Goal: Task Accomplishment & Management: Manage account settings

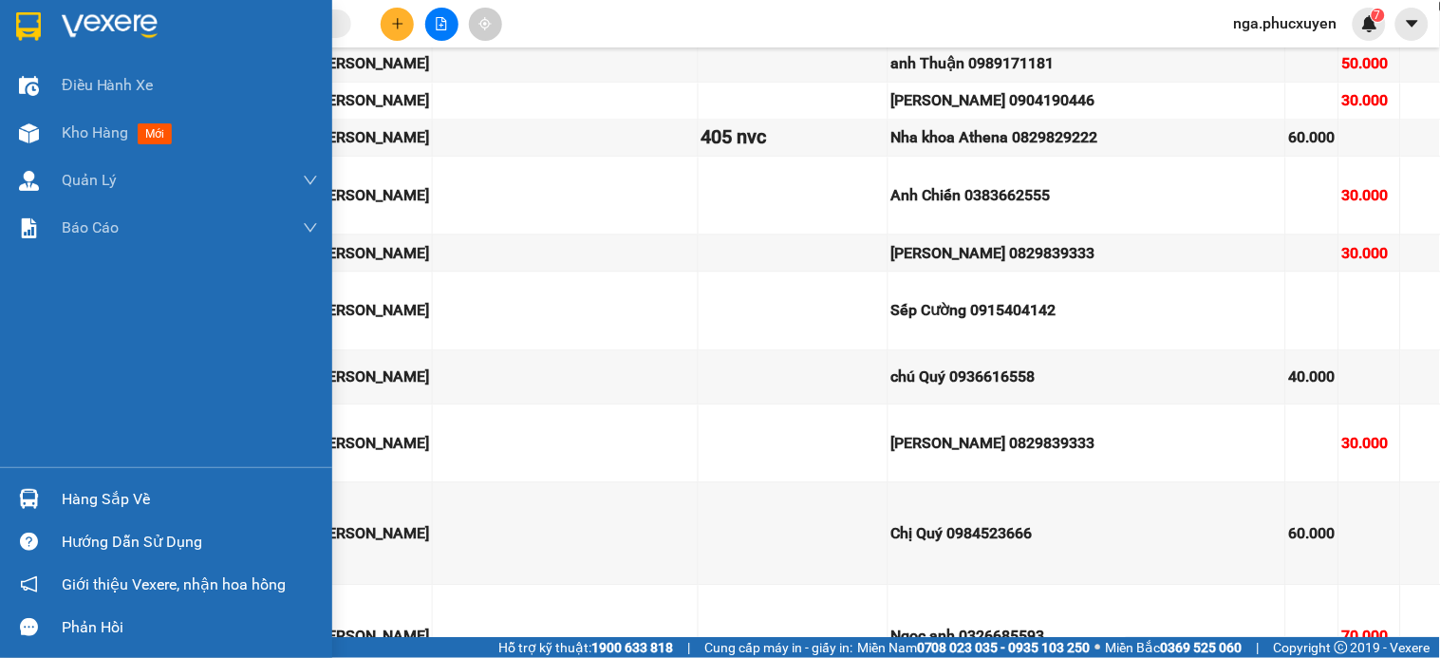
click at [79, 12] on img at bounding box center [110, 26] width 96 height 28
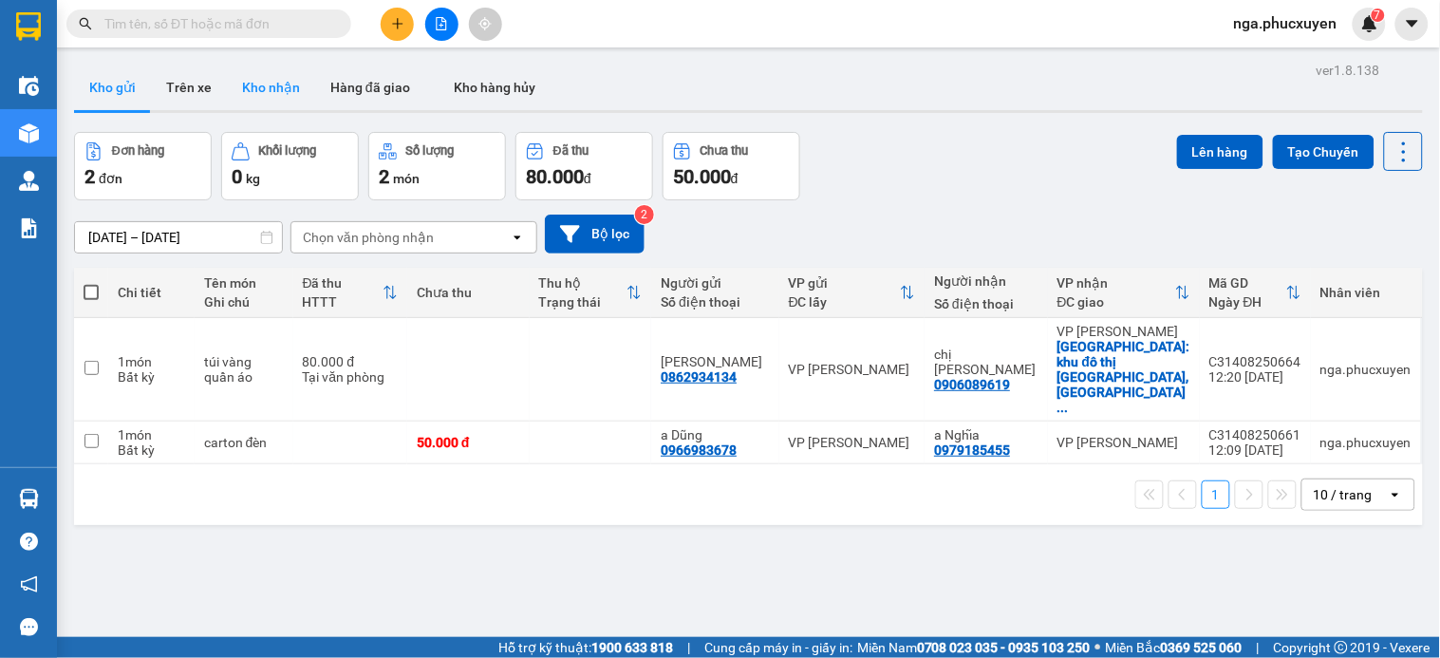
click at [276, 84] on button "Kho nhận" at bounding box center [271, 88] width 88 height 46
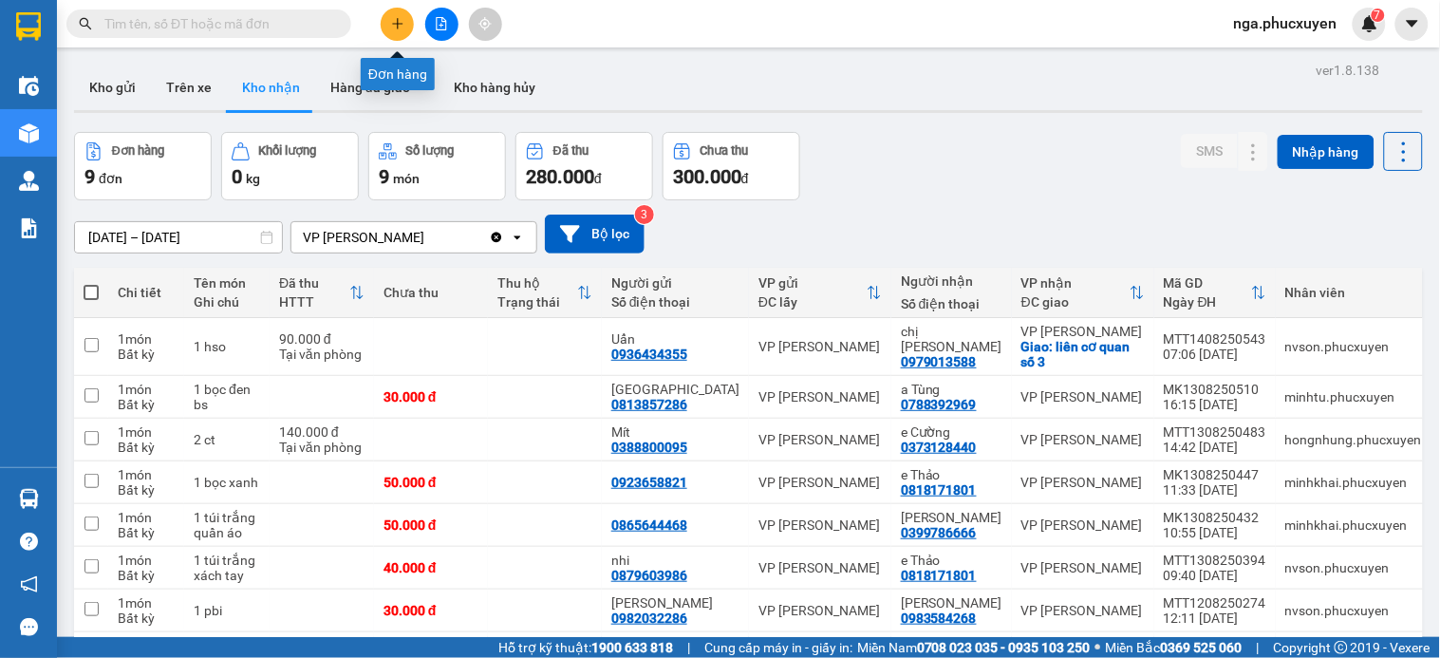
click at [397, 27] on icon "plus" at bounding box center [397, 23] width 13 height 13
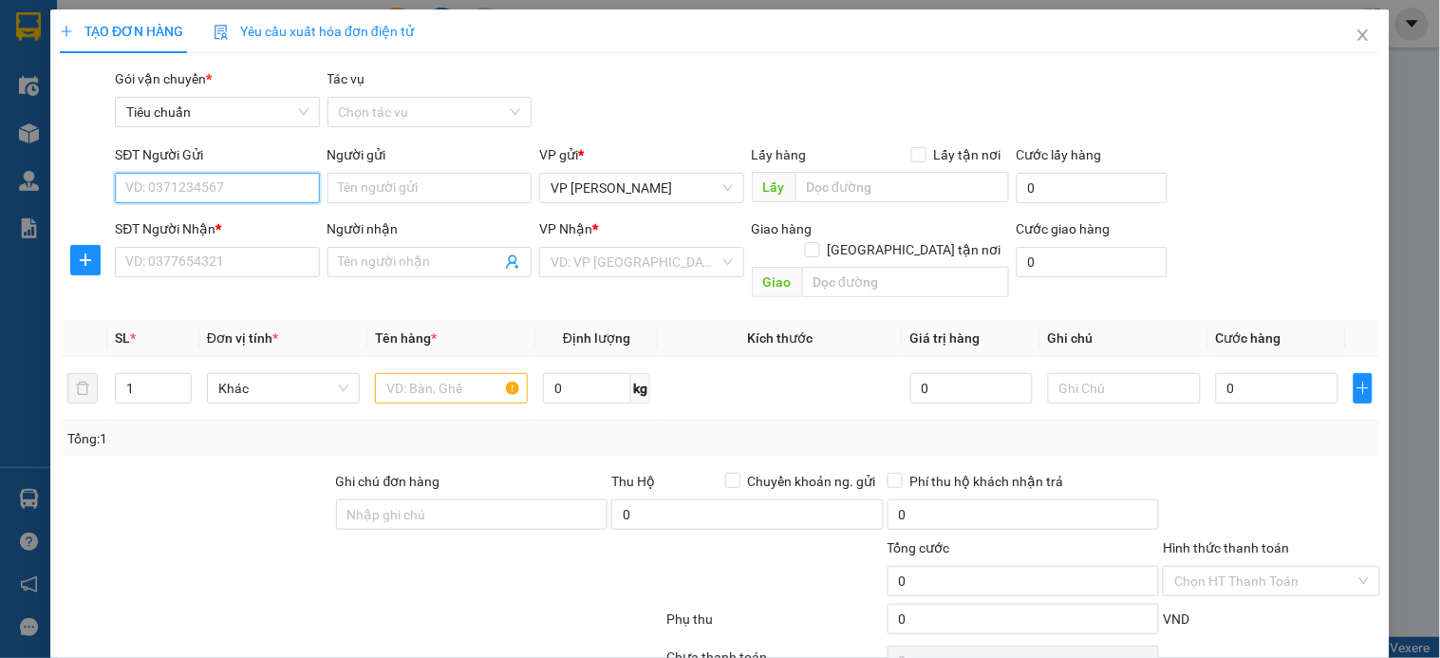
click at [256, 192] on input "SĐT Người Gửi" at bounding box center [217, 188] width 204 height 30
click at [256, 192] on input "1979" at bounding box center [217, 188] width 204 height 30
type input "1979"
click at [200, 191] on input "1979" at bounding box center [217, 188] width 204 height 30
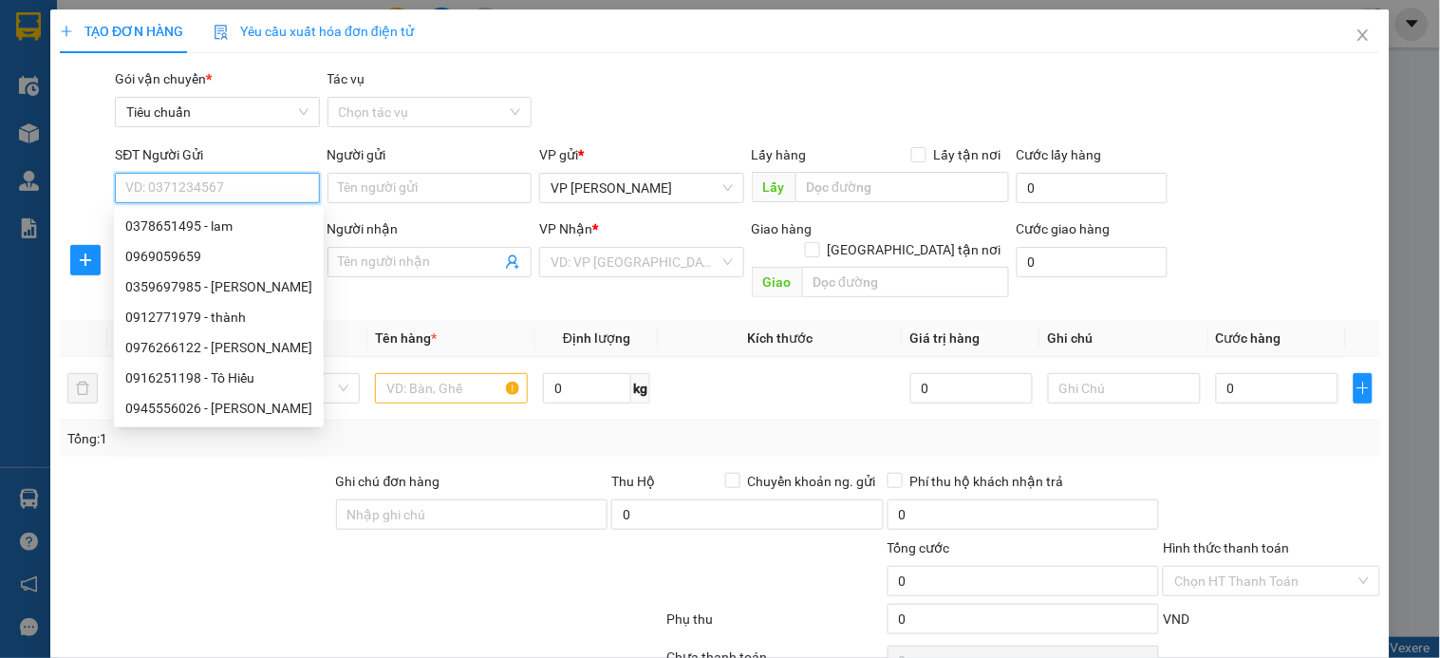
paste input "0904521979"
type input "0904521979"
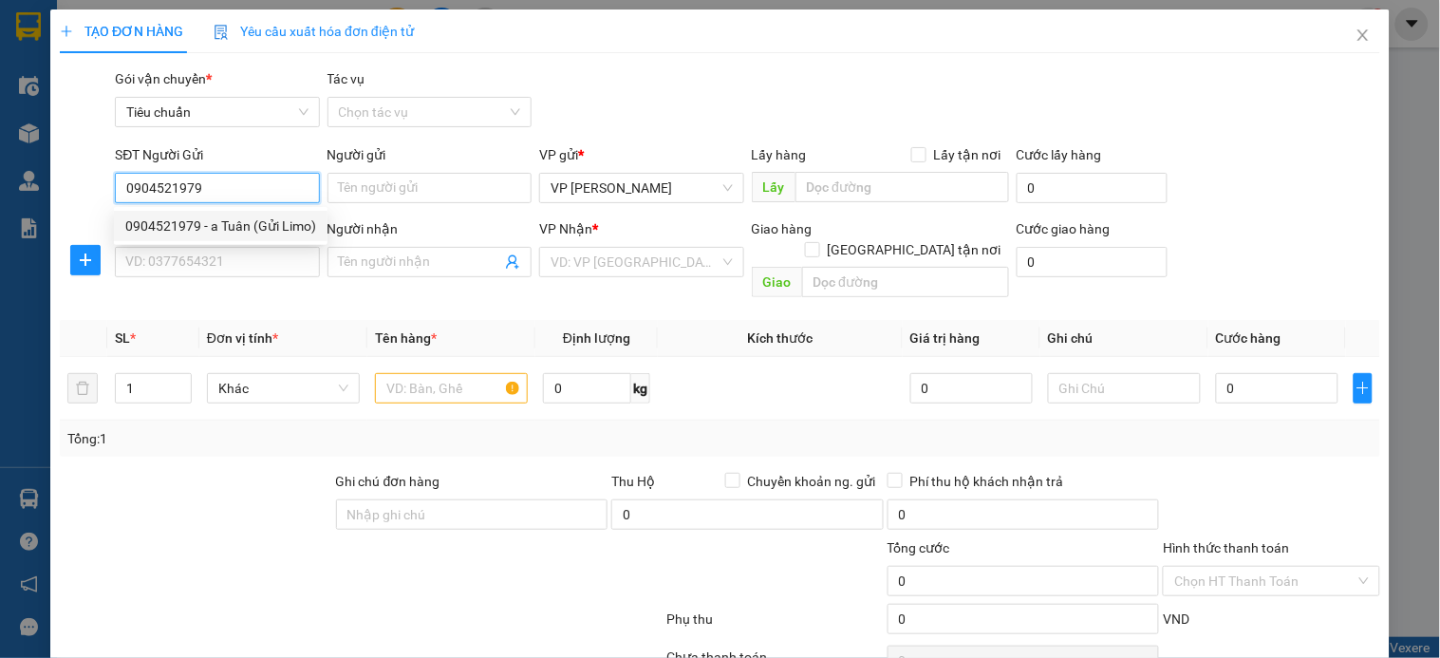
click at [253, 223] on div "0904521979 - a Tuân (Gửi Limo)" at bounding box center [220, 225] width 191 height 21
type input "a Tuân (Gửi Limo)"
type input "0904521979"
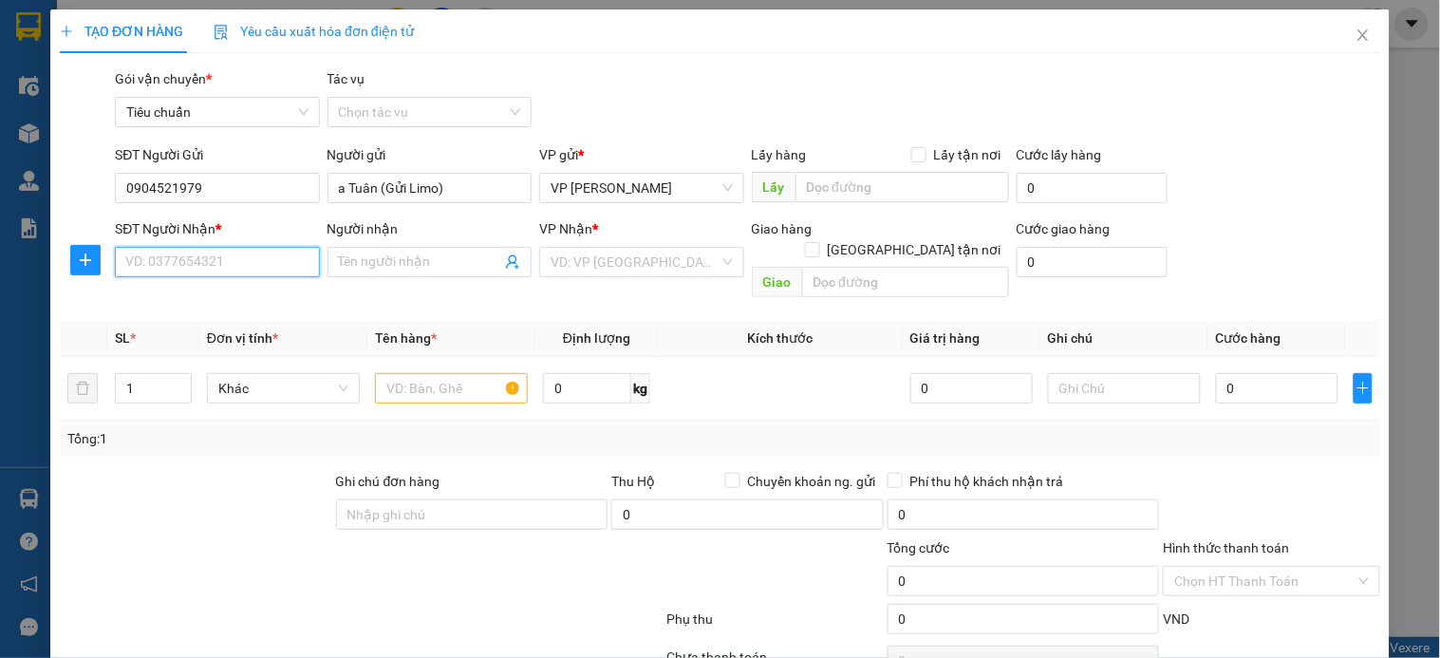
click at [250, 263] on input "SĐT Người Nhận *" at bounding box center [217, 262] width 204 height 30
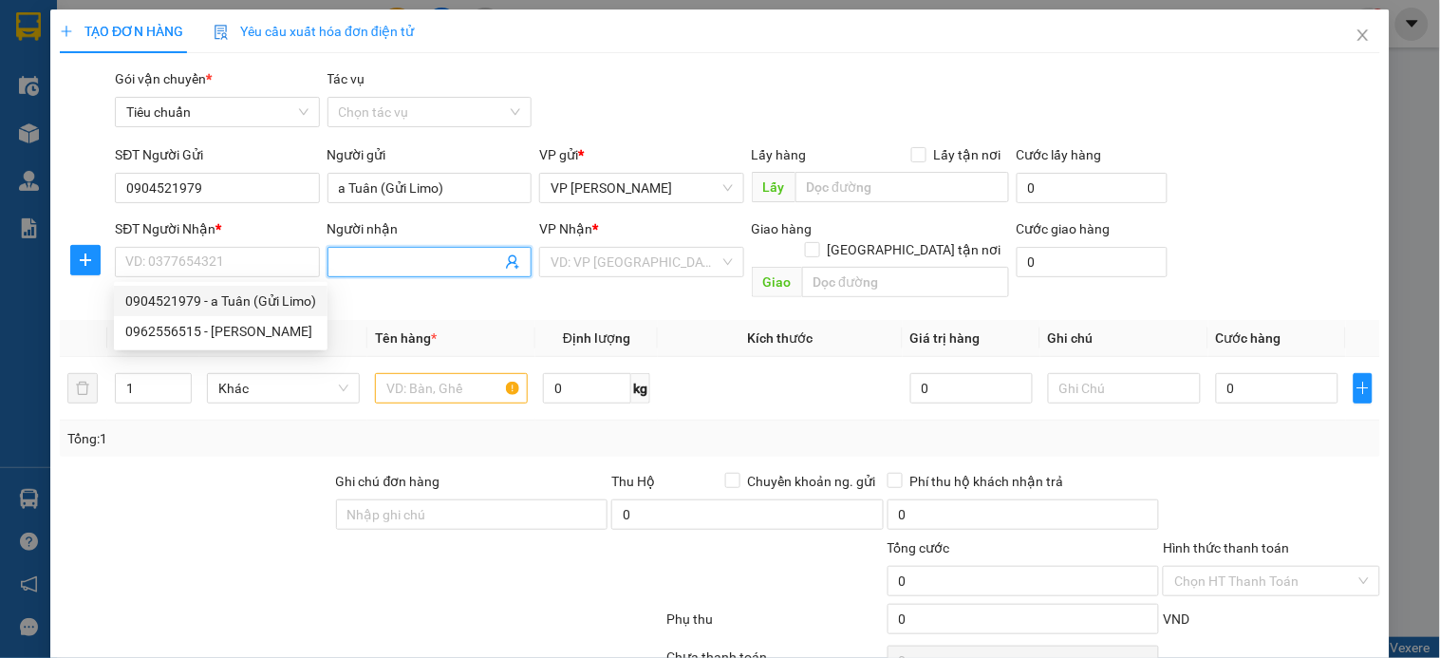
click at [508, 257] on icon "user-add" at bounding box center [512, 262] width 12 height 14
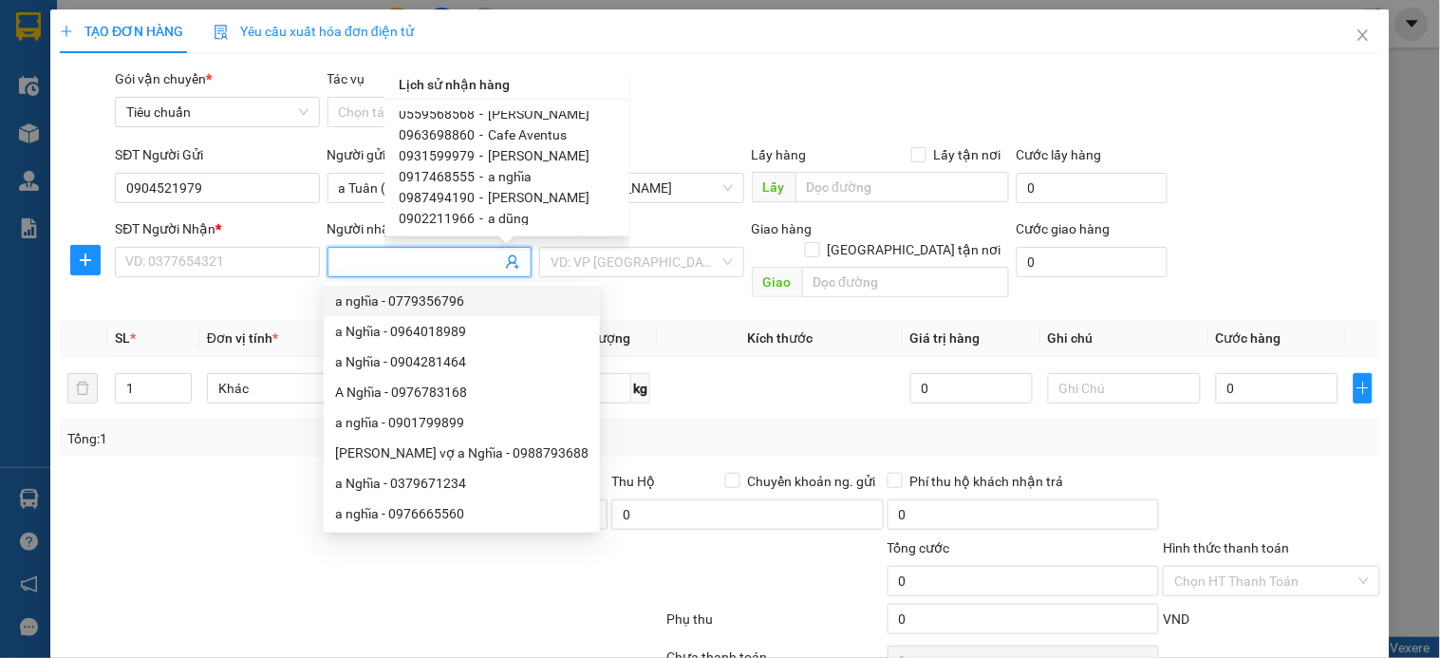
scroll to position [316, 0]
click at [541, 199] on span "[PERSON_NAME]" at bounding box center [540, 202] width 102 height 15
type input "0359697985"
type input "[PERSON_NAME]"
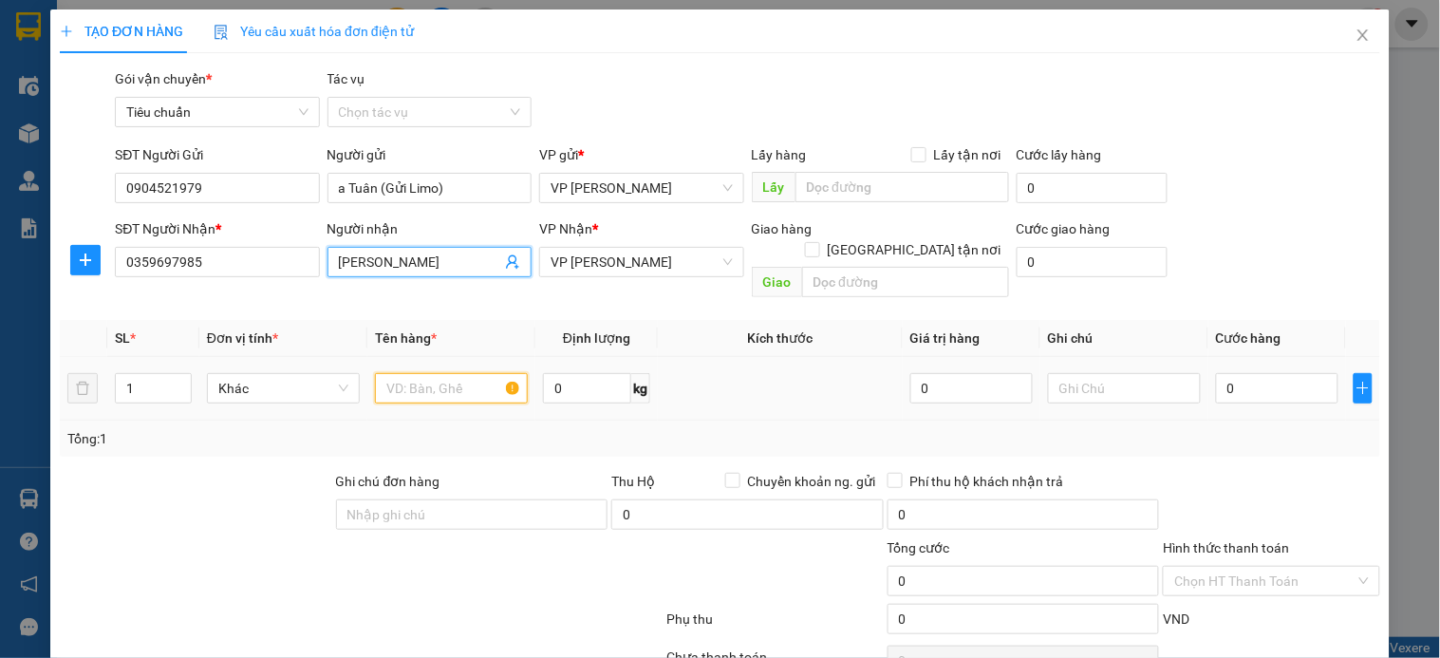
click at [430, 373] on input "text" at bounding box center [451, 388] width 153 height 30
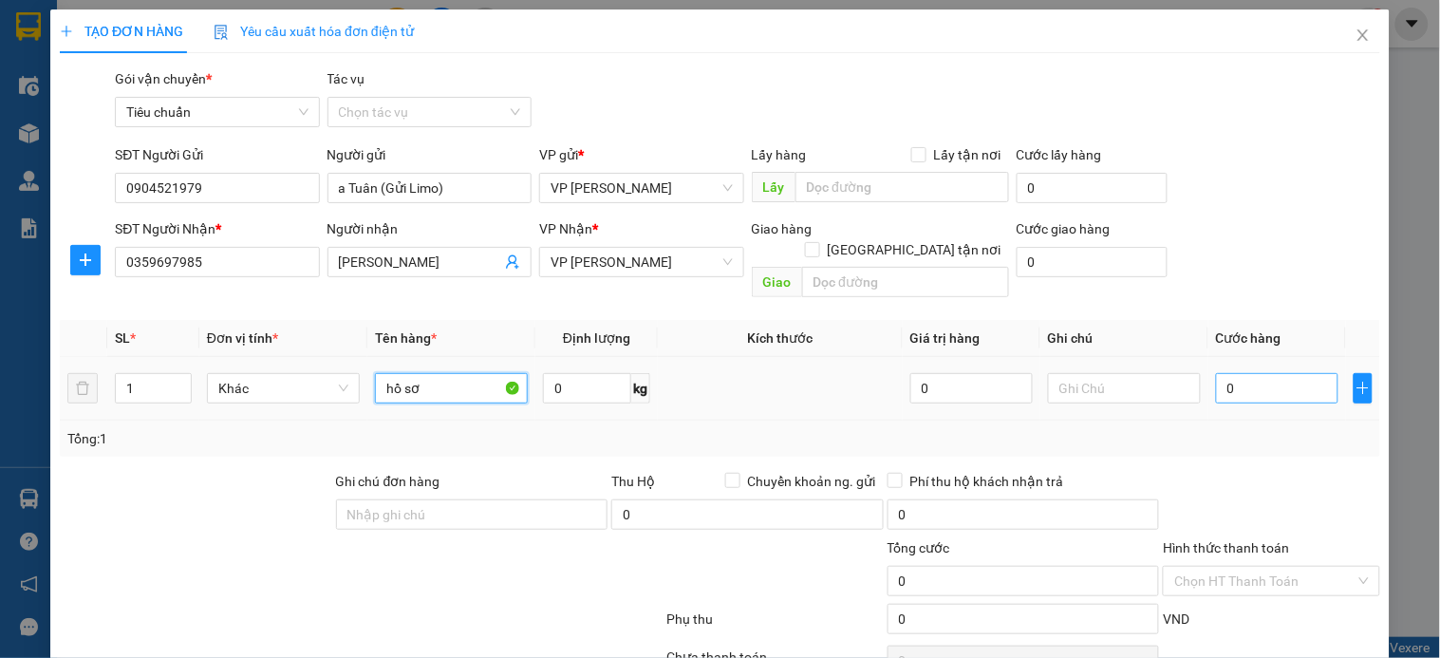
type input "hồ sơ"
click at [1263, 374] on input "0" at bounding box center [1277, 388] width 122 height 30
type input "3"
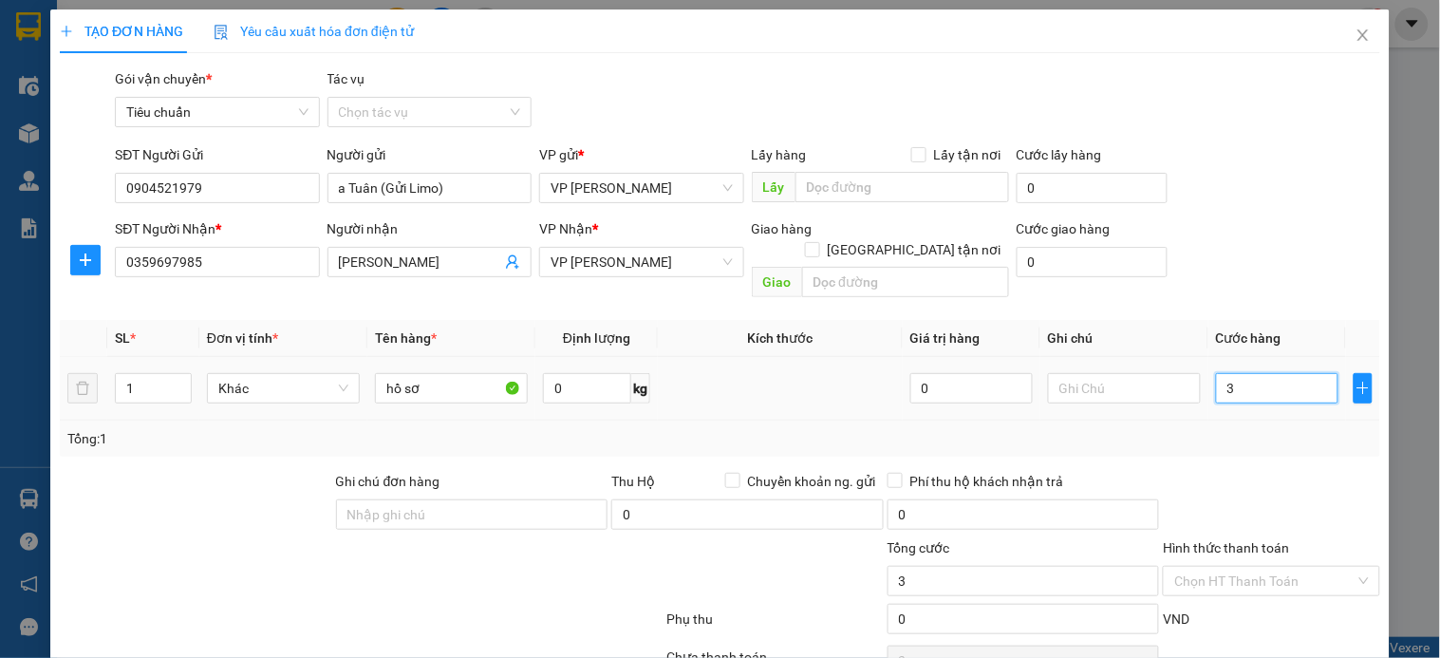
type input "30"
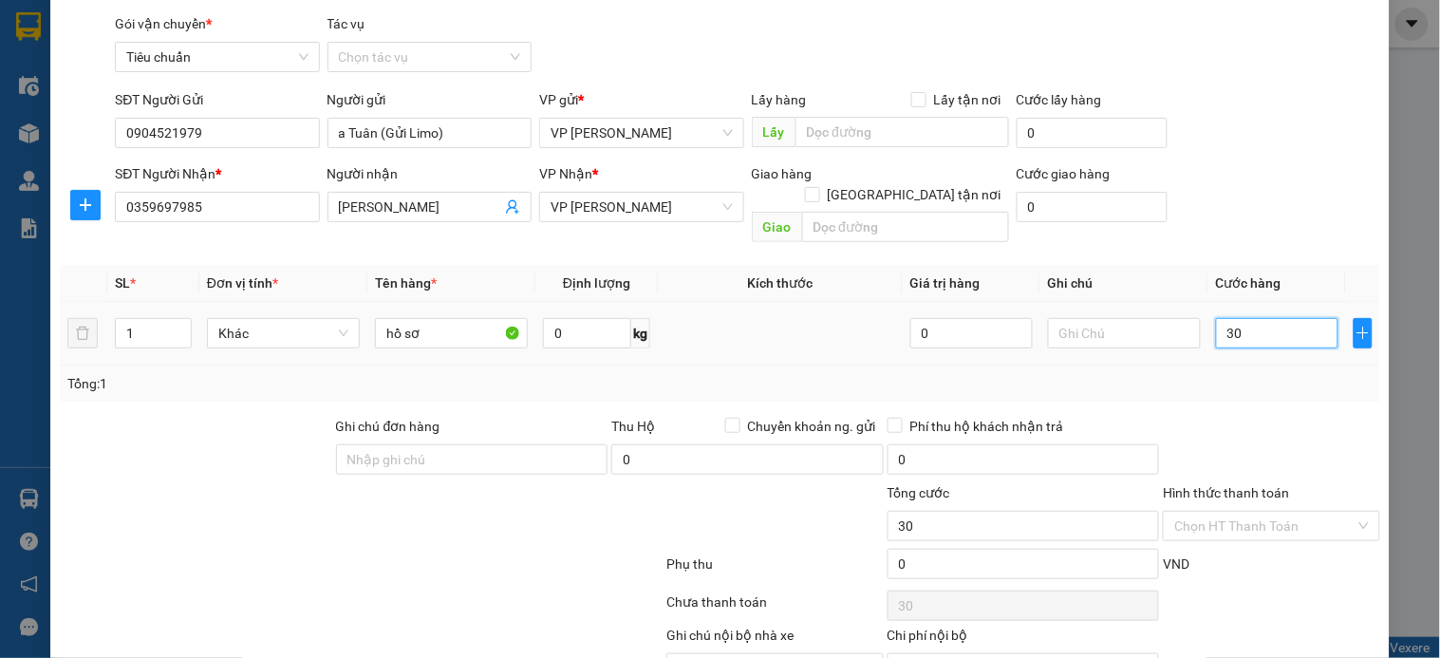
scroll to position [142, 0]
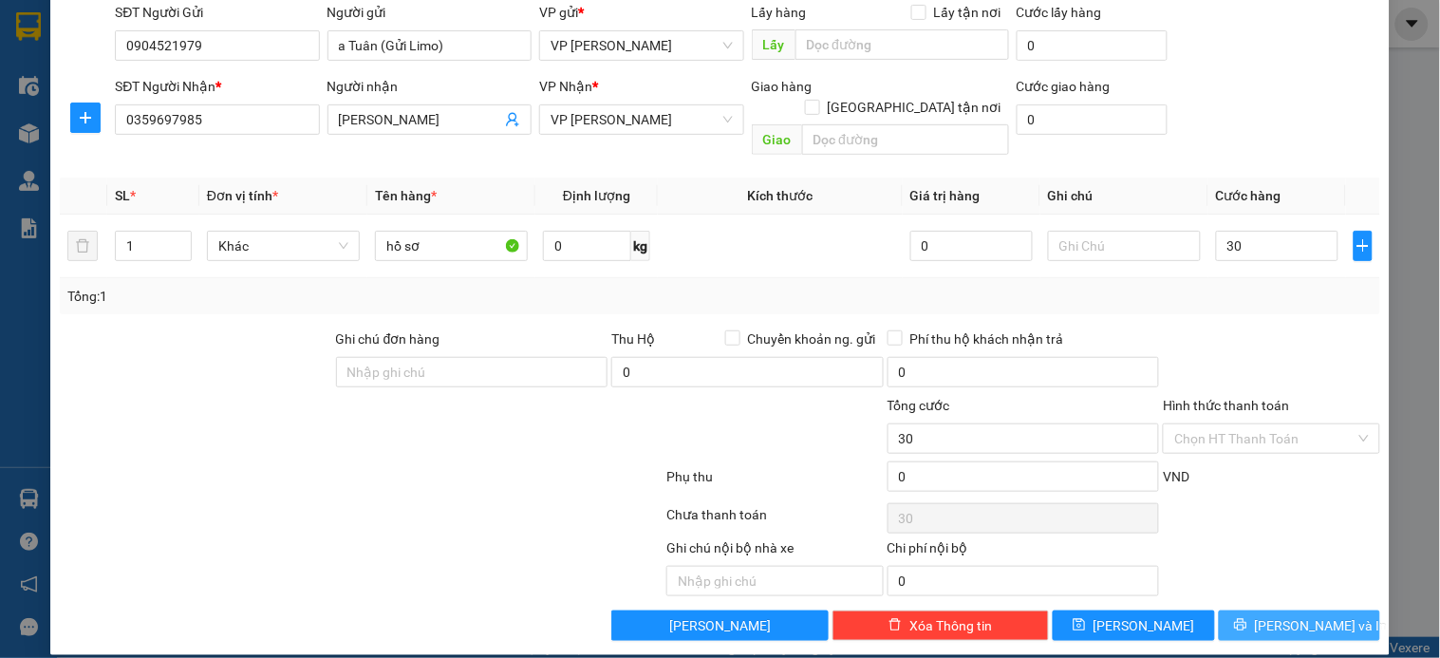
type input "30.000"
click at [1282, 615] on span "[PERSON_NAME] và In" at bounding box center [1321, 625] width 133 height 21
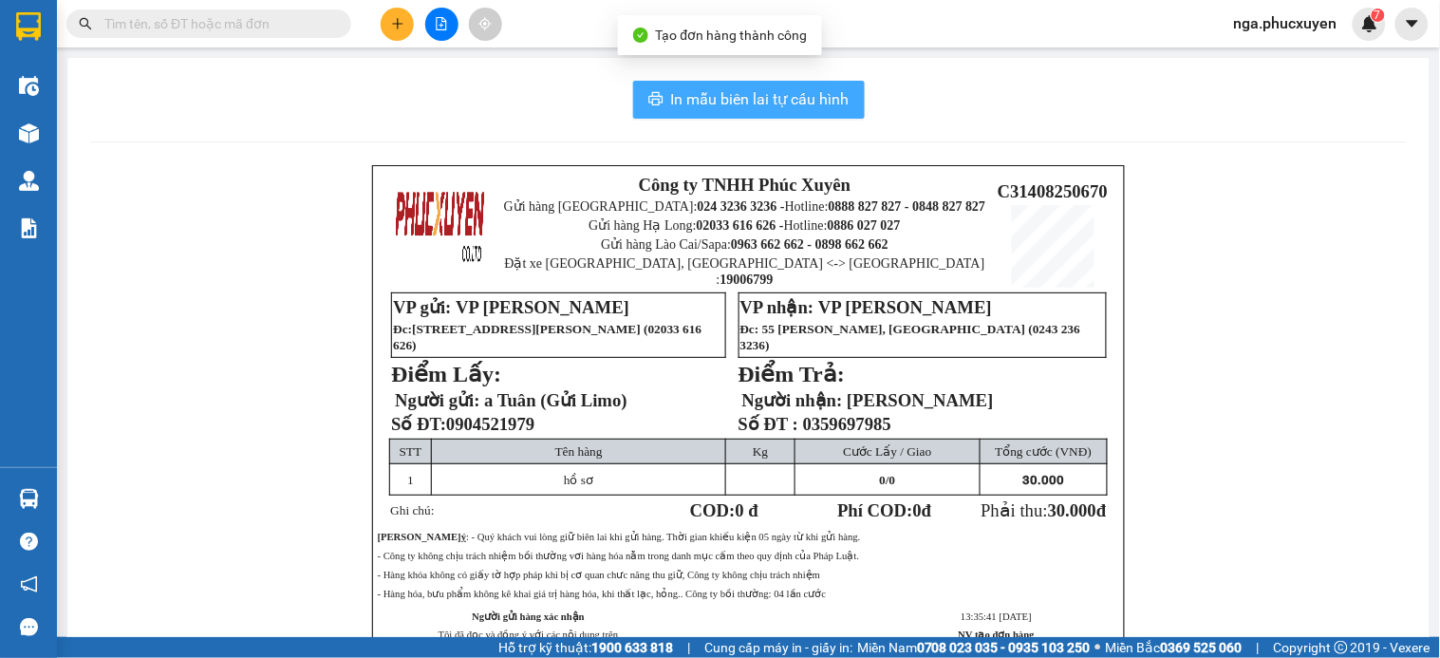
click at [789, 98] on span "In mẫu biên lai tự cấu hình" at bounding box center [760, 99] width 178 height 24
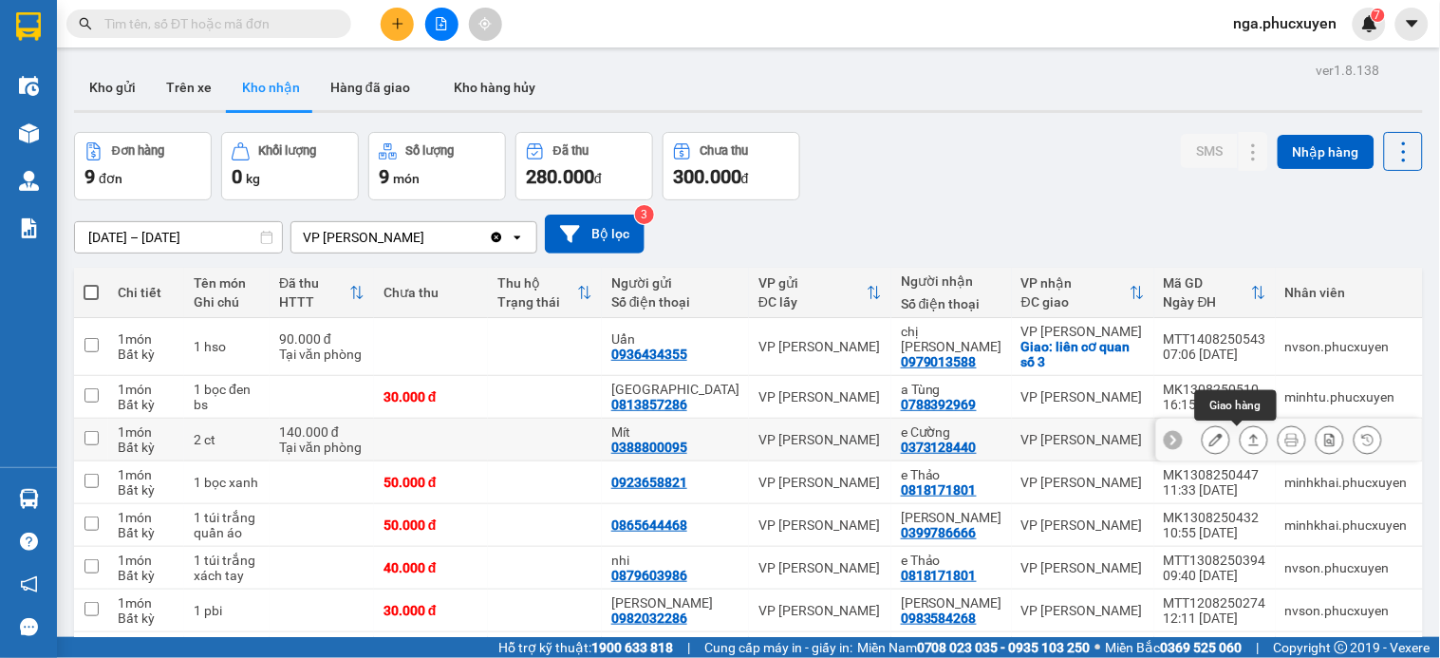
click at [1241, 443] on button at bounding box center [1254, 439] width 27 height 33
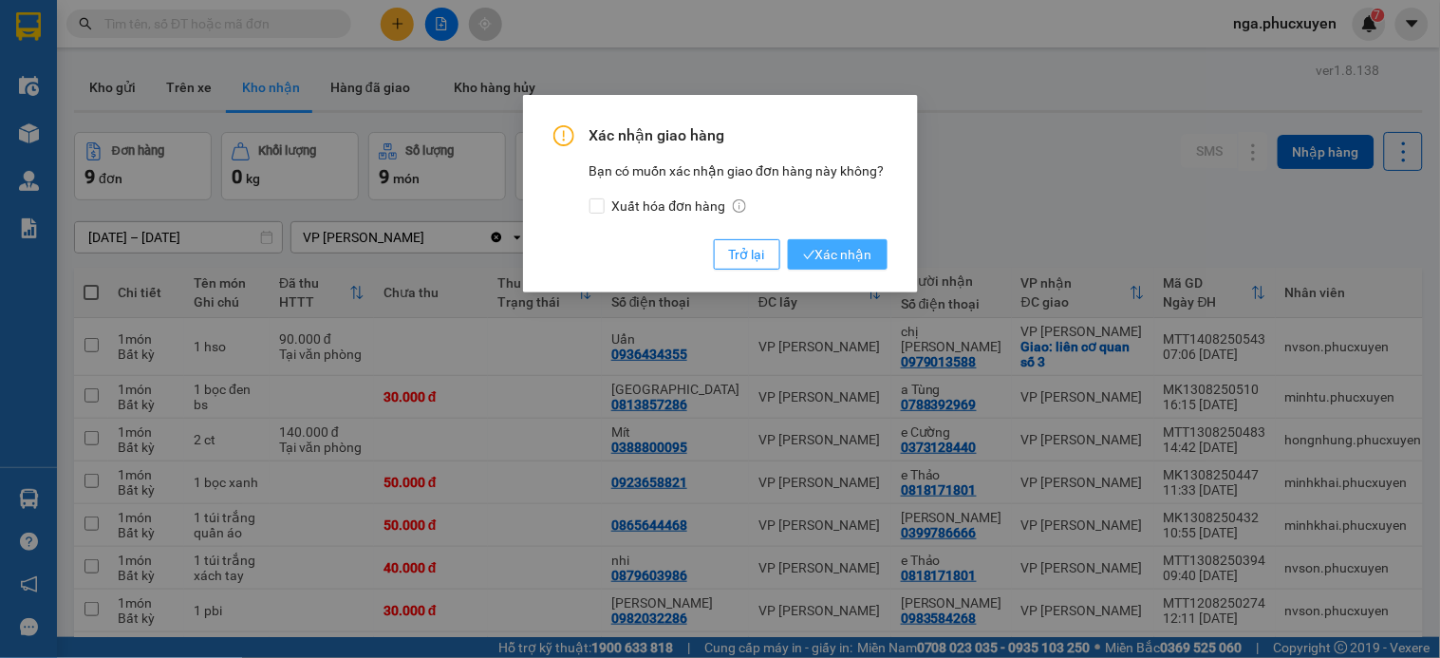
click at [820, 251] on span "Xác nhận" at bounding box center [837, 254] width 69 height 21
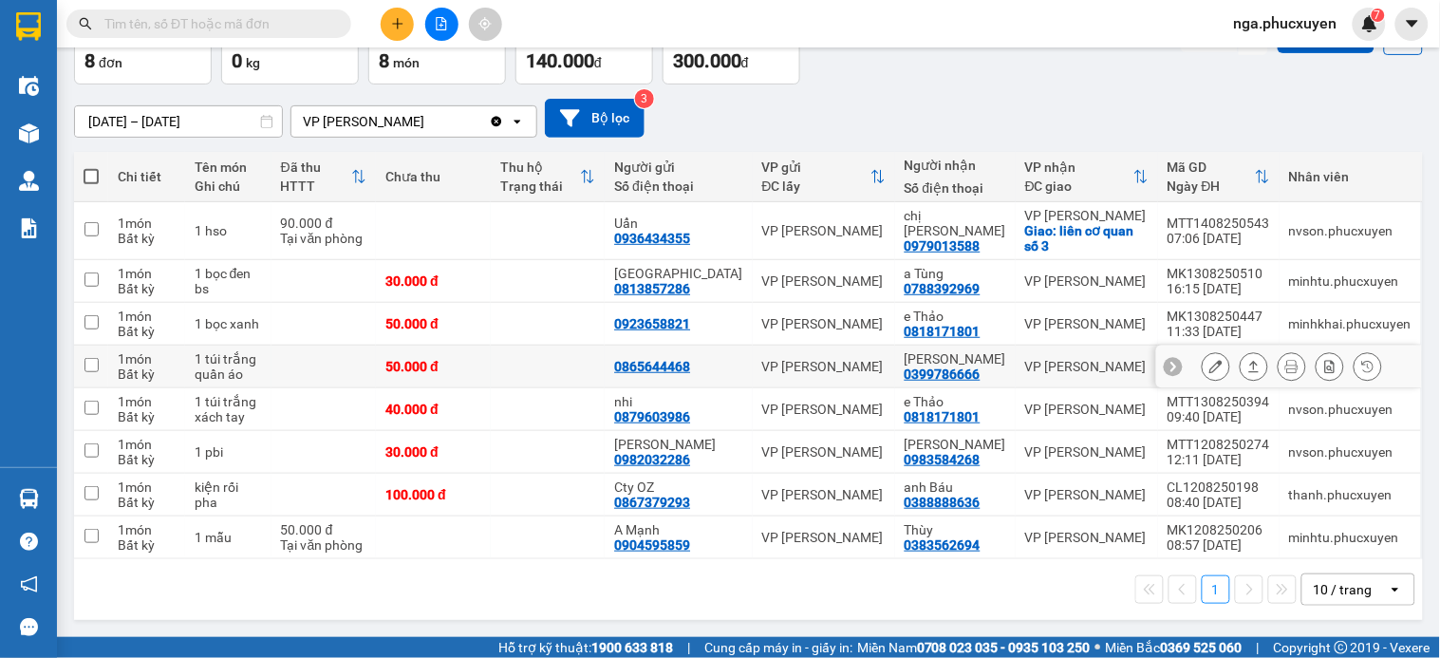
scroll to position [11, 0]
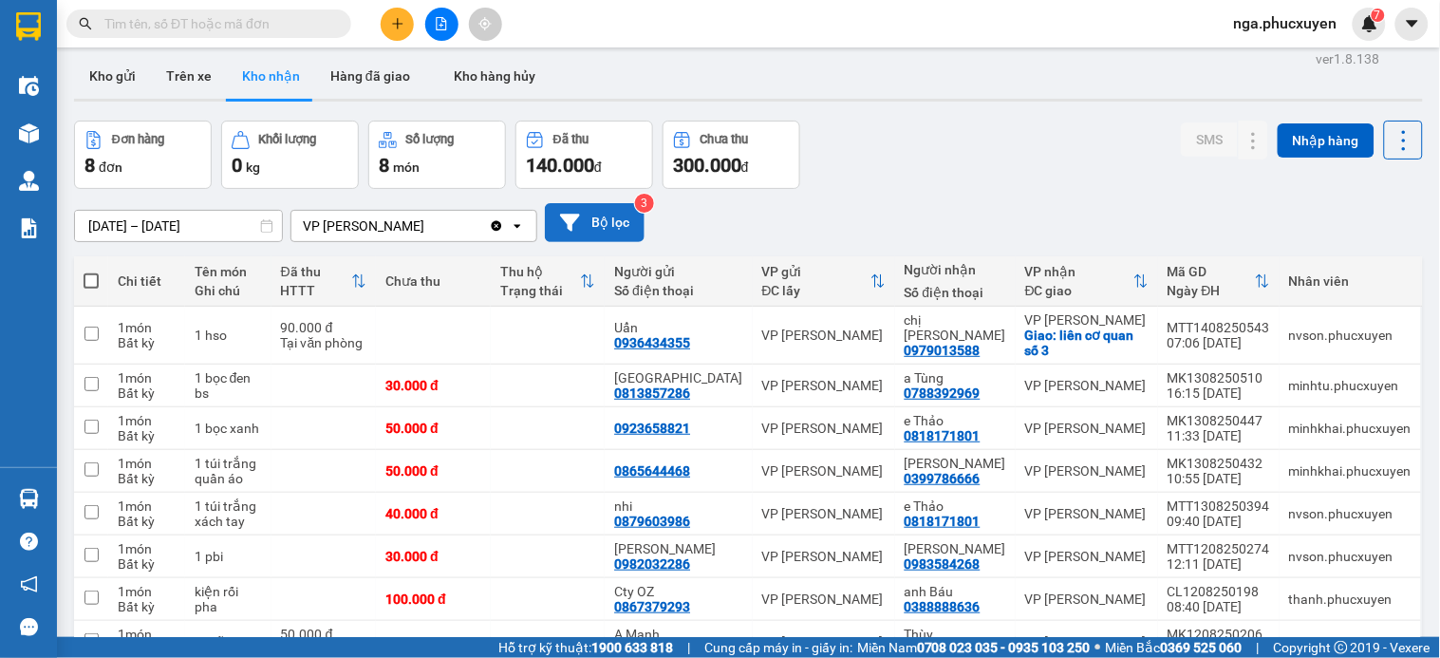
click at [612, 223] on button "Bộ lọc" at bounding box center [595, 222] width 100 height 39
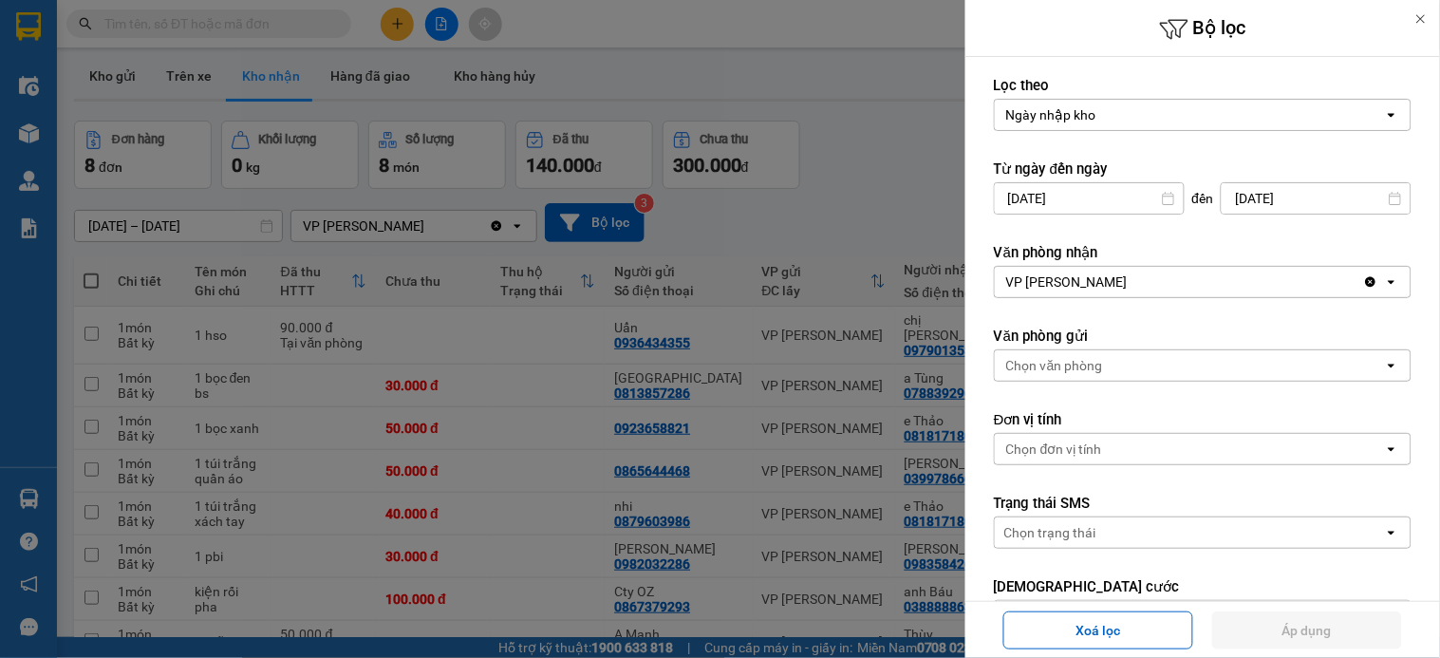
click at [1026, 195] on input "12/08/2025" at bounding box center [1089, 198] width 189 height 30
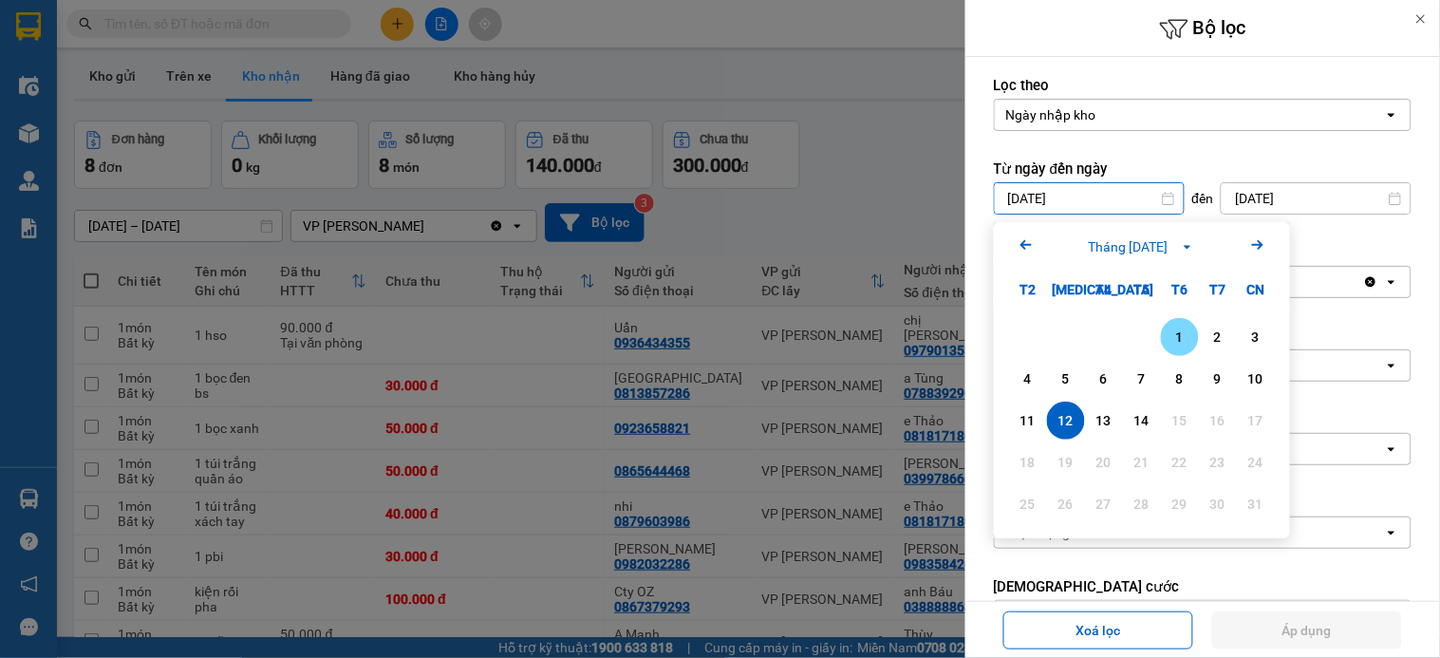
click at [1182, 335] on div "1" at bounding box center [1180, 337] width 27 height 23
type input "01/08/2025"
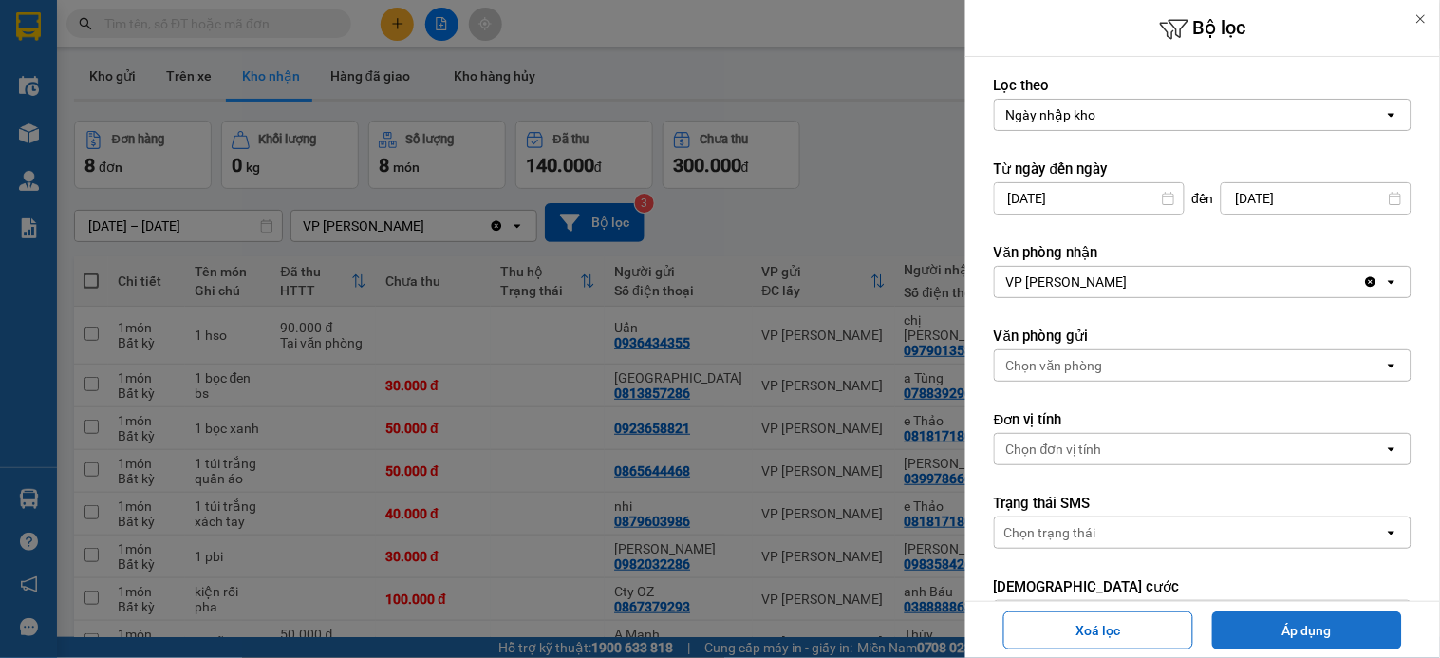
click at [1276, 627] on button "Áp dụng" at bounding box center [1307, 630] width 190 height 38
type input "01/08/2025 – 14/08/2025"
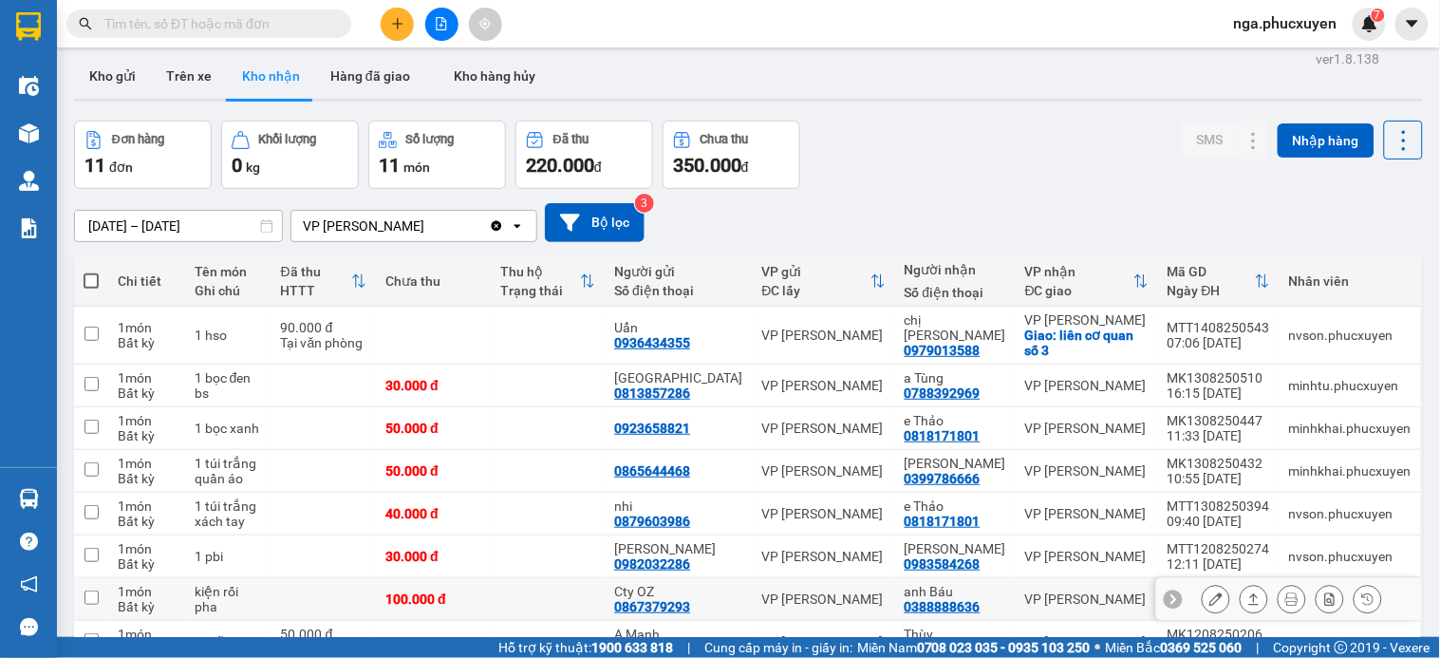
scroll to position [202, 0]
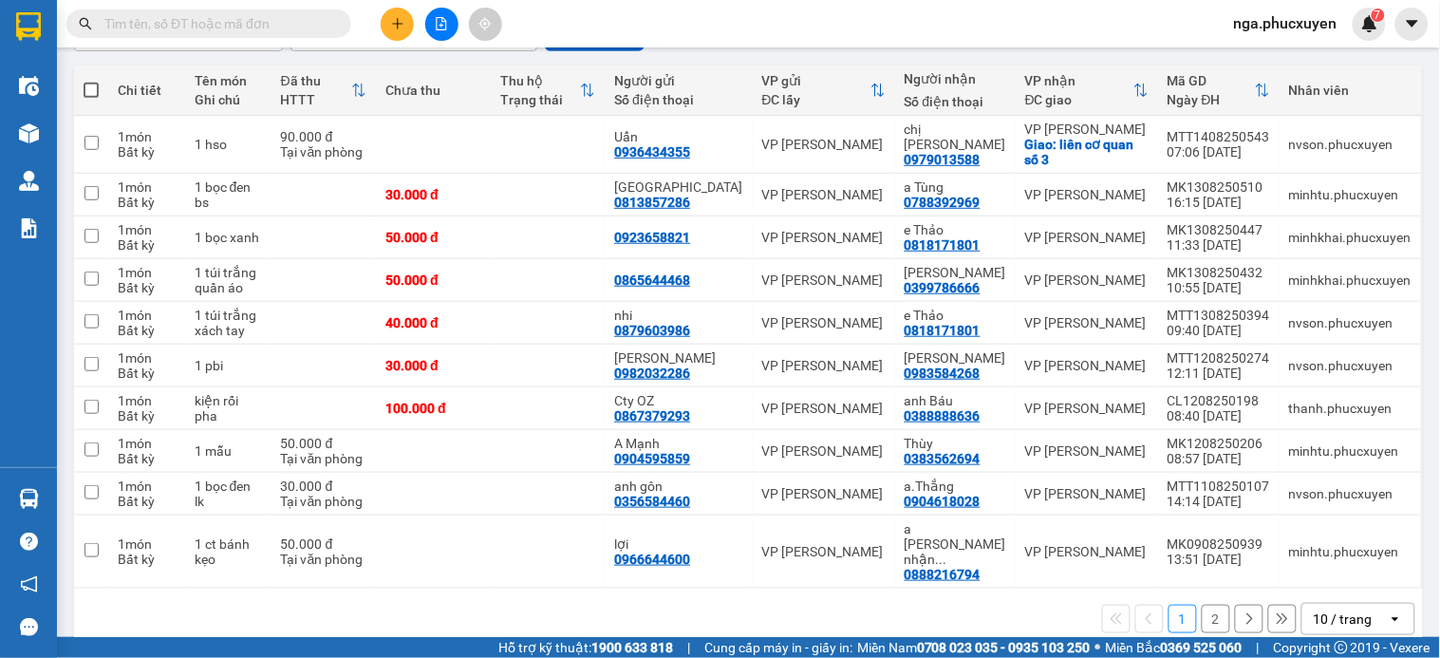
click at [1202, 605] on button "2" at bounding box center [1216, 619] width 28 height 28
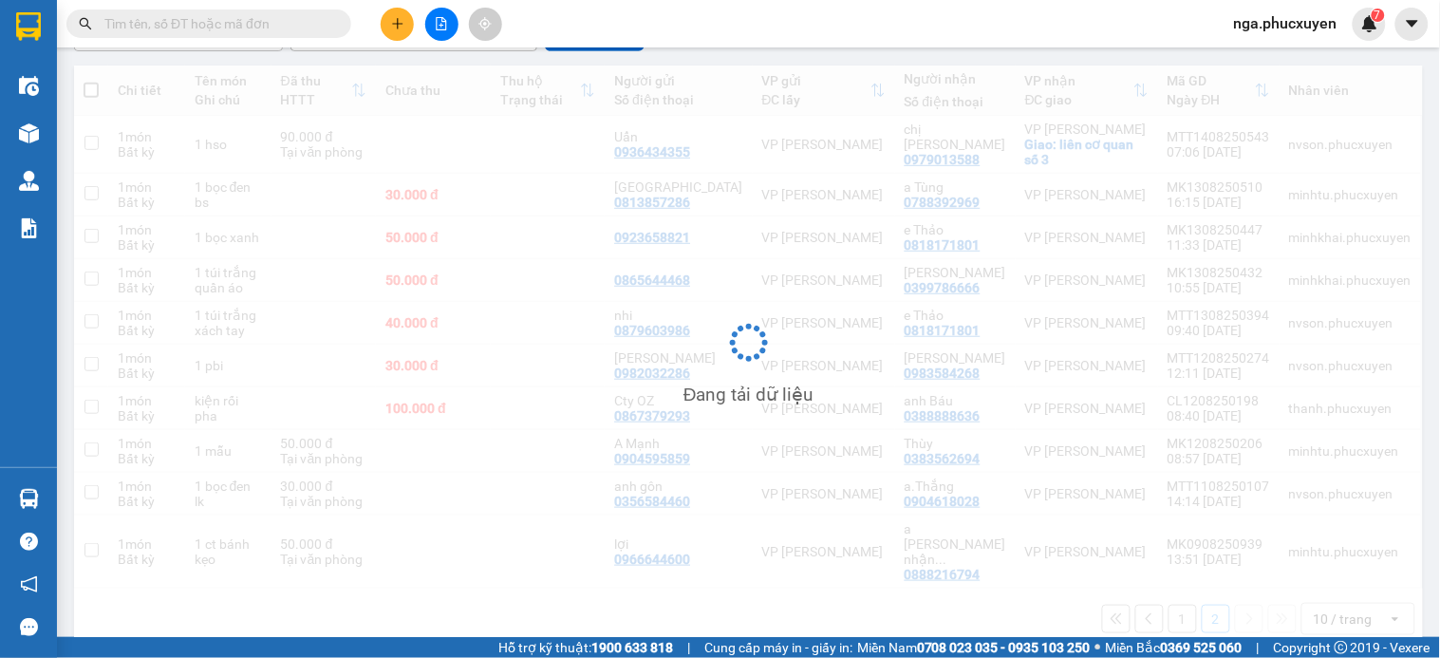
scroll to position [87, 0]
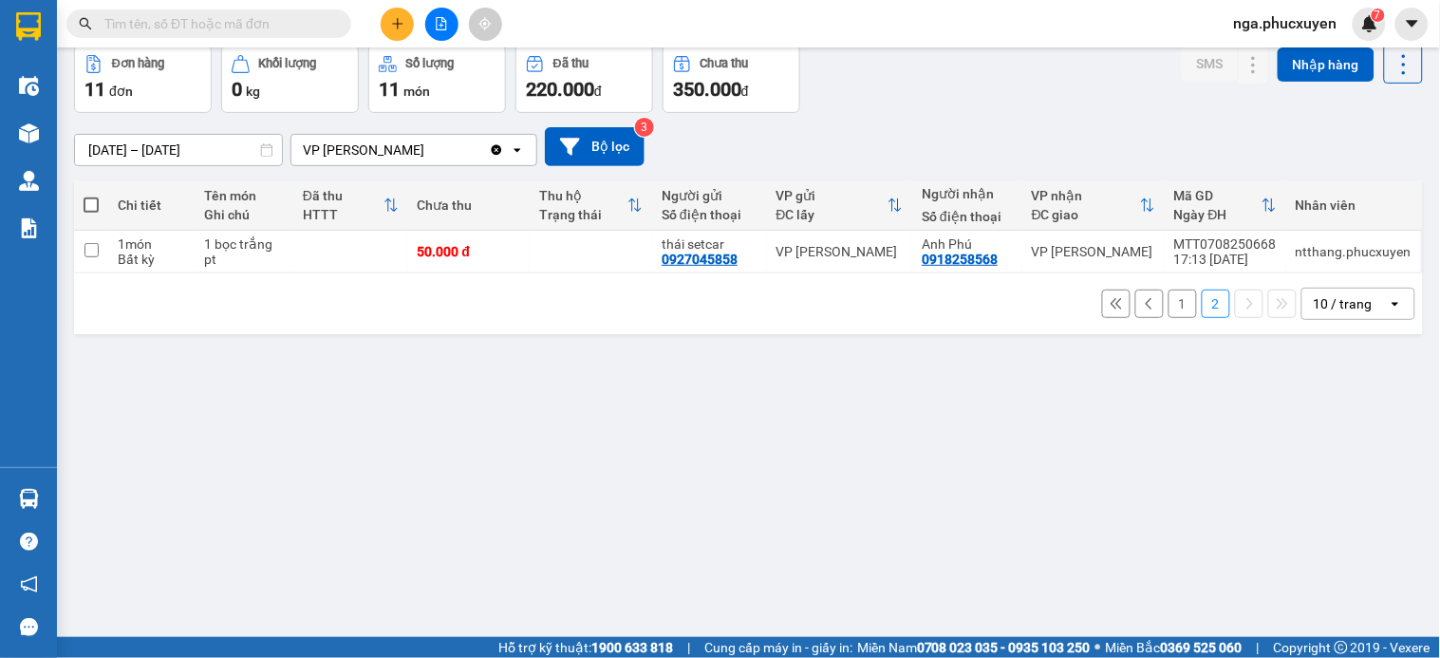
click at [1169, 309] on button "1" at bounding box center [1183, 304] width 28 height 28
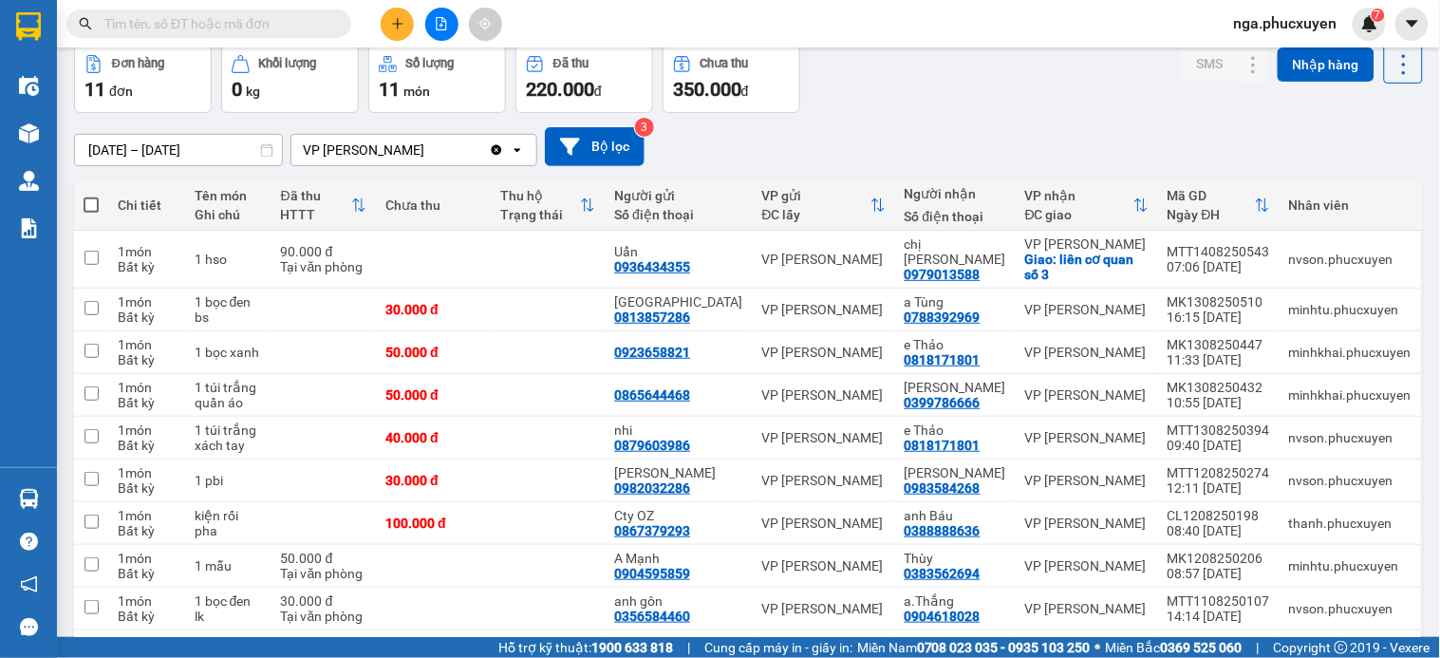
scroll to position [0, 0]
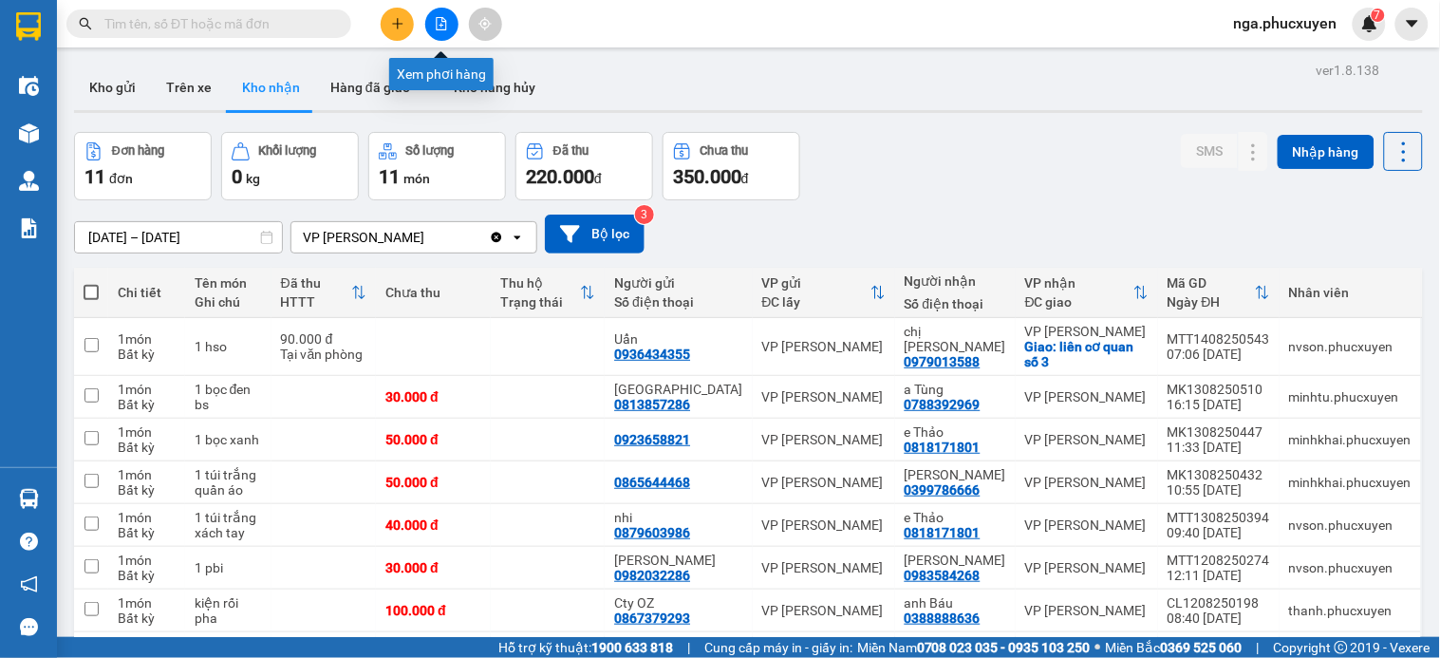
click at [440, 22] on icon "file-add" at bounding box center [441, 23] width 13 height 13
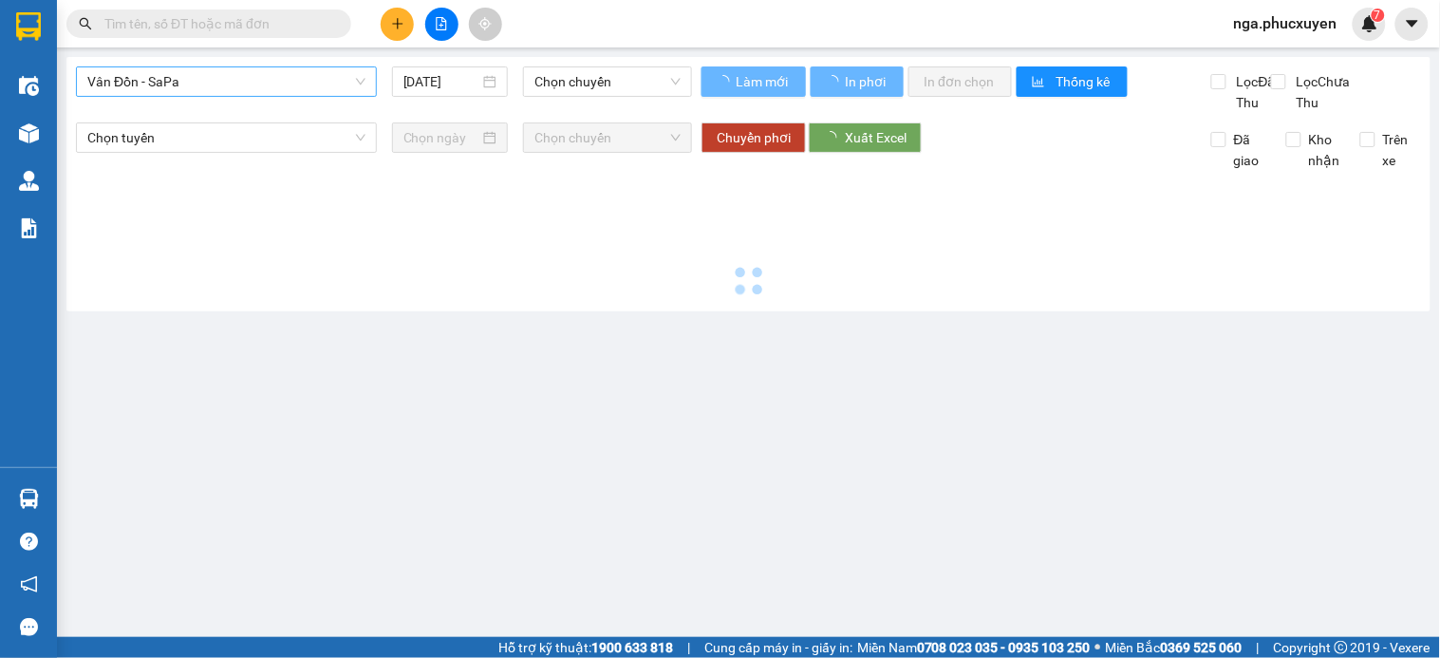
click at [290, 84] on span "Vân Đồn - SaPa" at bounding box center [226, 81] width 278 height 28
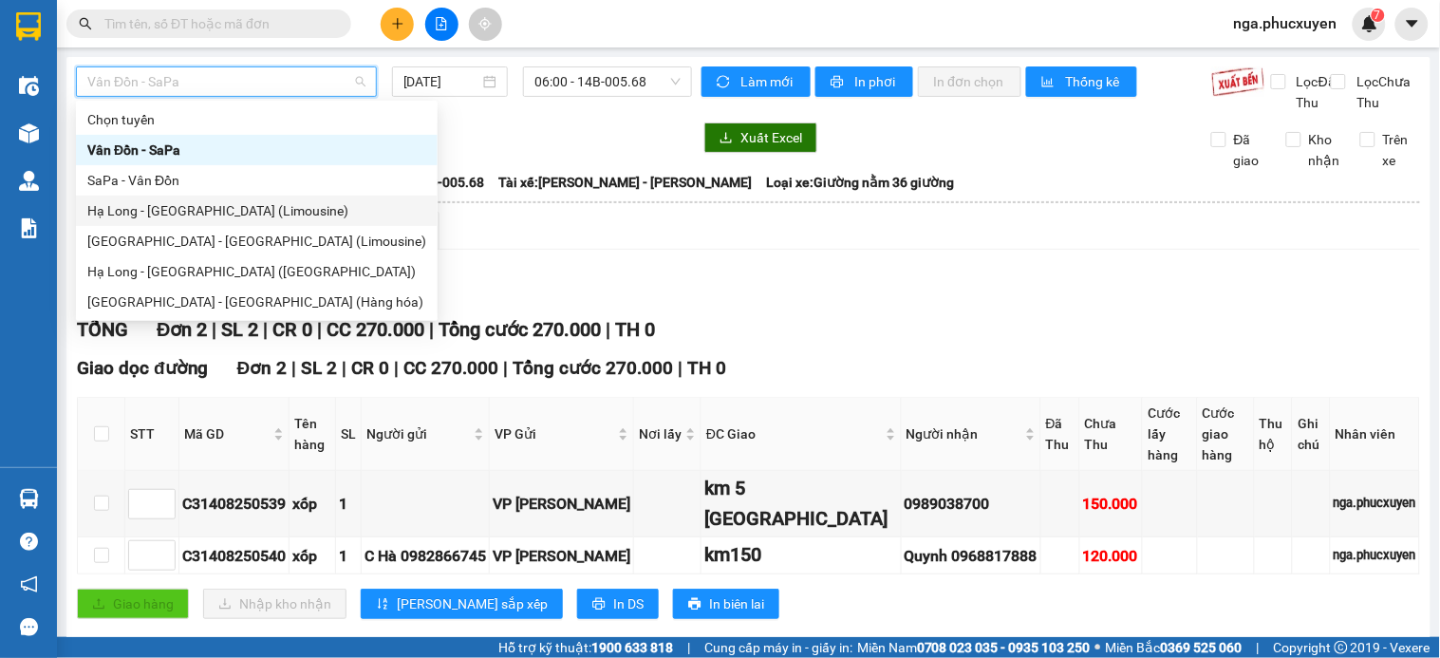
click at [298, 210] on div "Hạ Long - [GEOGRAPHIC_DATA] (Limousine)" at bounding box center [256, 210] width 339 height 21
type input "[DATE]"
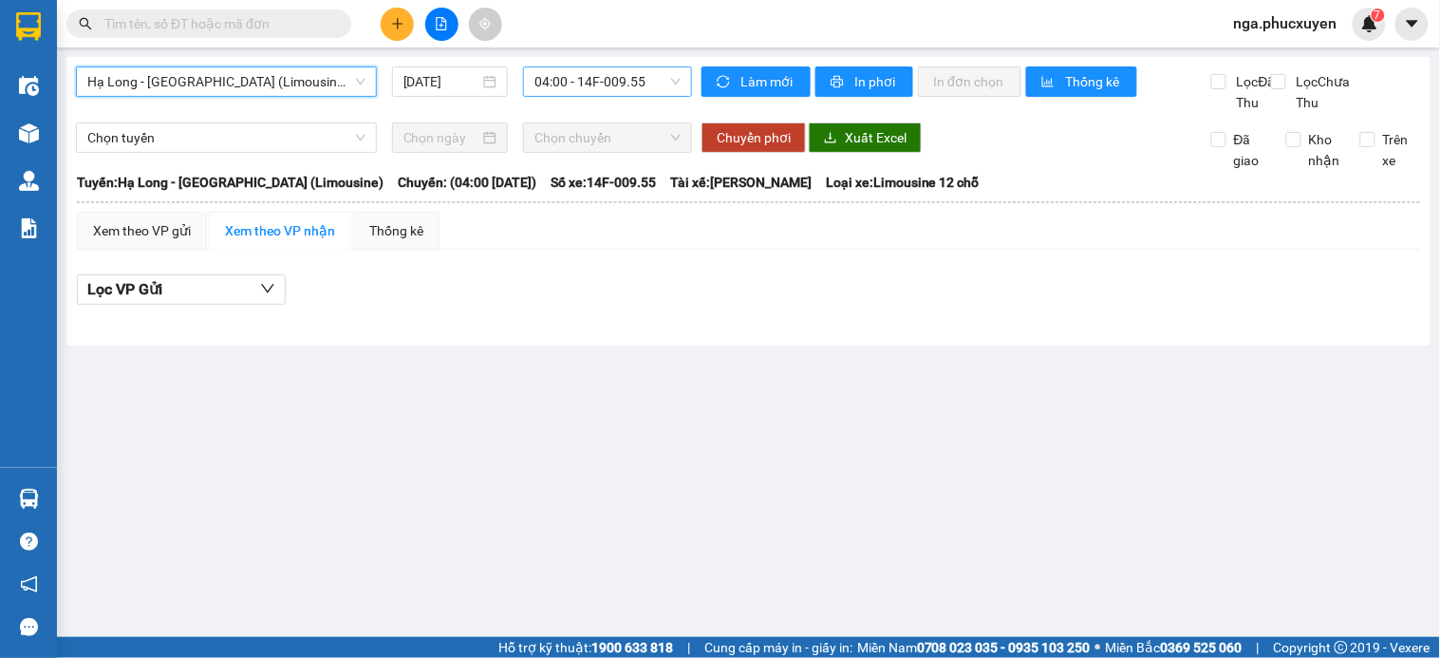
click at [631, 83] on span "04:00 - 14F-009.55" at bounding box center [607, 81] width 146 height 28
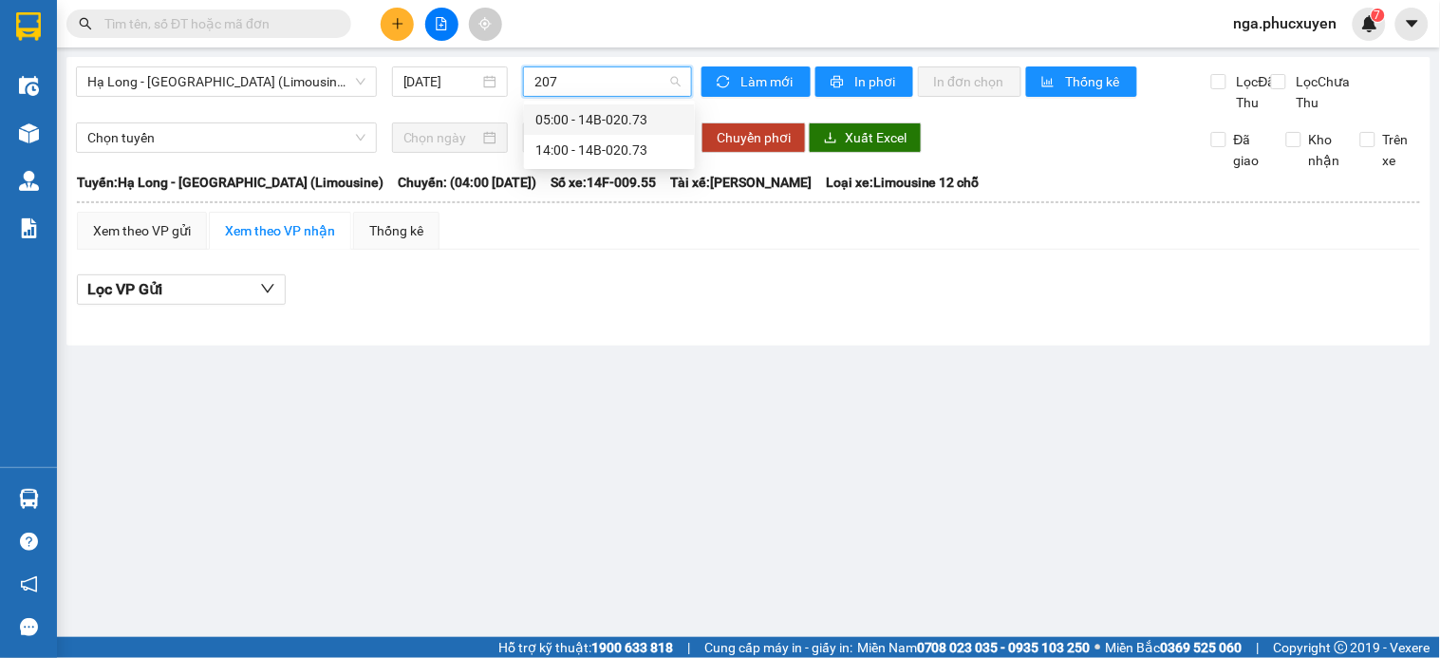
click at [632, 83] on input "207" at bounding box center [600, 81] width 133 height 28
type input "1600"
click at [624, 120] on div "11:00 - 14B-016.00" at bounding box center [609, 119] width 148 height 21
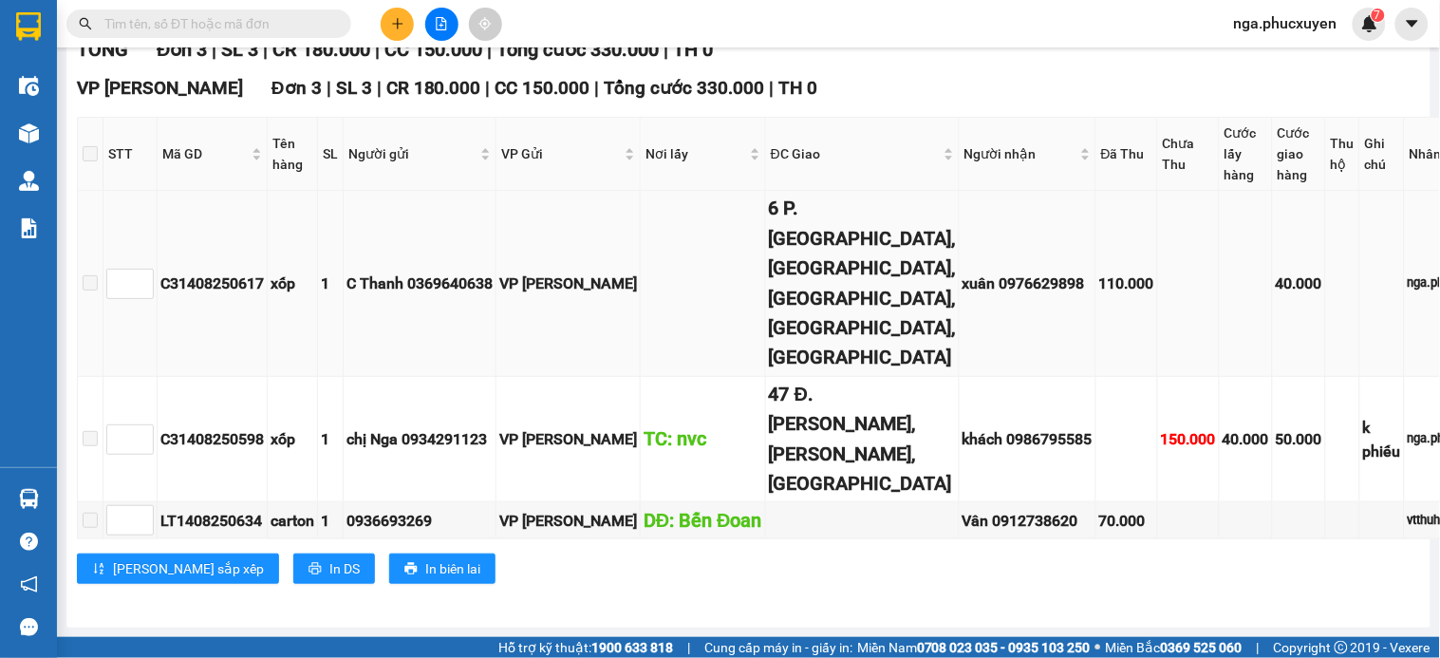
scroll to position [571, 0]
click at [206, 427] on div "C31408250598" at bounding box center [211, 439] width 103 height 24
click at [205, 427] on div "C31408250598" at bounding box center [211, 439] width 103 height 24
copy div "C31408250598"
paste input "C31408250598"
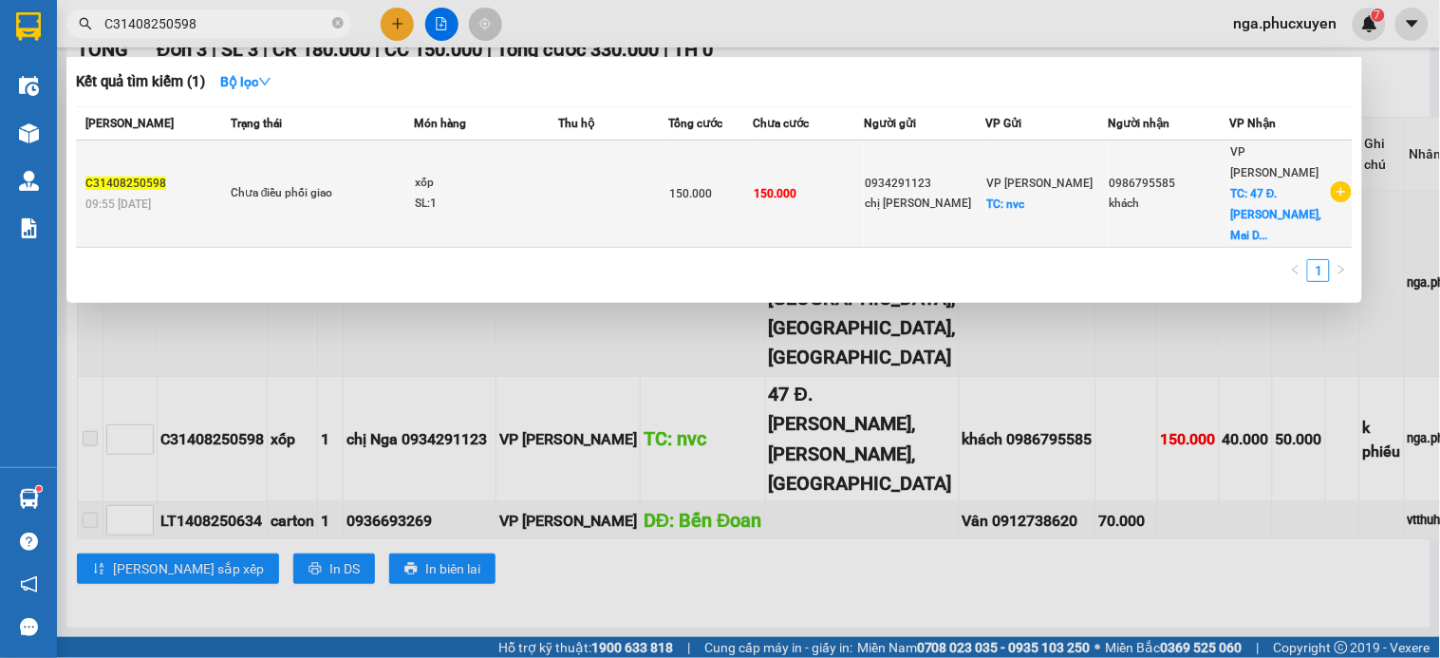
type input "C31408250598"
click at [705, 191] on span "150.000" at bounding box center [691, 193] width 43 height 13
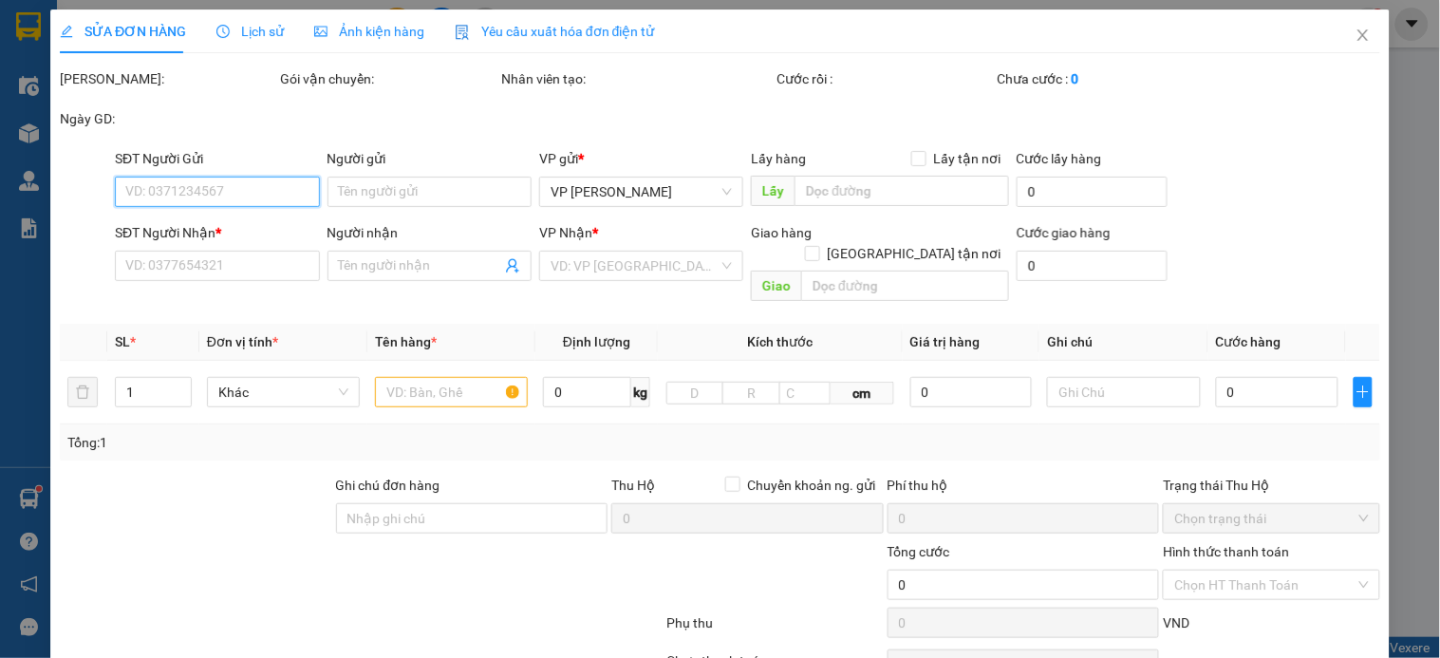
type input "0934291123"
type input "chị Nga"
checkbox input "true"
type input "nvc"
type input "0986795585"
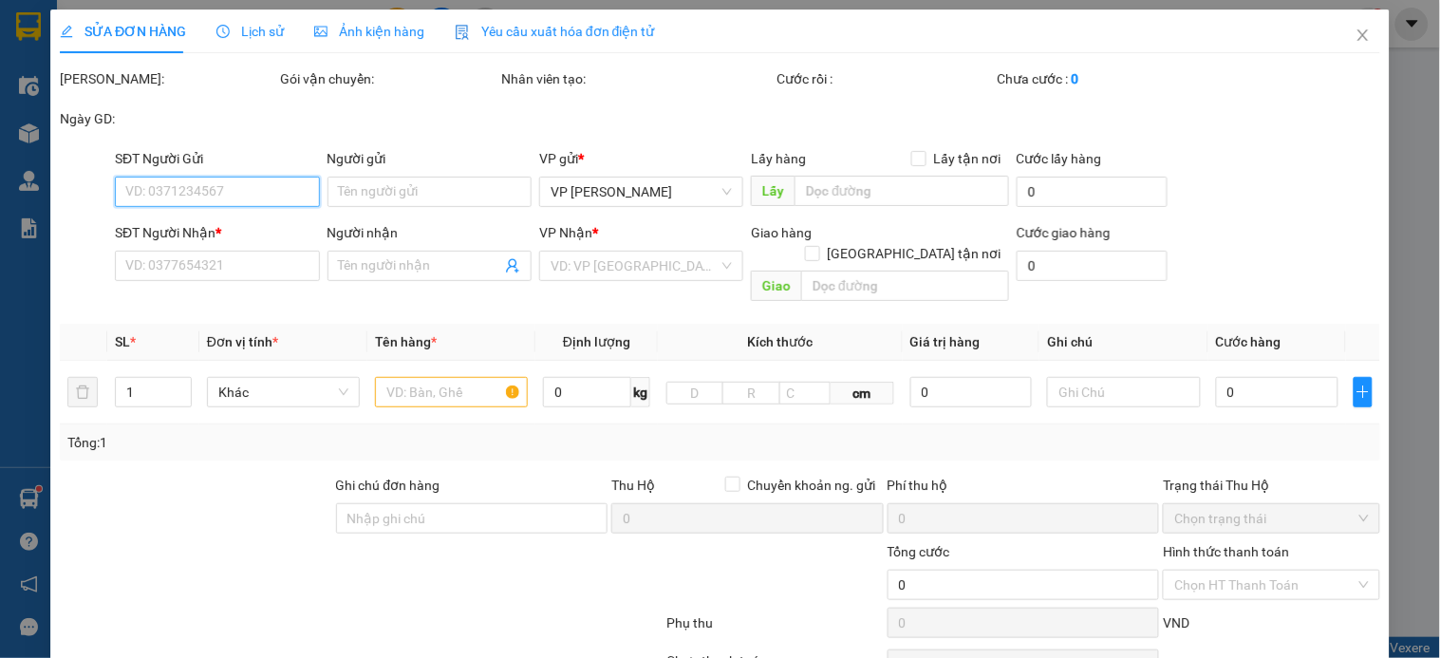
type input "khách"
checkbox input "true"
type input "47 Đ. Phạm Văn Đồng, Mai Dịch, Cầu Giấy"
type input "150.000"
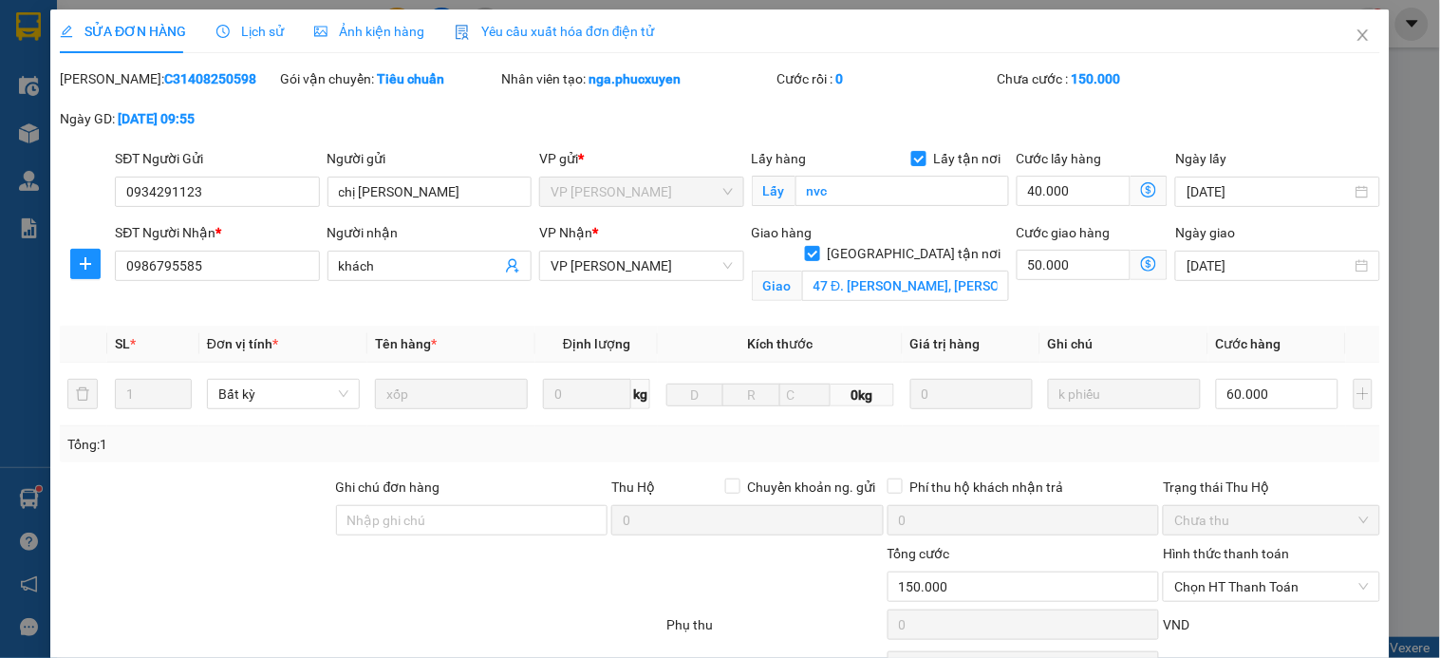
click at [1141, 266] on icon "dollar-circle" at bounding box center [1148, 263] width 15 height 15
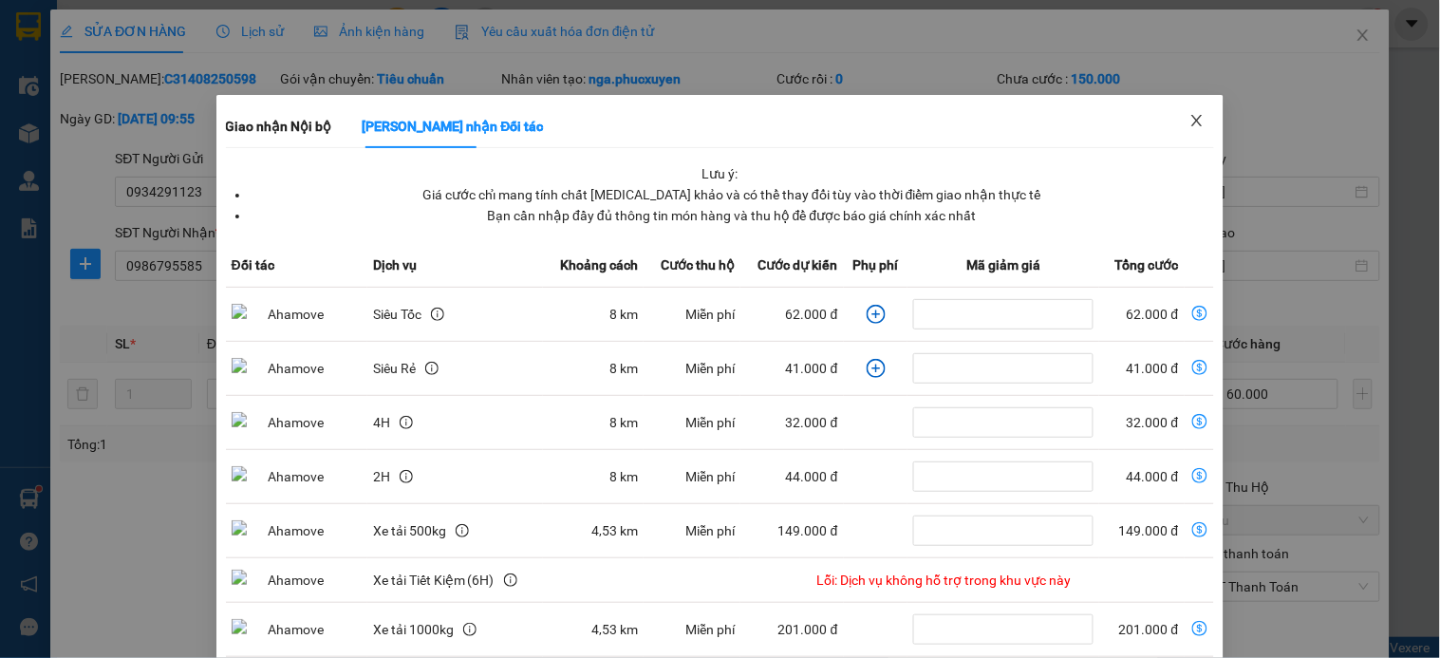
click at [1189, 123] on icon "close" at bounding box center [1196, 120] width 15 height 15
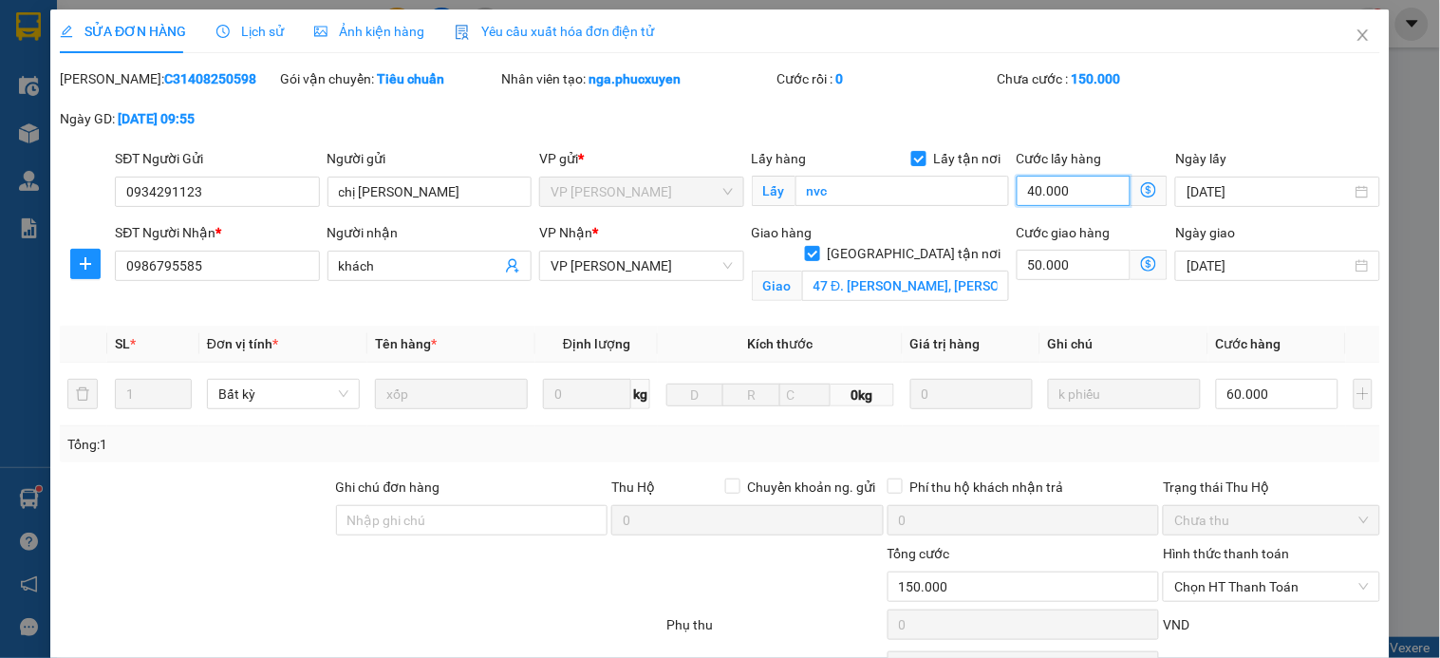
click at [1095, 185] on input "40.000" at bounding box center [1074, 191] width 115 height 30
click at [1095, 262] on input "50.000" at bounding box center [1074, 265] width 115 height 30
type input "100.006"
type input "6"
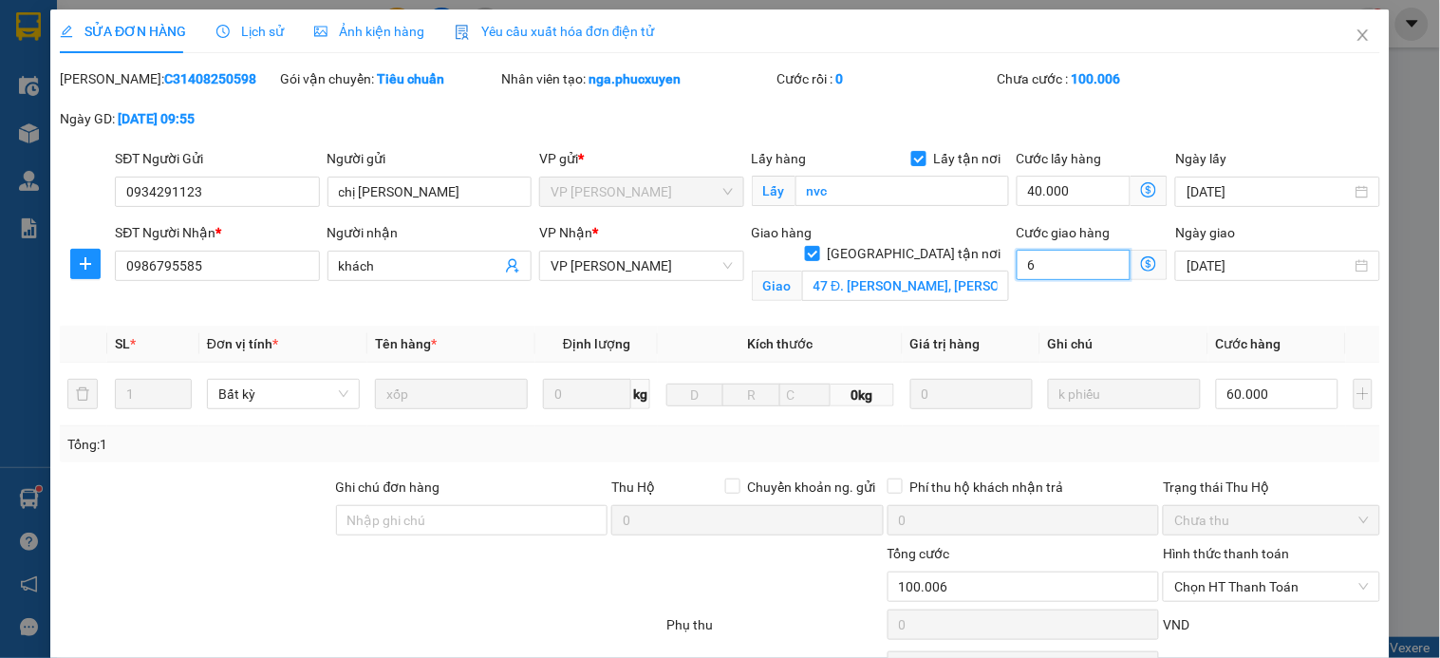
type input "100.060"
type input "6"
type input "100.006"
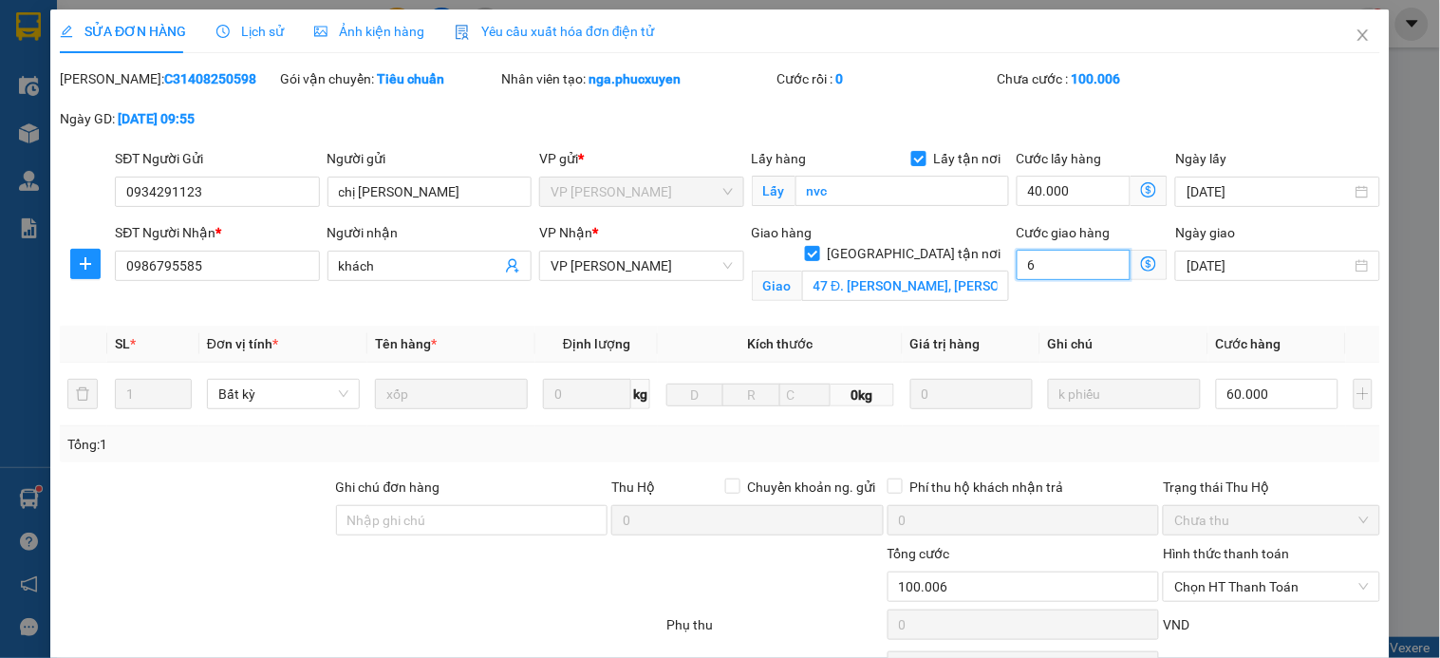
type input "0"
type input "100.000"
type input "0"
type input "100.007"
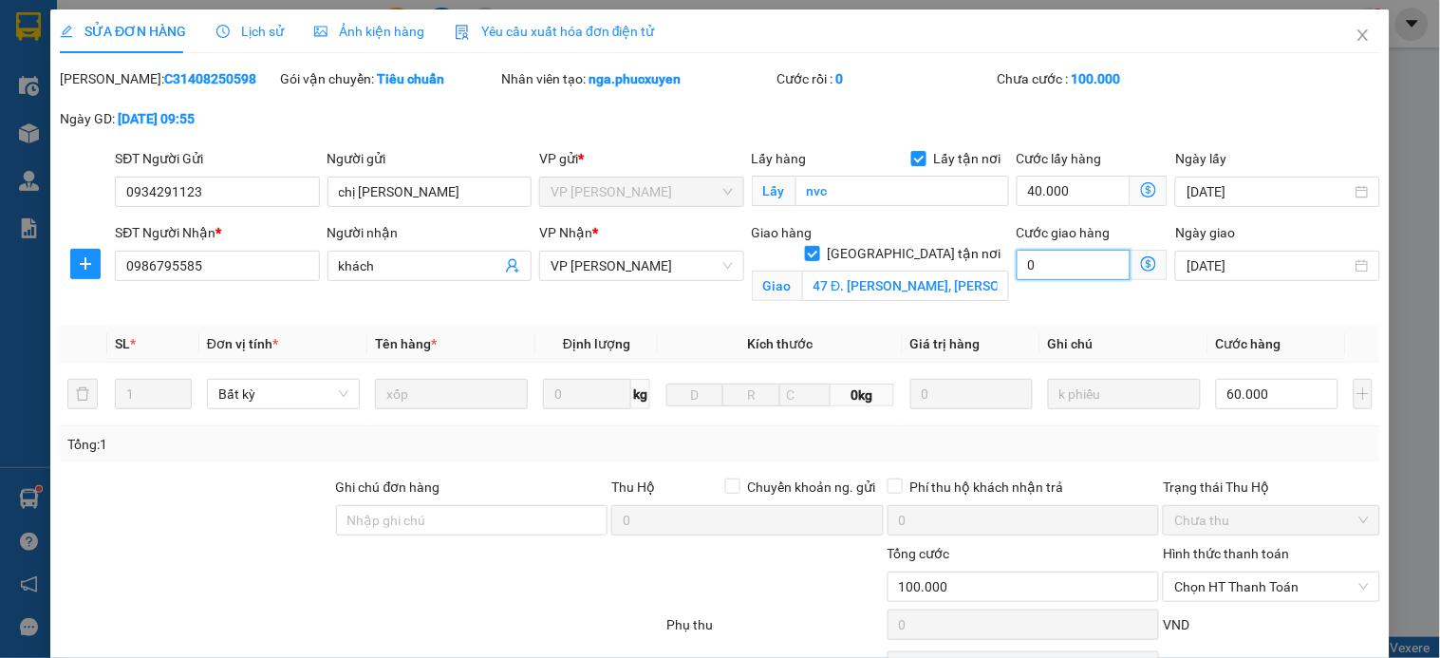
type input "100.007"
type input "7"
type input "100.070"
type input "70"
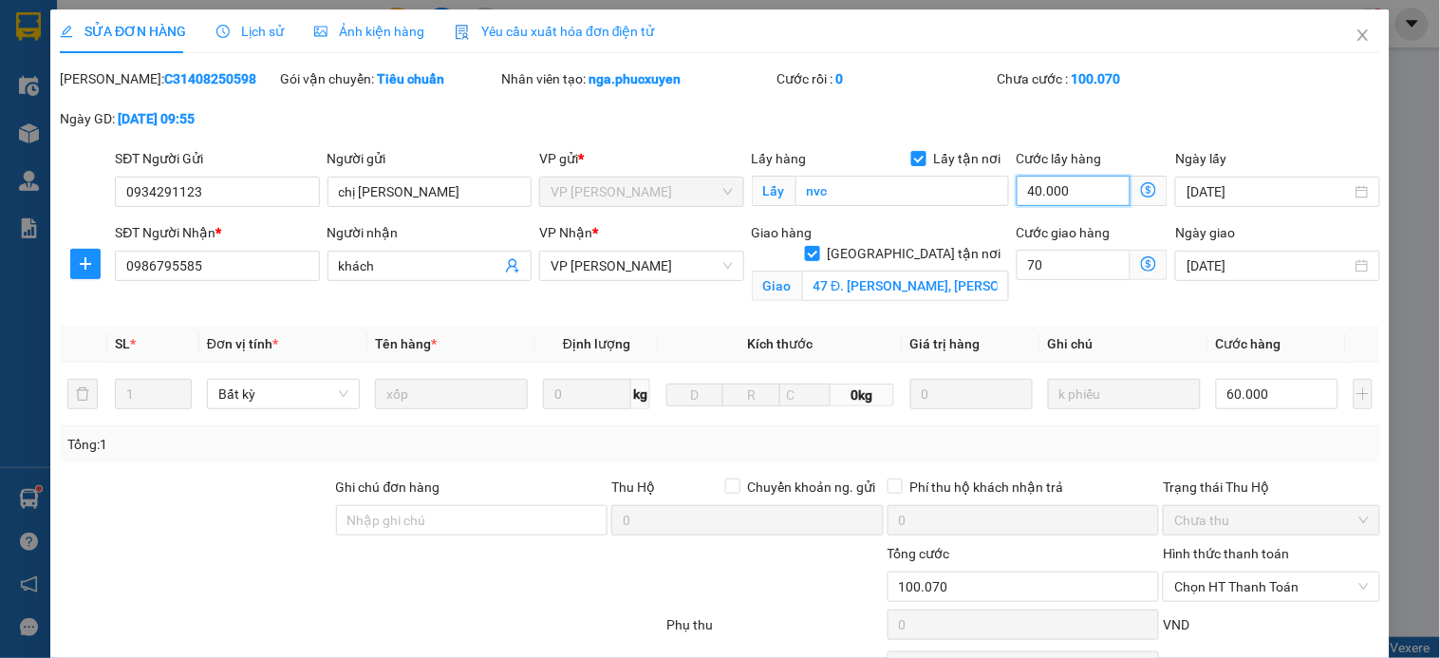
type input "170.000"
type input "70.000"
click at [1069, 190] on input "40.000" at bounding box center [1074, 191] width 115 height 30
type input "130.002"
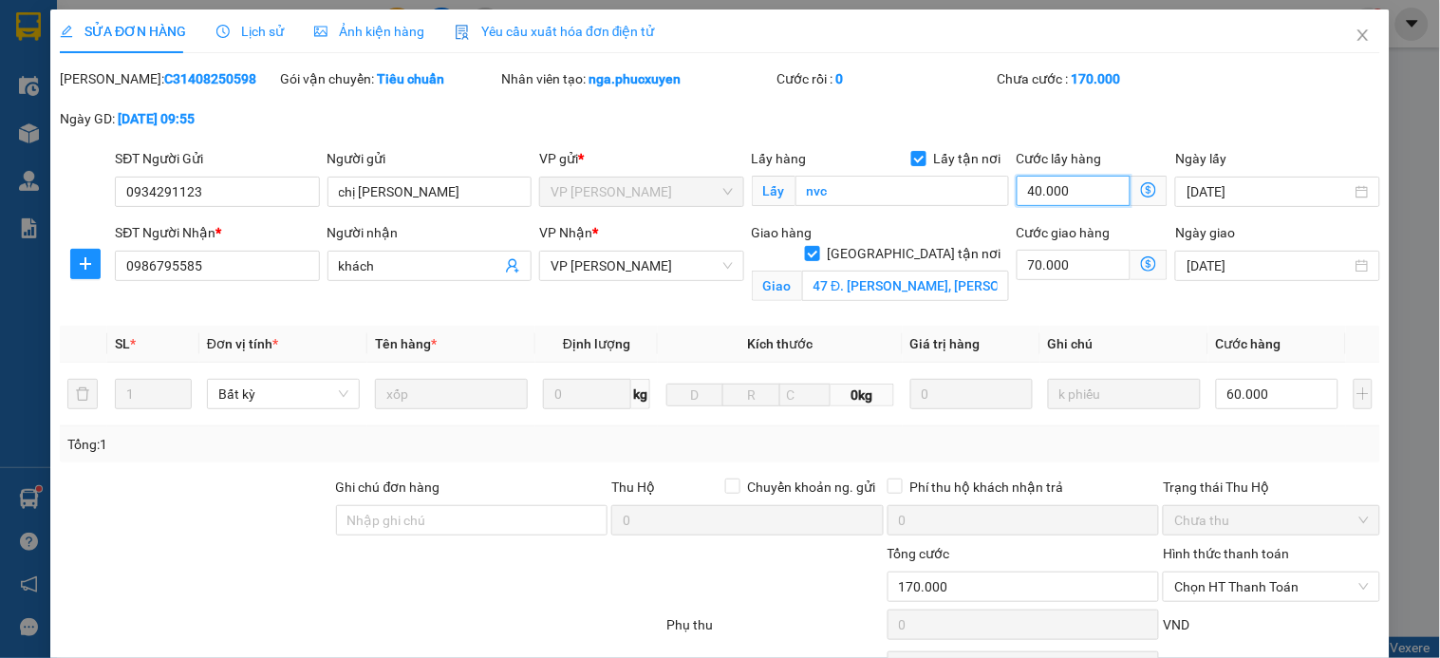
type input "130.002"
type input "20"
type input "130.020"
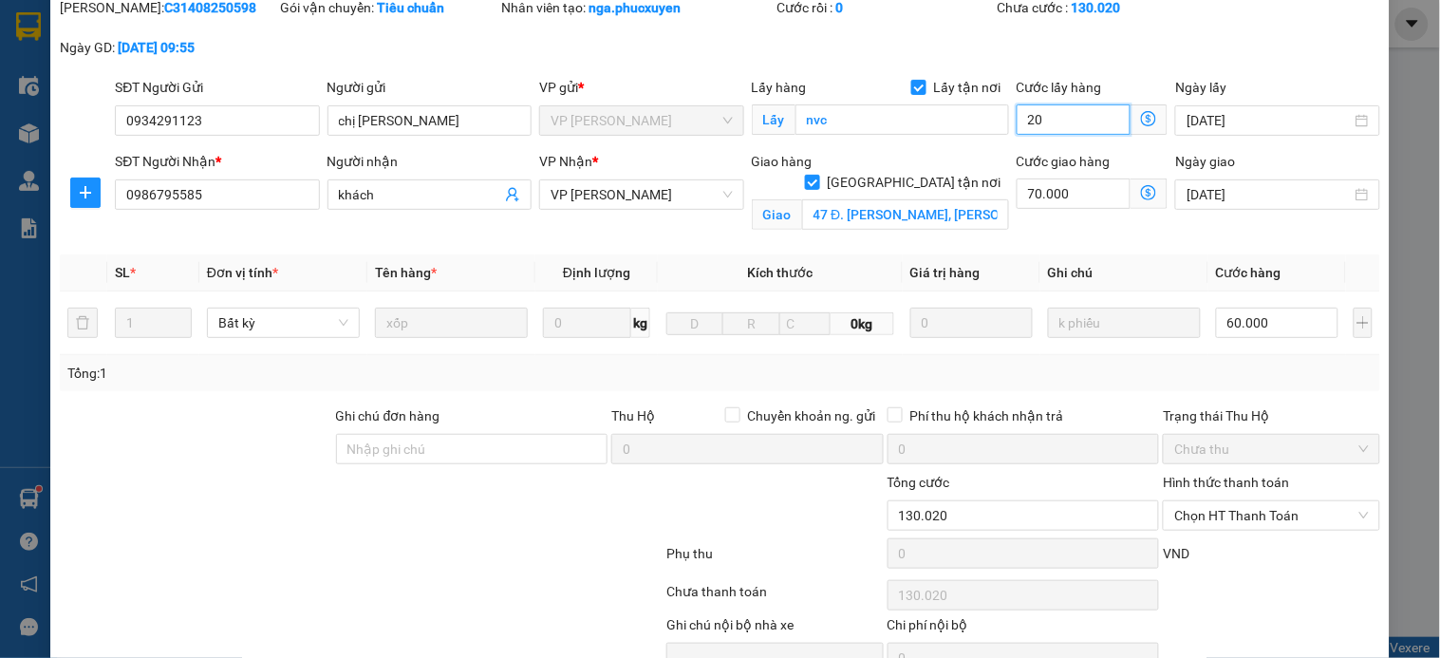
scroll to position [168, 0]
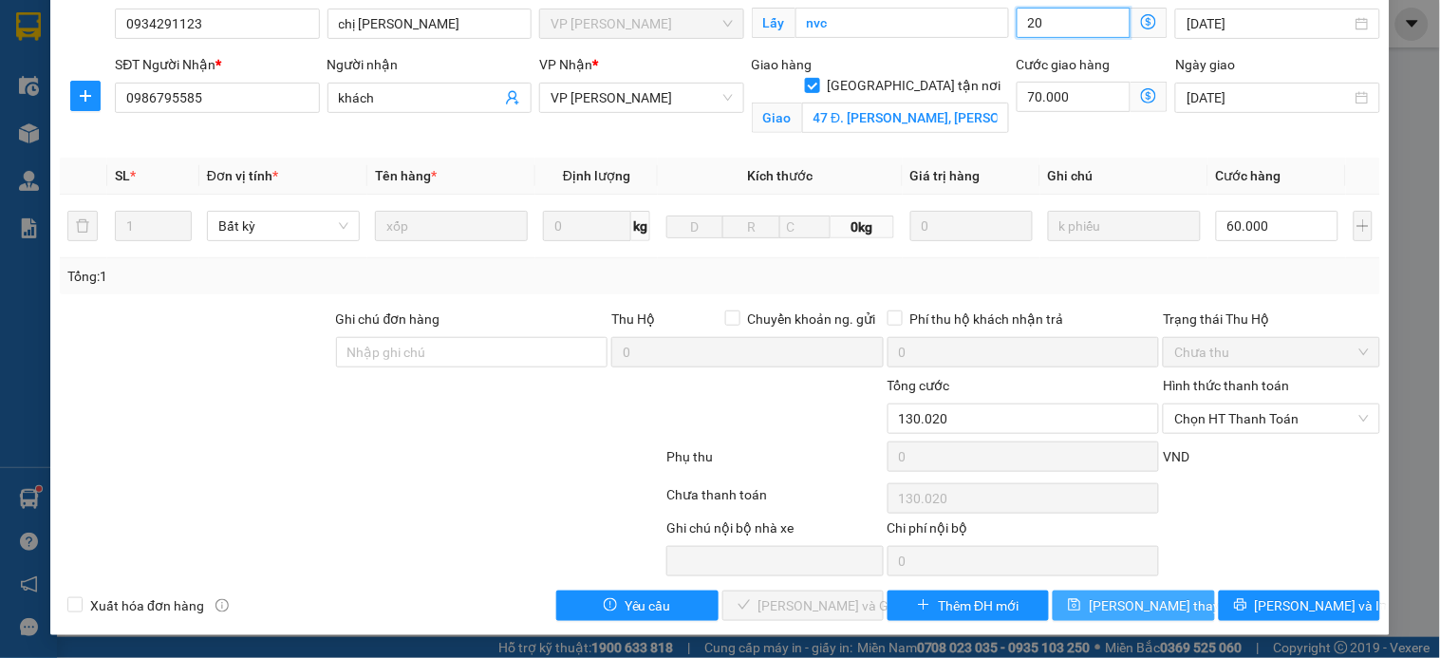
type input "20"
type input "150.000"
type input "20.000"
click at [1116, 599] on span "[PERSON_NAME] thay đổi" at bounding box center [1165, 605] width 152 height 21
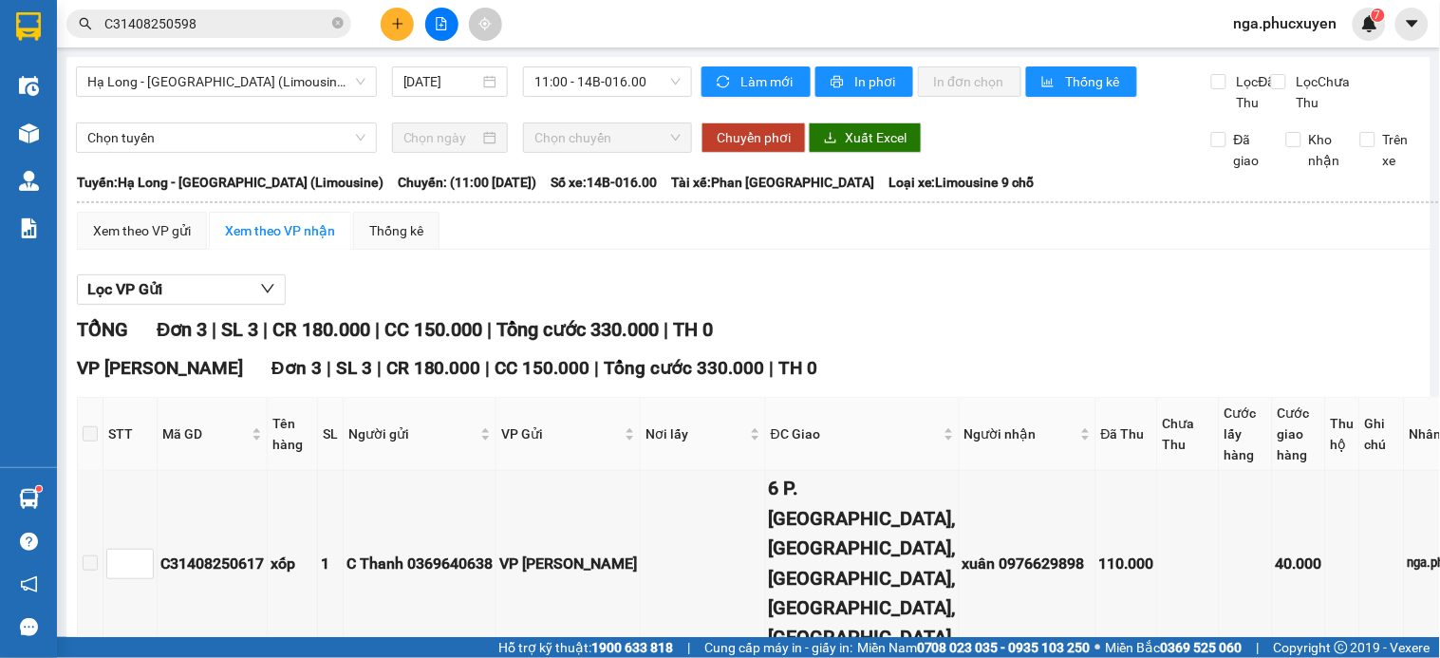
click at [267, 22] on input "C31408250598" at bounding box center [216, 23] width 224 height 21
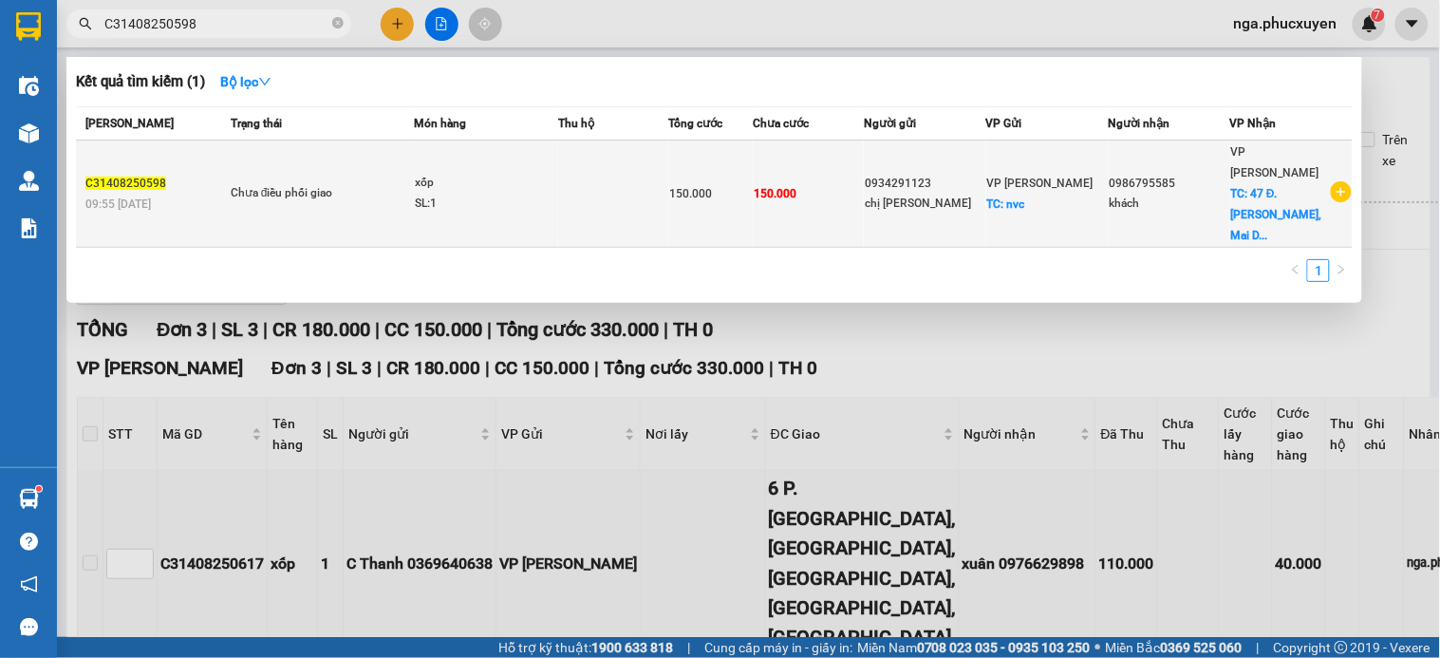
click at [571, 188] on td at bounding box center [613, 193] width 110 height 107
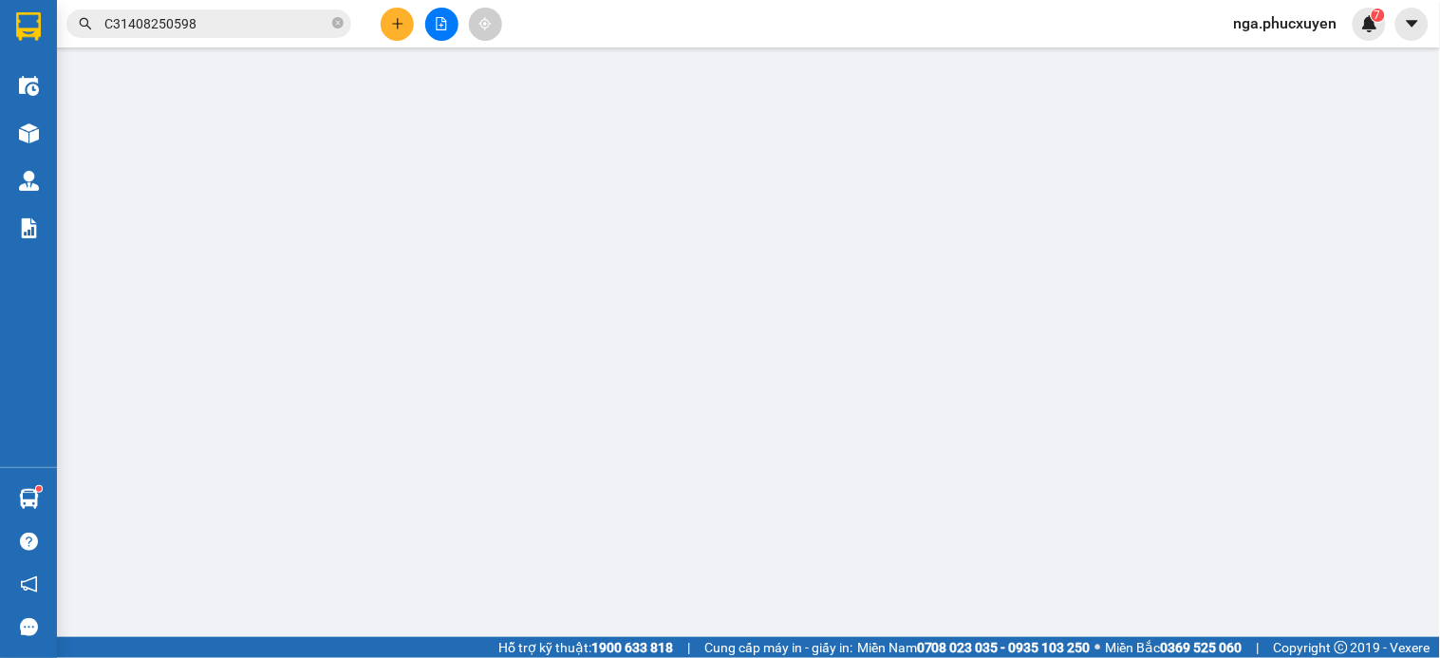
type input "0934291123"
type input "chị Nga"
checkbox input "true"
type input "nvc"
type input "0986795585"
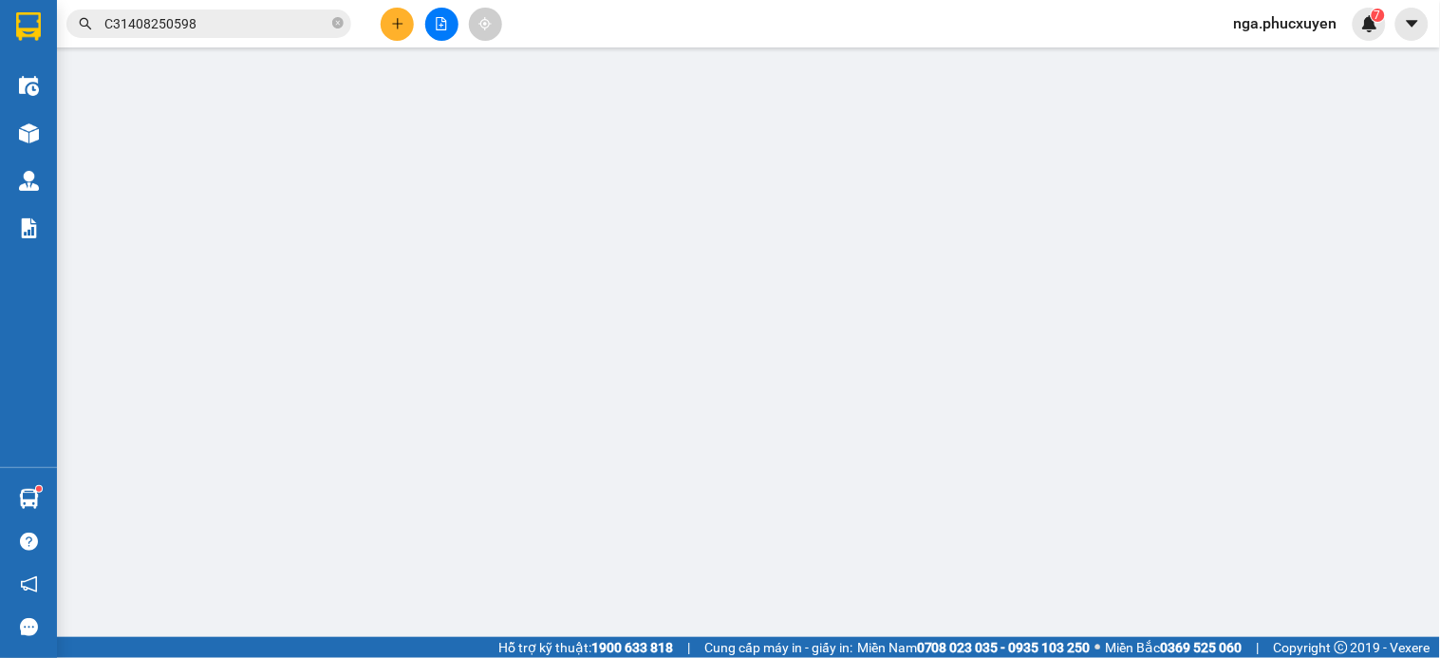
type input "khách"
checkbox input "true"
type input "47 Đ. Phạm Văn Đồng, Mai Dịch, Cầu Giấy"
type input "150.000"
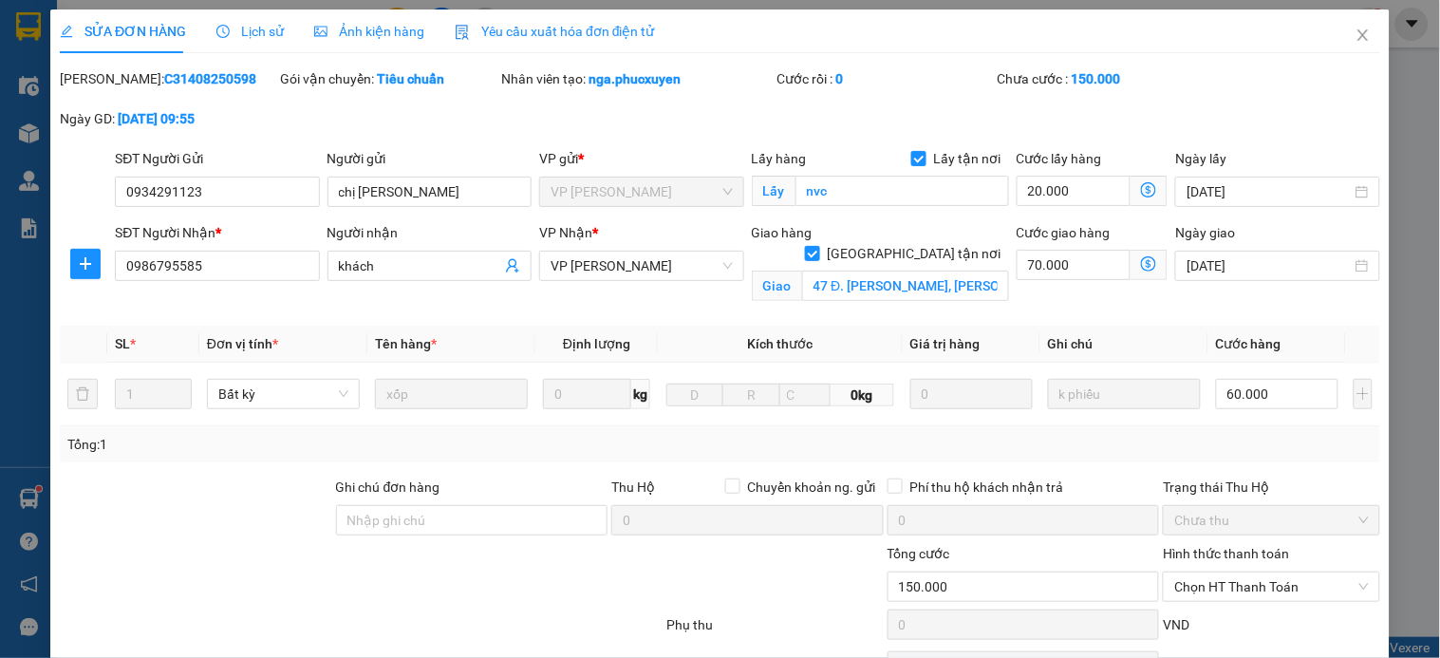
click at [1141, 264] on icon "dollar-circle" at bounding box center [1148, 263] width 15 height 15
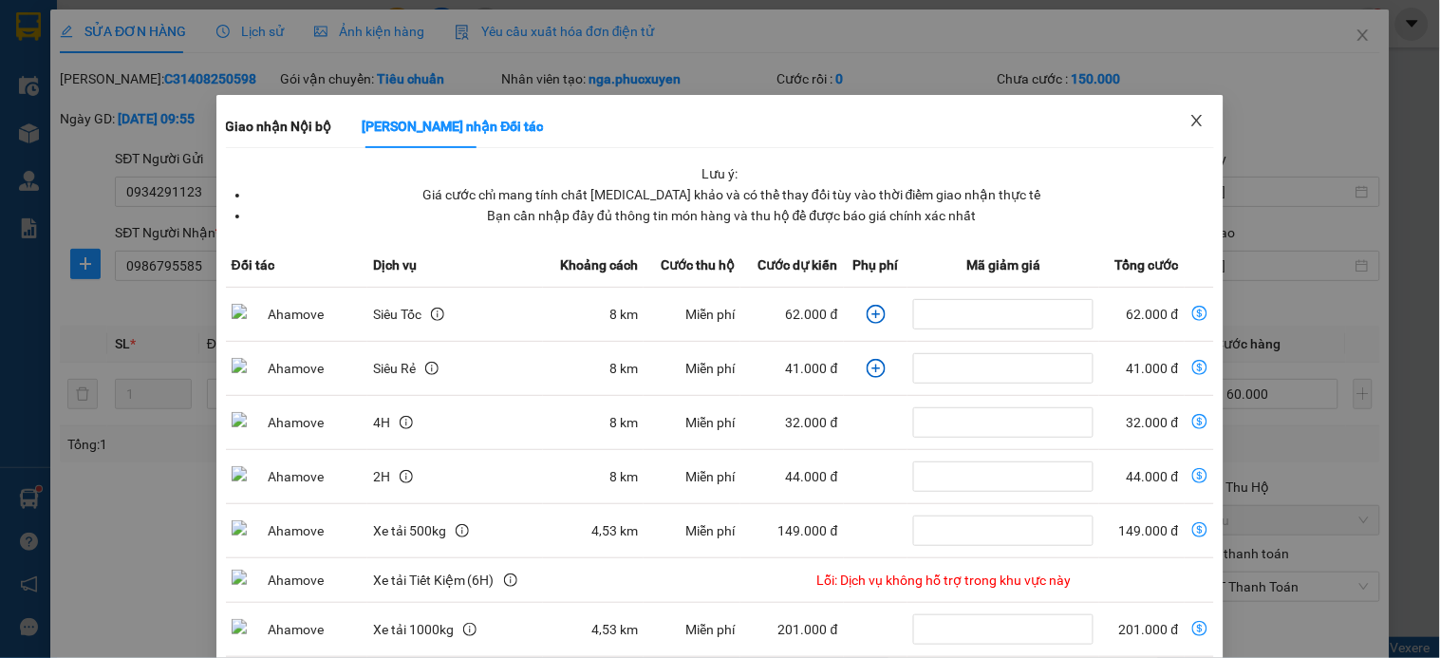
click at [1192, 120] on icon "close" at bounding box center [1197, 120] width 10 height 11
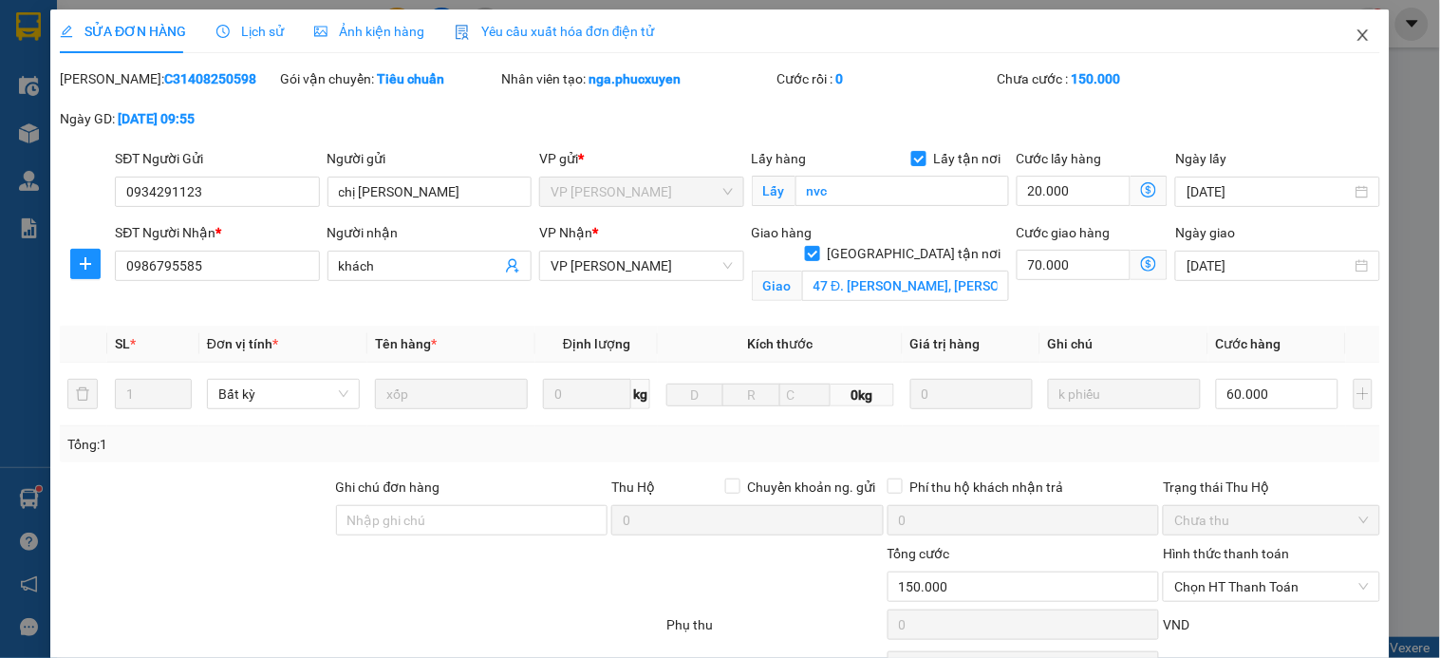
click at [1357, 38] on icon "close" at bounding box center [1362, 34] width 10 height 11
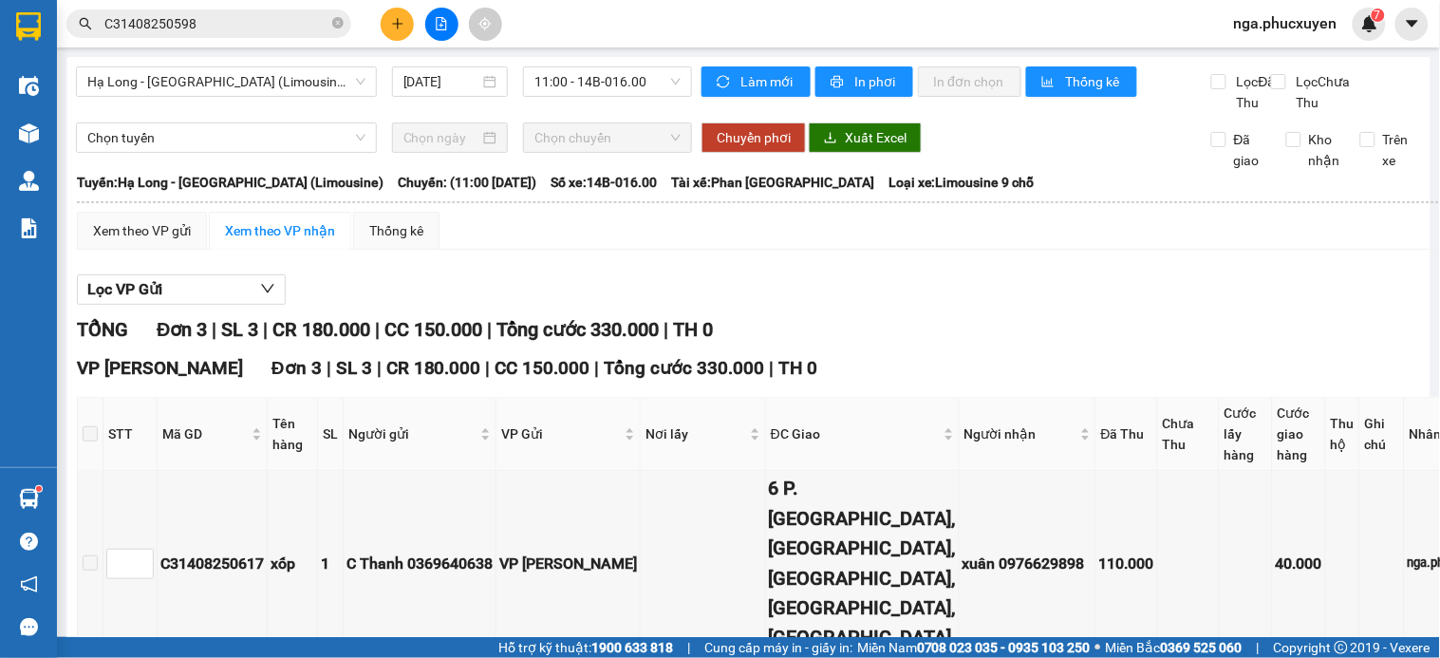
drag, startPoint x: 336, startPoint y: 23, endPoint x: 296, endPoint y: 27, distance: 40.0
click at [333, 22] on icon "close-circle" at bounding box center [337, 22] width 11 height 11
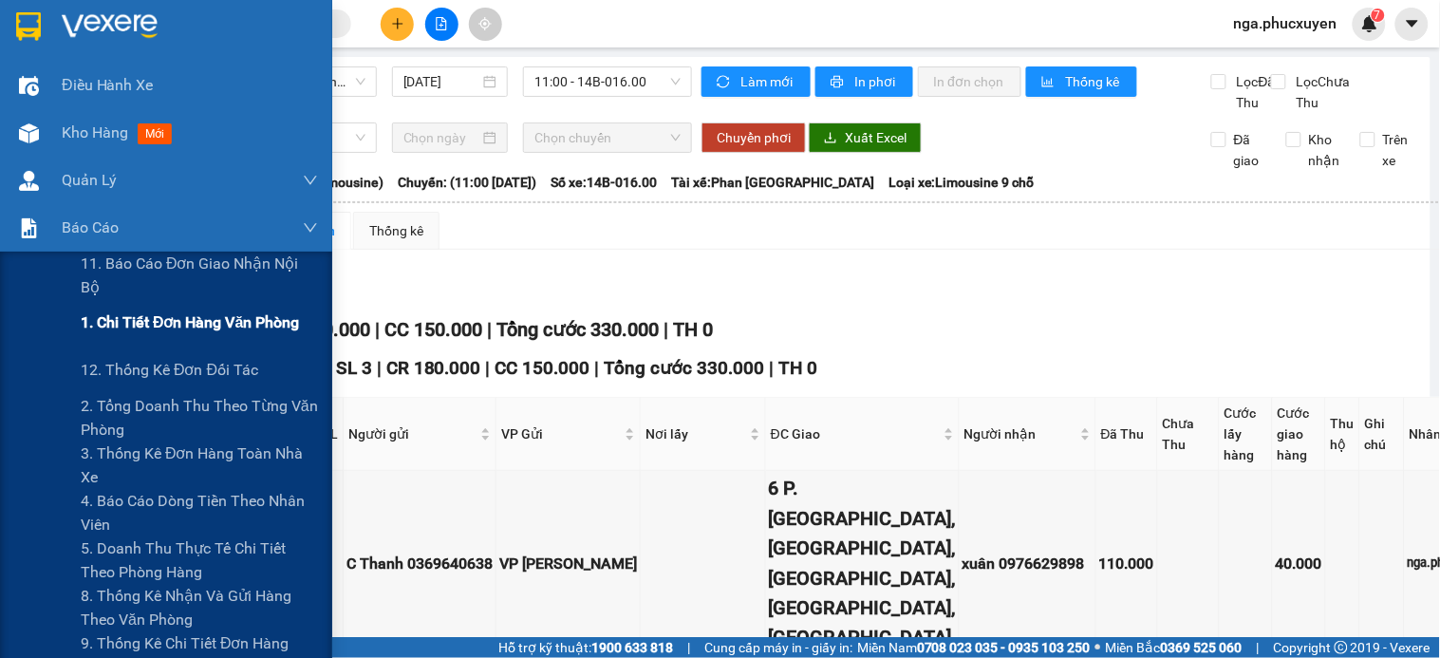
click at [168, 320] on span "1. Chi tiết đơn hàng văn phòng" at bounding box center [190, 322] width 218 height 24
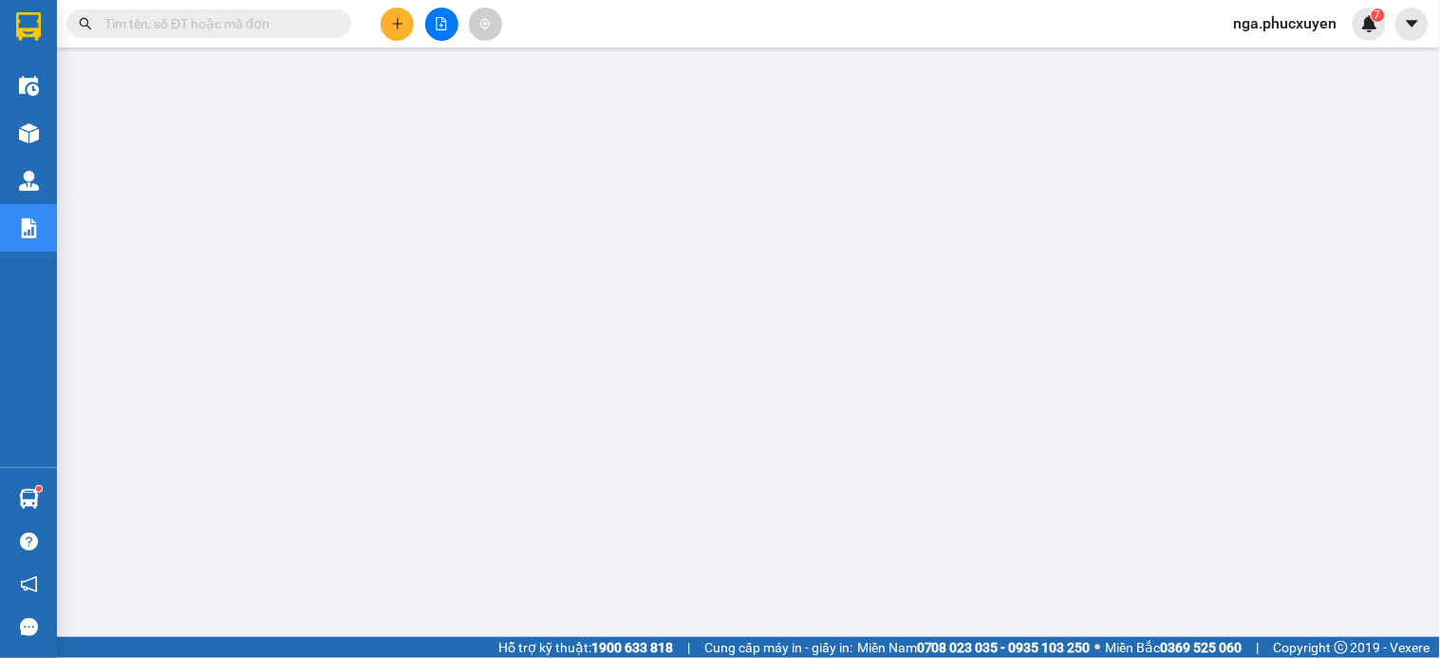
scroll to position [237, 0]
click at [1256, 24] on span "nga.phucxuyen" at bounding box center [1286, 23] width 134 height 24
click at [1268, 63] on span "Đăng xuất" at bounding box center [1295, 58] width 93 height 21
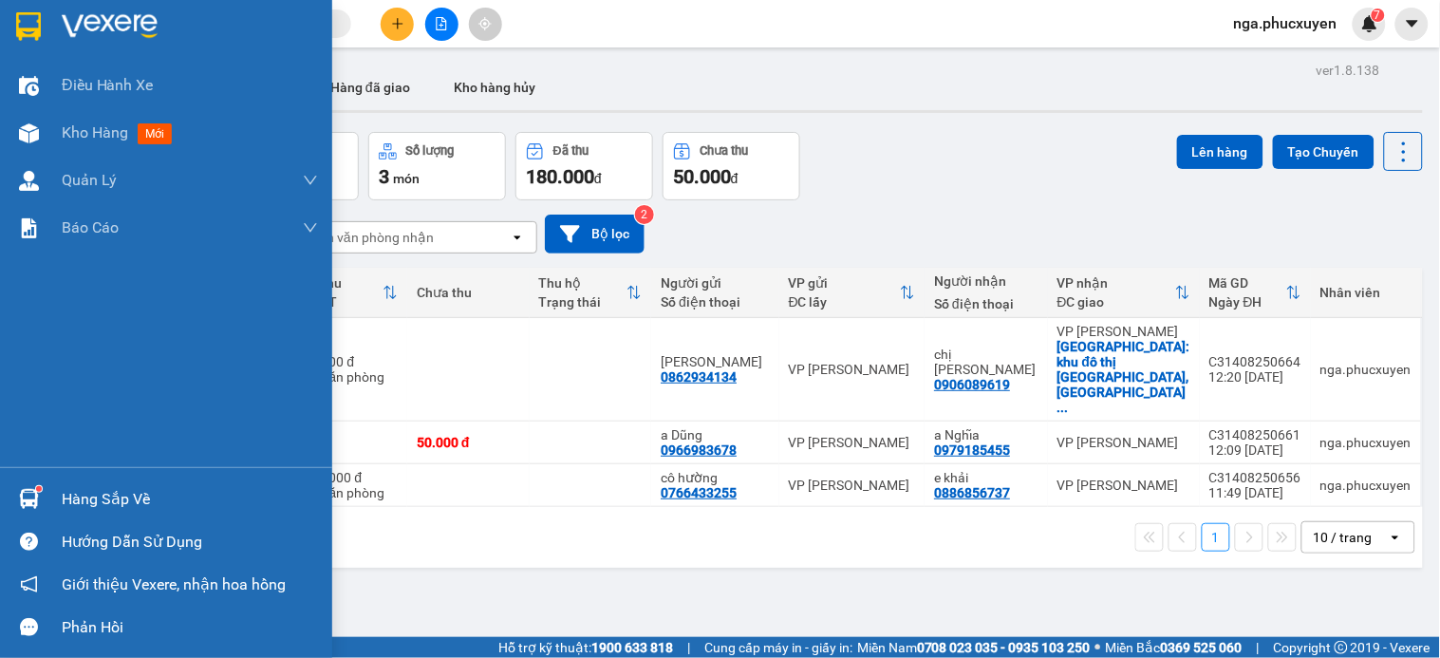
drag, startPoint x: 45, startPoint y: 491, endPoint x: 91, endPoint y: 513, distance: 51.4
click at [45, 495] on div "Hàng sắp về" at bounding box center [166, 498] width 332 height 43
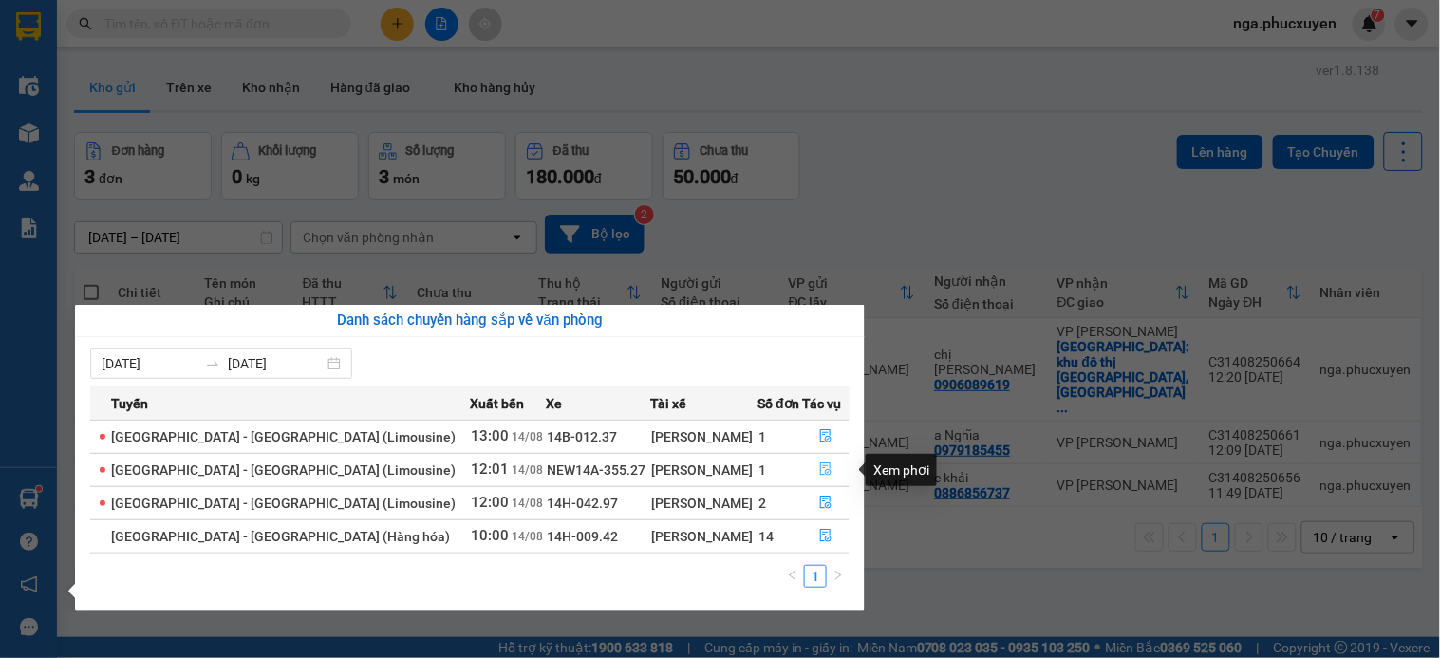
click at [819, 467] on icon "file-done" at bounding box center [825, 468] width 13 height 13
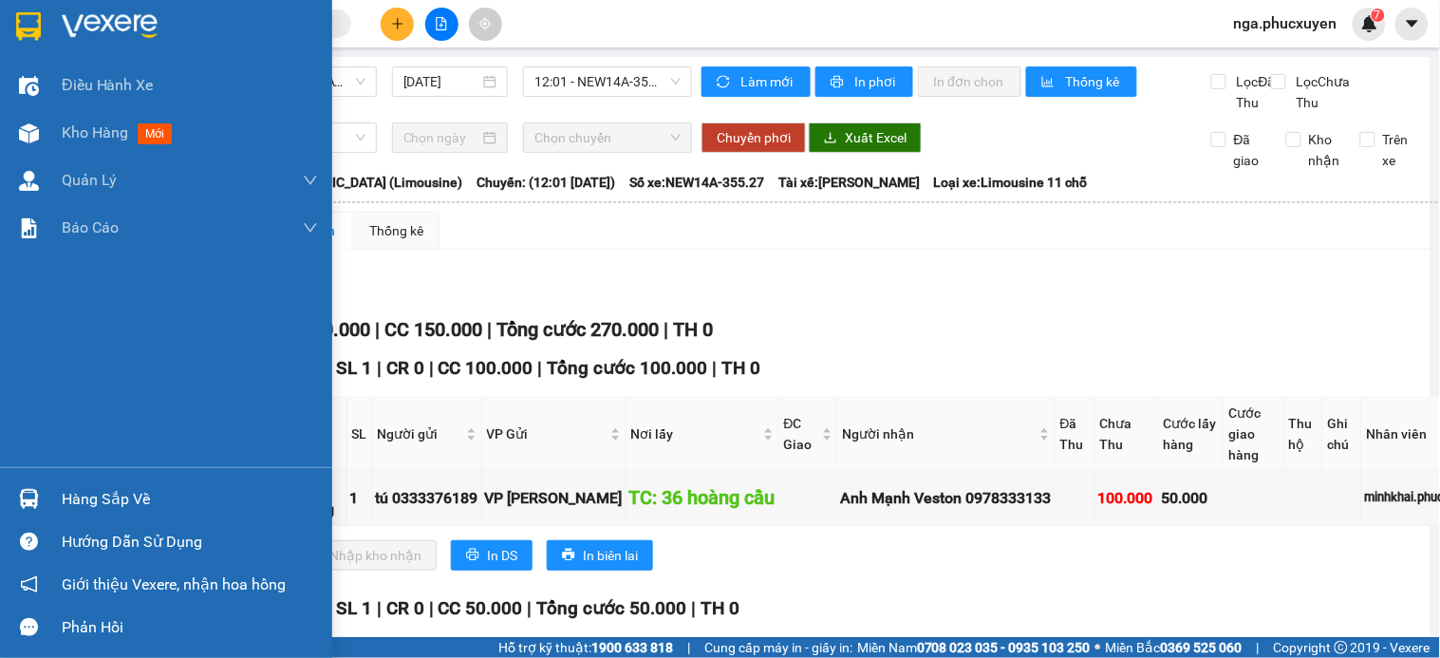
drag, startPoint x: 51, startPoint y: 490, endPoint x: 367, endPoint y: 504, distance: 316.4
click at [58, 494] on div "Hàng sắp về" at bounding box center [166, 498] width 332 height 43
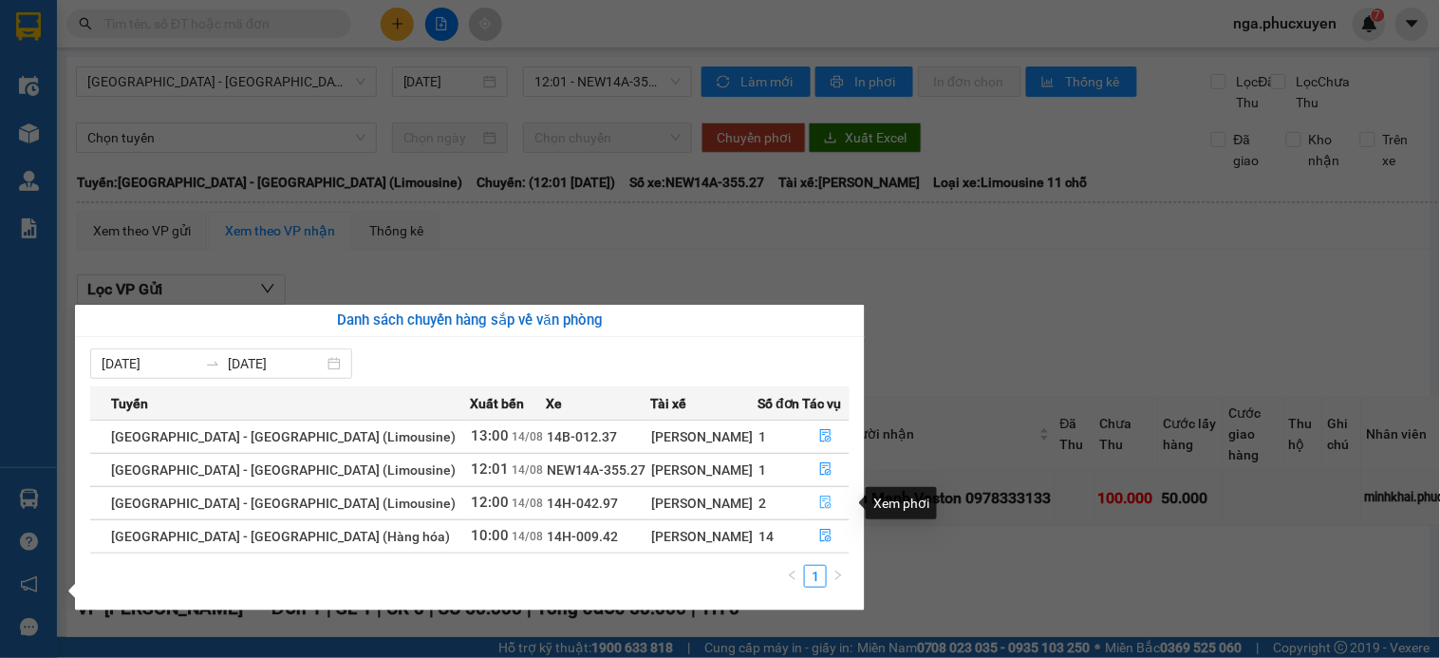
click at [819, 501] on icon "file-done" at bounding box center [825, 502] width 13 height 13
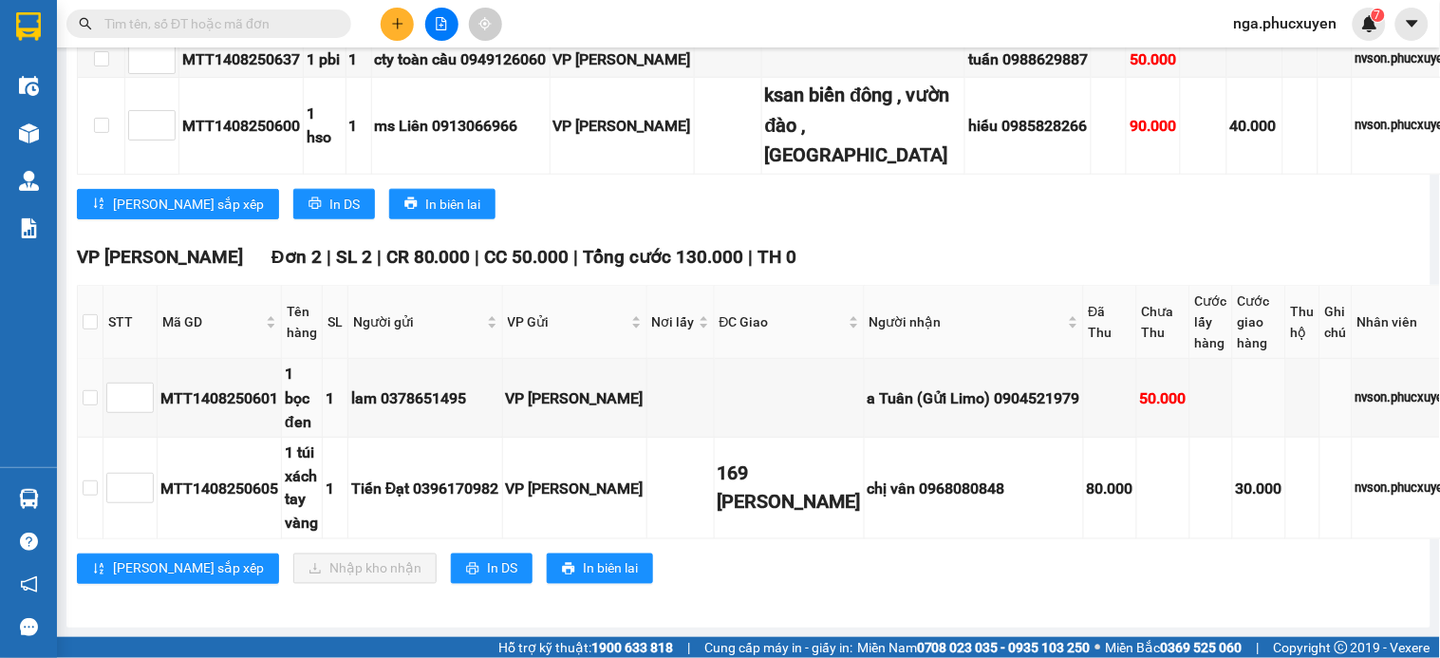
scroll to position [507, 0]
click at [976, 386] on div "a Tuân (Gửi Limo) 0904521979" at bounding box center [974, 398] width 213 height 24
copy div "0904521979"
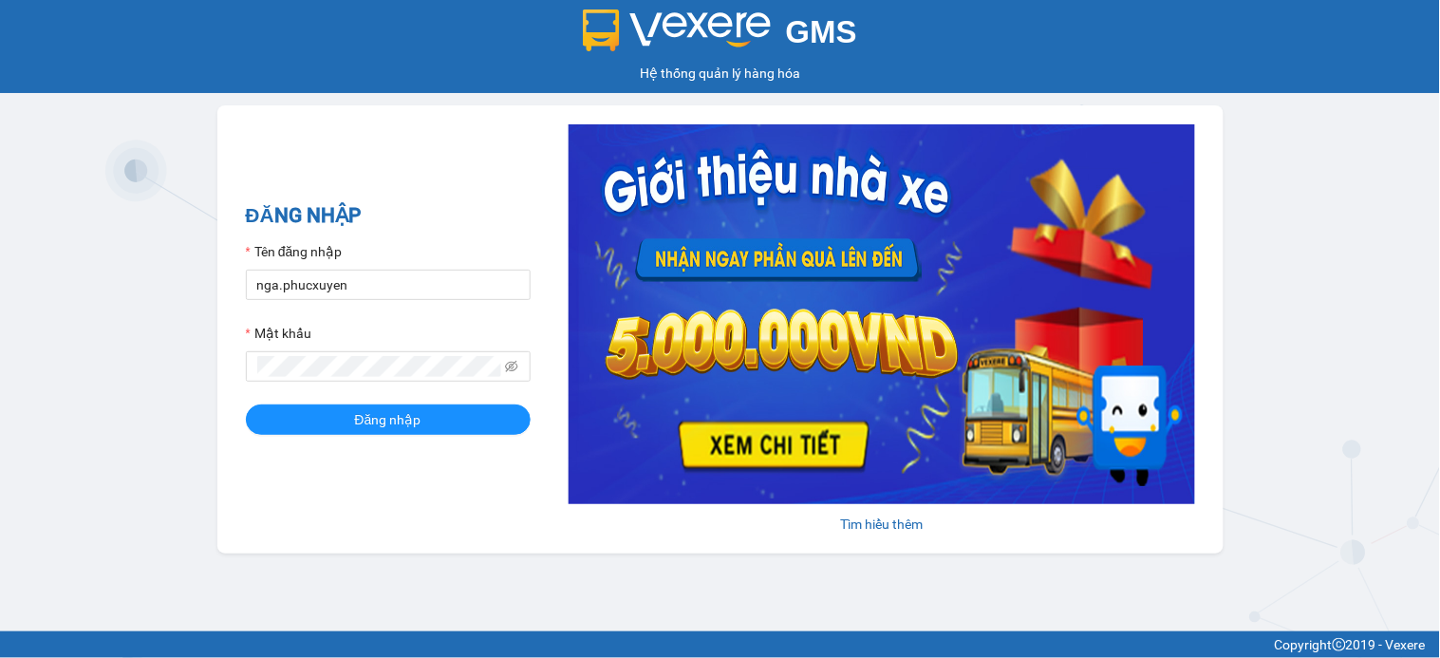
click at [244, 250] on div "ĐĂNG NHẬP Tên đăng nhập nga.[PERSON_NAME] Mật khẩu Đăng nhập Tìm hiểu thêm" at bounding box center [720, 329] width 1006 height 448
click at [391, 292] on input "nga.phucxuyen" at bounding box center [388, 285] width 285 height 30
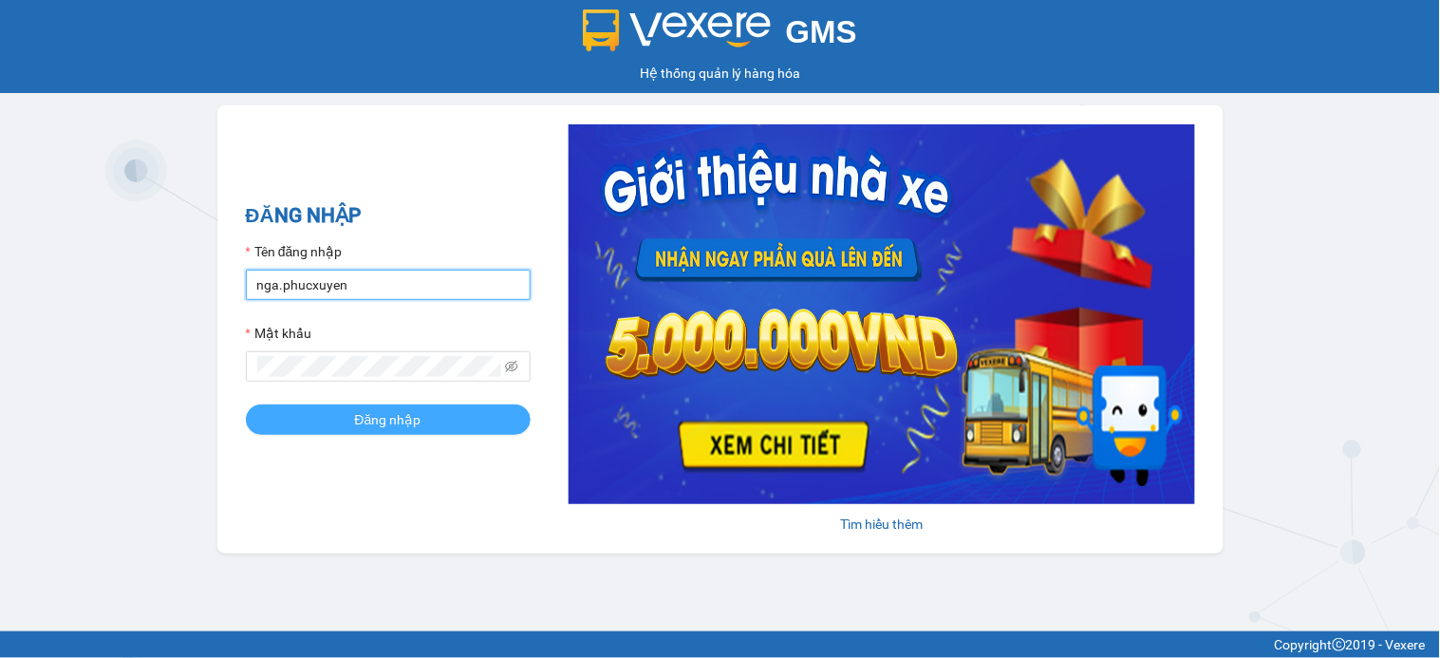
type input "tunghuy.phucxuyen"
click at [345, 423] on button "Đăng nhập" at bounding box center [388, 419] width 285 height 30
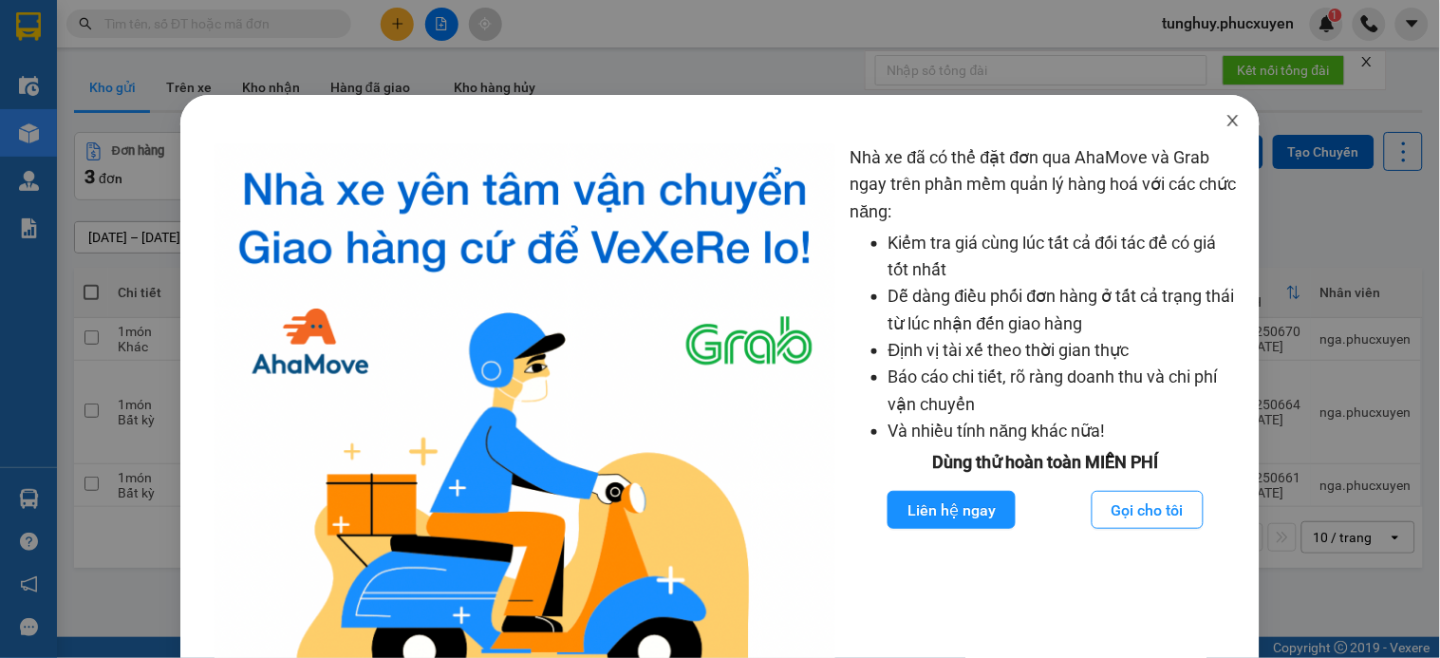
click at [1226, 118] on icon "close" at bounding box center [1233, 120] width 15 height 15
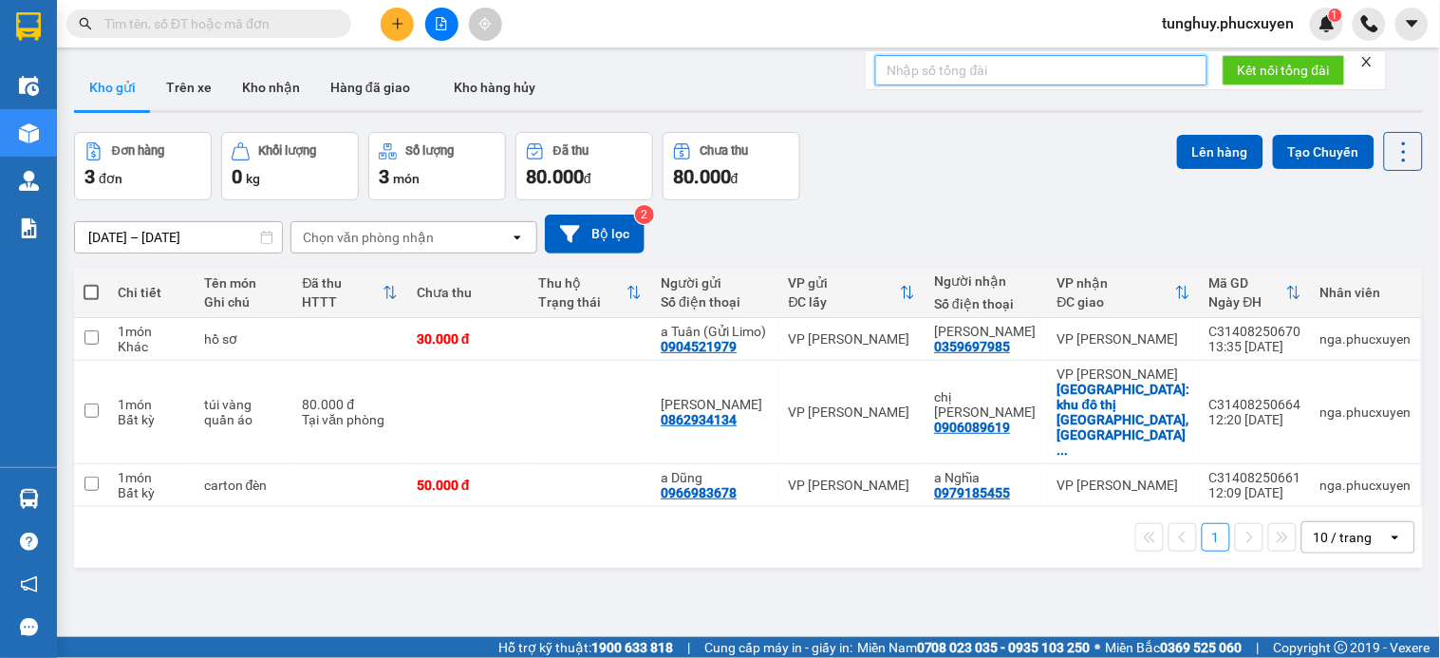
drag, startPoint x: 1117, startPoint y: 67, endPoint x: 1439, endPoint y: 174, distance: 338.9
click at [1116, 67] on input "text" at bounding box center [1041, 70] width 332 height 30
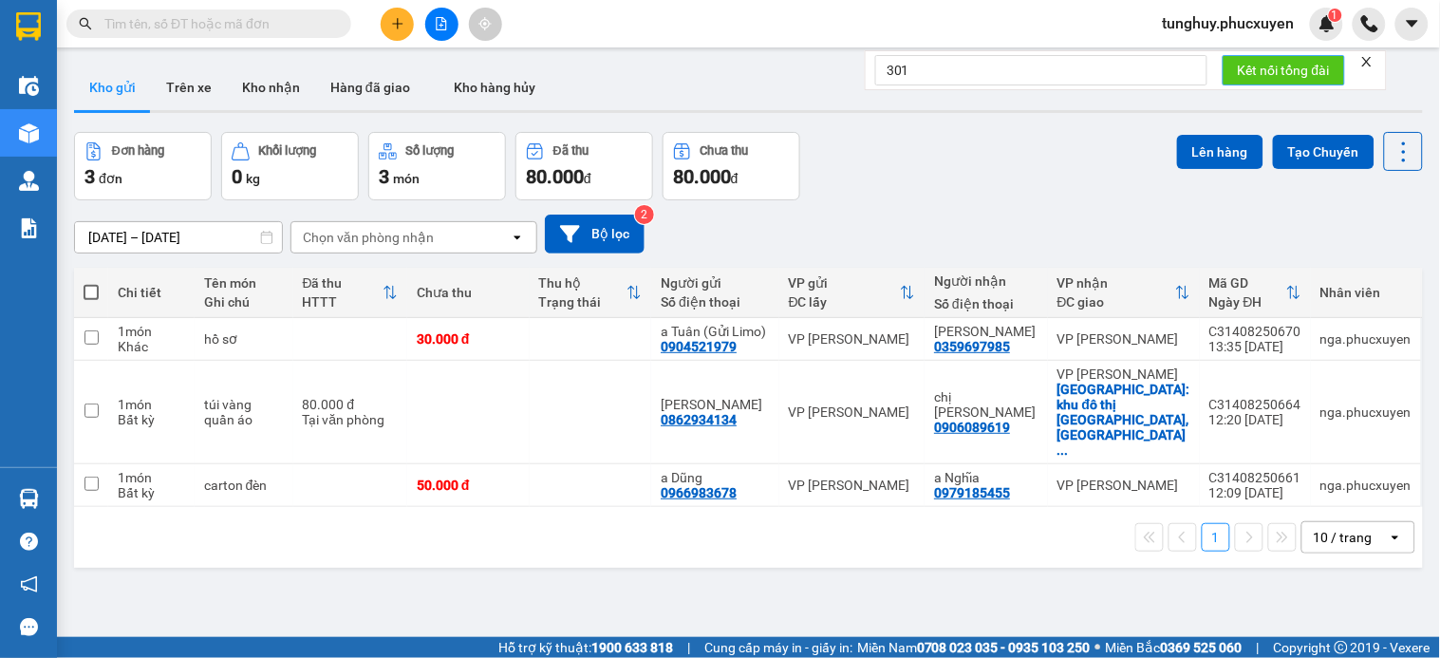
click at [1275, 77] on span "Kết nối tổng đài" at bounding box center [1284, 70] width 92 height 21
click at [1263, 78] on span "Kết nối tổng đài" at bounding box center [1284, 70] width 92 height 21
click at [1265, 72] on span "Kết nối tổng đài" at bounding box center [1284, 70] width 92 height 21
click at [1111, 82] on input "301" at bounding box center [1041, 70] width 332 height 30
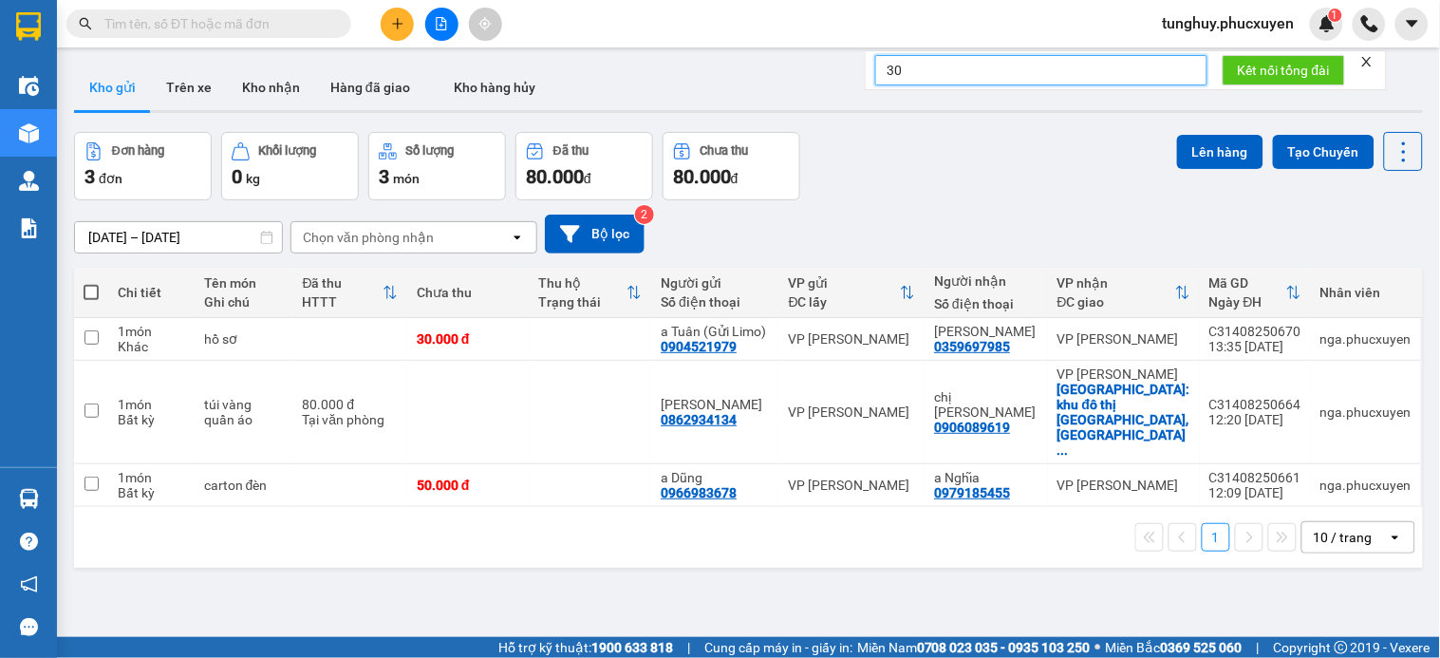
type input "3"
type input "302"
click at [1094, 70] on input "302" at bounding box center [1041, 70] width 332 height 30
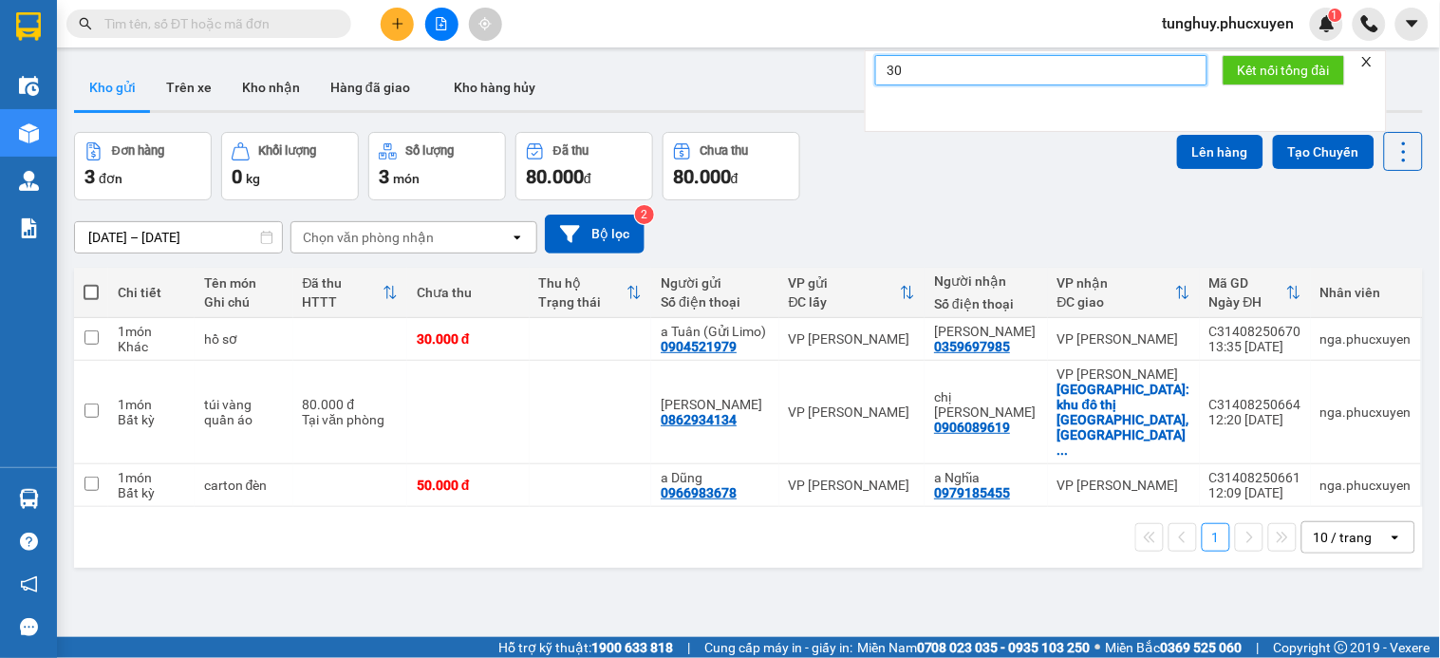
type input "301"
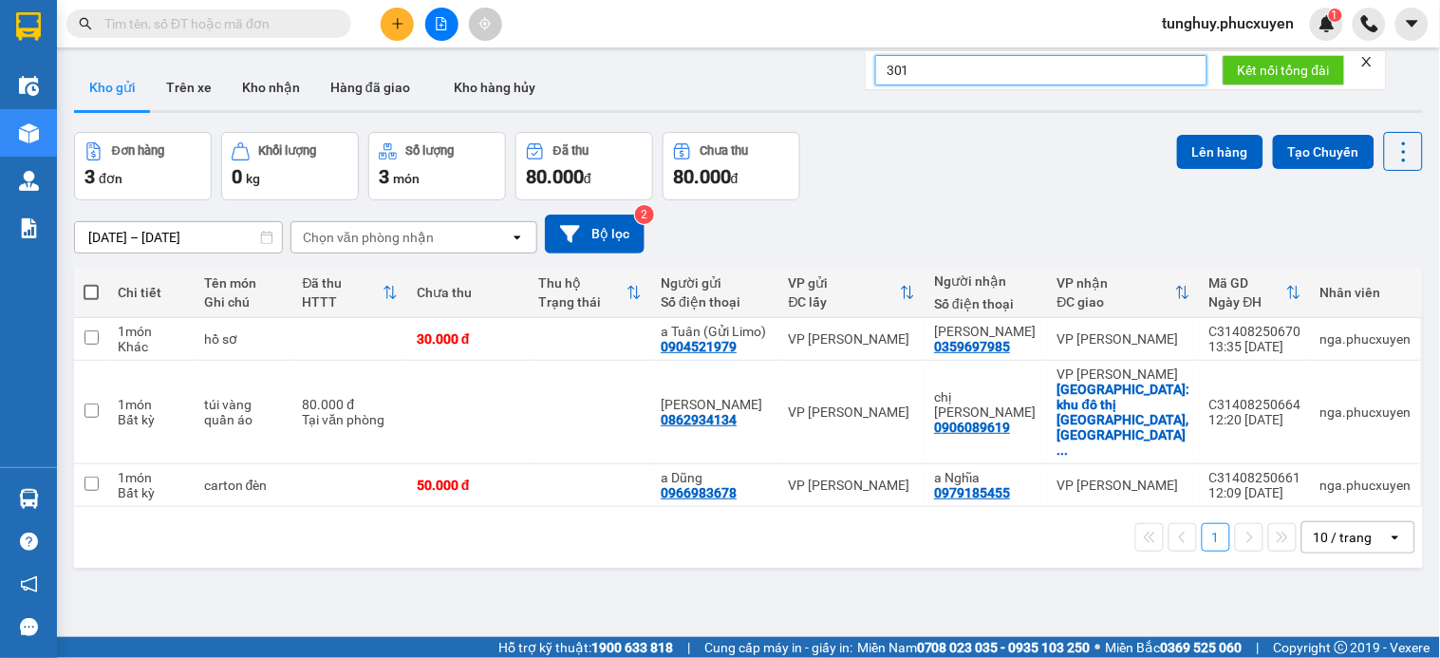
click at [1223, 55] on button "Kết nối tổng đài" at bounding box center [1284, 70] width 122 height 30
click at [1308, 57] on button "Kết nối tổng đài" at bounding box center [1284, 70] width 122 height 30
click at [1374, 59] on icon "close" at bounding box center [1366, 61] width 13 height 13
drag, startPoint x: 1344, startPoint y: 4, endPoint x: 1372, endPoint y: 16, distance: 30.2
click at [1345, 4] on div "Kết quả tìm kiếm ( 0 ) Bộ lọc No Data tunghuy.phucxuyen 1" at bounding box center [720, 23] width 1440 height 47
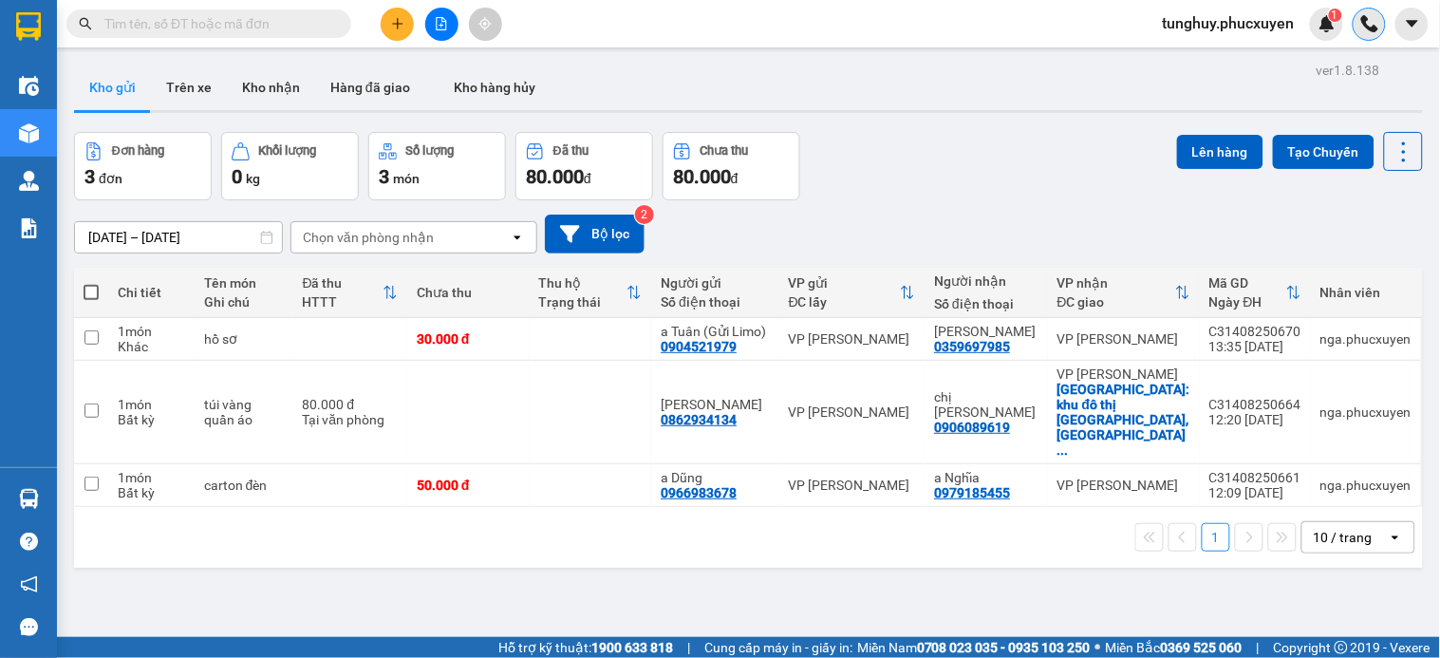
click at [1372, 17] on img at bounding box center [1369, 23] width 17 height 17
click at [1139, 85] on input "text" at bounding box center [1041, 70] width 332 height 30
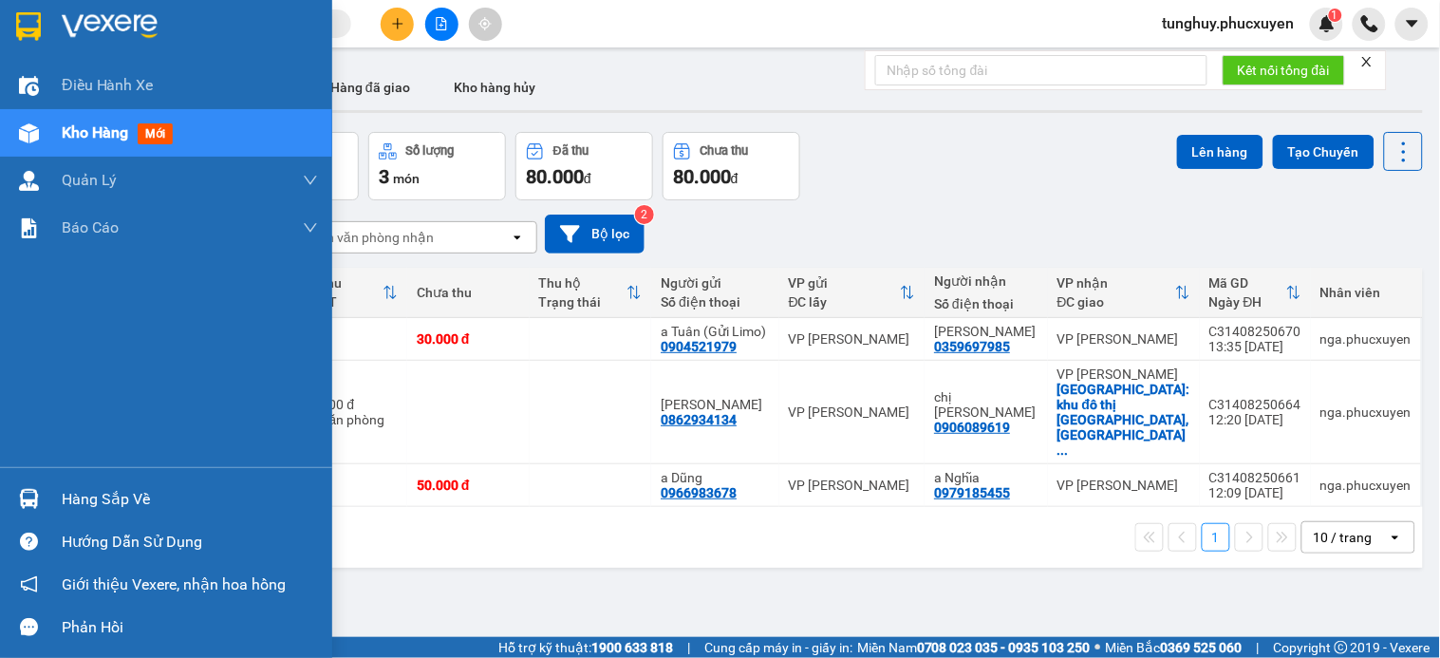
click at [30, 495] on img at bounding box center [29, 499] width 20 height 20
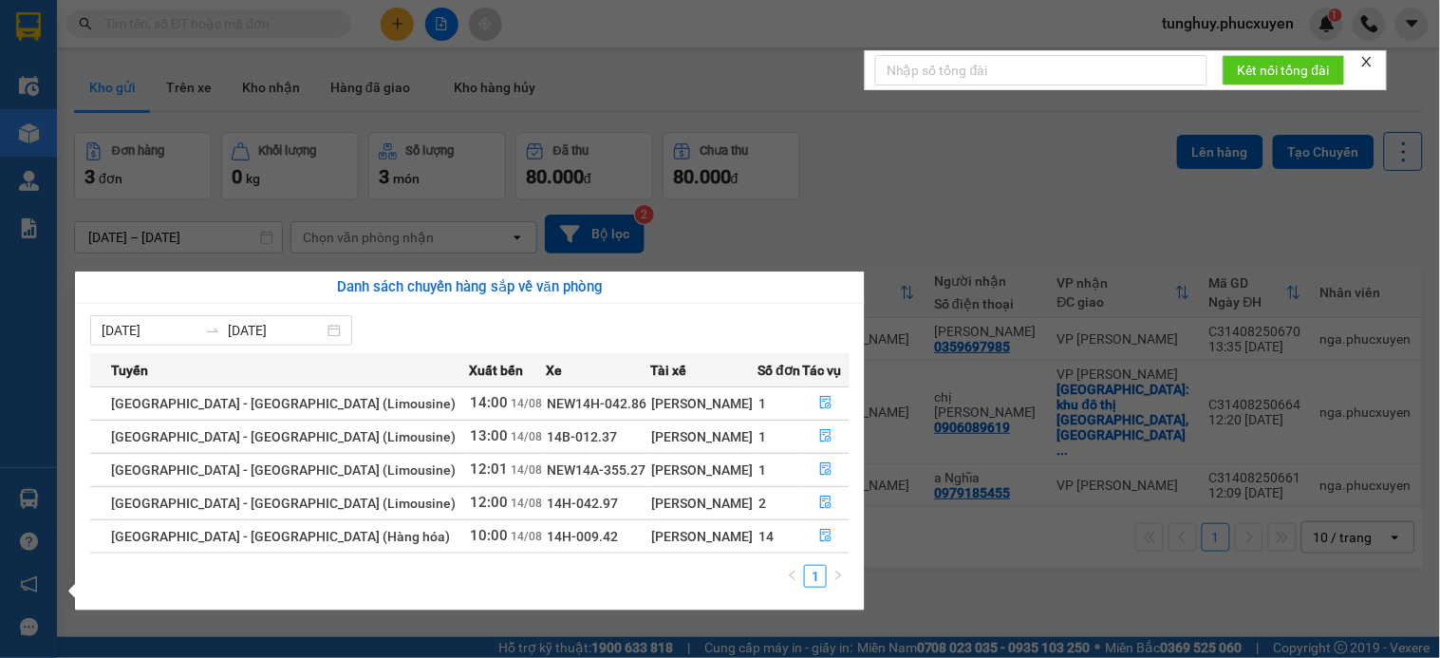
click at [1362, 63] on icon "close" at bounding box center [1366, 61] width 13 height 13
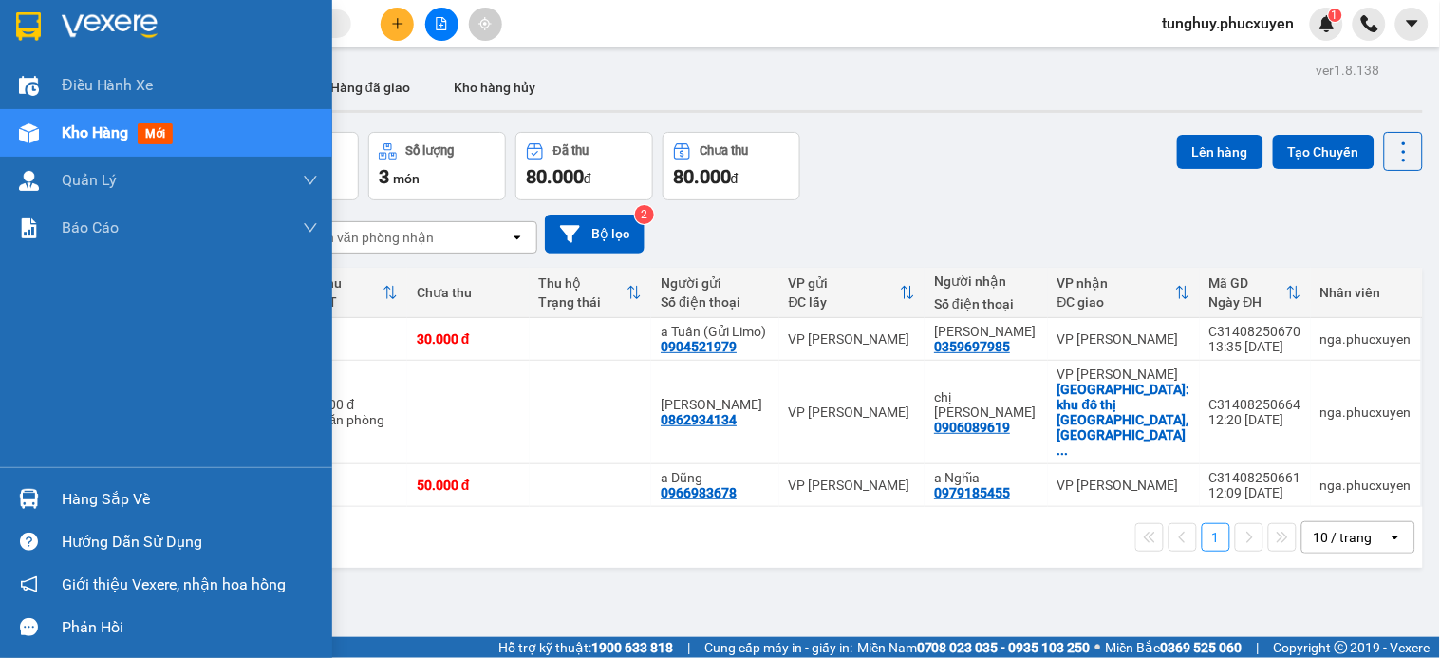
click at [21, 489] on img at bounding box center [29, 499] width 20 height 20
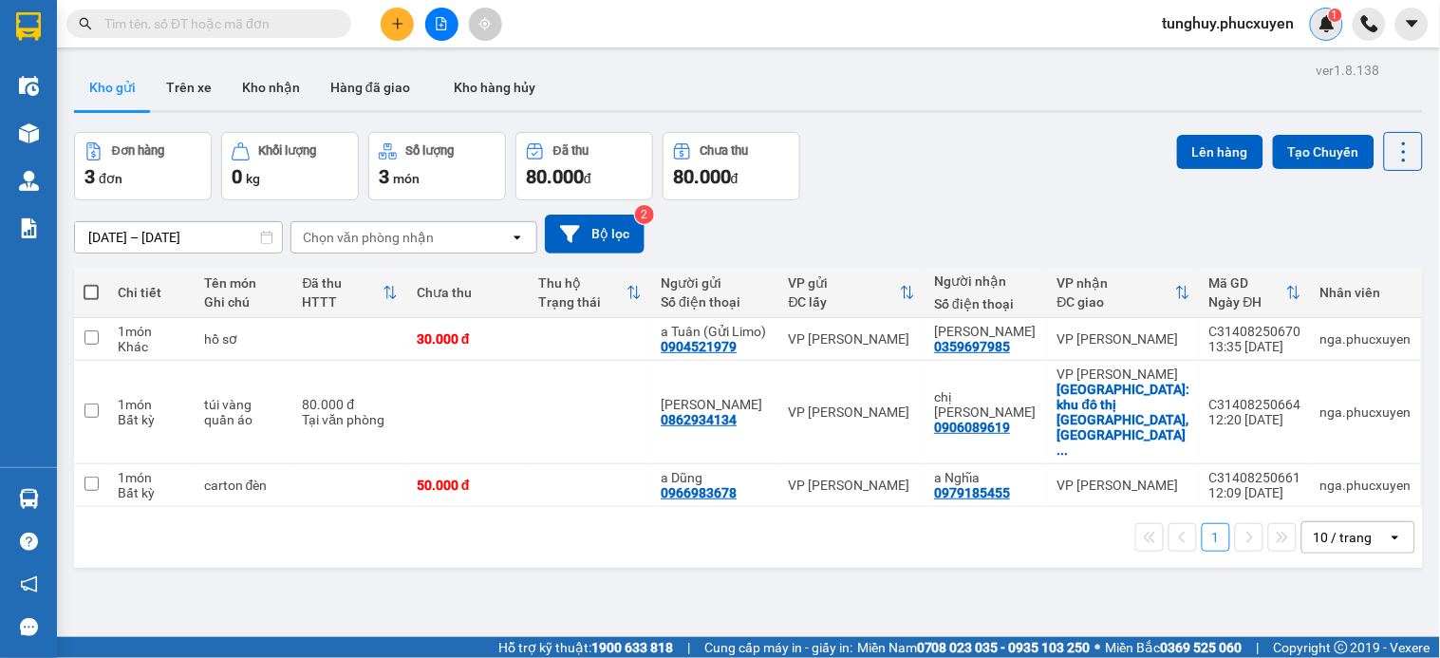
click at [1317, 25] on div "1" at bounding box center [1326, 24] width 33 height 33
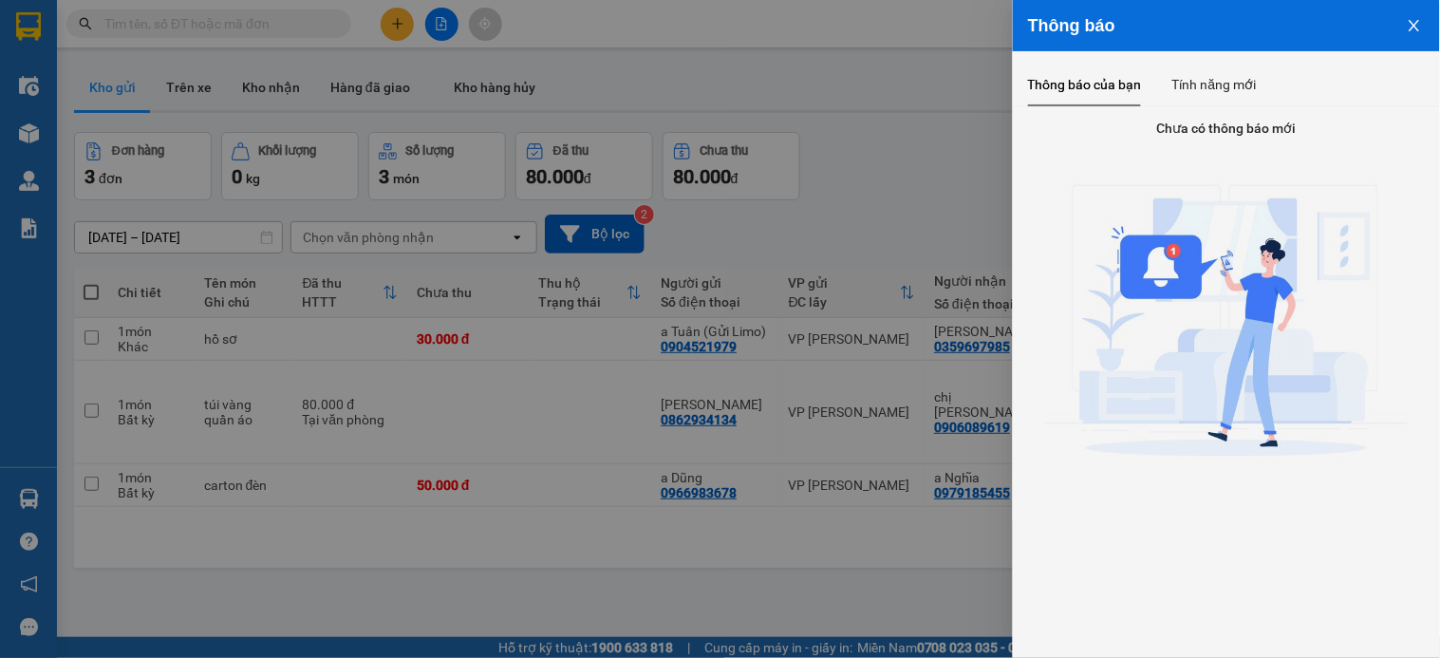
click at [700, 82] on div at bounding box center [720, 329] width 1440 height 658
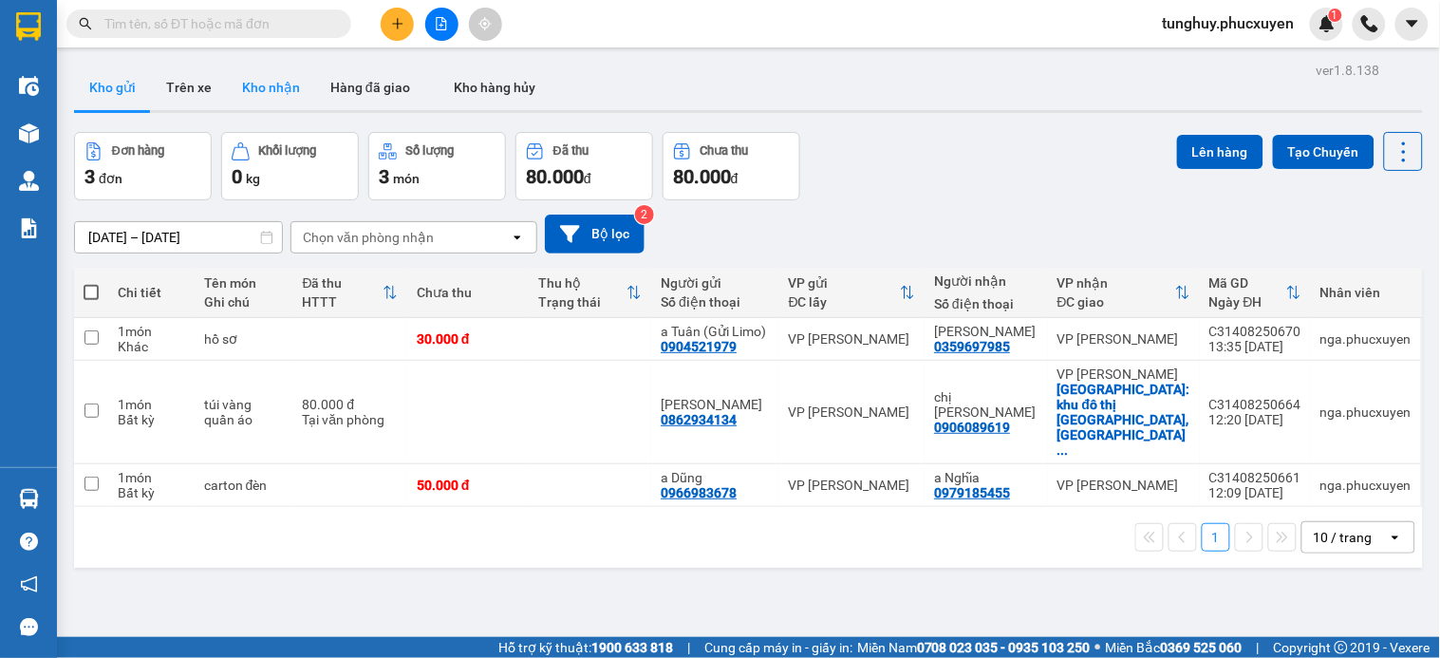
click at [271, 91] on button "Kho nhận" at bounding box center [271, 88] width 88 height 46
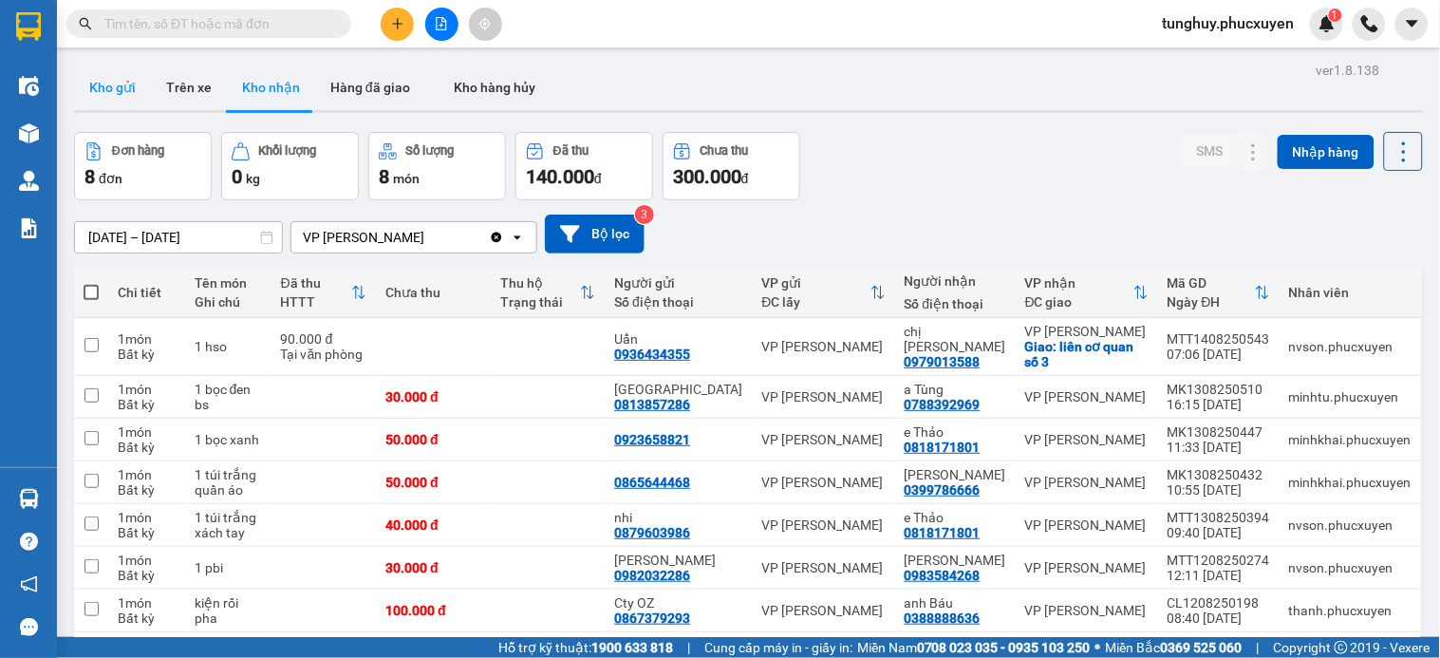
click at [89, 83] on button "Kho gửi" at bounding box center [112, 88] width 77 height 46
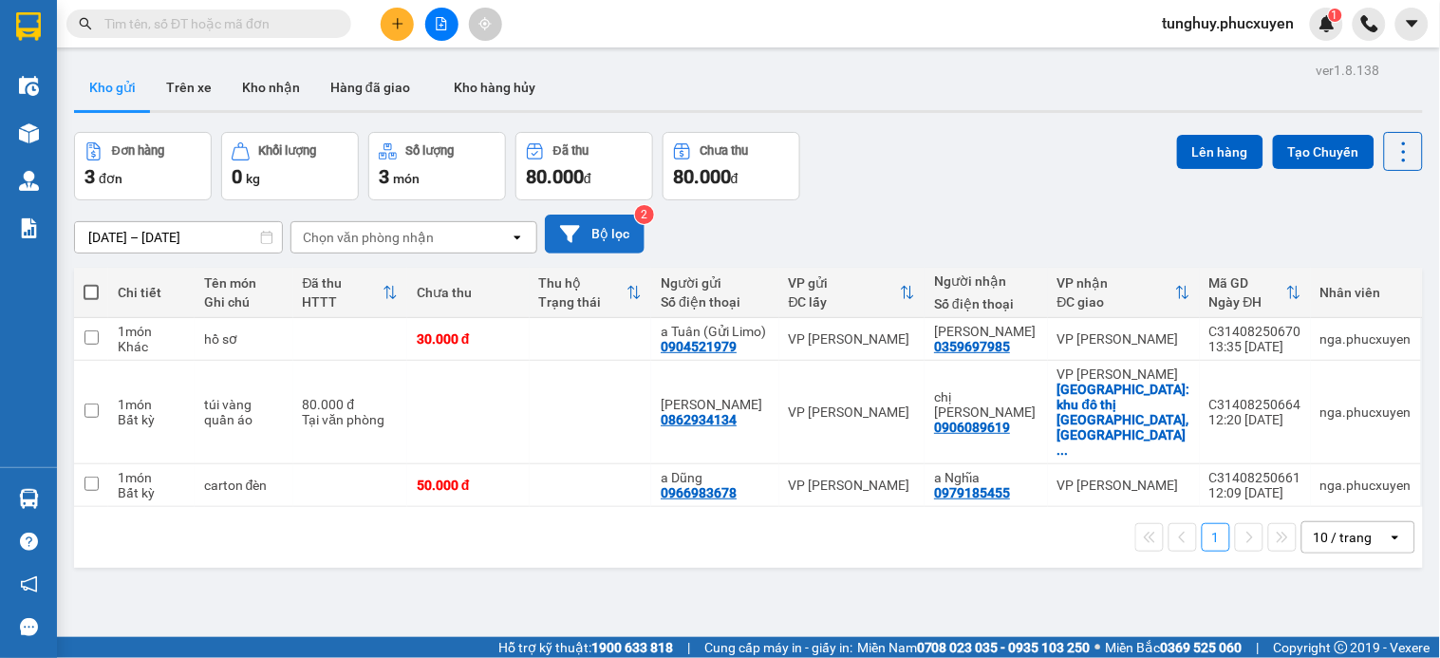
drag, startPoint x: 637, startPoint y: 218, endPoint x: 604, endPoint y: 234, distance: 36.9
click at [632, 220] on span "Bộ lọc 2" at bounding box center [595, 234] width 100 height 39
click at [604, 234] on button "Bộ lọc" at bounding box center [595, 234] width 100 height 39
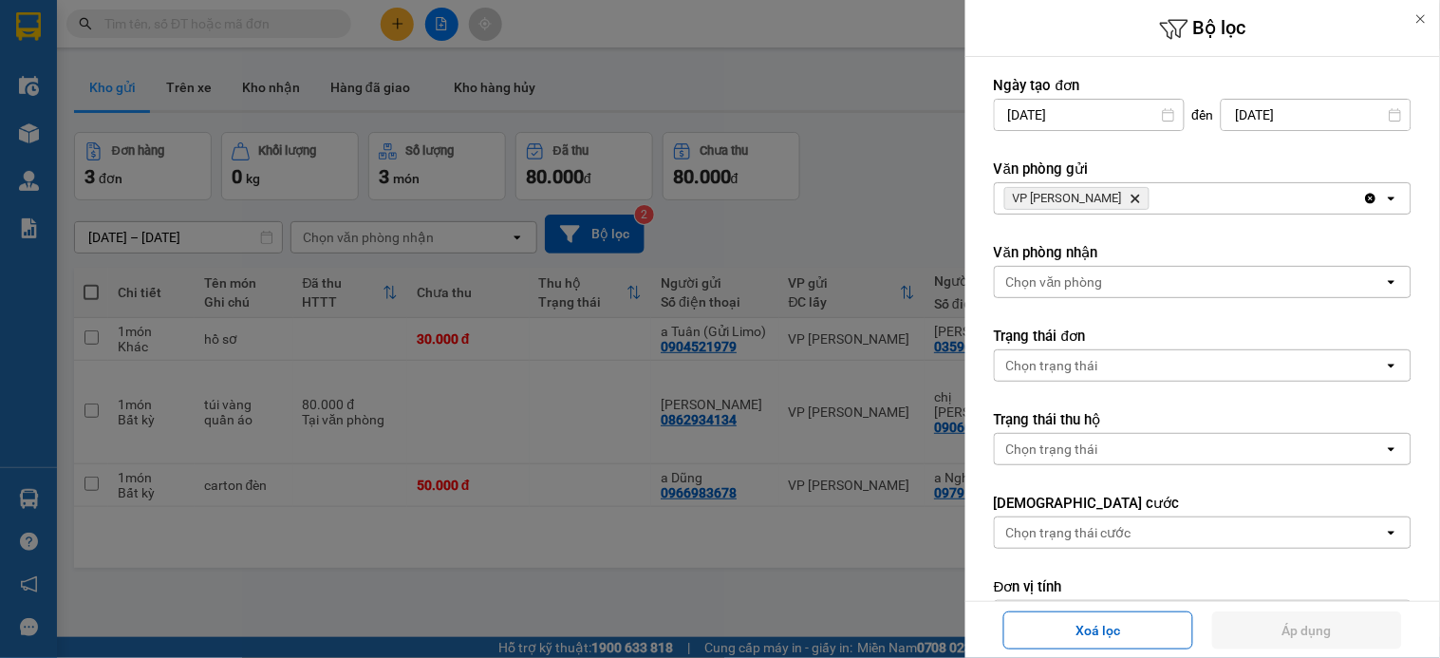
click at [1122, 110] on input "12/08/2025" at bounding box center [1089, 115] width 189 height 30
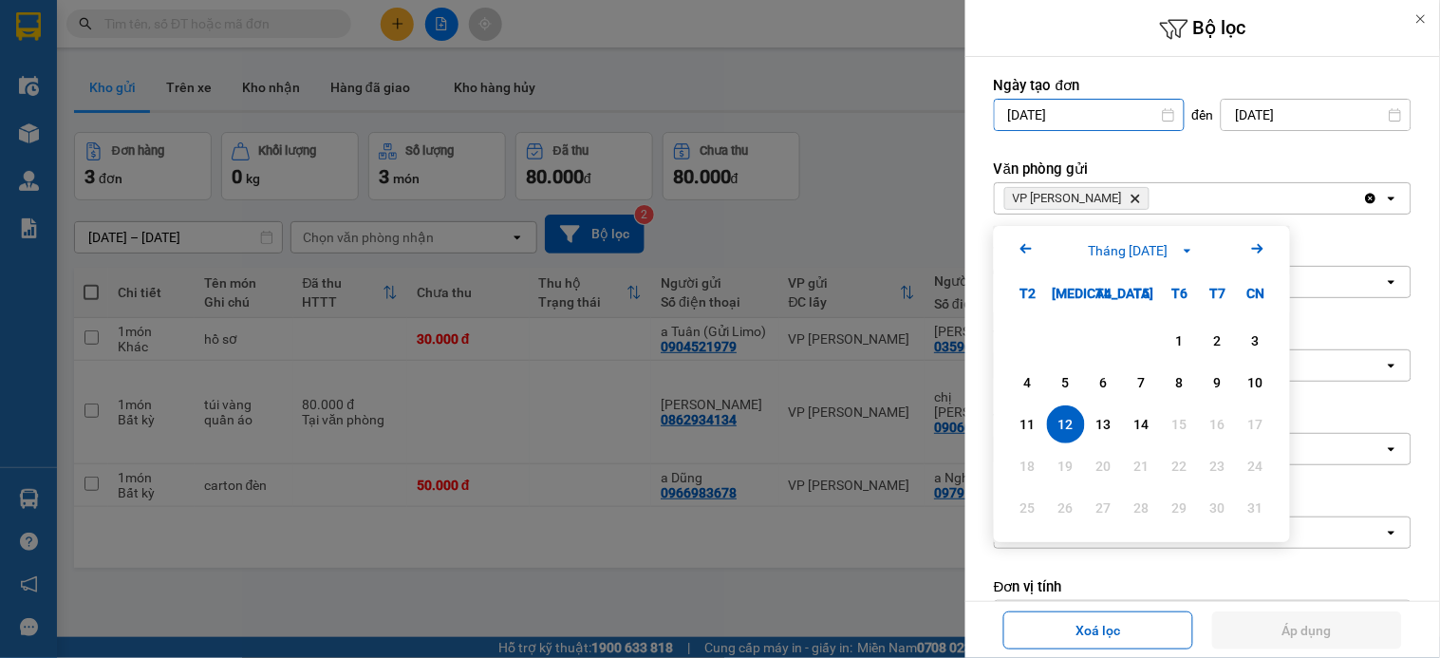
scroll to position [87, 0]
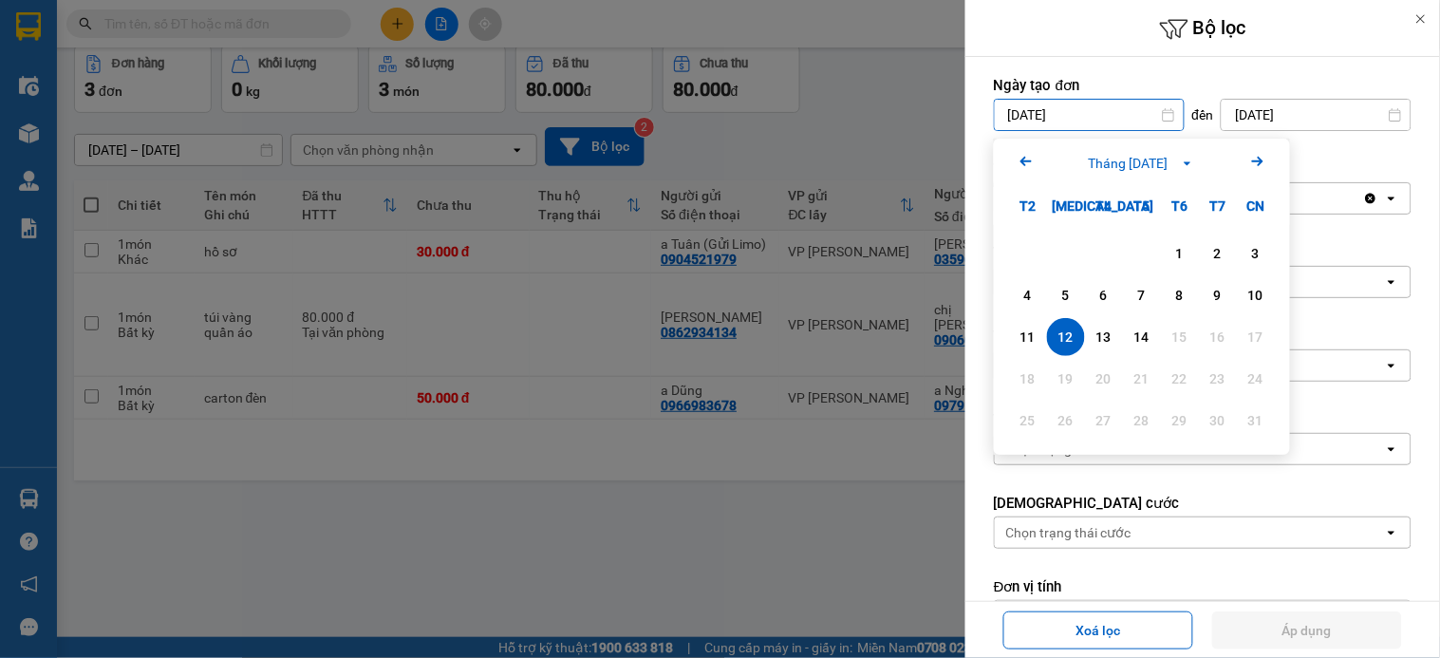
click at [1011, 157] on div "Arrow Left Tháng Tám 2025 Arrow Right" at bounding box center [1142, 163] width 296 height 48
click at [1021, 163] on icon "Arrow Left" at bounding box center [1026, 161] width 23 height 23
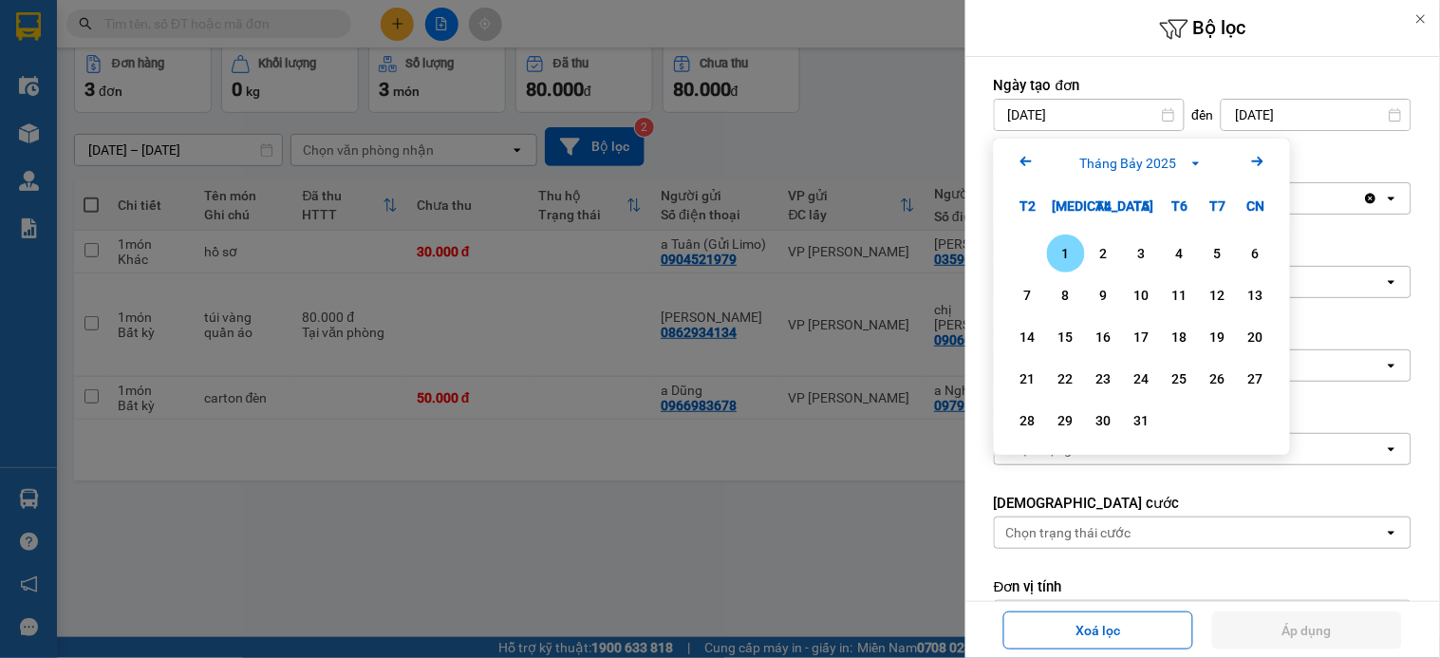
click at [1073, 251] on div "1" at bounding box center [1066, 253] width 27 height 23
type input "01/07/2025"
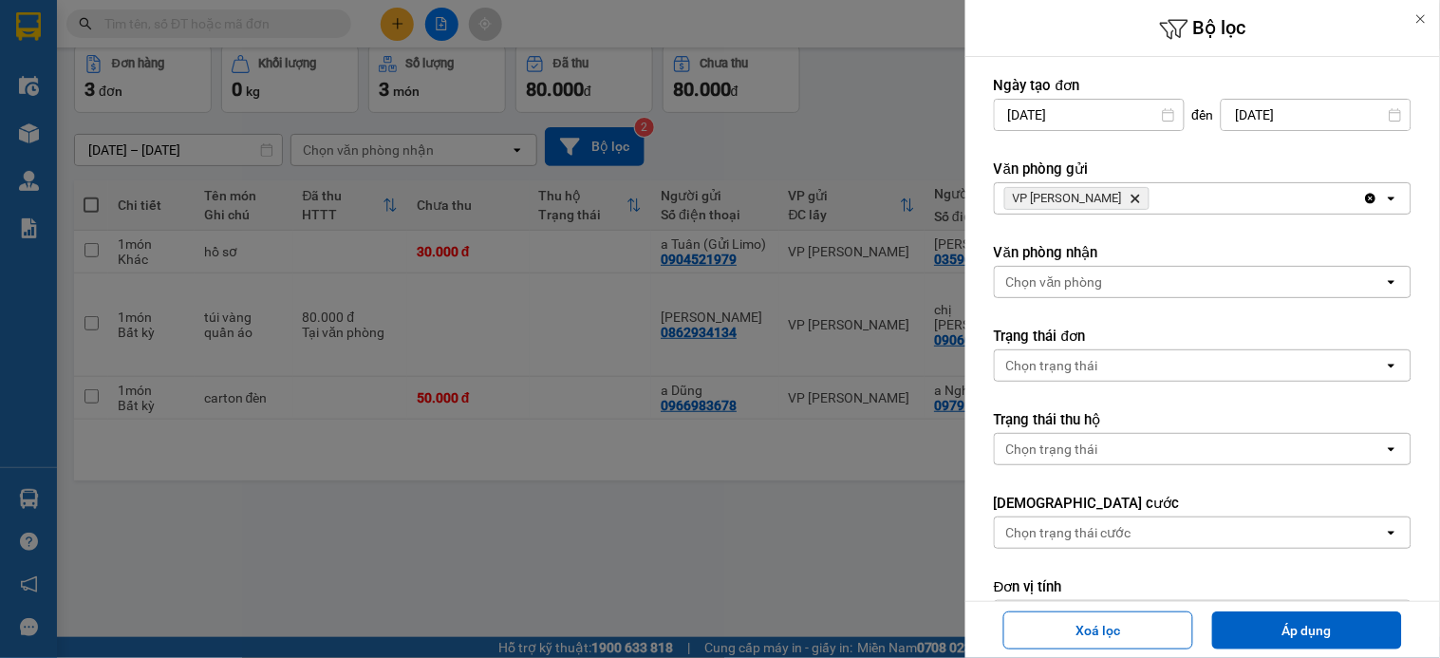
scroll to position [249, 0]
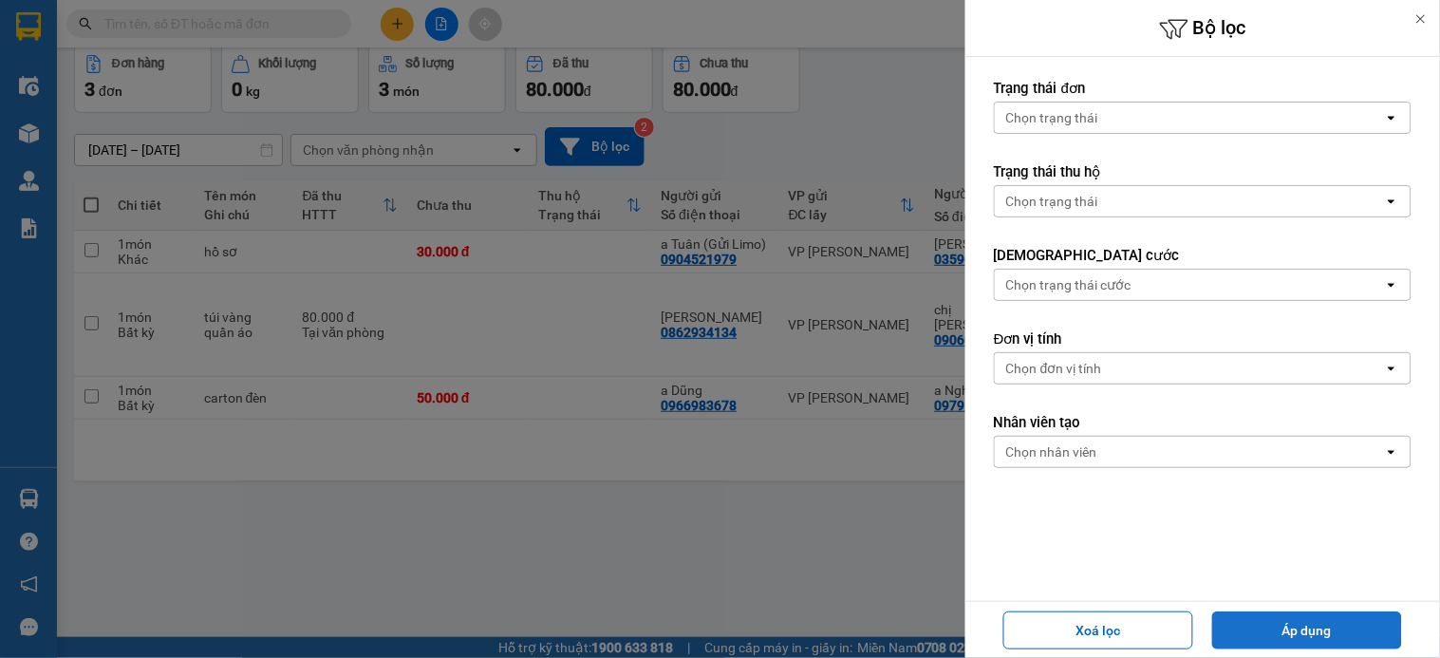
click at [1330, 632] on button "Áp dụng" at bounding box center [1307, 630] width 190 height 38
type input "01/07/2025 – 14/08/2025"
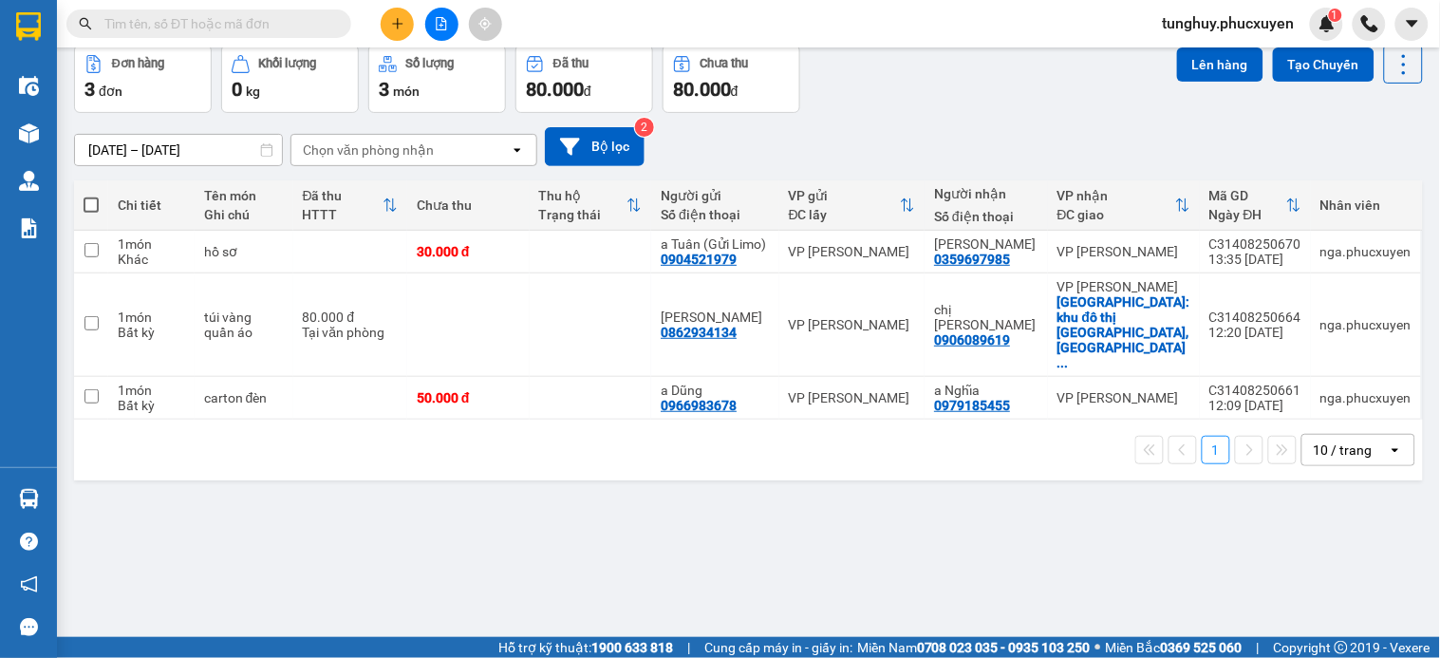
click at [1339, 435] on div "10 / trang" at bounding box center [1344, 450] width 85 height 30
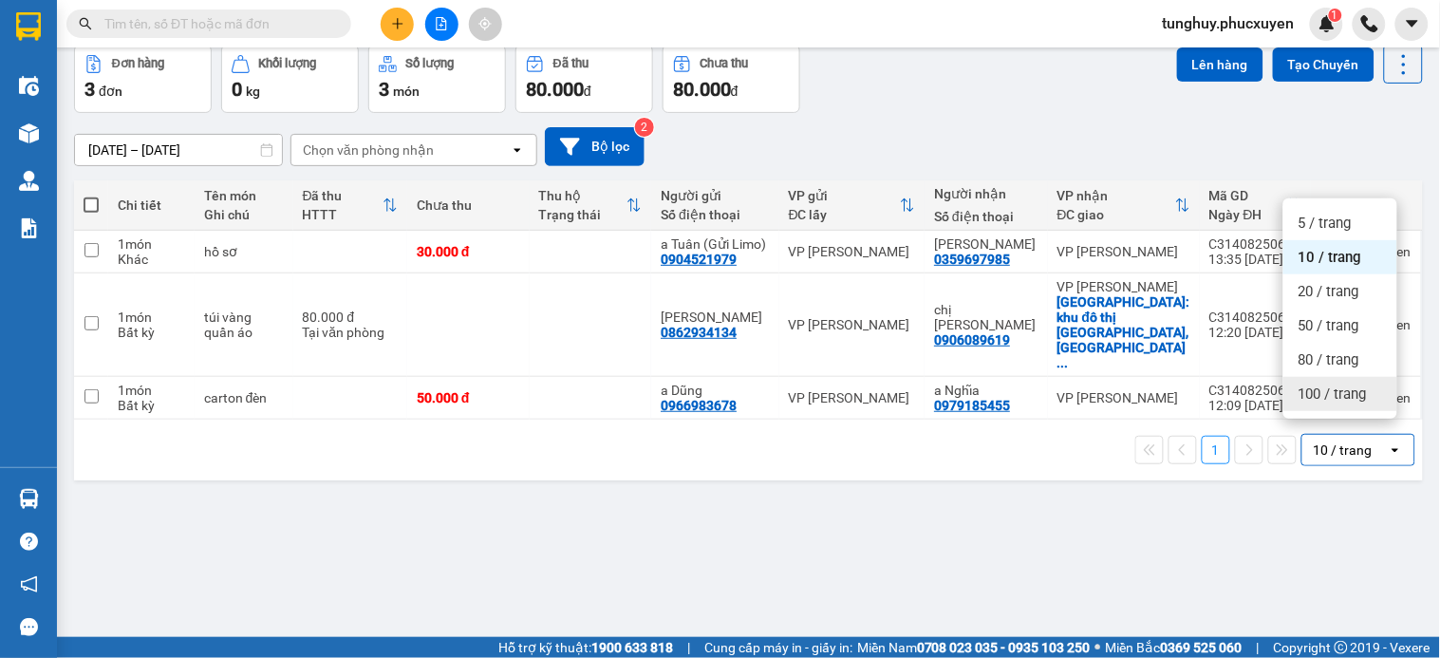
click at [1337, 408] on div "100 / trang" at bounding box center [1340, 394] width 114 height 34
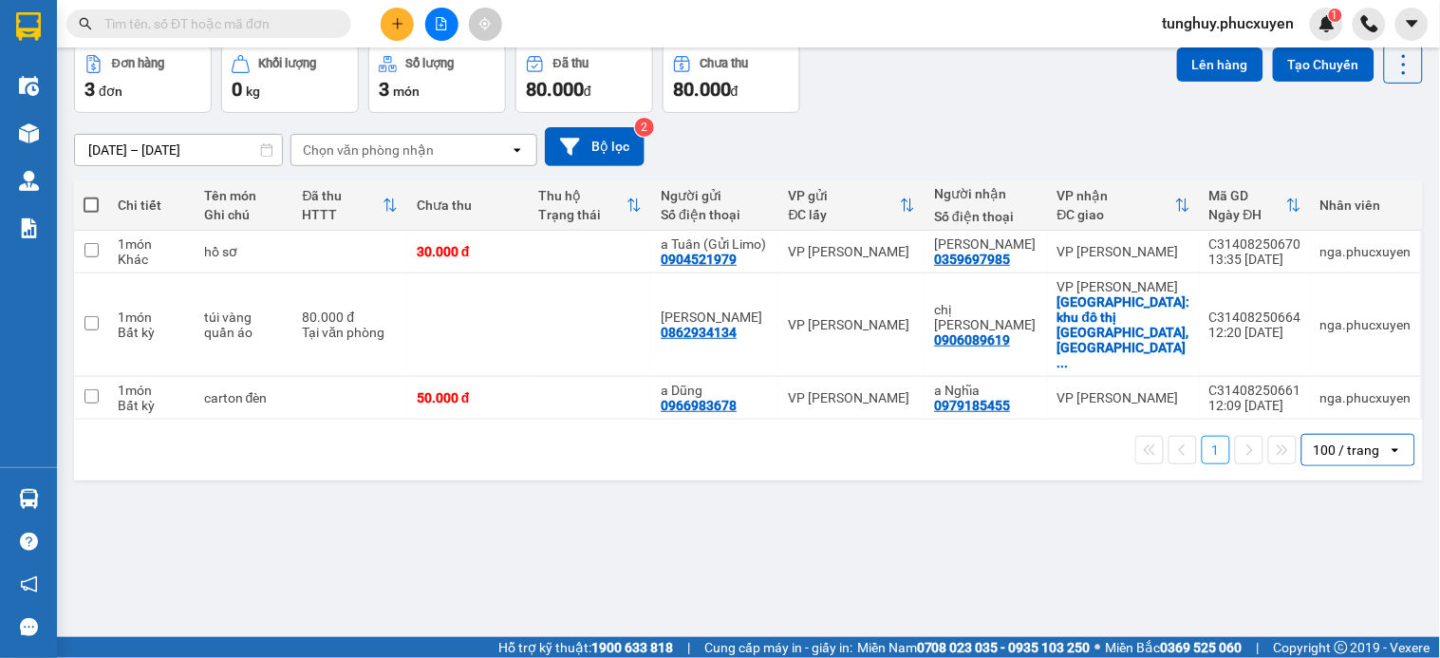
scroll to position [0, 0]
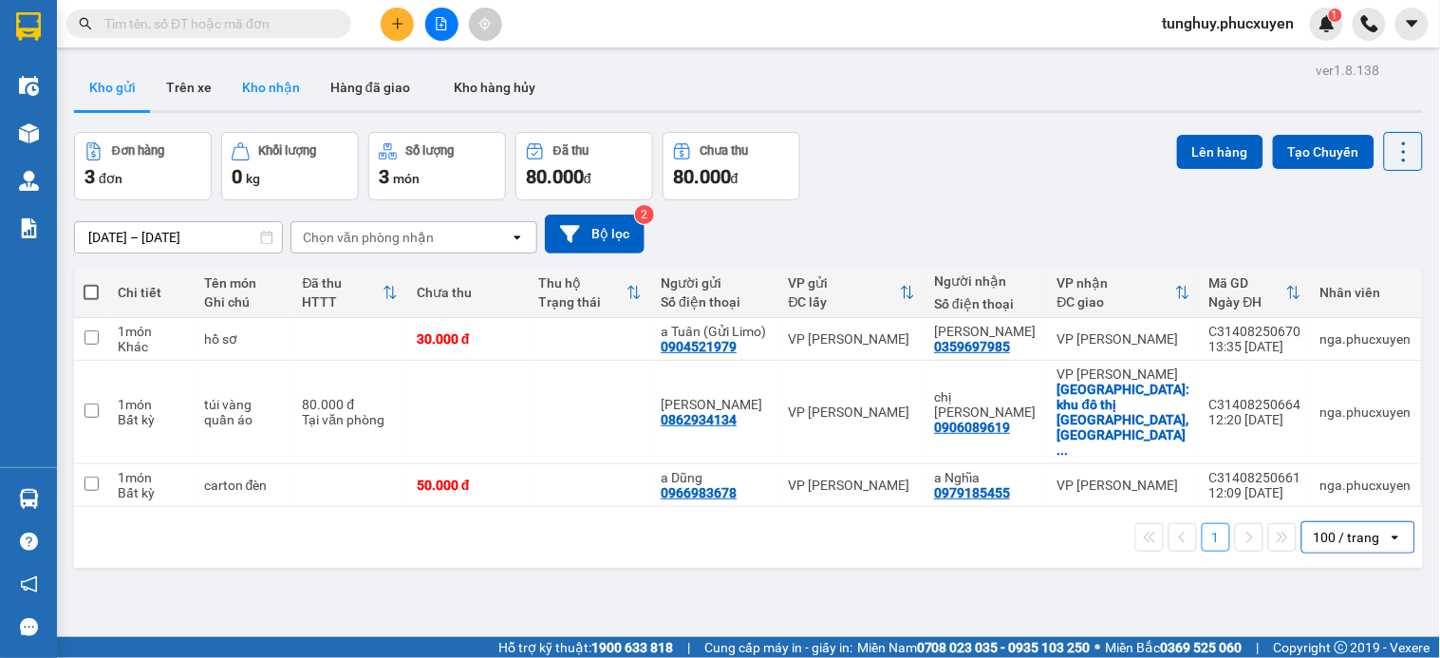
click at [287, 77] on button "Kho nhận" at bounding box center [271, 88] width 88 height 46
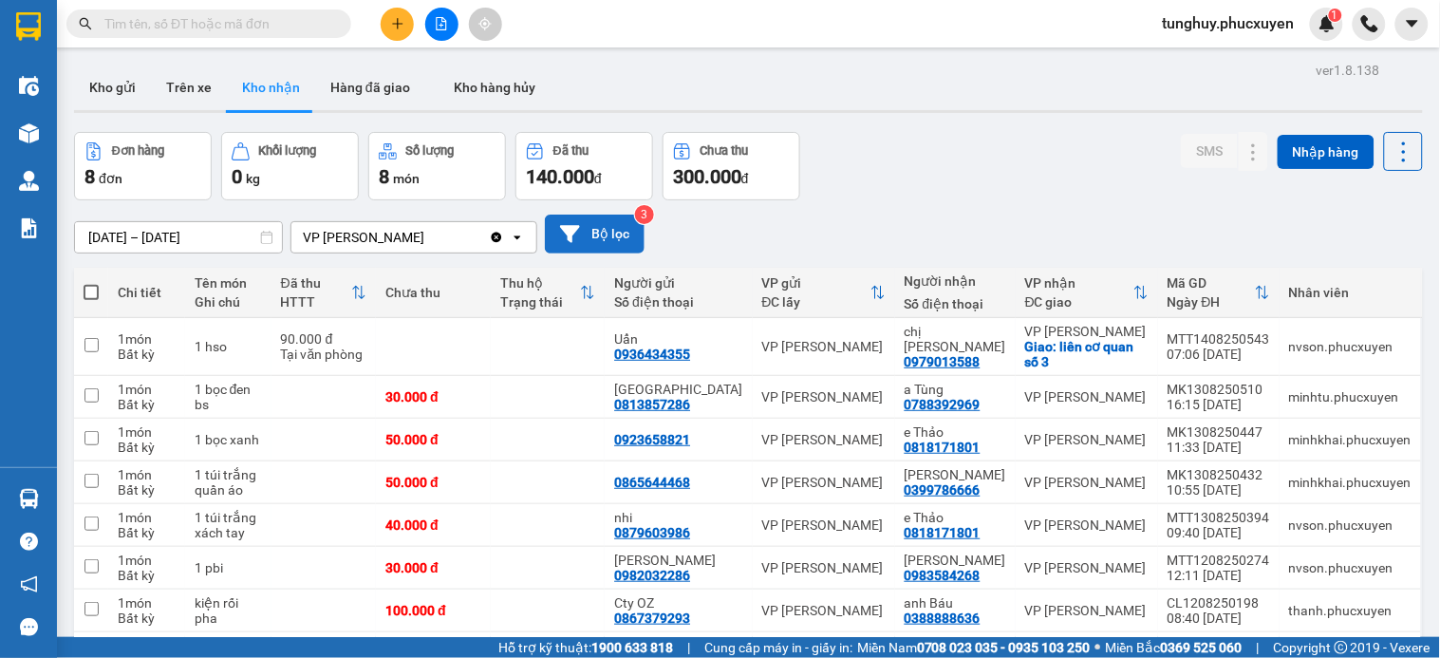
click at [601, 232] on button "Bộ lọc" at bounding box center [595, 234] width 100 height 39
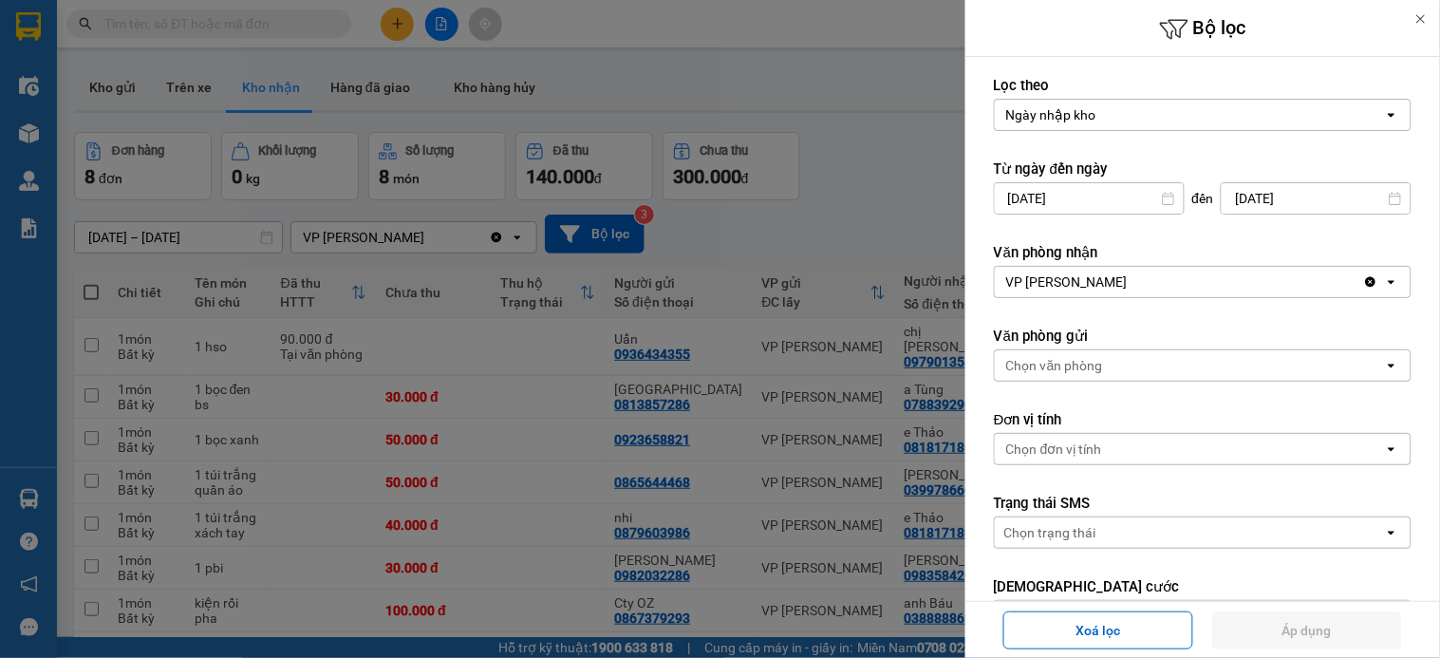
click at [1068, 186] on input "12/08/2025" at bounding box center [1089, 198] width 189 height 30
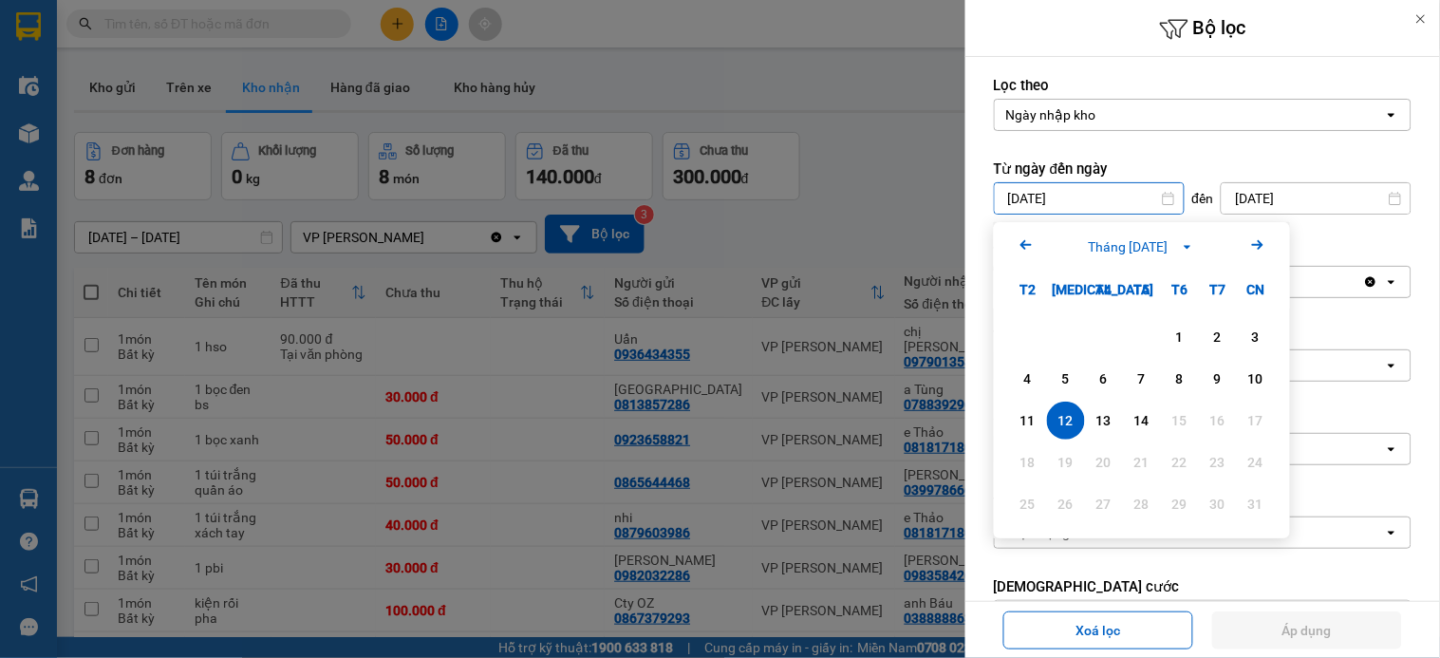
click at [1028, 253] on icon "Arrow Left" at bounding box center [1026, 245] width 23 height 23
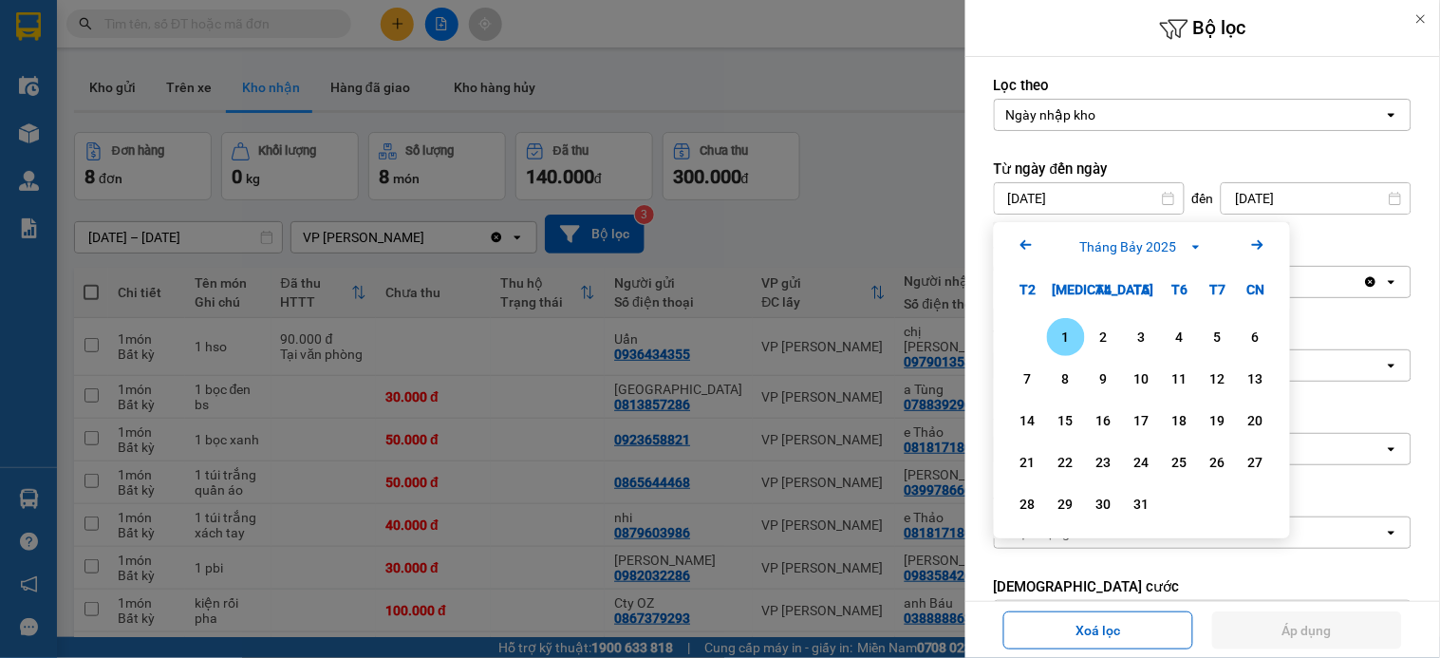
drag, startPoint x: 1064, startPoint y: 332, endPoint x: 1227, endPoint y: 402, distance: 177.4
click at [1064, 333] on div "1" at bounding box center [1066, 337] width 27 height 23
type input "01/07/2025"
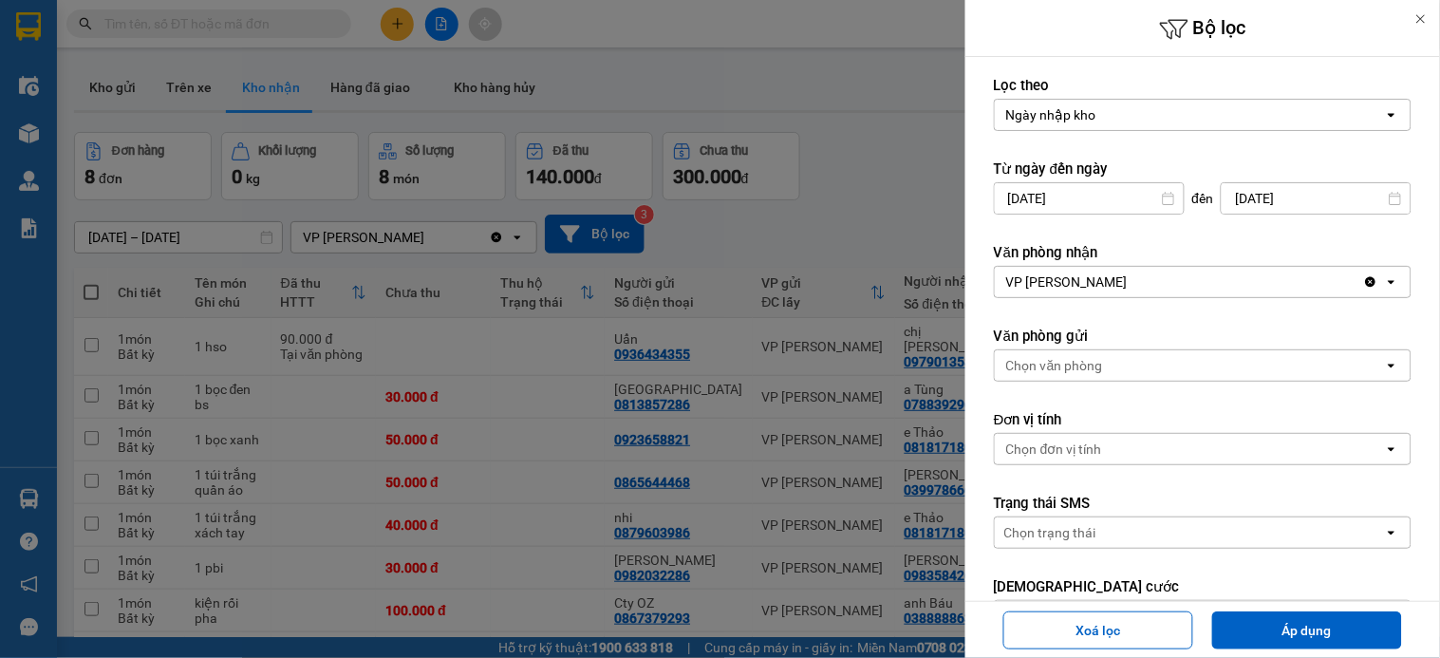
drag, startPoint x: 1296, startPoint y: 627, endPoint x: 1439, endPoint y: 510, distance: 185.5
click at [1297, 627] on button "Áp dụng" at bounding box center [1307, 630] width 190 height 38
type input "[DATE] – [DATE]"
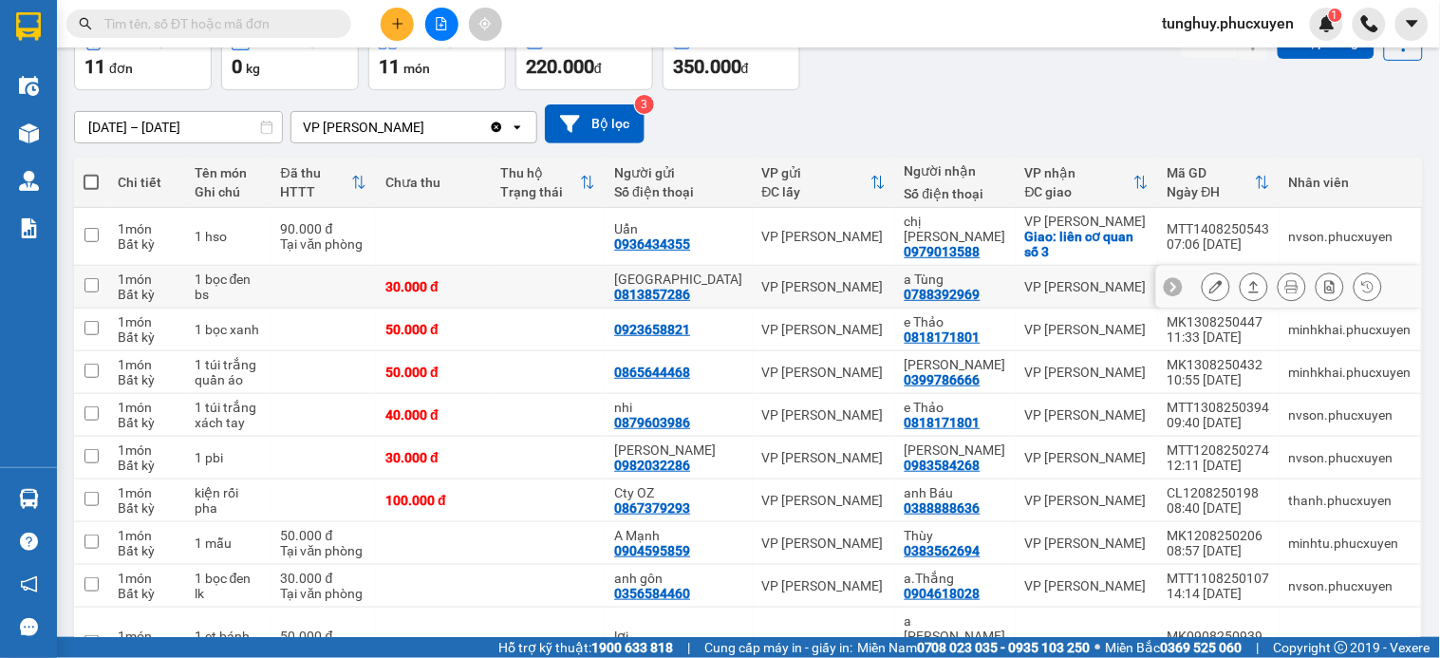
scroll to position [202, 0]
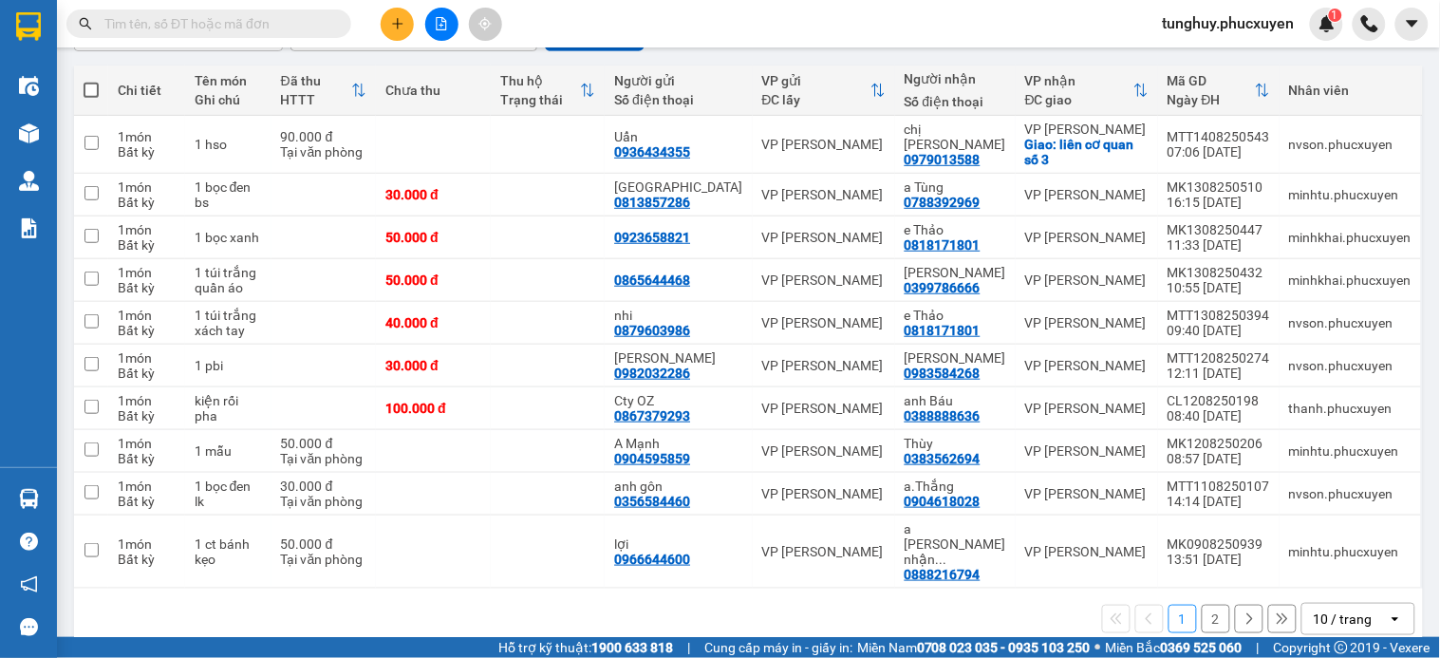
click at [1321, 609] on div "10 / trang" at bounding box center [1343, 618] width 59 height 19
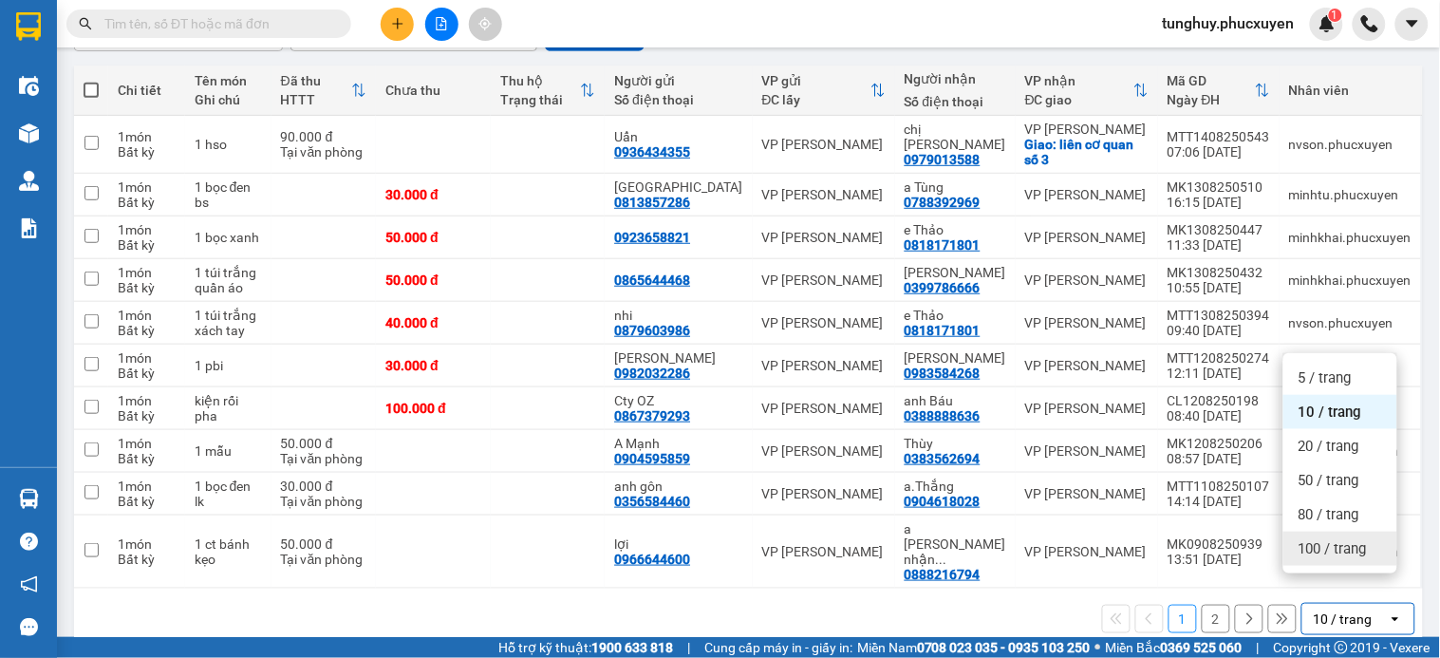
click at [1334, 554] on span "100 / trang" at bounding box center [1333, 548] width 68 height 19
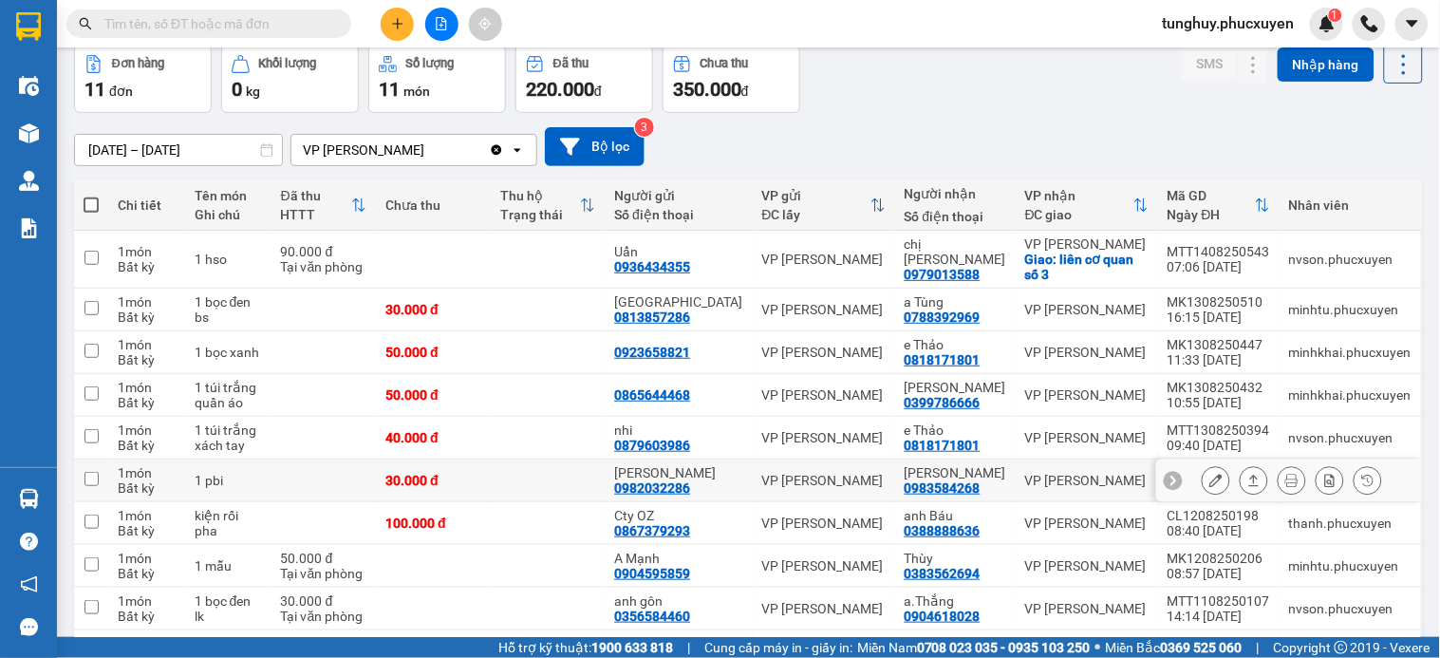
scroll to position [0, 0]
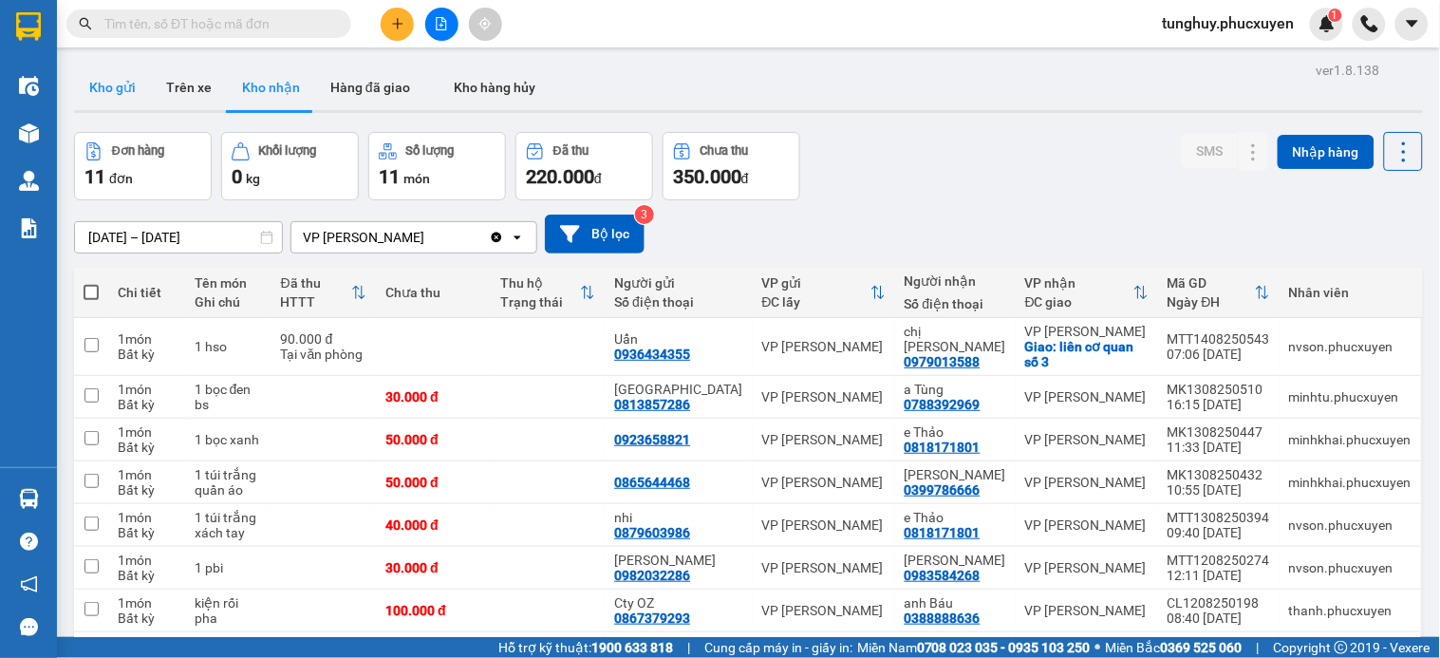
drag, startPoint x: 116, startPoint y: 80, endPoint x: 105, endPoint y: 78, distance: 10.6
click at [114, 80] on button "Kho gửi" at bounding box center [112, 88] width 77 height 46
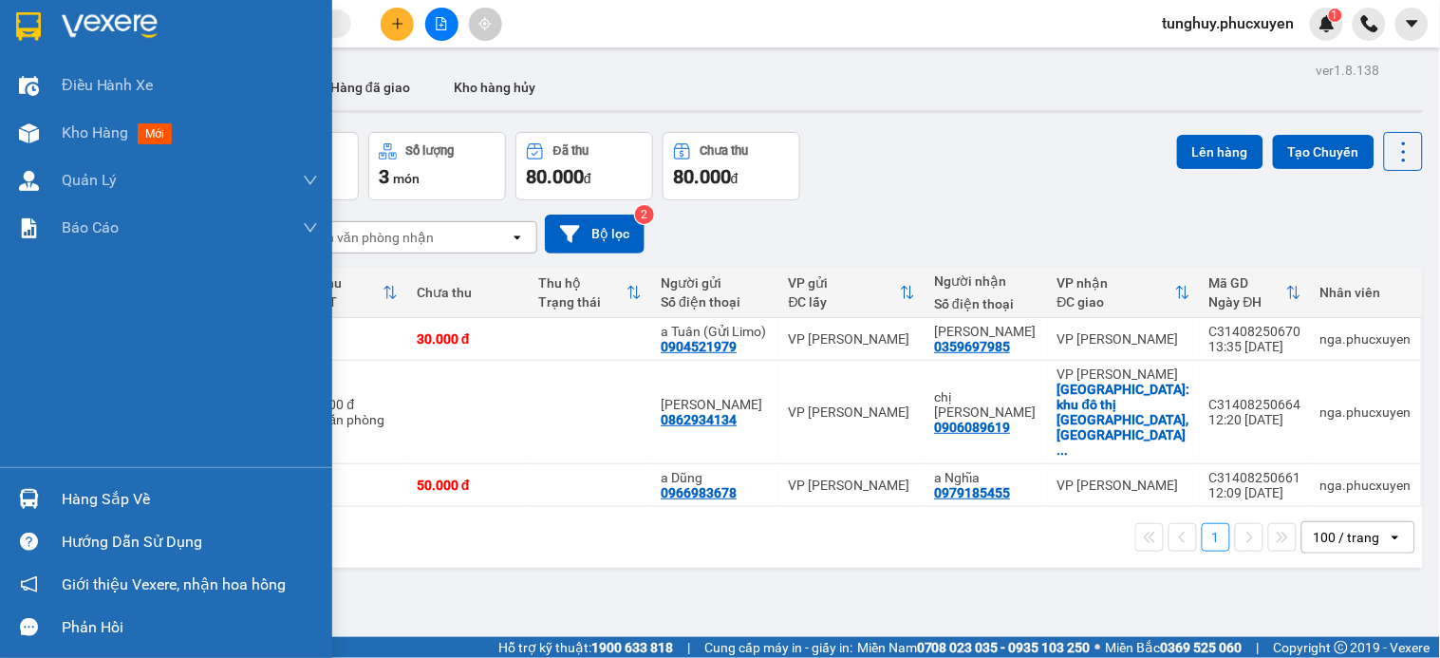
click at [24, 482] on div at bounding box center [28, 498] width 33 height 33
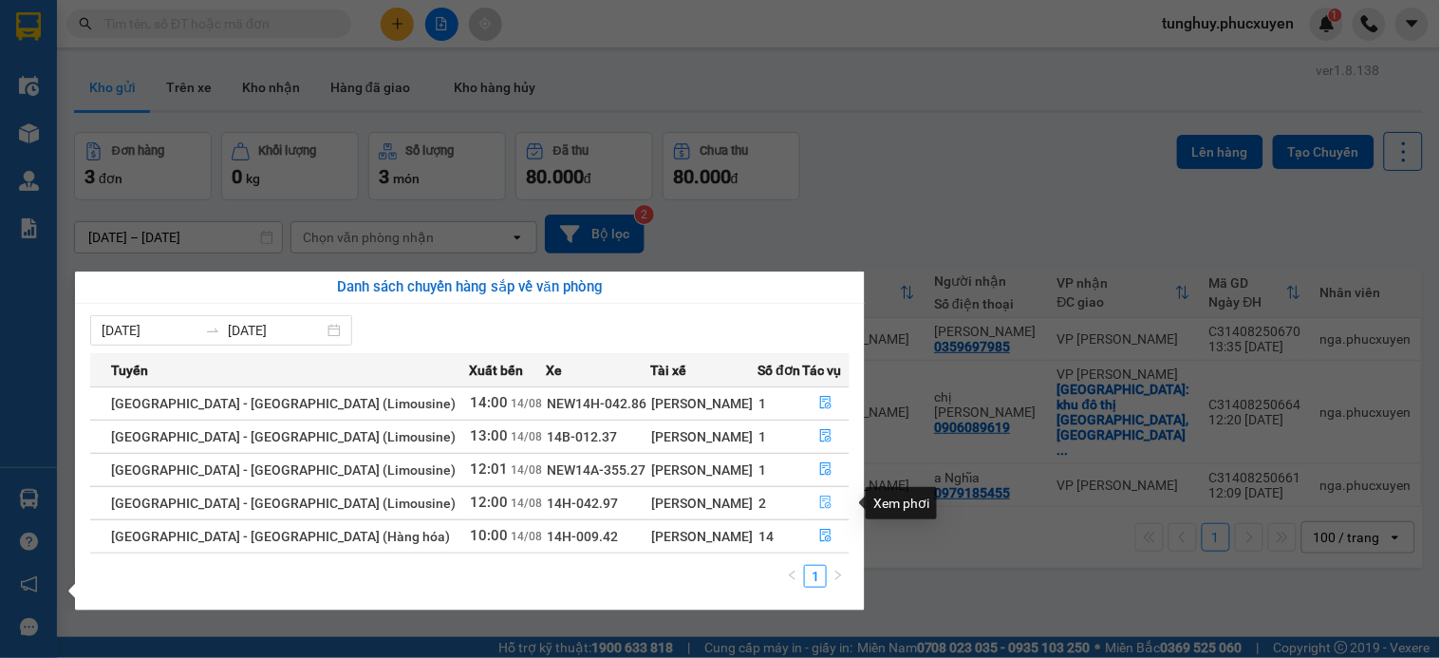
click at [823, 499] on icon "file-done" at bounding box center [825, 502] width 13 height 13
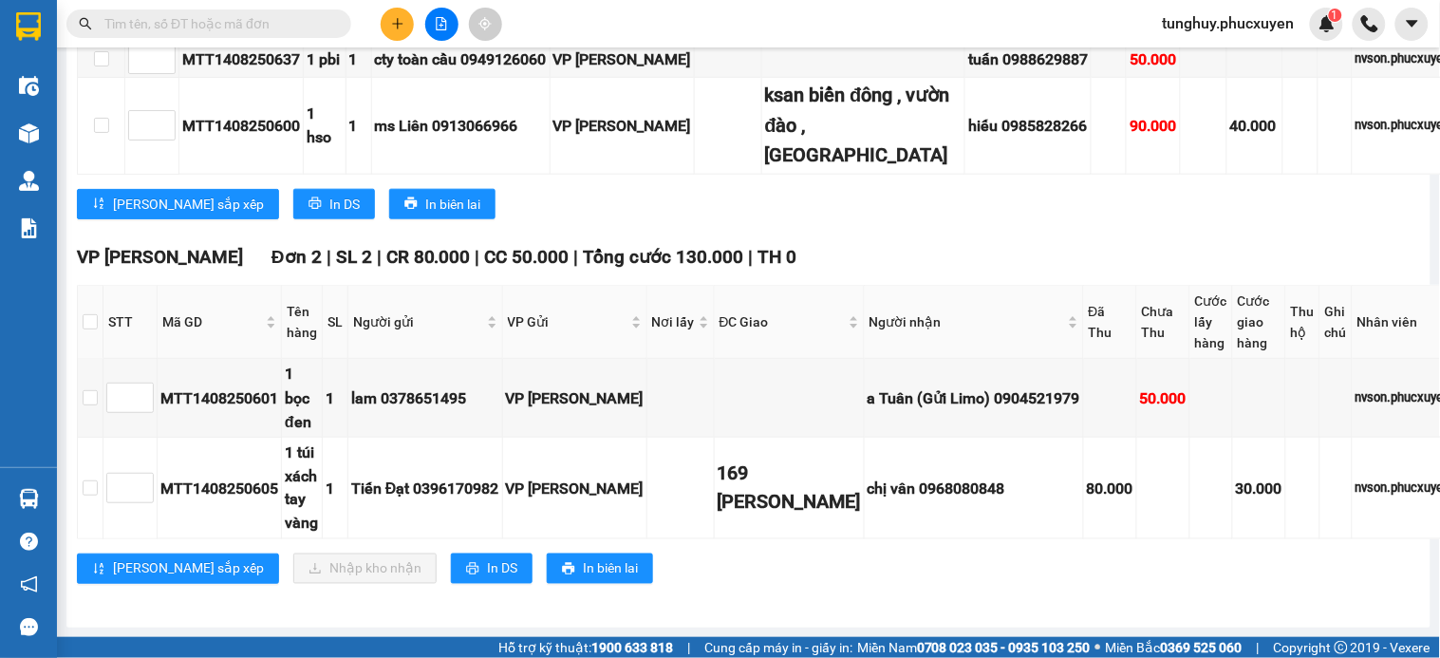
scroll to position [507, 0]
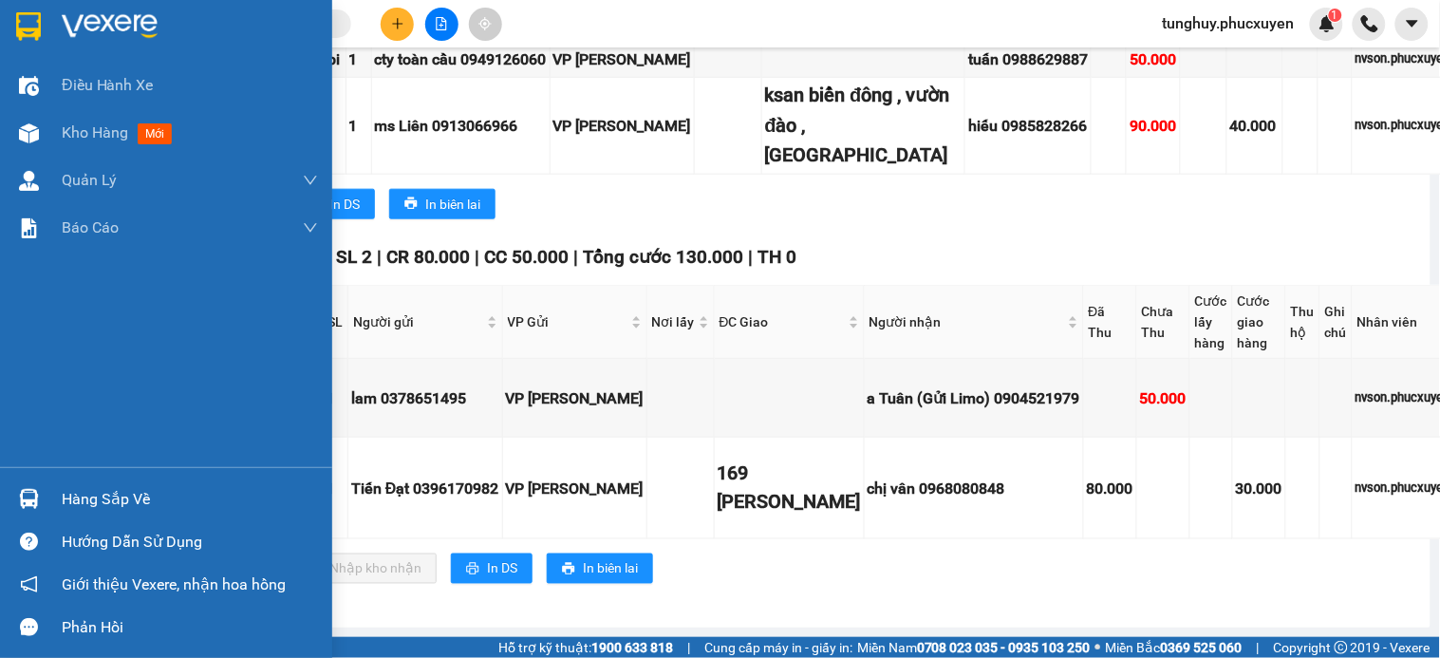
click at [12, 494] on div at bounding box center [28, 498] width 33 height 33
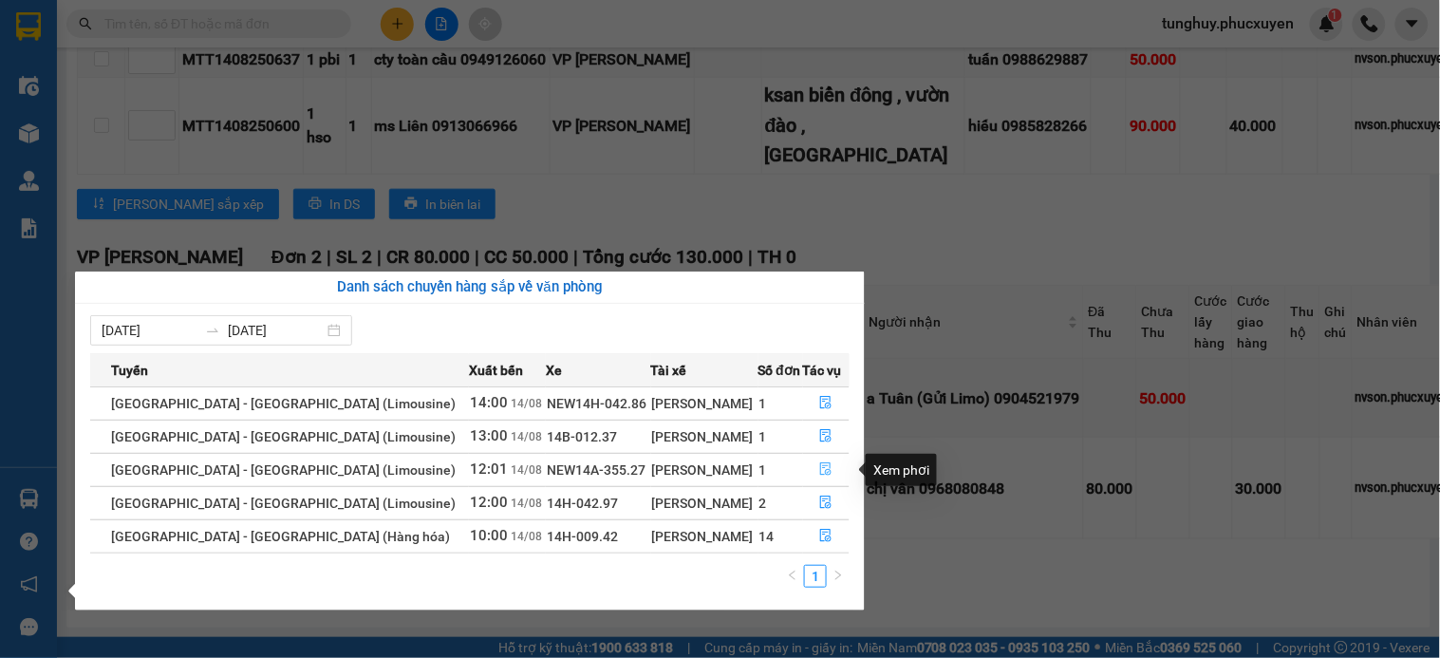
drag, startPoint x: 819, startPoint y: 469, endPoint x: 810, endPoint y: 449, distance: 22.1
click at [819, 467] on icon "file-done" at bounding box center [825, 468] width 13 height 13
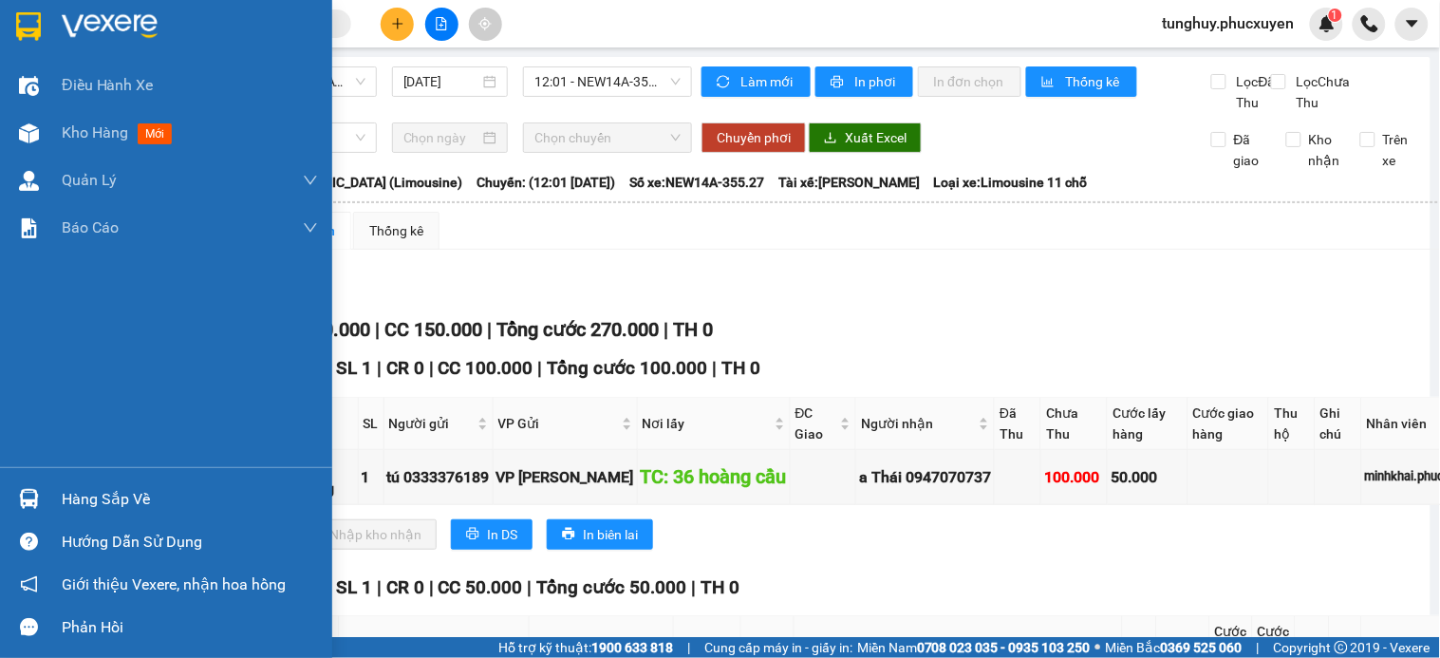
click at [14, 496] on div at bounding box center [28, 498] width 33 height 33
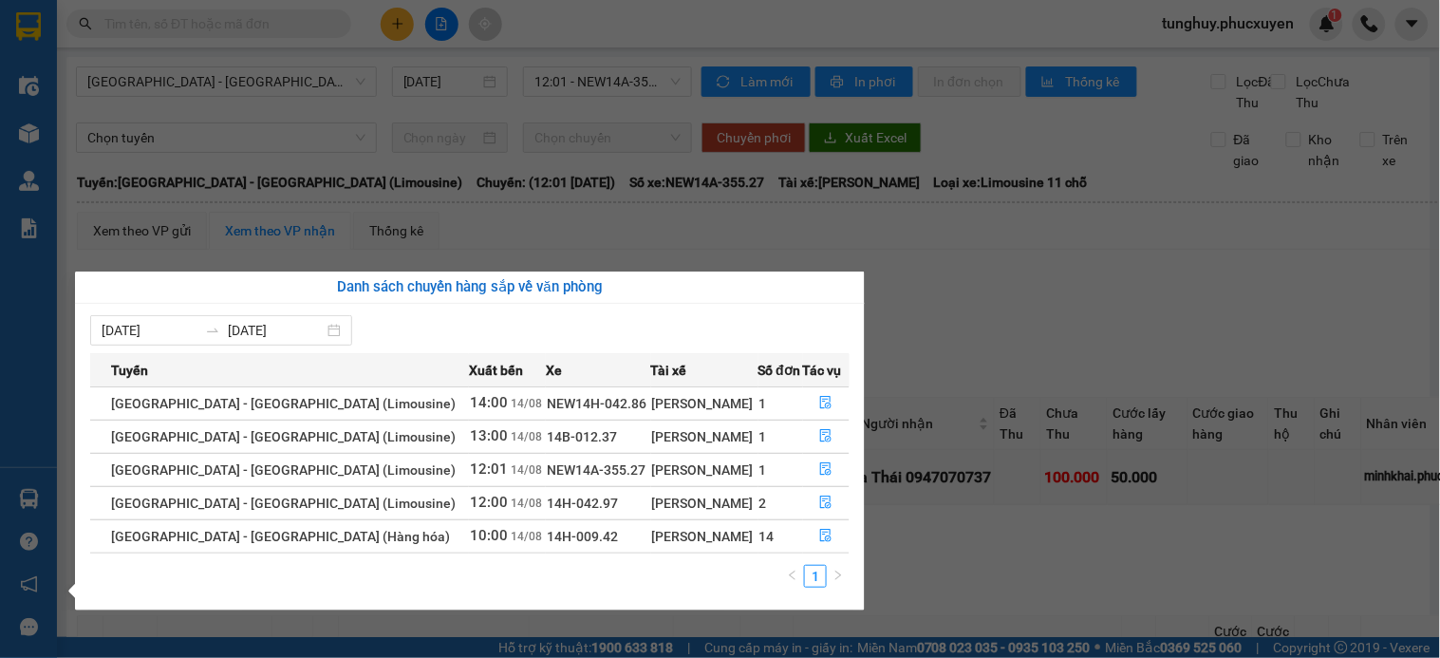
drag, startPoint x: 979, startPoint y: 425, endPoint x: 529, endPoint y: 463, distance: 451.6
click at [974, 425] on section "Kết quả tìm kiếm ( 0 ) Bộ lọc No Data tunghuy.phucxuyen 1 Điều hành xe Kho hàng…" at bounding box center [720, 329] width 1440 height 658
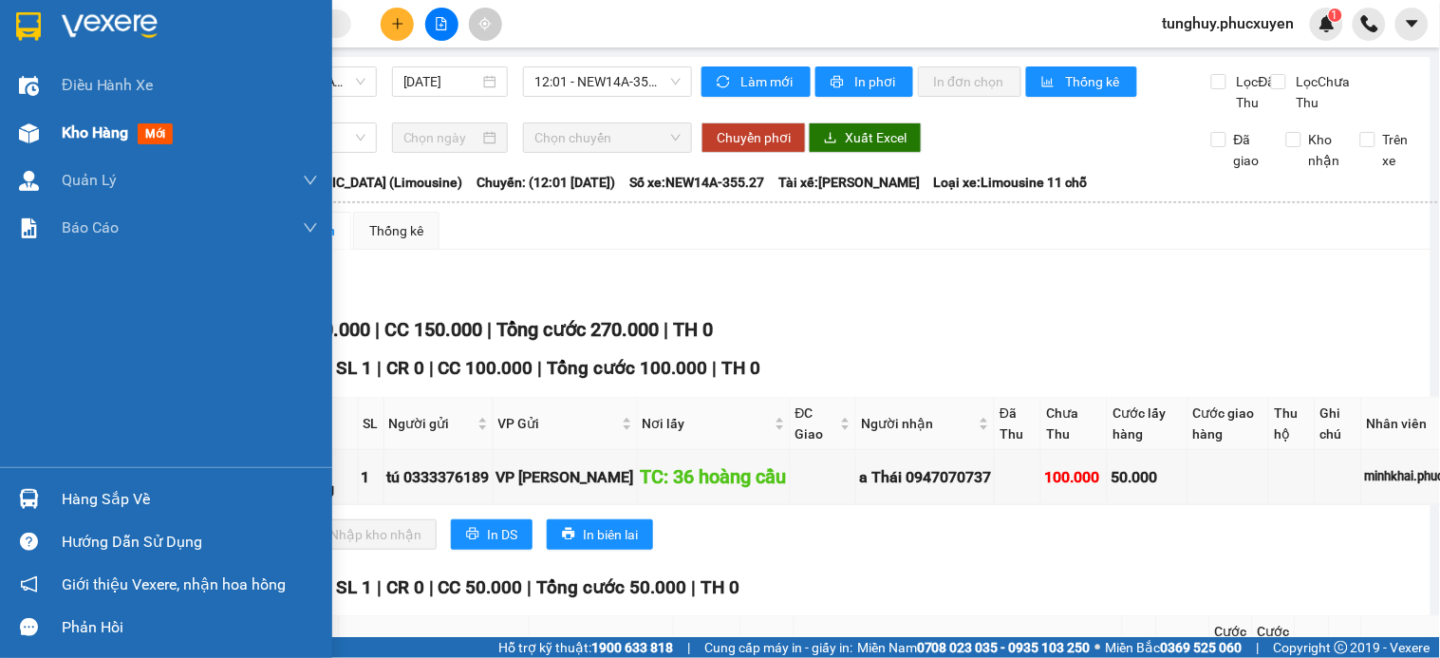
click at [93, 135] on span "Kho hàng" at bounding box center [95, 132] width 66 height 18
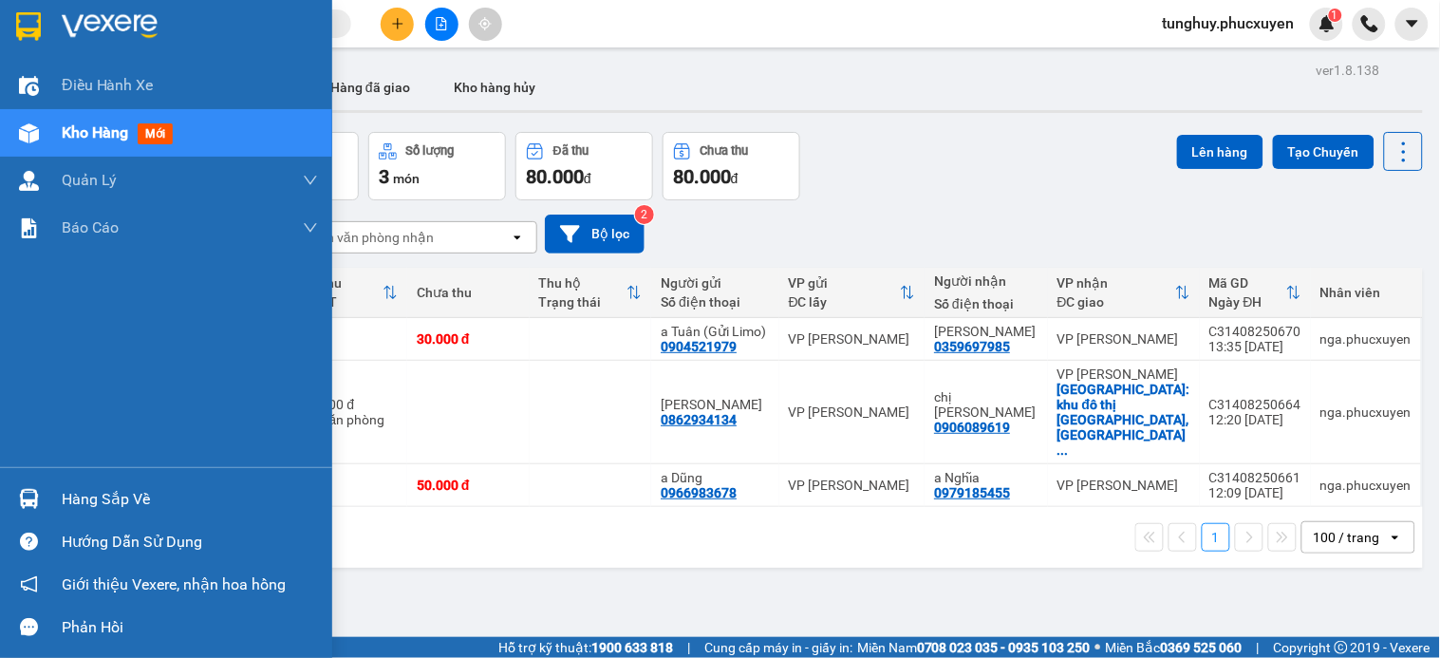
drag, startPoint x: 38, startPoint y: 486, endPoint x: 0, endPoint y: 594, distance: 114.7
click at [36, 486] on div at bounding box center [28, 498] width 33 height 33
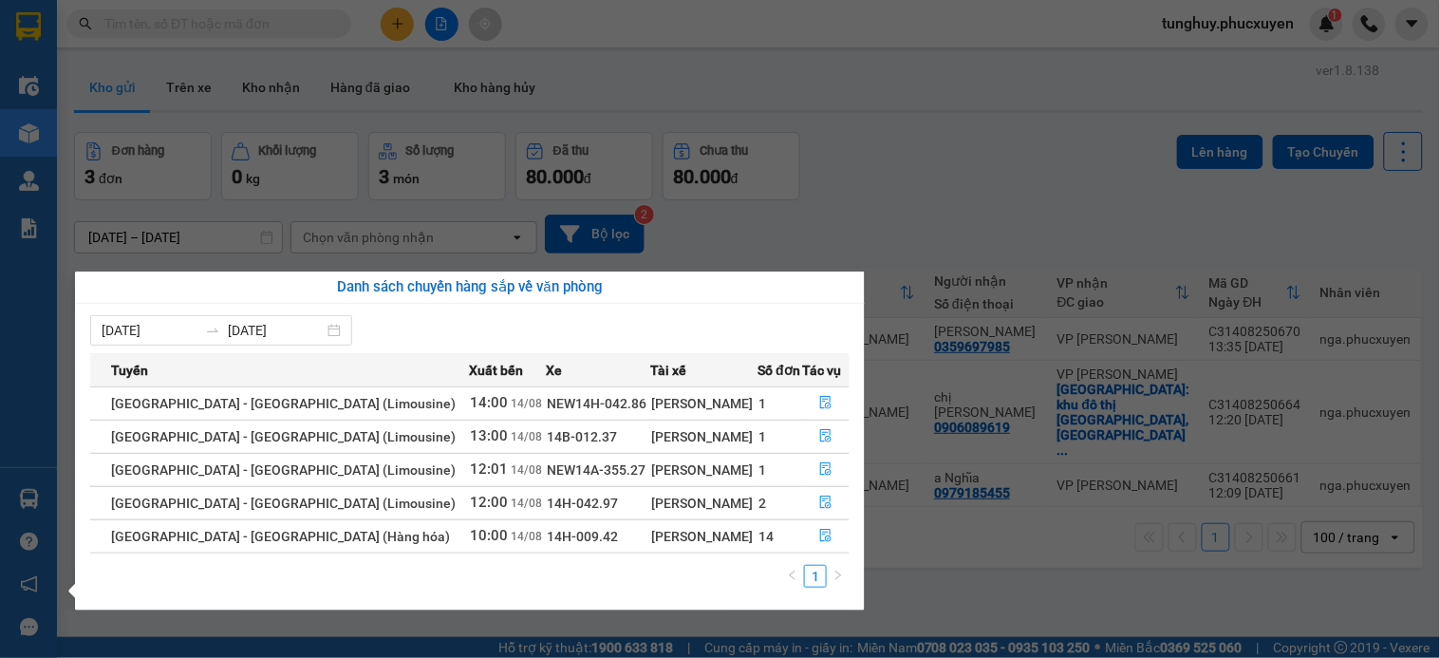
click at [936, 142] on section "Kết quả tìm kiếm ( 0 ) Bộ lọc No Data tunghuy.phucxuyen 1 Điều hành xe Kho hàng…" at bounding box center [720, 329] width 1440 height 658
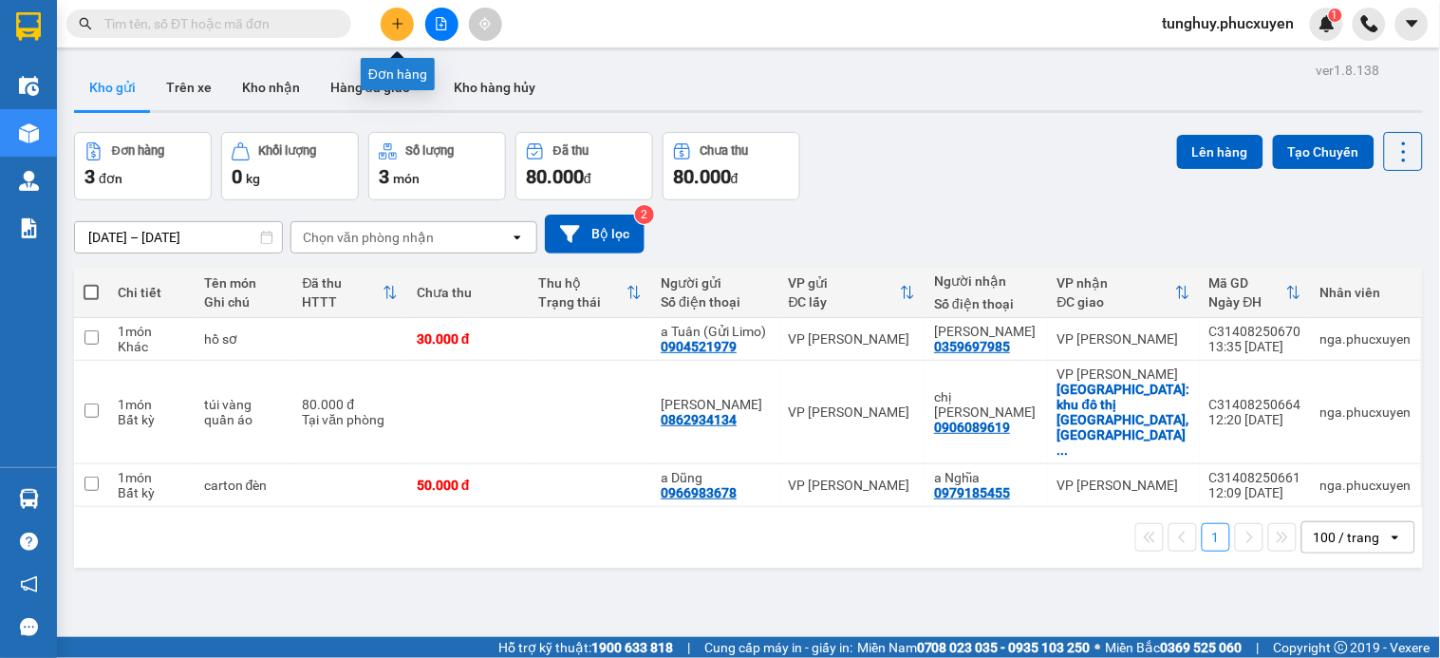
click at [403, 11] on button at bounding box center [397, 24] width 33 height 33
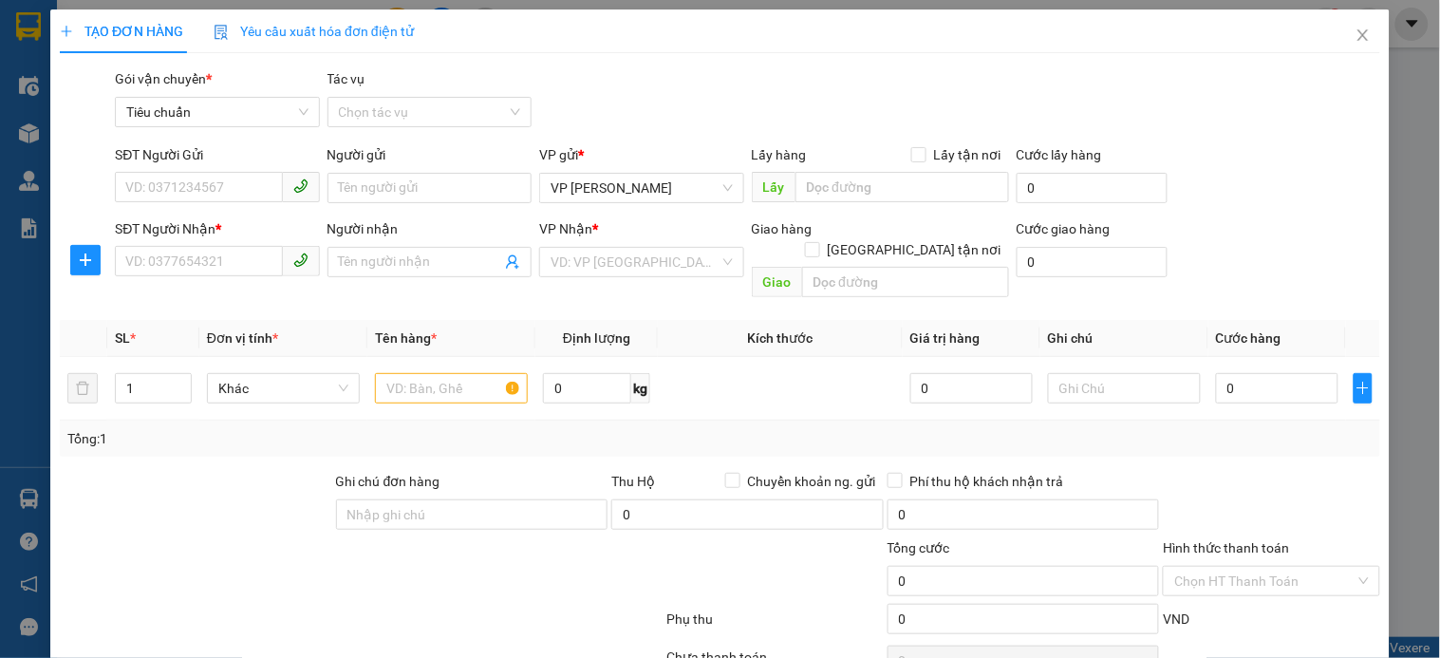
drag, startPoint x: 676, startPoint y: 47, endPoint x: 1044, endPoint y: 134, distance: 378.3
click at [1044, 134] on div "Gói vận chuyển * Tiêu chuẩn Tác vụ Chọn tác vụ" at bounding box center [747, 101] width 1273 height 66
click at [178, 183] on input "SĐT Người Gửi" at bounding box center [198, 187] width 167 height 30
type input "0358526866"
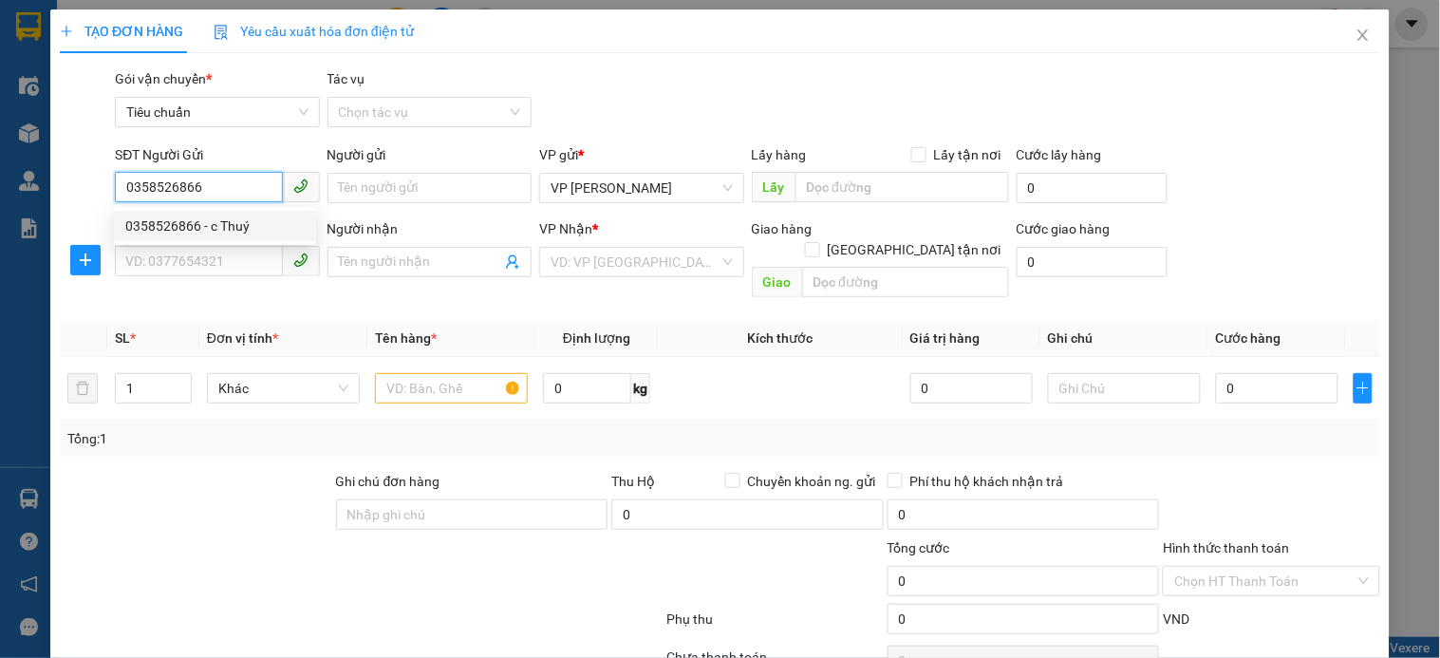
click at [212, 218] on div "0358526866 - c Thuý" at bounding box center [214, 225] width 179 height 21
type input "c Thuý"
type input "0358526866"
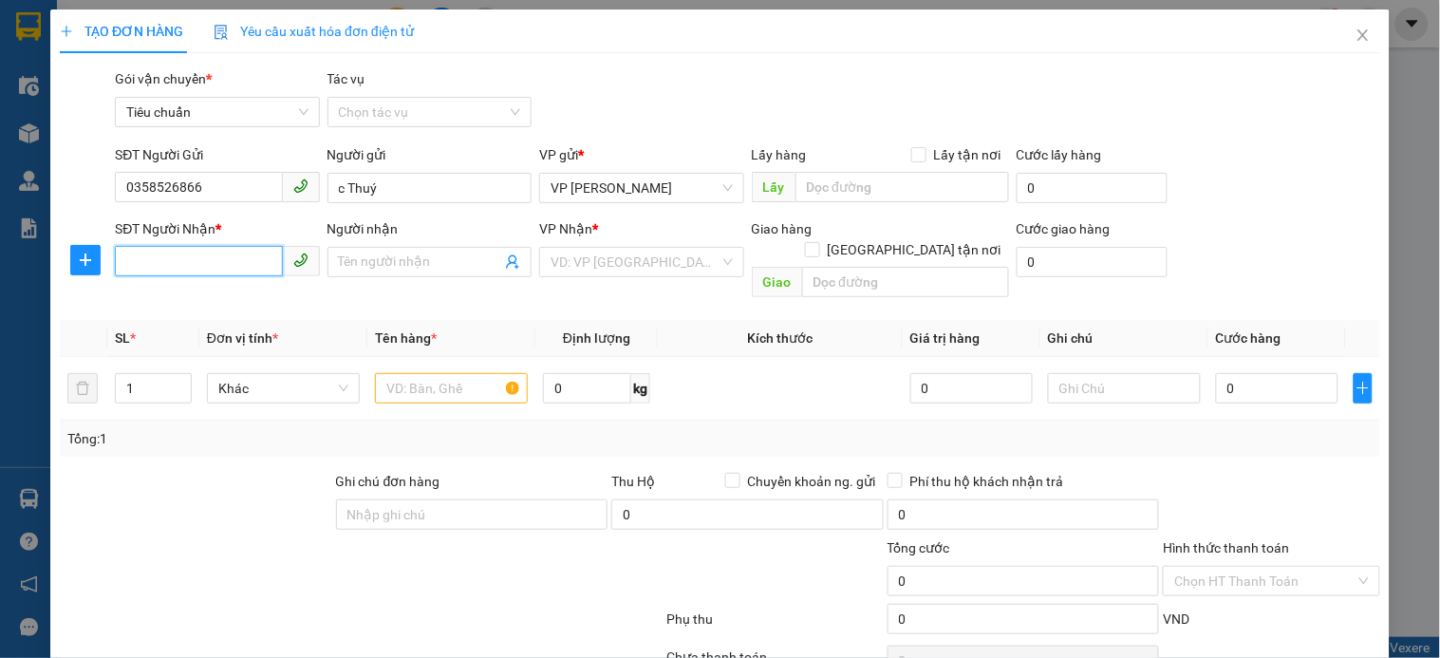
click at [176, 262] on input "SĐT Người Nhận *" at bounding box center [198, 261] width 167 height 30
click at [235, 299] on div "0986925191 - [PERSON_NAME]" at bounding box center [218, 300] width 187 height 21
type input "0986925191"
type input "c Hương"
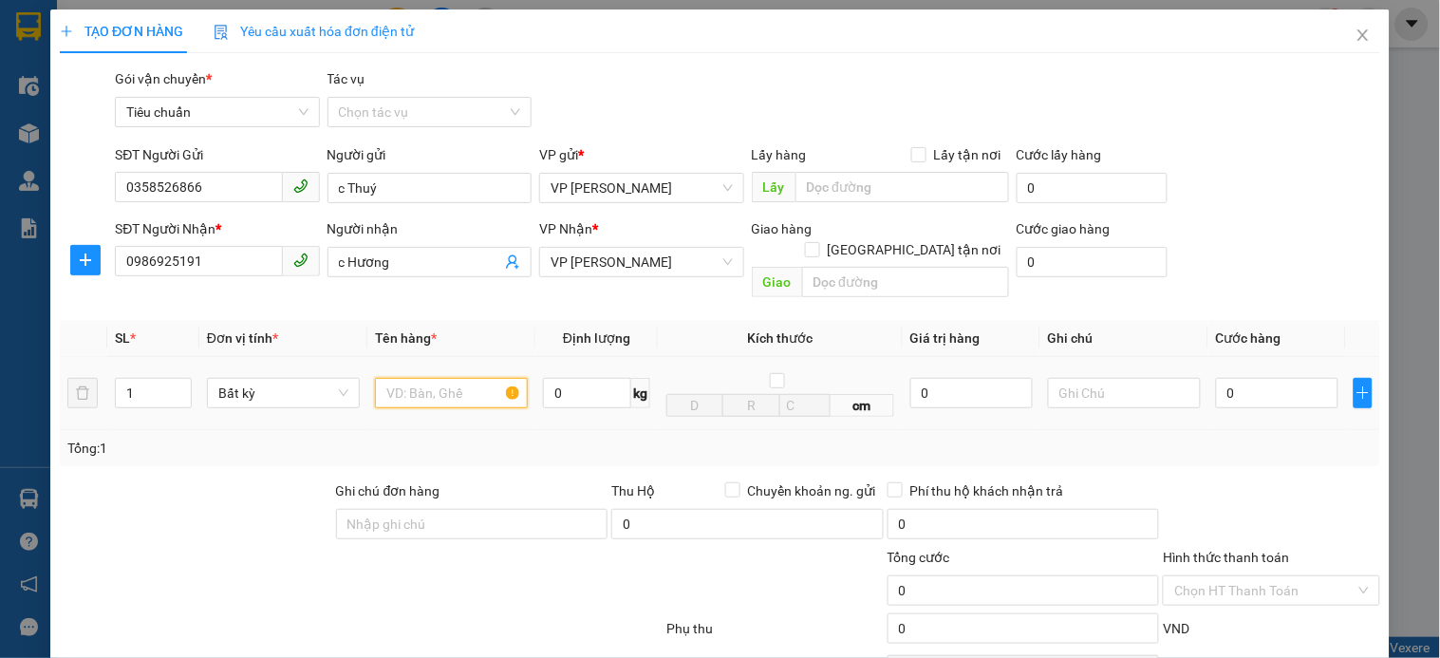
click at [439, 378] on input "text" at bounding box center [451, 393] width 153 height 30
type input "xốp"
click at [1266, 378] on input "0" at bounding box center [1277, 393] width 122 height 30
type input "7"
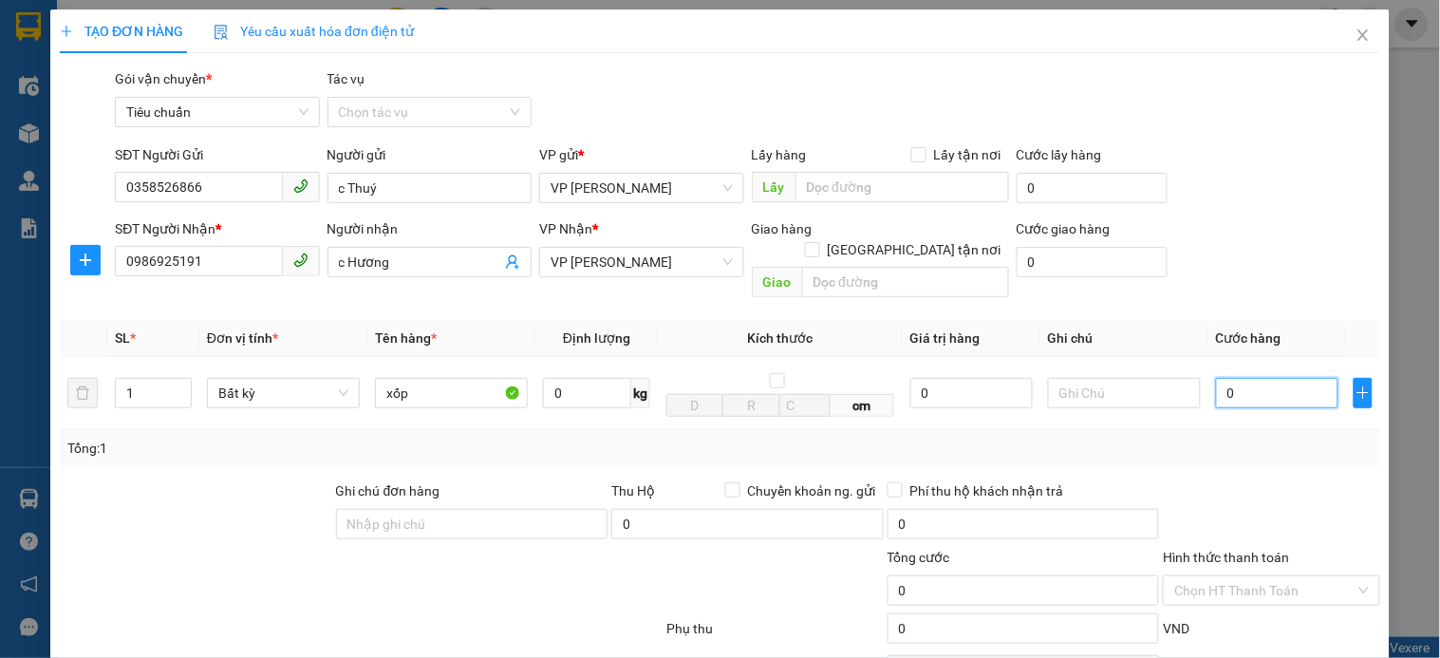
type input "7"
type input "70"
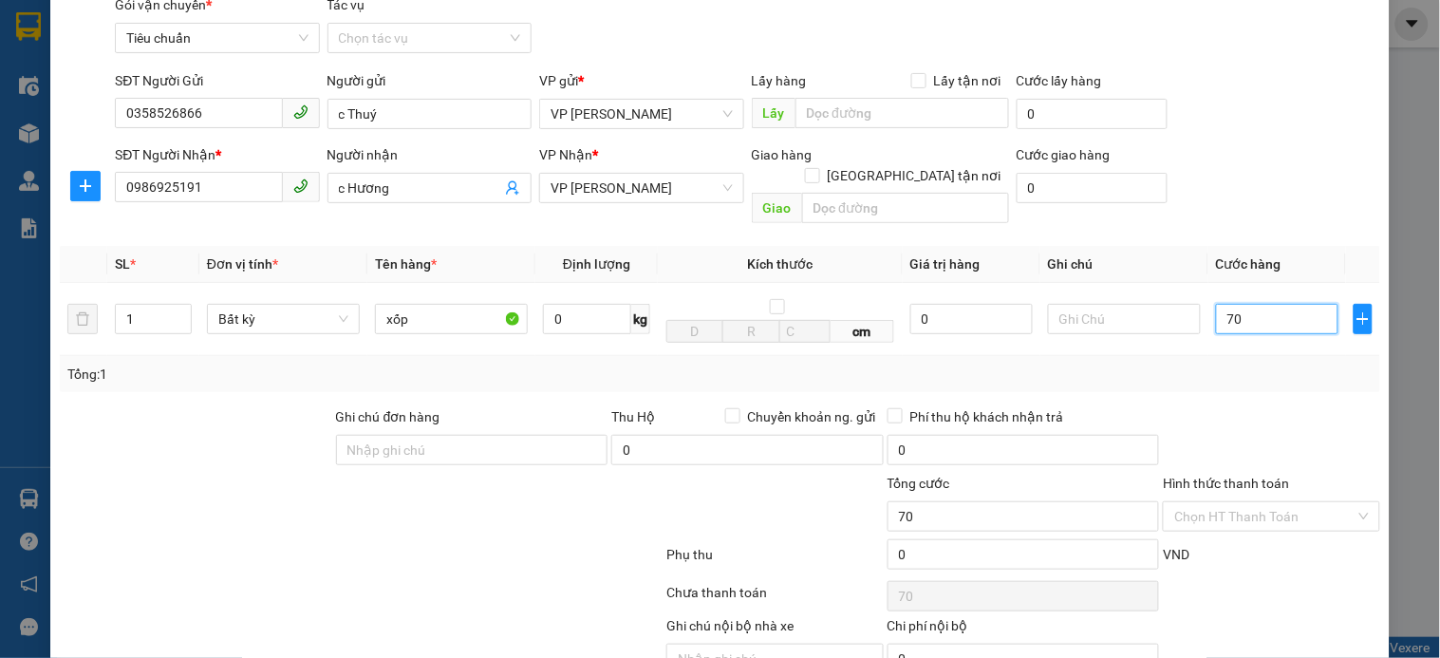
scroll to position [154, 0]
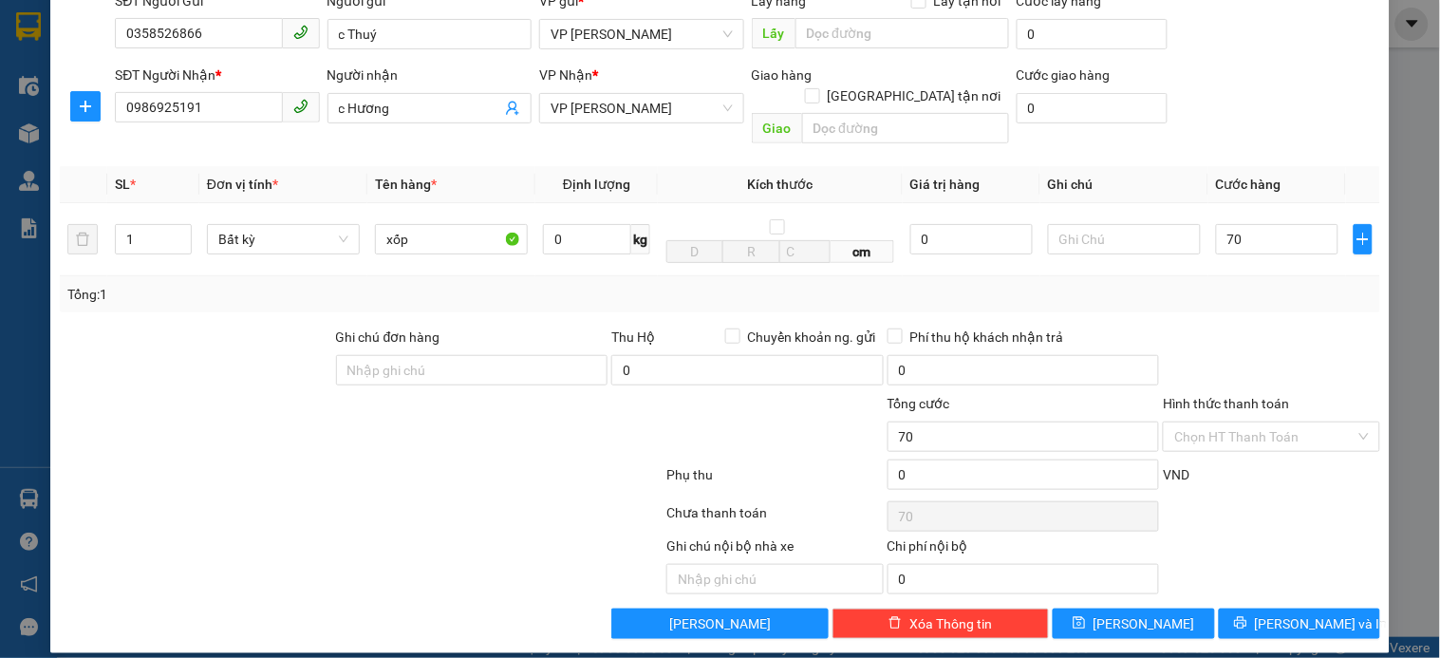
click at [1145, 327] on div "Phí thu hộ khách nhận trả" at bounding box center [1024, 337] width 272 height 21
type input "70.000"
click at [1275, 613] on span "[PERSON_NAME] và In" at bounding box center [1321, 623] width 133 height 21
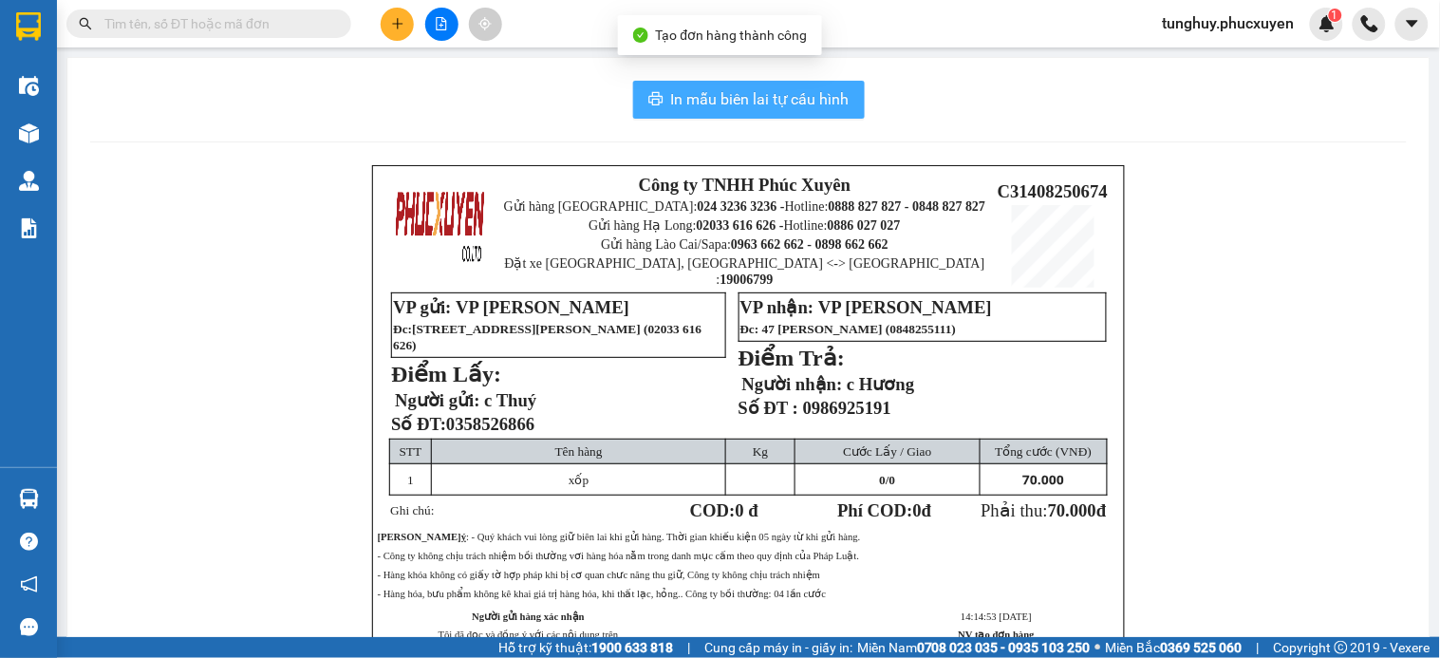
click at [773, 103] on span "In mẫu biên lai tự cấu hình" at bounding box center [760, 99] width 178 height 24
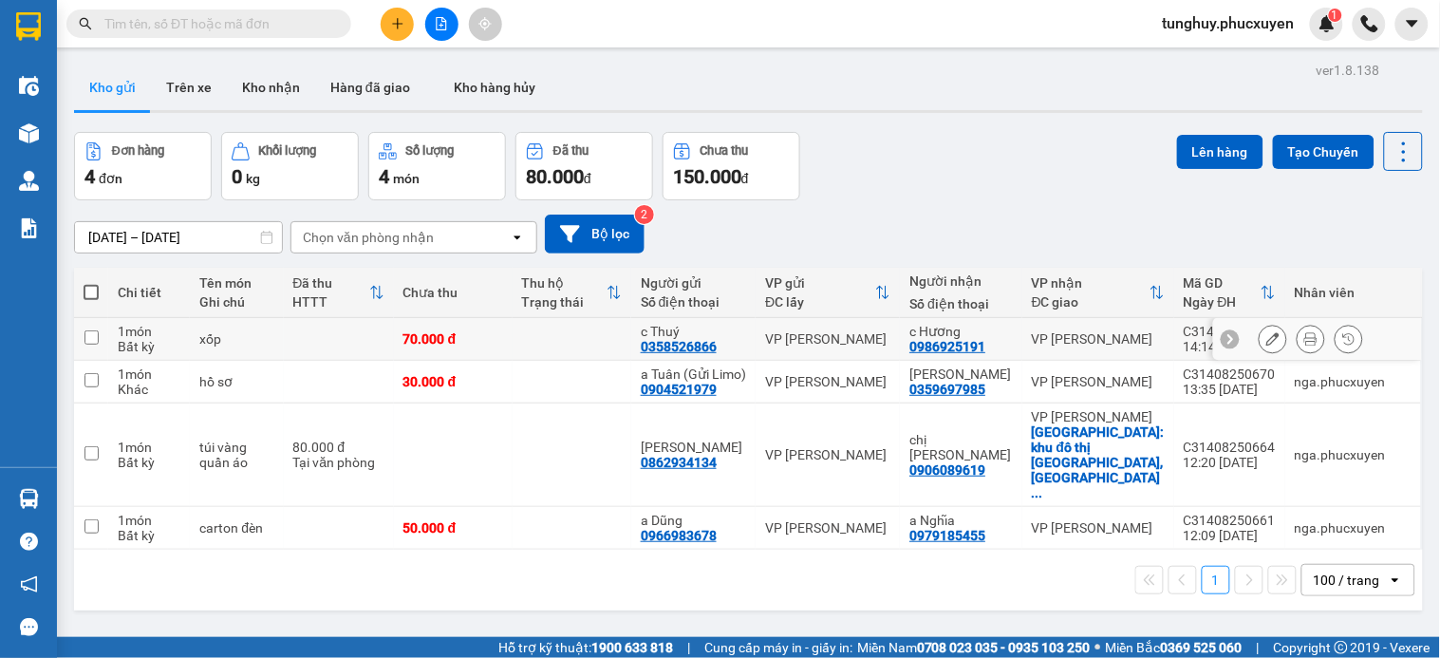
click at [1266, 334] on icon at bounding box center [1272, 338] width 13 height 13
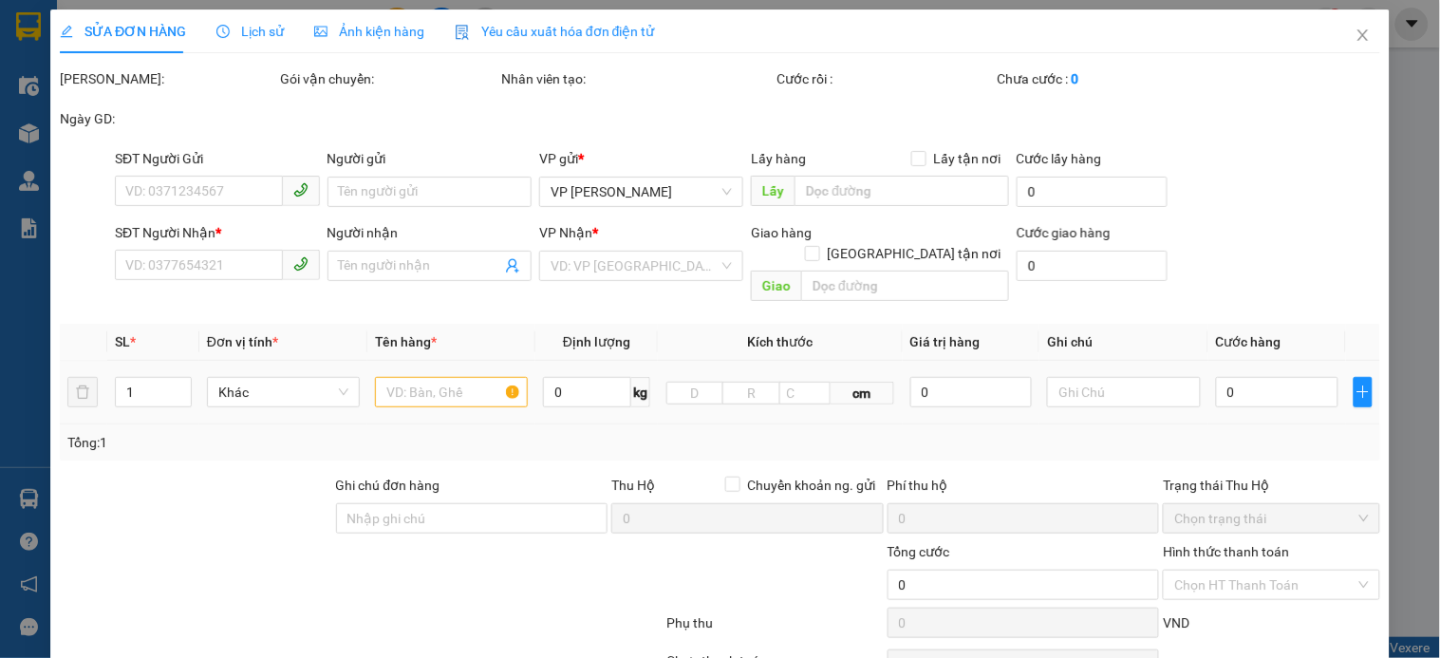
type input "0358526866"
type input "c Thuý"
type input "0986925191"
type input "c Hương"
type input "70.000"
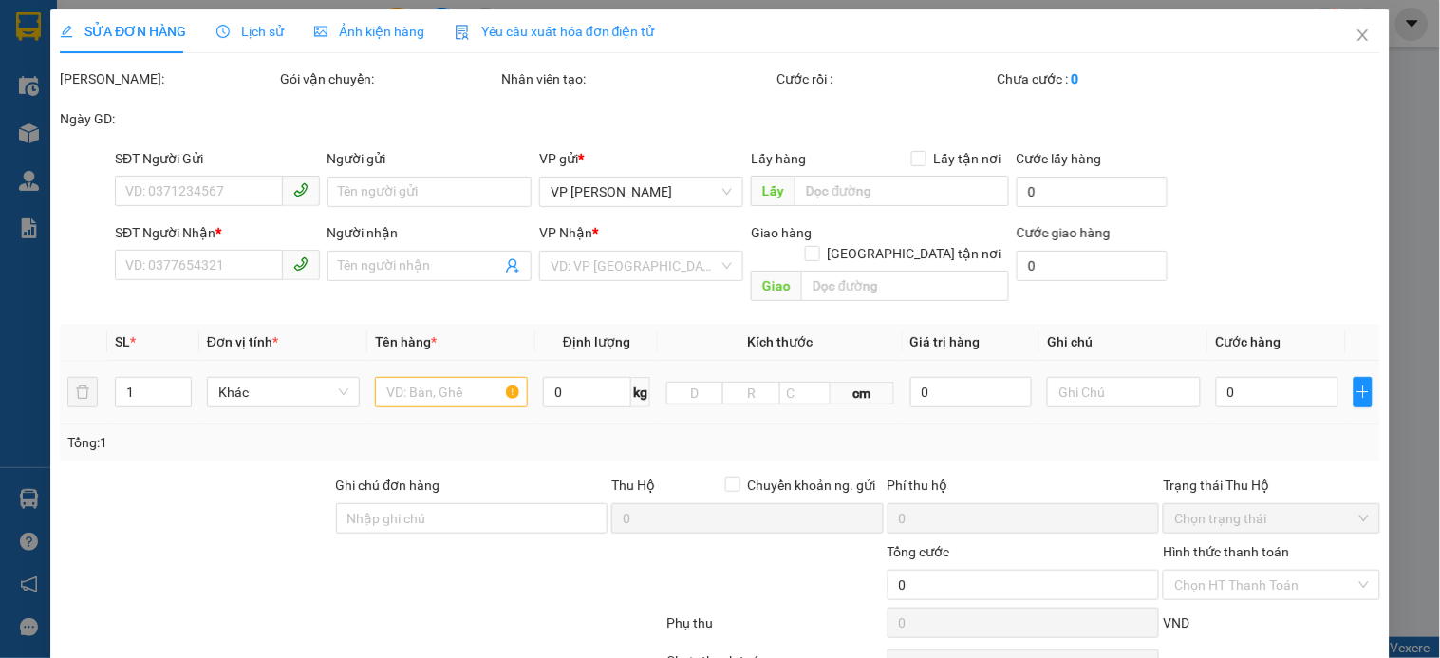
type input "70.000"
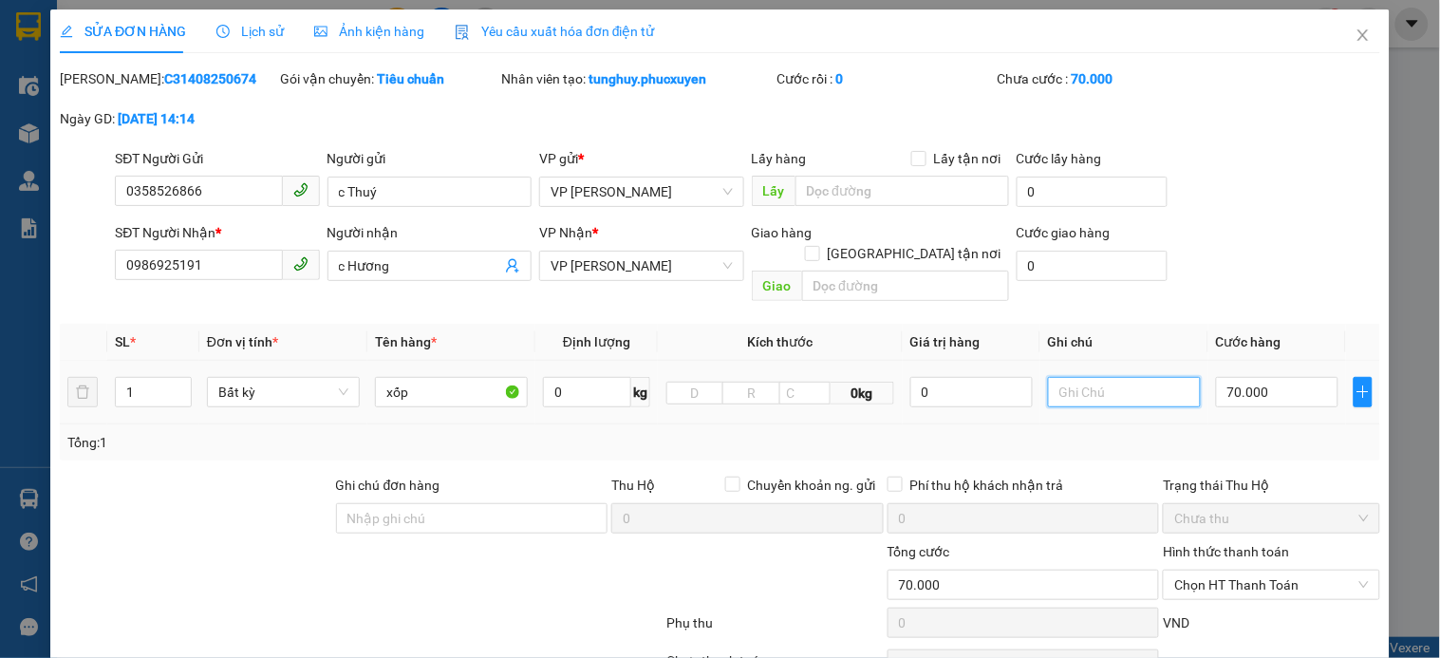
click at [1094, 377] on input "text" at bounding box center [1124, 392] width 153 height 30
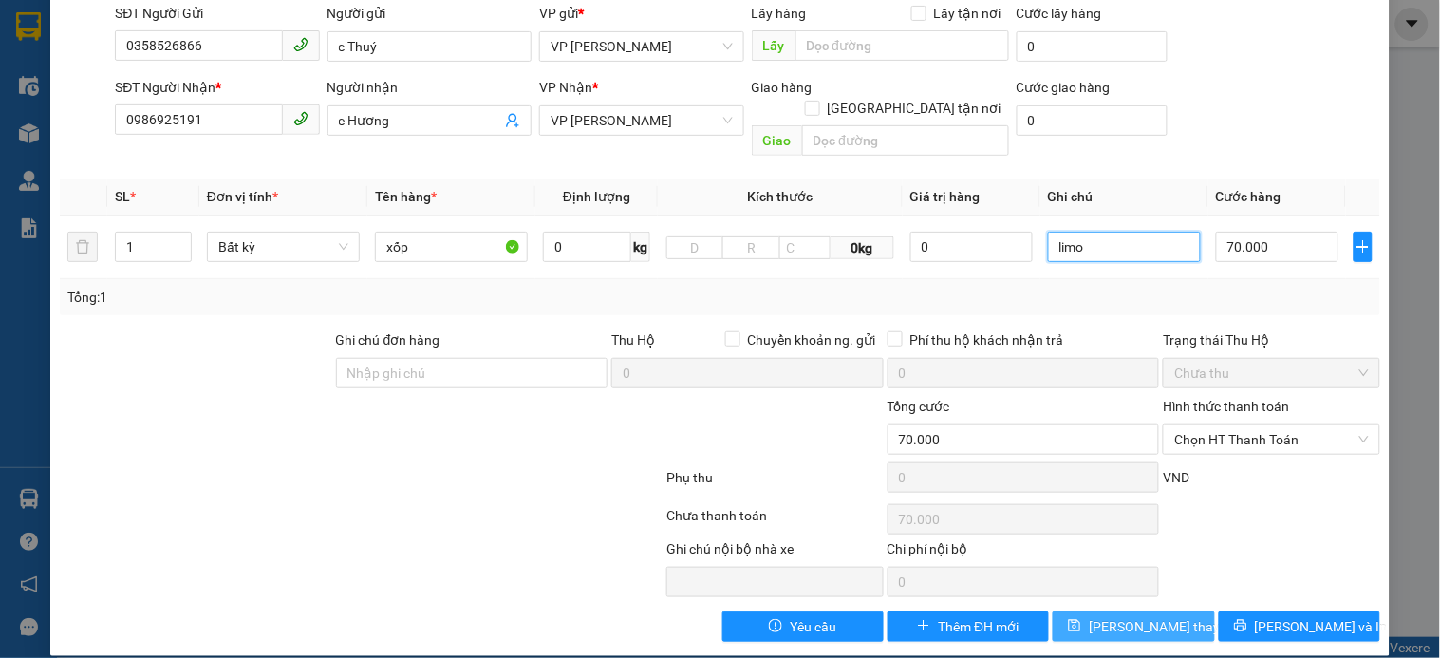
scroll to position [146, 0]
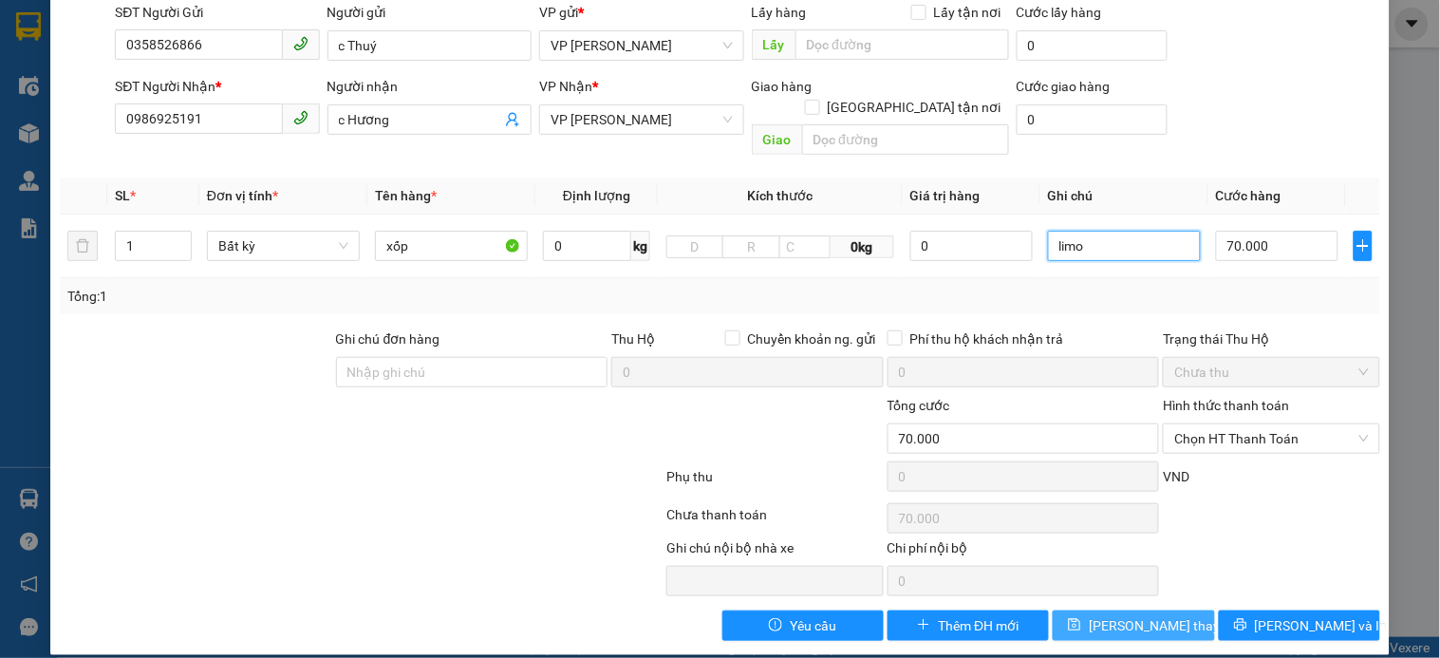
type input "limo"
click at [1135, 615] on span "[PERSON_NAME] thay đổi" at bounding box center [1165, 625] width 152 height 21
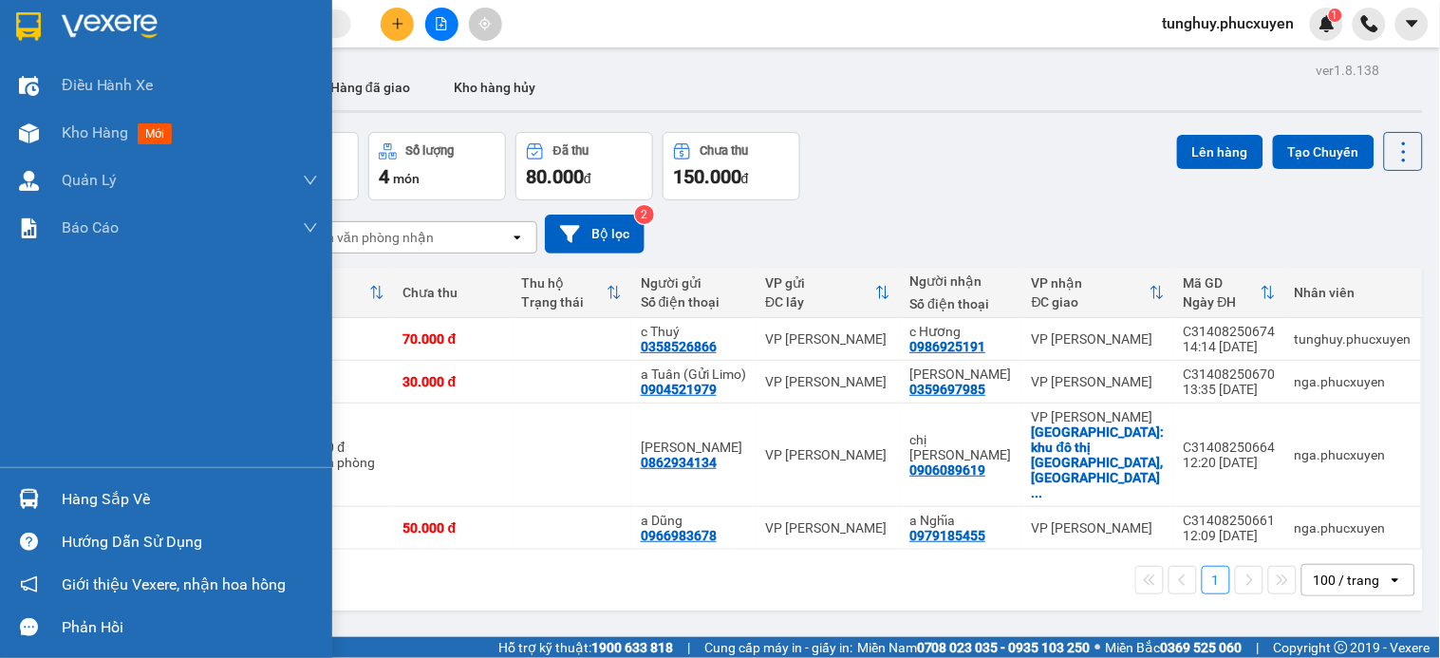
click at [33, 498] on img at bounding box center [29, 499] width 20 height 20
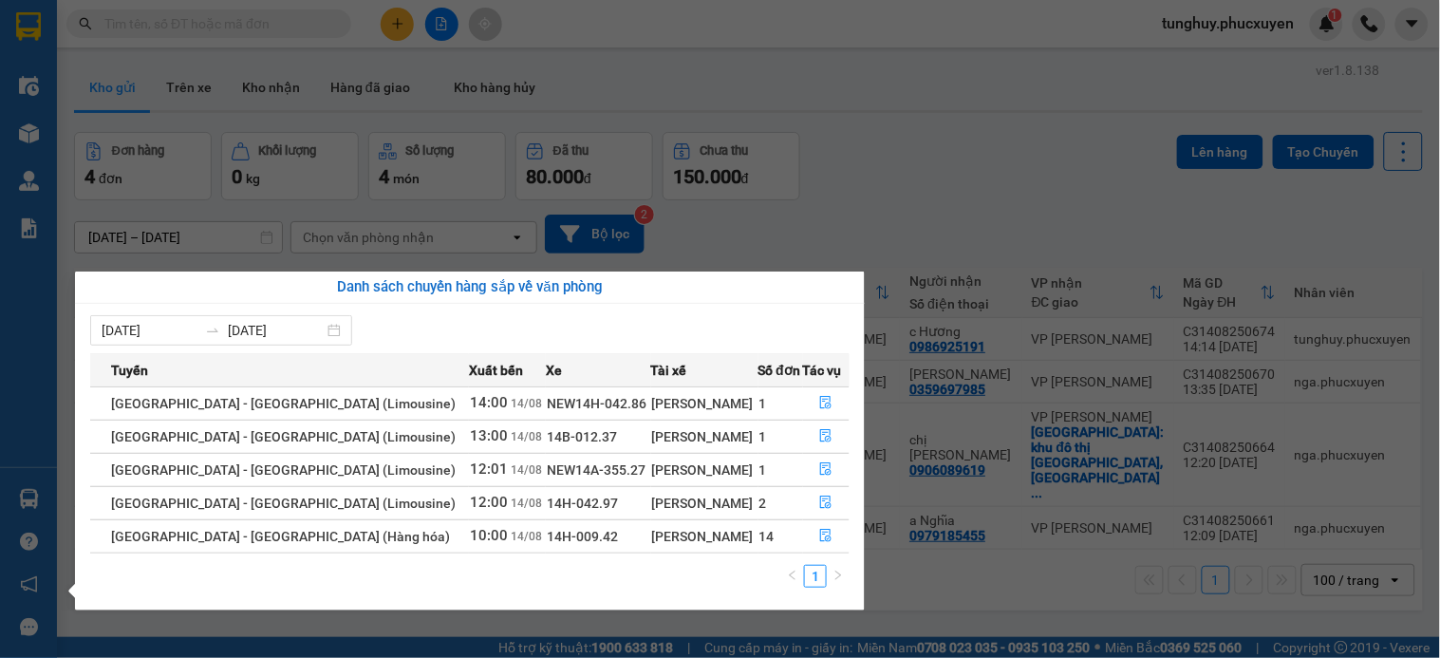
drag, startPoint x: 795, startPoint y: 53, endPoint x: 602, endPoint y: 39, distance: 194.2
click at [790, 51] on section "Kết quả tìm kiếm ( 0 ) Bộ lọc No Data tunghuy.phucxuyen 1 Điều hành xe Kho hàng…" at bounding box center [720, 329] width 1440 height 658
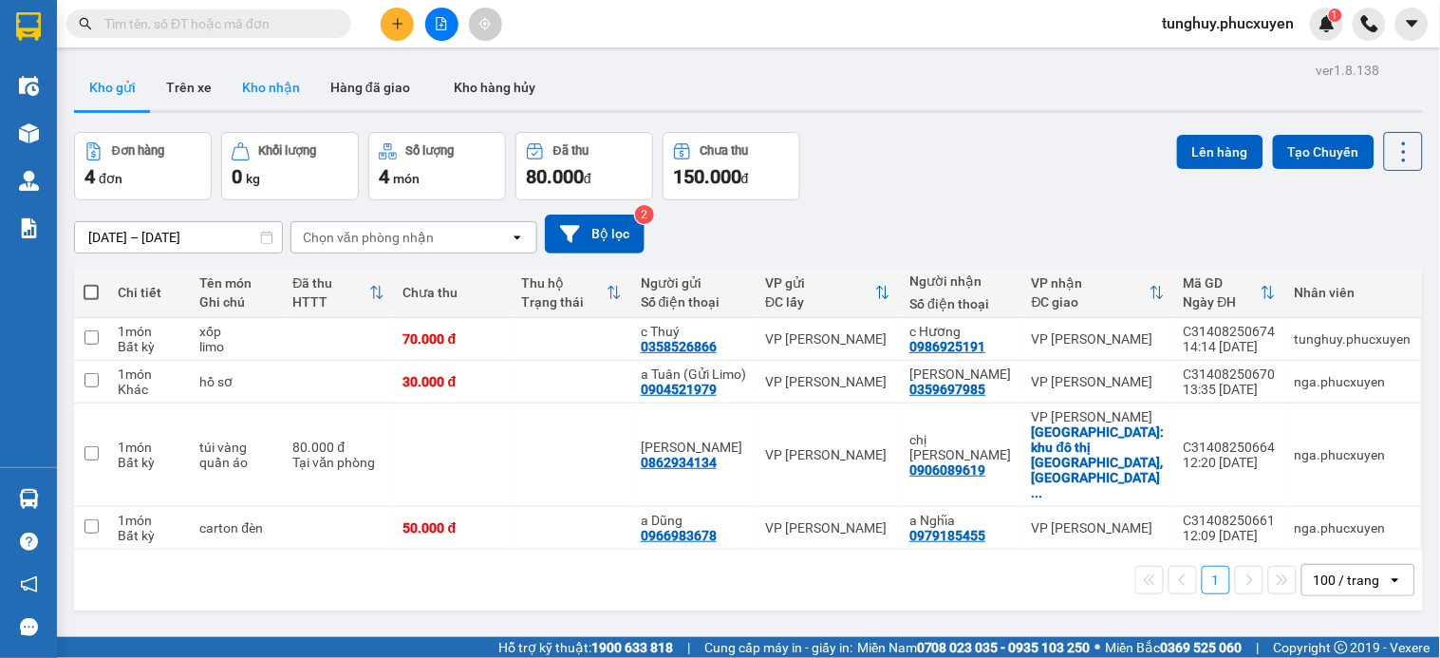
drag, startPoint x: 273, startPoint y: 111, endPoint x: 277, endPoint y: 87, distance: 24.0
click at [273, 108] on div "Kho gửi Trên xe Kho nhận Hàng đã giao Kho hàng hủy" at bounding box center [748, 89] width 1349 height 48
click at [278, 79] on button "Kho nhận" at bounding box center [271, 88] width 88 height 46
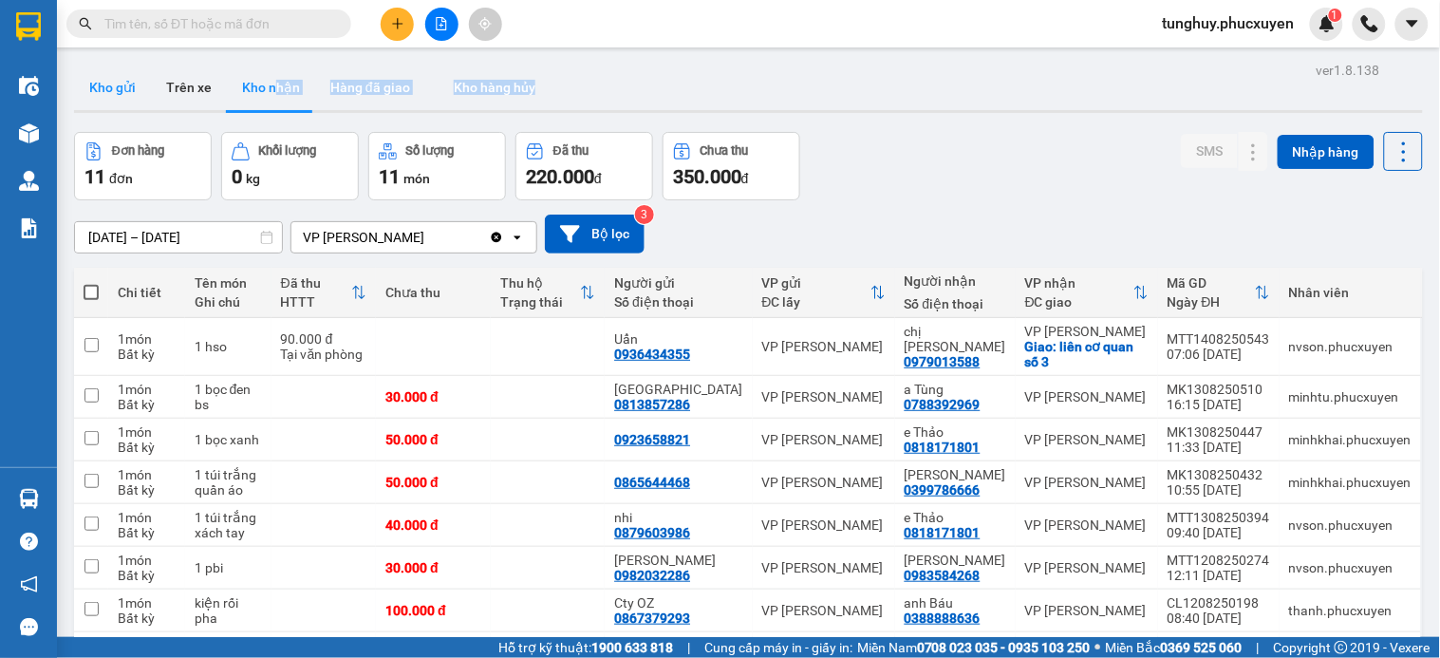
click at [123, 87] on button "Kho gửi" at bounding box center [112, 88] width 77 height 46
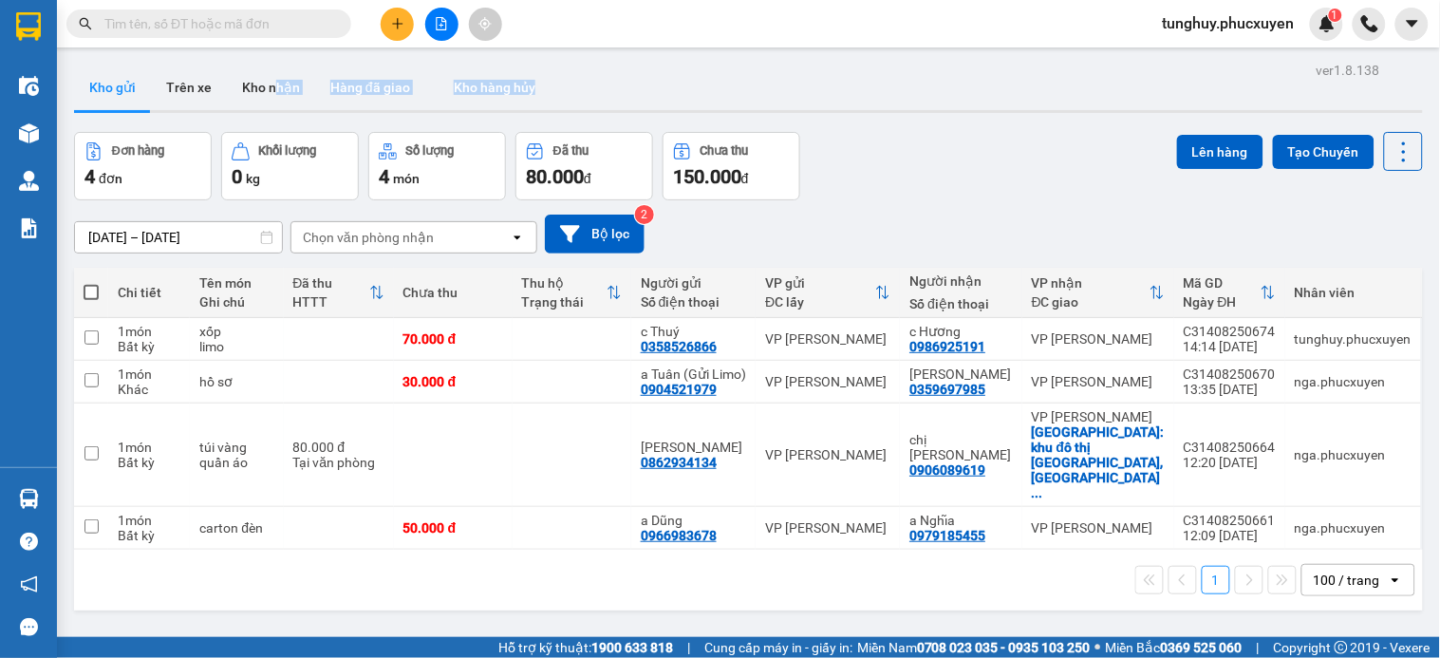
click at [691, 101] on div "Kho gửi Trên xe Kho nhận Hàng đã giao Kho hàng hủy" at bounding box center [748, 90] width 1349 height 50
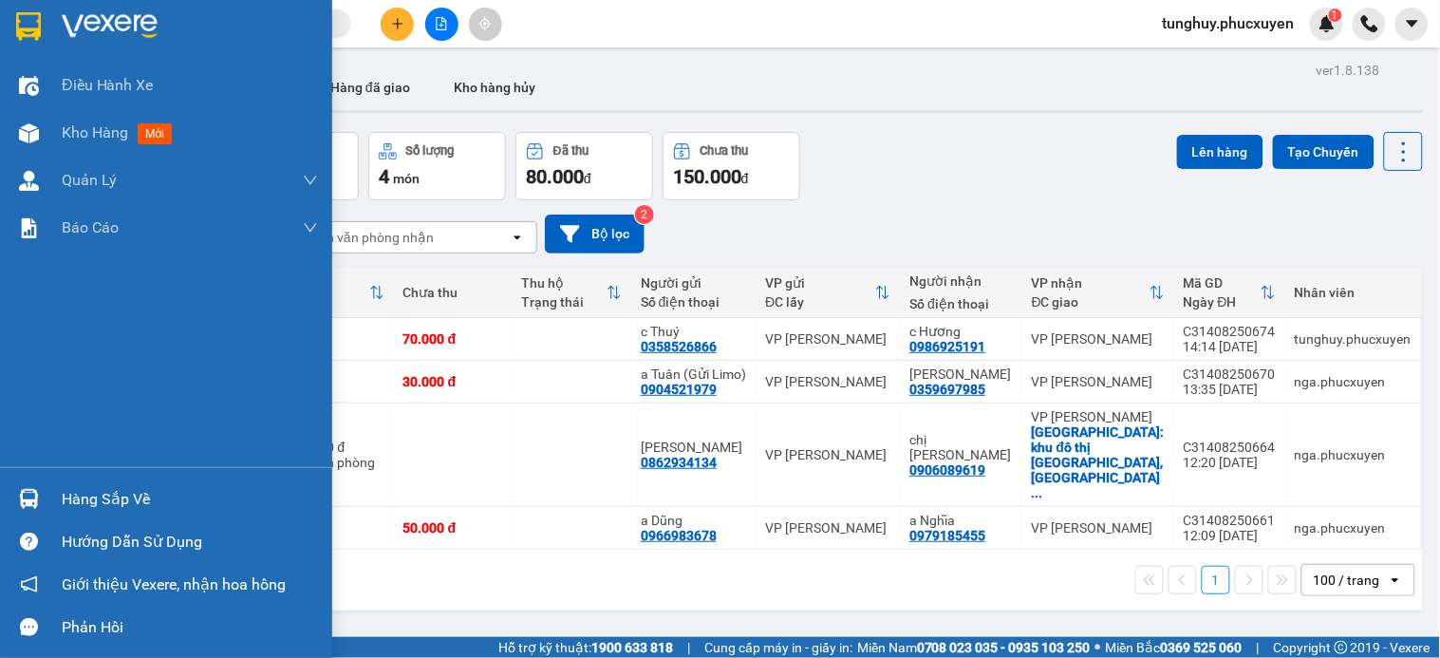
click at [76, 481] on div "Hàng sắp về" at bounding box center [166, 498] width 332 height 43
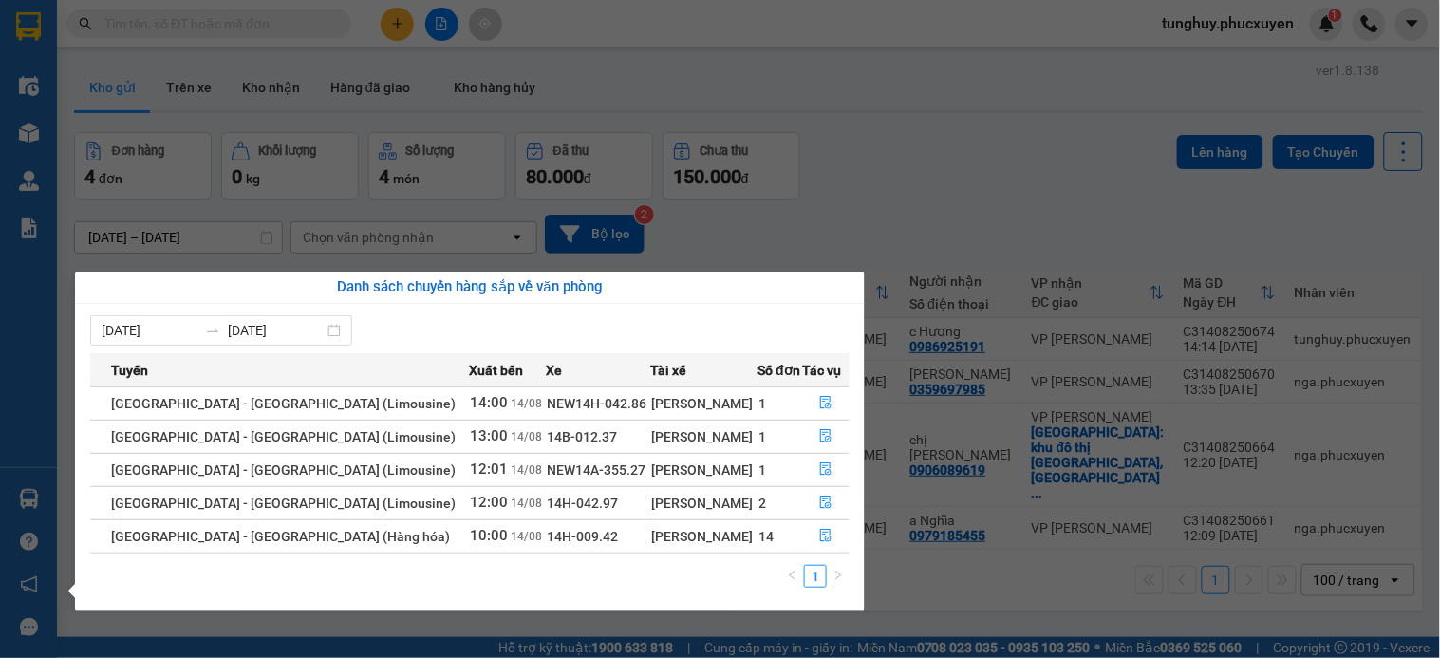
drag, startPoint x: 365, startPoint y: 50, endPoint x: 0, endPoint y: 533, distance: 605.8
click at [358, 48] on section "Kết quả tìm kiếm ( 0 ) Bộ lọc No Data tunghuy.phucxuyen 1 Điều hành xe Kho hàng…" at bounding box center [720, 329] width 1440 height 658
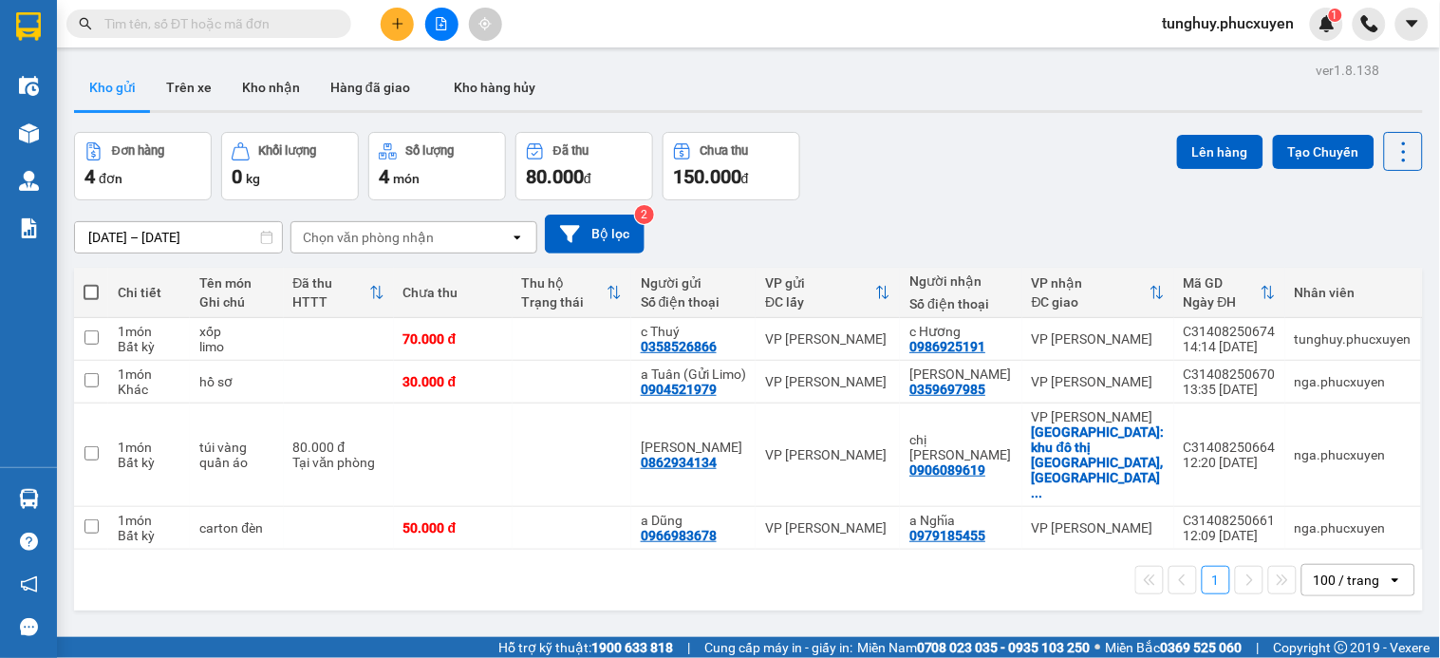
click at [393, 22] on icon "plus" at bounding box center [397, 23] width 13 height 13
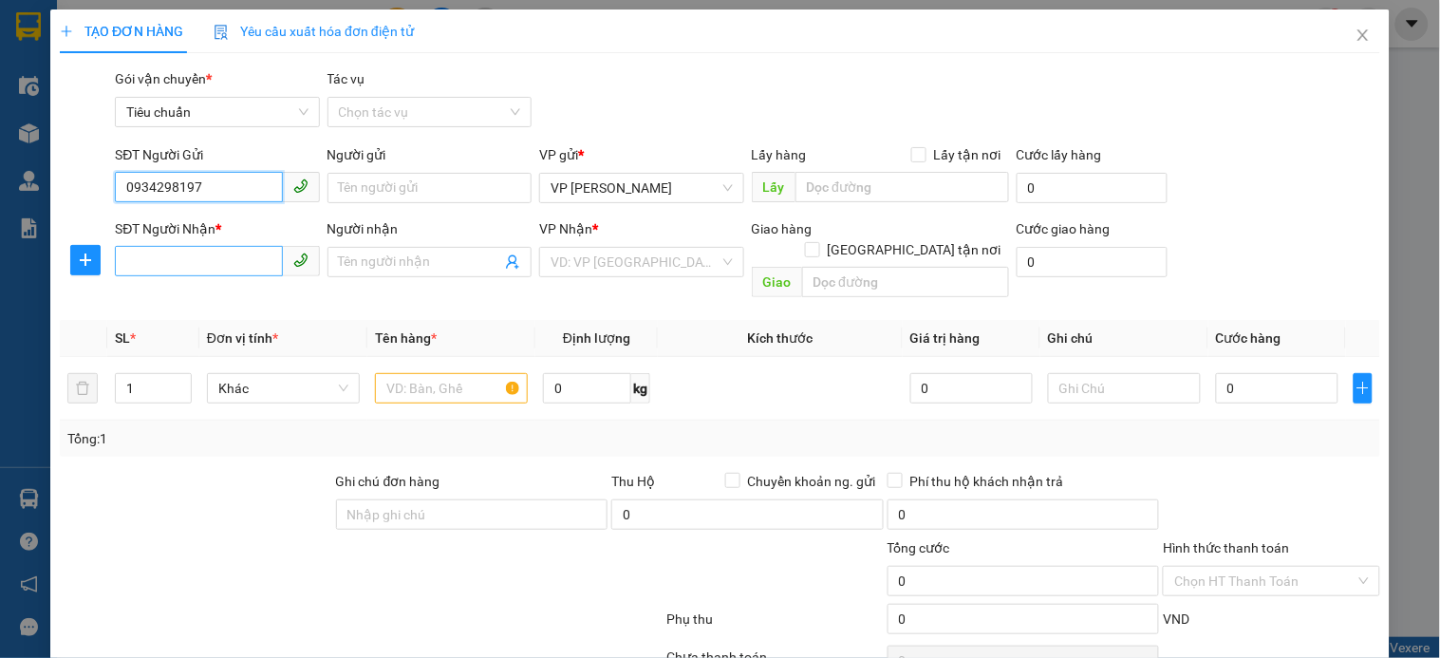
type input "0934298197"
drag, startPoint x: 238, startPoint y: 271, endPoint x: 267, endPoint y: 253, distance: 33.7
click at [237, 271] on input "SĐT Người Nhận *" at bounding box center [198, 261] width 167 height 30
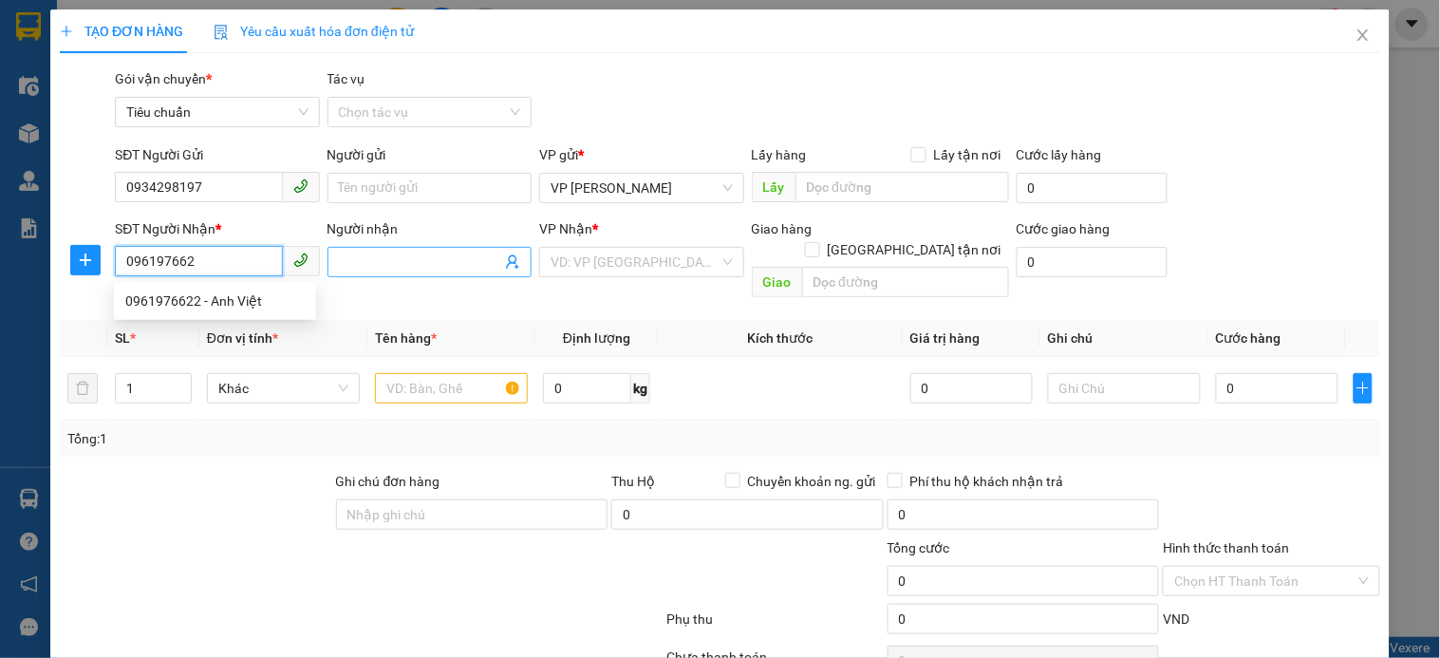
type input "0961976622"
click at [270, 300] on div "0961976622 - Anh Việt" at bounding box center [214, 300] width 179 height 21
type input "Anh Việt"
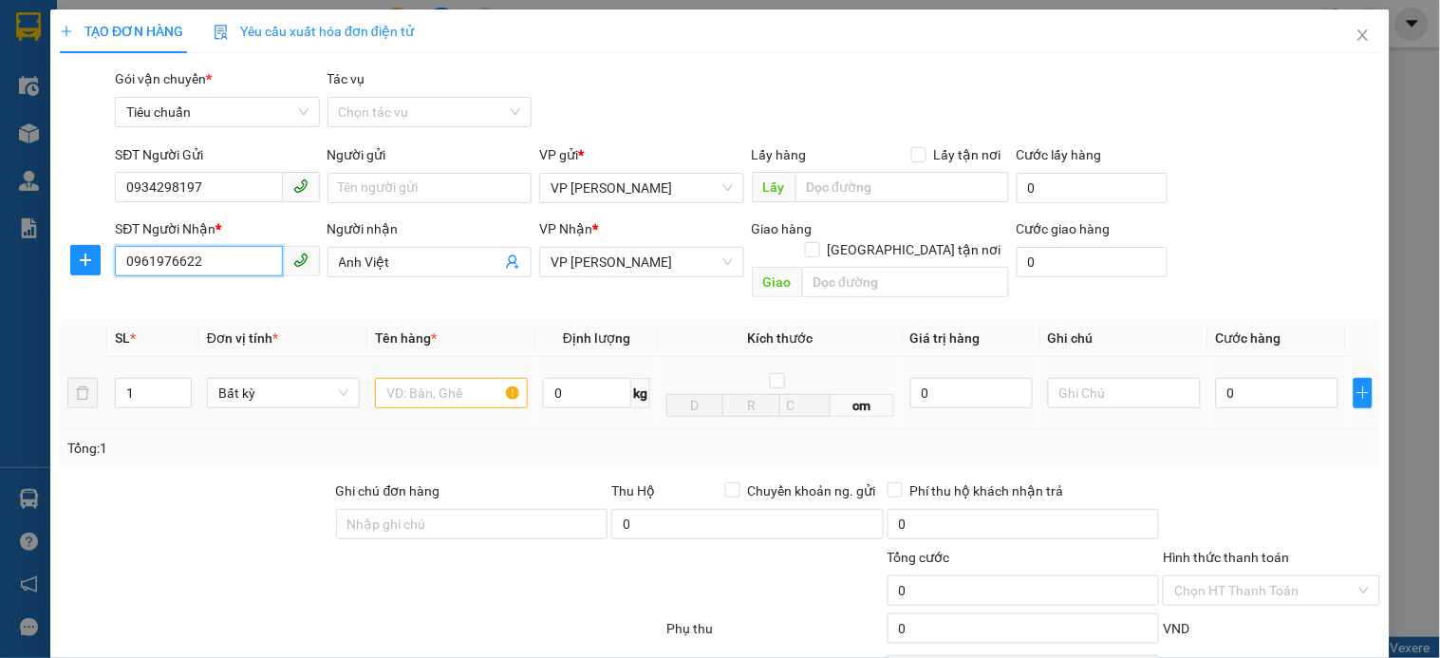
type input "0961976622"
click at [421, 378] on input "text" at bounding box center [451, 393] width 153 height 30
type input "hồ sơ"
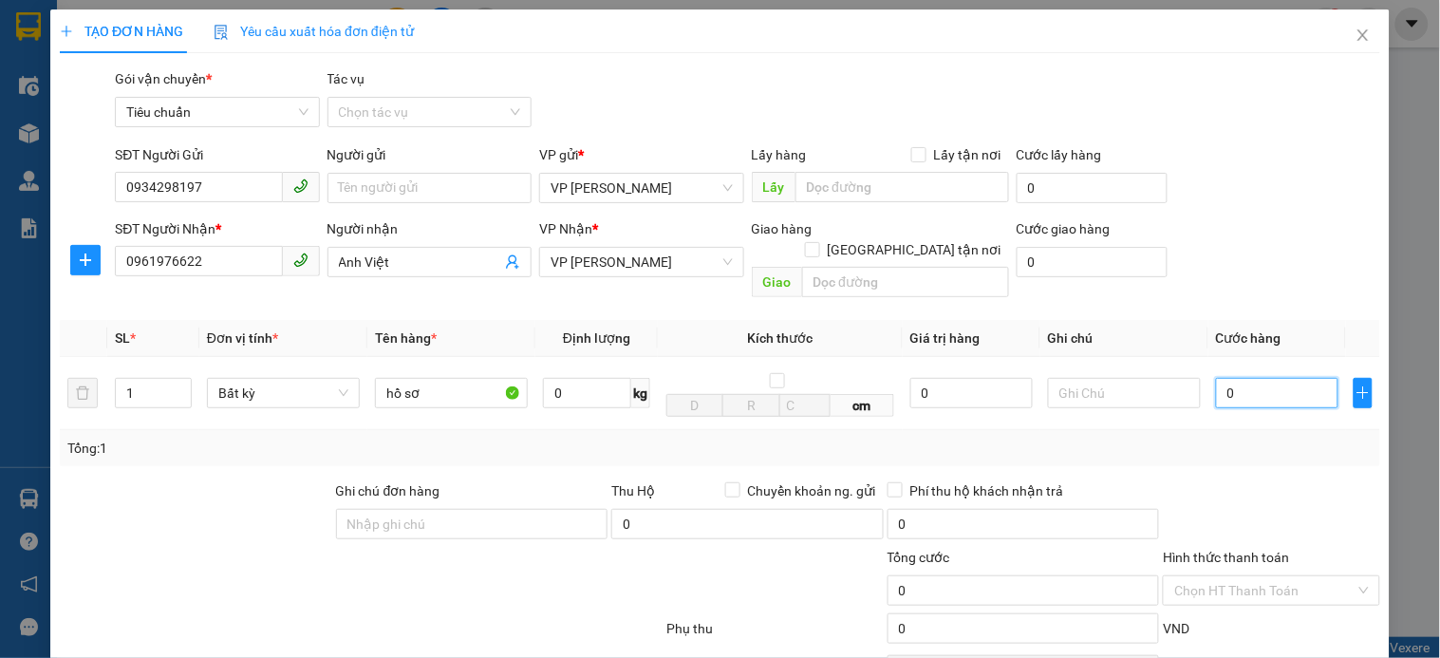
type input "3"
type input "30"
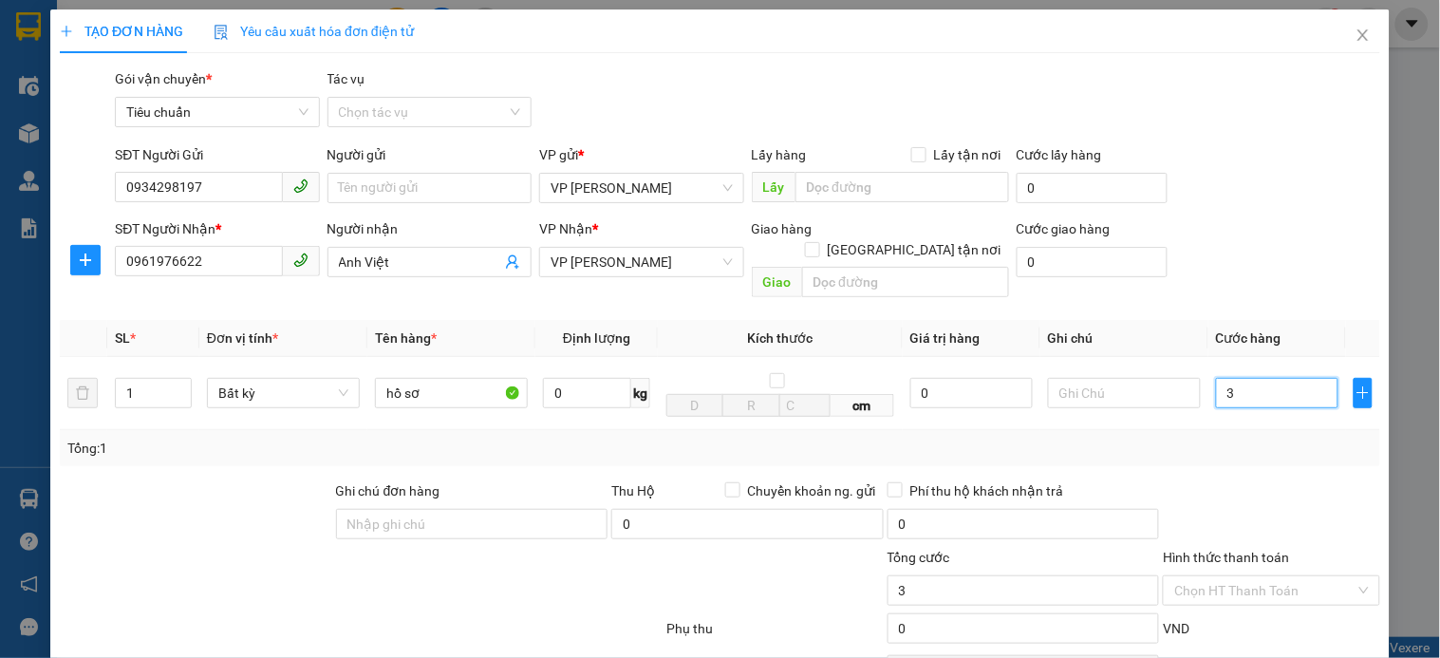
type input "30"
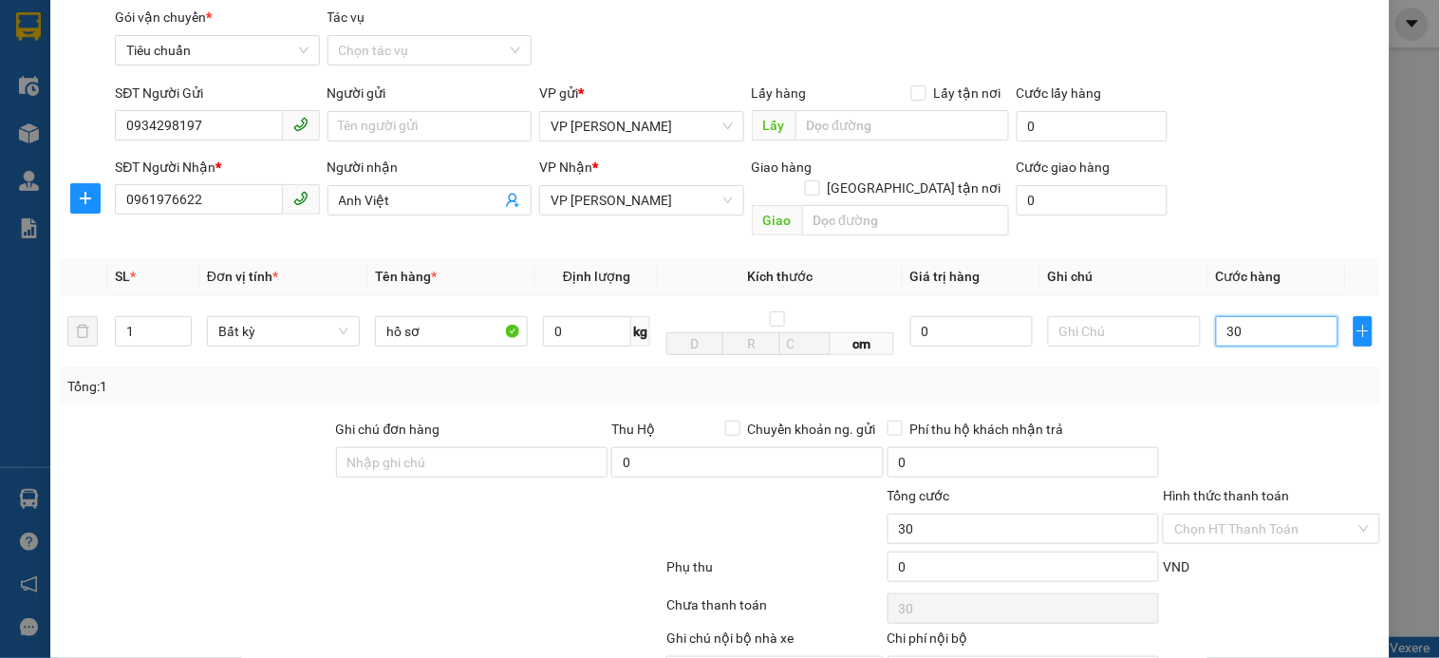
scroll to position [154, 0]
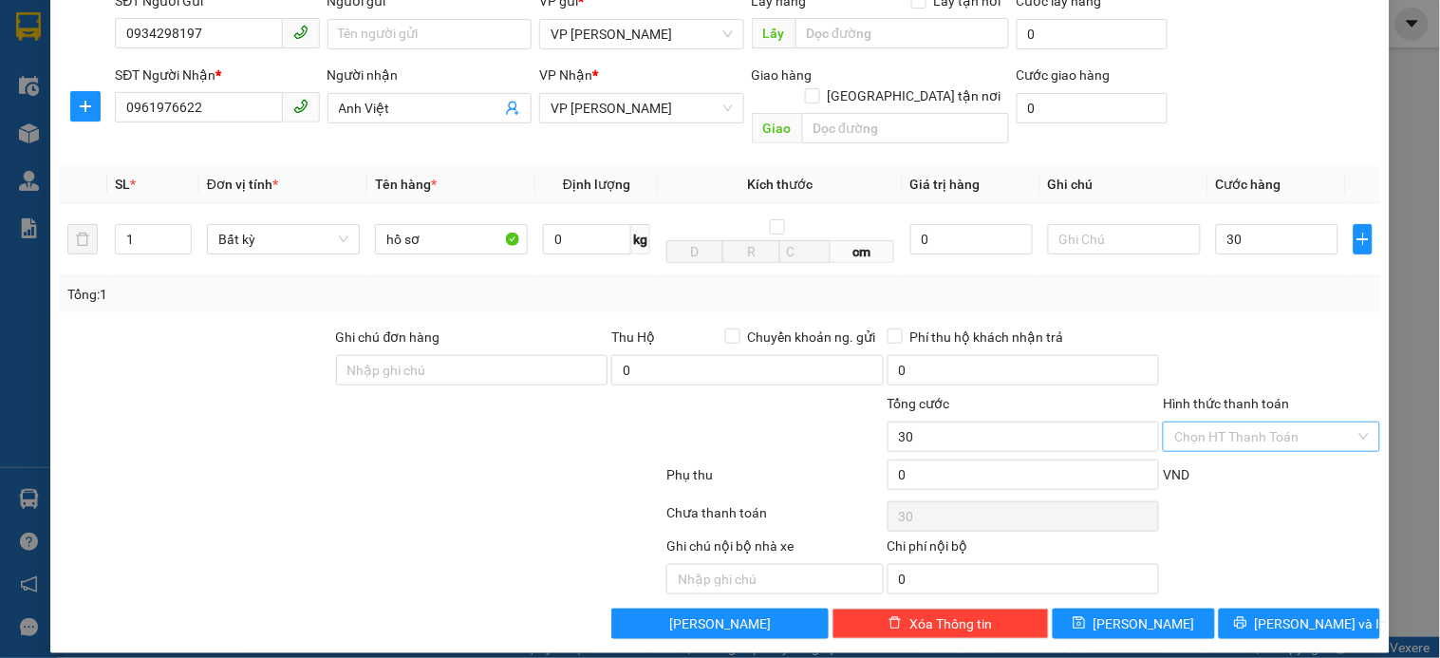
click at [1279, 423] on input "Hình thức thanh toán" at bounding box center [1264, 436] width 180 height 28
type input "30.000"
drag, startPoint x: 1255, startPoint y: 325, endPoint x: 1158, endPoint y: 270, distance: 111.4
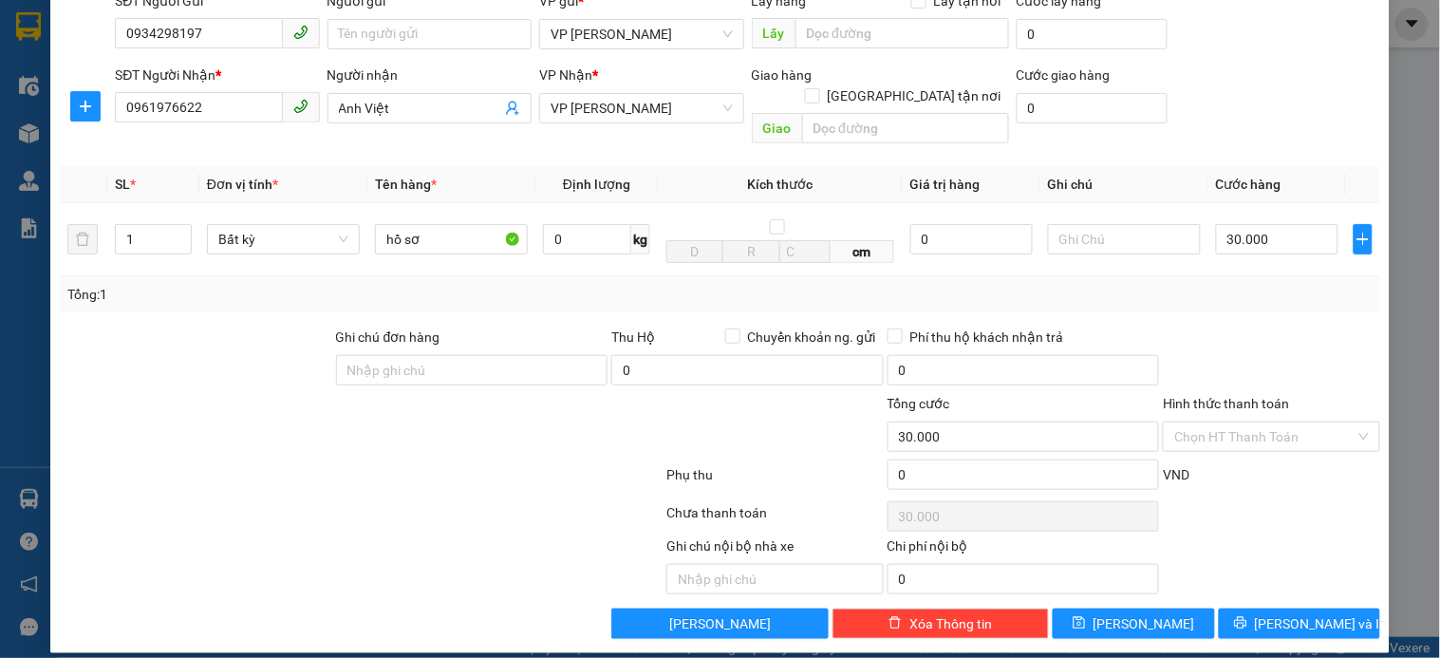
click at [1241, 327] on div at bounding box center [1271, 360] width 220 height 66
click at [1286, 613] on span "[PERSON_NAME] và In" at bounding box center [1321, 623] width 133 height 21
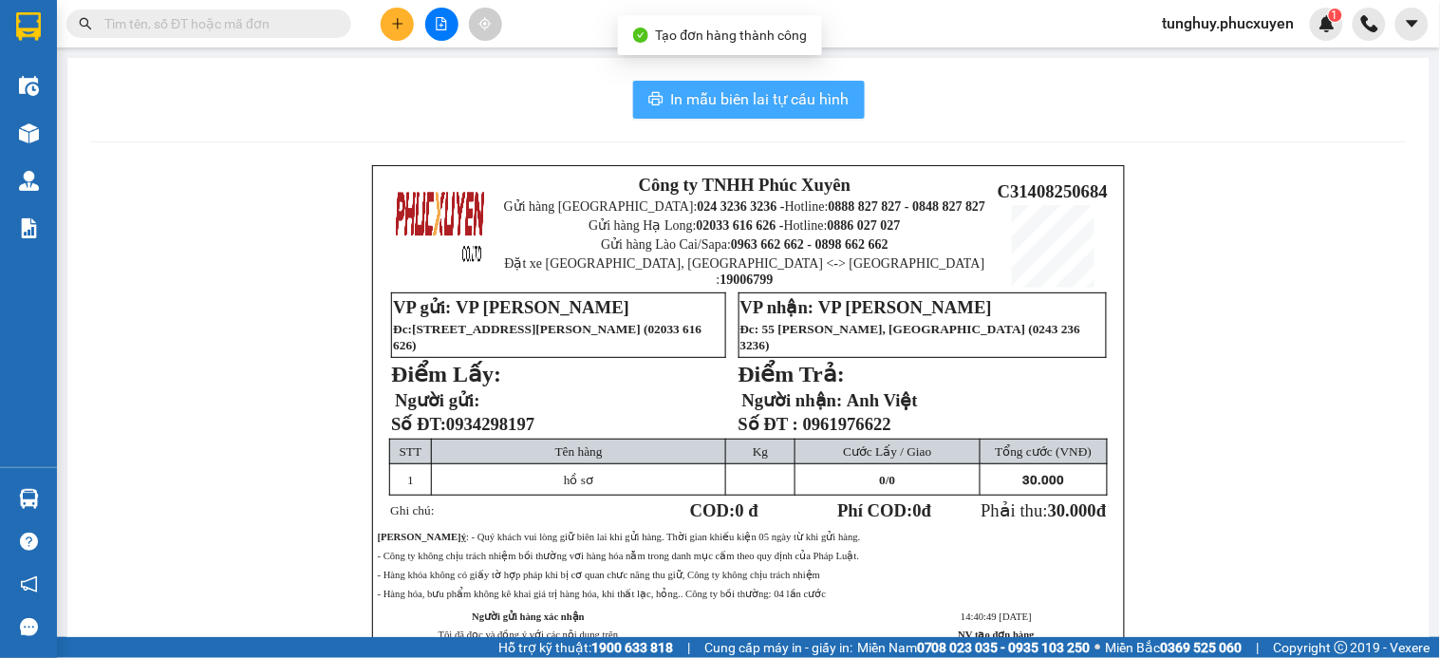
click at [769, 106] on span "In mẫu biên lai tự cấu hình" at bounding box center [760, 99] width 178 height 24
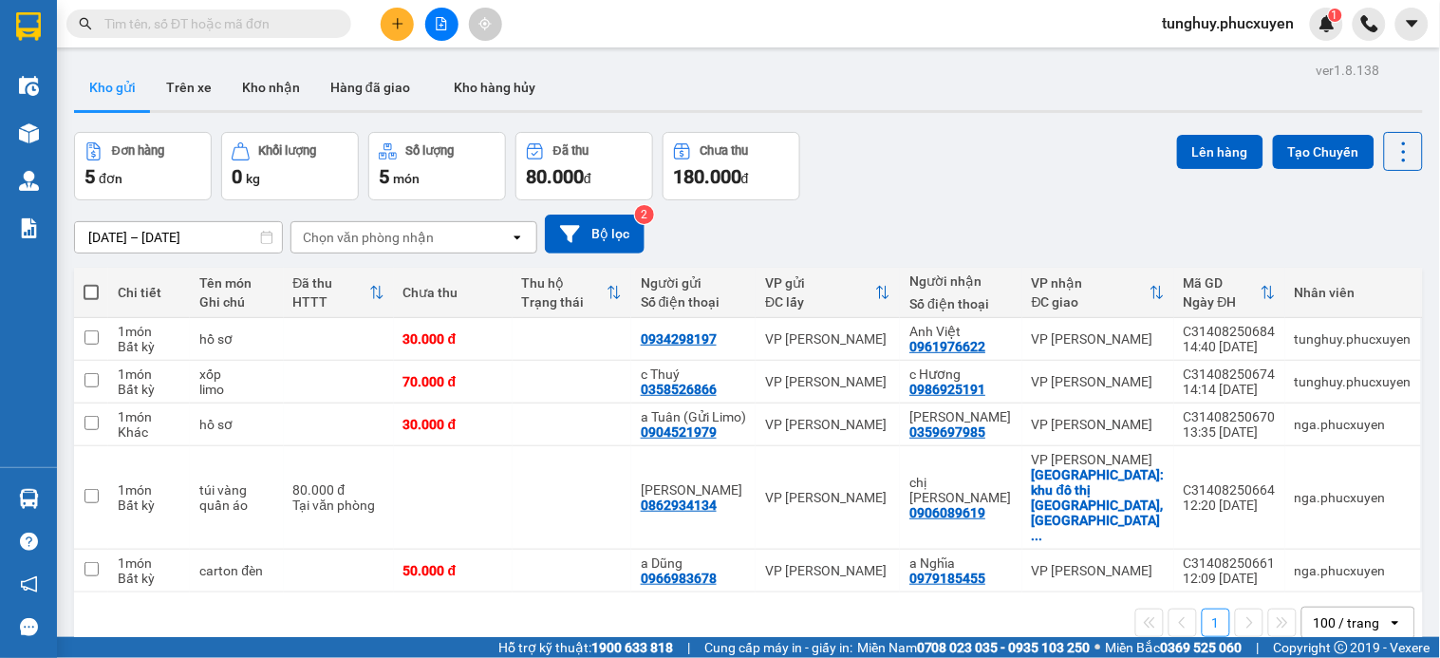
click at [171, 34] on span at bounding box center [208, 23] width 285 height 28
click at [174, 27] on input "text" at bounding box center [216, 23] width 224 height 21
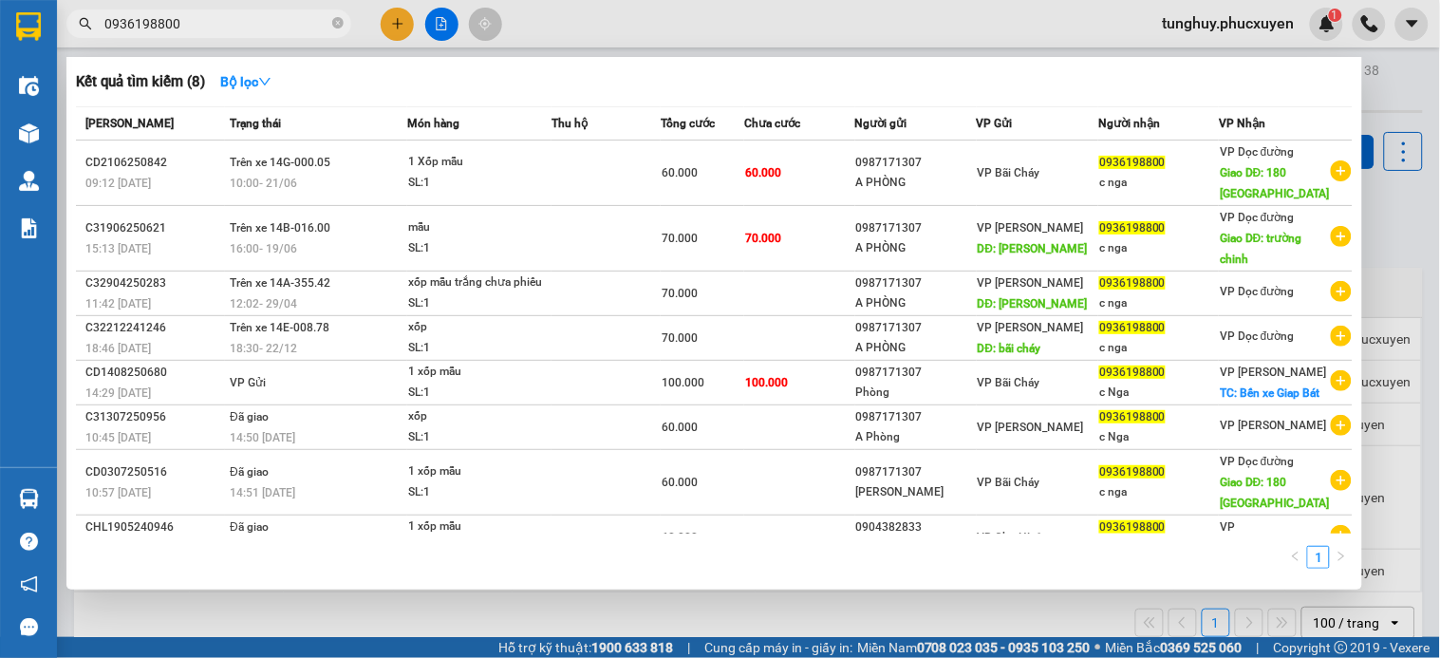
type input "0936198800"
click at [243, 64] on div "Kết quả tìm kiếm ( 8 ) Bộ lọc Mã ĐH Trạng thái Món hàng Thu hộ Tổng cước Chưa c…" at bounding box center [714, 323] width 1296 height 533
click at [247, 90] on button "Bộ lọc" at bounding box center [246, 81] width 82 height 30
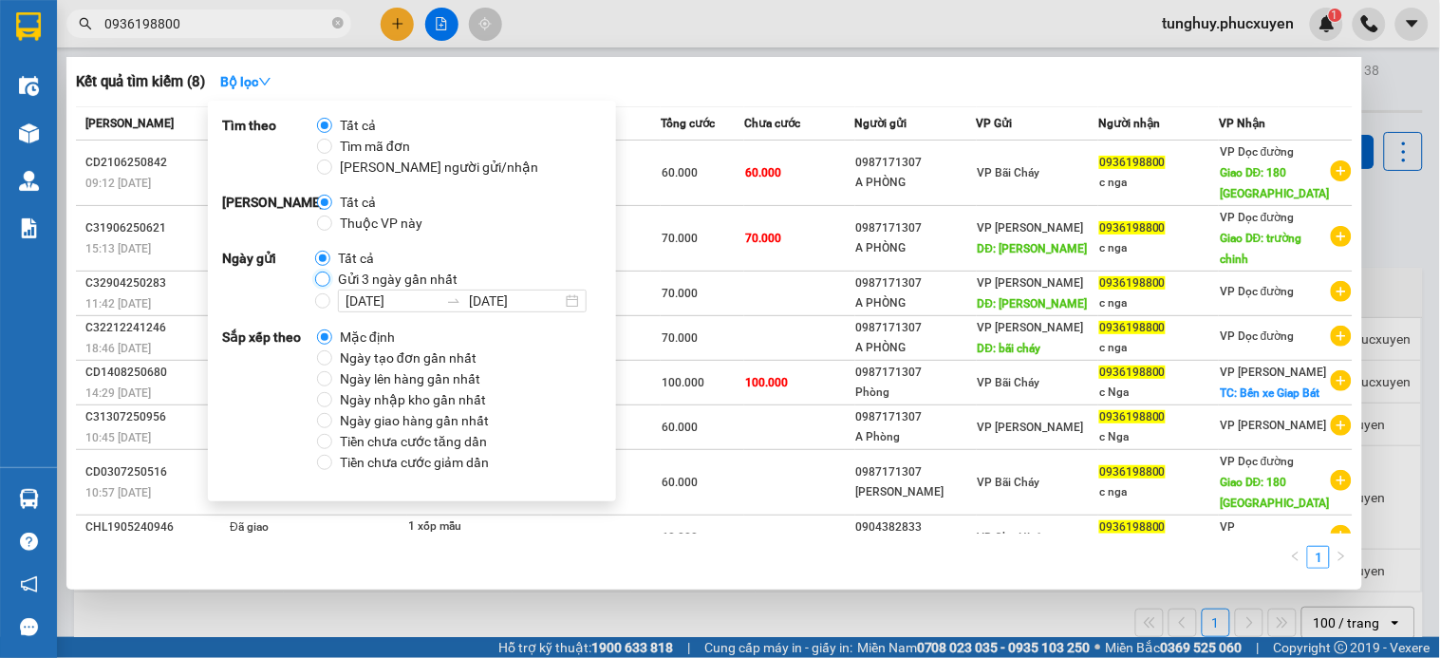
click at [319, 283] on input "Gửi 3 ngày gần nhất" at bounding box center [322, 278] width 15 height 15
radio input "true"
radio input "false"
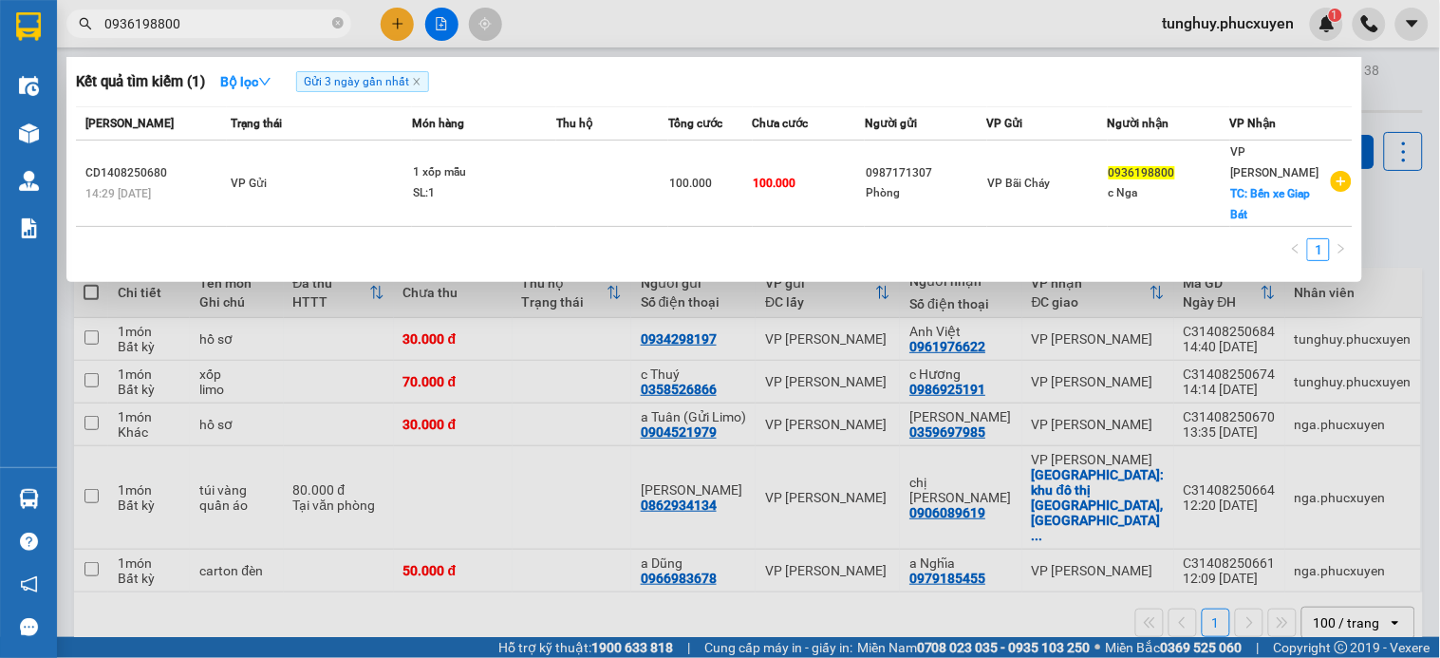
click at [675, 101] on div "Kết quả tìm kiếm ( 1 ) Bộ lọc Gửi 3 ngày gần nhất Mã ĐH Trạng thái Món hàng Thu…" at bounding box center [714, 169] width 1296 height 225
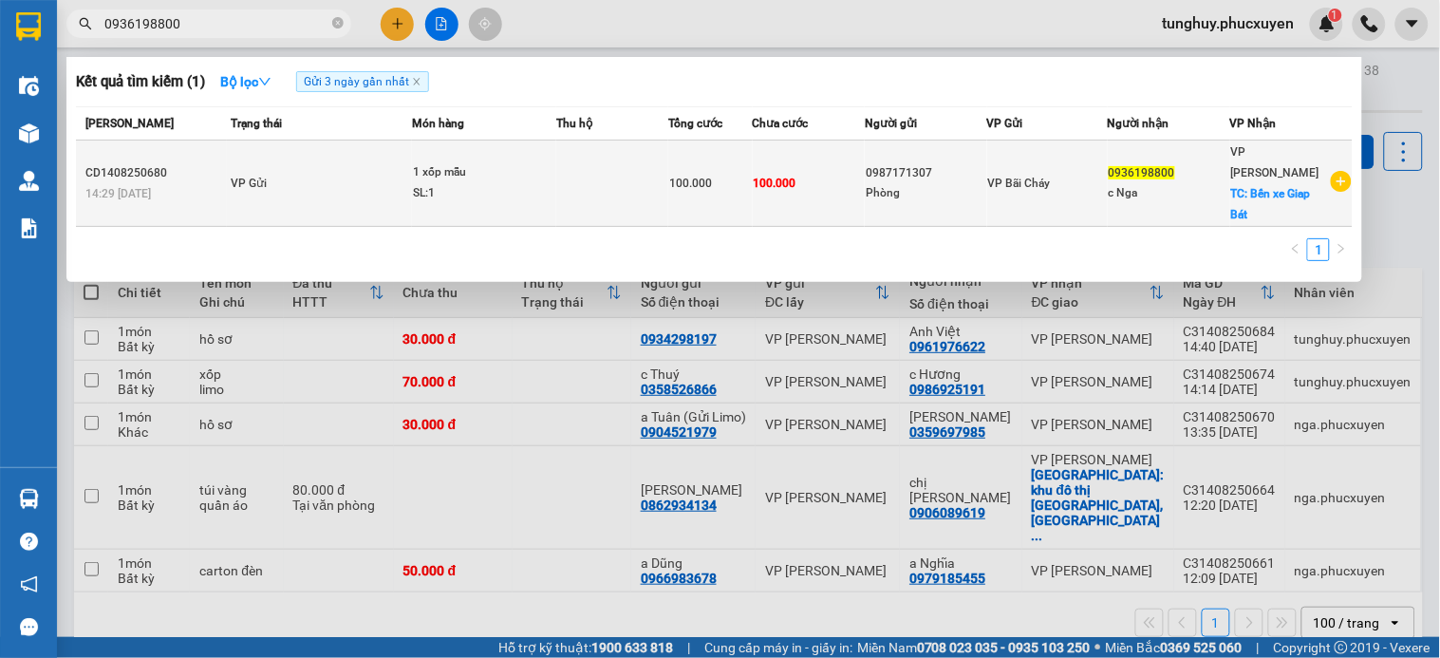
click at [978, 166] on div "0987171307" at bounding box center [926, 173] width 121 height 20
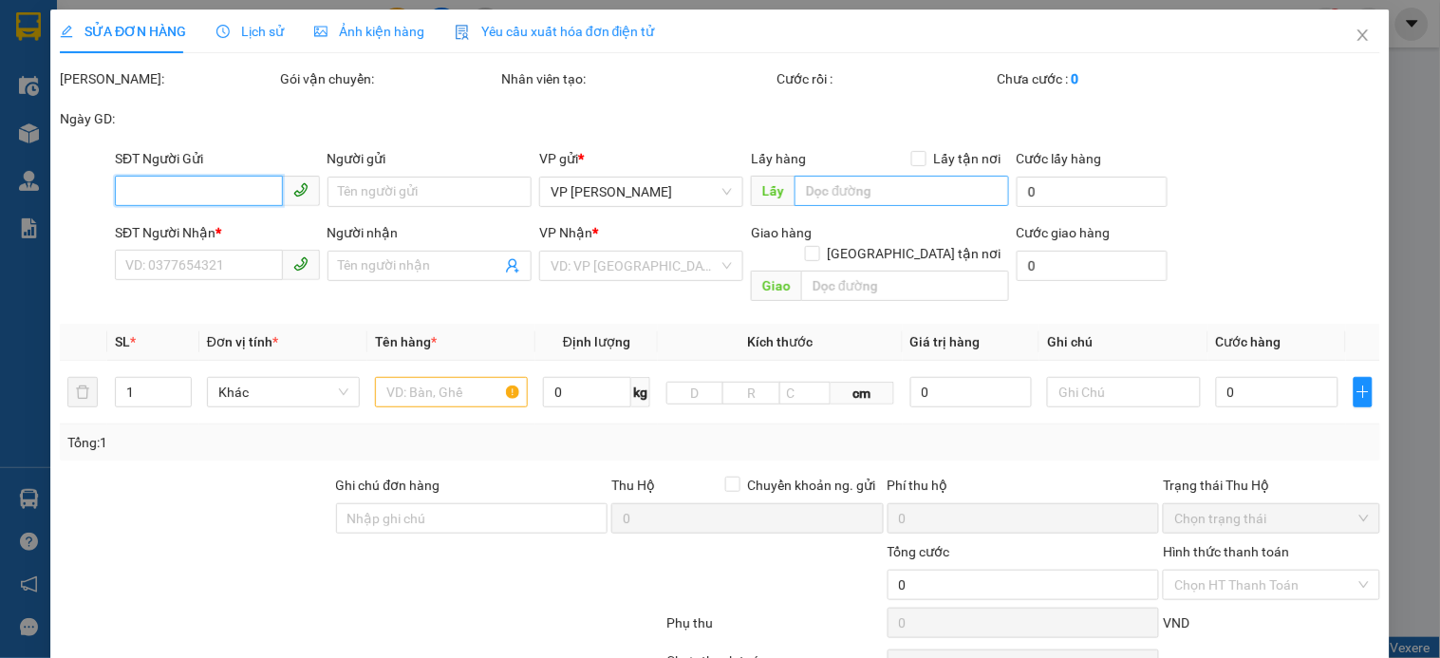
type input "0987171307"
type input "Phòng"
type input "0936198800"
type input "c Nga"
checkbox input "true"
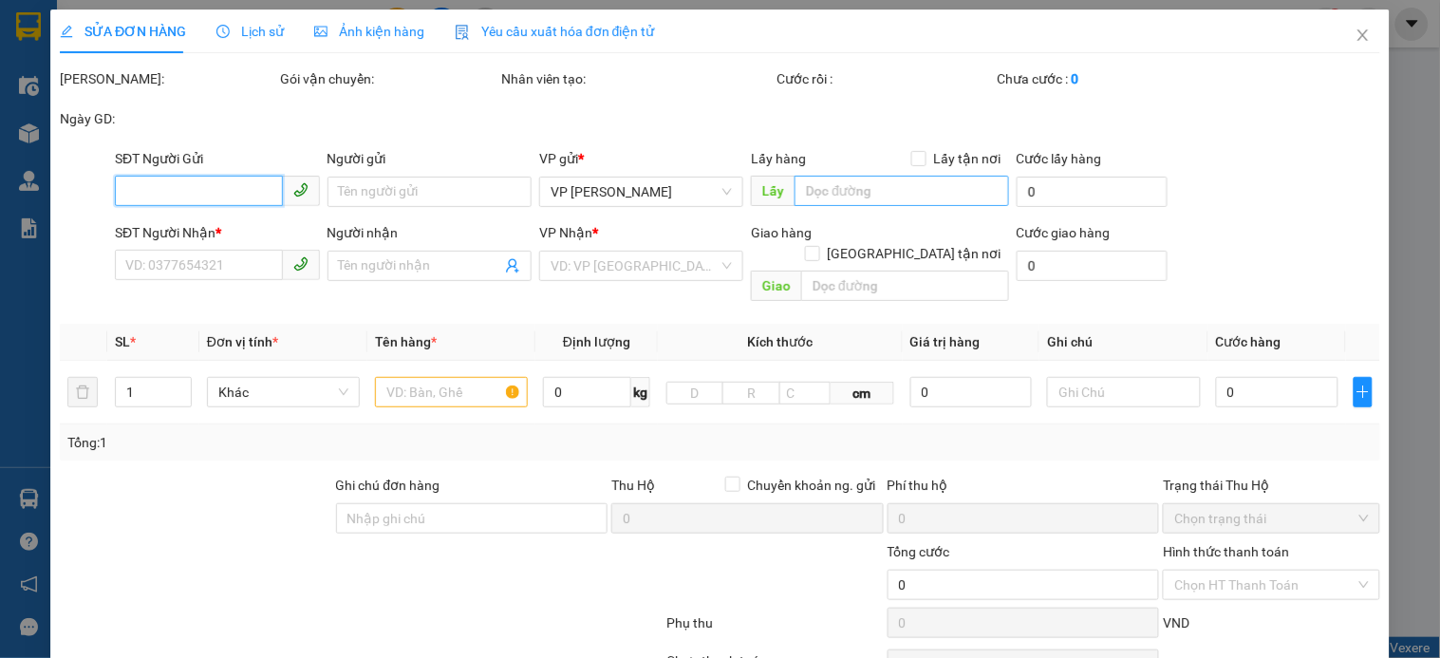
type input "Bến xe Giap Bát"
type input "100.000"
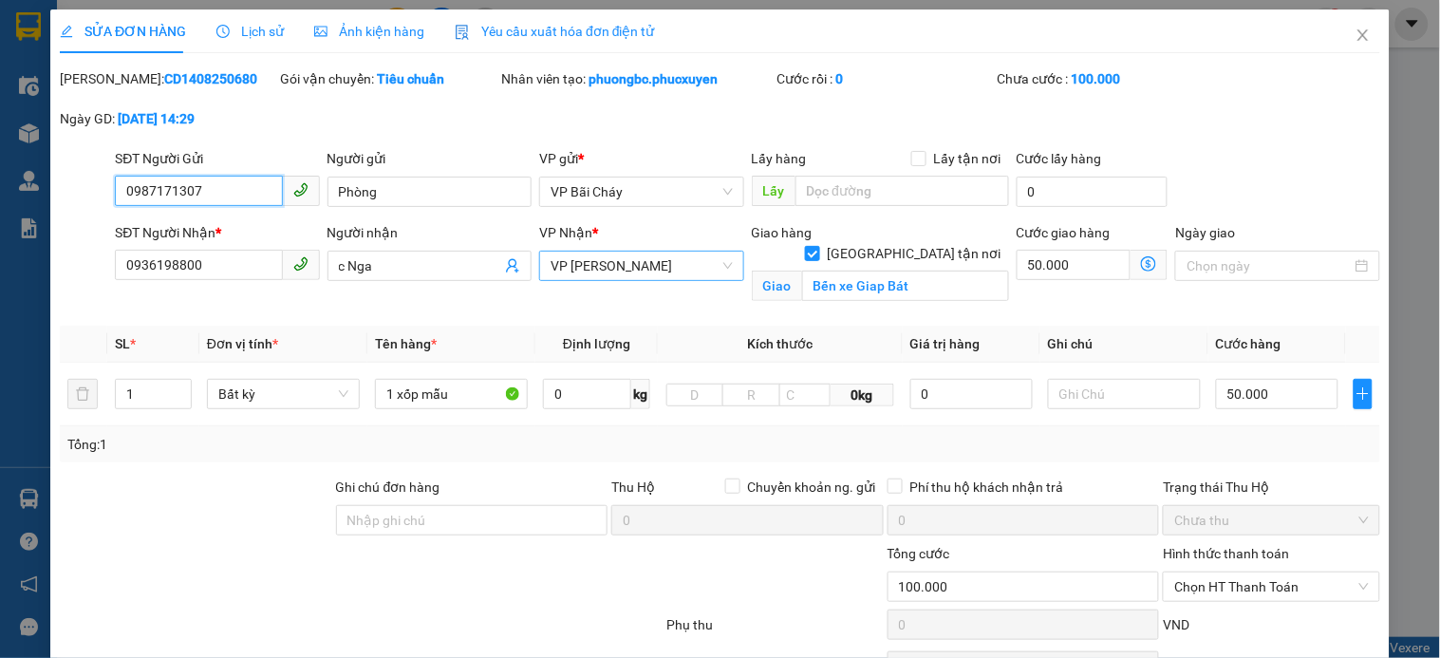
click at [574, 259] on span "VP [PERSON_NAME]" at bounding box center [641, 266] width 181 height 28
click at [941, 271] on input "Bến xe Giap Bát" at bounding box center [905, 286] width 207 height 30
click at [1356, 33] on icon "close" at bounding box center [1363, 35] width 15 height 15
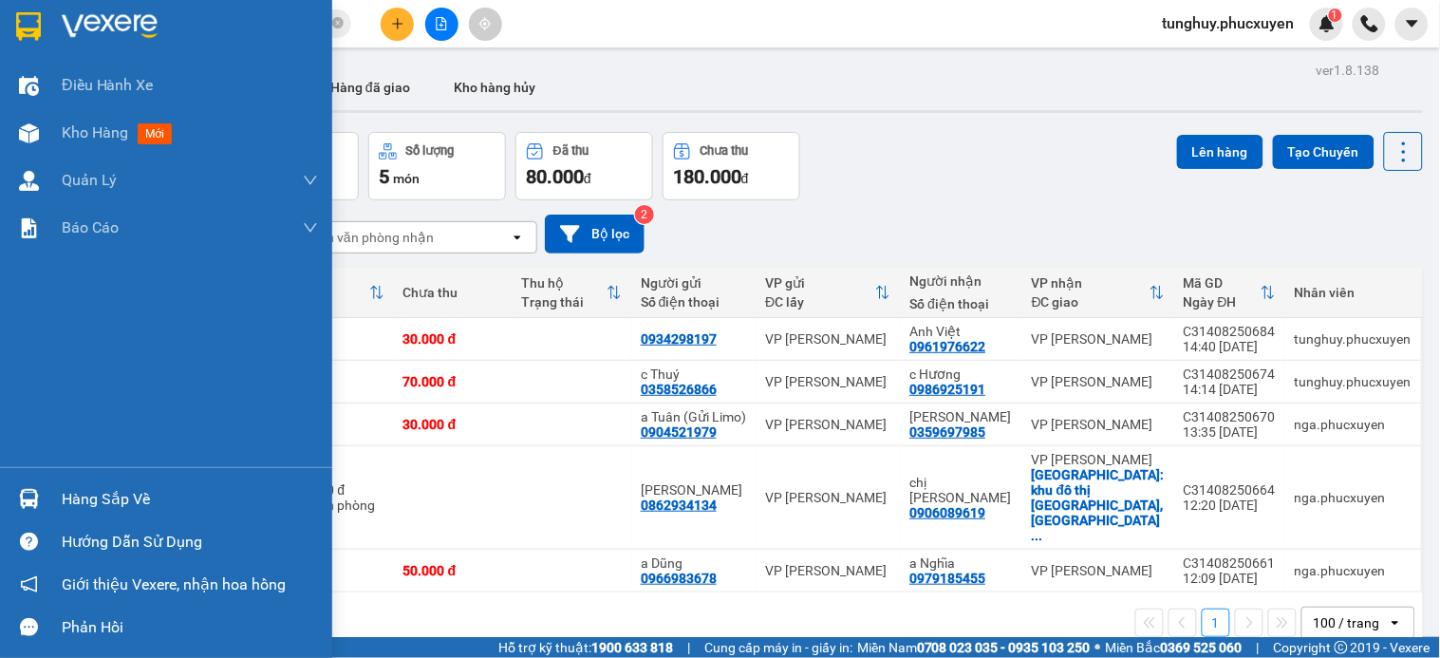
click at [27, 479] on div "Hàng sắp về" at bounding box center [166, 498] width 332 height 43
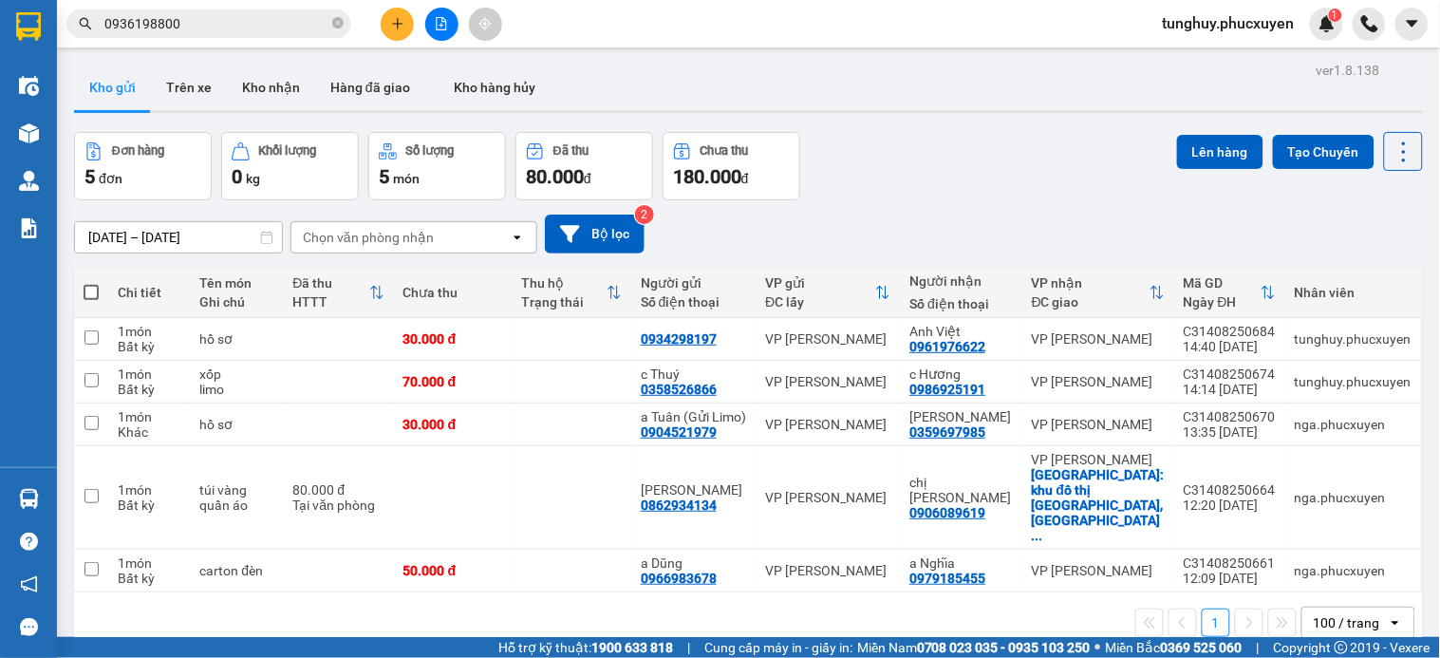
click at [912, 107] on section "Kết quả tìm kiếm ( 1 ) Bộ lọc Gửi 3 ngày gần nhất Mã ĐH Trạng thái Món hàng Thu…" at bounding box center [720, 329] width 1440 height 658
click at [289, 96] on button "Kho nhận" at bounding box center [271, 88] width 88 height 46
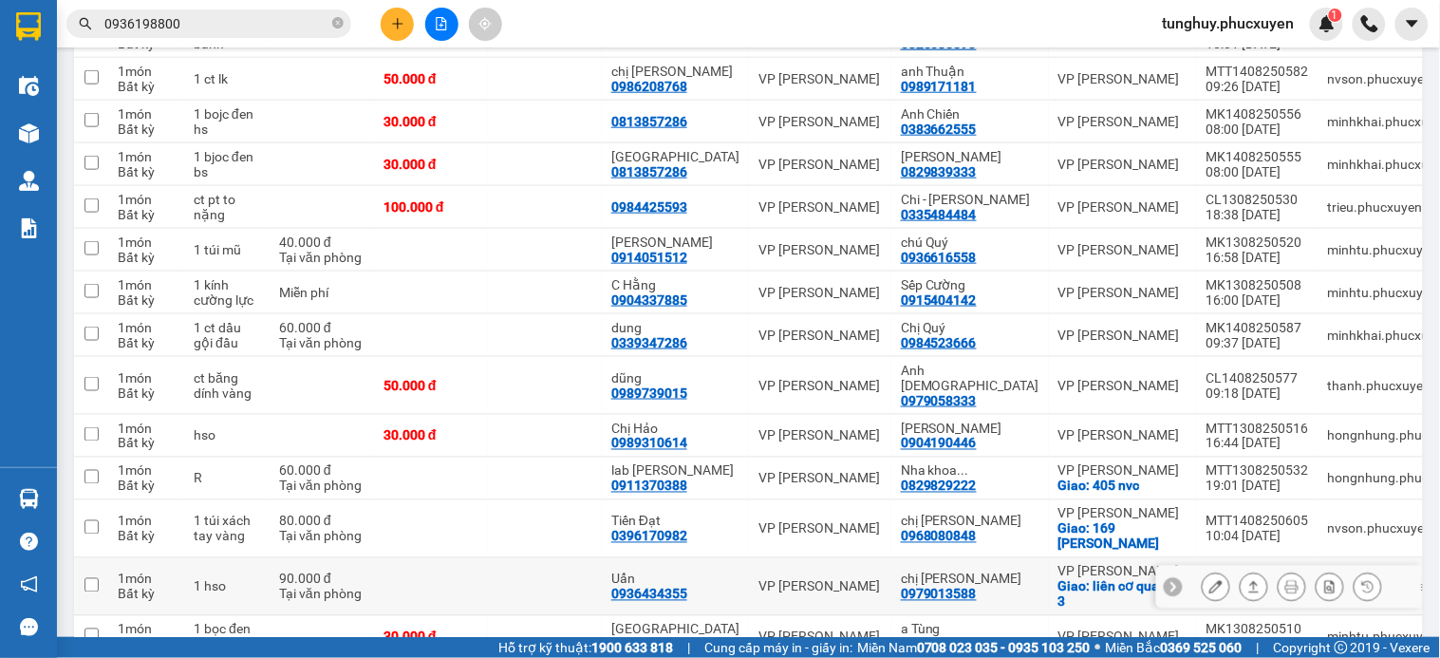
scroll to position [90, 0]
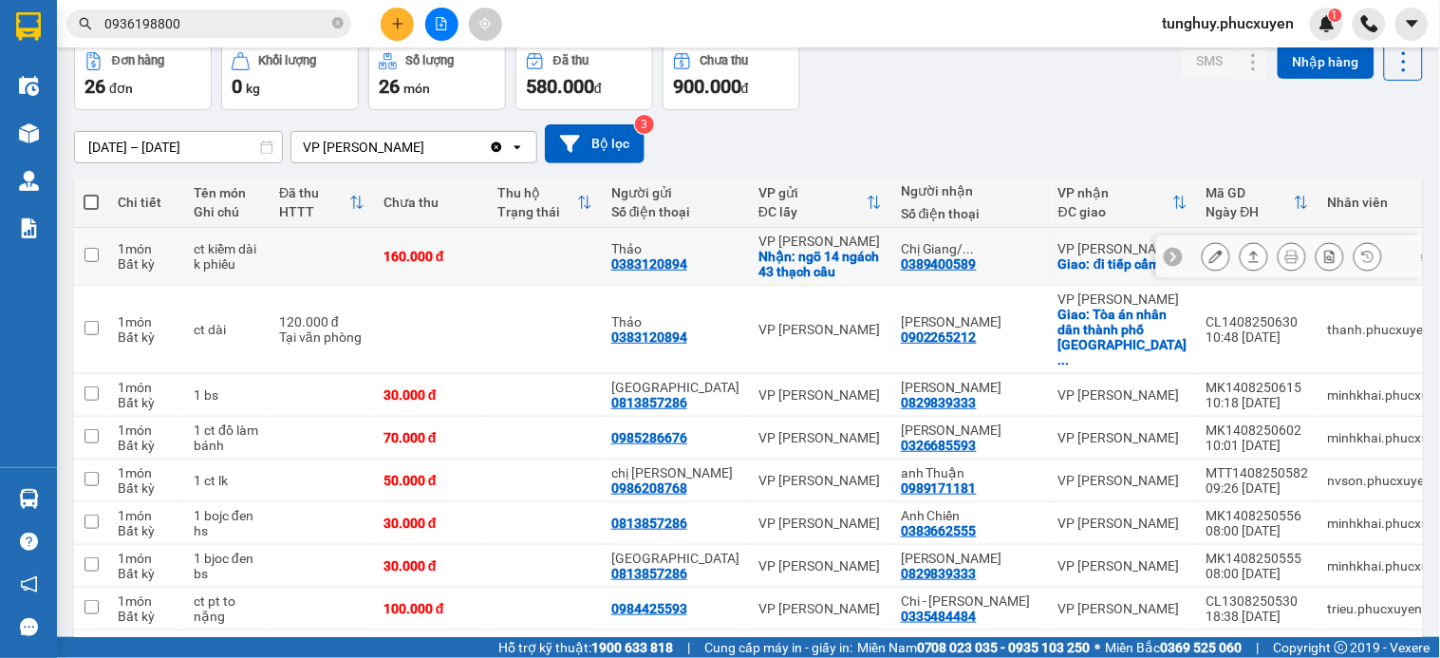
click at [1209, 258] on icon at bounding box center [1215, 256] width 13 height 13
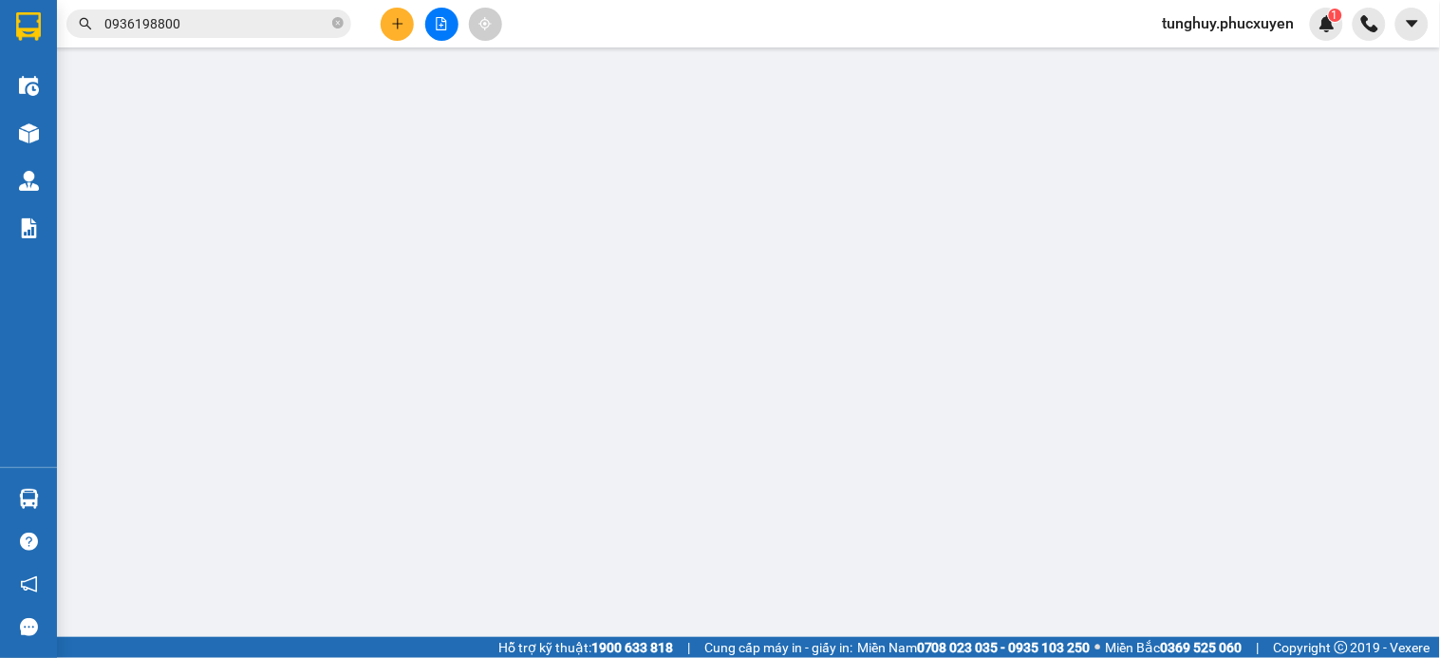
type input "0383120894"
type input "Thảo"
checkbox input "true"
type input "ngõ 14 ngách 43 thạch cầu"
type input "0389400589"
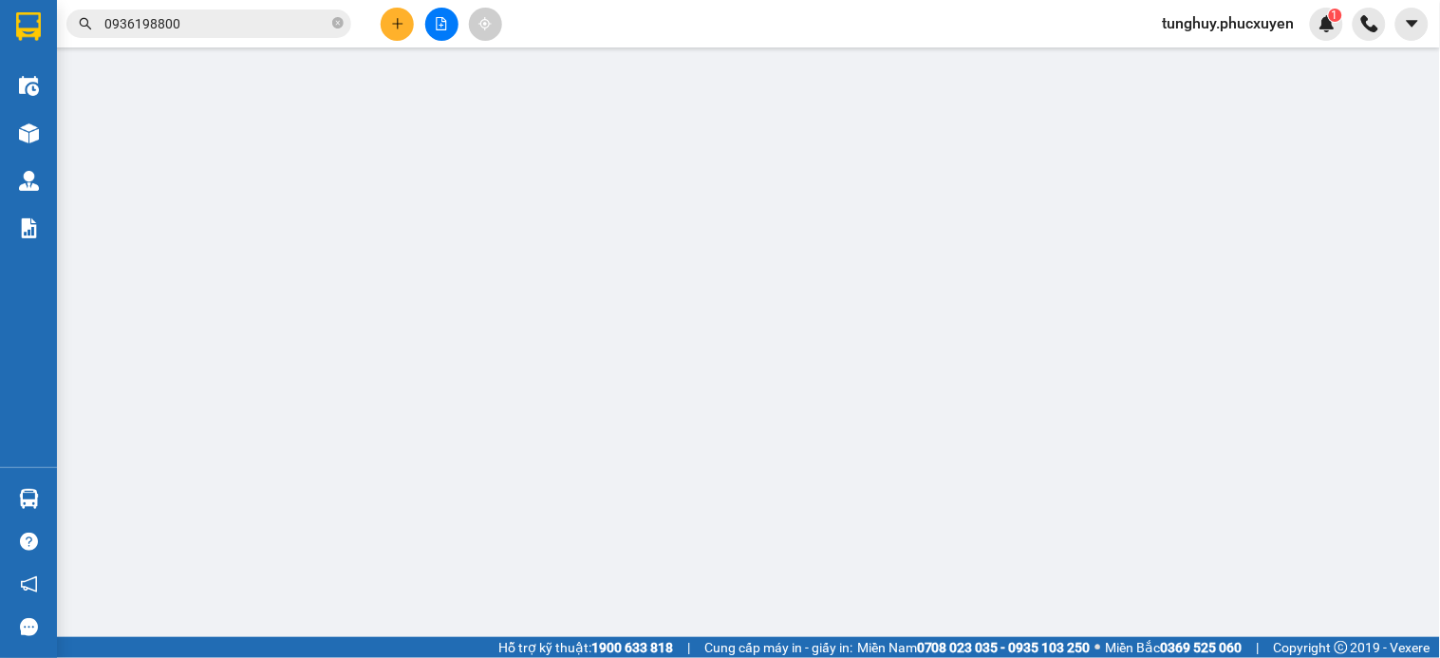
type input "Chị Giang/ Hải_0901515992"
checkbox input "true"
type input "đi tiếp cẩm phả"
type input "160.000"
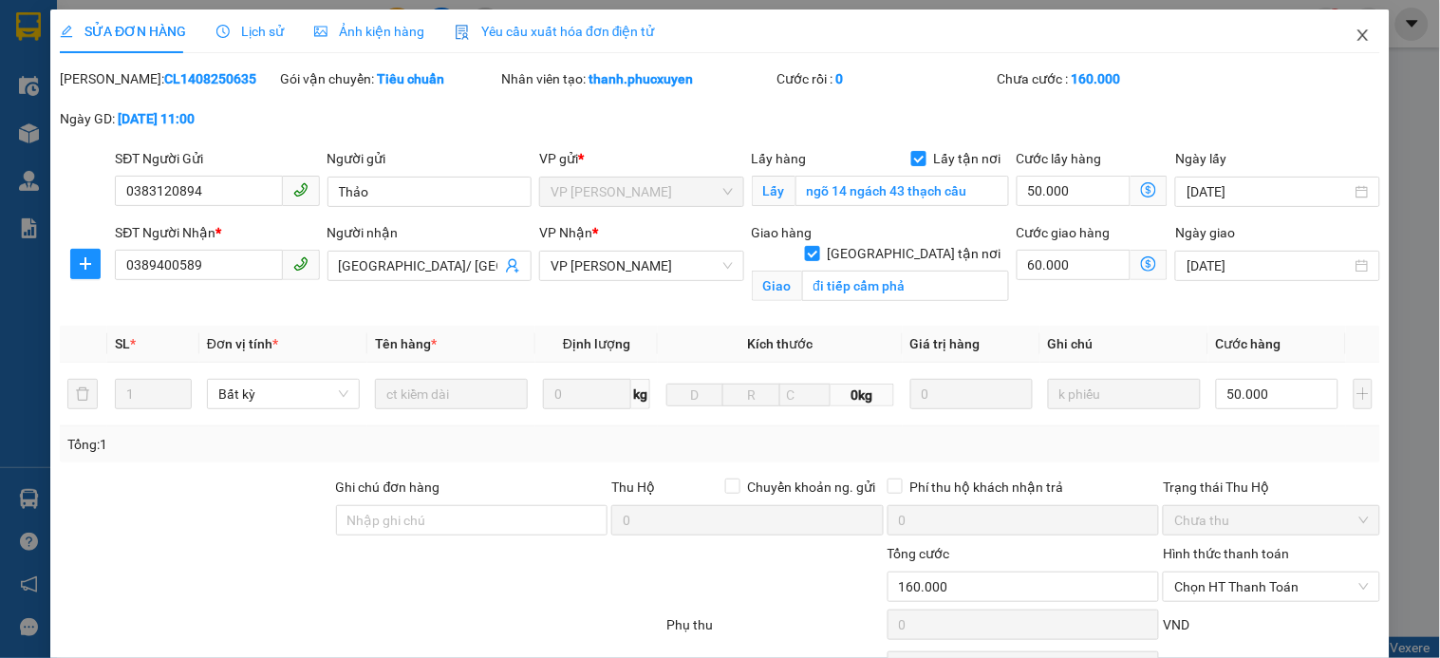
click at [1356, 35] on icon "close" at bounding box center [1363, 35] width 15 height 15
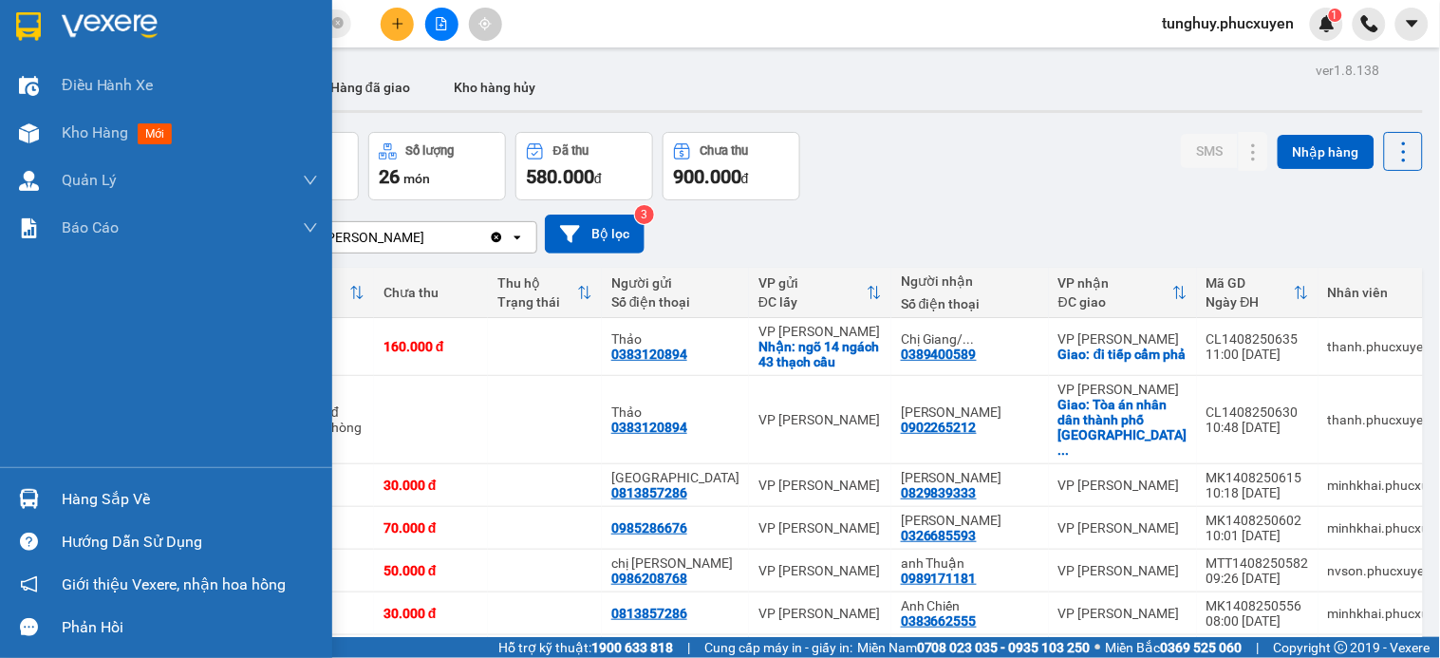
click at [40, 495] on div at bounding box center [28, 498] width 33 height 33
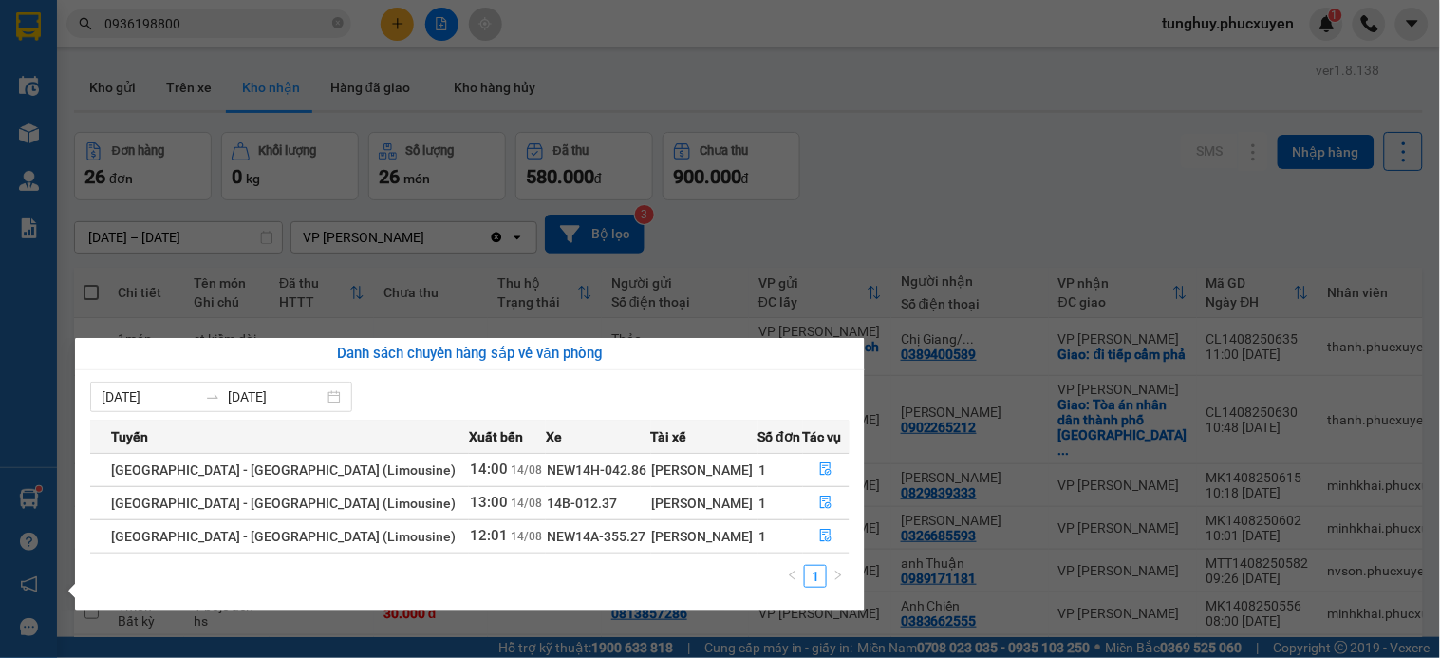
click at [34, 421] on div "Điều hành xe Kho hàng mới Quản Lý Quản lý thu hộ Quản lý chuyến Quản lý khách h…" at bounding box center [28, 329] width 57 height 658
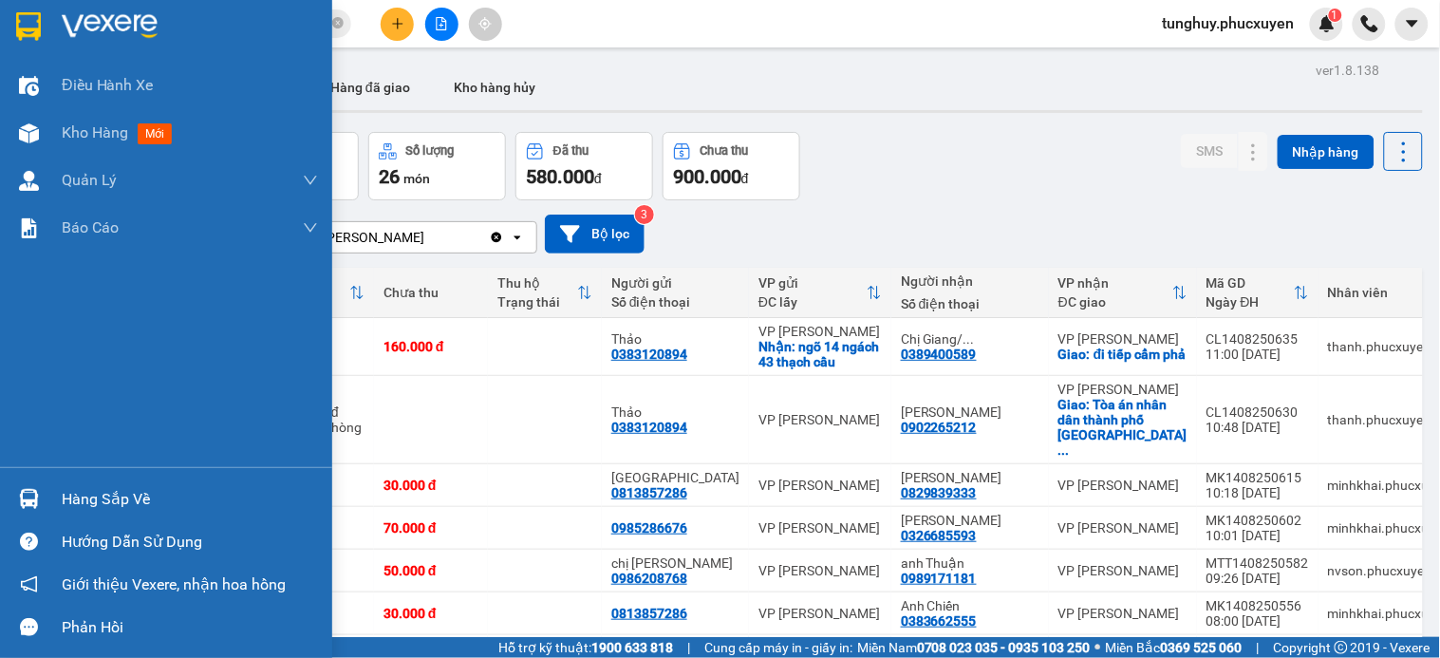
click at [34, 486] on div at bounding box center [28, 498] width 33 height 33
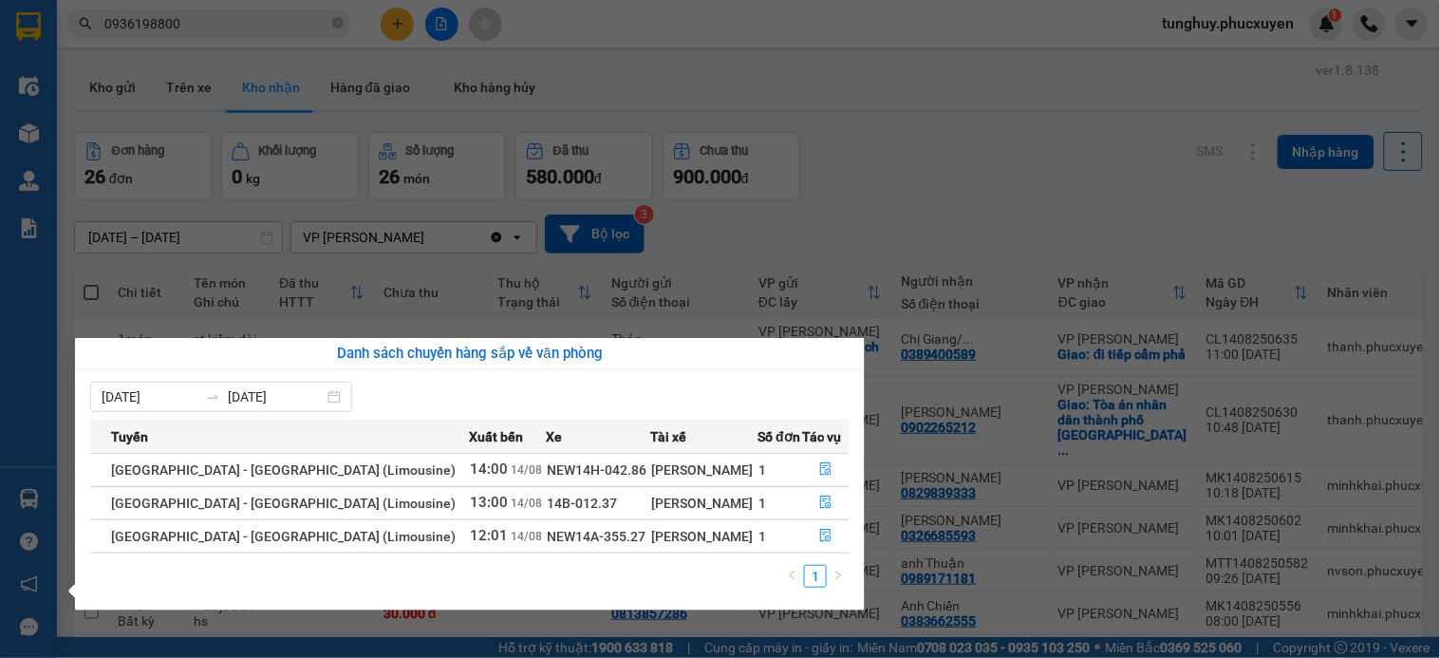
click at [572, 271] on section "Kết quả tìm kiếm ( 1 ) Bộ lọc Gửi 3 ngày gần nhất Mã ĐH Trạng thái Món hàng Thu…" at bounding box center [720, 329] width 1440 height 658
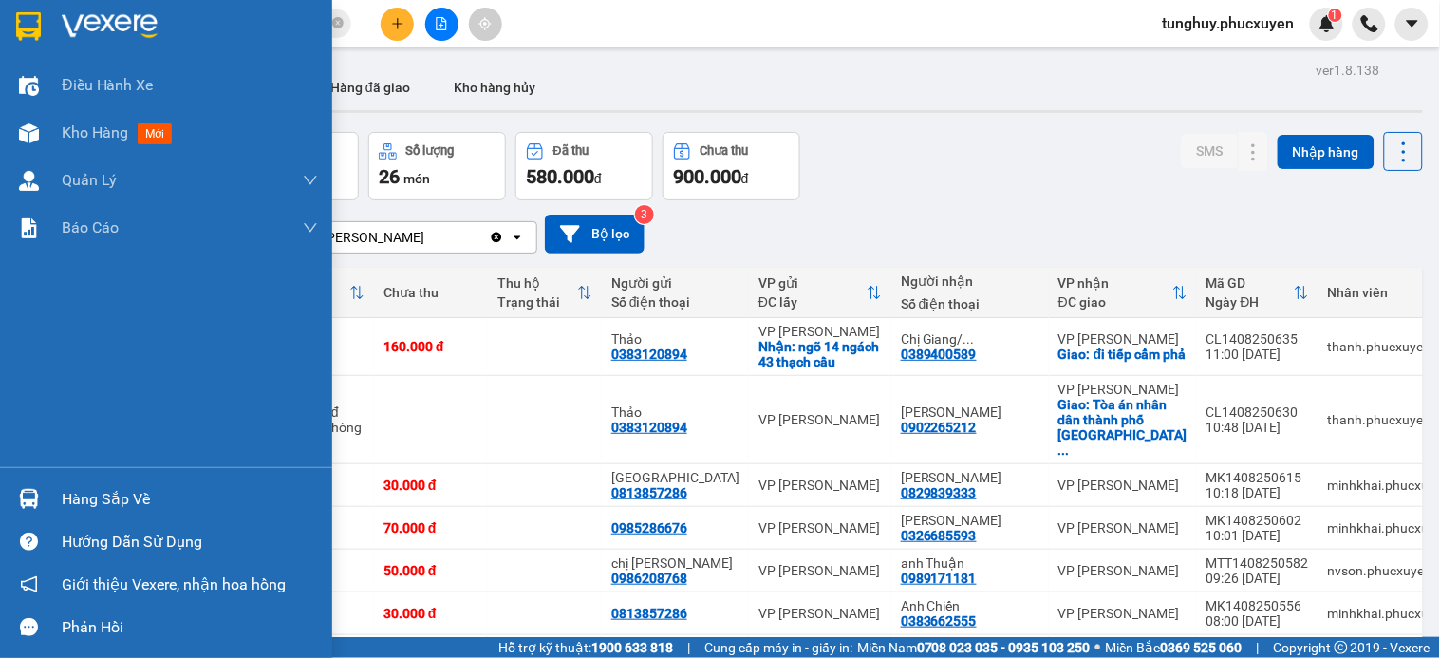
click at [24, 504] on img at bounding box center [29, 499] width 20 height 20
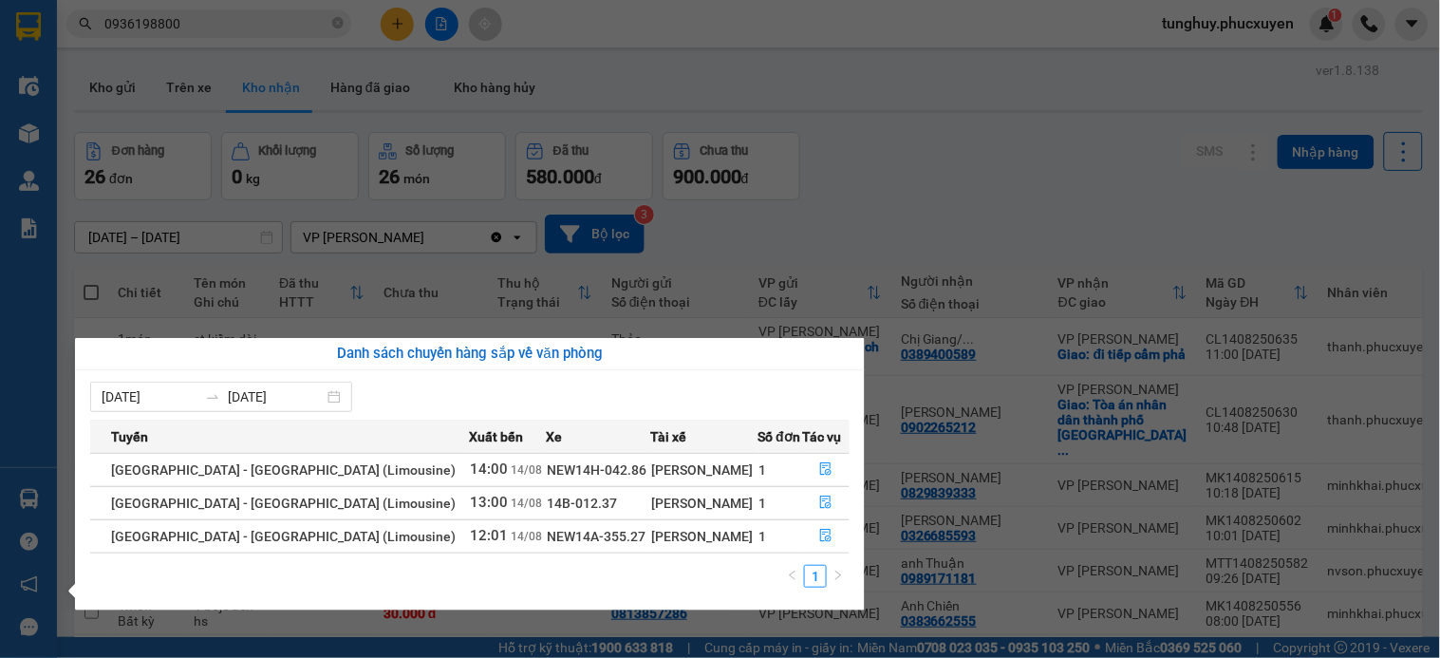
click at [1060, 352] on section "Kết quả tìm kiếm ( 1 ) Bộ lọc Gửi 3 ngày gần nhất Mã ĐH Trạng thái Món hàng Thu…" at bounding box center [720, 329] width 1440 height 658
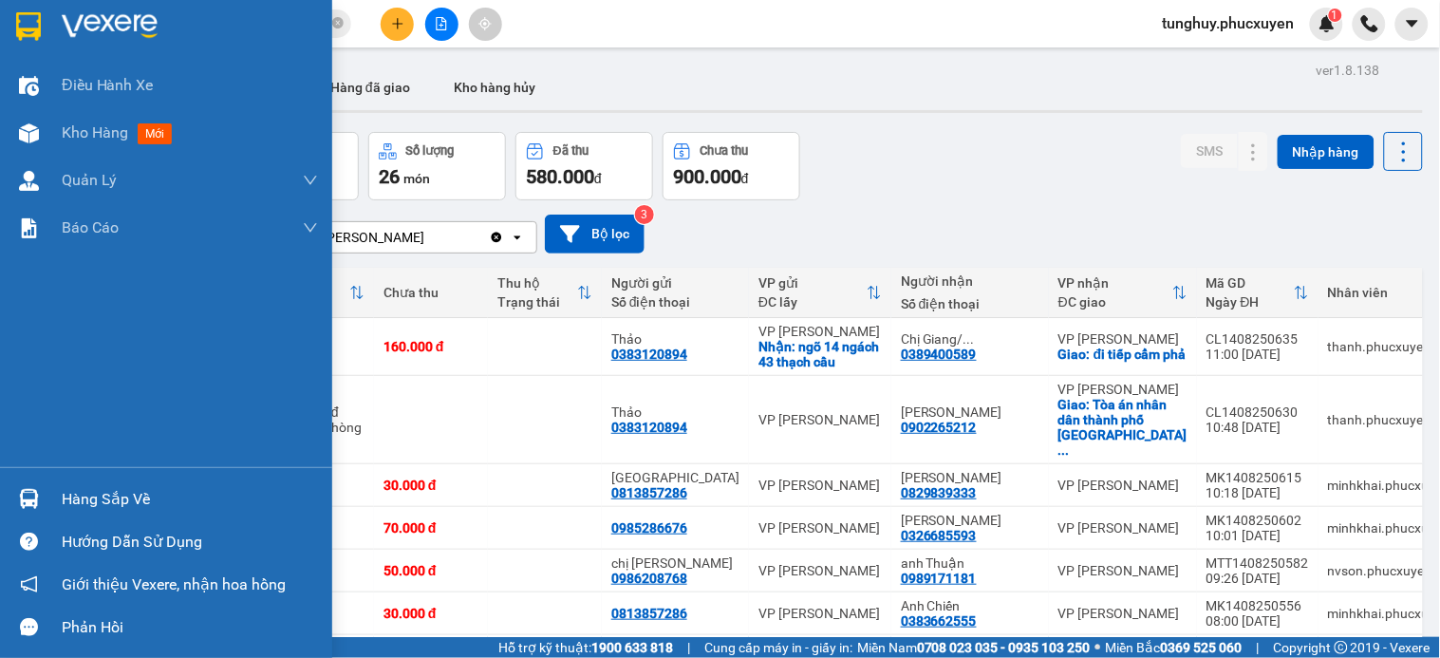
click at [40, 489] on div at bounding box center [28, 498] width 33 height 33
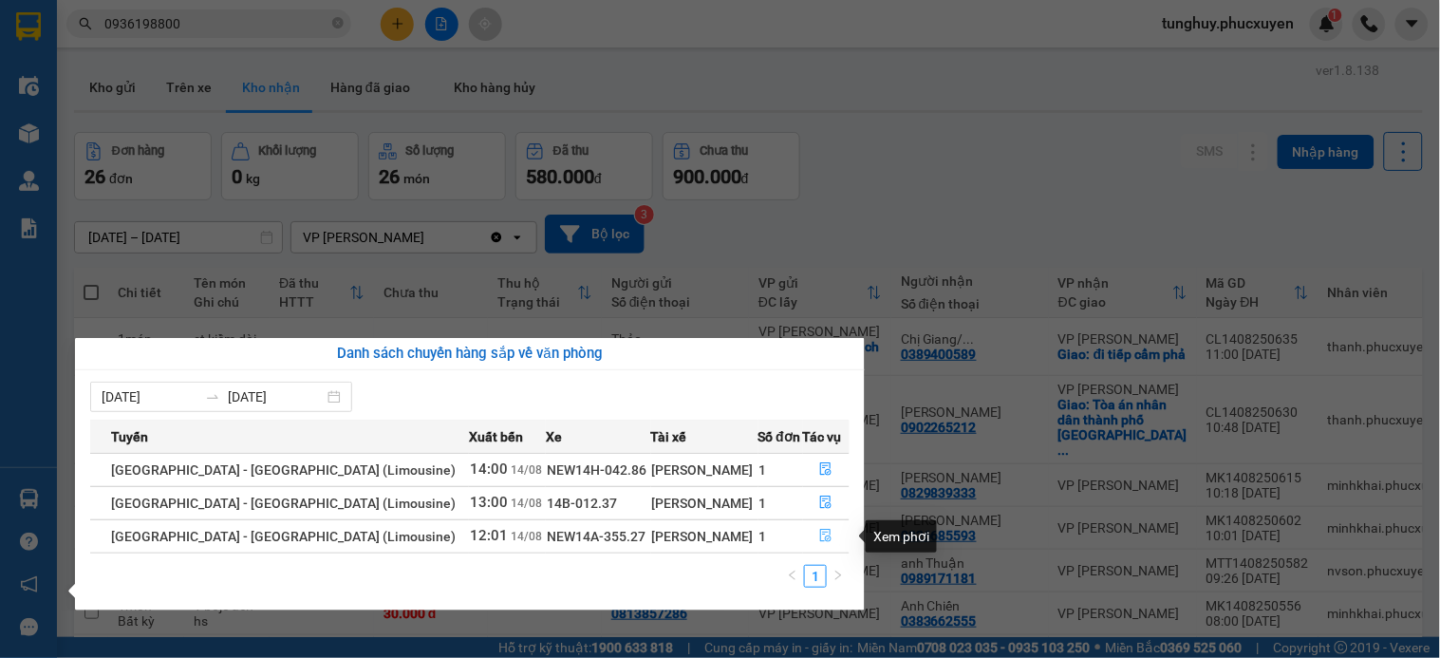
click at [811, 532] on button "button" at bounding box center [827, 536] width 46 height 30
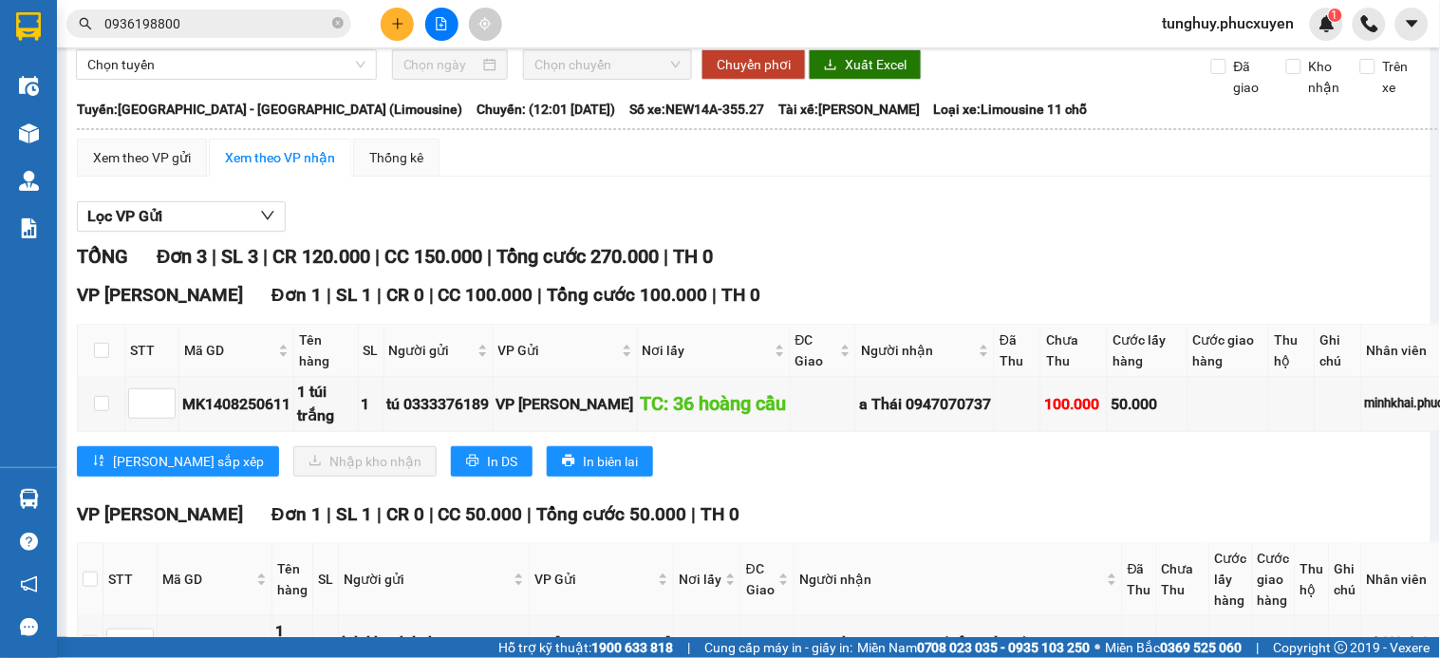
scroll to position [105, 0]
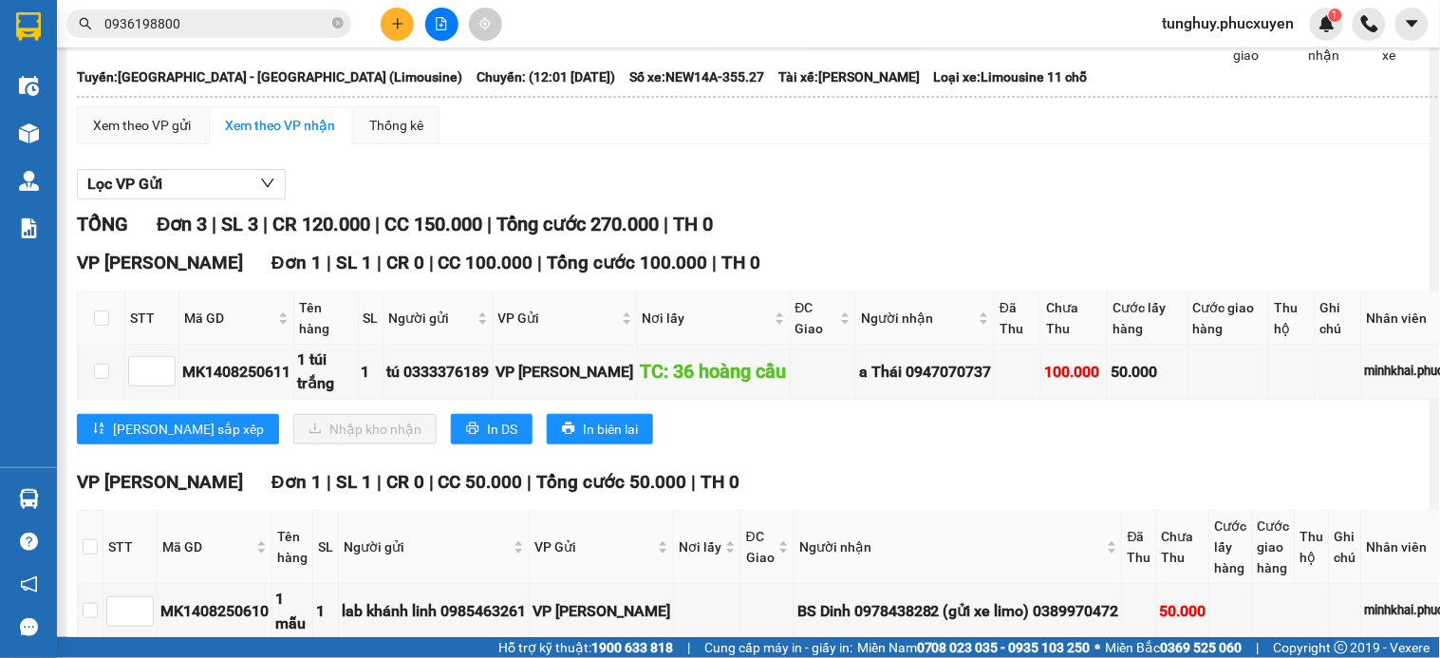
click at [1112, 444] on div "Lưu sắp xếp Nhập kho nhận In DS In biên lai" at bounding box center [779, 429] width 1404 height 30
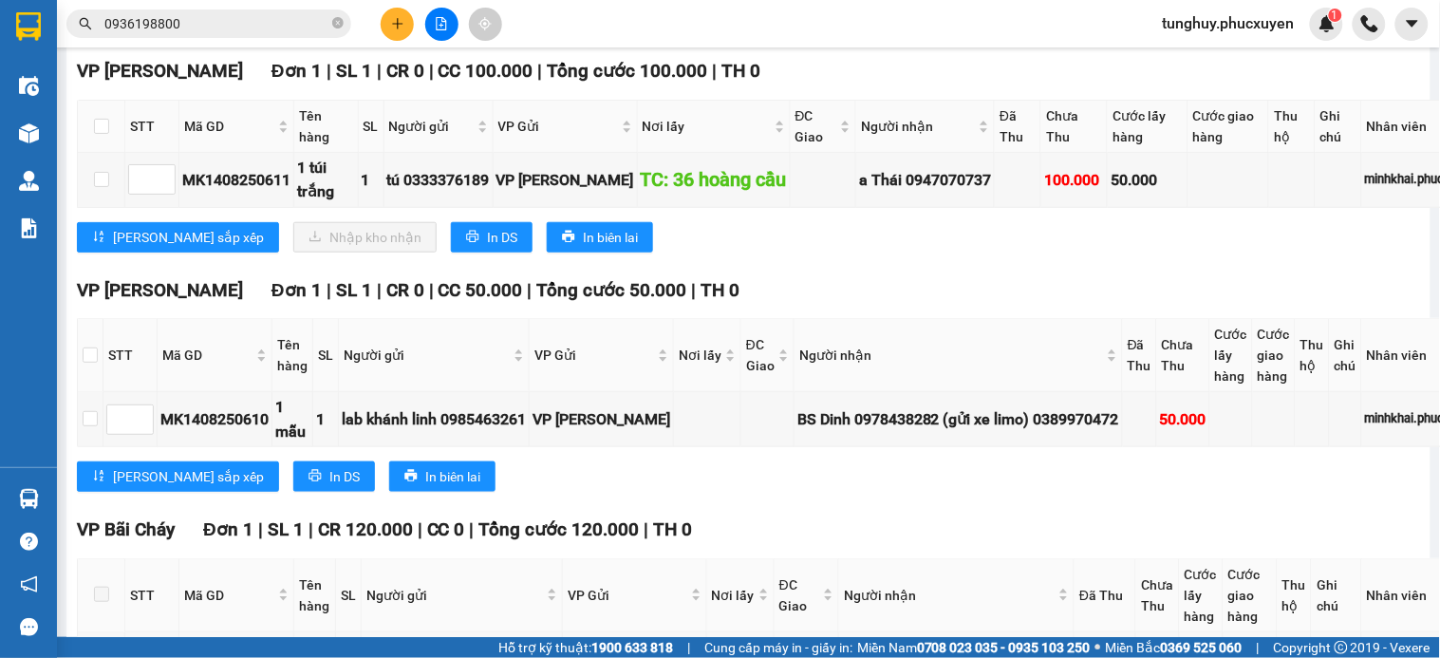
scroll to position [0, 0]
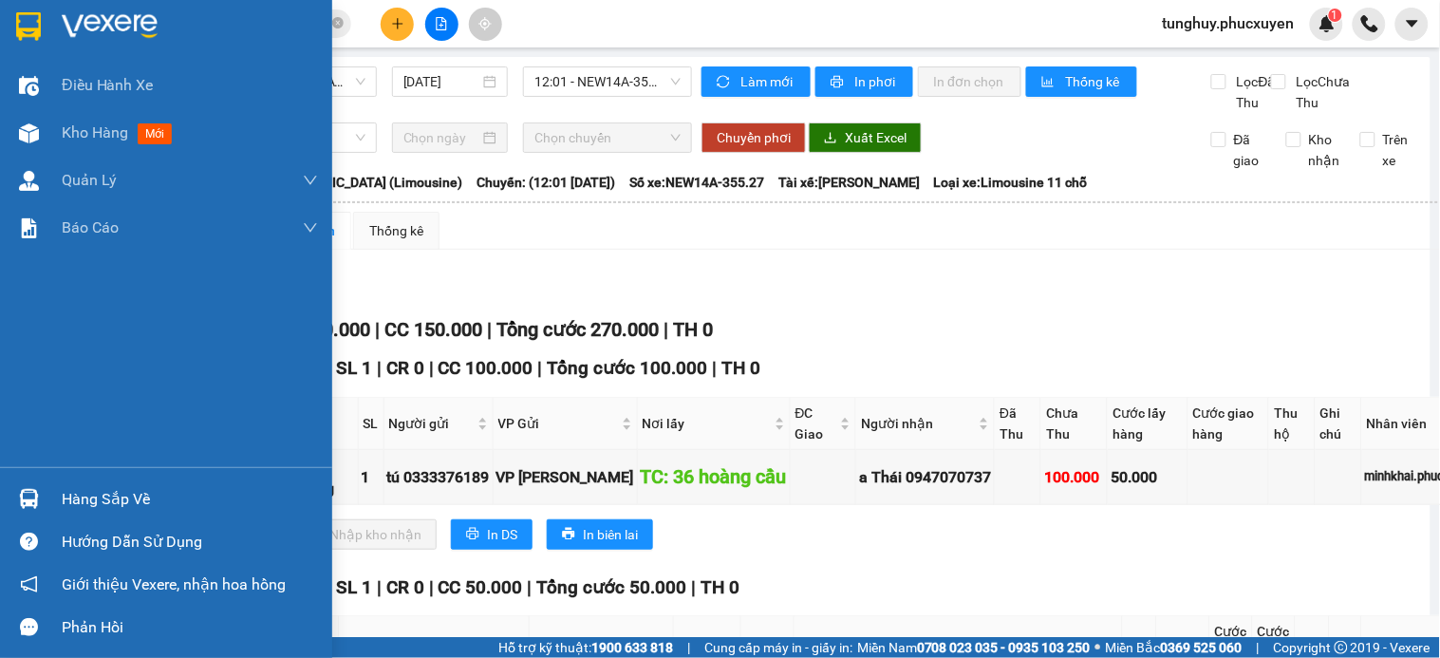
drag, startPoint x: 22, startPoint y: 491, endPoint x: 0, endPoint y: 608, distance: 118.8
click at [20, 490] on img at bounding box center [29, 499] width 20 height 20
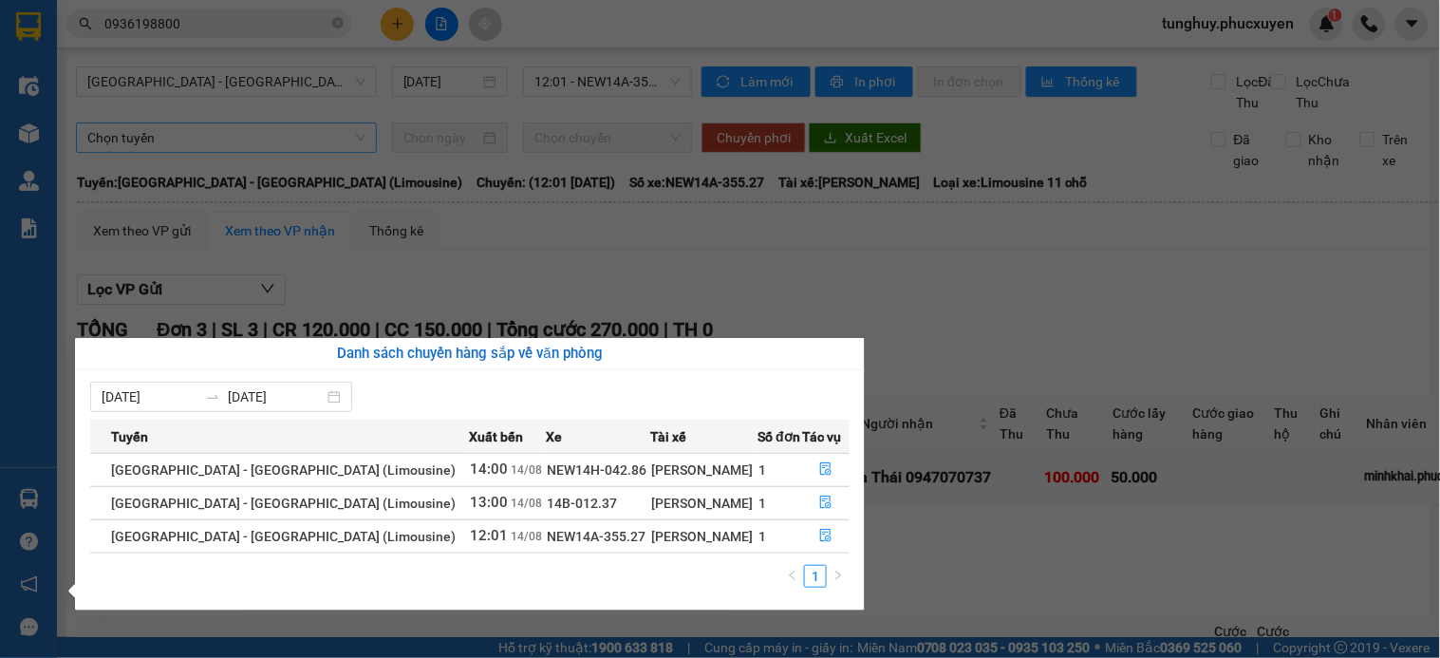
click at [199, 156] on section "Kết quả tìm kiếm ( 1 ) Bộ lọc Gửi 3 ngày gần nhất Mã ĐH Trạng thái Món hàng Thu…" at bounding box center [720, 329] width 1440 height 658
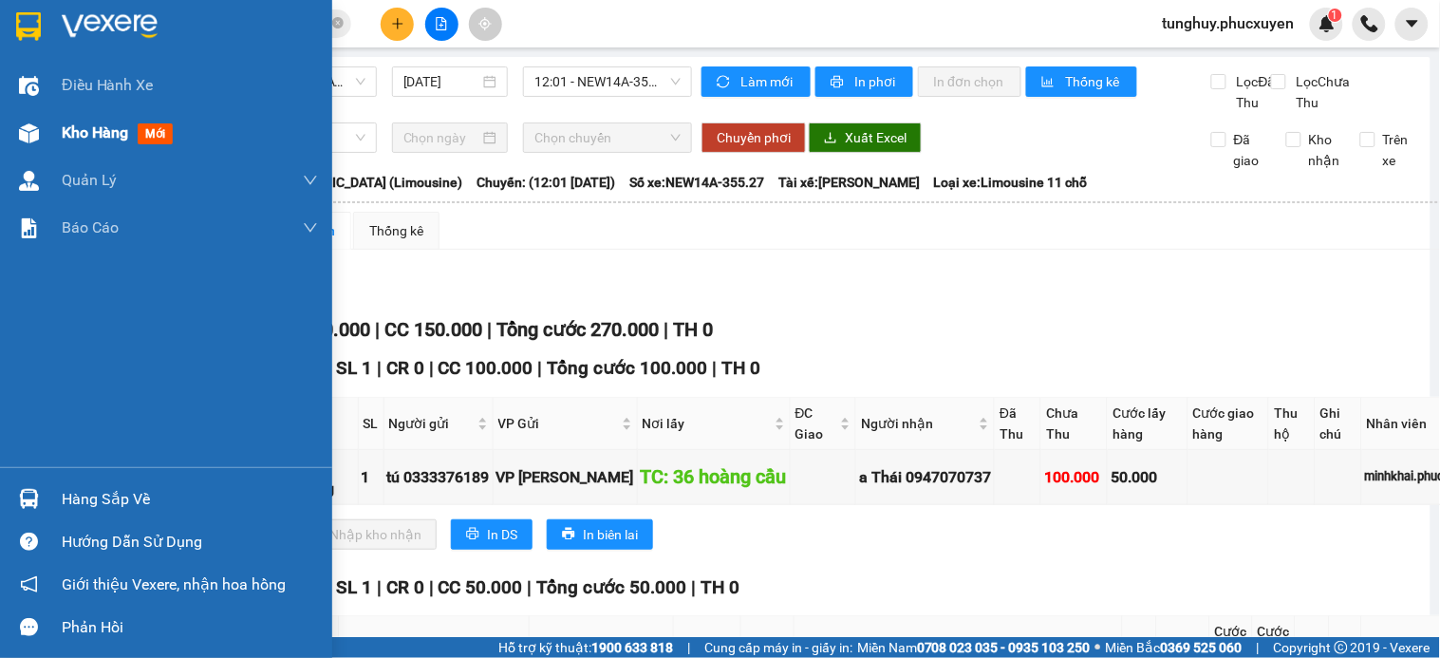
click at [23, 114] on div "Kho hàng mới" at bounding box center [166, 132] width 332 height 47
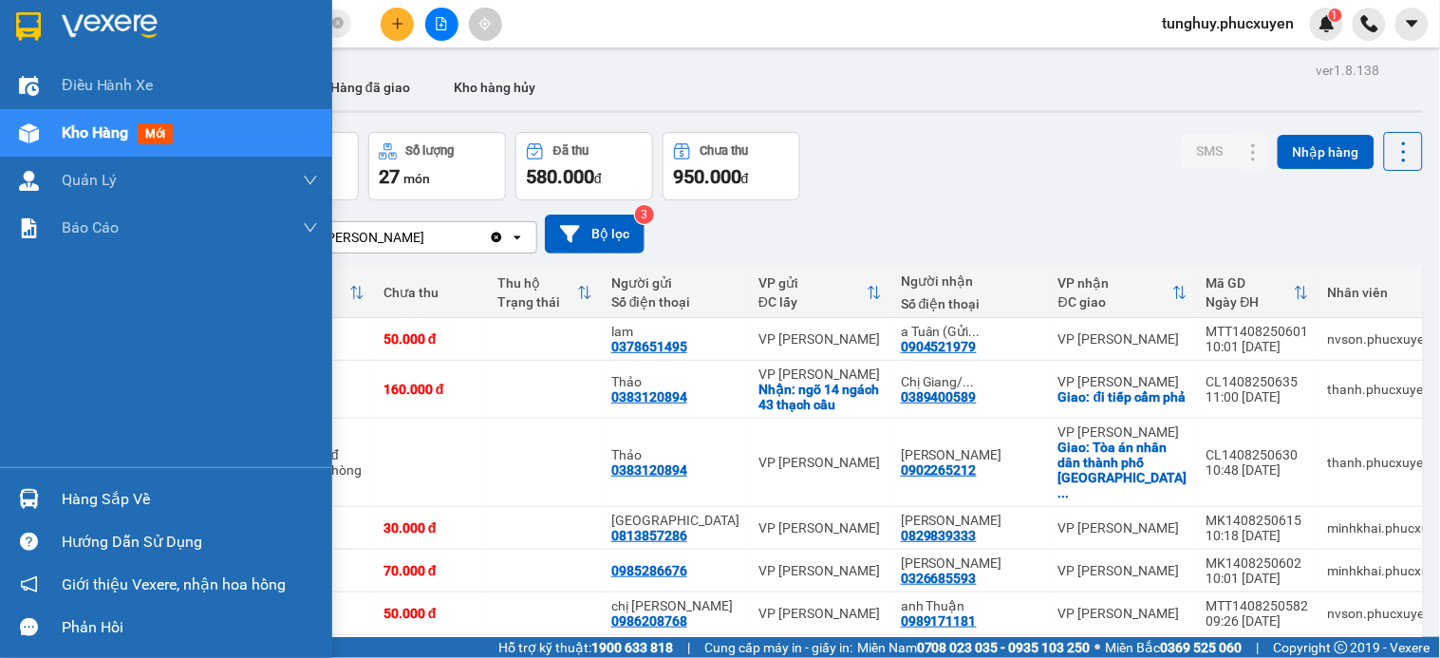
click at [26, 487] on div at bounding box center [28, 498] width 33 height 33
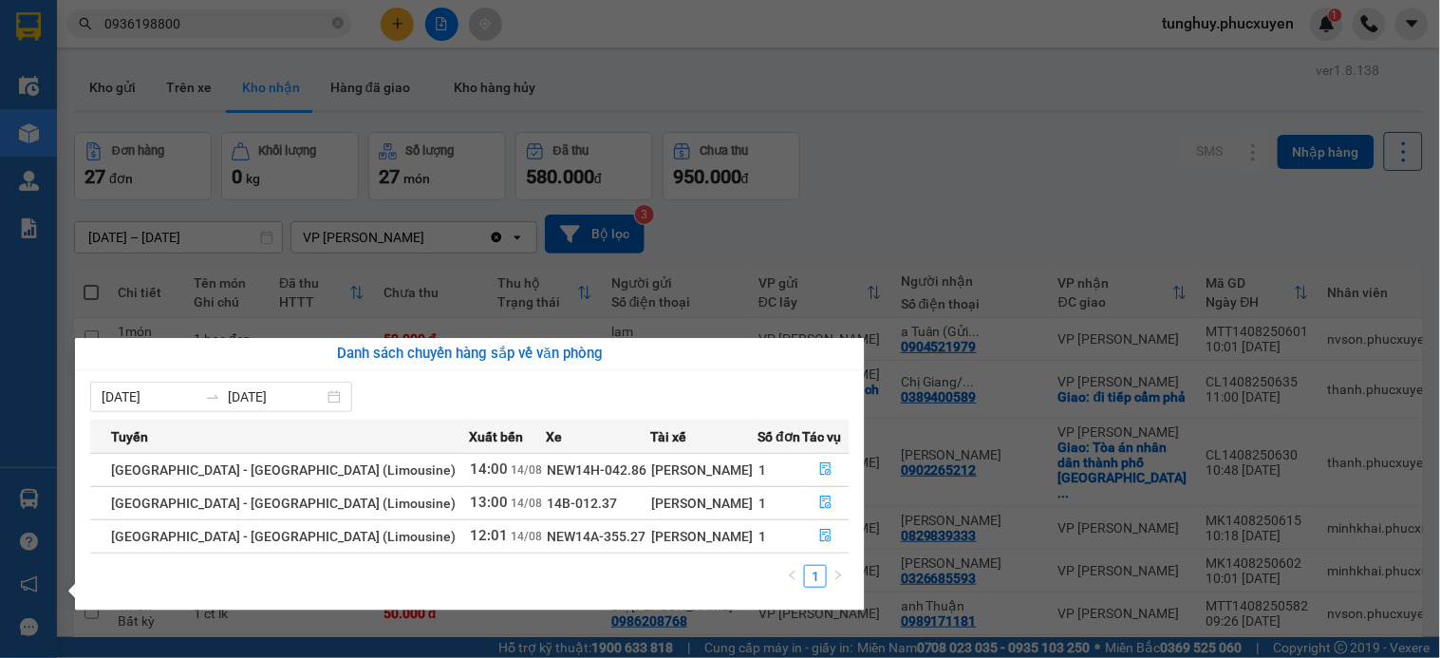
click at [1031, 173] on section "Kết quả tìm kiếm ( 1 ) Bộ lọc Gửi 3 ngày gần nhất Mã ĐH Trạng thái Món hàng Thu…" at bounding box center [720, 329] width 1440 height 658
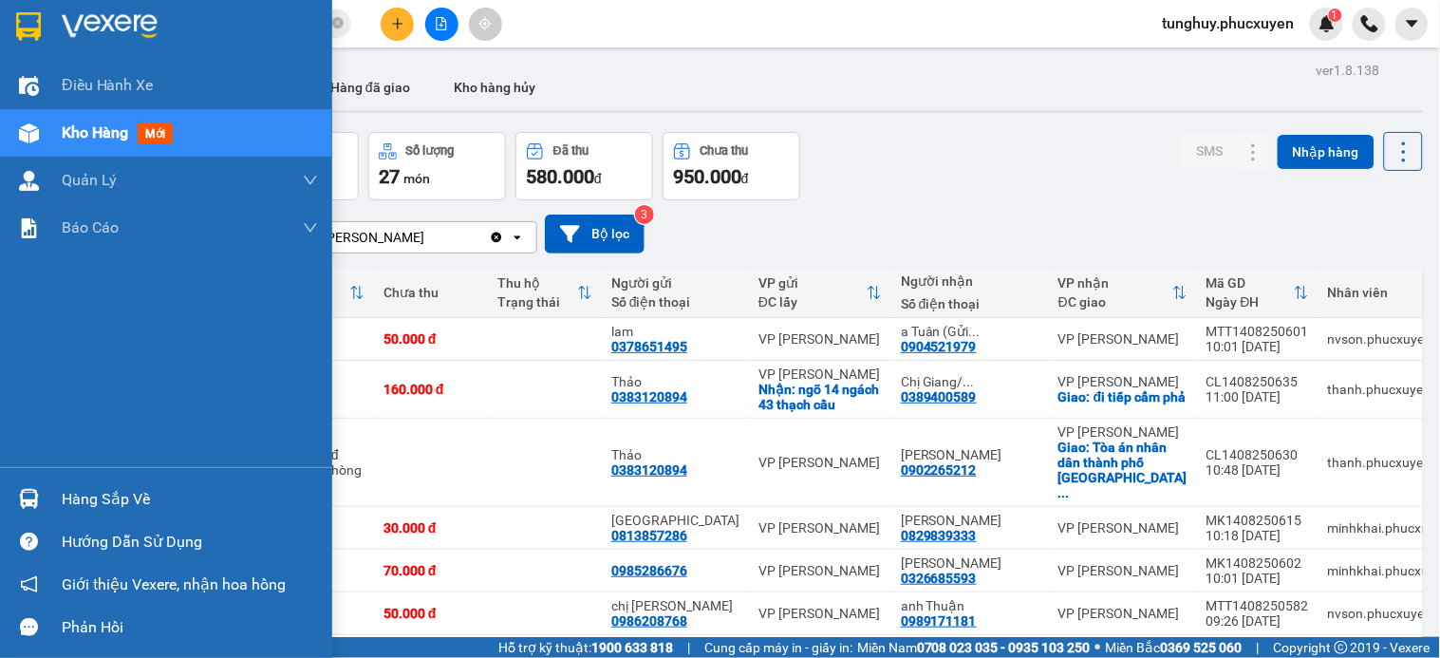
click at [26, 481] on div "Hàng sắp về Hướng dẫn sử dụng Giới thiệu Vexere, nhận hoa hồng Phản hồi" at bounding box center [166, 557] width 332 height 181
click at [39, 499] on div at bounding box center [28, 498] width 33 height 33
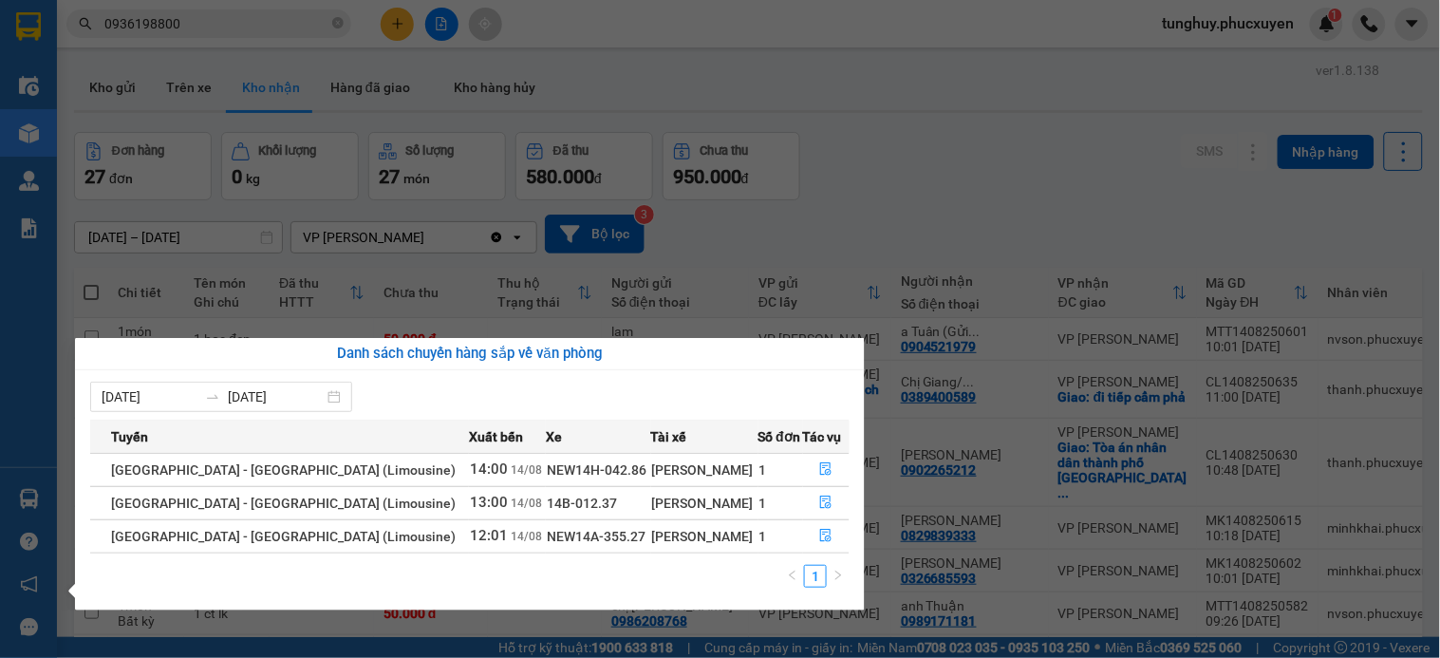
click at [1106, 209] on section "Kết quả tìm kiếm ( 1 ) Bộ lọc Gửi 3 ngày gần nhất Mã ĐH Trạng thái Món hàng Thu…" at bounding box center [720, 329] width 1440 height 658
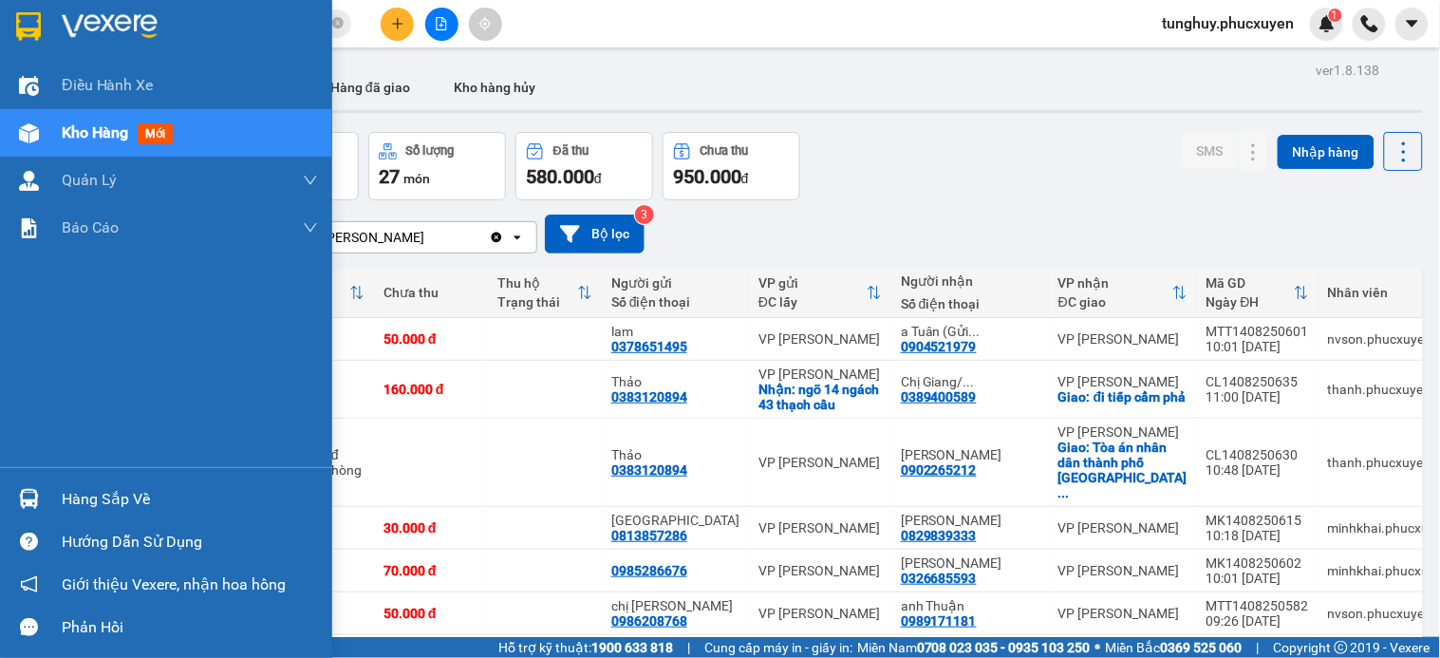
click at [33, 505] on img at bounding box center [29, 499] width 20 height 20
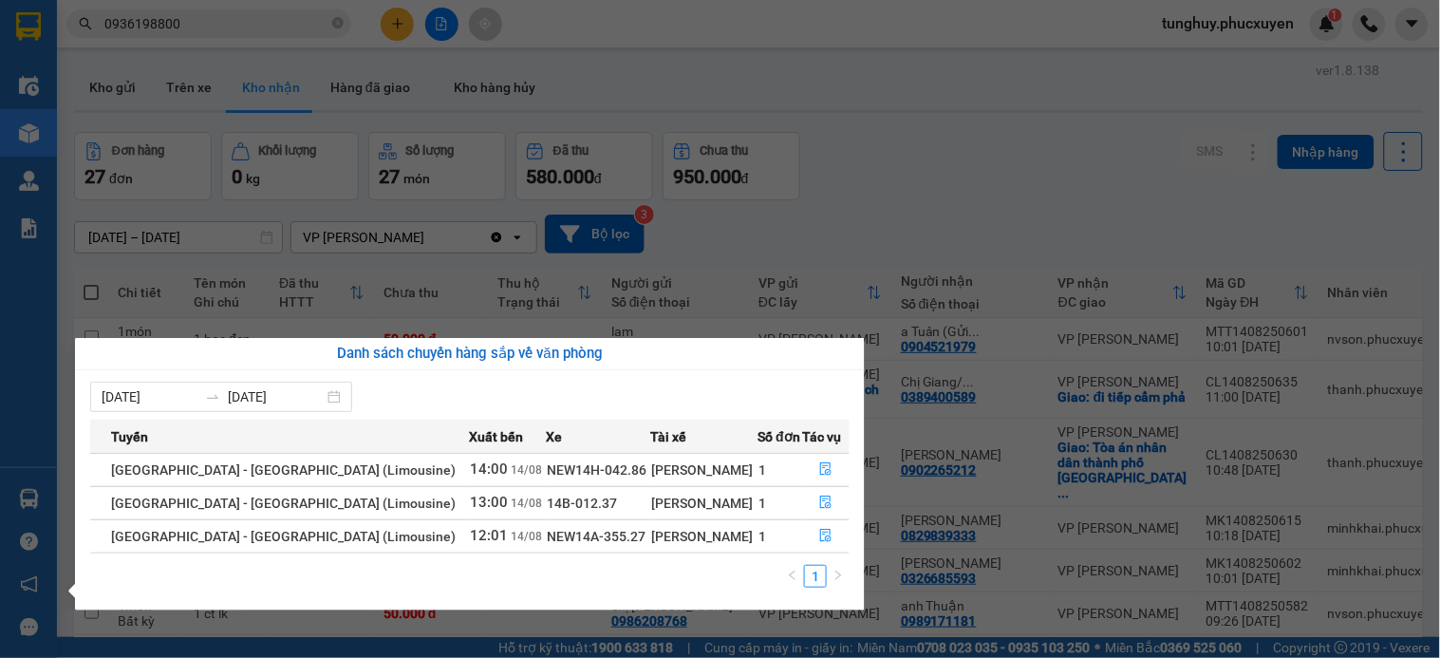
click at [355, 80] on section "Kết quả tìm kiếm ( 1 ) Bộ lọc Gửi 3 ngày gần nhất Mã ĐH Trạng thái Món hàng Thu…" at bounding box center [720, 329] width 1440 height 658
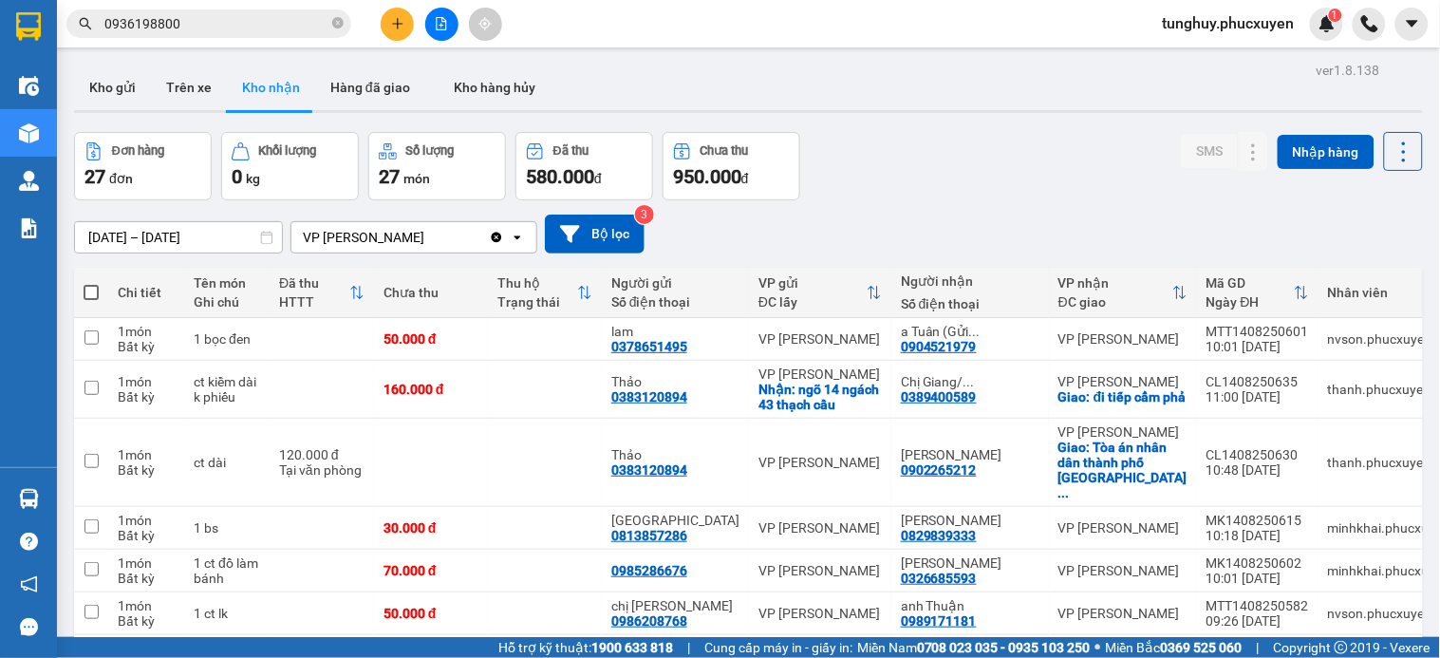
click at [244, 32] on input "0936198800" at bounding box center [216, 23] width 224 height 21
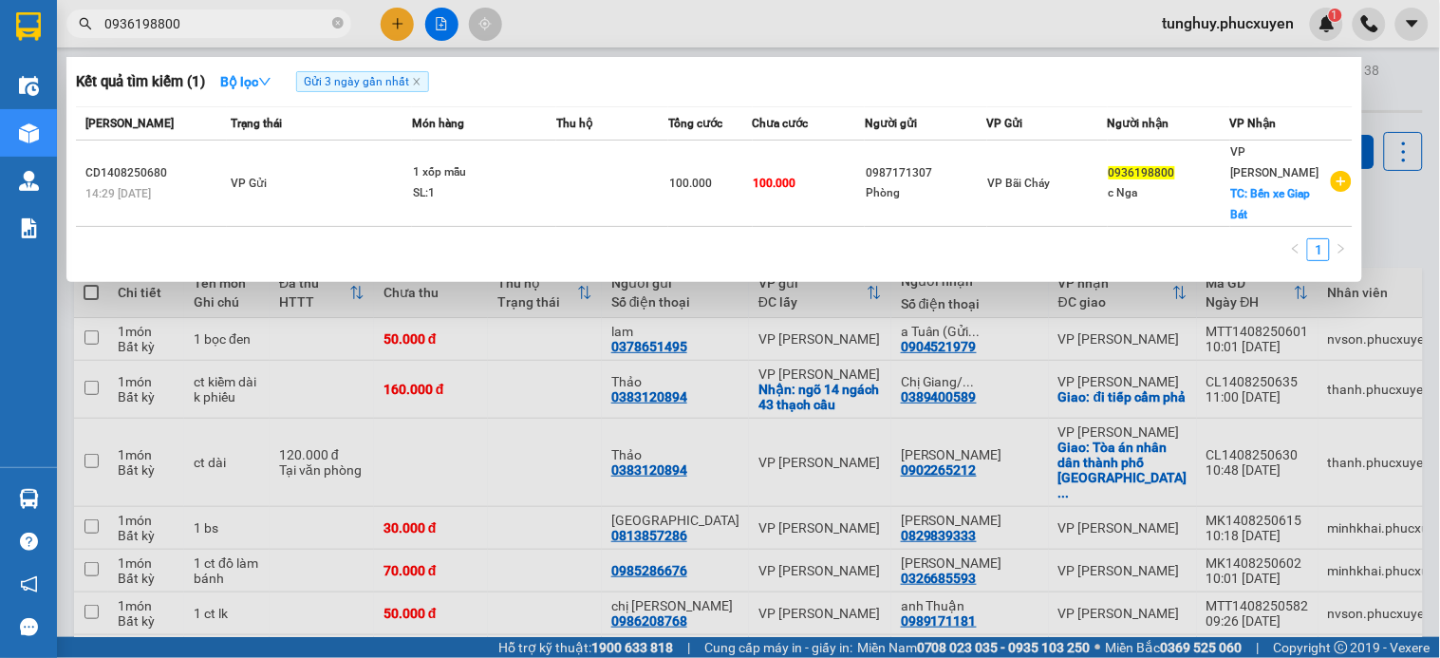
click at [244, 32] on input "0936198800" at bounding box center [216, 23] width 224 height 21
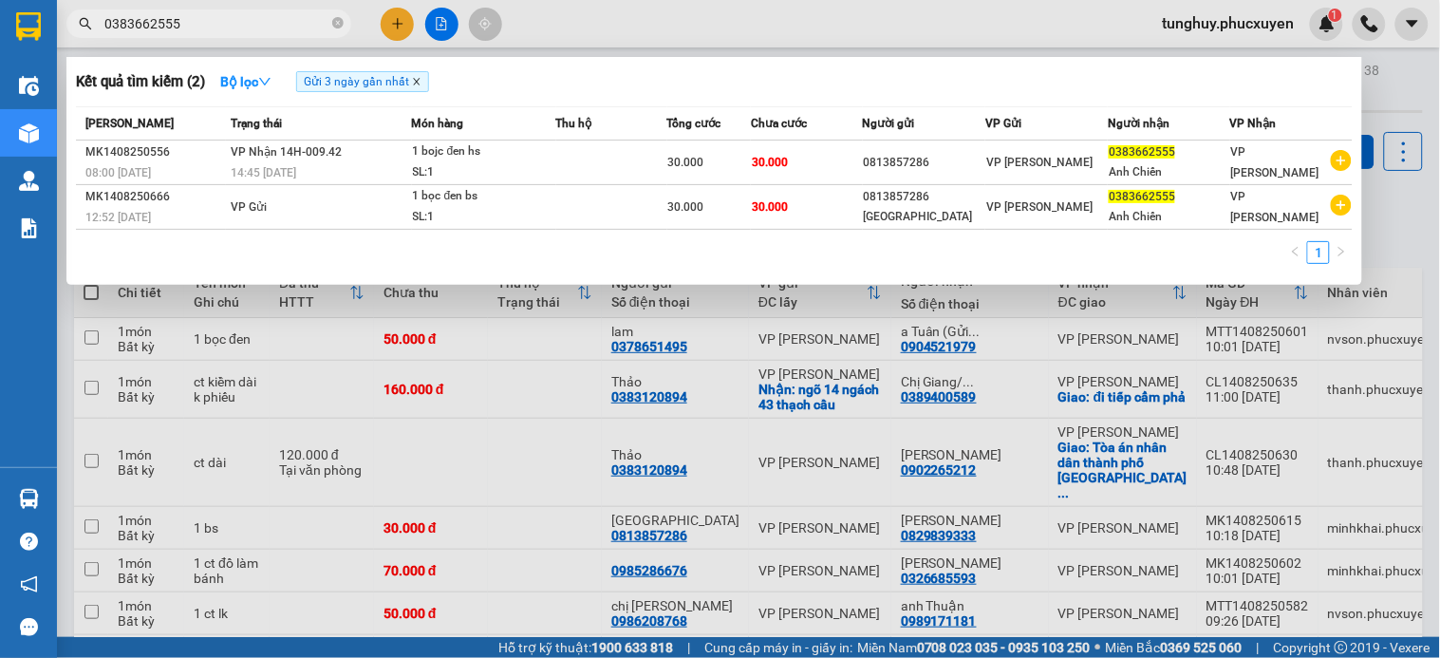
click at [421, 78] on icon "close" at bounding box center [416, 81] width 9 height 9
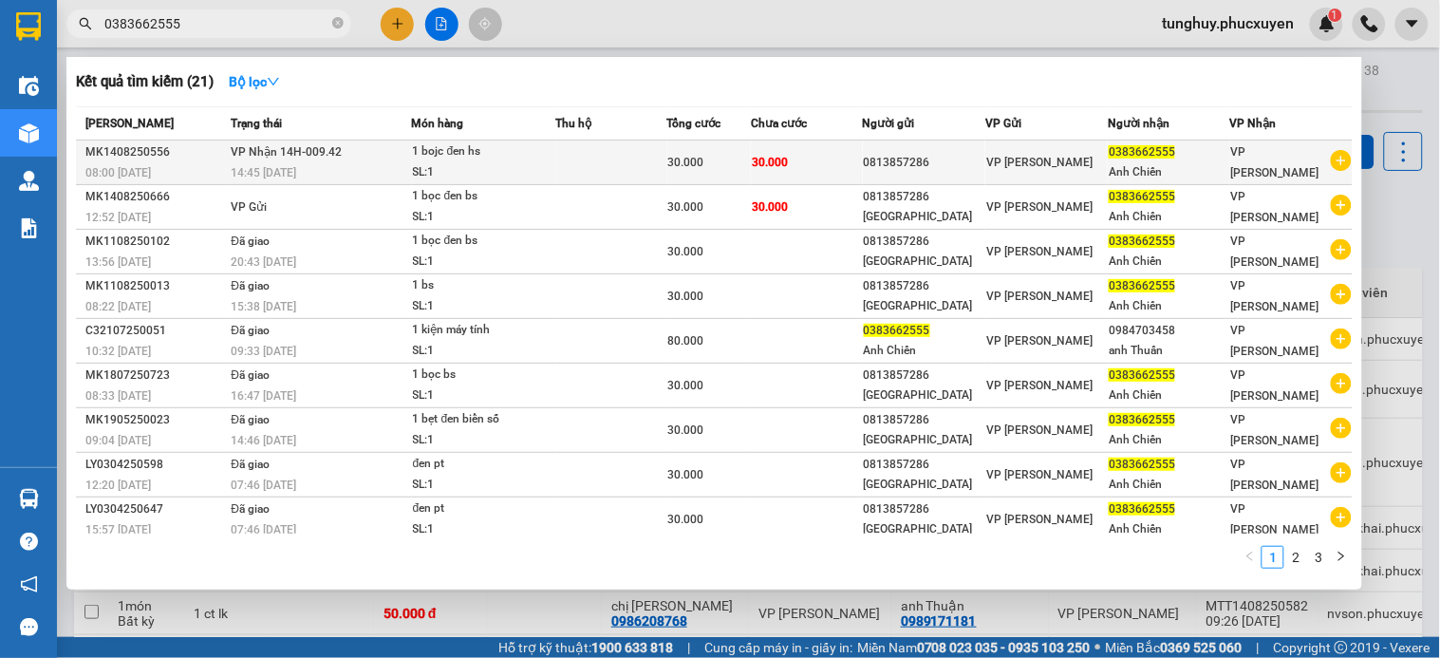
drag, startPoint x: 1399, startPoint y: 184, endPoint x: 960, endPoint y: 159, distance: 440.3
click at [0, 24] on div "Kết quả tìm kiếm ( 21 ) Bộ lọc Mã ĐH Trạng thái Món hàng Thu hộ Tổng cước Chưa …" at bounding box center [0, 24] width 0 height 0
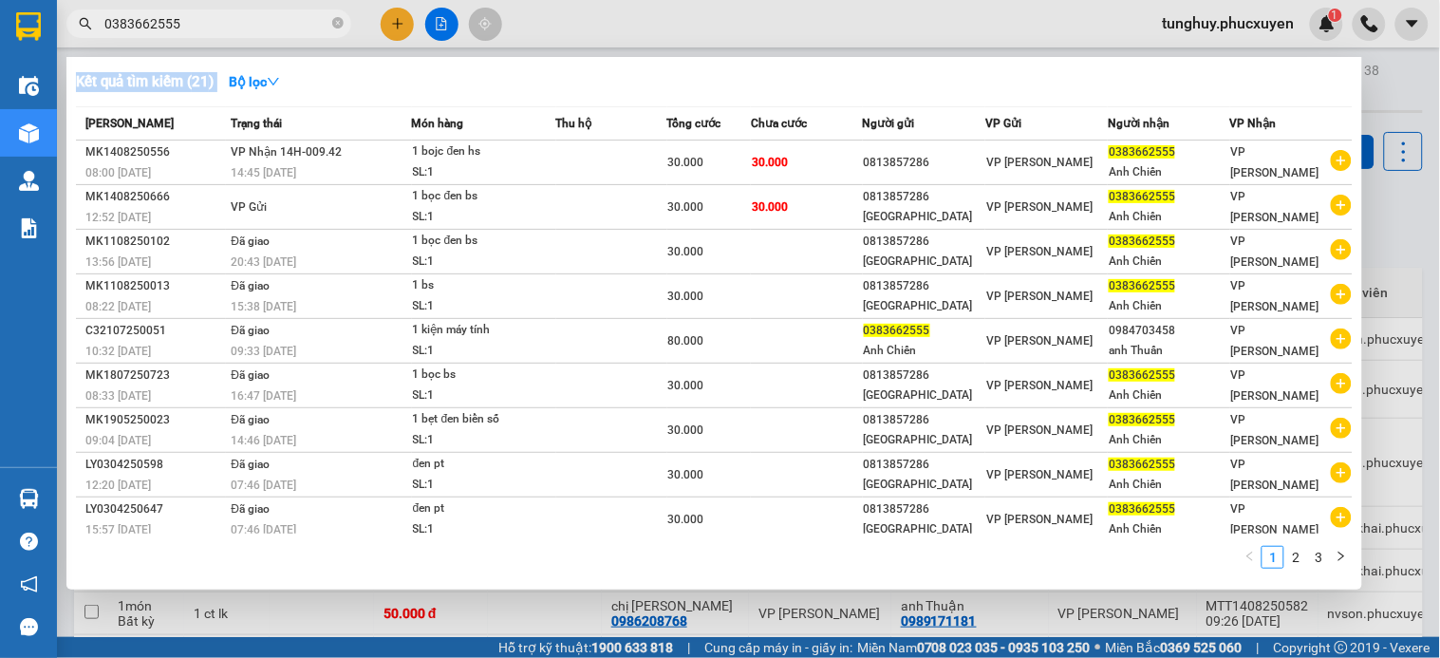
click at [1401, 109] on div at bounding box center [720, 329] width 1440 height 658
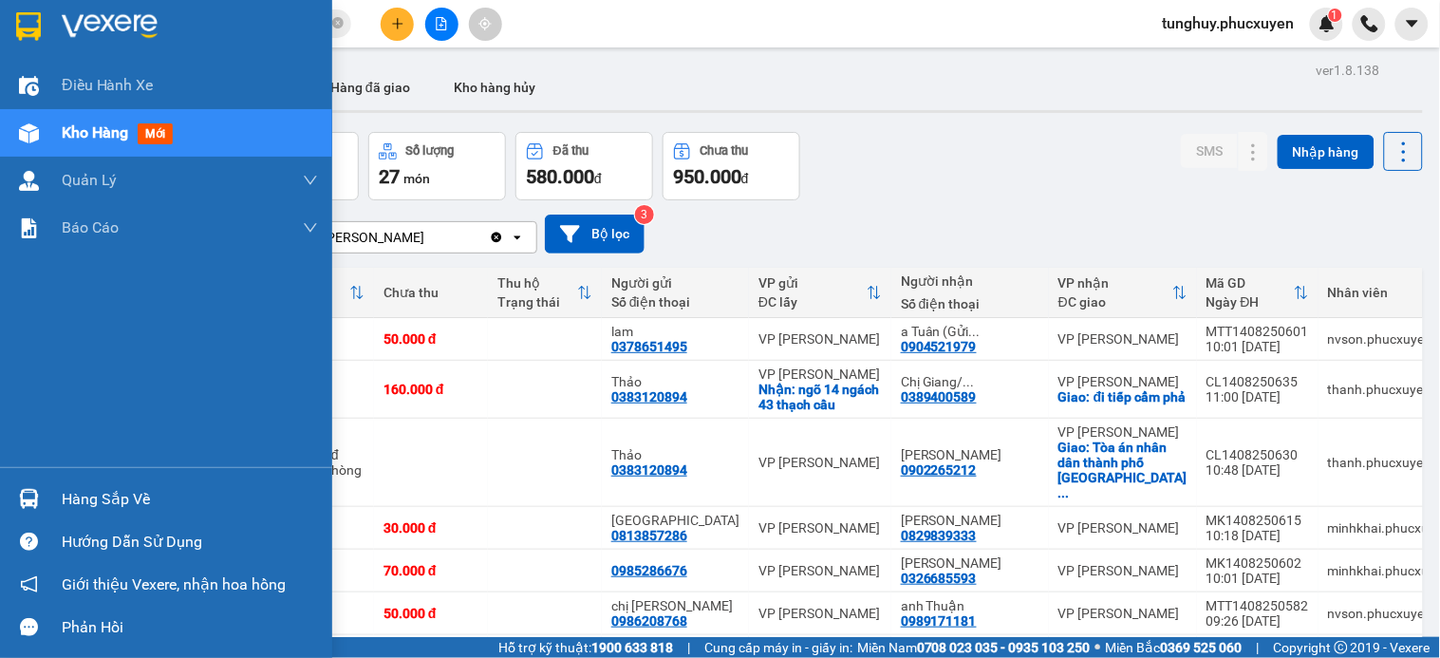
click at [35, 496] on img at bounding box center [29, 499] width 20 height 20
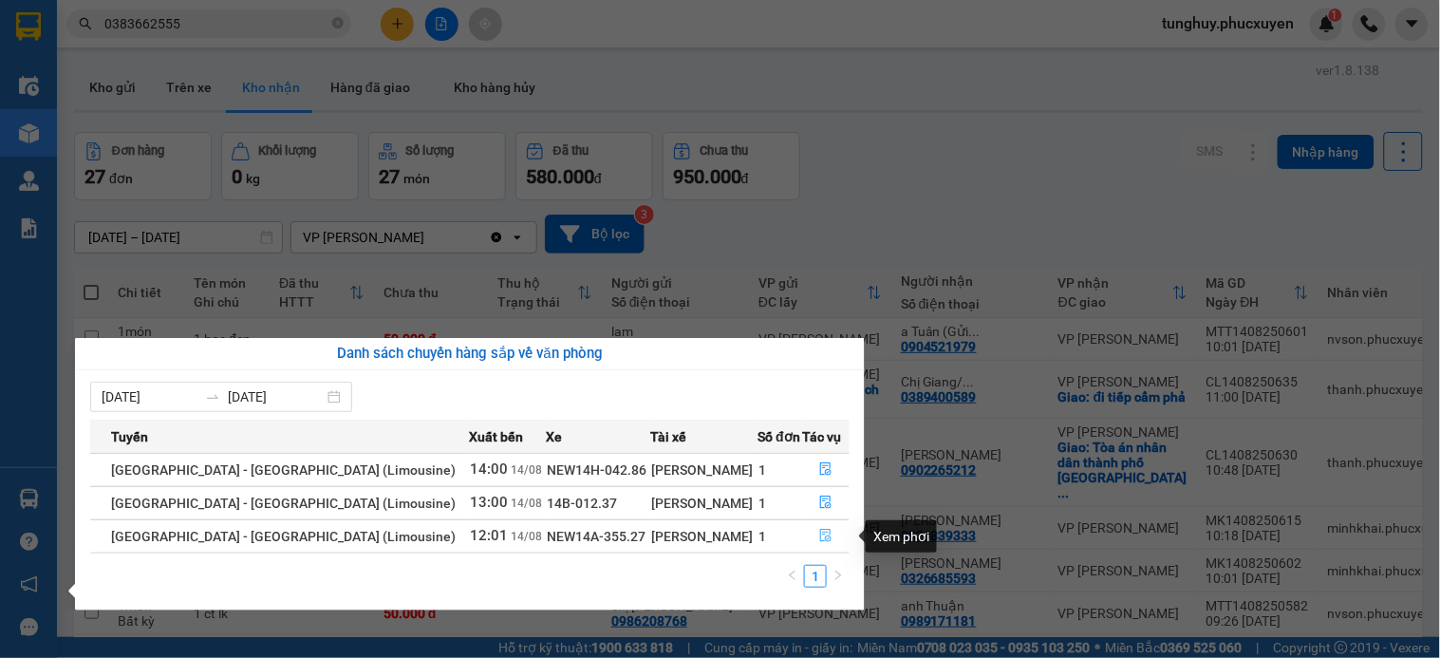
click at [821, 538] on icon "file-done" at bounding box center [826, 535] width 11 height 13
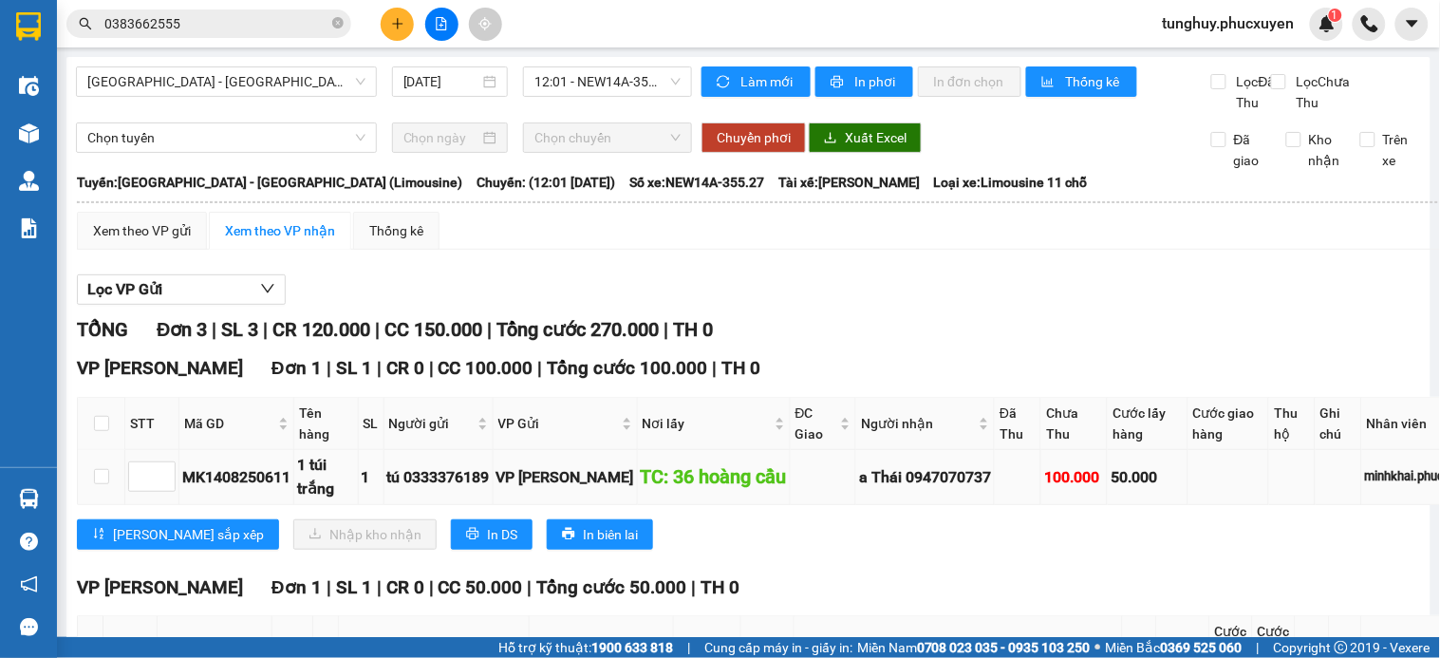
click at [234, 489] on div "MK1408250611" at bounding box center [236, 477] width 108 height 24
click at [238, 489] on div "MK1408250611" at bounding box center [236, 477] width 108 height 24
click at [258, 504] on td "MK1408250611" at bounding box center [236, 477] width 115 height 54
click at [264, 489] on div "MK1408250611" at bounding box center [236, 477] width 108 height 24
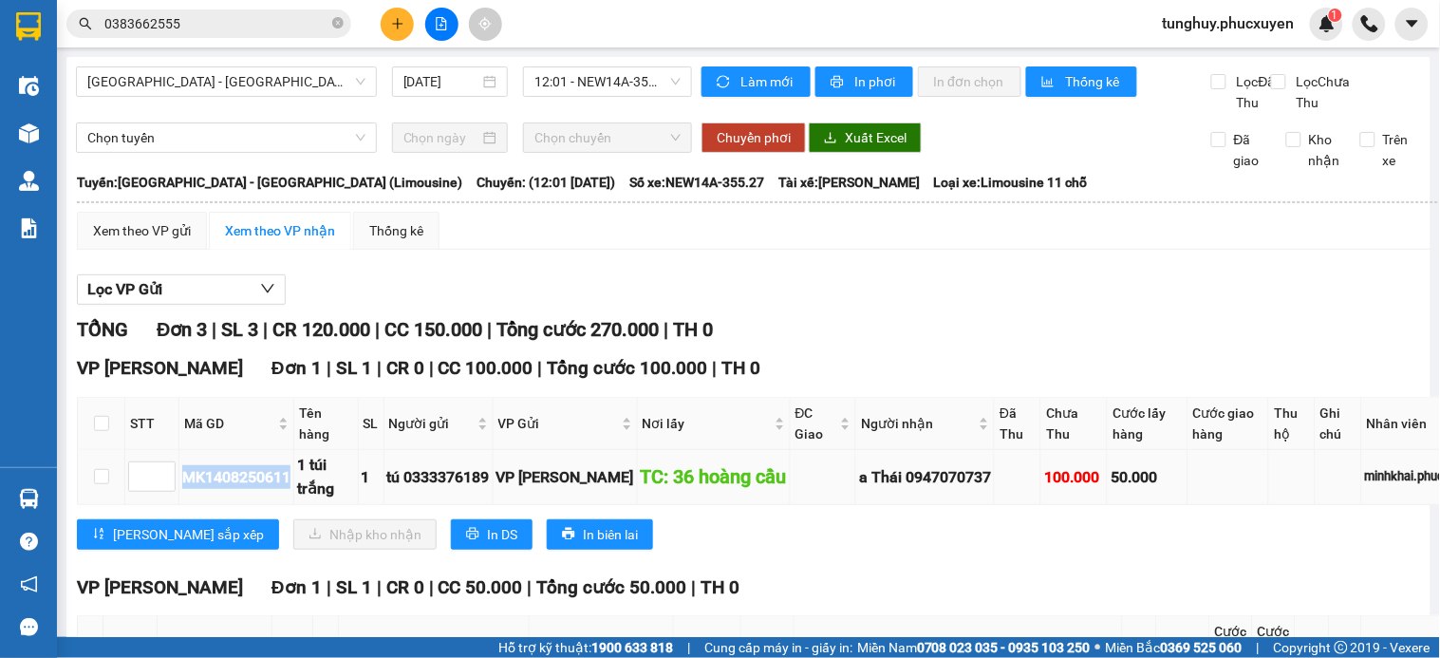
copy div "MK1408250611"
click at [277, 24] on input "0383662555" at bounding box center [216, 23] width 224 height 21
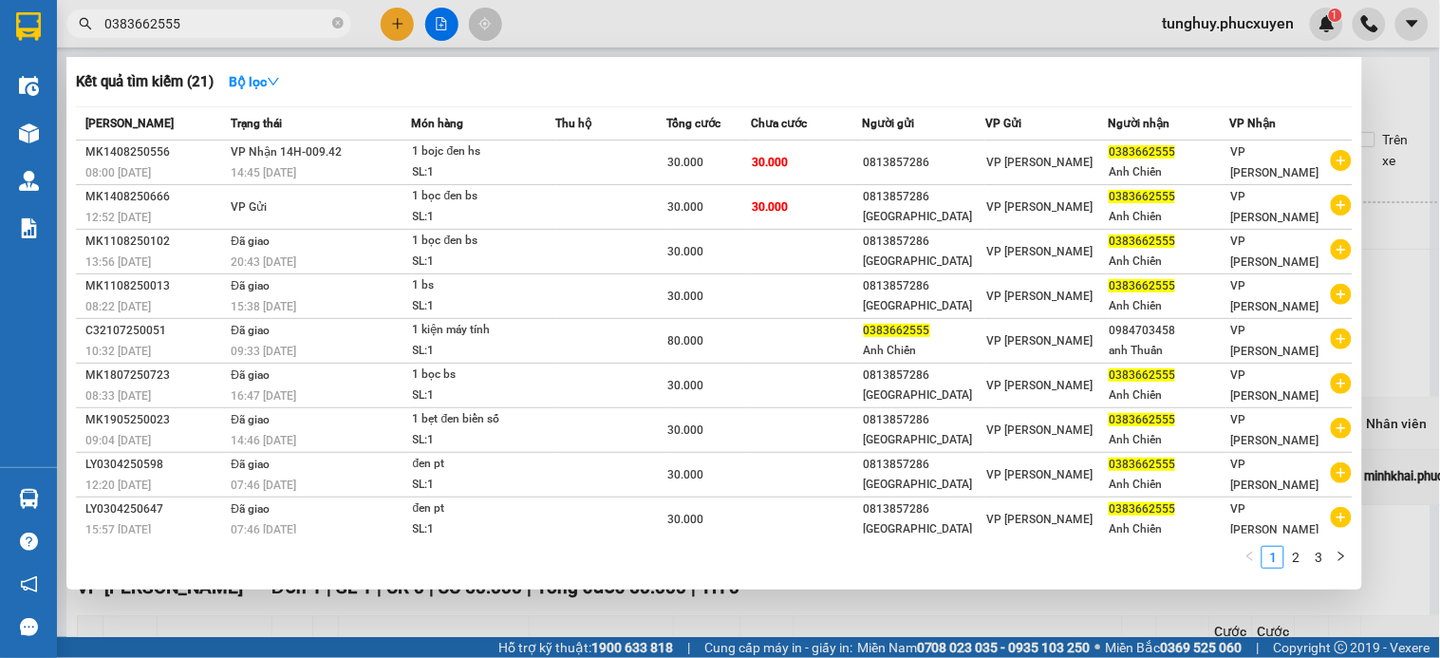
click at [277, 24] on input "0383662555" at bounding box center [216, 23] width 224 height 21
paste input "MK1408250611"
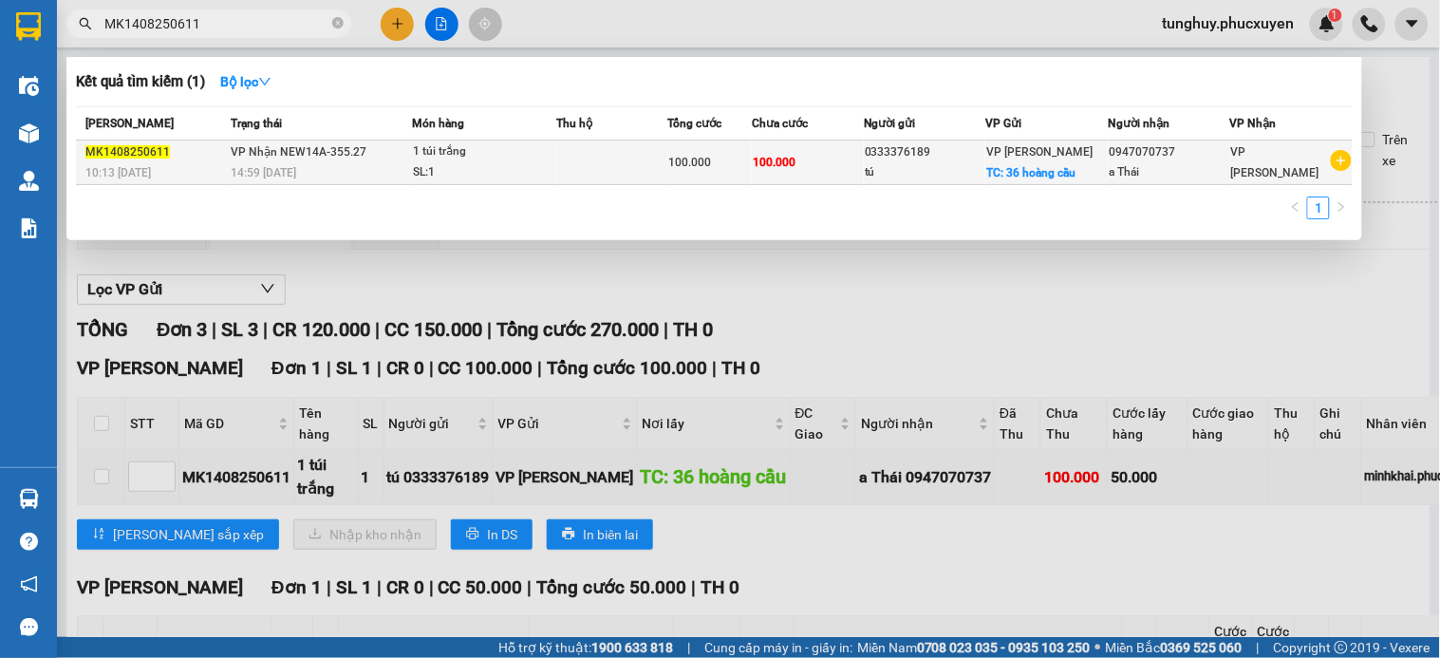
type input "MK1408250611"
click at [484, 162] on div "SL: 1" at bounding box center [484, 172] width 142 height 21
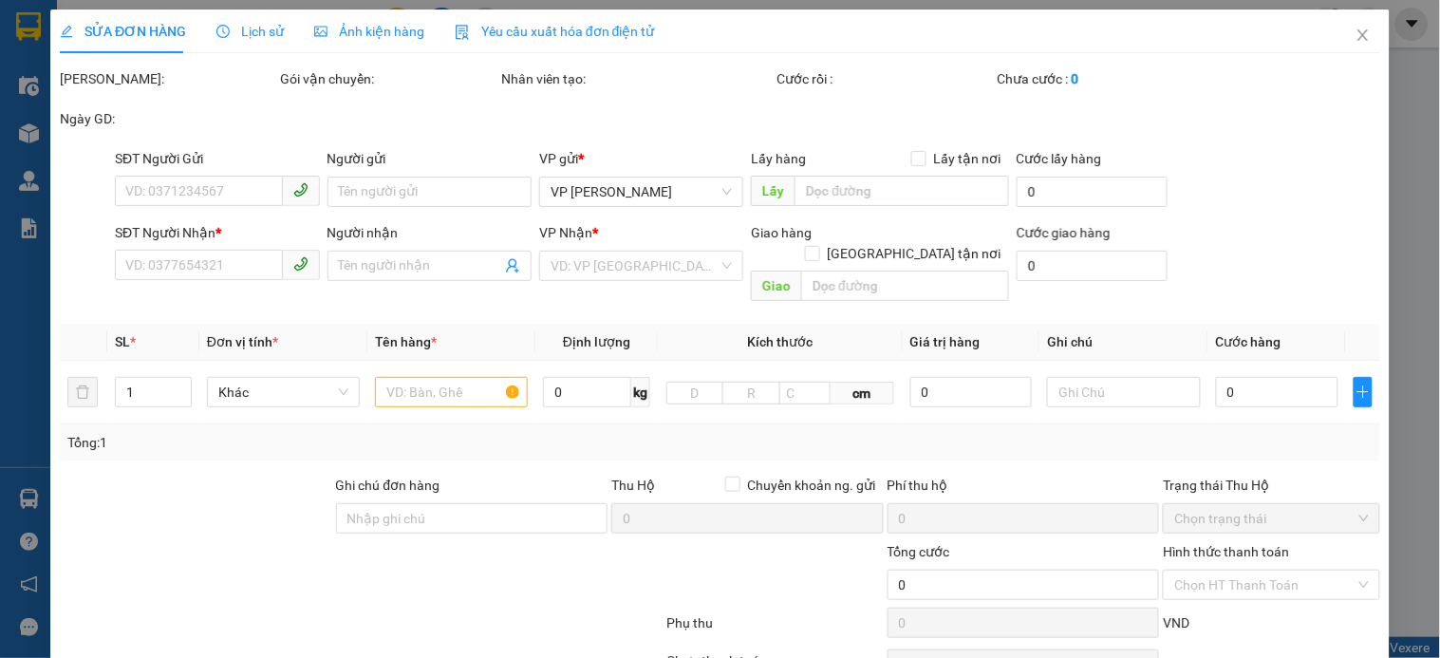
type input "0333376189"
type input "tú"
checkbox input "true"
type input "36 hoàng cầu"
type input "0947070737"
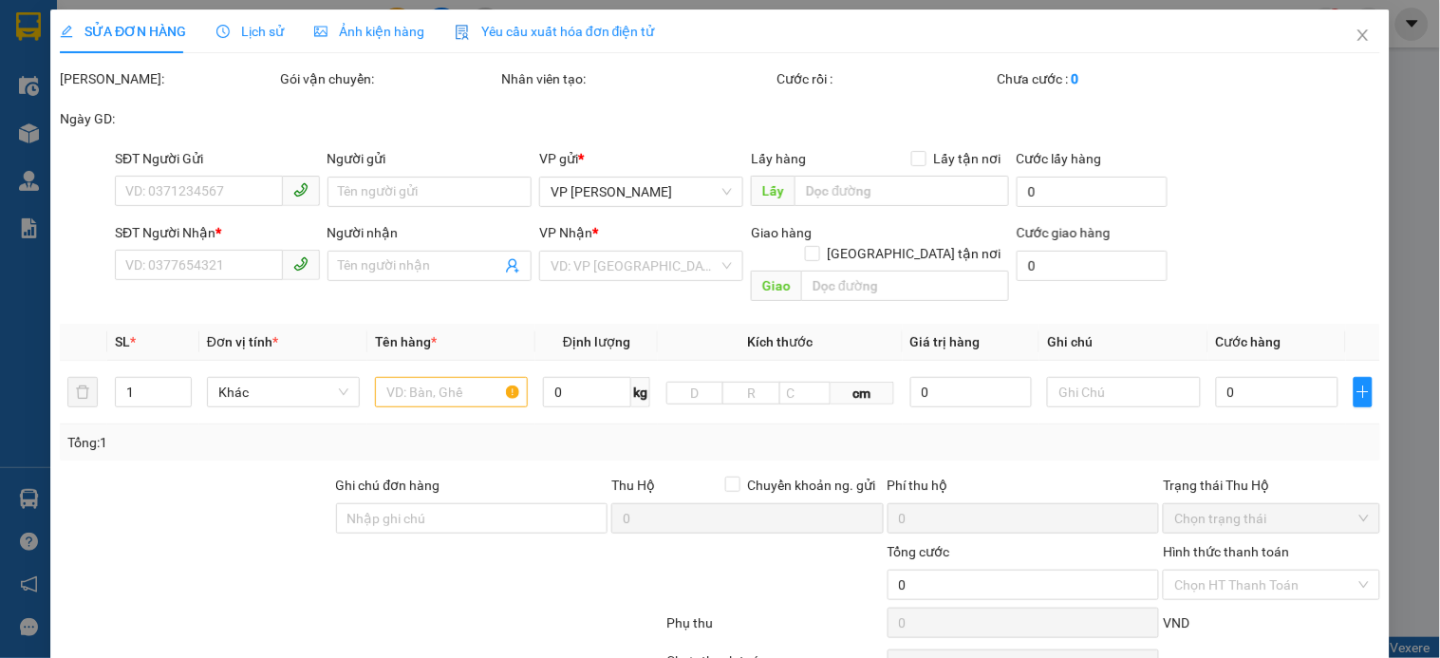
type input "a Thái"
type input "100.000"
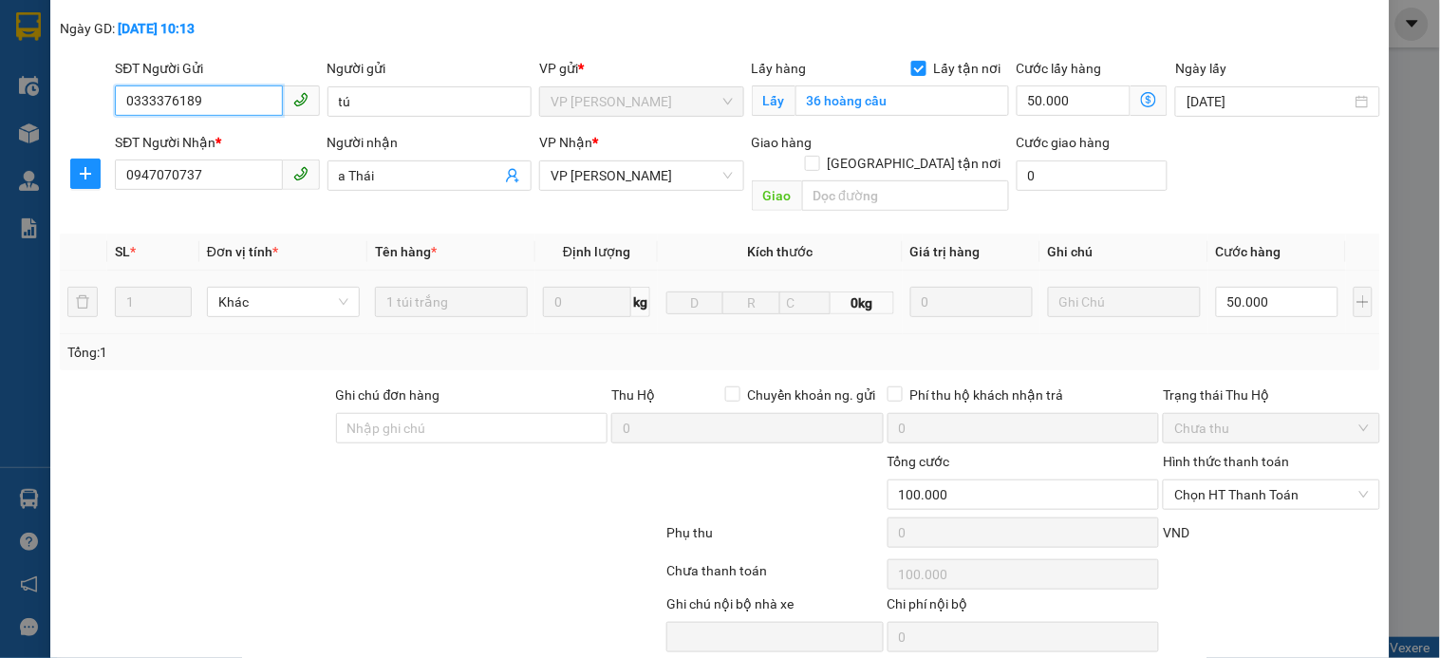
scroll to position [146, 0]
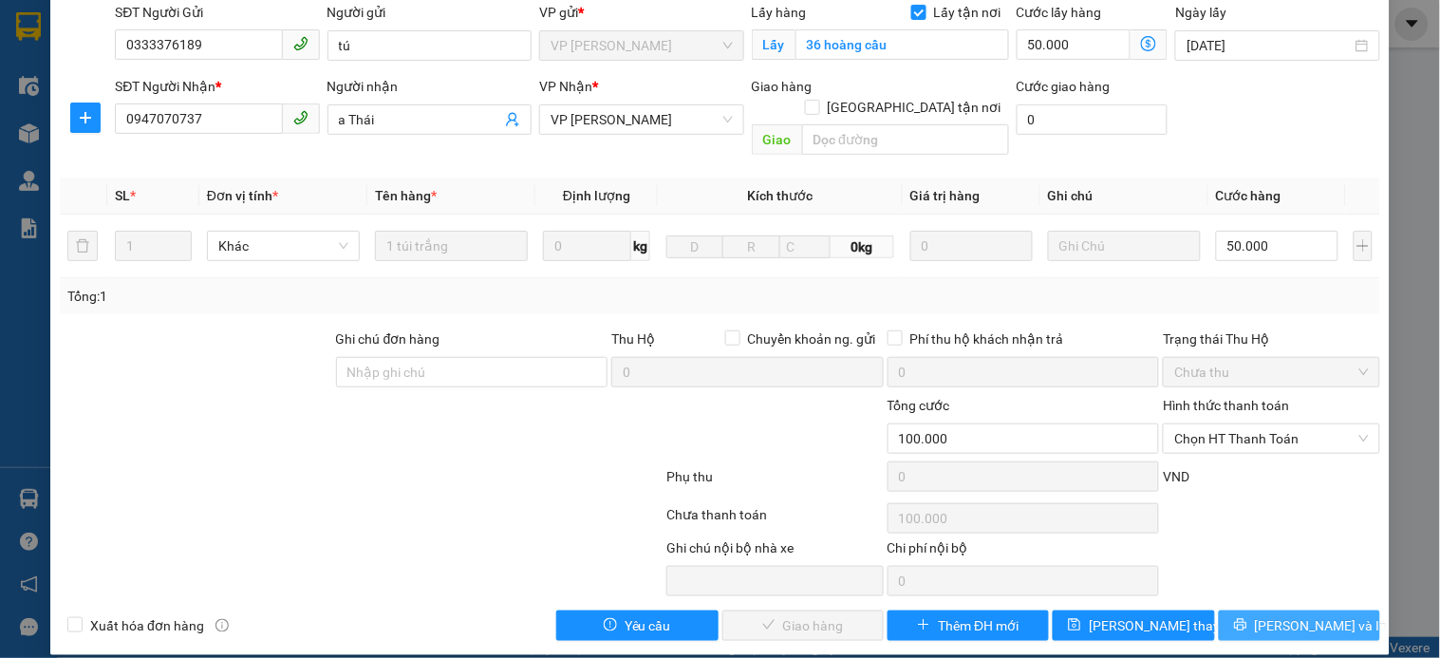
drag, startPoint x: 1273, startPoint y: 600, endPoint x: 1114, endPoint y: 330, distance: 313.2
click at [1274, 615] on span "Lưu và In" at bounding box center [1321, 625] width 133 height 21
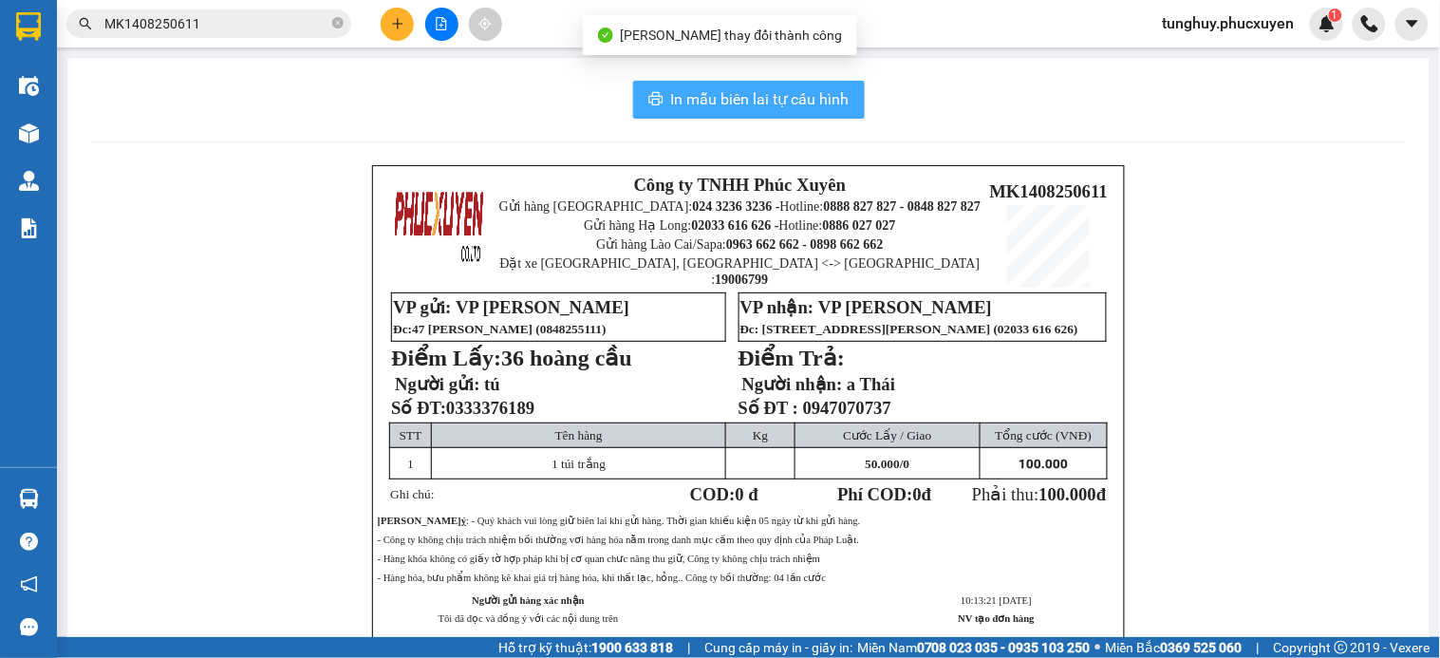
drag, startPoint x: 708, startPoint y: 101, endPoint x: 0, endPoint y: 638, distance: 888.9
click at [712, 100] on span "In mẫu biên lai tự cấu hình" at bounding box center [760, 99] width 178 height 24
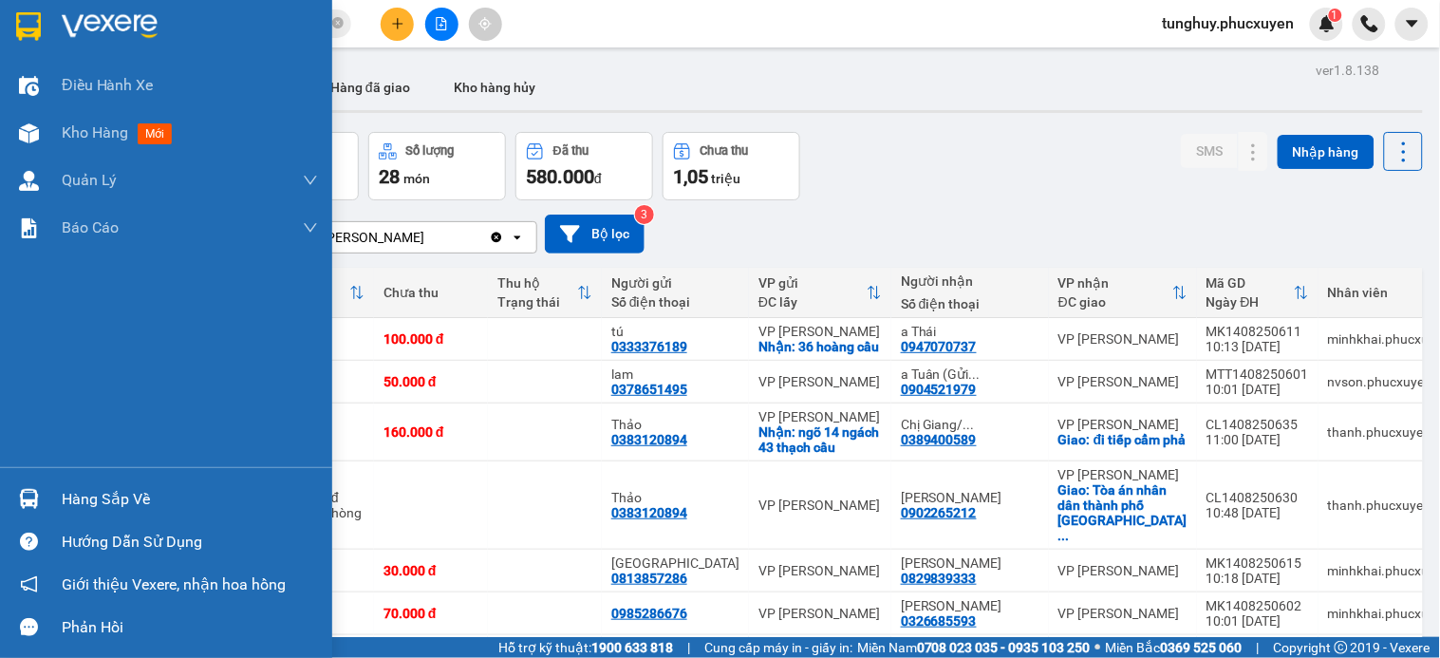
click at [6, 497] on div "Hàng sắp về" at bounding box center [166, 498] width 332 height 43
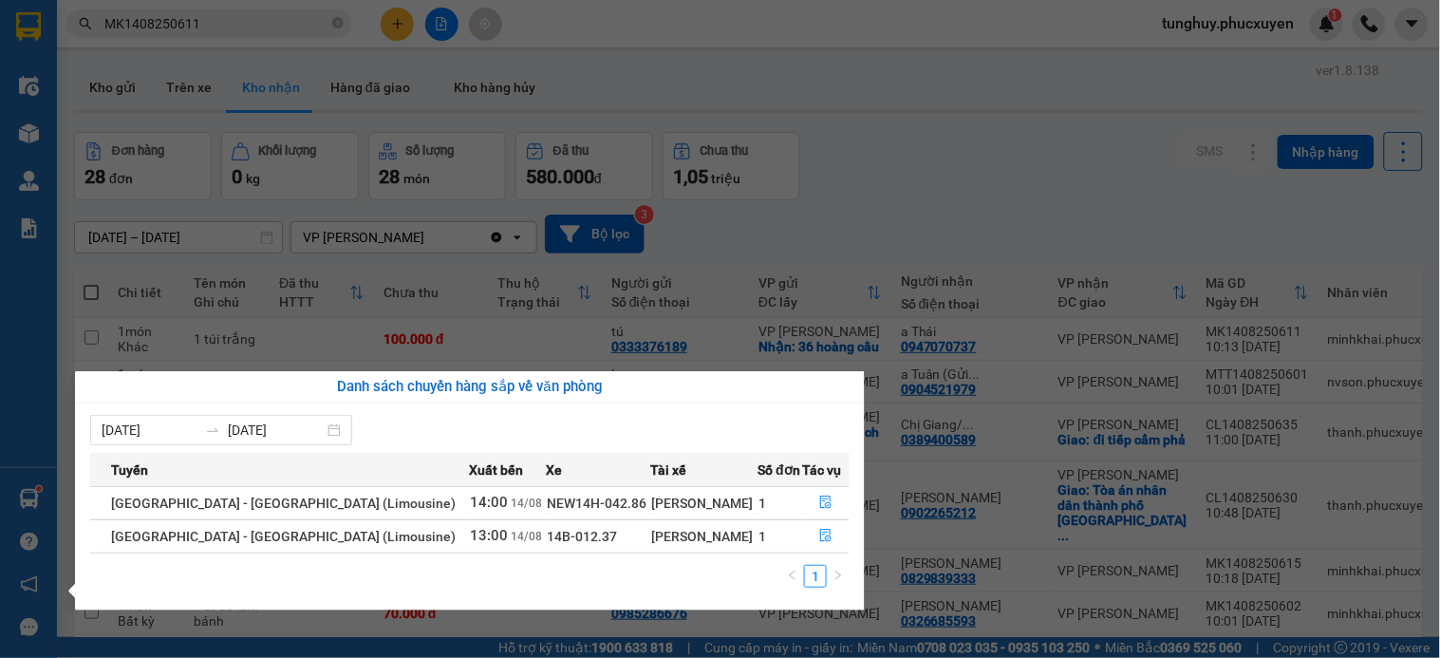
drag, startPoint x: 485, startPoint y: 154, endPoint x: 585, endPoint y: 135, distance: 101.5
click at [487, 154] on section "Kết quả tìm kiếm ( 1 ) Bộ lọc Mã ĐH Trạng thái Món hàng Thu hộ Tổng cước Chưa c…" at bounding box center [720, 329] width 1440 height 658
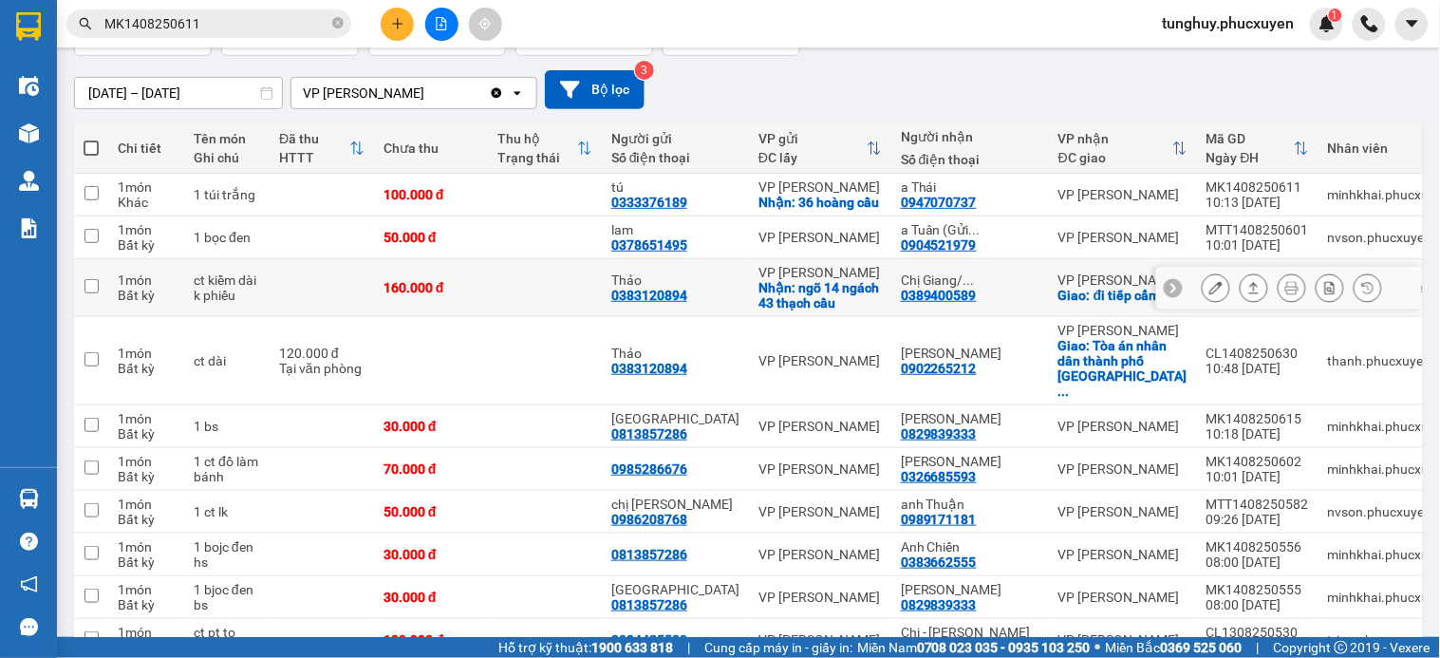
scroll to position [181, 0]
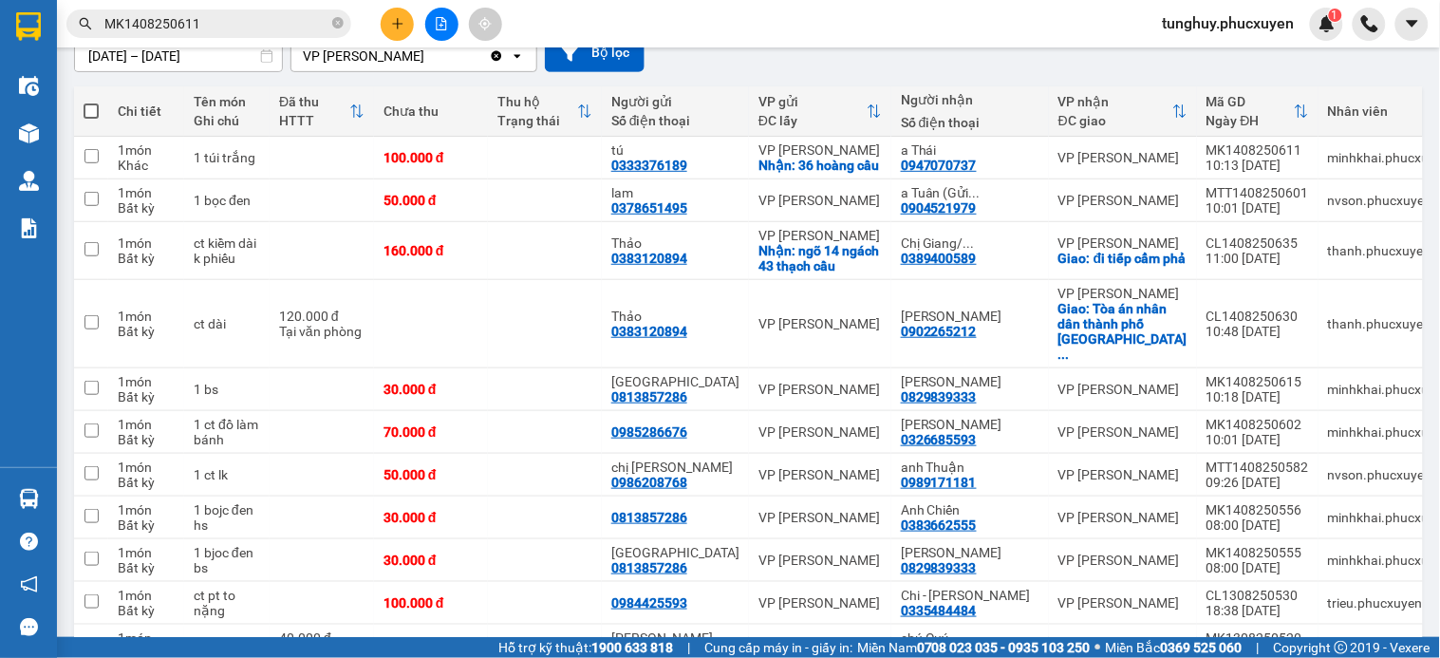
click at [385, 25] on button at bounding box center [397, 24] width 33 height 33
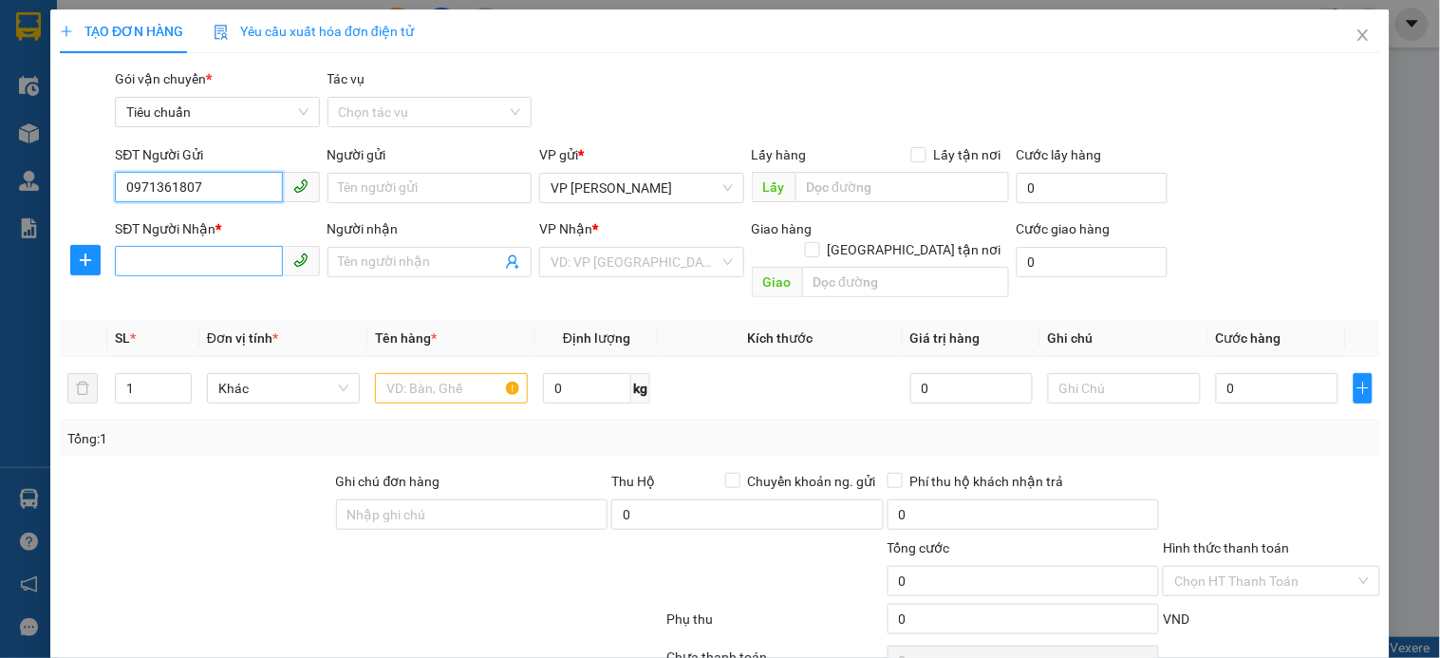
type input "0971361807"
click at [164, 256] on input "SĐT Người Nhận *" at bounding box center [198, 261] width 167 height 30
type input "0915868824"
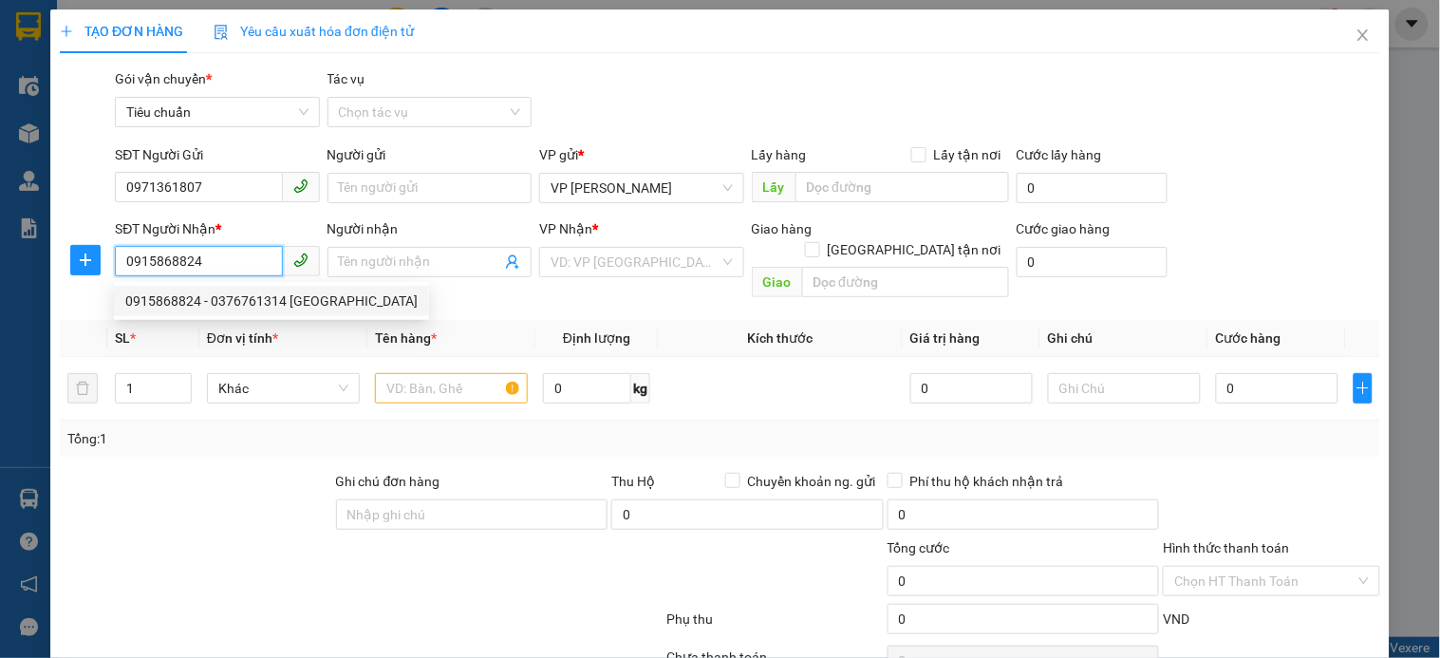
click at [289, 296] on div "0915868824 - 0376761314 Nguyễn Đức Lương" at bounding box center [271, 300] width 292 height 21
type input "0376761314 Nguyễn Đức Lương"
checkbox input "true"
type input "số 2 ngõ 769 Nguyễn Văn Linh, Sài Đồng, Long Biên"
type input "40.000"
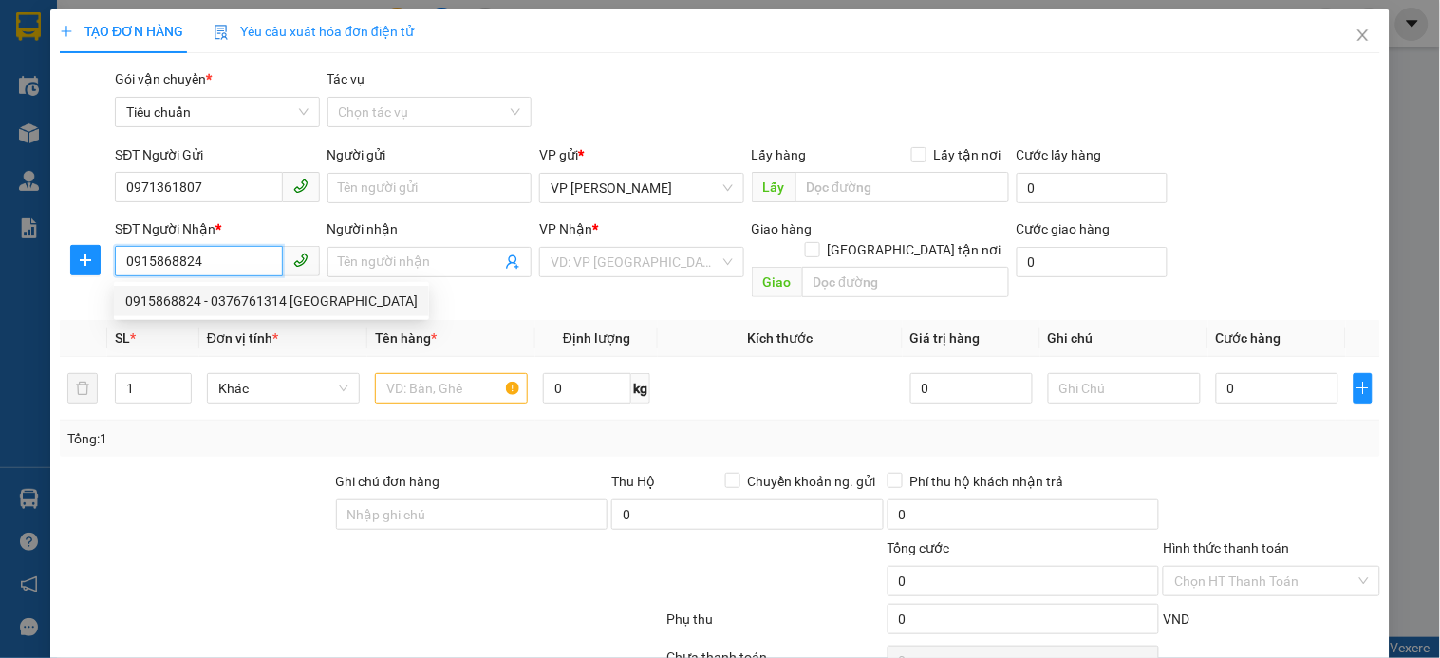
type input "40.000"
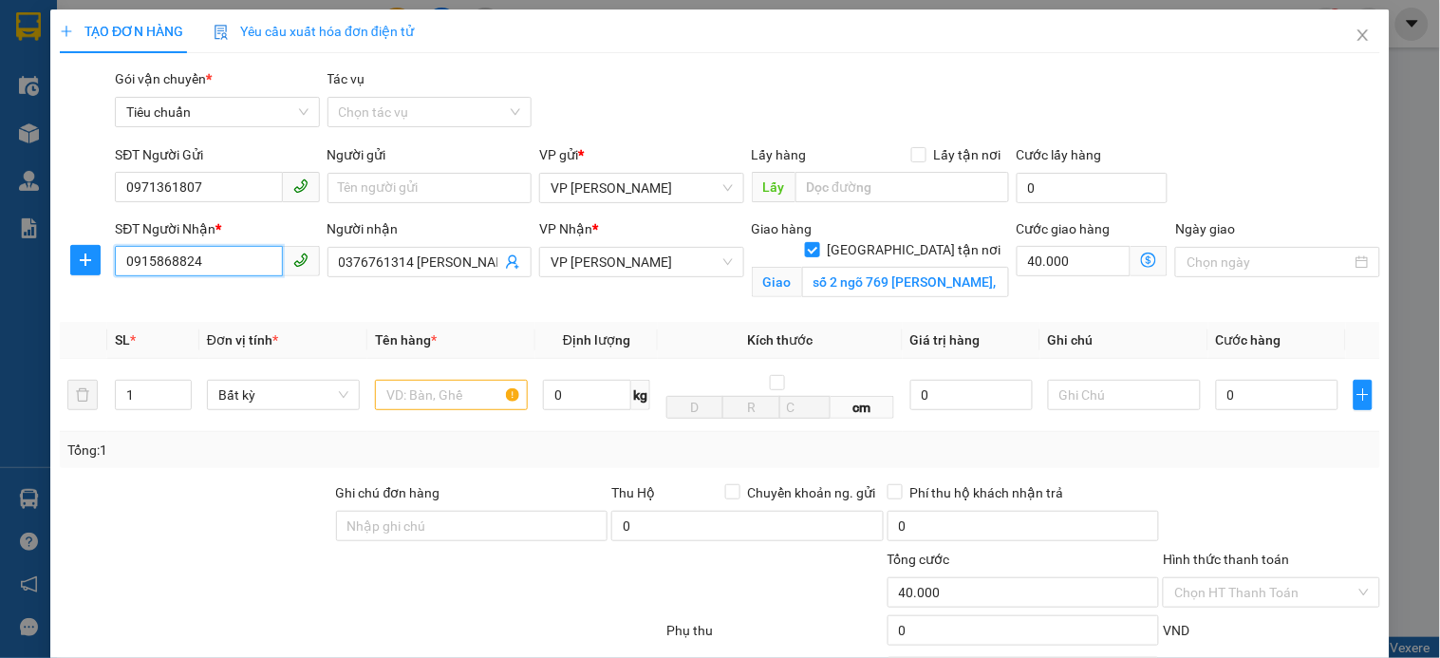
type input "0915868824"
click at [911, 267] on input "số 2 ngõ 769 Nguyễn Văn Linh, Sài Đồng, Long Biên" at bounding box center [905, 282] width 207 height 30
paste input "P. Chu Huy Mân, Phúc Lợi, Long Biên, Hà Nội, Việt Nam"
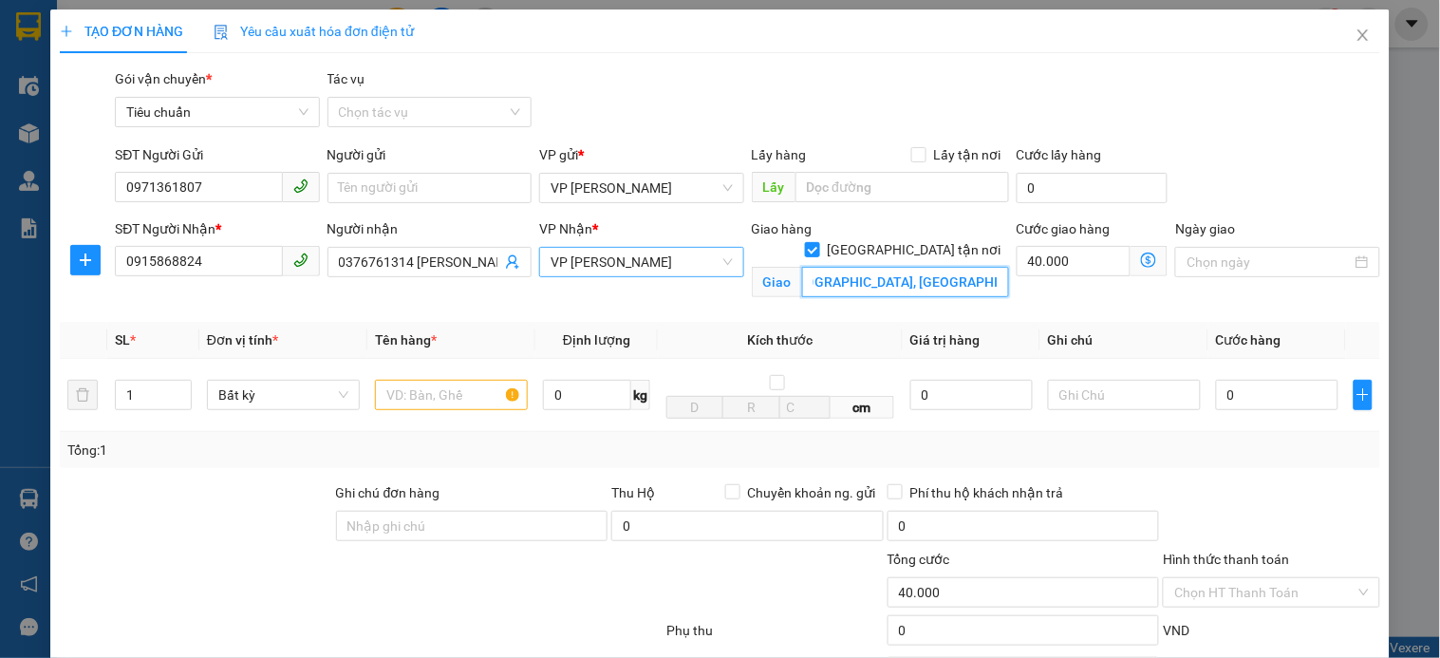
click at [705, 264] on span "VP [PERSON_NAME]" at bounding box center [641, 262] width 181 height 28
type input "P. Chu Huy Mân, Phúc Lợi, Long Biên, Hà Nội, Việt Nam"
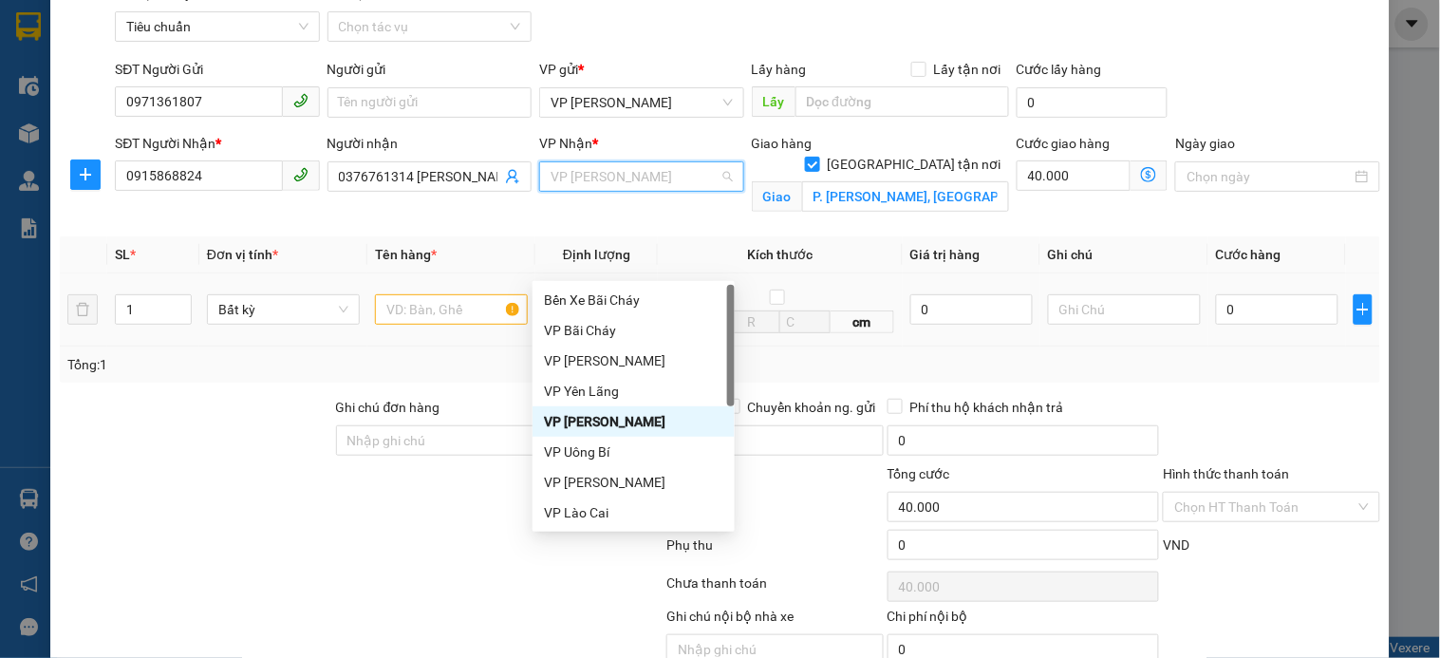
scroll to position [304, 0]
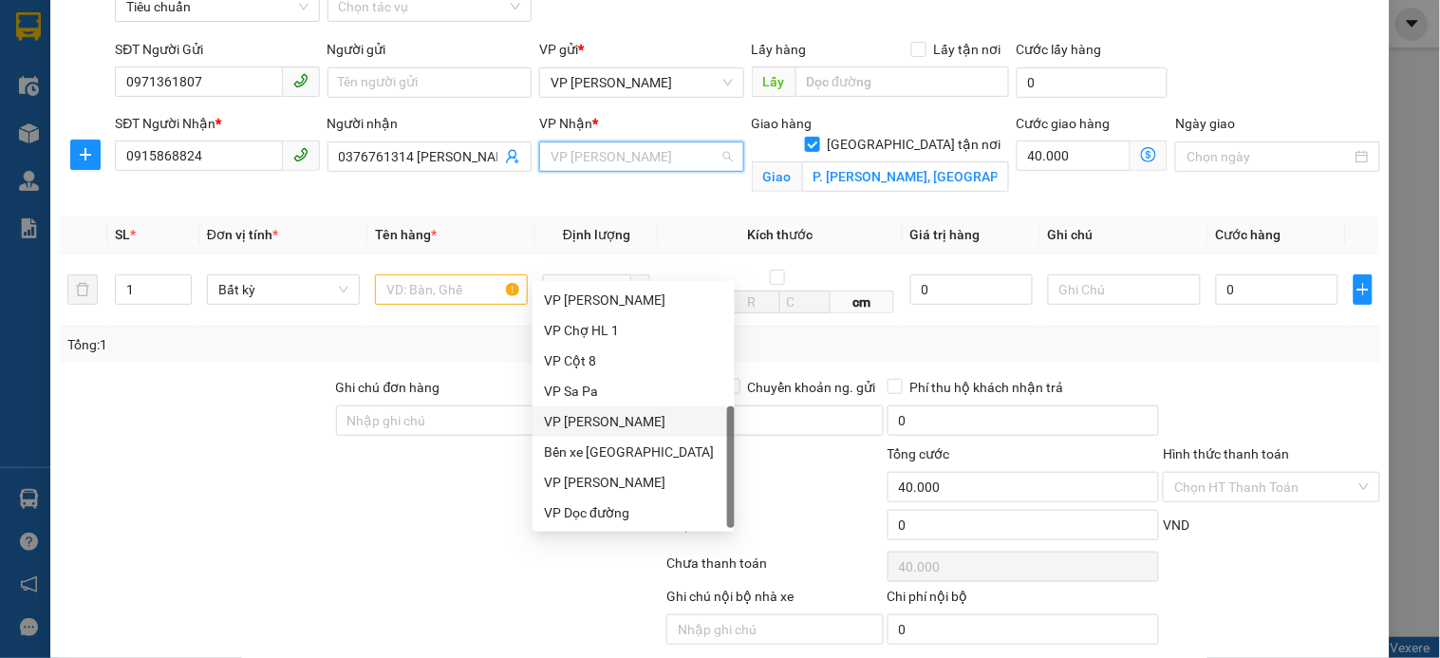
click at [620, 419] on div "VP [PERSON_NAME]" at bounding box center [633, 421] width 179 height 21
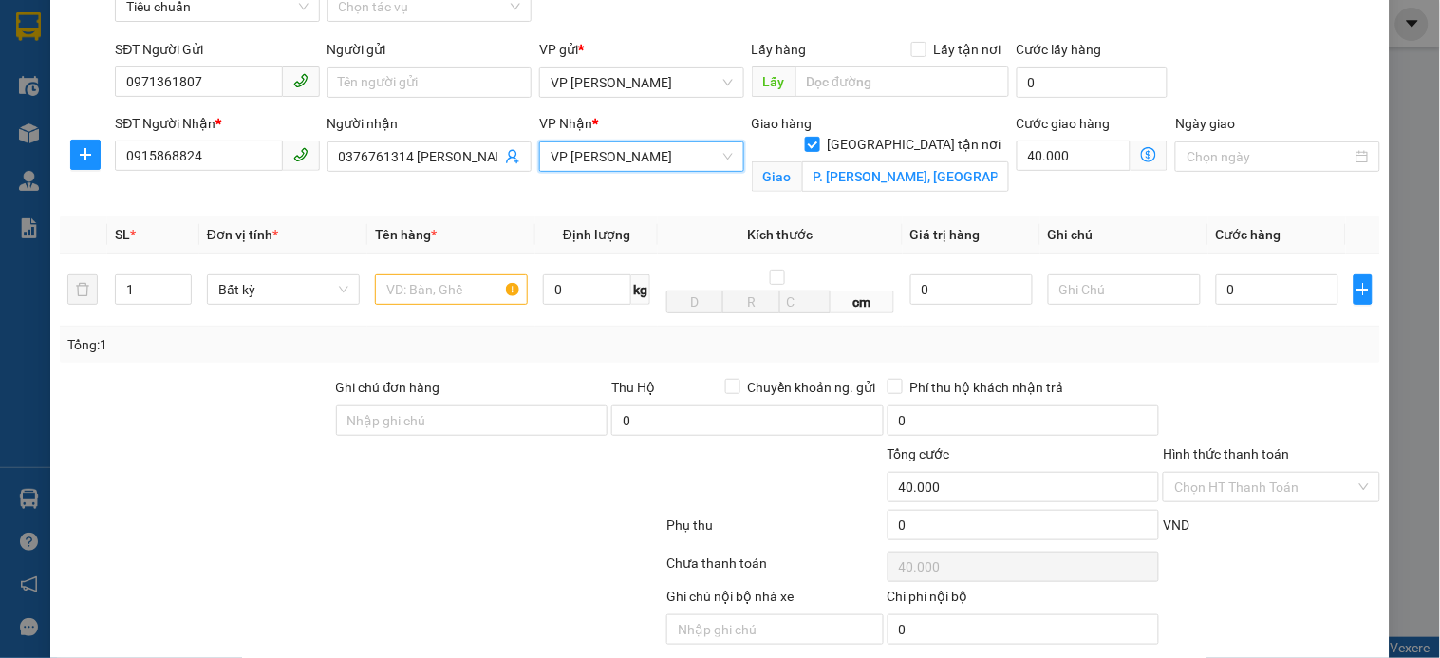
scroll to position [0, 0]
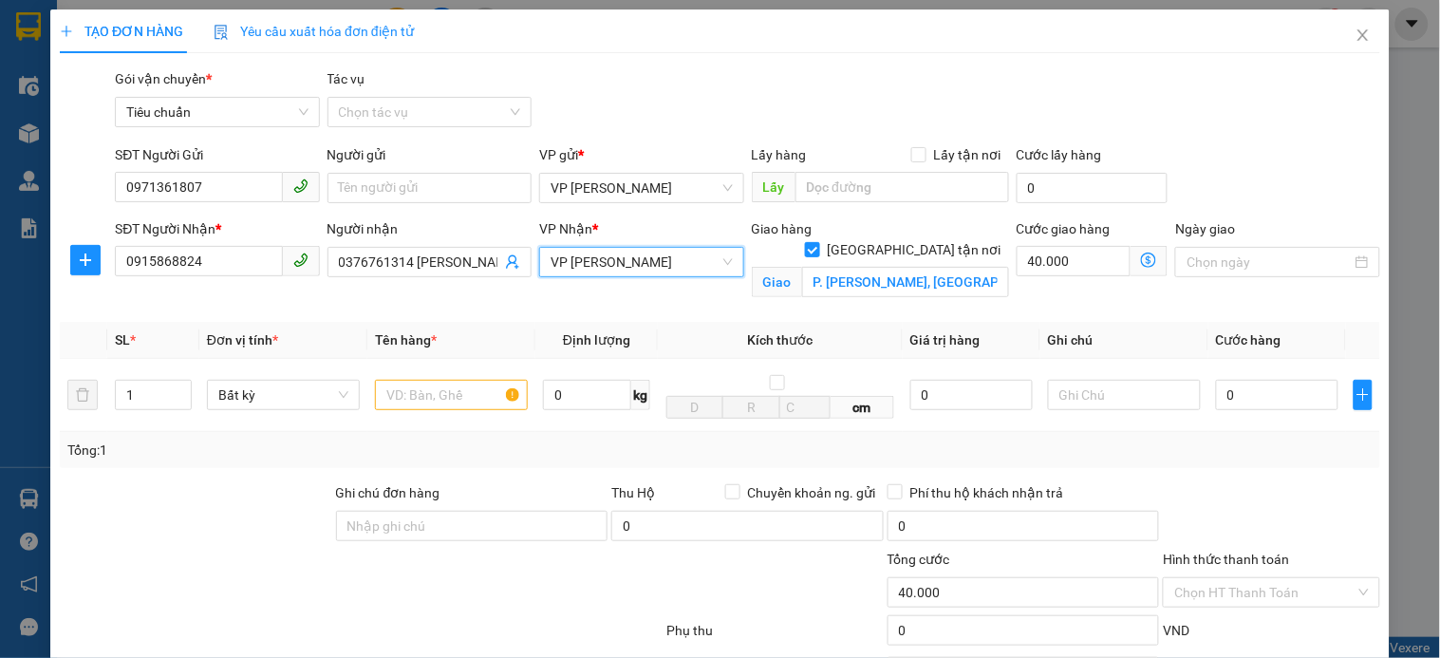
click at [1141, 253] on icon "dollar-circle" at bounding box center [1148, 260] width 15 height 15
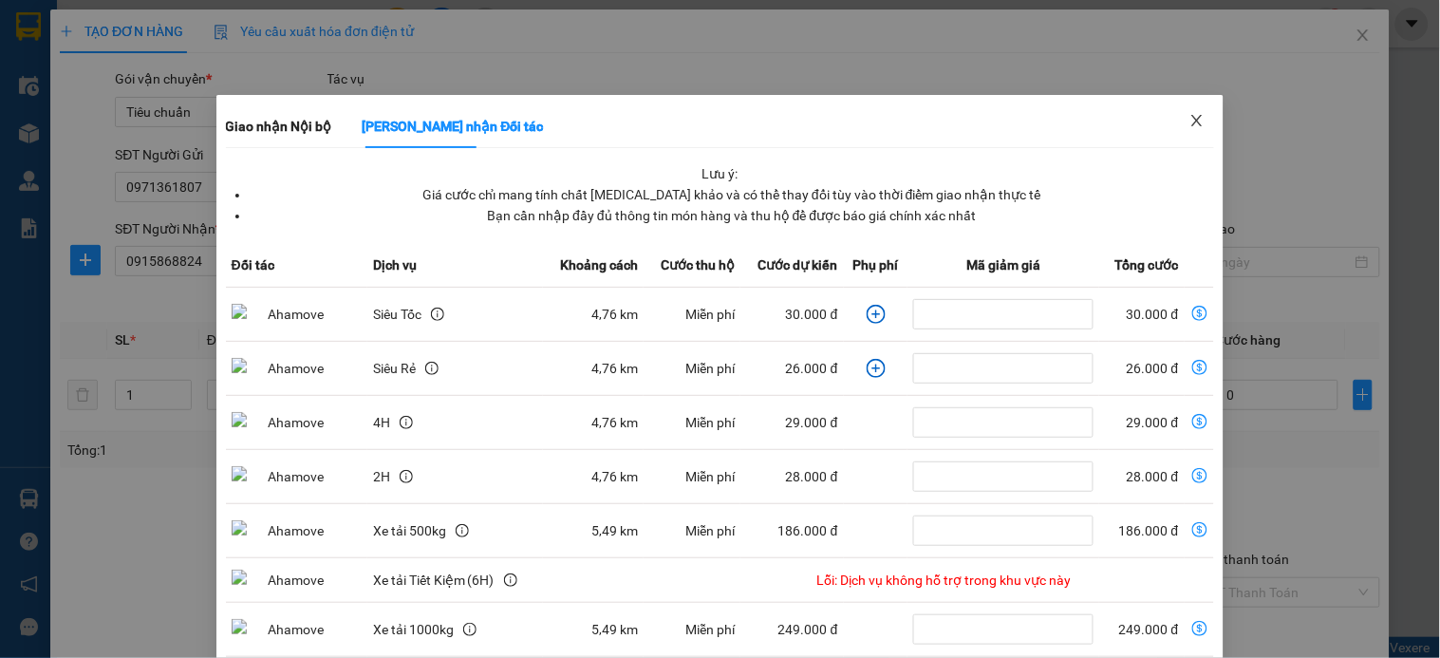
click at [1199, 120] on span "Close" at bounding box center [1196, 121] width 53 height 53
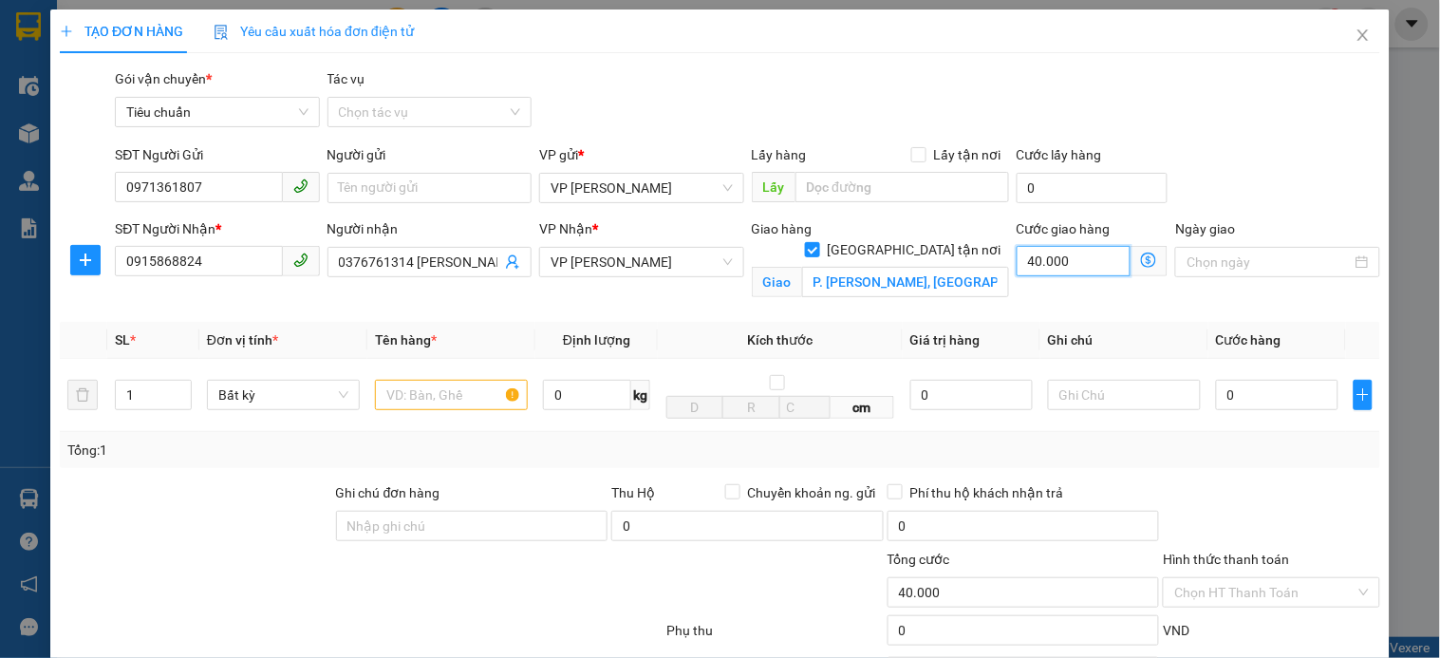
click at [1082, 271] on input "40.000" at bounding box center [1074, 261] width 115 height 30
type input "5"
type input "50"
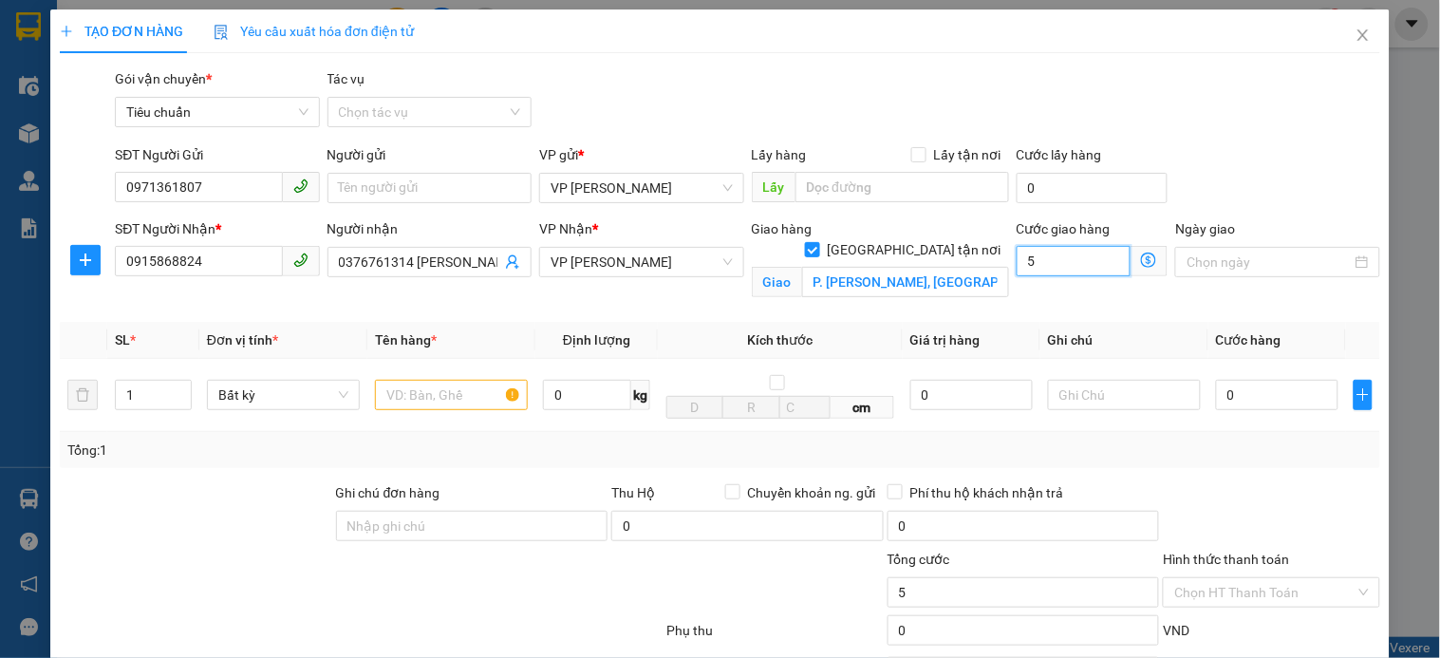
type input "50"
click at [1240, 386] on input "0" at bounding box center [1277, 395] width 122 height 30
type input "50.000"
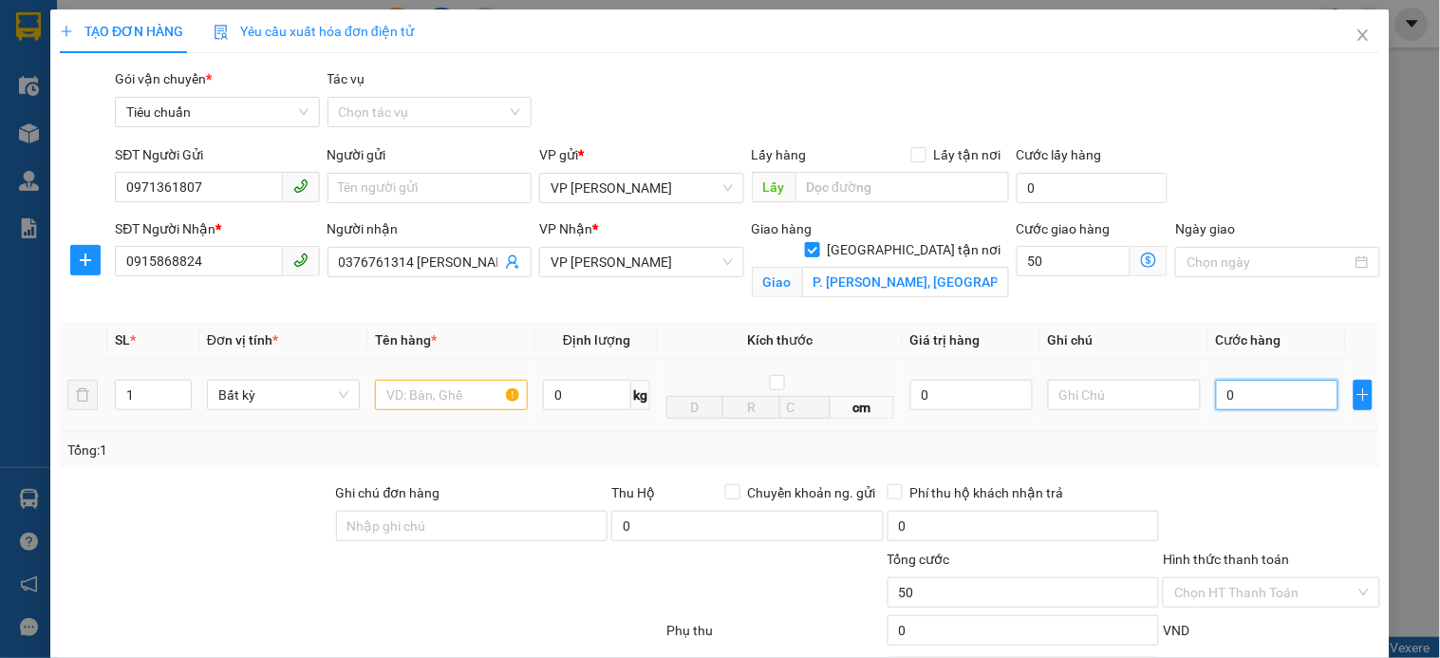
type input "50.000"
type input "3"
type input "50.003"
type input "30"
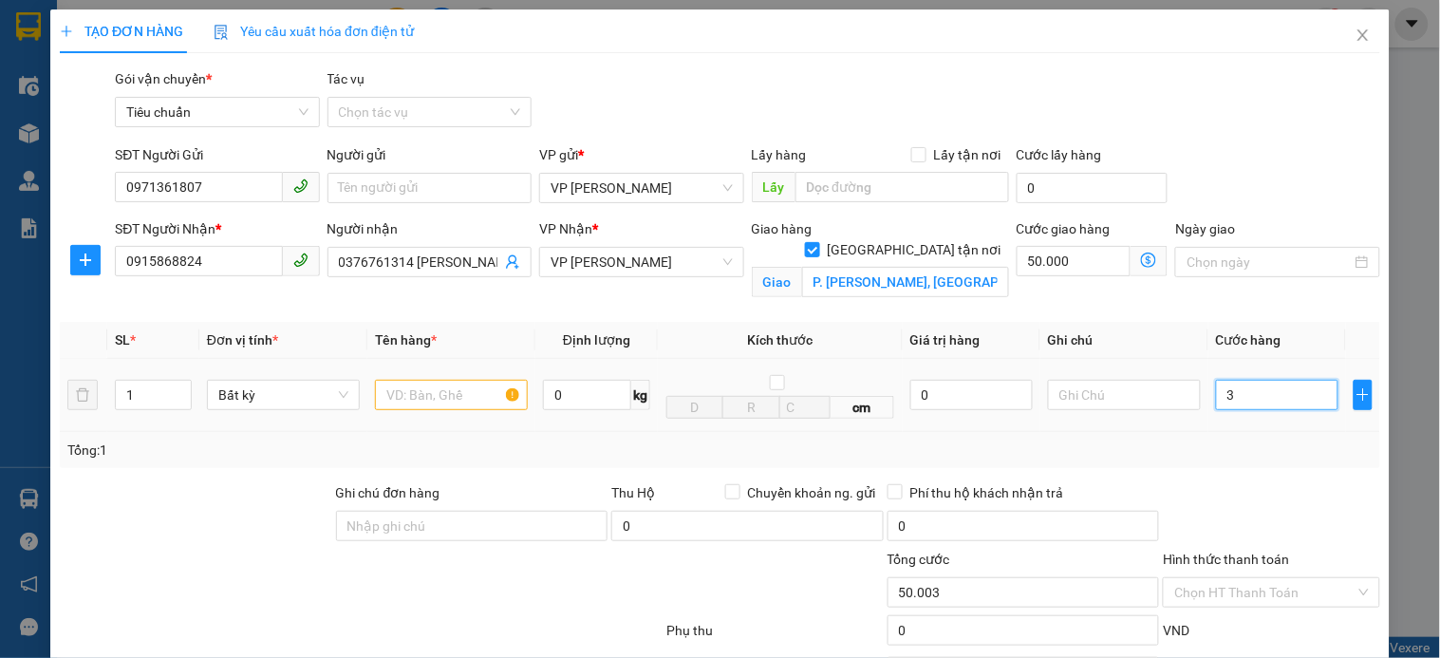
type input "50.030"
click at [450, 402] on input "text" at bounding box center [451, 395] width 153 height 30
type input "30.000"
type input "80.000"
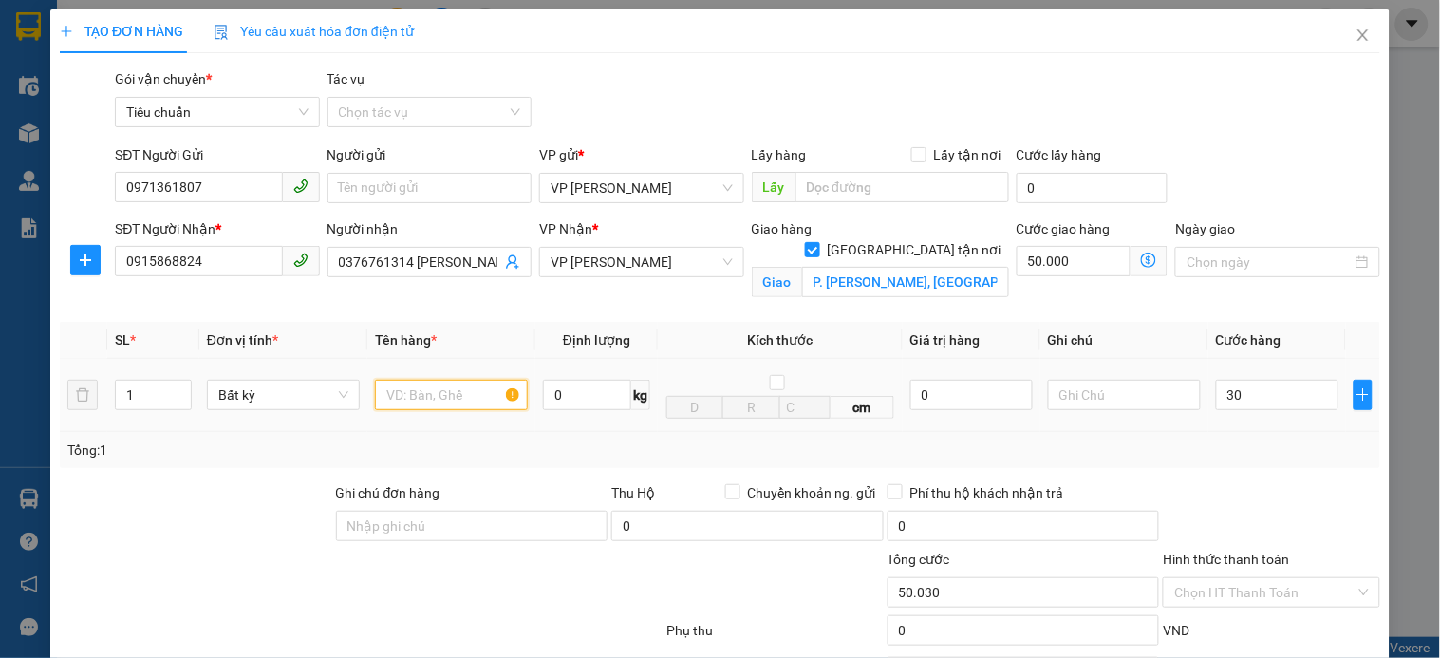
type input "80.000"
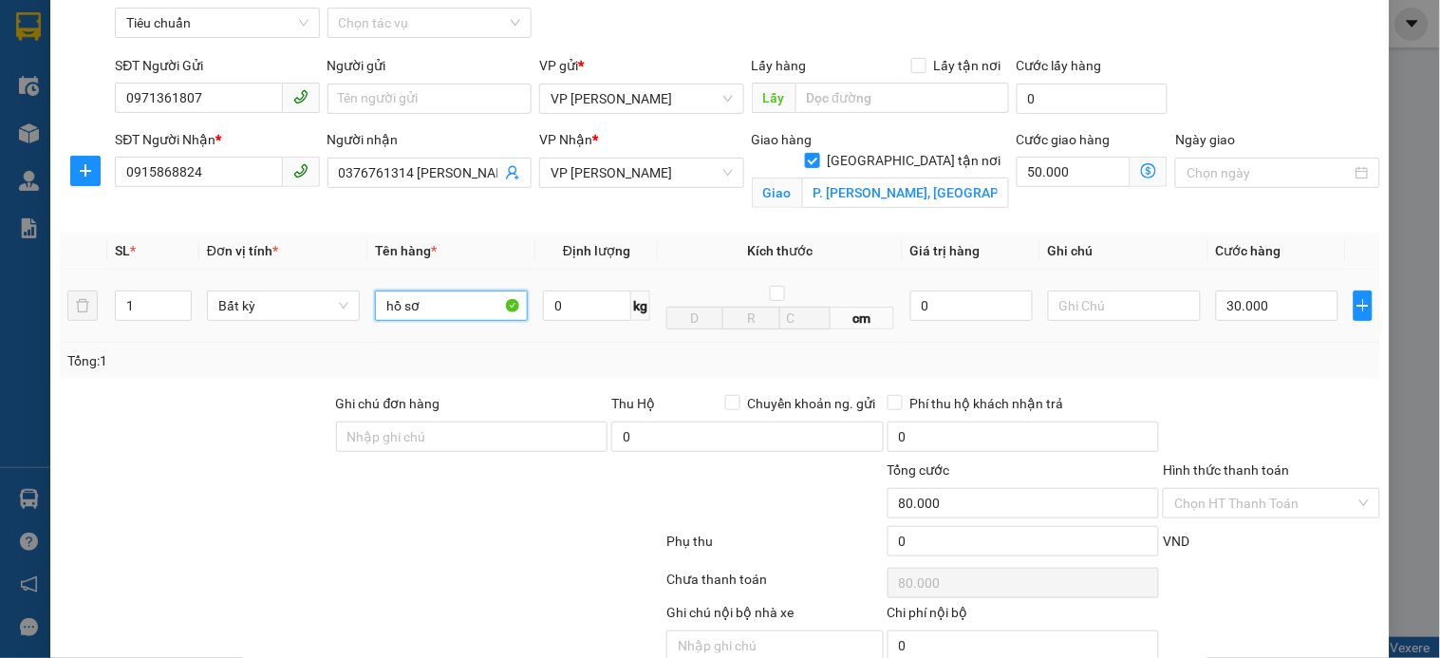
scroll to position [176, 0]
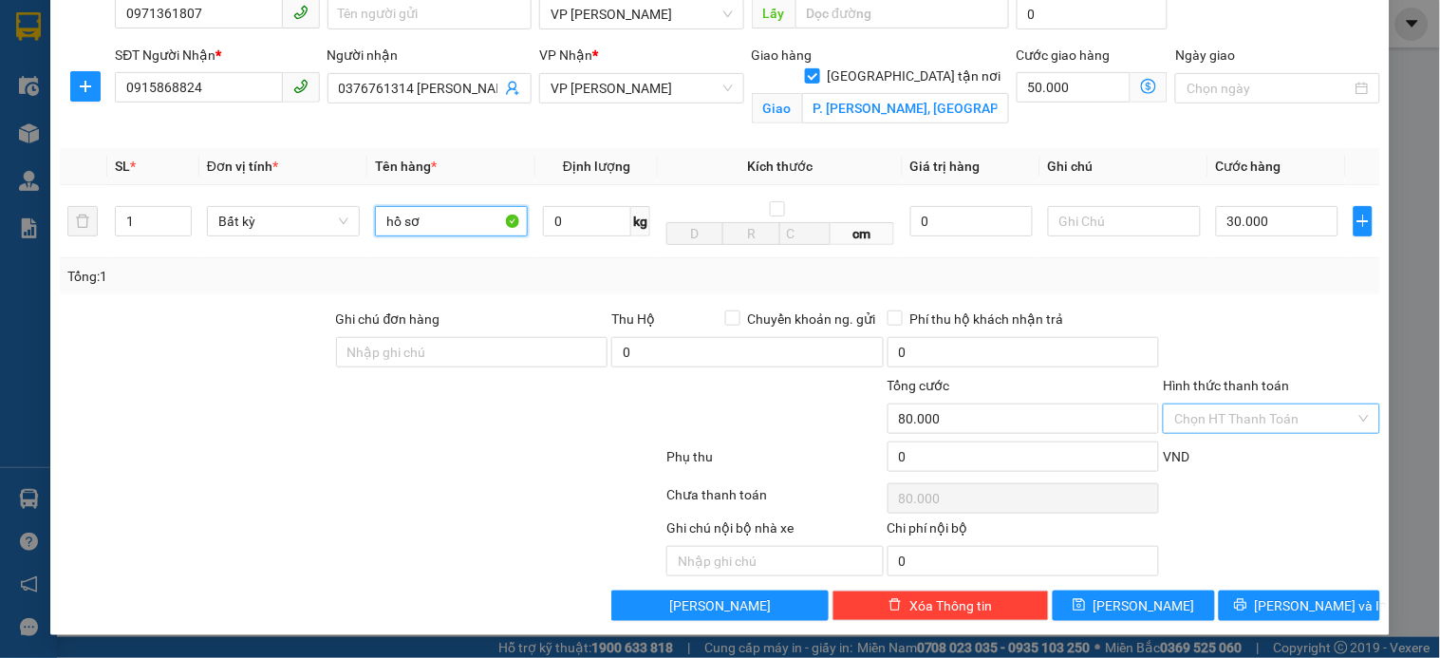
type input "hồ sơ"
click at [1251, 421] on input "Hình thức thanh toán" at bounding box center [1264, 418] width 180 height 28
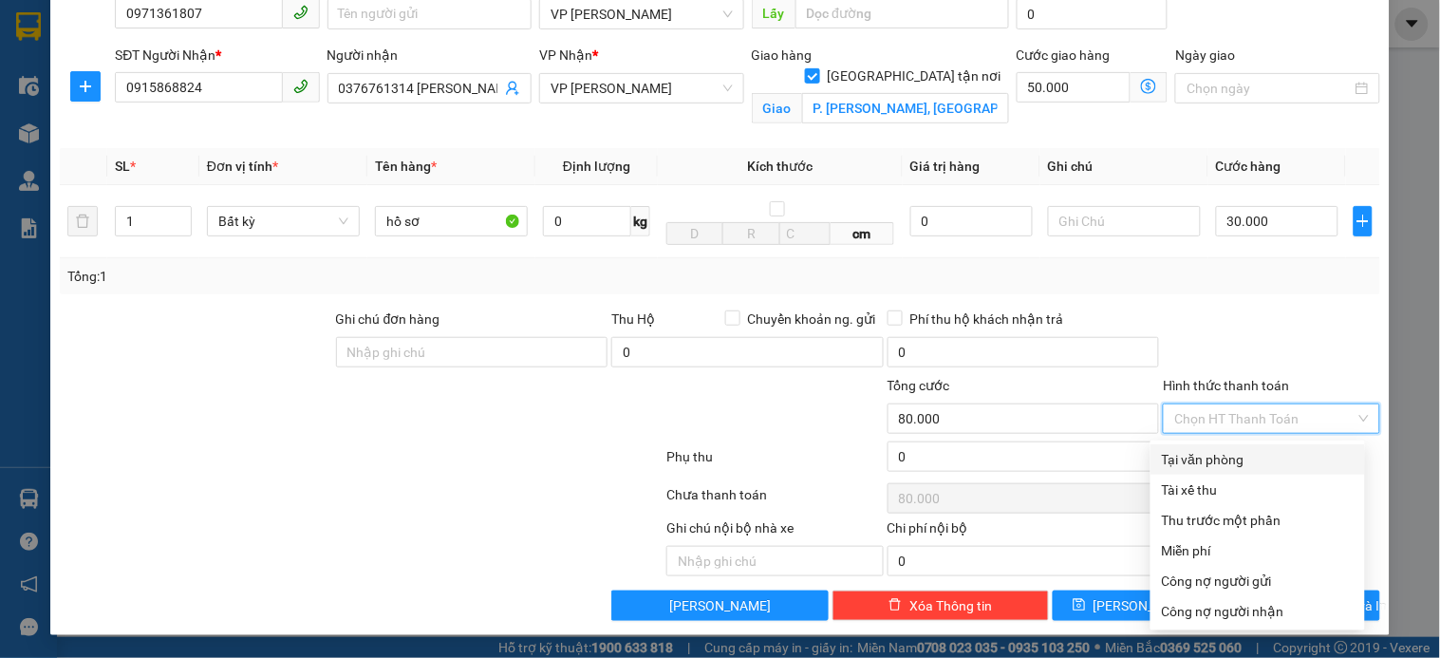
click at [1264, 348] on div at bounding box center [1271, 342] width 220 height 66
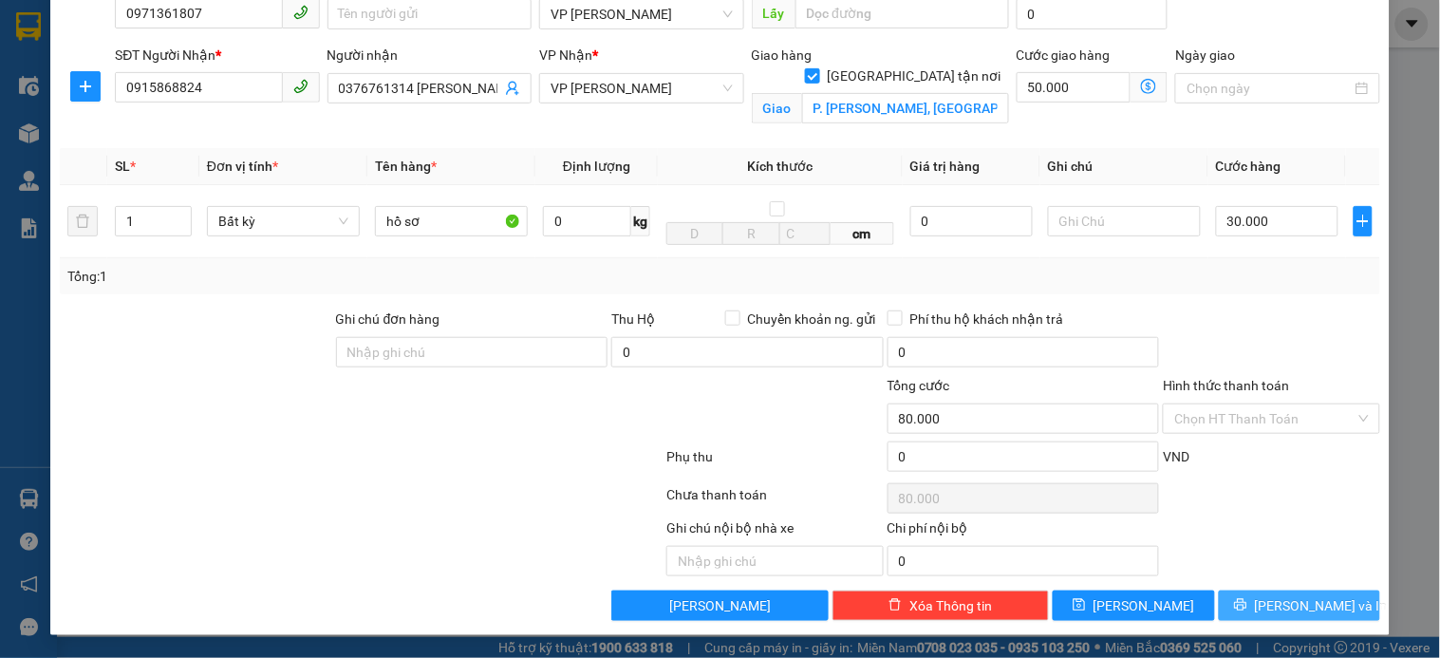
click at [1273, 600] on span "Lưu và In" at bounding box center [1321, 605] width 133 height 21
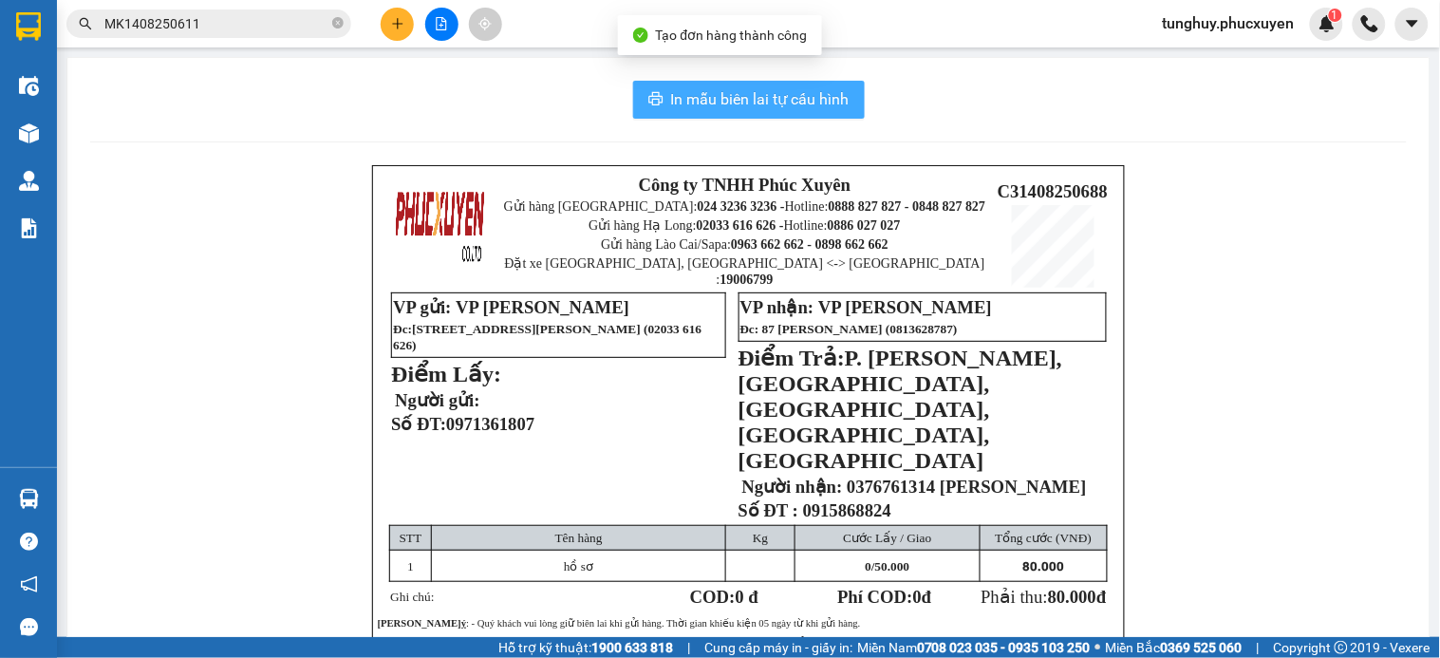
click at [729, 109] on span "In mẫu biên lai tự cấu hình" at bounding box center [760, 99] width 178 height 24
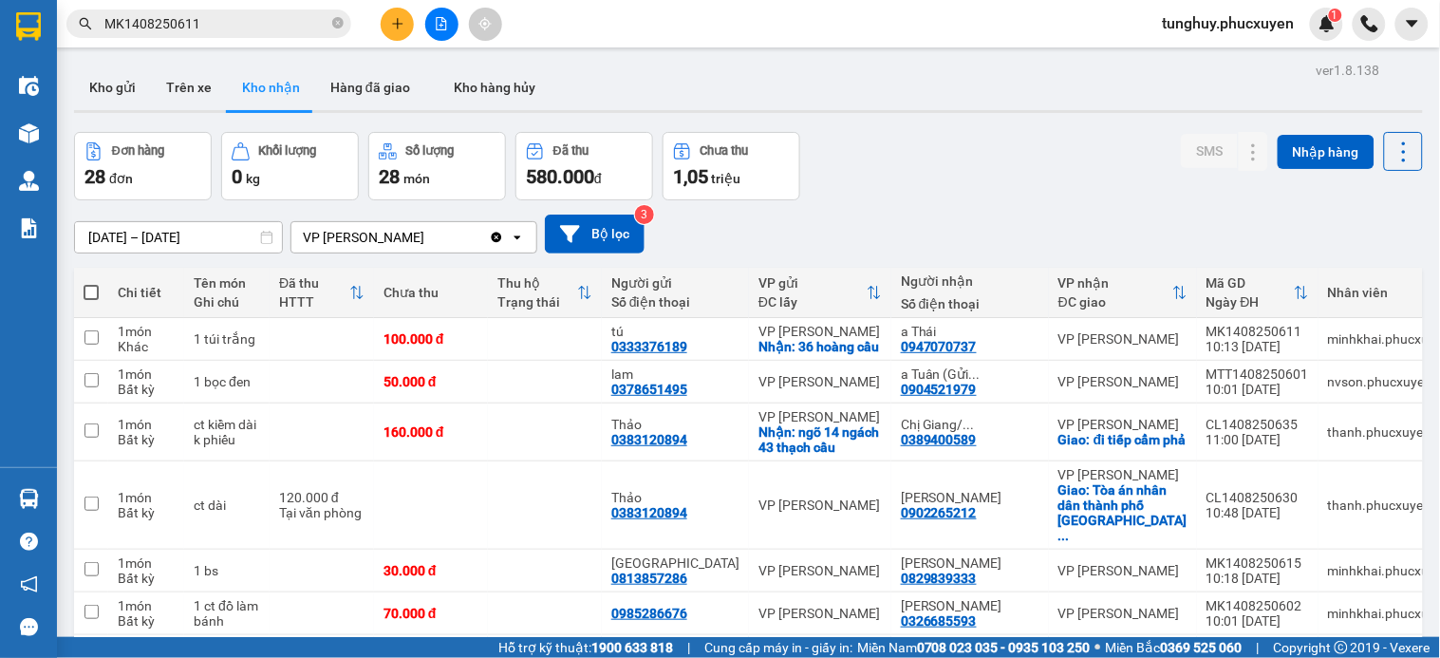
drag, startPoint x: 396, startPoint y: 19, endPoint x: 387, endPoint y: 11, distance: 11.4
click at [387, 11] on button at bounding box center [397, 24] width 33 height 33
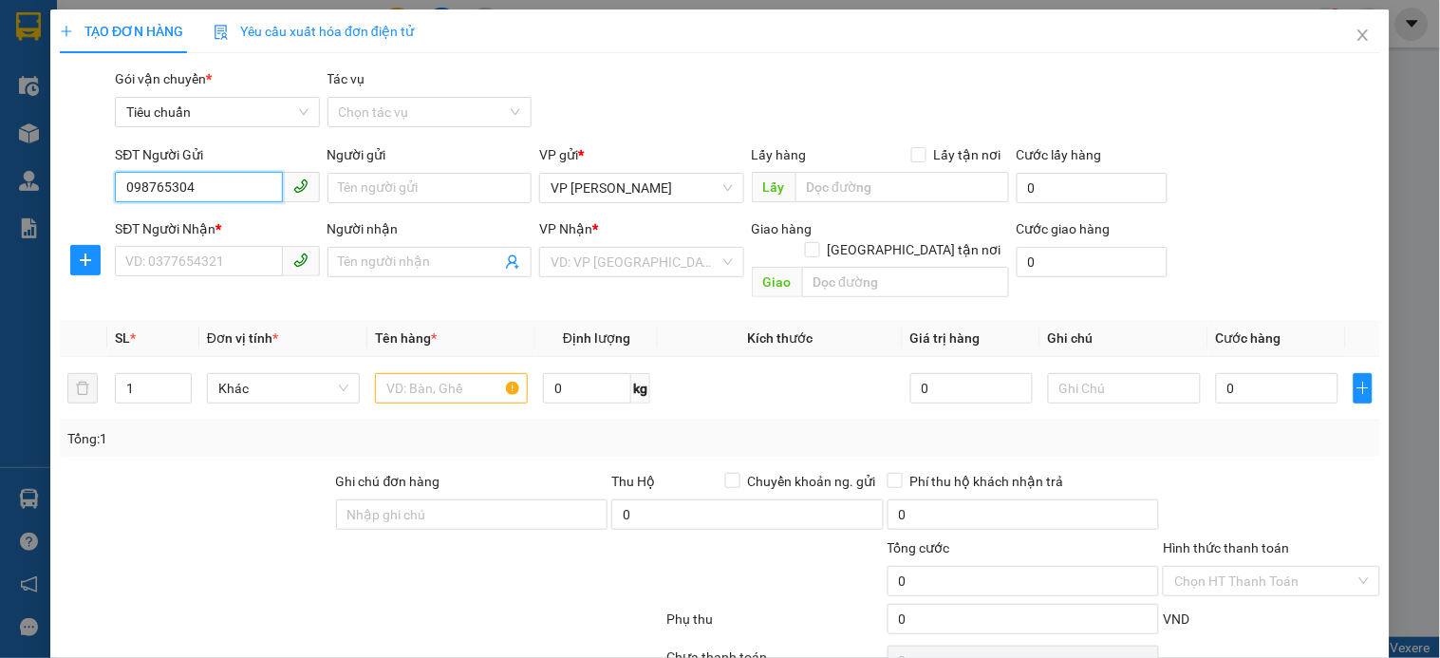
type input "0987653046"
drag, startPoint x: 290, startPoint y: 222, endPoint x: 195, endPoint y: 266, distance: 104.5
click at [286, 223] on div "0987653046 - cô Thơm" at bounding box center [214, 225] width 179 height 21
type input "cô Thơm"
type input "0987653046"
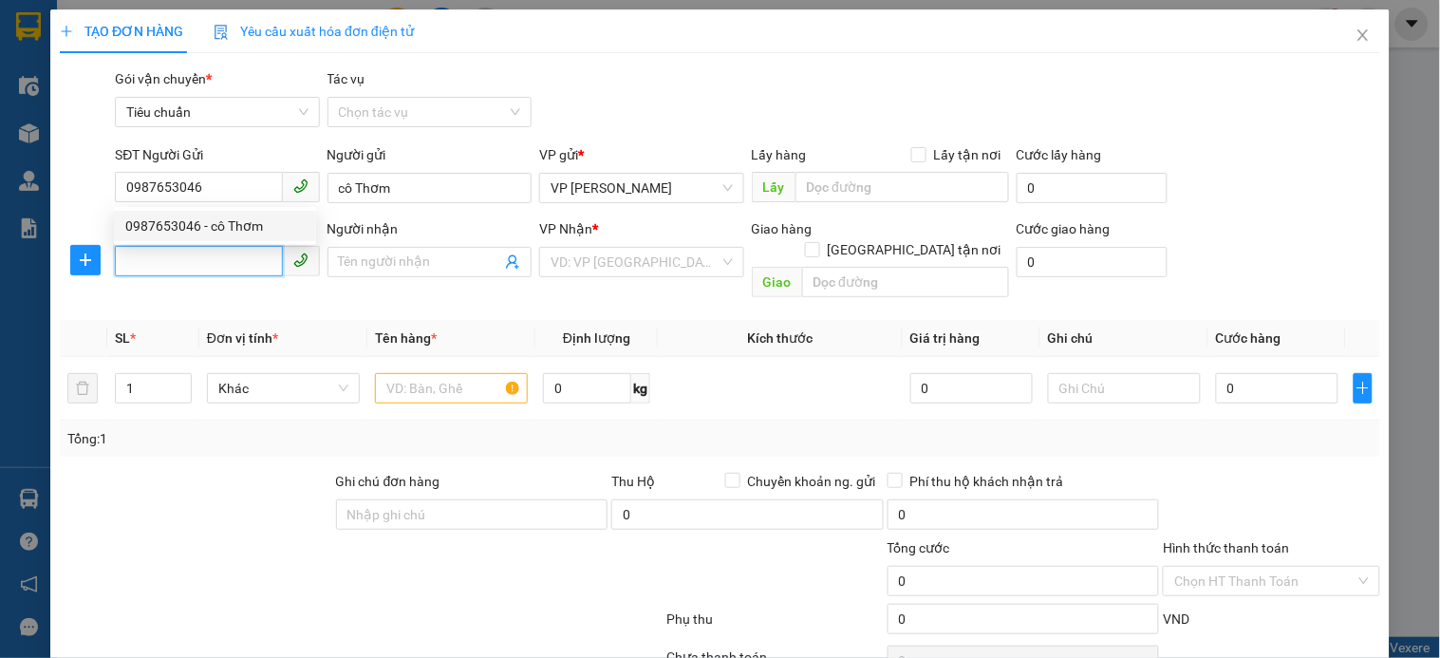
click at [195, 266] on input "SĐT Người Nhận *" at bounding box center [198, 261] width 167 height 30
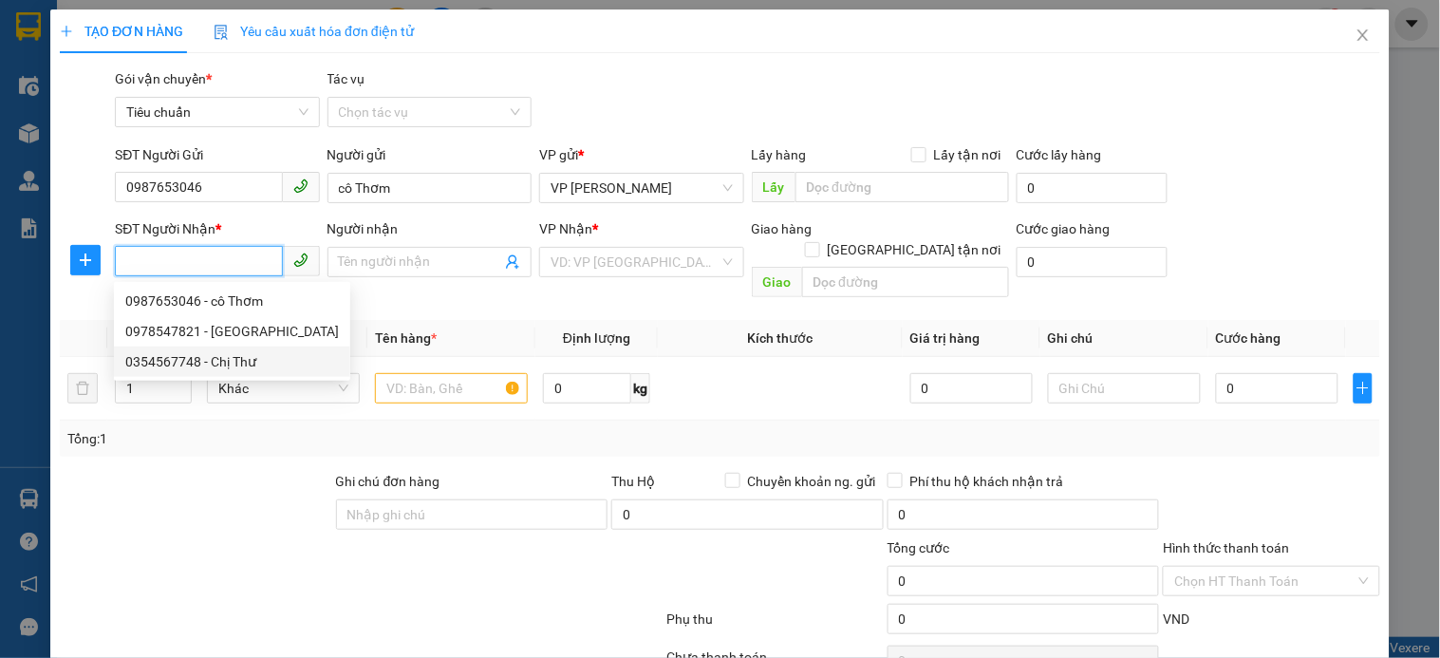
click at [249, 355] on div "0354567748 - Chị Thư" at bounding box center [232, 361] width 214 height 21
type input "0354567748"
type input "Chị Thư"
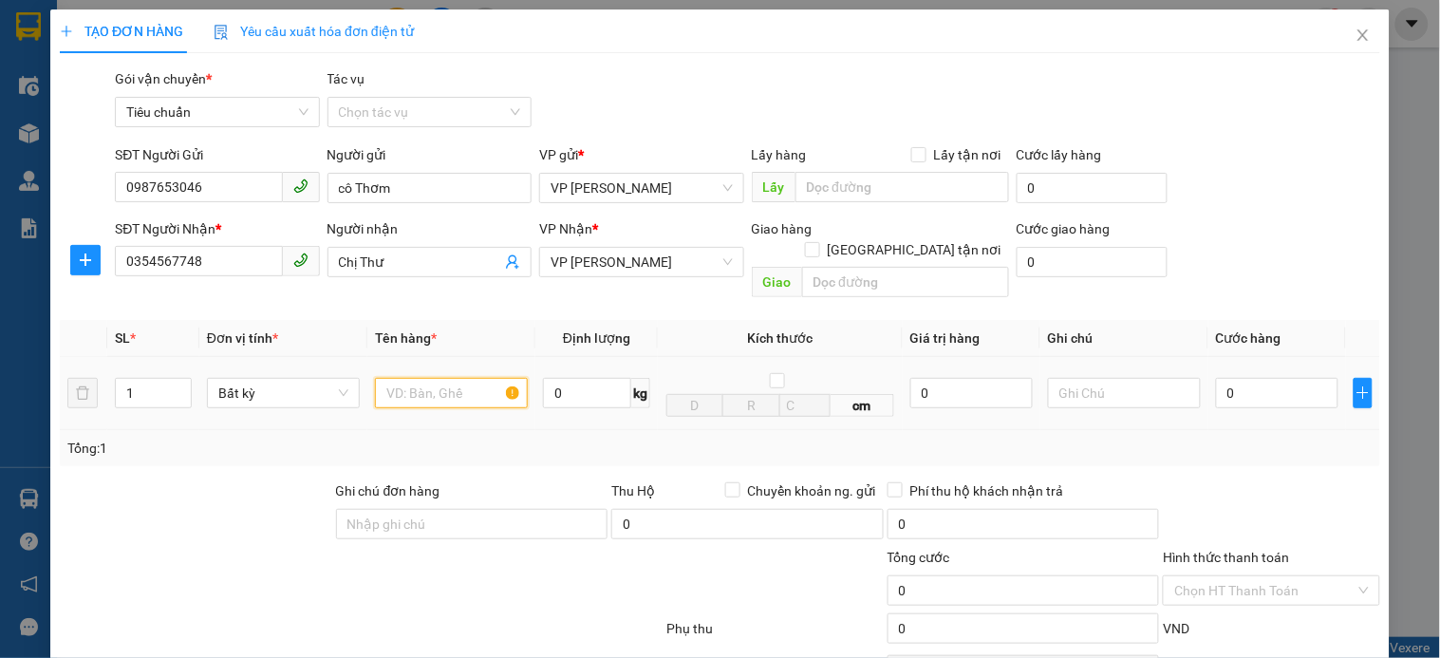
click at [437, 378] on input "text" at bounding box center [451, 393] width 153 height 30
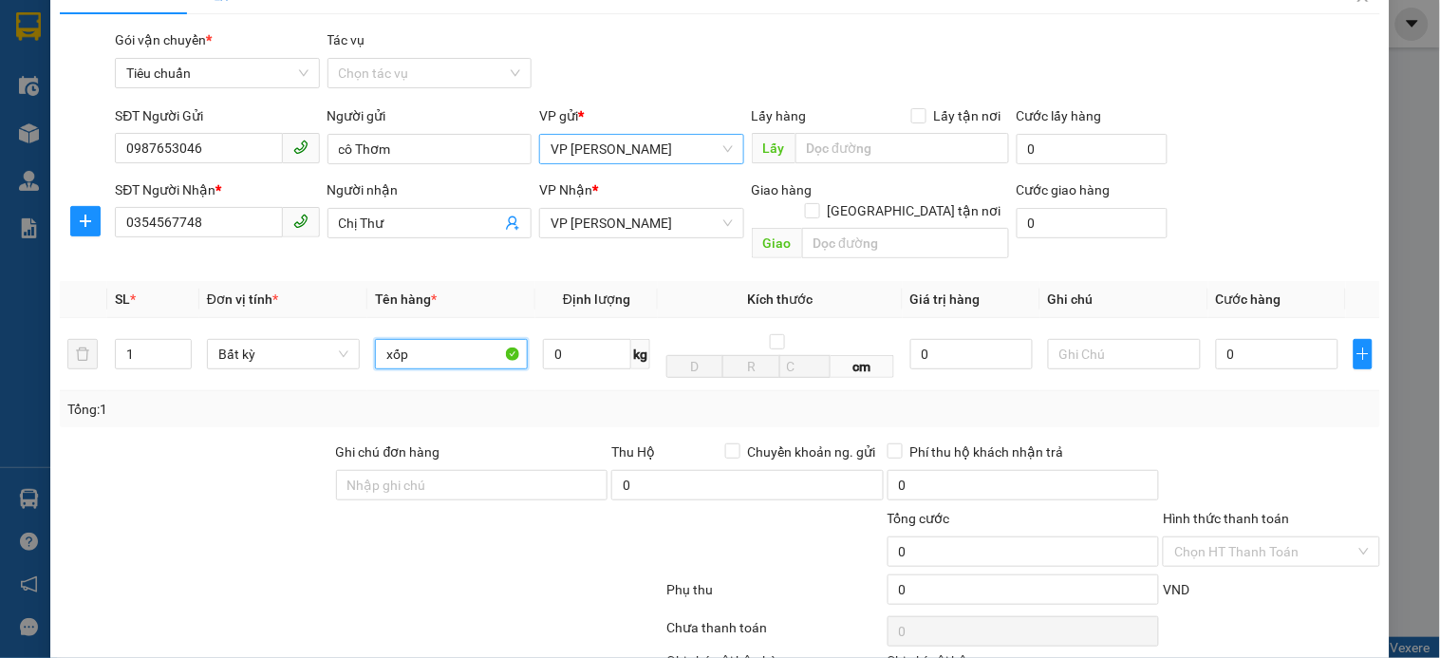
scroll to position [105, 0]
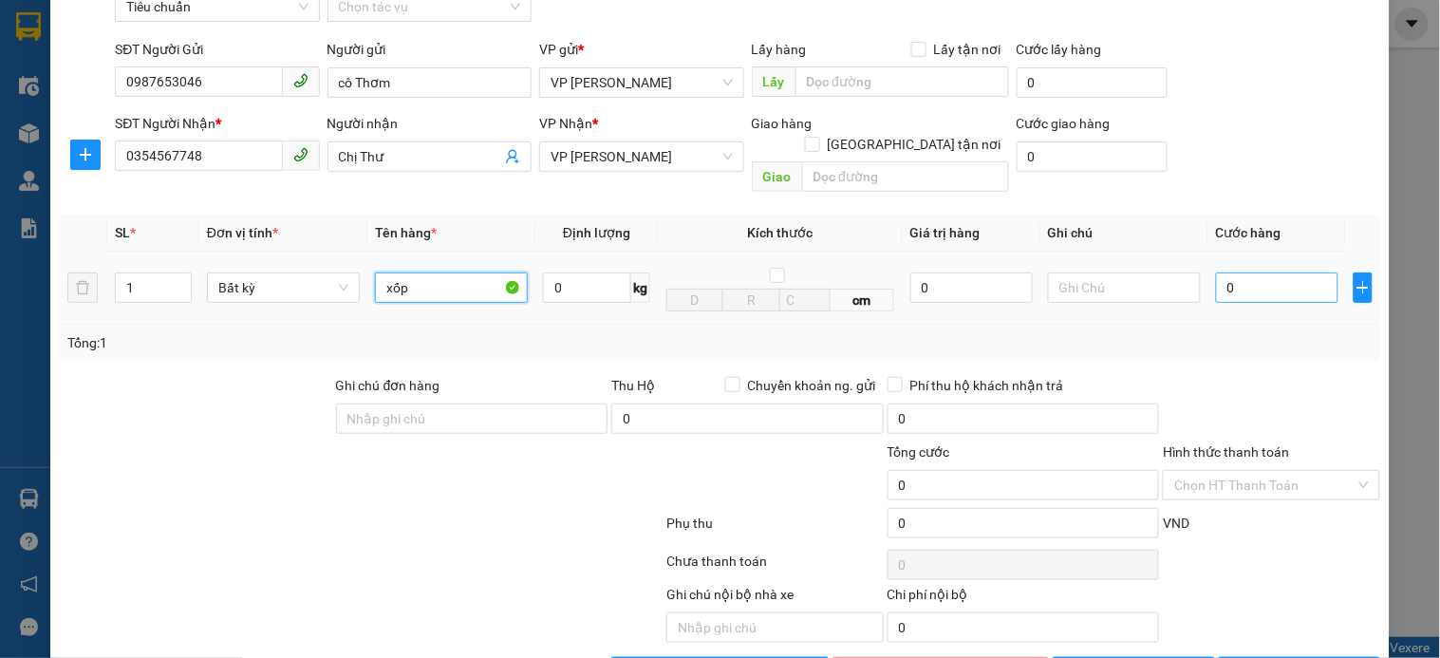
type input "xốp"
click at [1280, 272] on input "0" at bounding box center [1277, 287] width 122 height 30
type input "8"
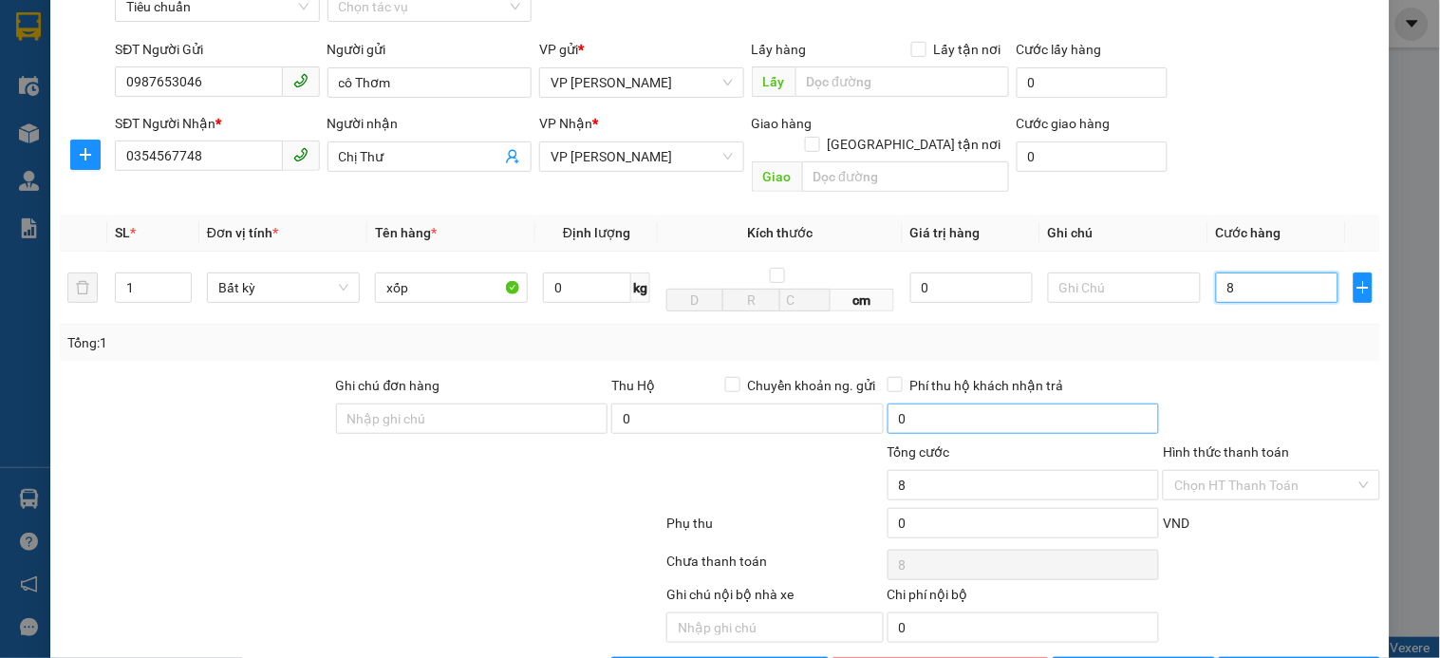
type input "80"
type input "8"
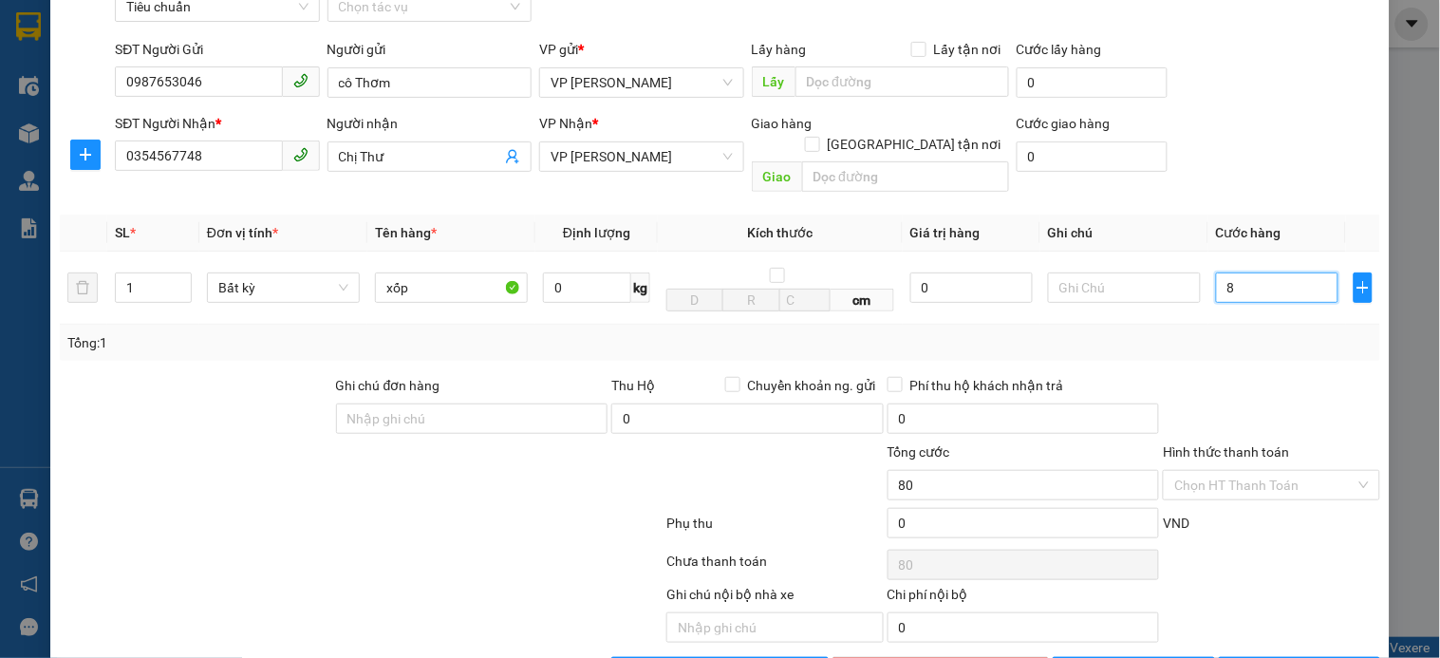
type input "8"
type input "0"
type input "07"
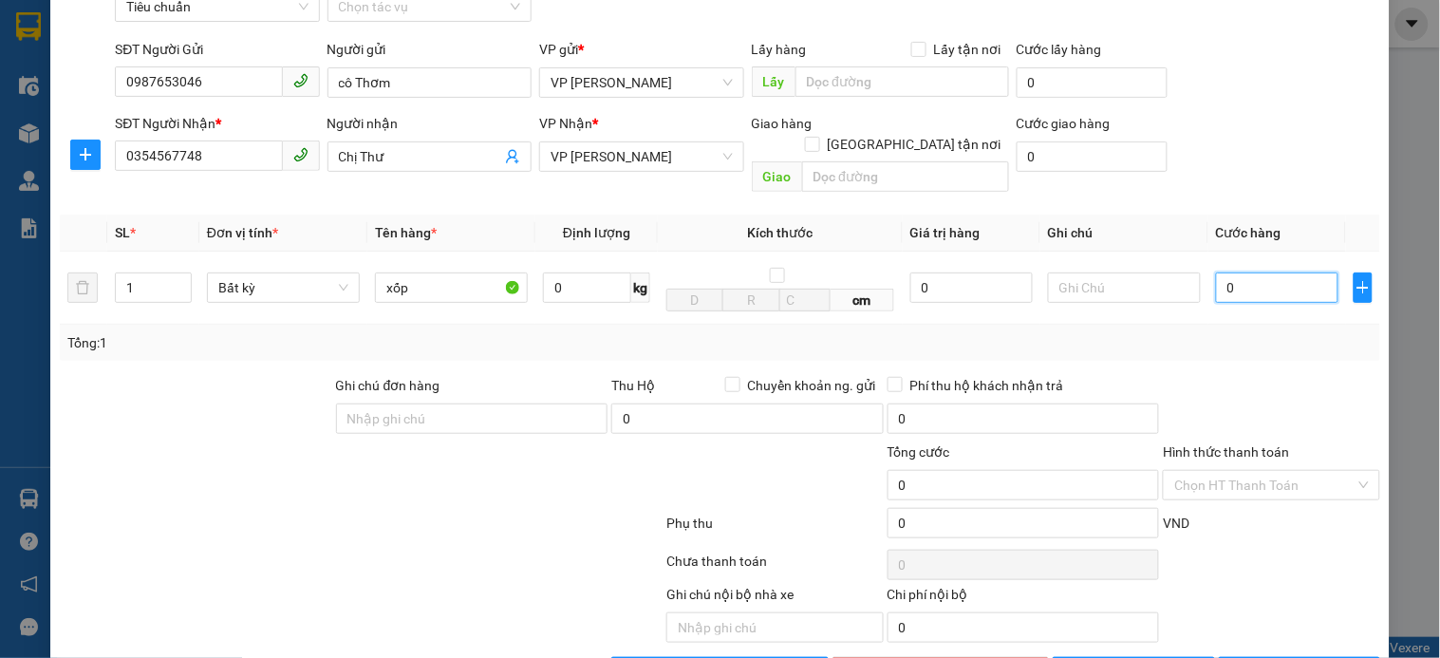
type input "7"
type input "070"
type input "70"
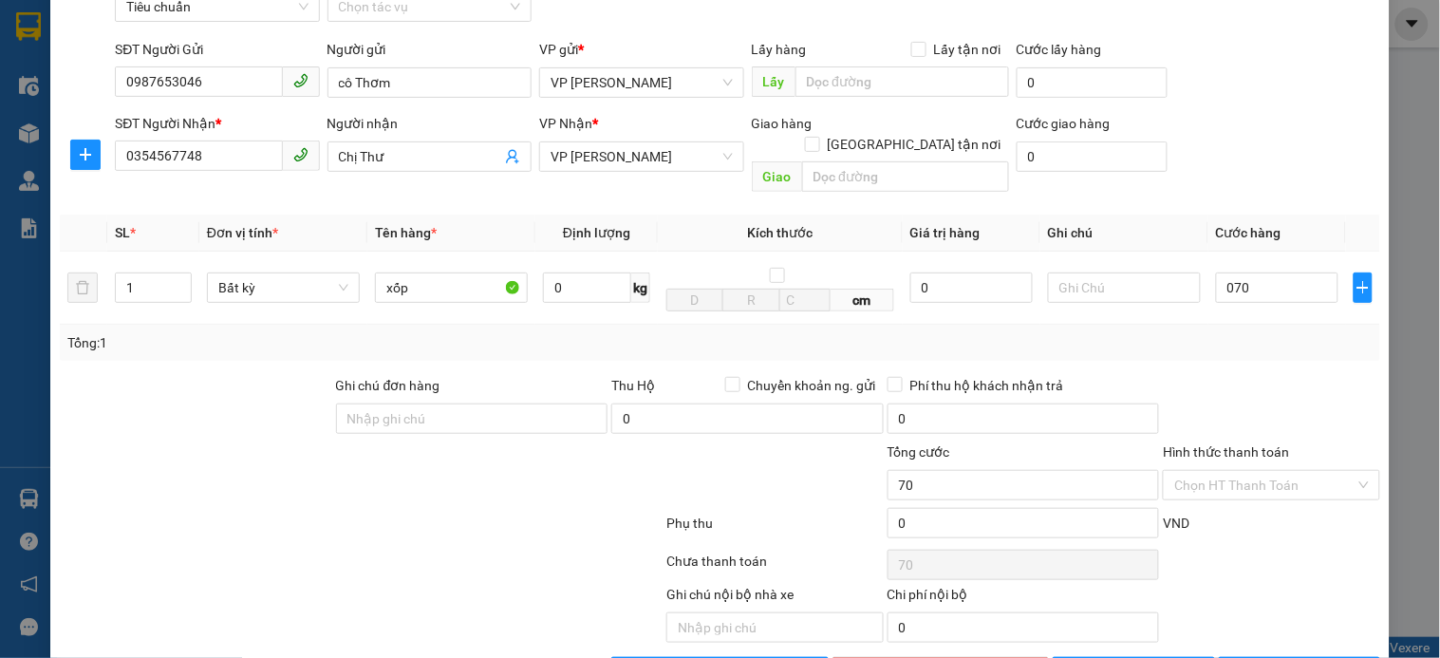
click at [1248, 381] on div at bounding box center [1271, 408] width 220 height 66
type input "70.000"
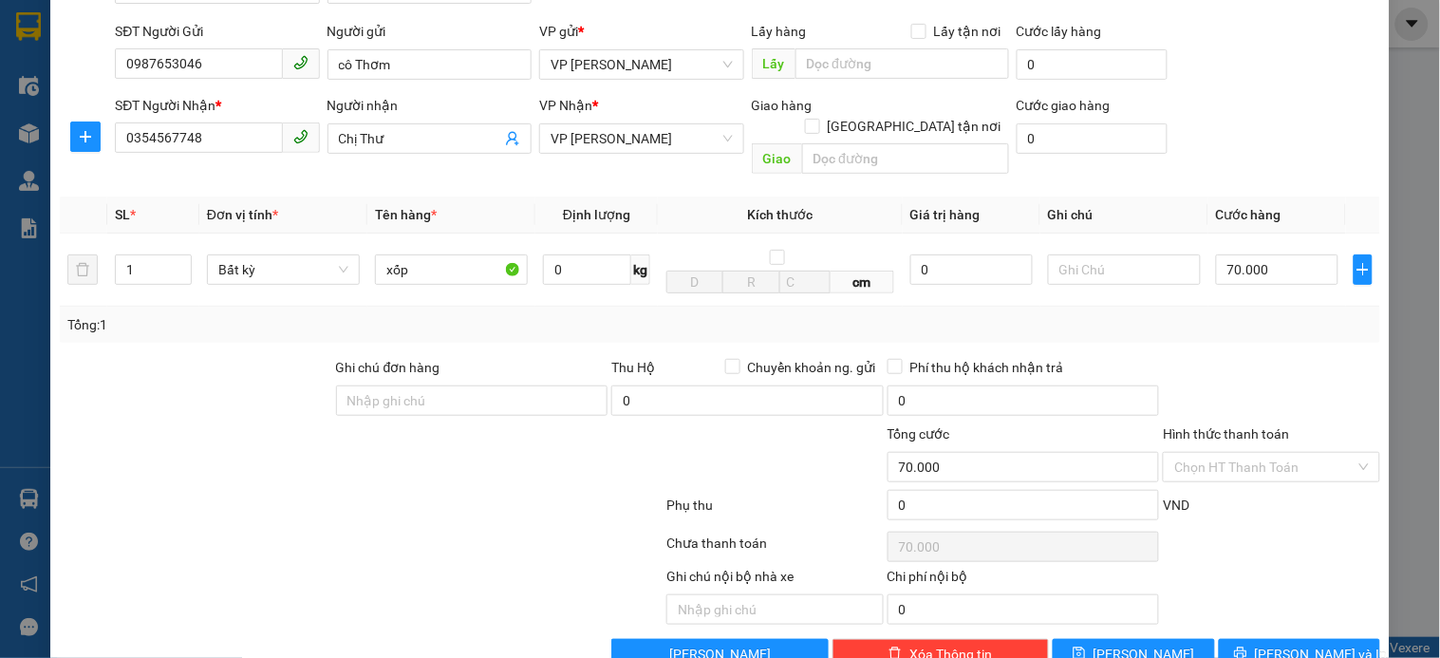
scroll to position [154, 0]
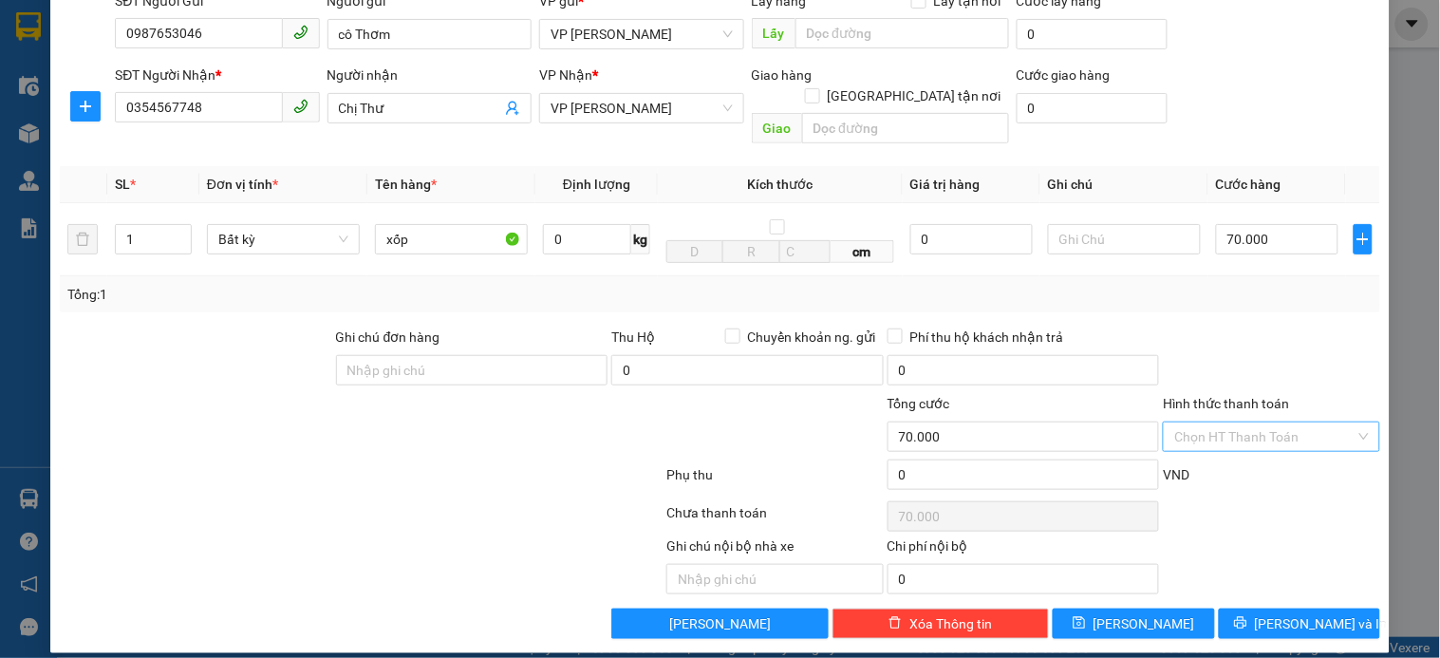
click at [1265, 422] on input "Hình thức thanh toán" at bounding box center [1264, 436] width 180 height 28
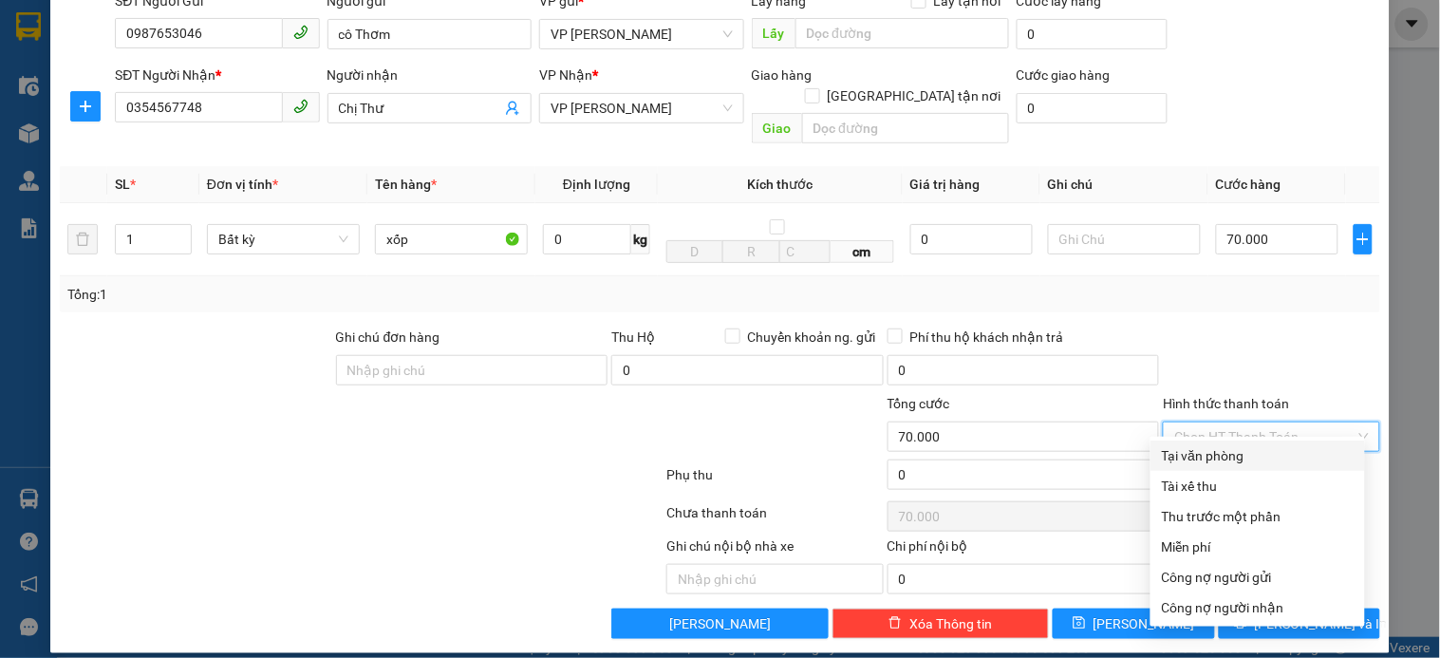
click at [1261, 452] on div "Tại văn phòng" at bounding box center [1258, 455] width 192 height 21
type input "0"
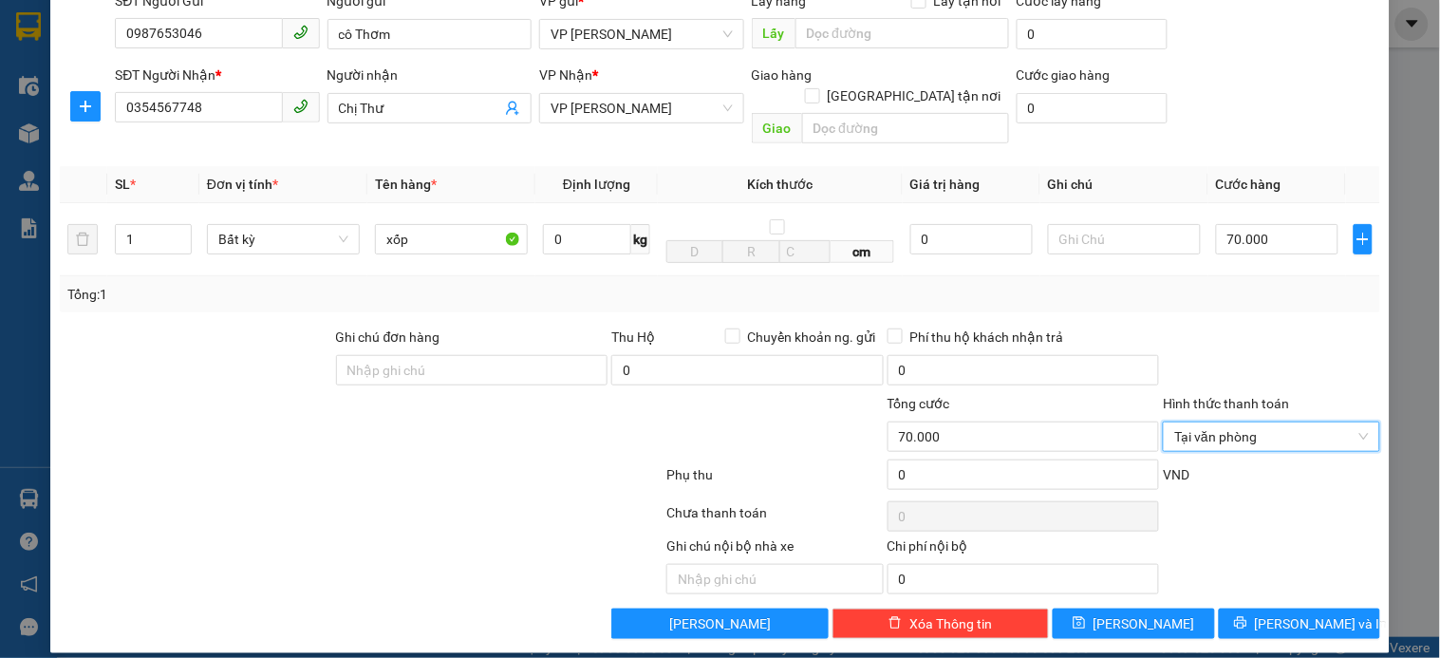
click at [1207, 327] on div at bounding box center [1271, 360] width 220 height 66
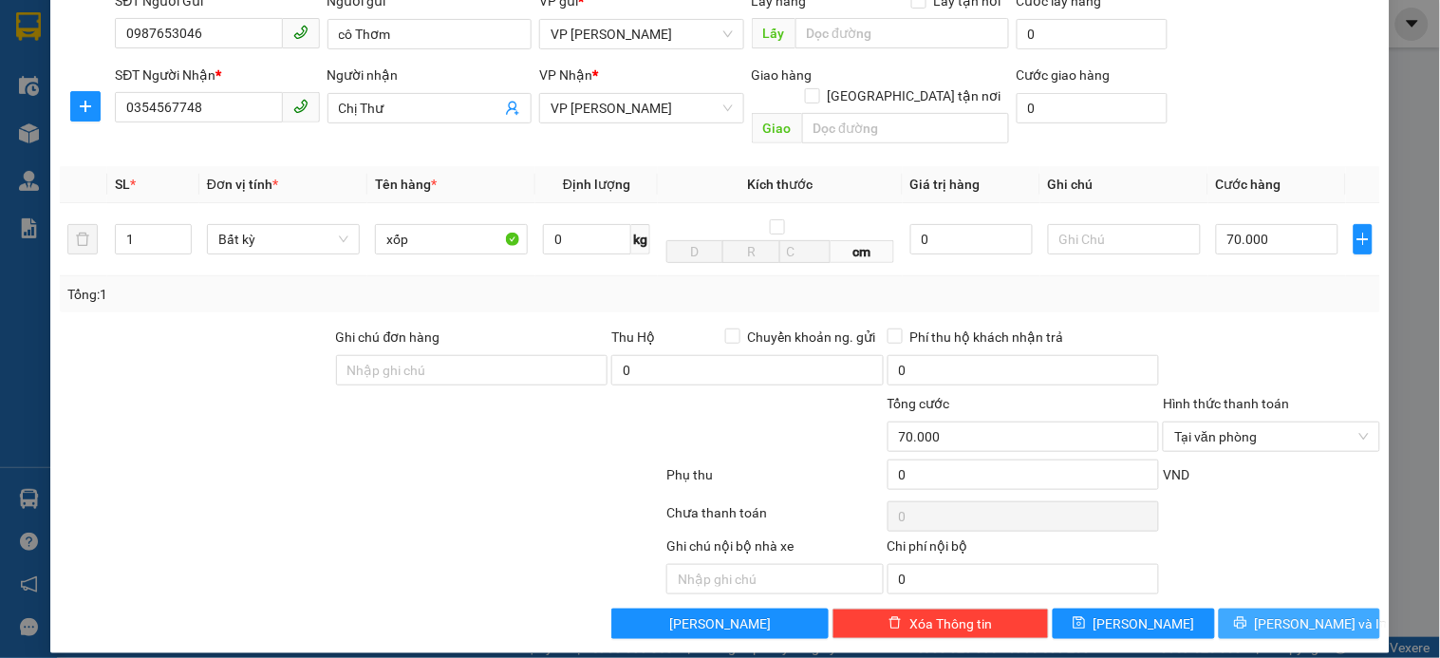
click at [1267, 613] on span "Lưu và In" at bounding box center [1321, 623] width 133 height 21
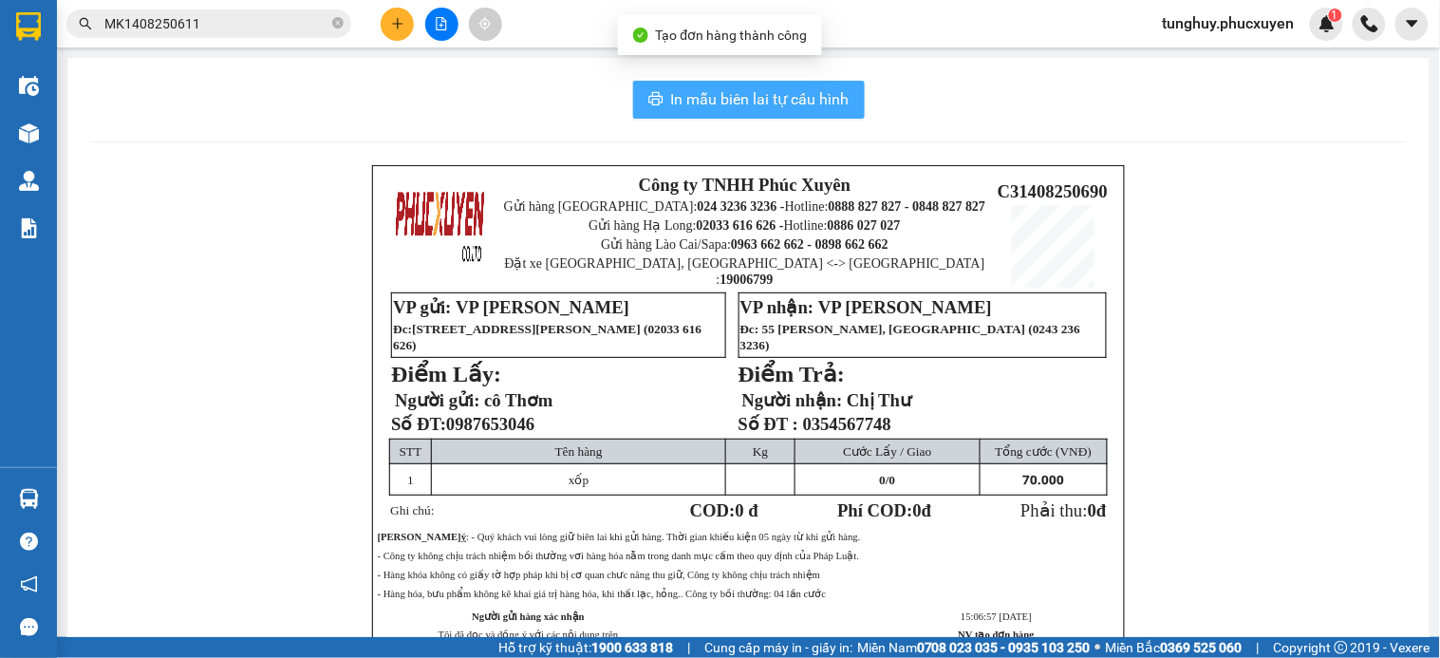
click at [728, 81] on button "In mẫu biên lai tự cấu hình" at bounding box center [749, 100] width 232 height 38
click at [729, 100] on span "In mẫu biên lai tự cấu hình" at bounding box center [760, 99] width 178 height 24
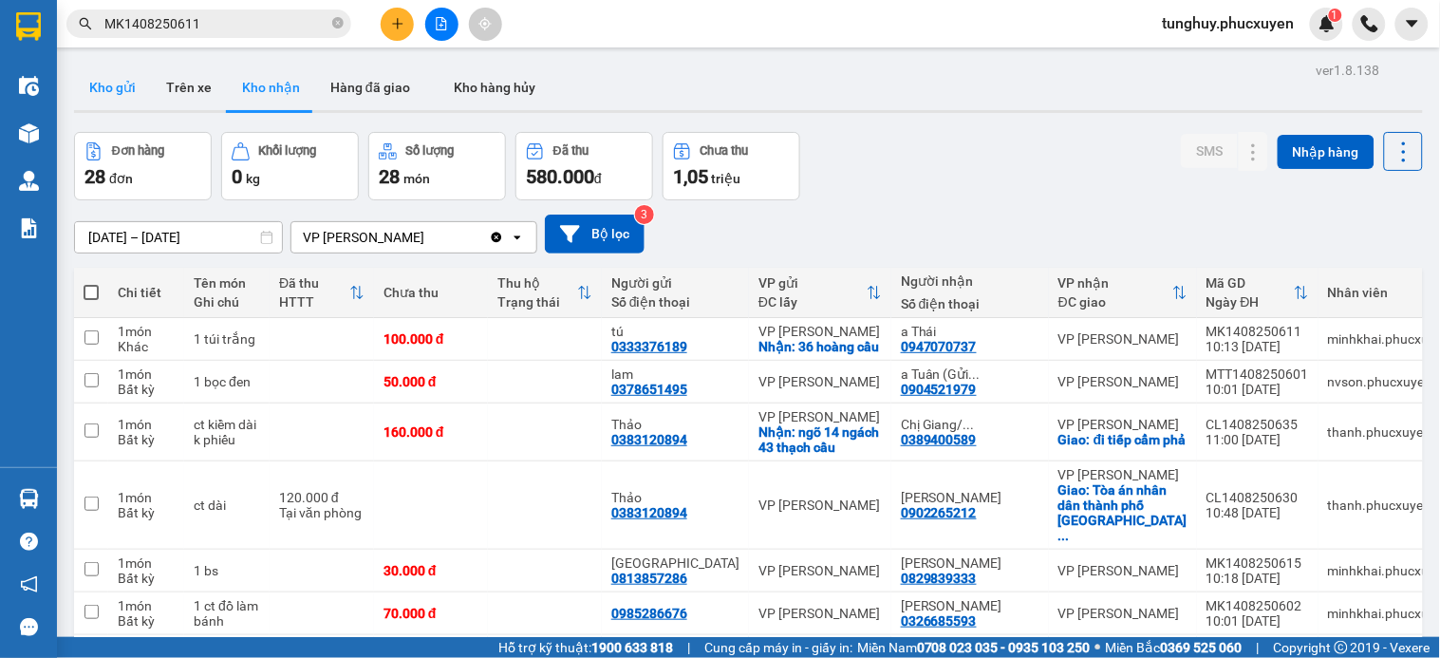
click at [123, 93] on button "Kho gửi" at bounding box center [112, 88] width 77 height 46
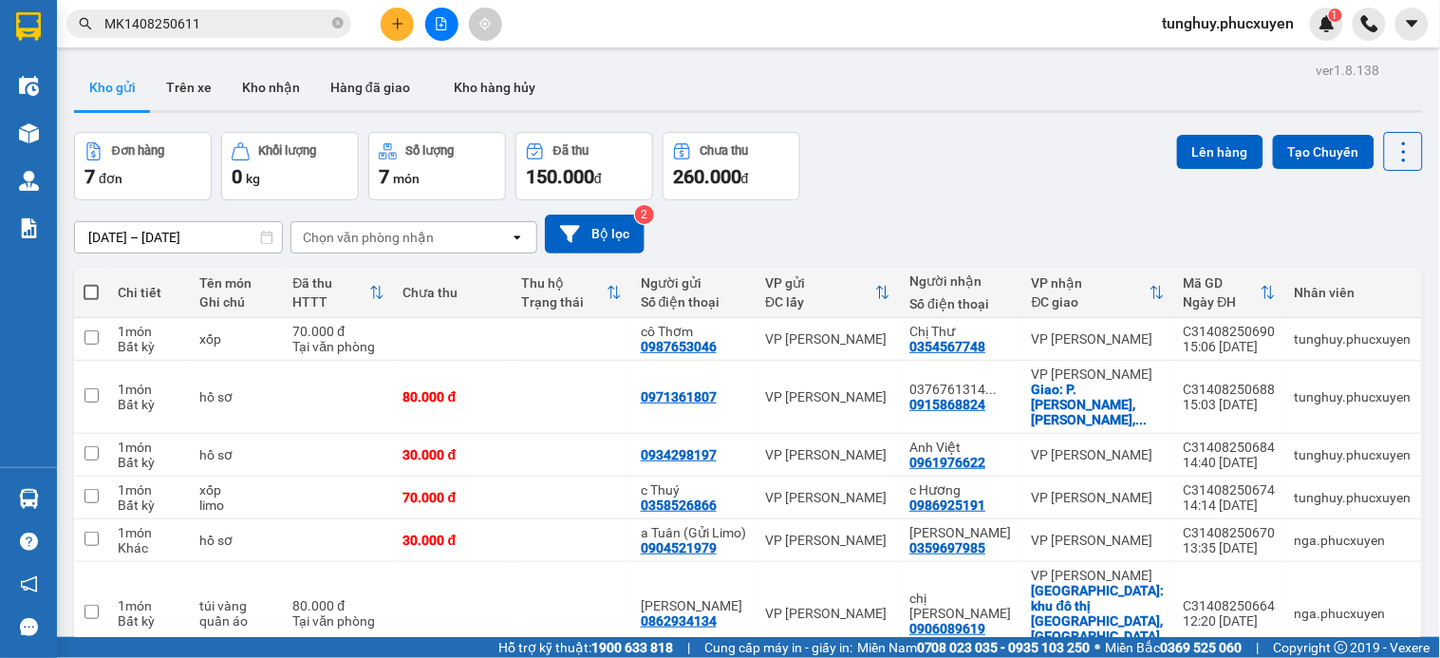
click at [272, 100] on button "Kho nhận" at bounding box center [271, 88] width 88 height 46
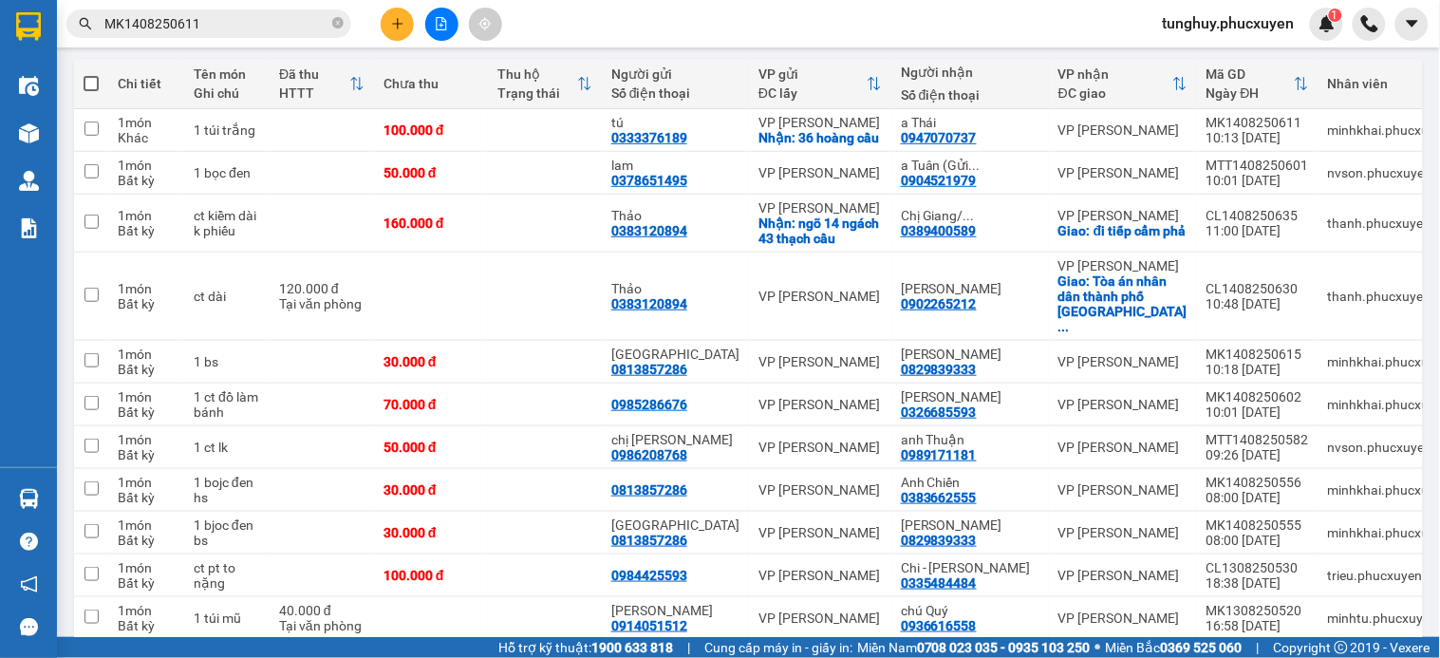
scroll to position [211, 0]
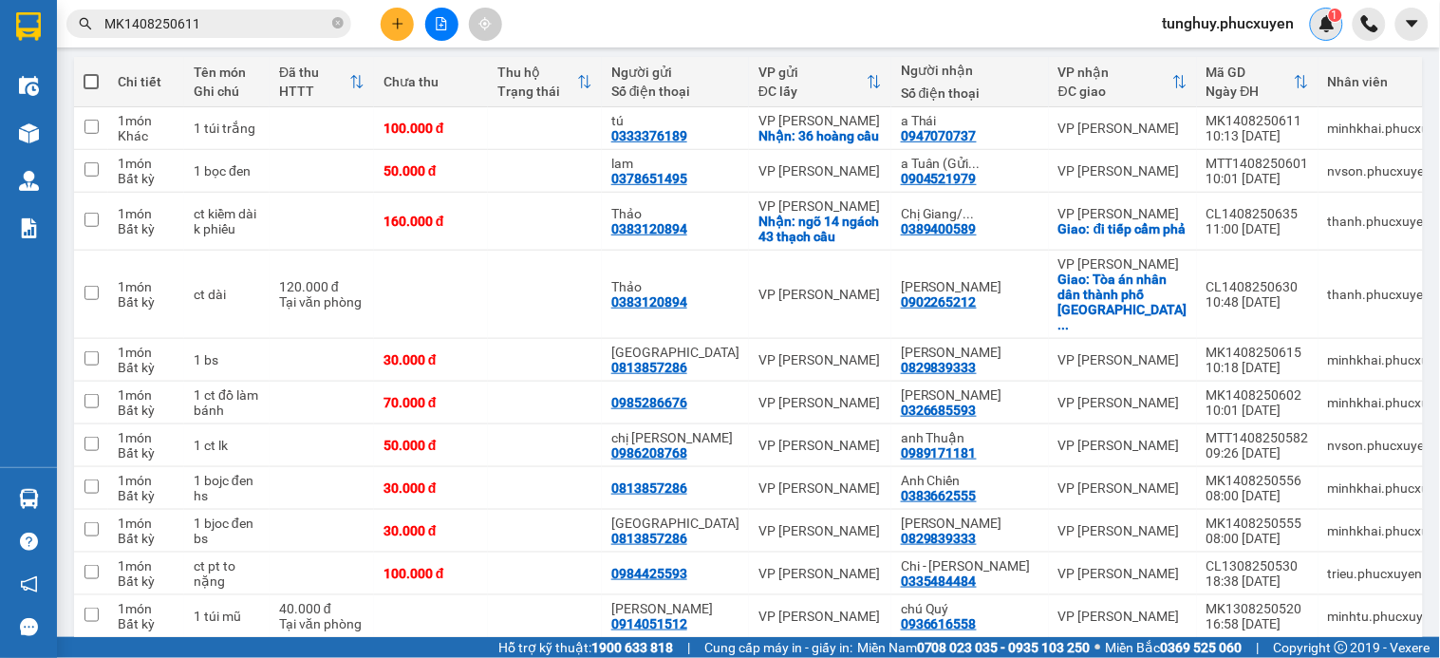
click at [1325, 17] on img at bounding box center [1327, 23] width 17 height 17
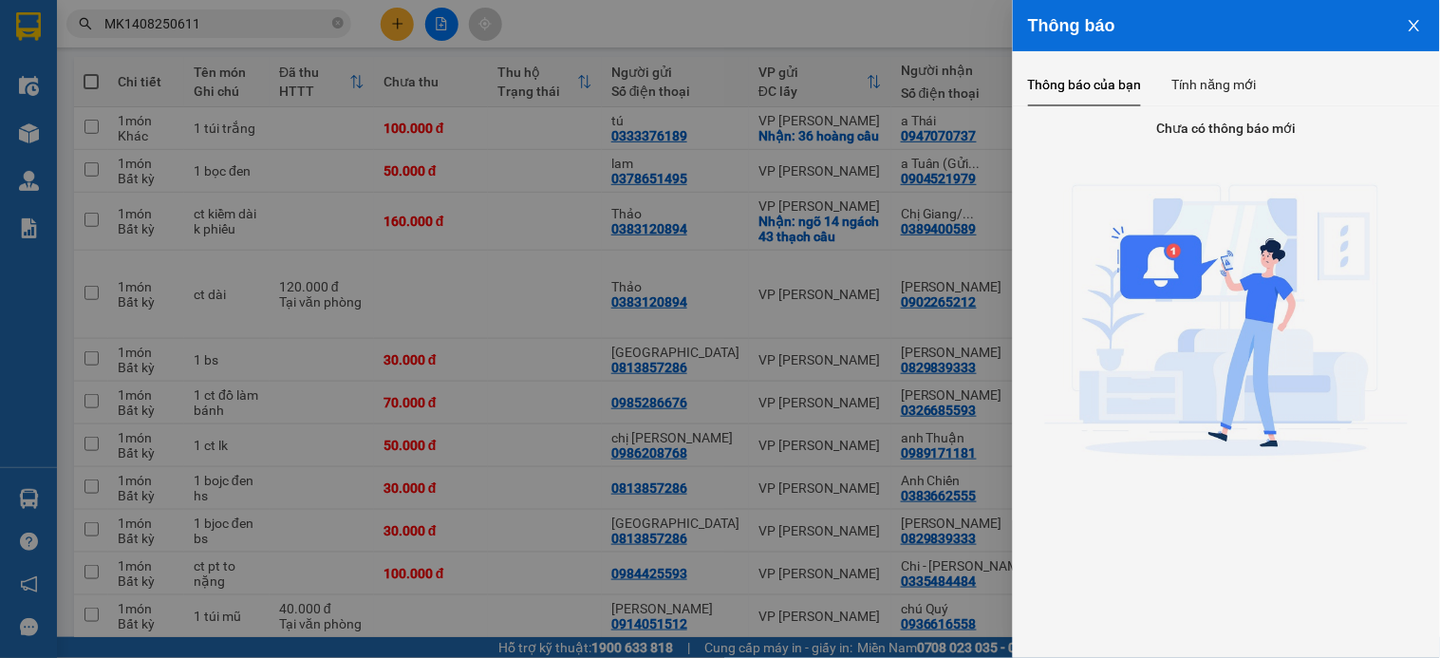
drag, startPoint x: 837, startPoint y: 63, endPoint x: 878, endPoint y: 5, distance: 70.8
click at [843, 62] on div at bounding box center [720, 329] width 1440 height 658
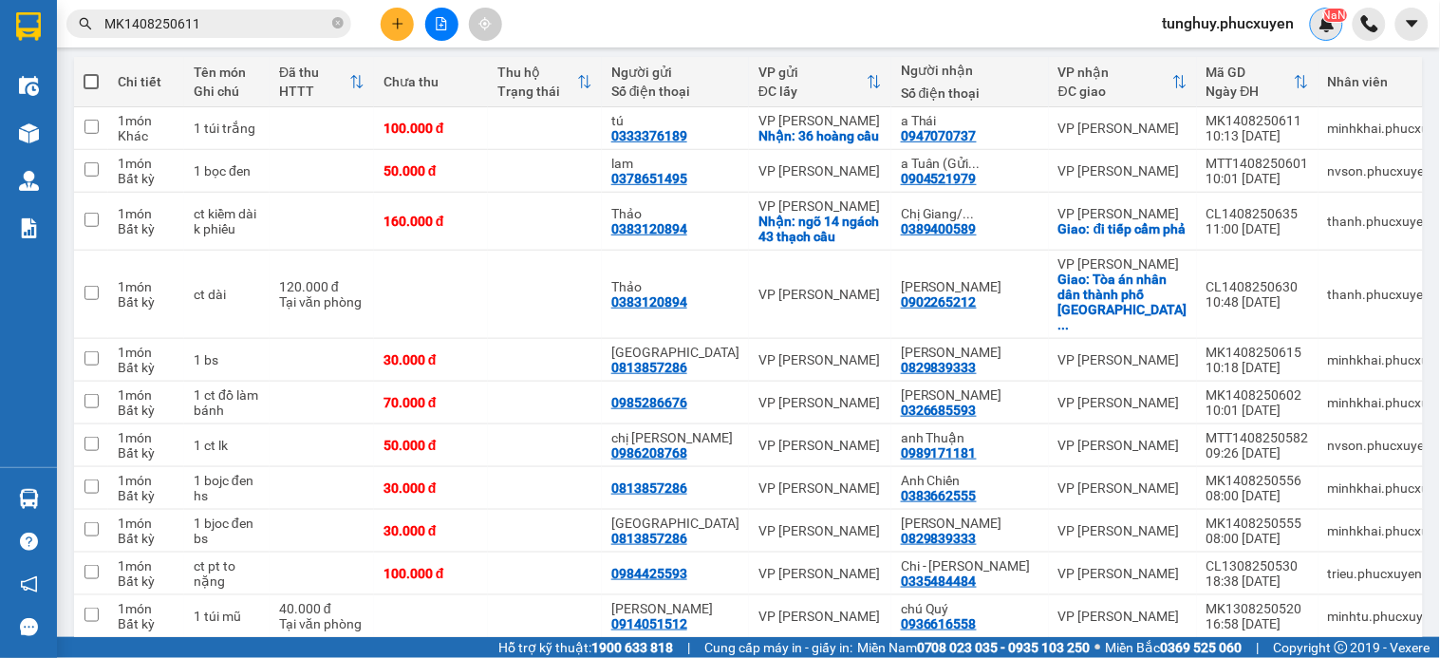
click at [1324, 32] on div "NaN" at bounding box center [1326, 24] width 33 height 33
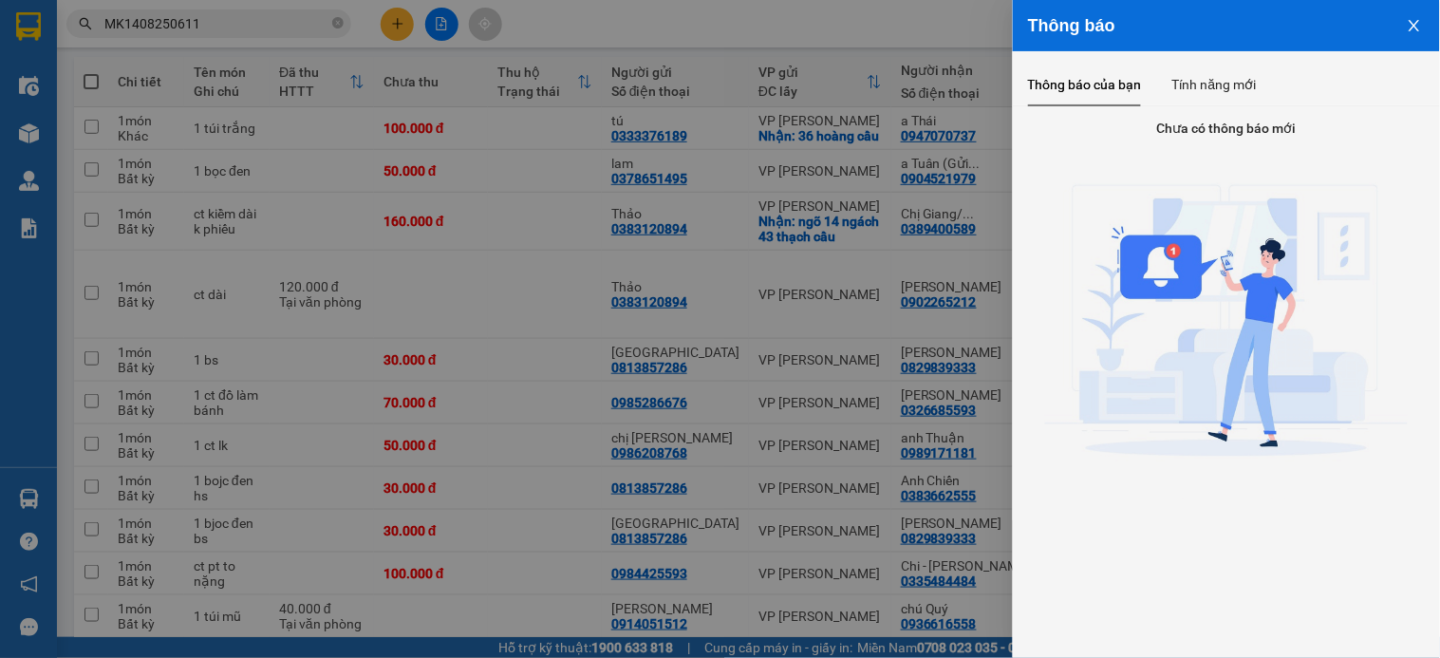
click at [918, 33] on div at bounding box center [720, 329] width 1440 height 658
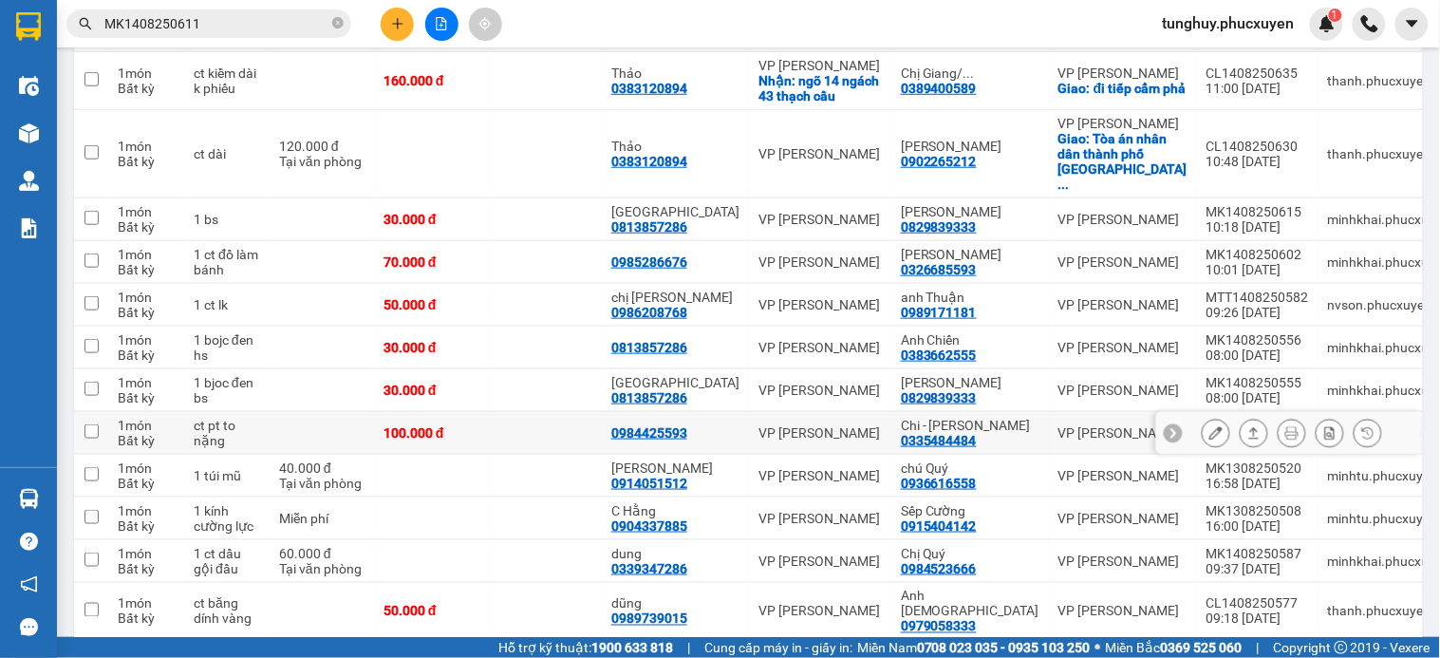
scroll to position [0, 0]
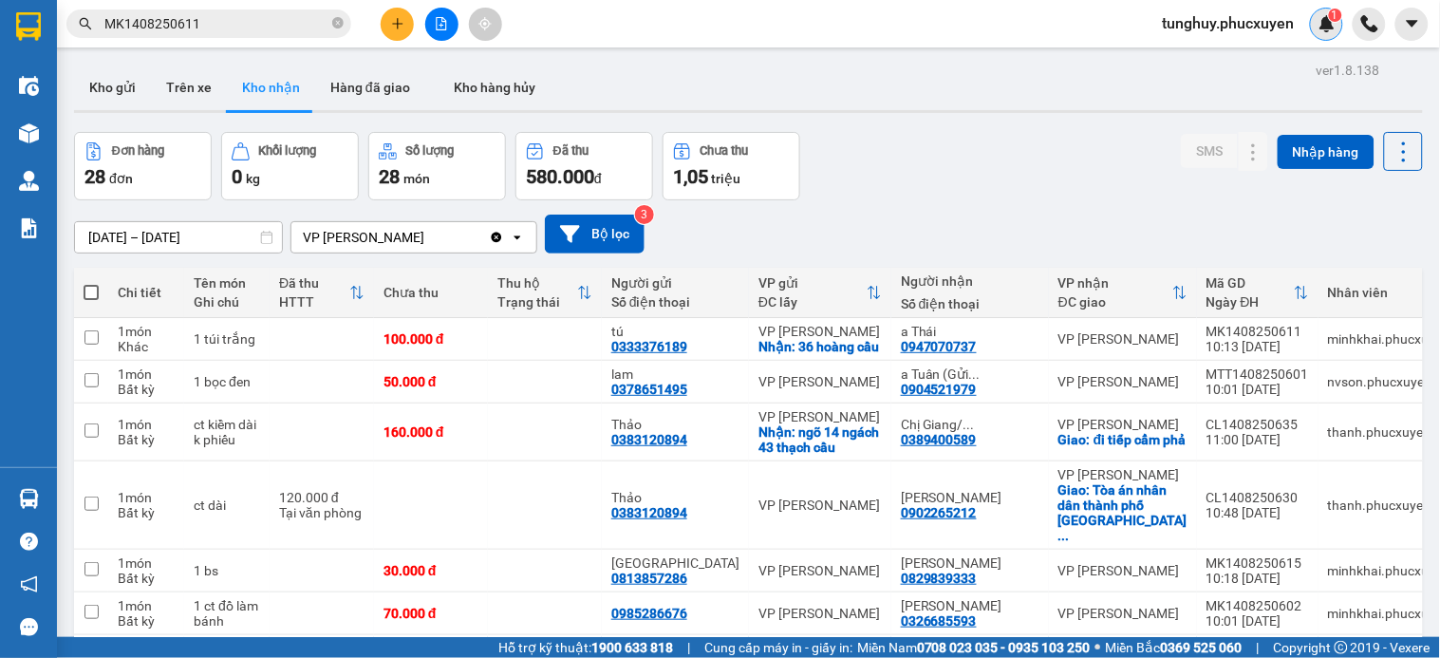
click at [1330, 11] on sup "1" at bounding box center [1335, 15] width 13 height 13
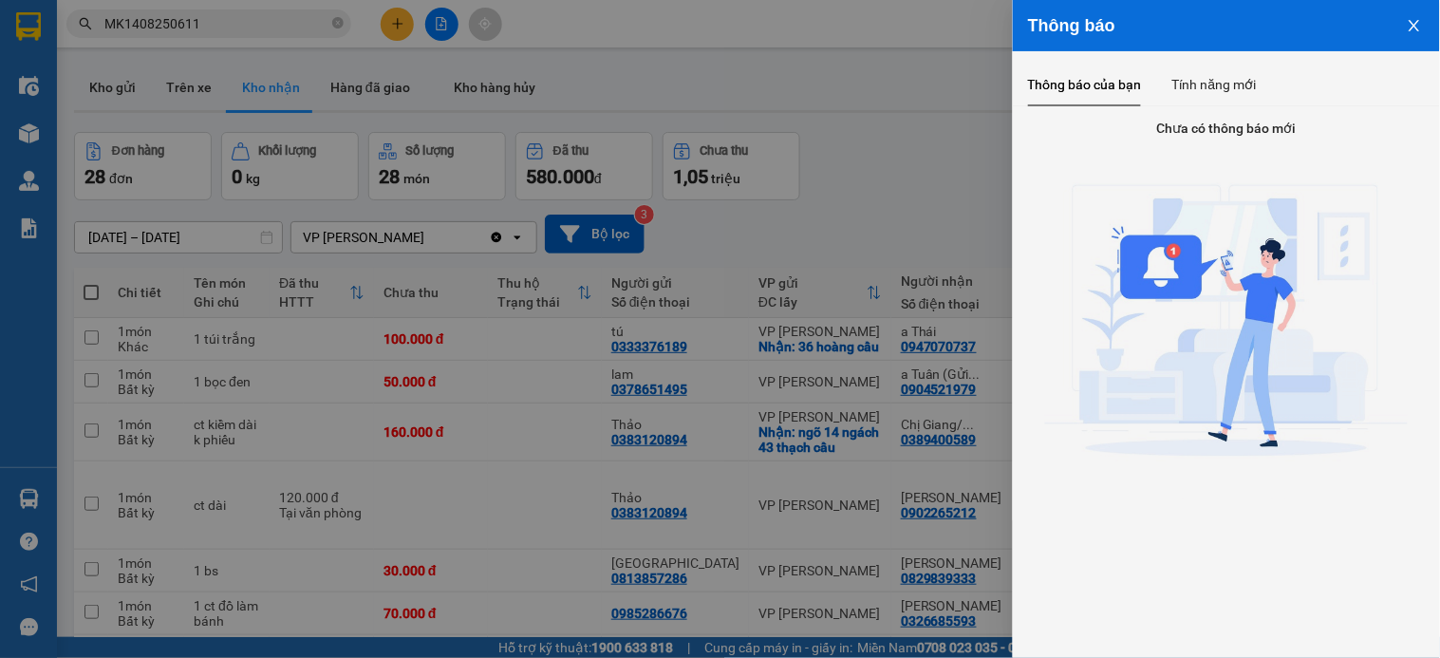
drag, startPoint x: 870, startPoint y: 101, endPoint x: 937, endPoint y: 89, distance: 68.4
click at [877, 101] on div at bounding box center [720, 329] width 1440 height 658
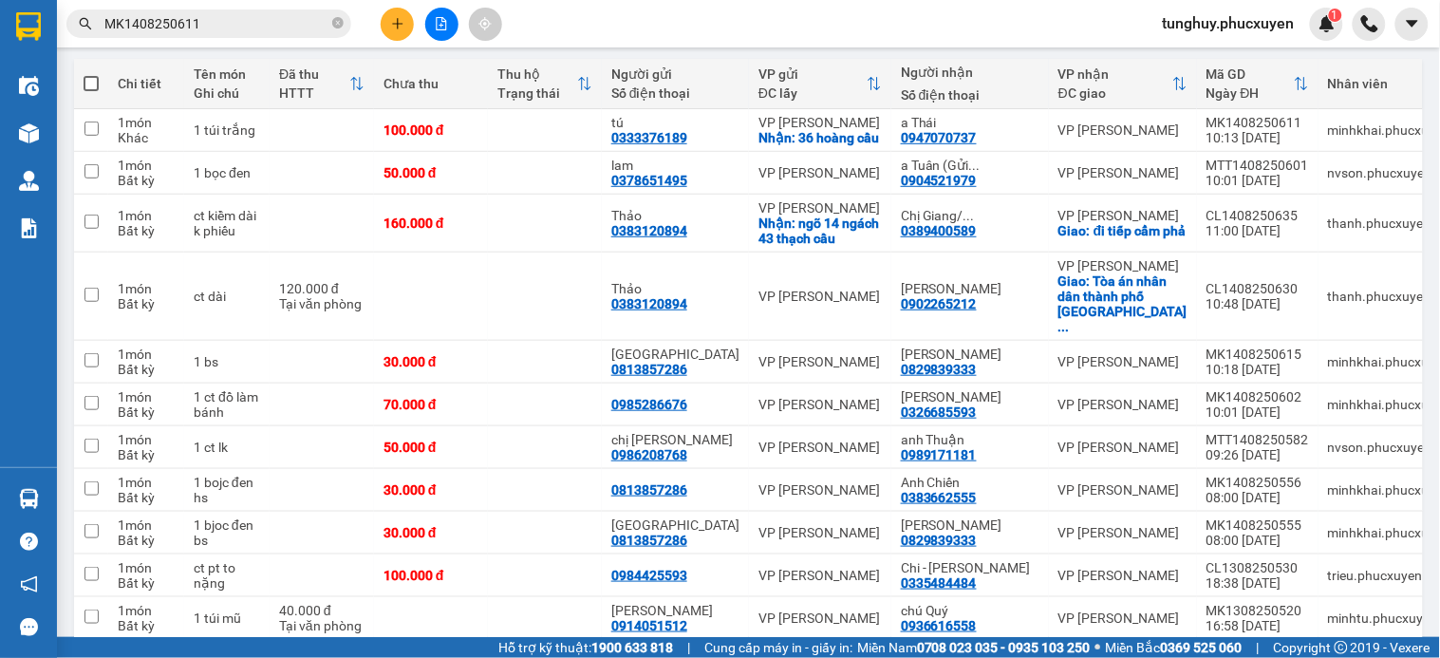
scroll to position [211, 0]
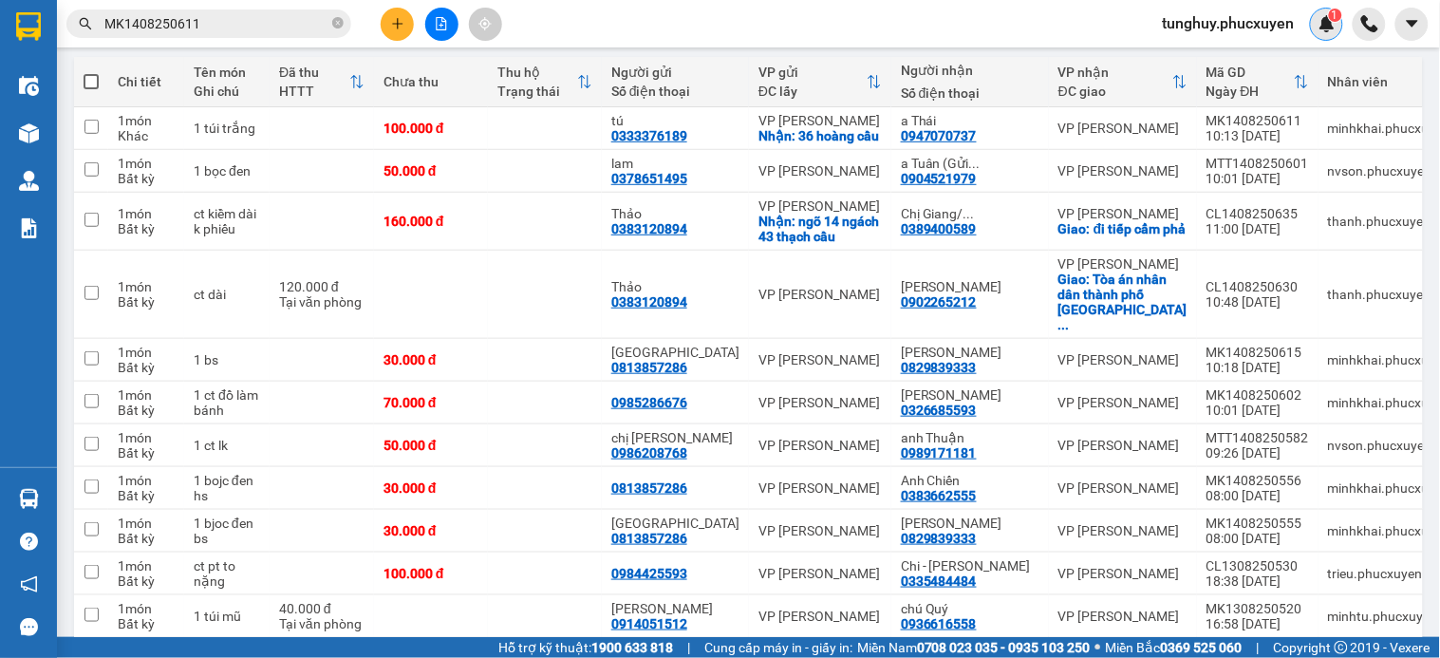
drag, startPoint x: 1317, startPoint y: 14, endPoint x: 497, endPoint y: 167, distance: 833.4
click at [1316, 14] on div "1" at bounding box center [1326, 24] width 33 height 33
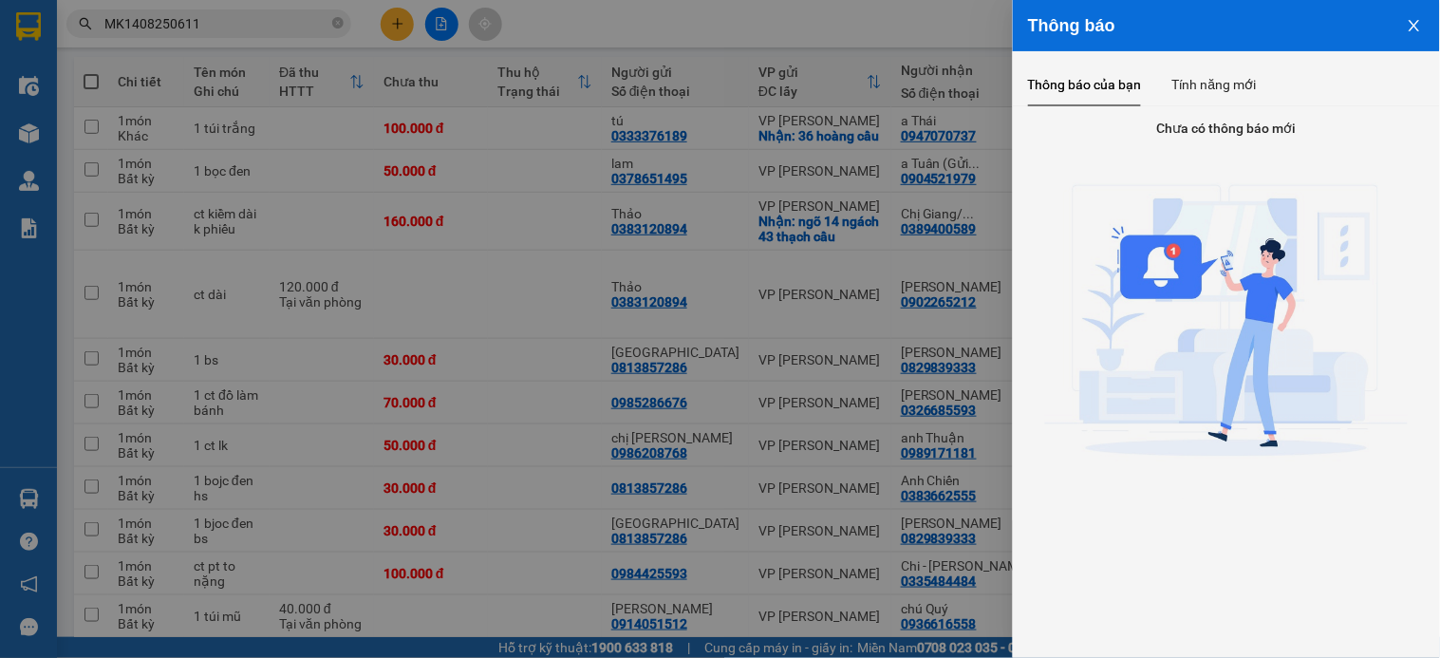
click at [1412, 28] on icon "close" at bounding box center [1414, 25] width 10 height 11
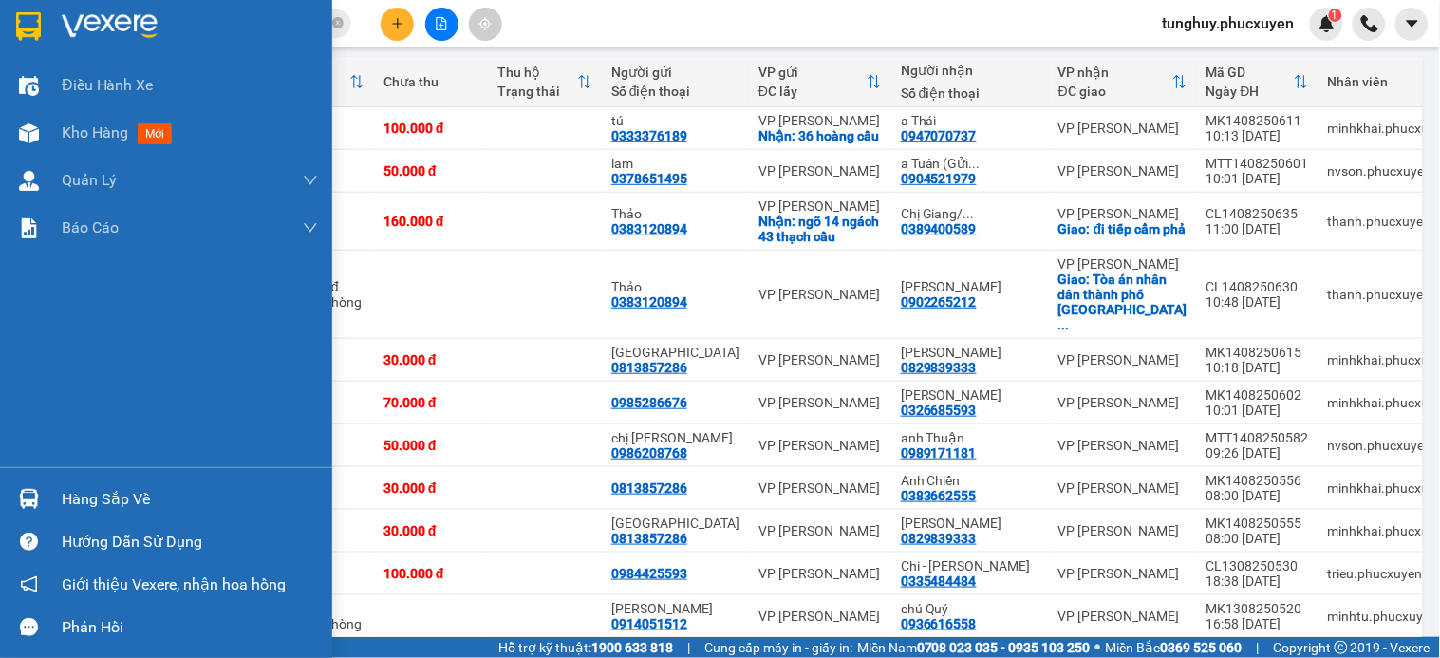
click at [25, 485] on div at bounding box center [28, 498] width 33 height 33
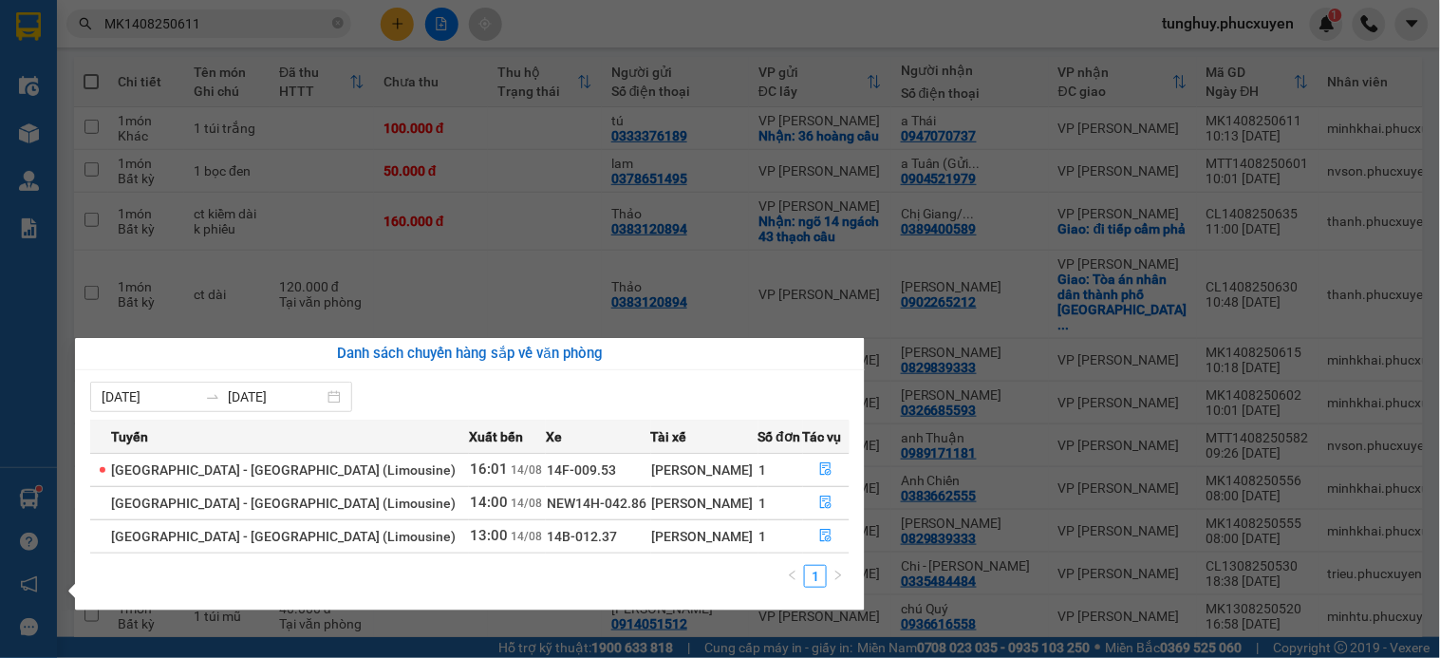
click at [808, 187] on section "Kết quả tìm kiếm ( 1 ) Bộ lọc Mã ĐH Trạng thái Món hàng Thu hộ Tổng cước Chưa c…" at bounding box center [720, 329] width 1440 height 658
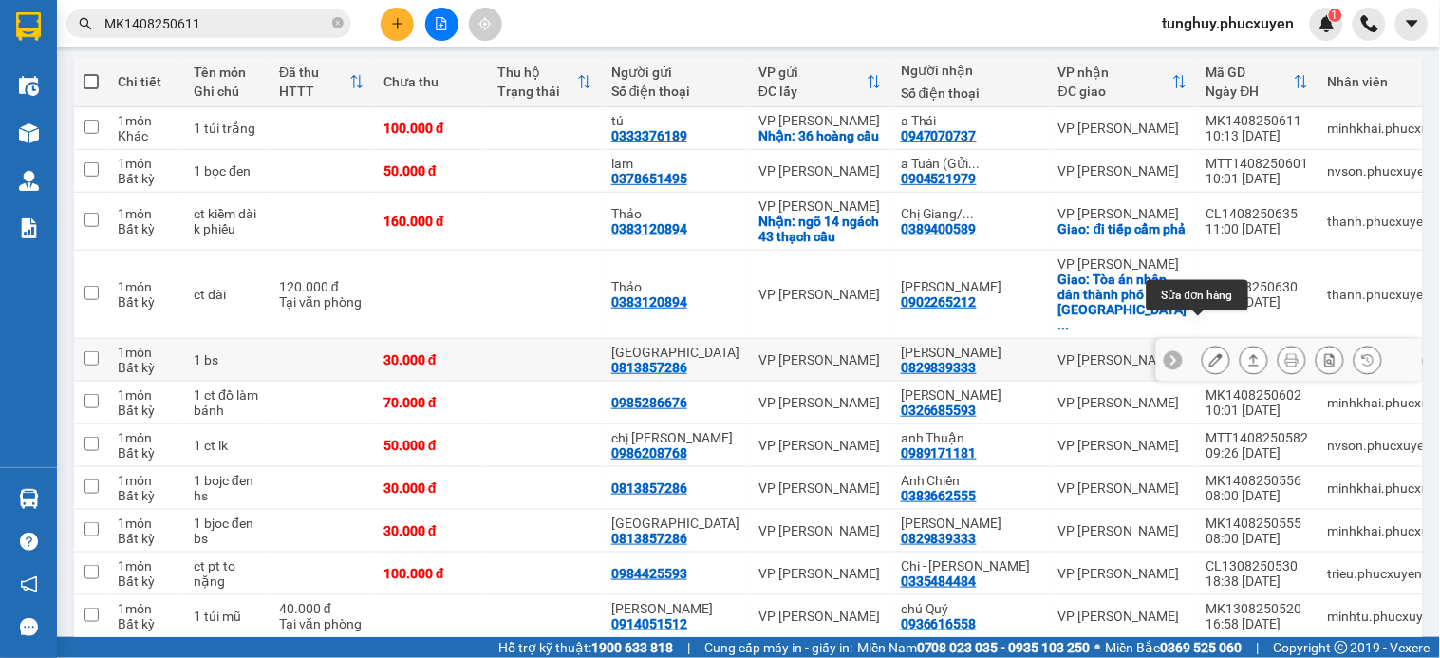
click at [1203, 344] on button at bounding box center [1216, 360] width 27 height 33
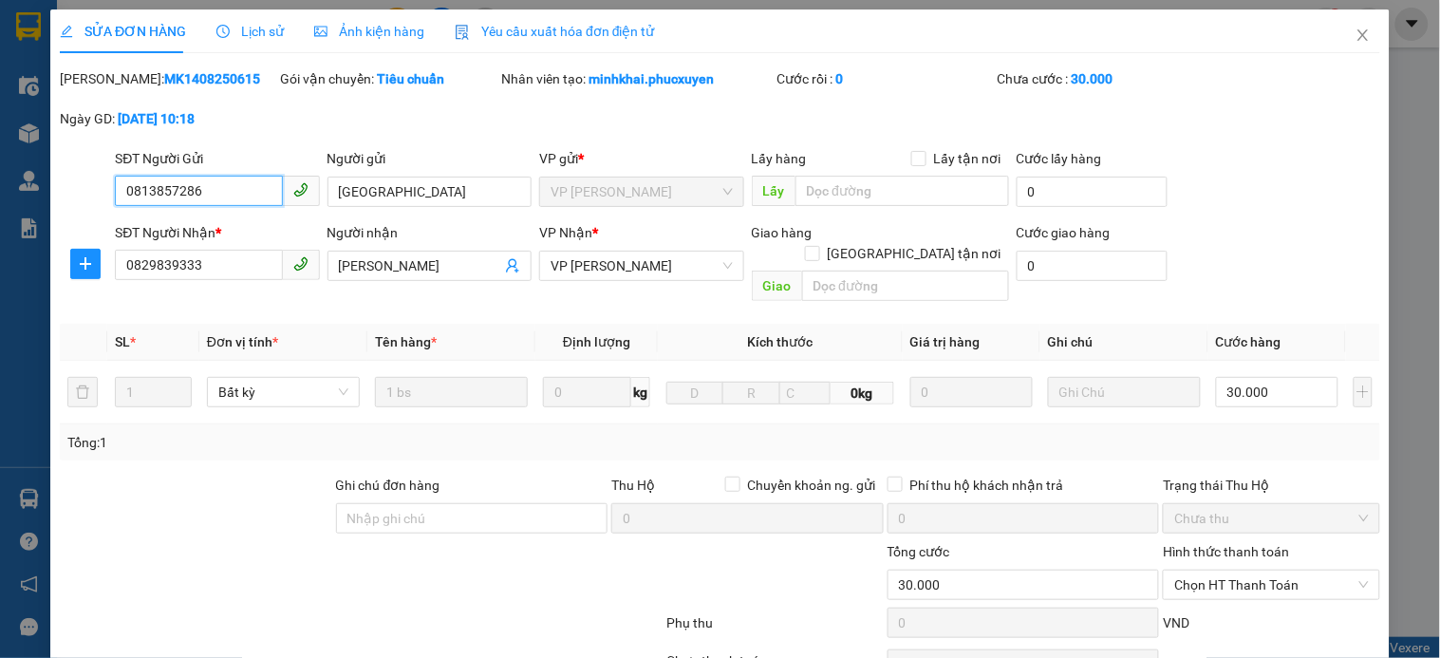
type input "0813857286"
type input "[GEOGRAPHIC_DATA]"
type input "0829839333"
type input "Huy Hoàng"
type input "30.000"
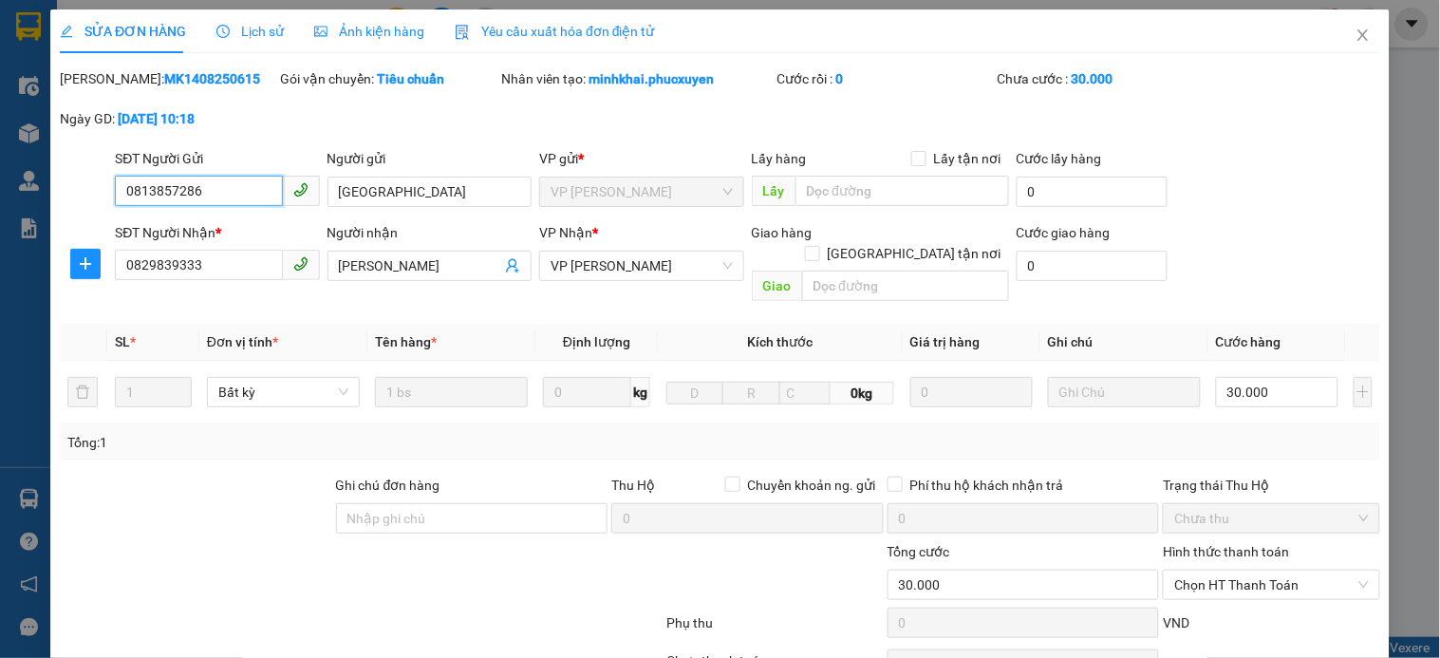
scroll to position [146, 0]
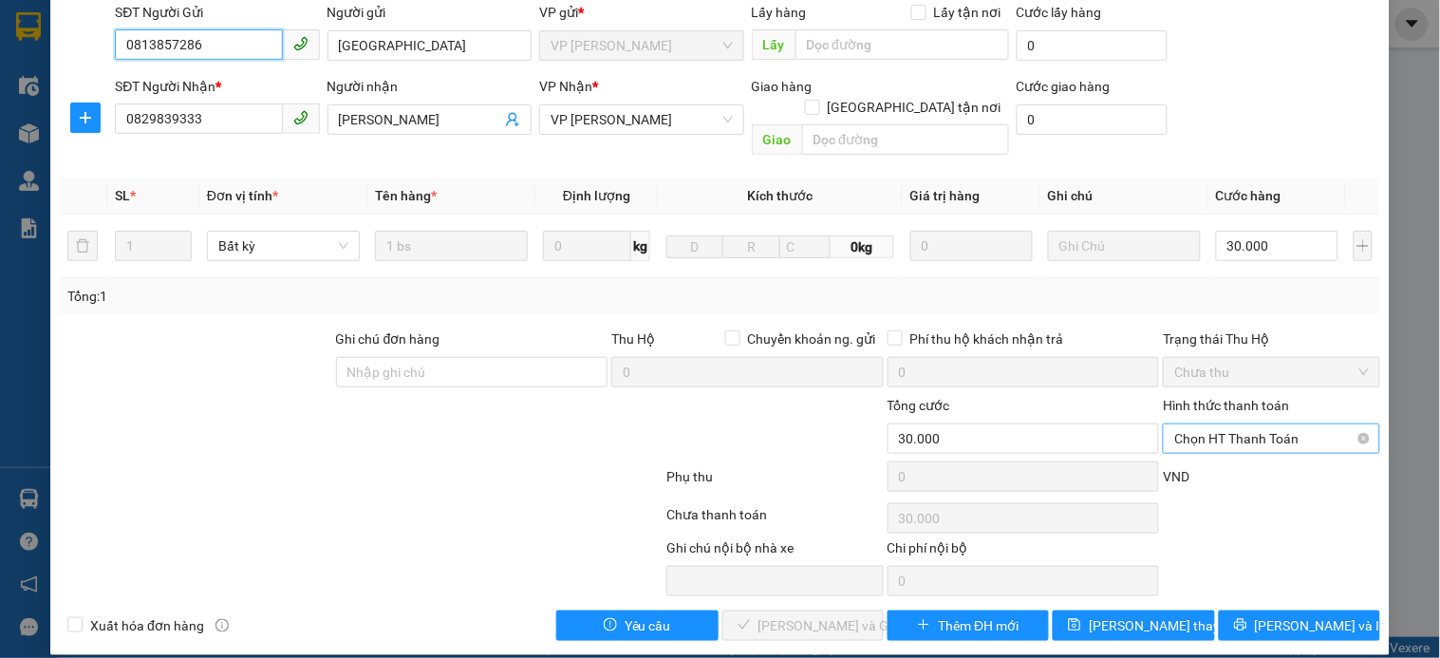
click at [1209, 424] on span "Chọn HT Thanh Toán" at bounding box center [1271, 438] width 194 height 28
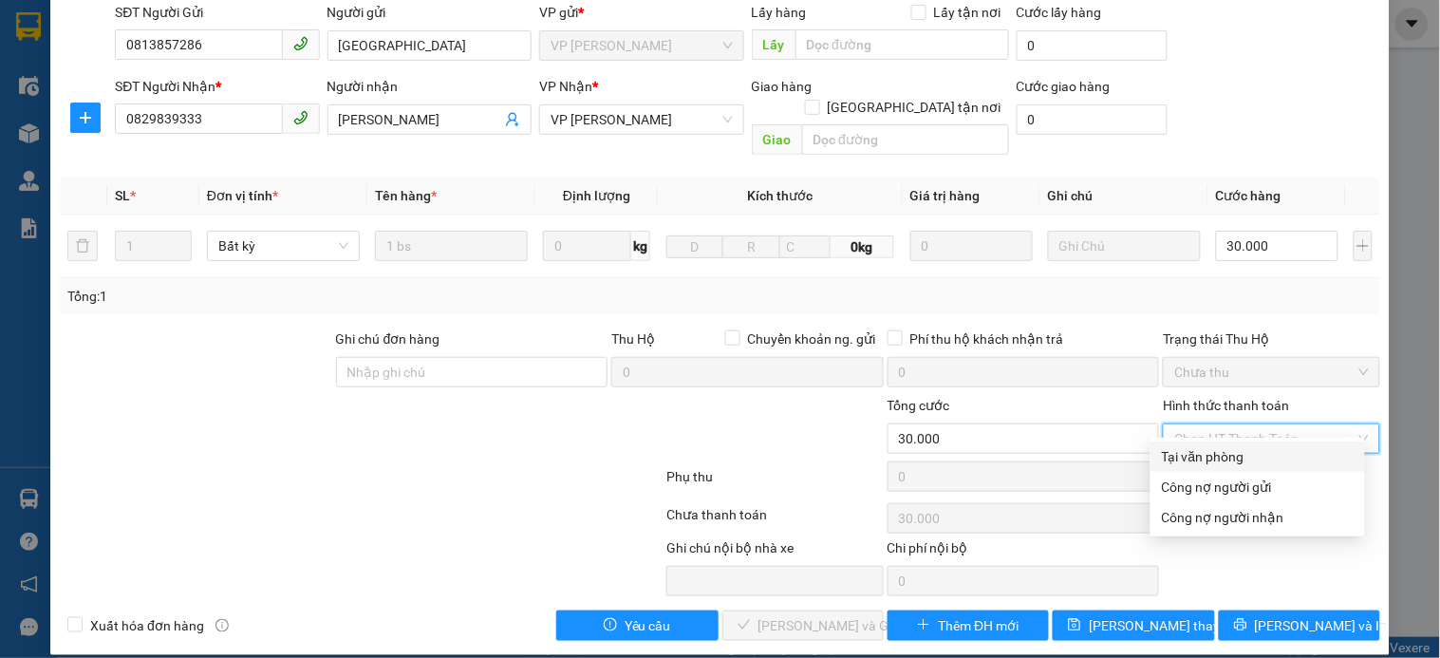
click at [1194, 457] on div "Tại văn phòng" at bounding box center [1258, 456] width 192 height 21
type input "0"
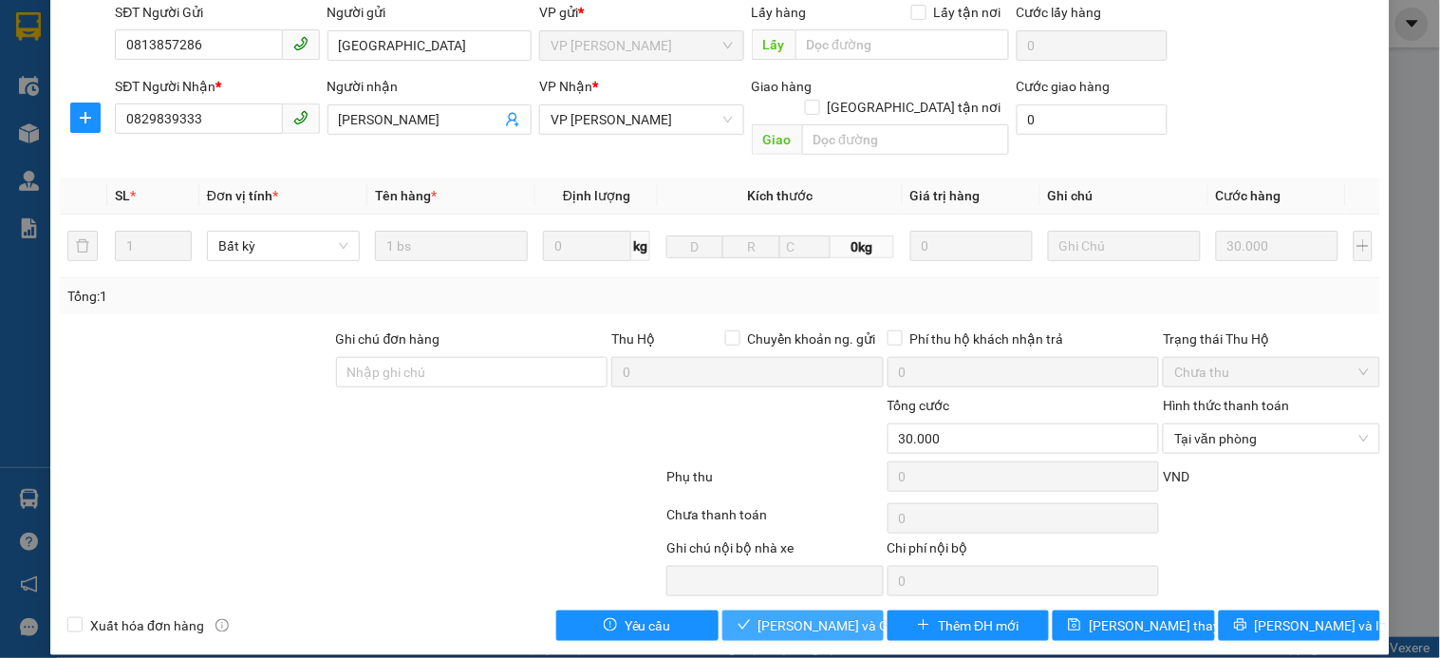
click at [841, 615] on span "Lưu và Giao hàng" at bounding box center [849, 625] width 182 height 21
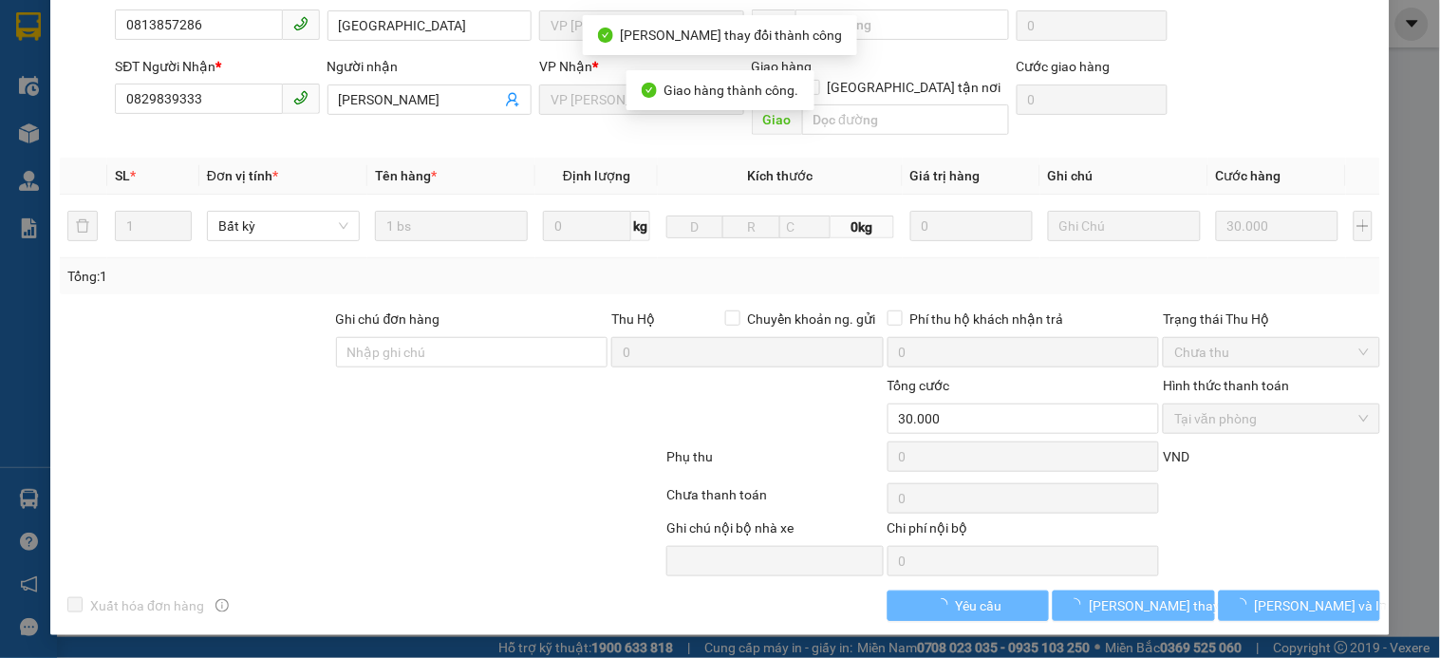
scroll to position [0, 0]
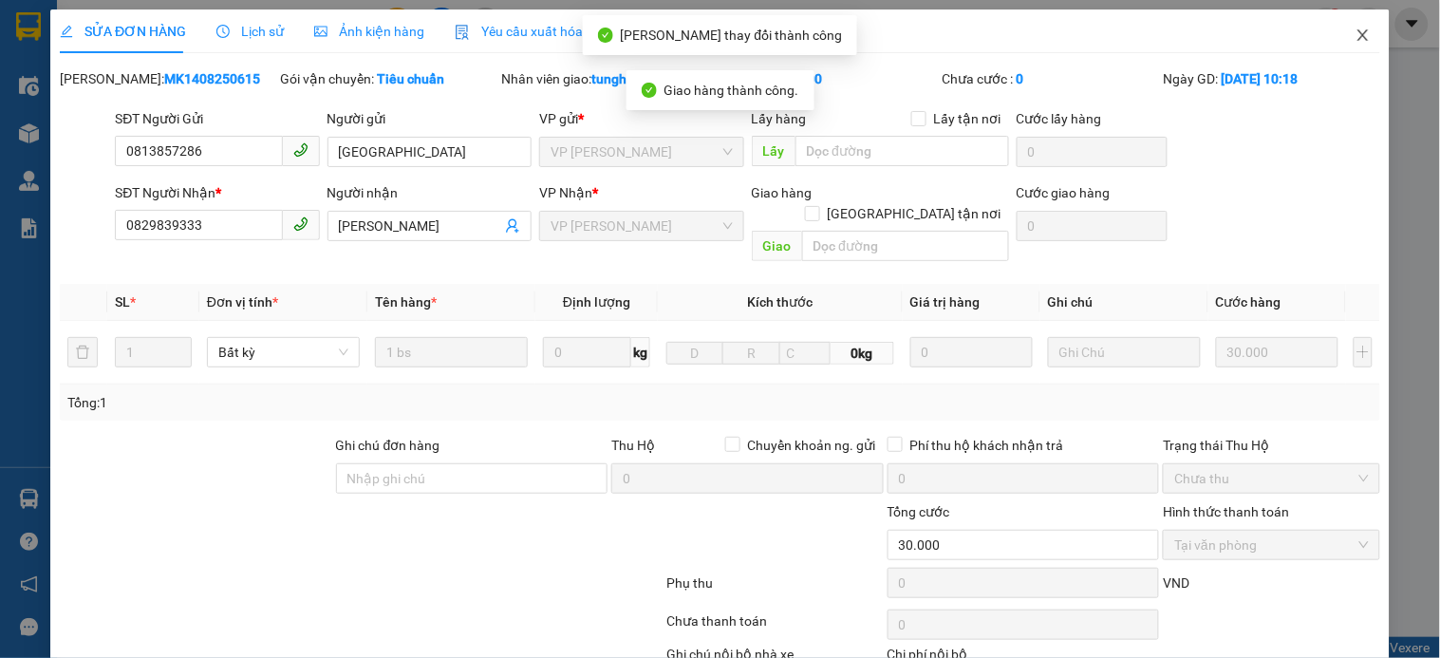
click at [1356, 29] on icon "close" at bounding box center [1363, 35] width 15 height 15
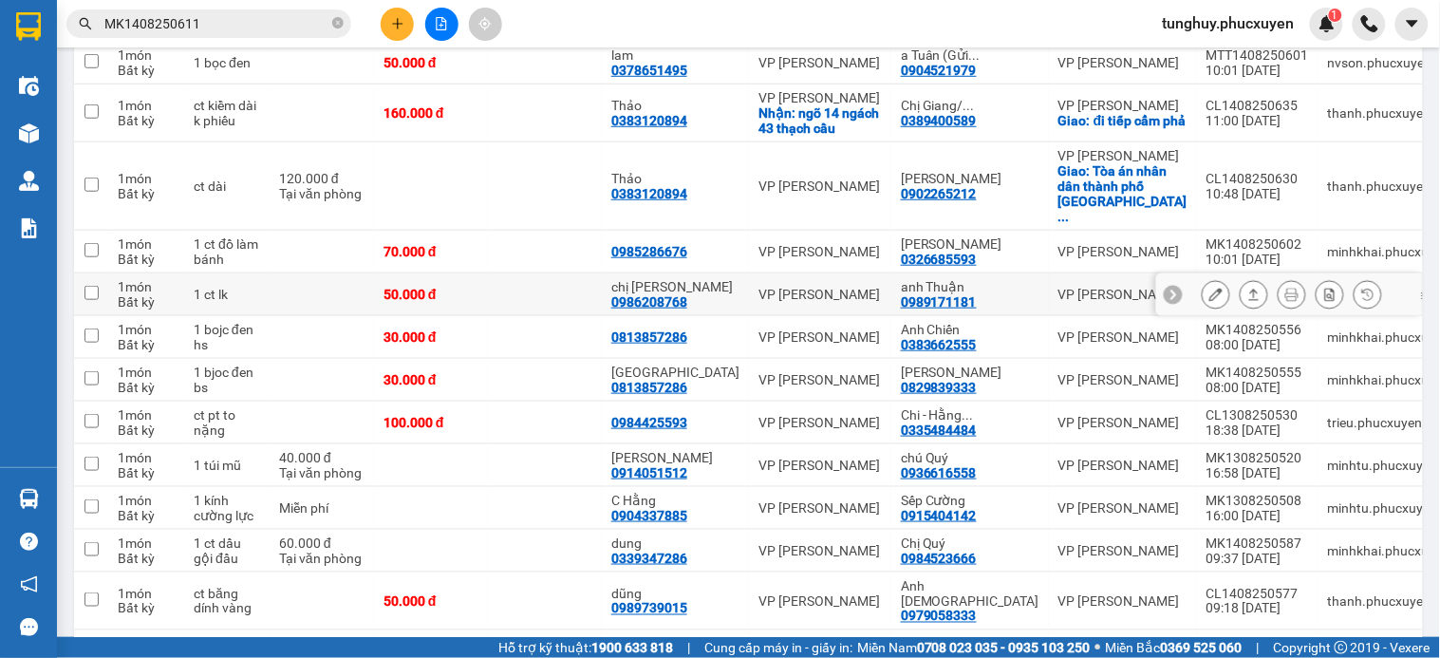
scroll to position [421, 0]
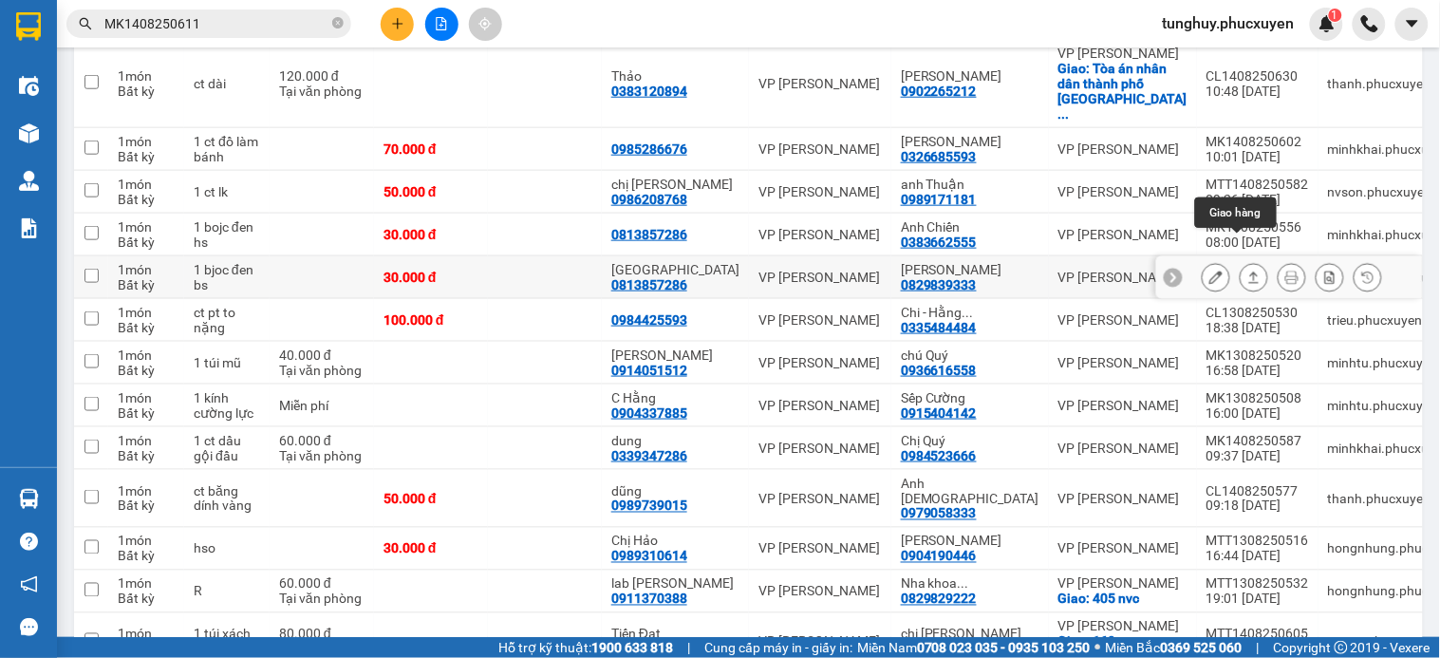
click at [1247, 271] on icon at bounding box center [1253, 277] width 13 height 13
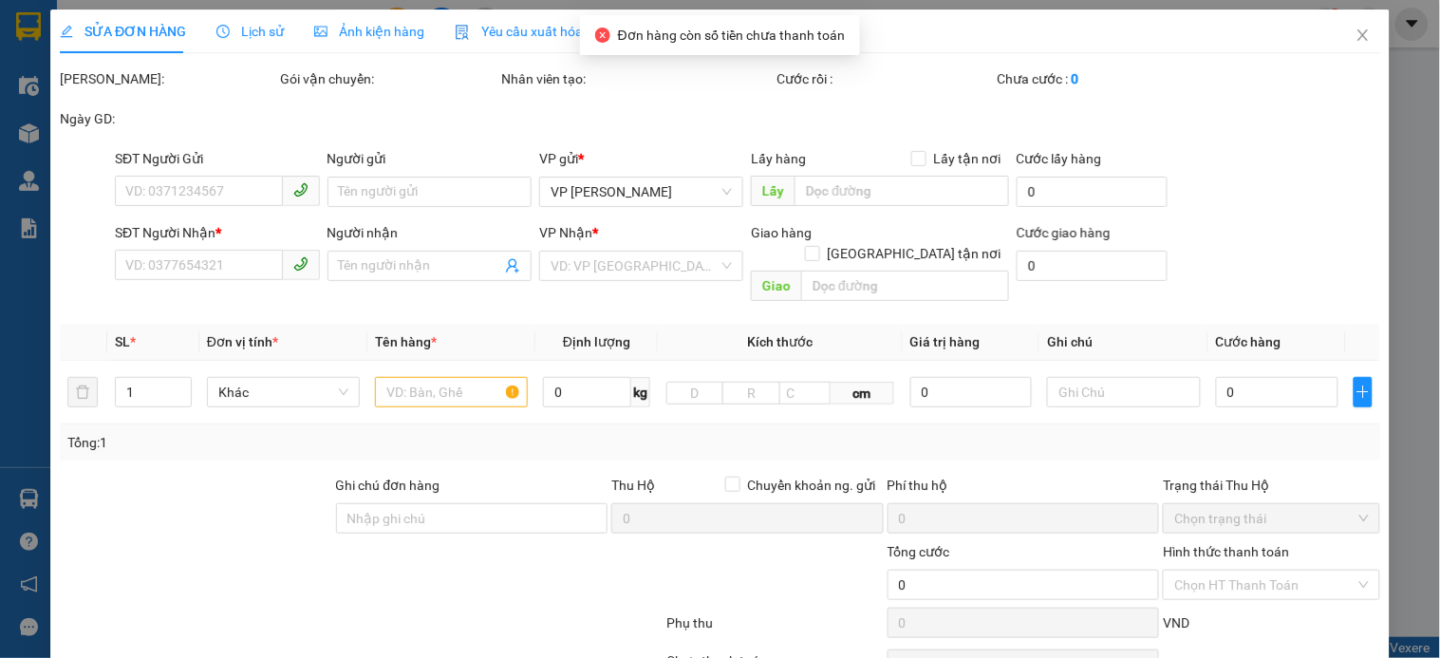
type input "0813857286"
type input "[GEOGRAPHIC_DATA]"
type input "0829839333"
type input "Huy Hoàng"
type input "30.000"
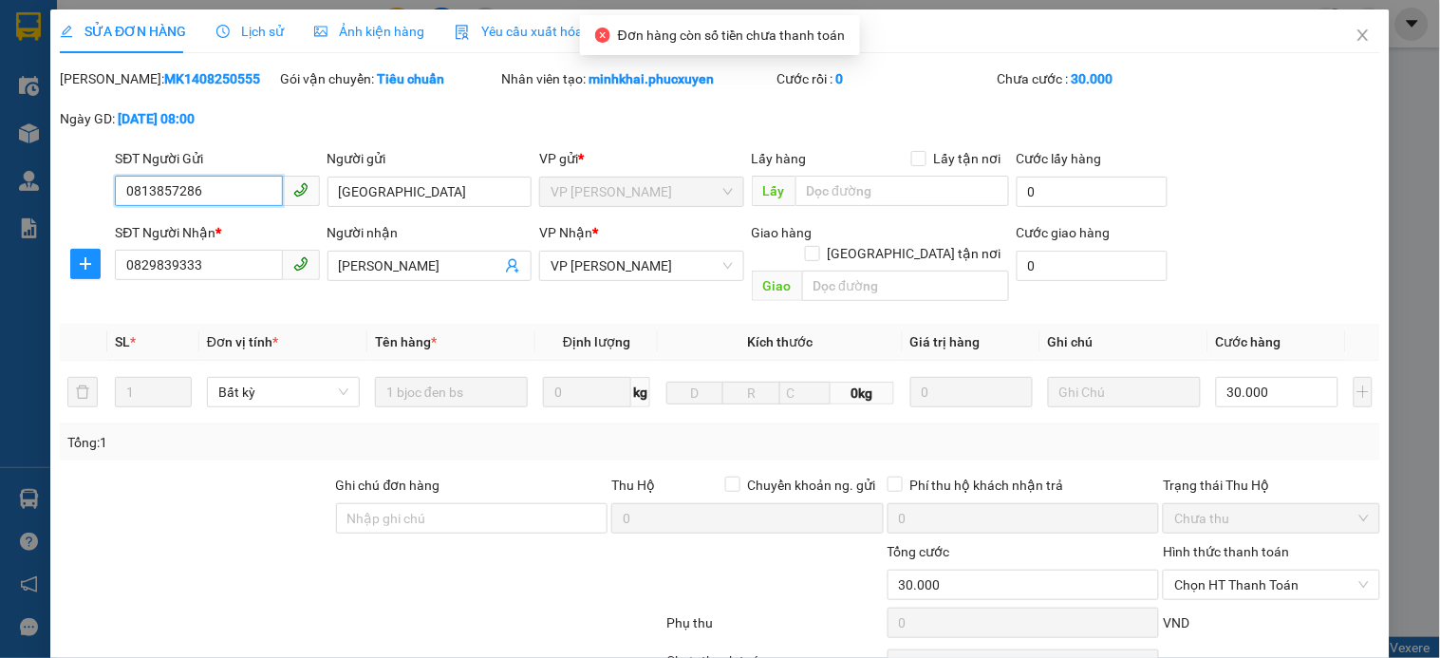
scroll to position [146, 0]
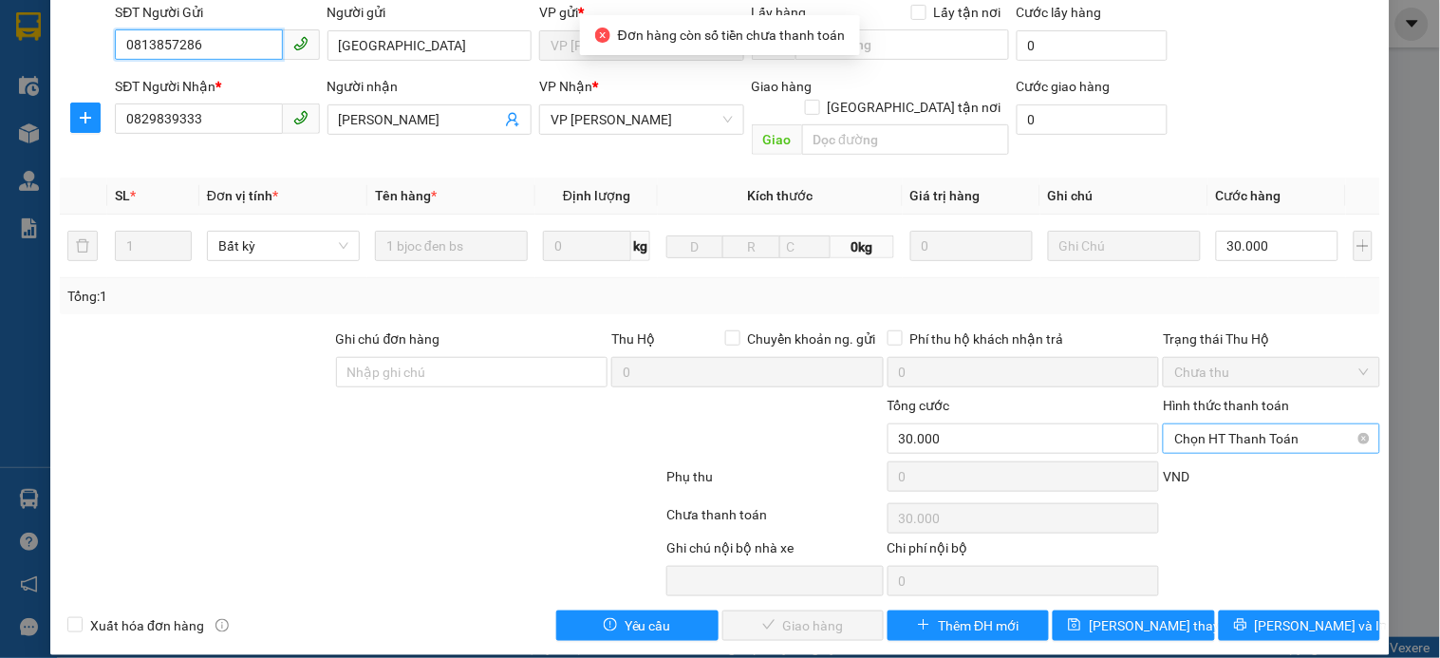
click at [1228, 424] on span "Chọn HT Thanh Toán" at bounding box center [1271, 438] width 194 height 28
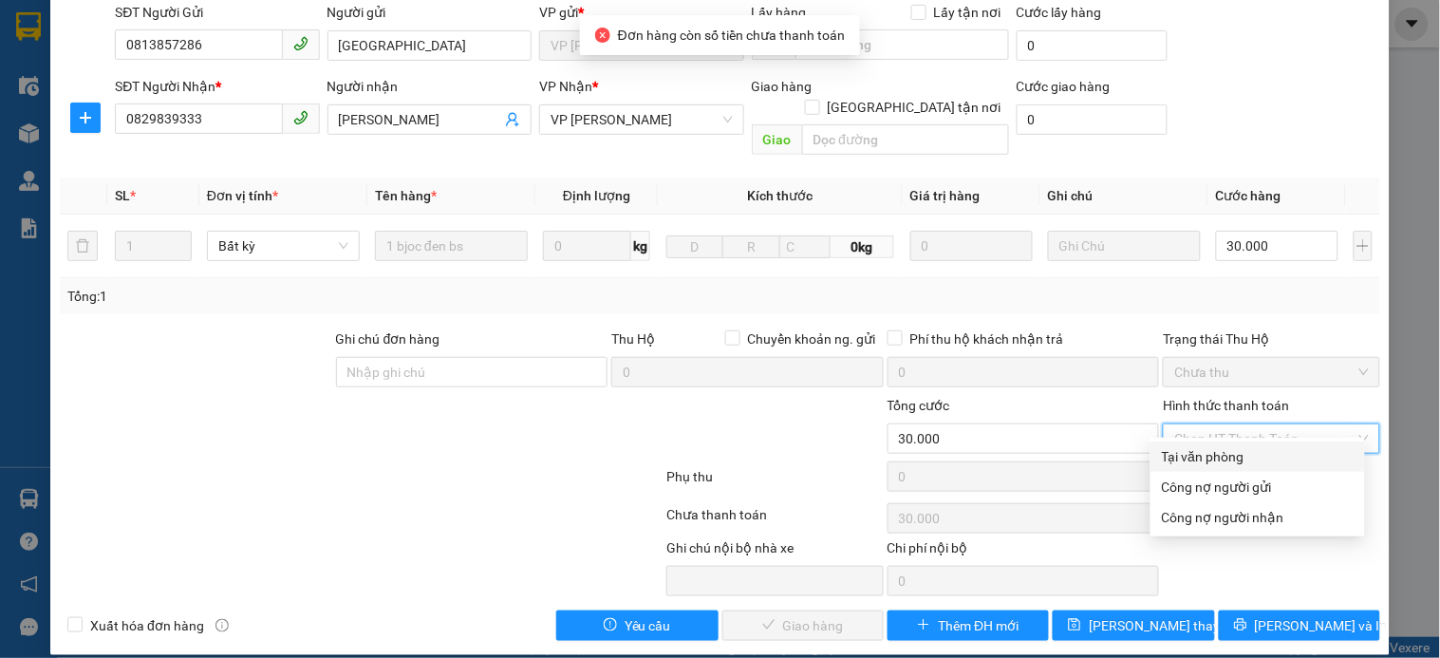
click at [1202, 460] on div "Tại văn phòng" at bounding box center [1258, 456] width 192 height 21
type input "0"
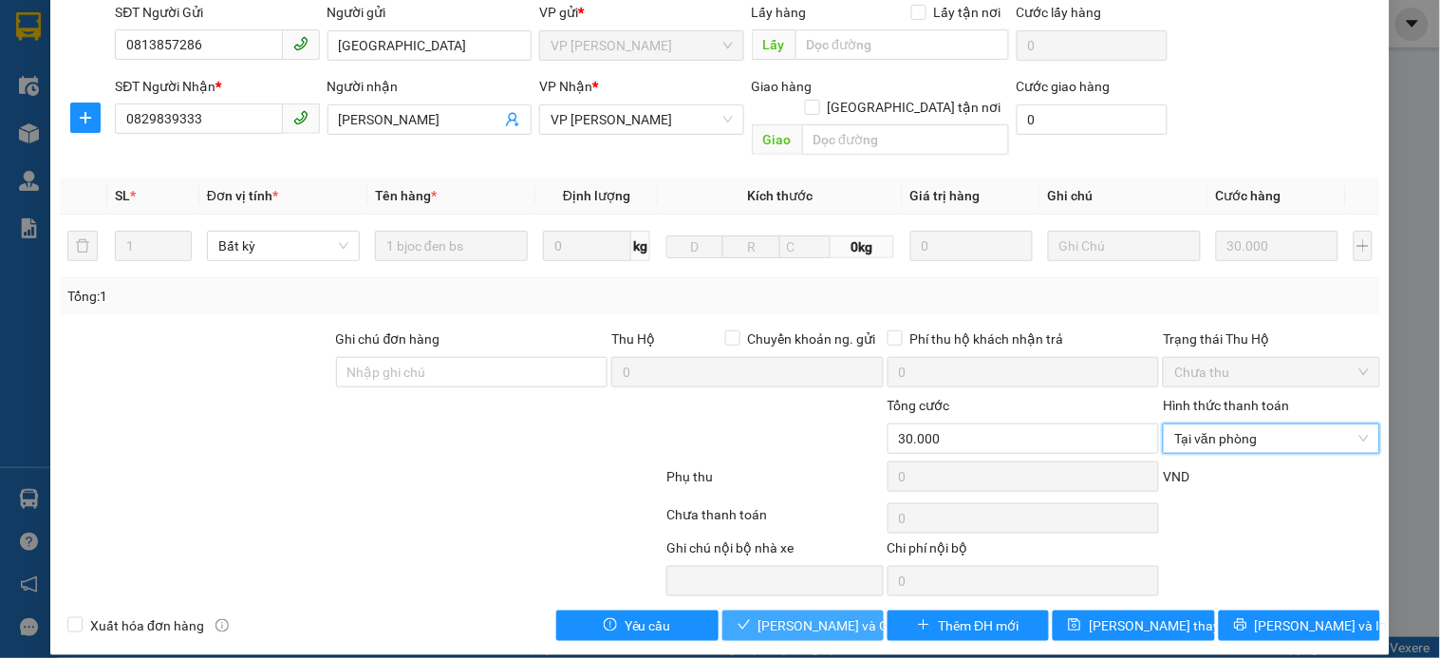
click at [803, 615] on span "Lưu và Giao hàng" at bounding box center [849, 625] width 182 height 21
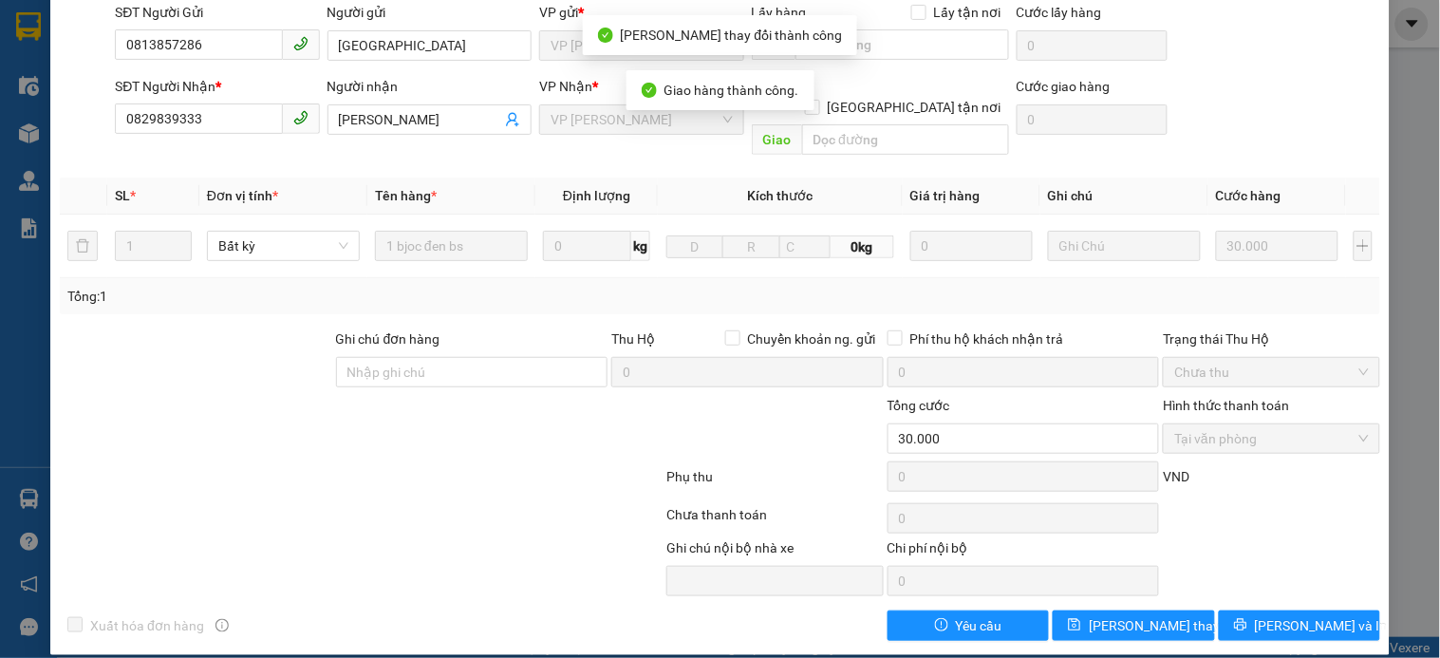
scroll to position [0, 0]
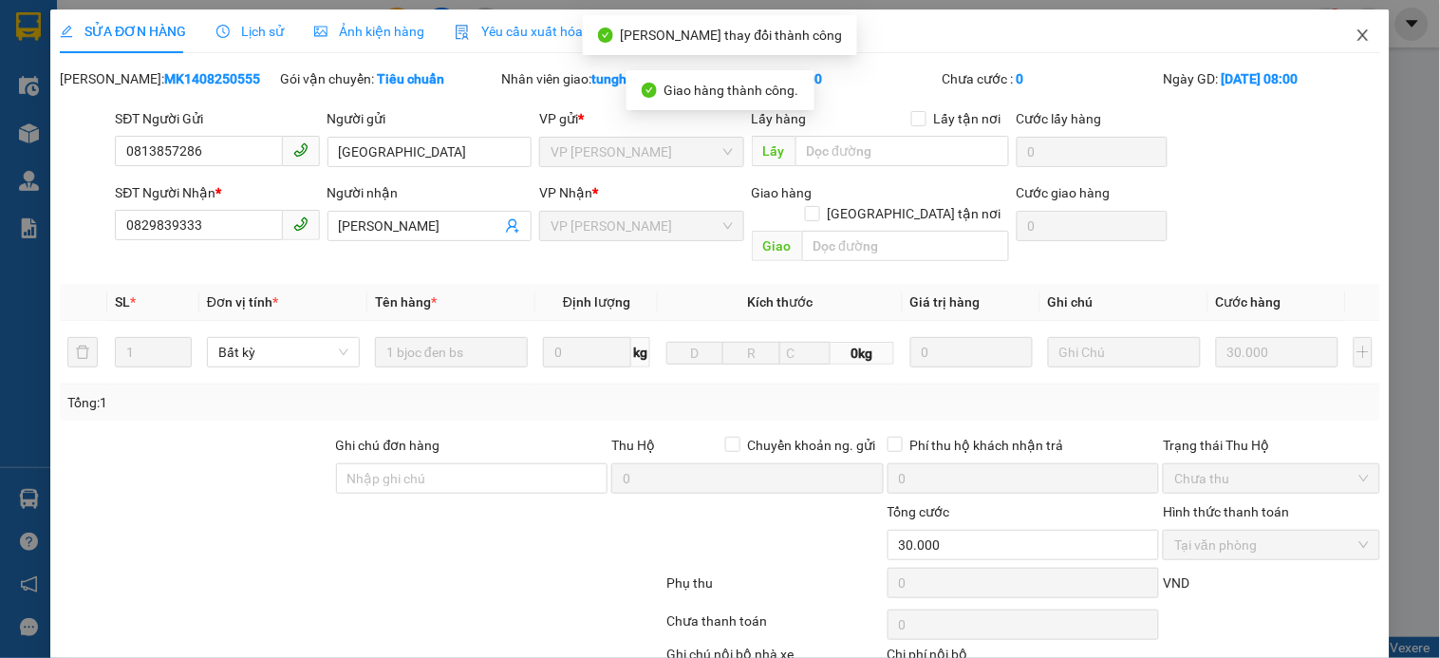
click at [1356, 40] on icon "close" at bounding box center [1363, 35] width 15 height 15
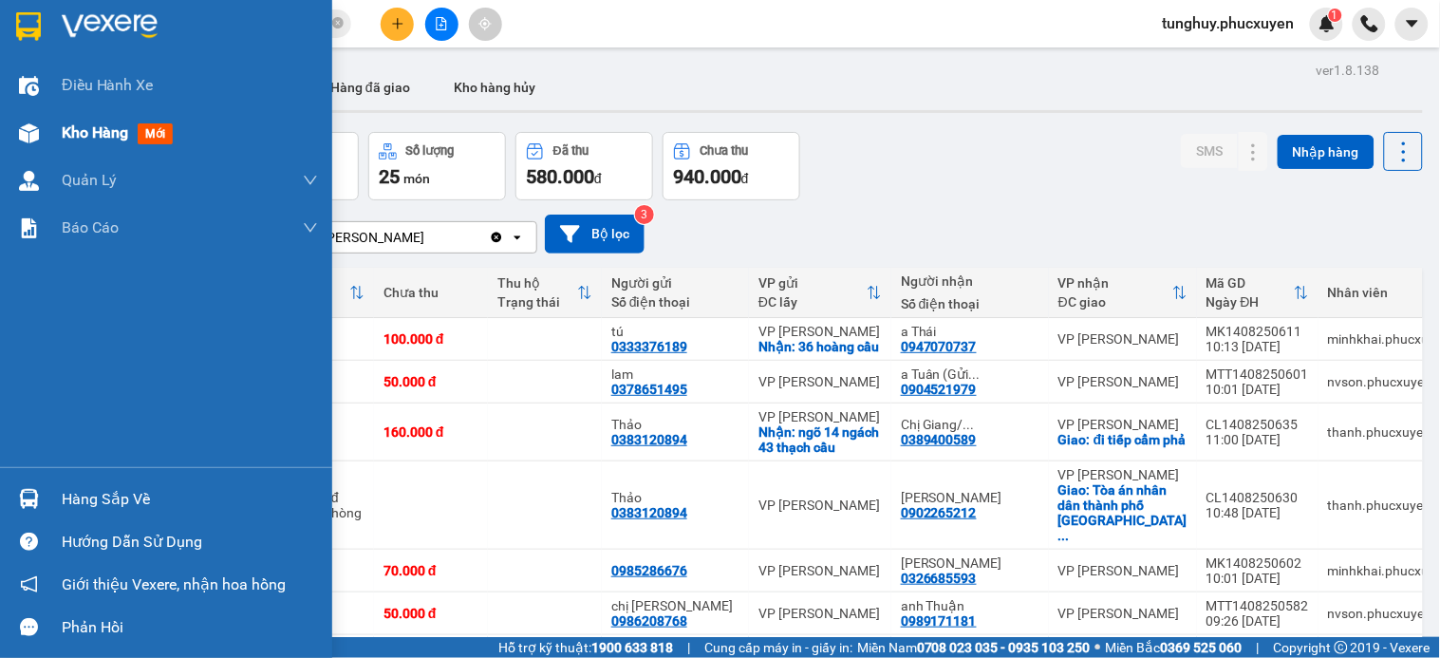
click at [64, 141] on span "Kho hàng" at bounding box center [95, 132] width 66 height 18
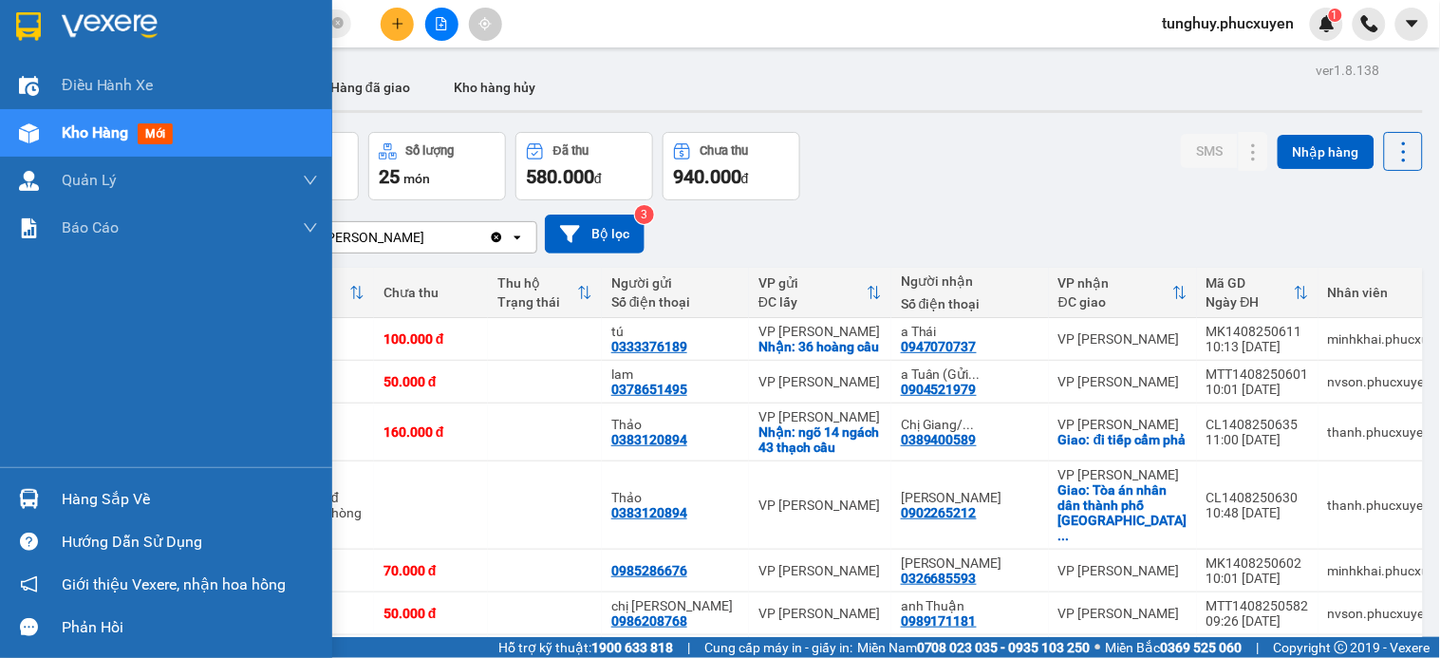
click at [29, 498] on img at bounding box center [29, 499] width 20 height 20
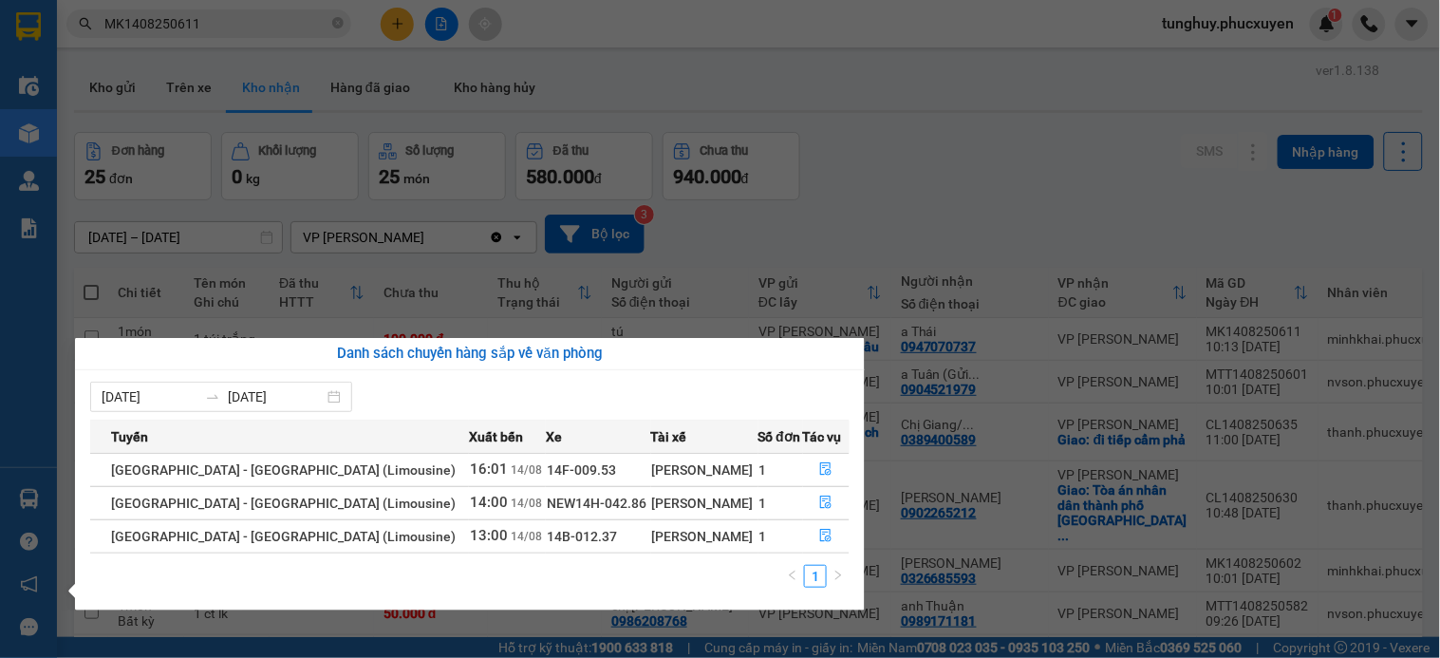
click at [989, 120] on section "Kết quả tìm kiếm ( 1 ) Bộ lọc Mã ĐH Trạng thái Món hàng Thu hộ Tổng cước Chưa c…" at bounding box center [720, 329] width 1440 height 658
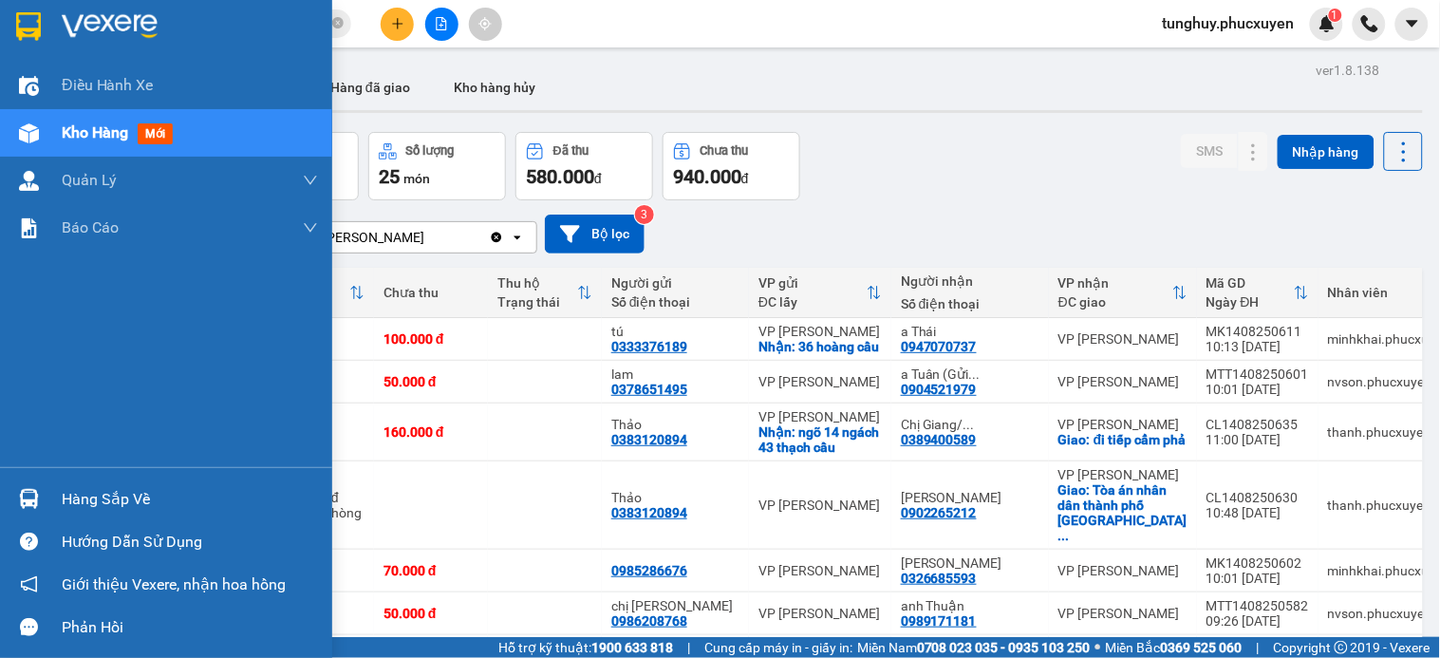
click at [80, 503] on div "Hàng sắp về" at bounding box center [190, 499] width 256 height 28
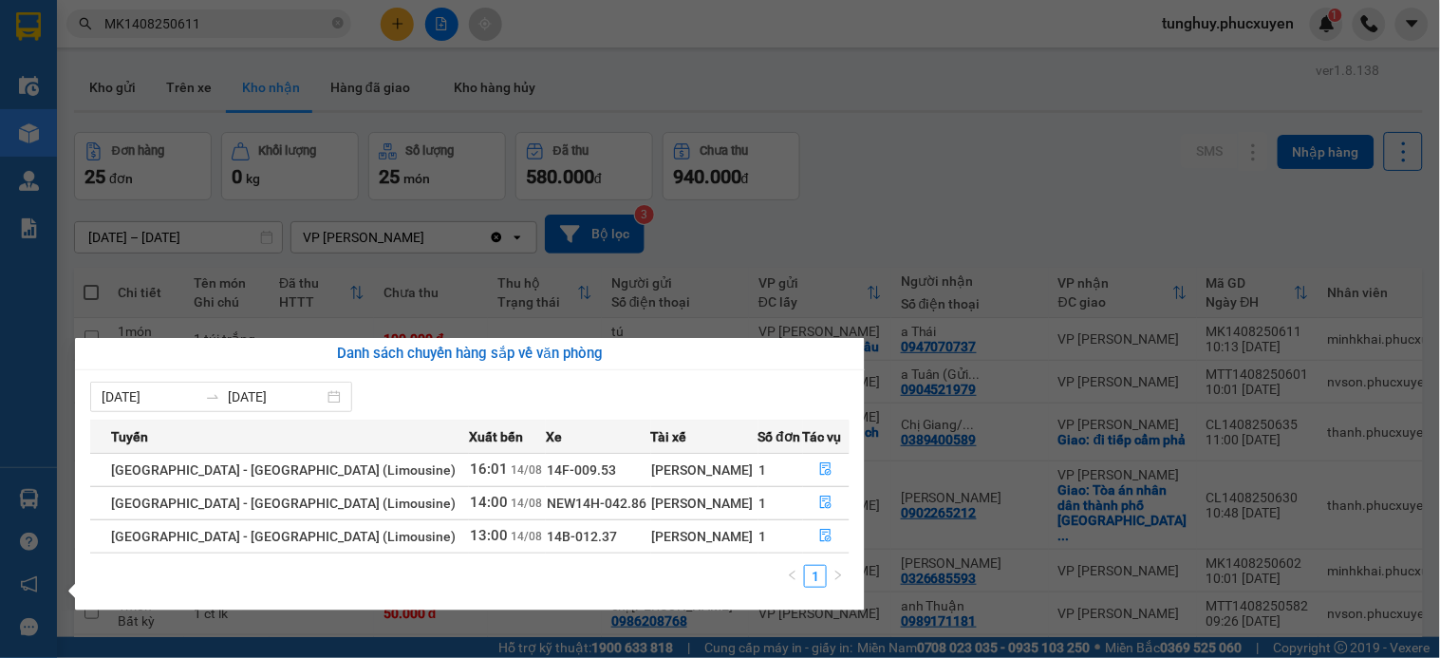
drag, startPoint x: 611, startPoint y: 216, endPoint x: 423, endPoint y: 178, distance: 191.9
click at [602, 215] on section "Kết quả tìm kiếm ( 1 ) Bộ lọc Mã ĐH Trạng thái Món hàng Thu hộ Tổng cước Chưa c…" at bounding box center [720, 329] width 1440 height 658
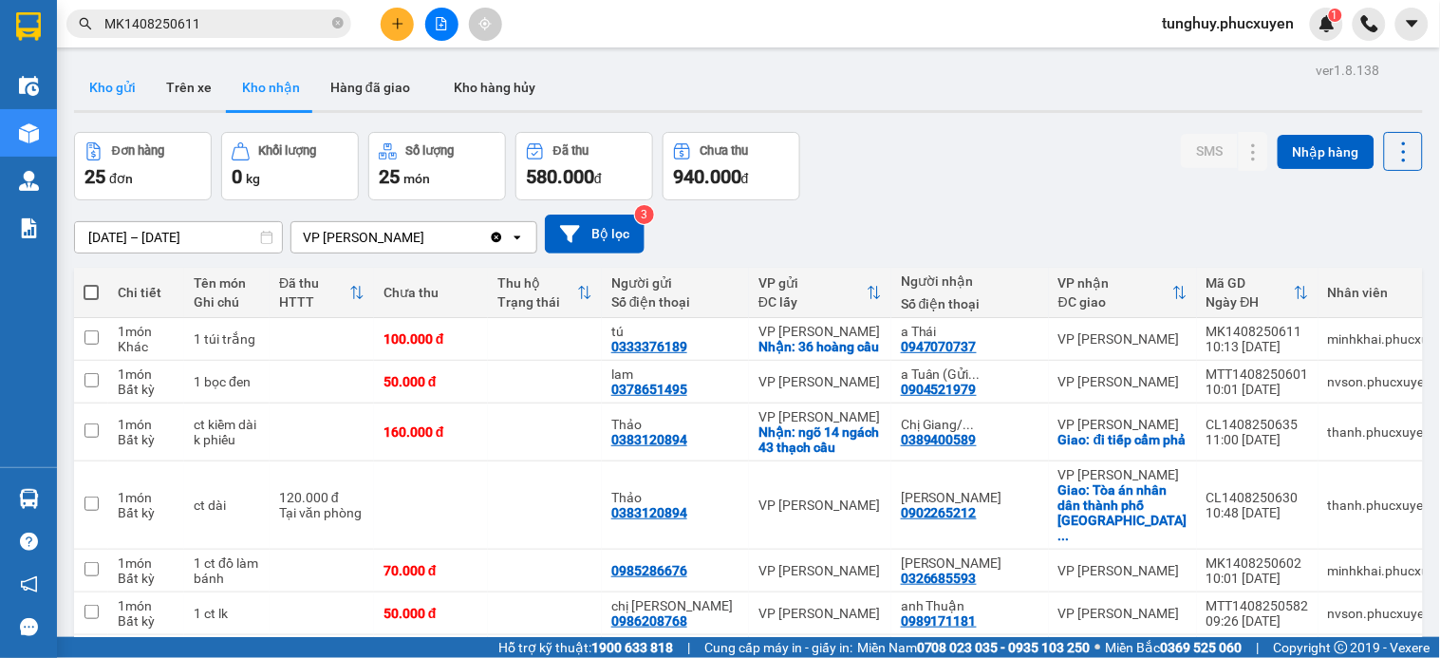
click at [90, 79] on button "Kho gửi" at bounding box center [112, 88] width 77 height 46
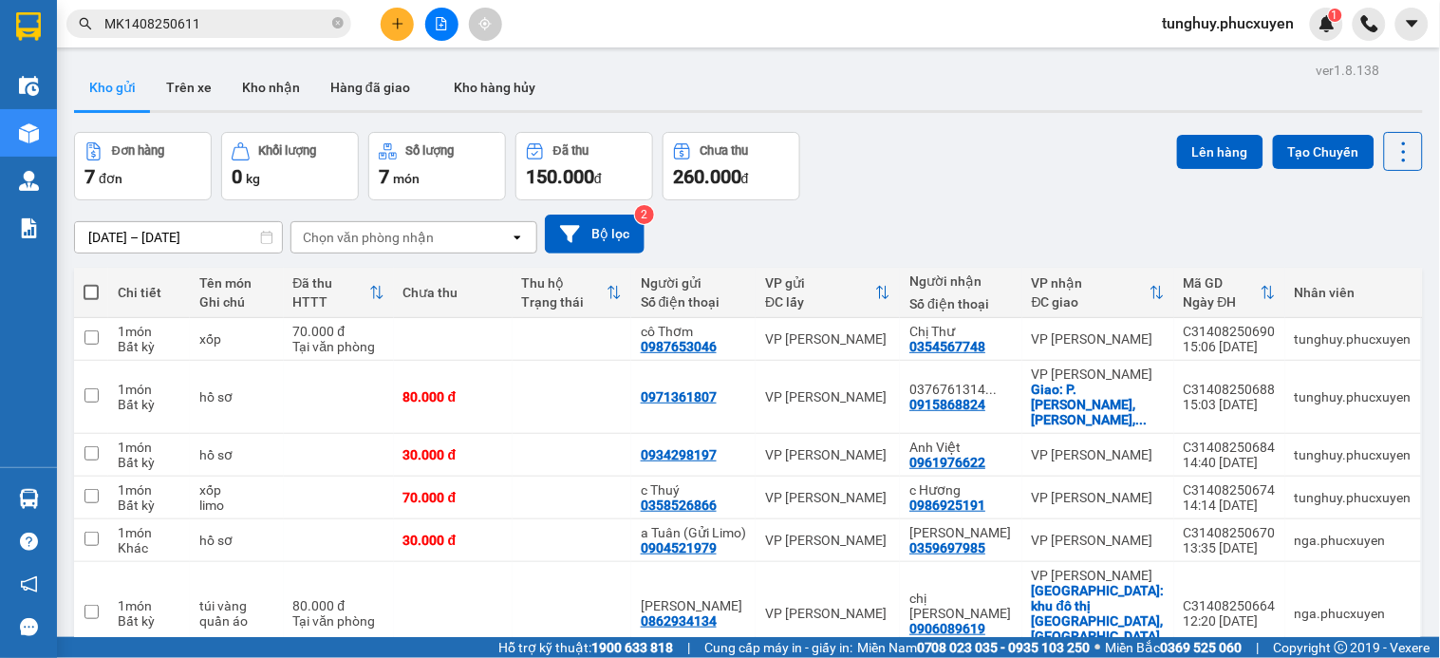
click at [282, 91] on button "Kho nhận" at bounding box center [271, 88] width 88 height 46
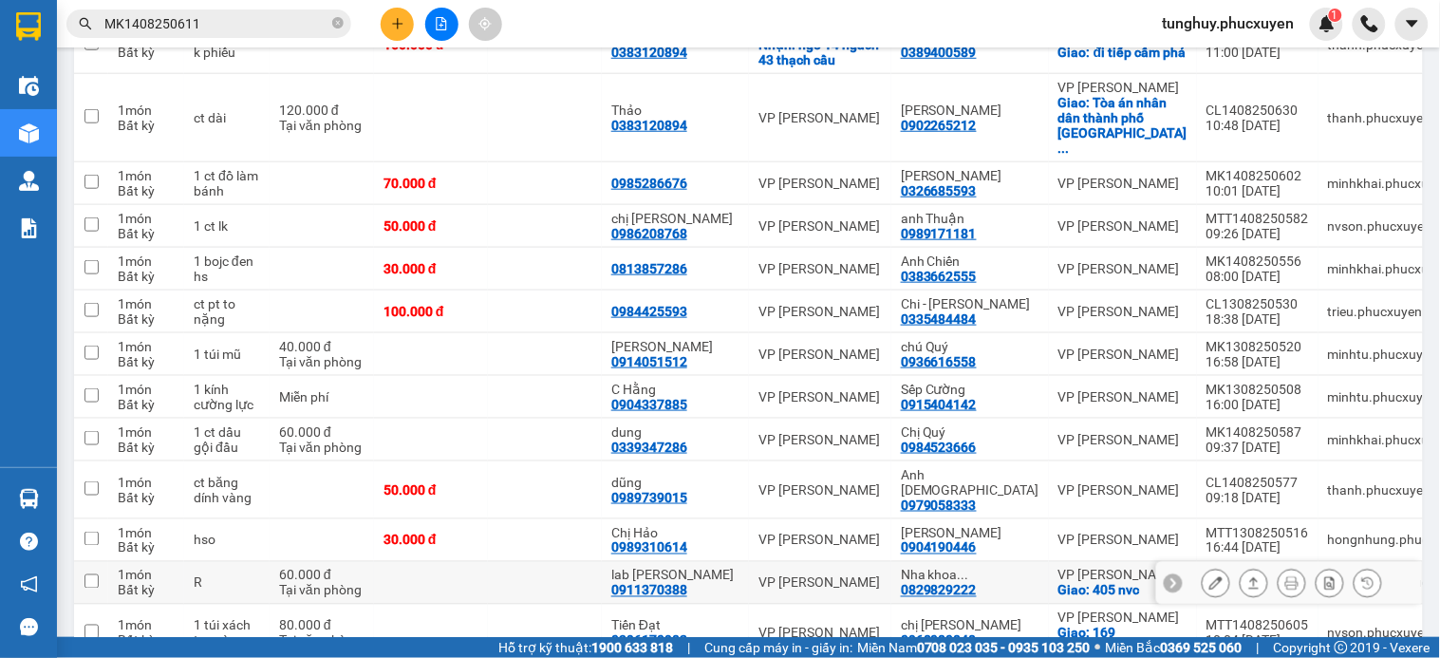
scroll to position [421, 0]
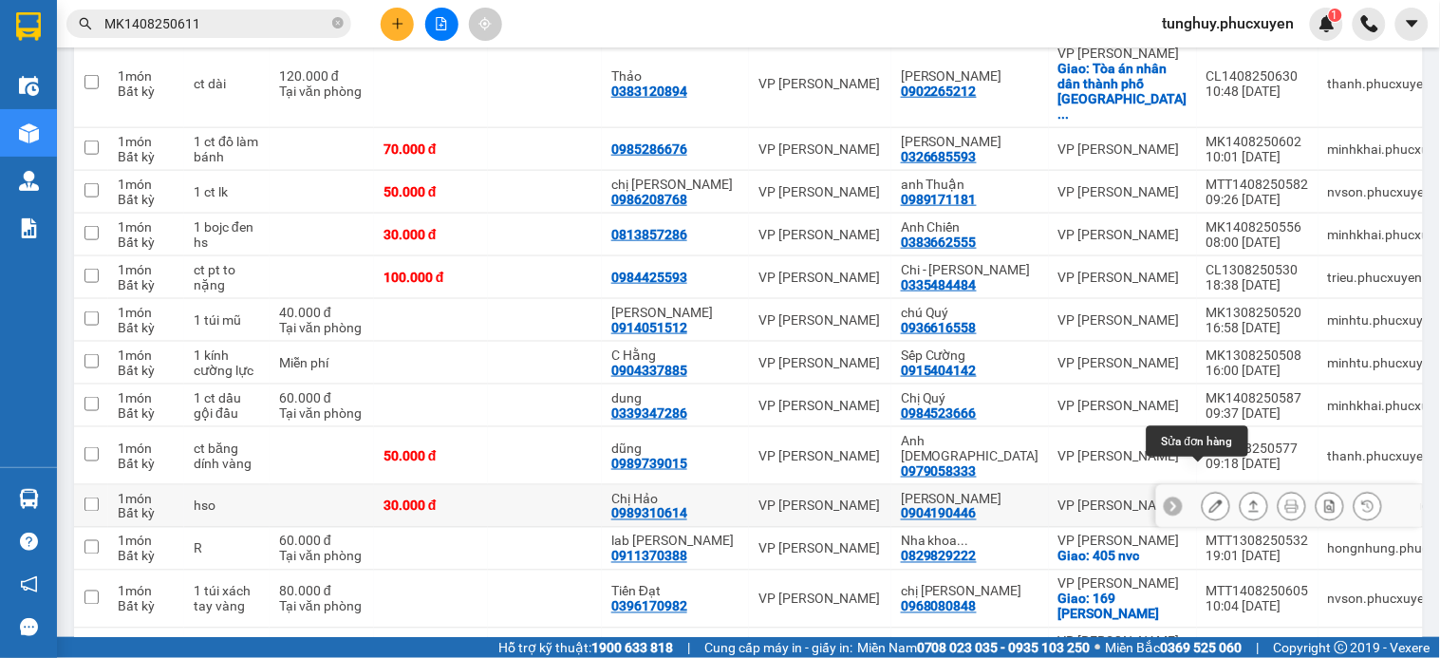
click at [1209, 499] on icon at bounding box center [1215, 505] width 13 height 13
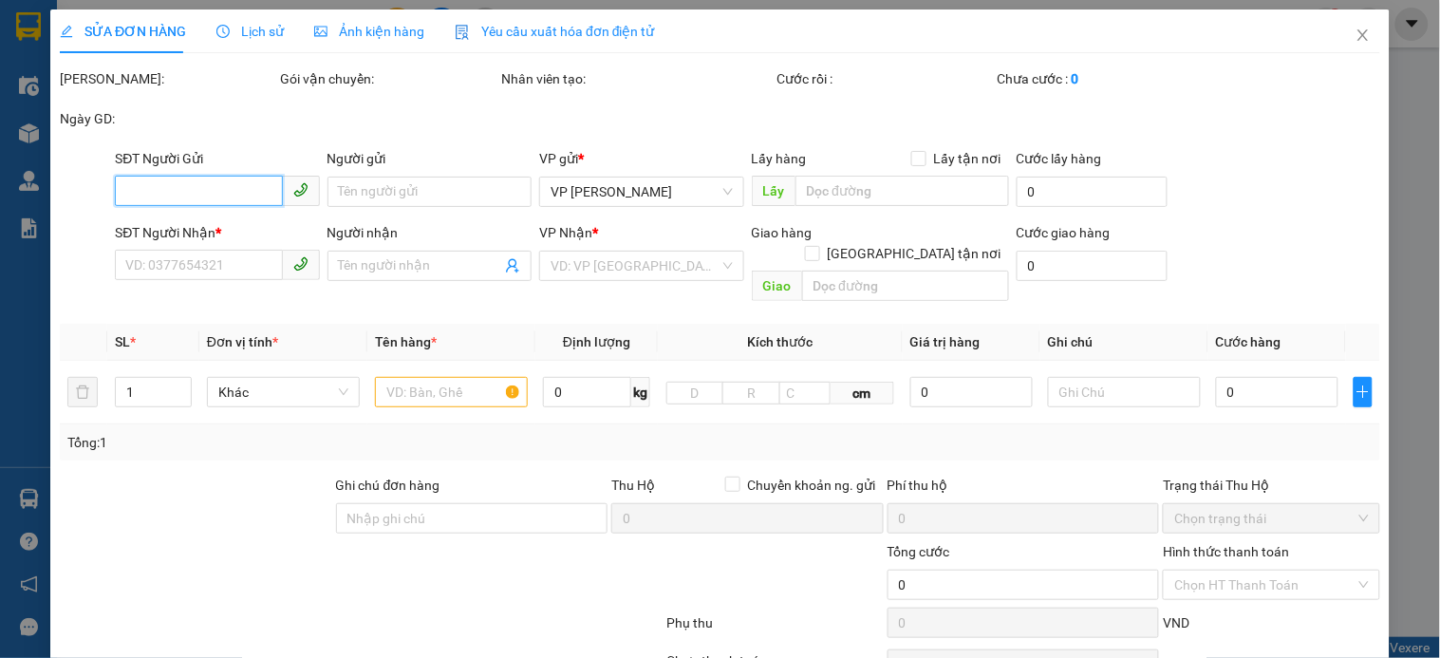
type input "0989310614"
type input "Chị Hảo"
type input "0904190446"
type input "Anh Huấn"
type input "30.000"
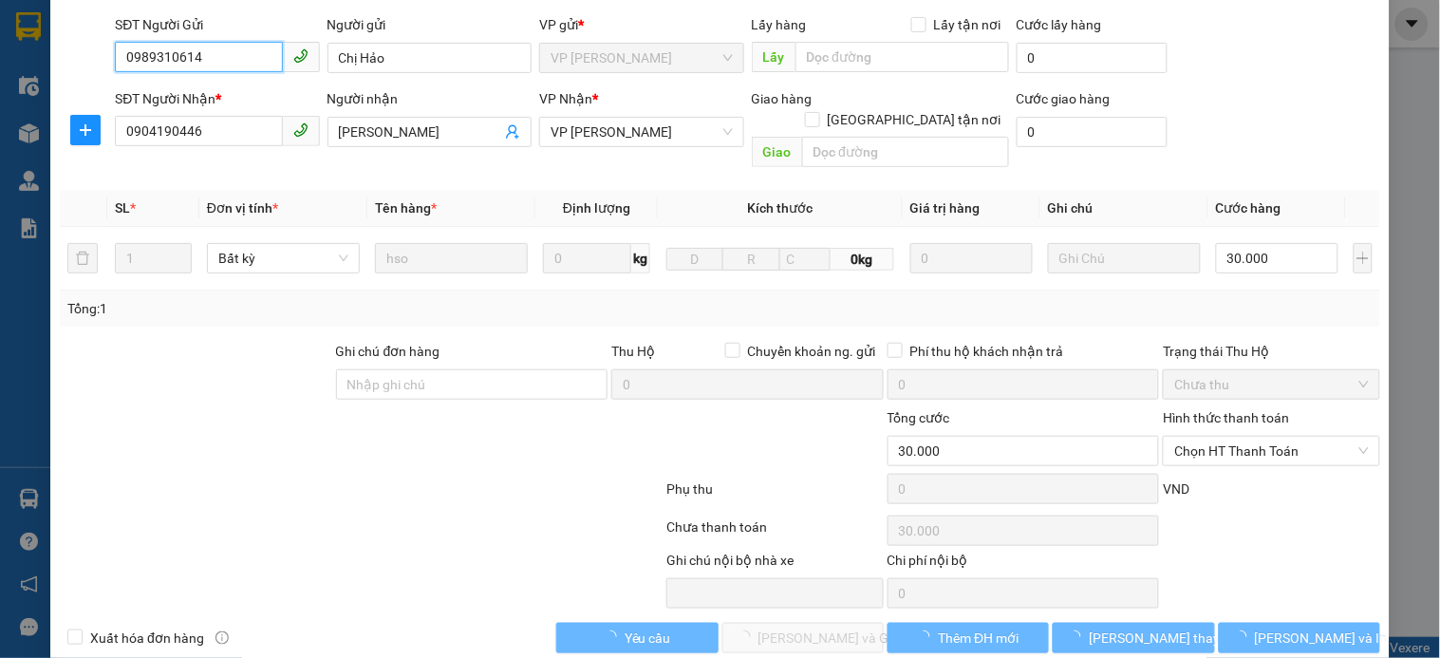
scroll to position [146, 0]
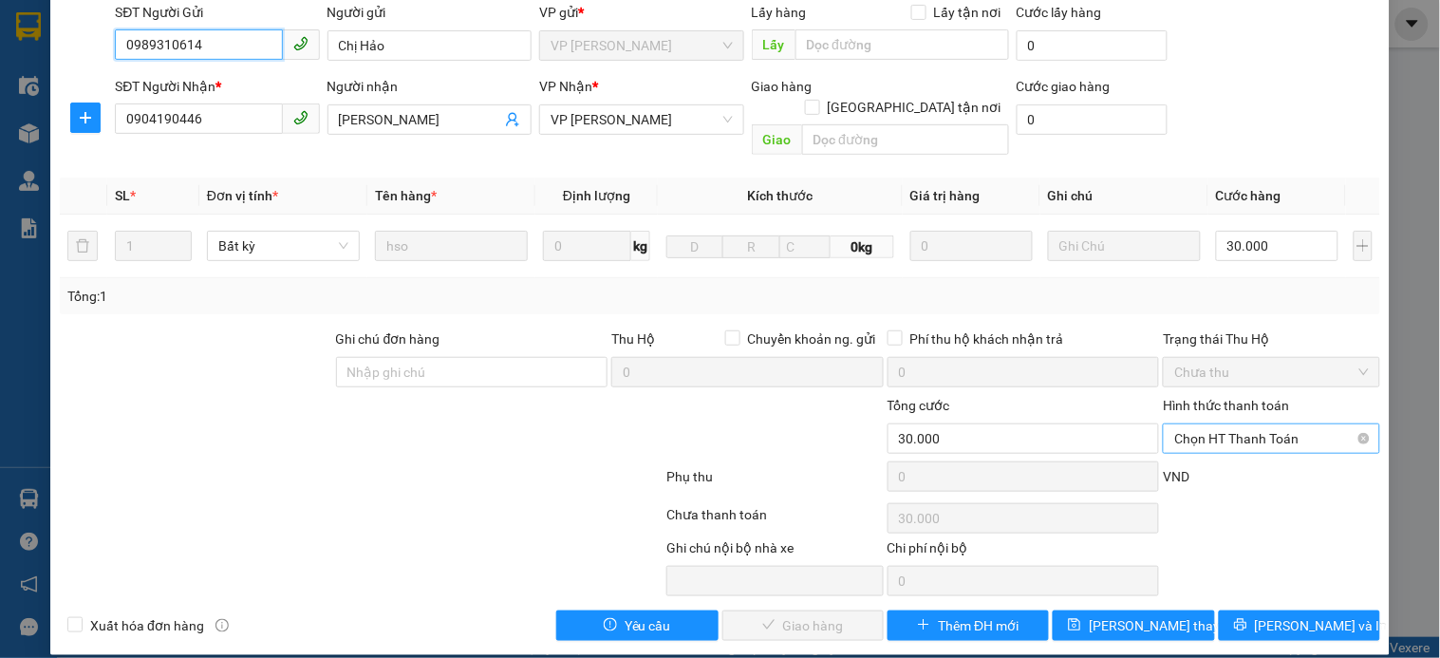
click at [1231, 424] on span "Chọn HT Thanh Toán" at bounding box center [1271, 438] width 194 height 28
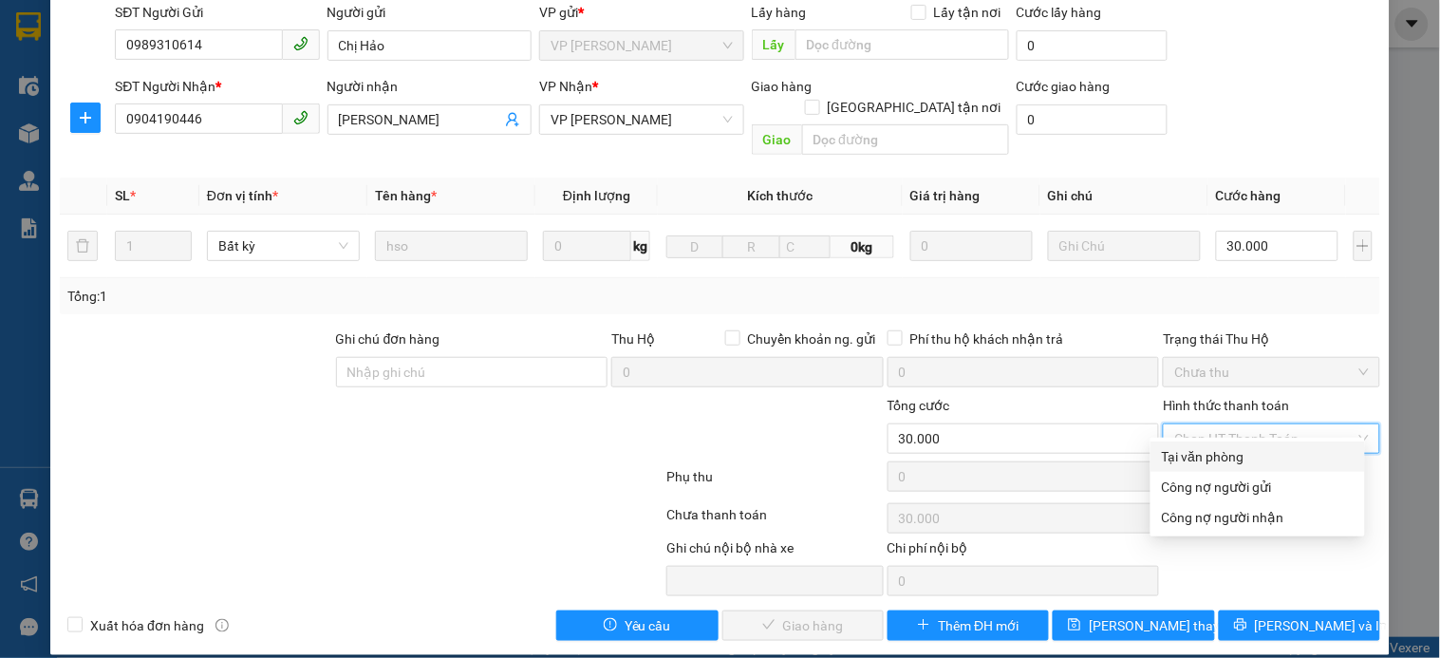
click at [1219, 450] on div "Tại văn phòng" at bounding box center [1258, 456] width 192 height 21
type input "0"
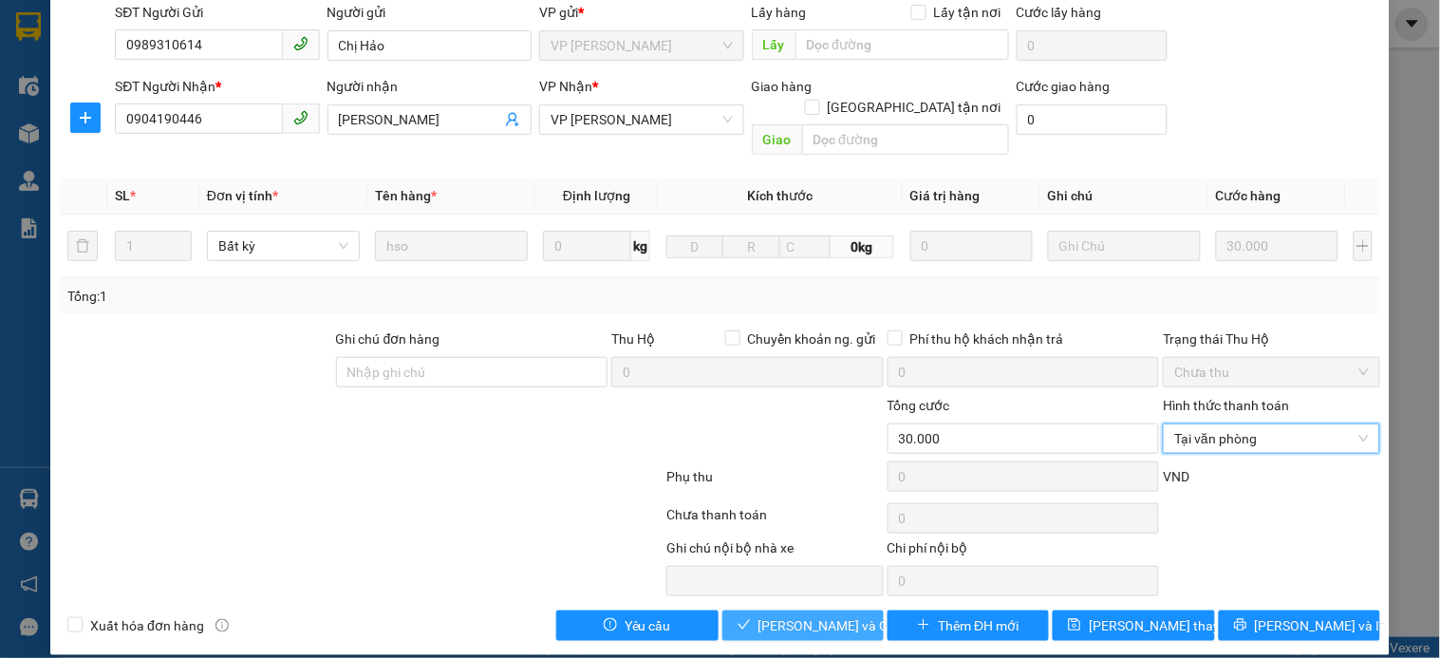
click at [807, 615] on span "Lưu và Giao hàng" at bounding box center [849, 625] width 182 height 21
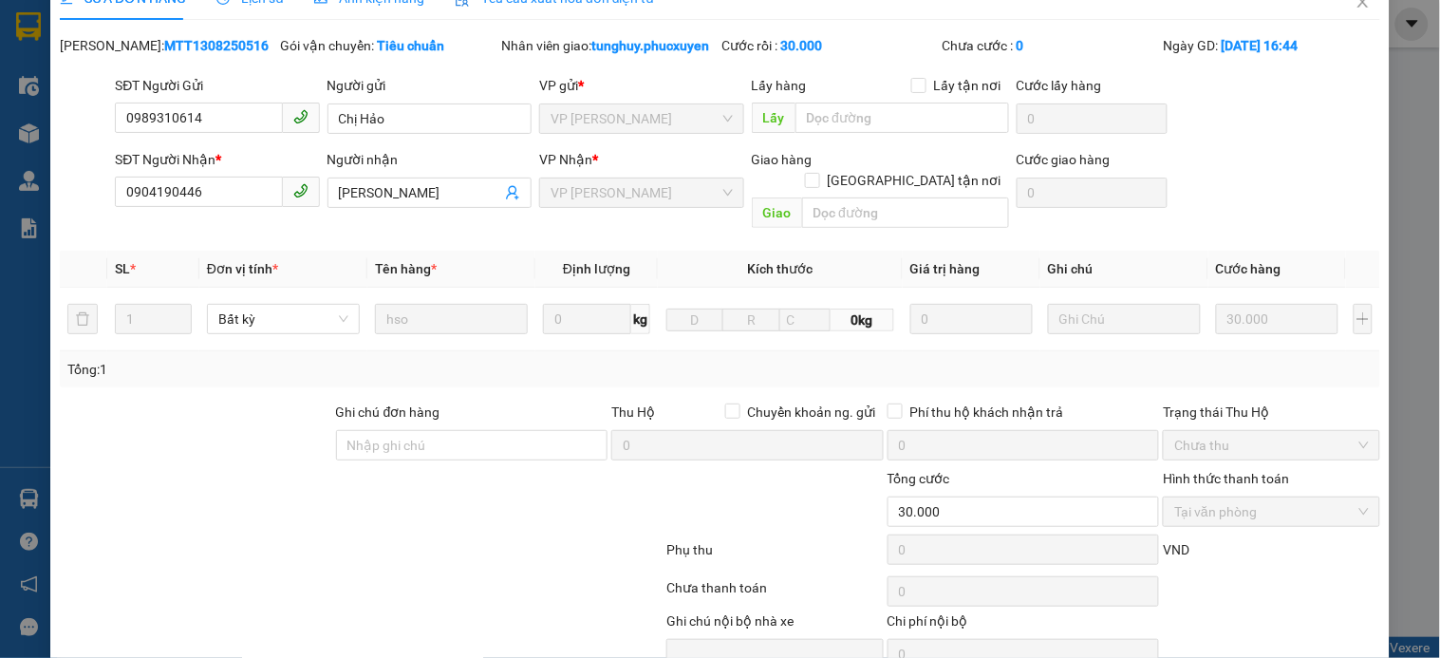
scroll to position [0, 0]
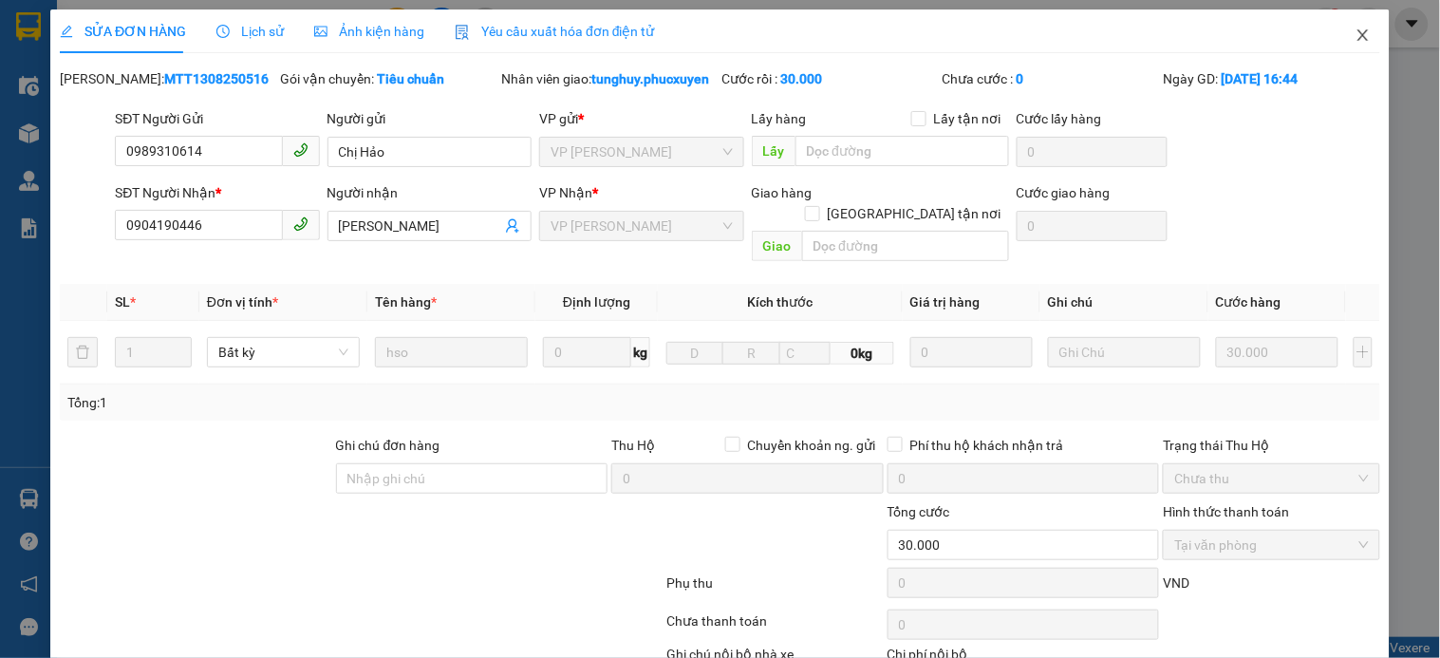
click at [1337, 39] on span "Close" at bounding box center [1363, 35] width 53 height 53
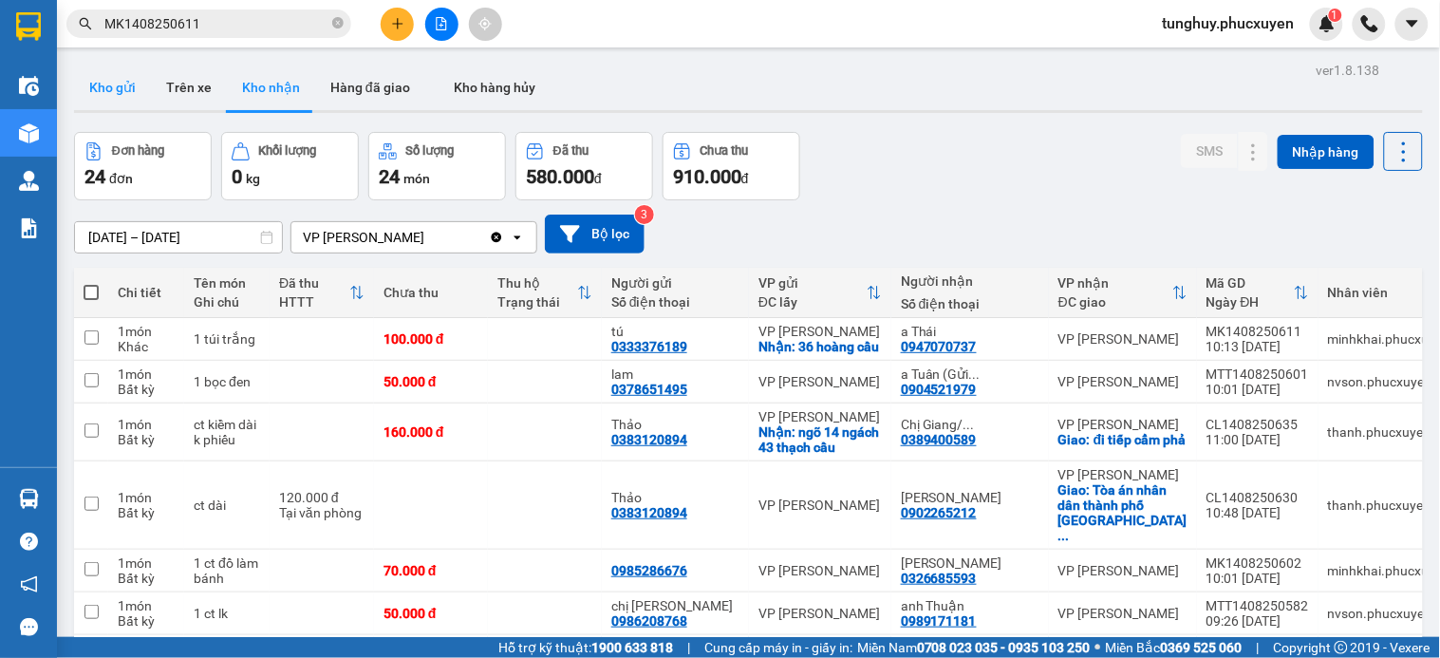
click at [106, 74] on button "Kho gửi" at bounding box center [112, 88] width 77 height 46
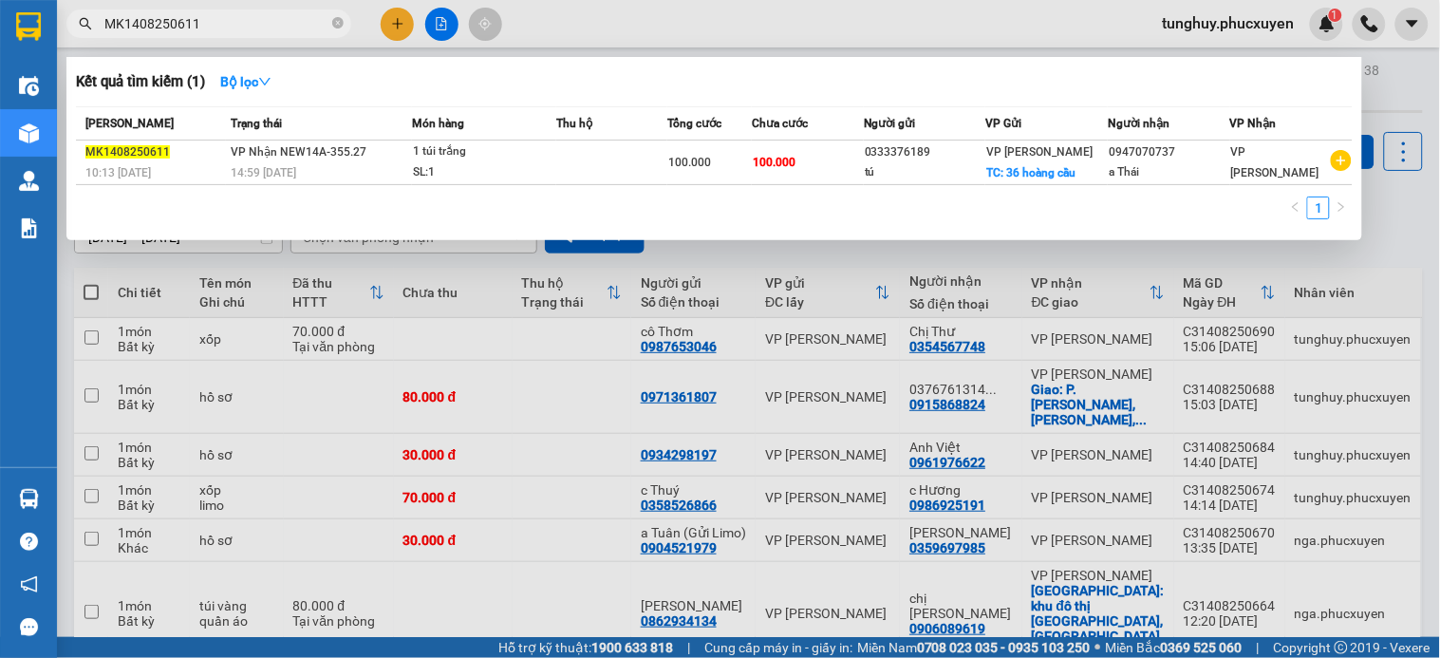
drag, startPoint x: 332, startPoint y: 32, endPoint x: 310, endPoint y: 25, distance: 23.1
click at [325, 29] on span "MK1408250611" at bounding box center [208, 23] width 285 height 28
click at [310, 25] on input "MK1408250611" at bounding box center [216, 23] width 224 height 21
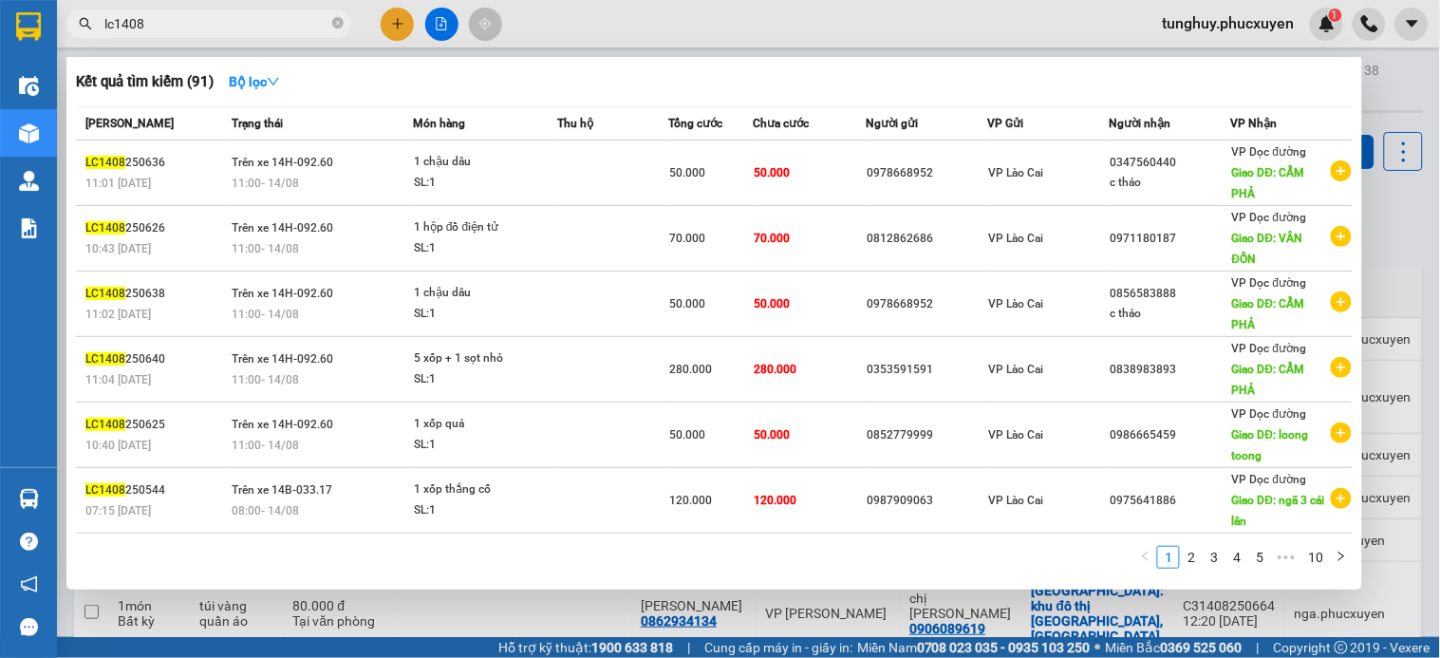
click at [177, 26] on input "lc1408" at bounding box center [216, 23] width 224 height 21
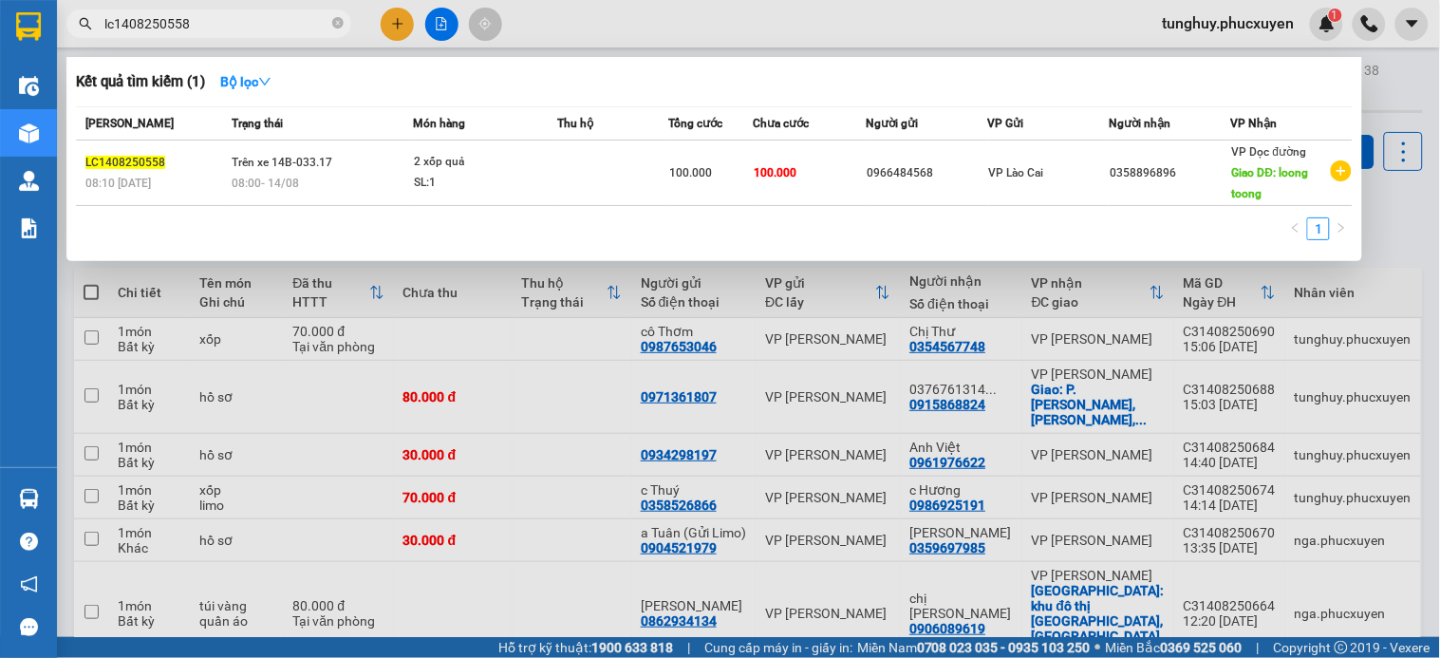
type input "lc1408250558"
click at [524, 289] on div at bounding box center [720, 329] width 1440 height 658
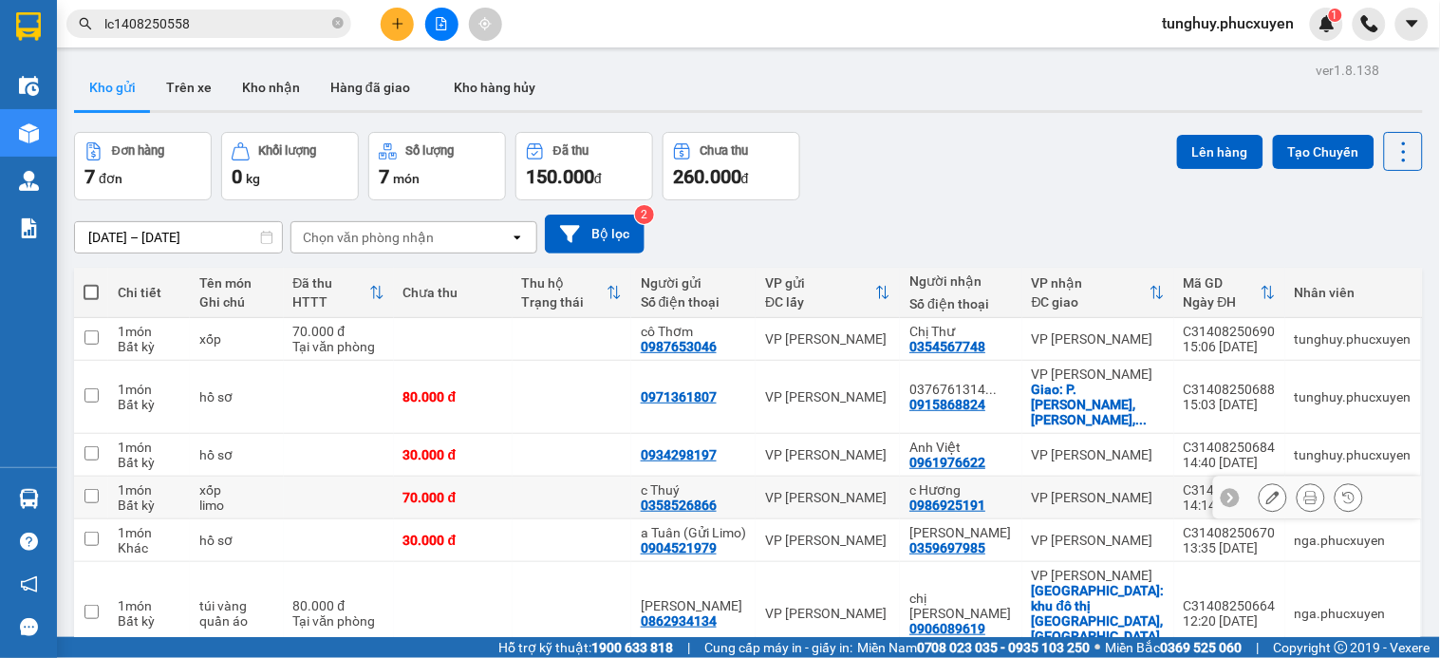
click at [867, 495] on td "VP [PERSON_NAME]" at bounding box center [828, 498] width 144 height 43
checkbox input "true"
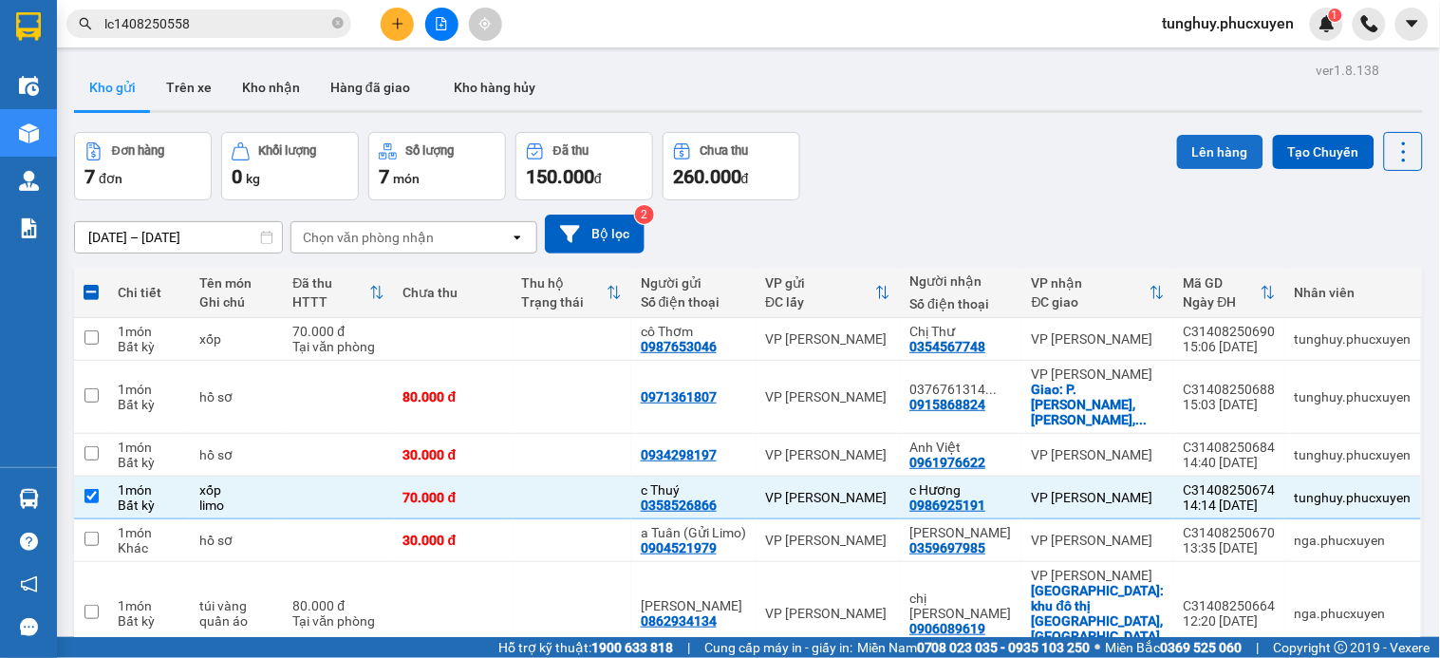
click at [1188, 145] on button "Lên hàng" at bounding box center [1220, 152] width 86 height 34
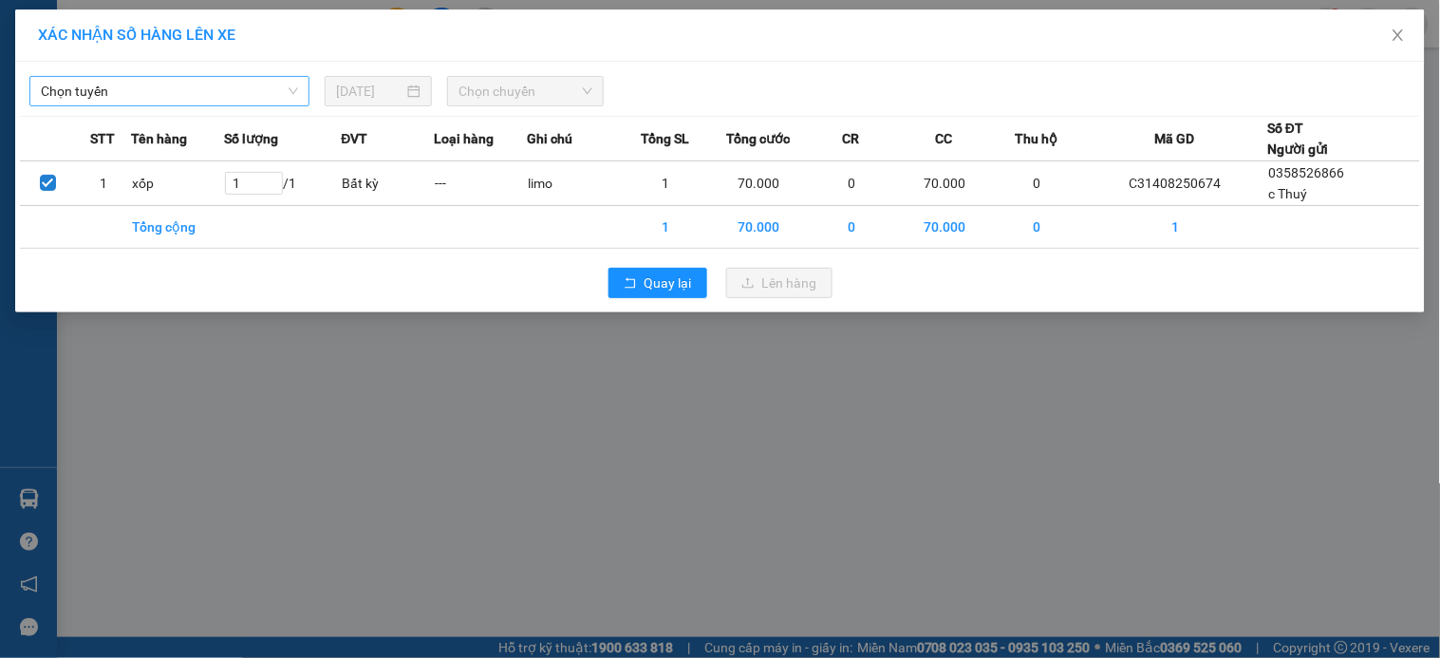
click at [268, 91] on span "Chọn tuyến" at bounding box center [169, 91] width 257 height 28
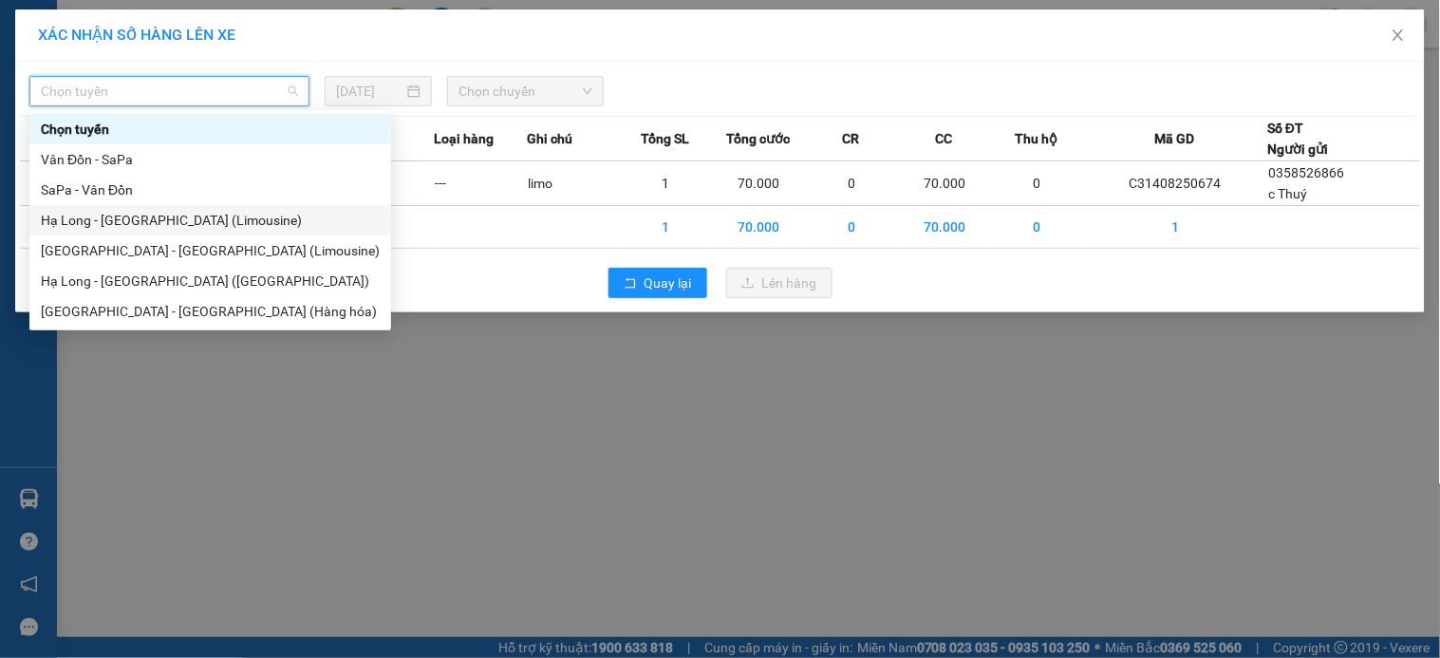
click at [245, 214] on div "Hạ Long - [GEOGRAPHIC_DATA] (Limousine)" at bounding box center [210, 220] width 339 height 21
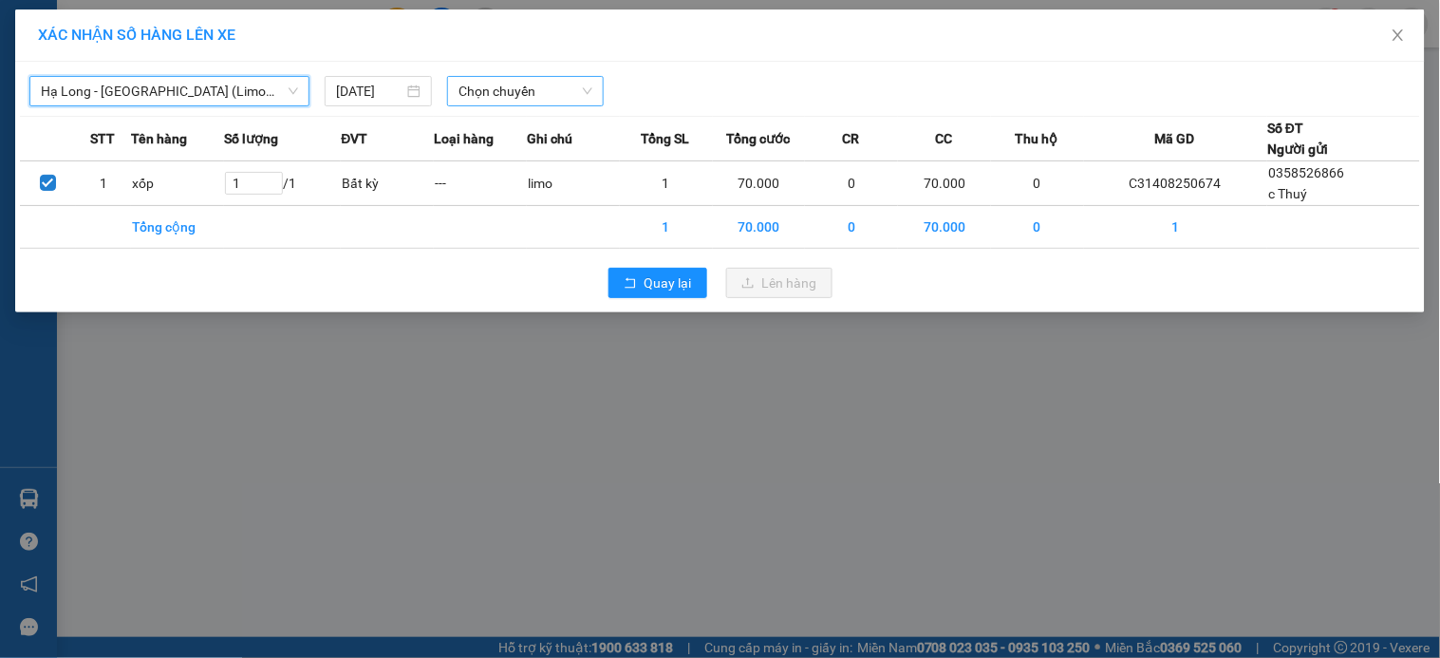
click at [488, 95] on span "Chọn chuyến" at bounding box center [526, 91] width 134 height 28
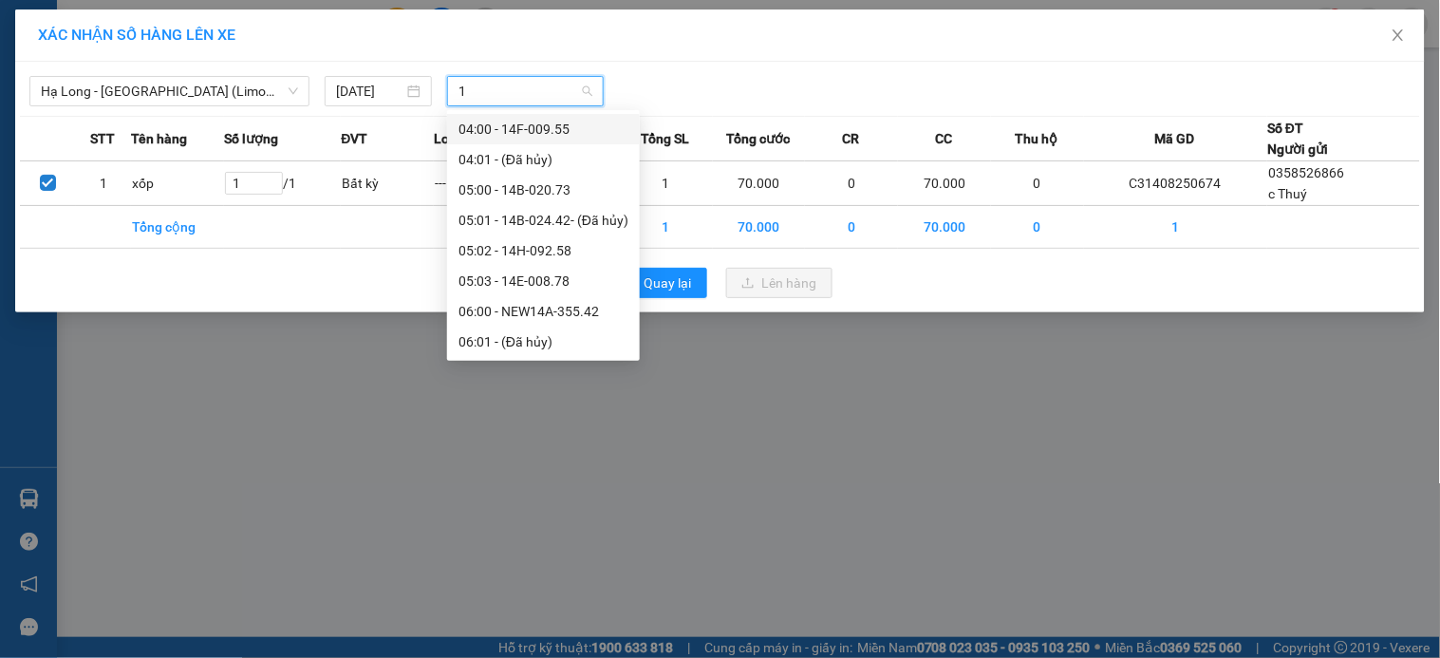
type input "16"
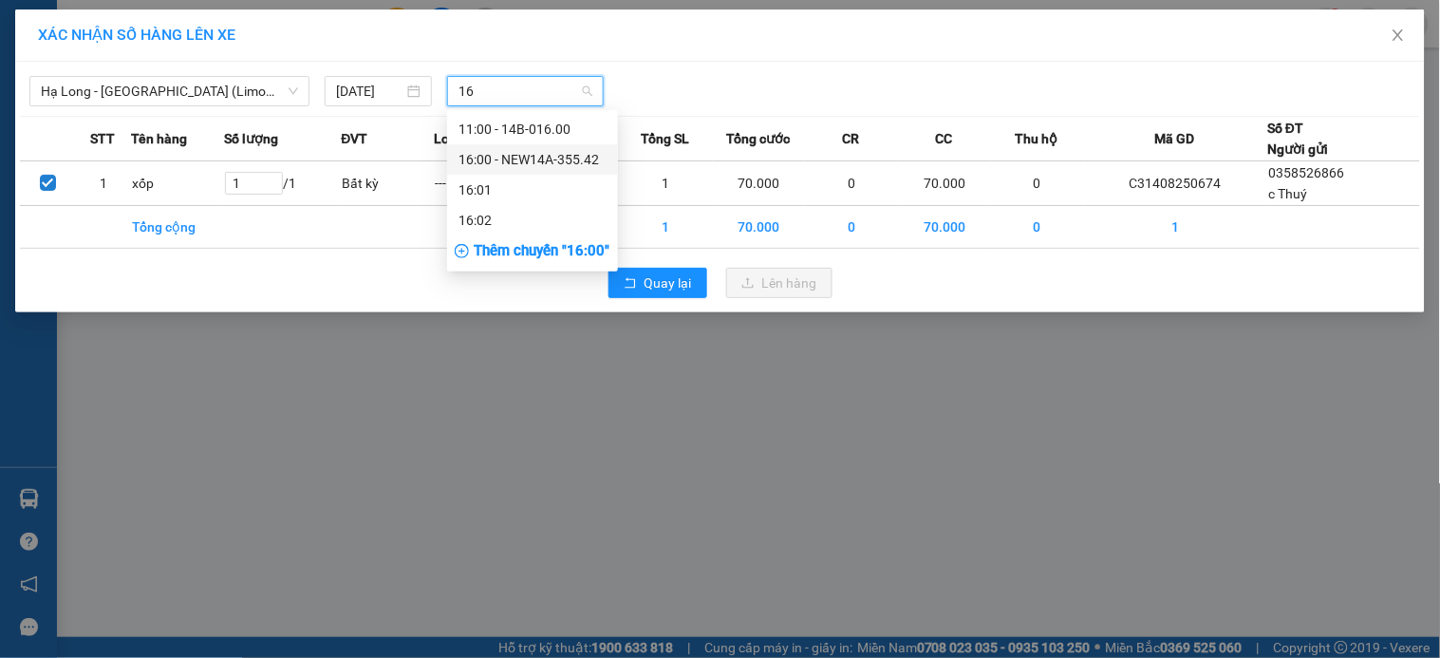
click at [562, 159] on div "16:00 - NEW14A-355.42" at bounding box center [533, 159] width 148 height 21
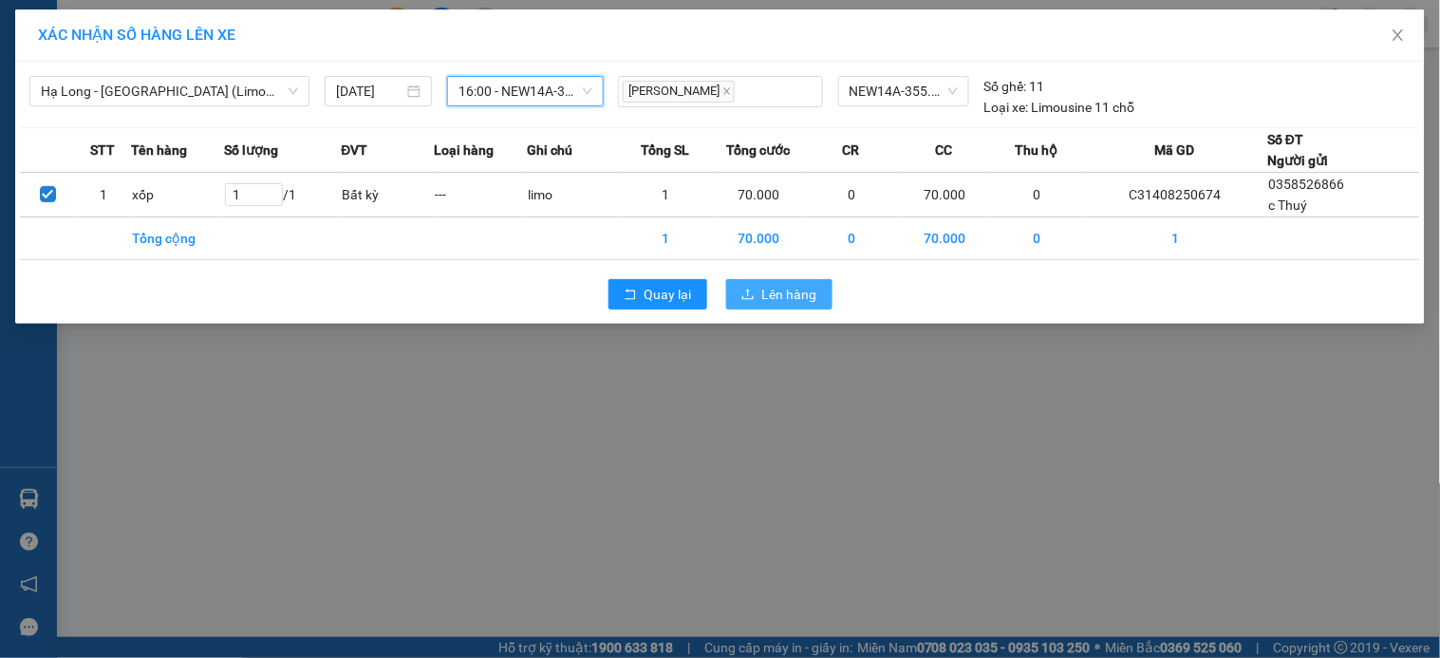
click at [758, 287] on button "Lên hàng" at bounding box center [779, 294] width 106 height 30
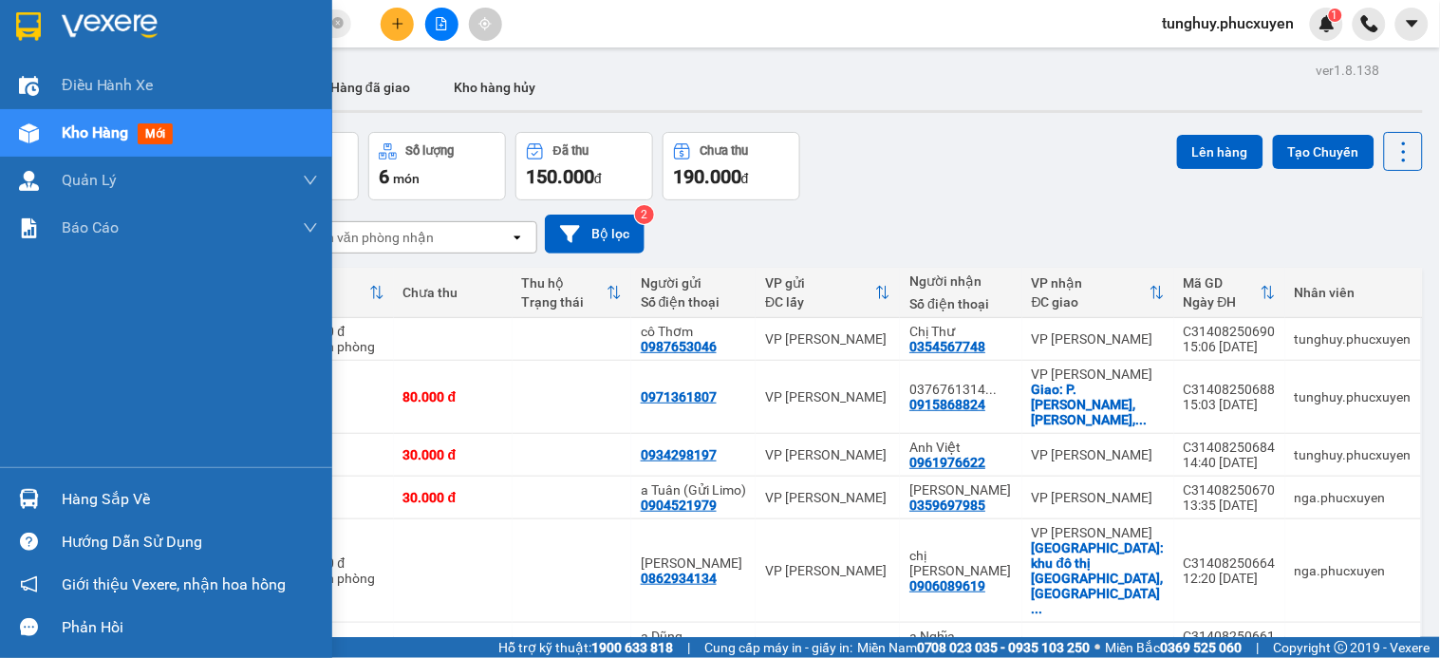
click at [78, 495] on div "Hàng sắp về" at bounding box center [190, 499] width 256 height 28
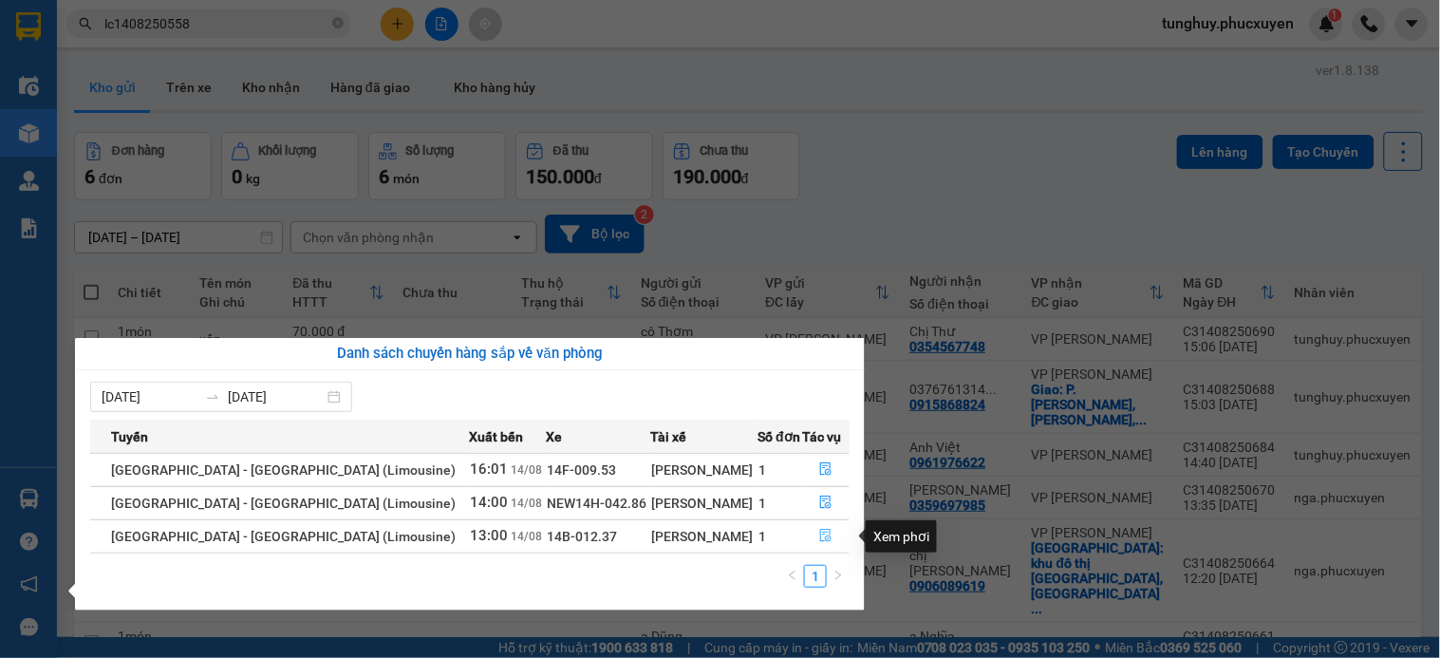
click at [821, 529] on icon "file-done" at bounding box center [826, 535] width 11 height 13
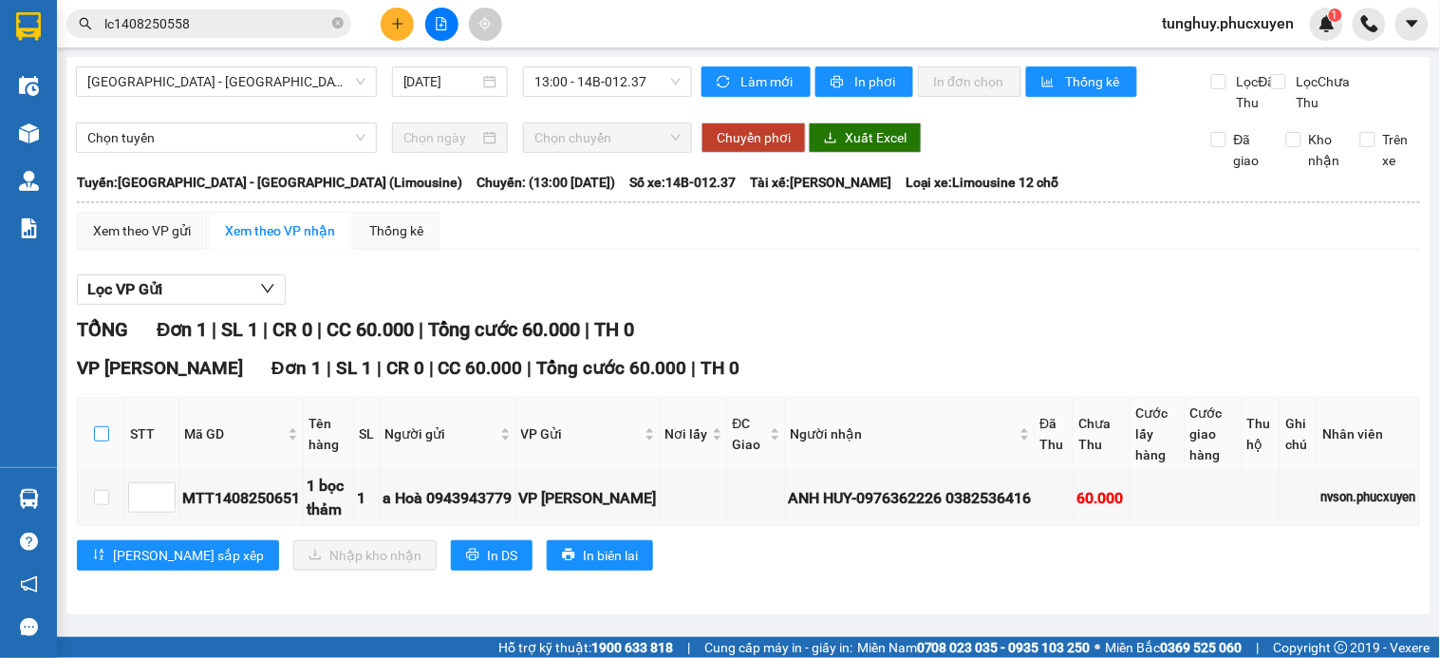
click at [98, 441] on input "checkbox" at bounding box center [101, 433] width 15 height 15
checkbox input "true"
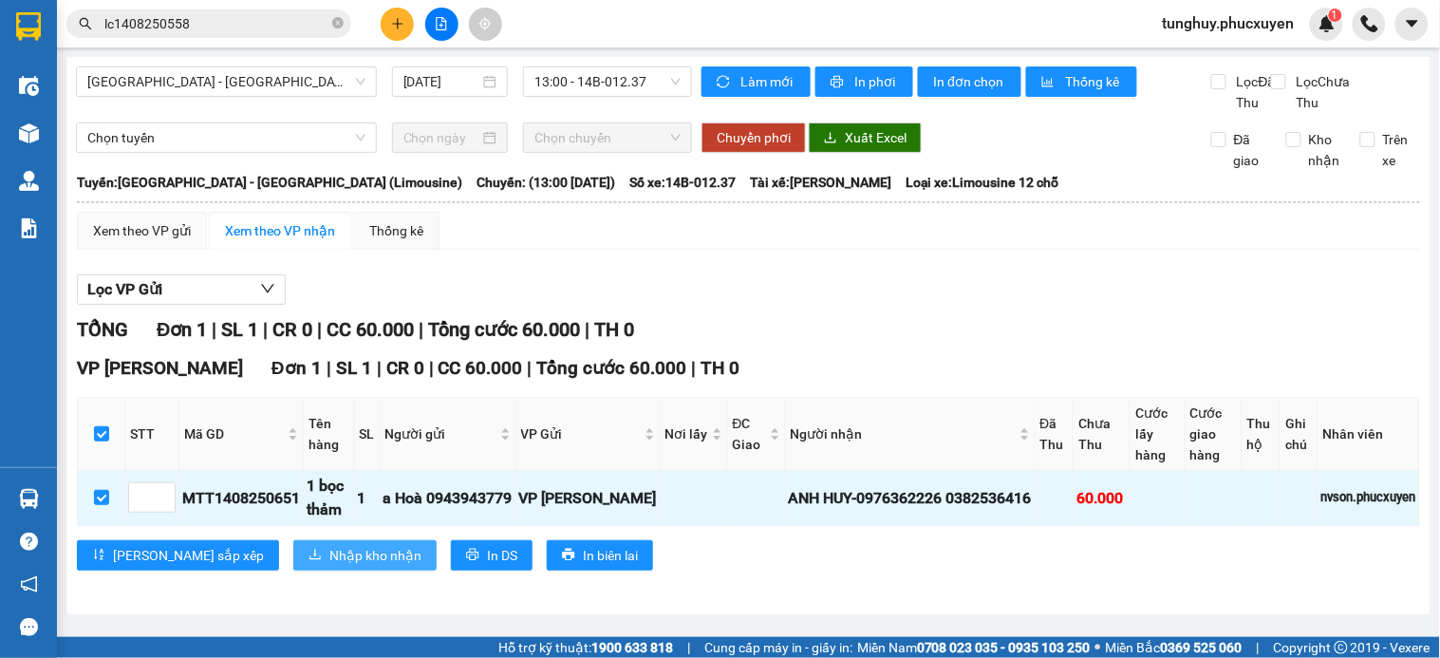
click at [329, 566] on span "Nhập kho nhận" at bounding box center [375, 555] width 92 height 21
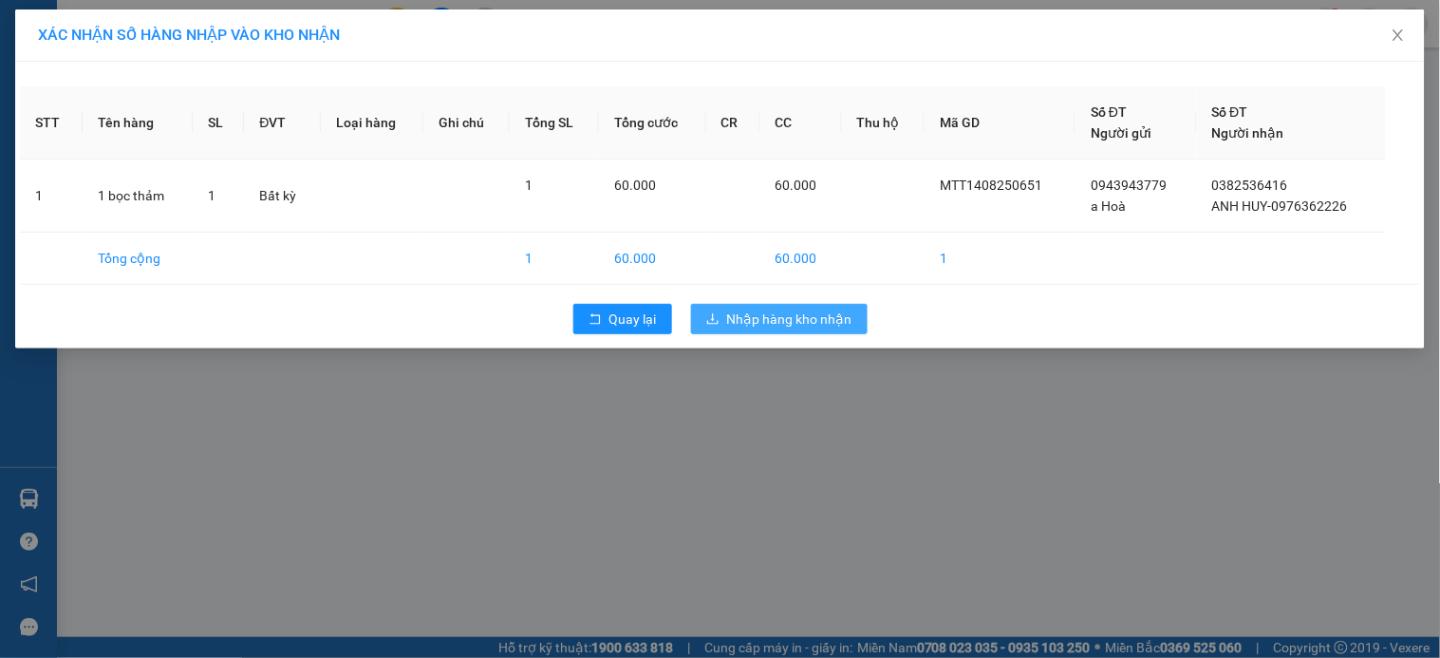
click at [801, 323] on span "Nhập hàng kho nhận" at bounding box center [789, 319] width 125 height 21
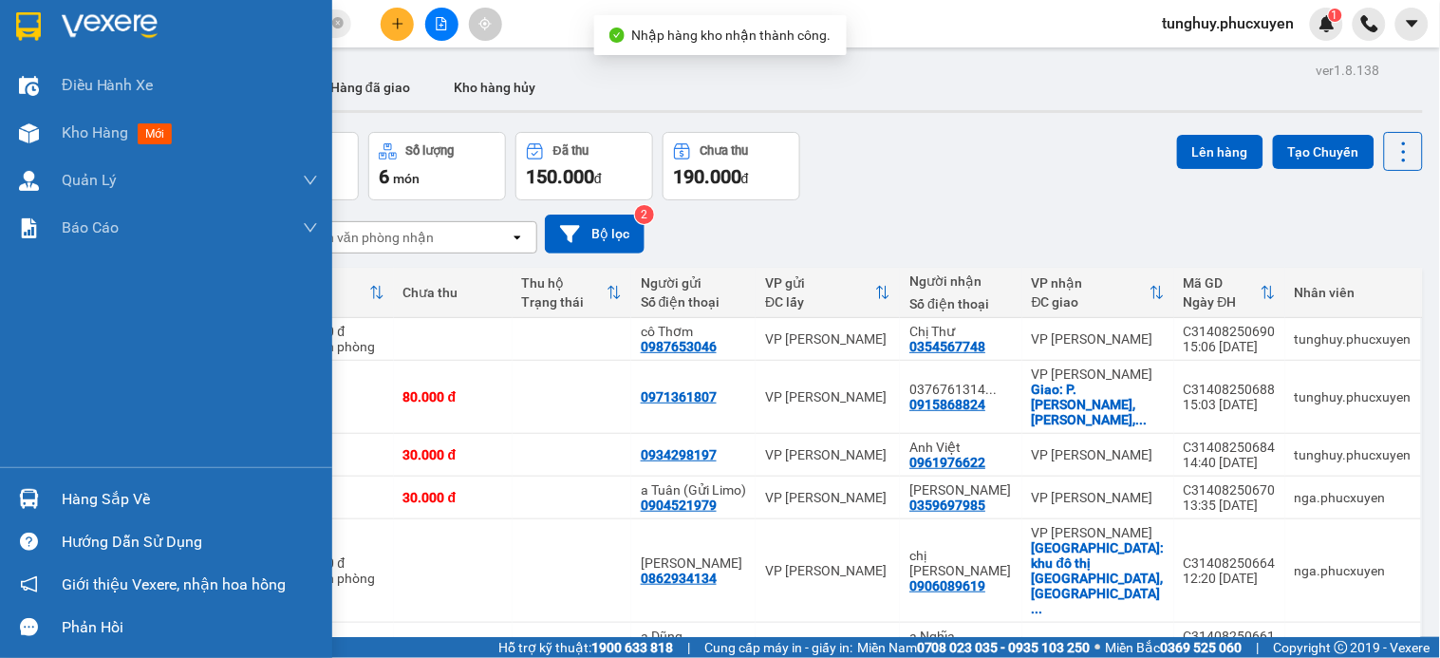
drag, startPoint x: 28, startPoint y: 489, endPoint x: 757, endPoint y: 229, distance: 773.2
click at [29, 490] on img at bounding box center [29, 499] width 20 height 20
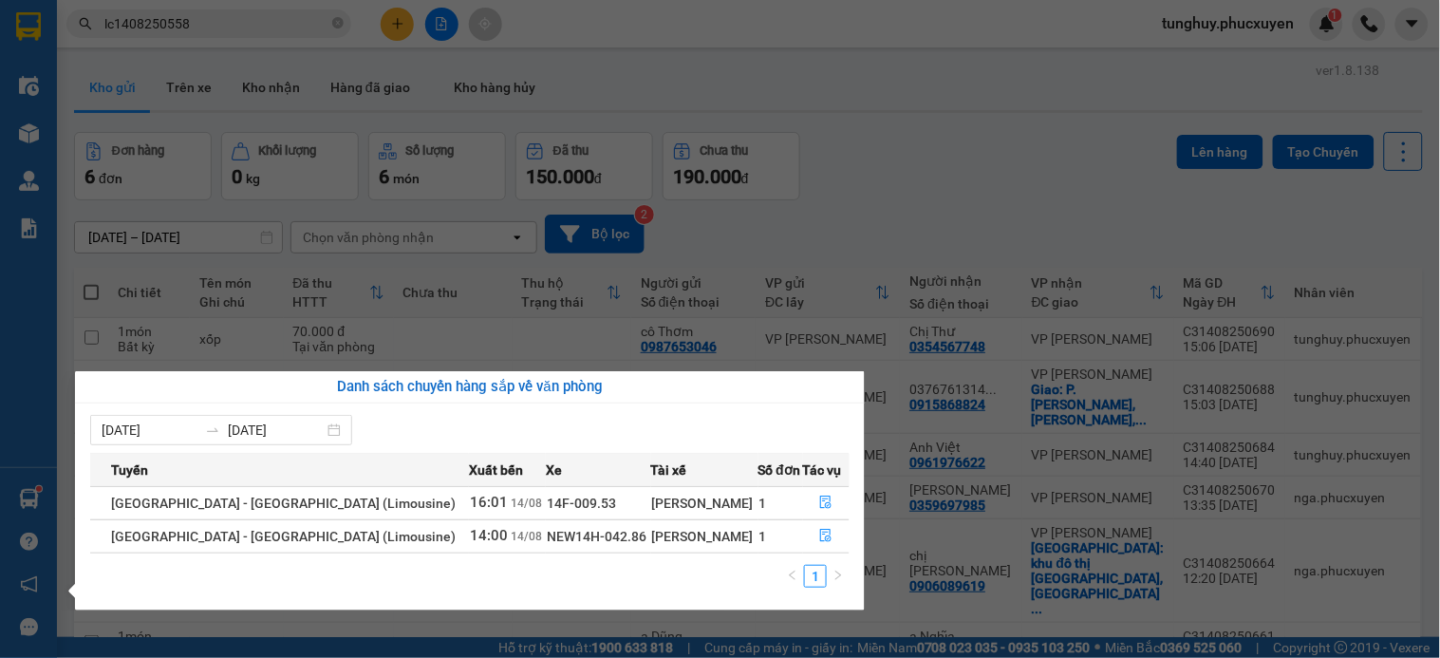
click at [1127, 276] on section "Kết quả tìm kiếm ( 1 ) Bộ lọc Mã ĐH Trạng thái Món hàng Thu hộ Tổng cước Chưa c…" at bounding box center [720, 329] width 1440 height 658
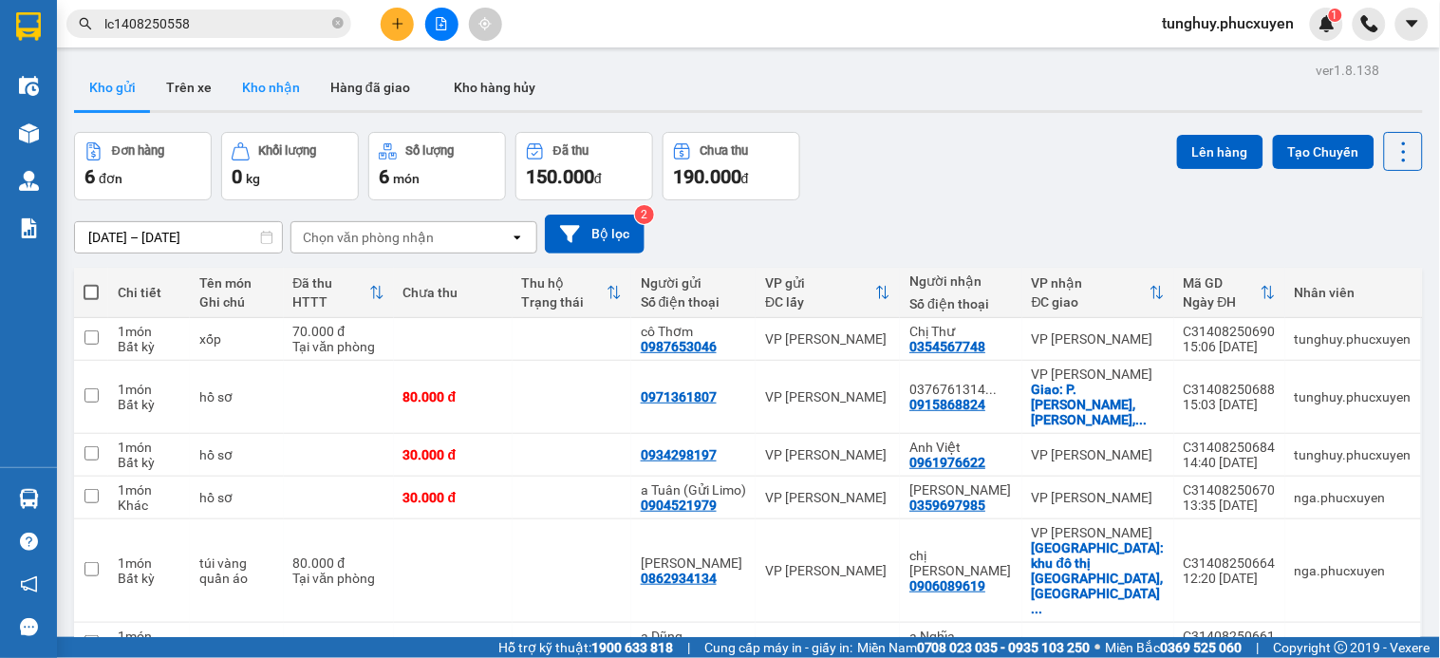
click at [272, 100] on button "Kho nhận" at bounding box center [271, 88] width 88 height 46
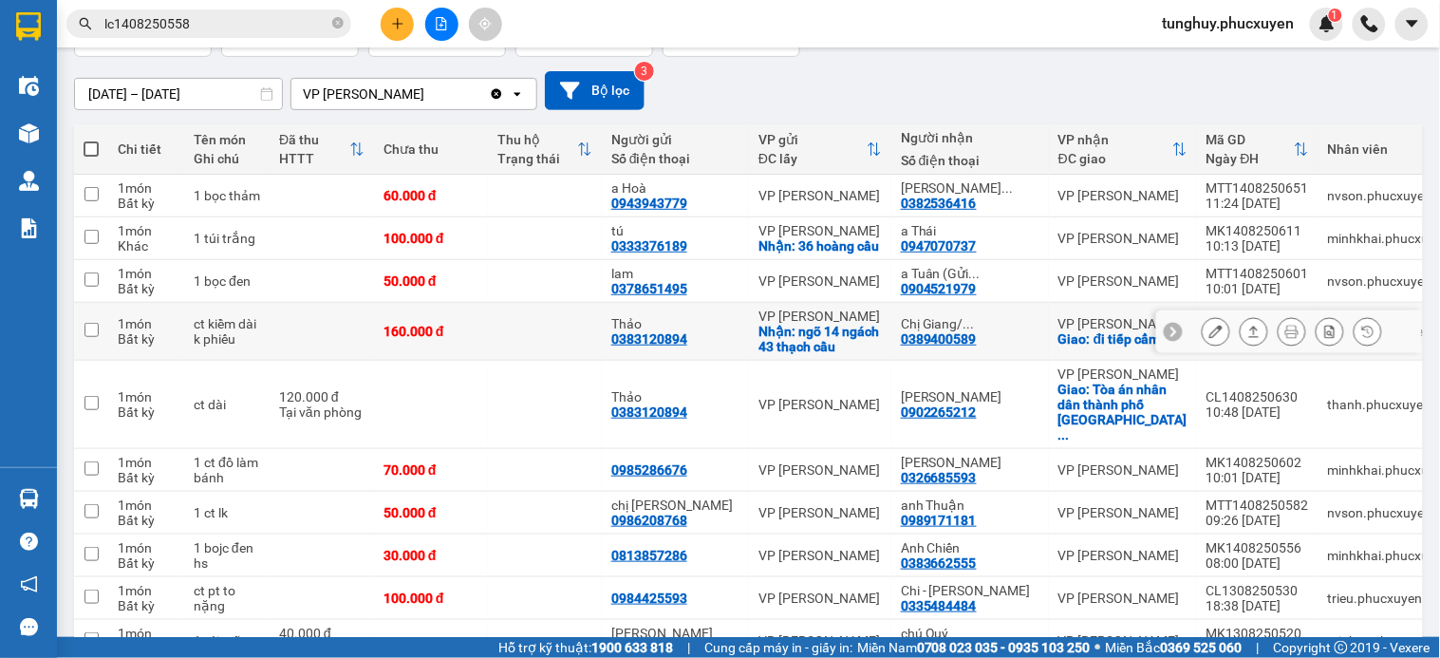
scroll to position [211, 0]
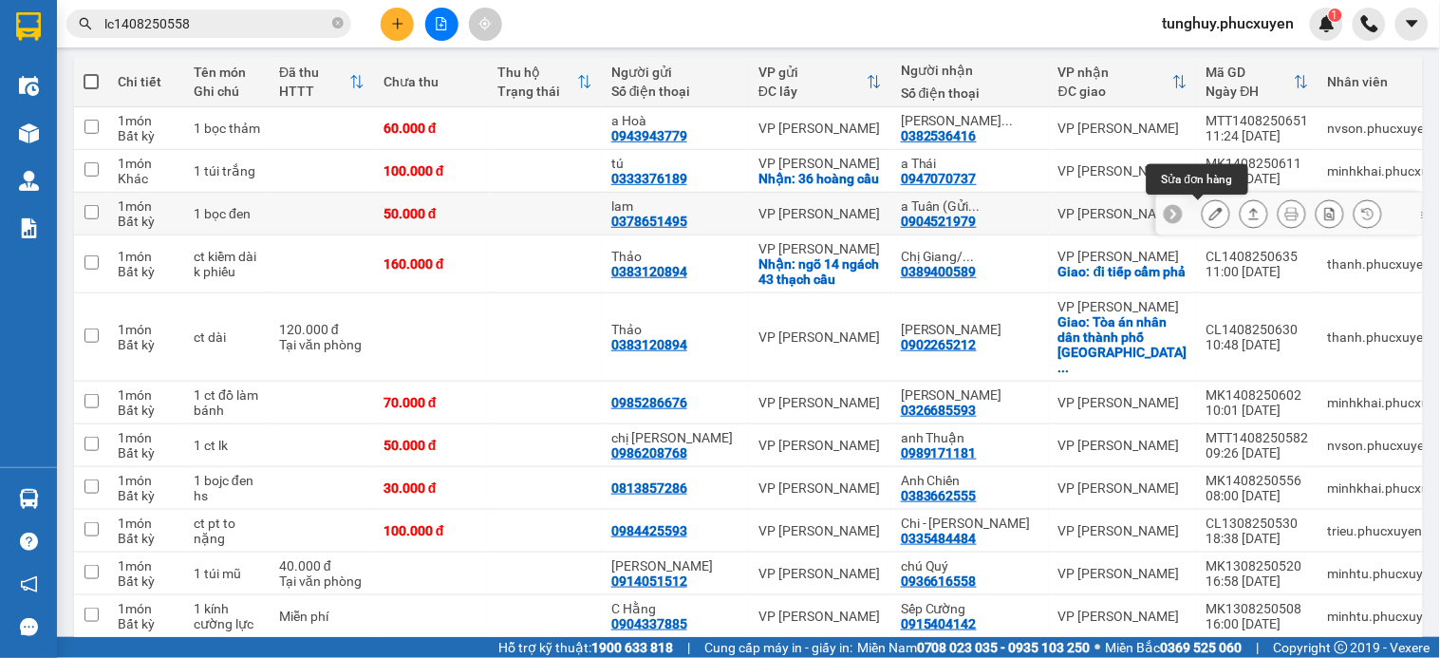
click at [1203, 212] on button at bounding box center [1216, 213] width 27 height 33
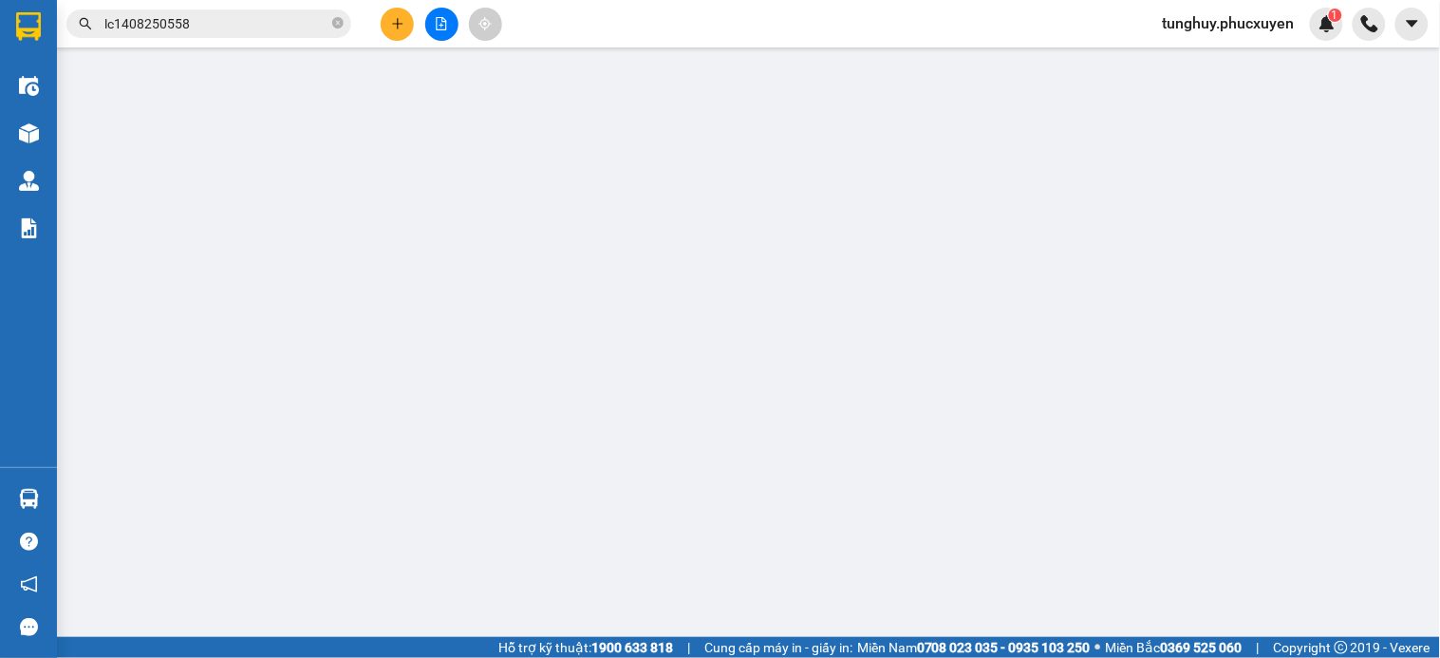
type input "0378651495"
type input "lam"
type input "0904521979"
type input "a Tuân (Gửi Limo)"
type input "50.000"
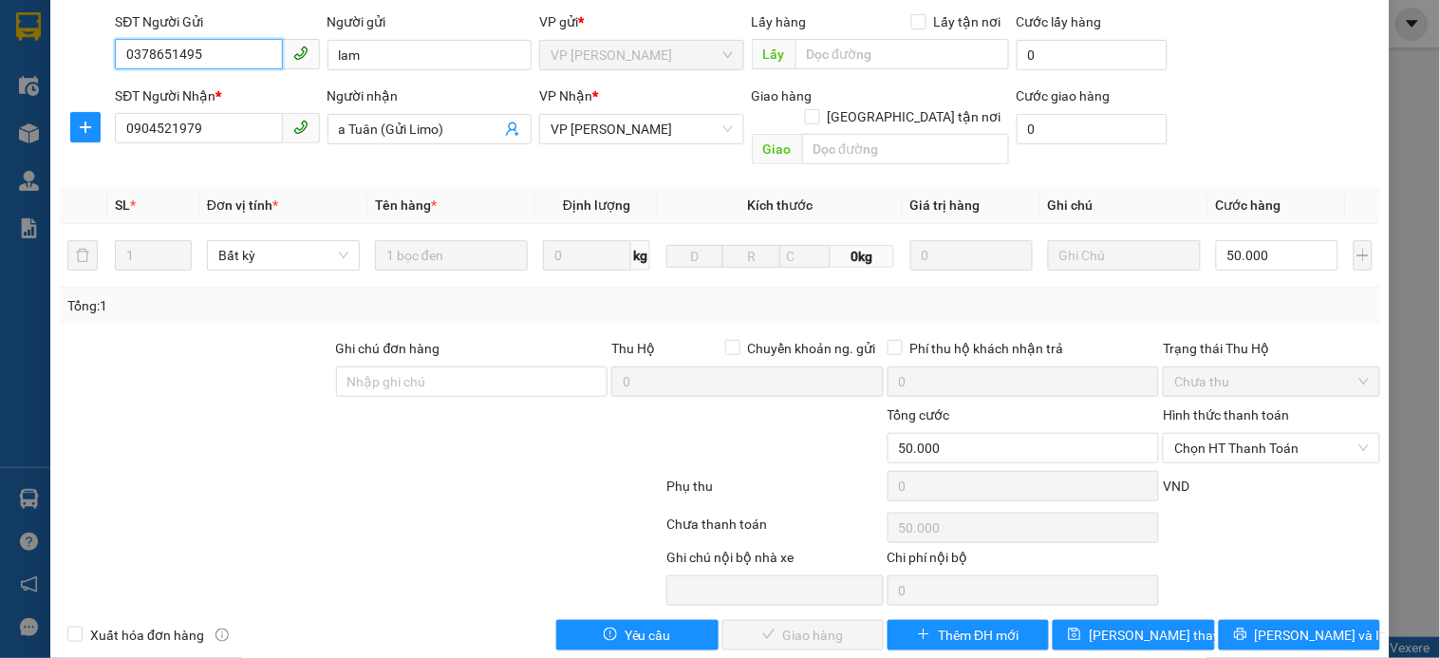
scroll to position [146, 0]
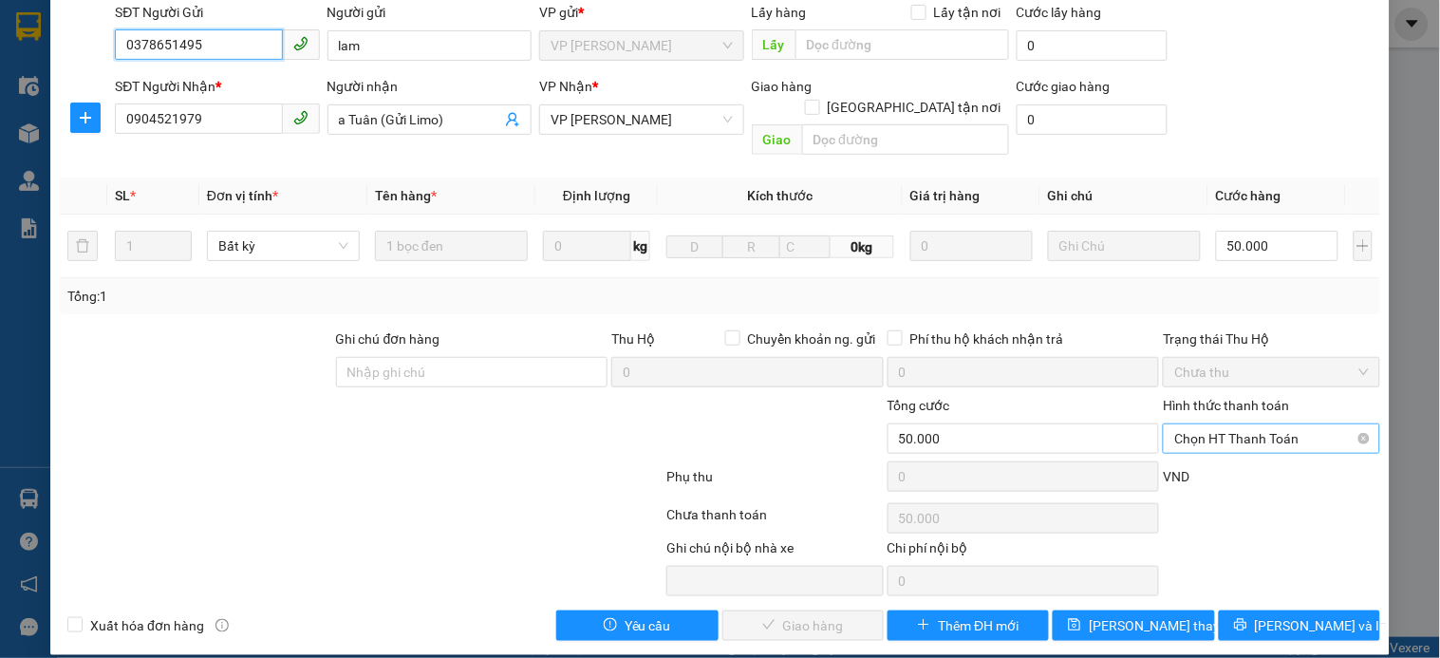
click at [1212, 424] on span "Chọn HT Thanh Toán" at bounding box center [1271, 438] width 194 height 28
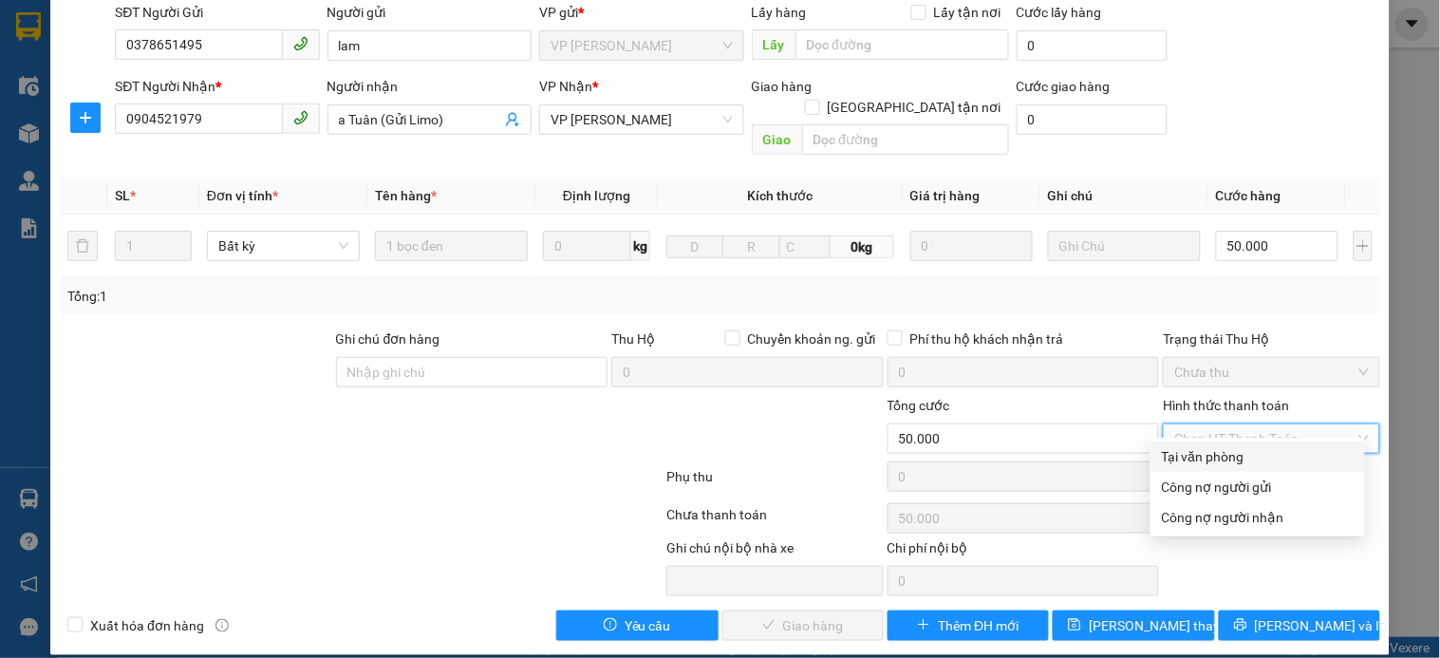
click at [1216, 454] on div "Tại văn phòng" at bounding box center [1258, 456] width 192 height 21
type input "0"
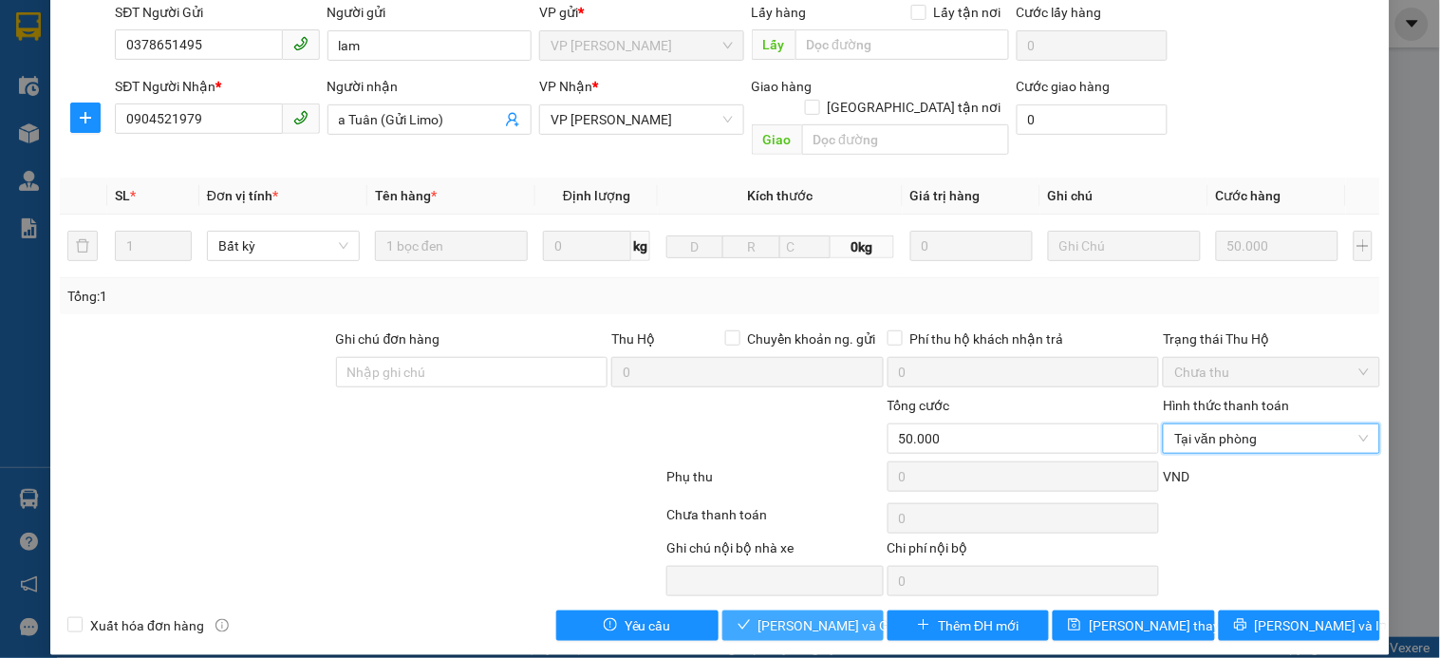
drag, startPoint x: 837, startPoint y: 605, endPoint x: 409, endPoint y: 647, distance: 430.2
click at [836, 615] on span "Lưu và Giao hàng" at bounding box center [849, 625] width 182 height 21
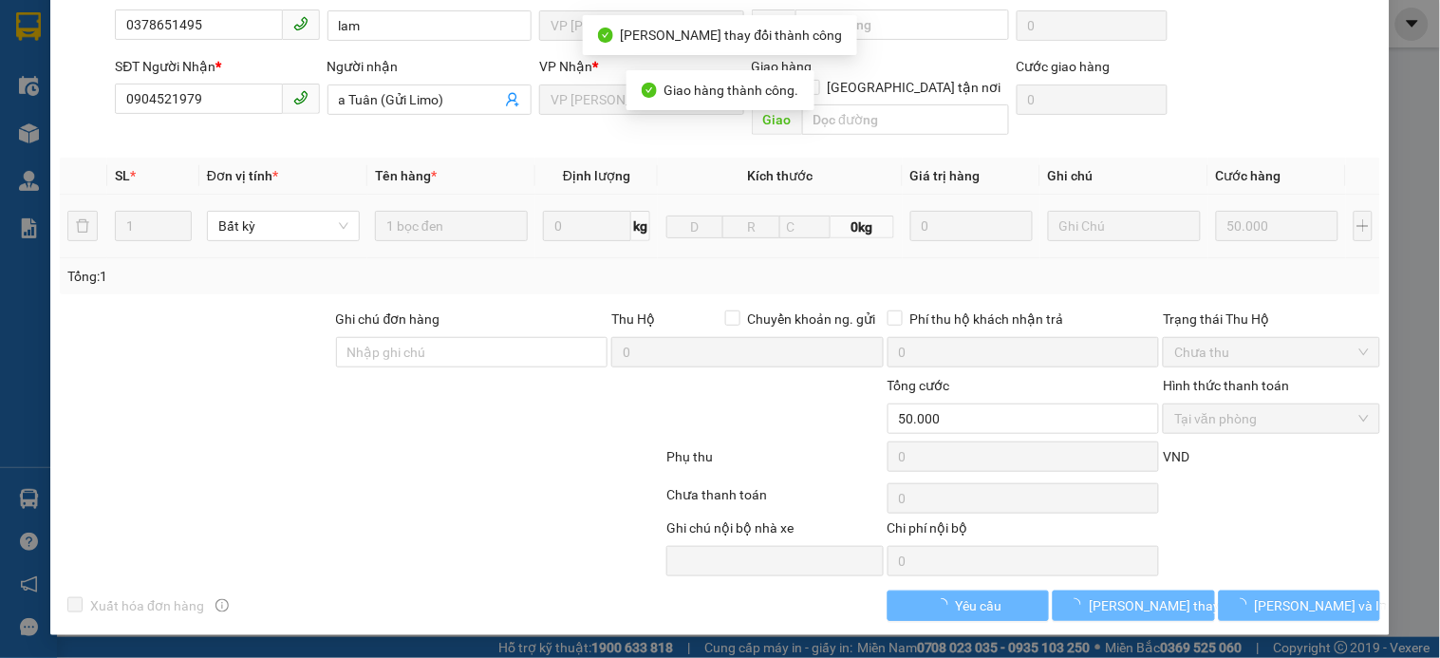
scroll to position [0, 0]
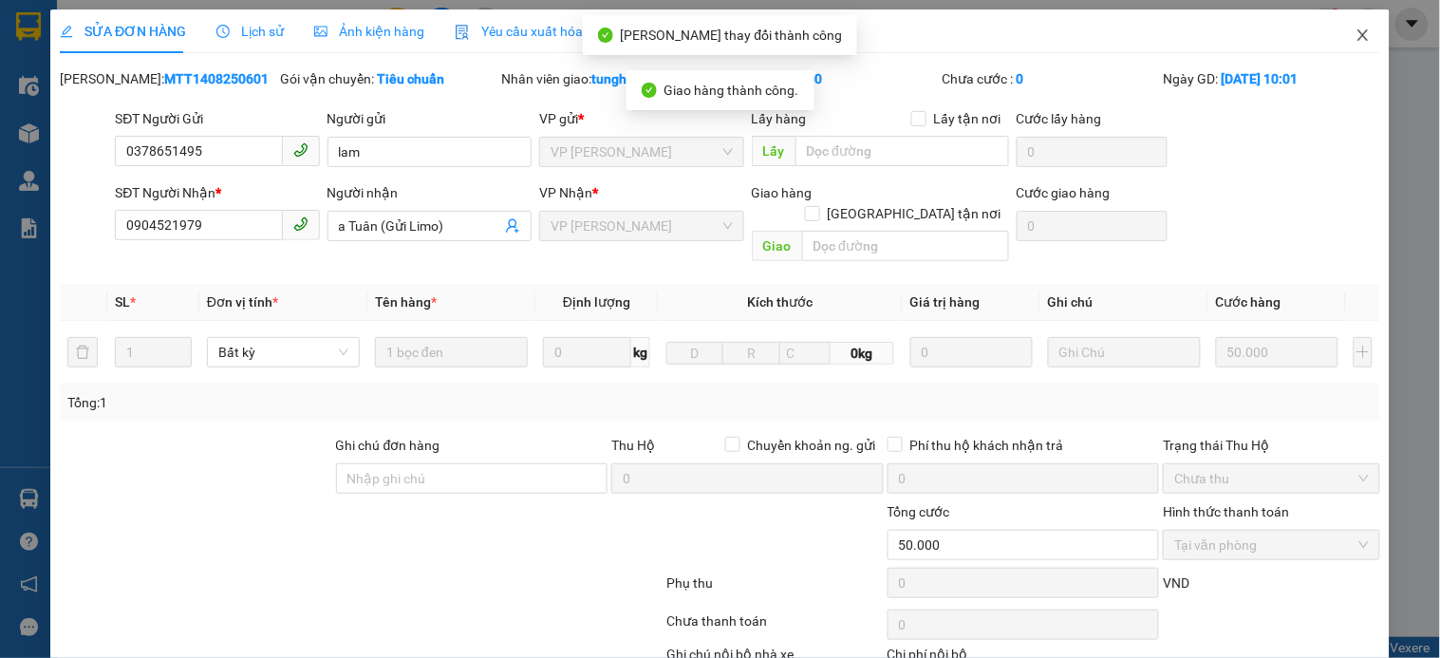
click at [1356, 42] on icon "close" at bounding box center [1363, 35] width 15 height 15
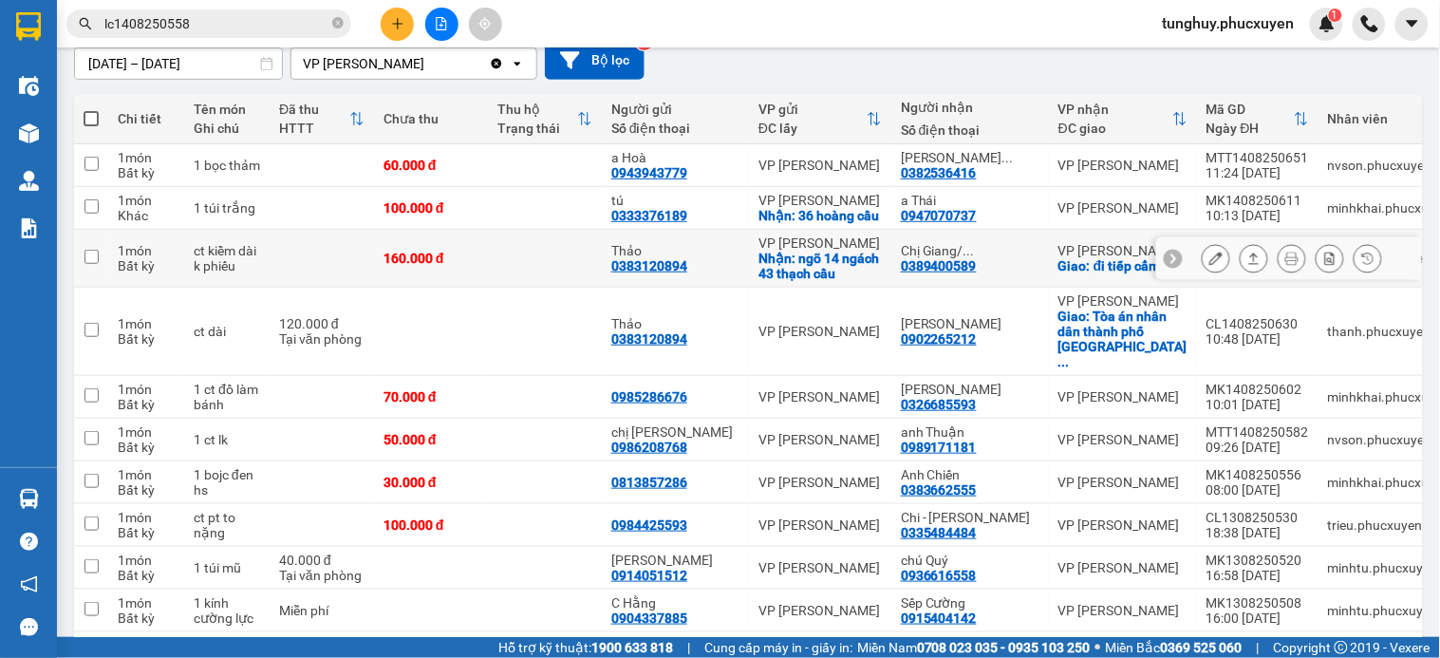
scroll to position [211, 0]
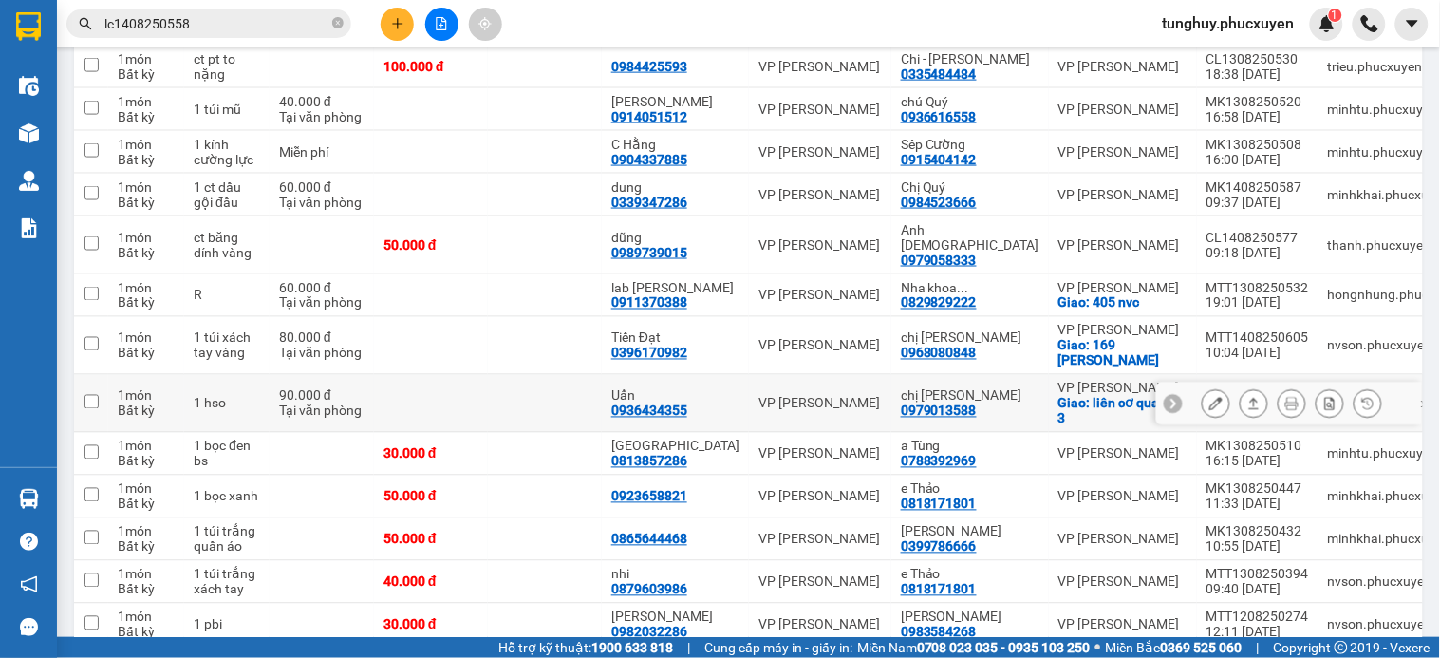
scroll to position [527, 0]
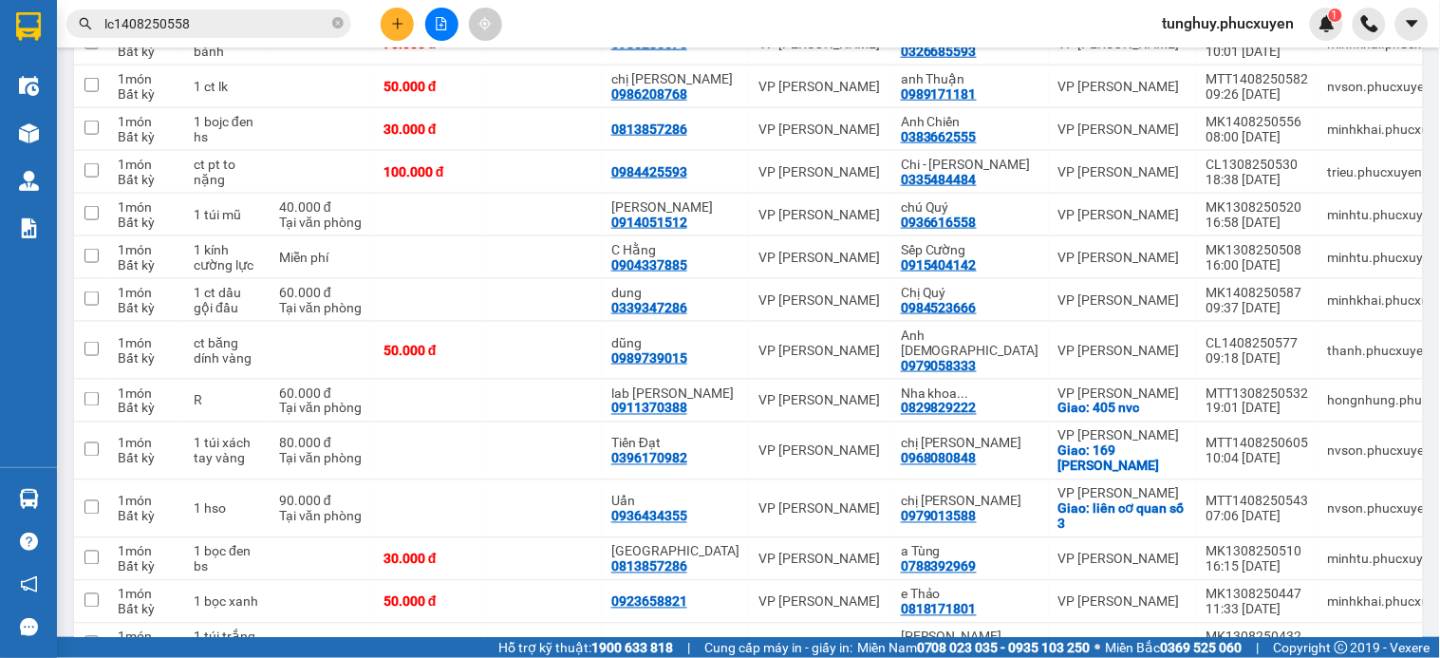
drag, startPoint x: 1052, startPoint y: 14, endPoint x: 380, endPoint y: 16, distance: 672.1
click at [1052, 14] on div "Kết quả tìm kiếm ( 1 ) Bộ lọc Mã ĐH Trạng thái Món hàng Thu hộ Tổng cước Chưa c…" at bounding box center [720, 23] width 1440 height 47
click at [196, 24] on input "lc1408250558" at bounding box center [216, 23] width 224 height 21
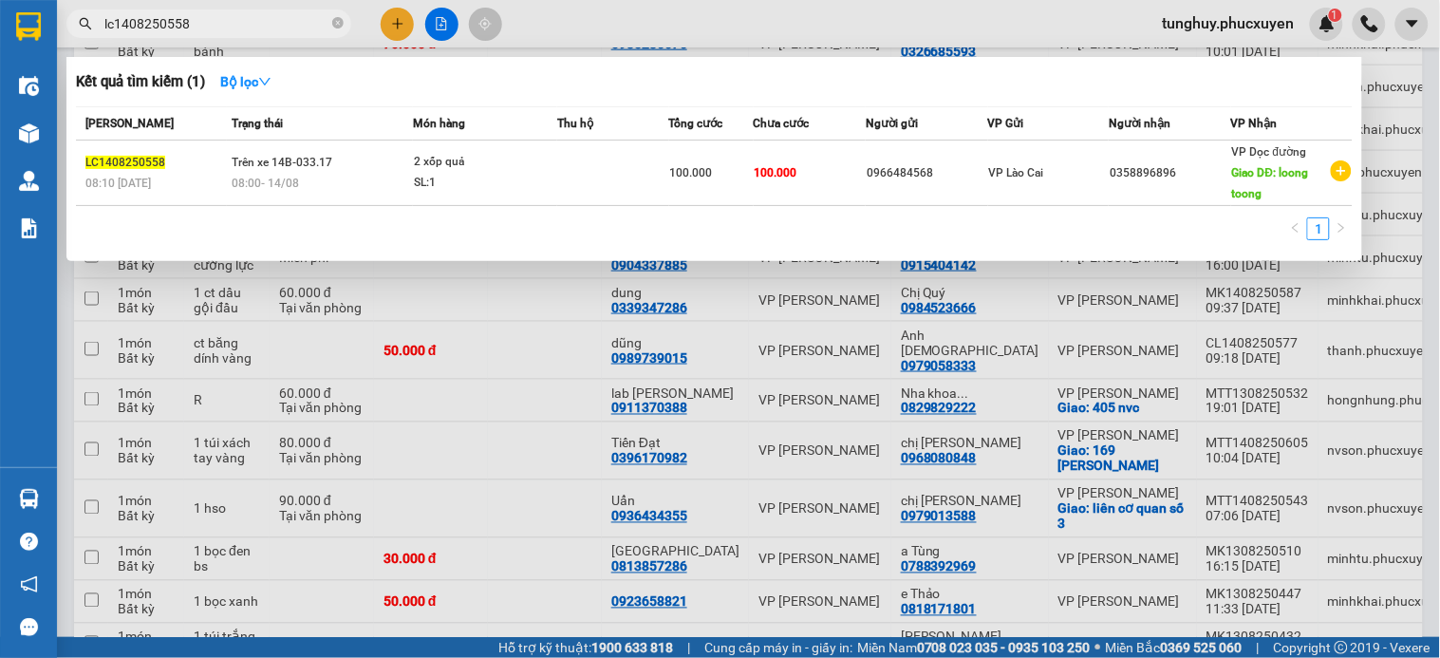
click at [196, 24] on input "lc1408250558" at bounding box center [216, 23] width 224 height 21
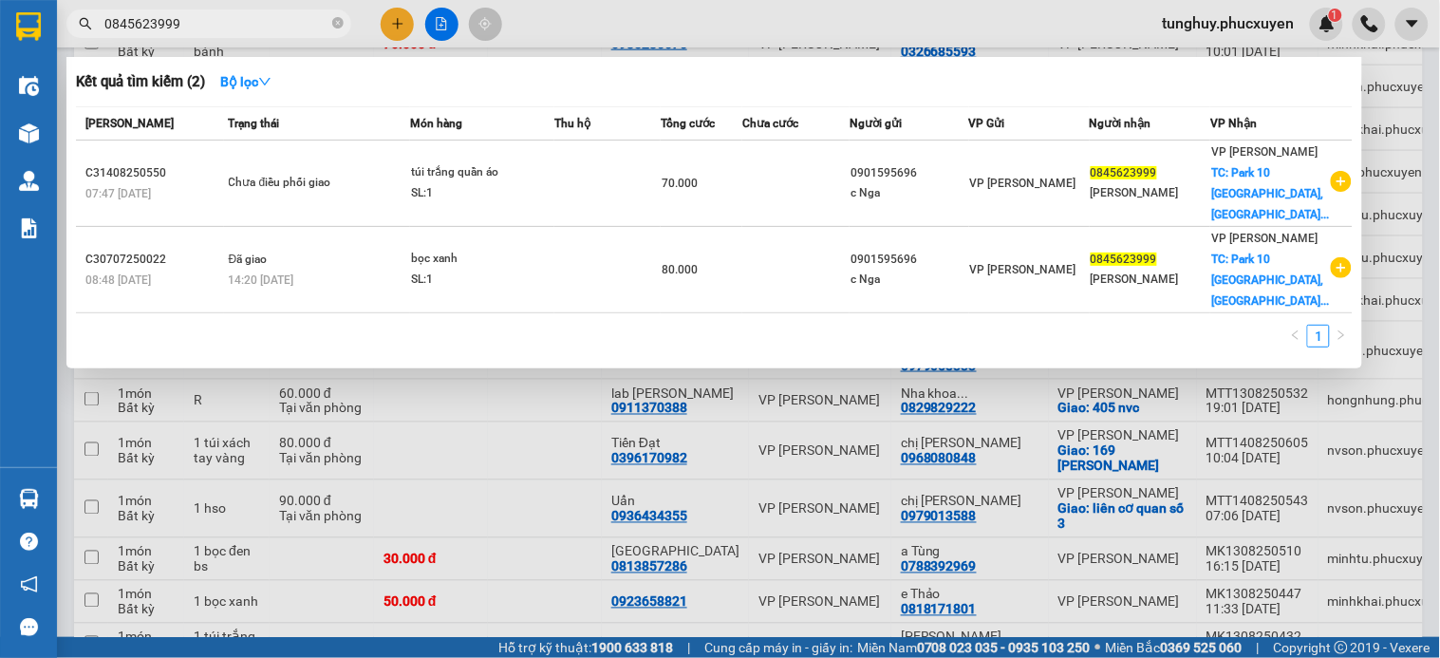
type input "0845623999"
click at [338, 80] on div "Kết quả tìm kiếm ( 2 ) Bộ lọc" at bounding box center [714, 81] width 1277 height 30
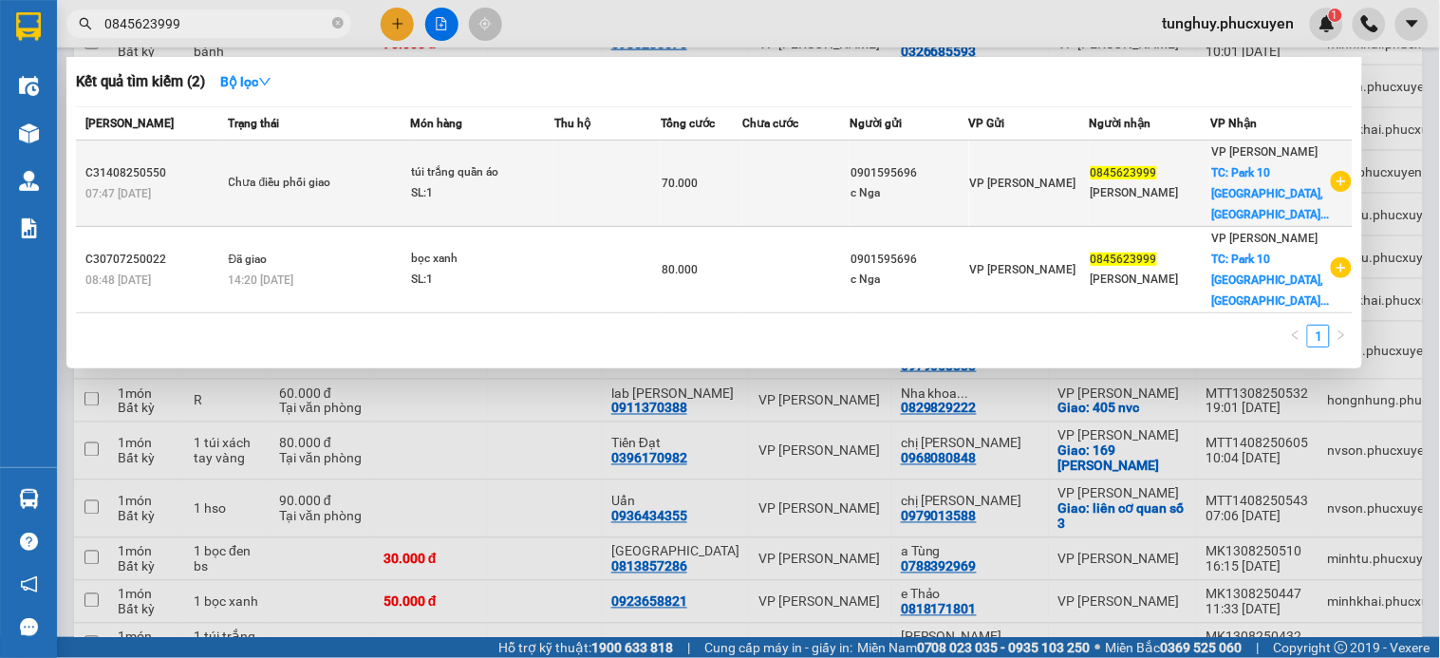
click at [371, 159] on td "Chưa điều phối giao" at bounding box center [317, 183] width 187 height 86
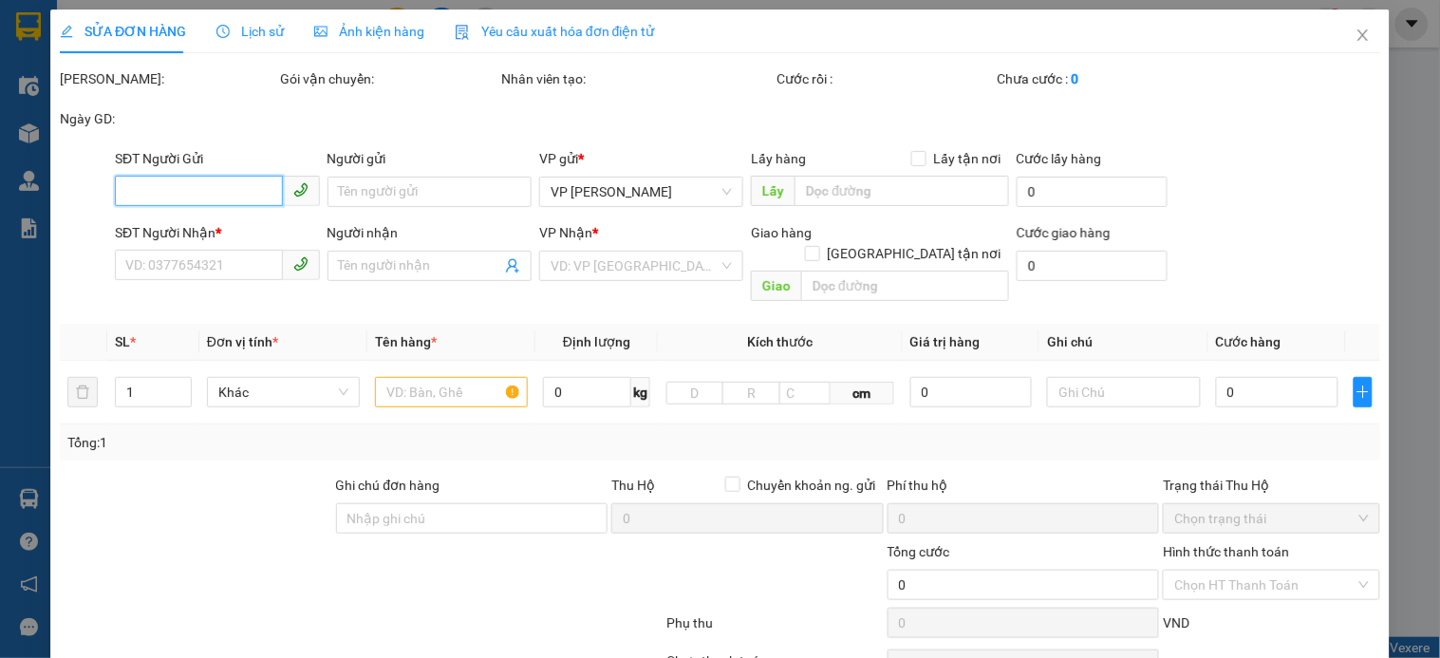
type input "0901595696"
type input "c Nga"
type input "0845623999"
type input "[PERSON_NAME]"
checkbox input "true"
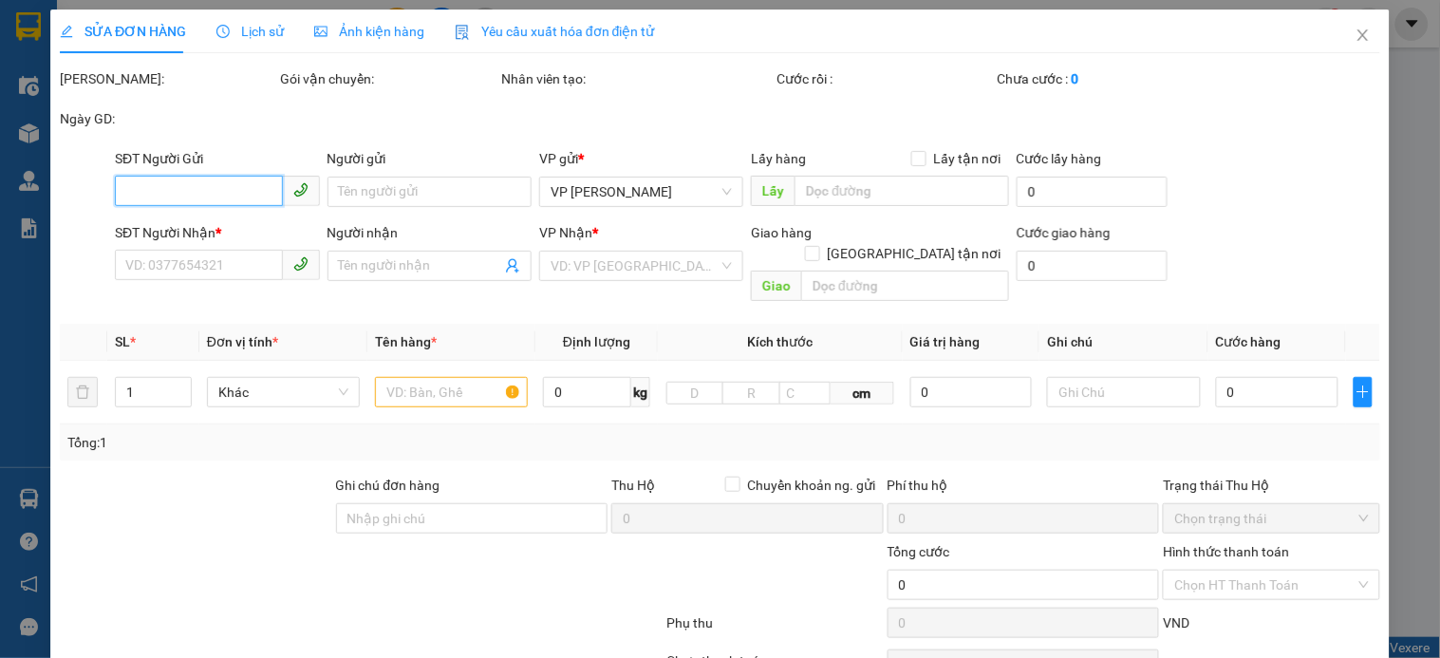
type input "Park [GEOGRAPHIC_DATA], [GEOGRAPHIC_DATA], [GEOGRAPHIC_DATA]"
type input "70.000"
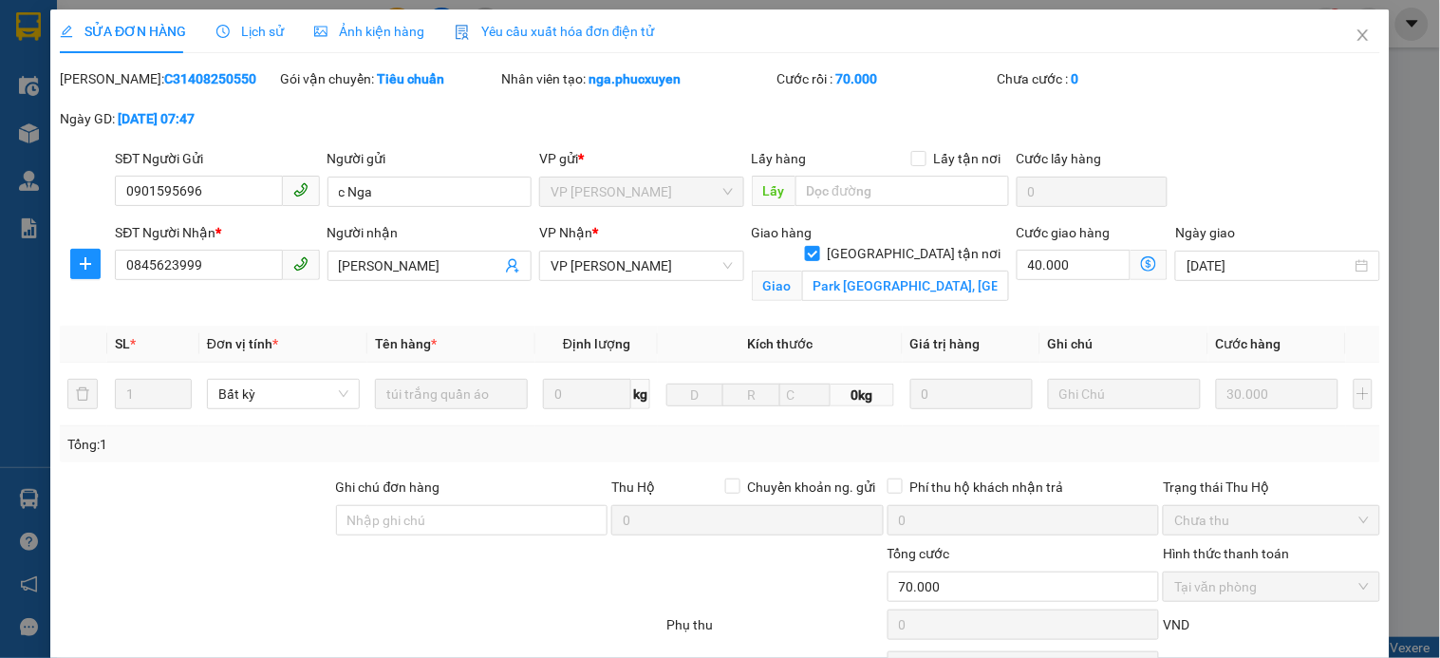
drag, startPoint x: 222, startPoint y: 76, endPoint x: 109, endPoint y: 76, distance: 113.0
click at [109, 76] on div "Mã ĐH: C31408250550" at bounding box center [168, 78] width 216 height 21
copy b "C31408250550"
click at [1356, 30] on icon "close" at bounding box center [1363, 35] width 15 height 15
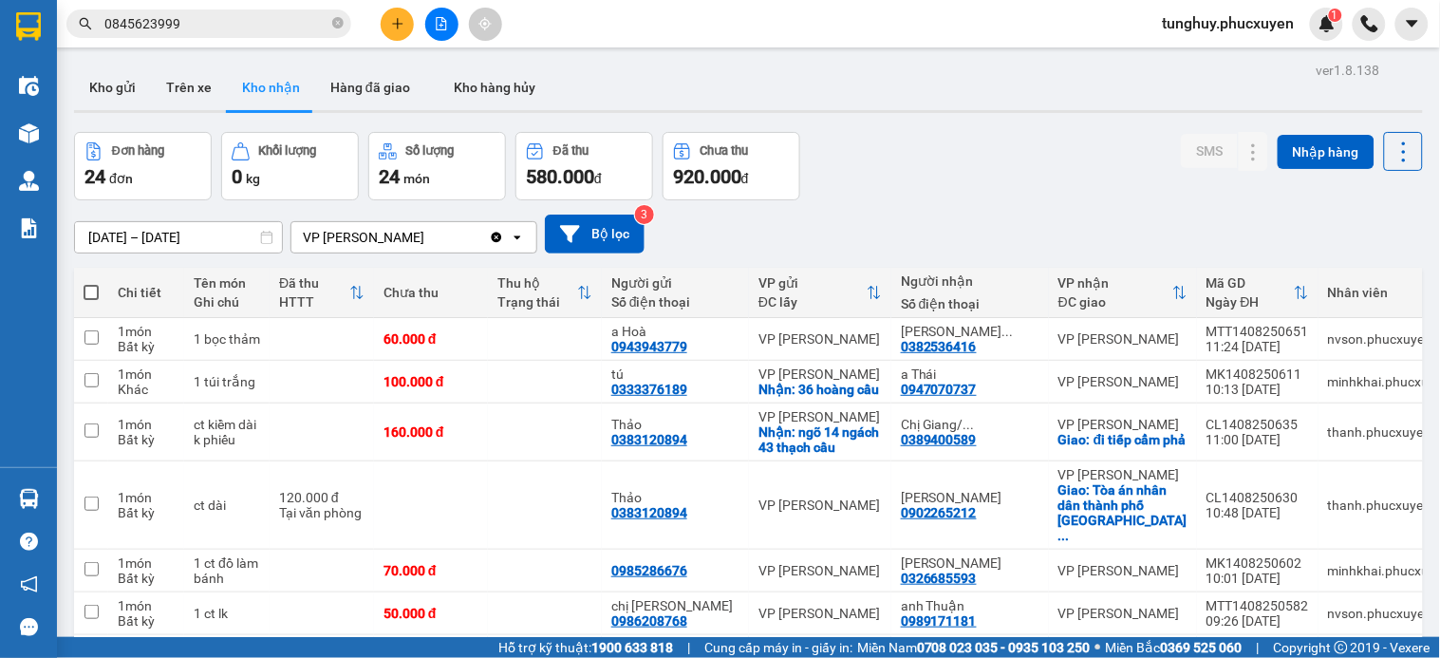
click at [1112, 218] on div "[DATE] – [DATE] Press the down arrow key to interact with the calendar and sele…" at bounding box center [748, 234] width 1349 height 39
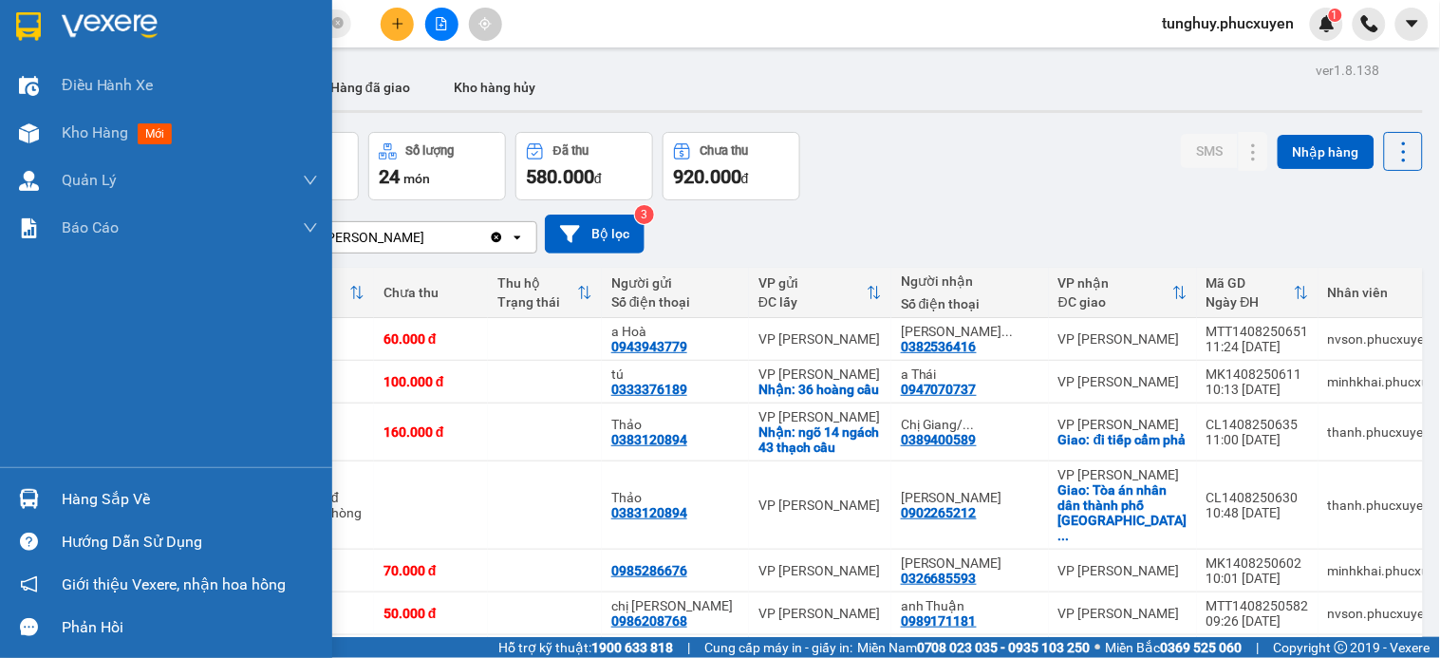
click at [43, 491] on div at bounding box center [28, 498] width 33 height 33
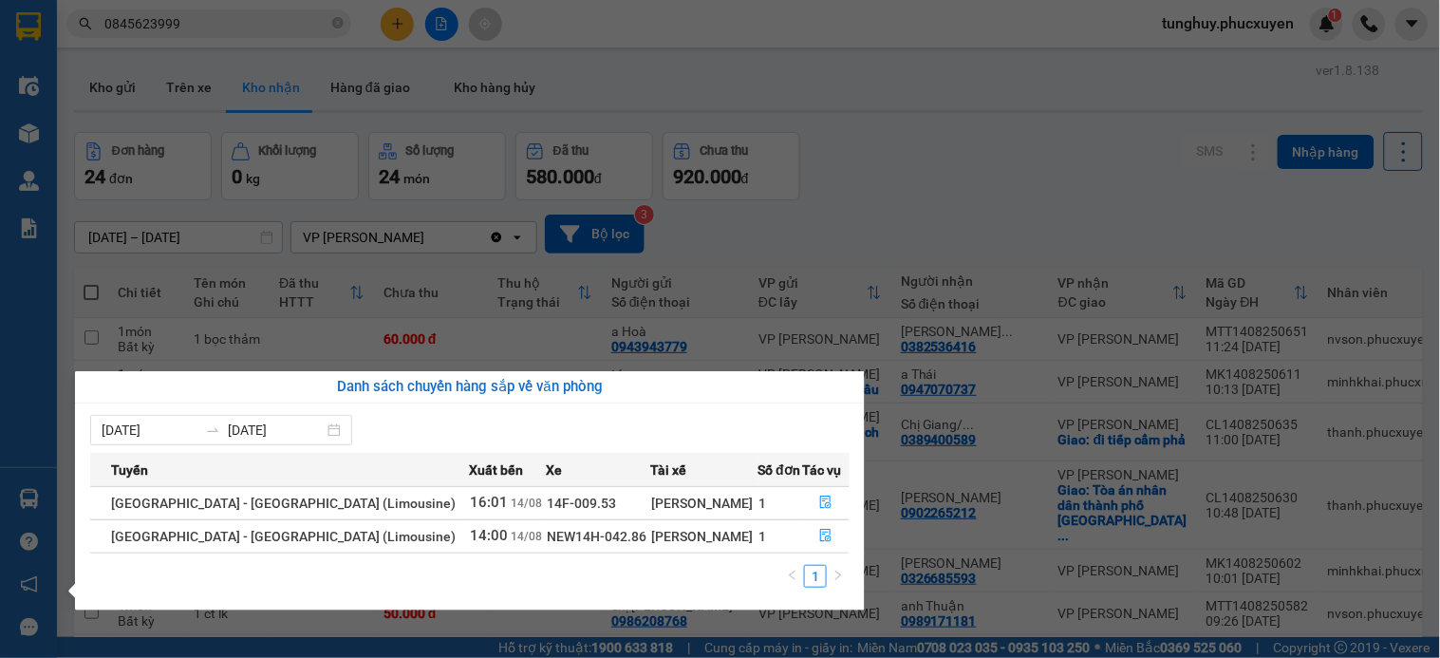
click at [1030, 206] on section "Kết quả tìm kiếm ( 2 ) Bộ lọc Mã ĐH Trạng thái Món hàng Thu hộ Tổng cước Chưa c…" at bounding box center [720, 329] width 1440 height 658
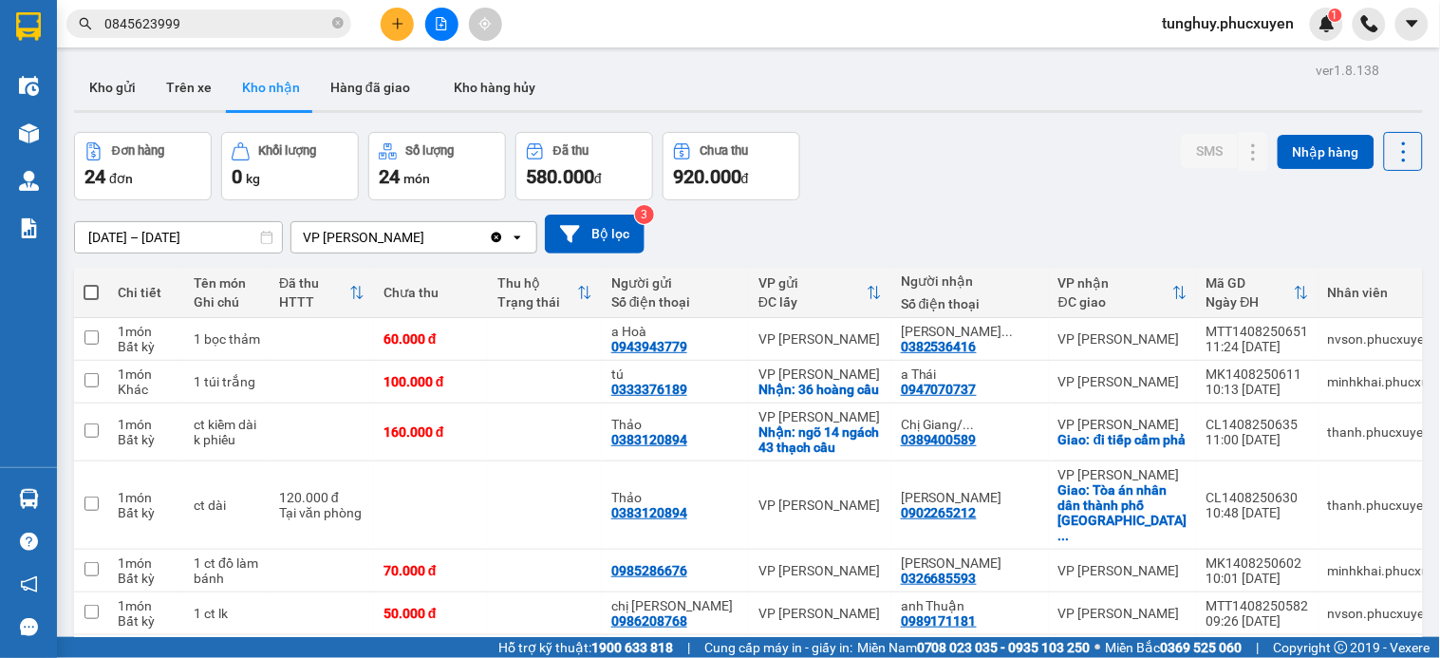
drag, startPoint x: 1211, startPoint y: 231, endPoint x: 634, endPoint y: 259, distance: 577.9
click at [1211, 231] on div "[DATE] – [DATE] Press the down arrow key to interact with the calendar and sele…" at bounding box center [748, 234] width 1349 height 39
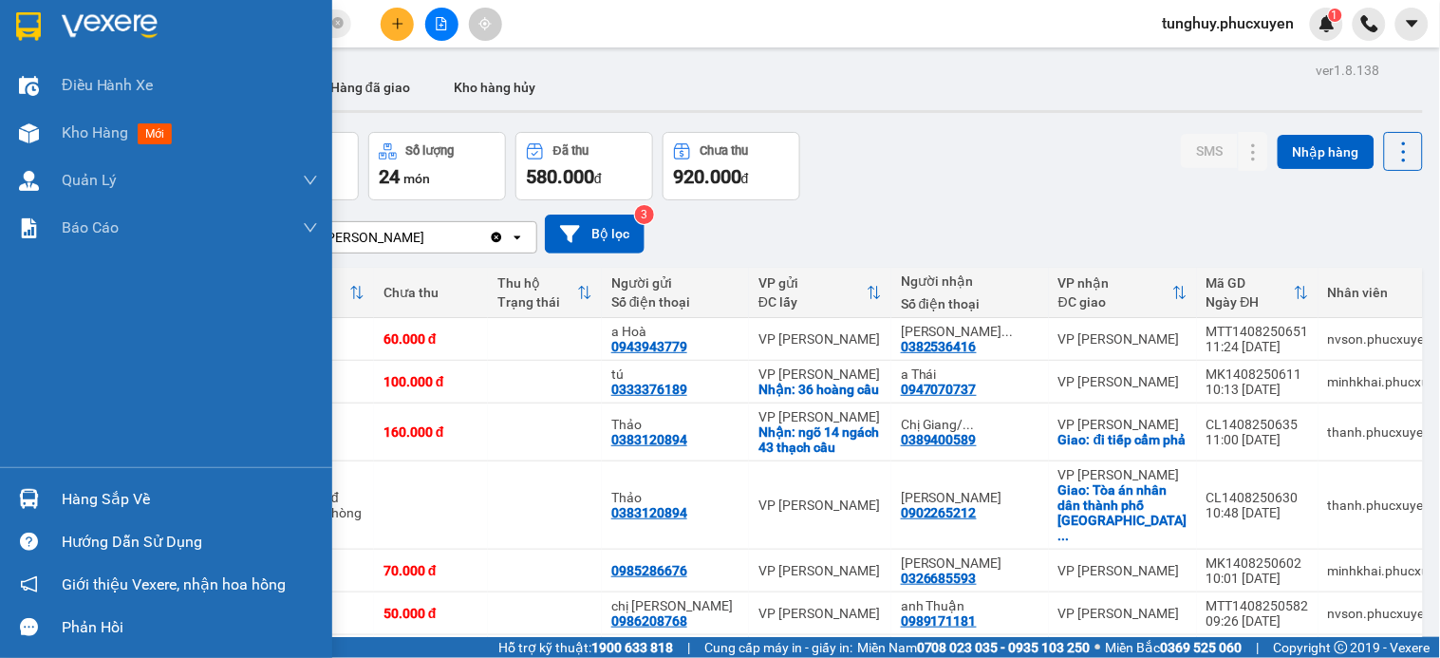
click at [77, 485] on div "Hàng sắp về" at bounding box center [190, 499] width 256 height 28
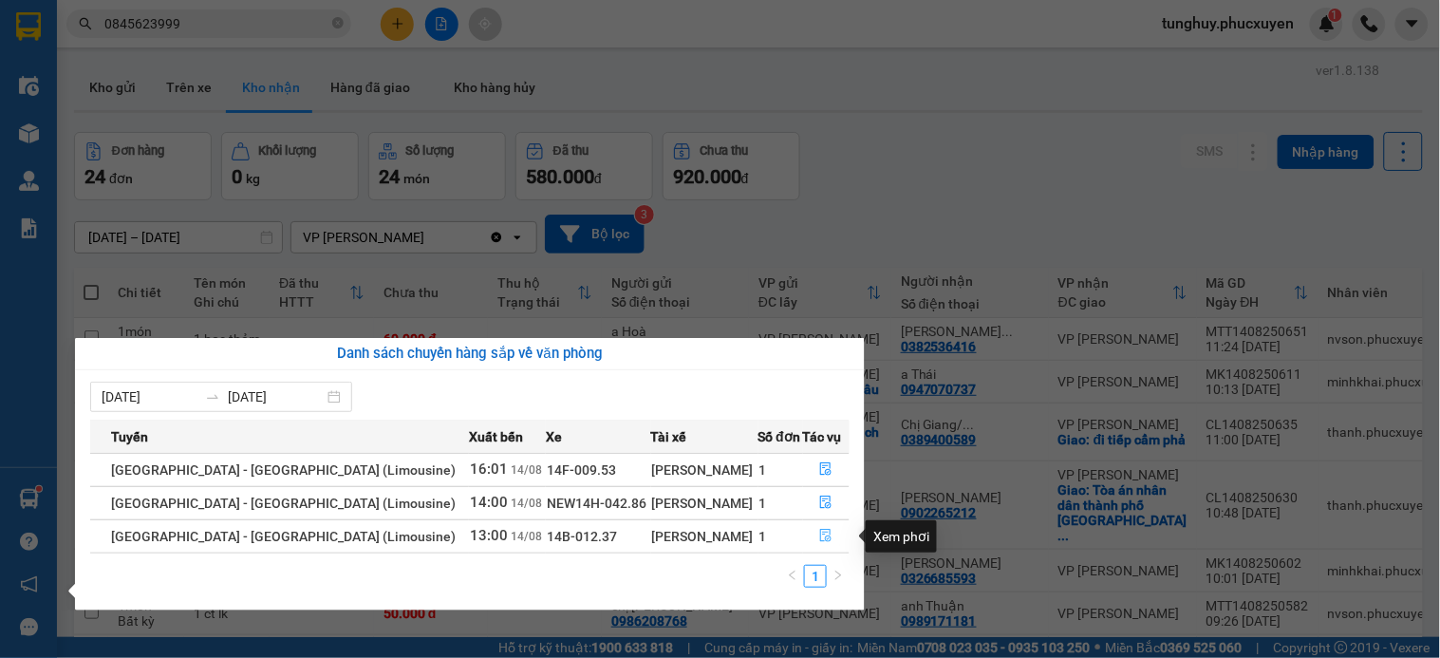
click at [811, 536] on button "button" at bounding box center [827, 536] width 46 height 30
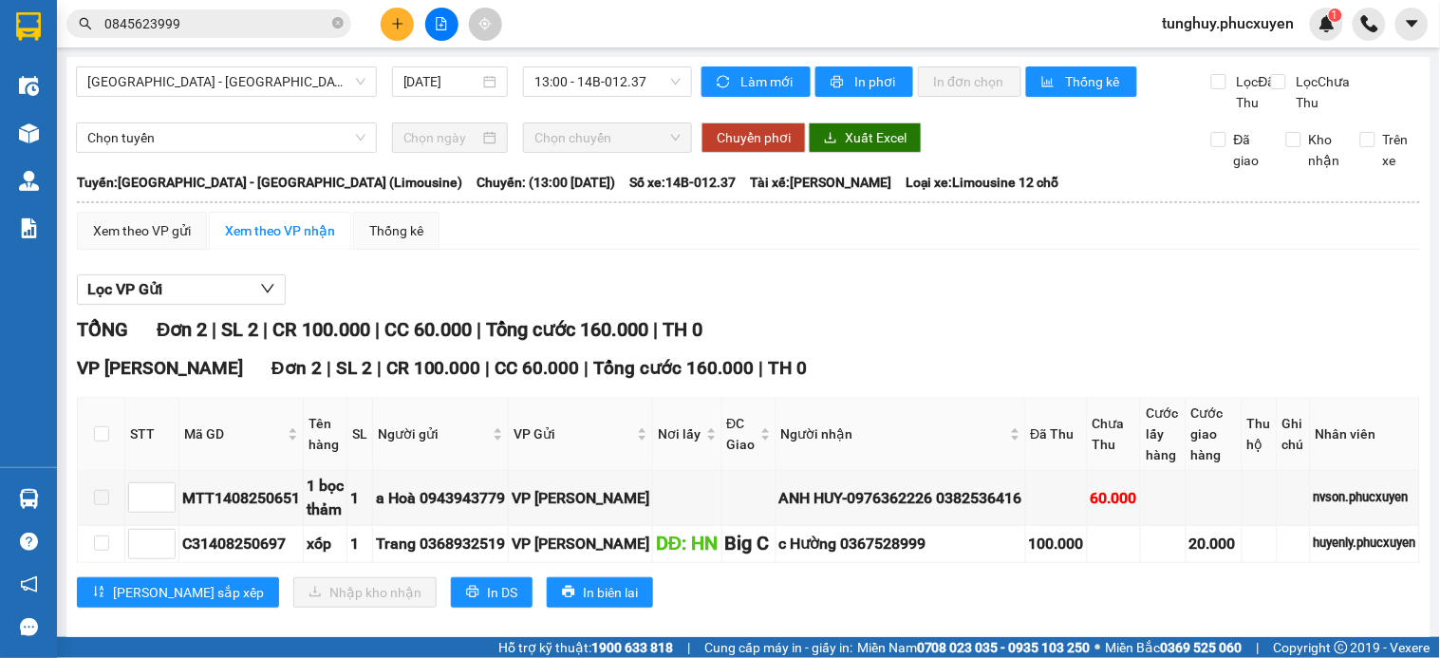
scroll to position [117, 0]
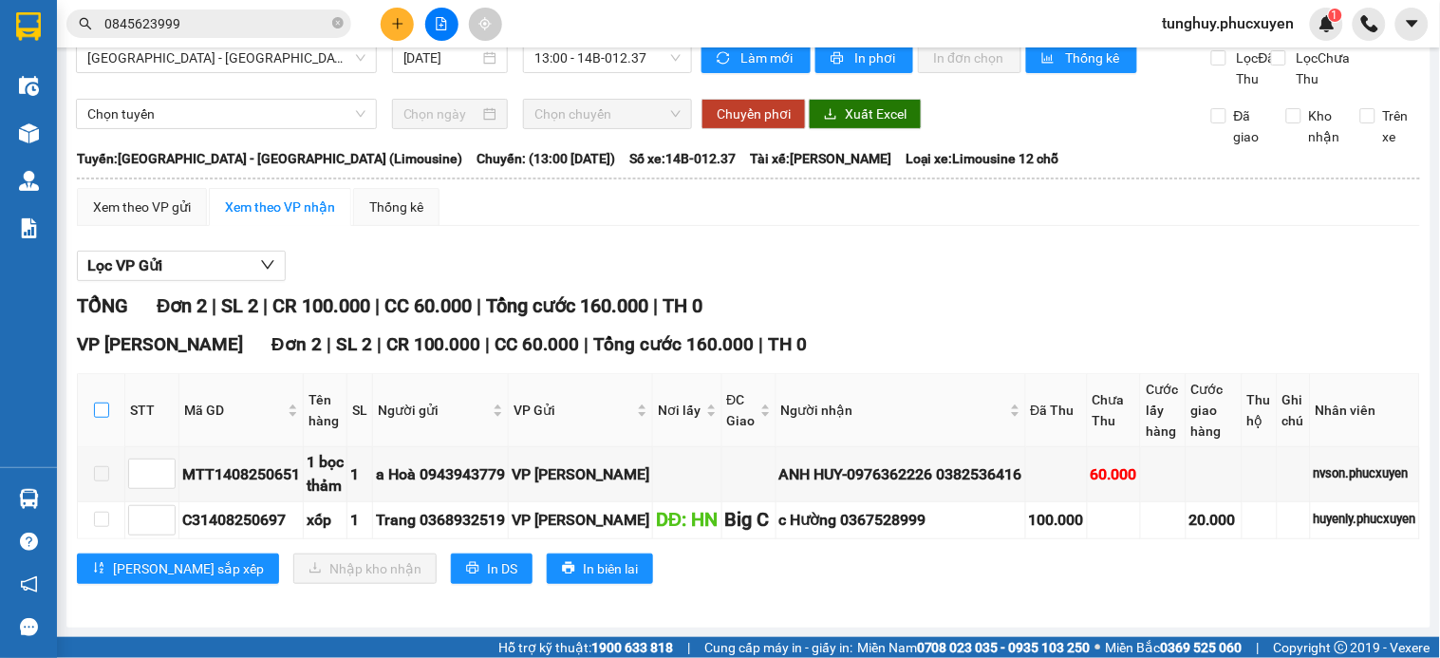
click at [94, 402] on input "checkbox" at bounding box center [101, 409] width 15 height 15
checkbox input "true"
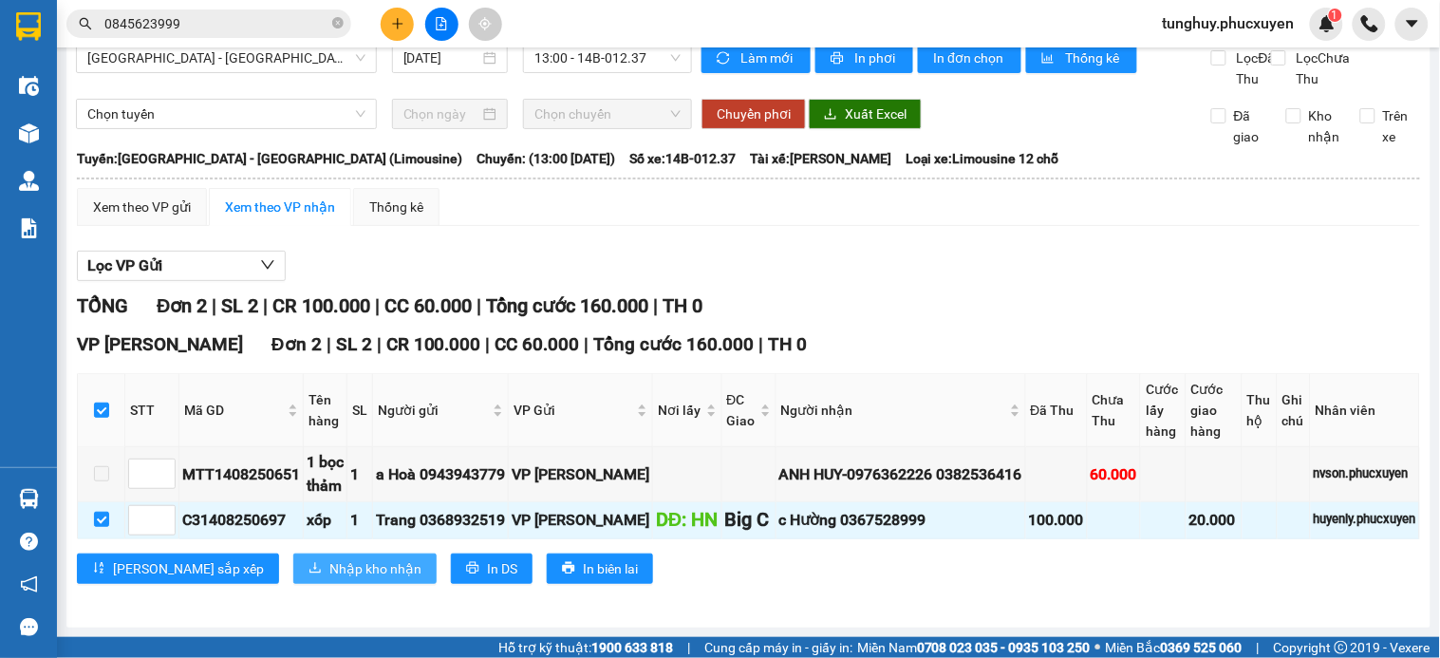
click at [329, 558] on span "Nhập kho nhận" at bounding box center [375, 568] width 92 height 21
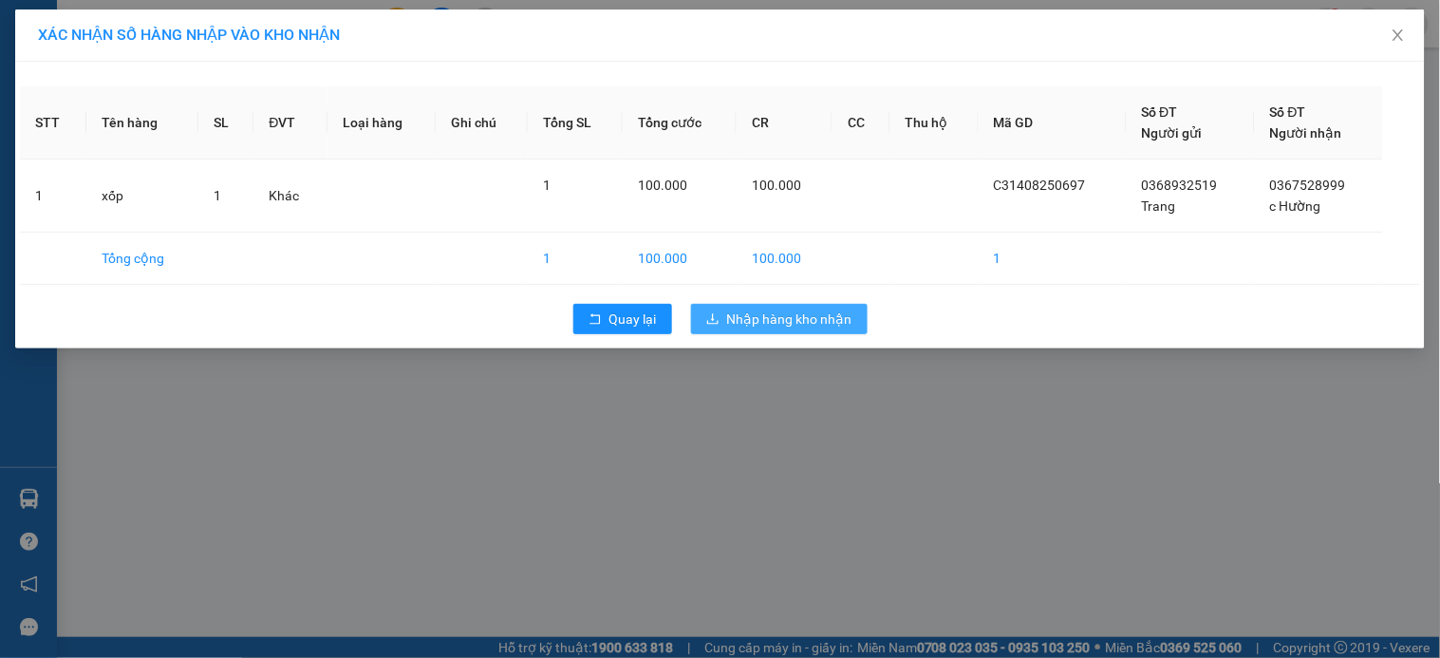
click at [750, 309] on span "Nhập hàng kho nhận" at bounding box center [789, 319] width 125 height 21
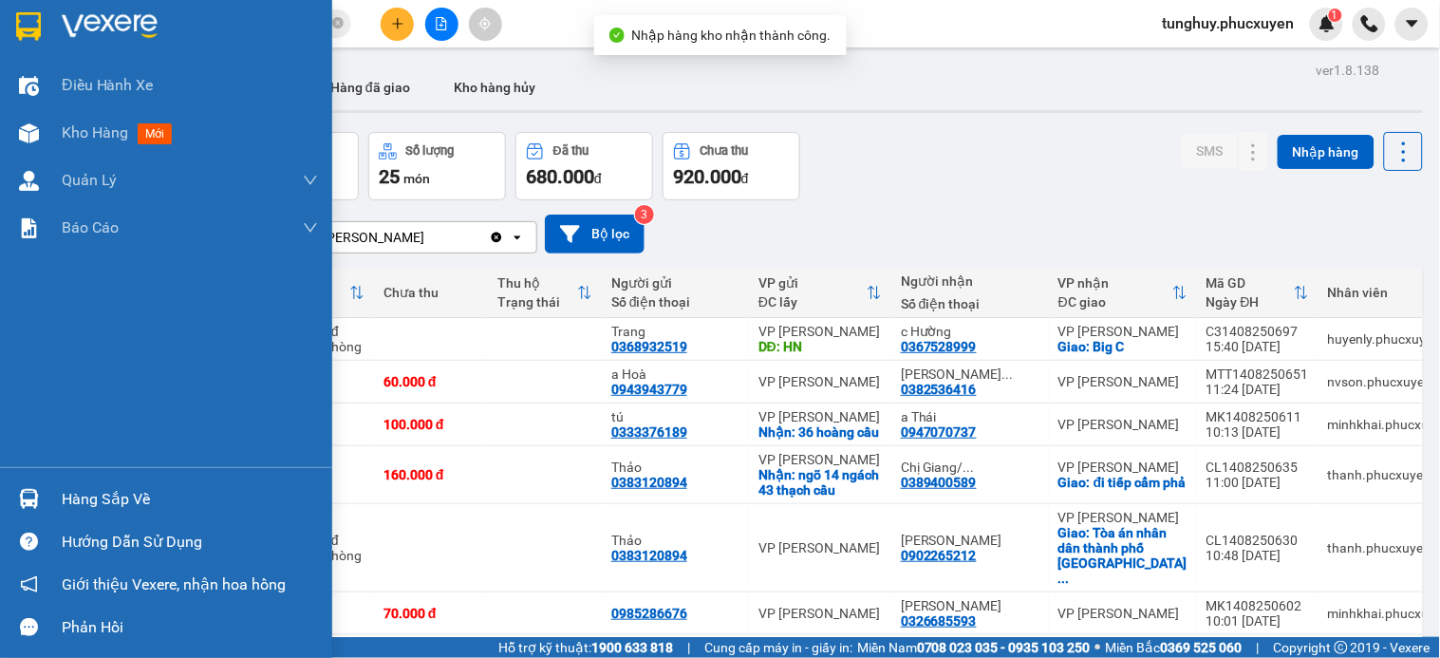
drag, startPoint x: 11, startPoint y: 497, endPoint x: 0, endPoint y: 649, distance: 152.3
click at [15, 491] on div at bounding box center [28, 498] width 33 height 33
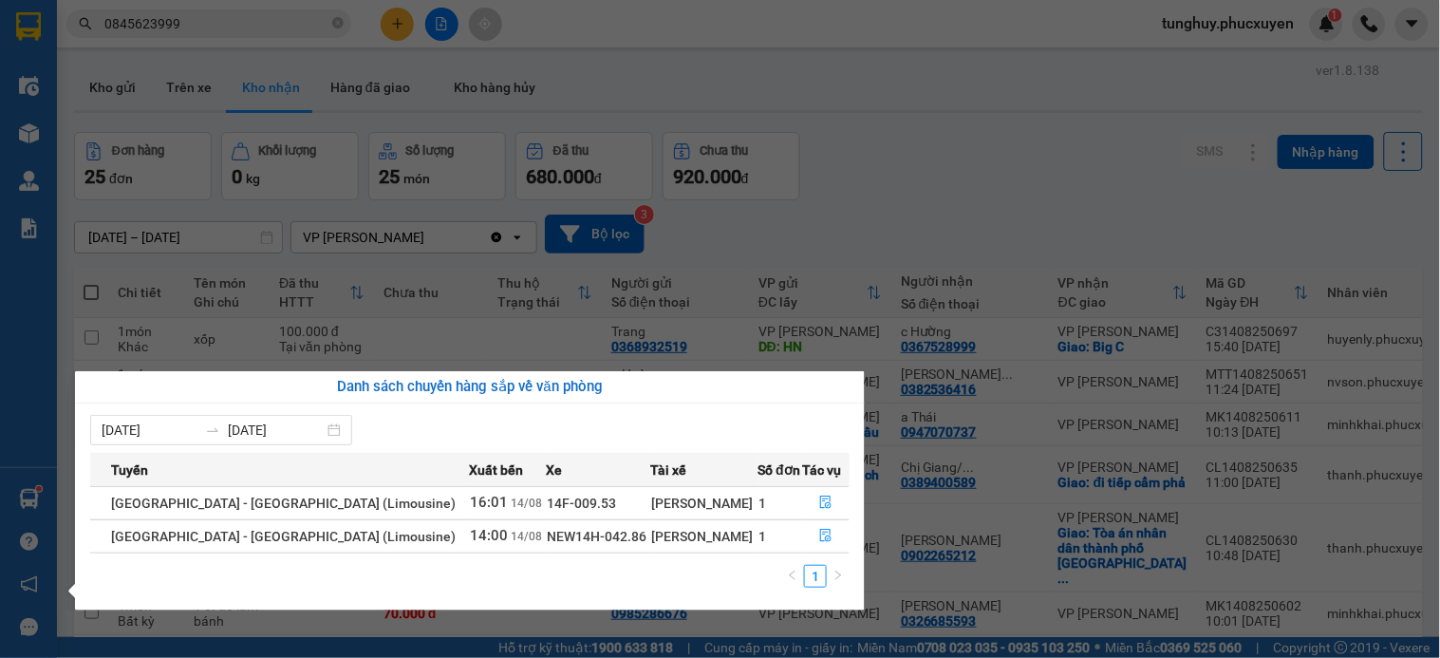
click at [982, 85] on section "Kết quả tìm kiếm ( 2 ) Bộ lọc Mã ĐH Trạng thái Món hàng Thu hộ Tổng cước Chưa c…" at bounding box center [720, 329] width 1440 height 658
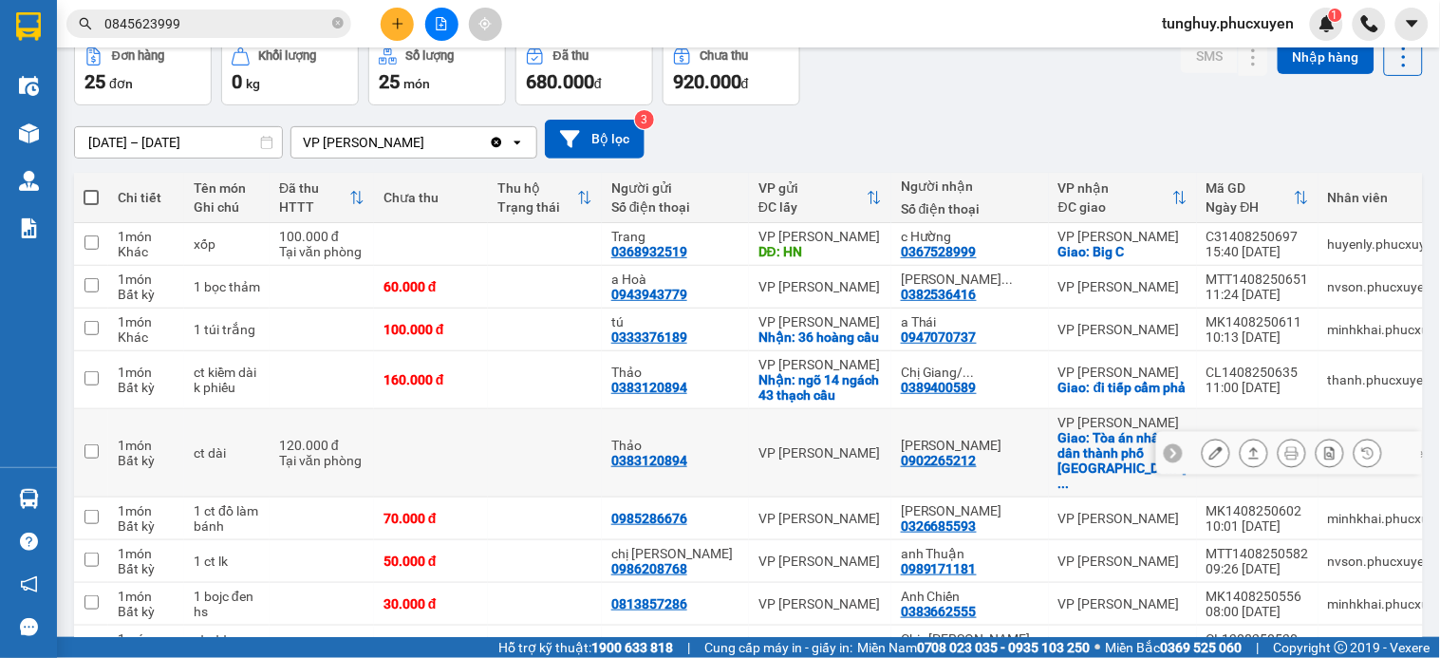
scroll to position [105, 0]
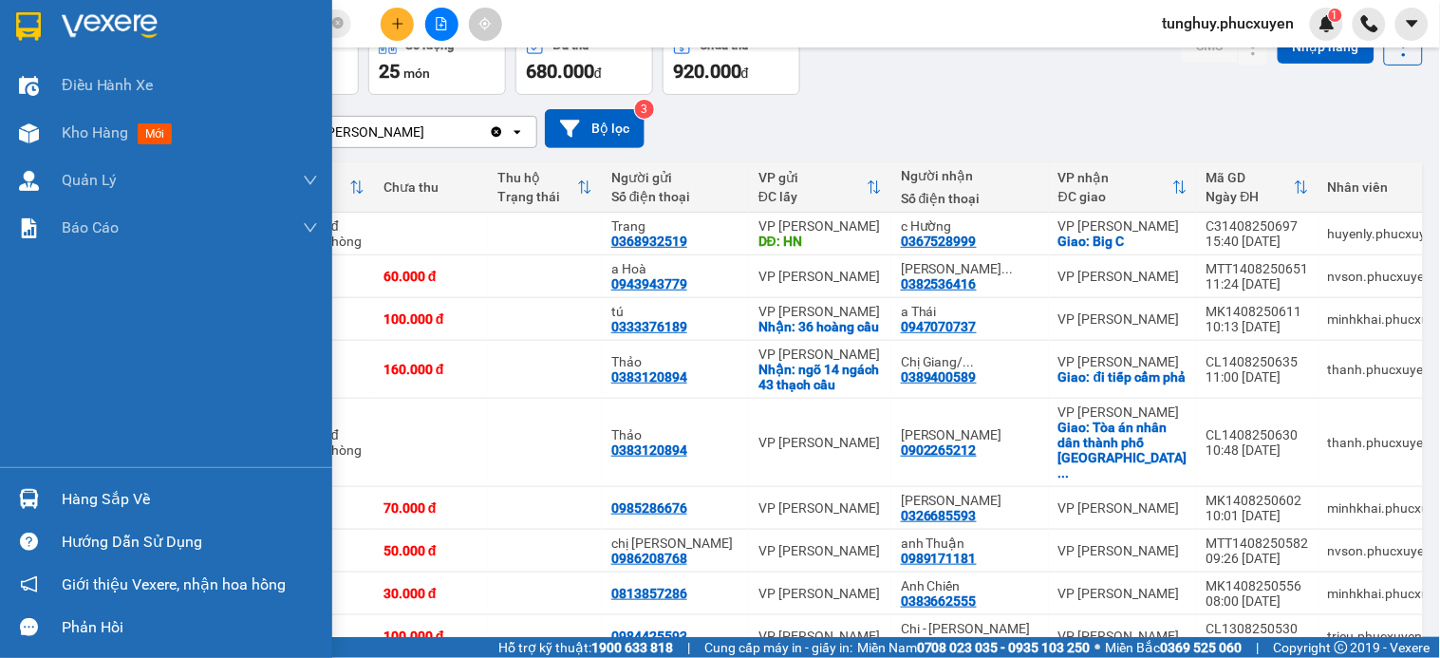
drag, startPoint x: 29, startPoint y: 485, endPoint x: 25, endPoint y: 506, distance: 21.4
click at [29, 491] on div at bounding box center [28, 498] width 33 height 33
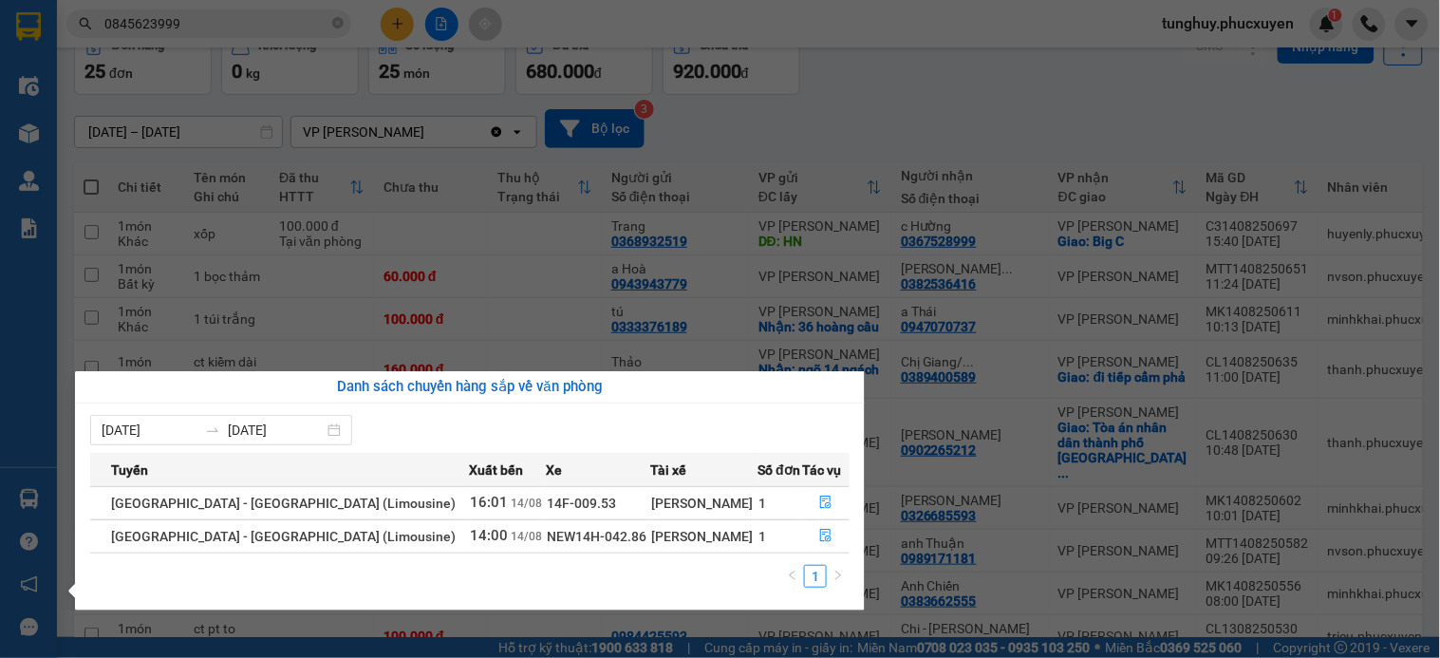
click at [222, 214] on section "Kết quả tìm kiếm ( 2 ) Bộ lọc Mã ĐH Trạng thái Món hàng Thu hộ Tổng cước Chưa c…" at bounding box center [720, 329] width 1440 height 658
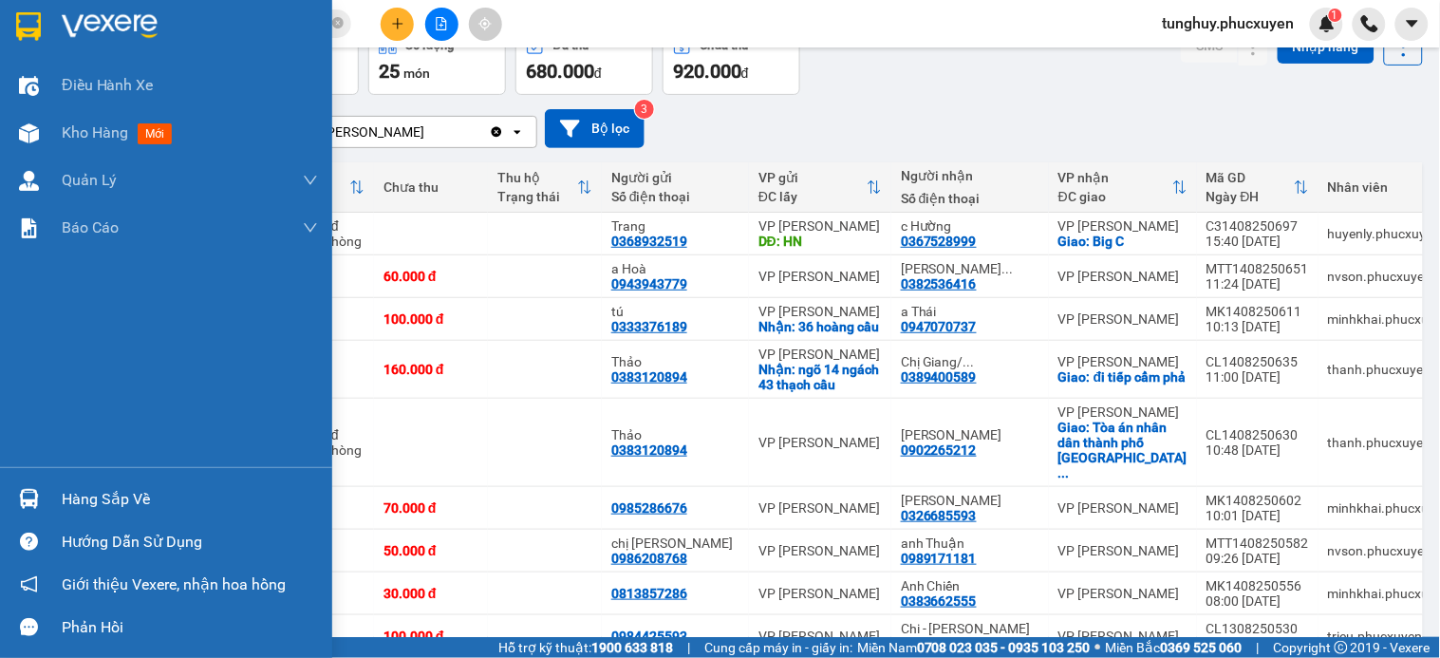
drag, startPoint x: 11, startPoint y: 478, endPoint x: 15, endPoint y: 489, distance: 11.1
click at [13, 481] on div "Hàng sắp về" at bounding box center [166, 498] width 332 height 43
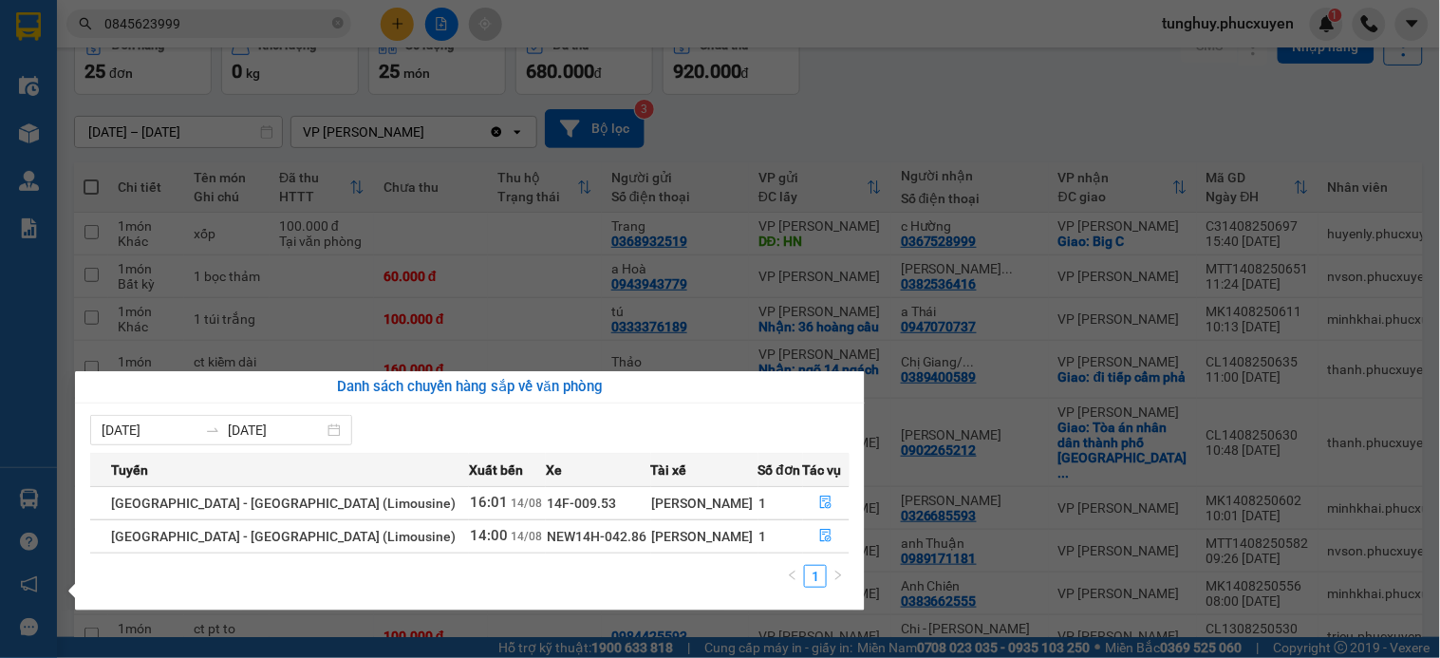
click at [610, 167] on section "Kết quả tìm kiếm ( 2 ) Bộ lọc Mã ĐH Trạng thái Món hàng Thu hộ Tổng cước Chưa c…" at bounding box center [720, 329] width 1440 height 658
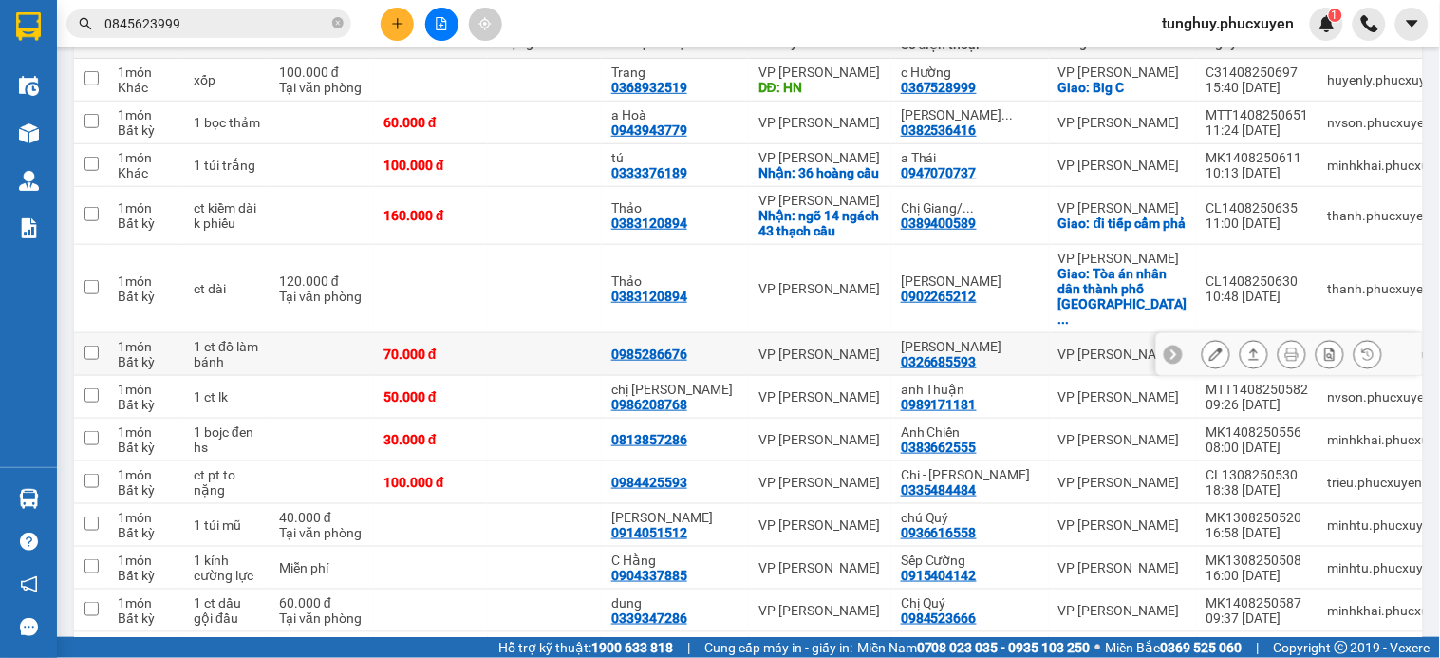
scroll to position [316, 0]
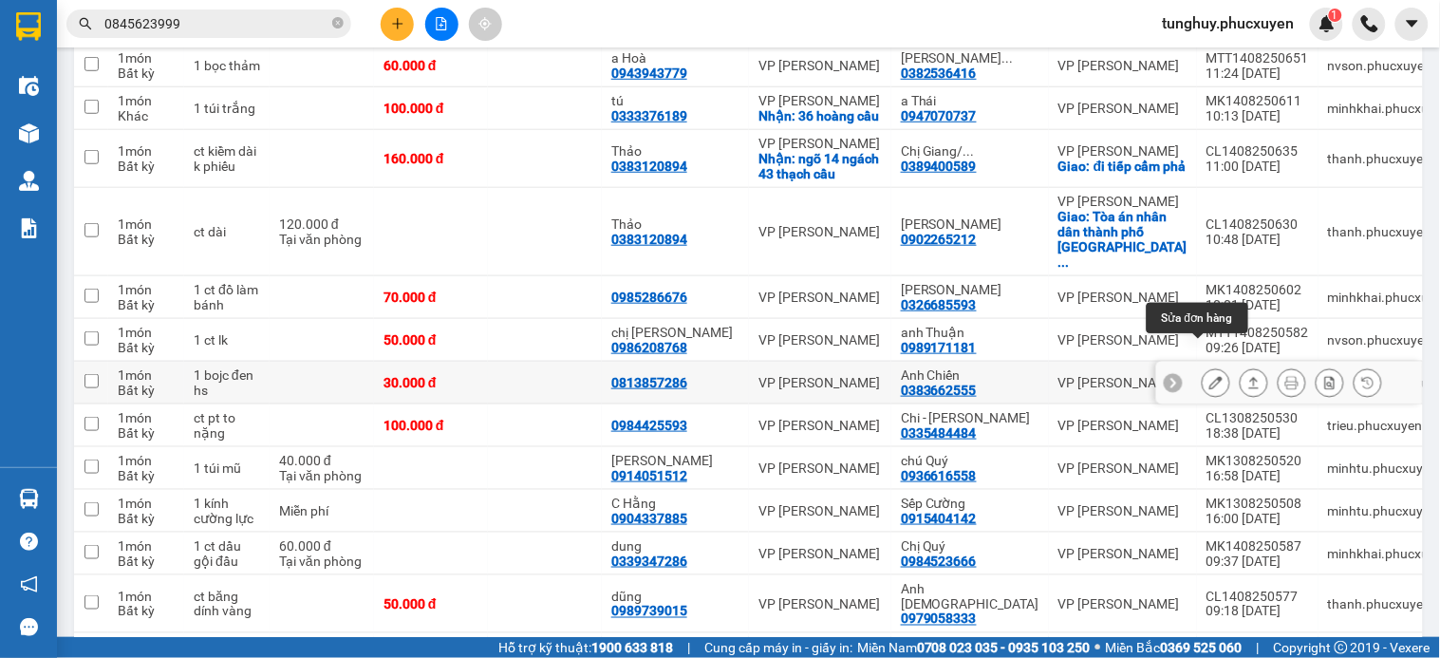
click at [1209, 376] on icon at bounding box center [1215, 382] width 13 height 13
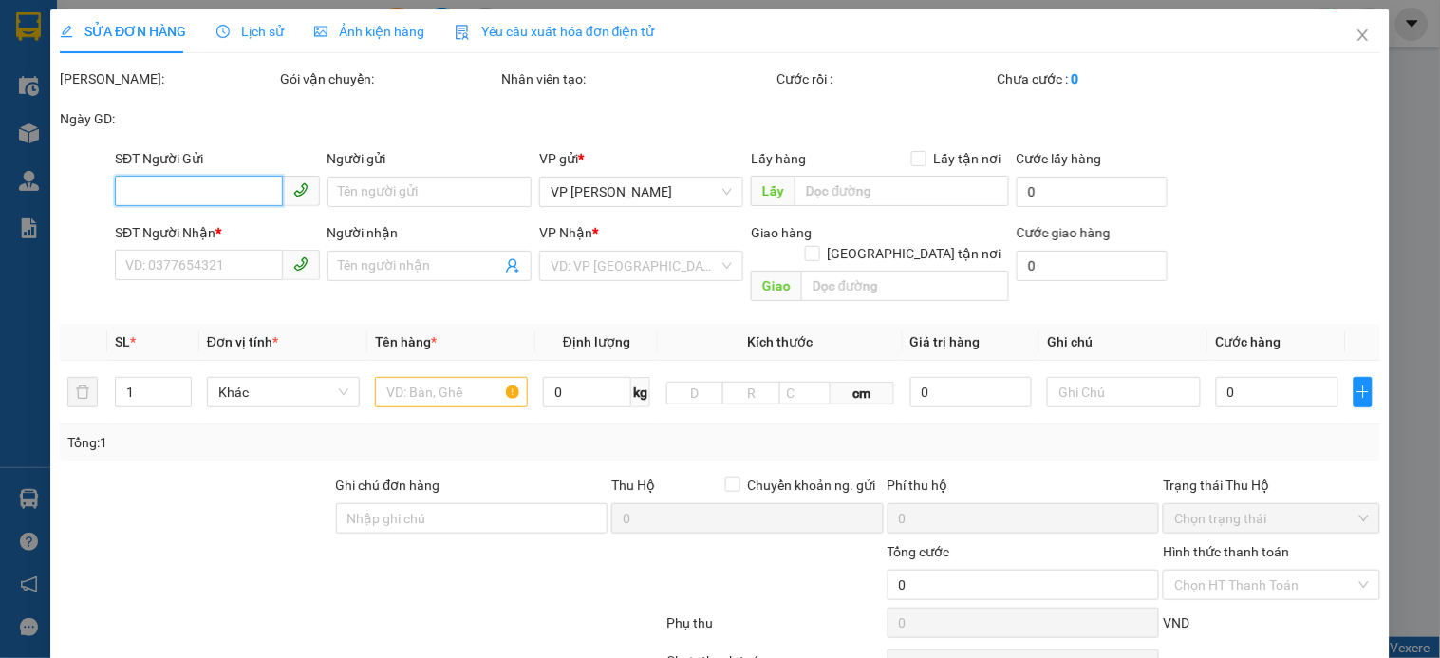
type input "0813857286"
type input "0383662555"
type input "Anh Chiến"
type input "30.000"
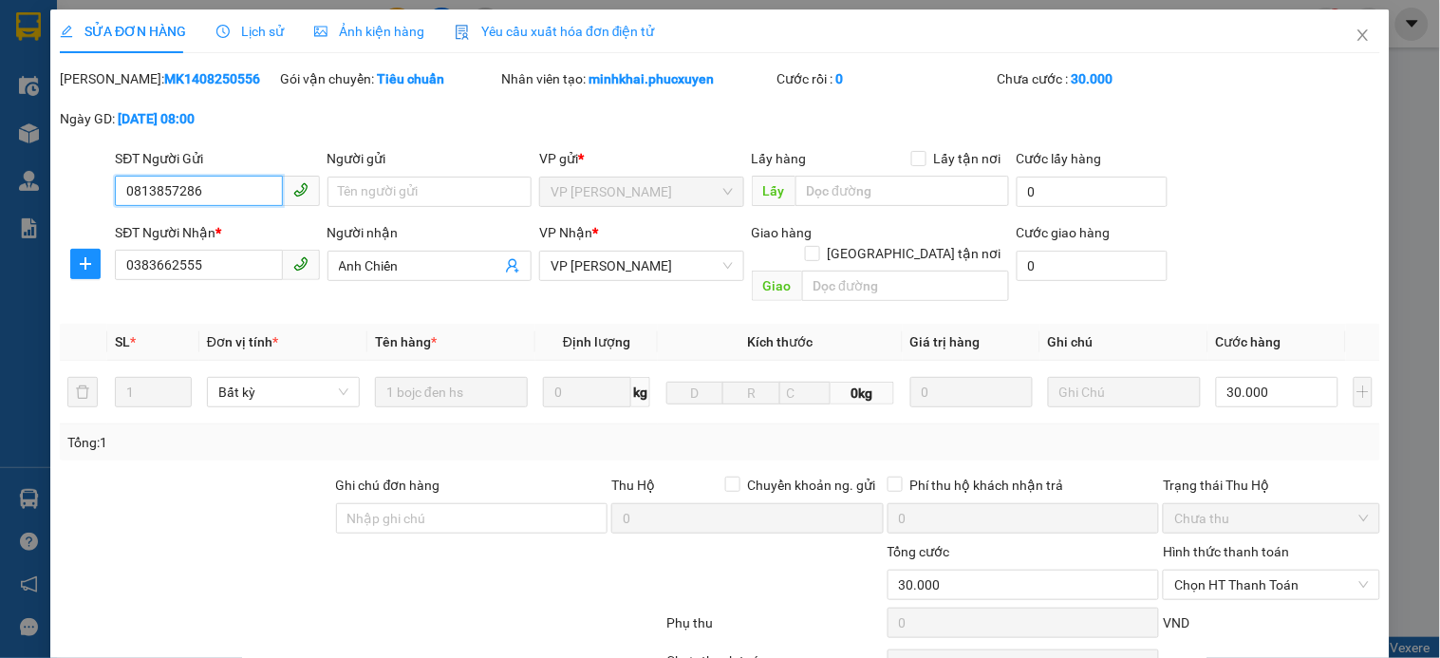
scroll to position [146, 0]
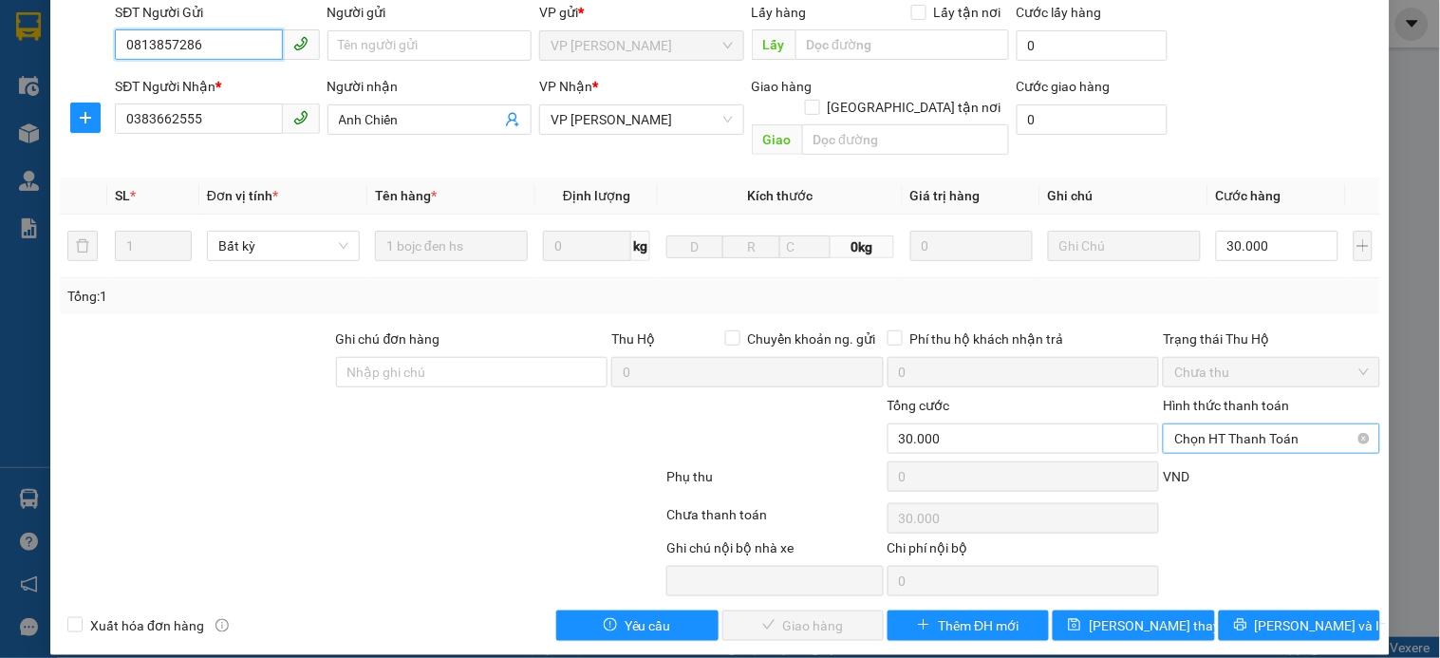
click at [1253, 424] on span "Chọn HT Thanh Toán" at bounding box center [1271, 438] width 194 height 28
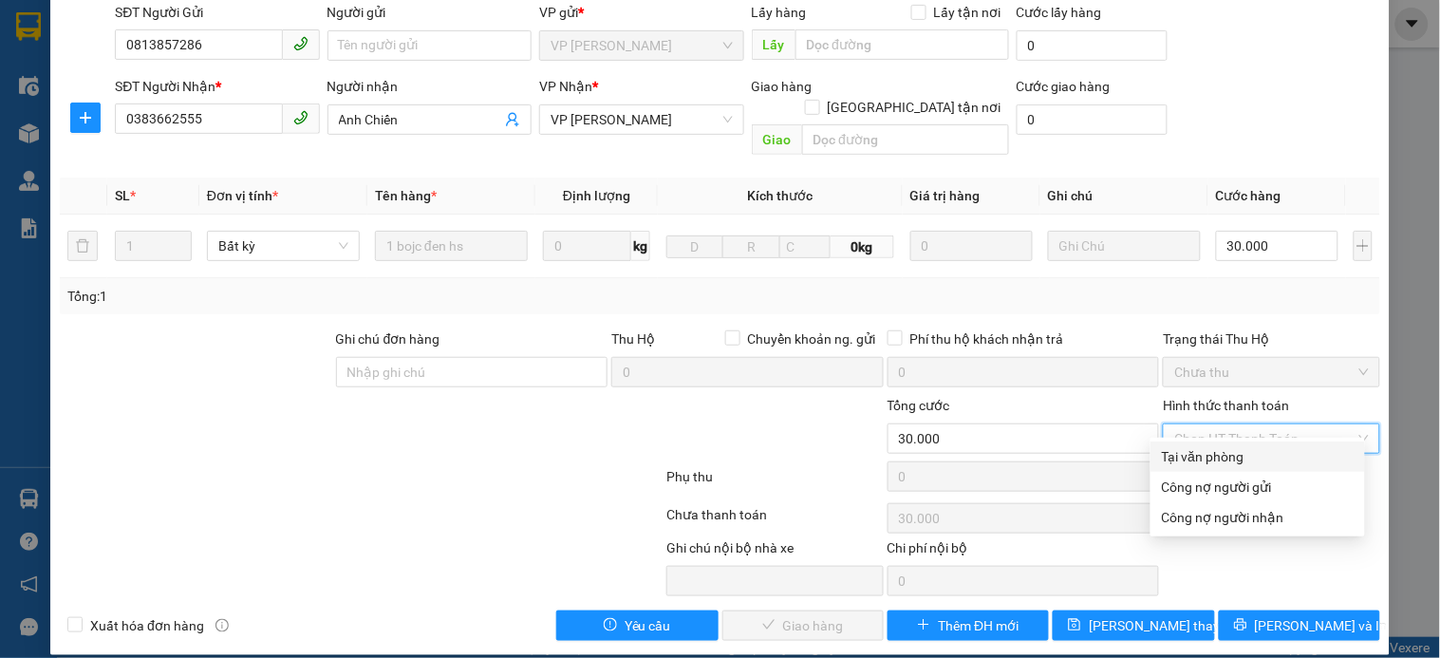
drag, startPoint x: 1222, startPoint y: 457, endPoint x: 854, endPoint y: 564, distance: 382.7
click at [1207, 454] on div "Tại văn phòng" at bounding box center [1258, 456] width 192 height 21
type input "0"
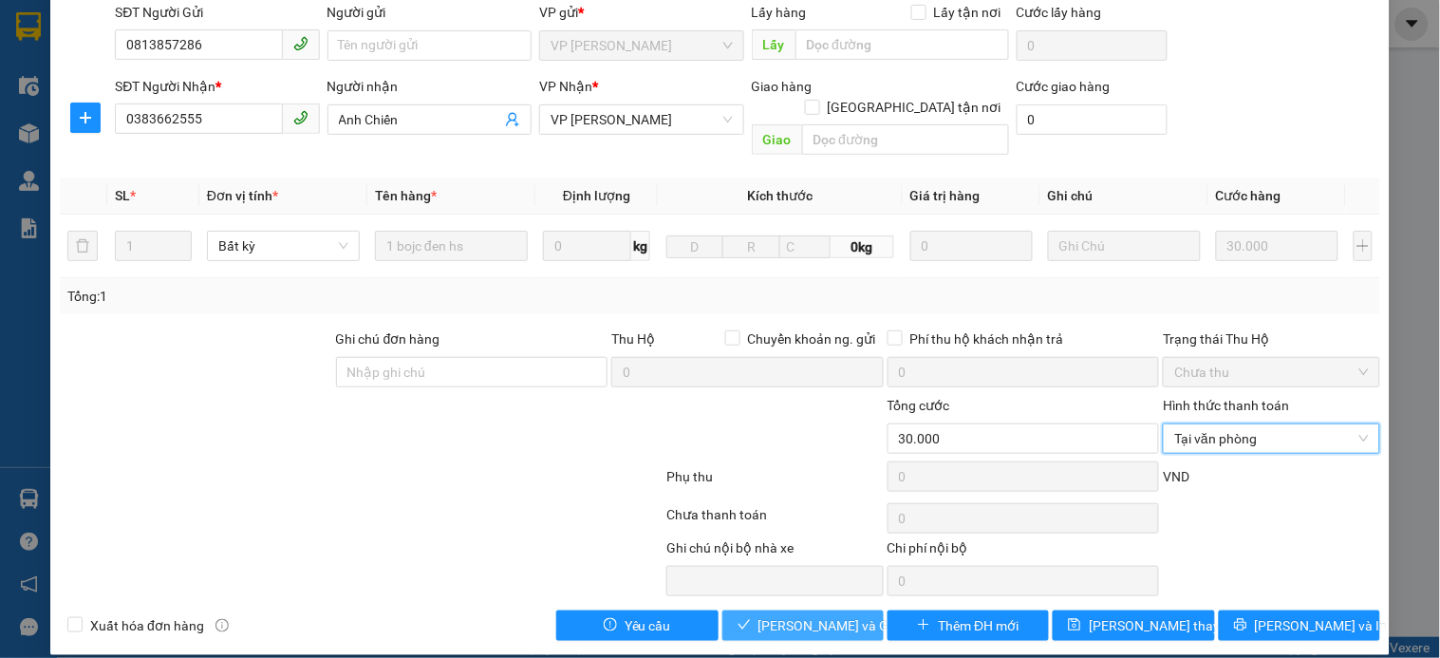
click at [829, 615] on span "[PERSON_NAME] và Giao hàng" at bounding box center [849, 625] width 182 height 21
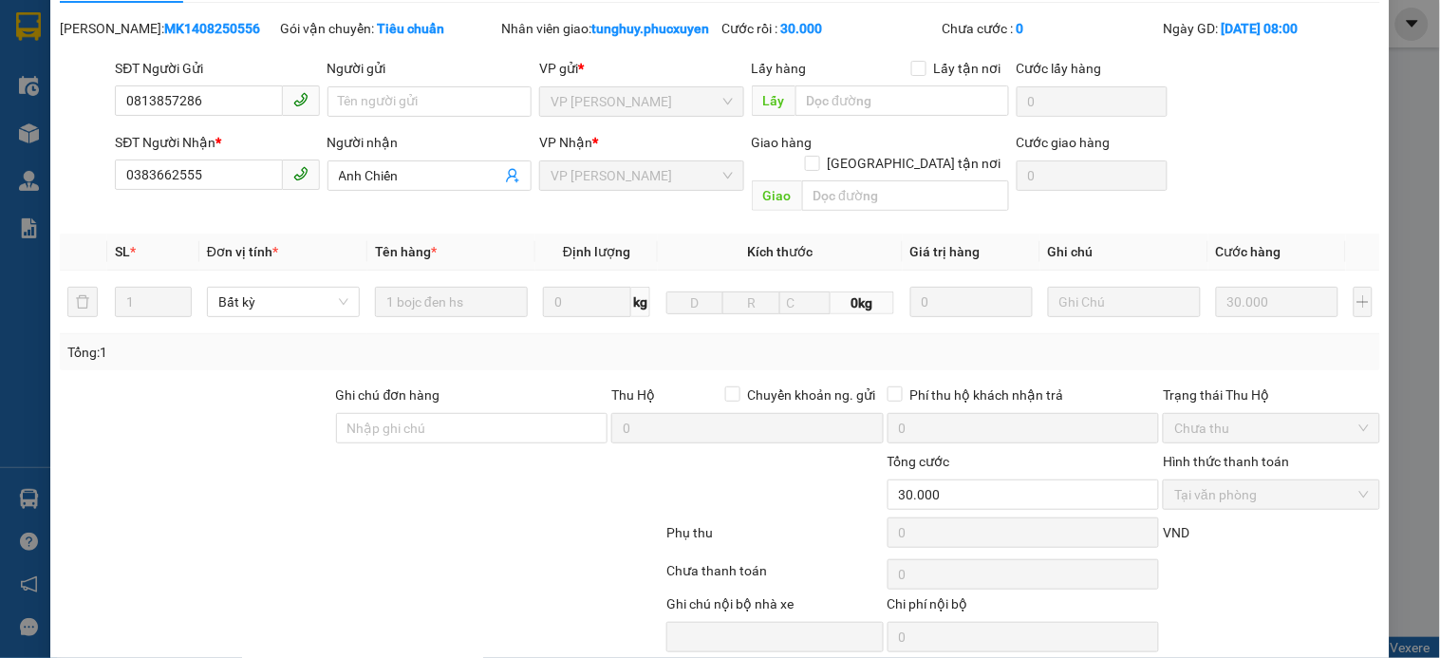
scroll to position [0, 0]
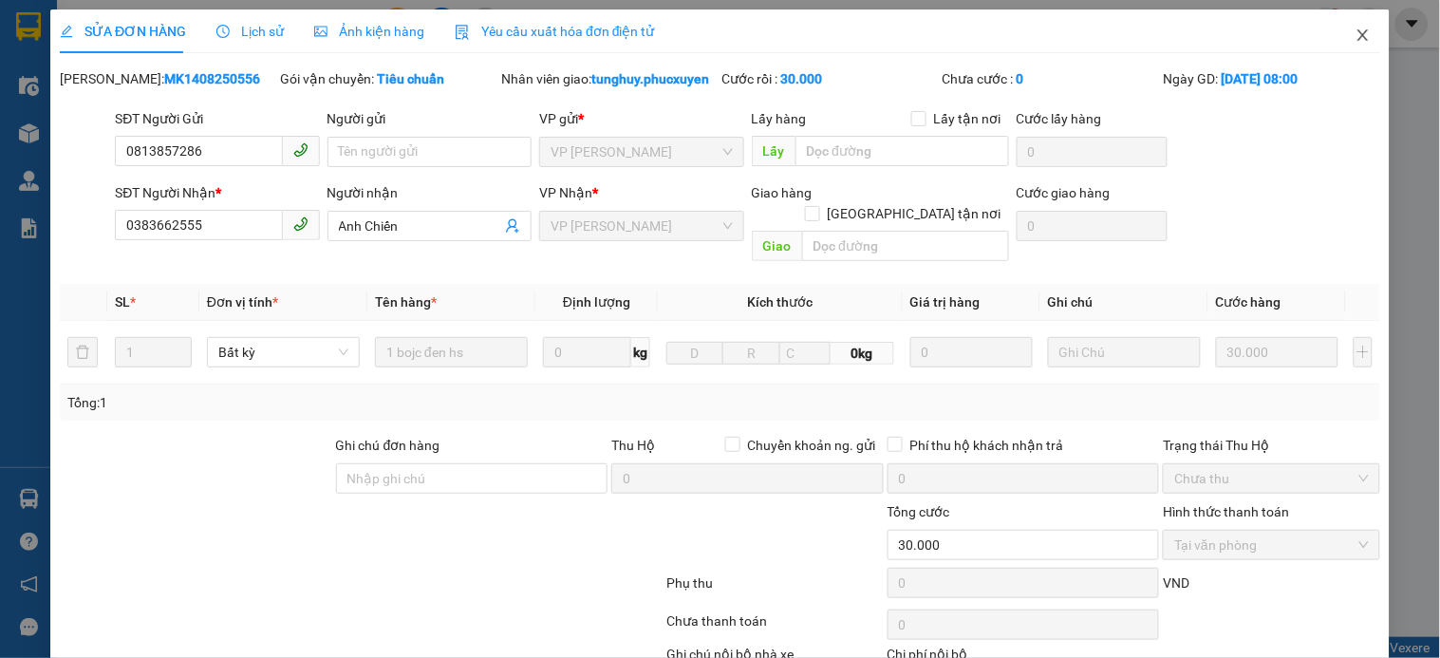
click at [1356, 29] on icon "close" at bounding box center [1363, 35] width 15 height 15
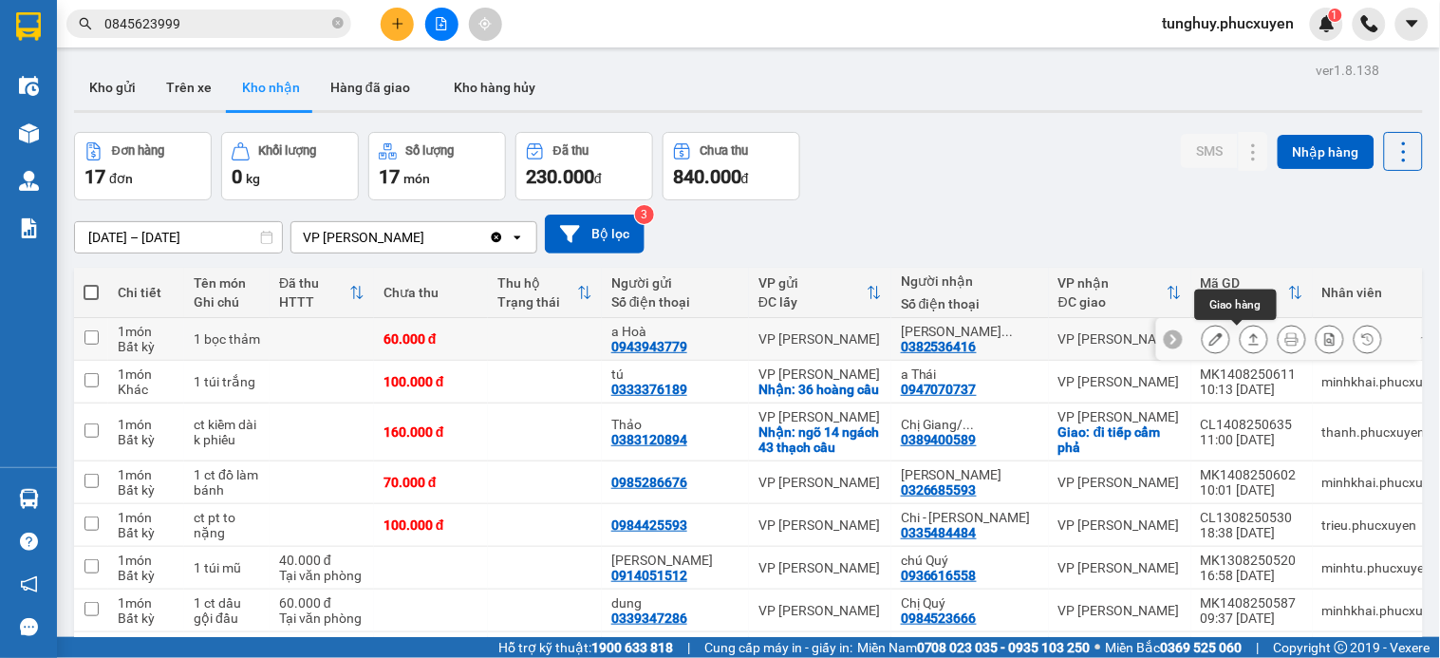
click at [1247, 333] on icon at bounding box center [1253, 338] width 13 height 13
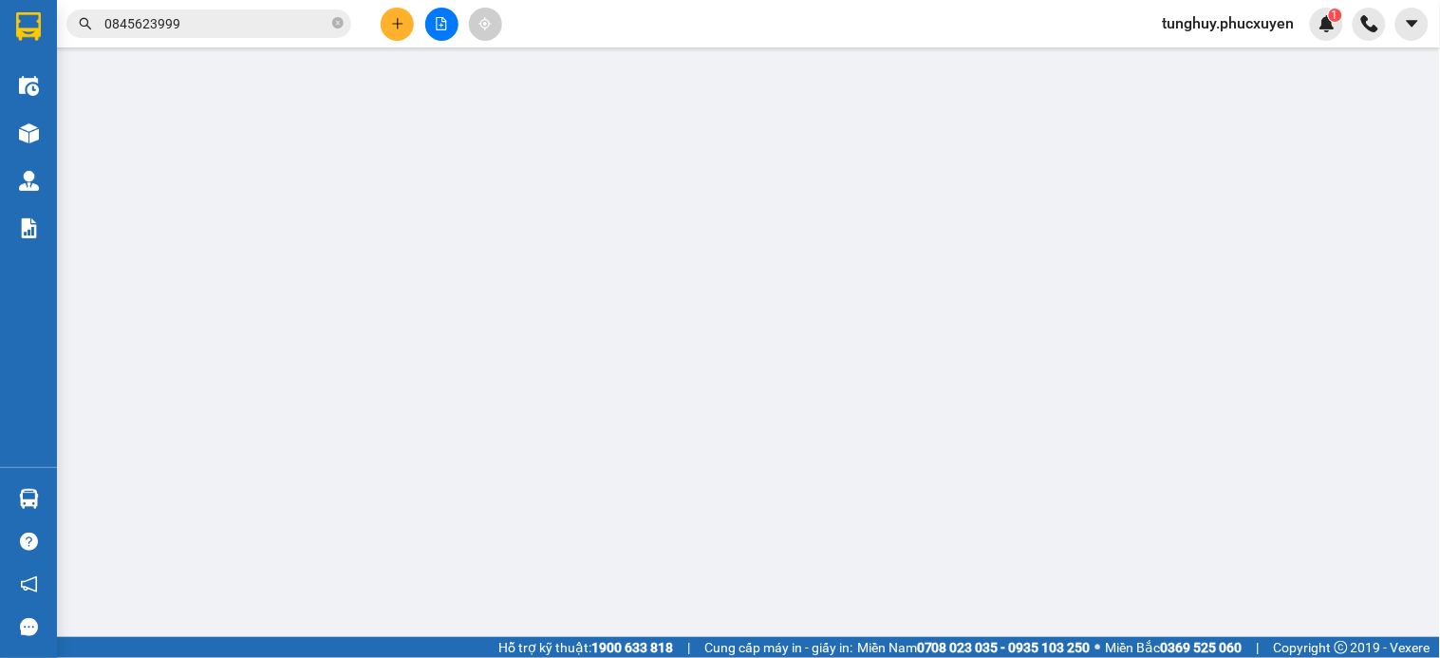
type input "0943943779"
type input "a Hoà"
type input "0382536416"
type input "ANH HUY-0976362226"
type input "60.000"
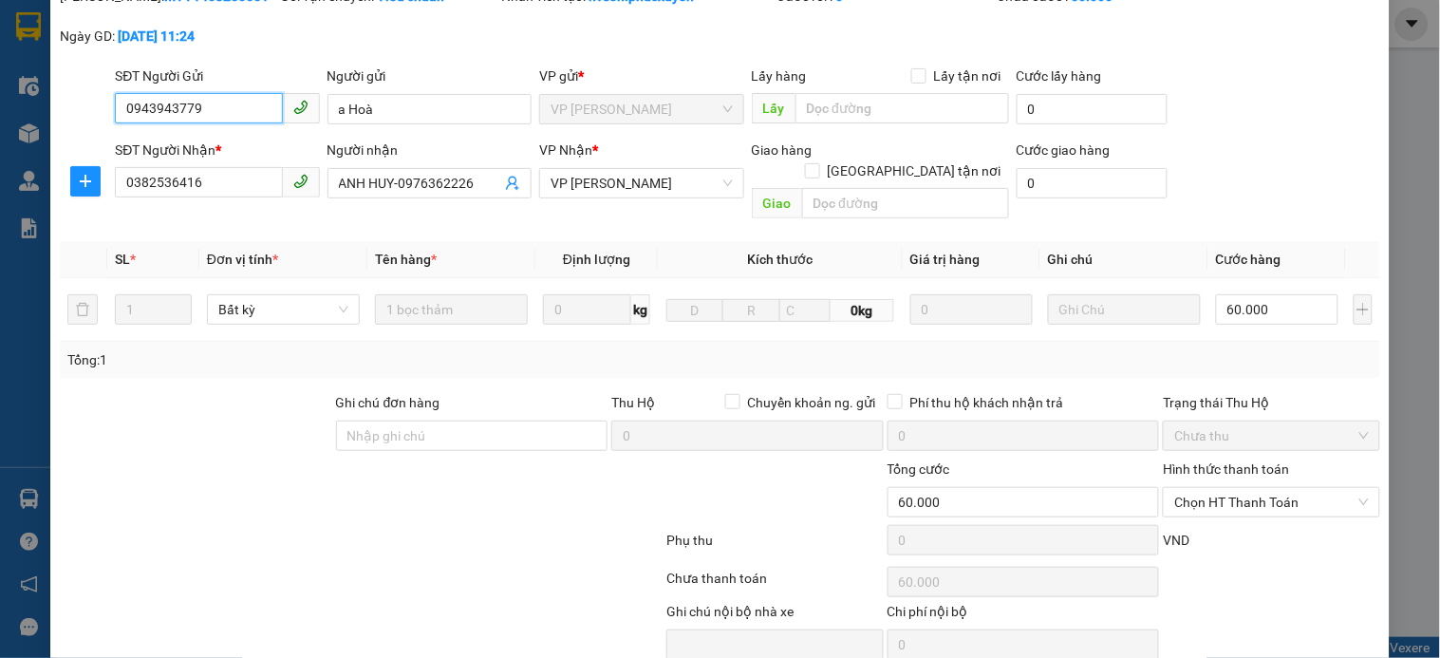
scroll to position [146, 0]
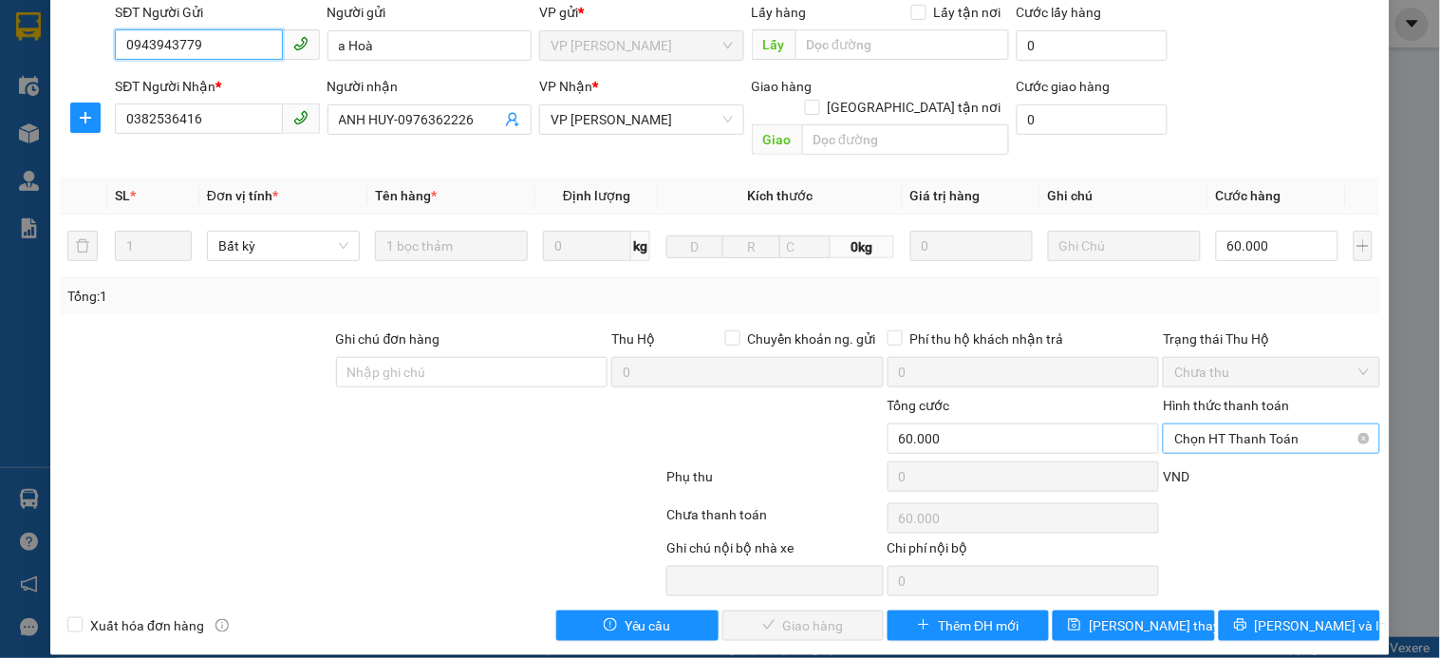
click at [1272, 424] on span "Chọn HT Thanh Toán" at bounding box center [1271, 438] width 194 height 28
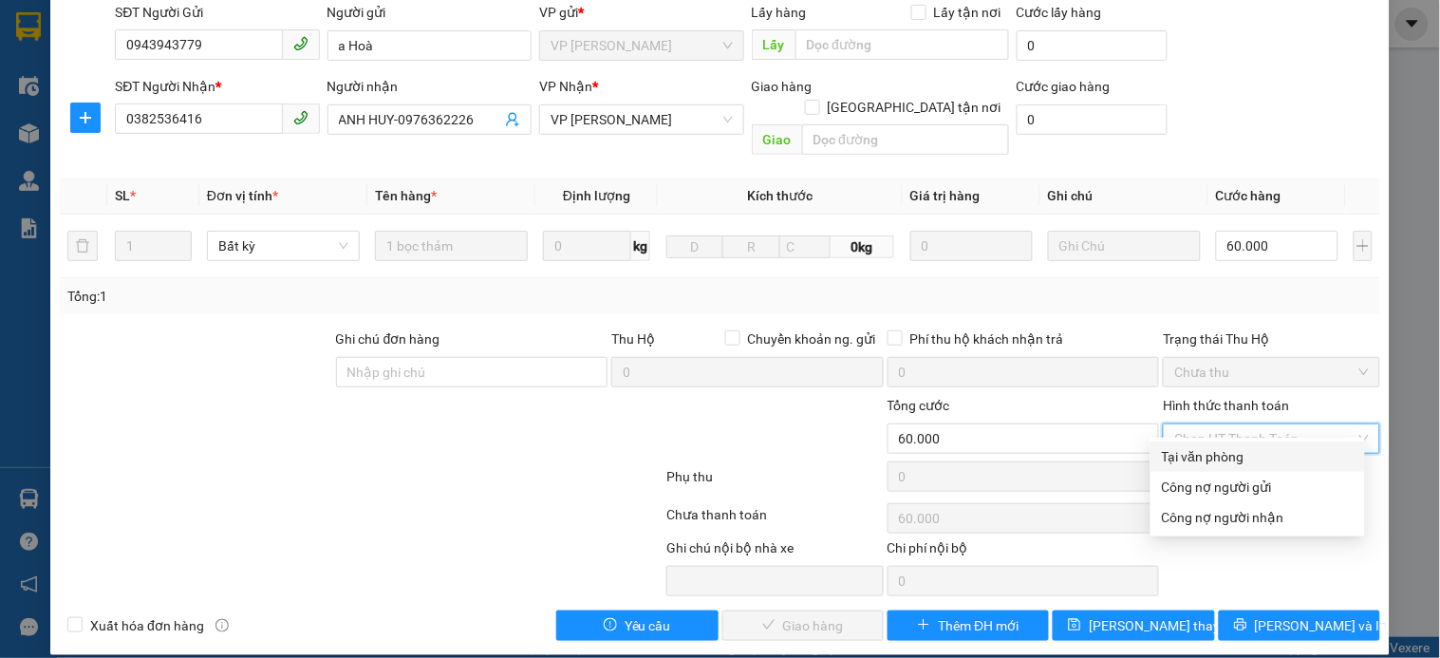
drag, startPoint x: 1218, startPoint y: 456, endPoint x: 995, endPoint y: 520, distance: 232.2
click at [1217, 454] on div "Tại văn phòng" at bounding box center [1258, 456] width 192 height 21
type input "0"
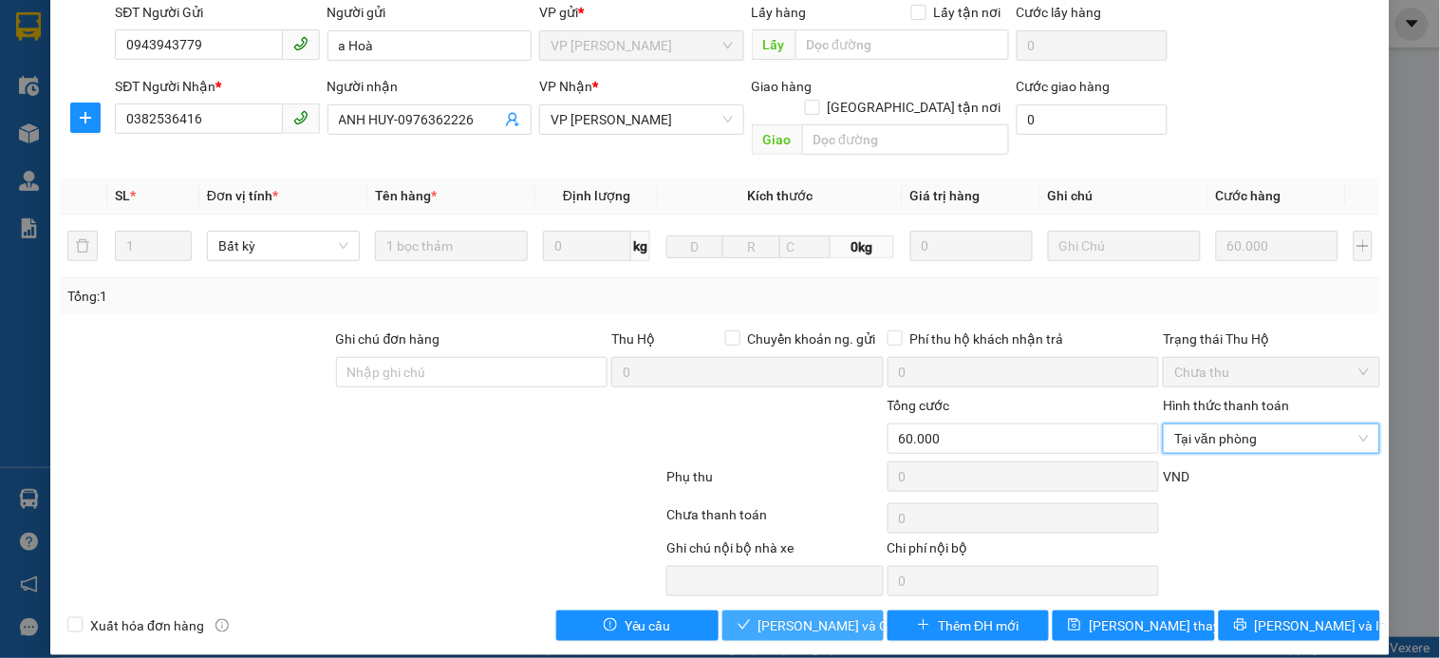
drag, startPoint x: 799, startPoint y: 601, endPoint x: 814, endPoint y: 552, distance: 50.5
click at [802, 615] on span "[PERSON_NAME] và Giao hàng" at bounding box center [849, 625] width 182 height 21
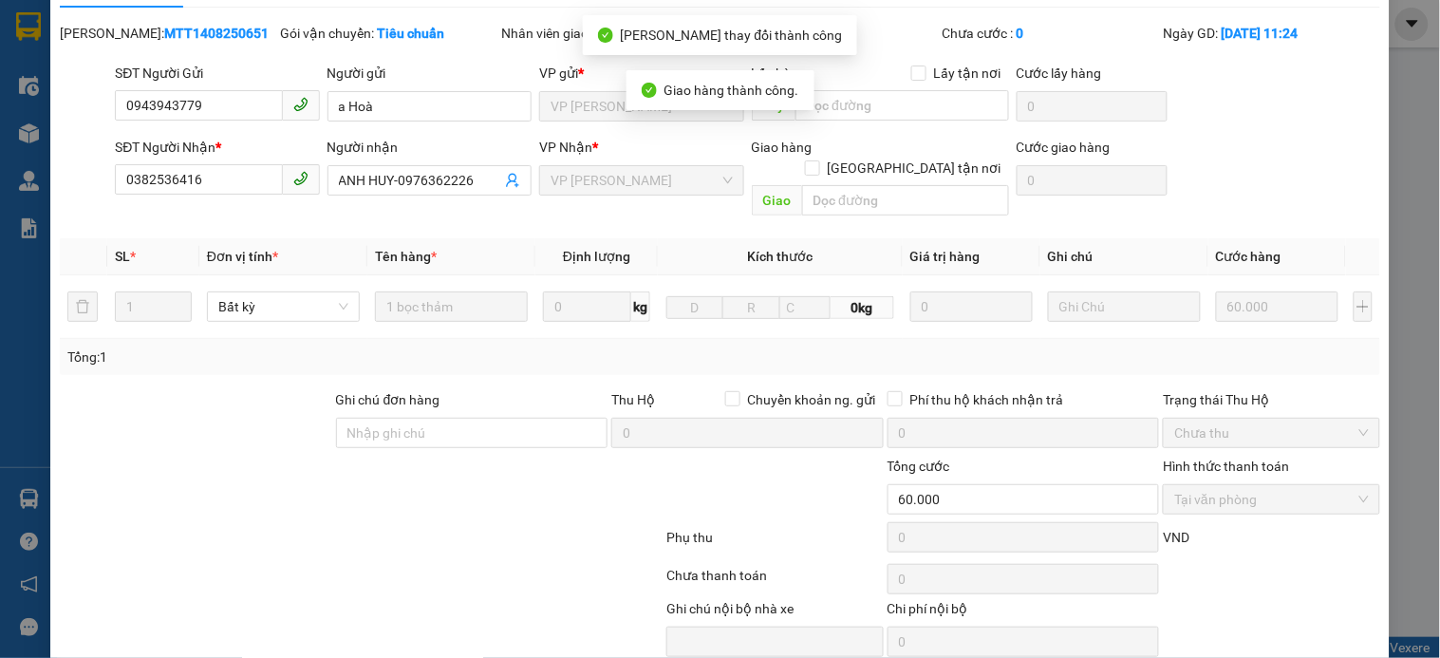
scroll to position [0, 0]
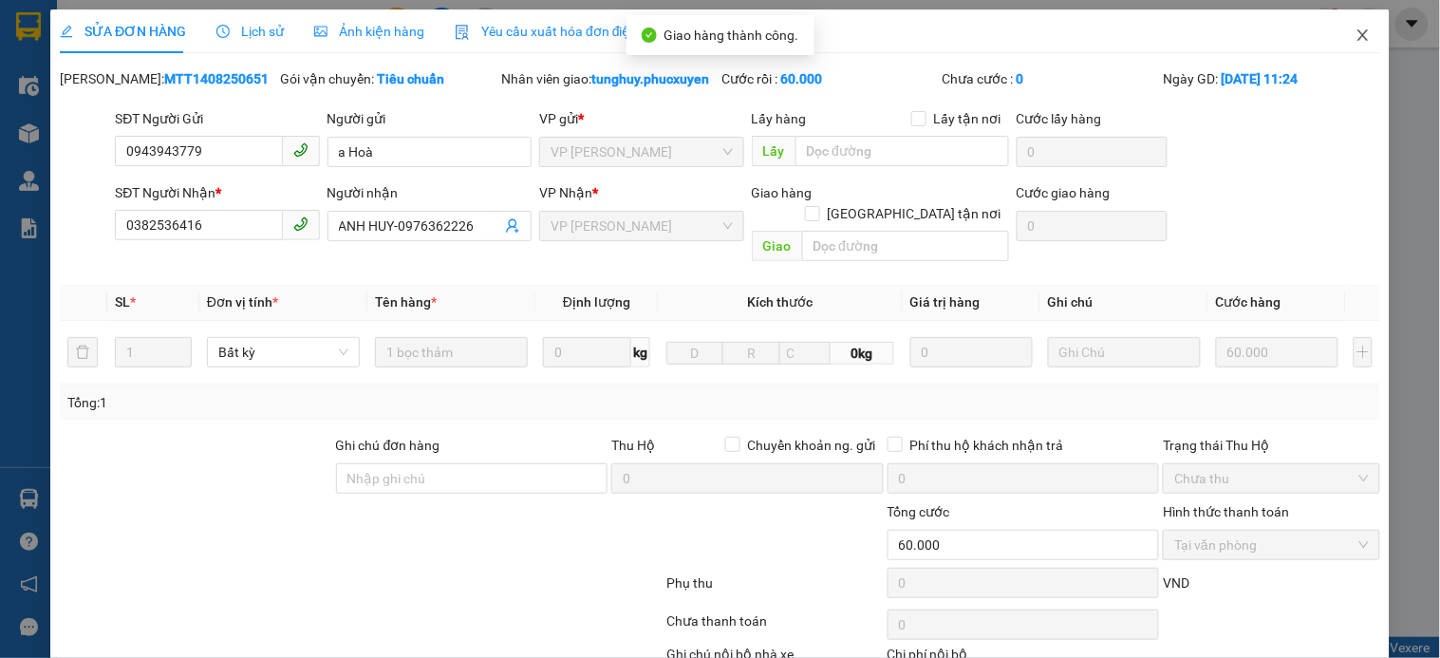
click at [1337, 26] on span "Close" at bounding box center [1363, 35] width 53 height 53
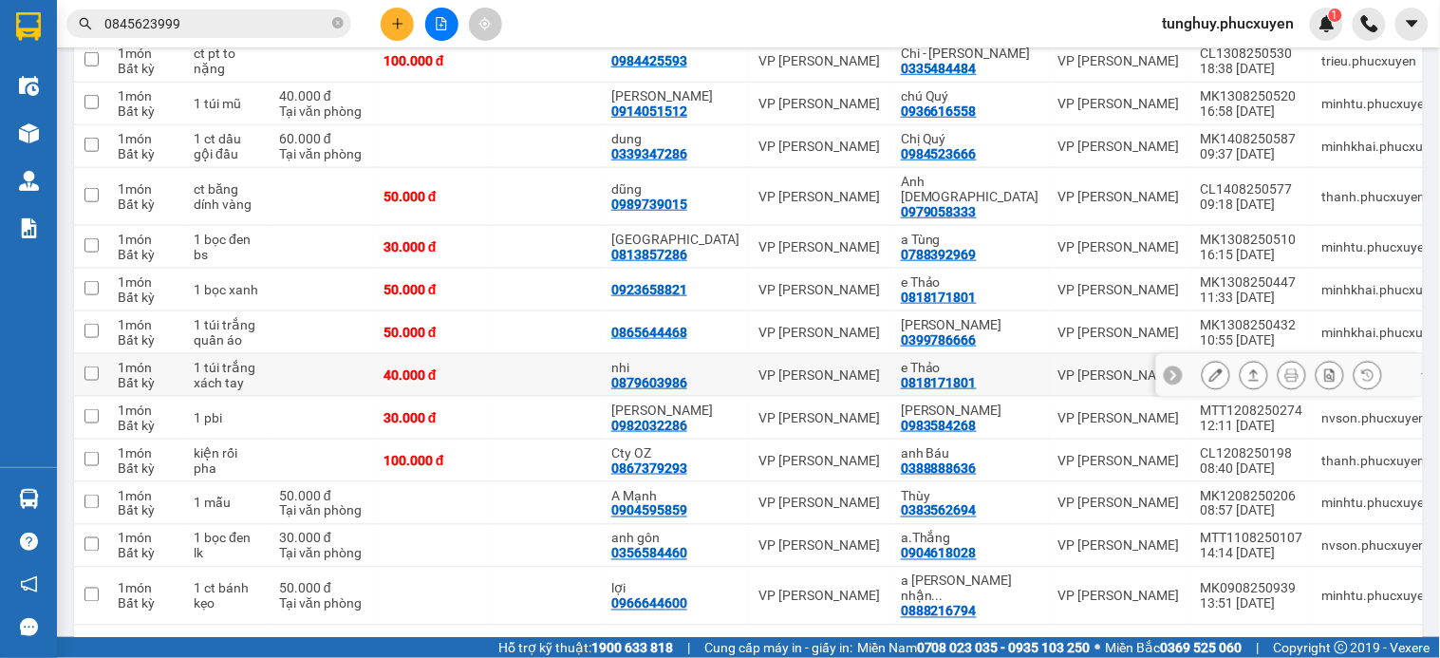
scroll to position [459, 0]
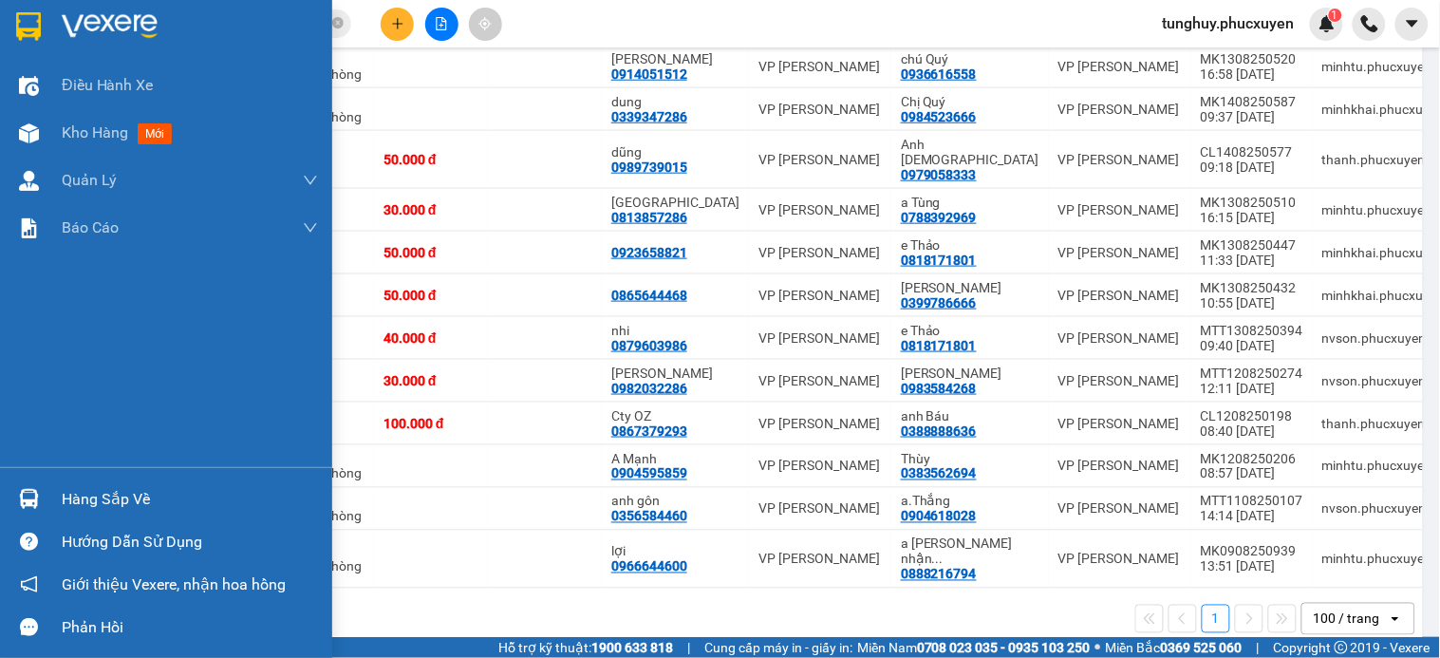
click at [39, 509] on div at bounding box center [28, 498] width 33 height 33
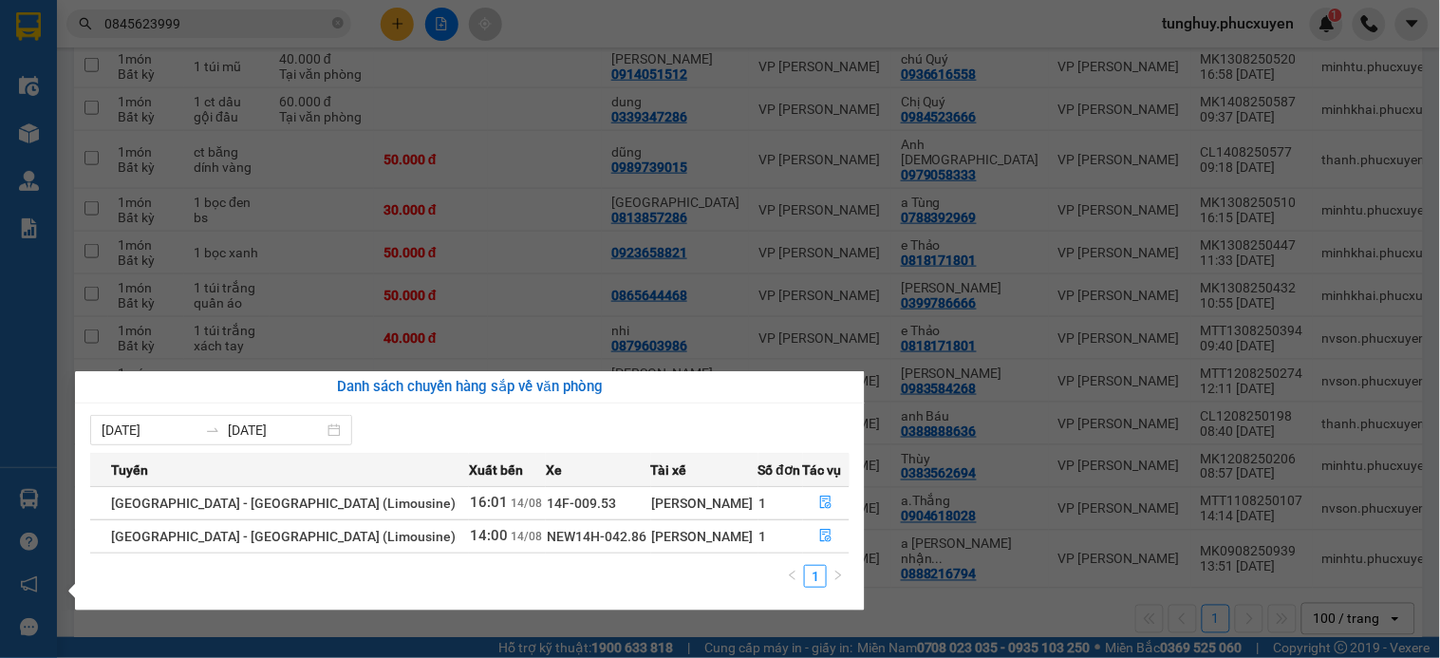
click at [490, 267] on section "Kết quả tìm kiếm ( 2 ) Bộ lọc Mã ĐH Trạng thái Món hàng Thu hộ Tổng cước Chưa c…" at bounding box center [720, 329] width 1440 height 658
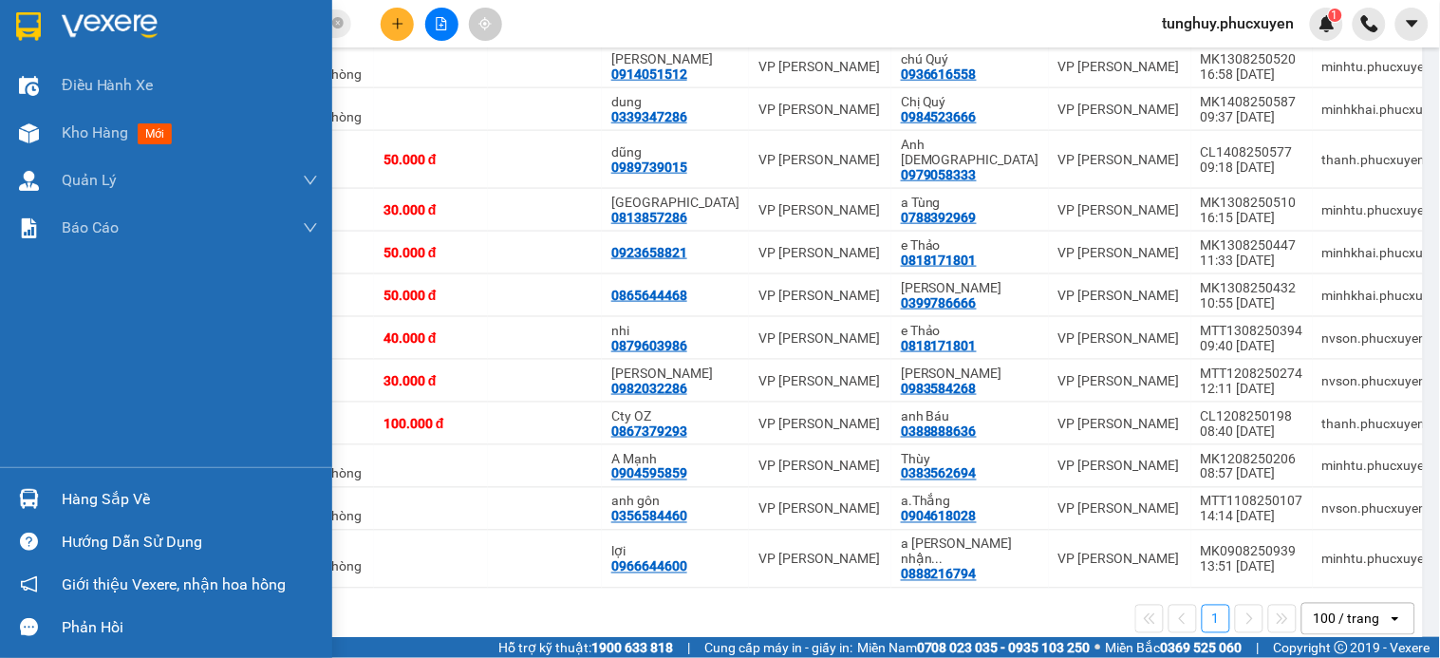
drag, startPoint x: 7, startPoint y: 496, endPoint x: 175, endPoint y: 428, distance: 181.0
click at [13, 492] on div "Hàng sắp về" at bounding box center [166, 498] width 332 height 43
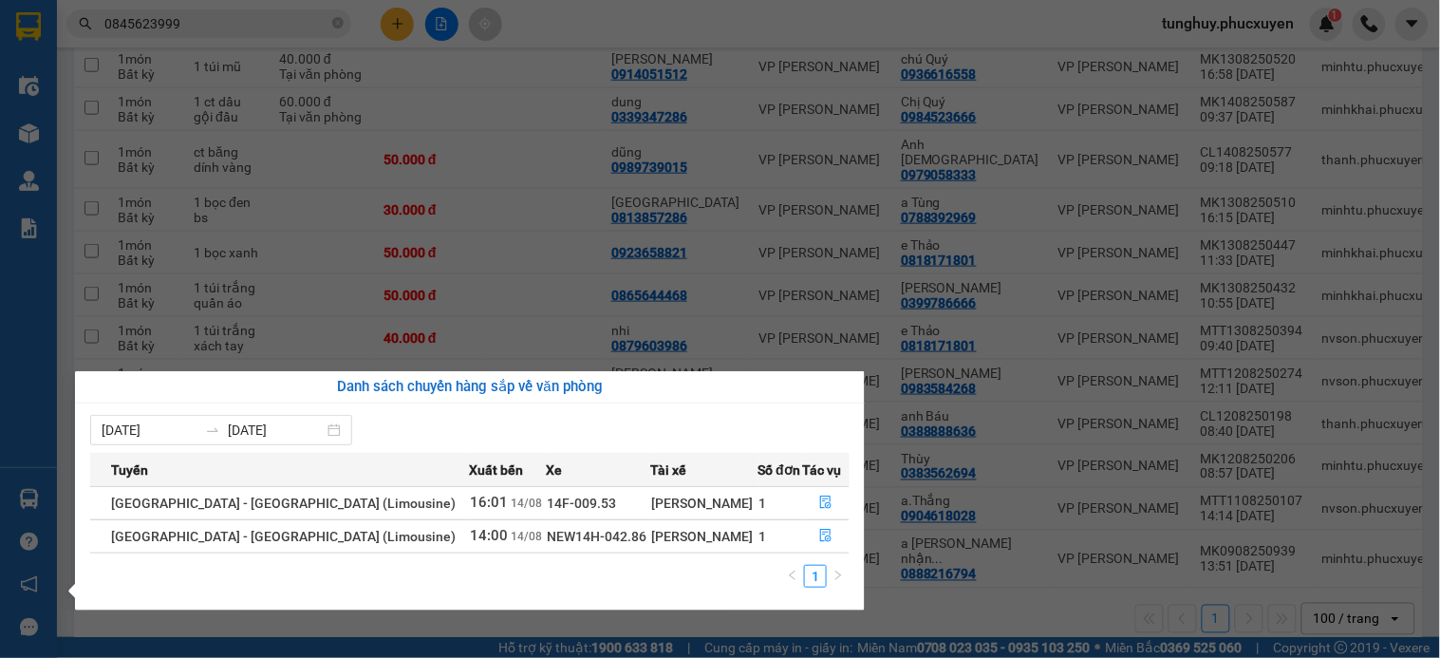
click at [310, 26] on section "Kết quả tìm kiếm ( 2 ) Bộ lọc Mã ĐH Trạng thái Món hàng Thu hộ Tổng cước Chưa c…" at bounding box center [720, 329] width 1440 height 658
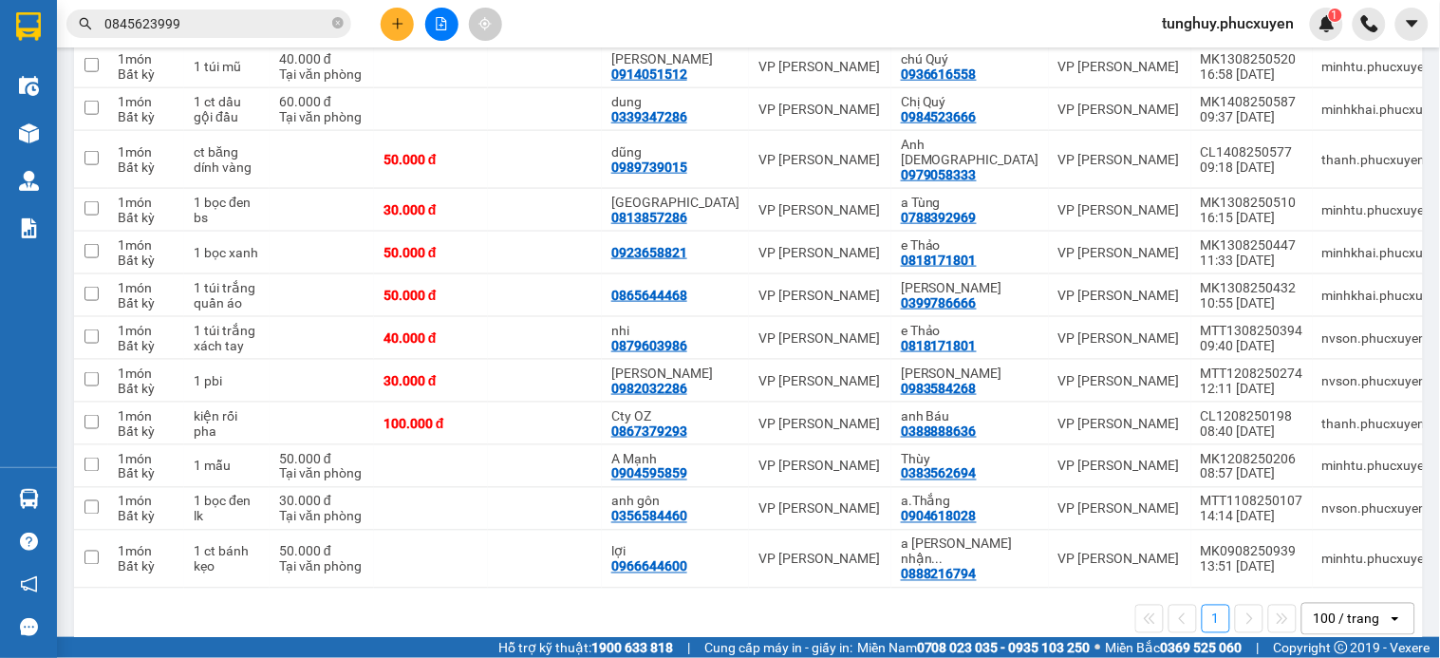
click at [310, 25] on input "0845623999" at bounding box center [216, 23] width 224 height 21
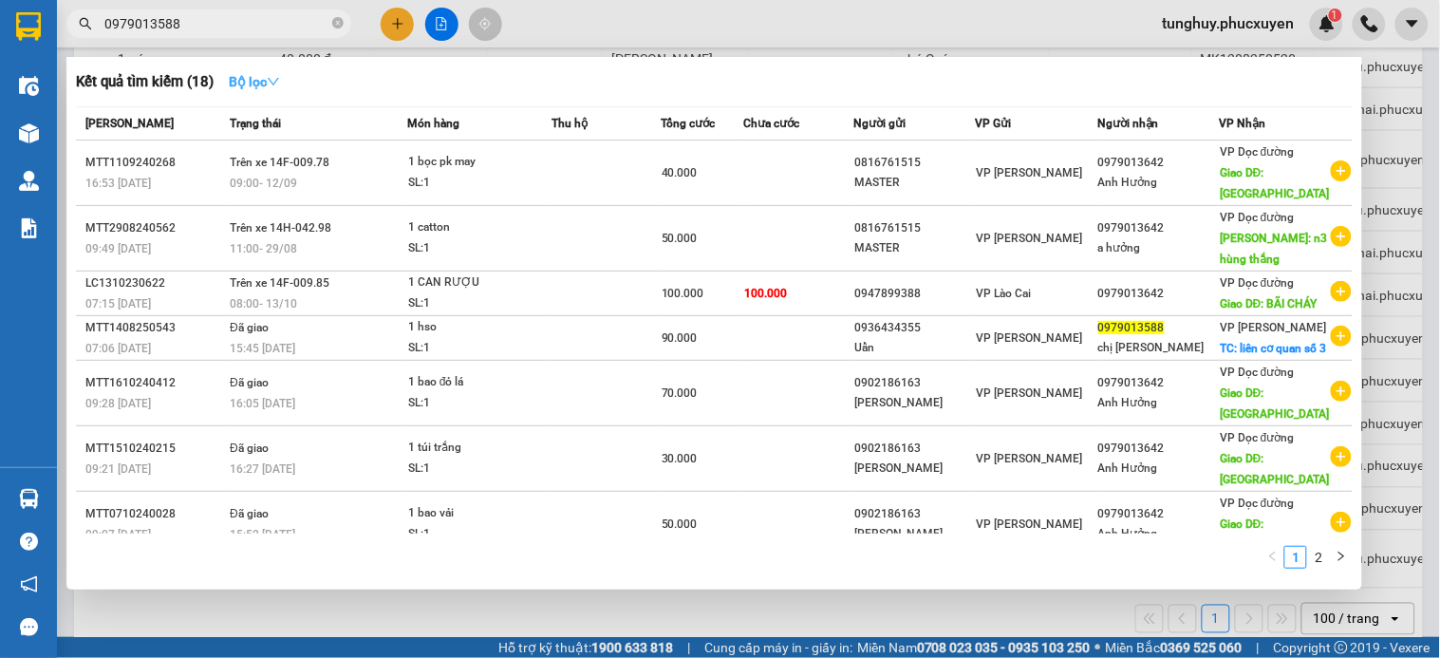
type input "0979013588"
click at [256, 86] on strong "Bộ lọc" at bounding box center [254, 81] width 51 height 15
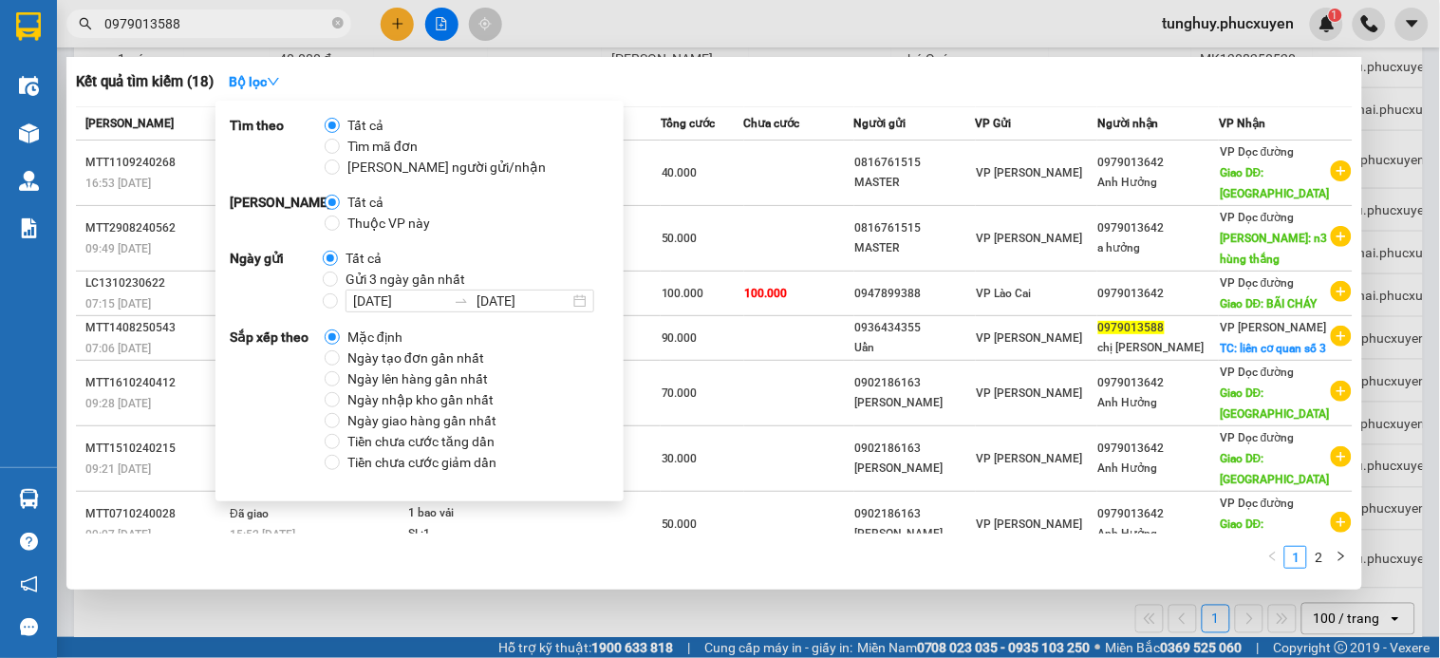
click at [344, 280] on span "Gửi 3 ngày gần nhất" at bounding box center [405, 279] width 135 height 21
click at [338, 280] on input "Gửi 3 ngày gần nhất" at bounding box center [330, 278] width 15 height 15
radio input "true"
radio input "false"
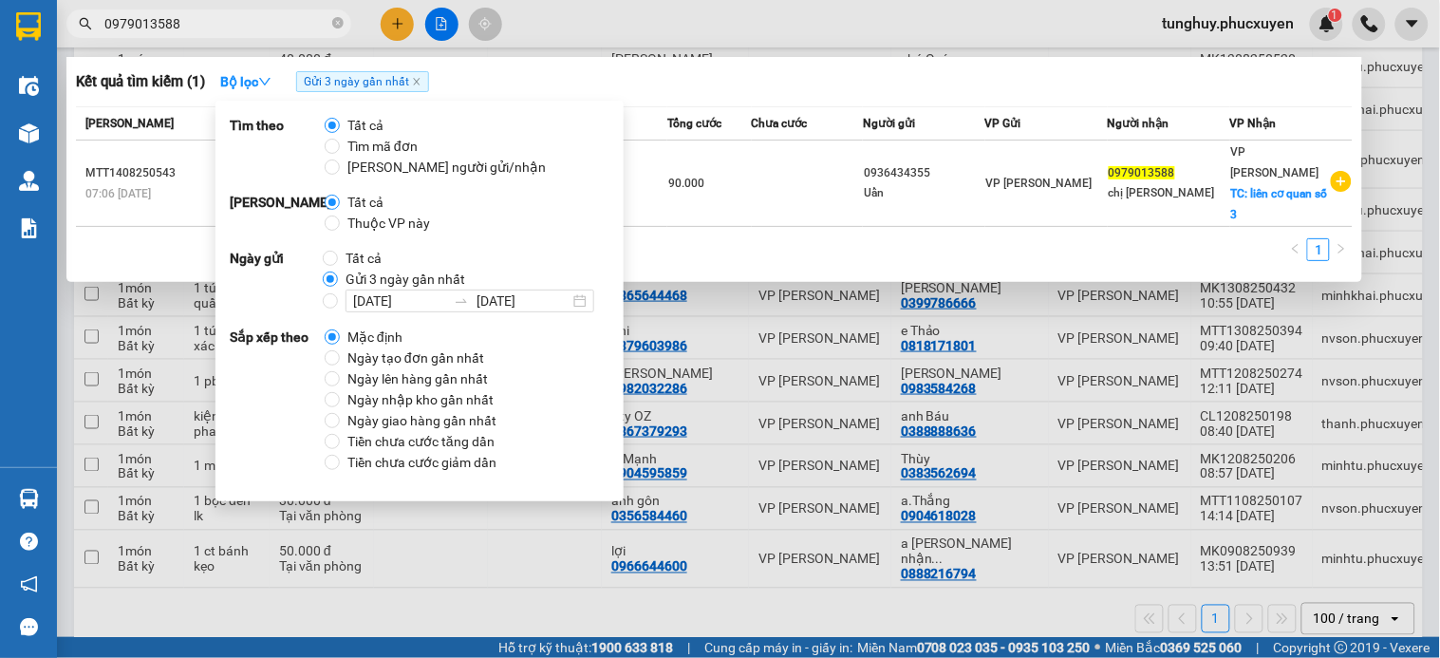
click at [661, 79] on div "Kết quả tìm kiếm ( 1 ) Bộ lọc Gửi 3 ngày gần nhất" at bounding box center [714, 81] width 1277 height 30
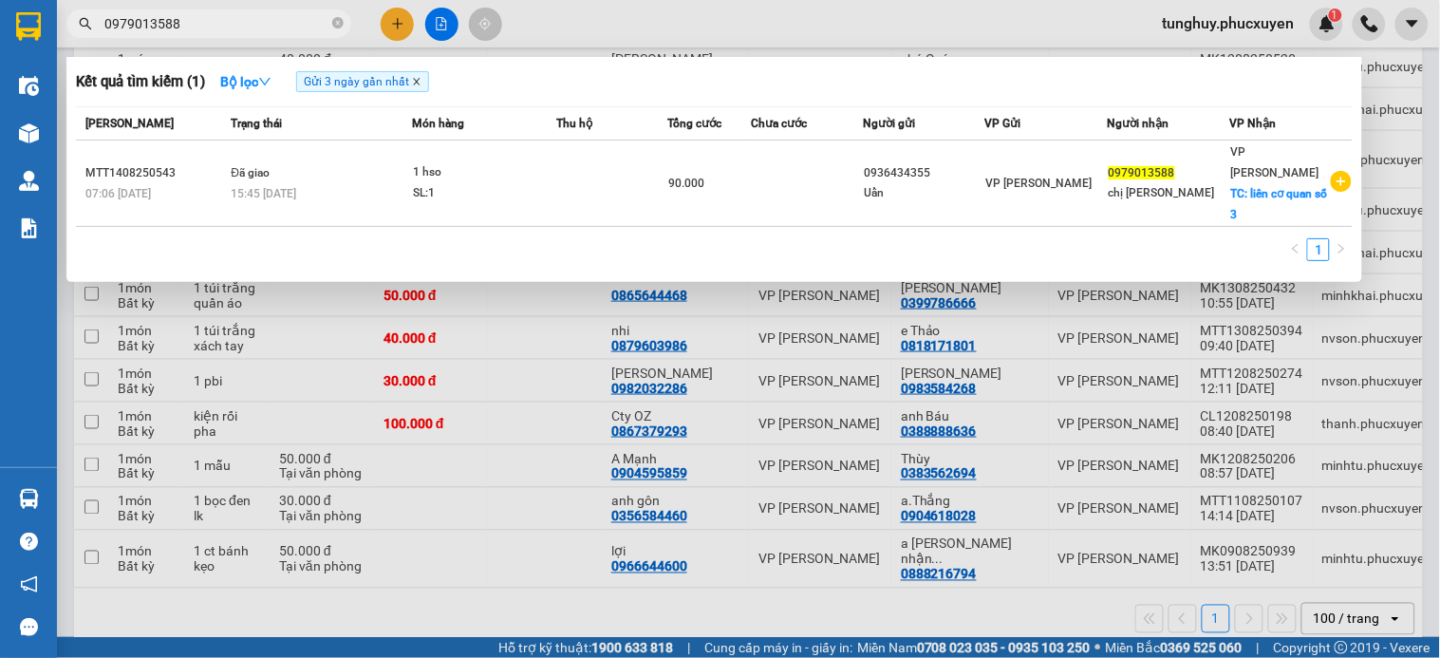
click at [416, 77] on icon "close" at bounding box center [416, 81] width 9 height 9
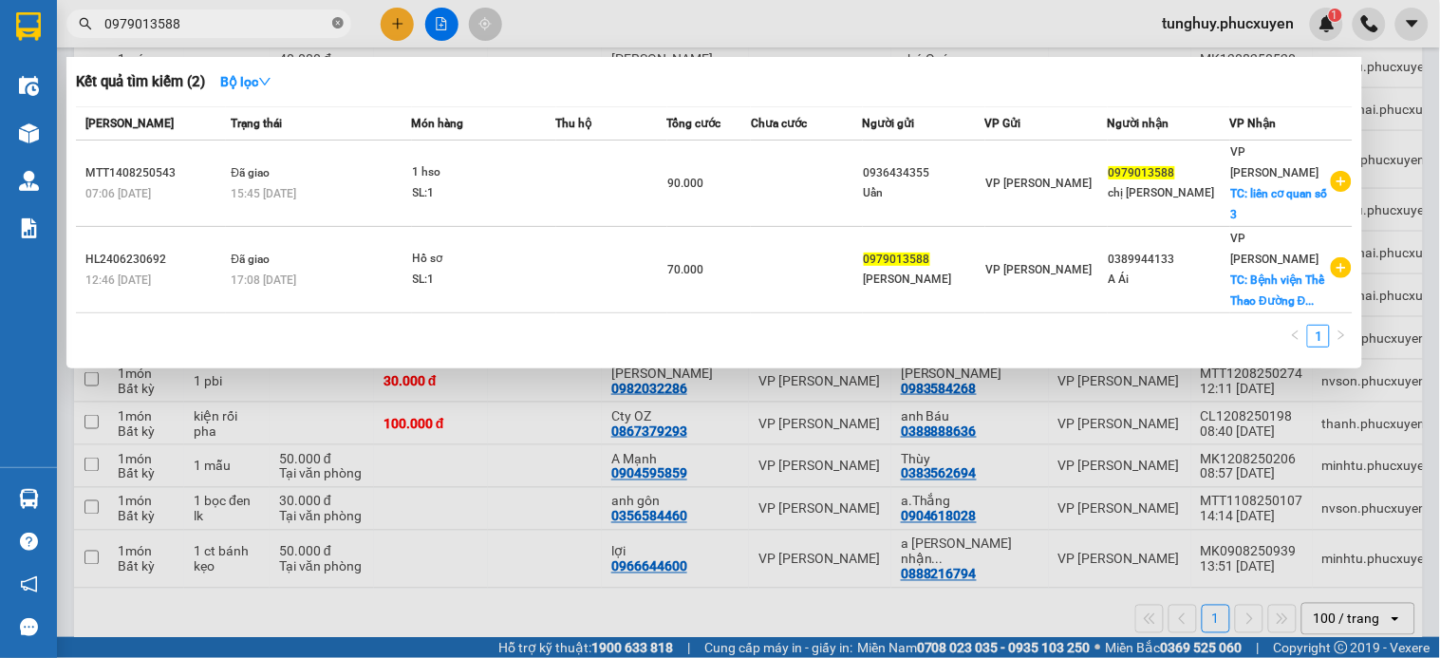
click at [338, 24] on icon "close-circle" at bounding box center [337, 22] width 11 height 11
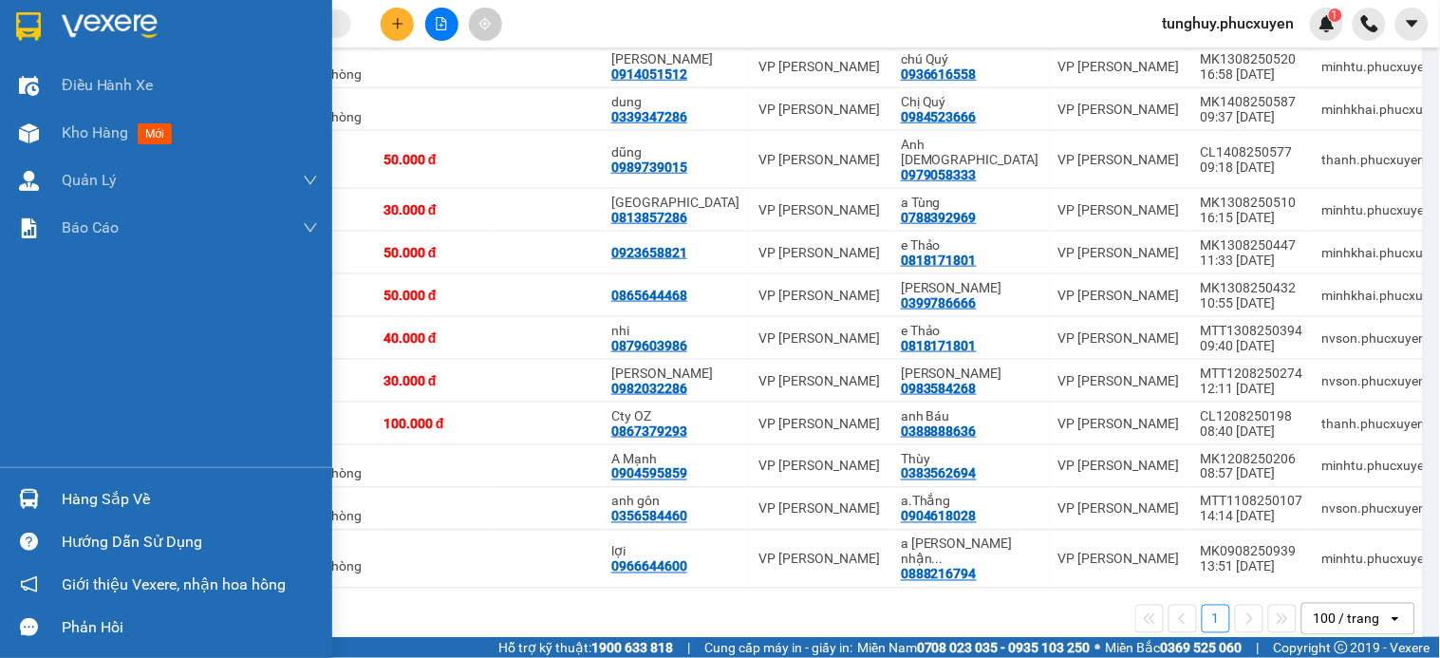
click at [5, 487] on div "Hàng sắp về" at bounding box center [166, 498] width 332 height 43
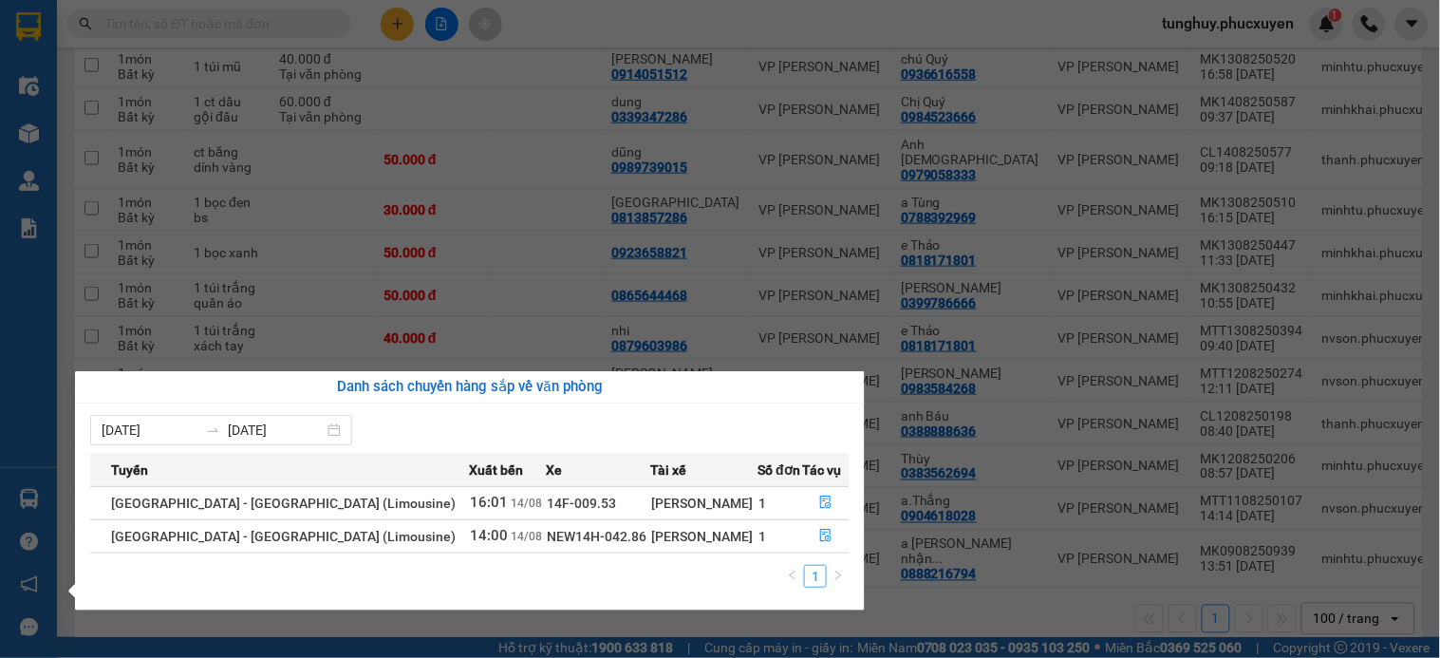
click at [818, 575] on link "1" at bounding box center [815, 576] width 21 height 21
click at [39, 509] on div "Điều hành xe Kho hàng mới Quản [PERSON_NAME] lý thu hộ Quản lý chuyến Quản lý k…" at bounding box center [28, 329] width 57 height 658
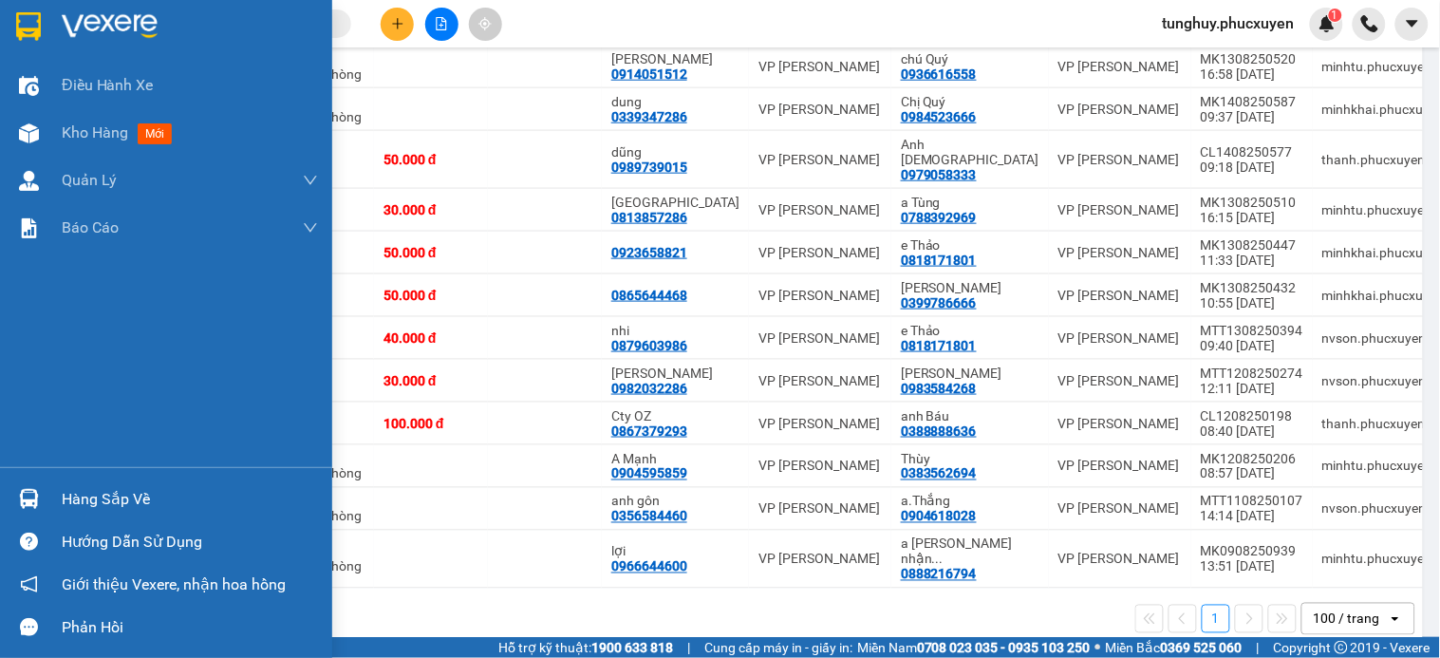
click at [39, 509] on div at bounding box center [28, 498] width 33 height 33
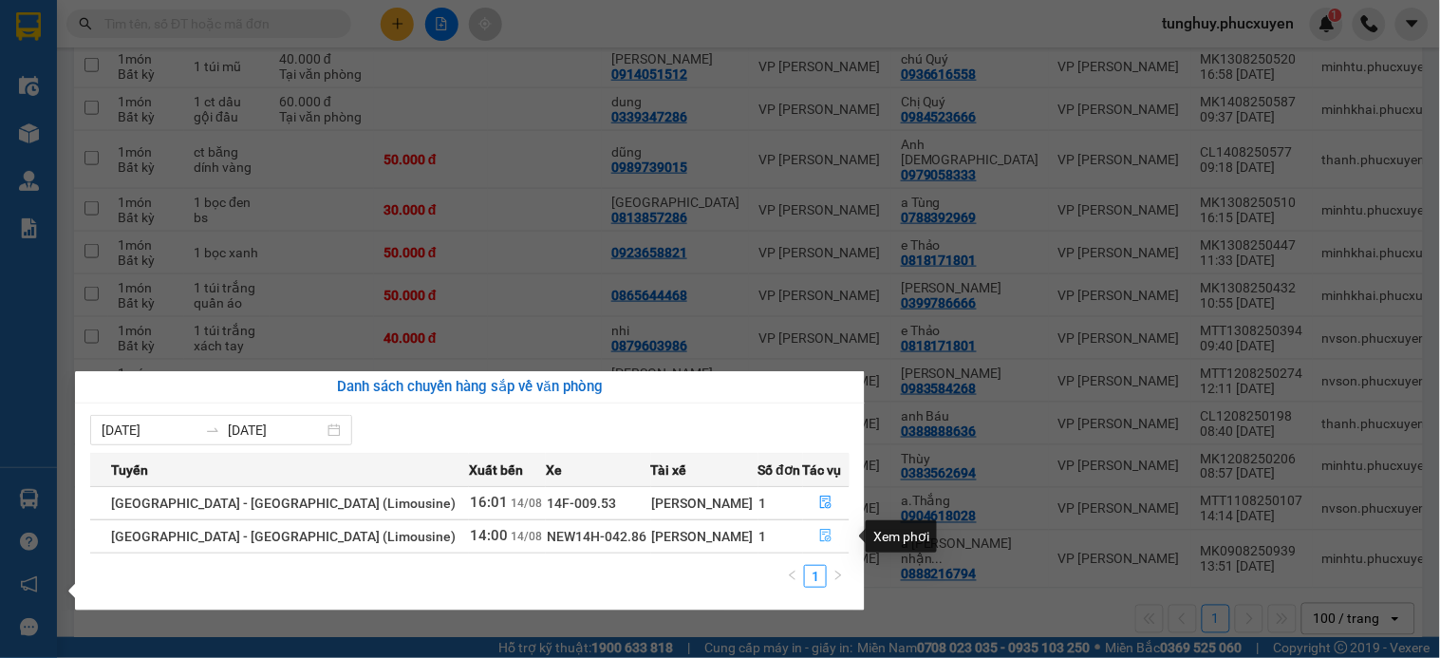
click at [819, 530] on icon "file-done" at bounding box center [825, 535] width 13 height 13
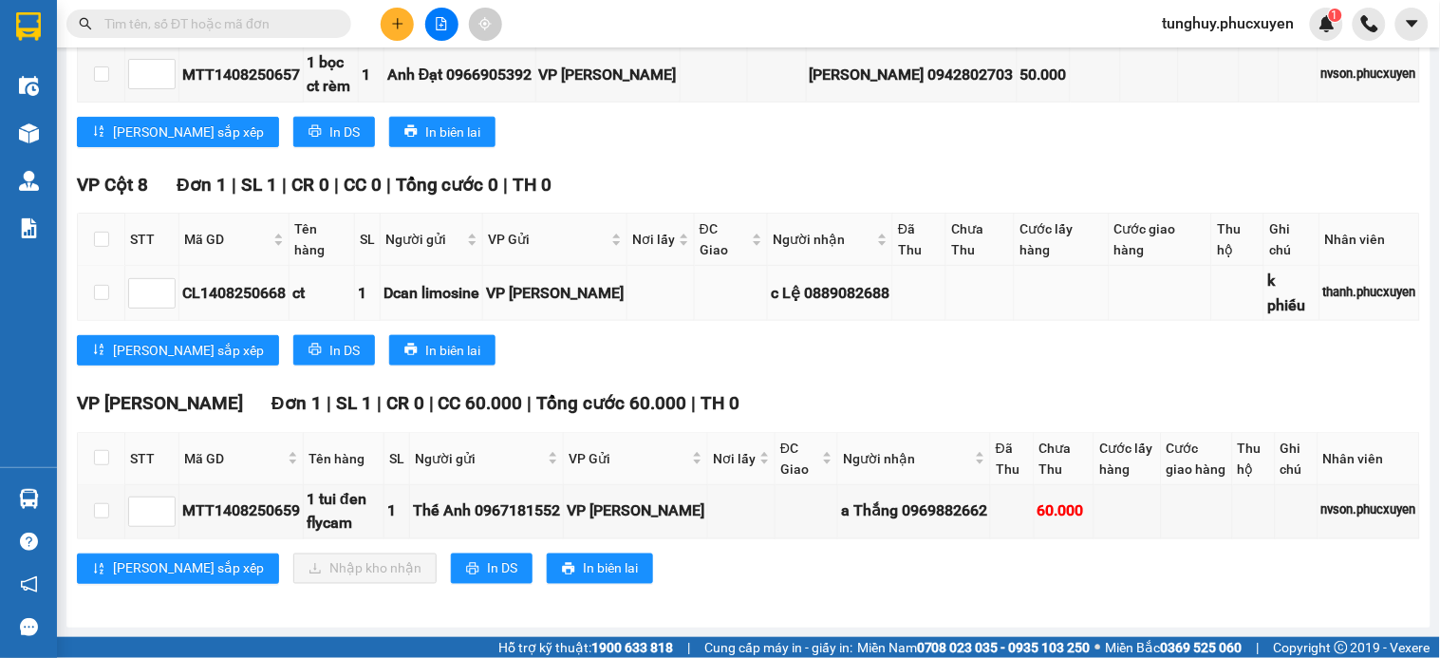
scroll to position [452, 0]
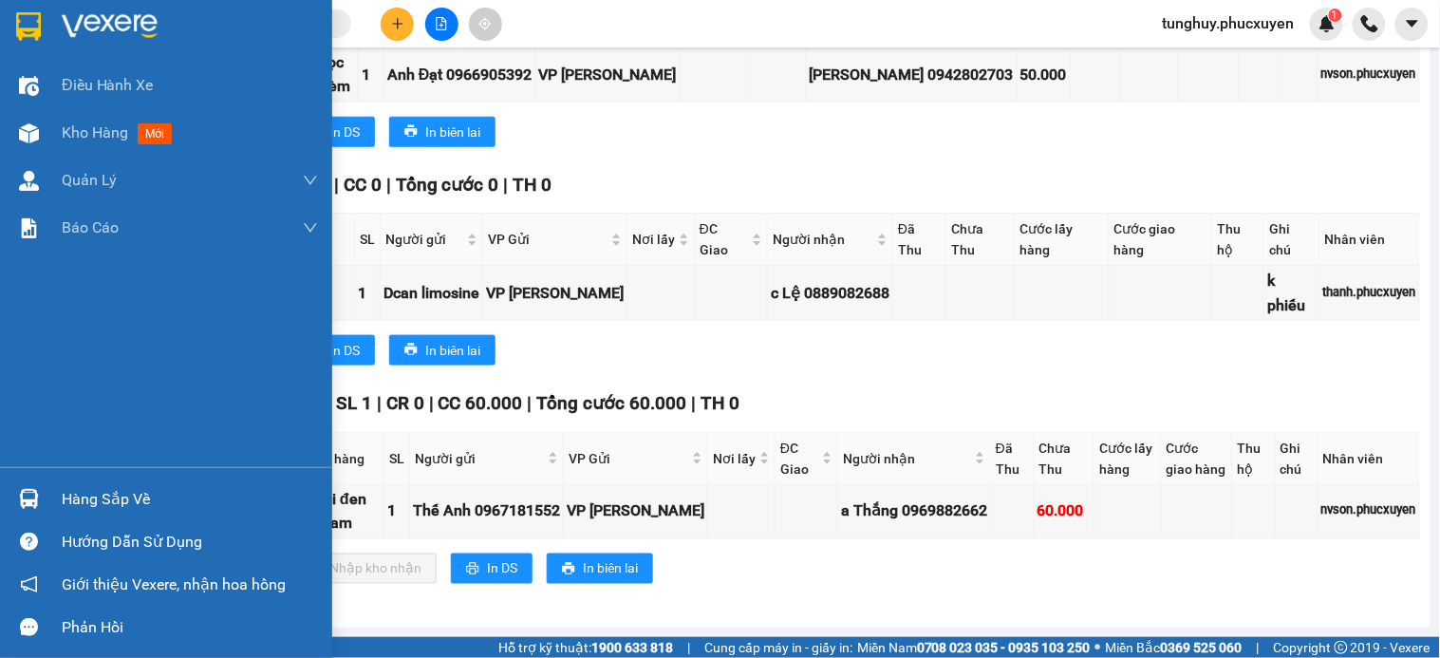
click at [15, 499] on div at bounding box center [28, 498] width 33 height 33
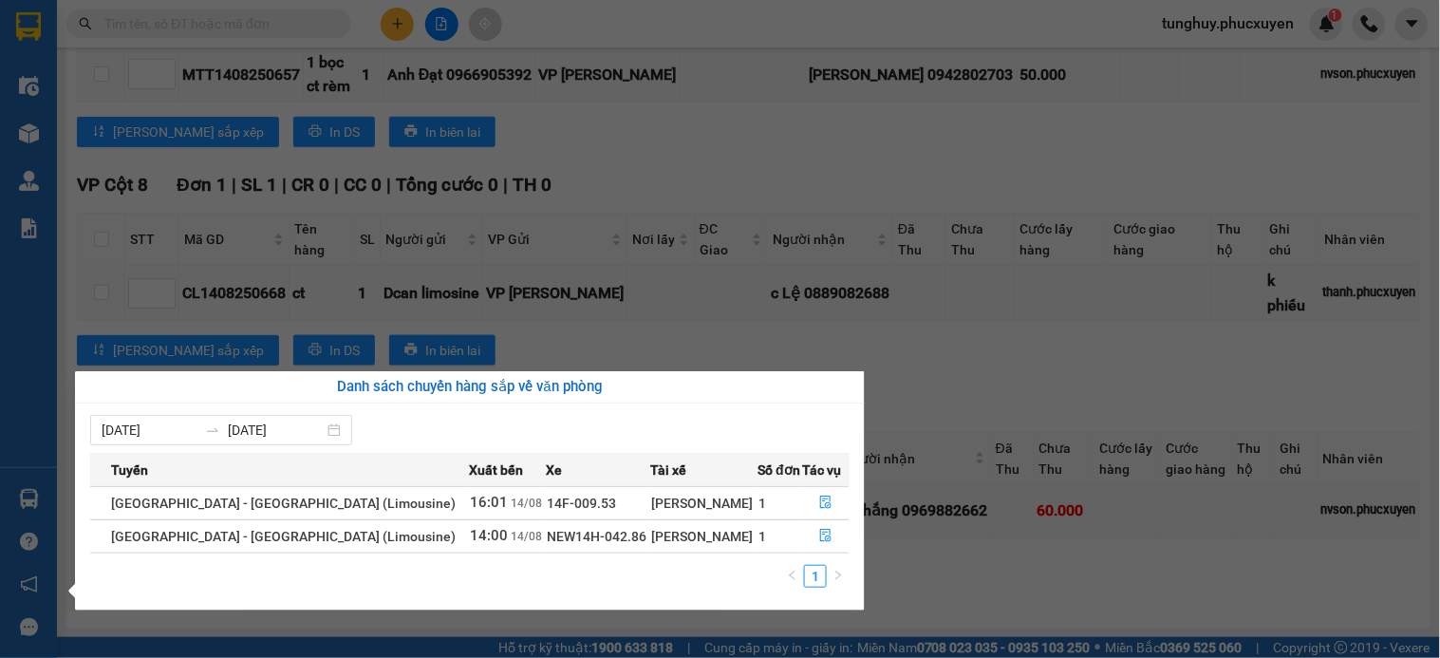
click at [950, 311] on section "Kết quả tìm kiếm ( 2 ) Bộ lọc Mã ĐH Trạng thái Món hàng Thu hộ Tổng cước Chưa c…" at bounding box center [720, 329] width 1440 height 658
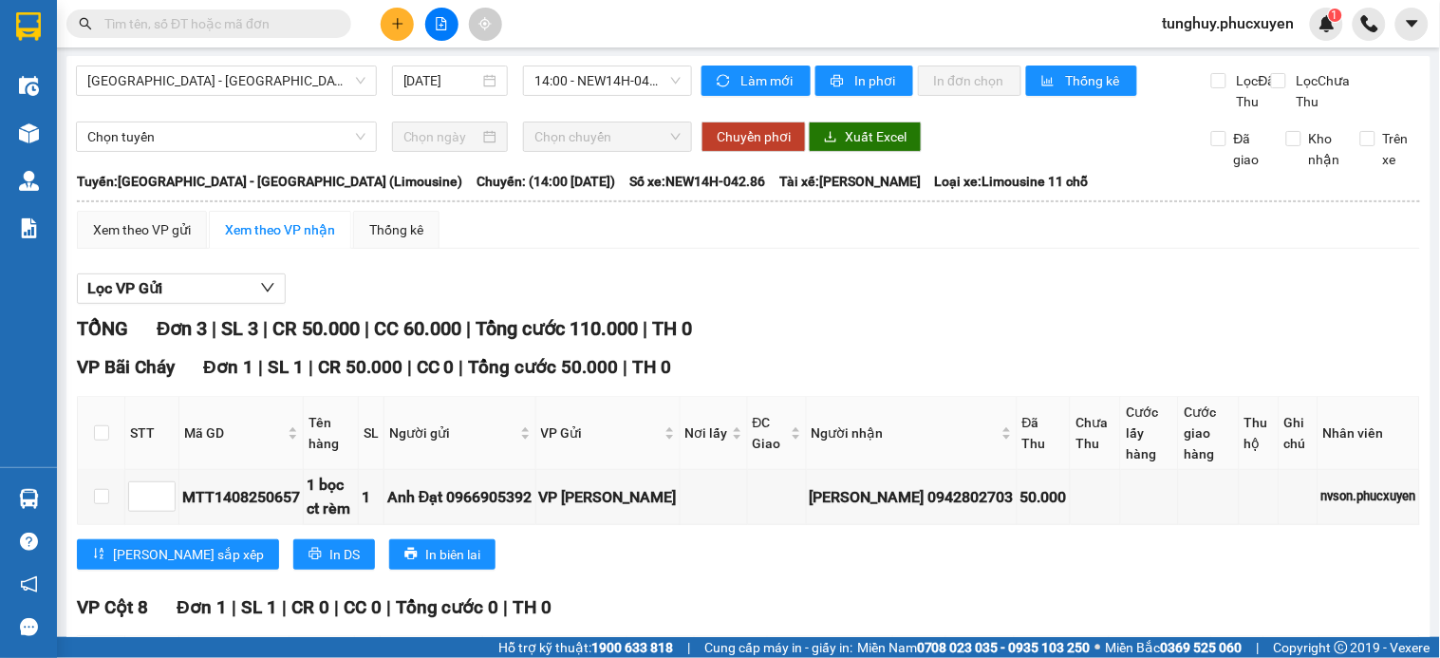
scroll to position [0, 0]
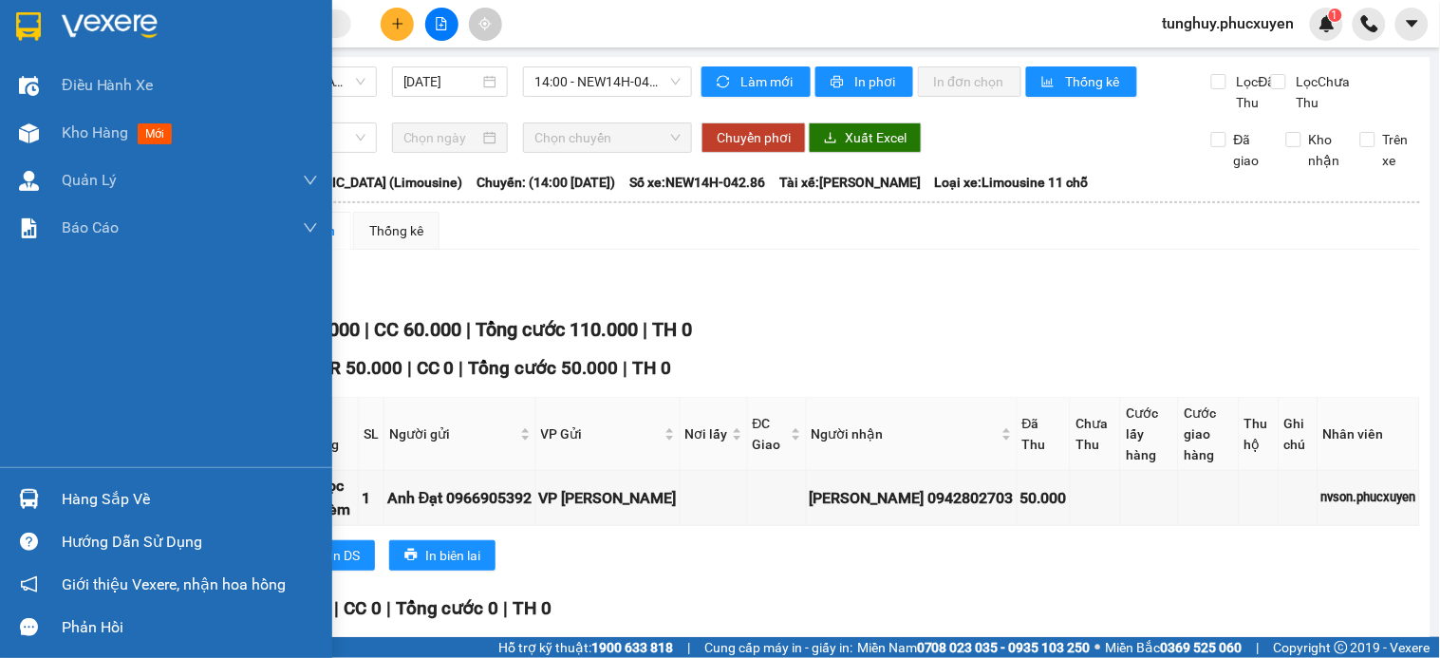
click at [20, 503] on img at bounding box center [29, 499] width 20 height 20
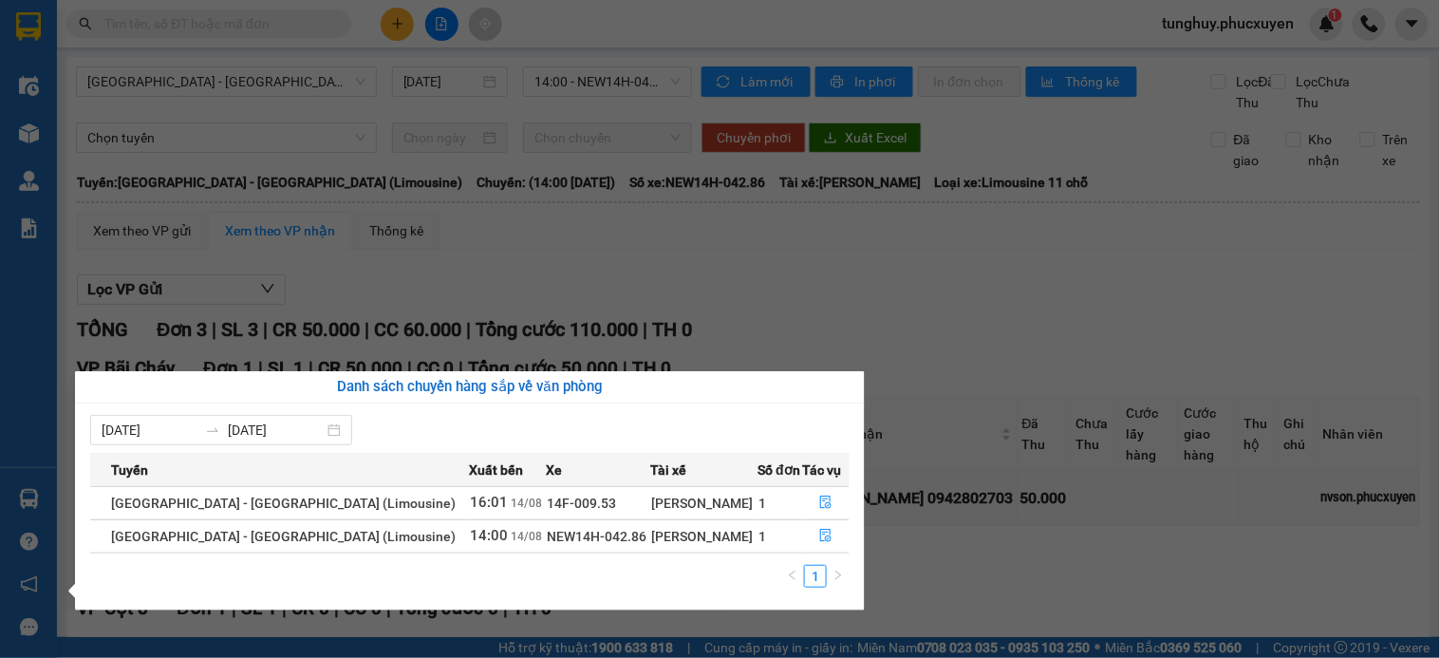
click at [405, 136] on section "Kết quả tìm kiếm ( 2 ) Bộ lọc Mã ĐH Trạng thái Món hàng Thu hộ Tổng cước Chưa c…" at bounding box center [720, 329] width 1440 height 658
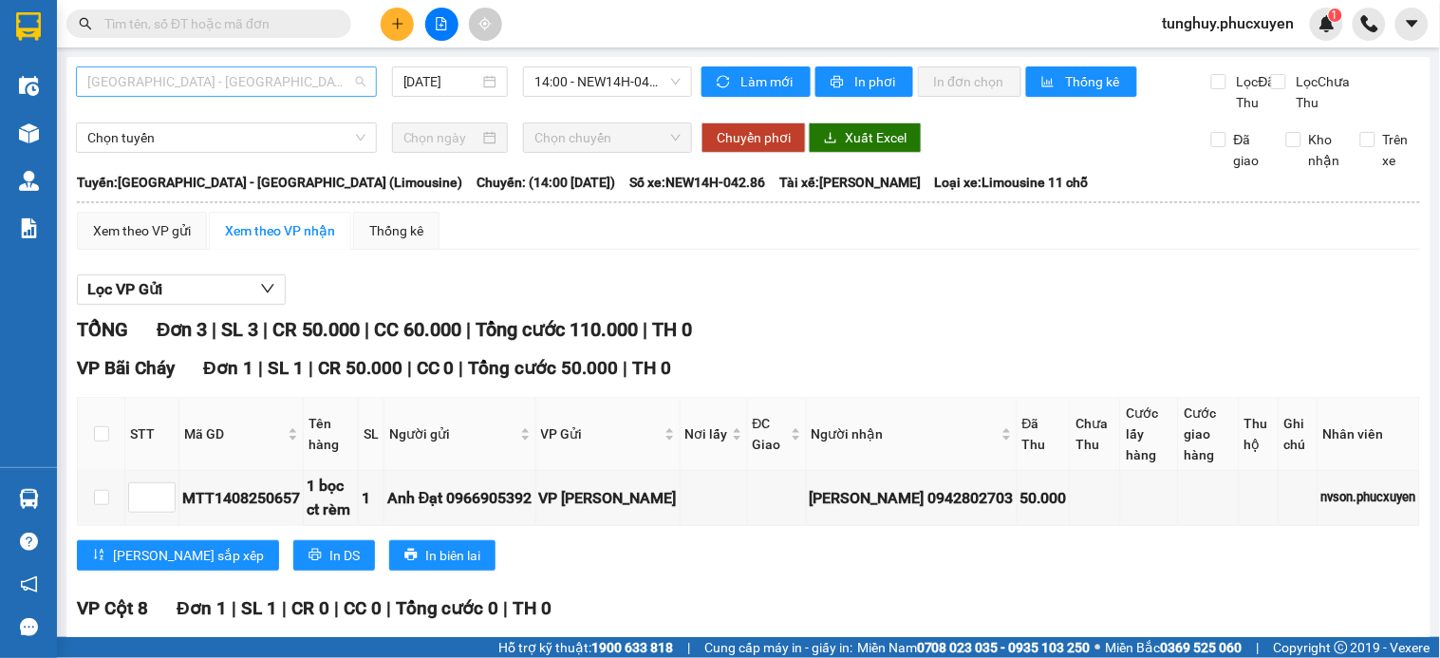
click at [242, 88] on span "[GEOGRAPHIC_DATA] - [GEOGRAPHIC_DATA] (Limousine)" at bounding box center [226, 81] width 278 height 28
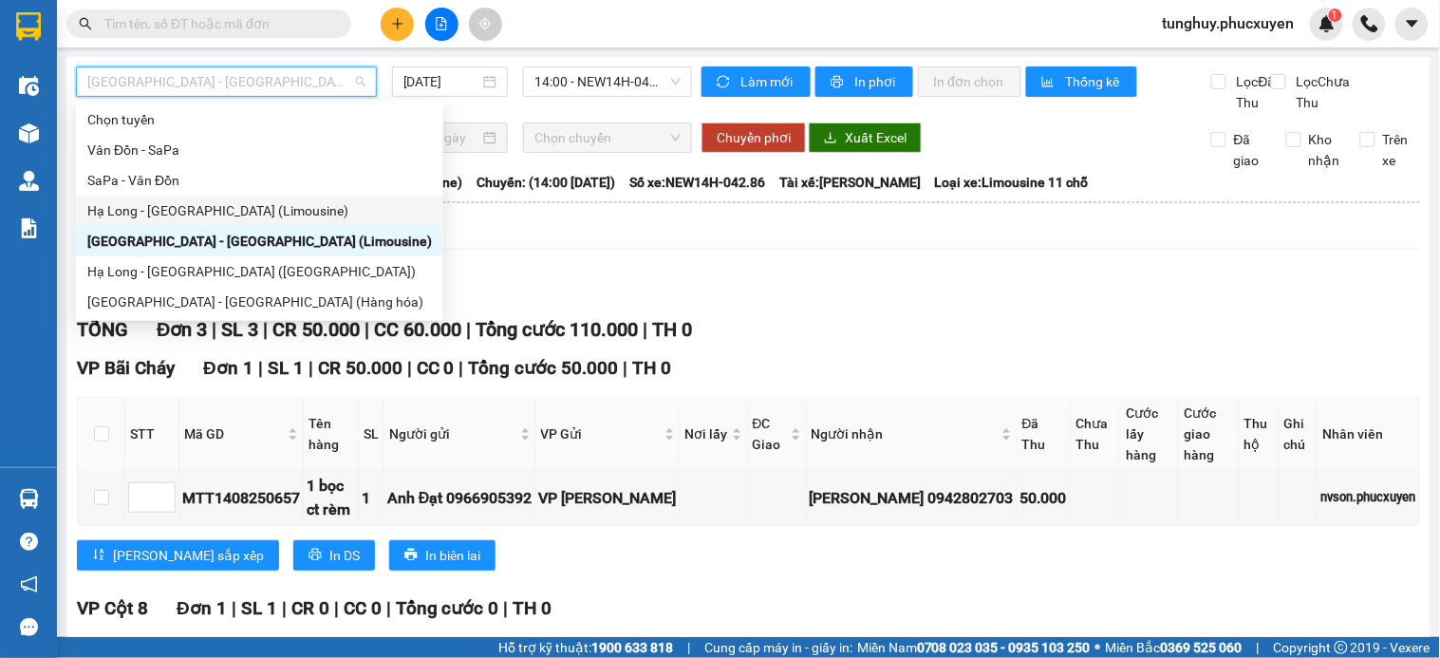
click at [230, 205] on div "Hạ Long - [GEOGRAPHIC_DATA] (Limousine)" at bounding box center [259, 210] width 345 height 21
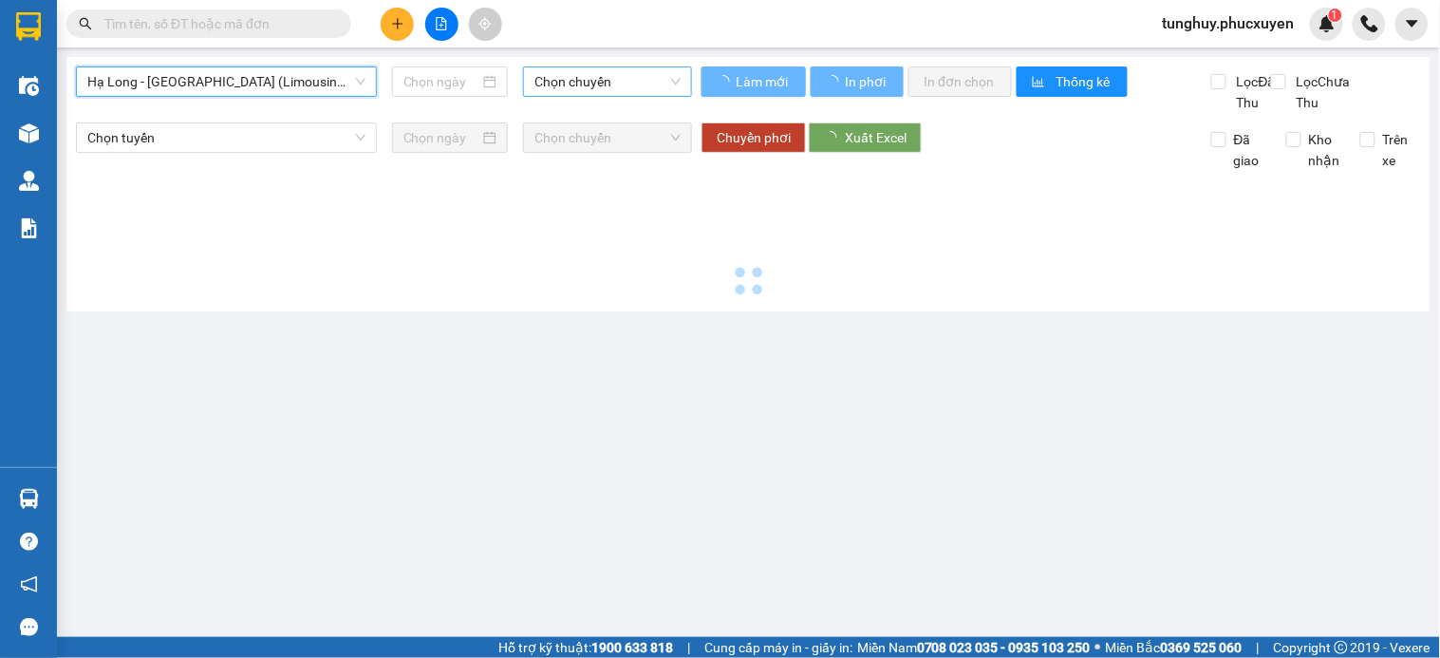
type input "[DATE]"
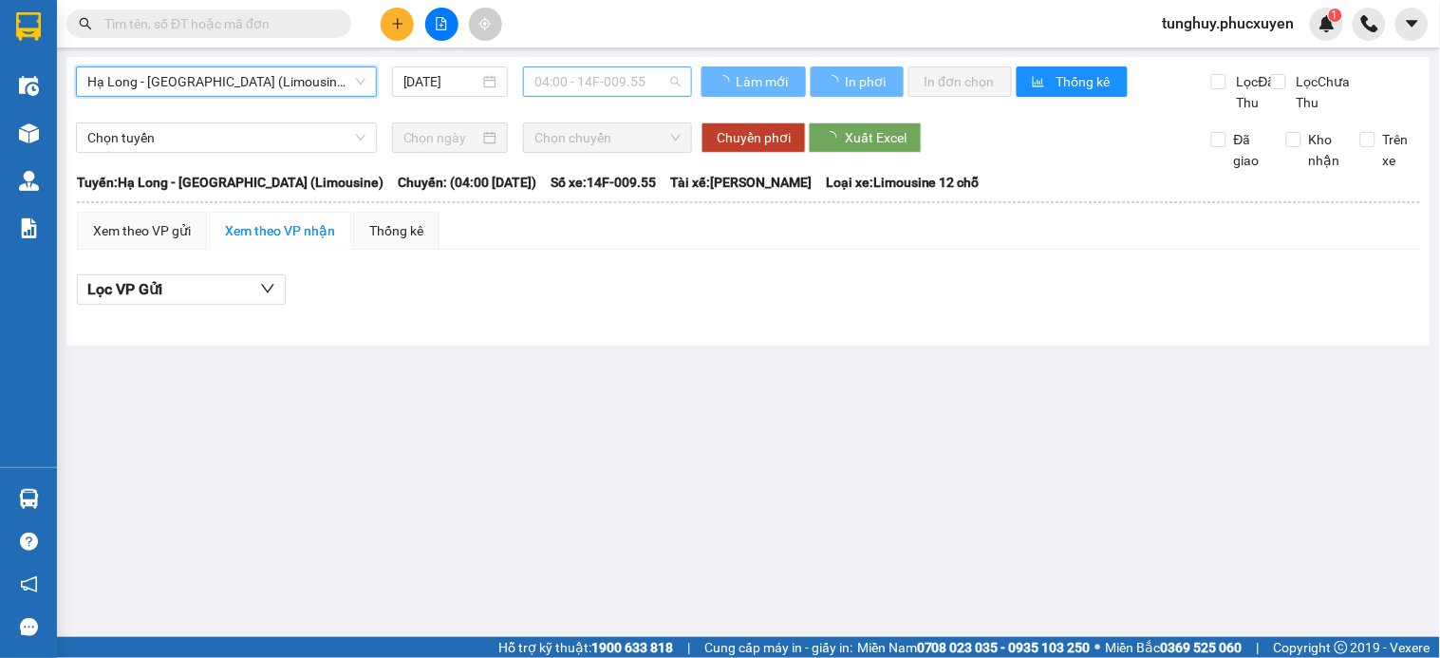
click at [579, 68] on span "04:00 - 14F-009.55" at bounding box center [607, 81] width 146 height 28
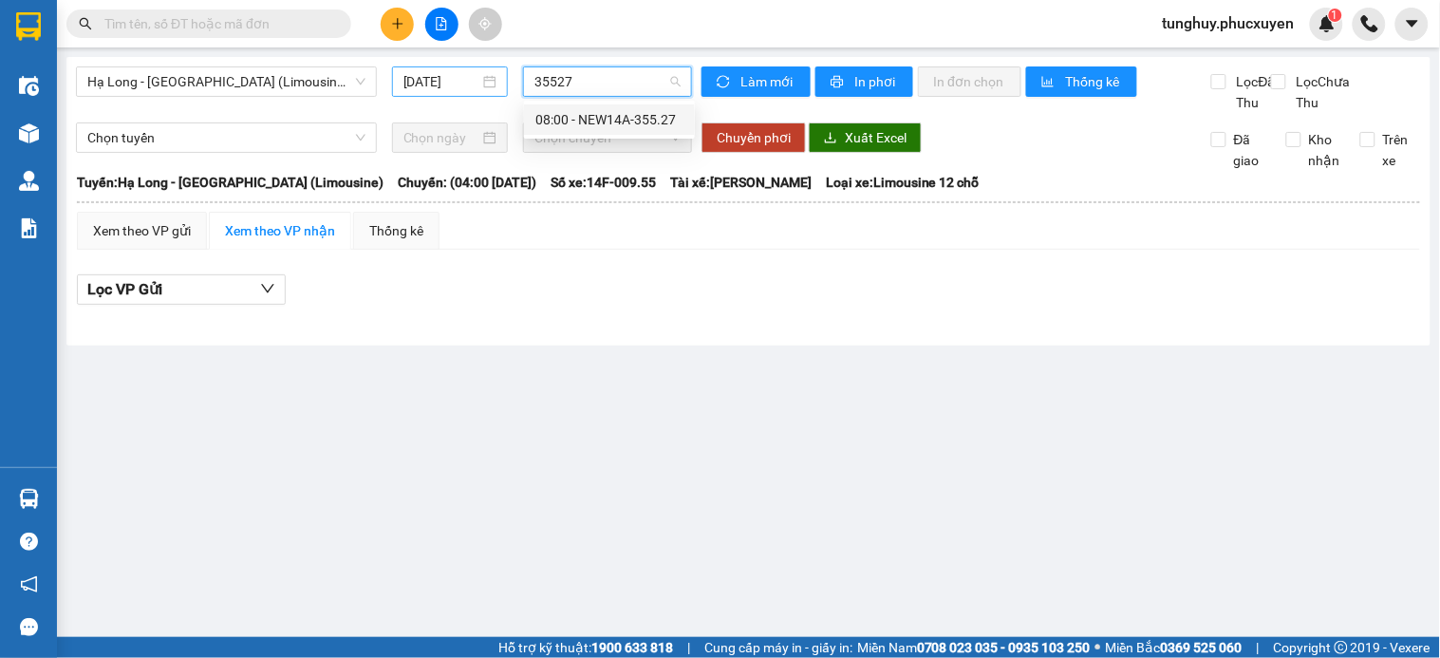
type input "35527"
click at [465, 67] on div "[DATE]" at bounding box center [450, 81] width 117 height 30
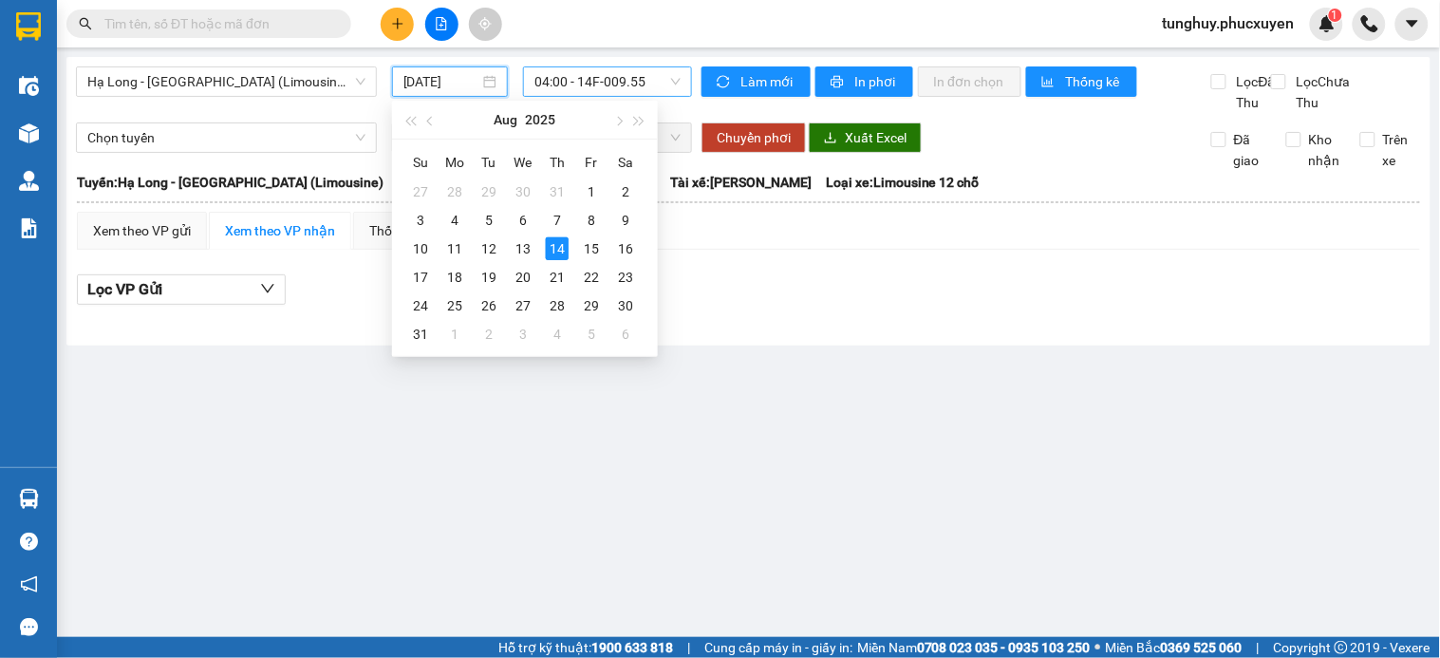
click at [629, 80] on span "04:00 - 14F-009.55" at bounding box center [607, 81] width 146 height 28
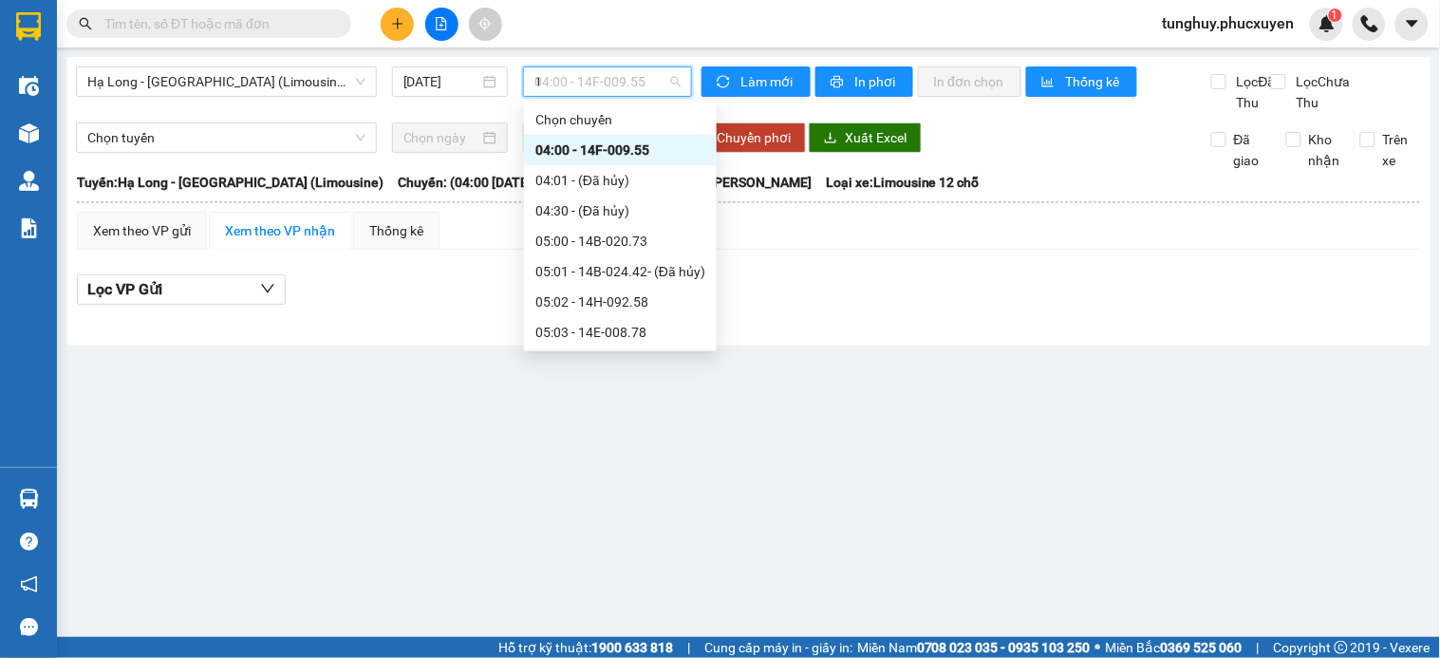
type input "16"
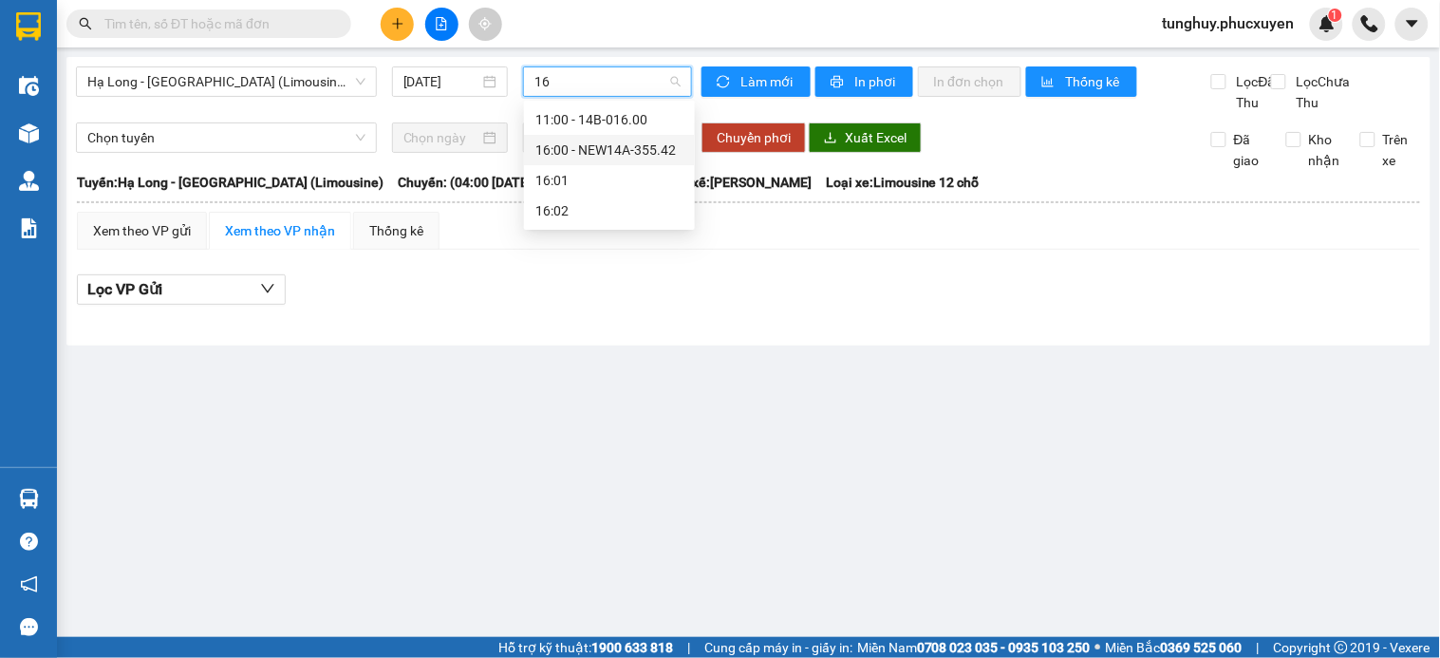
click at [618, 155] on div "16:00 - NEW14A-355.42" at bounding box center [609, 150] width 148 height 21
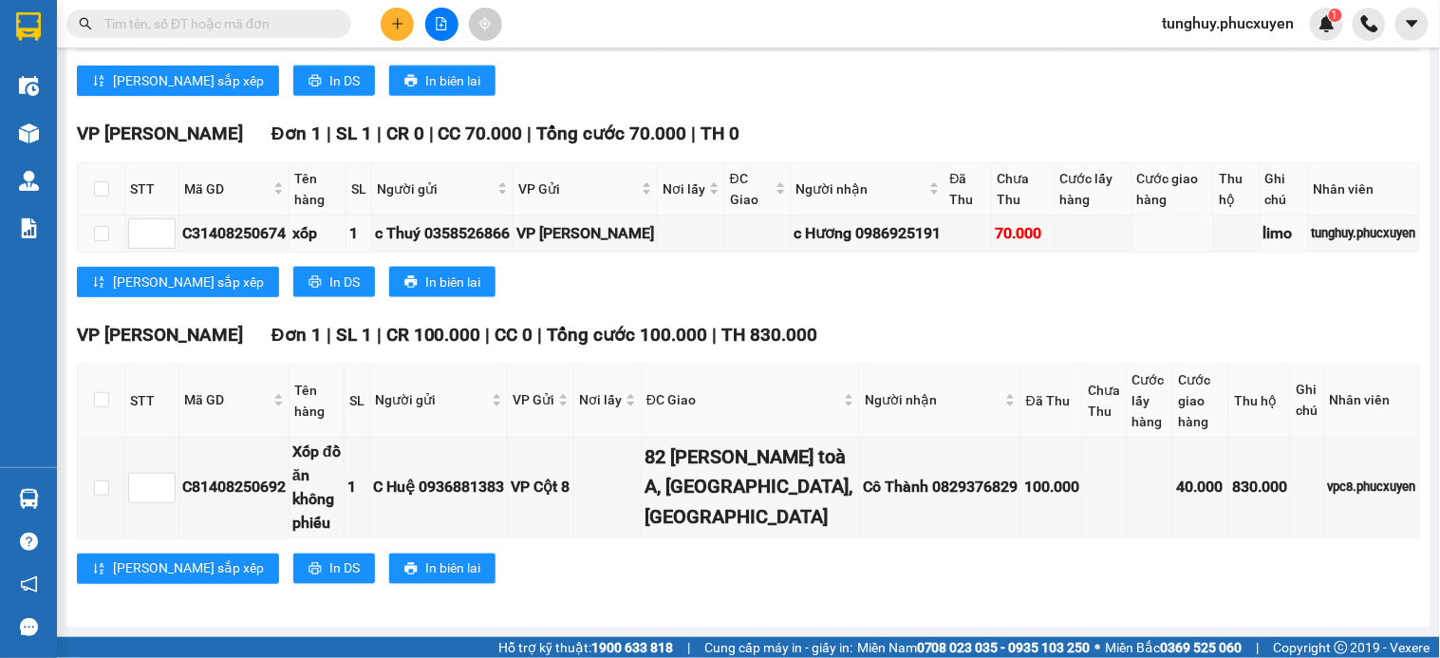
scroll to position [592, 0]
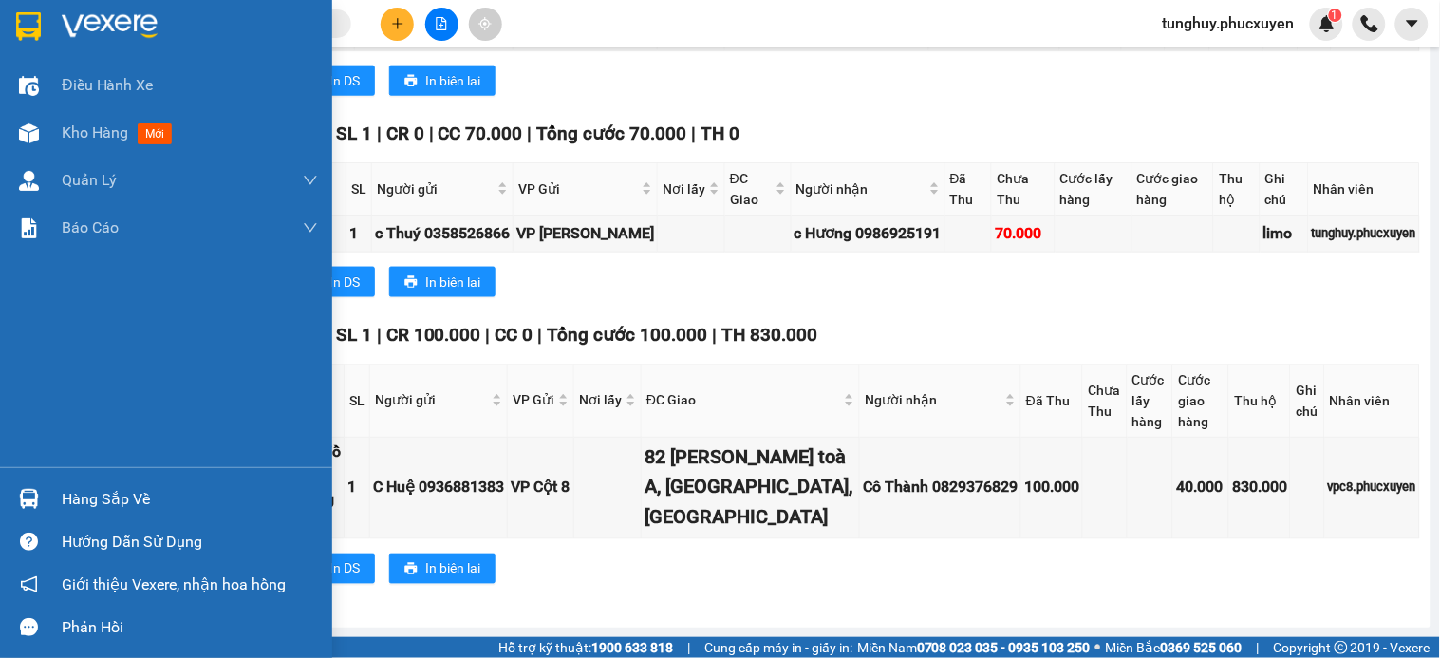
click at [35, 491] on img at bounding box center [29, 499] width 20 height 20
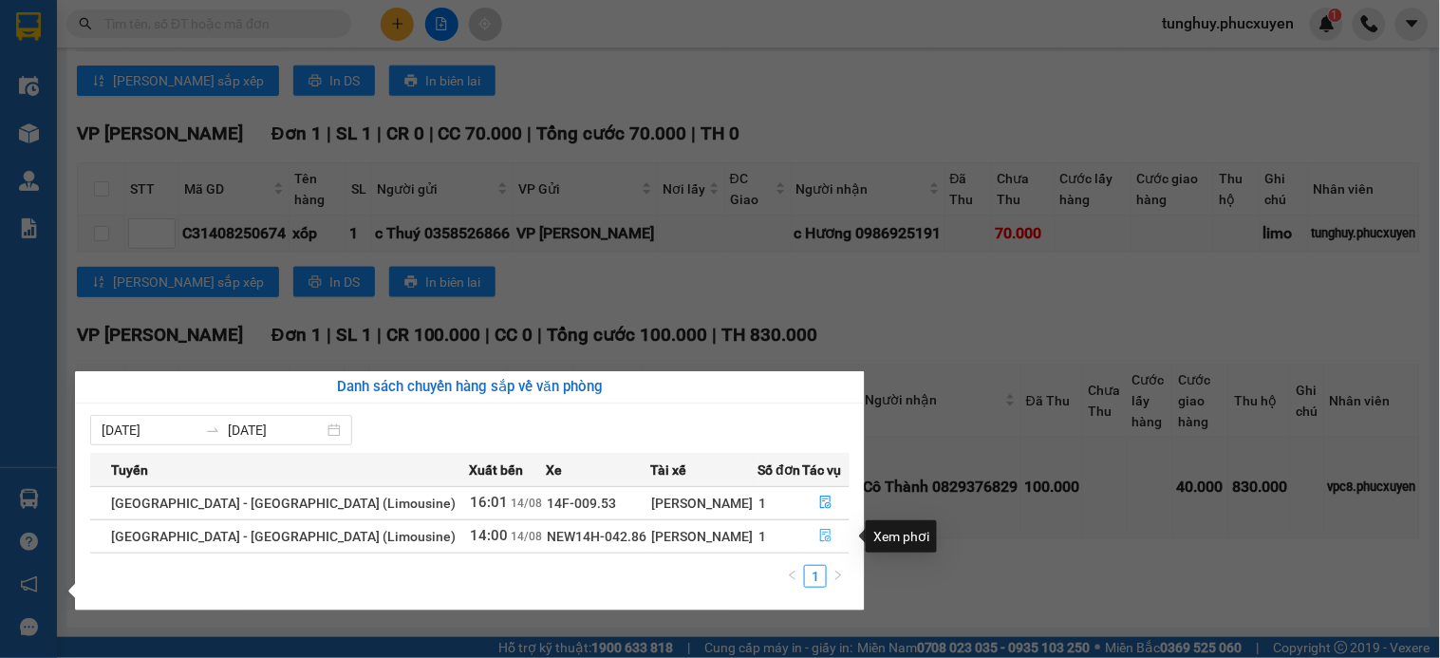
click at [819, 539] on icon "file-done" at bounding box center [825, 535] width 13 height 13
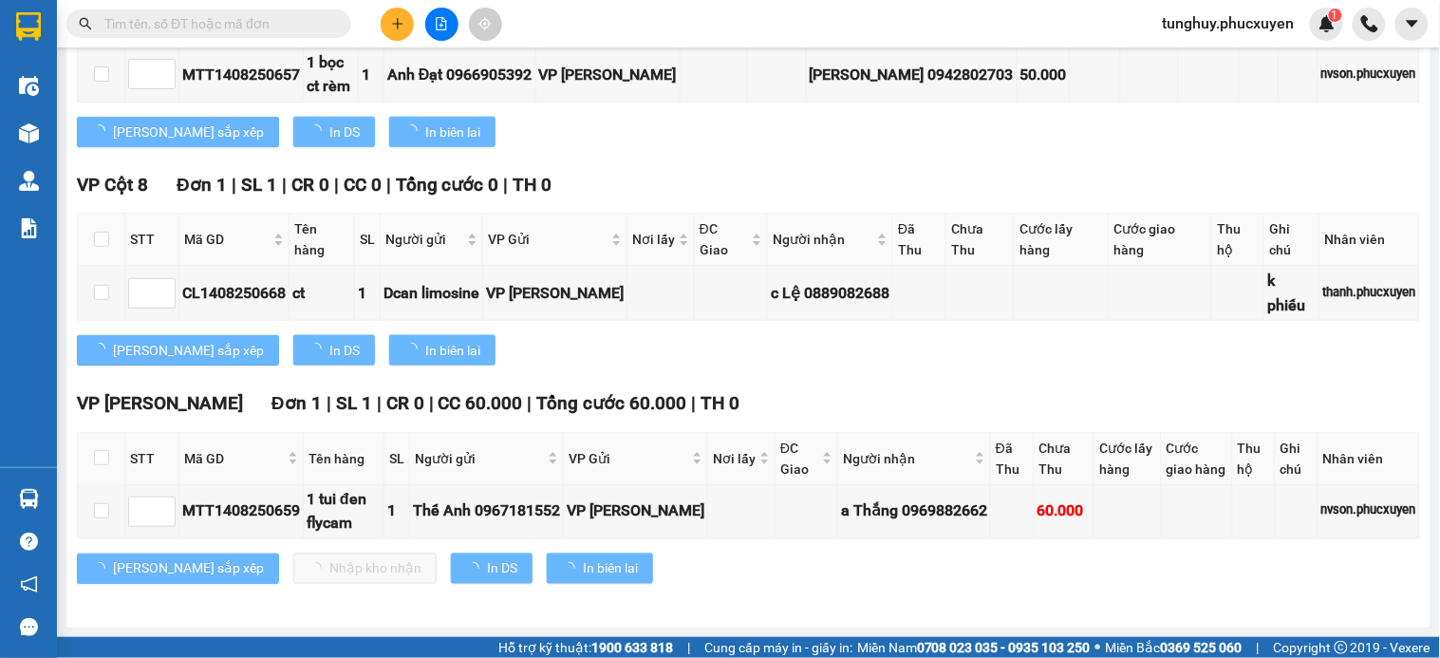
scroll to position [452, 0]
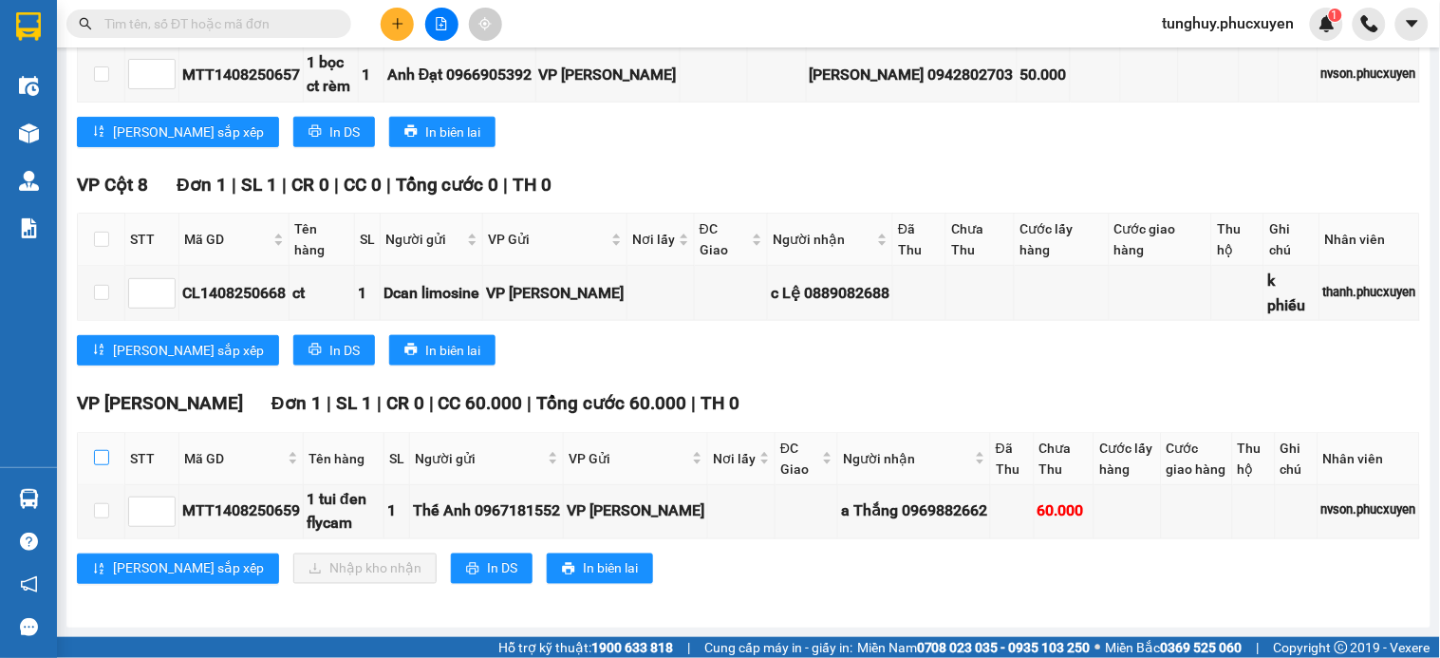
click at [104, 450] on input "checkbox" at bounding box center [101, 457] width 15 height 15
checkbox input "true"
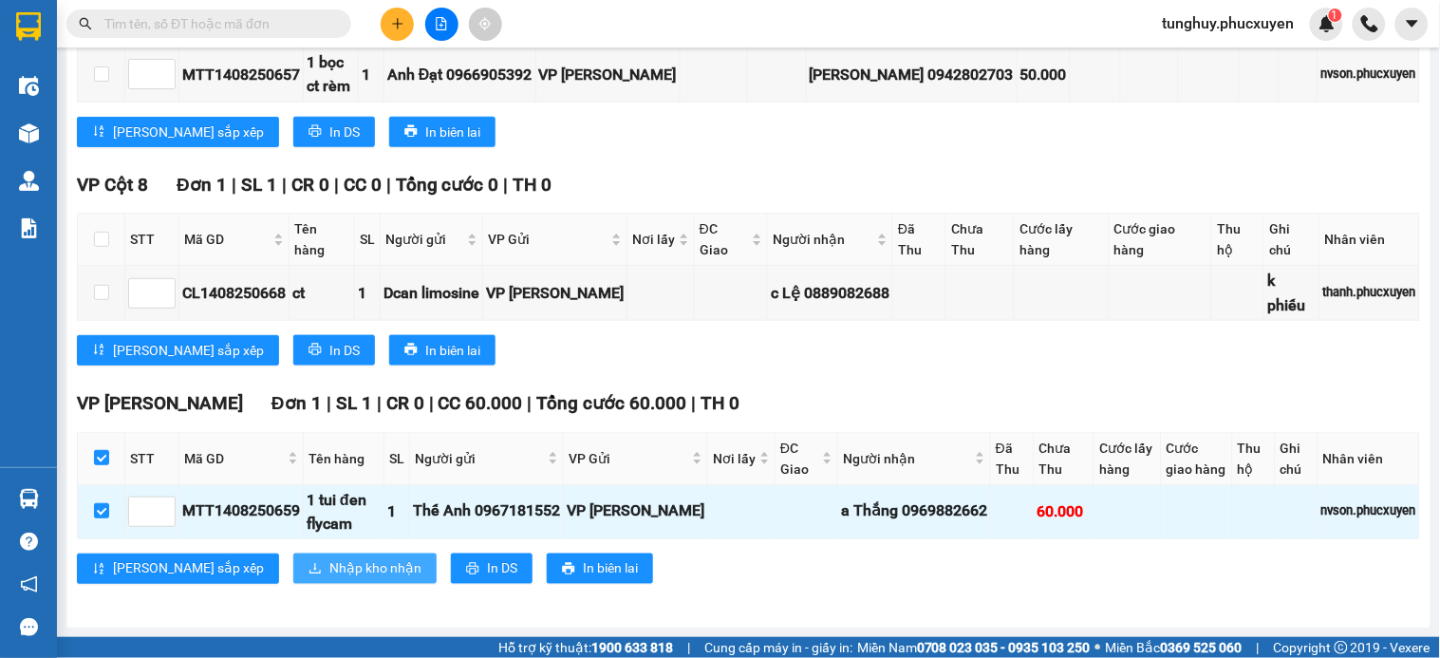
click at [329, 562] on span "Nhập kho nhận" at bounding box center [375, 568] width 92 height 21
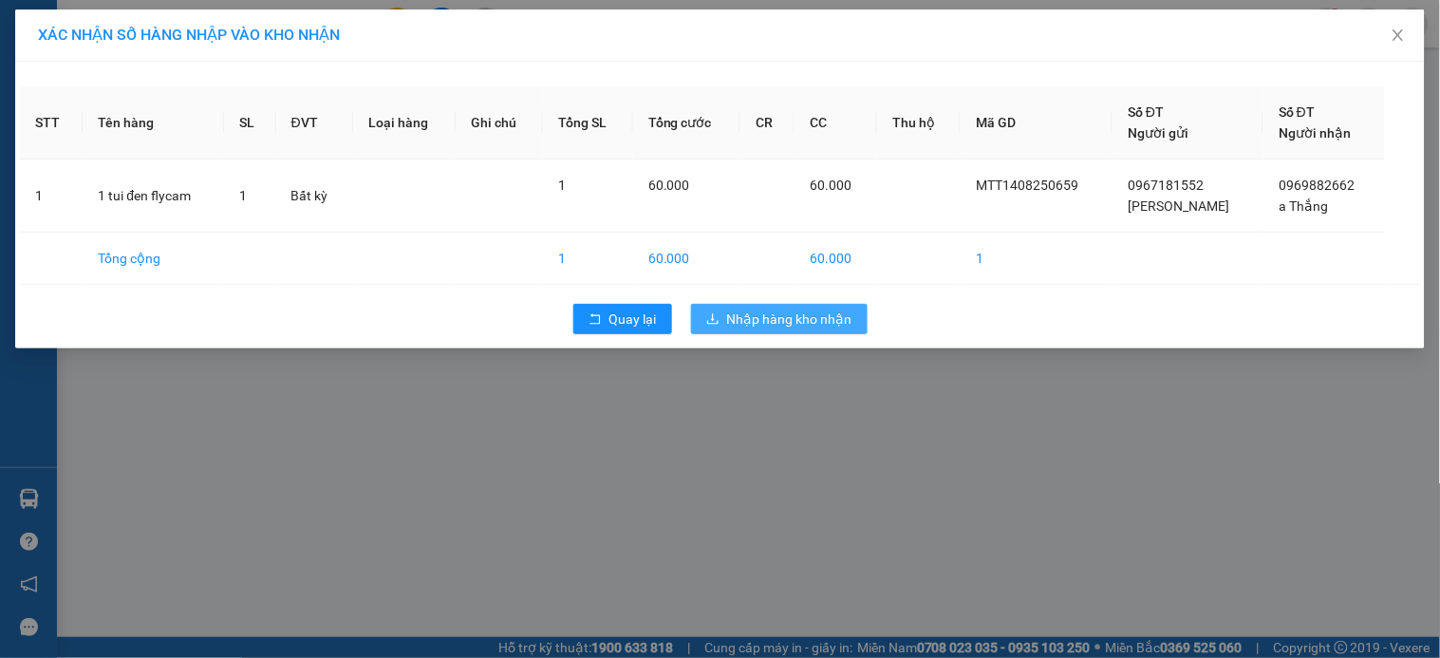
click at [767, 332] on button "Nhập hàng kho nhận" at bounding box center [779, 319] width 177 height 30
click at [773, 314] on span "Nhập hàng kho nhận" at bounding box center [789, 319] width 125 height 21
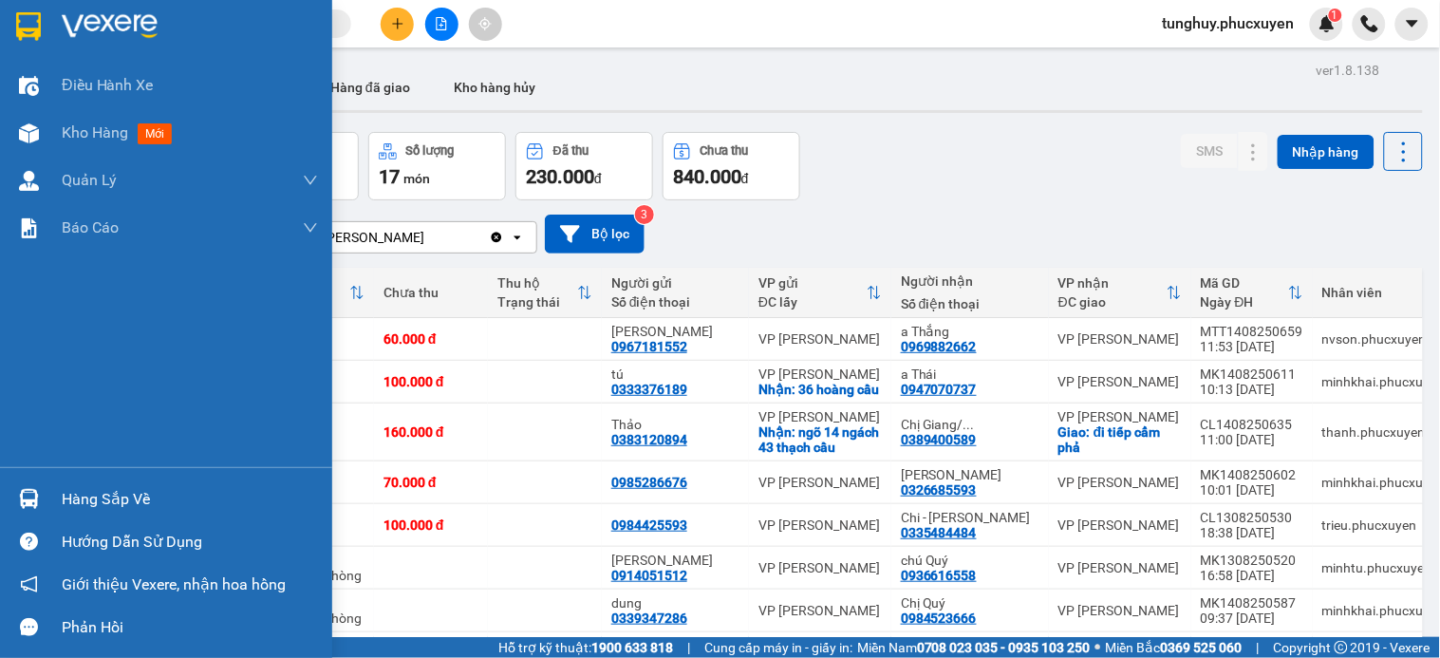
click at [40, 492] on div at bounding box center [28, 498] width 33 height 33
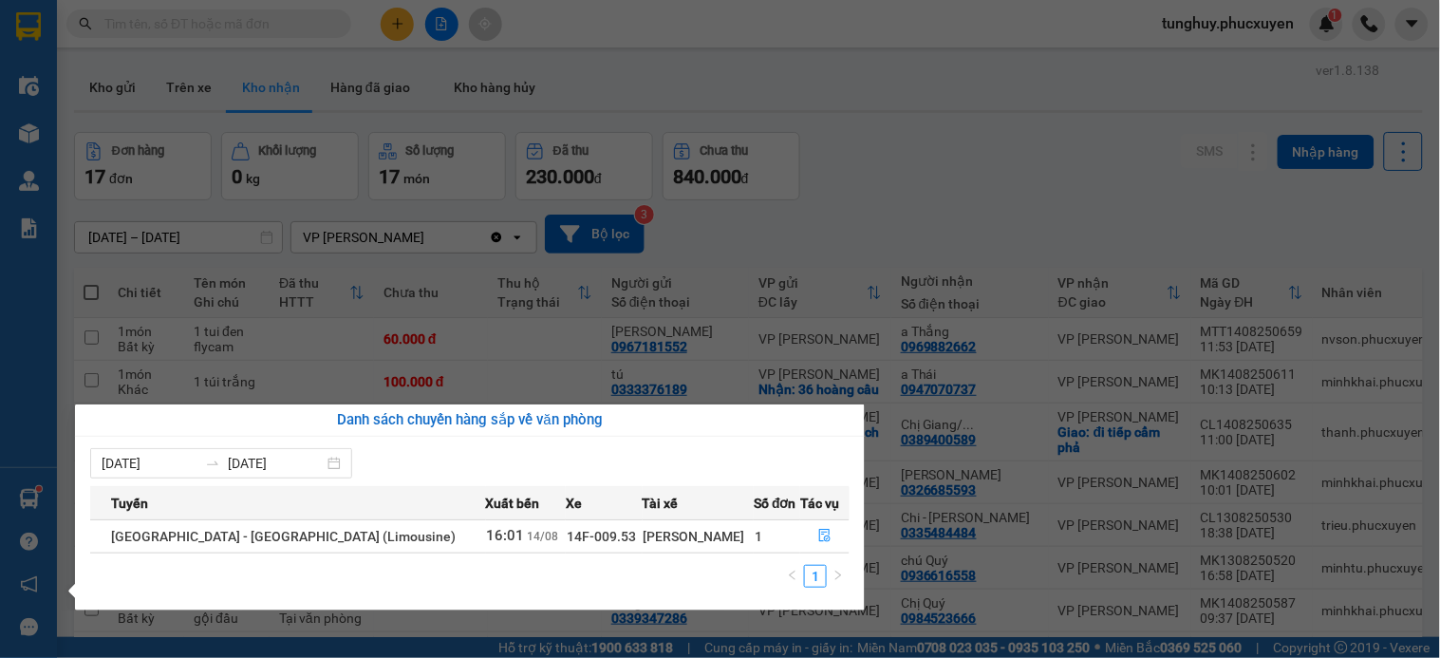
click at [288, 319] on section "Kết quả tìm kiếm ( 2 ) Bộ lọc Mã ĐH Trạng thái Món hàng Thu hộ Tổng cước Chưa c…" at bounding box center [720, 329] width 1440 height 658
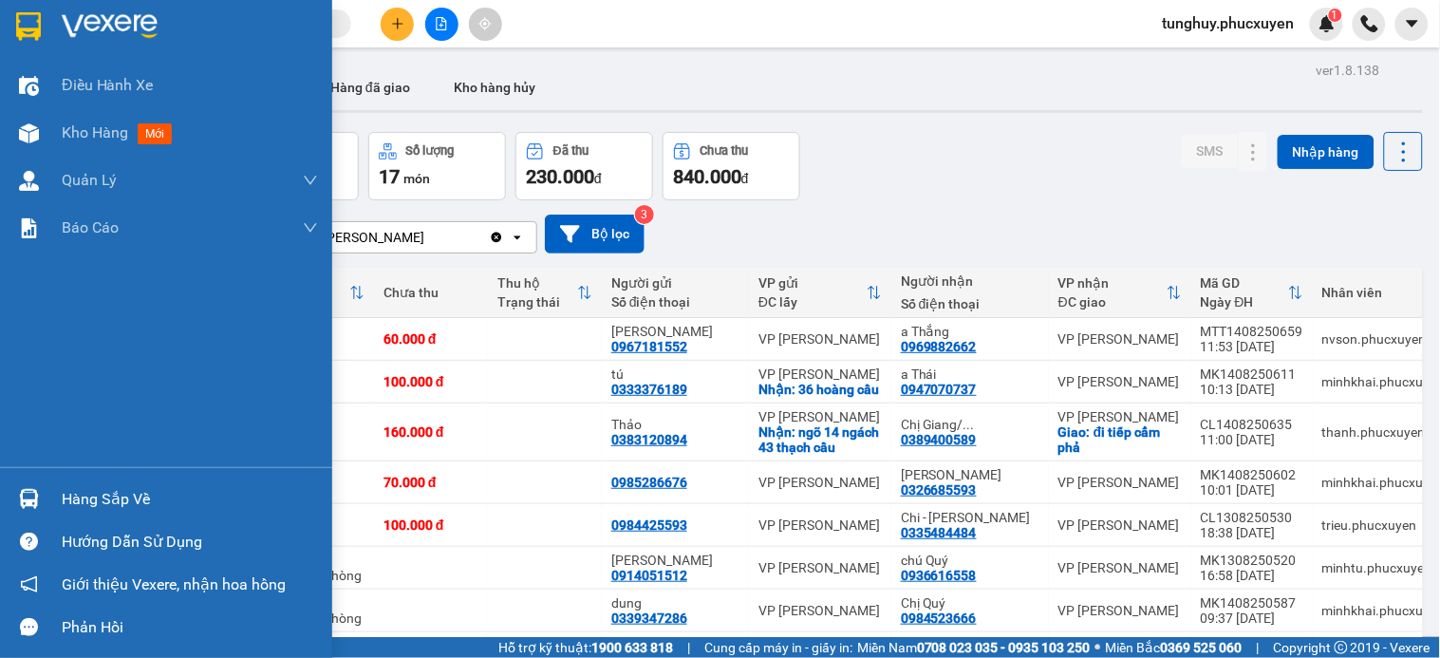
click at [28, 496] on img at bounding box center [29, 499] width 20 height 20
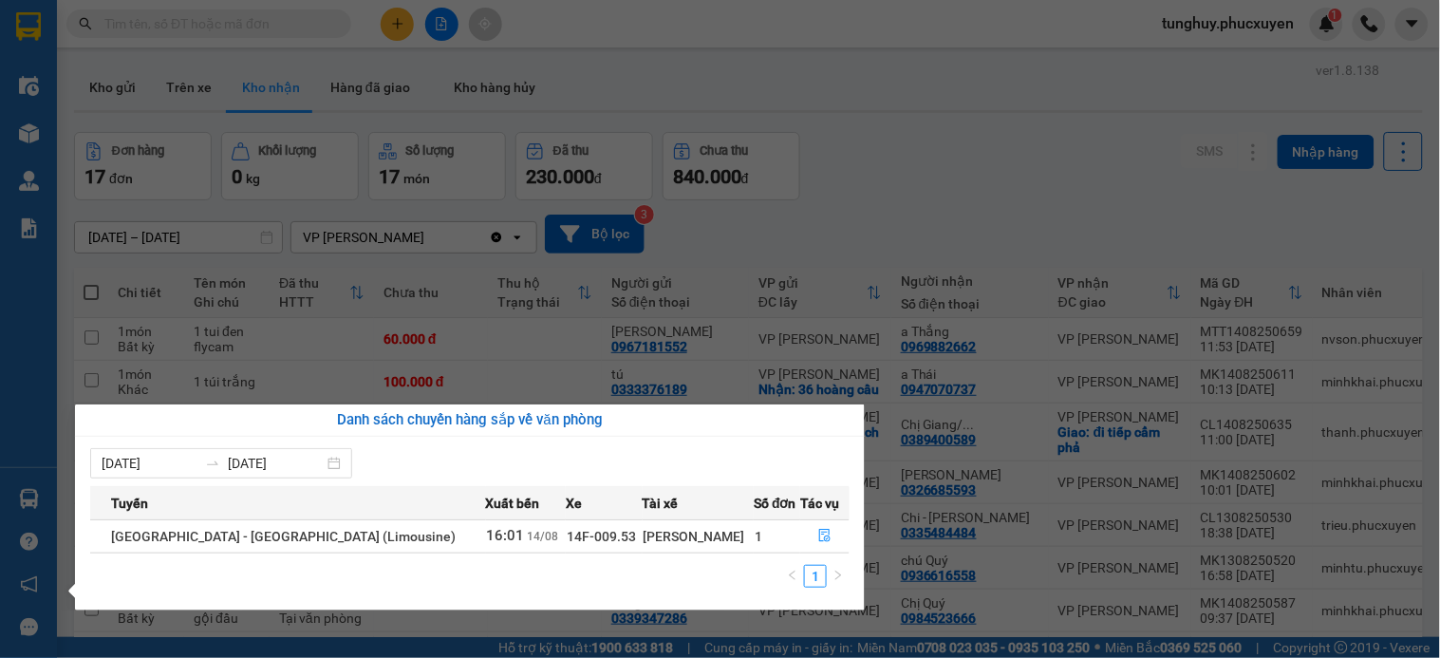
click at [1063, 229] on section "Kết quả tìm kiếm ( 2 ) Bộ lọc Mã ĐH Trạng thái Món hàng Thu hộ Tổng cước Chưa c…" at bounding box center [720, 329] width 1440 height 658
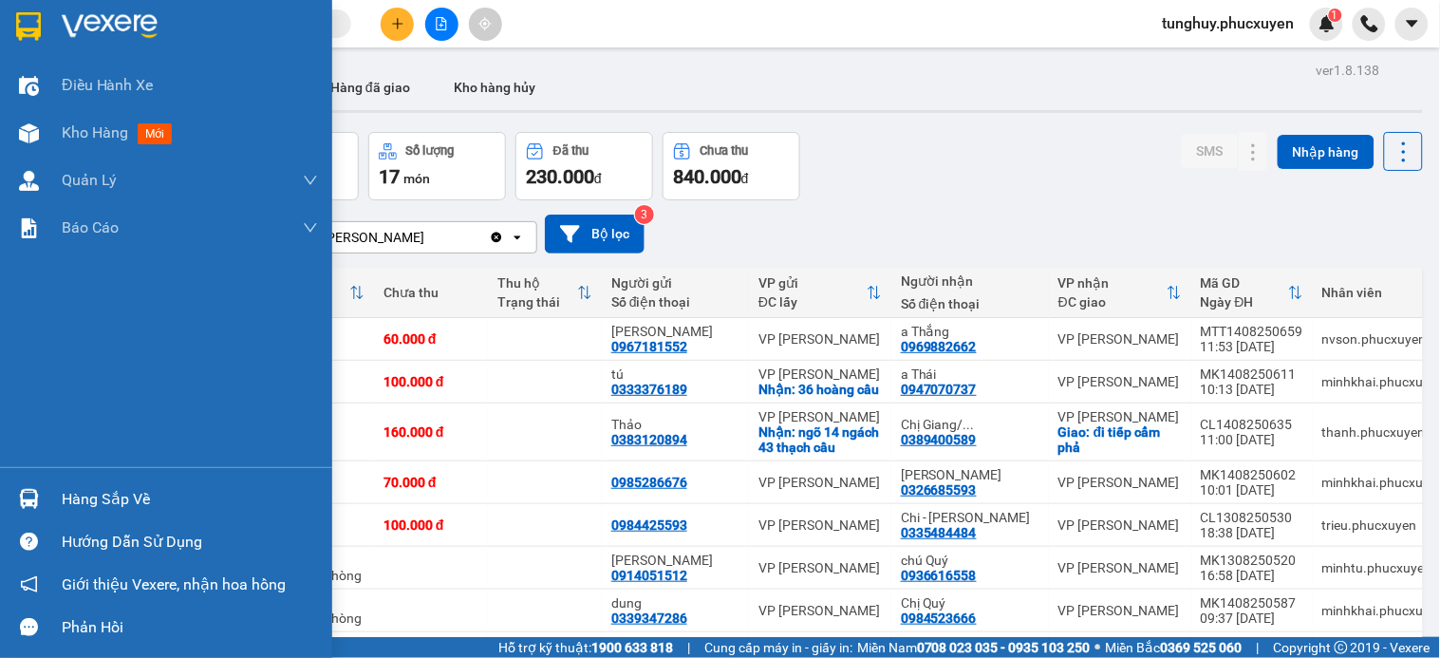
click at [13, 495] on div at bounding box center [28, 498] width 33 height 33
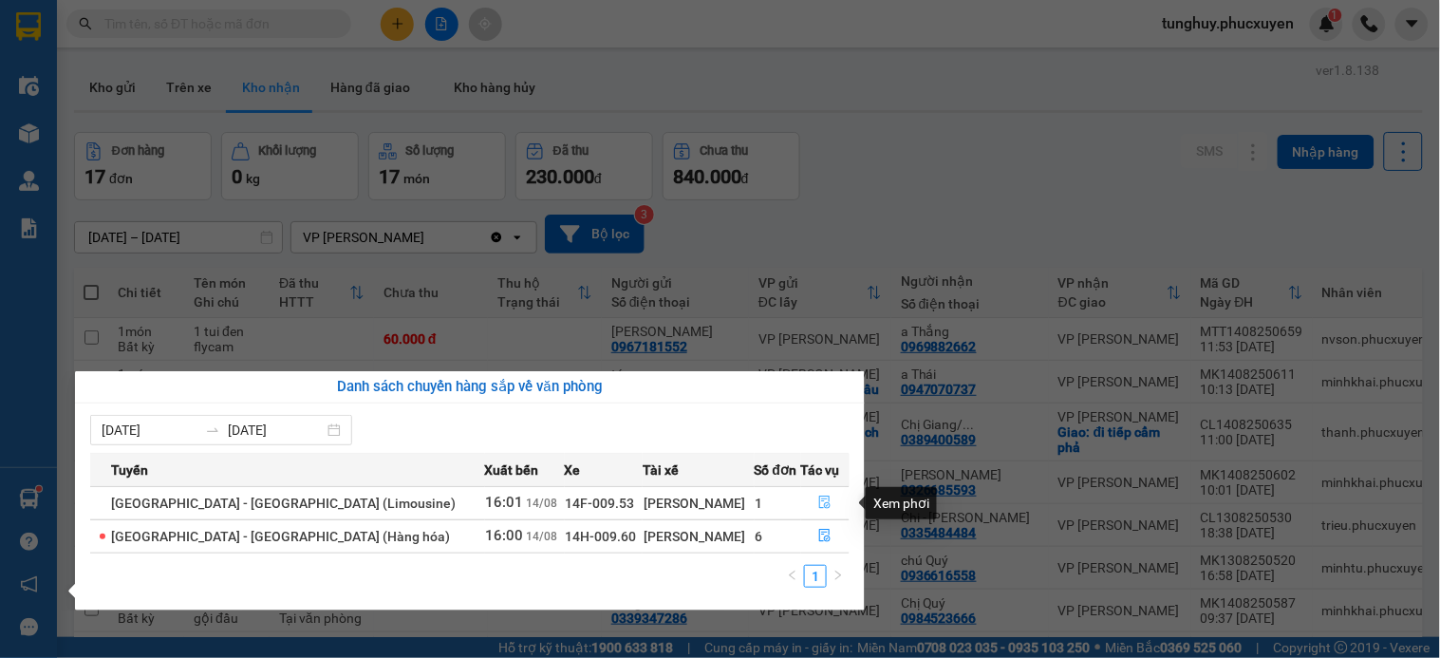
click at [818, 509] on span "file-done" at bounding box center [824, 503] width 13 height 15
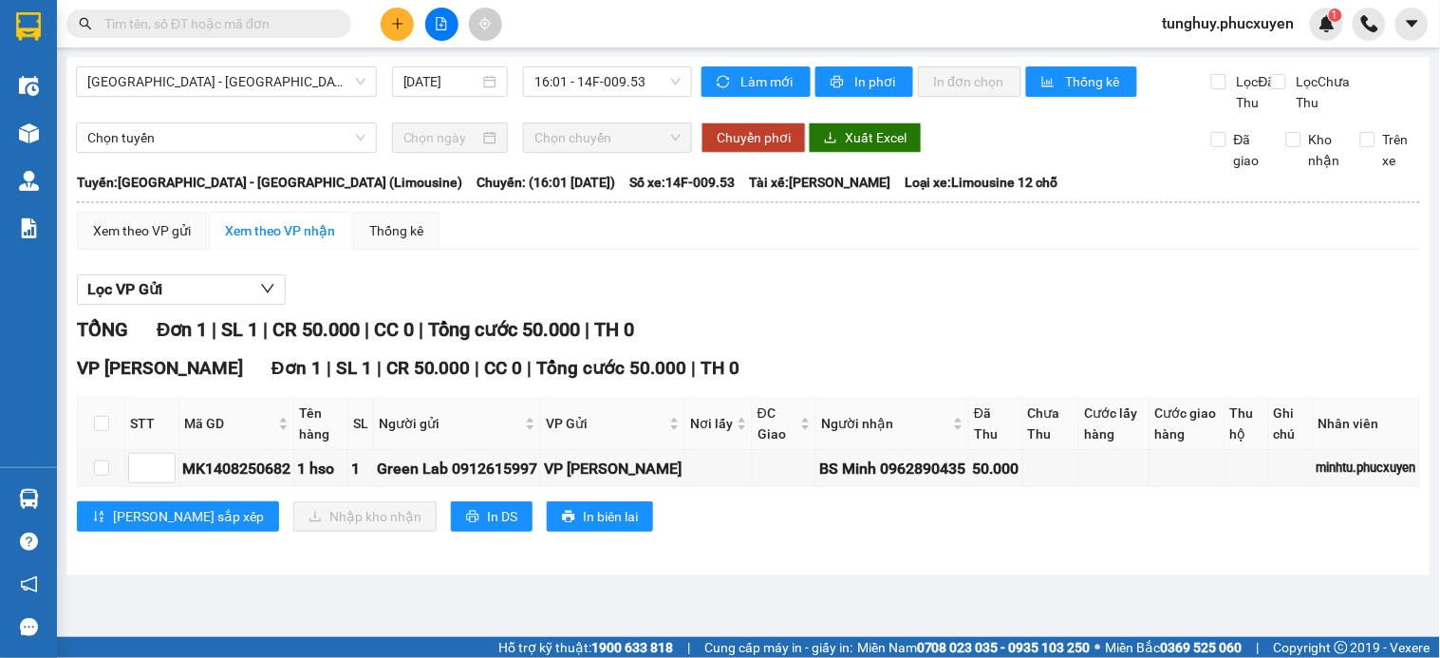
click at [370, 61] on div "Hà Nội - Hạ Long (Limousine) 14/08/2025 16:01 - 14F-009.53 Làm mới In phơi In đ…" at bounding box center [748, 316] width 1364 height 518
click at [368, 77] on div "[GEOGRAPHIC_DATA] - [GEOGRAPHIC_DATA] (Limousine)" at bounding box center [226, 81] width 301 height 30
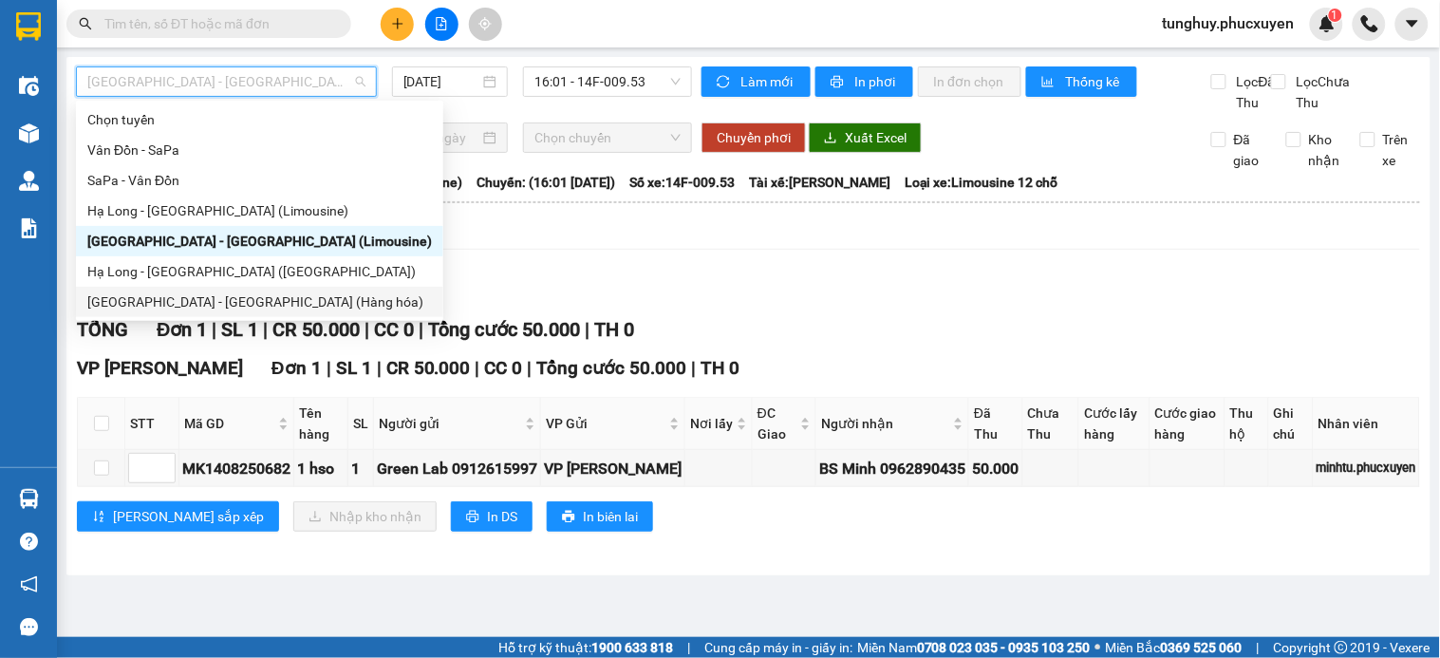
click at [166, 306] on div "[GEOGRAPHIC_DATA] - [GEOGRAPHIC_DATA] (Hàng hóa)" at bounding box center [259, 301] width 345 height 21
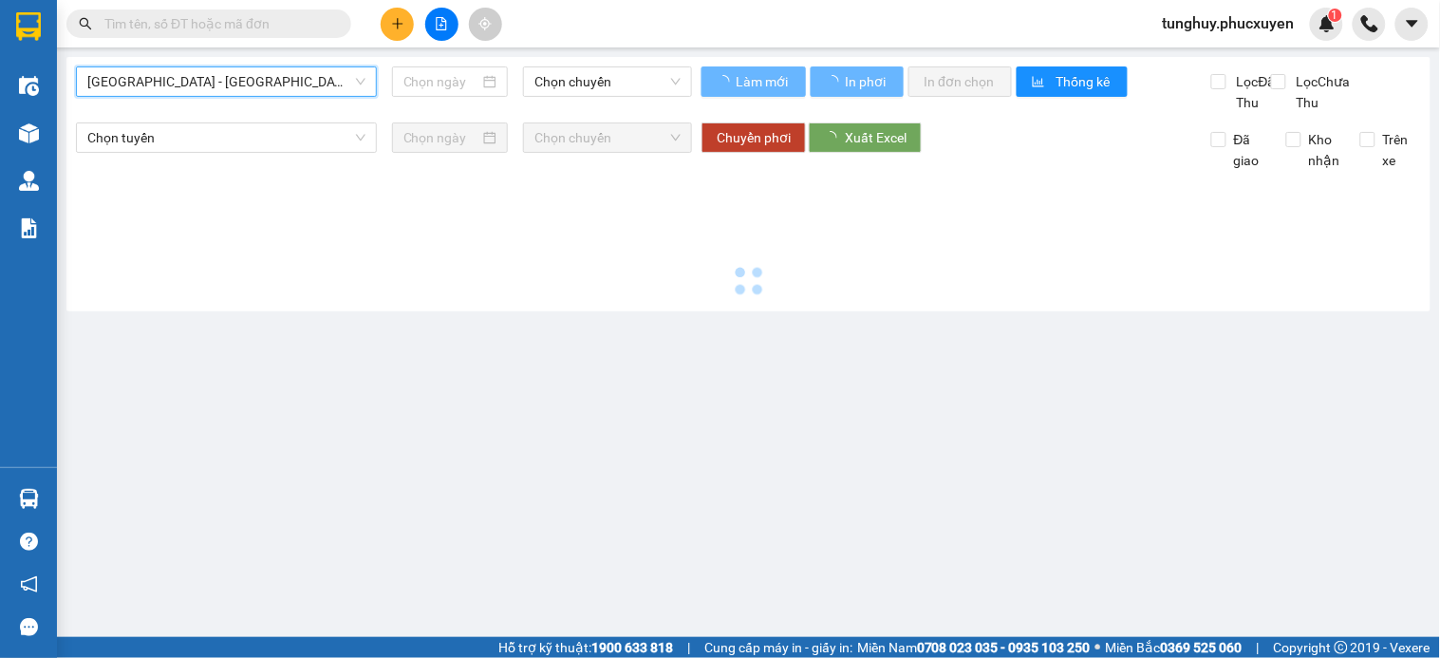
type input "[DATE]"
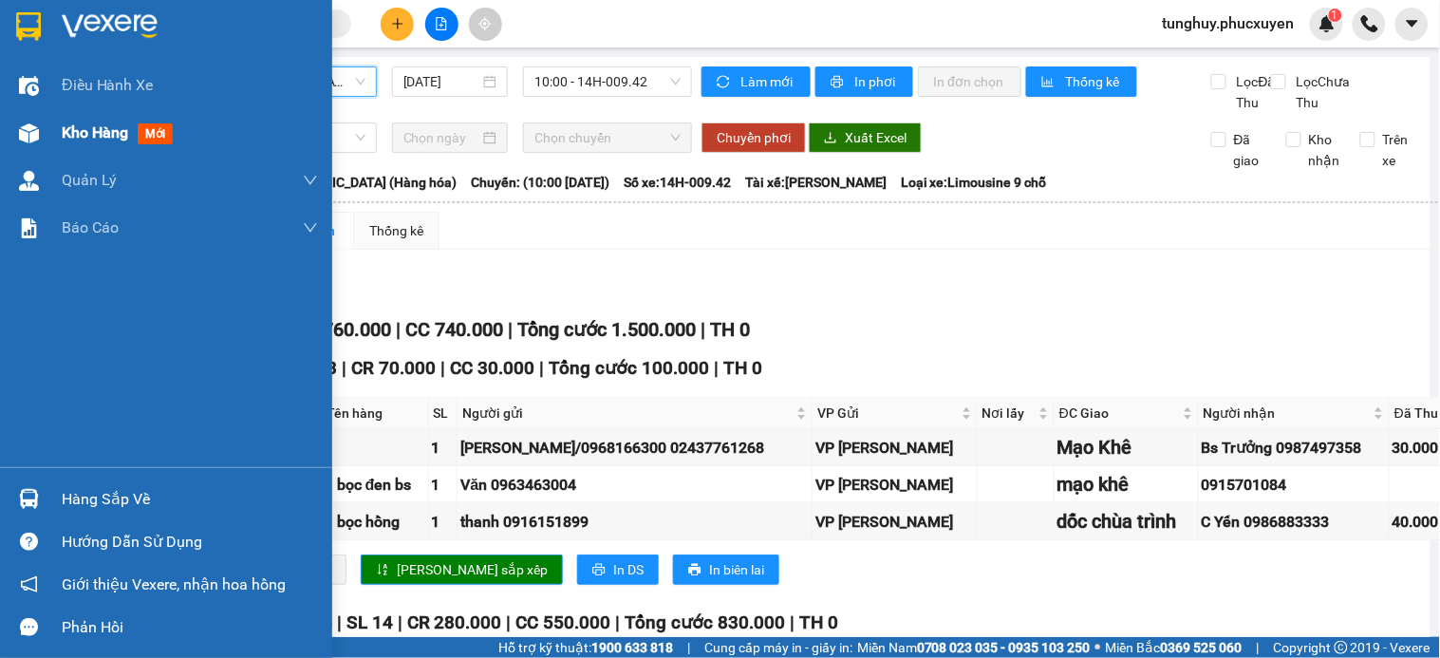
click at [29, 140] on img at bounding box center [29, 133] width 20 height 20
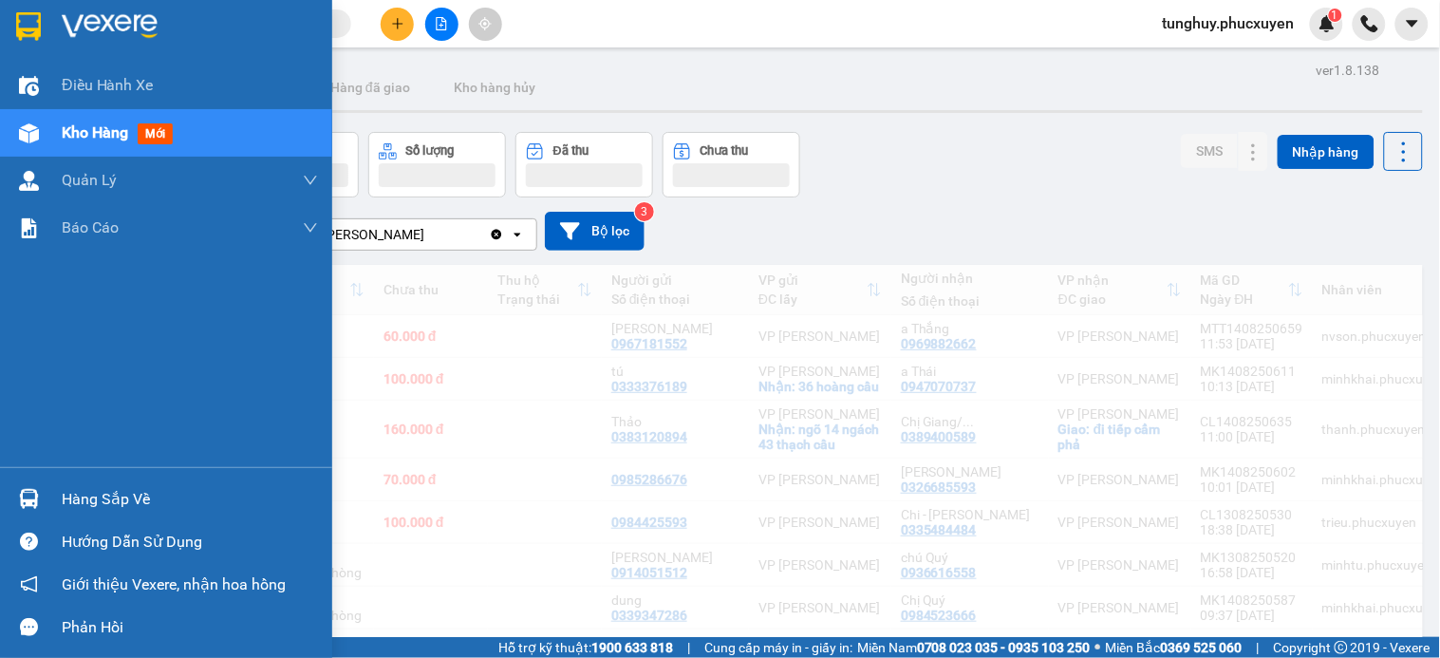
click at [29, 139] on img at bounding box center [29, 133] width 20 height 20
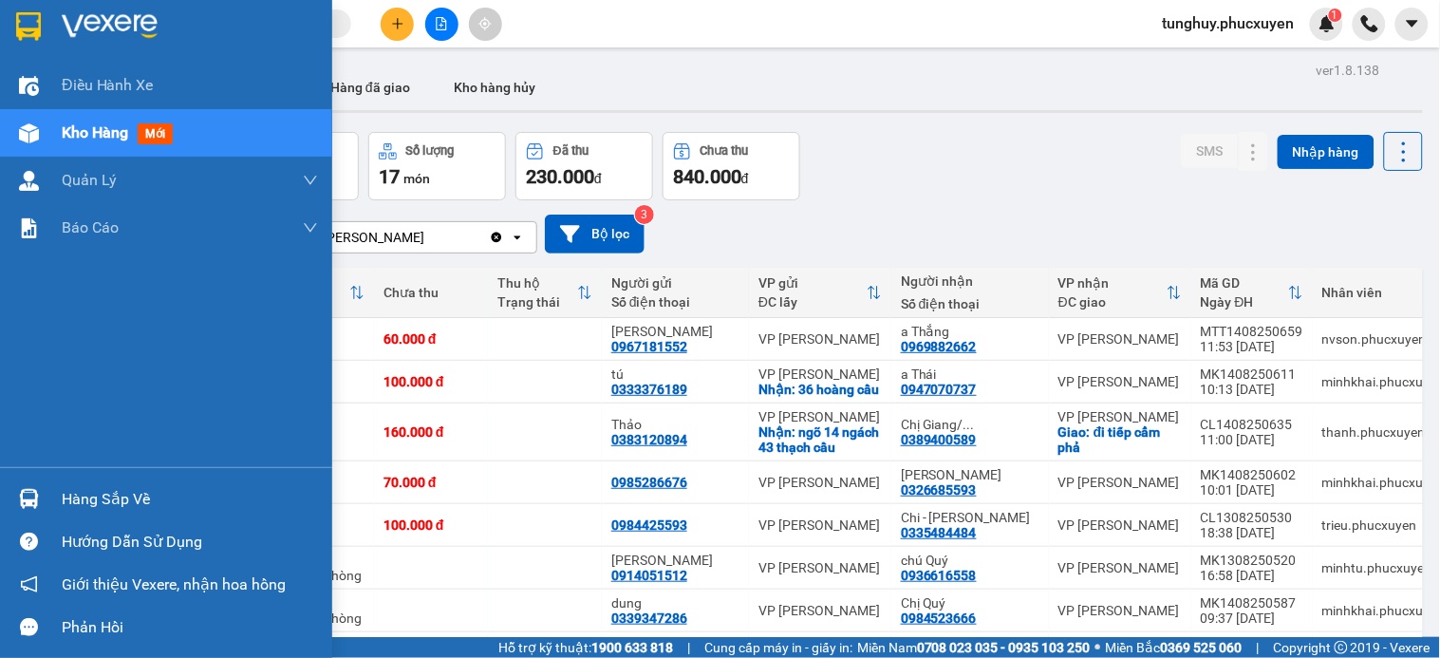
click at [29, 139] on img at bounding box center [29, 133] width 20 height 20
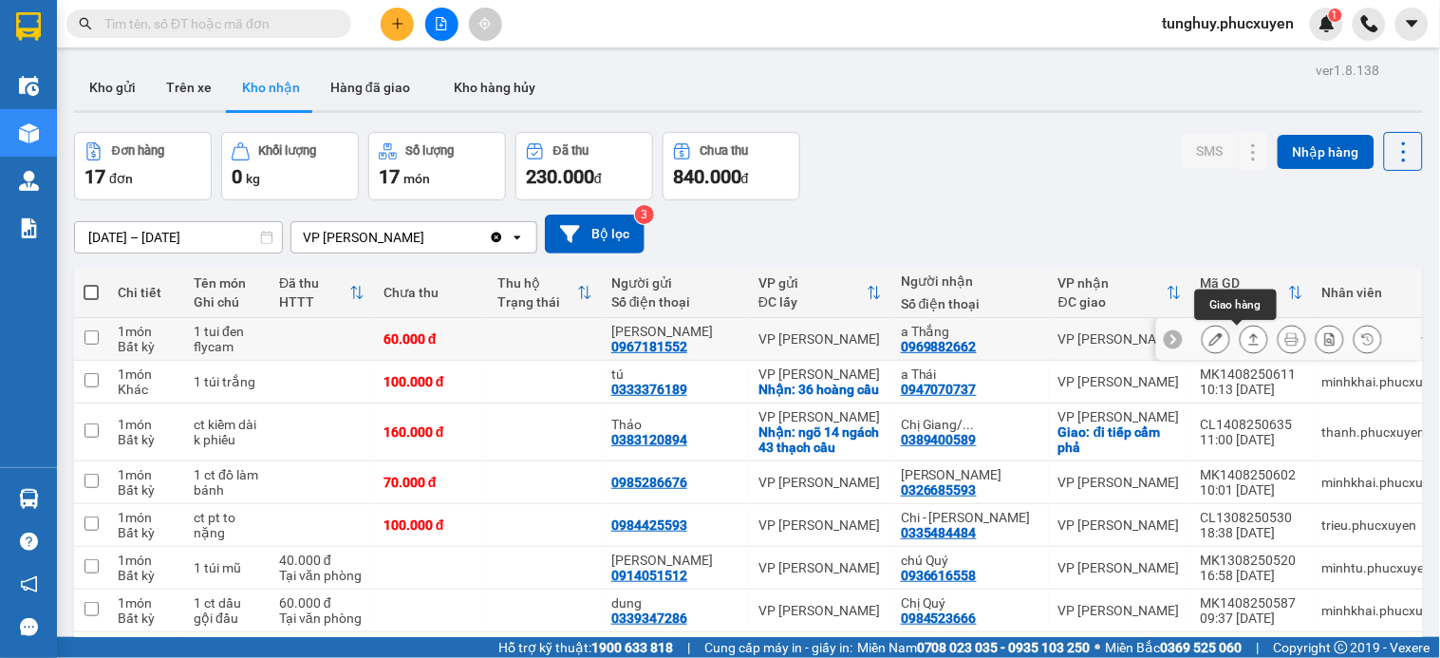
click at [1247, 340] on icon at bounding box center [1253, 338] width 13 height 13
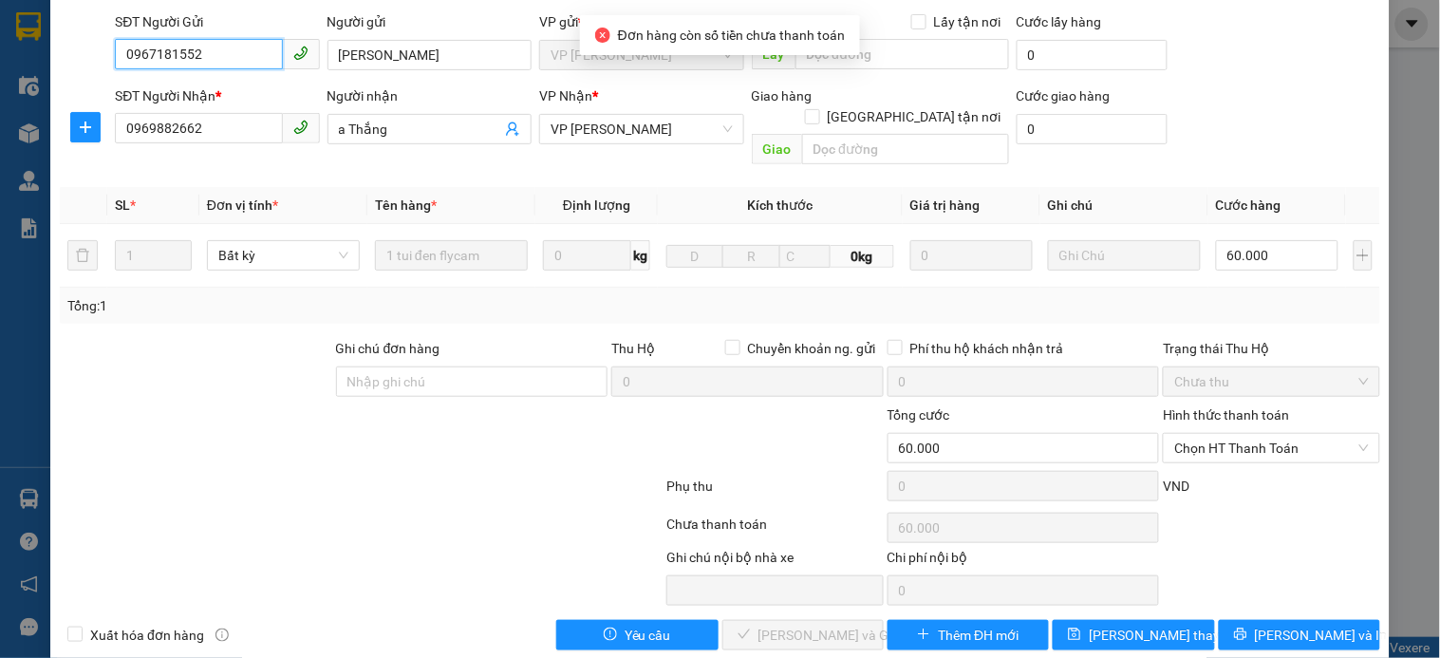
type input "0967181552"
type input "Thế Anh"
type input "0969882662"
type input "a Thắng"
type input "60.000"
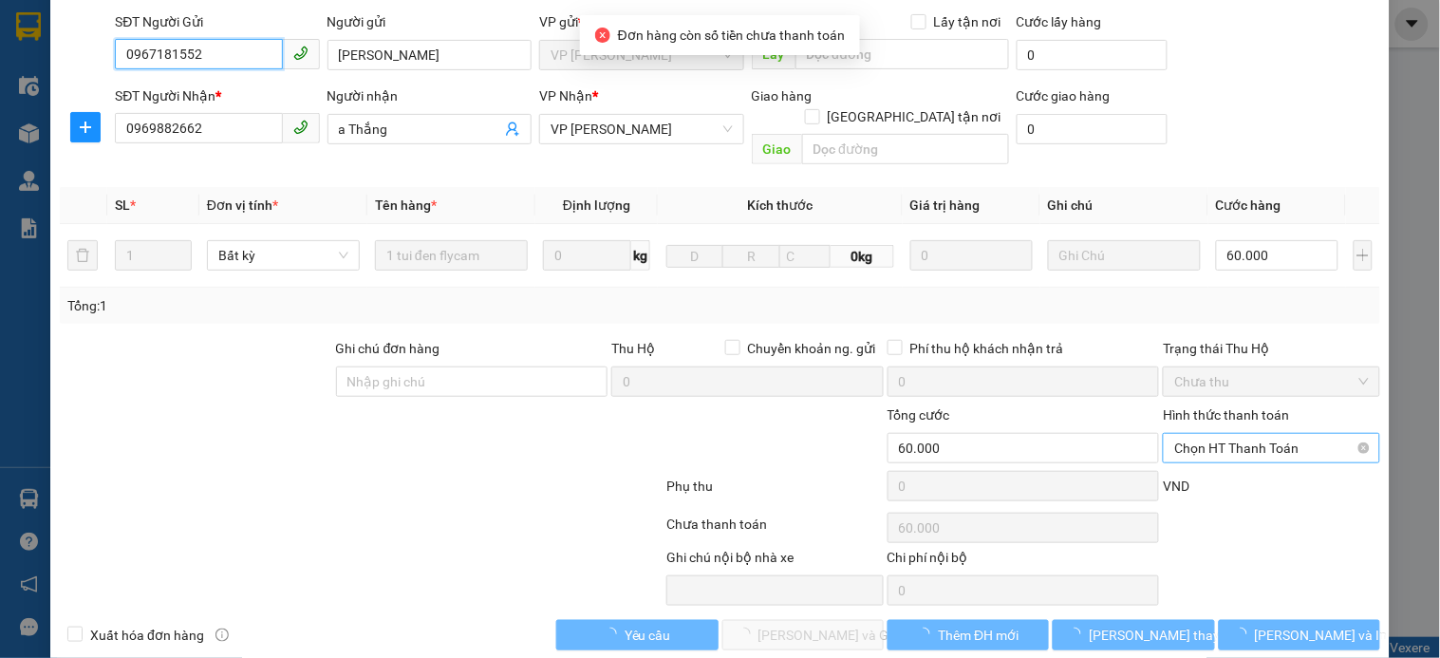
scroll to position [146, 0]
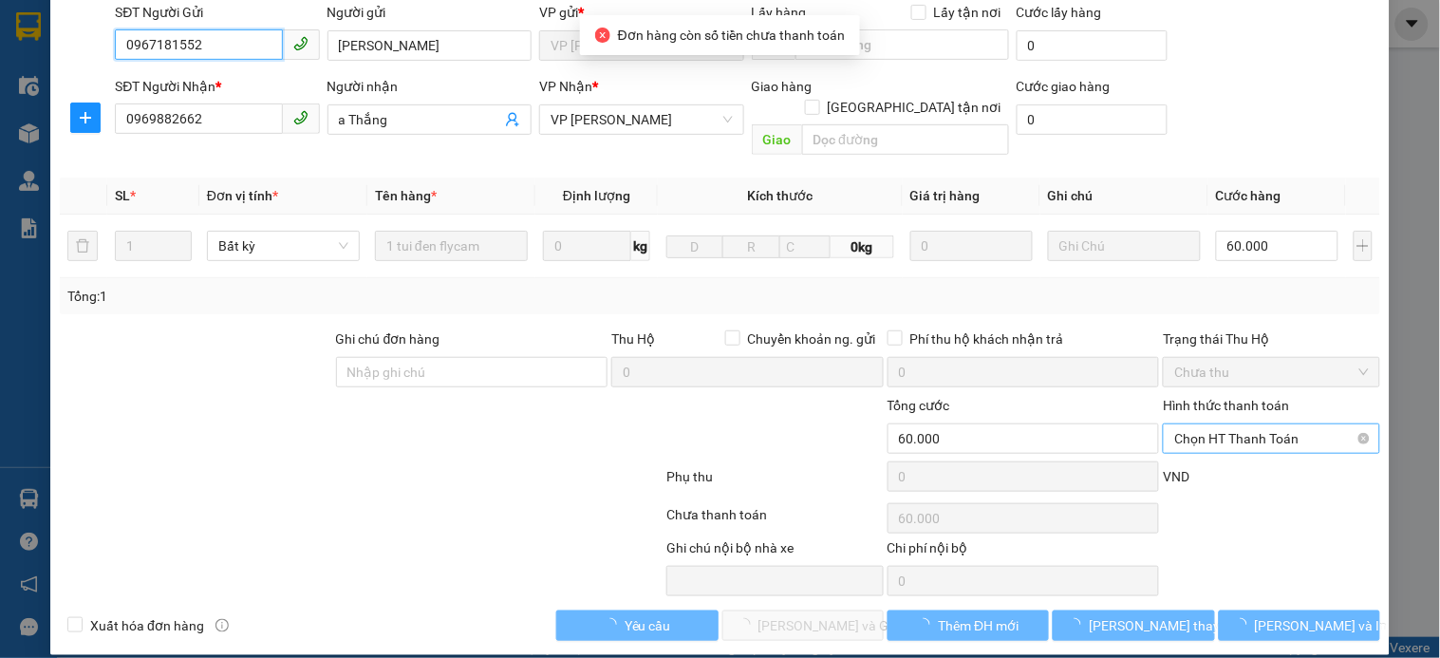
click at [1220, 430] on span "Chọn HT Thanh Toán" at bounding box center [1271, 438] width 194 height 28
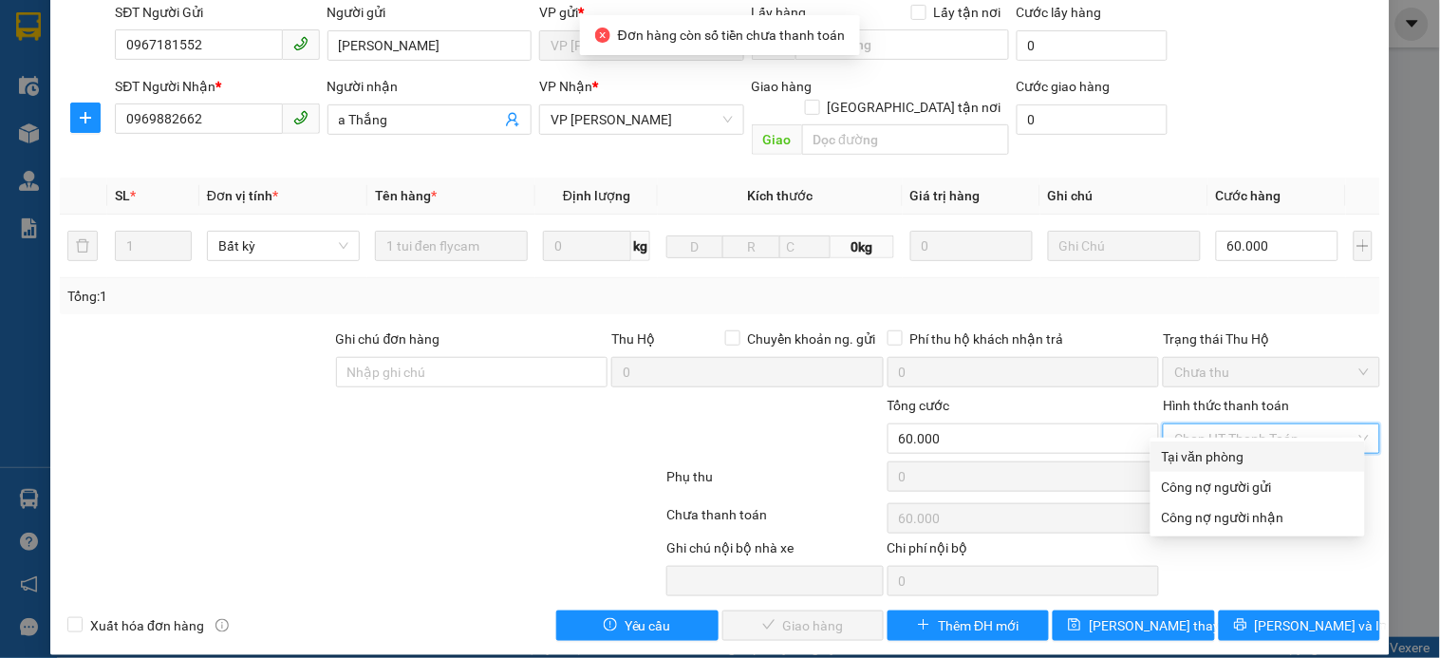
click at [1206, 457] on div "Tại văn phòng" at bounding box center [1258, 456] width 192 height 21
type input "0"
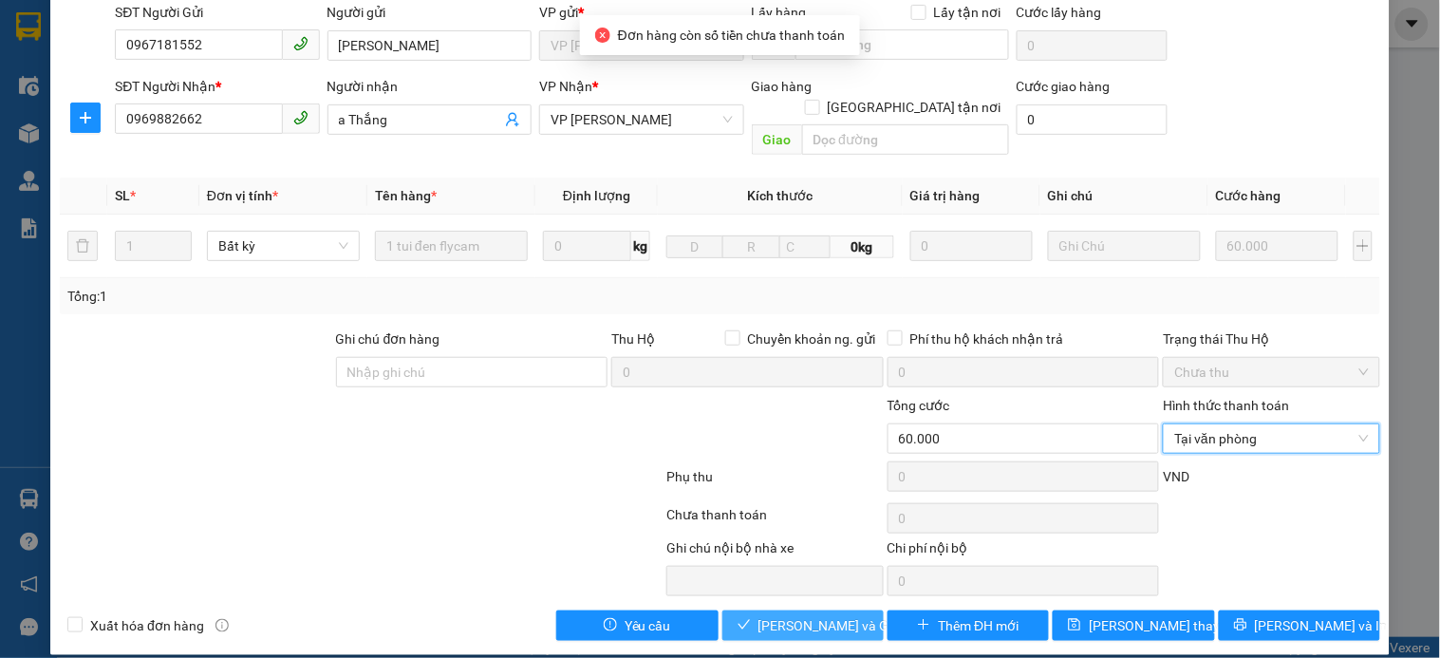
click at [800, 615] on span "Lưu và Giao hàng" at bounding box center [849, 625] width 182 height 21
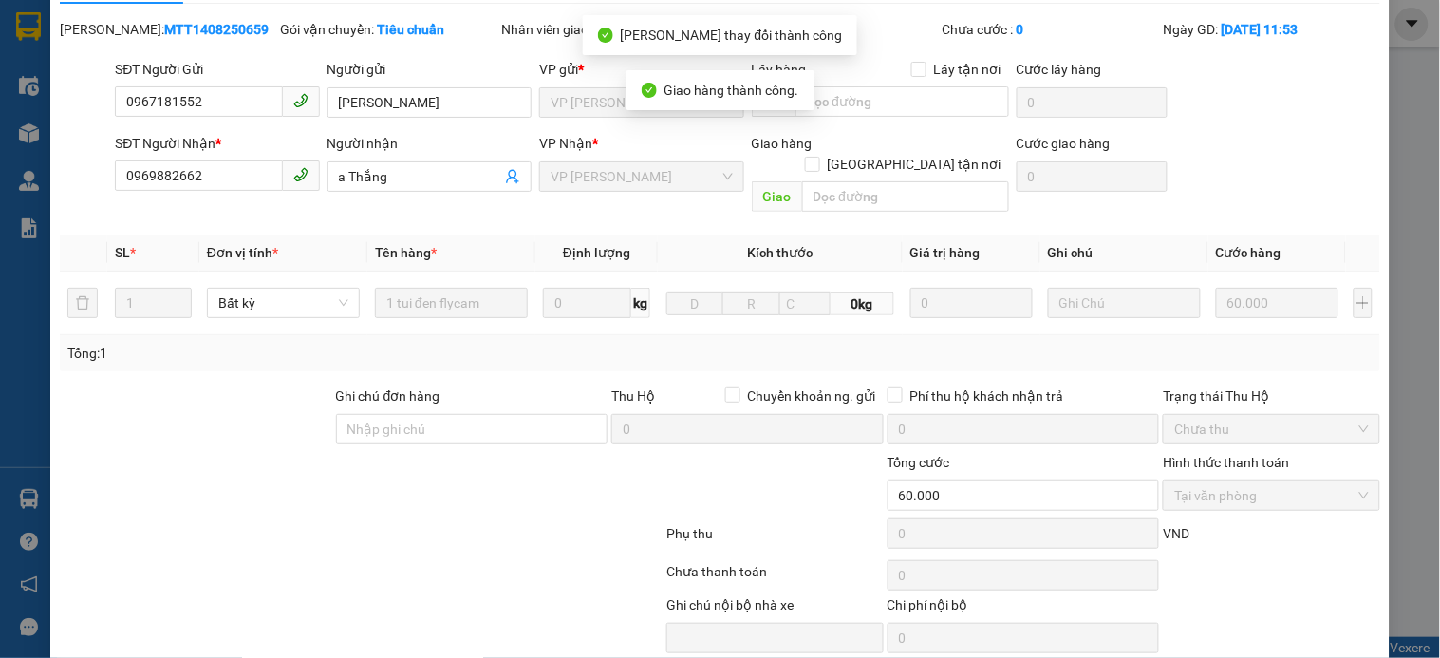
scroll to position [0, 0]
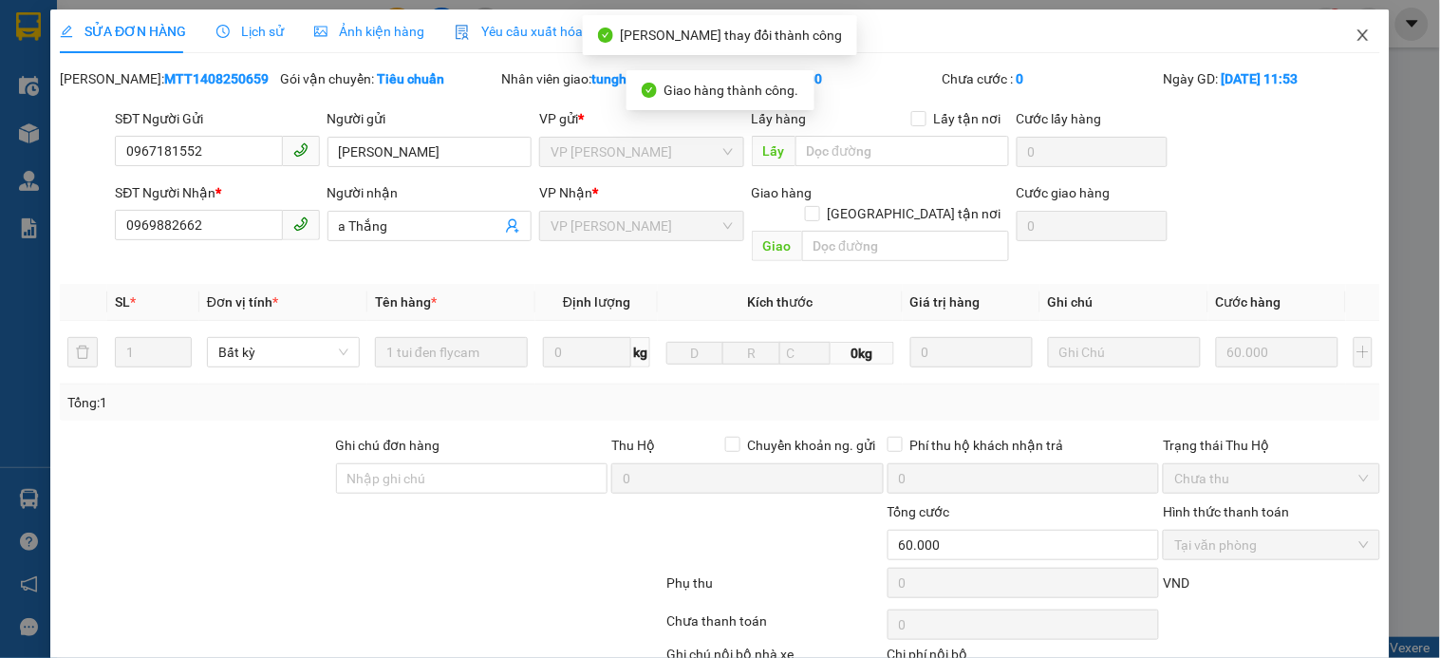
click at [1357, 32] on icon "close" at bounding box center [1362, 34] width 10 height 11
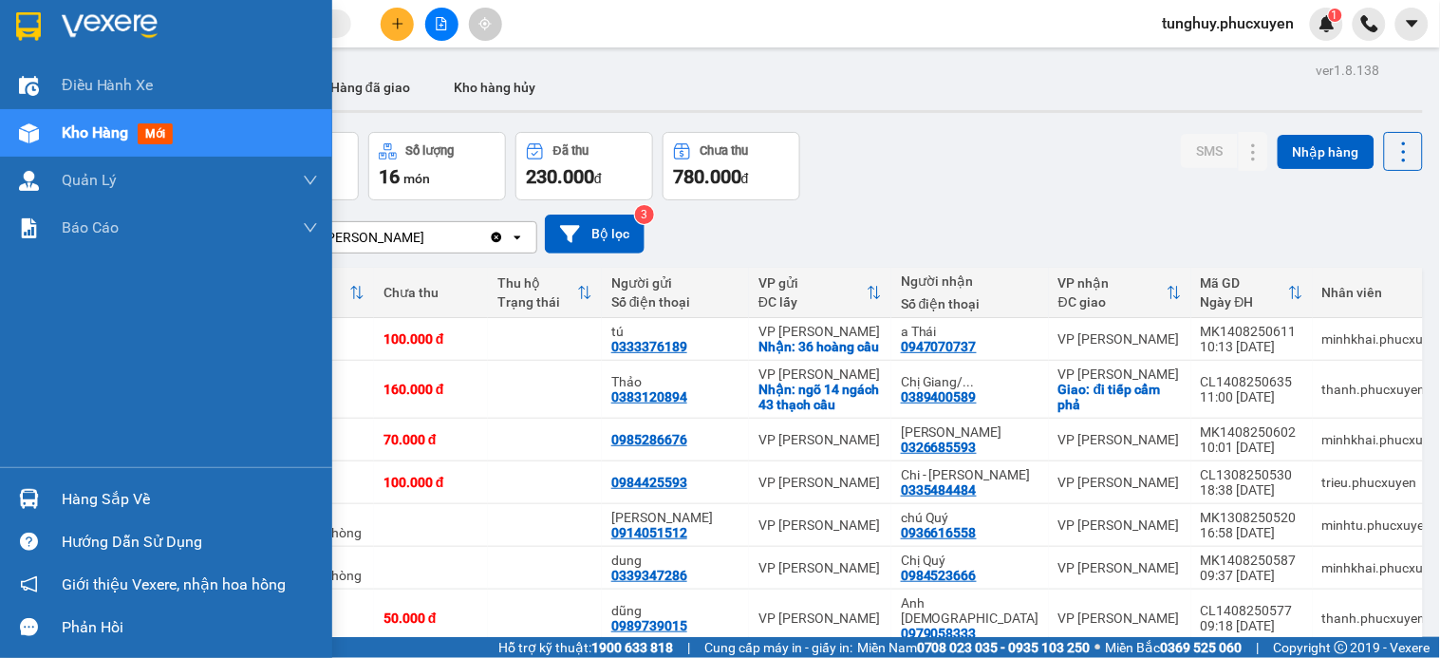
click at [16, 496] on div at bounding box center [28, 498] width 33 height 33
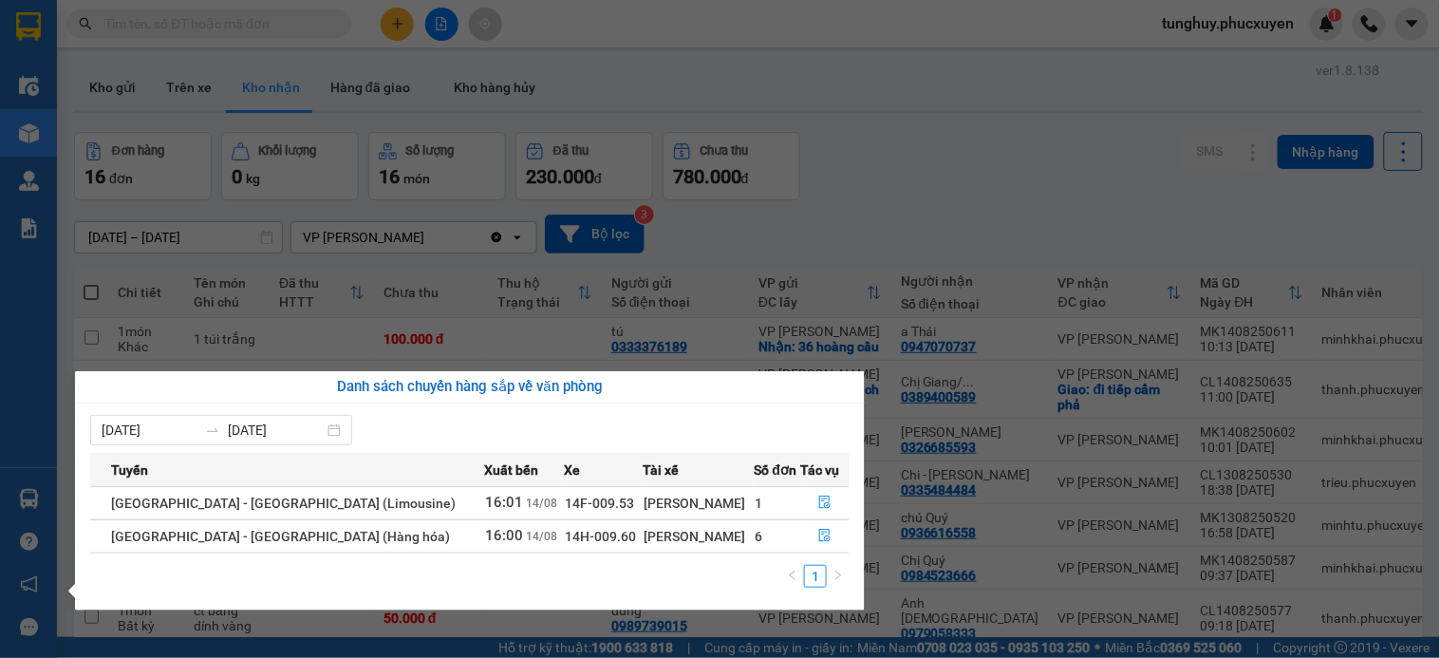
click at [0, 501] on div "Điều hành xe Kho hàng mới Quản Lý Quản lý thu hộ Quản lý chuyến Quản lý khách h…" at bounding box center [28, 329] width 57 height 658
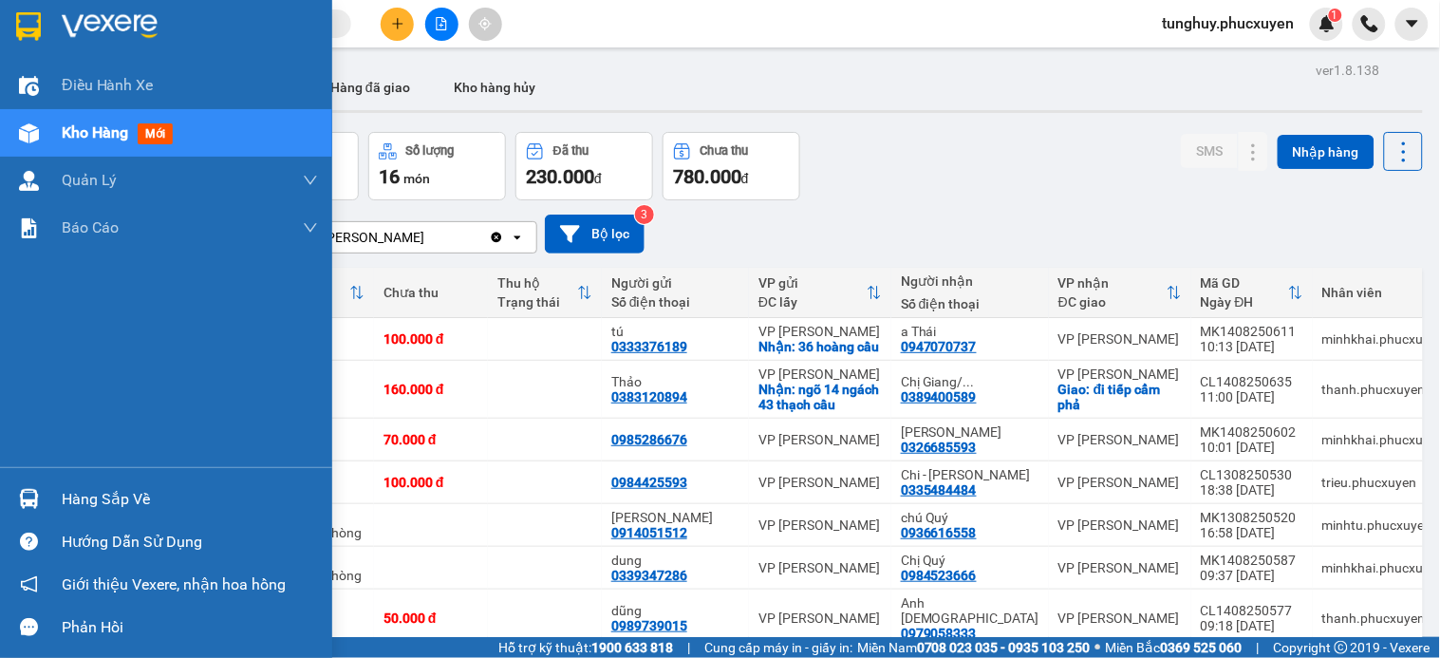
click at [8, 501] on div "Hàng sắp về" at bounding box center [166, 498] width 332 height 43
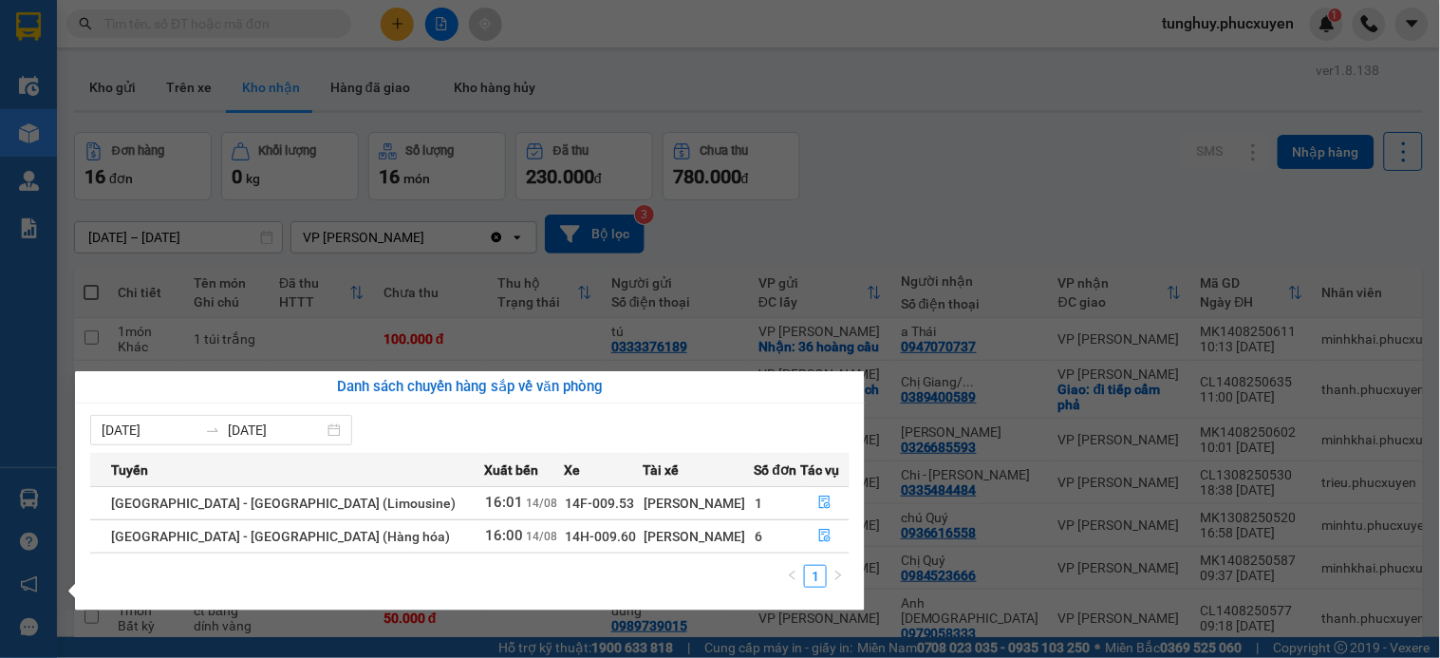
click at [879, 404] on section "Kết quả tìm kiếm ( 2 ) Bộ lọc Mã ĐH Trạng thái Món hàng Thu hộ Tổng cước Chưa c…" at bounding box center [720, 329] width 1440 height 658
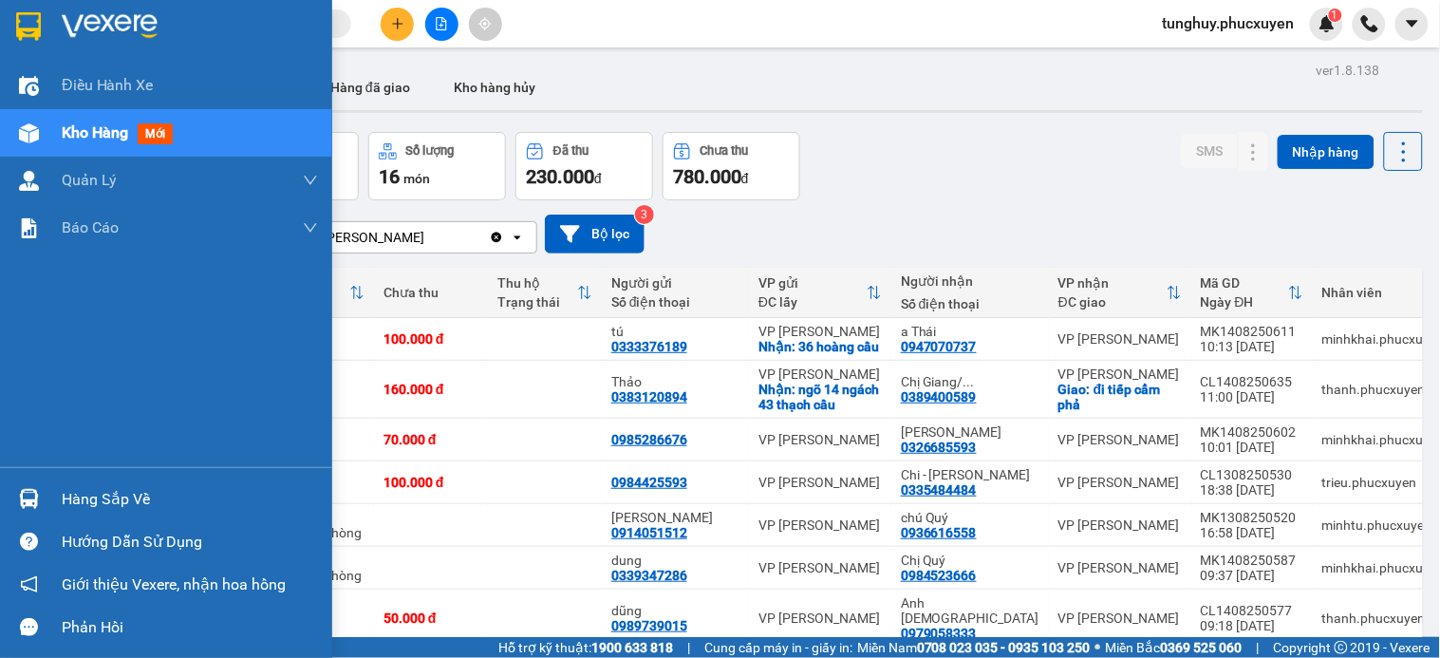
click at [35, 506] on img at bounding box center [29, 499] width 20 height 20
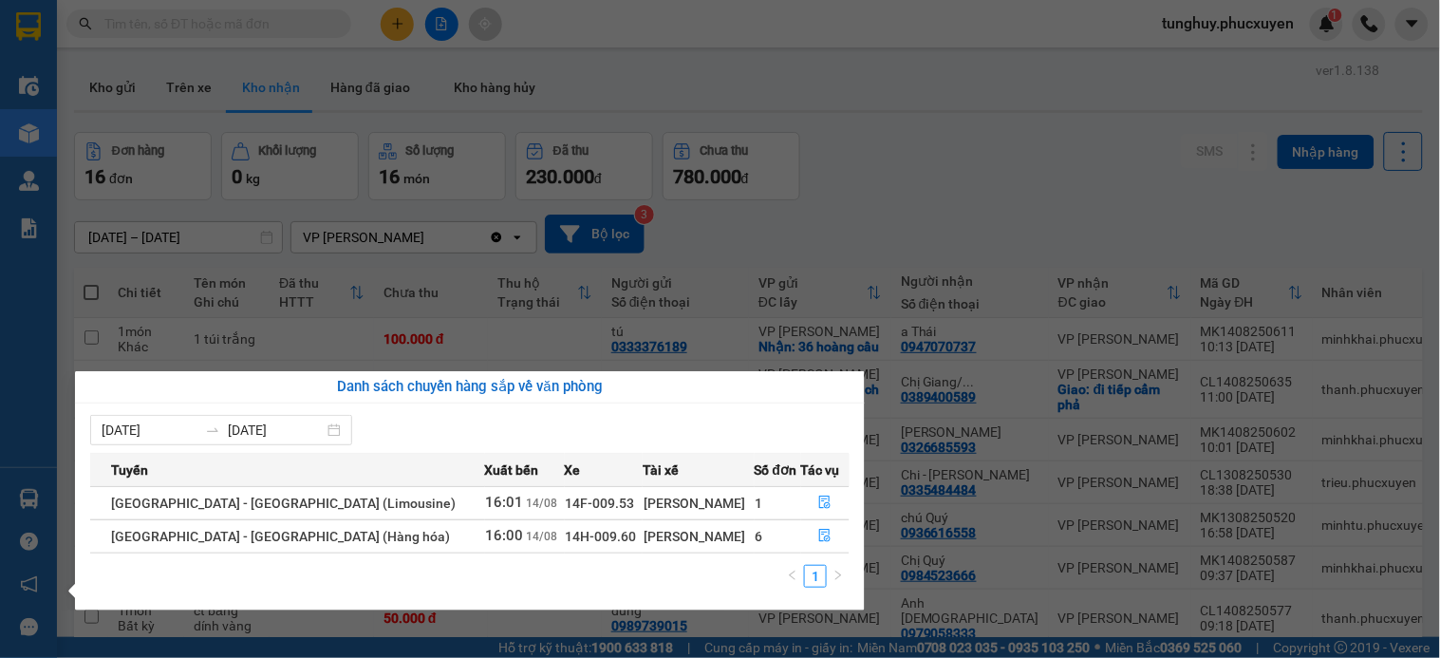
click at [1136, 183] on section "Kết quả tìm kiếm ( 2 ) Bộ lọc Mã ĐH Trạng thái Món hàng Thu hộ Tổng cước Chưa c…" at bounding box center [720, 329] width 1440 height 658
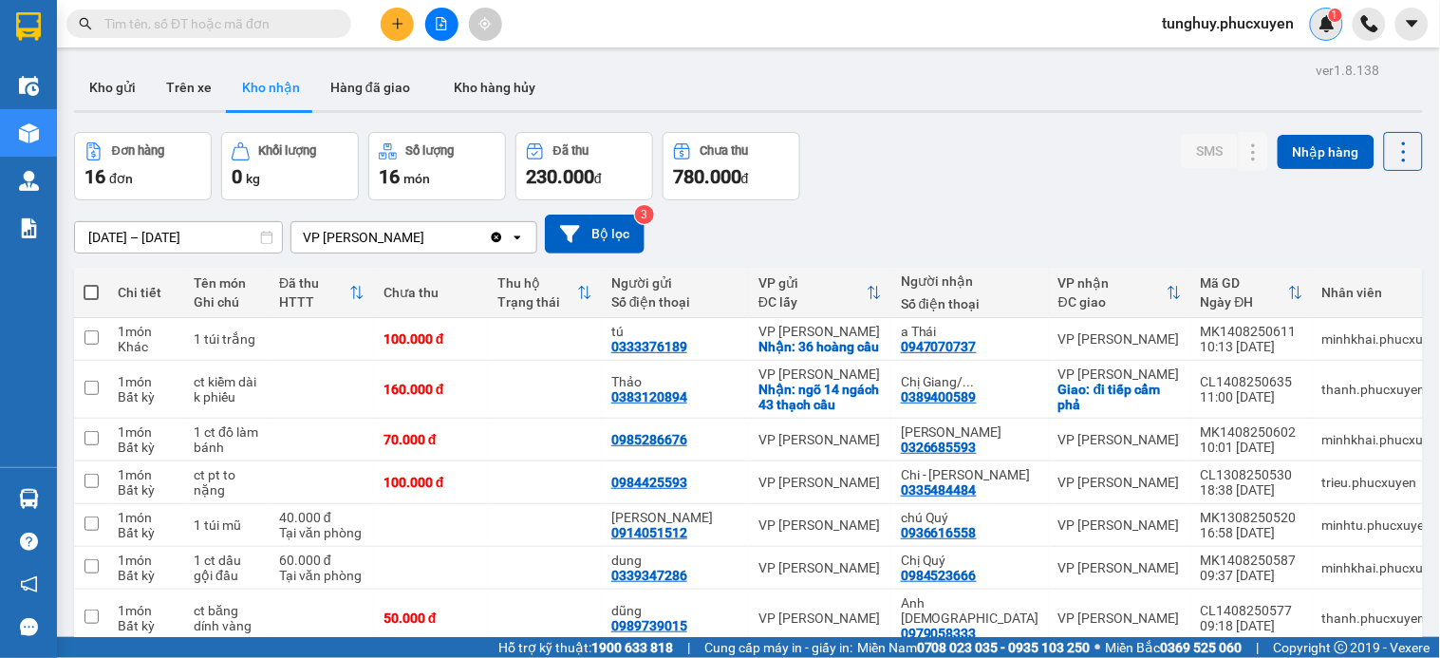
click at [1339, 22] on div "1" at bounding box center [1326, 24] width 33 height 33
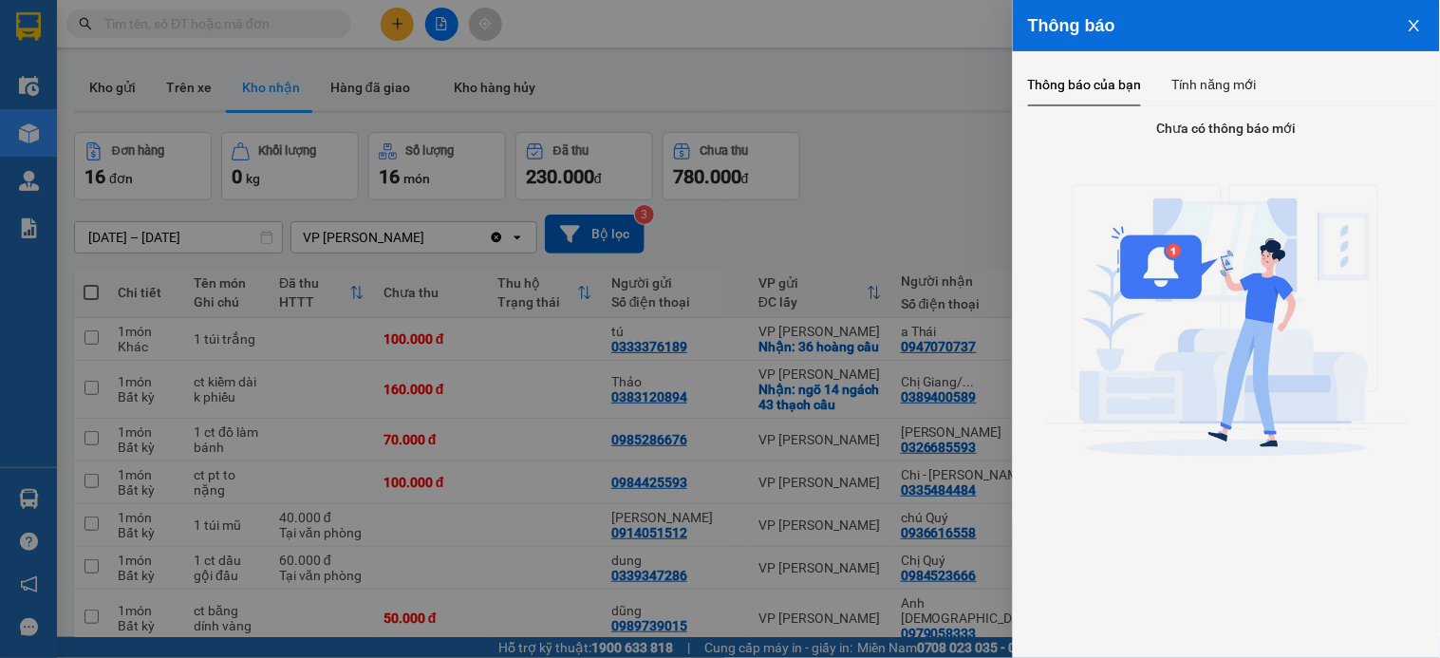
click at [1422, 19] on button "Close" at bounding box center [1414, 24] width 51 height 48
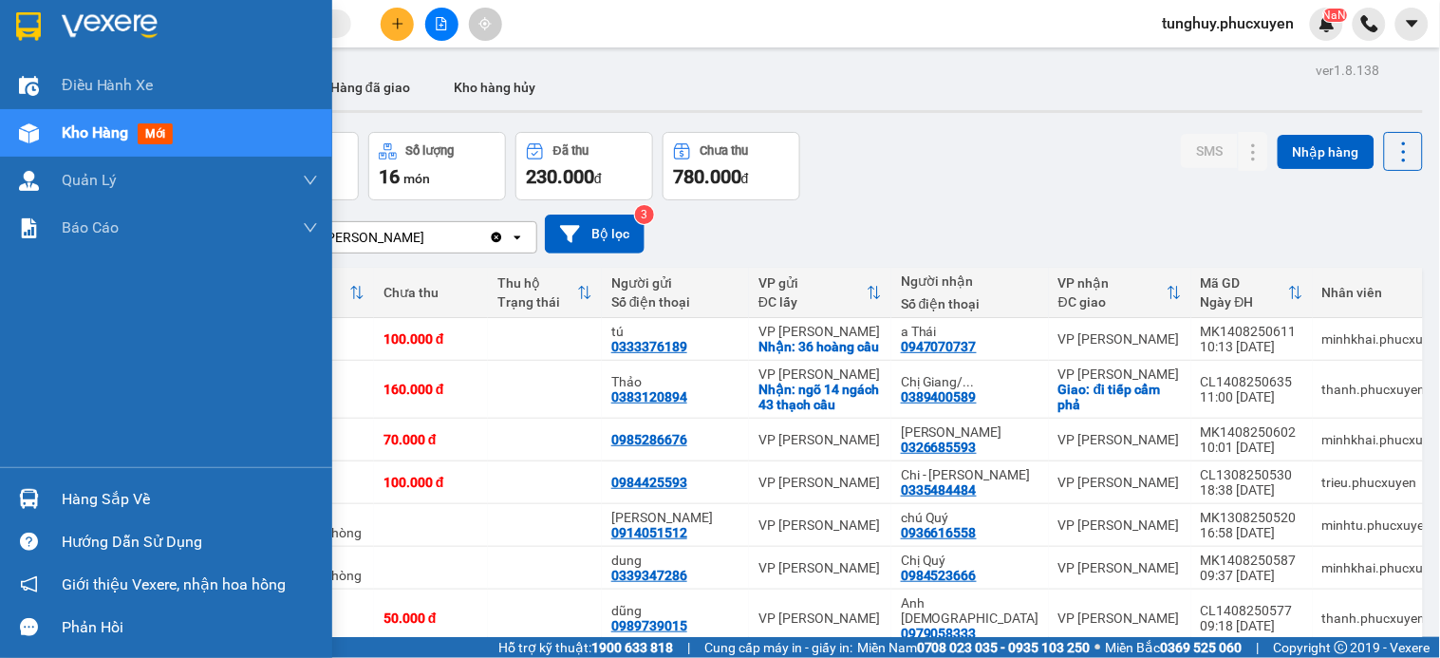
click at [41, 494] on div at bounding box center [28, 498] width 33 height 33
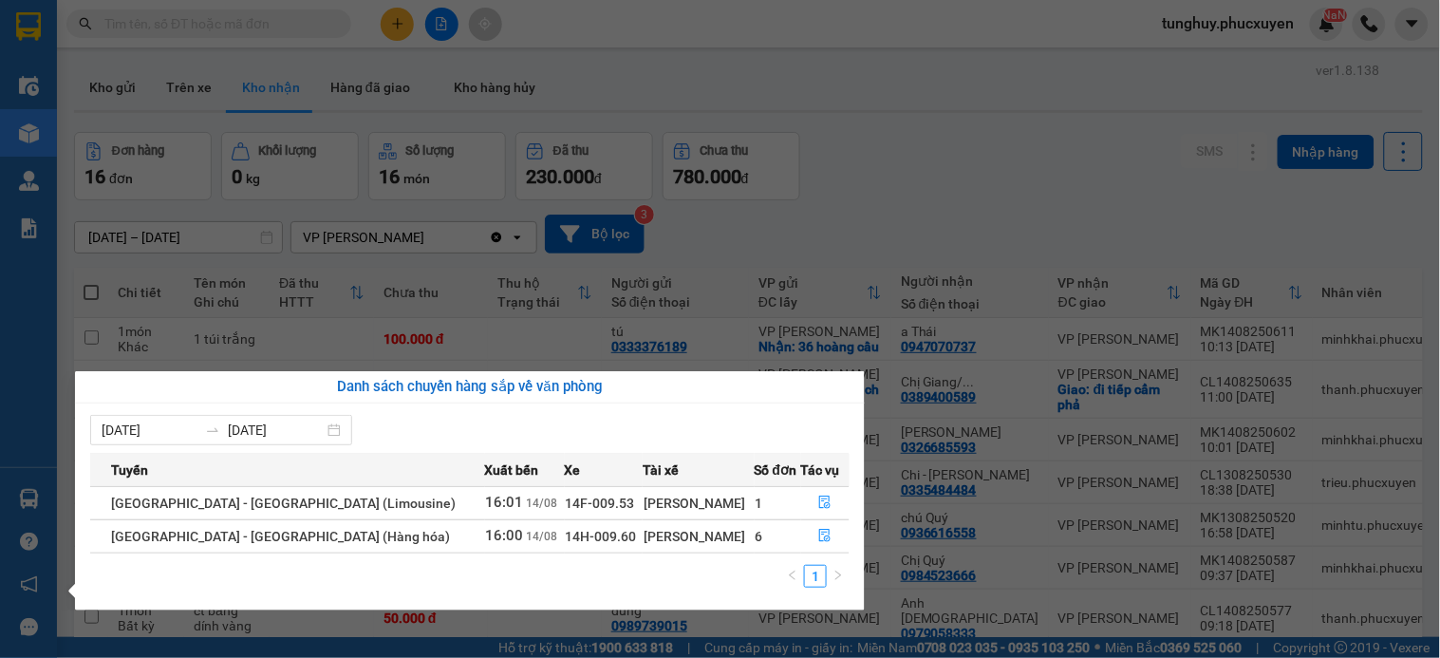
click at [310, 321] on section "Kết quả tìm kiếm ( 2 ) Bộ lọc Mã ĐH Trạng thái Món hàng Thu hộ Tổng cước Chưa c…" at bounding box center [720, 329] width 1440 height 658
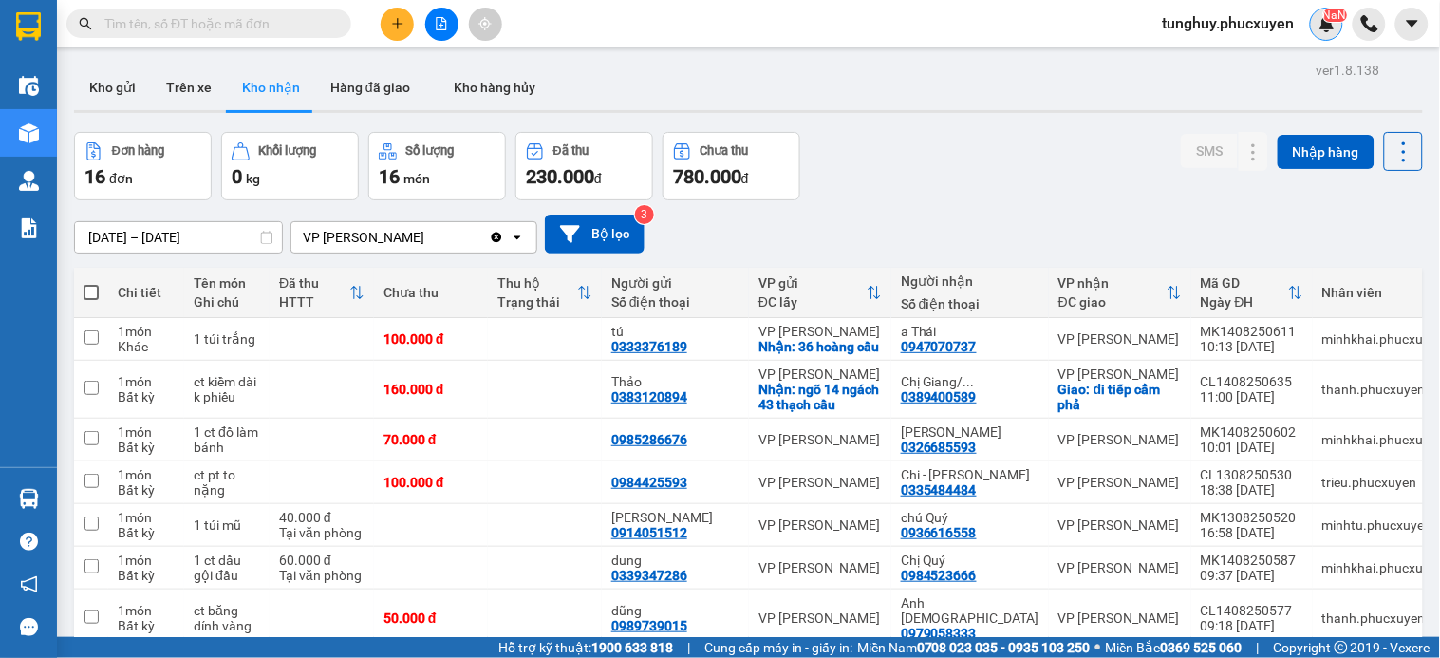
click at [1327, 15] on sup "NaN" at bounding box center [1335, 15] width 24 height 13
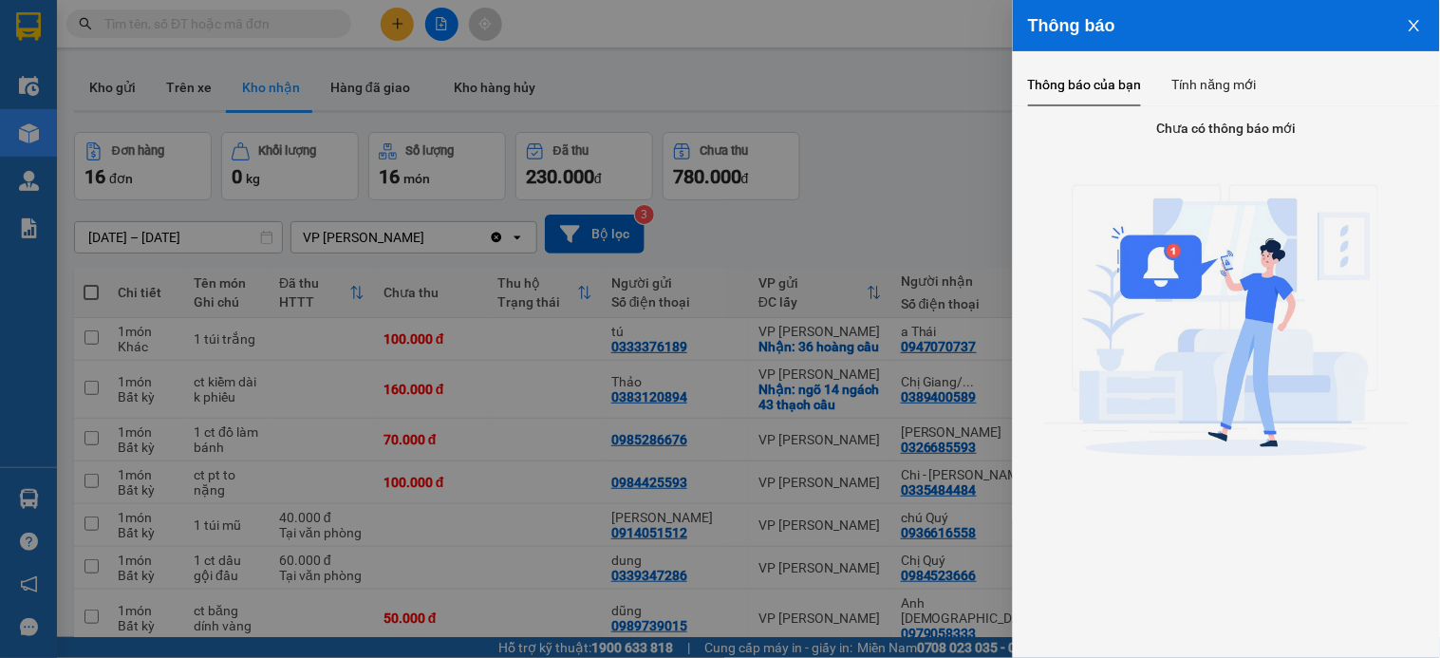
click at [1418, 21] on icon "close" at bounding box center [1414, 25] width 10 height 11
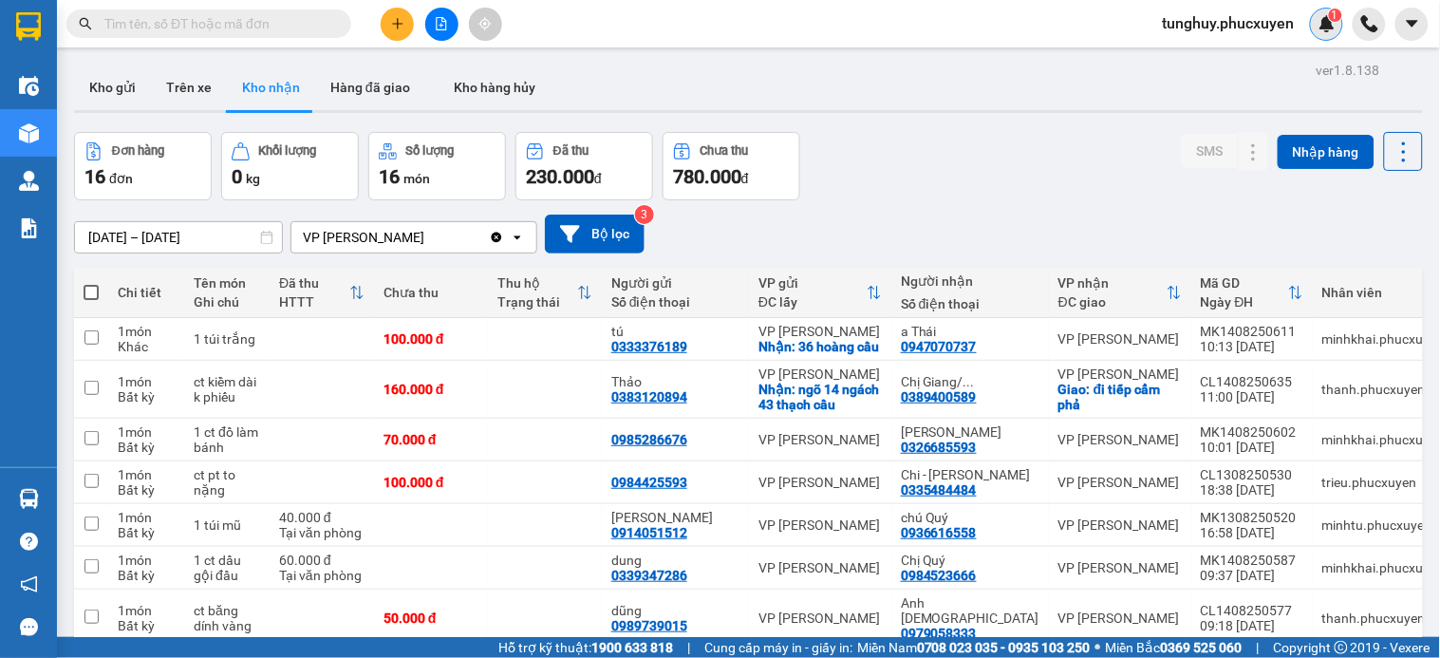
click at [1331, 31] on img at bounding box center [1327, 23] width 17 height 17
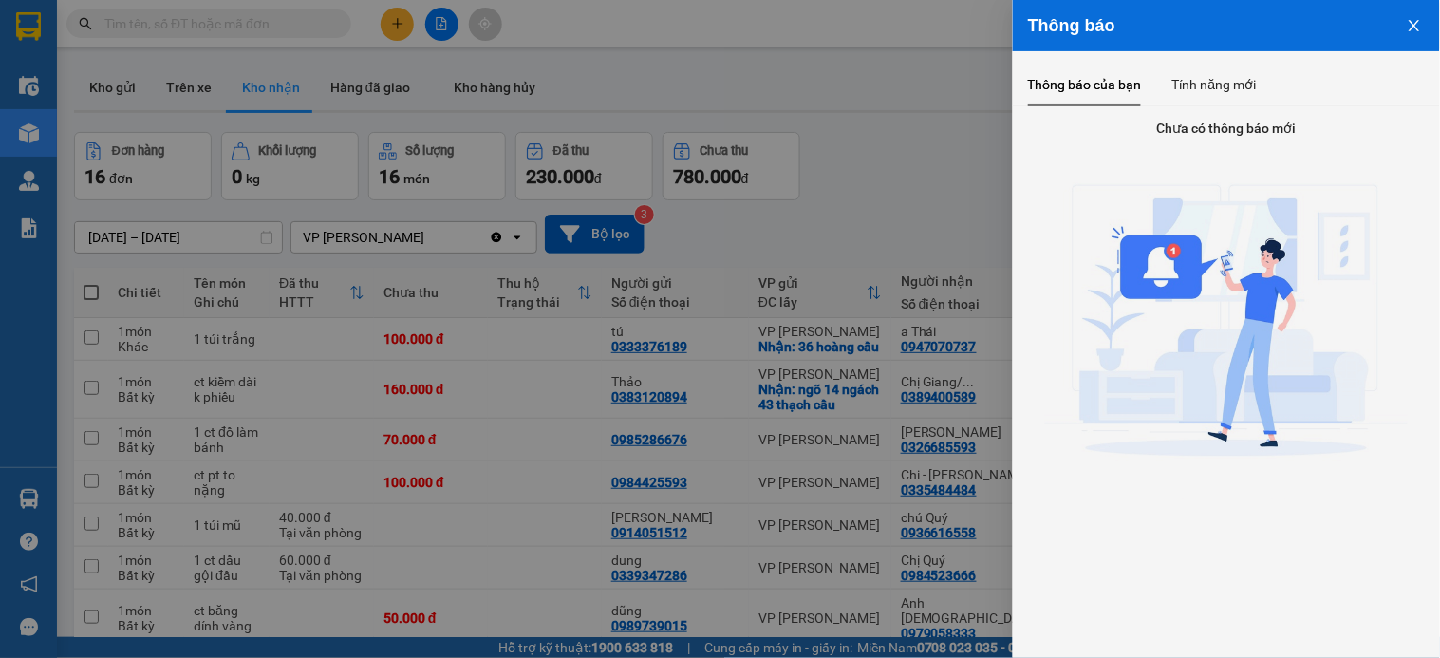
click at [1418, 19] on icon "close" at bounding box center [1414, 25] width 15 height 15
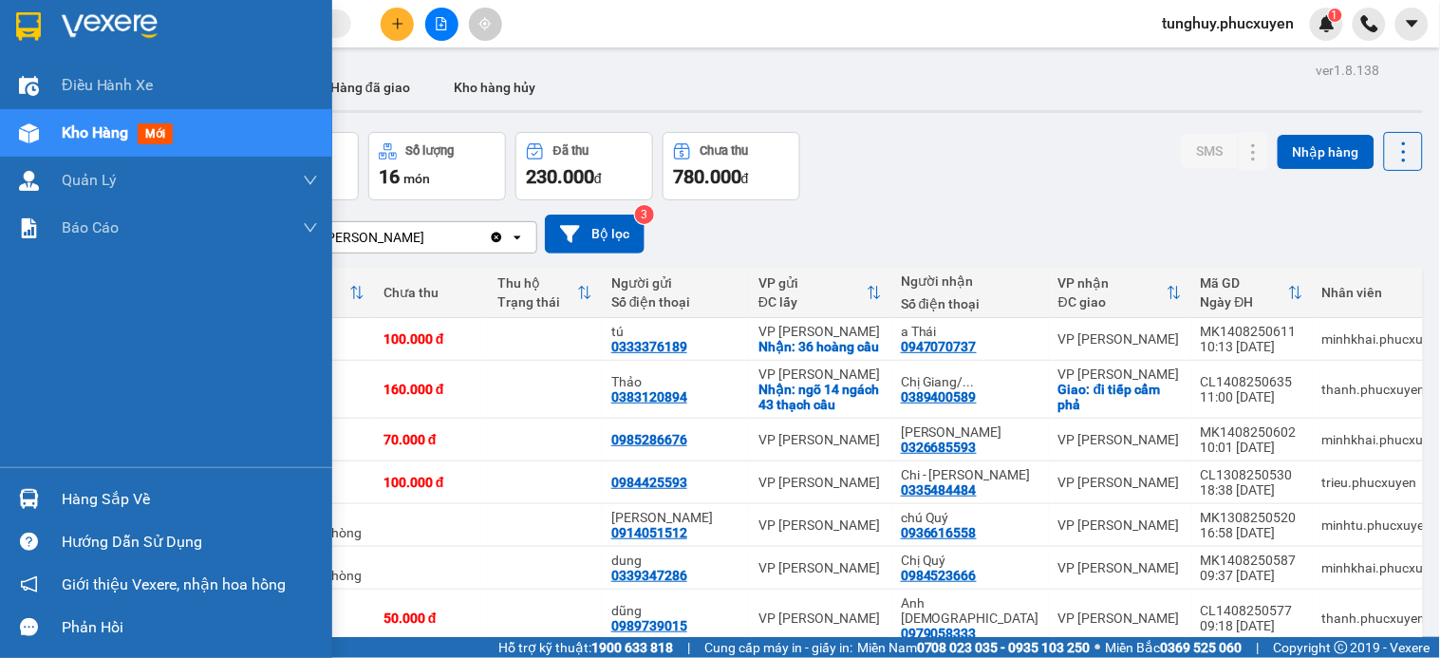
click at [35, 497] on img at bounding box center [29, 499] width 20 height 20
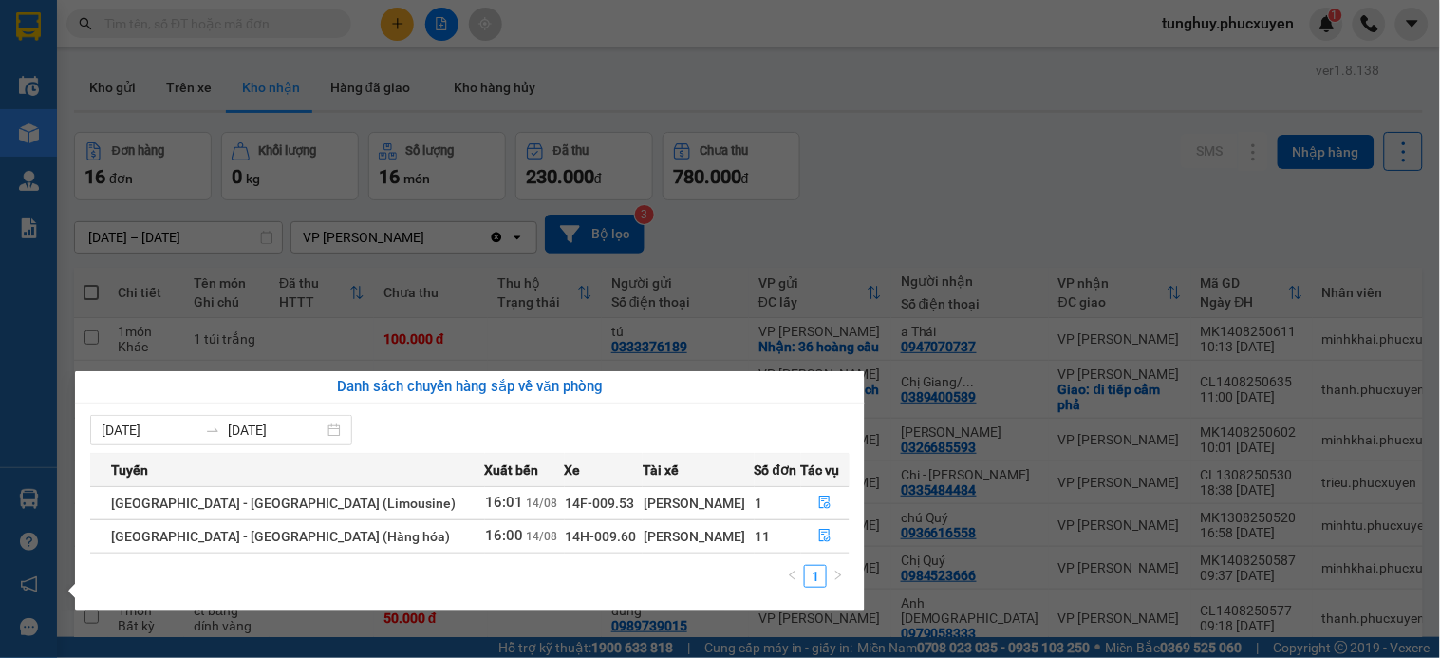
click at [785, 247] on section "Kết quả tìm kiếm ( 2 ) Bộ lọc Mã ĐH Trạng thái Món hàng Thu hộ Tổng cước Chưa c…" at bounding box center [720, 329] width 1440 height 658
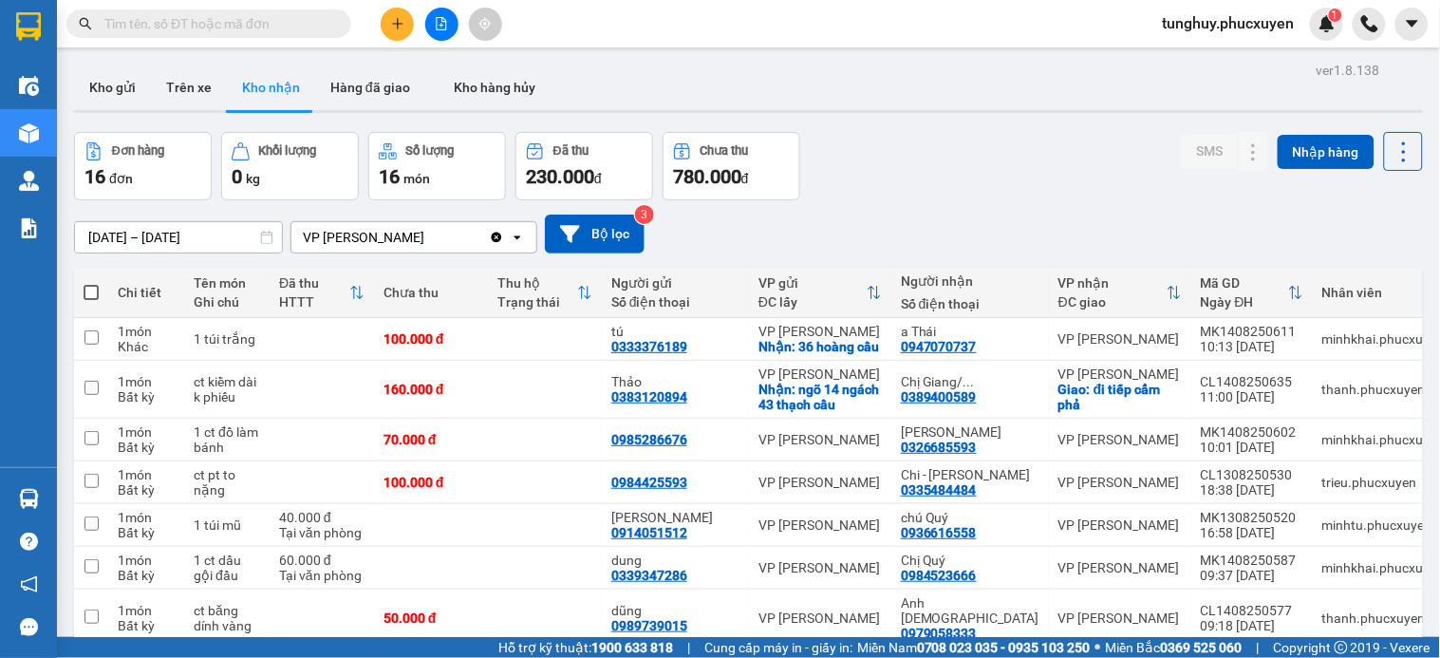
click at [1327, 4] on div "Kết quả tìm kiếm ( 2 ) Bộ lọc Mã ĐH Trạng thái Món hàng Thu hộ Tổng cước Chưa c…" at bounding box center [720, 23] width 1440 height 47
click at [1332, 22] on img at bounding box center [1327, 23] width 17 height 17
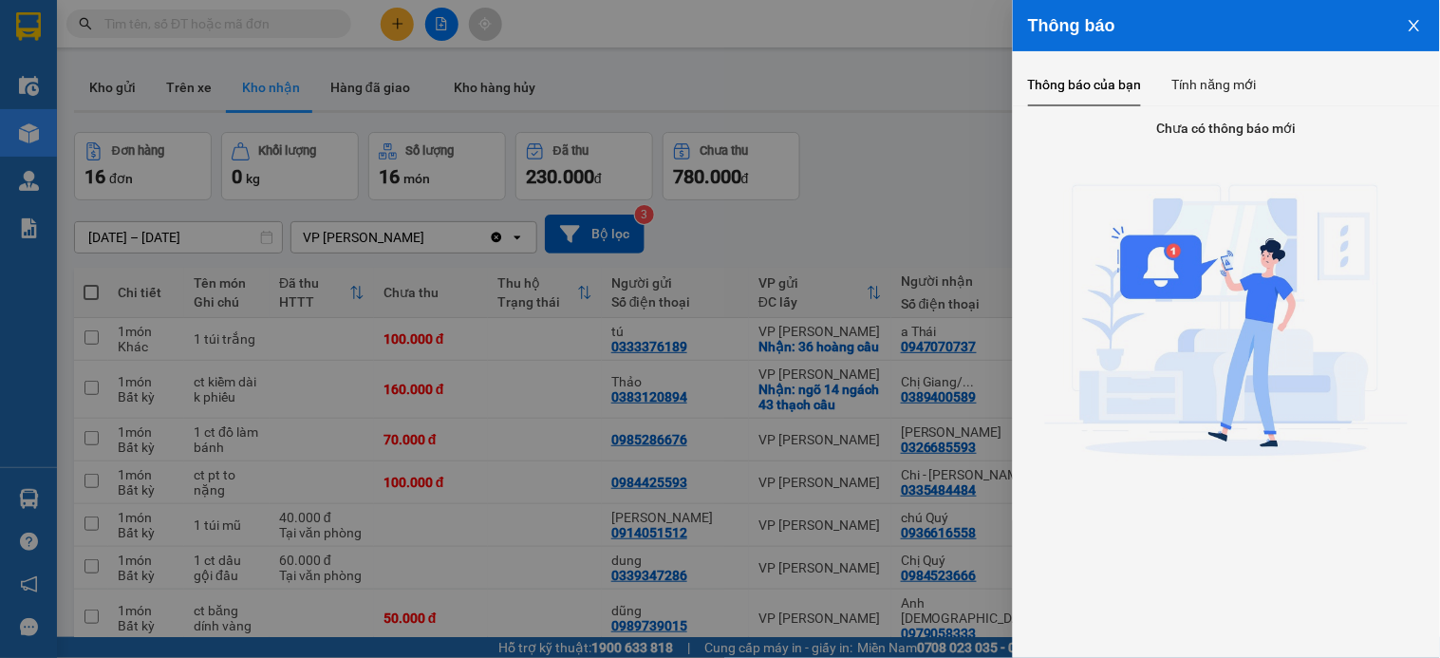
drag, startPoint x: 609, startPoint y: 210, endPoint x: 192, endPoint y: 402, distance: 459.6
click at [595, 211] on div at bounding box center [720, 329] width 1440 height 658
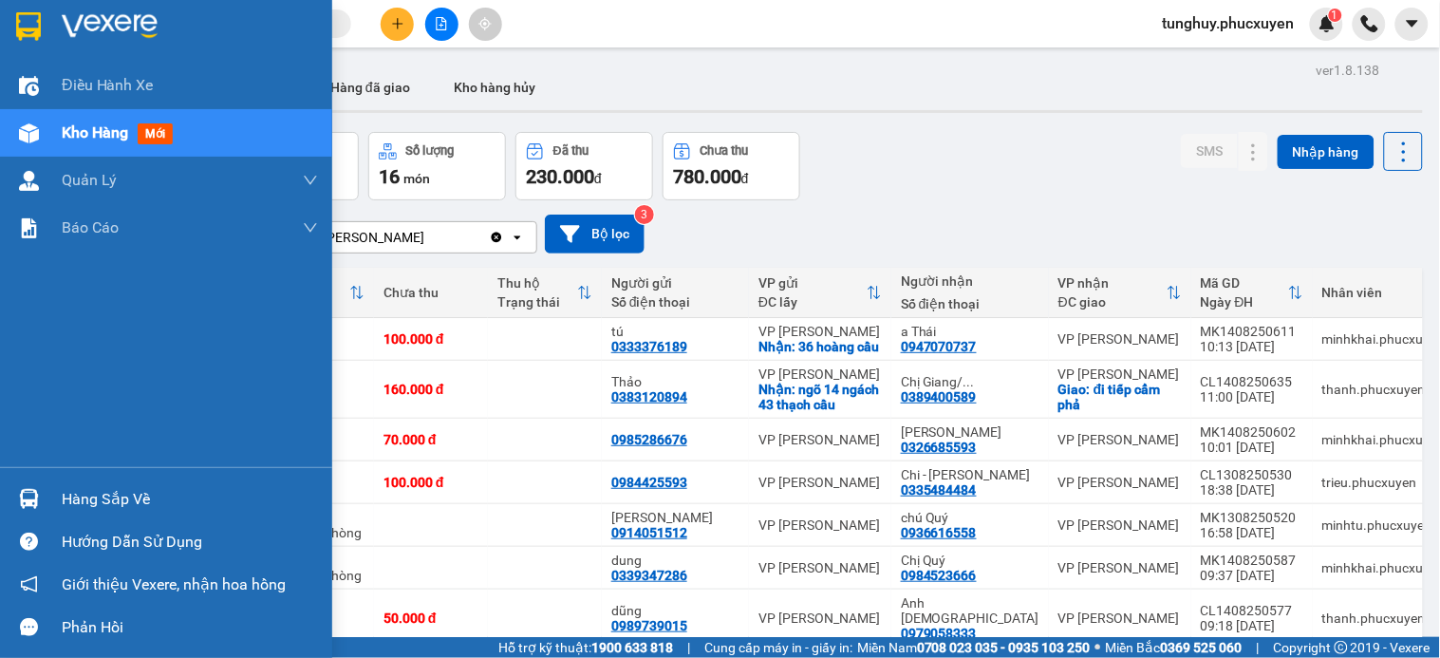
click at [8, 496] on div "Hàng sắp về" at bounding box center [166, 498] width 332 height 43
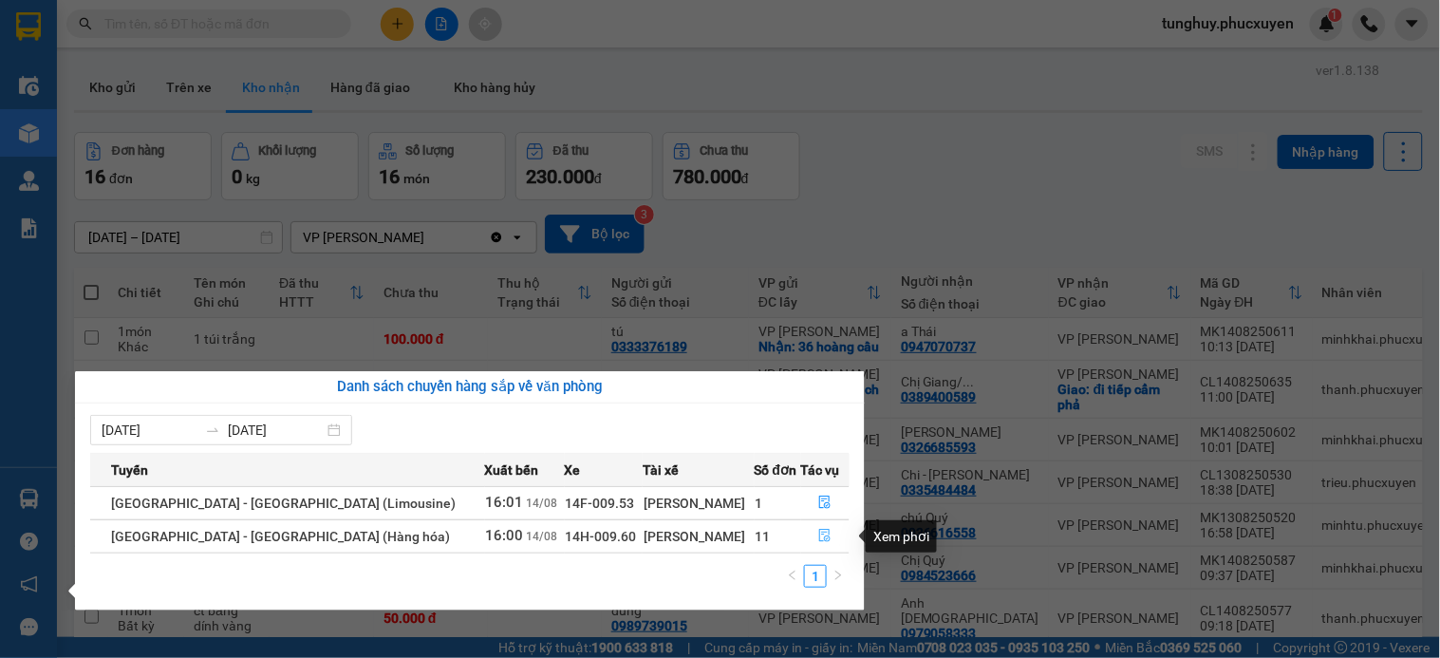
click at [809, 539] on button "button" at bounding box center [825, 536] width 47 height 30
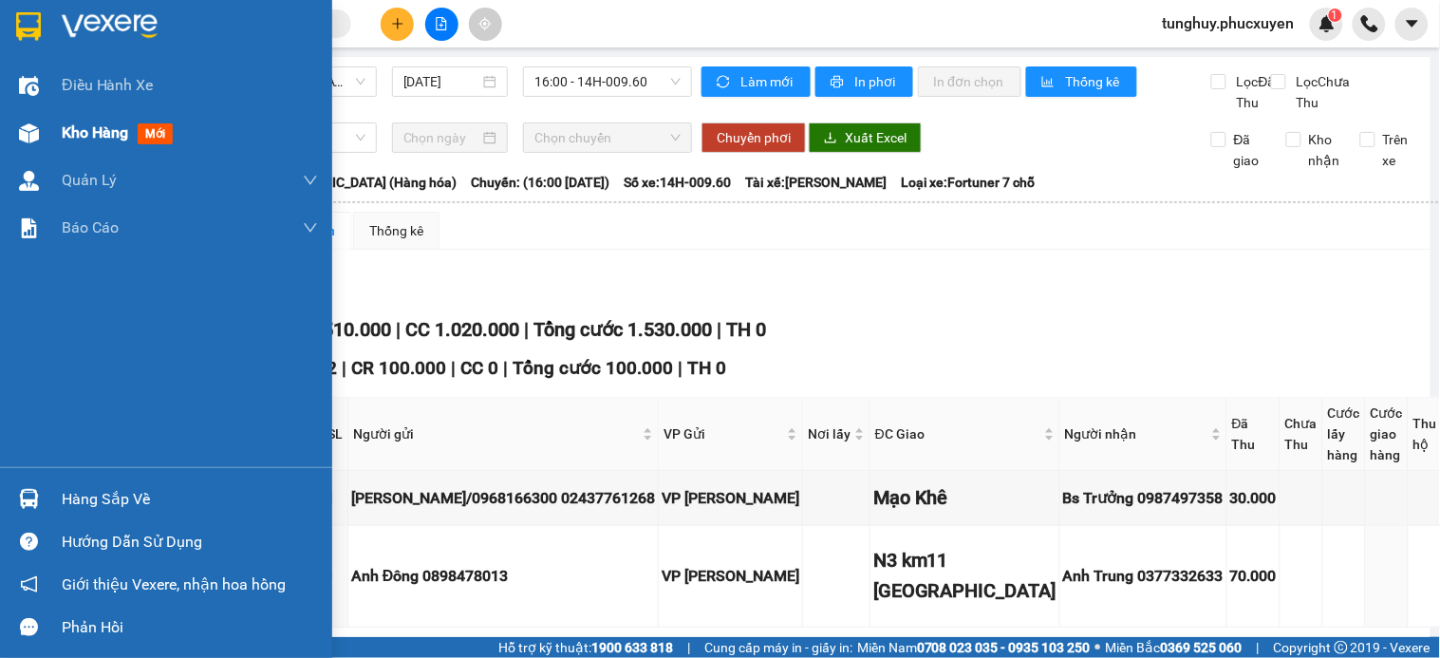
click at [44, 130] on div at bounding box center [28, 133] width 33 height 33
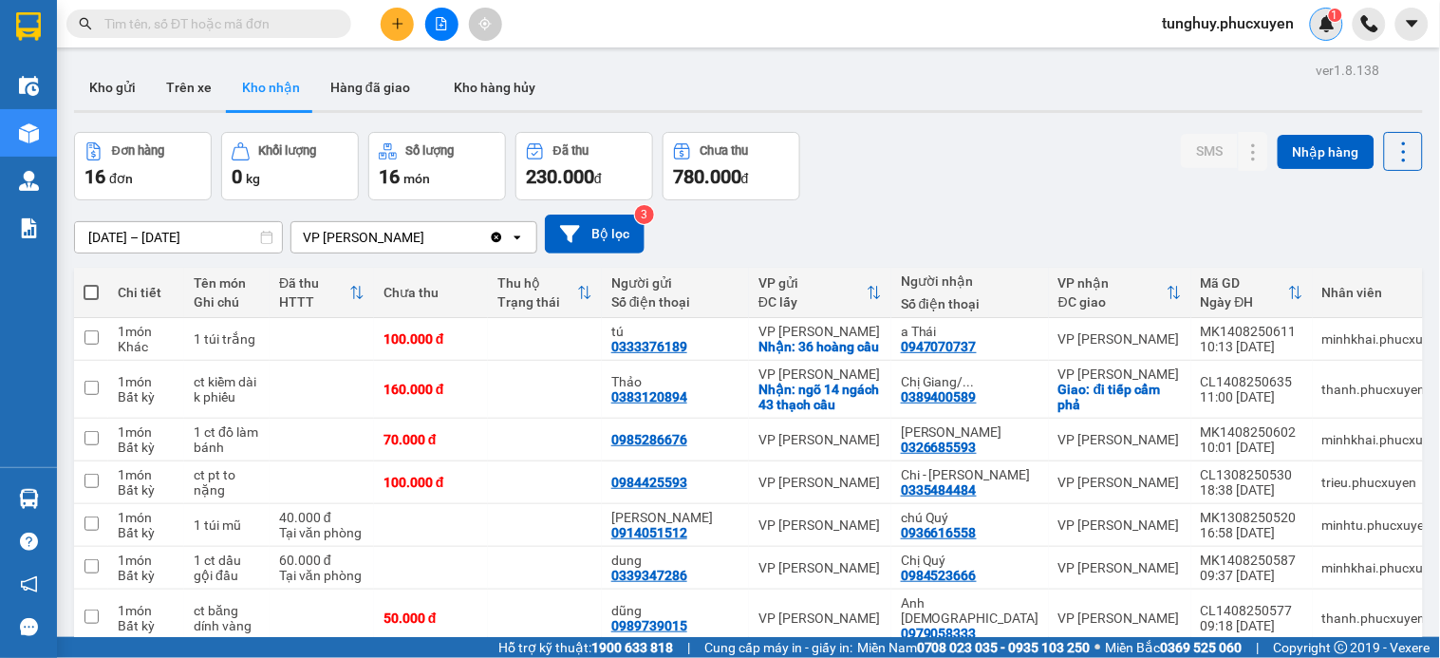
click at [1327, 15] on img at bounding box center [1327, 23] width 17 height 17
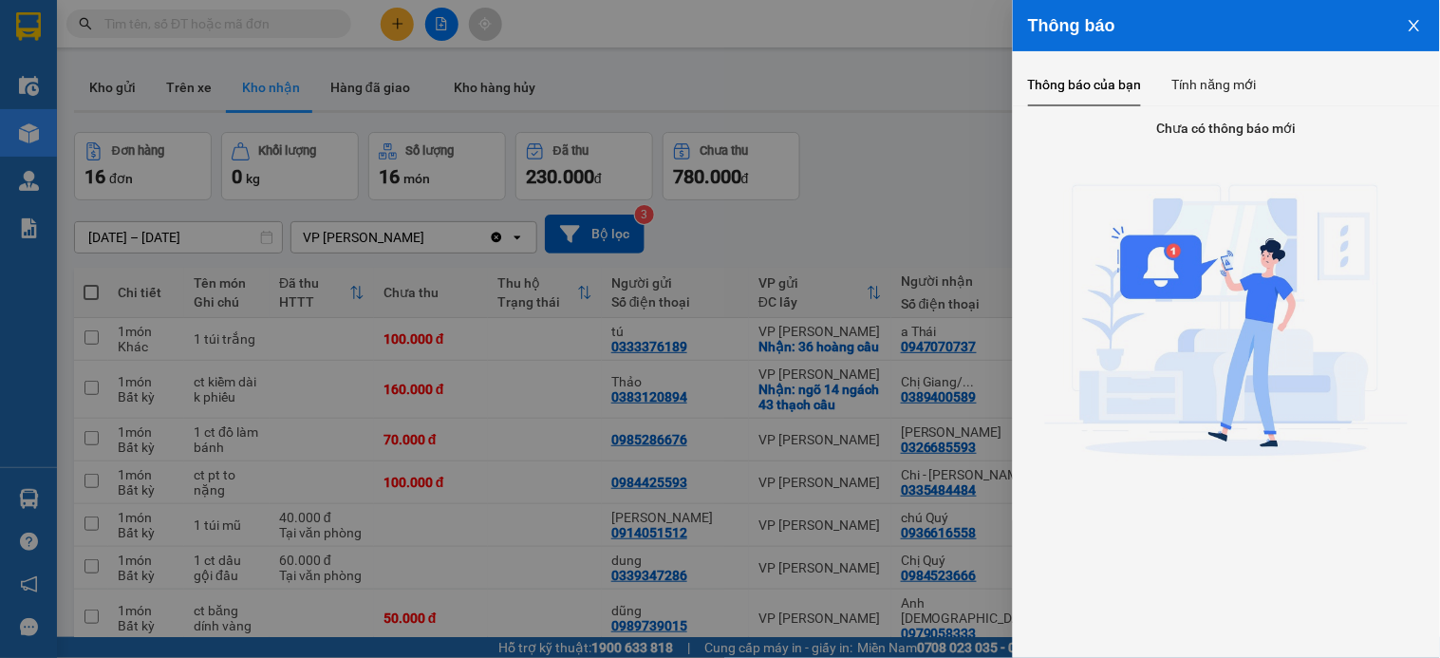
click at [682, 173] on div at bounding box center [720, 329] width 1440 height 658
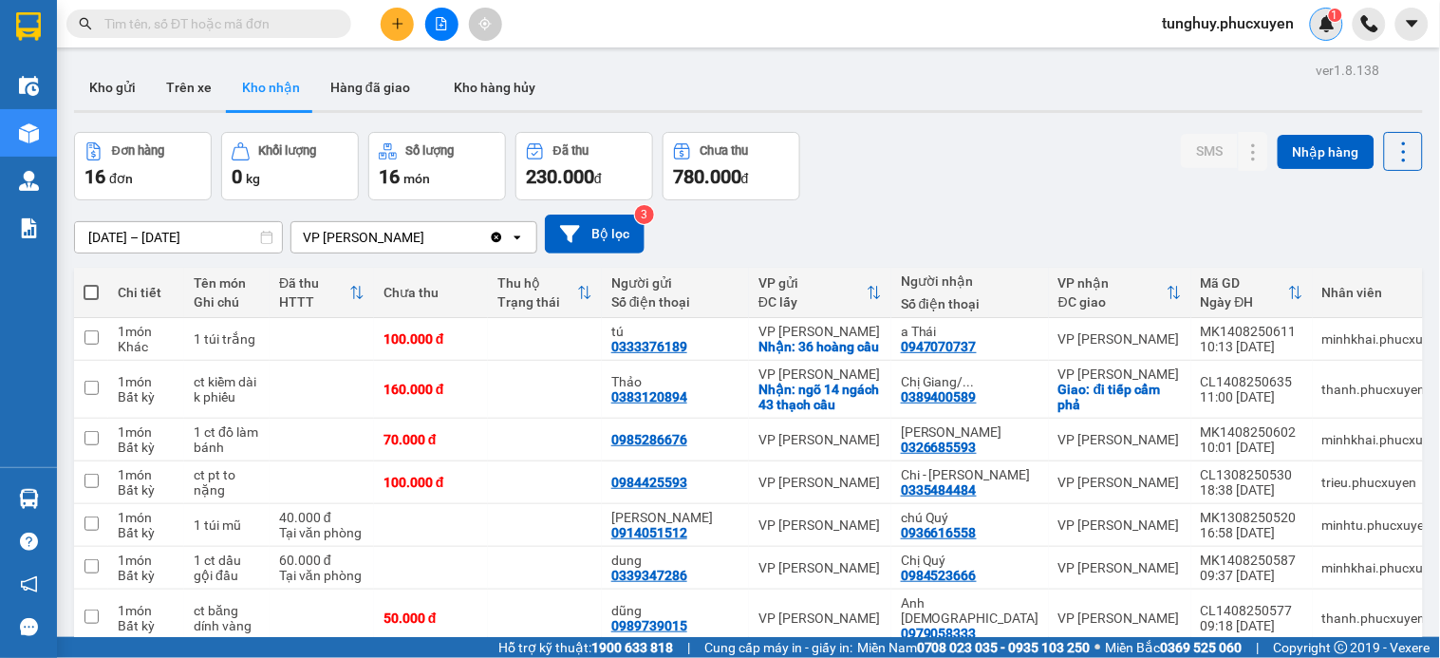
click at [1326, 24] on img at bounding box center [1327, 23] width 17 height 17
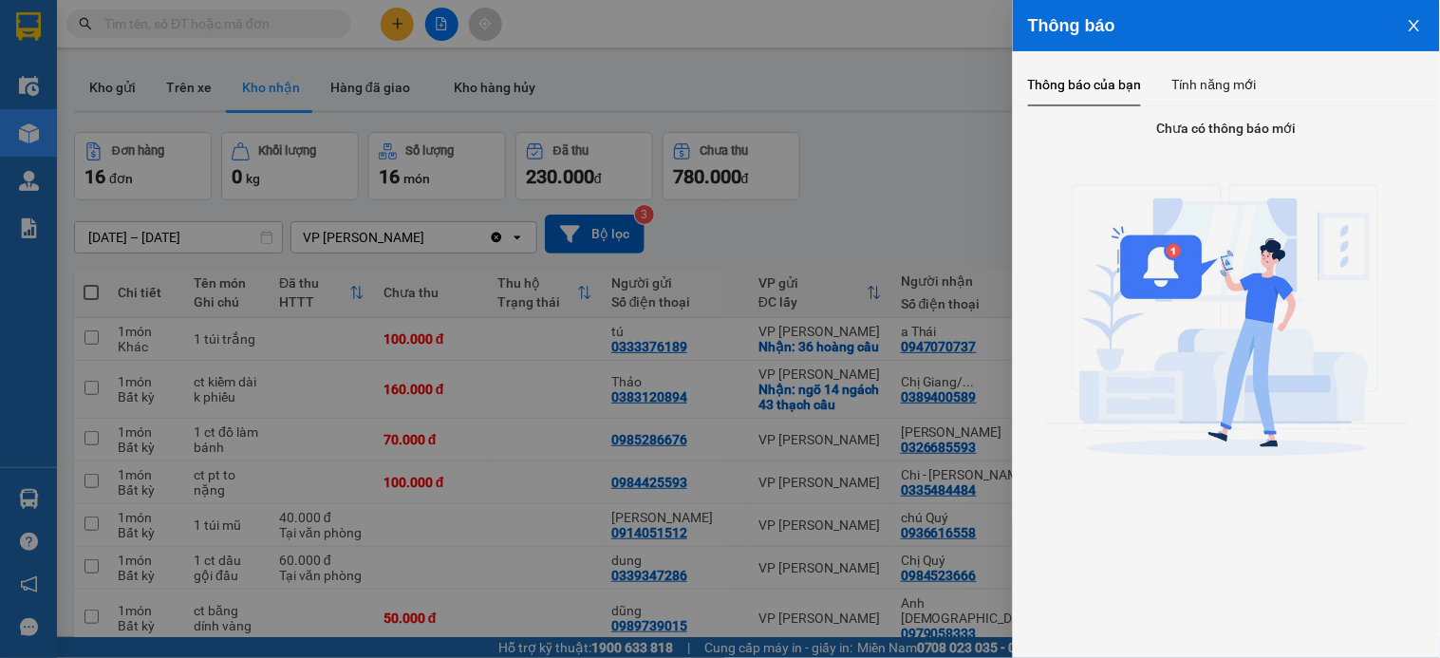
click at [922, 205] on div at bounding box center [720, 329] width 1440 height 658
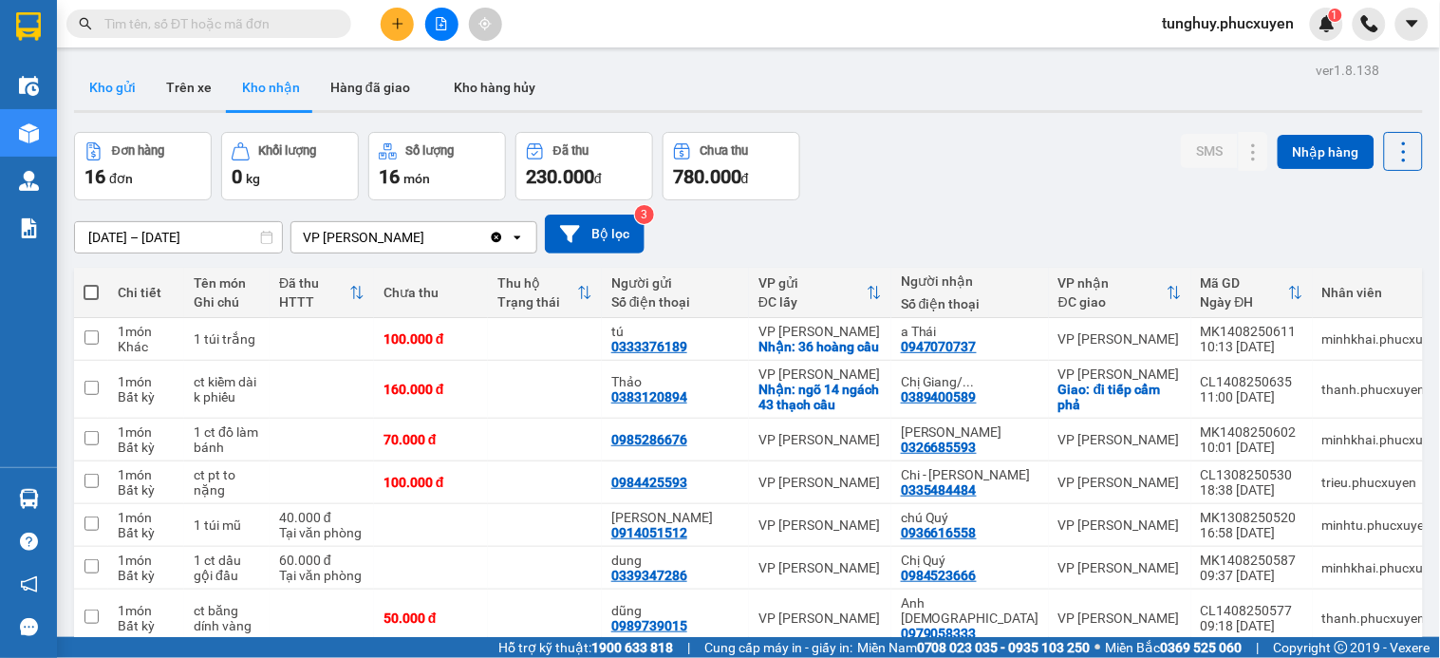
click at [109, 79] on button "Kho gửi" at bounding box center [112, 88] width 77 height 46
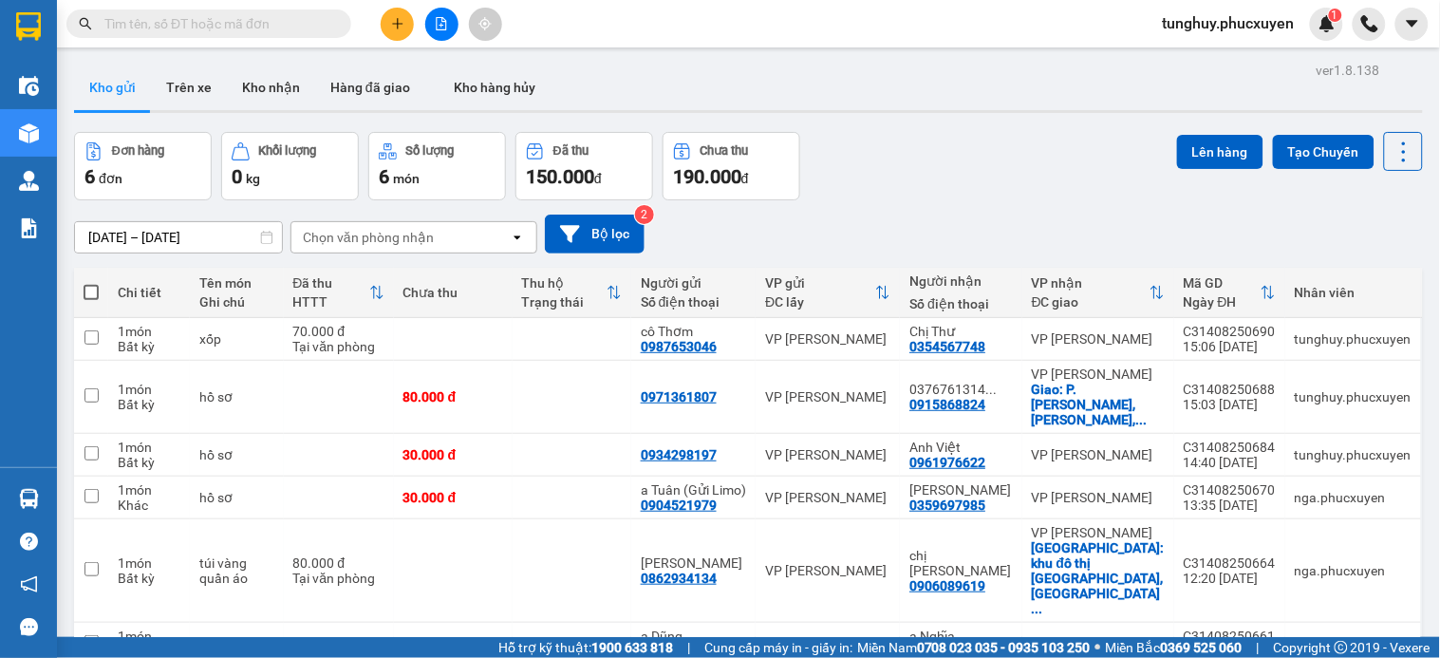
click at [85, 287] on span at bounding box center [91, 292] width 15 height 15
click at [91, 283] on input "checkbox" at bounding box center [91, 283] width 0 height 0
checkbox input "true"
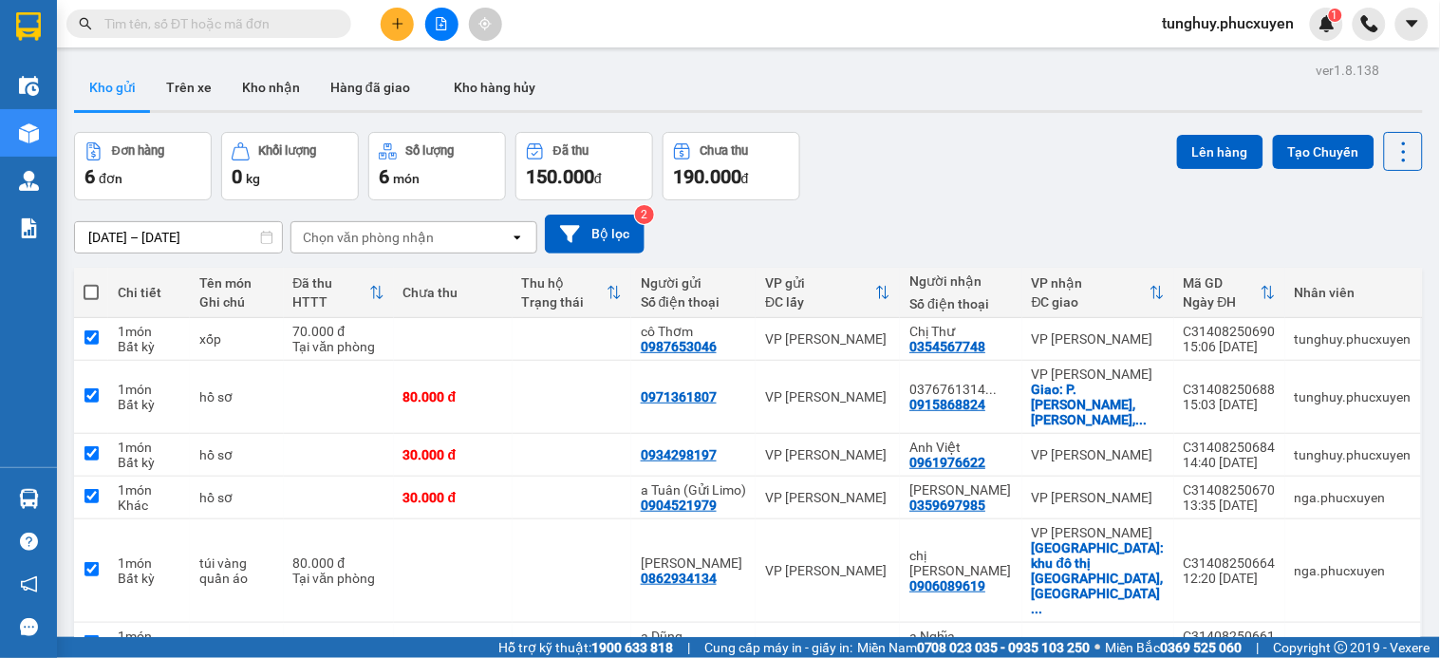
checkbox input "true"
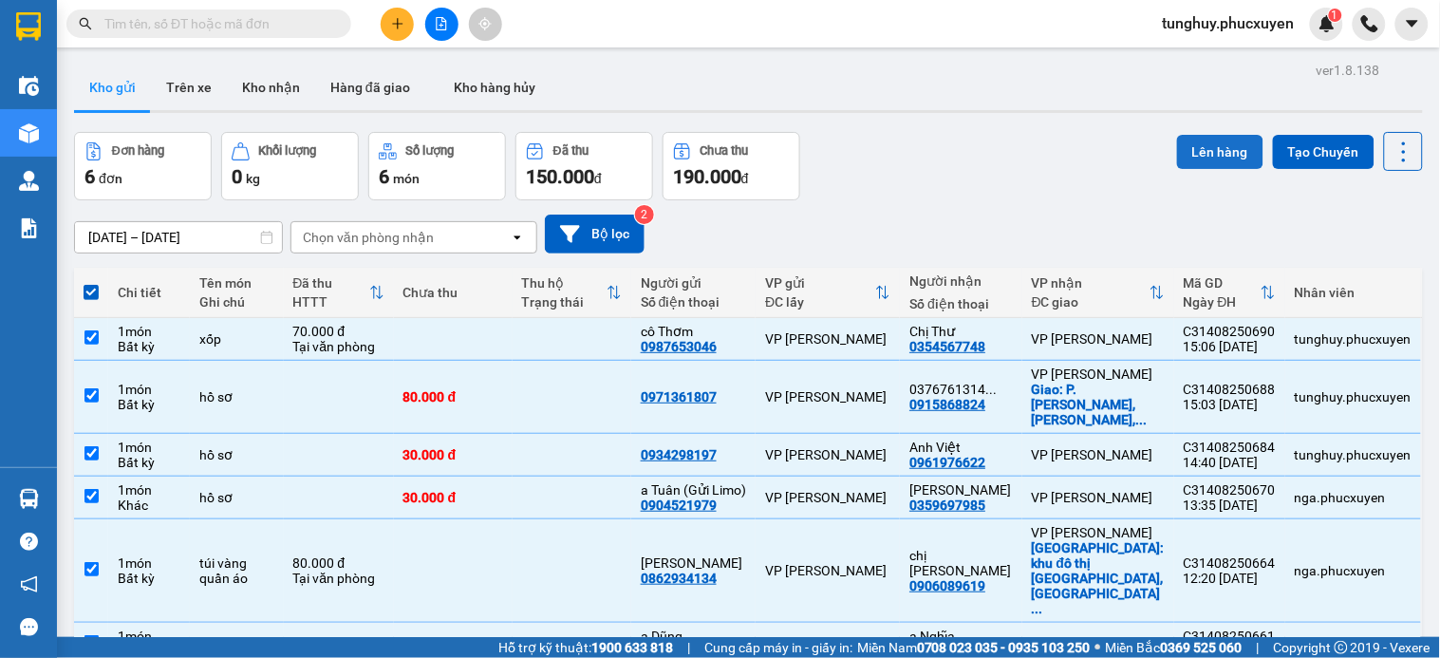
click at [1211, 135] on button "Lên hàng" at bounding box center [1220, 152] width 86 height 34
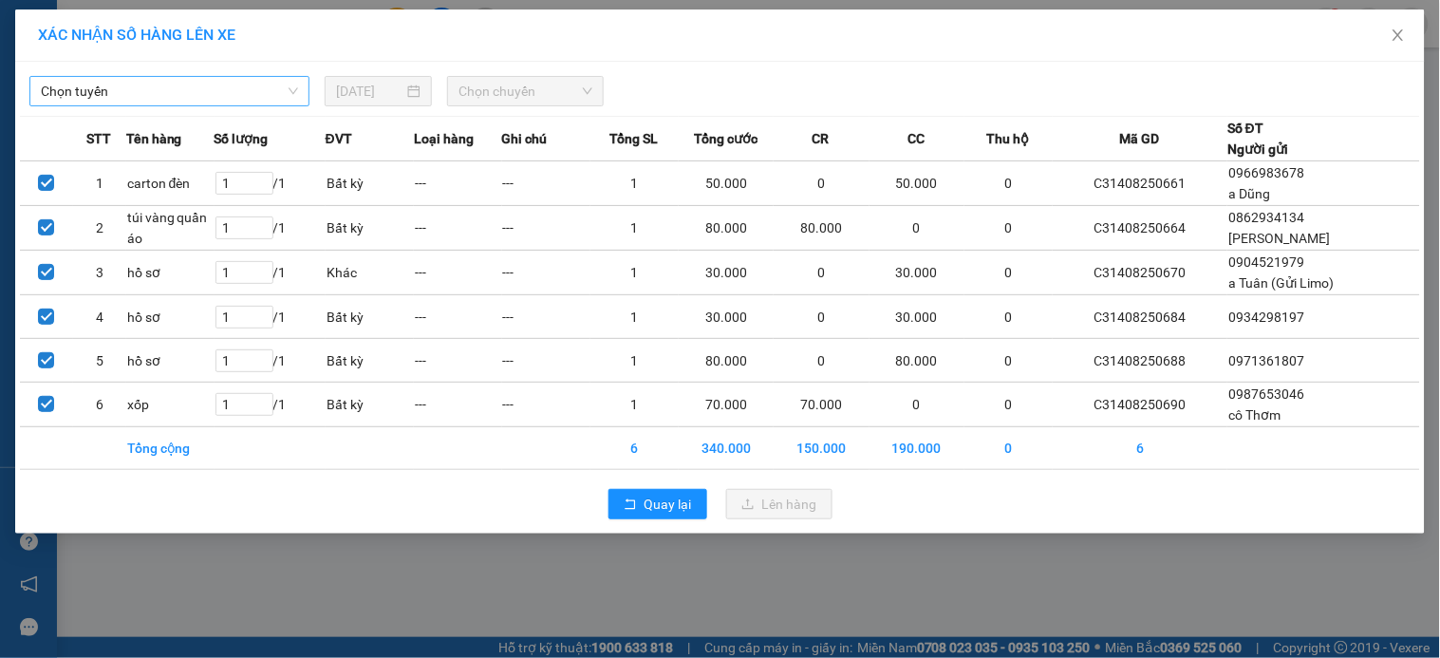
drag, startPoint x: 243, startPoint y: 101, endPoint x: 249, endPoint y: 89, distance: 12.7
click at [244, 95] on span "Chọn tuyến" at bounding box center [169, 91] width 257 height 28
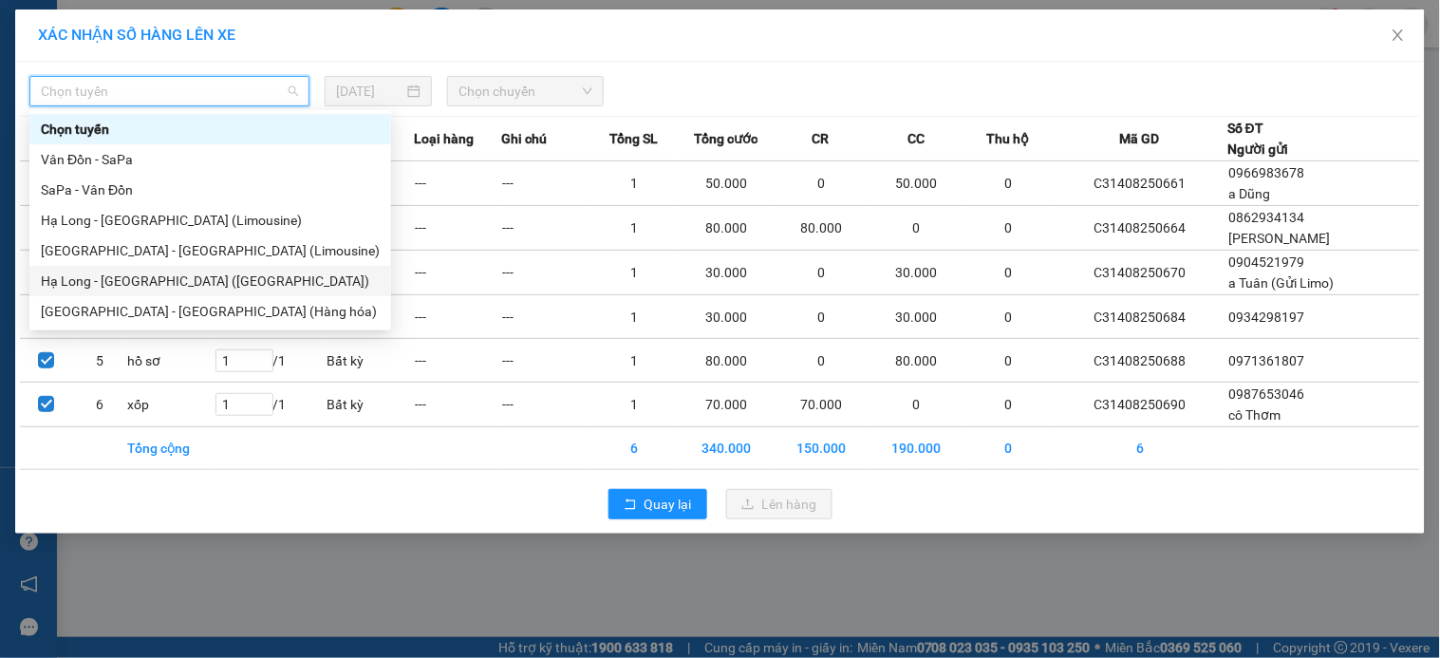
click at [237, 272] on div "Hạ Long - [GEOGRAPHIC_DATA] ([GEOGRAPHIC_DATA])" at bounding box center [210, 281] width 339 height 21
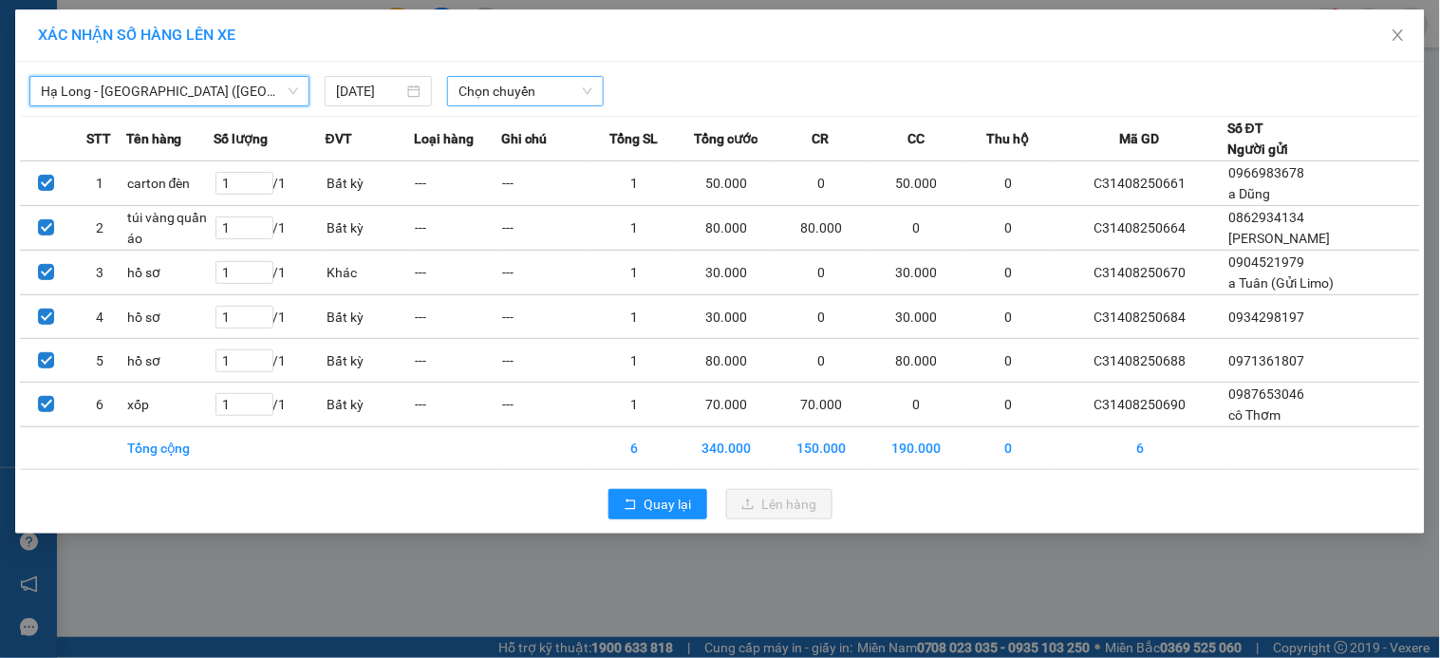
click at [537, 96] on span "Chọn chuyến" at bounding box center [526, 91] width 134 height 28
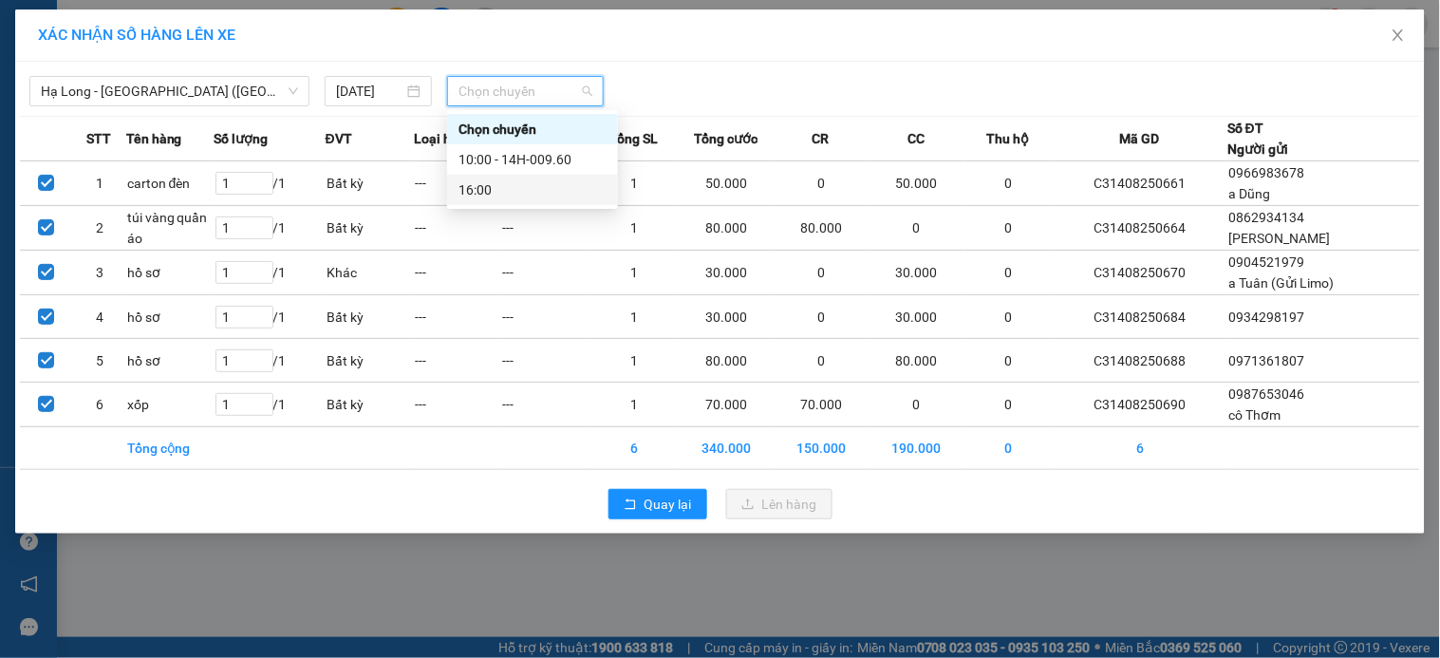
drag, startPoint x: 552, startPoint y: 197, endPoint x: 743, endPoint y: 133, distance: 201.4
click at [554, 197] on div "16:00" at bounding box center [533, 189] width 148 height 21
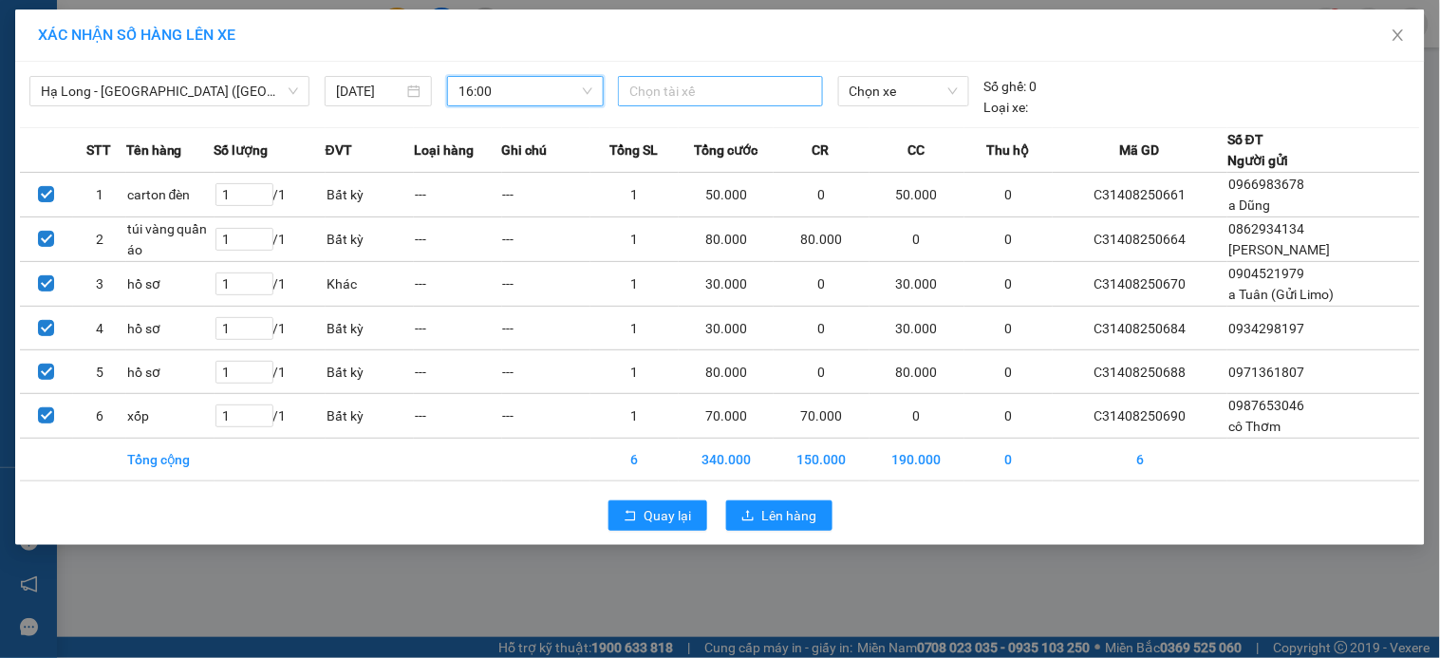
click at [762, 95] on div at bounding box center [720, 91] width 195 height 23
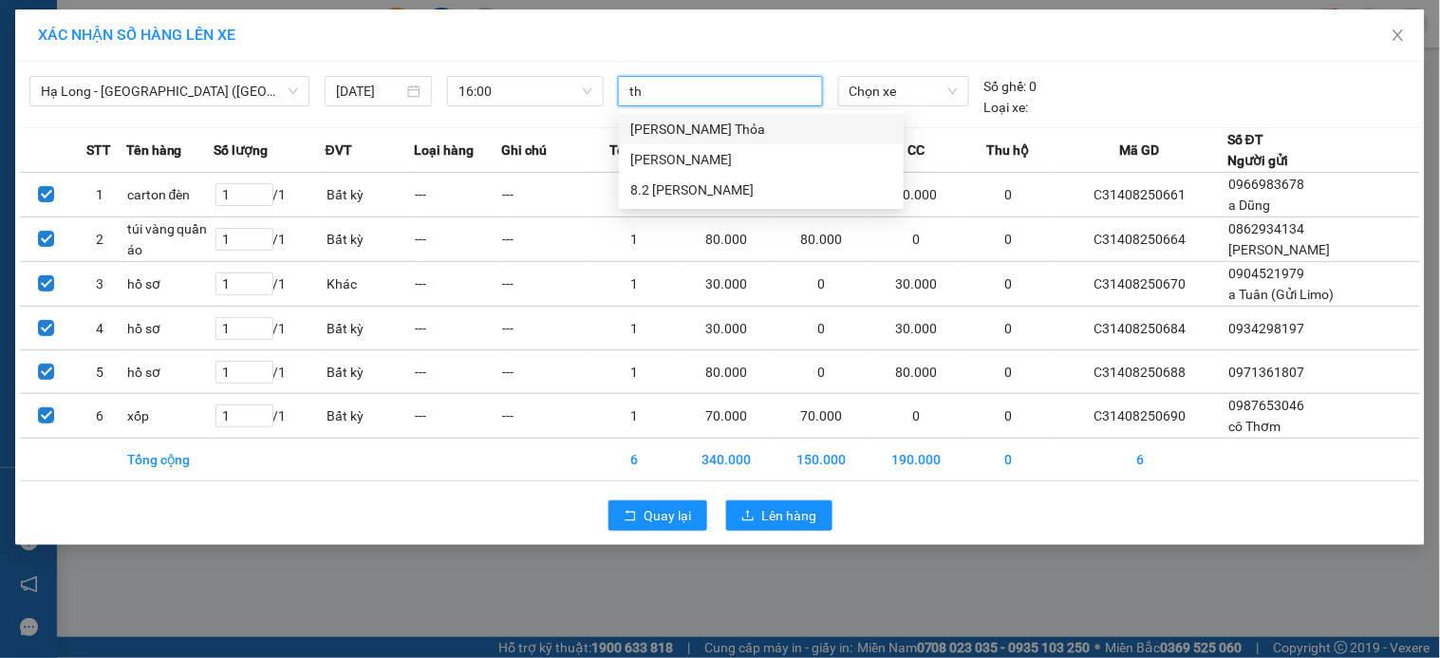
type input "thơ"
click at [750, 152] on div "Phạm Văn Thơ" at bounding box center [761, 159] width 262 height 21
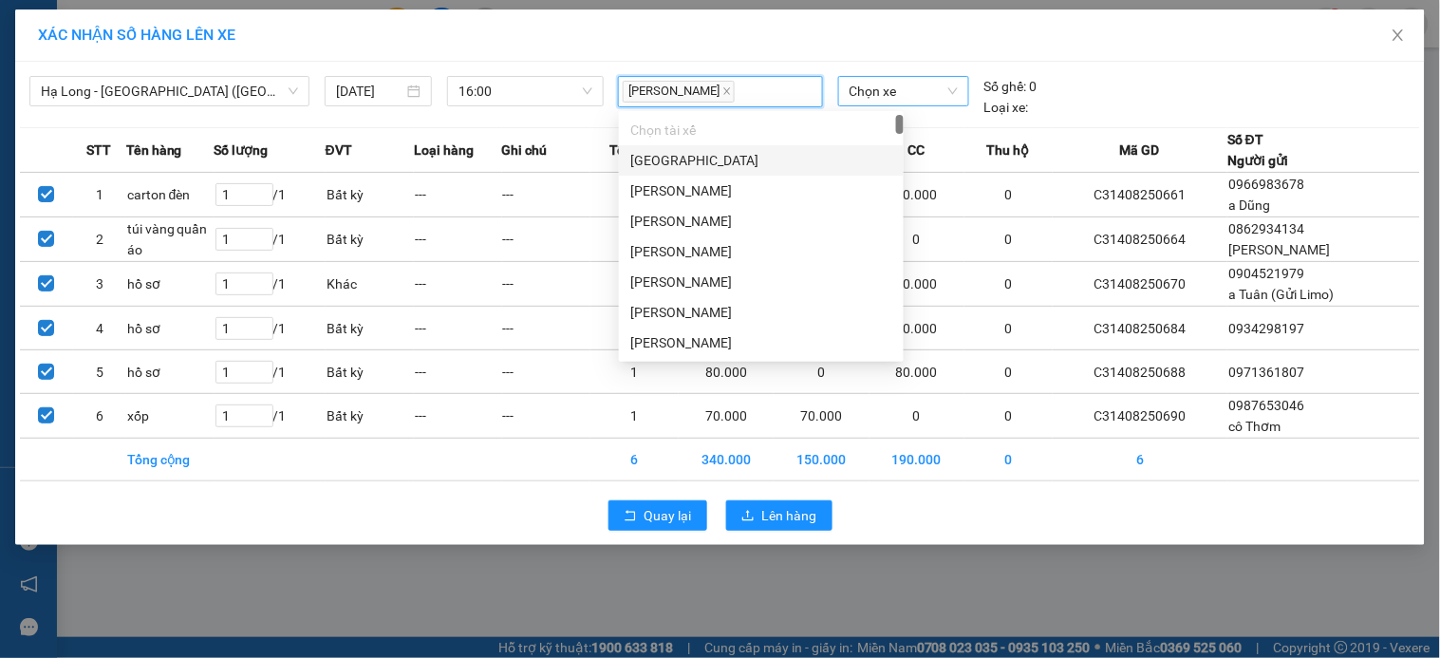
click at [870, 82] on span "Chọn xe" at bounding box center [904, 91] width 108 height 28
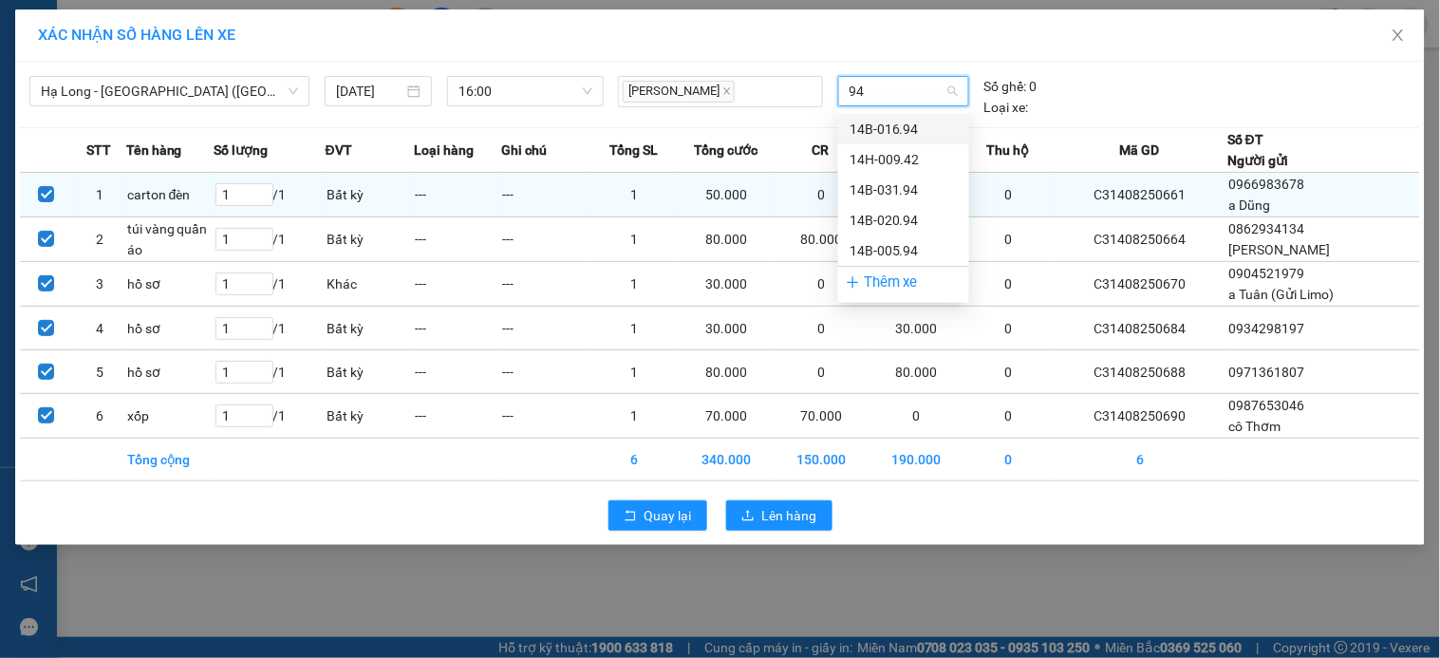
type input "942"
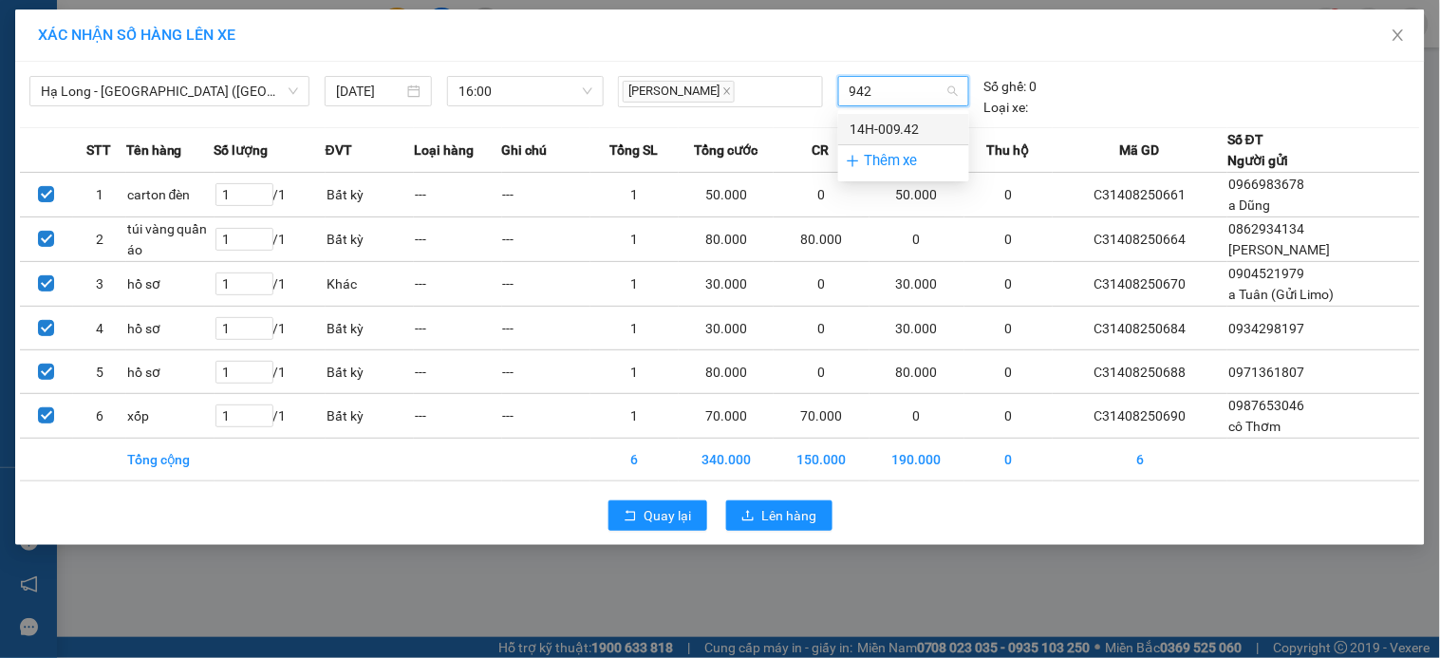
click at [925, 122] on div "14H-009.42" at bounding box center [904, 129] width 108 height 21
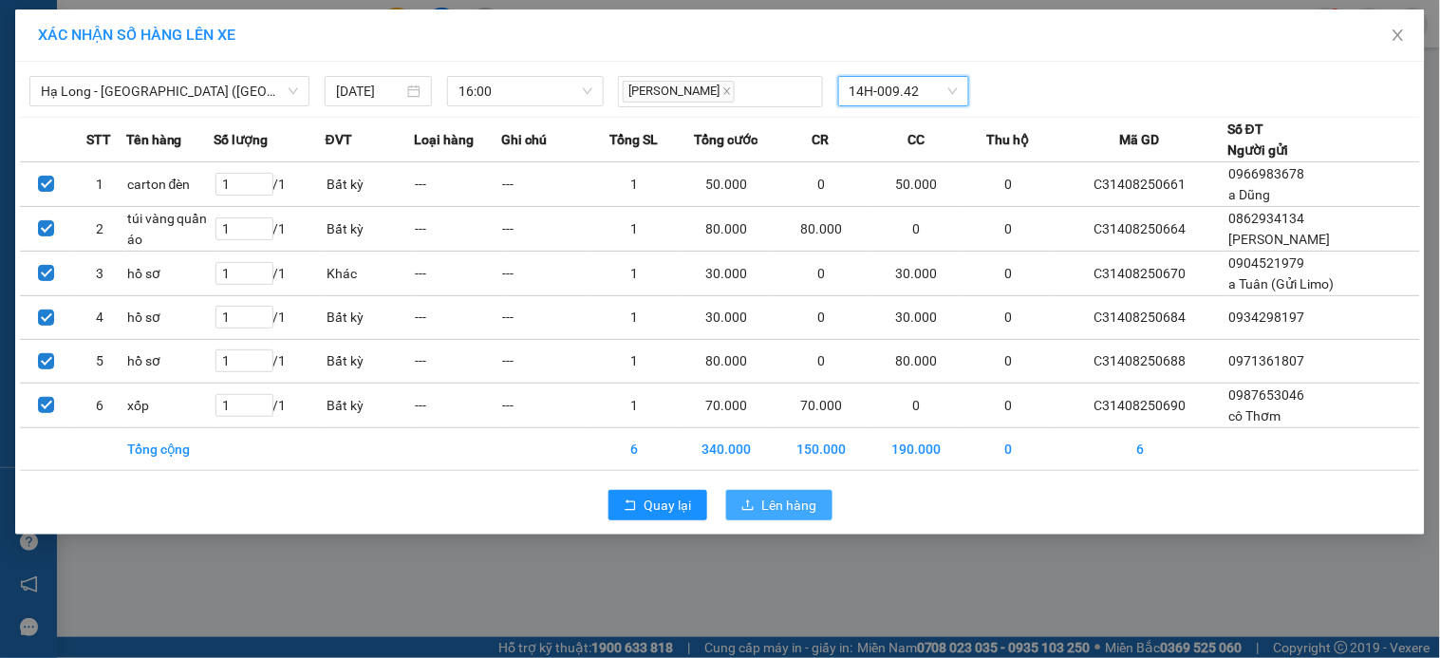
click at [786, 504] on span "Lên hàng" at bounding box center [789, 505] width 55 height 21
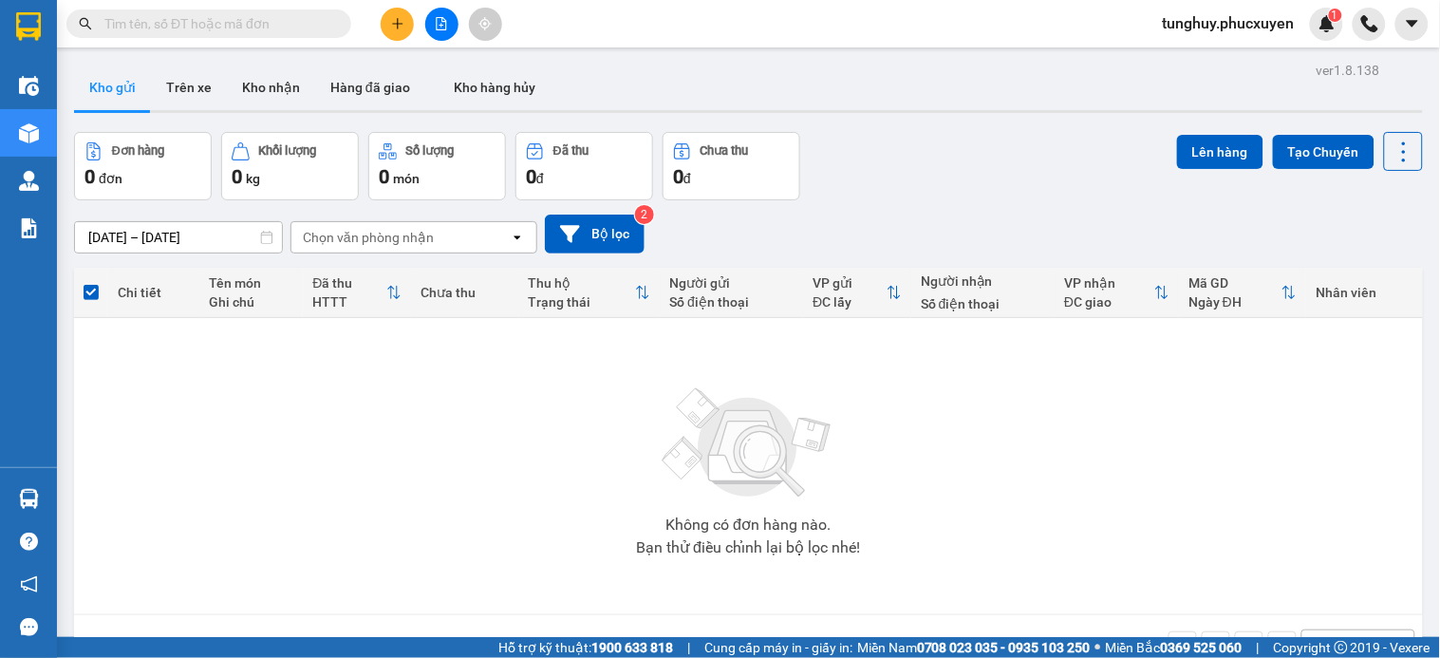
click at [285, 433] on div "Không có đơn hàng nào. Bạn thử điều chỉnh lại bộ lọc nhé!" at bounding box center [749, 466] width 1330 height 285
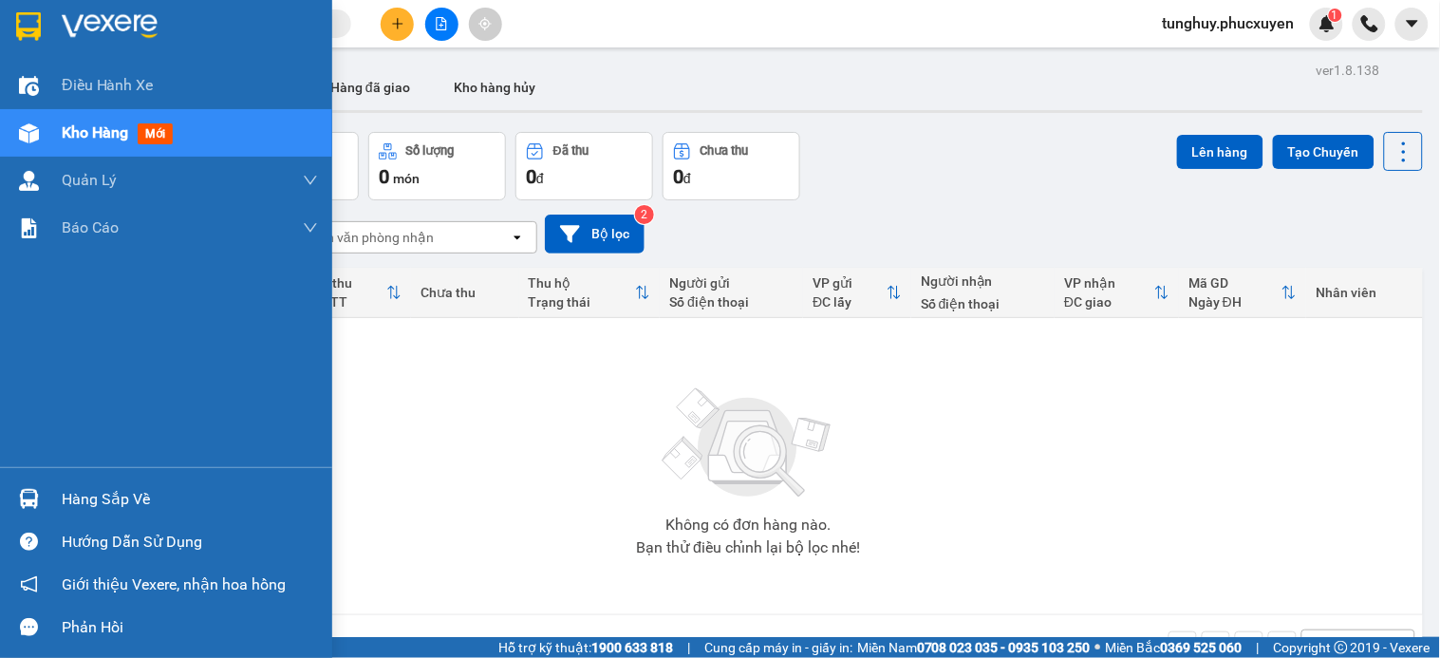
drag, startPoint x: 44, startPoint y: 492, endPoint x: 15, endPoint y: 452, distance: 49.0
click at [38, 487] on div at bounding box center [28, 498] width 33 height 33
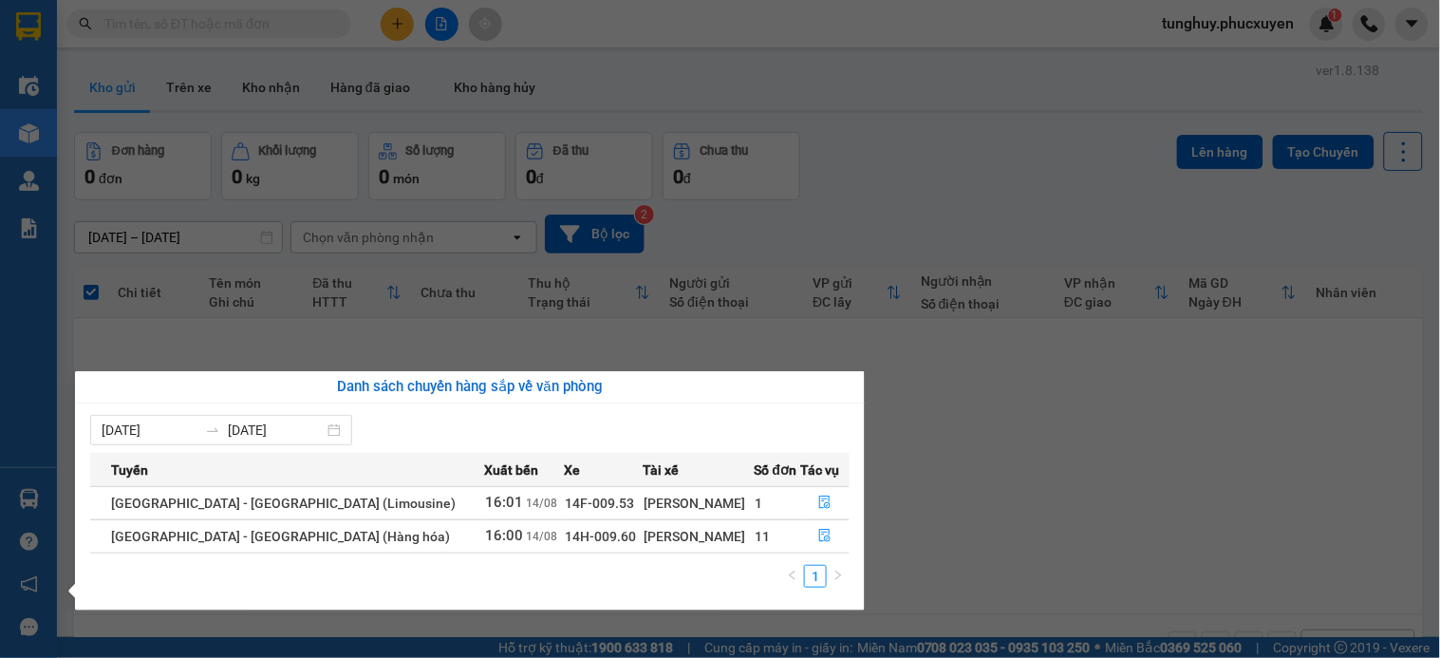
click at [1044, 495] on section "Kết quả tìm kiếm ( 2 ) Bộ lọc Mã ĐH Trạng thái Món hàng Thu hộ Tổng cước Chưa c…" at bounding box center [720, 329] width 1440 height 658
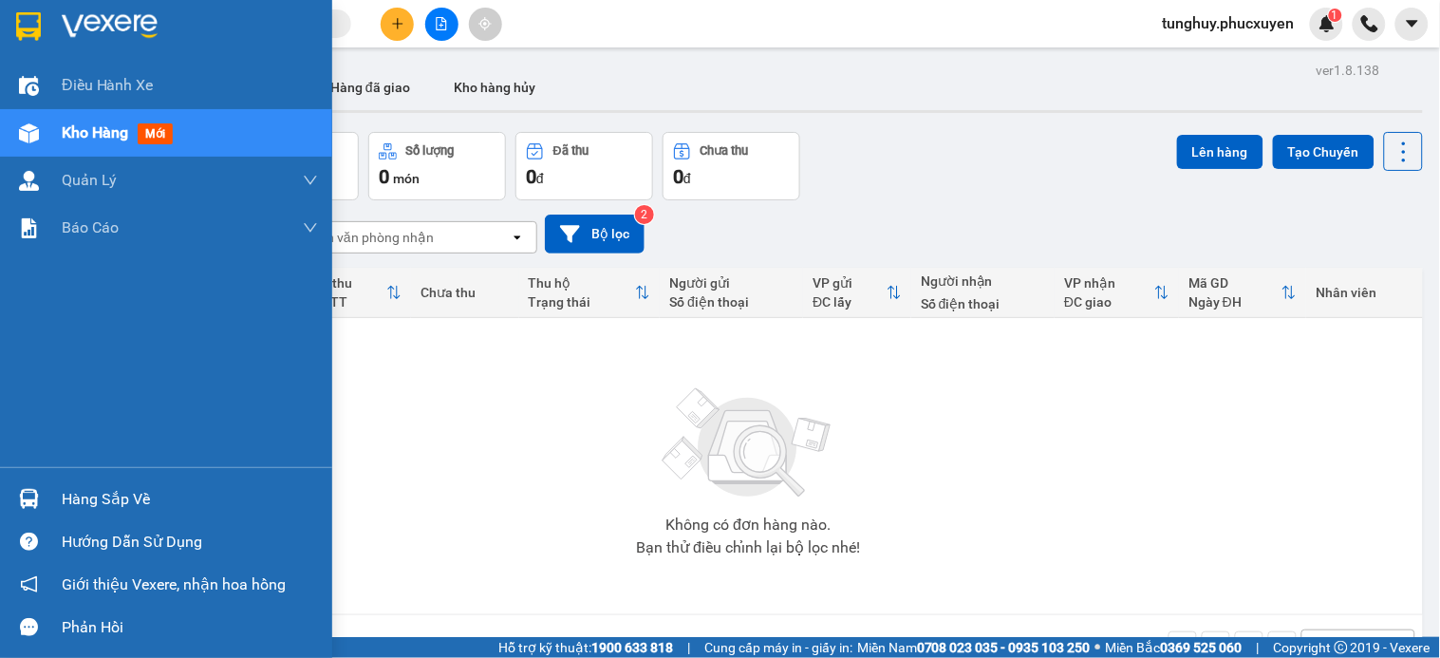
click at [34, 494] on img at bounding box center [29, 499] width 20 height 20
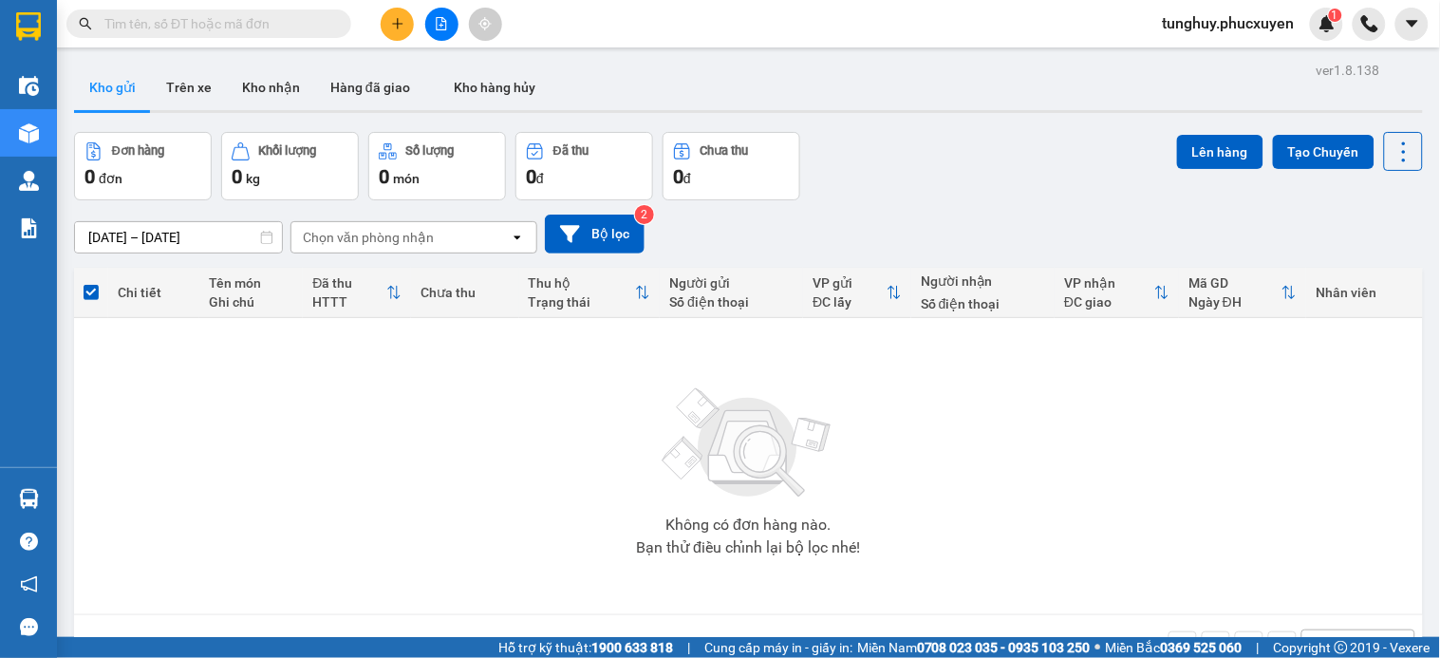
click at [965, 128] on section "Kết quả tìm kiếm ( 2 ) Bộ lọc Mã ĐH Trạng thái Món hàng Thu hộ Tổng cước Chưa c…" at bounding box center [720, 329] width 1440 height 658
click at [433, 32] on button at bounding box center [441, 24] width 33 height 33
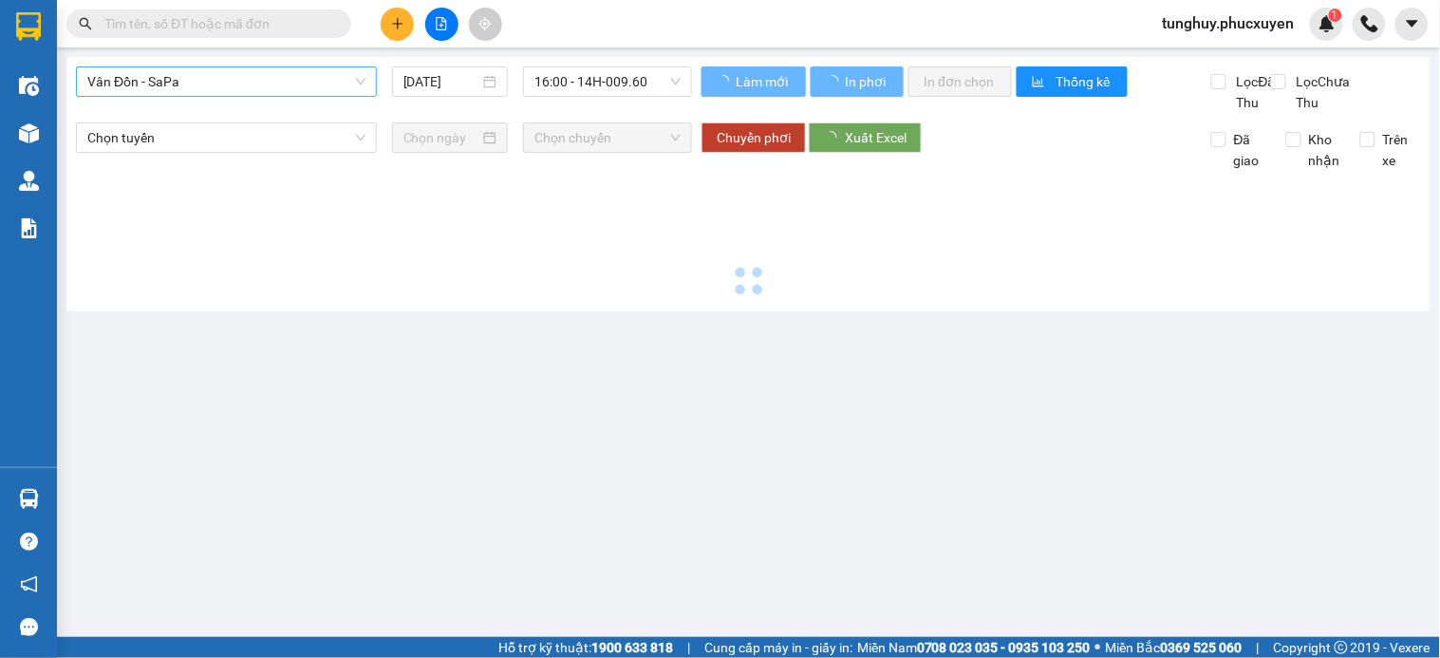
click at [253, 74] on span "Vân Đồn - SaPa" at bounding box center [226, 81] width 278 height 28
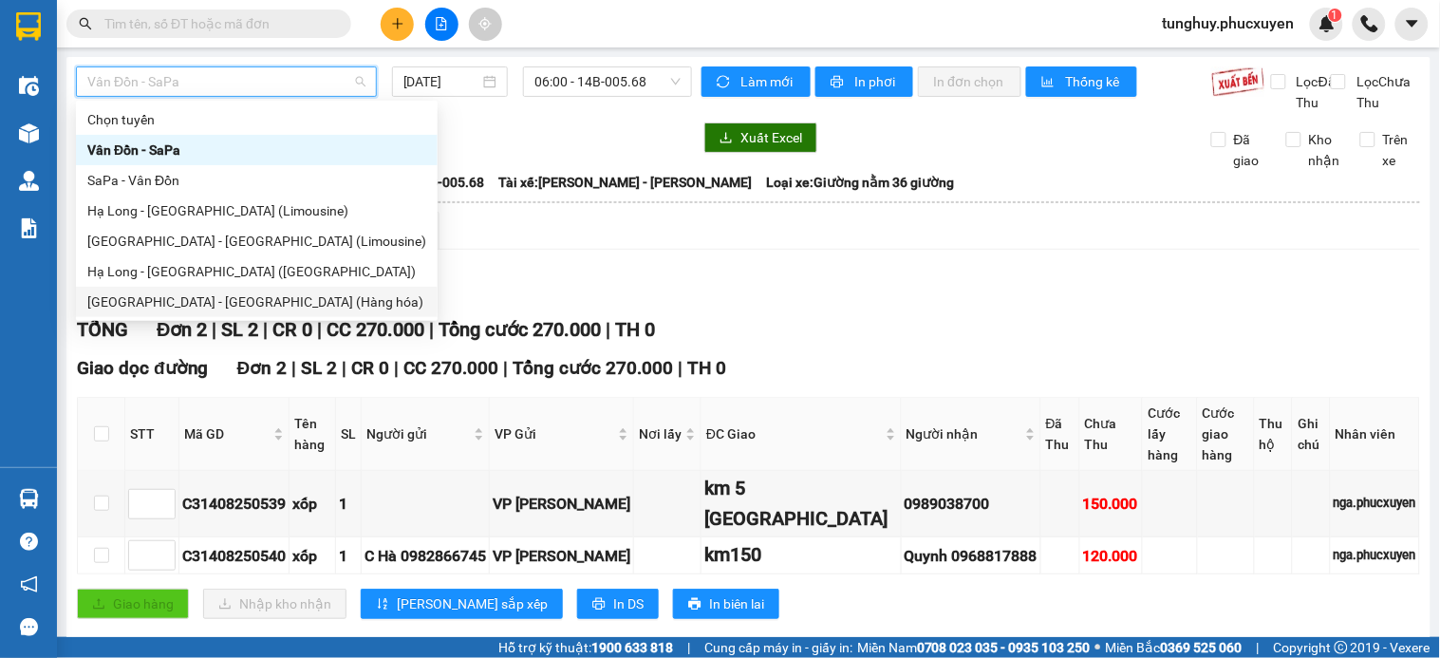
click at [213, 291] on div "[GEOGRAPHIC_DATA] - [GEOGRAPHIC_DATA] (Hàng hóa)" at bounding box center [256, 301] width 339 height 21
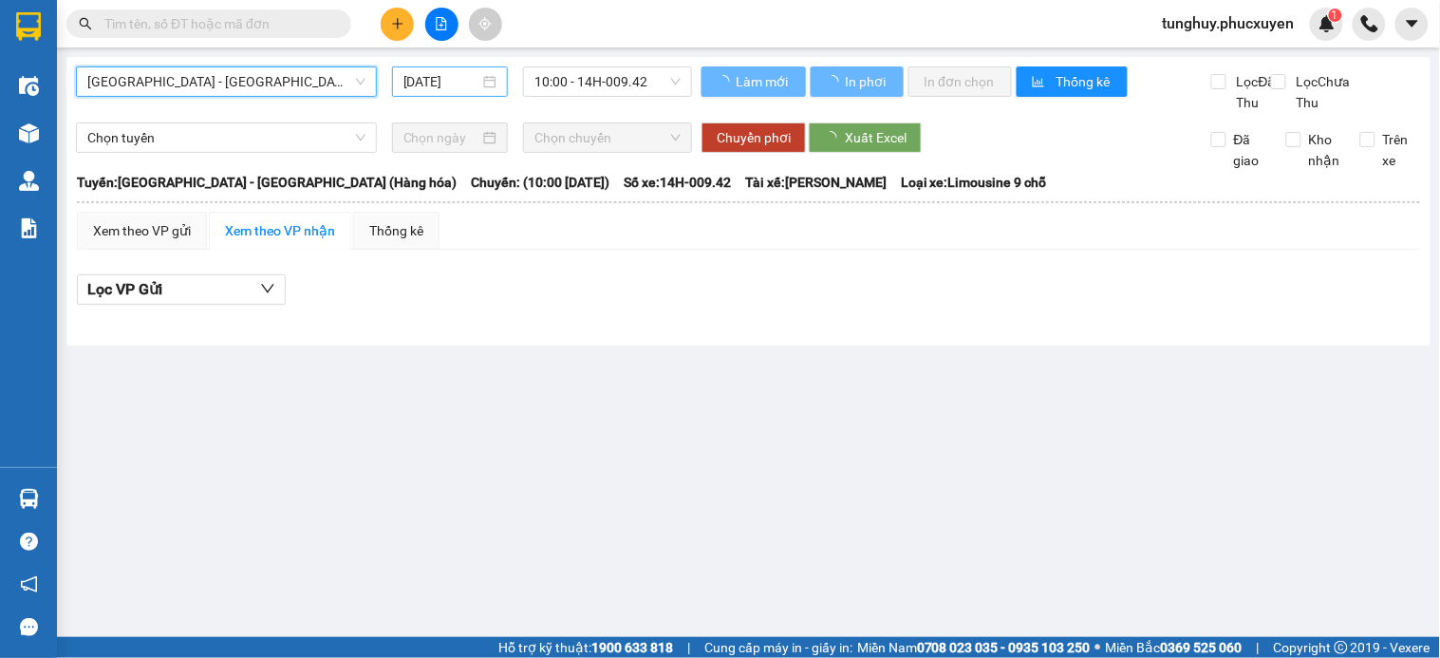
click at [443, 89] on input "[DATE]" at bounding box center [441, 81] width 77 height 21
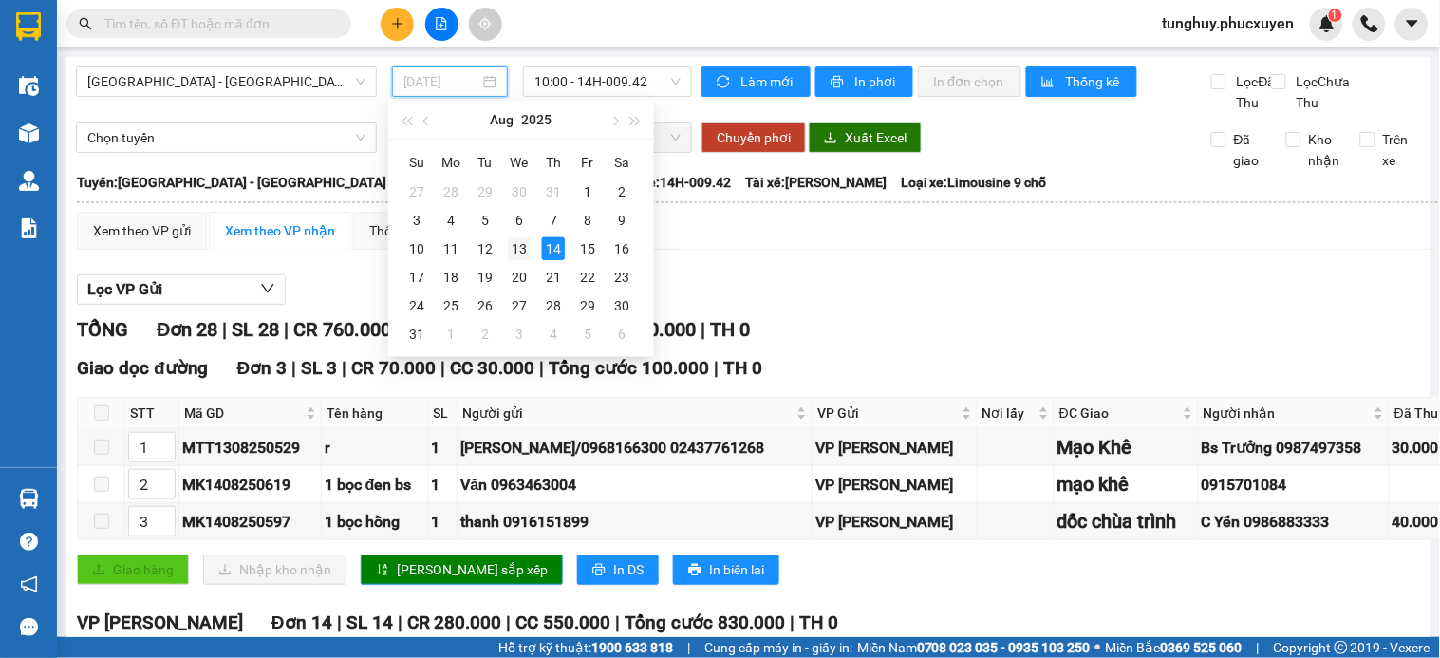
click at [515, 249] on div "13" at bounding box center [519, 248] width 23 height 23
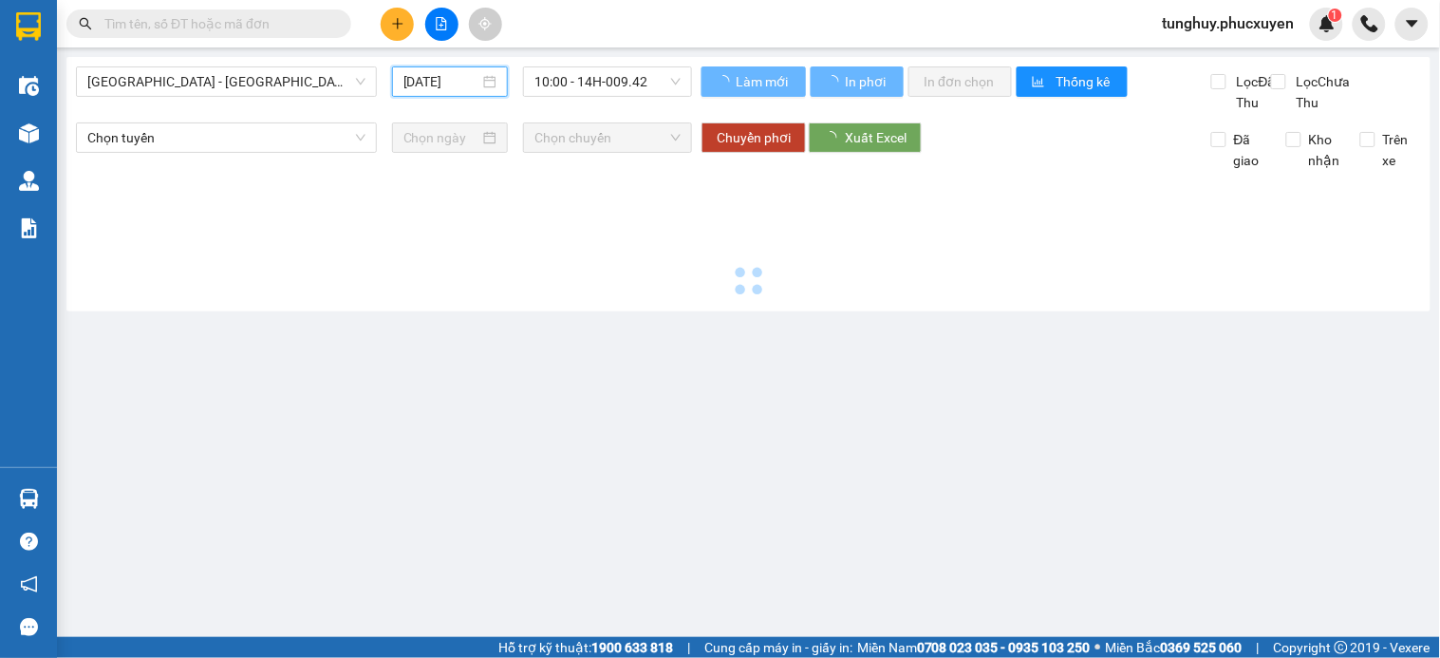
click at [558, 76] on span "10:00 - 14H-009.42" at bounding box center [607, 81] width 146 height 28
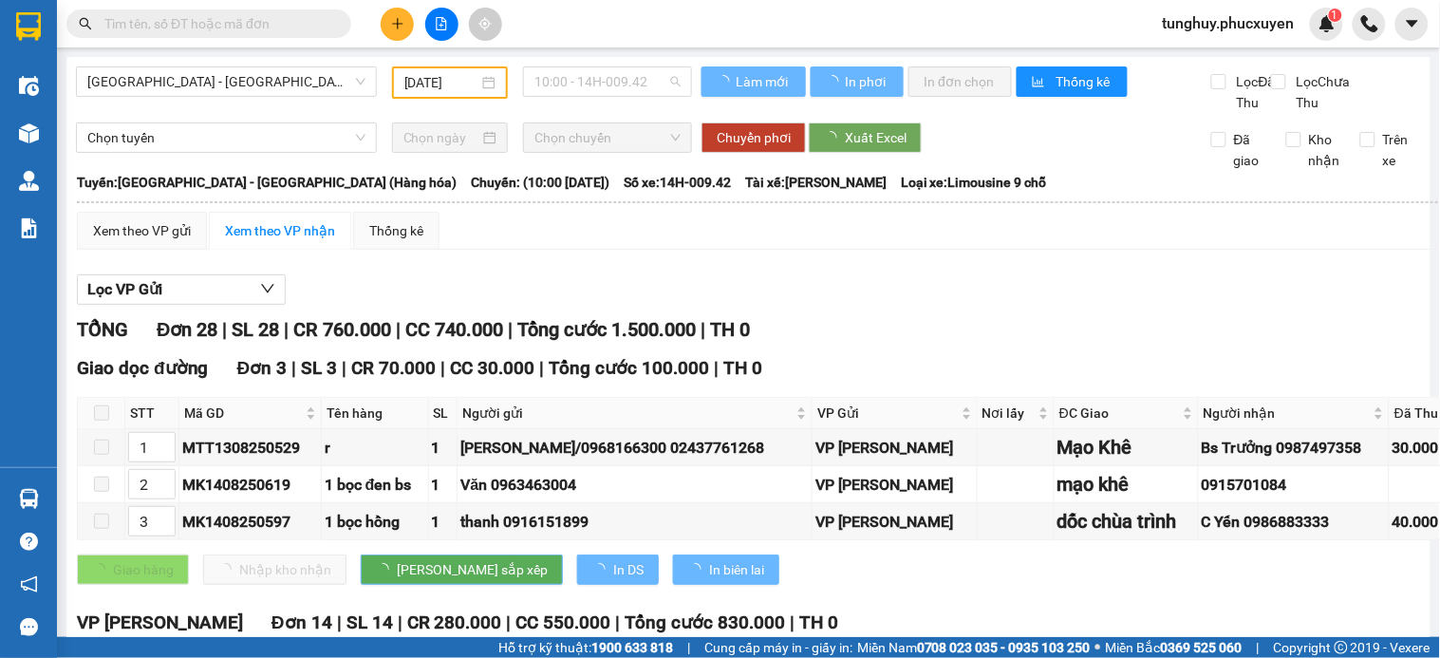
type input "13/08/2025"
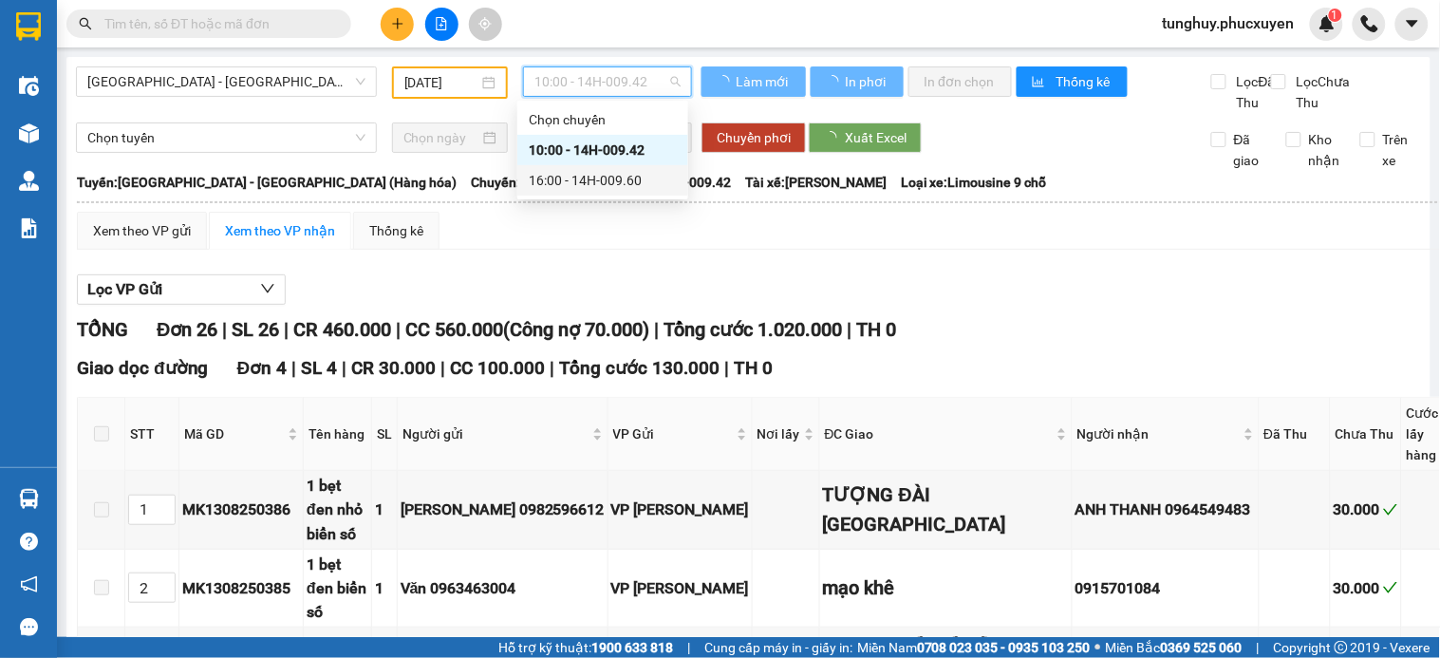
click at [560, 175] on div "16:00 - 14H-009.60" at bounding box center [603, 180] width 148 height 21
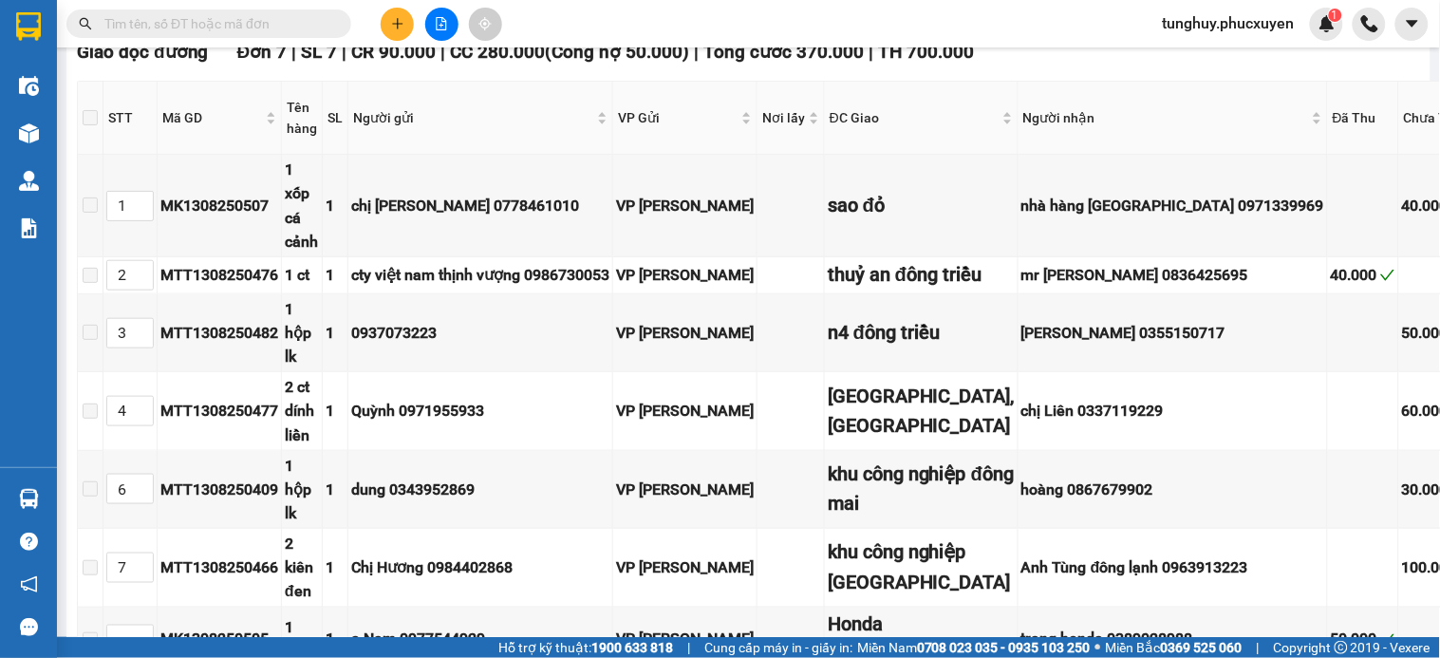
scroll to position [316, 266]
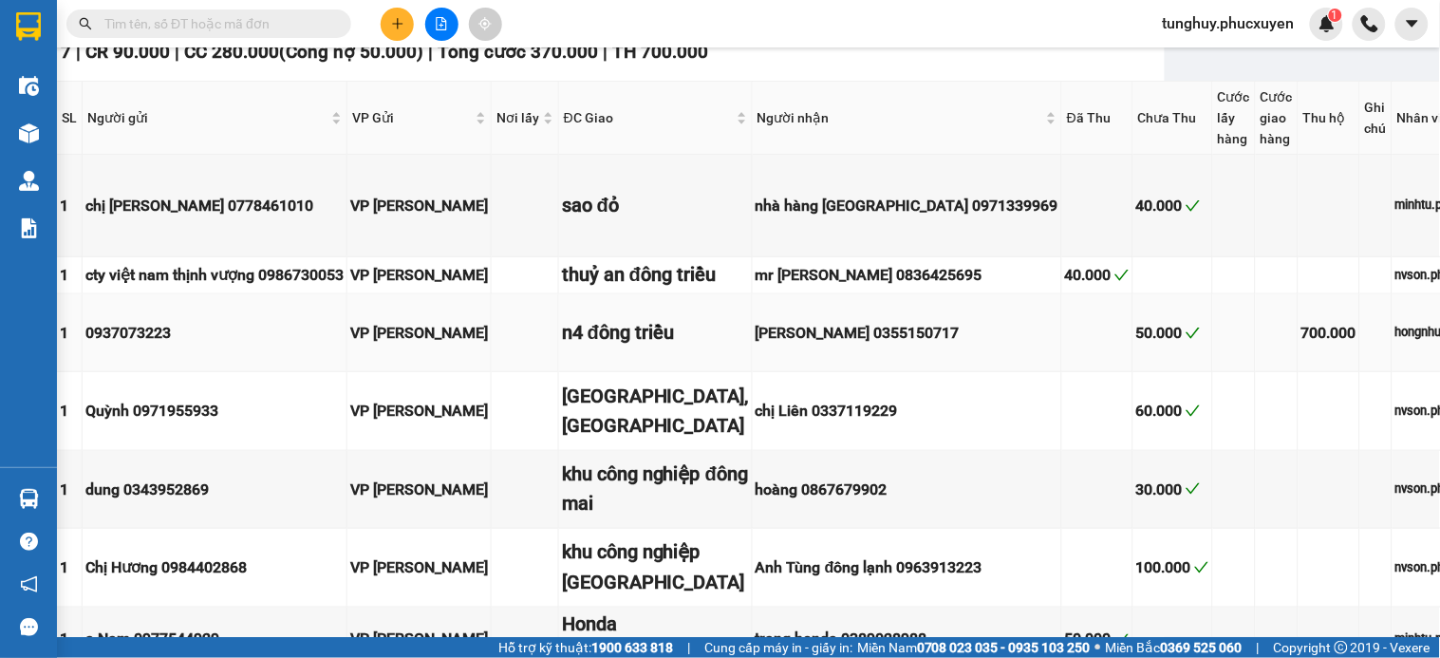
click at [146, 372] on td "0937073223" at bounding box center [215, 333] width 265 height 78
click at [152, 345] on div "0937073223" at bounding box center [214, 333] width 258 height 24
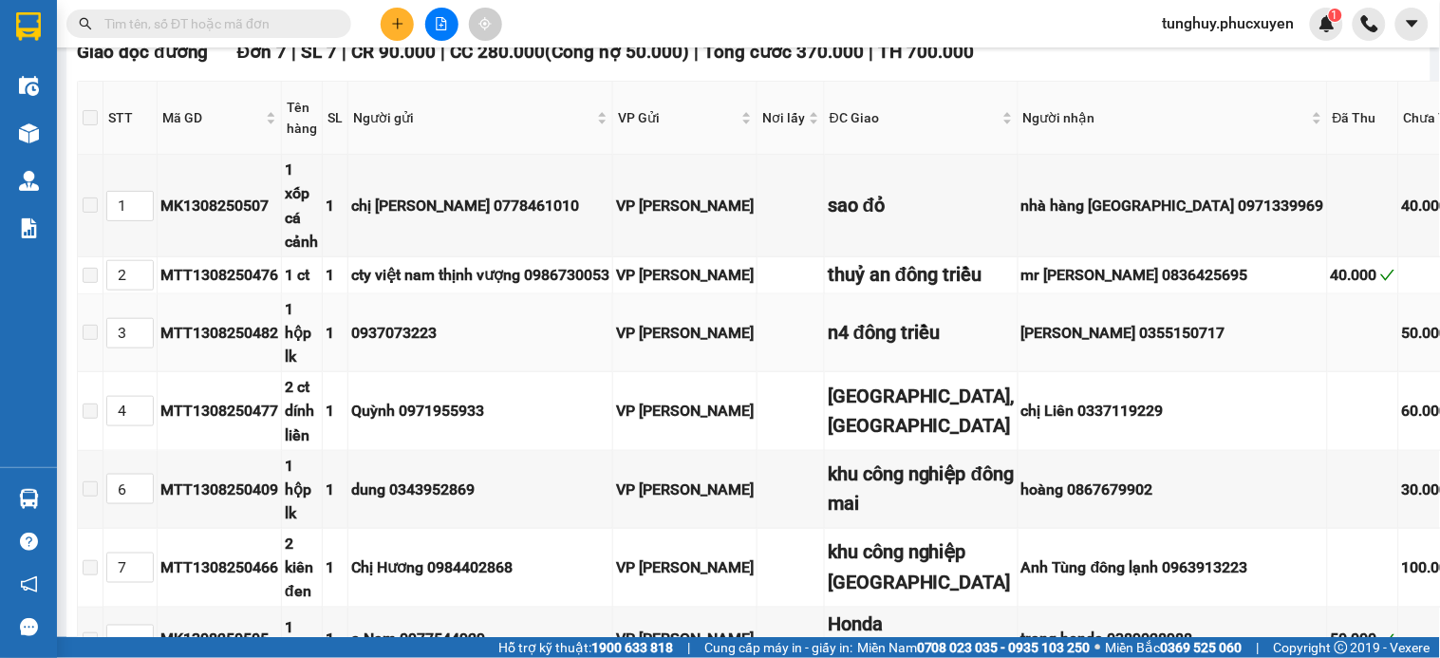
click at [228, 345] on div "MTT1308250482" at bounding box center [219, 333] width 118 height 24
copy div "MTT1308250482"
click at [298, 19] on input "text" at bounding box center [216, 23] width 224 height 21
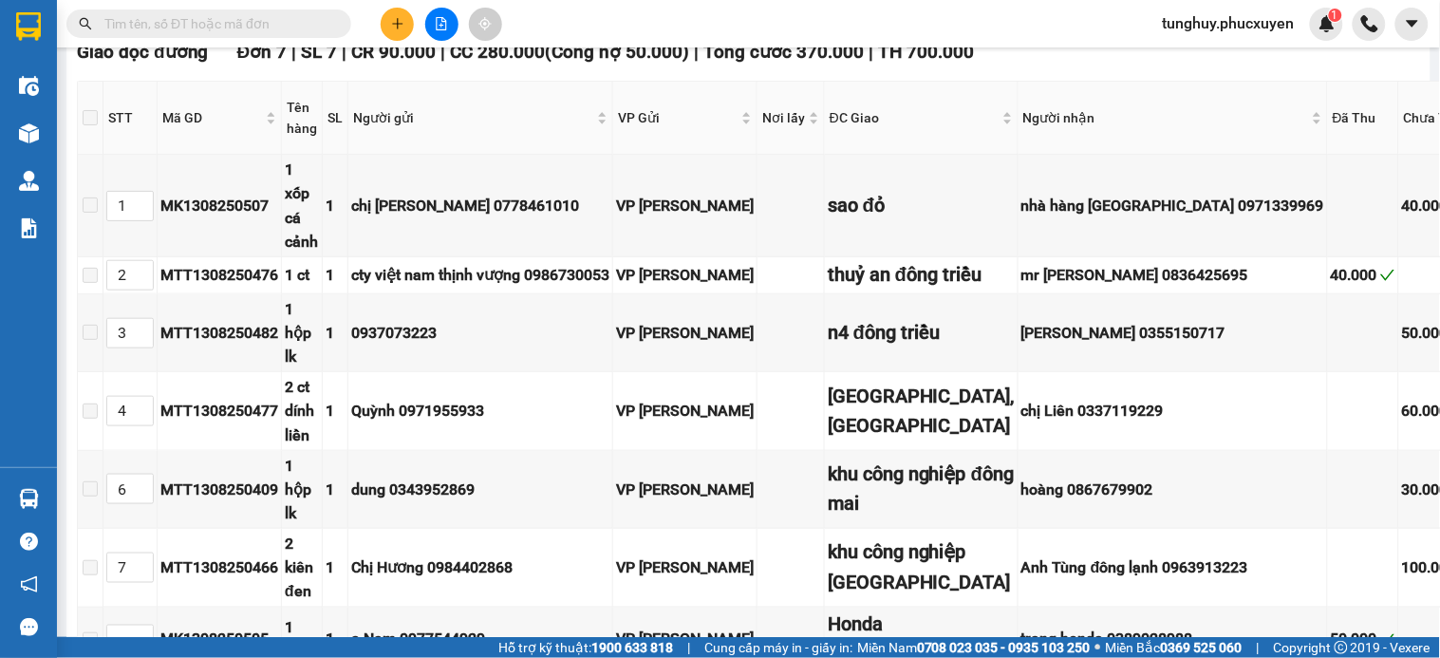
paste input "MTT1308250482"
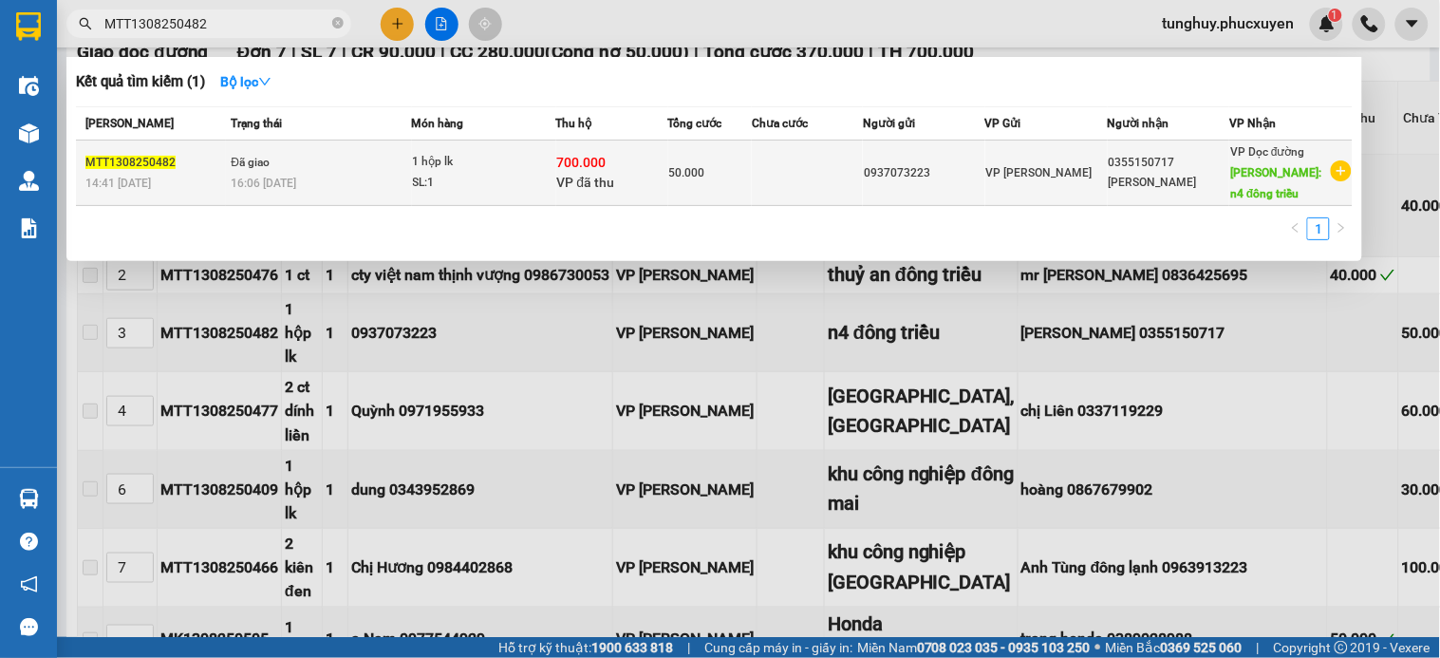
type input "MTT1308250482"
click at [854, 180] on td at bounding box center [807, 173] width 111 height 66
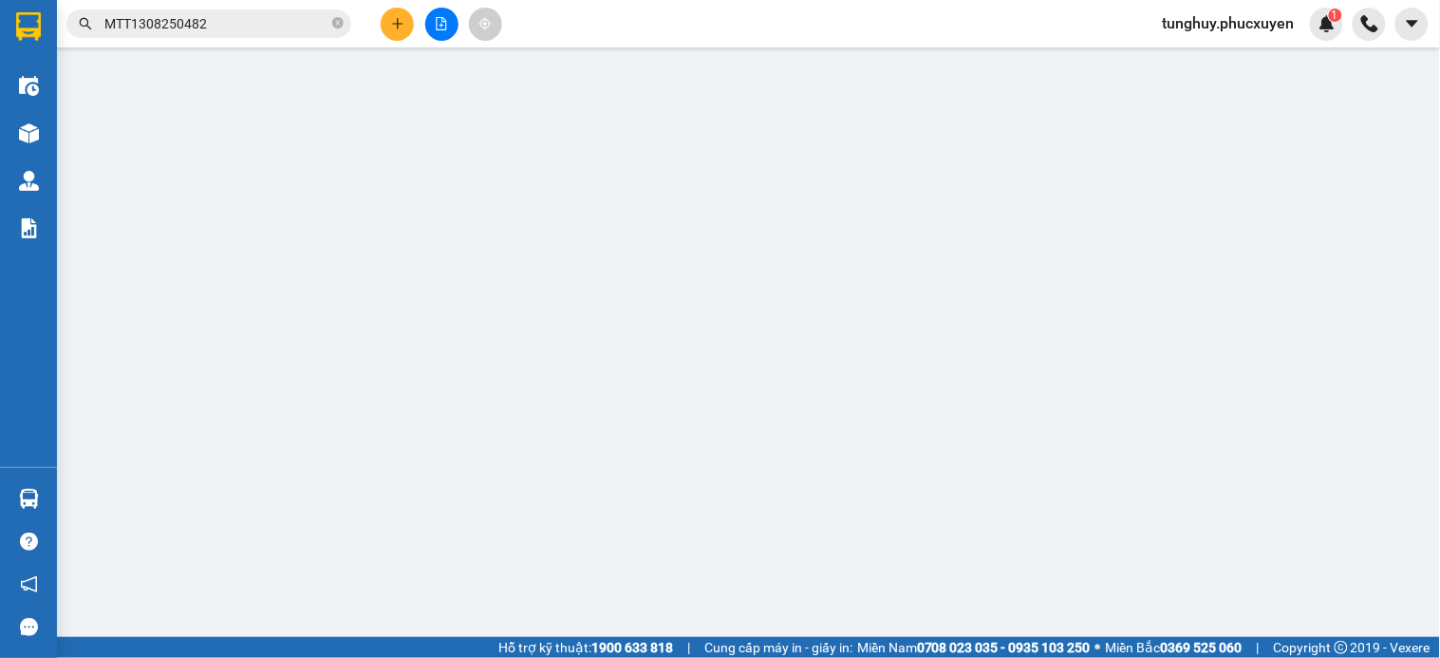
type input "0937073223"
type input "0355150717"
type input "Vũ Quang"
type input "n4 đông triều"
type input "008704060144195/ ng văn cường/ vib"
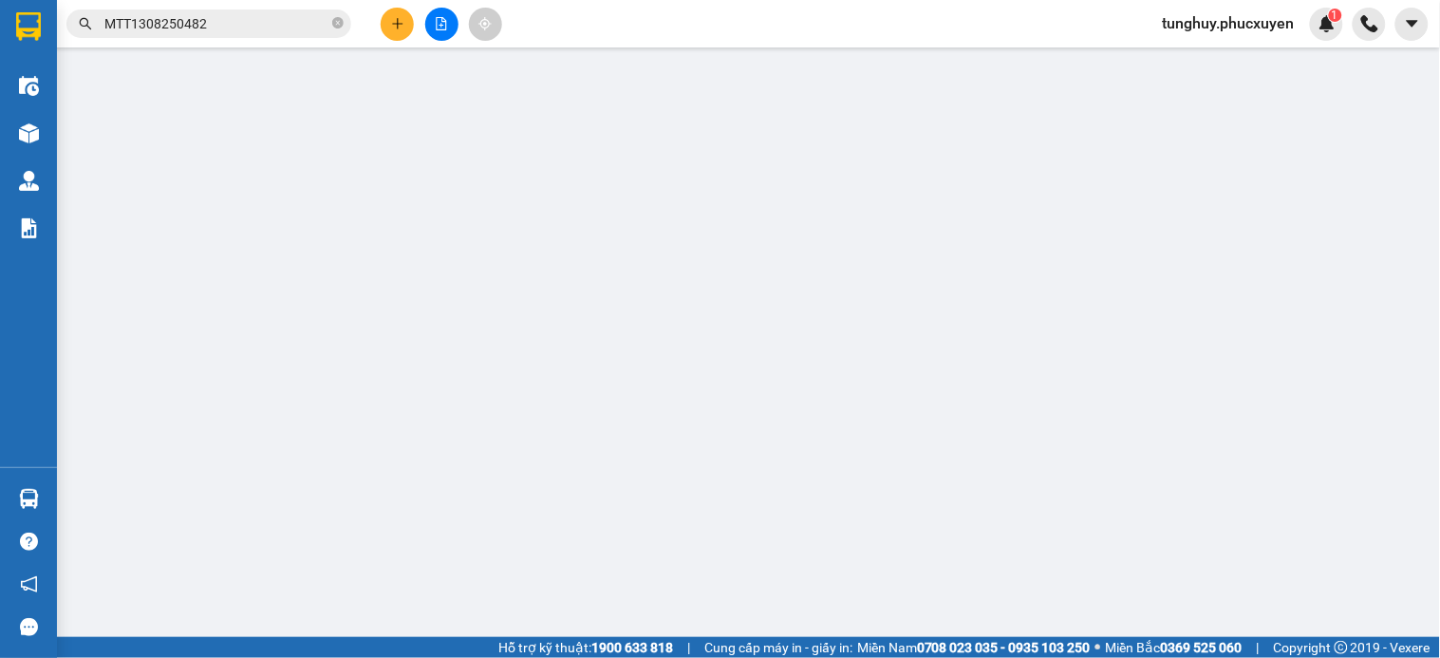
type input "700.000"
type input "50.000"
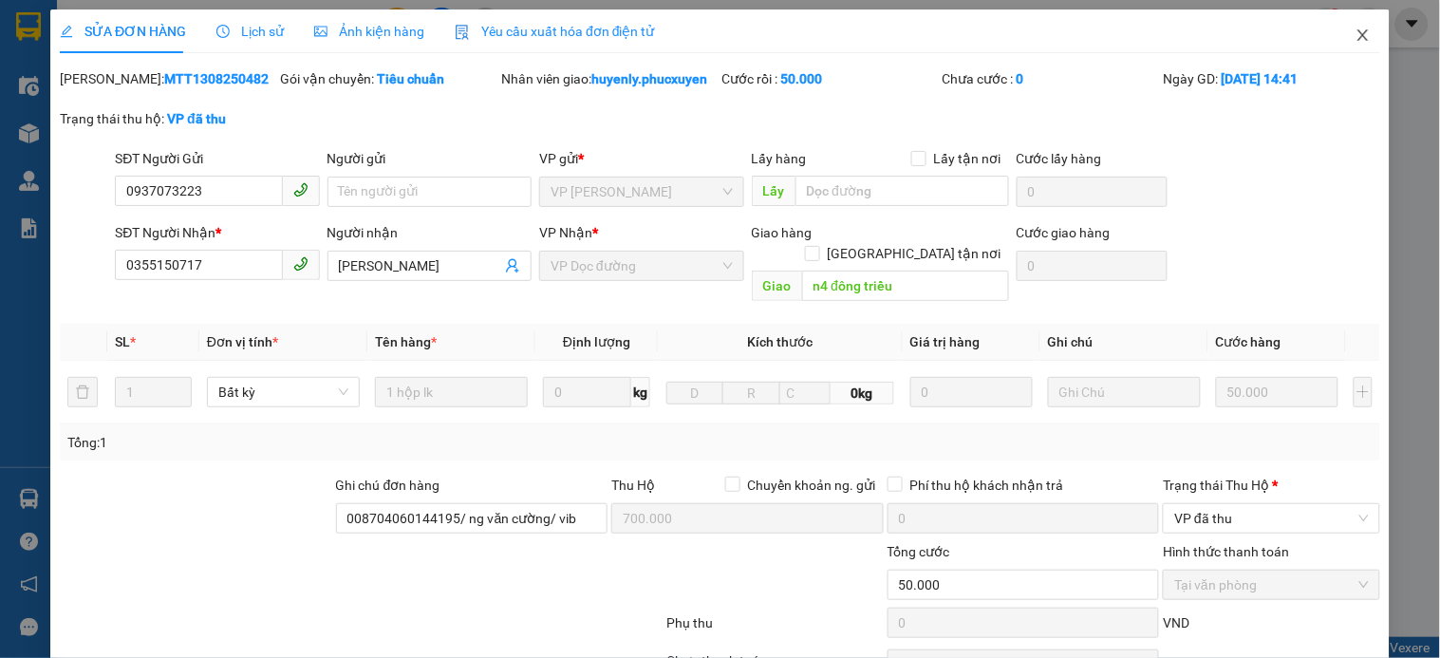
click at [1343, 26] on span "Close" at bounding box center [1363, 35] width 53 height 53
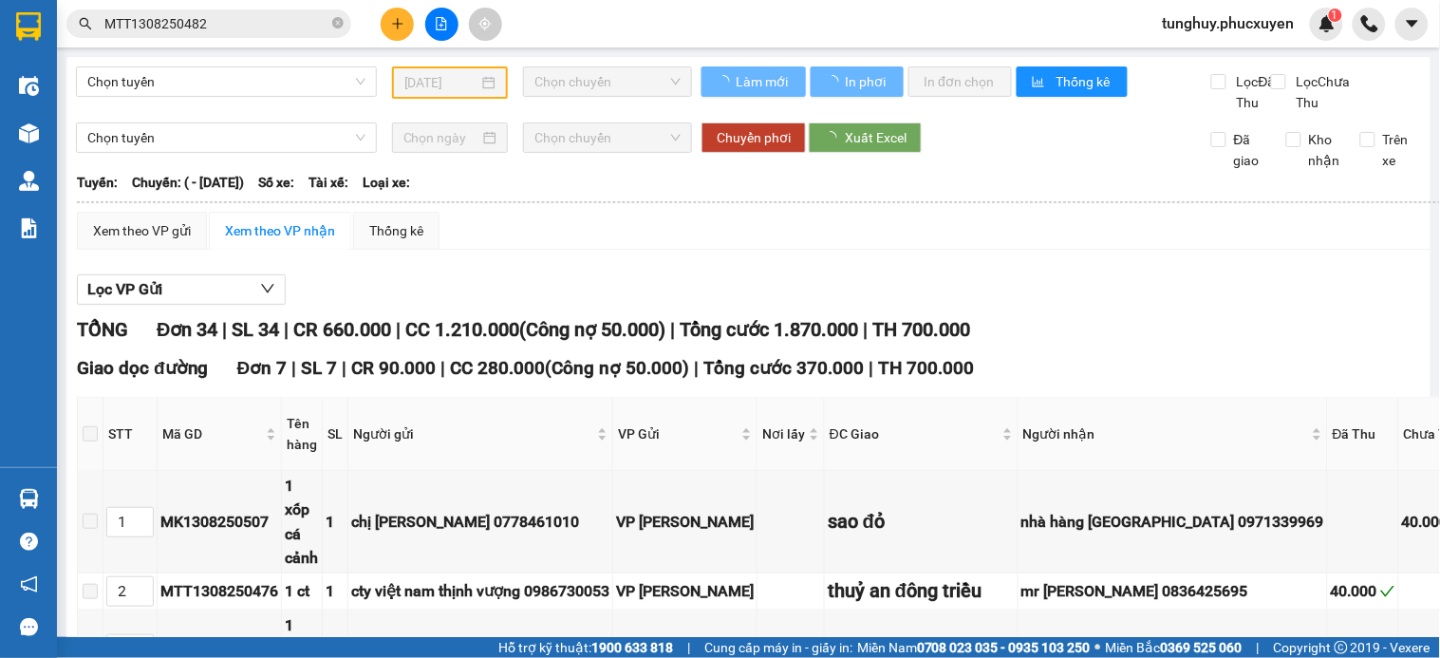
click at [290, 21] on input "MTT1308250482" at bounding box center [216, 23] width 224 height 21
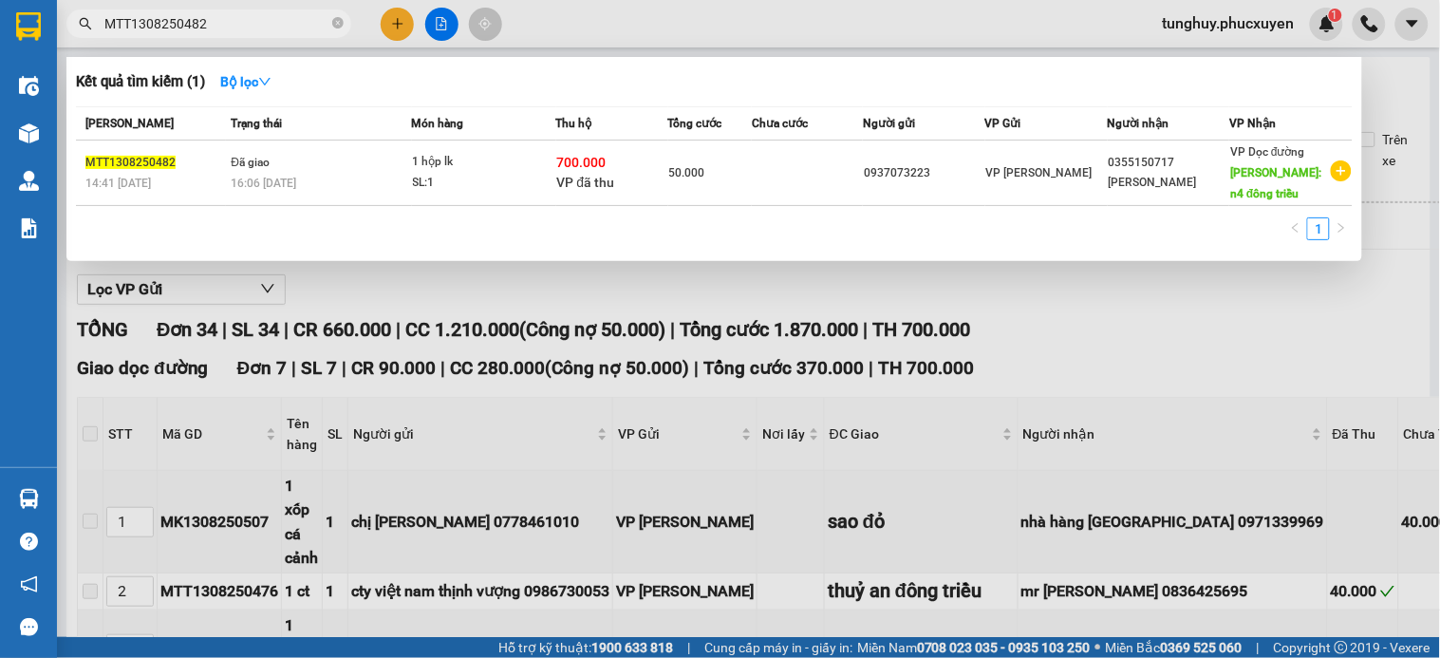
click at [397, 30] on div at bounding box center [720, 329] width 1440 height 658
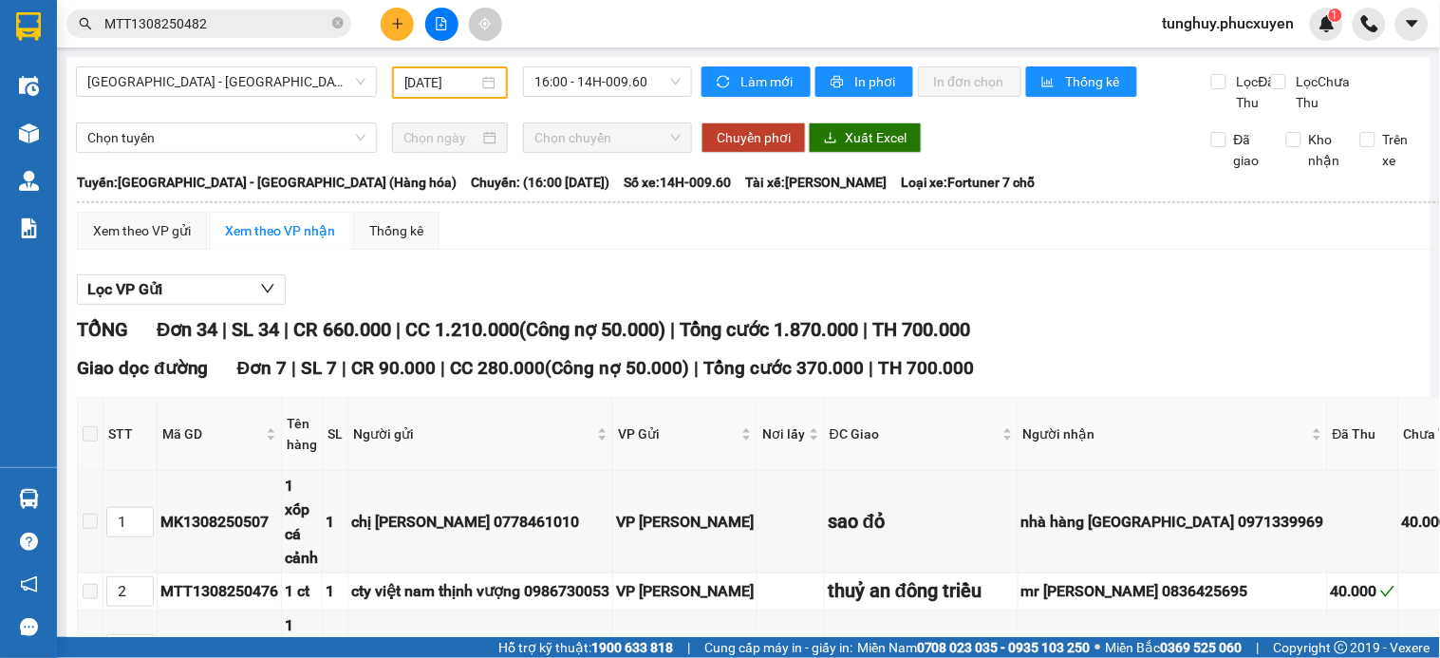
click at [393, 25] on icon "plus" at bounding box center [397, 23] width 13 height 13
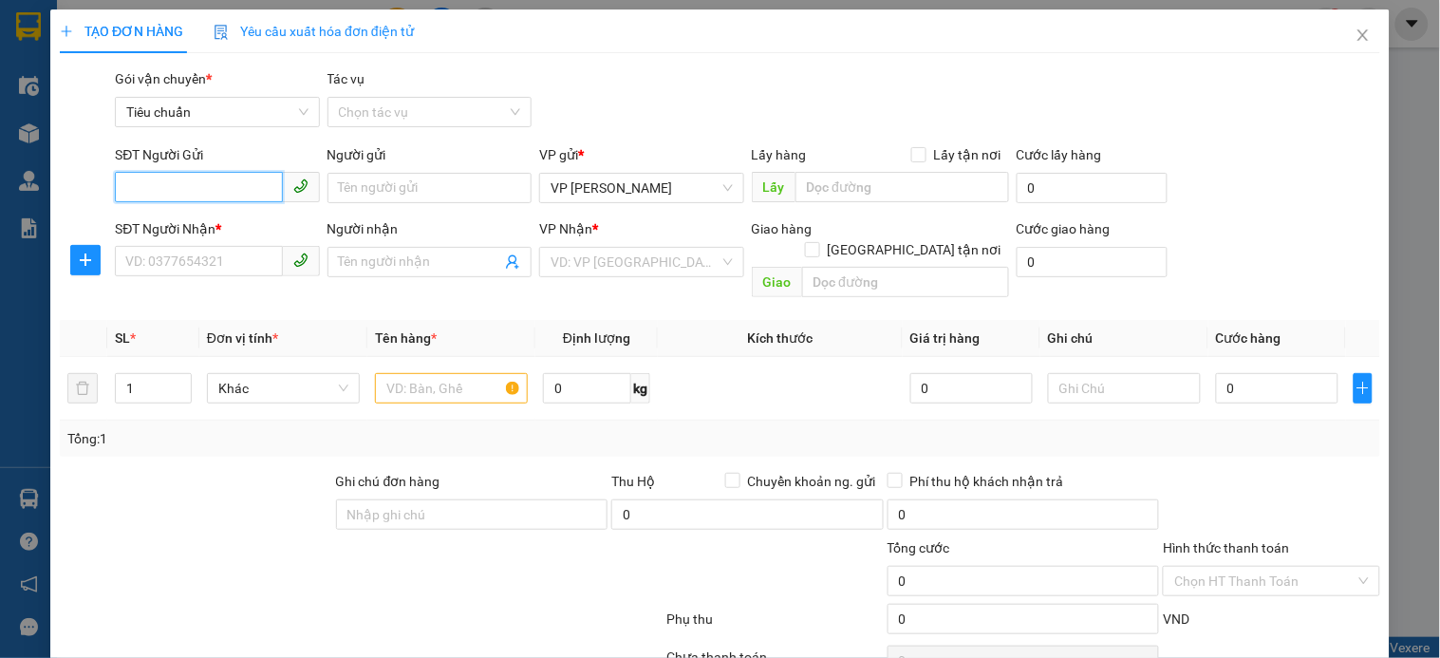
drag, startPoint x: 258, startPoint y: 187, endPoint x: 270, endPoint y: 186, distance: 11.4
click at [267, 188] on input "SĐT Người Gửi" at bounding box center [198, 187] width 167 height 30
type input "0976310267"
click at [261, 220] on div "0976310267 - Long" at bounding box center [214, 225] width 179 height 21
type input "Long"
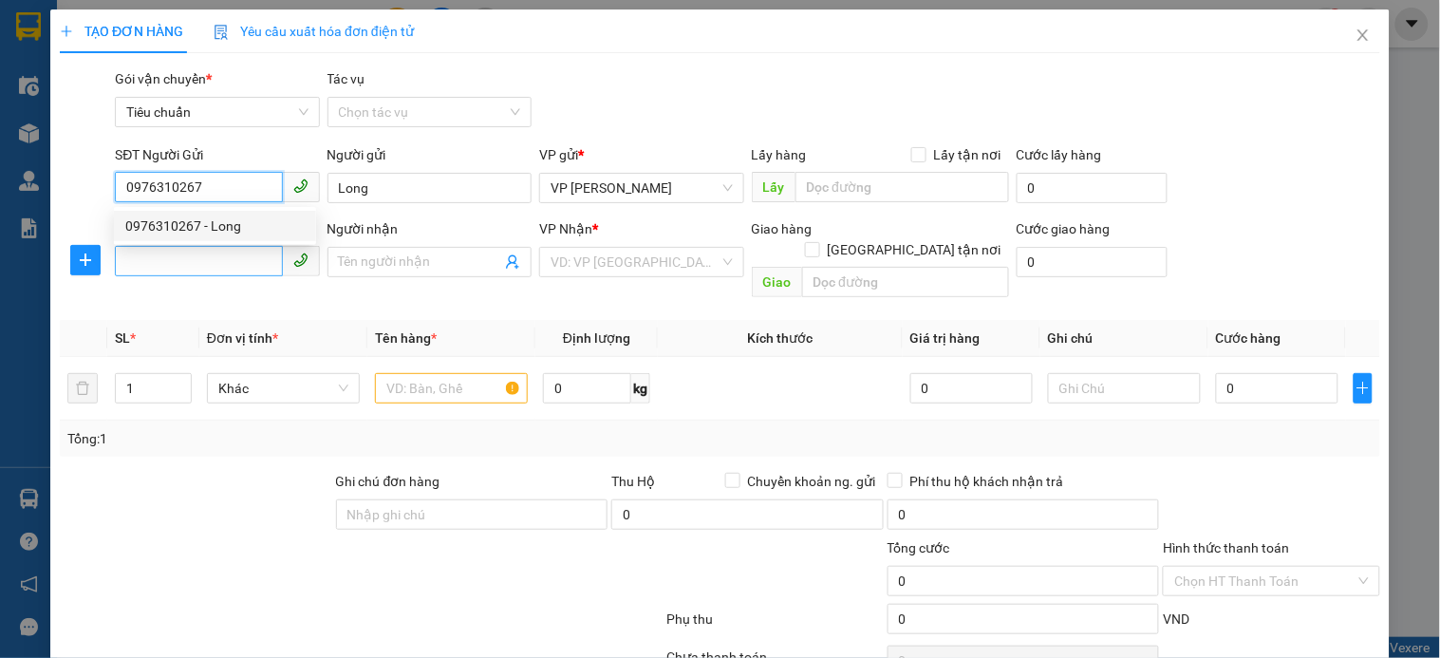
type input "0976310267"
click at [211, 254] on input "SĐT Người Nhận *" at bounding box center [198, 261] width 167 height 30
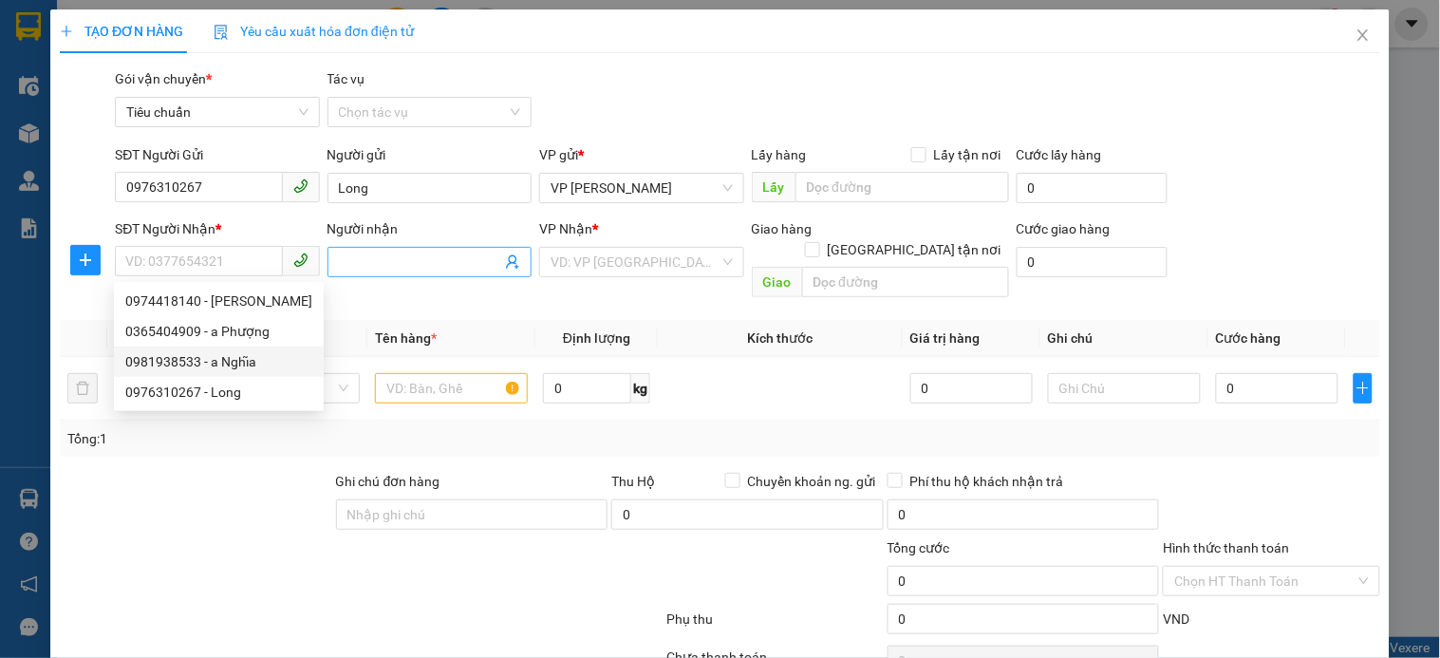
click at [505, 261] on icon "user-add" at bounding box center [512, 261] width 15 height 15
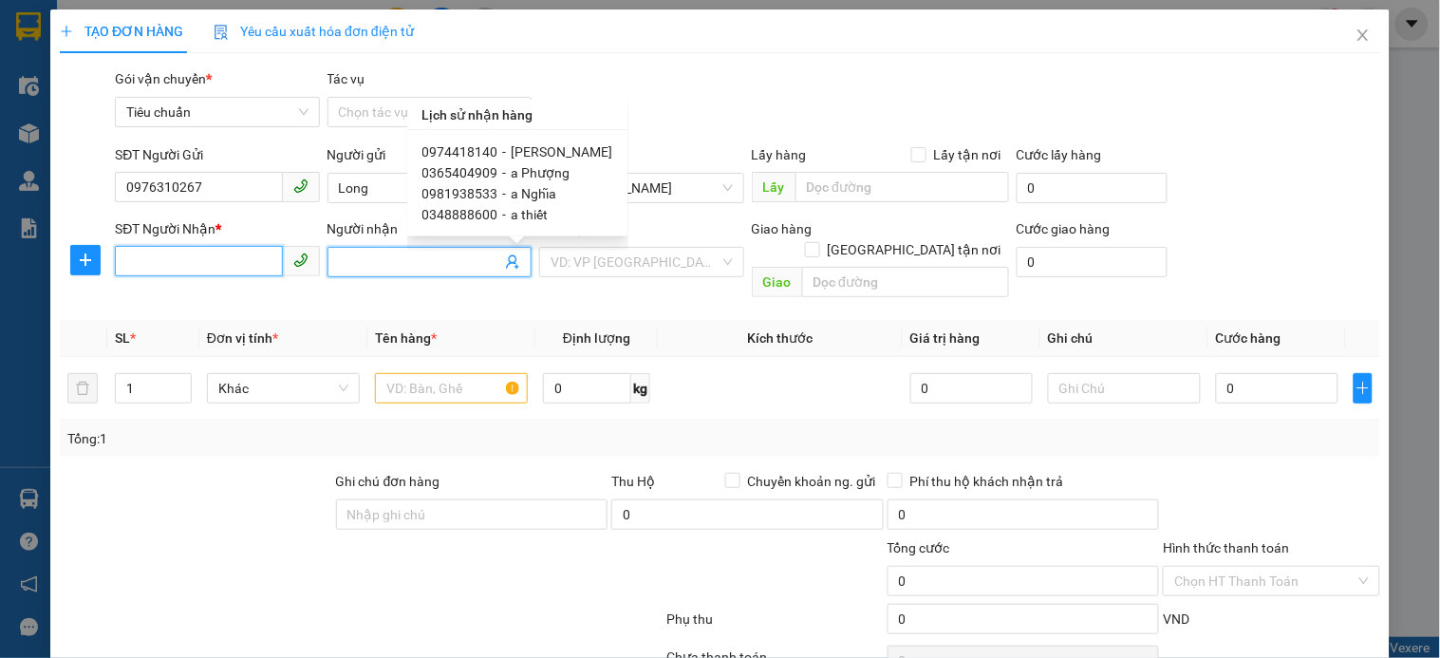
click at [258, 267] on input "SĐT Người Nhận *" at bounding box center [198, 261] width 167 height 30
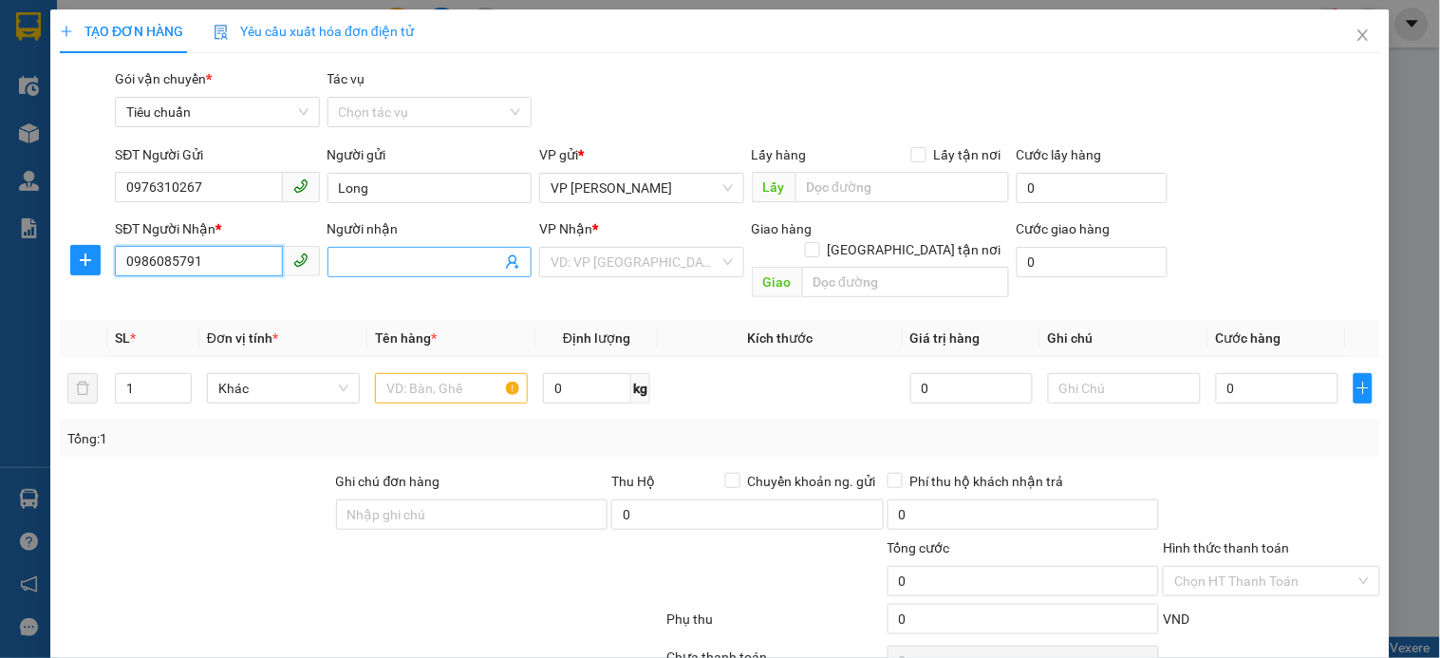
type input "0986085791"
click at [427, 253] on input "Người nhận" at bounding box center [420, 262] width 162 height 21
click at [428, 373] on input "text" at bounding box center [451, 388] width 153 height 30
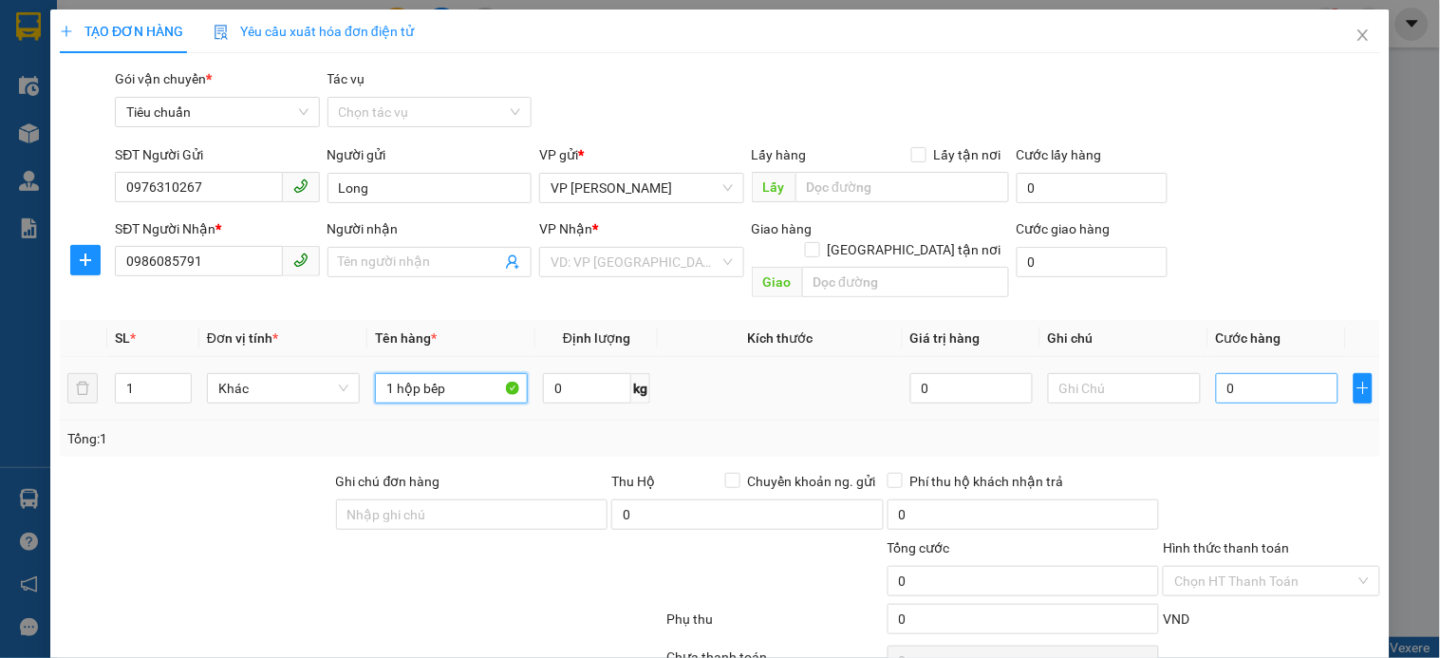
type input "1 hộp bếp"
click at [1237, 373] on input "0" at bounding box center [1277, 388] width 122 height 30
type input "7"
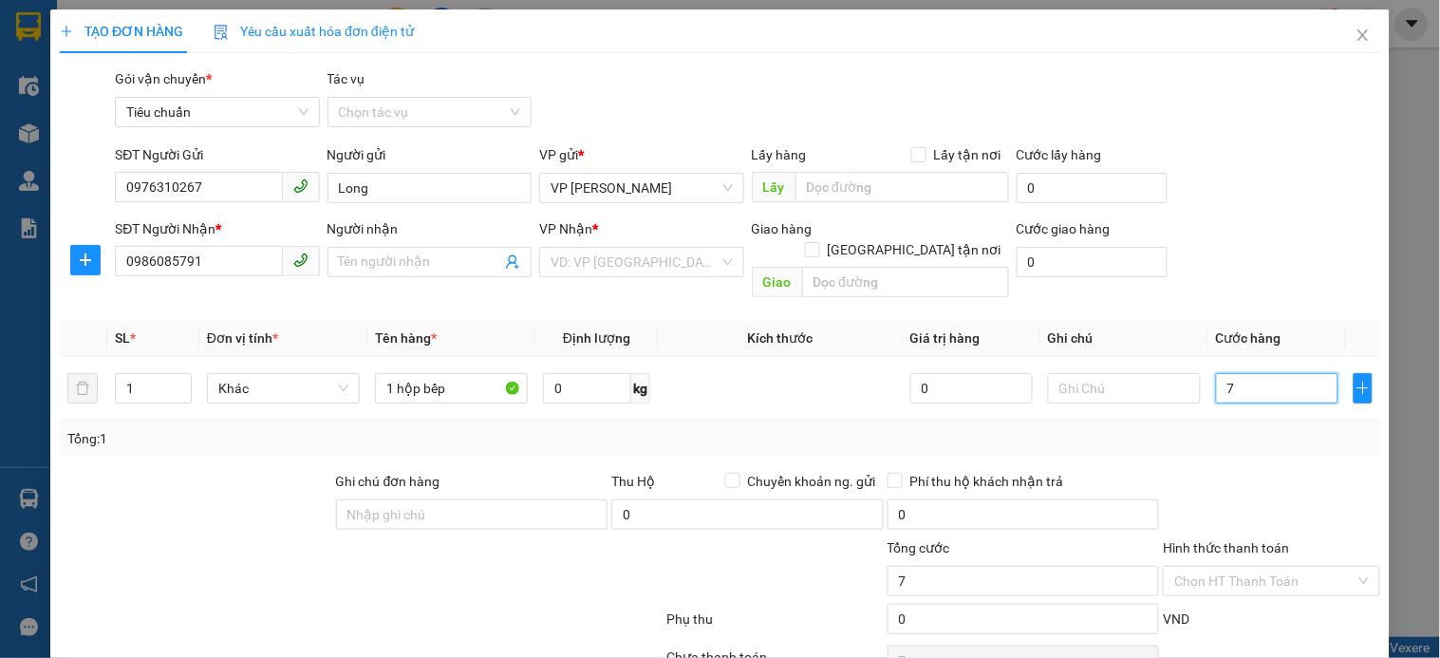
type input "70"
drag, startPoint x: 691, startPoint y: 254, endPoint x: 1349, endPoint y: 29, distance: 695.3
click at [691, 247] on div "VD: VP Sài Gòn" at bounding box center [641, 262] width 204 height 30
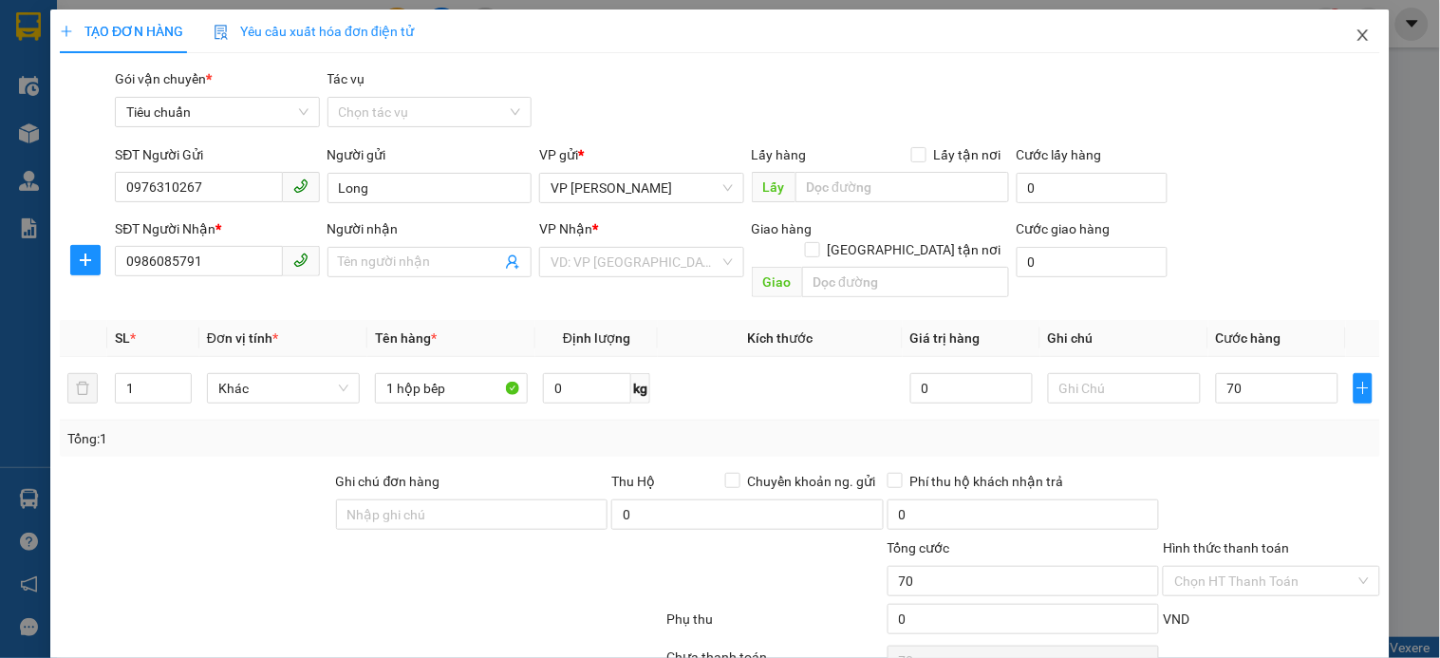
type input "70.000"
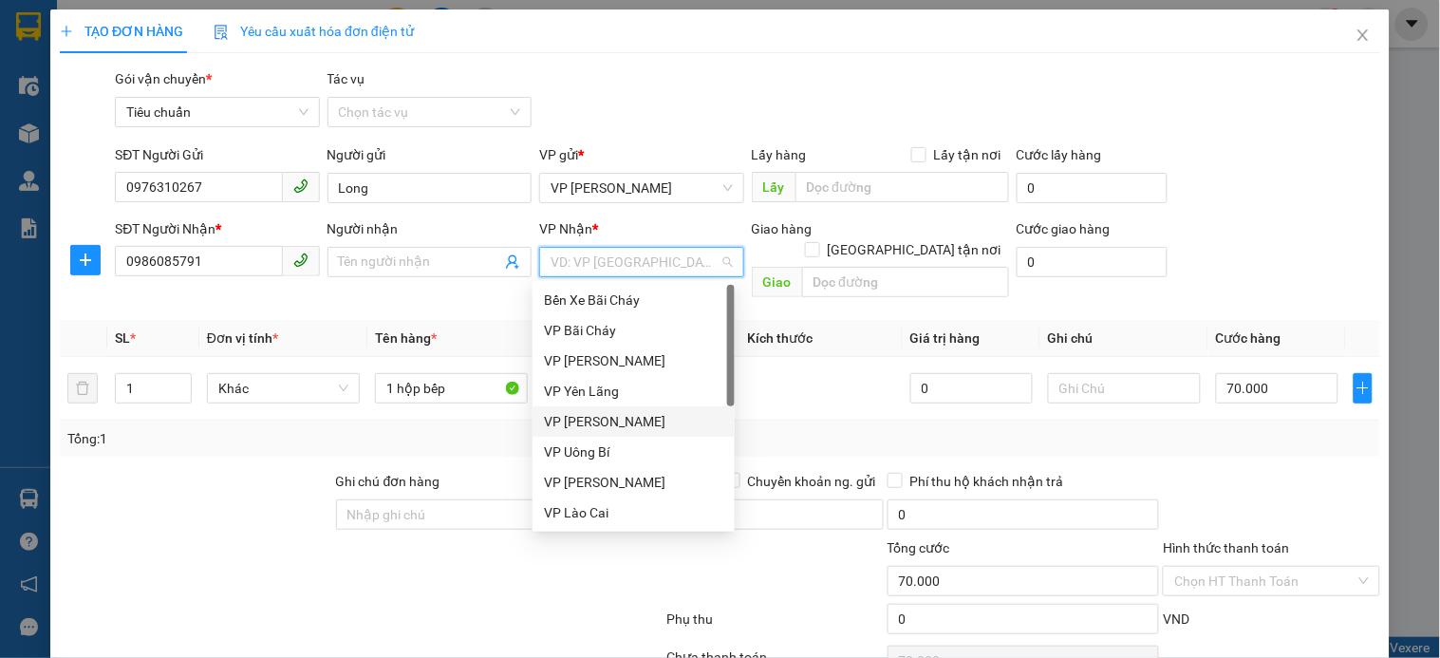
click at [653, 418] on div "VP [PERSON_NAME]" at bounding box center [633, 421] width 179 height 21
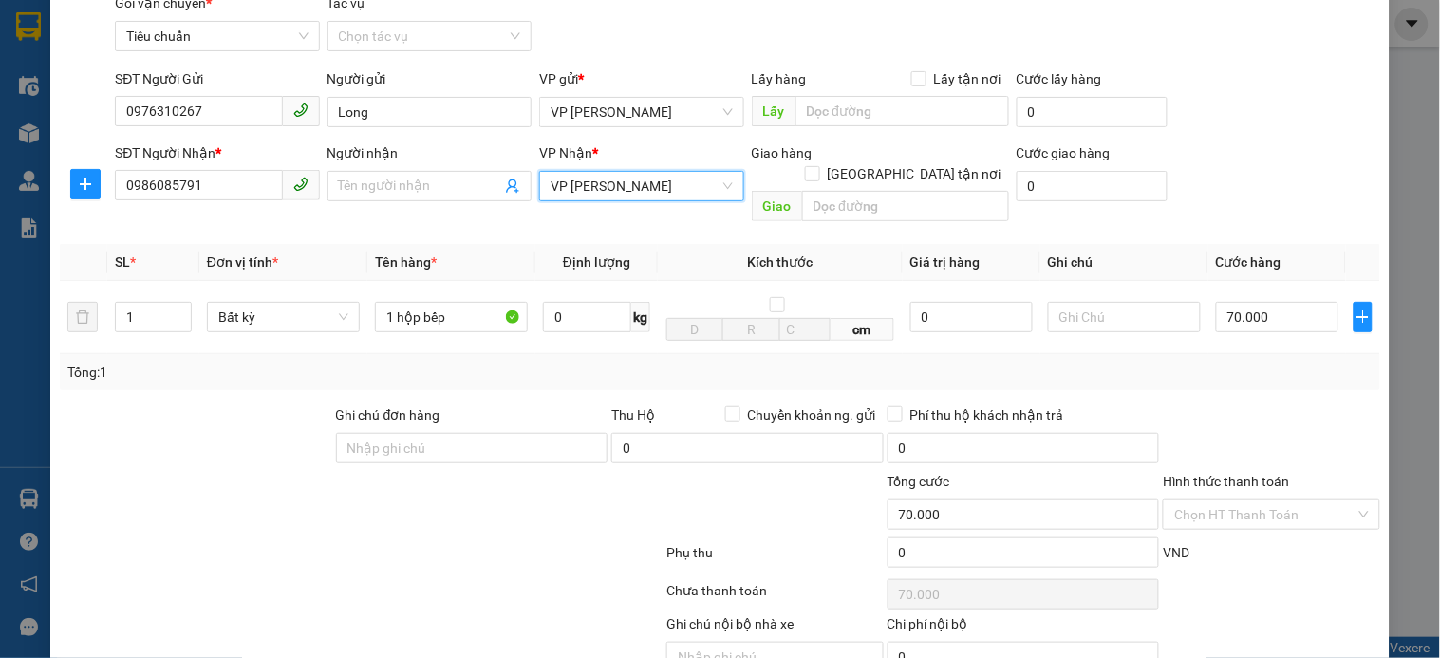
scroll to position [154, 0]
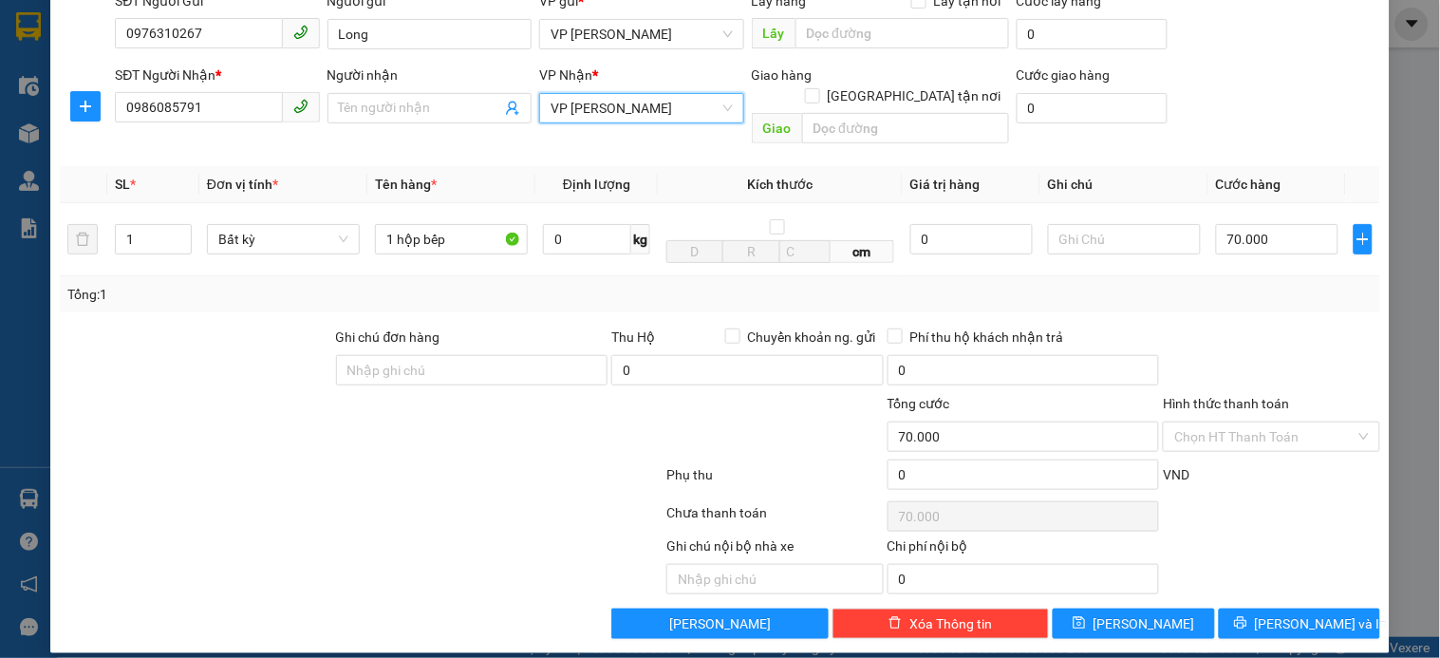
click at [1263, 422] on input "Hình thức thanh toán" at bounding box center [1264, 436] width 180 height 28
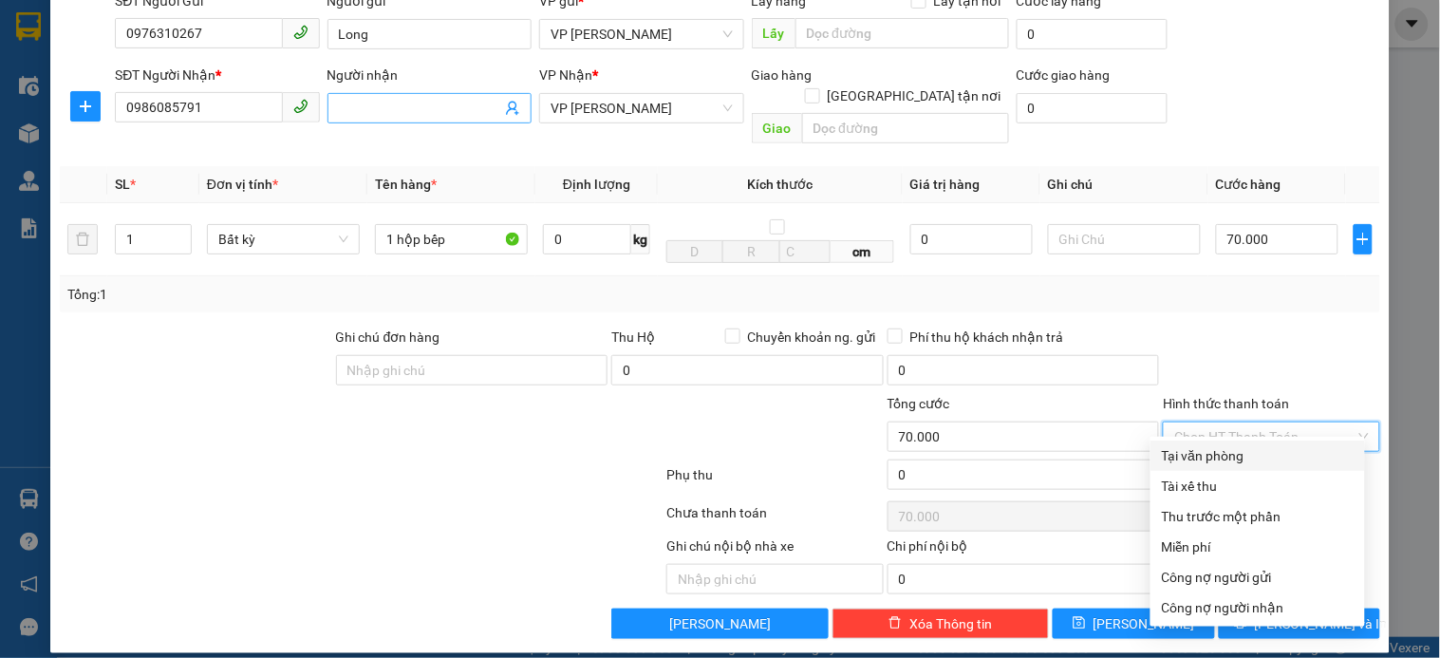
click at [365, 102] on input "Người nhận" at bounding box center [420, 108] width 162 height 21
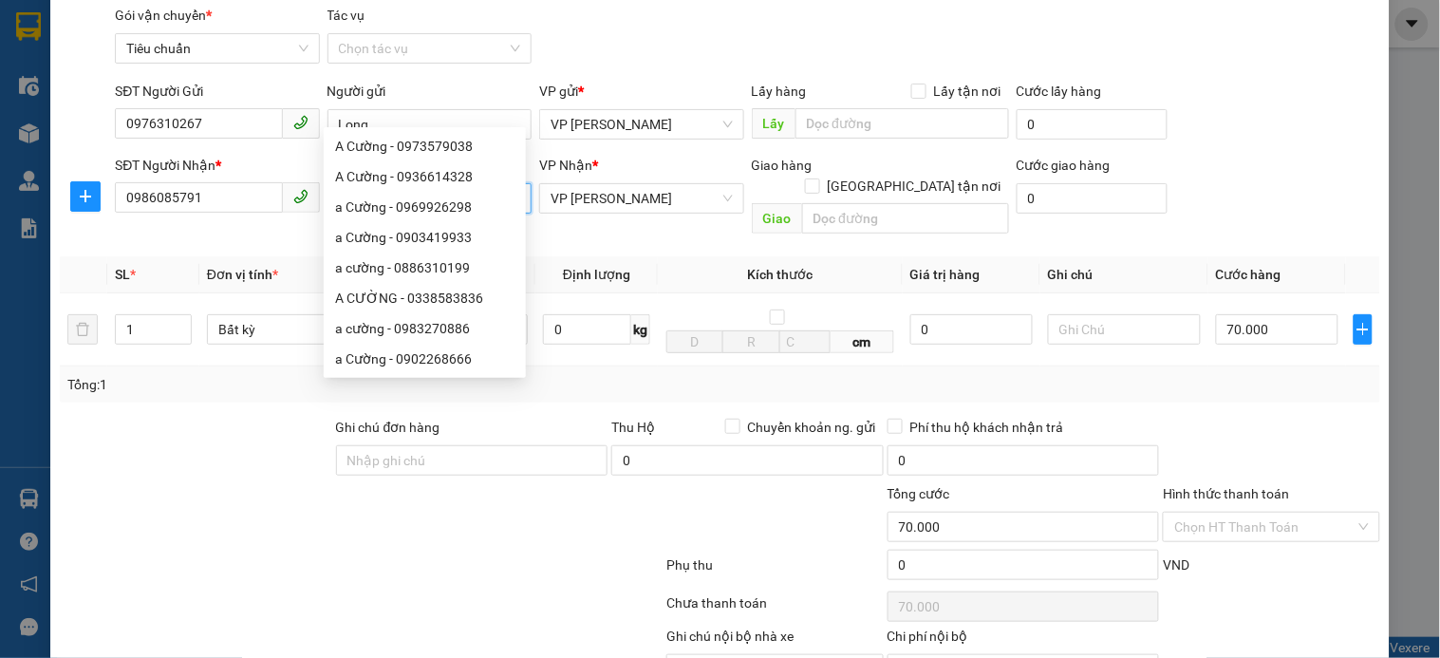
scroll to position [0, 0]
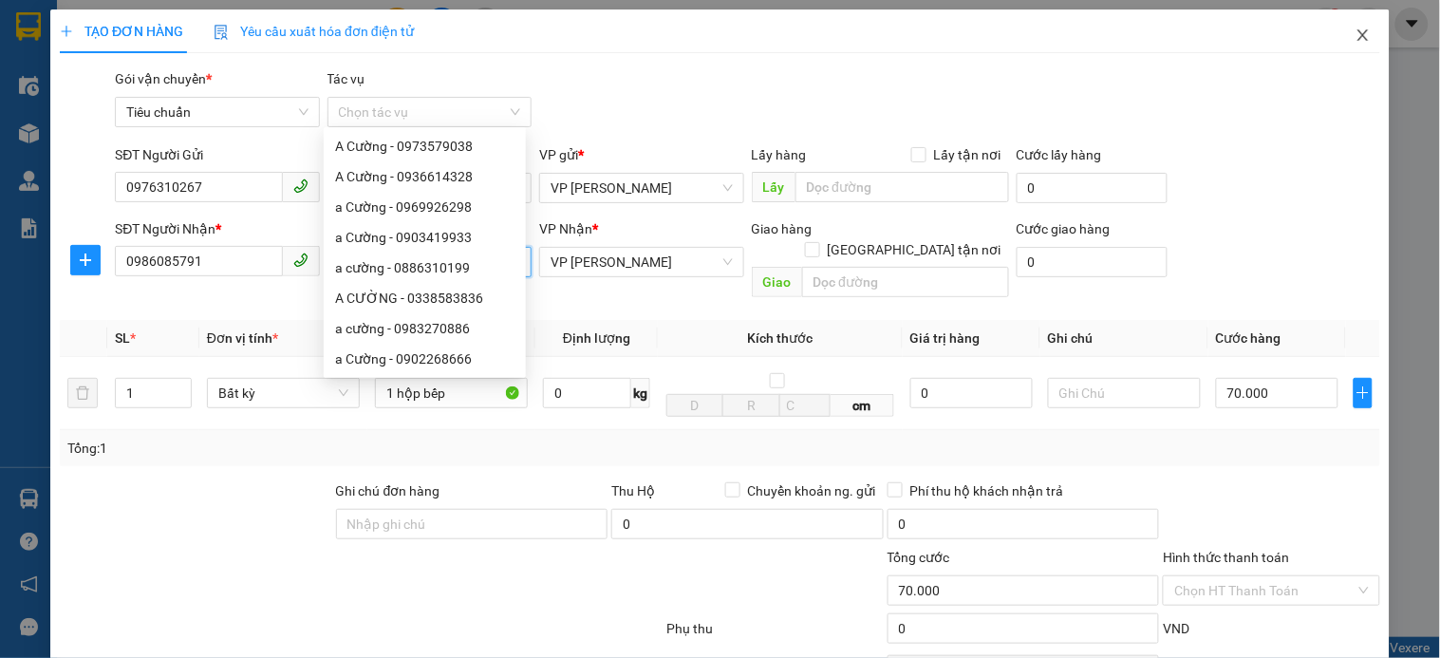
type input "a cường"
click at [1356, 34] on icon "close" at bounding box center [1363, 35] width 15 height 15
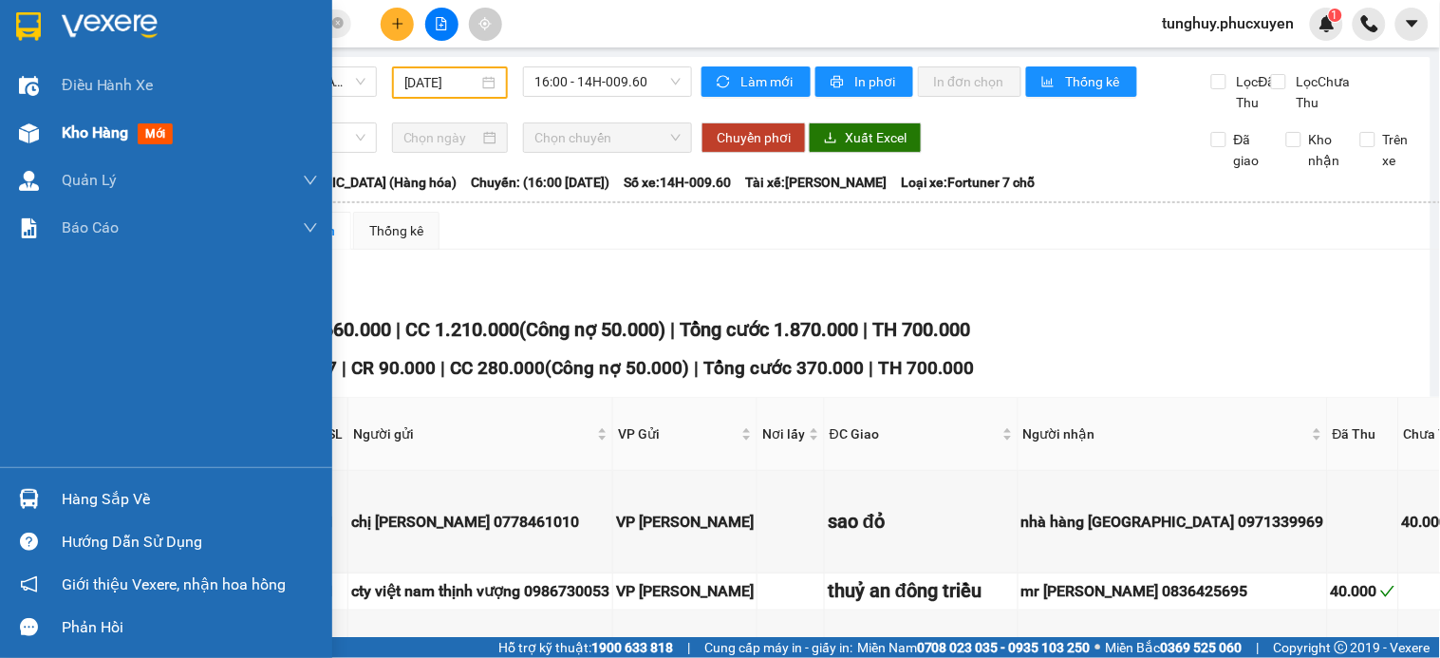
click at [29, 128] on img at bounding box center [29, 133] width 20 height 20
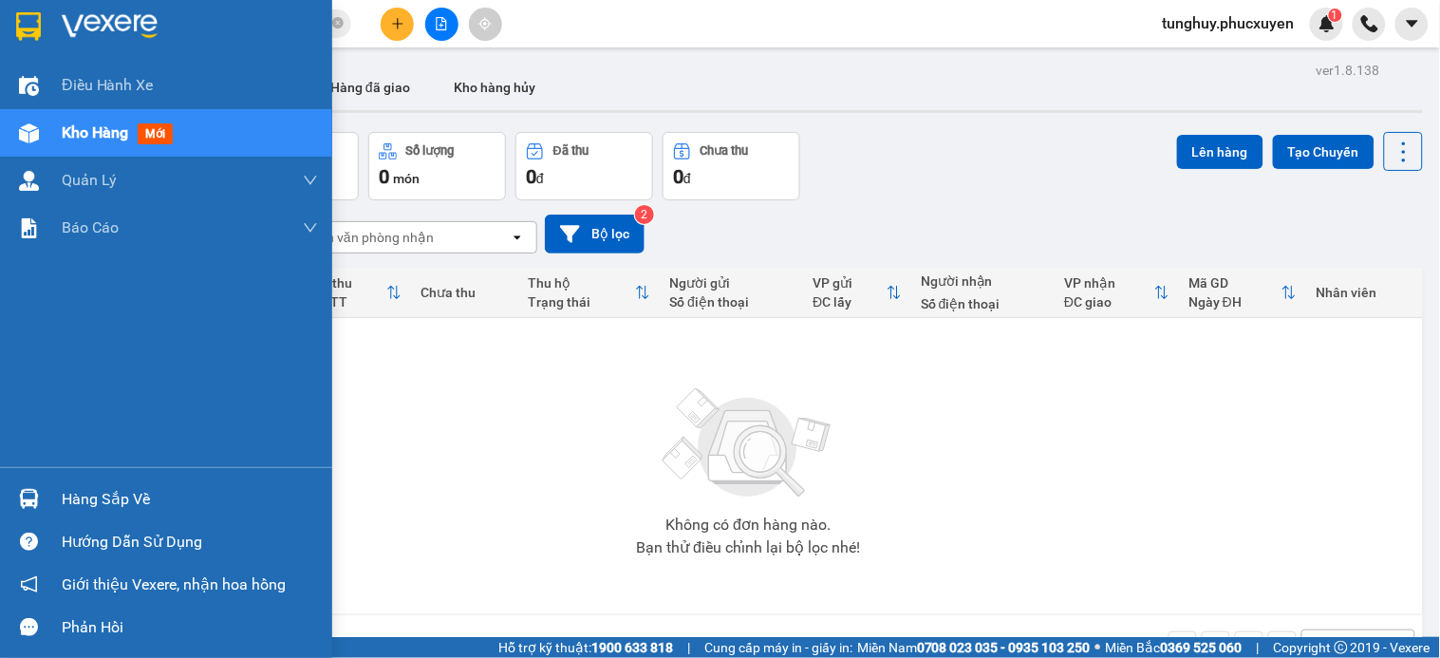
drag, startPoint x: 63, startPoint y: 489, endPoint x: 0, endPoint y: 488, distance: 62.7
click at [63, 487] on div "Hàng sắp về" at bounding box center [190, 499] width 256 height 28
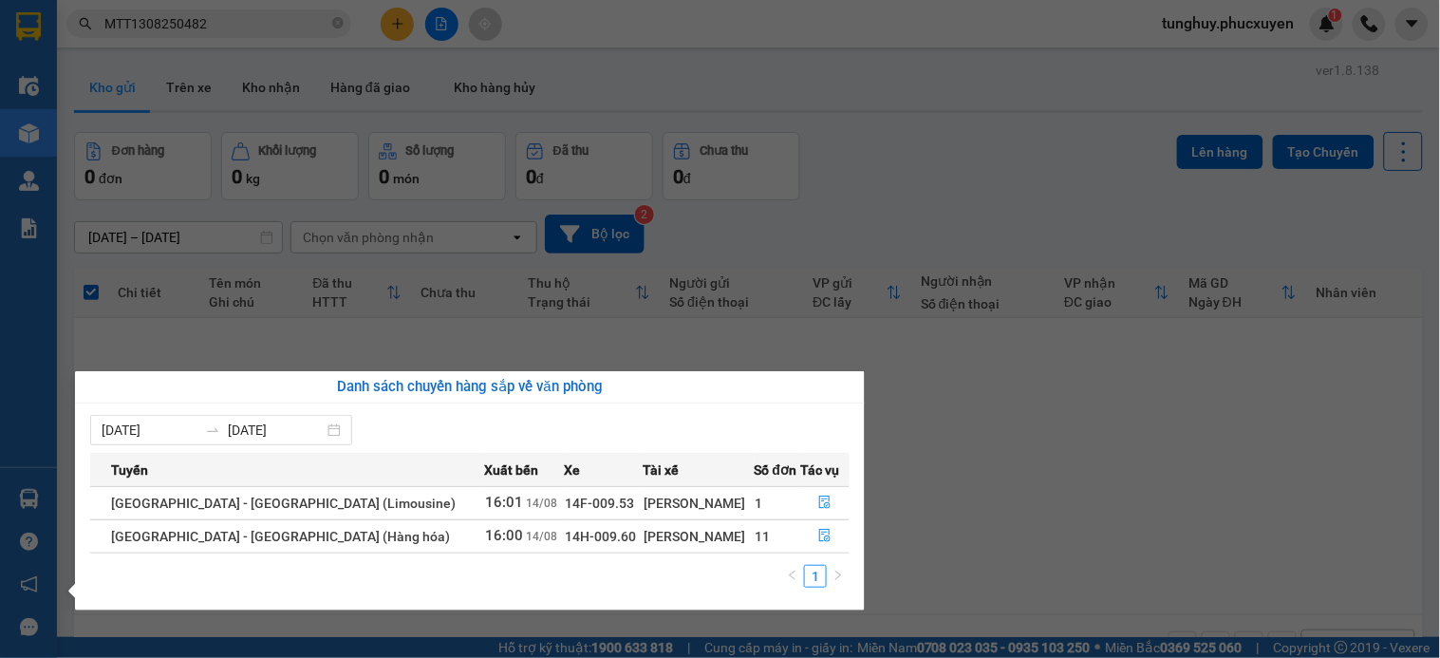
click at [1084, 401] on section "Kết quả tìm kiếm ( 1 ) Bộ lọc Mã ĐH Trạng thái Món hàng Thu hộ Tổng cước Chưa c…" at bounding box center [720, 329] width 1440 height 658
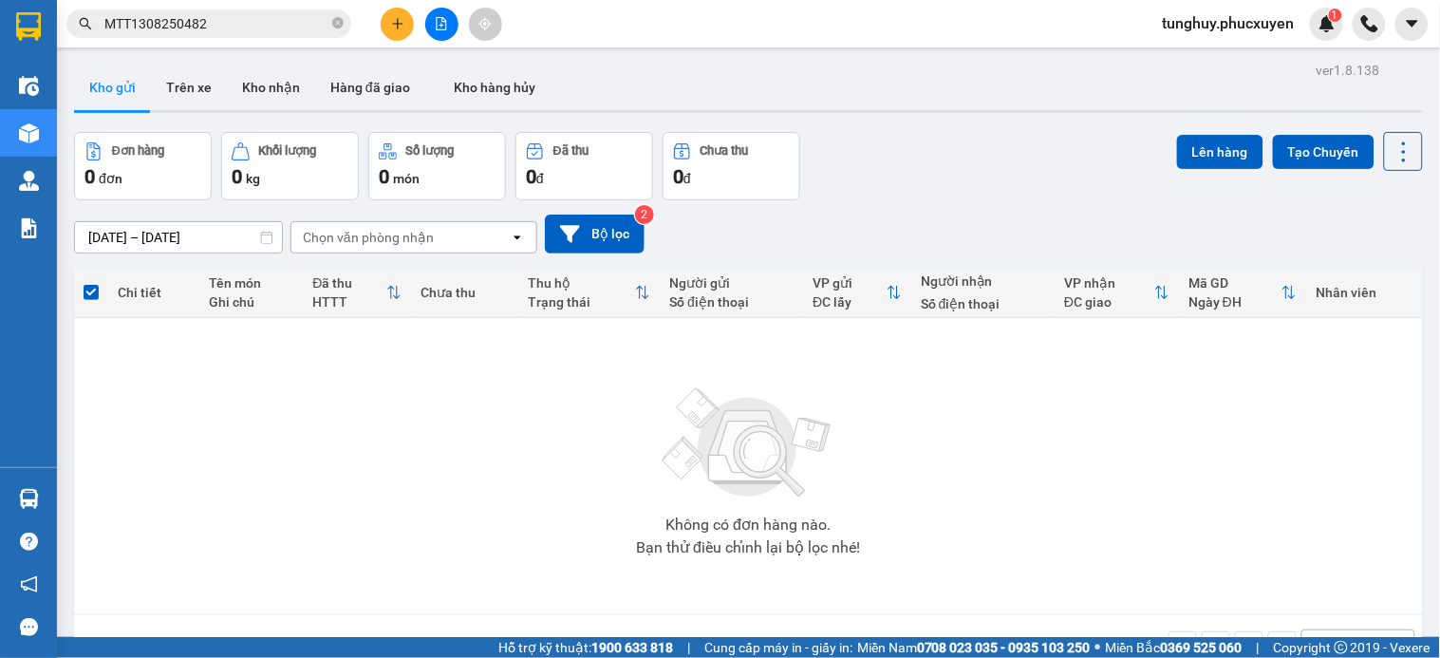
click at [1329, 26] on img at bounding box center [1327, 23] width 17 height 17
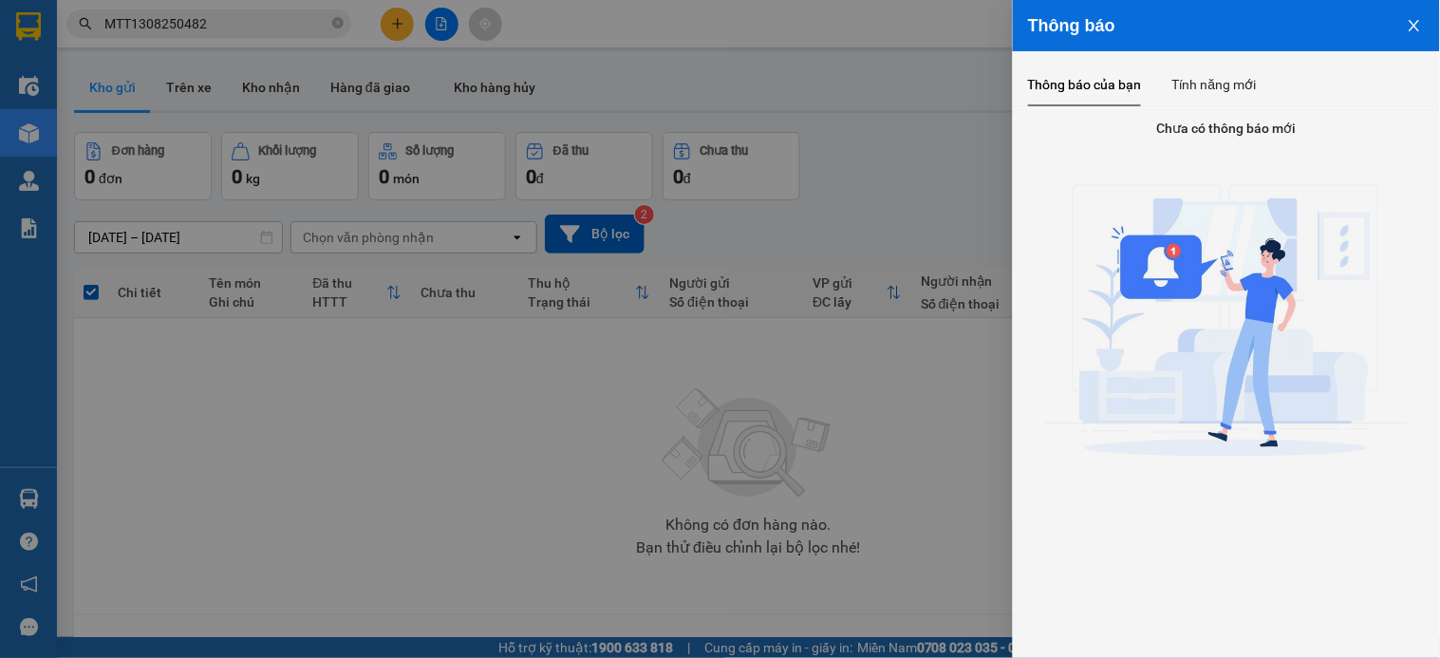
drag, startPoint x: 1427, startPoint y: 28, endPoint x: 1363, endPoint y: 47, distance: 66.4
click at [1426, 28] on button "Close" at bounding box center [1414, 24] width 51 height 48
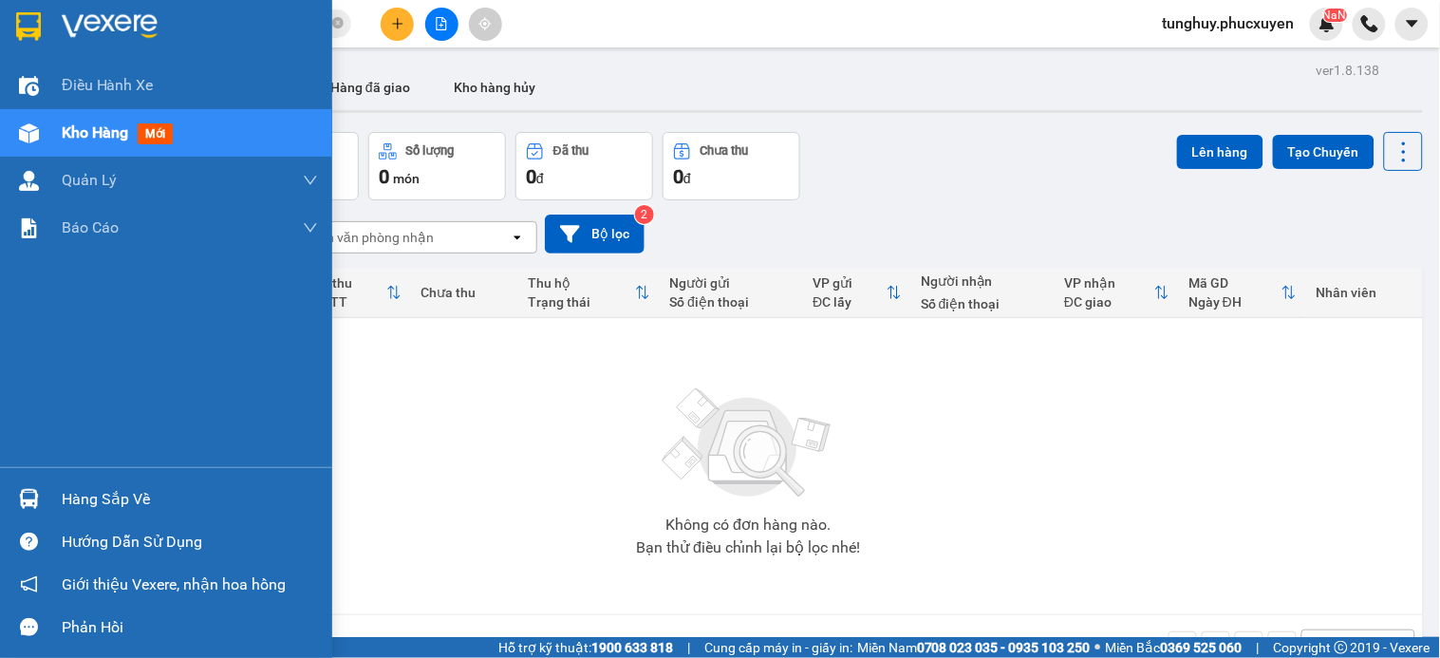
click at [21, 495] on img at bounding box center [29, 499] width 20 height 20
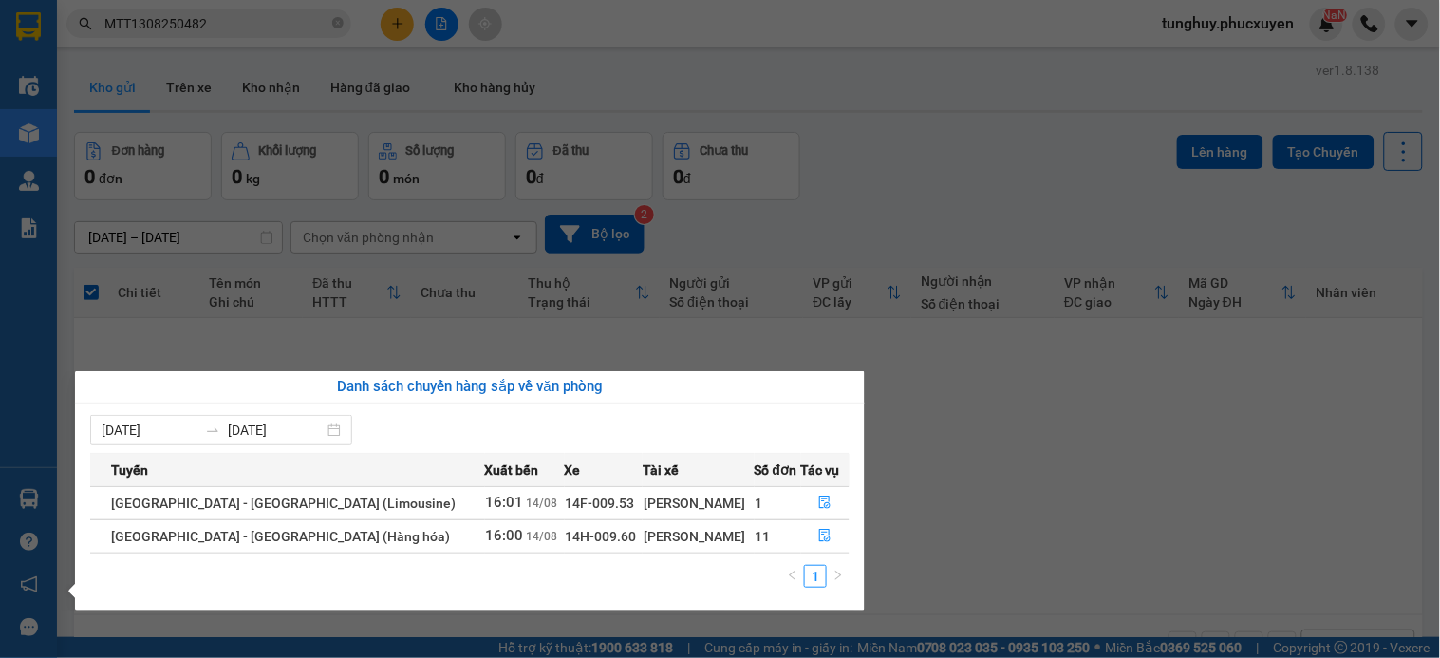
click at [365, 26] on section "Kết quả tìm kiếm ( 1 ) Bộ lọc Mã ĐH Trạng thái Món hàng Thu hộ Tổng cước Chưa c…" at bounding box center [720, 329] width 1440 height 658
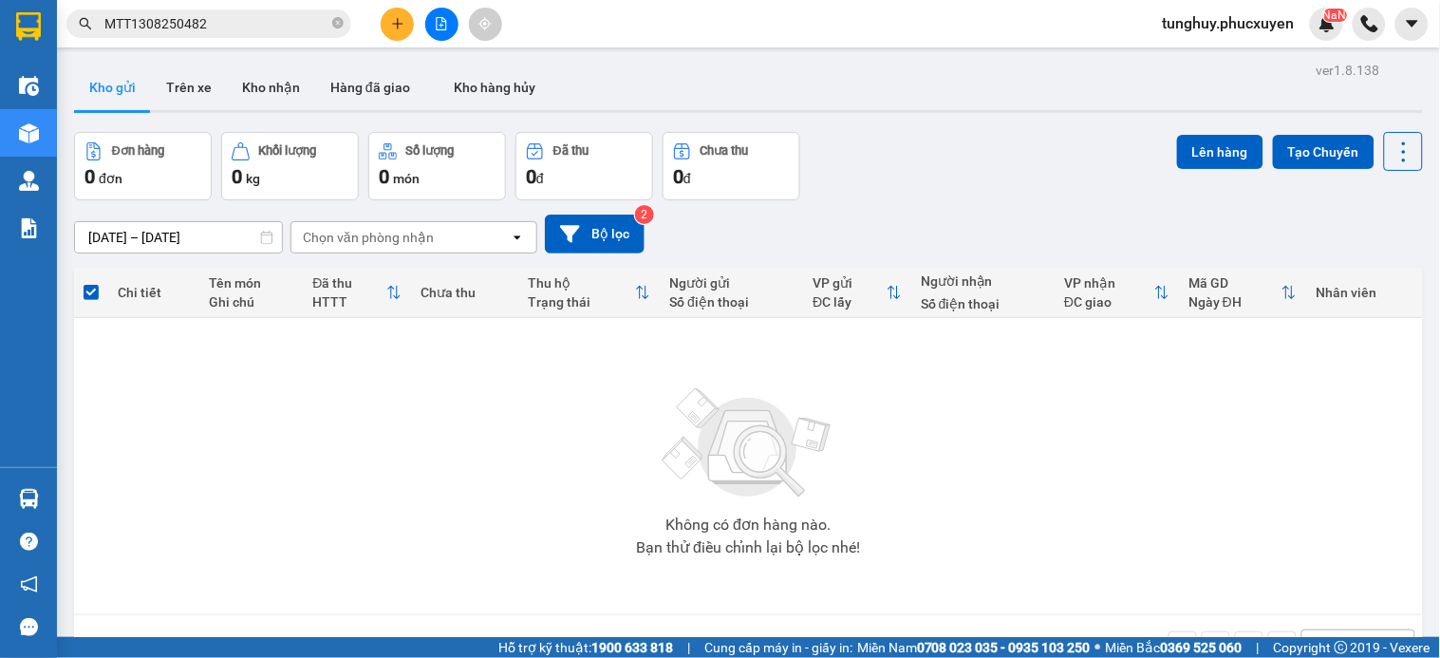
click at [399, 19] on icon "plus" at bounding box center [397, 23] width 13 height 13
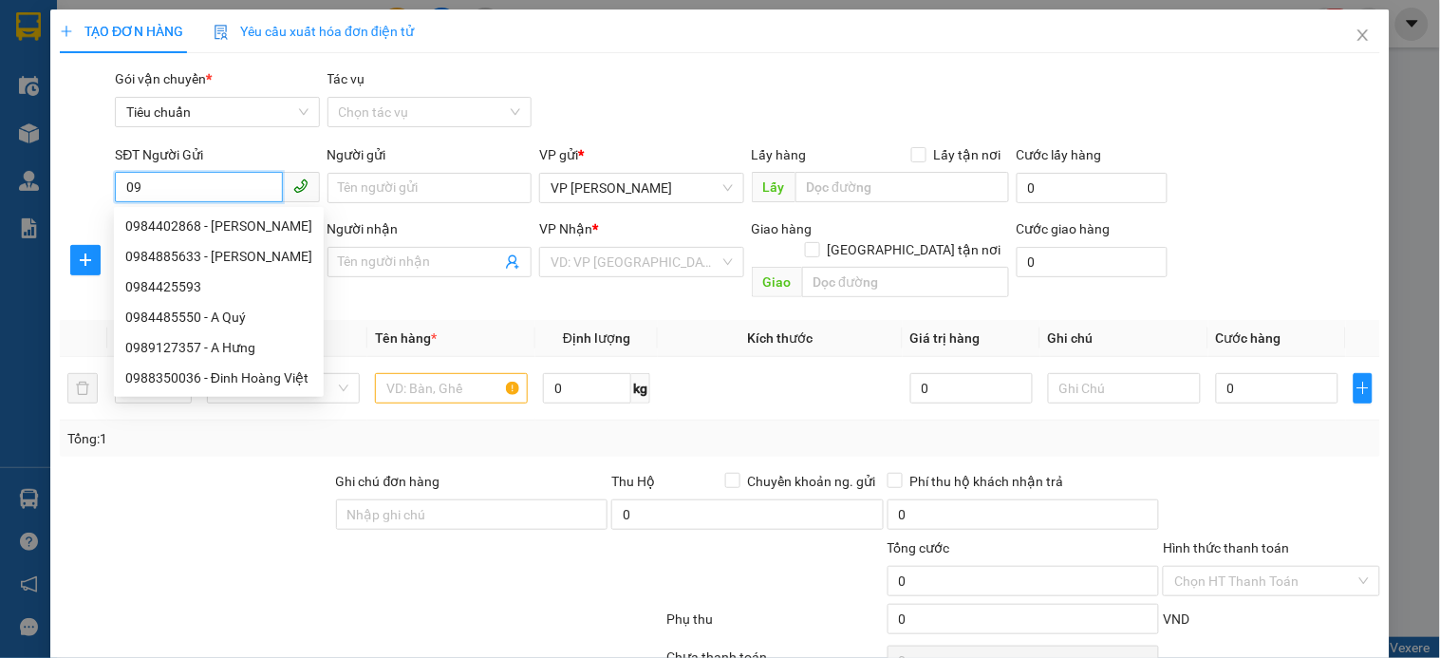
type input "0"
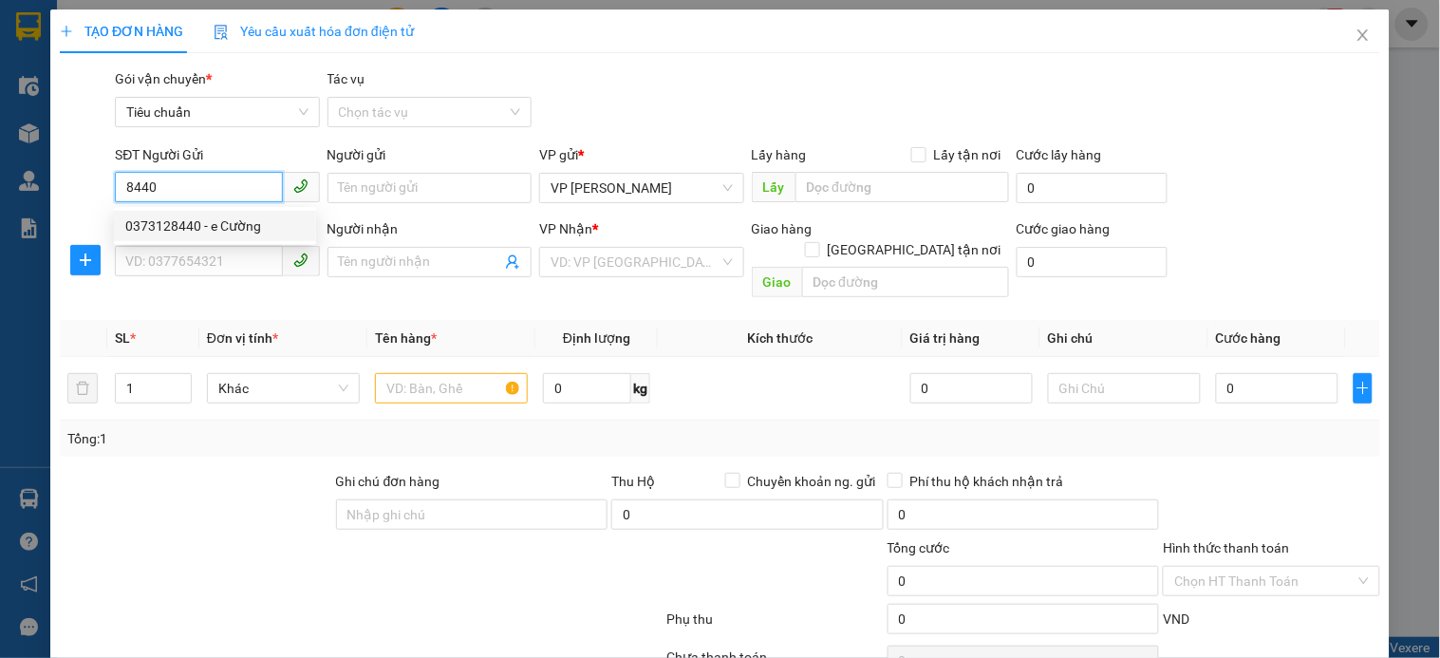
drag, startPoint x: 239, startPoint y: 224, endPoint x: 100, endPoint y: 53, distance: 220.6
click at [242, 223] on div "0373128440 - e Cường" at bounding box center [214, 225] width 179 height 21
type input "0373128440"
type input "e Cường"
type input "0373128440"
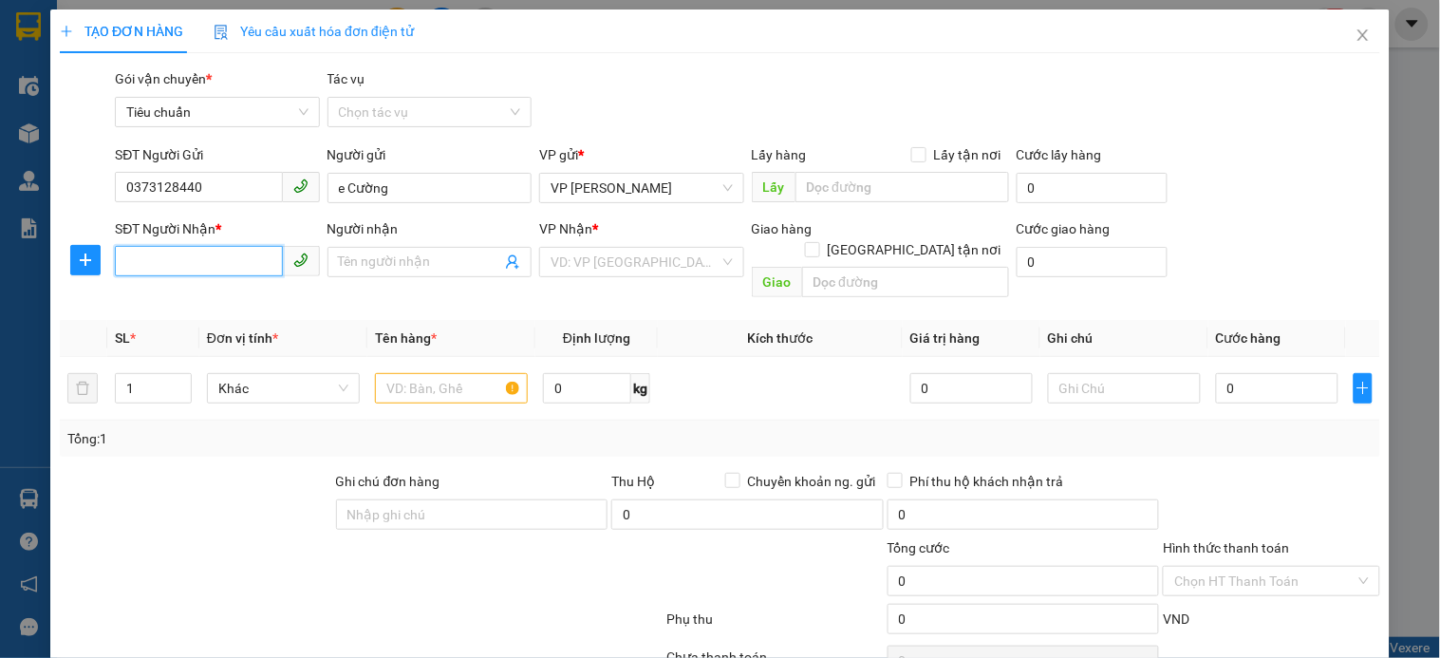
click at [211, 262] on input "SĐT Người Nhận *" at bounding box center [198, 261] width 167 height 30
drag, startPoint x: 258, startPoint y: 330, endPoint x: 283, endPoint y: 288, distance: 49.3
click at [258, 330] on div "0388800095 - Mít" at bounding box center [214, 331] width 179 height 21
type input "0388800095"
type input "Mít"
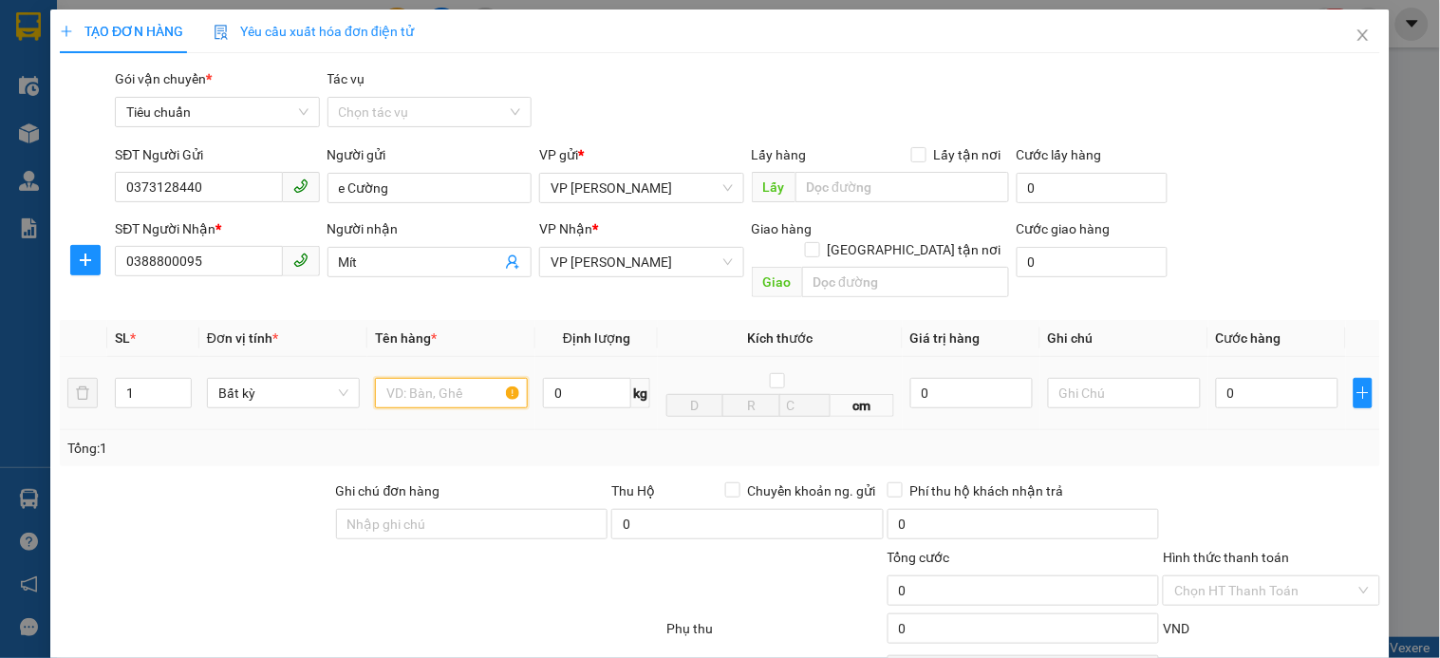
click at [457, 378] on input "text" at bounding box center [451, 393] width 153 height 30
type input "hồ sơ"
type input "3"
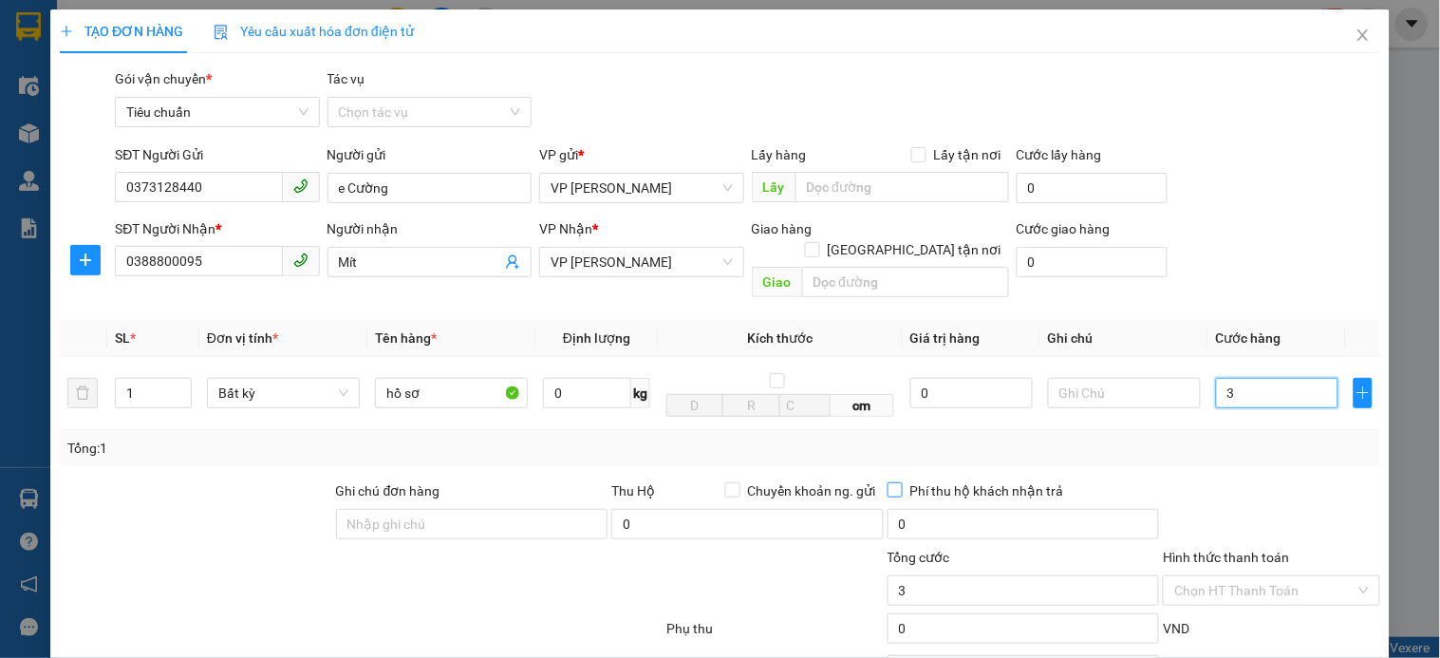
type input "30"
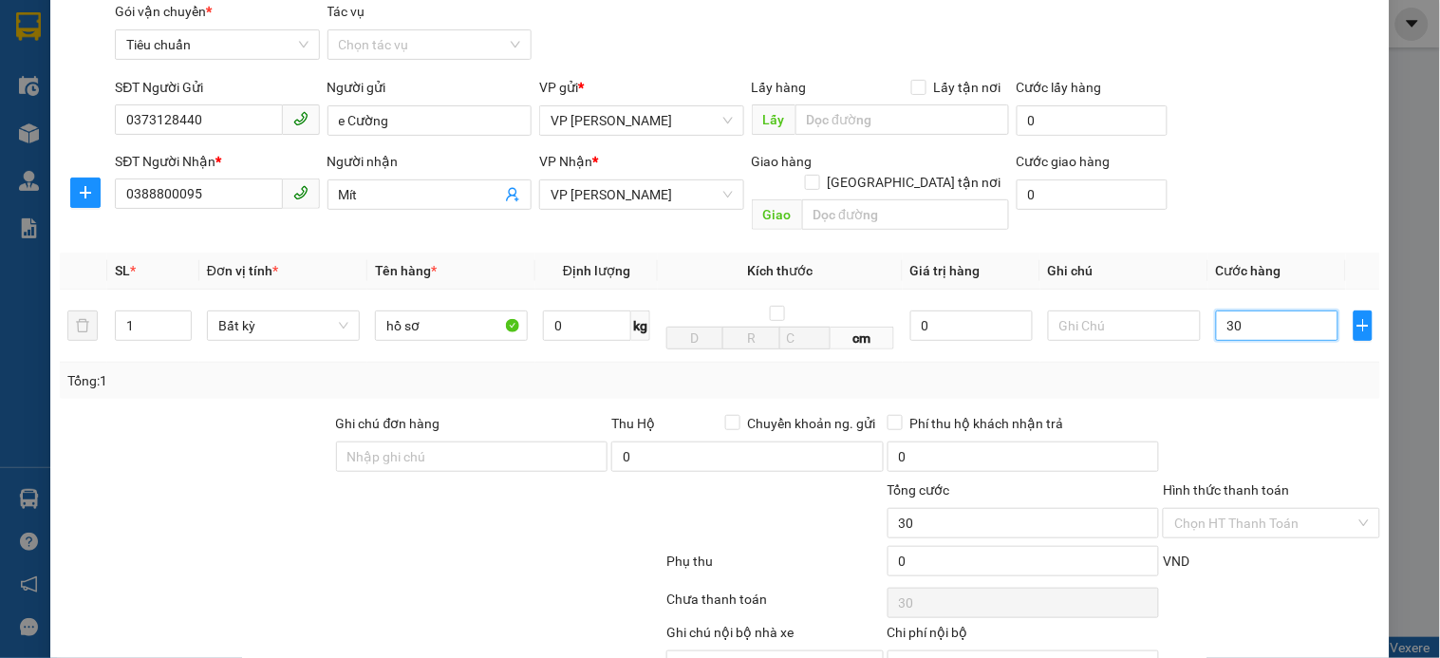
scroll to position [154, 0]
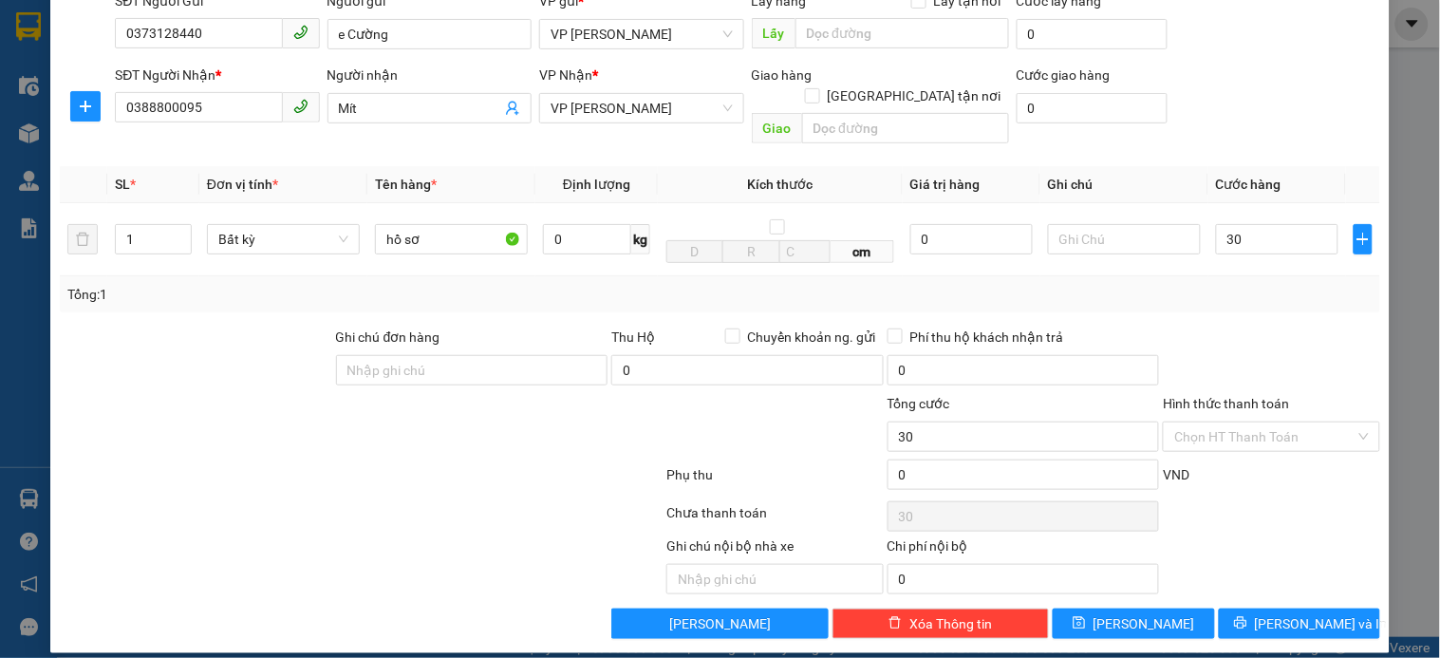
click at [1287, 567] on div "Ghi chú nội bộ nhà xe Chi phí nội bộ 0" at bounding box center [720, 564] width 1324 height 59
type input "30.000"
drag, startPoint x: 1284, startPoint y: 590, endPoint x: 1285, endPoint y: 603, distance: 13.3
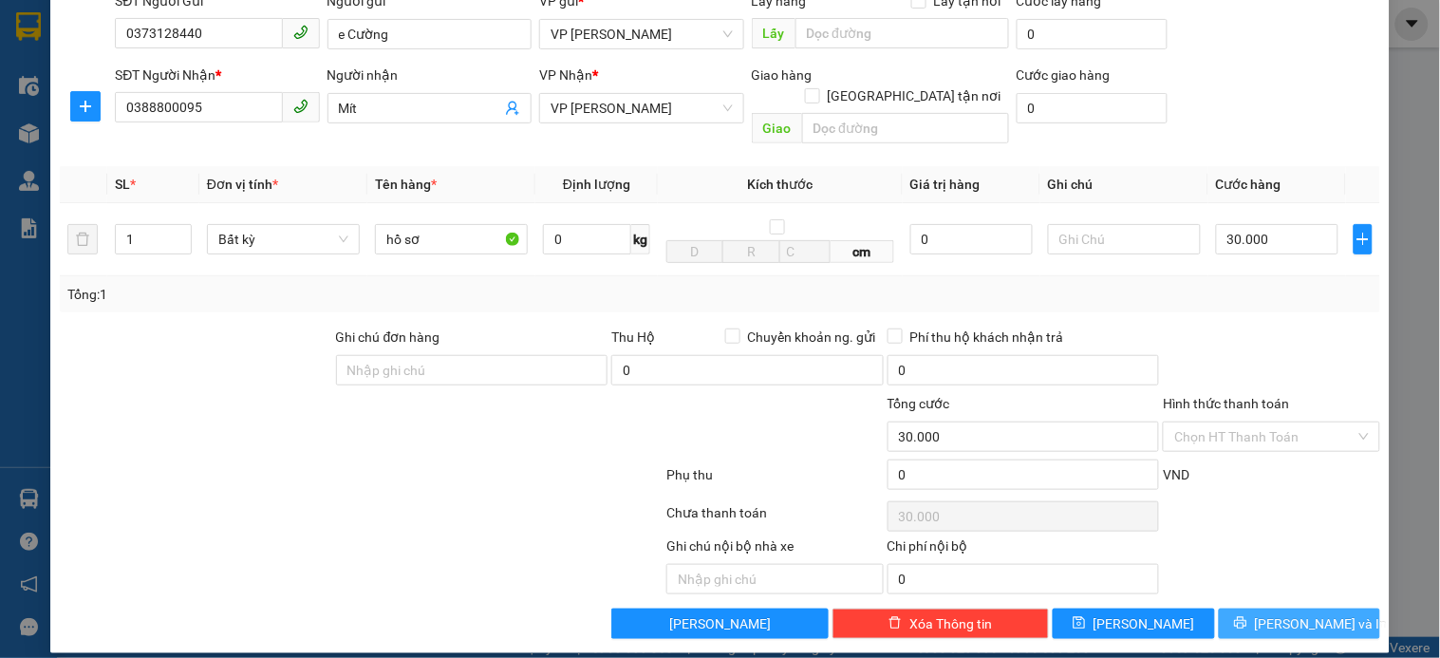
click at [1285, 608] on button "Lưu và In" at bounding box center [1299, 623] width 161 height 30
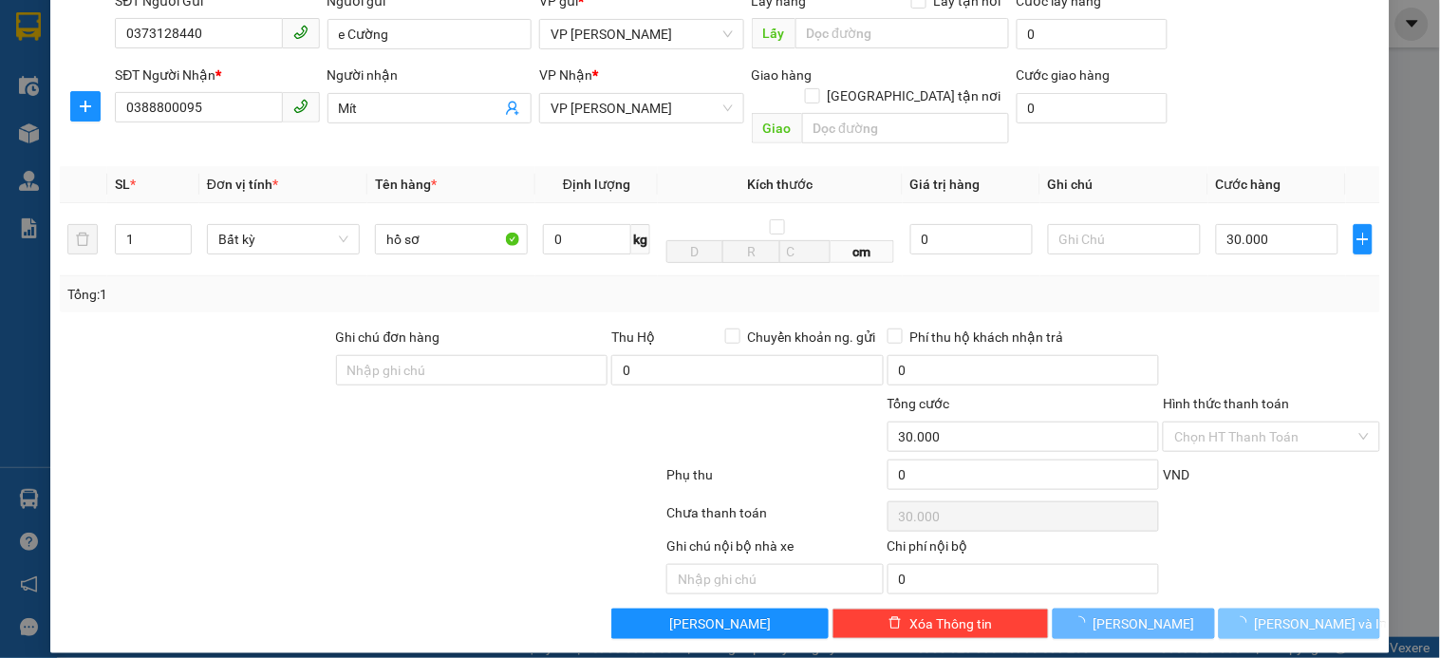
click at [1285, 613] on span "Lưu và In" at bounding box center [1321, 623] width 133 height 21
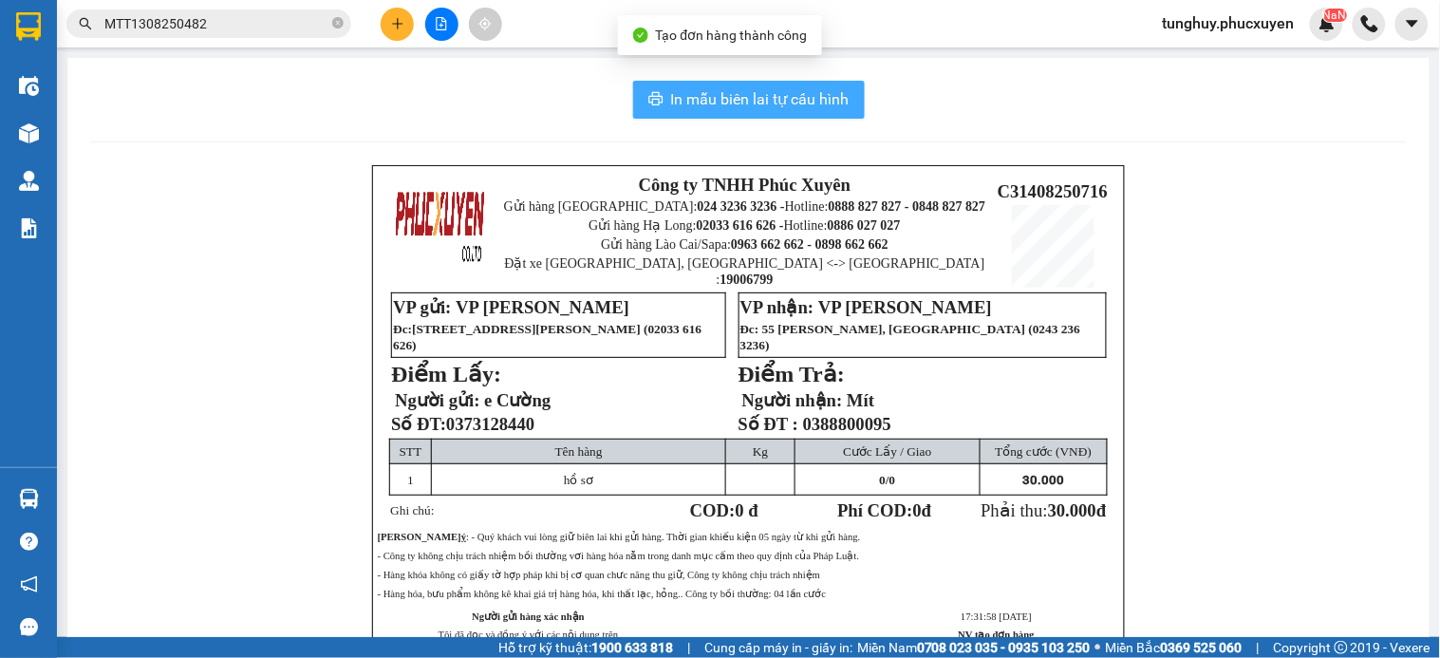
click at [807, 110] on span "In mẫu biên lai tự cấu hình" at bounding box center [760, 99] width 178 height 24
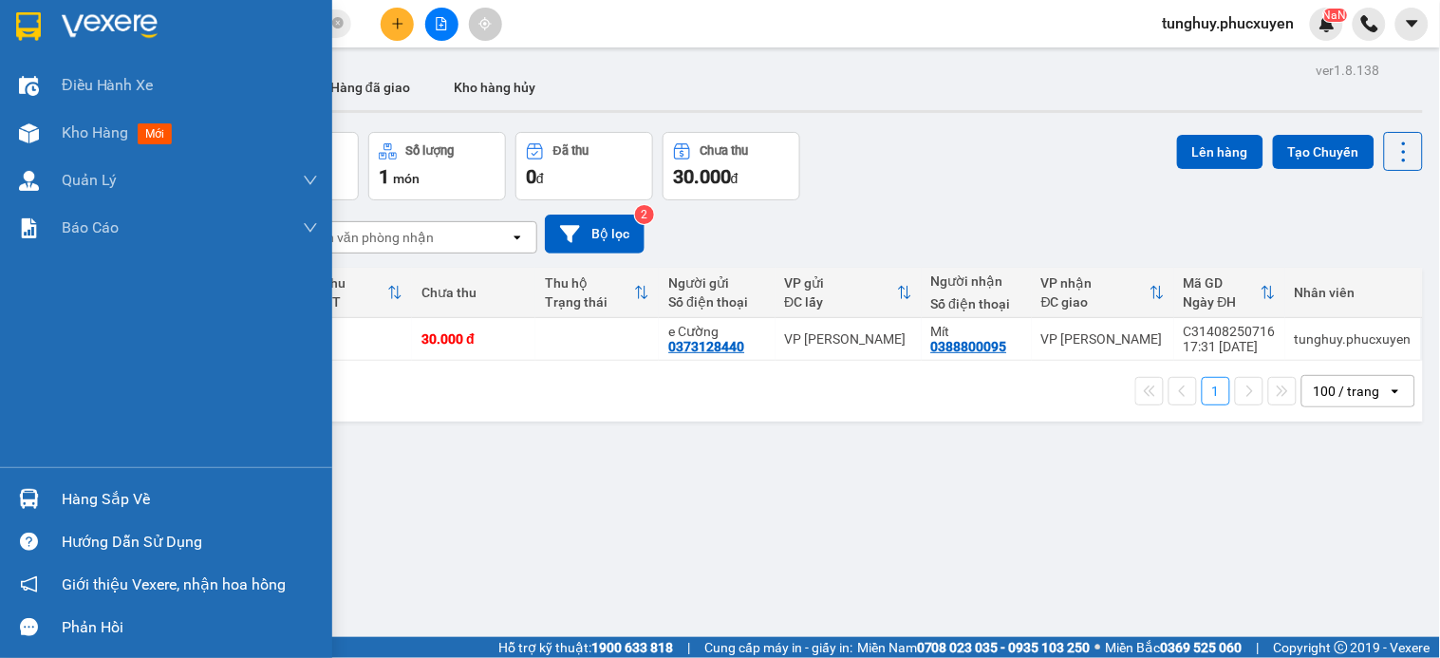
drag, startPoint x: 23, startPoint y: 500, endPoint x: 264, endPoint y: 401, distance: 260.9
click at [25, 498] on img at bounding box center [29, 499] width 20 height 20
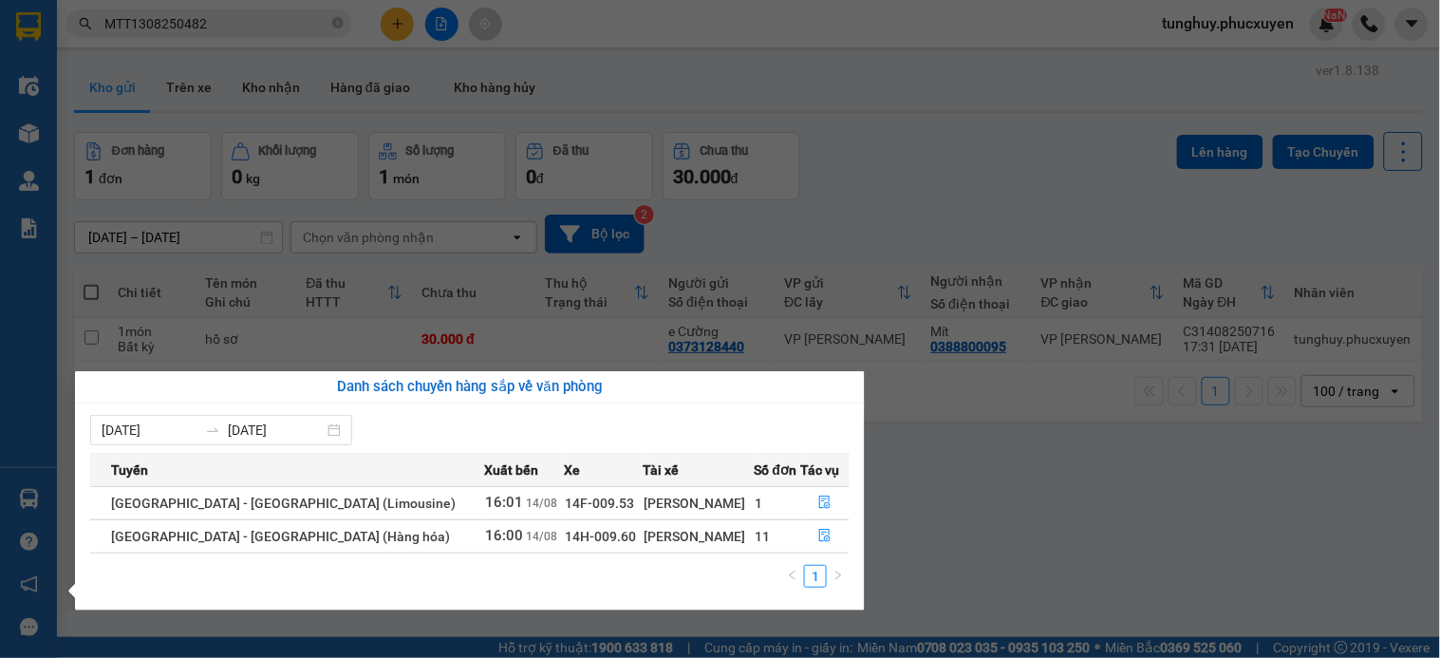
click at [307, 187] on section "Kết quả tìm kiếm ( 1 ) Bộ lọc Mã ĐH Trạng thái Món hàng Thu hộ Tổng cước Chưa c…" at bounding box center [720, 329] width 1440 height 658
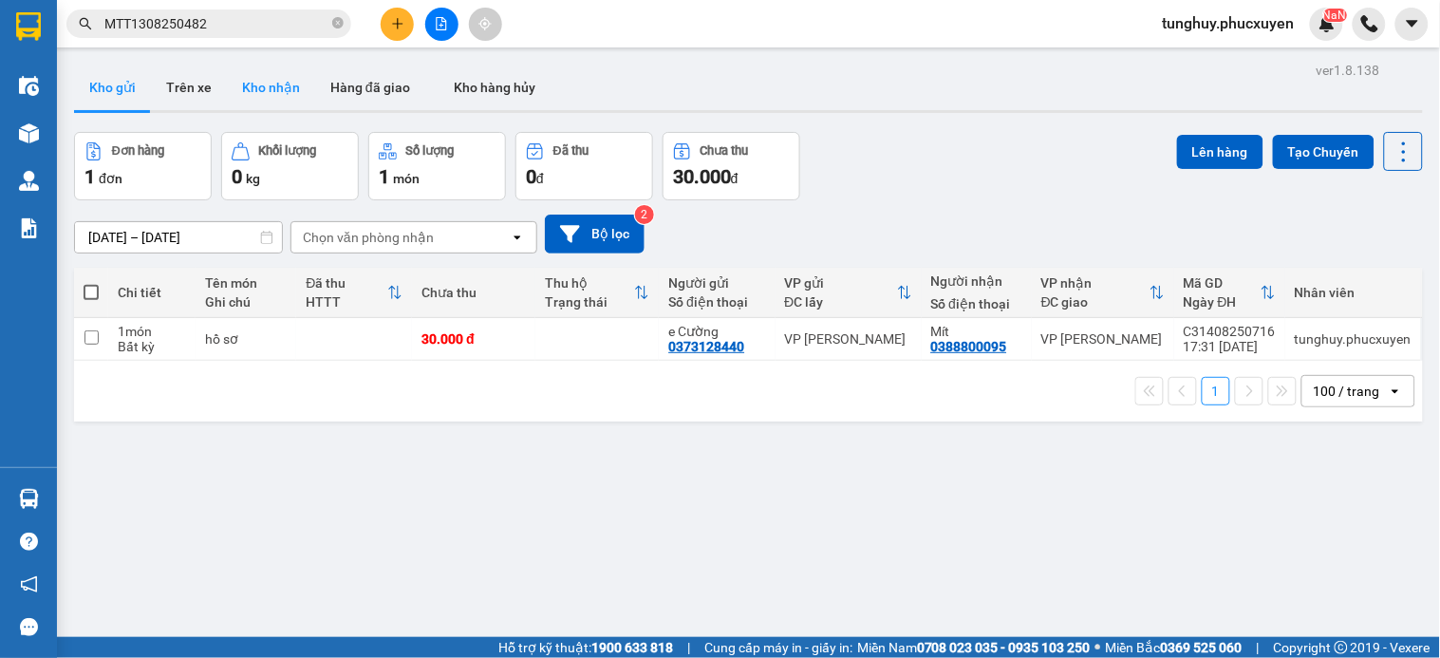
click at [252, 85] on button "Kho nhận" at bounding box center [271, 88] width 88 height 46
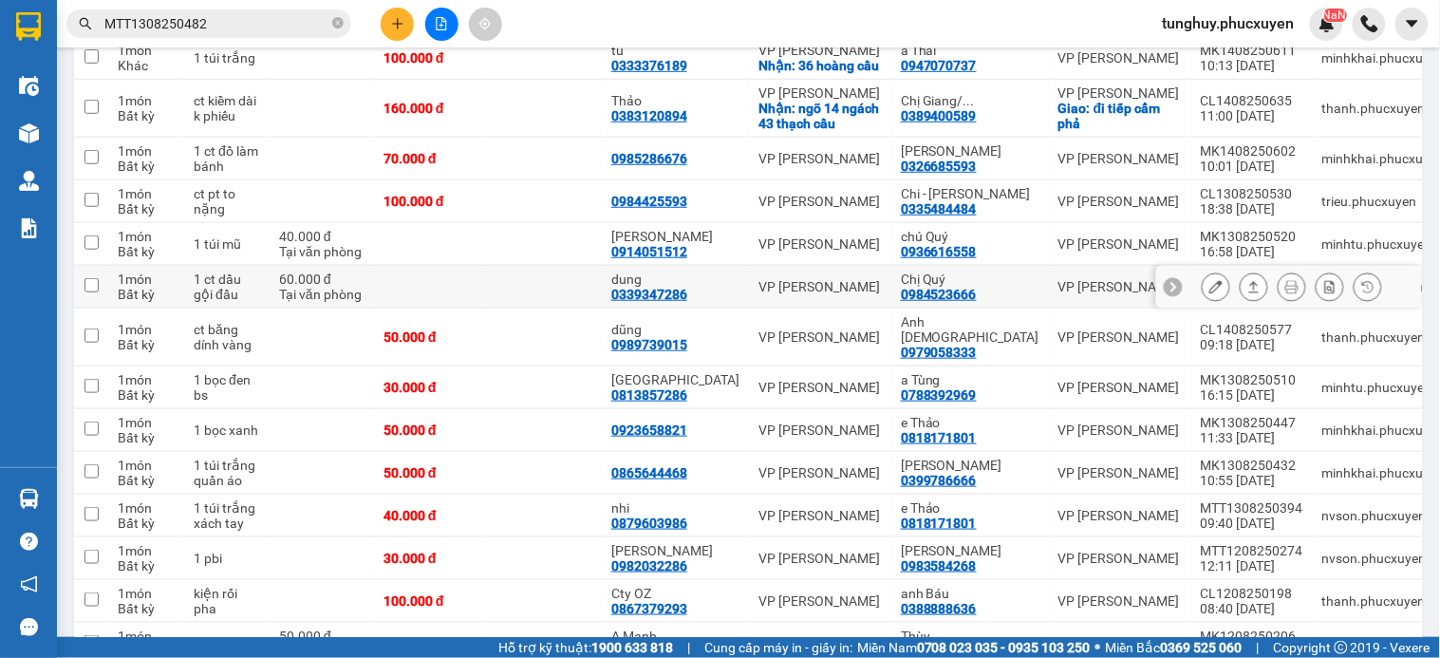
scroll to position [316, 0]
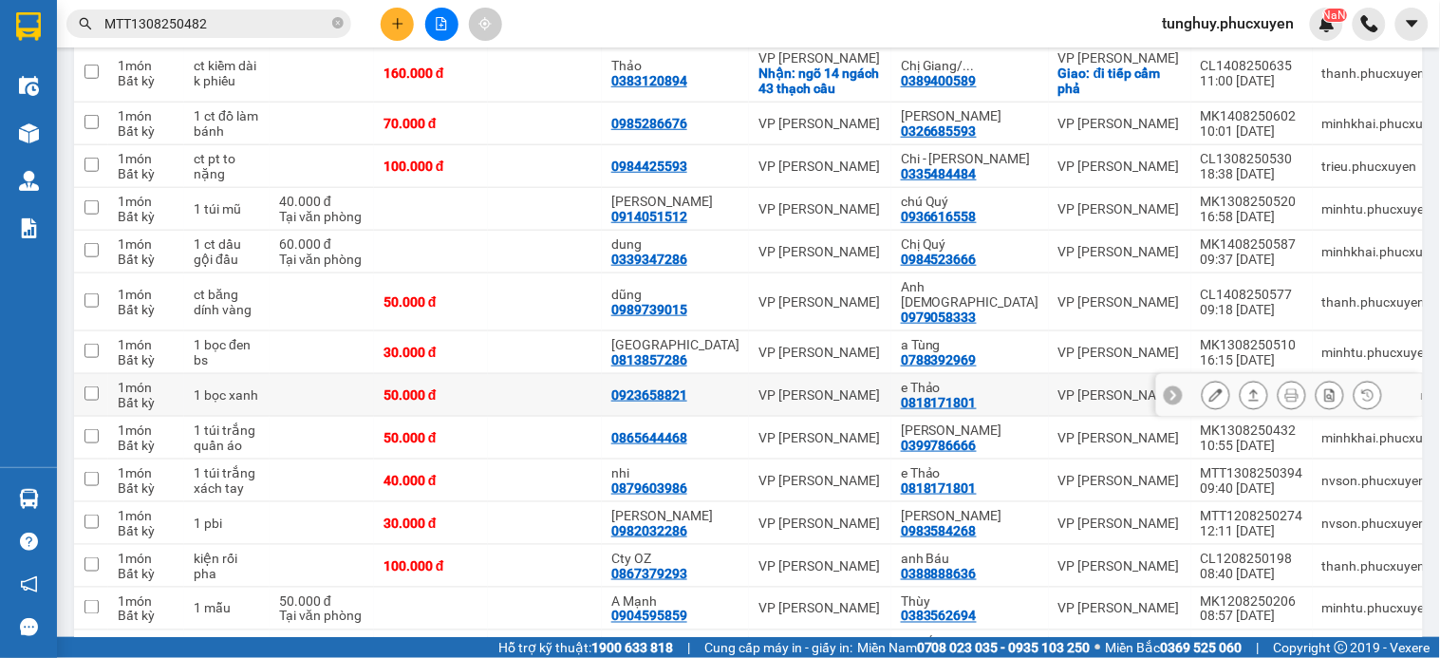
click at [1203, 379] on button at bounding box center [1216, 395] width 27 height 33
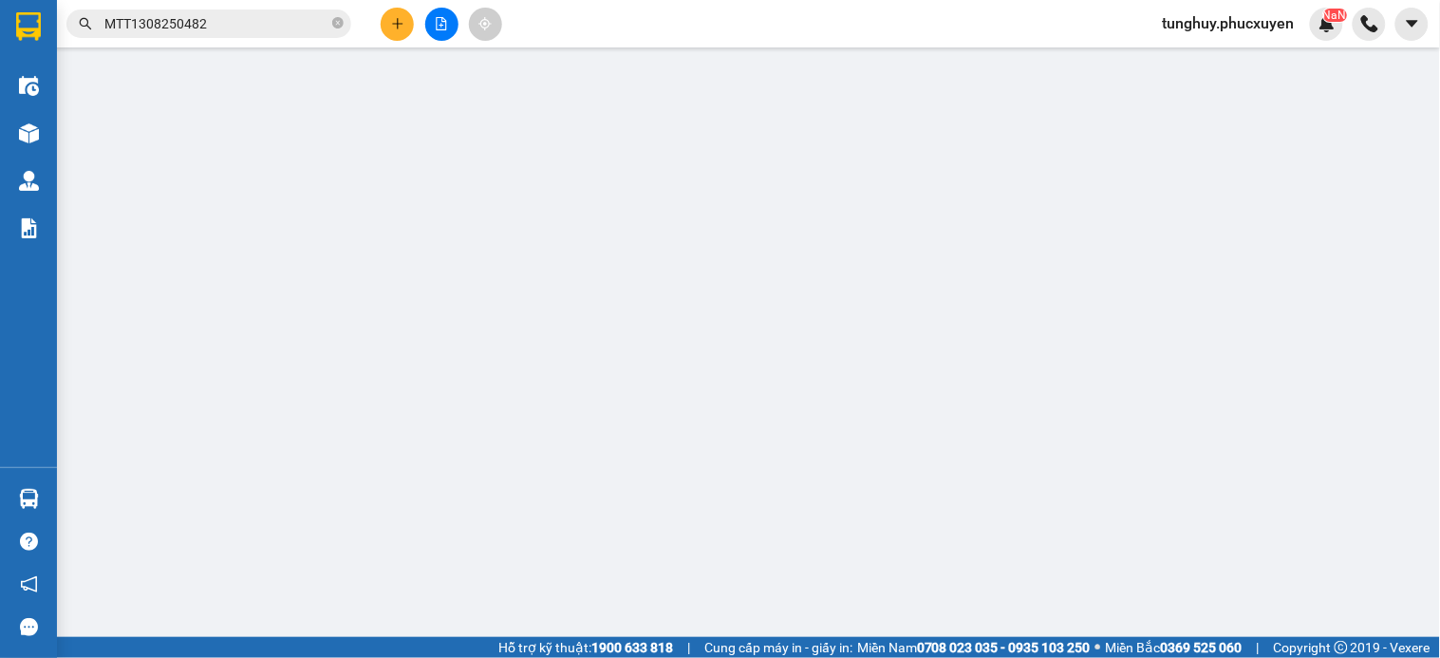
type input "0923658821"
type input "0818171801"
type input "e Thảo"
type input "50.000"
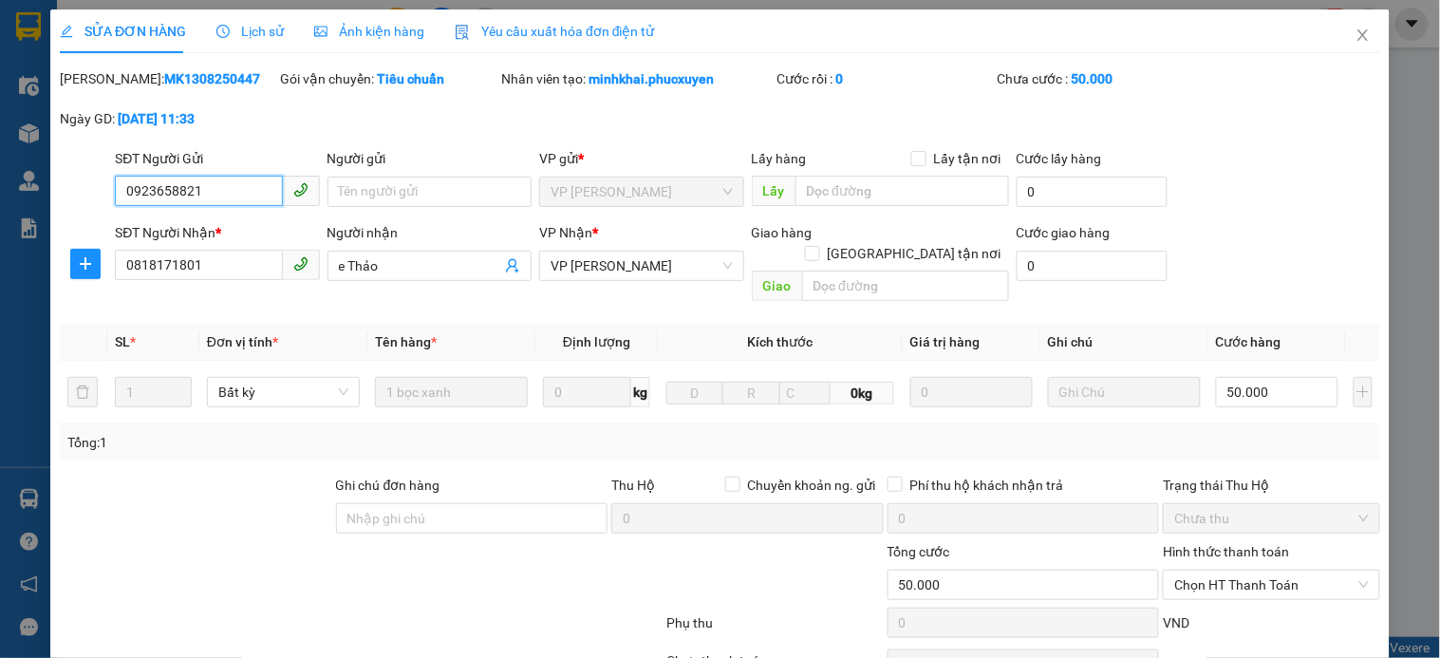
scroll to position [137, 0]
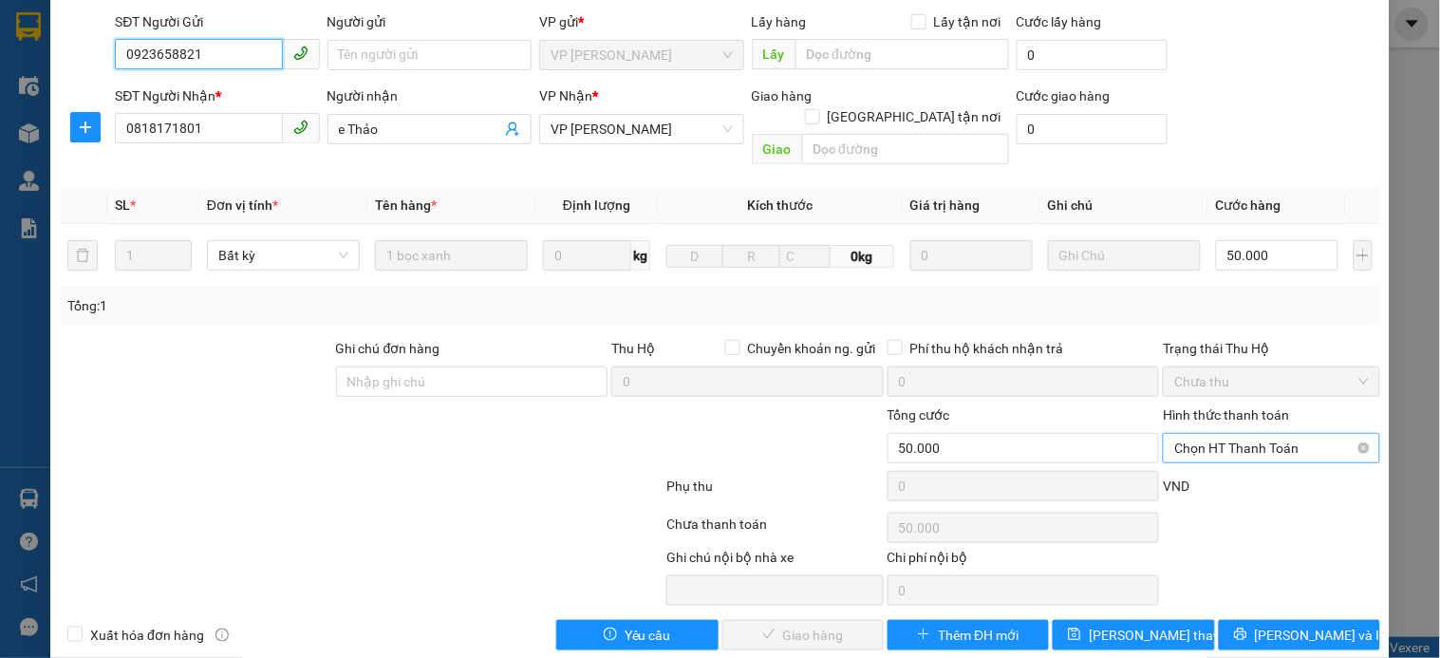
click at [1210, 434] on span "Chọn HT Thanh Toán" at bounding box center [1271, 448] width 194 height 28
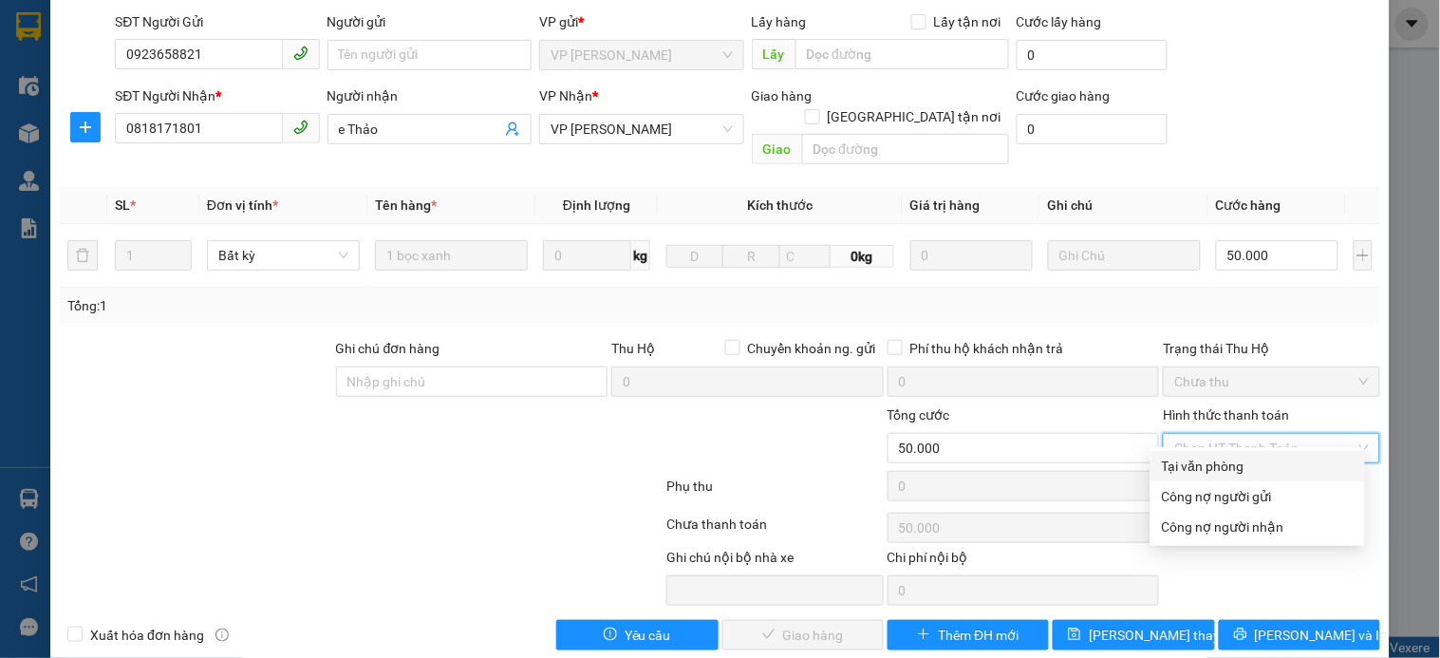
click at [1226, 471] on div "Tại văn phòng" at bounding box center [1258, 466] width 192 height 21
type input "0"
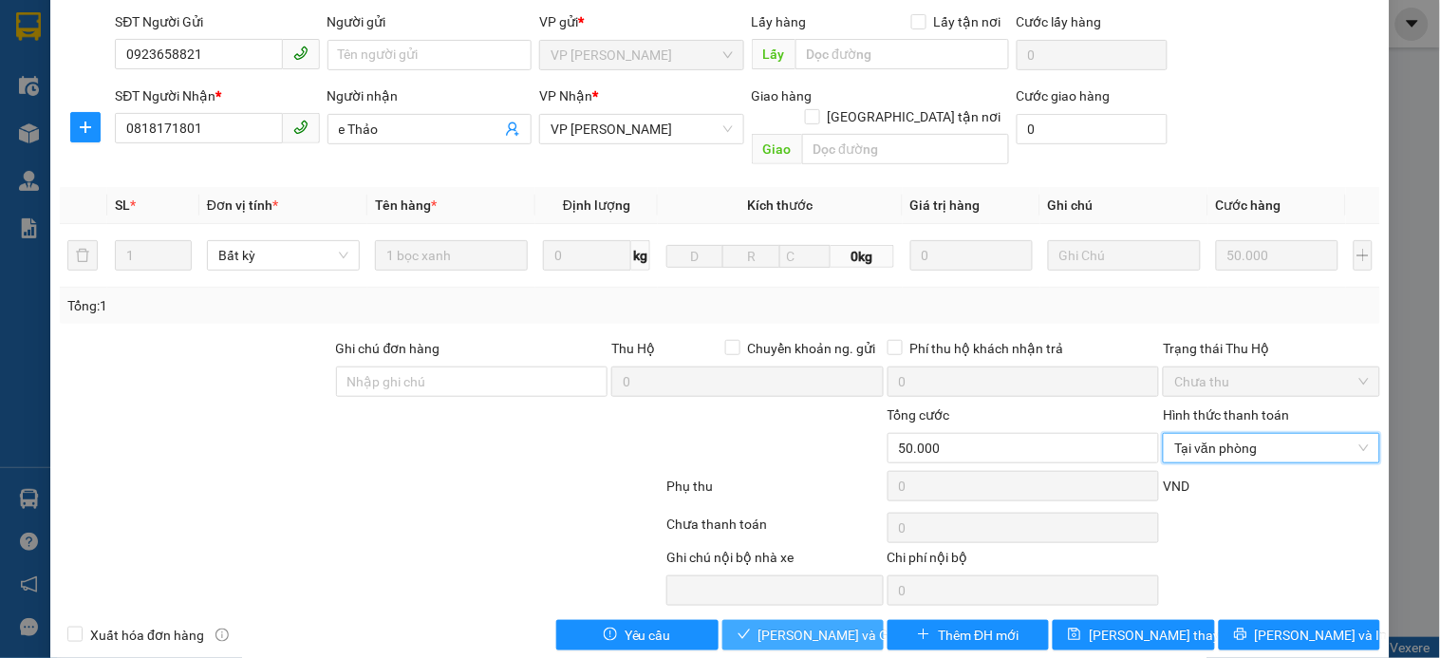
drag, startPoint x: 829, startPoint y: 625, endPoint x: 762, endPoint y: 610, distance: 68.0
click at [824, 625] on span "Lưu và Giao hàng" at bounding box center [849, 635] width 182 height 21
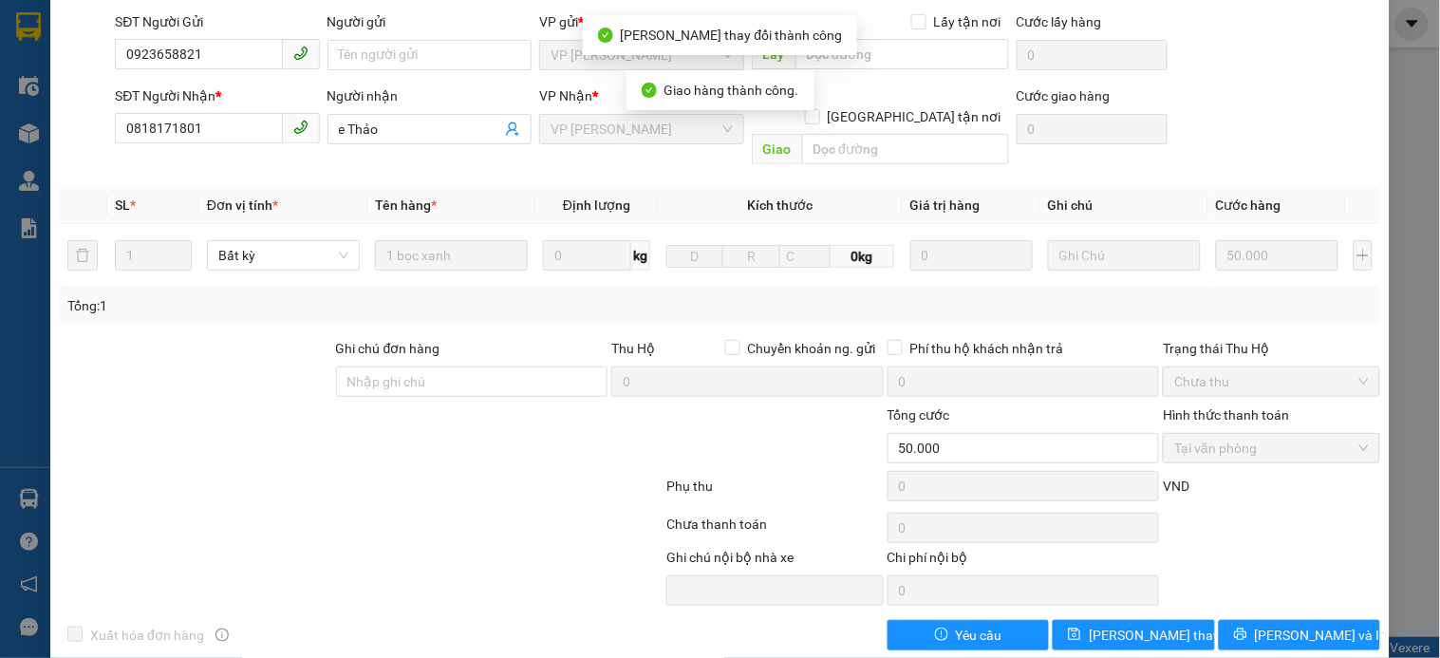
scroll to position [0, 0]
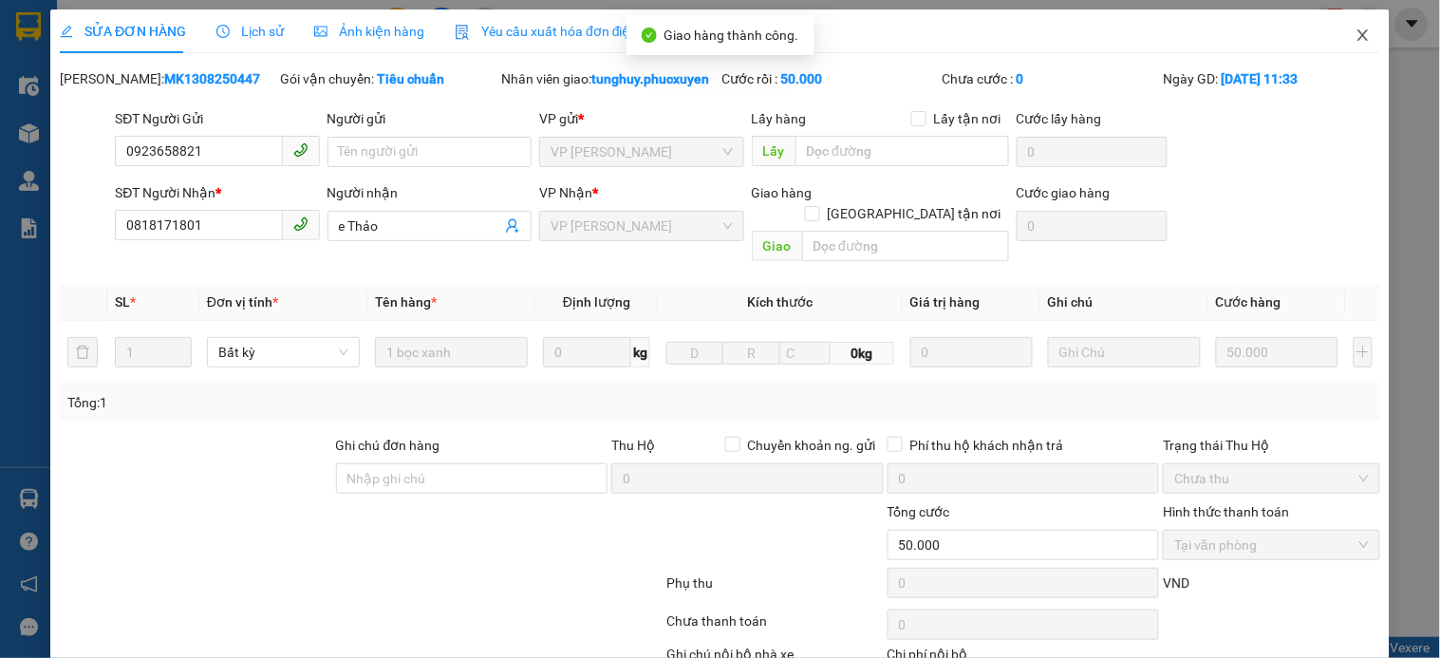
click at [1356, 34] on icon "close" at bounding box center [1363, 35] width 15 height 15
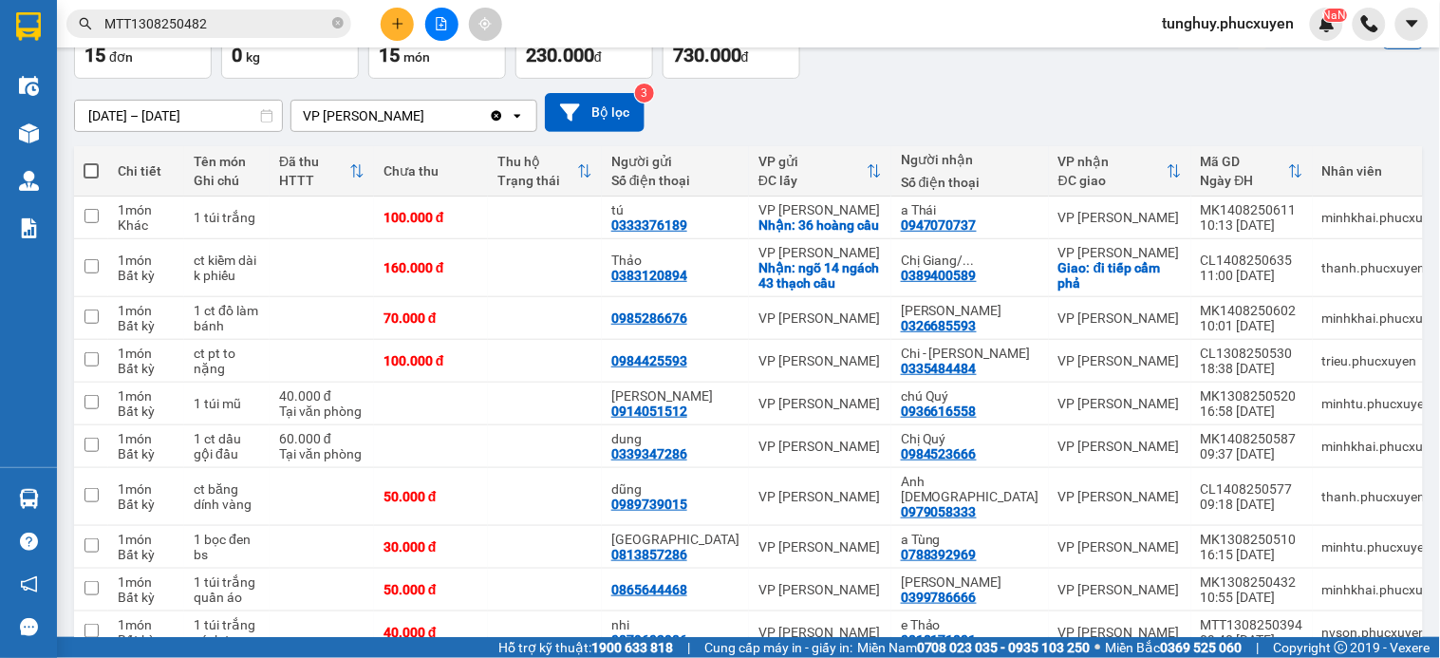
scroll to position [416, 0]
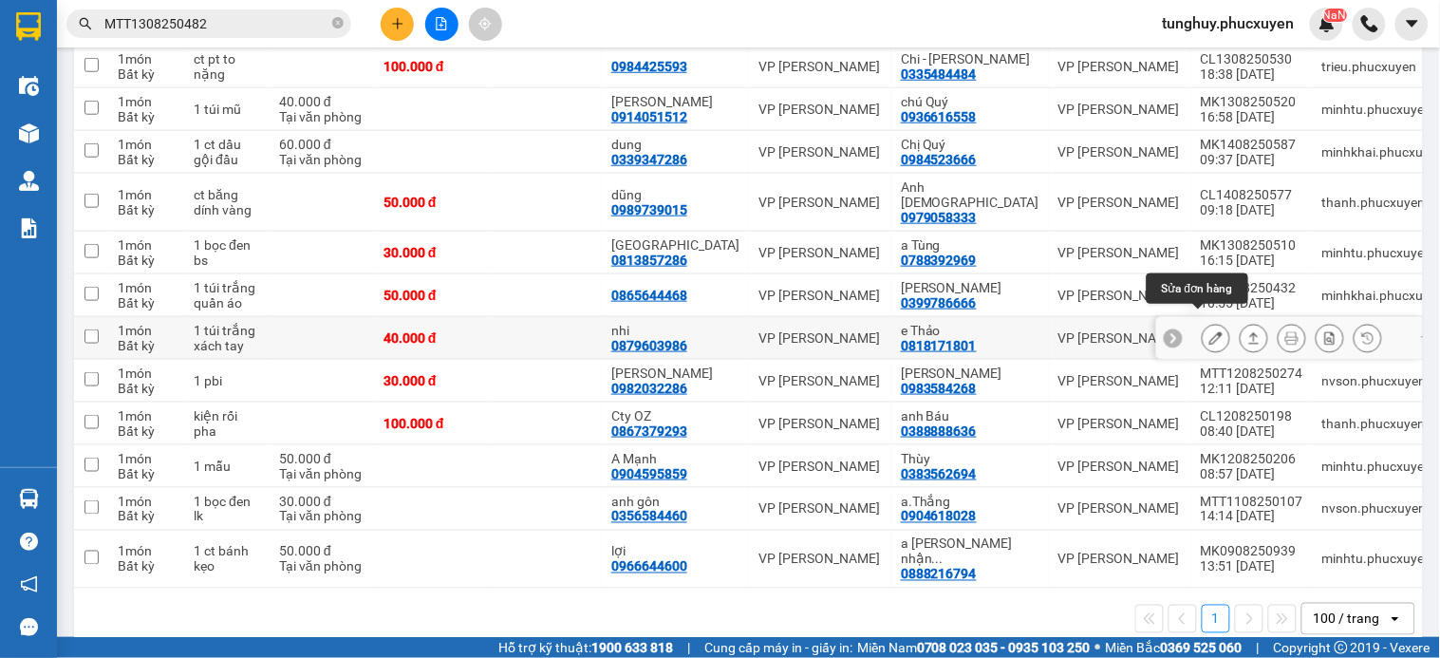
click at [1209, 331] on icon at bounding box center [1215, 337] width 13 height 13
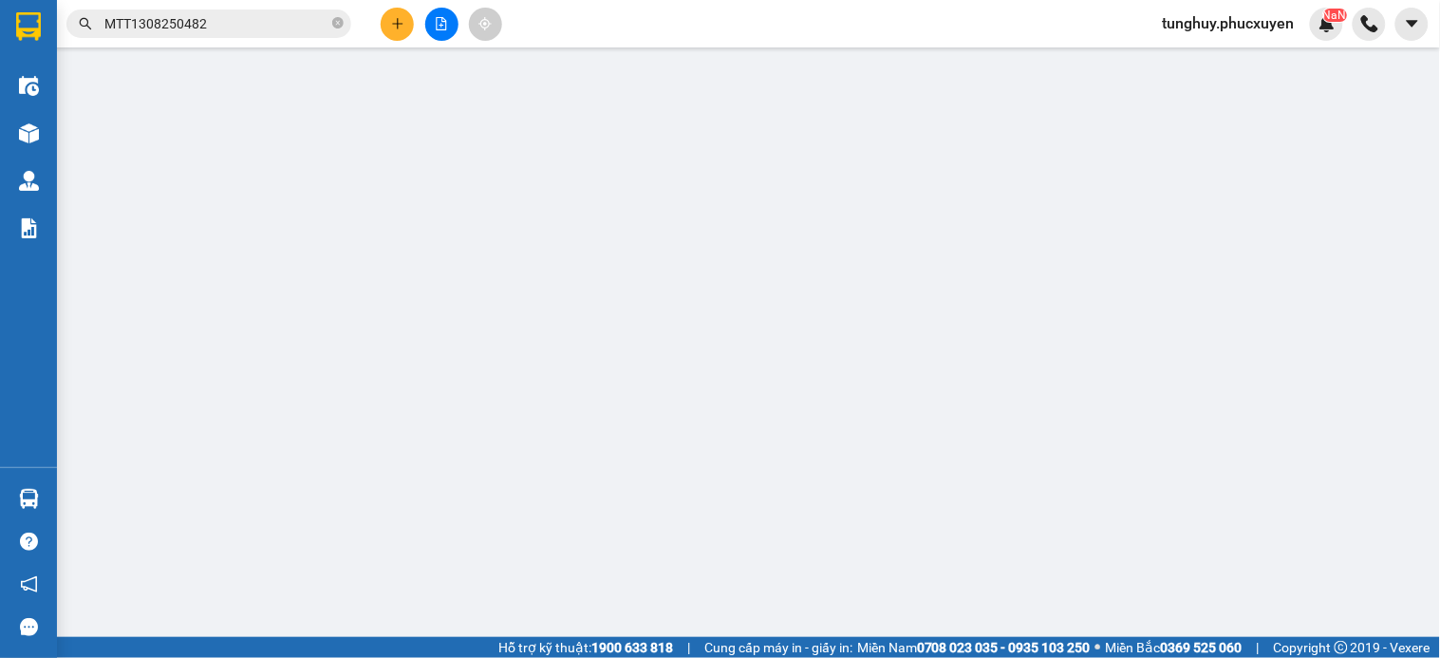
type input "0879603986"
type input "nhi"
type input "0818171801"
type input "e Thảo"
type input "40.000"
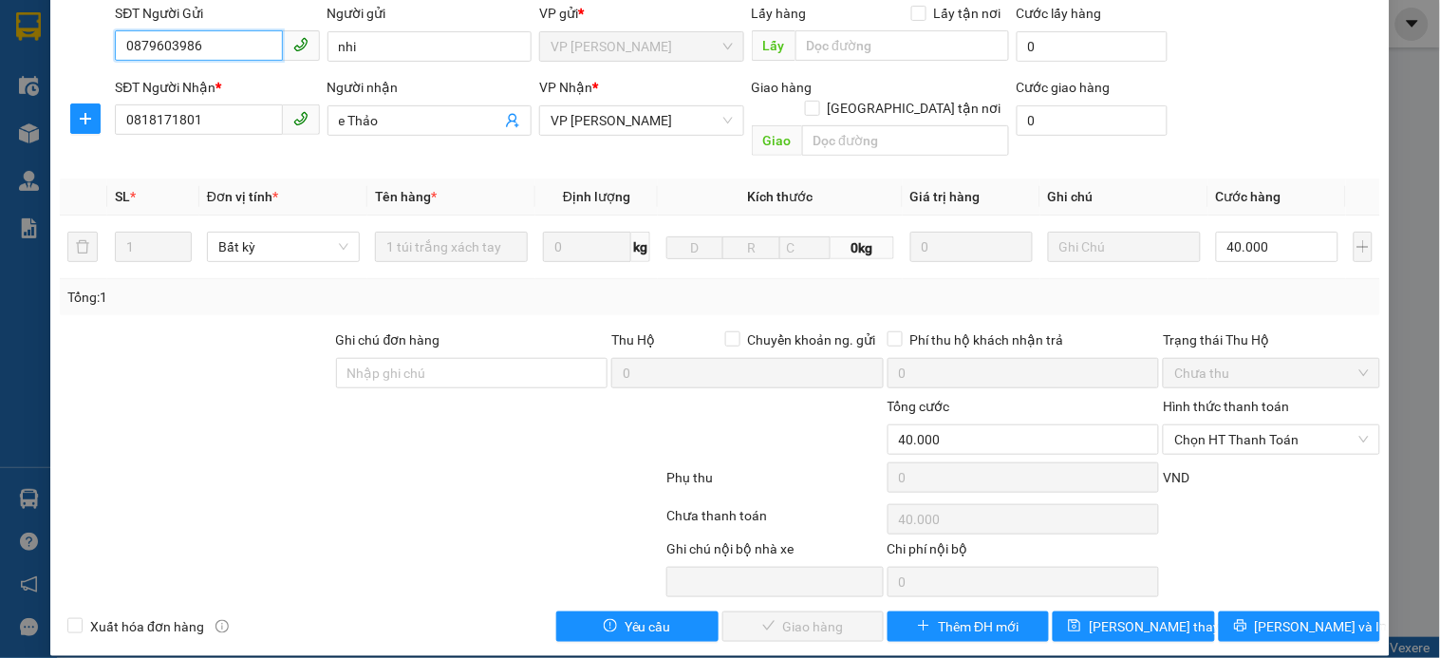
scroll to position [146, 0]
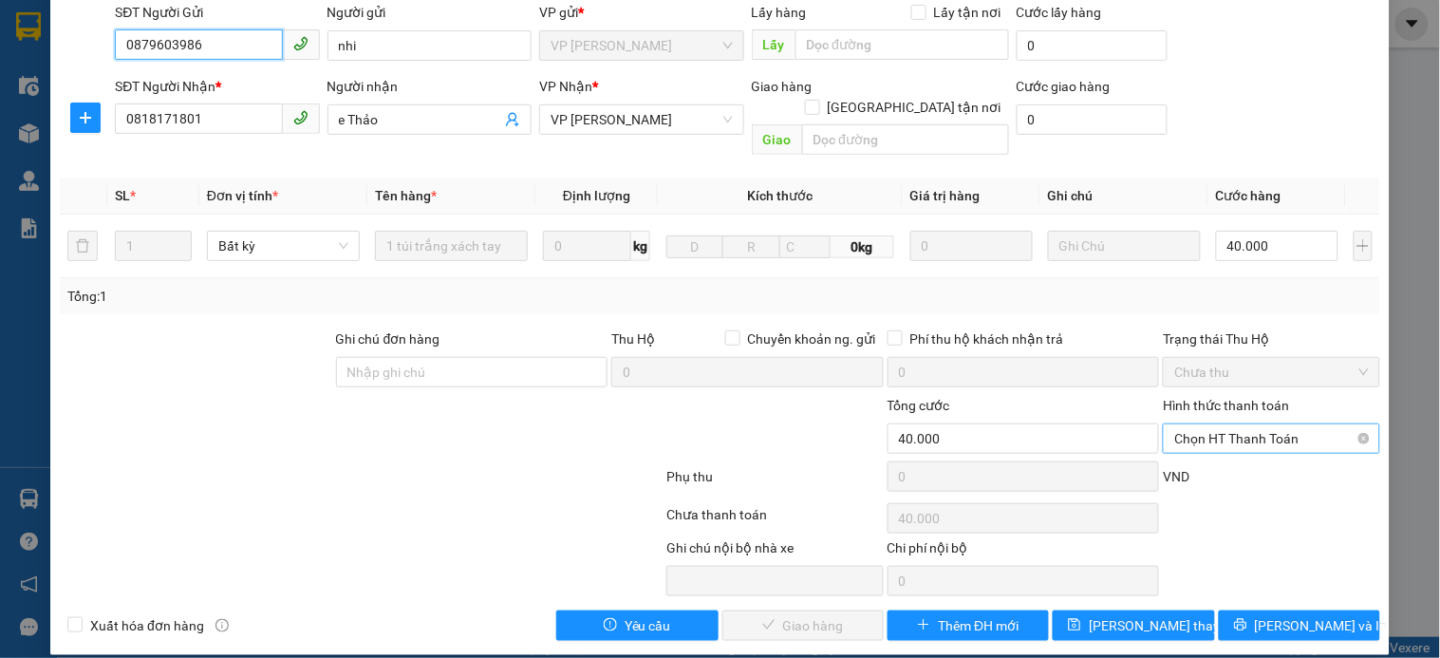
drag, startPoint x: 1229, startPoint y: 412, endPoint x: 1221, endPoint y: 431, distance: 20.8
click at [1230, 424] on span "Chọn HT Thanh Toán" at bounding box center [1271, 438] width 194 height 28
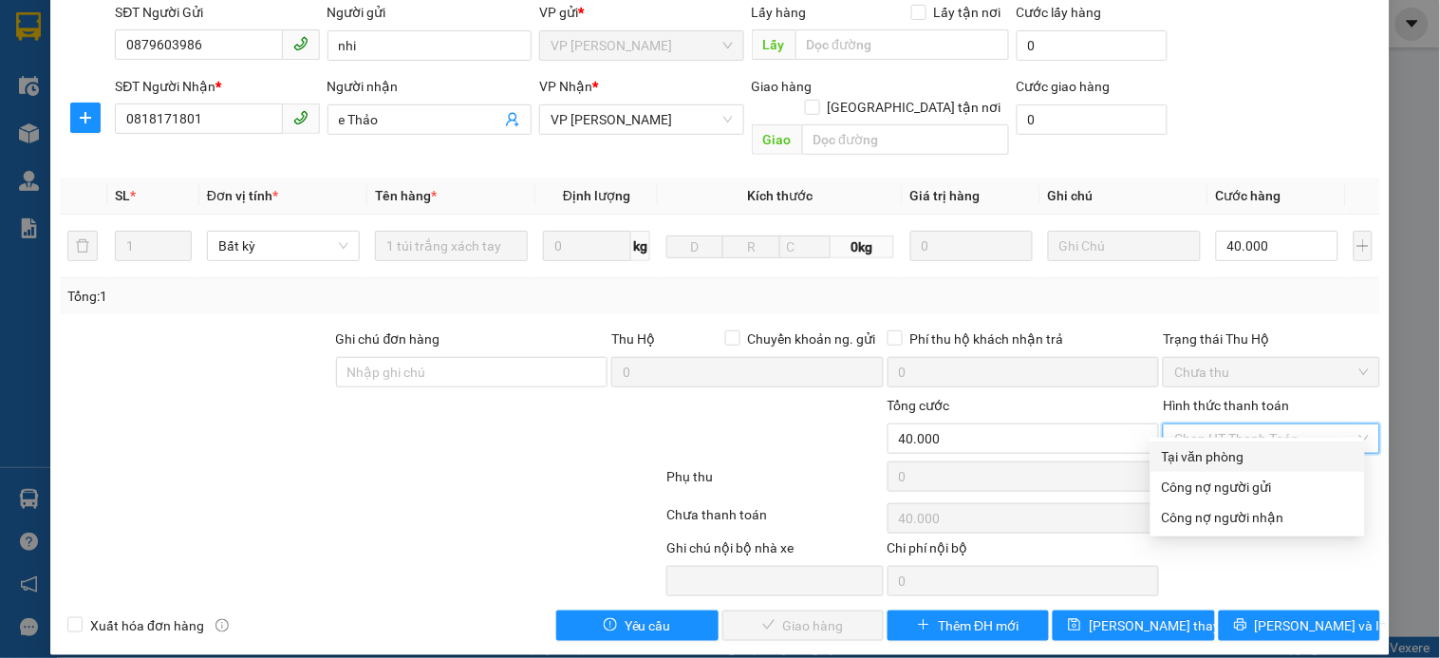
click at [1203, 456] on div "Tại văn phòng" at bounding box center [1258, 456] width 192 height 21
type input "0"
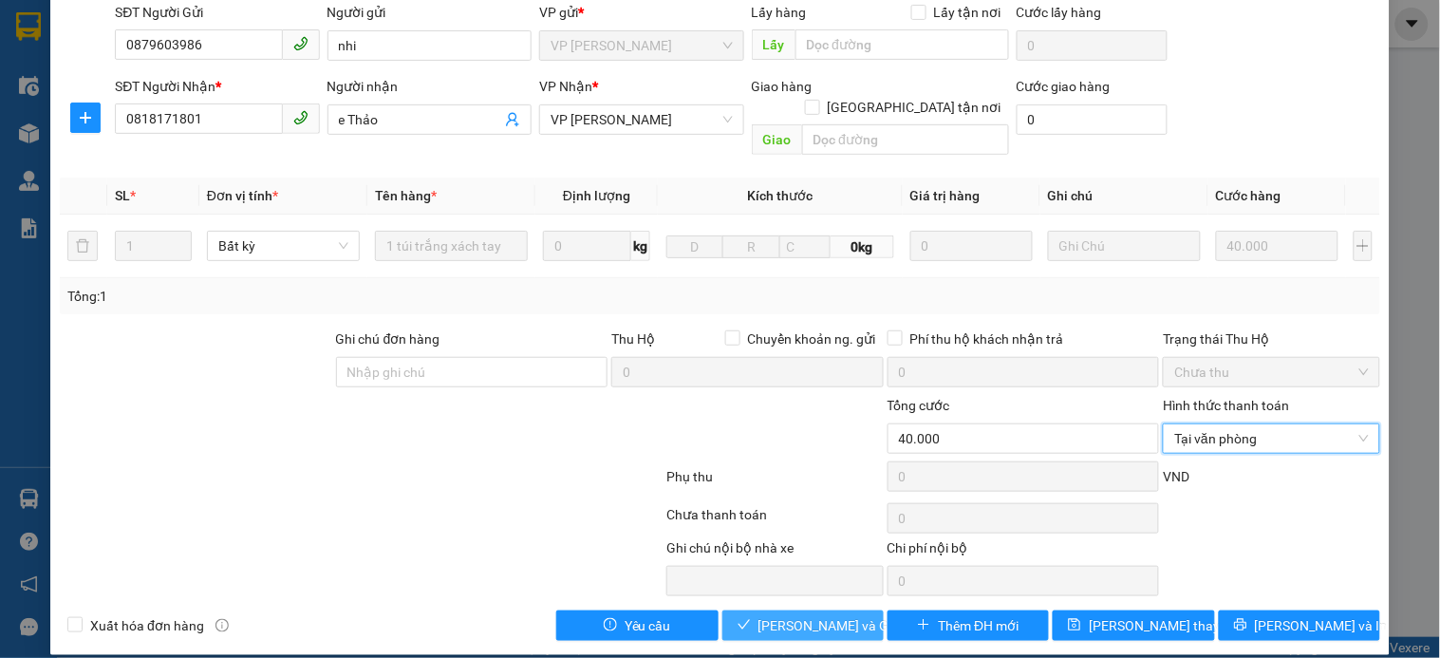
click at [783, 615] on span "Lưu và Giao hàng" at bounding box center [849, 625] width 182 height 21
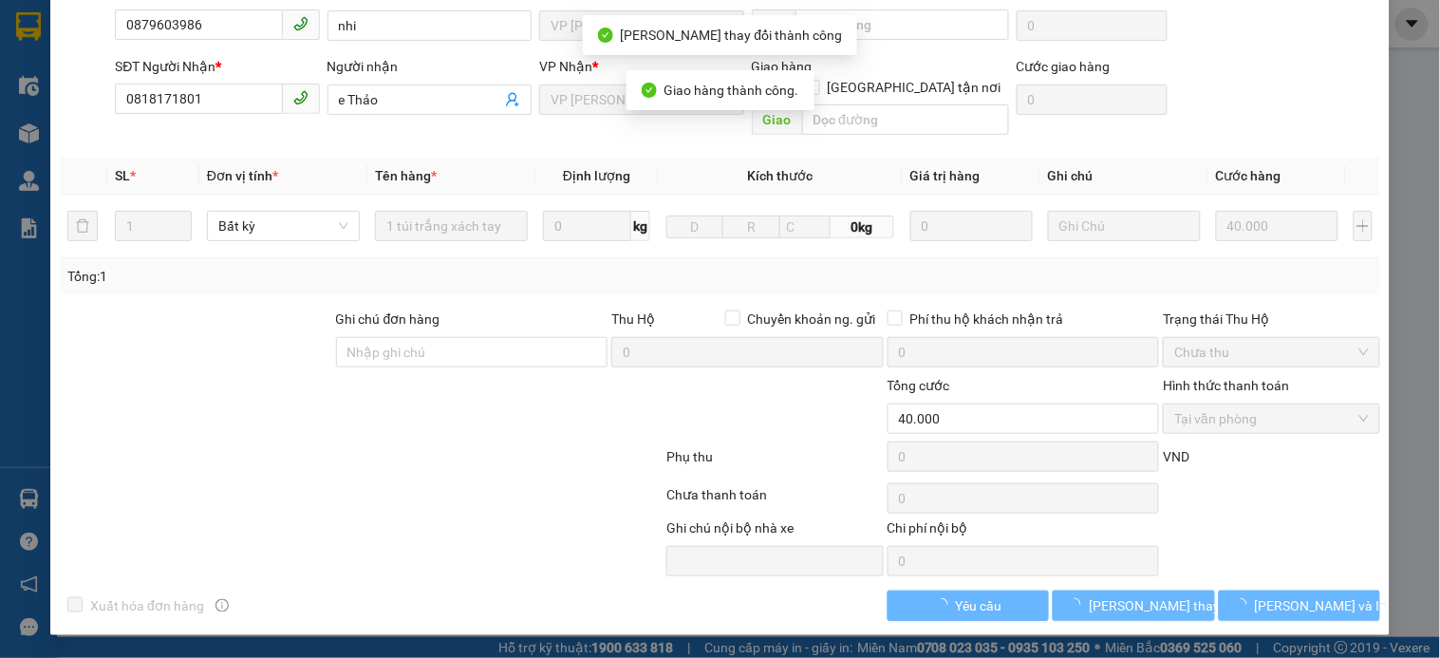
scroll to position [0, 0]
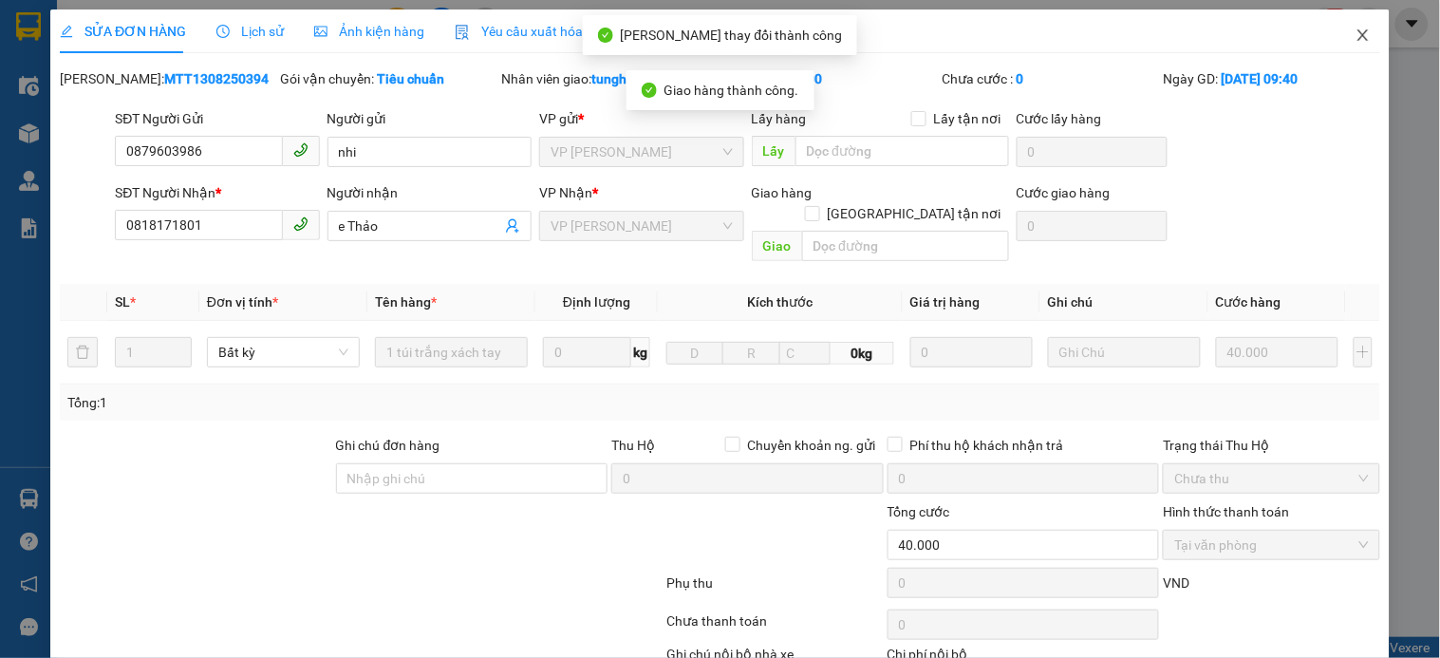
click at [1343, 24] on span "Close" at bounding box center [1363, 35] width 53 height 53
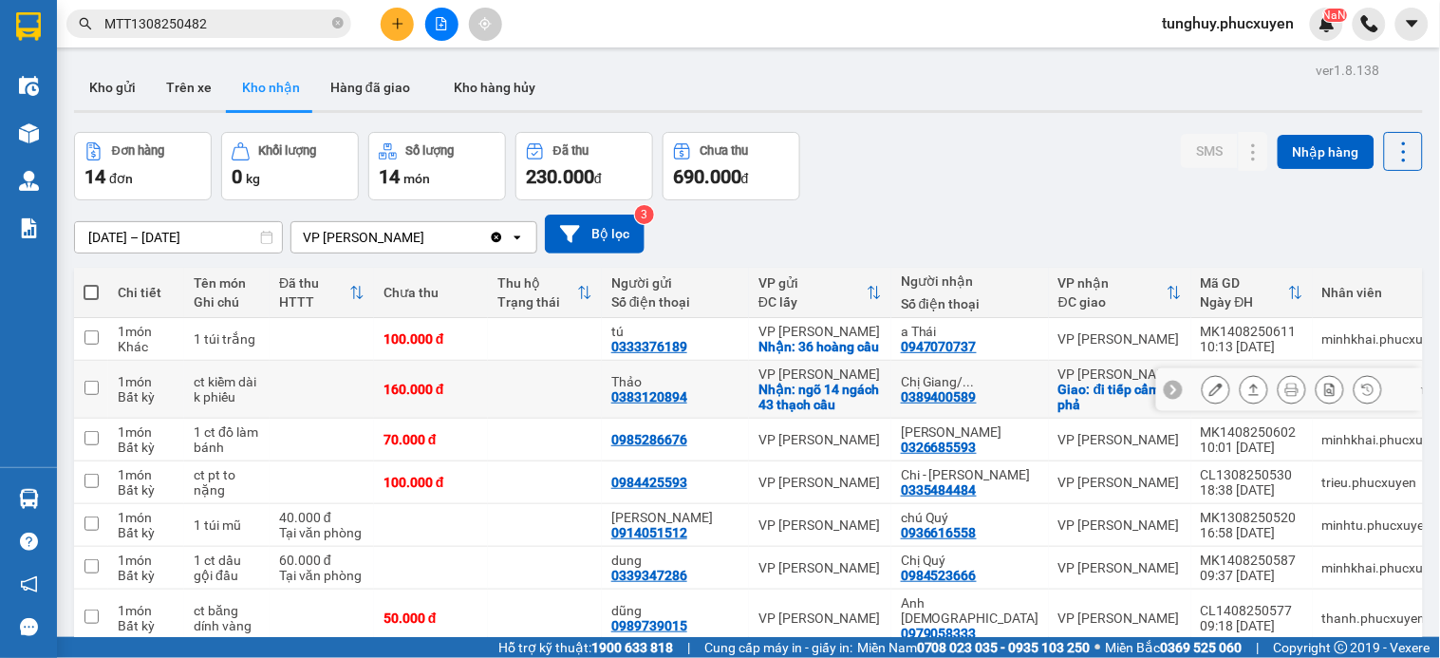
click at [1209, 390] on icon at bounding box center [1215, 389] width 13 height 13
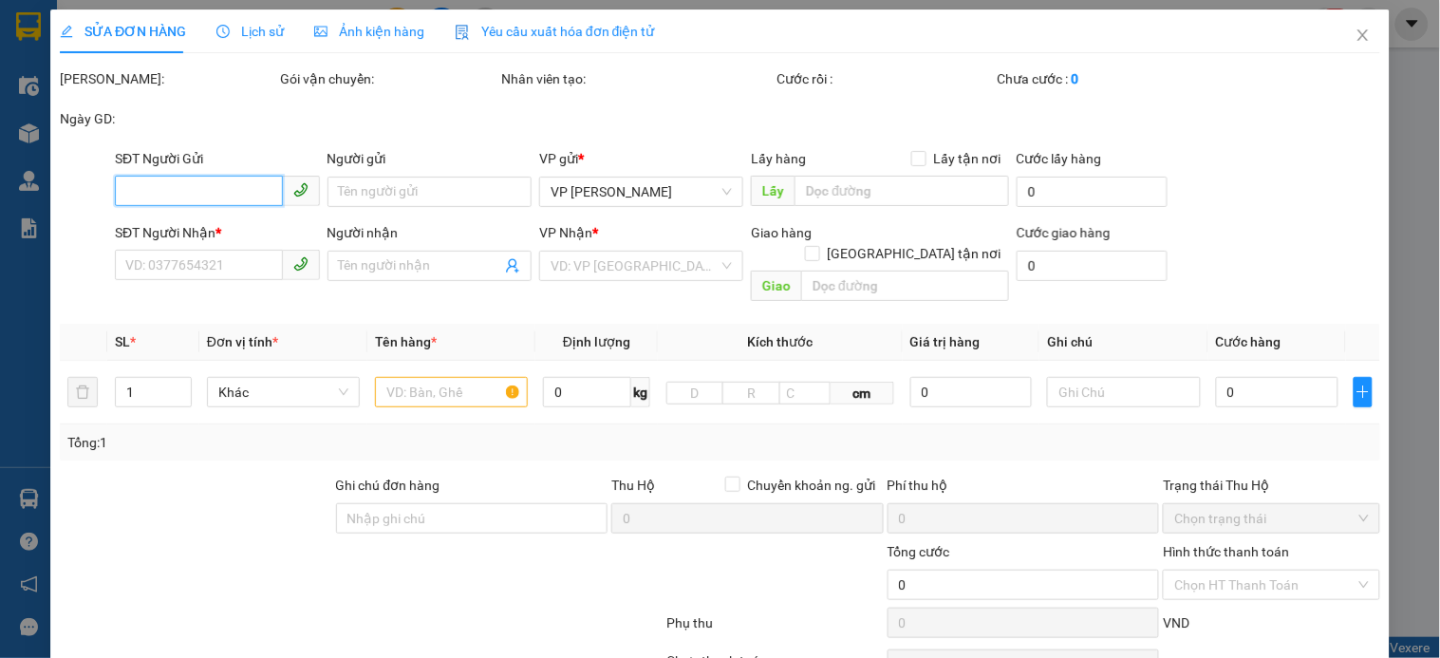
type input "0383120894"
type input "Thảo"
checkbox input "true"
type input "ngõ 14 ngách 43 thạch cầu"
type input "0389400589"
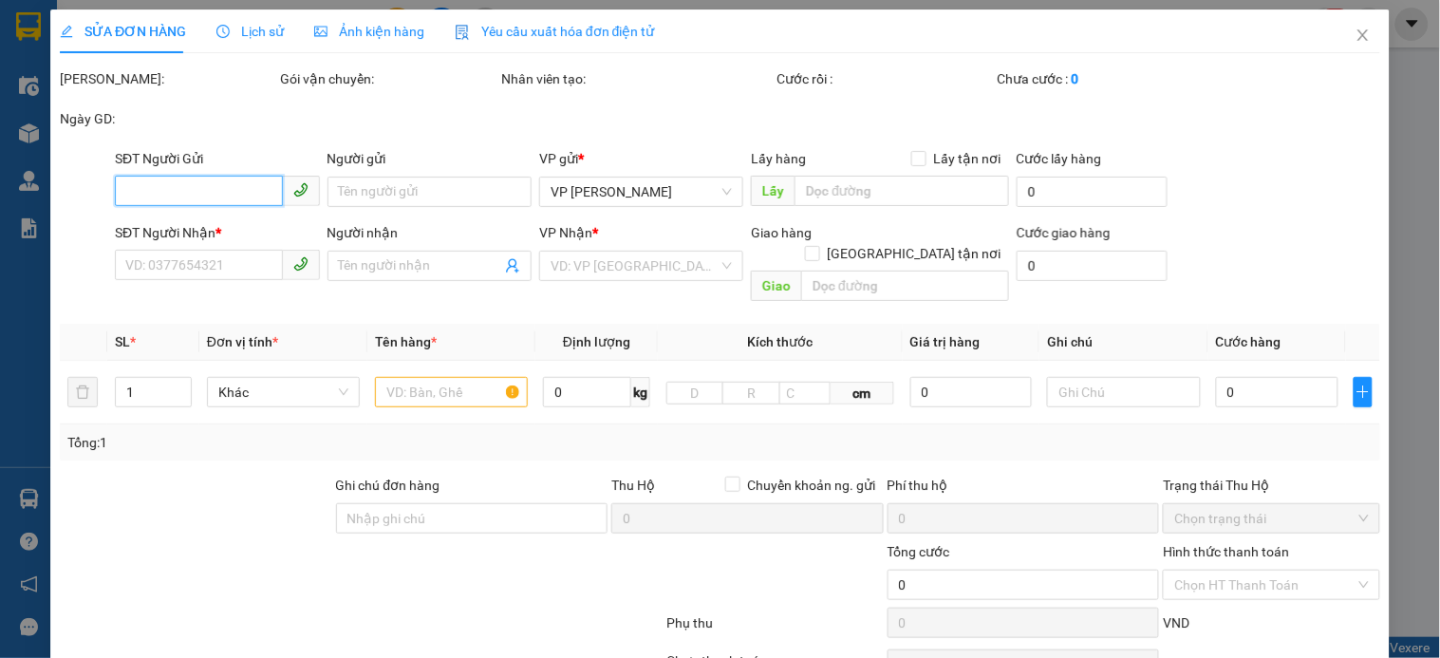
type input "Chị Giang/ Hải_0901515992"
checkbox input "true"
type input "đi tiếp cẩm phả"
type input "160.000"
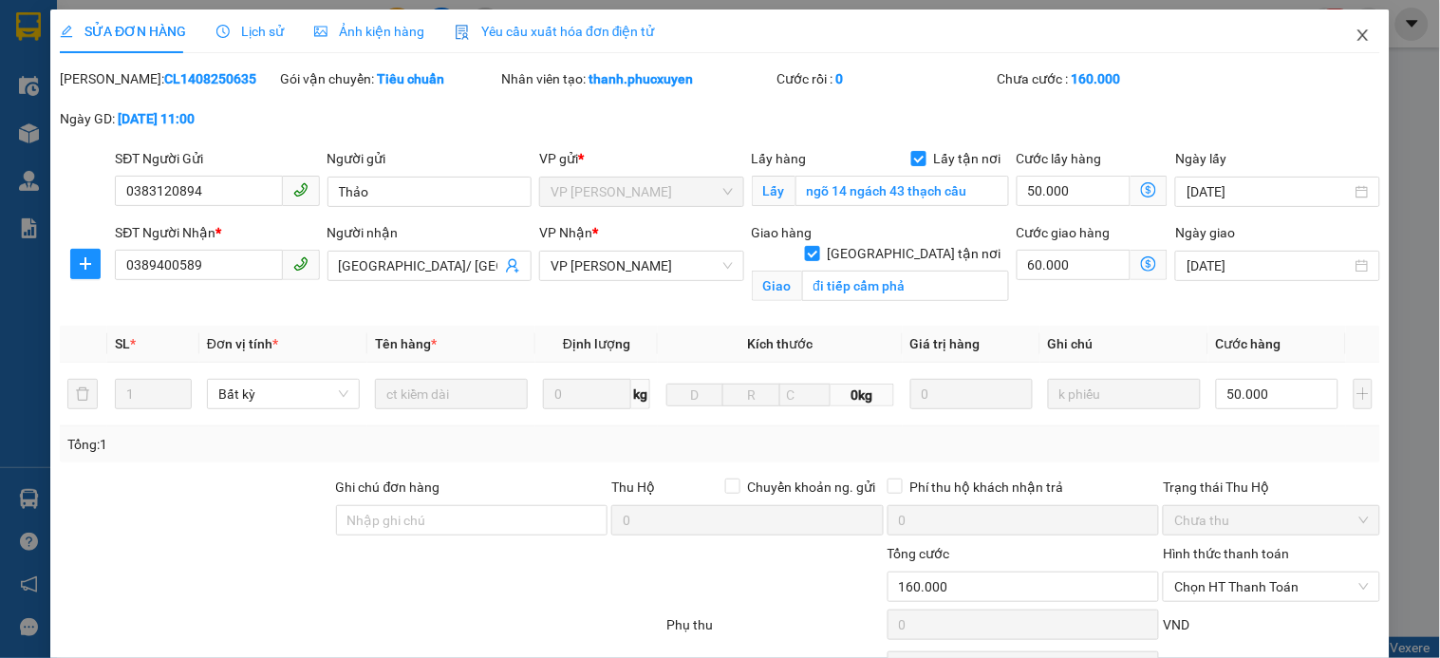
drag, startPoint x: 1350, startPoint y: 29, endPoint x: 1363, endPoint y: 1, distance: 31.4
click at [1356, 30] on icon "close" at bounding box center [1363, 35] width 15 height 15
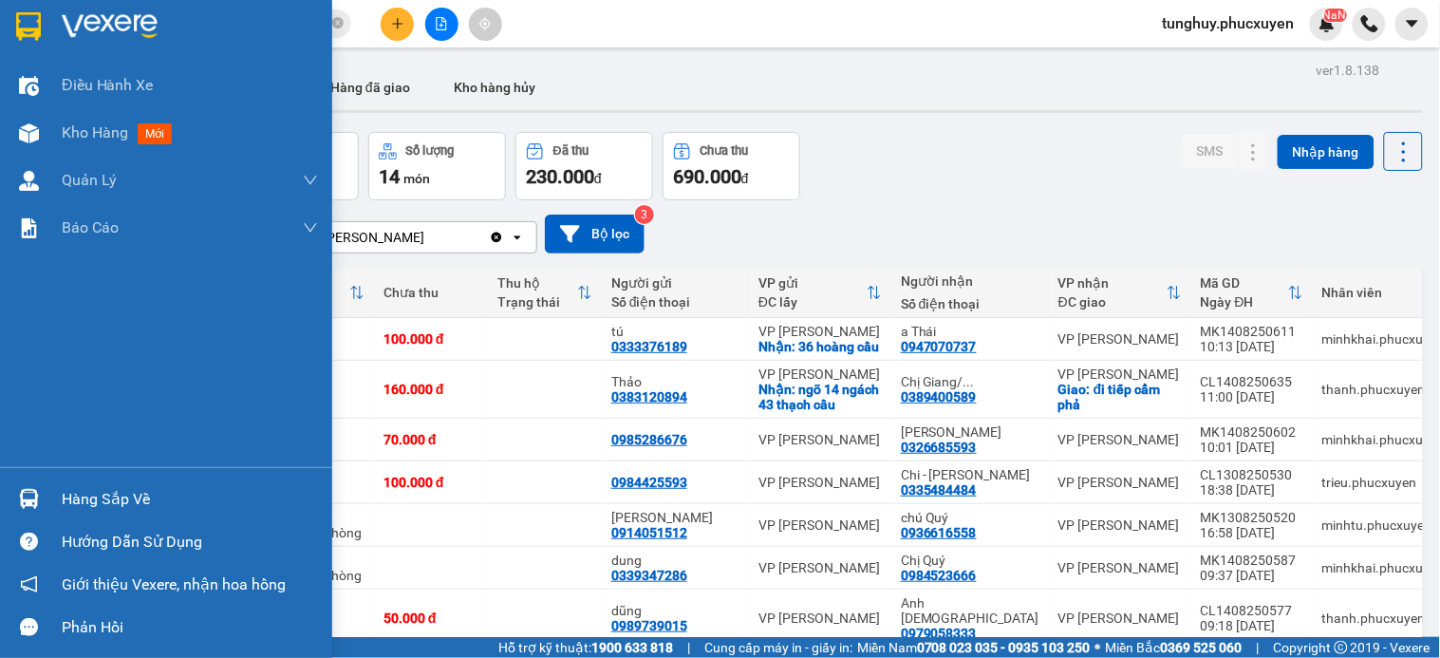
click at [49, 482] on div "Hàng sắp về" at bounding box center [166, 498] width 332 height 43
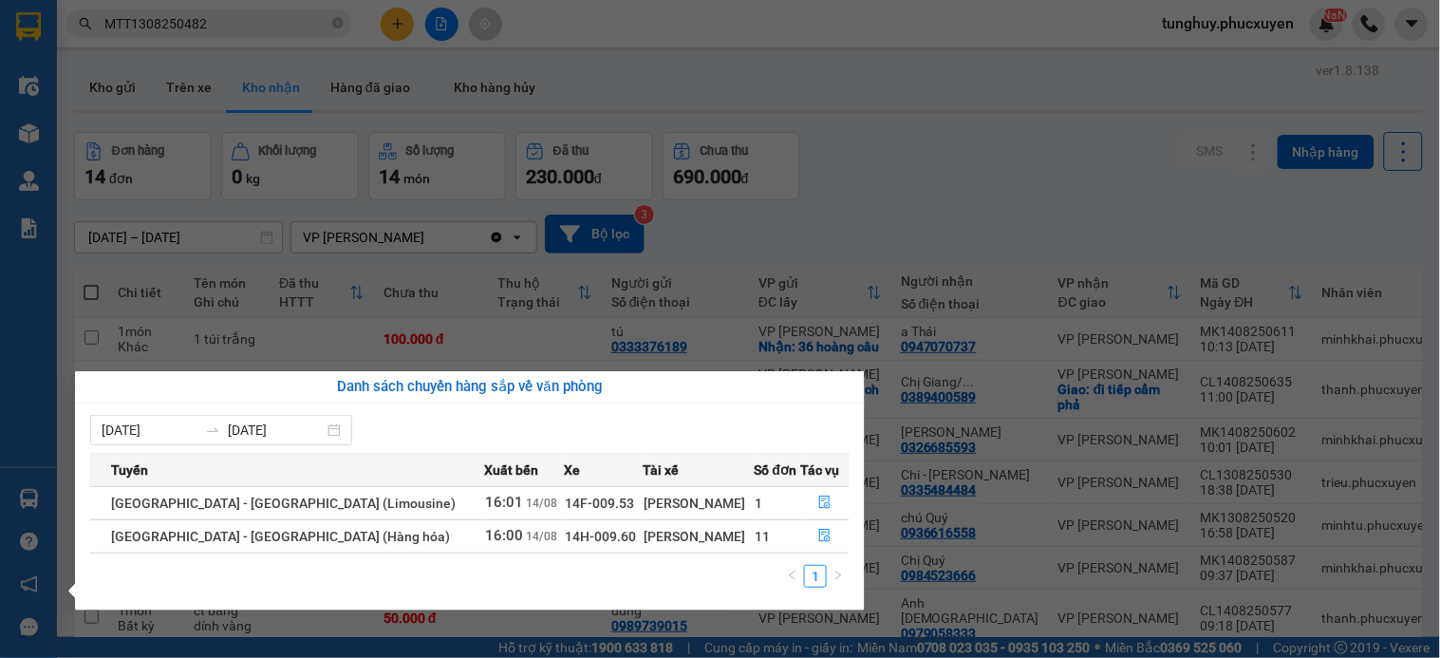
click at [972, 308] on section "Kết quả tìm kiếm ( 1 ) Bộ lọc Mã ĐH Trạng thái Món hàng Thu hộ Tổng cước Chưa c…" at bounding box center [720, 329] width 1440 height 658
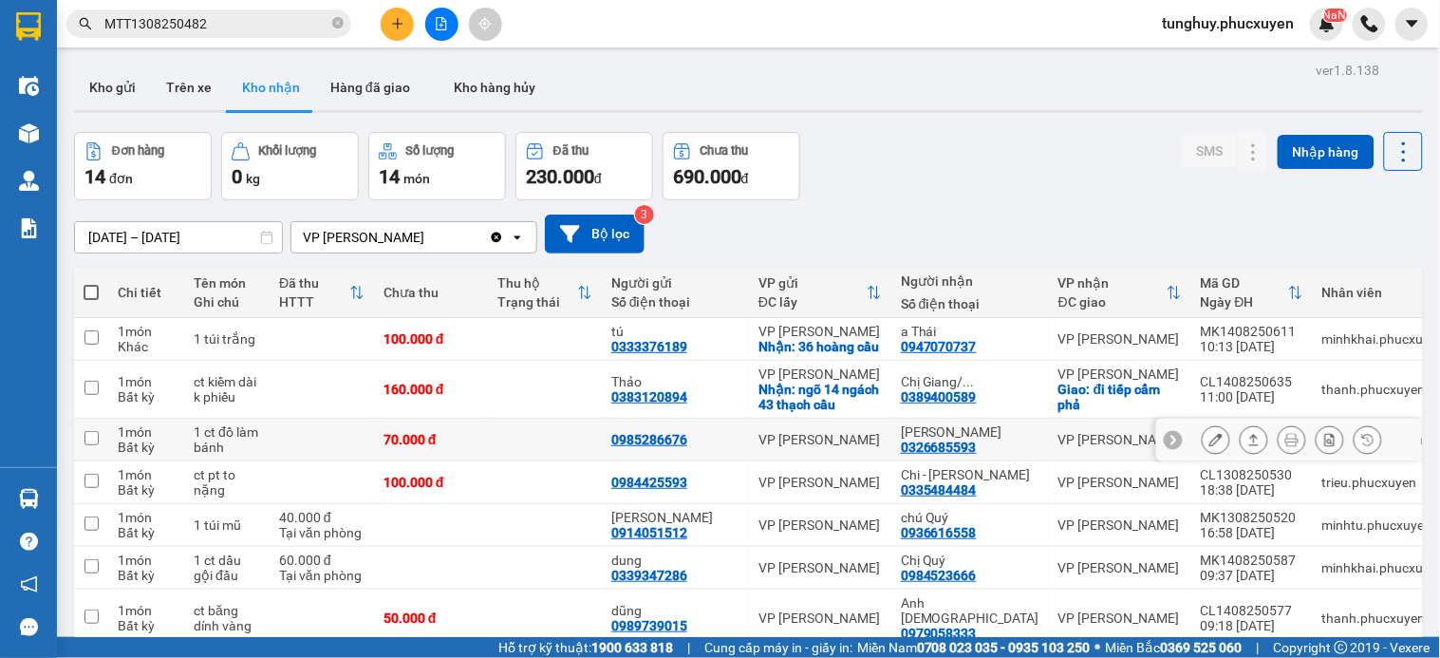
click at [1181, 441] on div at bounding box center [1289, 440] width 266 height 43
click at [1209, 441] on icon at bounding box center [1215, 439] width 13 height 13
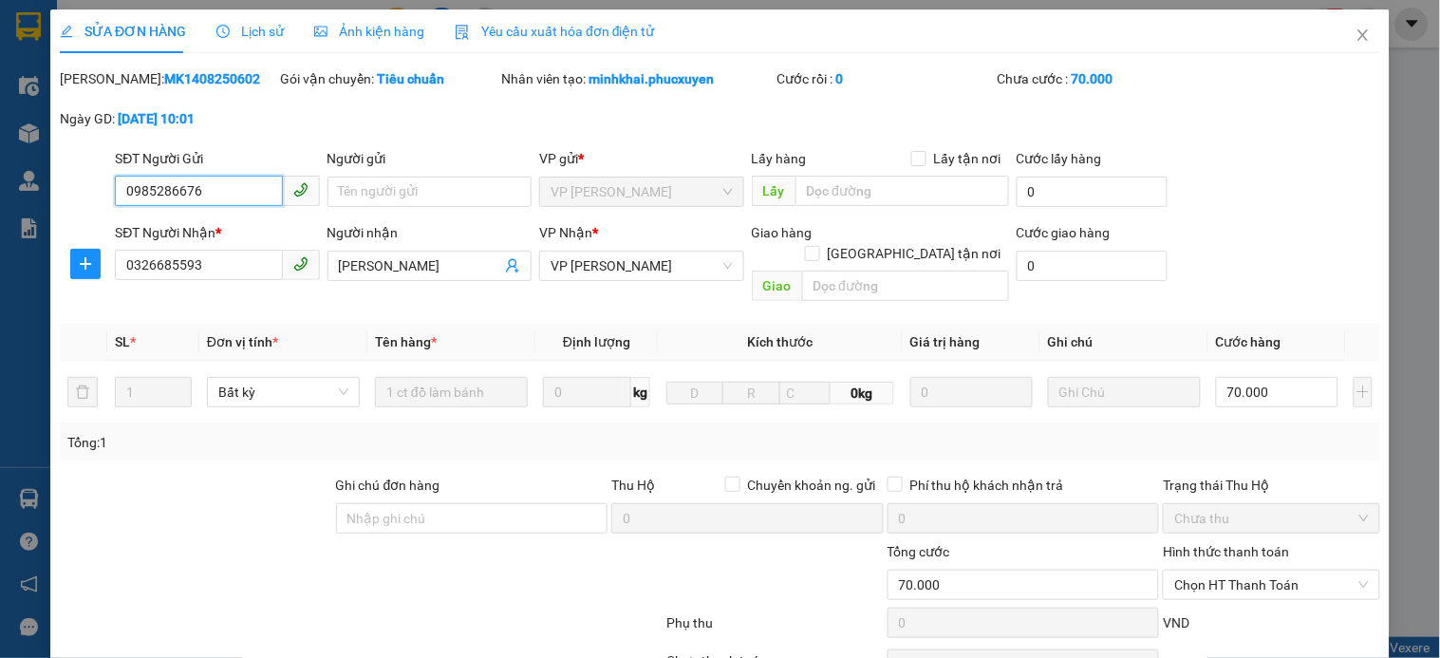
type input "0985286676"
type input "0326685593"
type input "Ngọc anh"
type input "70.000"
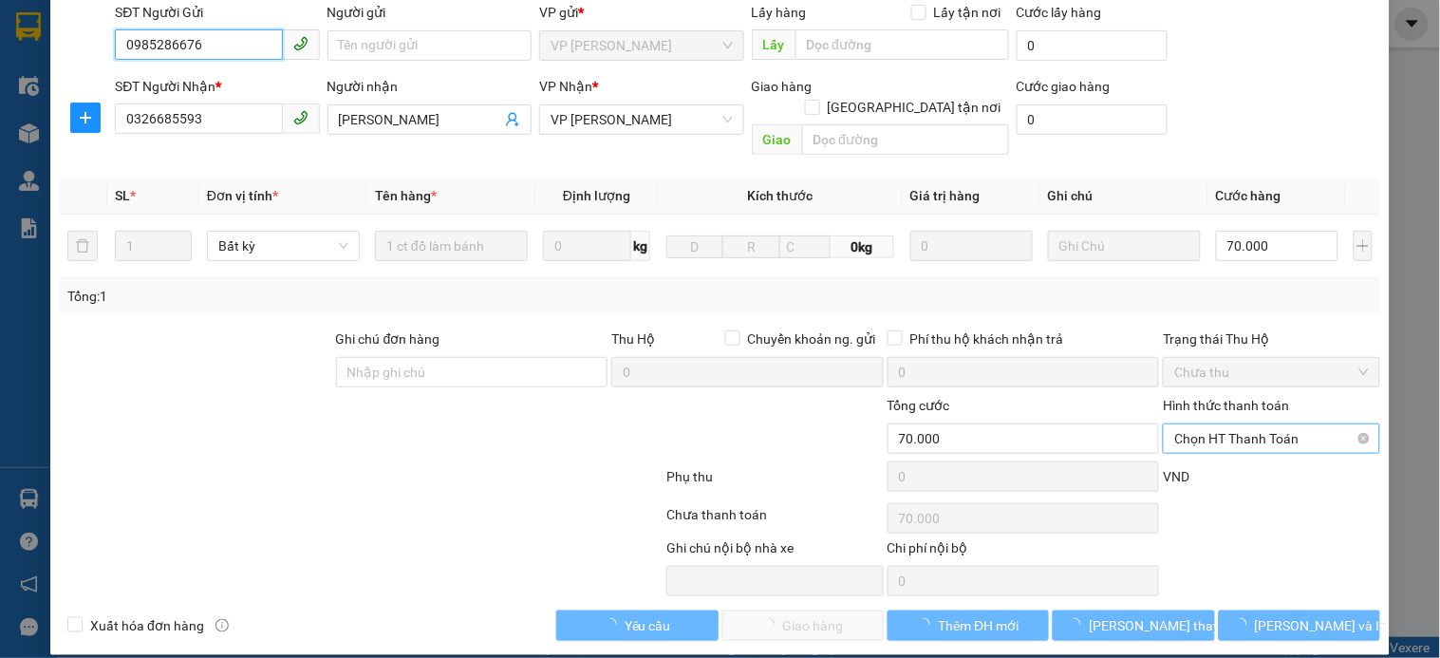
click at [1239, 424] on span "Chọn HT Thanh Toán" at bounding box center [1271, 438] width 194 height 28
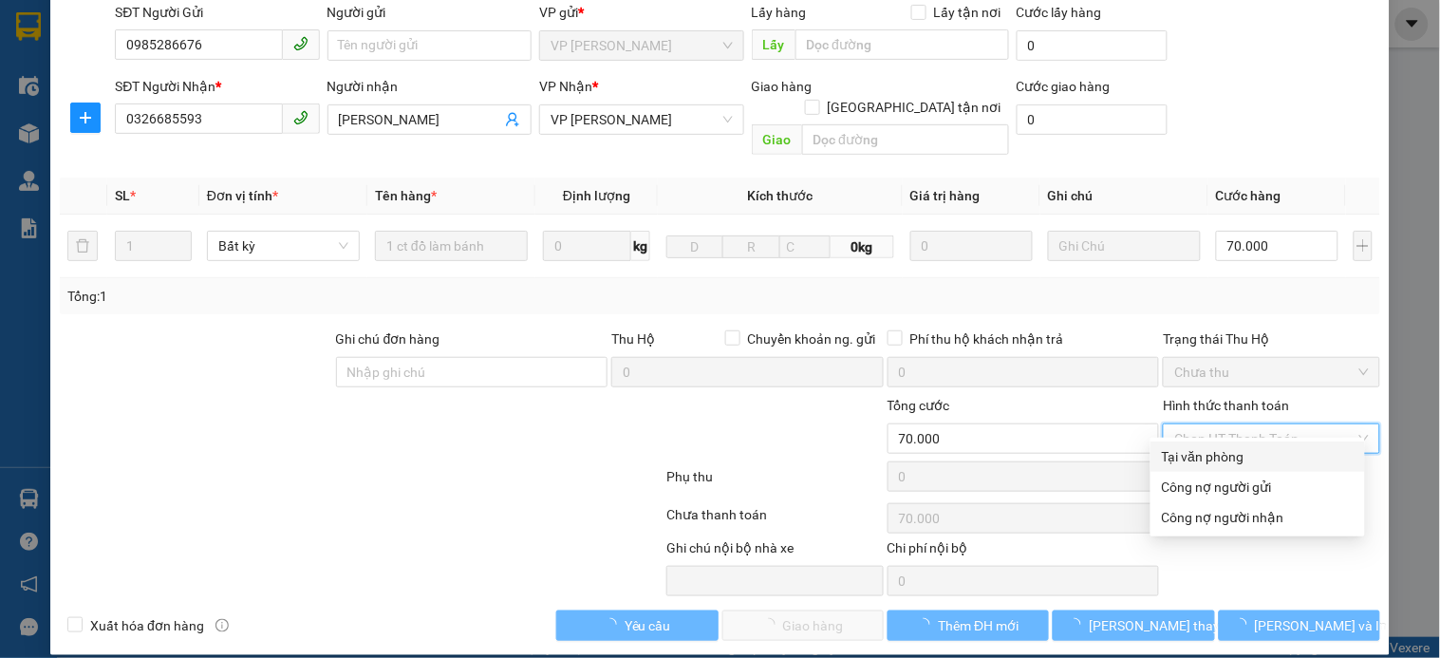
click at [1242, 454] on div "Tại văn phòng" at bounding box center [1258, 456] width 192 height 21
type input "0"
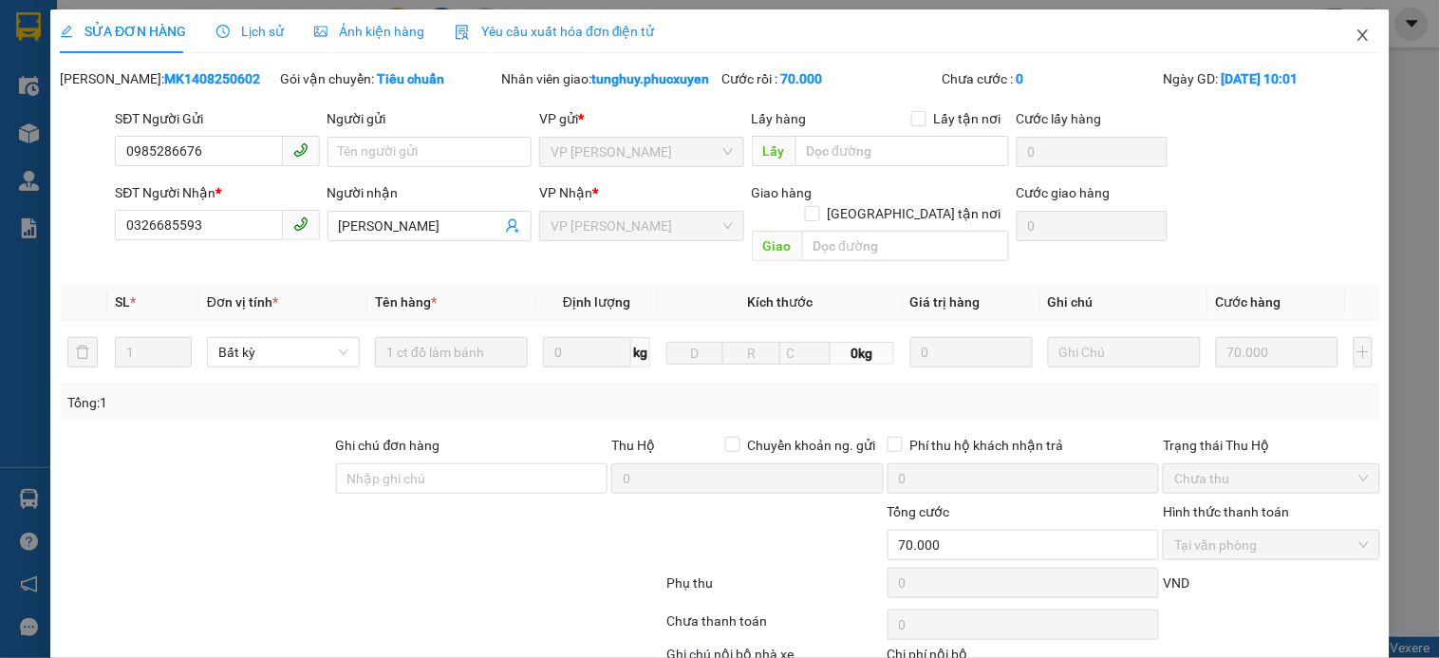
click at [1337, 31] on span "Close" at bounding box center [1363, 35] width 53 height 53
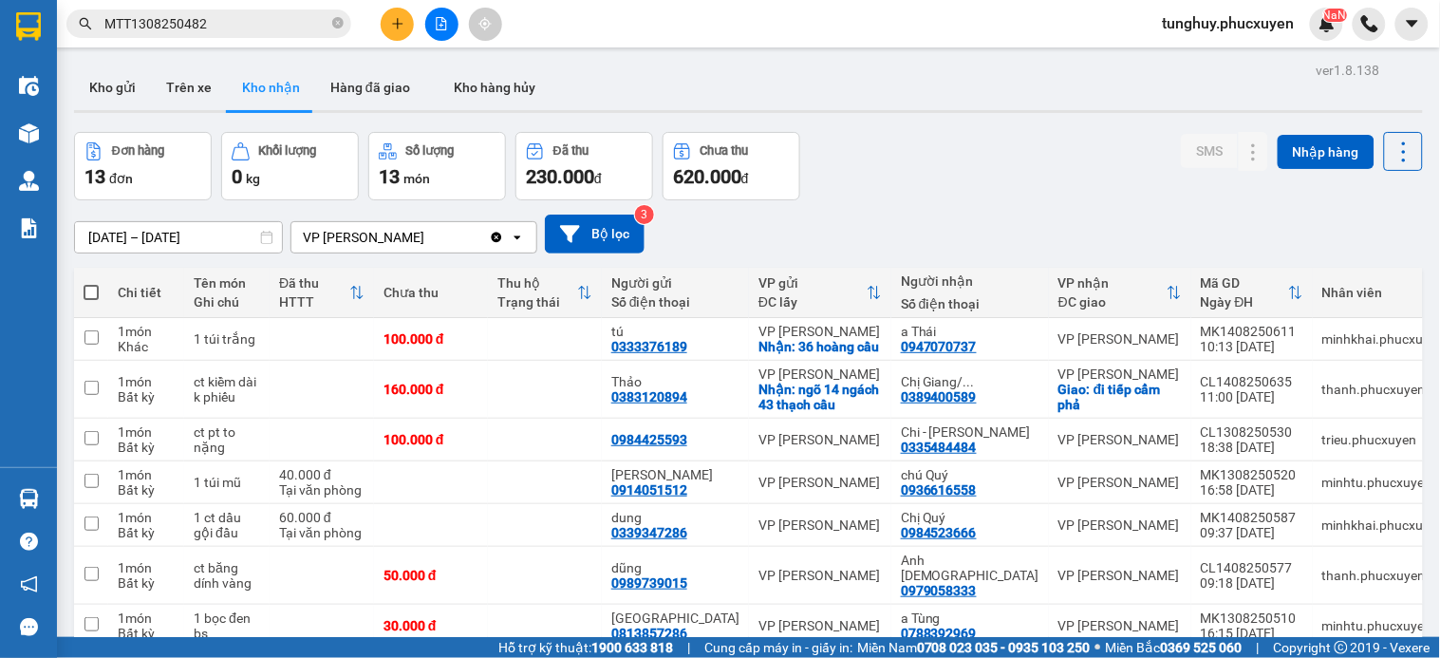
click at [399, 17] on icon "plus" at bounding box center [397, 23] width 13 height 13
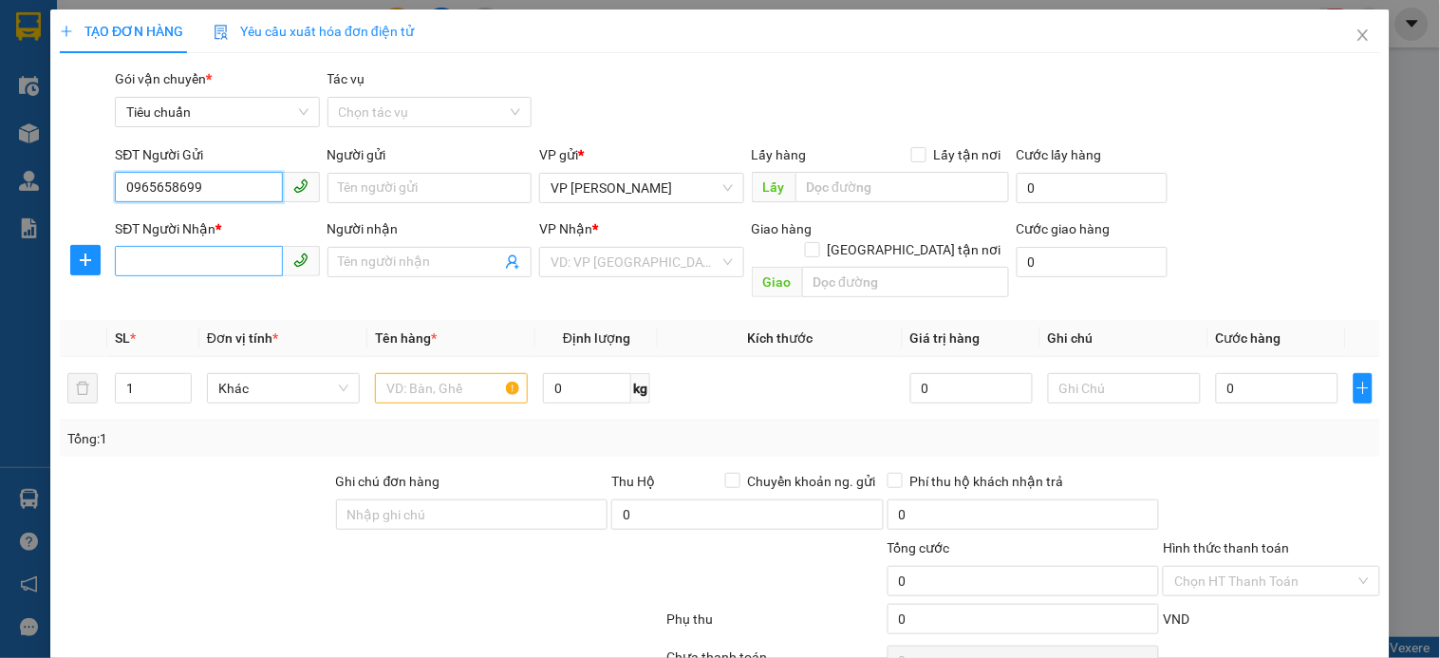
type input "0965658699"
drag, startPoint x: 200, startPoint y: 261, endPoint x: 238, endPoint y: 86, distance: 178.7
click at [200, 261] on input "SĐT Người Nhận *" at bounding box center [198, 261] width 167 height 30
type input "0961296366"
click at [650, 259] on input "search" at bounding box center [635, 262] width 168 height 28
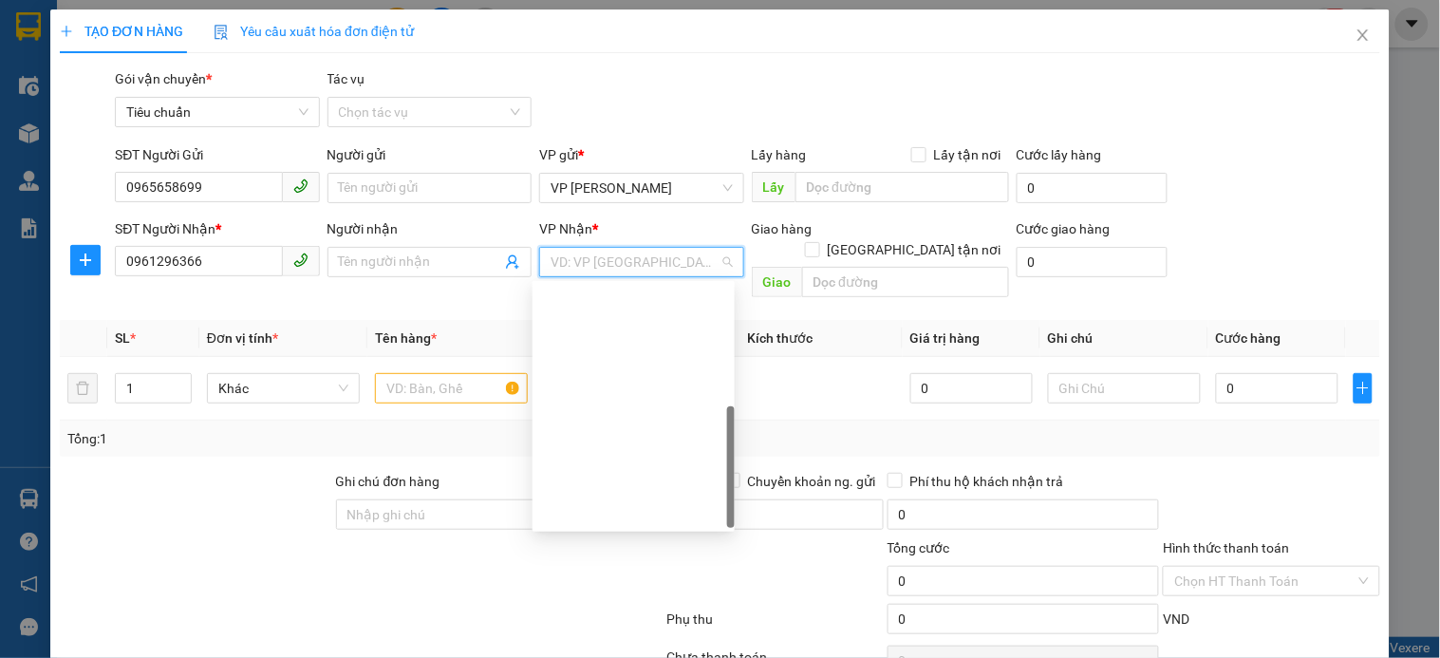
scroll to position [304, 0]
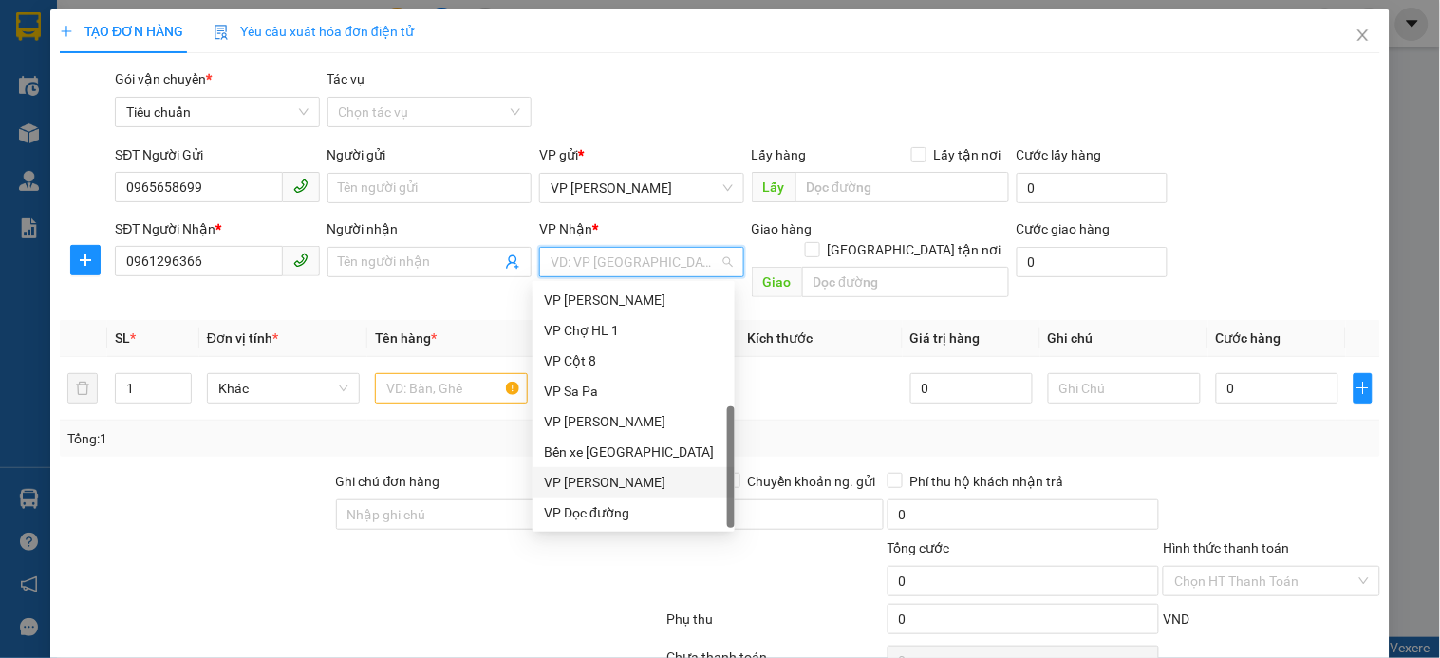
drag, startPoint x: 620, startPoint y: 480, endPoint x: 539, endPoint y: 421, distance: 99.9
click at [614, 477] on div "VP [PERSON_NAME]" at bounding box center [633, 482] width 179 height 21
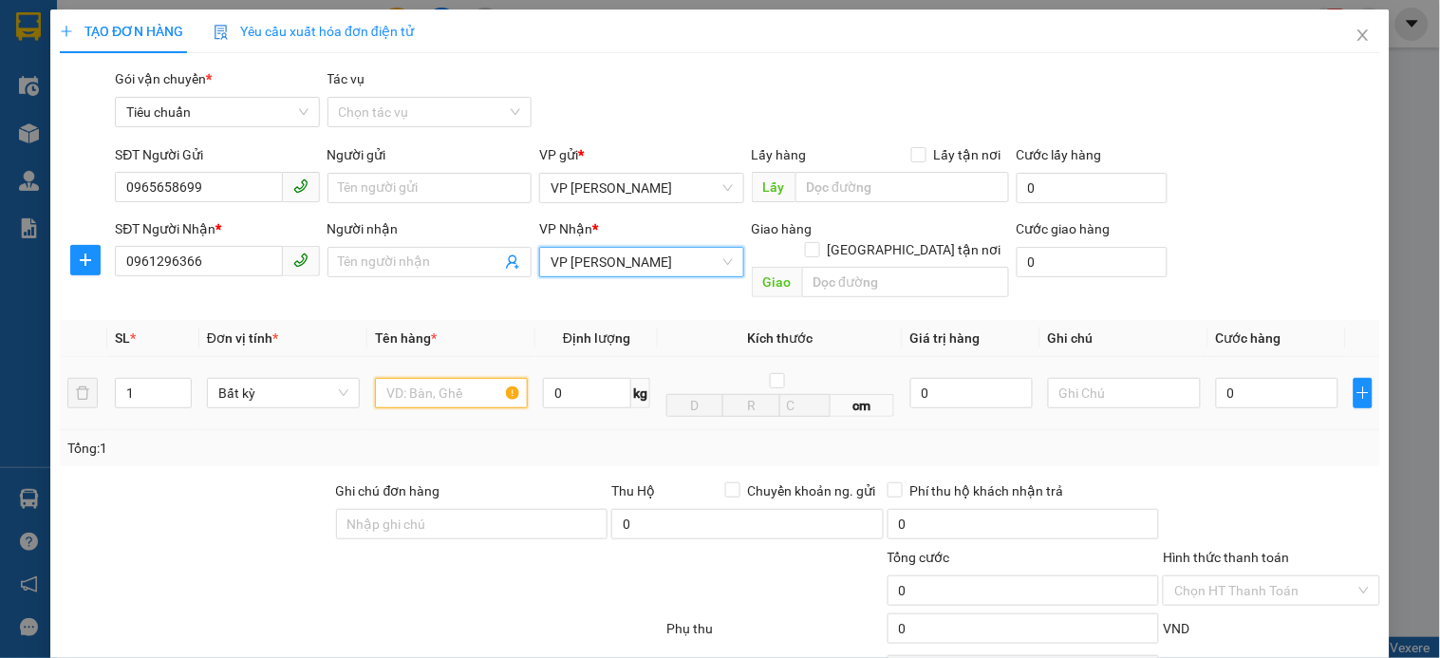
click at [453, 378] on input "text" at bounding box center [451, 393] width 153 height 30
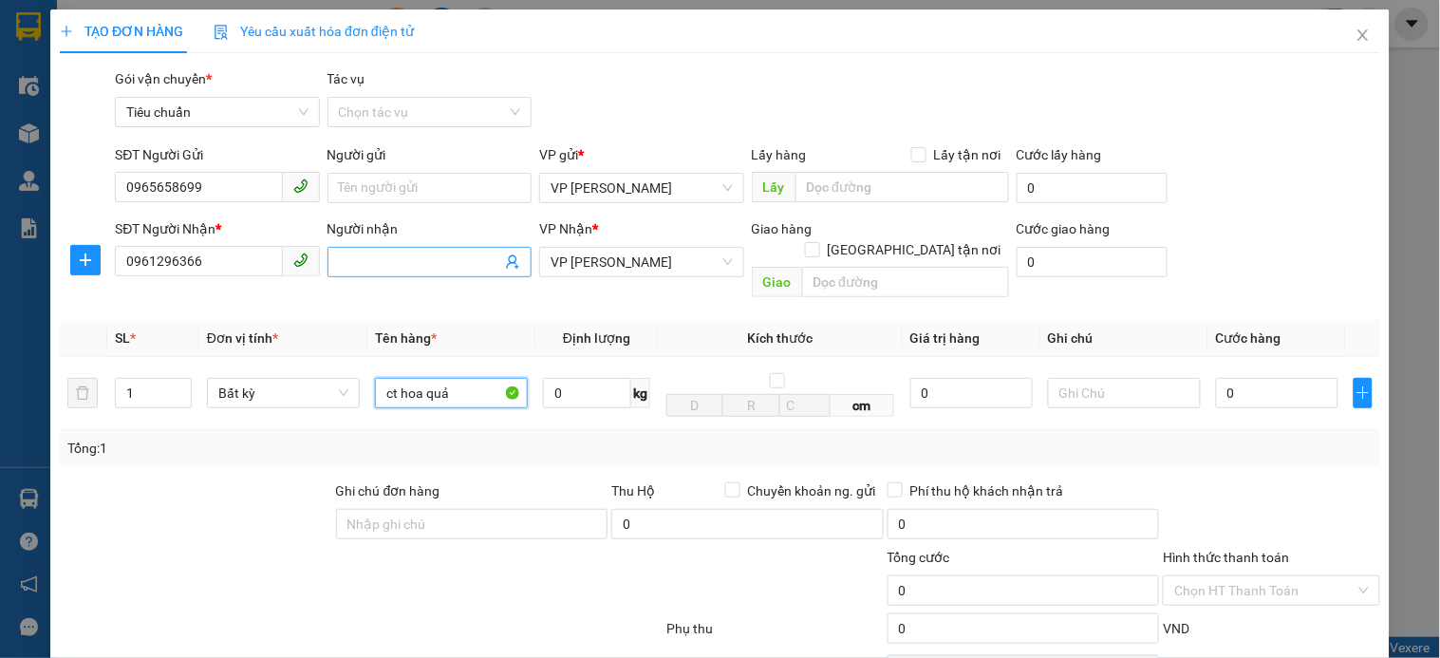
type input "ct hoa quả"
click at [450, 261] on input "Người nhận" at bounding box center [420, 262] width 162 height 21
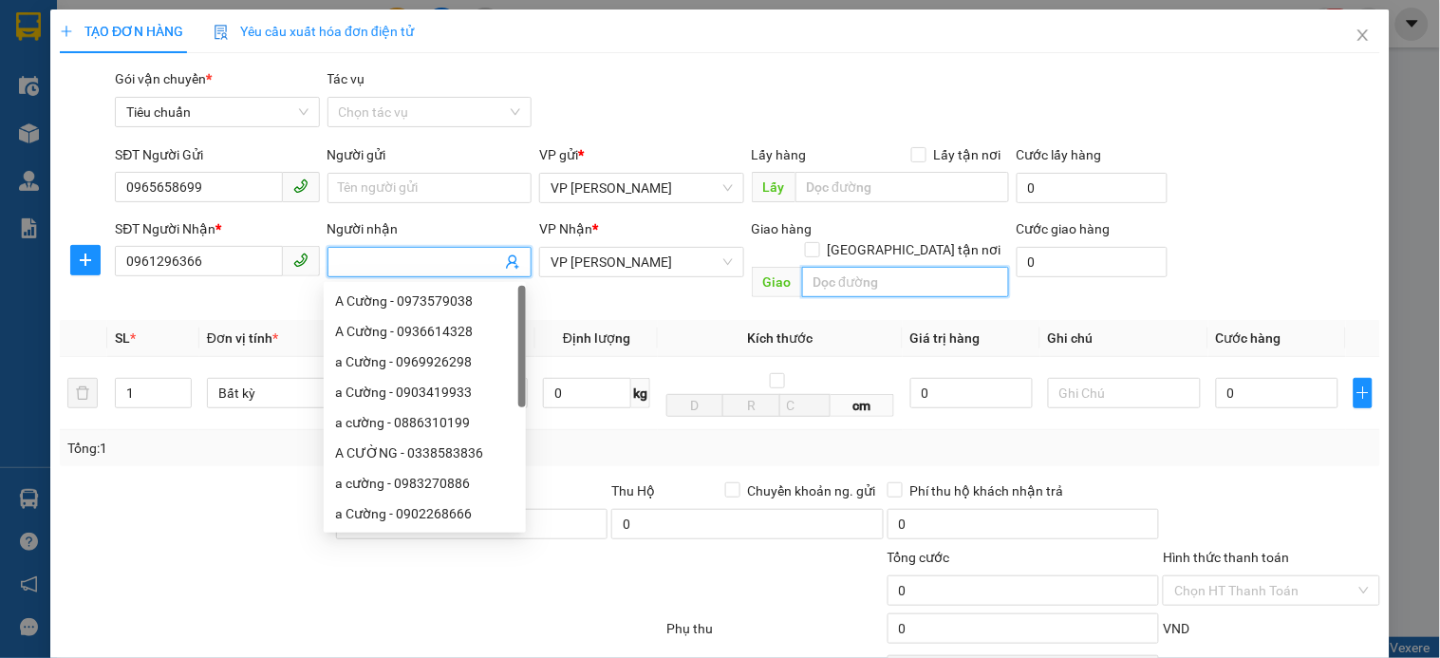
click at [861, 267] on input "text" at bounding box center [905, 282] width 207 height 30
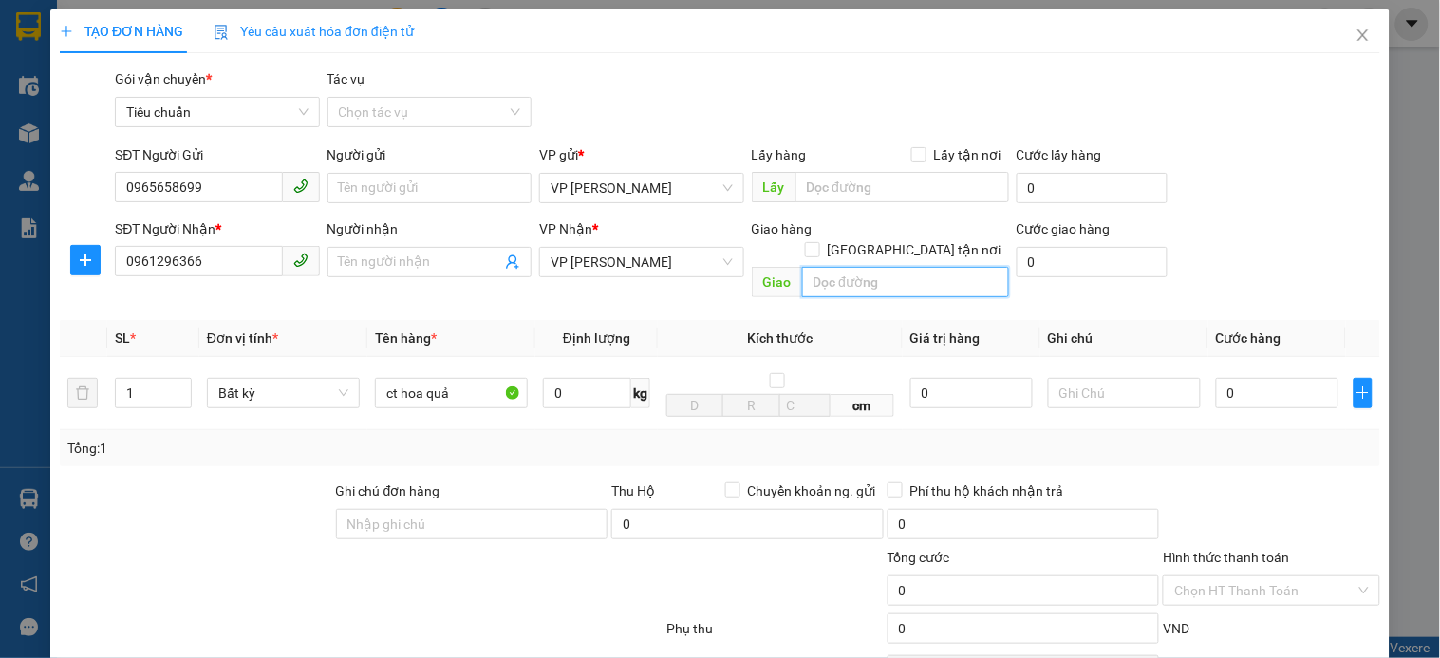
paste input "74 P. Khúc Thừa Dụ, Dịch Vọng, Cầu Giấy, Hà Nội, Việt Nam"
type input "74 P. Khúc Thừa Dụ, Dịch Vọng, Cầu Giấy, Hà Nội, Việt Nam"
click at [818, 242] on input "Giao tận nơi" at bounding box center [811, 248] width 13 height 13
checkbox input "true"
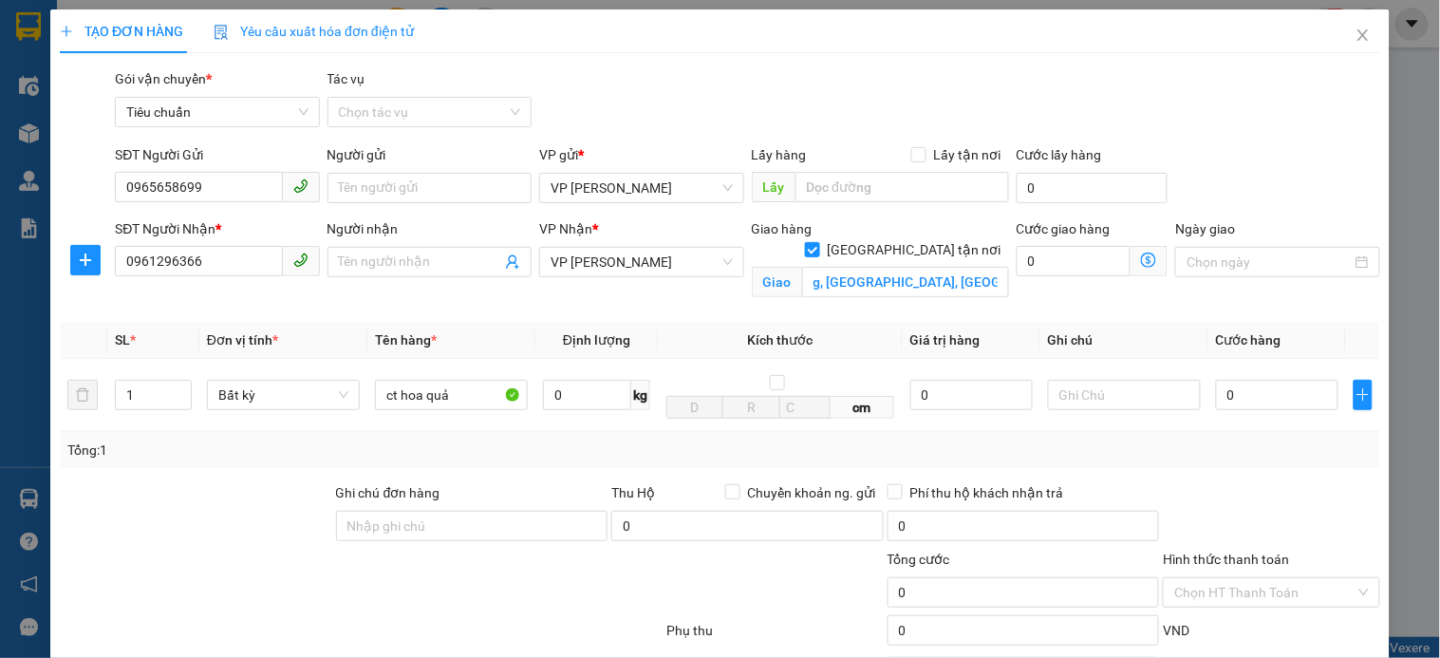
scroll to position [0, 0]
click at [1141, 262] on icon "dollar-circle" at bounding box center [1148, 260] width 15 height 15
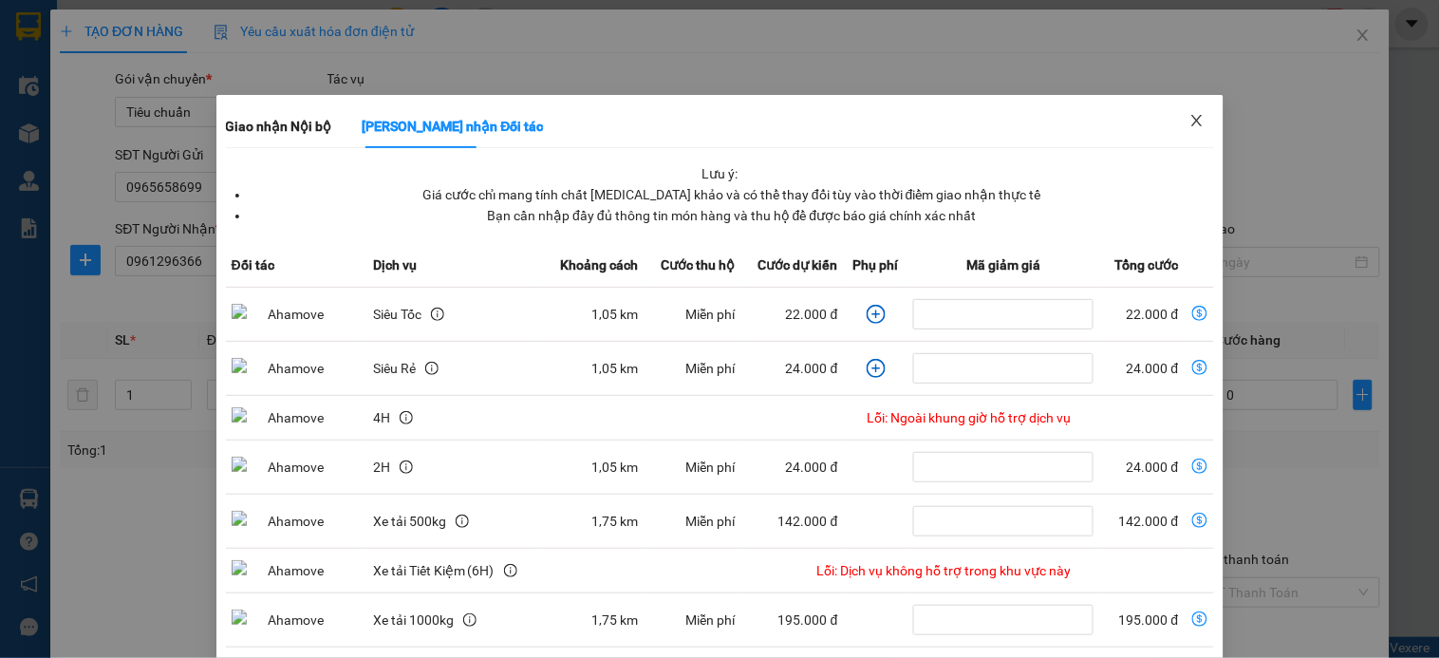
click at [1189, 117] on icon "close" at bounding box center [1196, 120] width 15 height 15
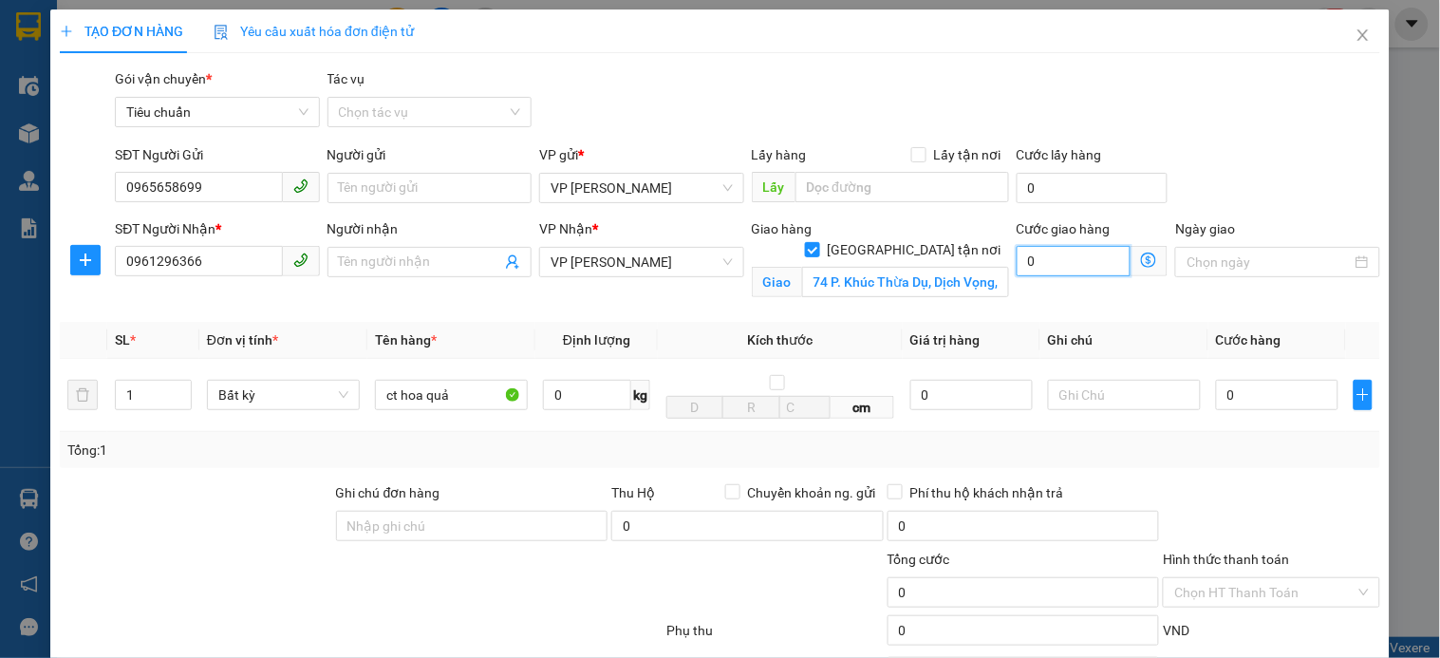
click at [1051, 269] on input "0" at bounding box center [1074, 261] width 115 height 30
type input "4"
type input "40"
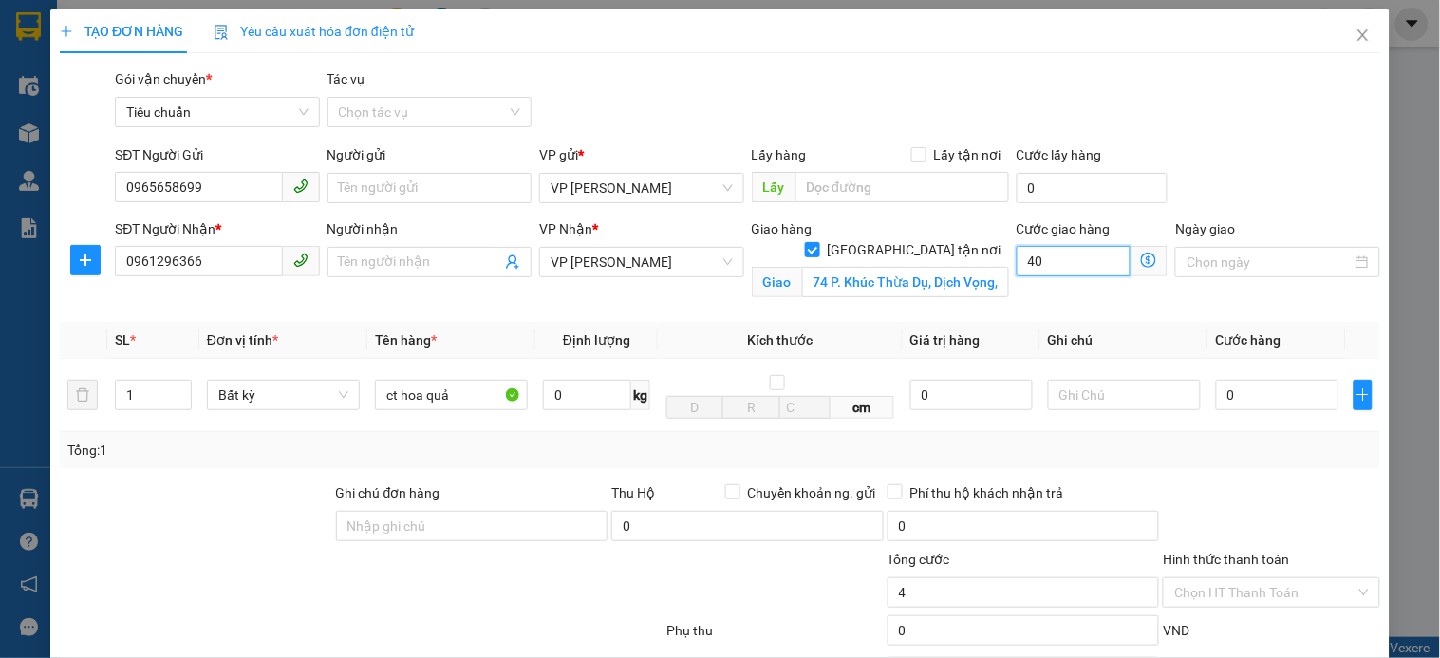
type input "40"
type input "40.000"
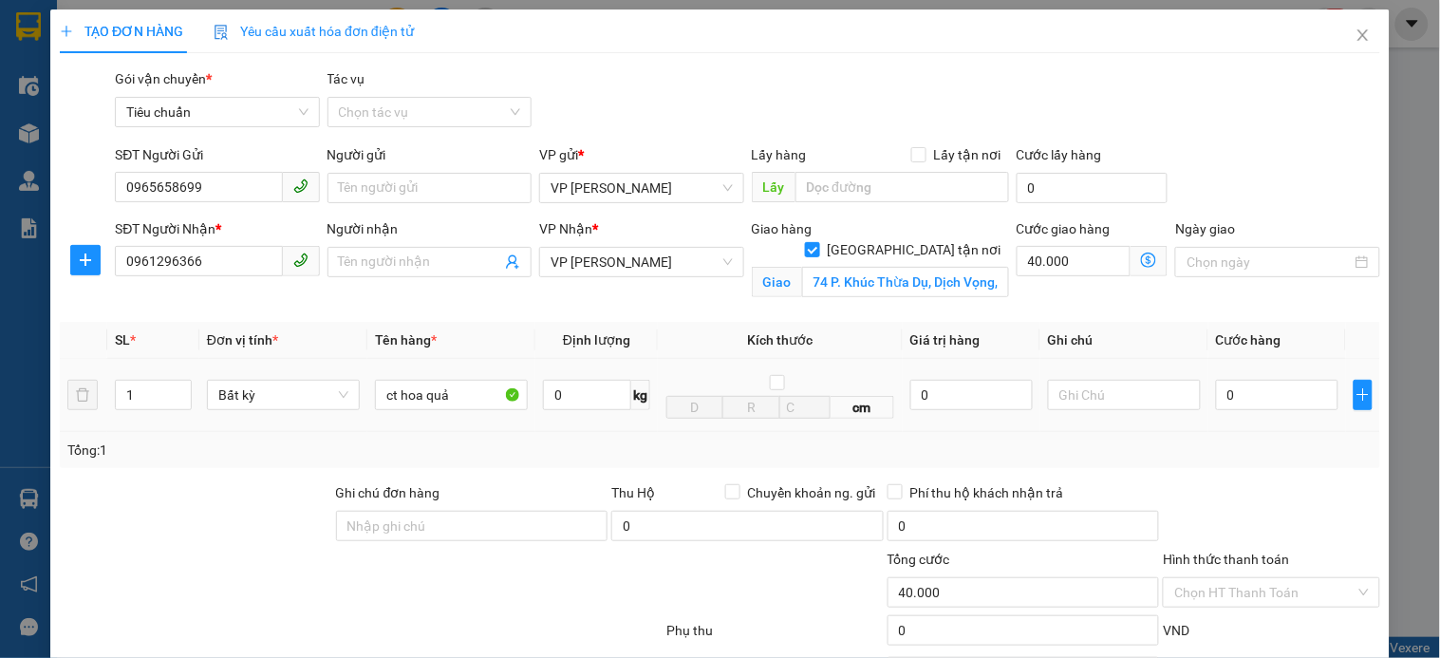
click at [1277, 414] on div "0" at bounding box center [1277, 395] width 122 height 38
click at [1278, 397] on input "0" at bounding box center [1277, 395] width 122 height 30
type input "7"
type input "40.007"
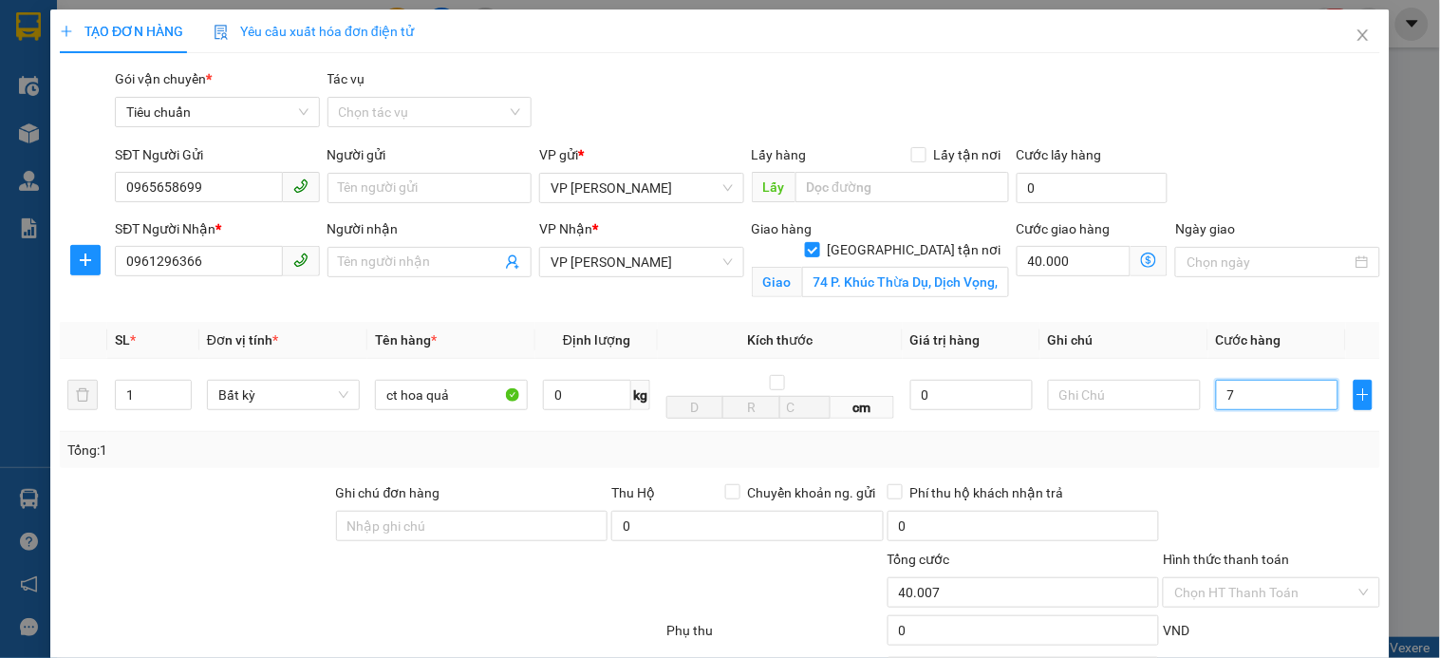
type input "70"
type input "40.070"
type input "70.000"
type input "110.000"
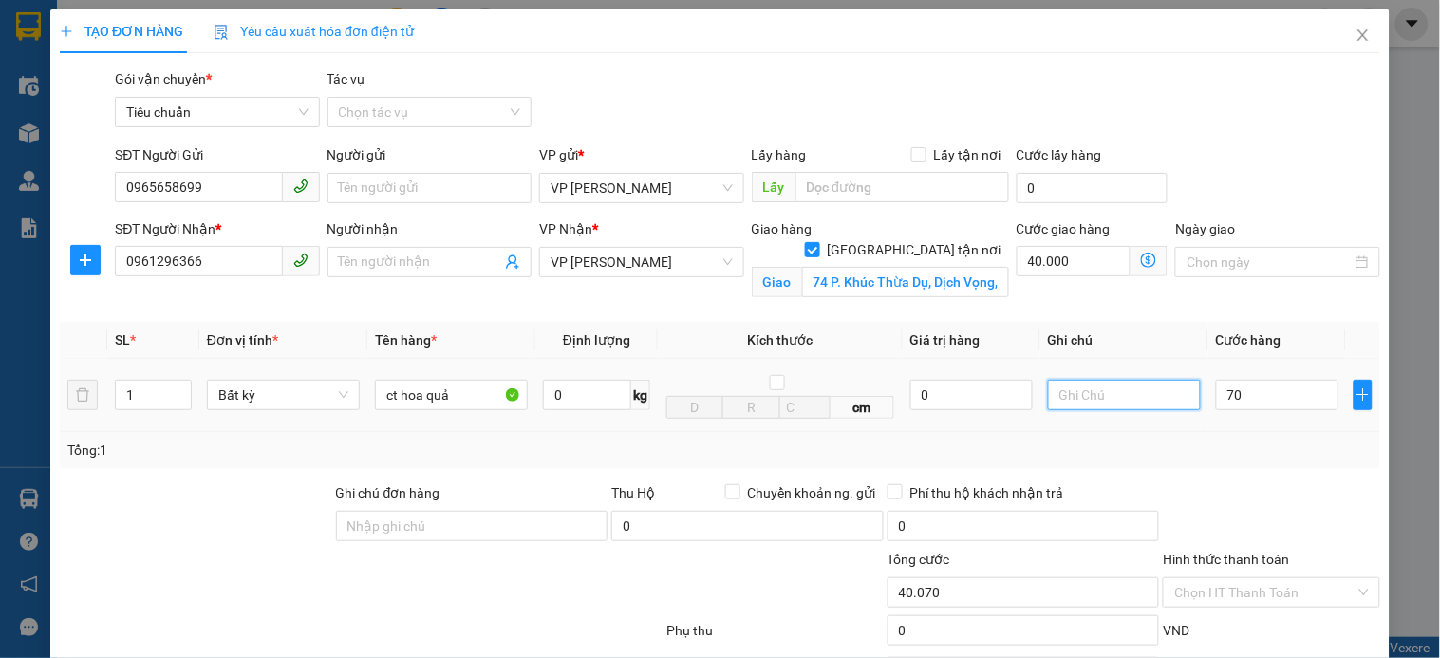
type input "110.000"
click at [1111, 394] on input "text" at bounding box center [1124, 395] width 153 height 30
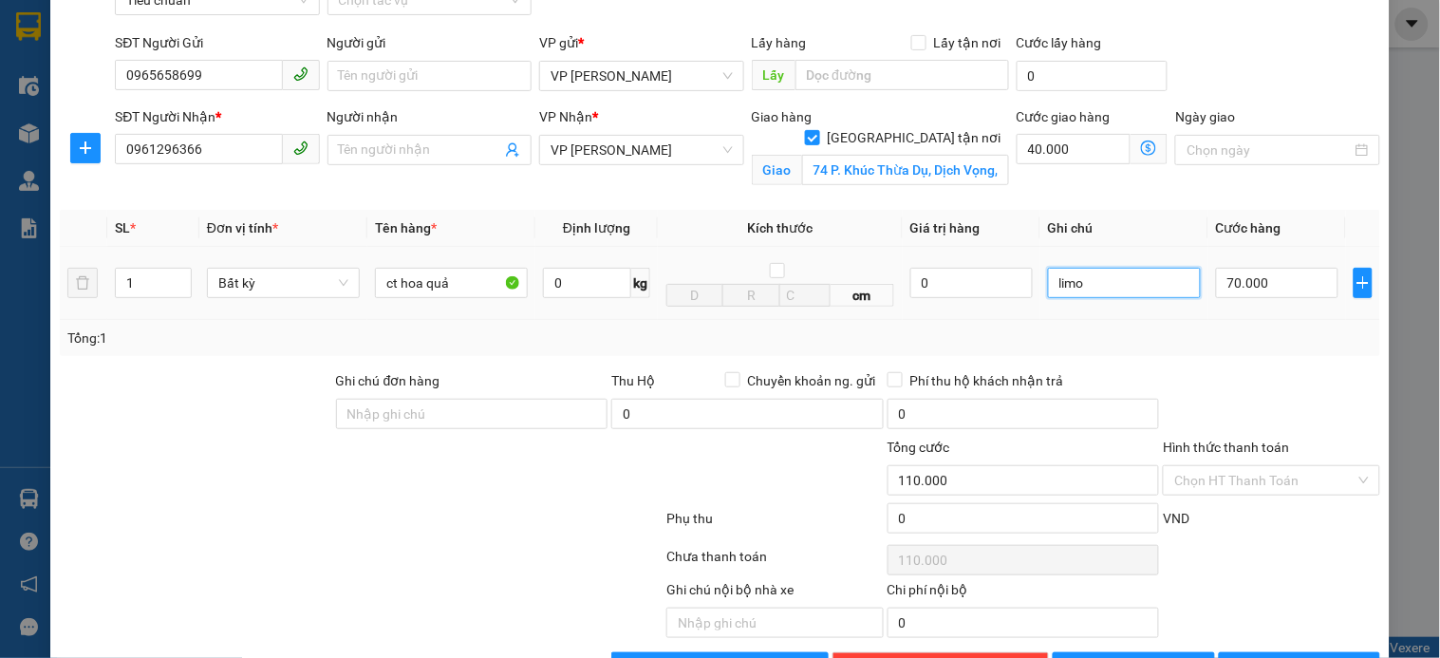
scroll to position [176, 0]
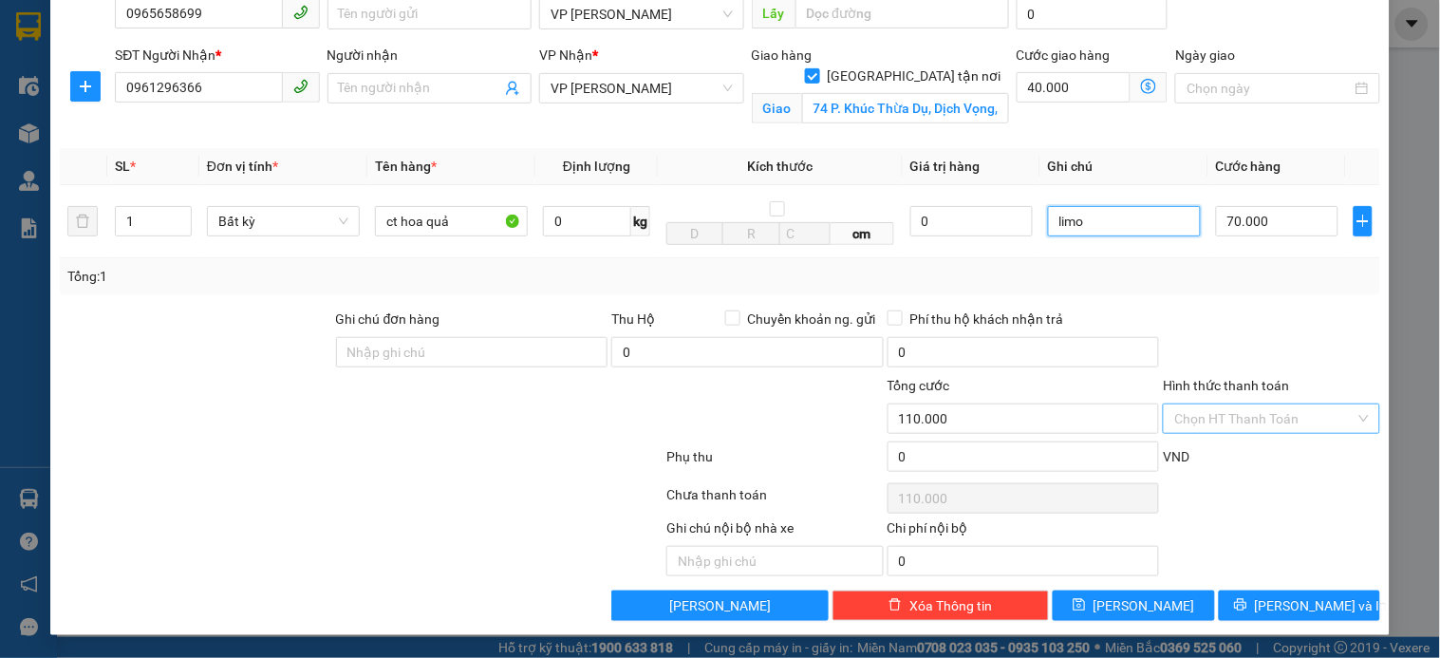
type input "limo"
click at [1229, 413] on input "Hình thức thanh toán" at bounding box center [1264, 418] width 180 height 28
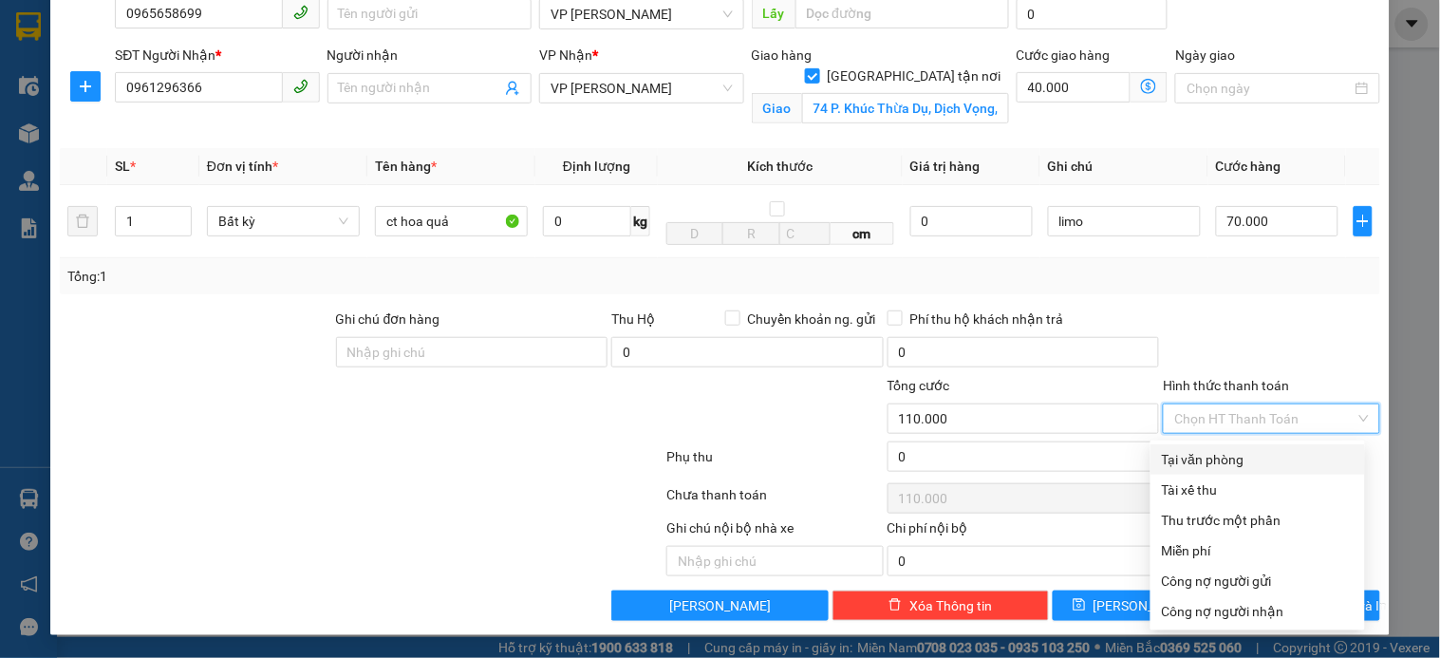
click at [1245, 458] on div "Tại văn phòng" at bounding box center [1258, 459] width 192 height 21
type input "0"
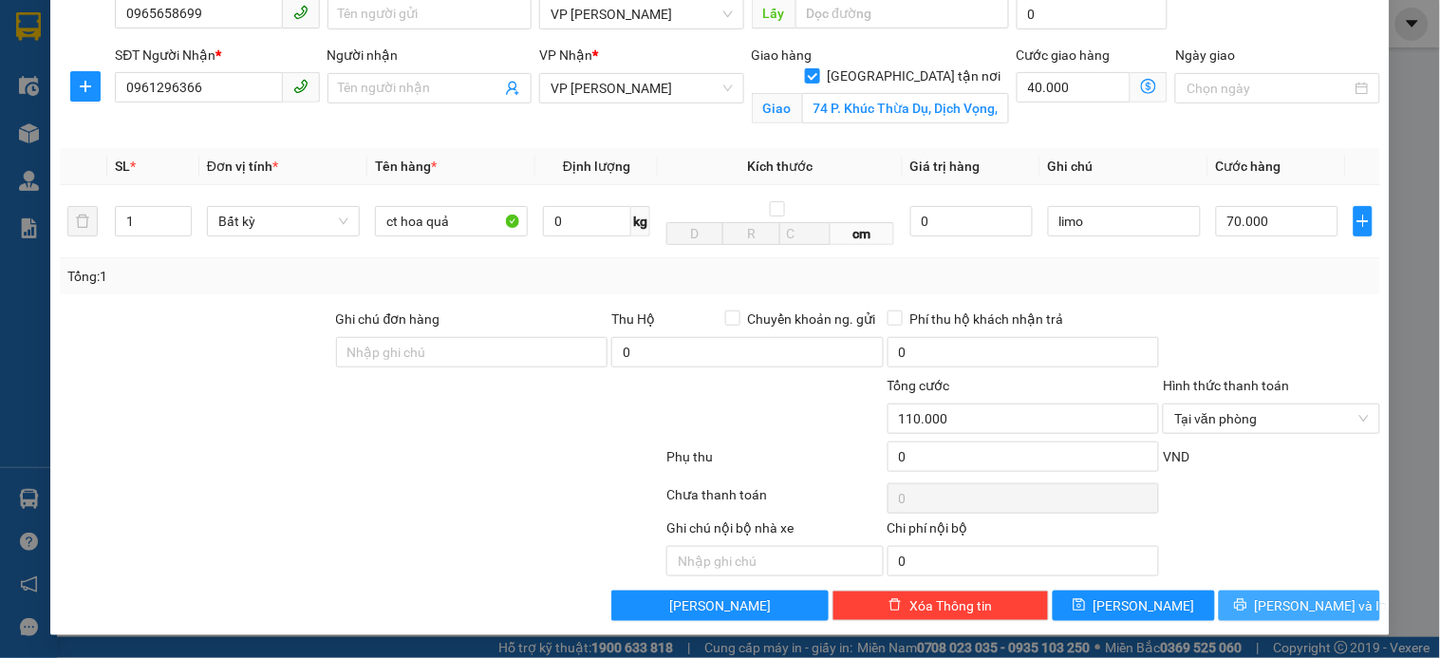
click at [1291, 595] on span "Lưu và In" at bounding box center [1321, 605] width 133 height 21
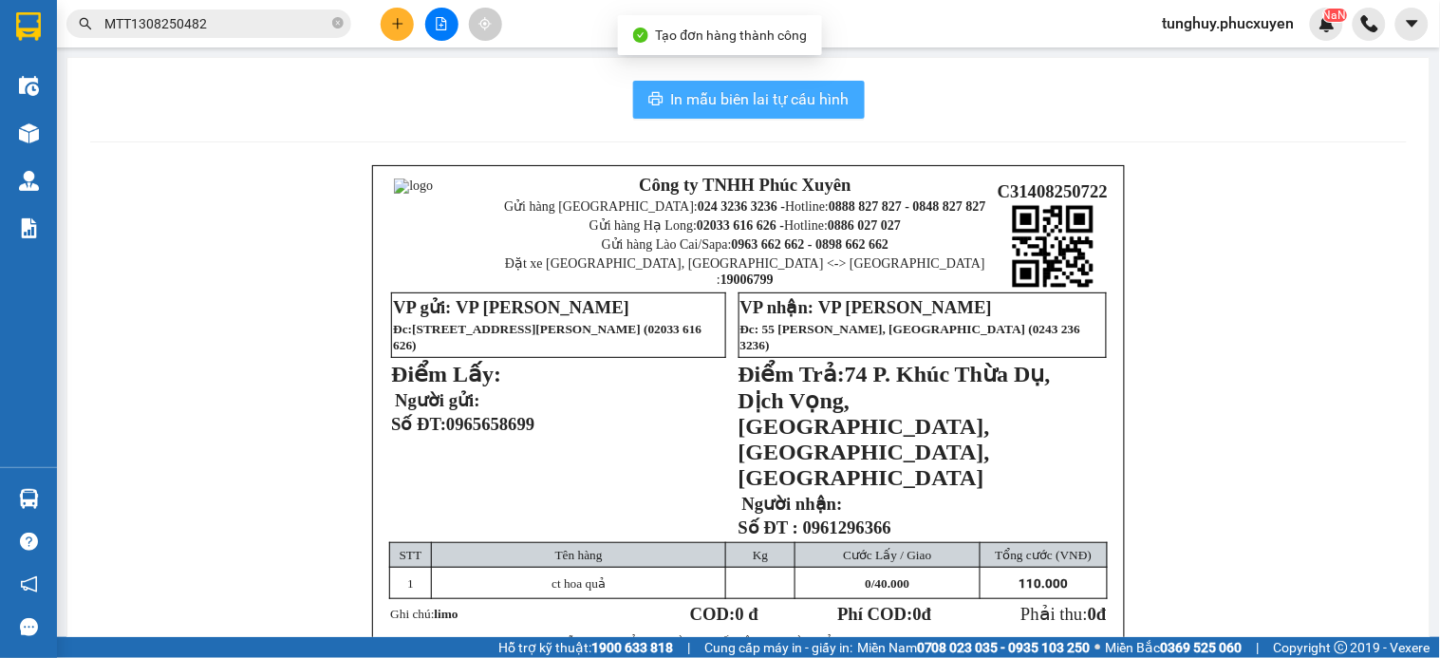
click at [737, 88] on span "In mẫu biên lai tự cấu hình" at bounding box center [760, 99] width 178 height 24
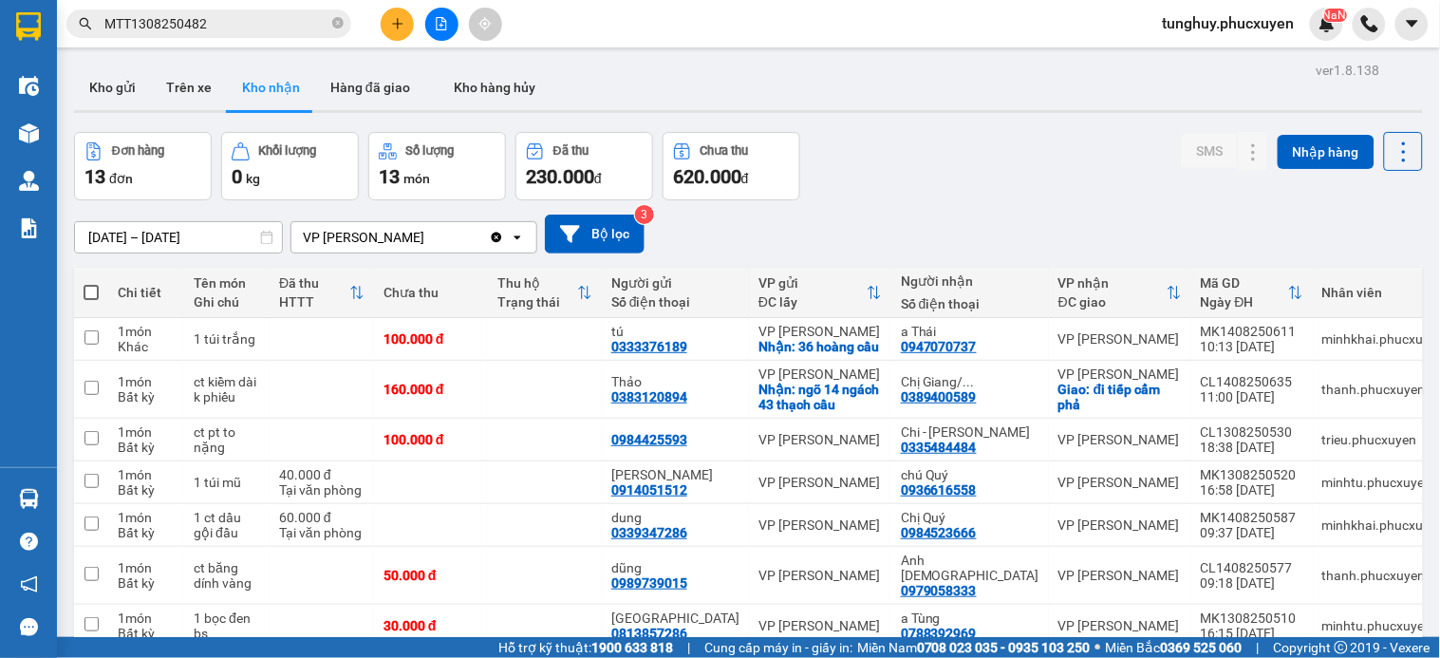
click at [389, 16] on button at bounding box center [397, 24] width 33 height 33
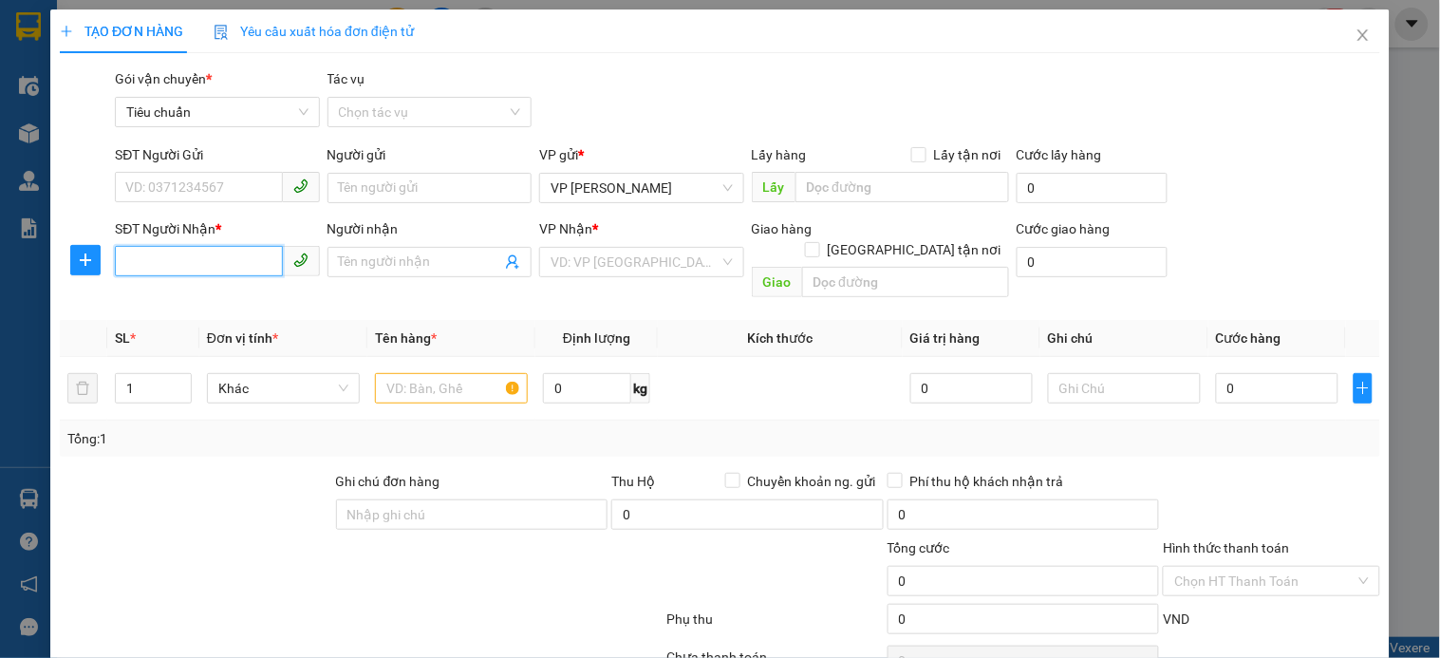
click at [210, 266] on input "SĐT Người Nhận *" at bounding box center [198, 261] width 167 height 30
click at [228, 304] on div "0975347468 - CHỊ THỦY" at bounding box center [214, 300] width 179 height 21
type input "0975347468"
type input "CHỊ THỦY"
type input "lào cai"
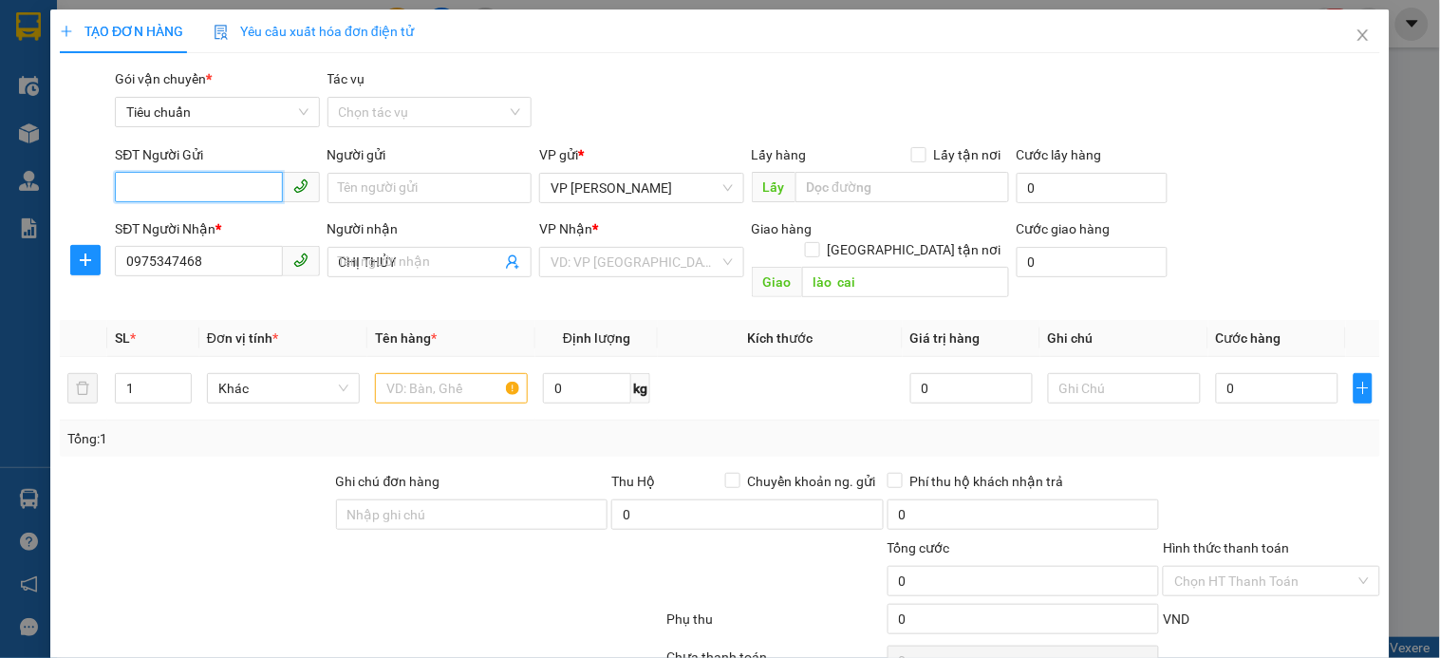
click at [239, 176] on input "SĐT Người Gửi" at bounding box center [198, 187] width 167 height 30
click at [266, 220] on div "0395368545 - sữa chua cô Phượng" at bounding box center [229, 225] width 209 height 21
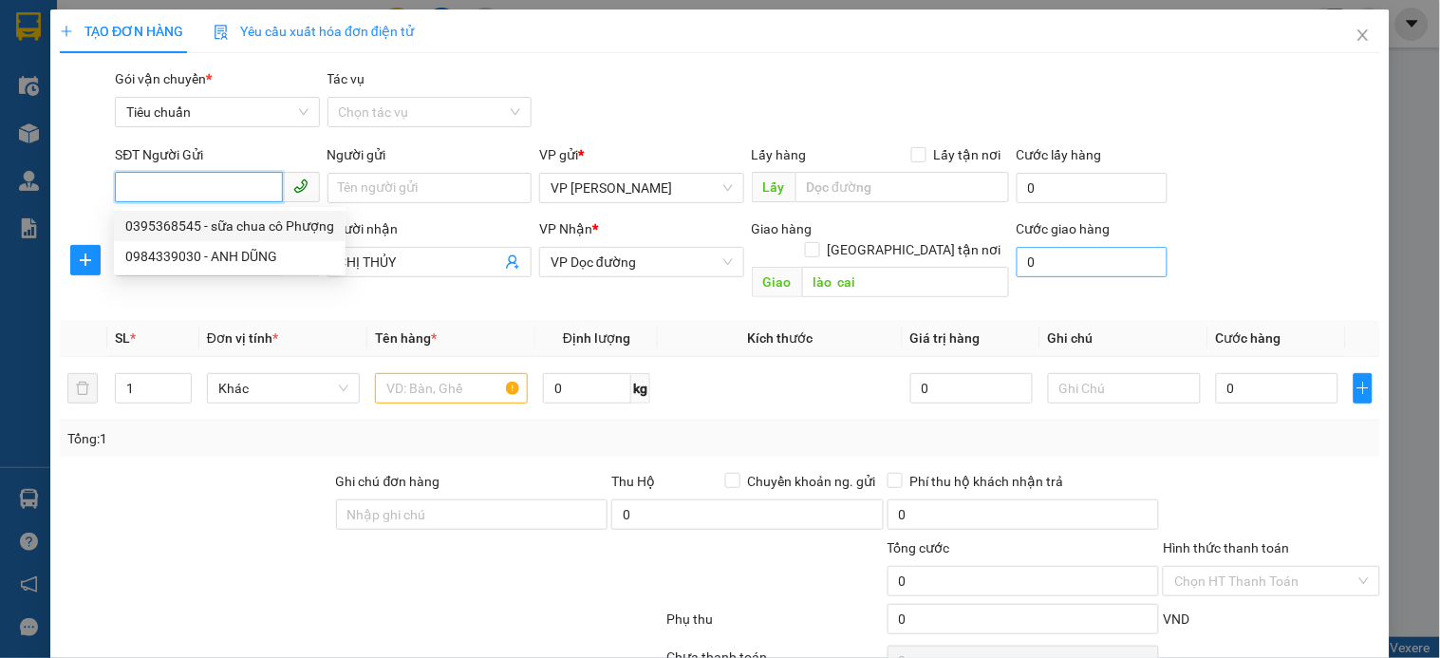
type input "0395368545"
type input "sữa chua cô Phượng"
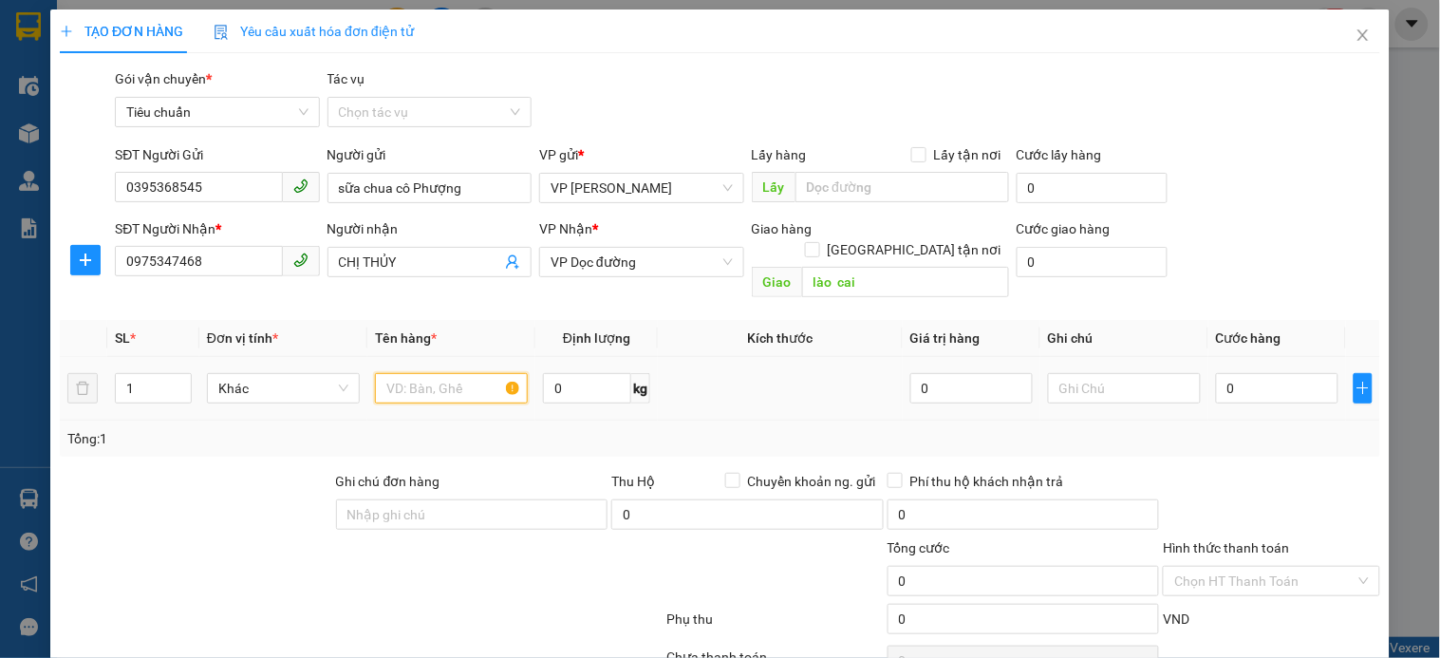
click at [450, 377] on input "text" at bounding box center [451, 388] width 153 height 30
type input "xốp"
click at [1228, 373] on input "0" at bounding box center [1277, 388] width 122 height 30
type input "1"
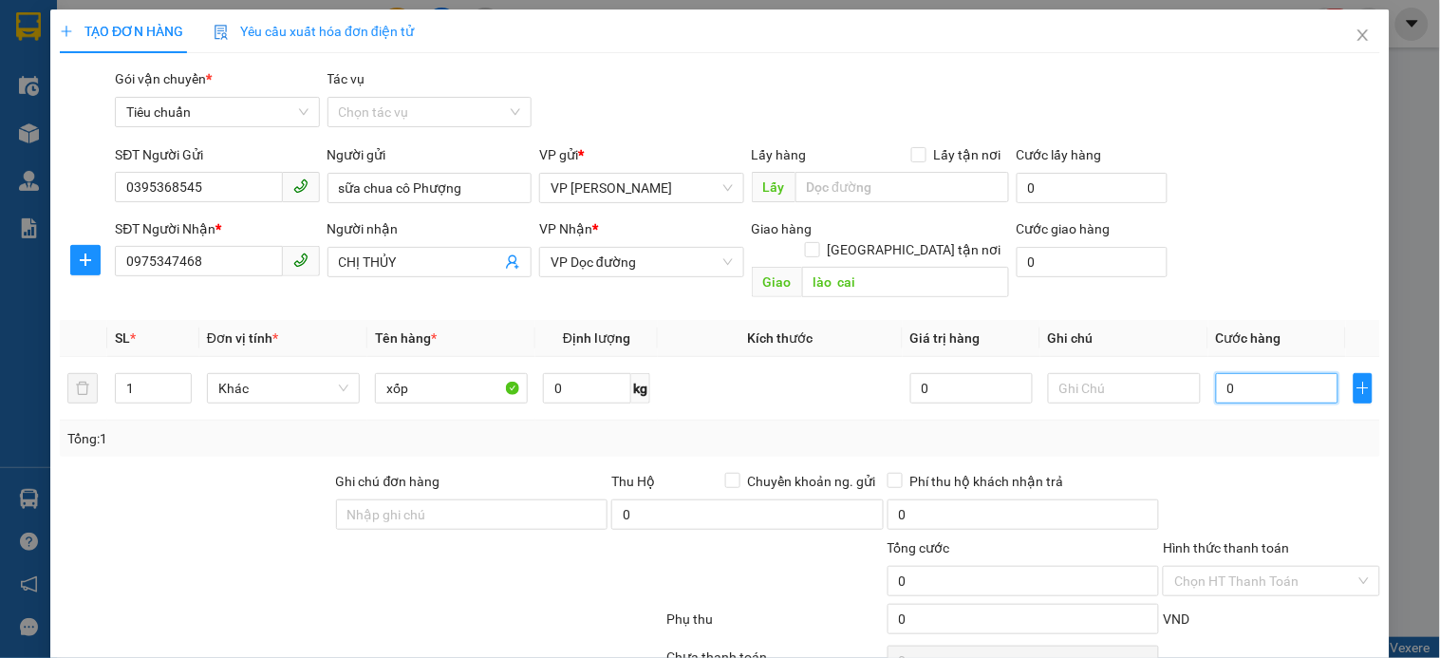
type input "1"
type input "15"
type input "150"
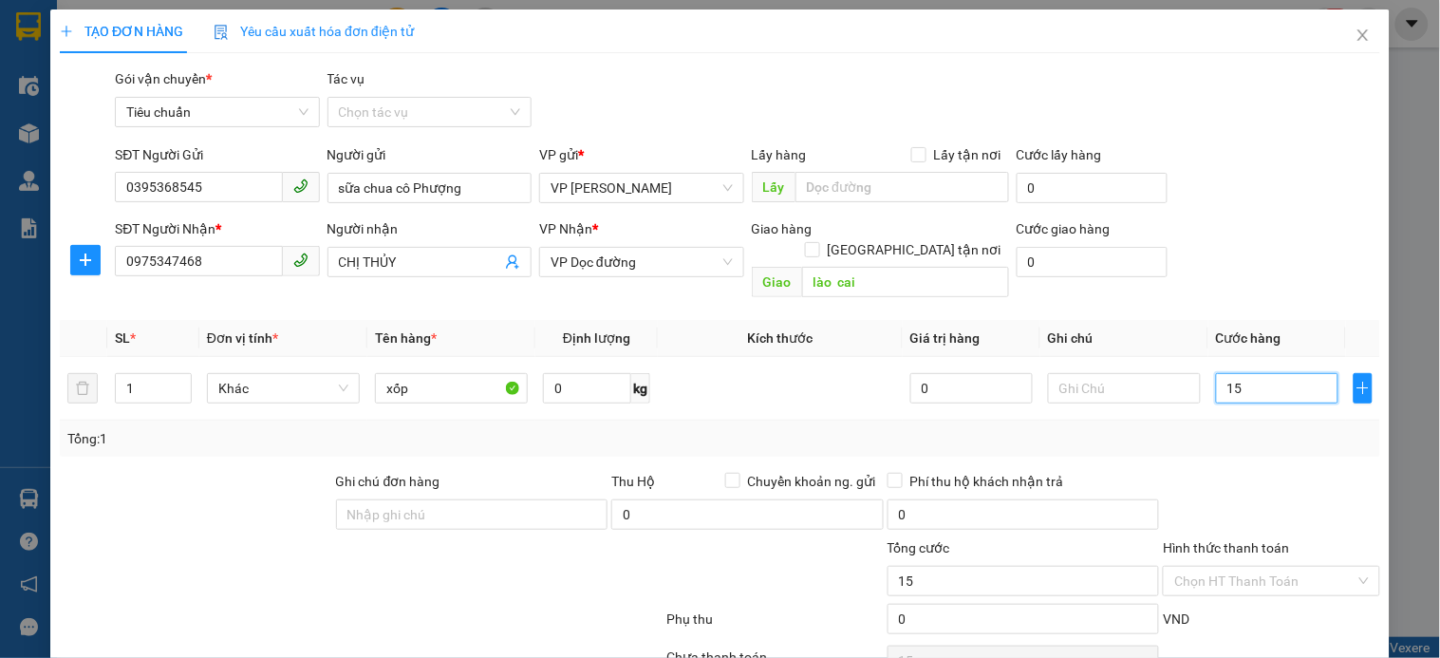
type input "150"
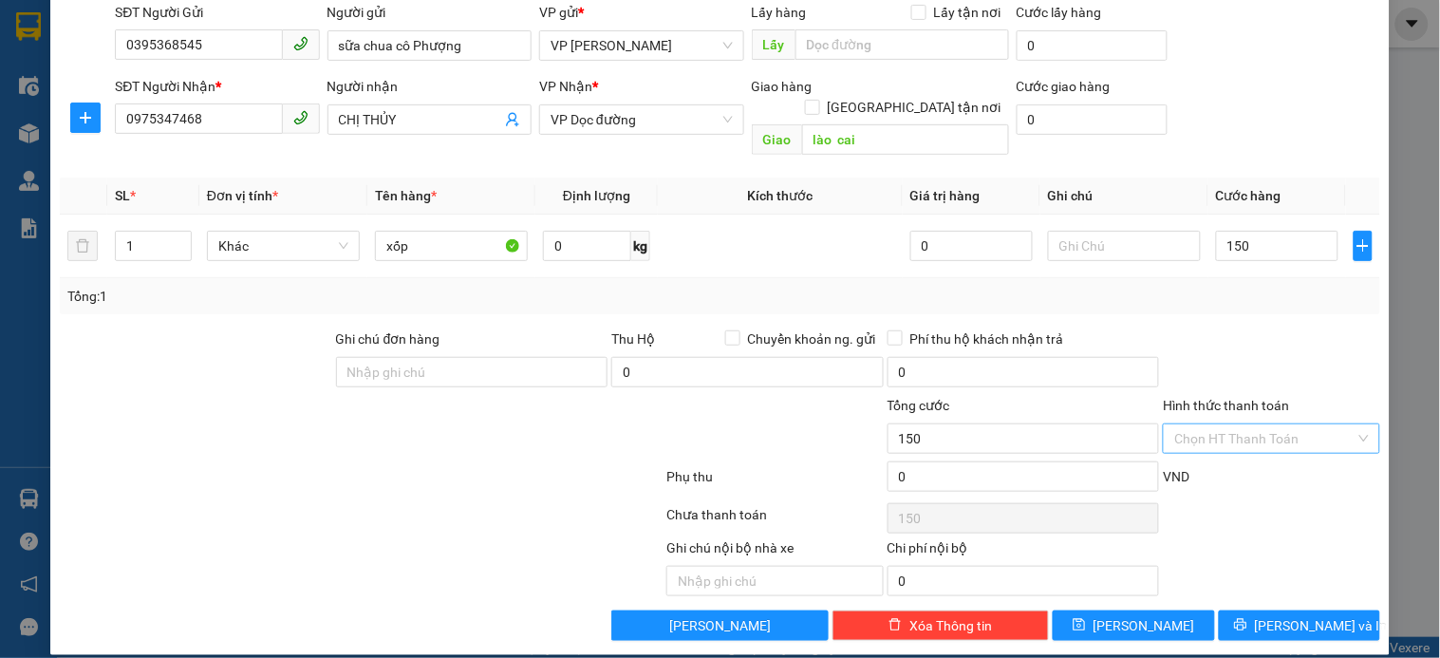
click at [1250, 424] on input "Hình thức thanh toán" at bounding box center [1264, 438] width 180 height 28
type input "150.000"
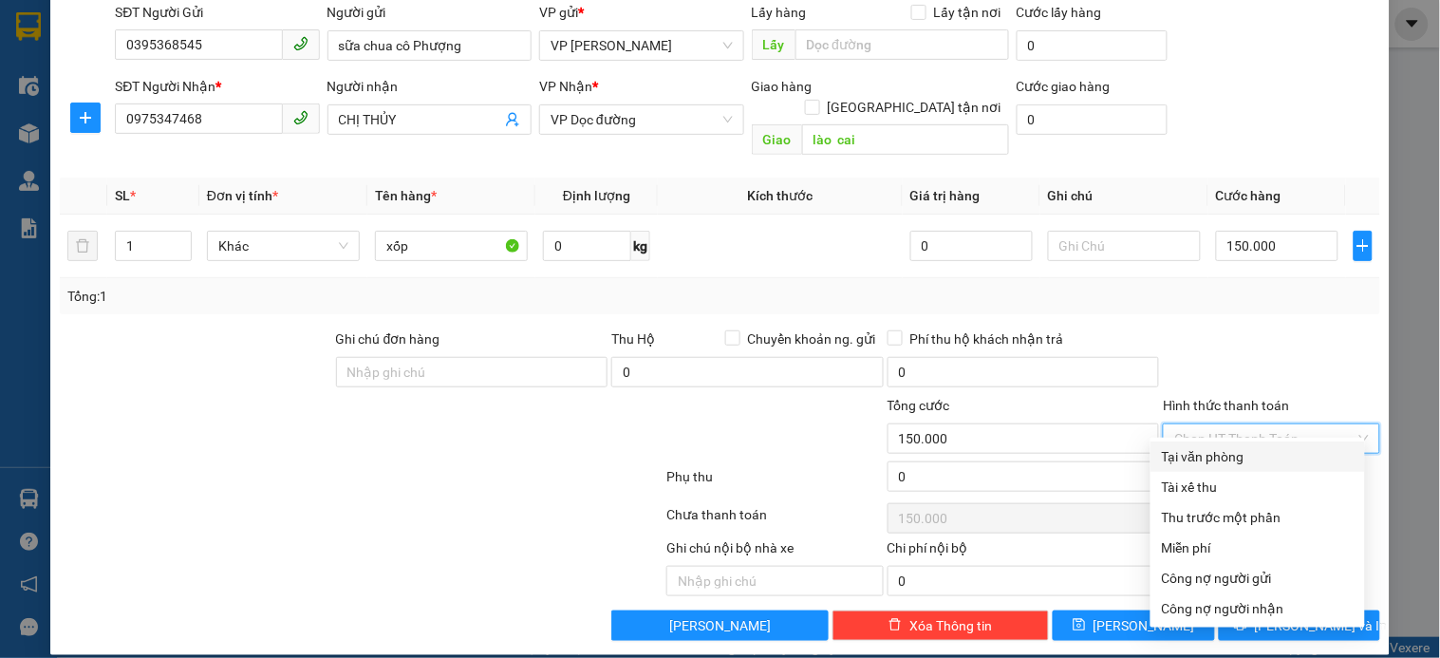
click at [1220, 453] on div "Tại văn phòng" at bounding box center [1258, 456] width 192 height 21
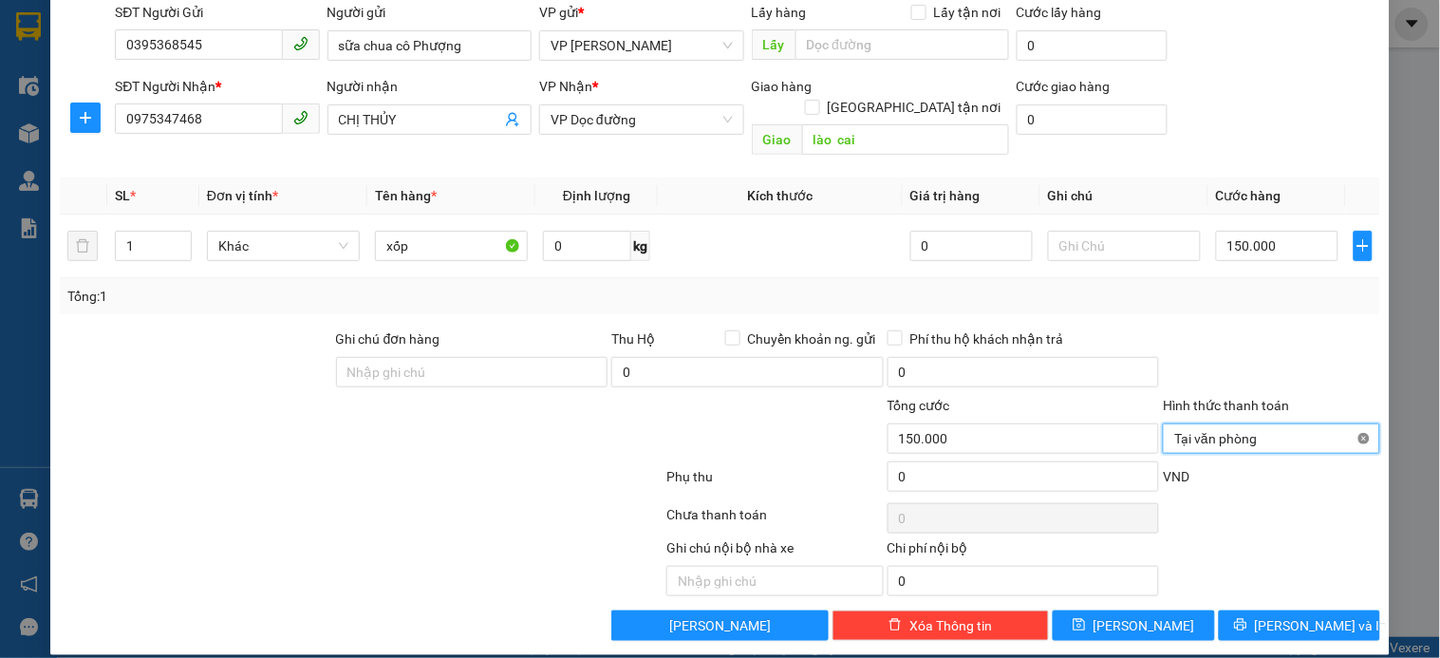
type input "150.000"
click at [1301, 615] on span "Lưu và In" at bounding box center [1321, 625] width 133 height 21
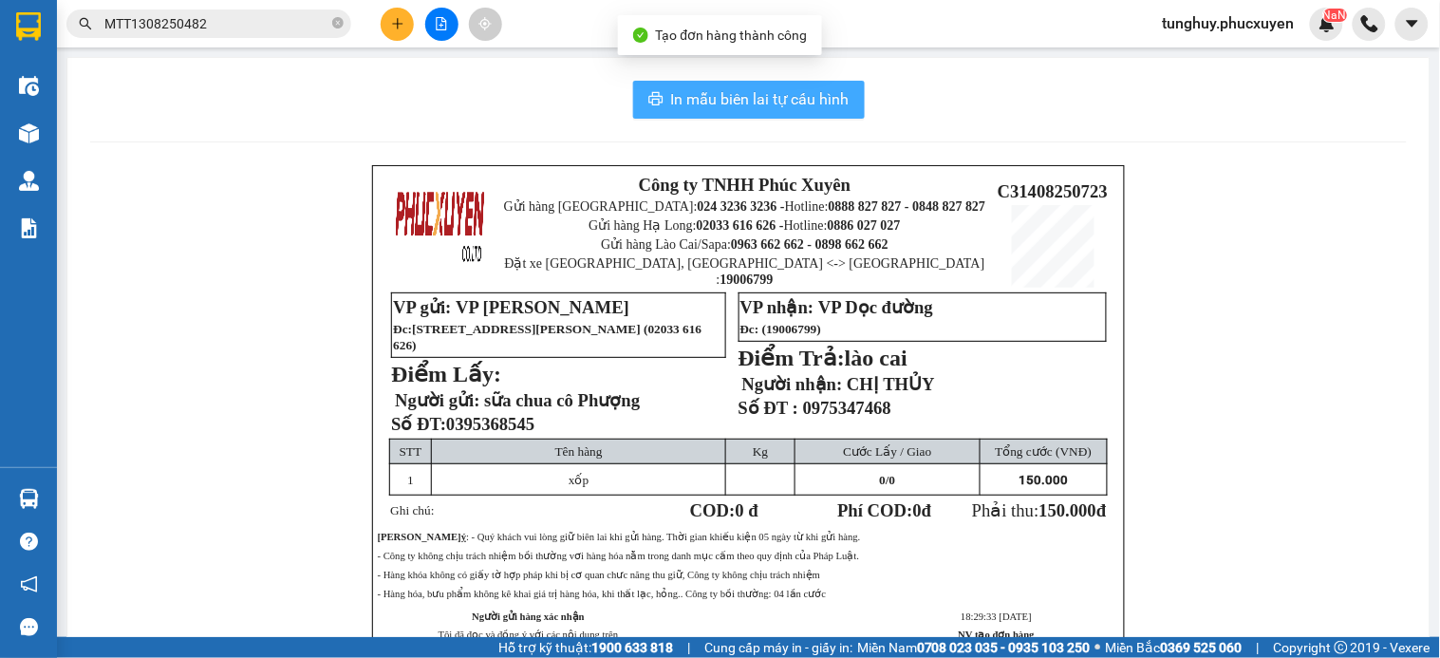
click at [752, 107] on span "In mẫu biên lai tự cấu hình" at bounding box center [760, 99] width 178 height 24
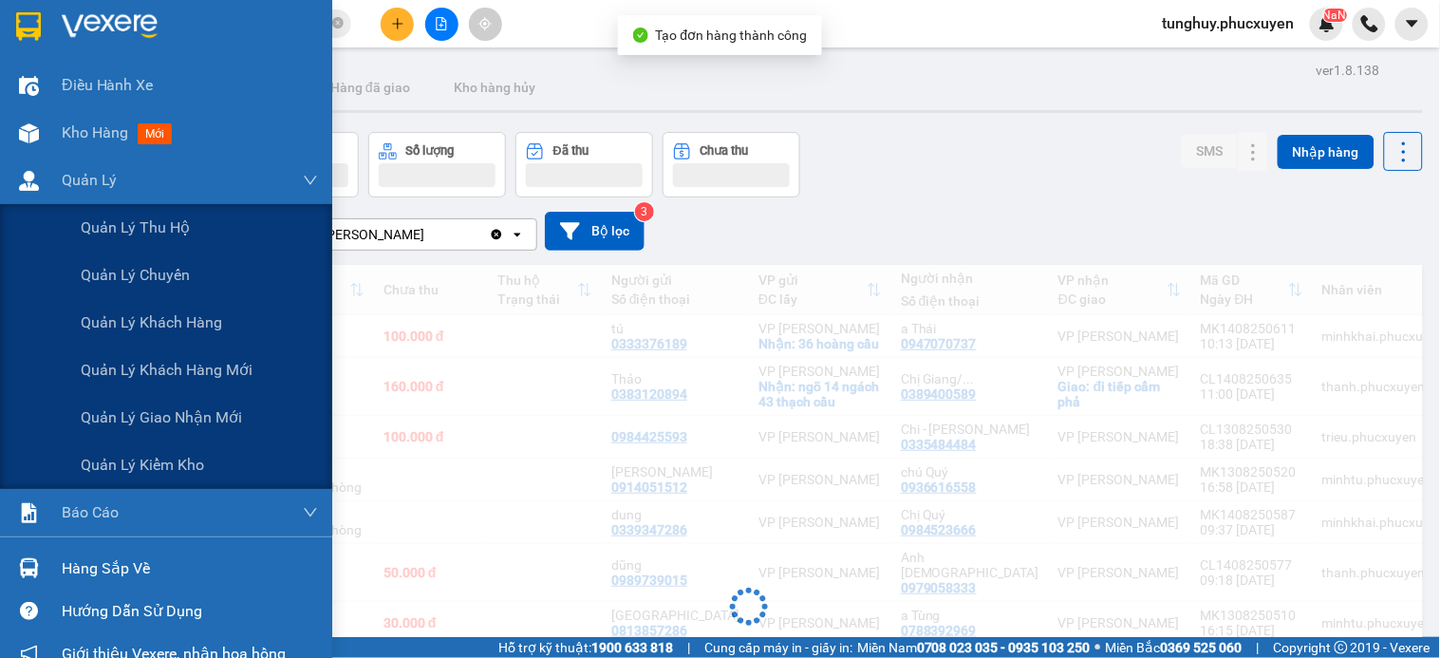
click at [953, 200] on div "01/07/2025 – 14/08/2025 Press the down arrow key to interact with the calendar …" at bounding box center [748, 230] width 1349 height 67
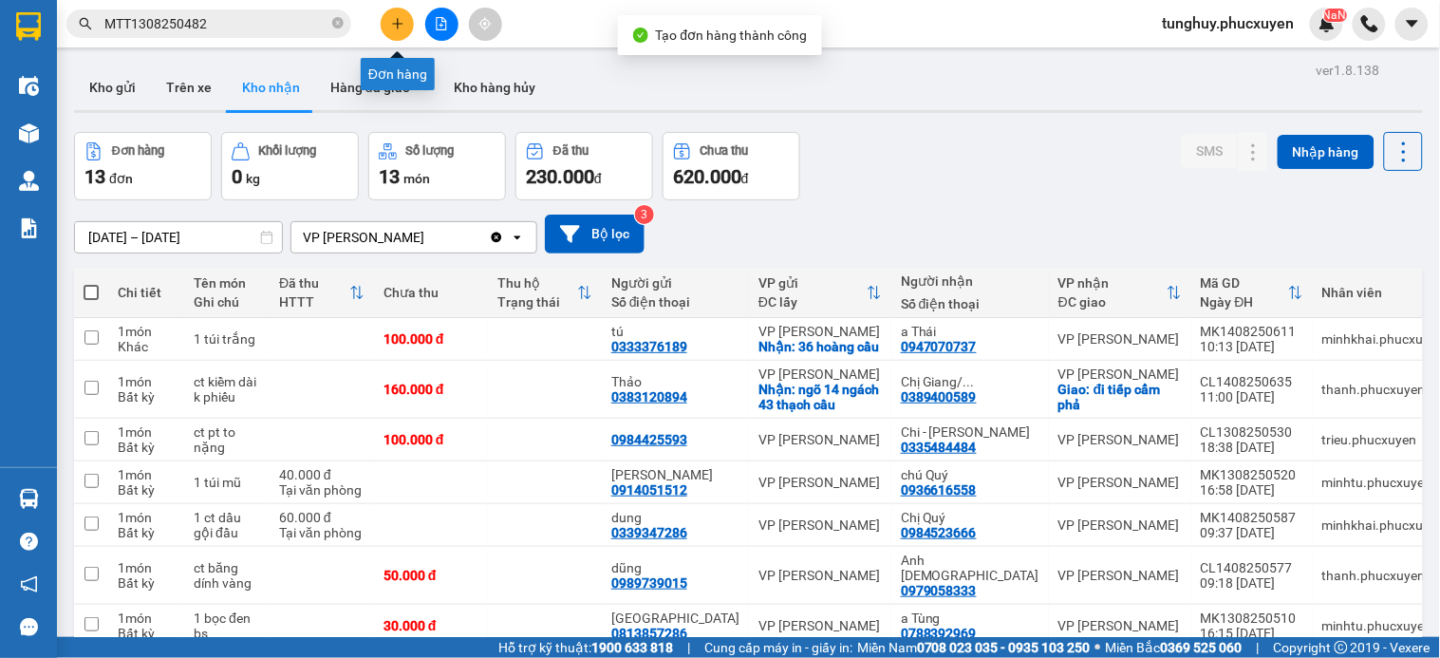
click at [389, 27] on button at bounding box center [397, 24] width 33 height 33
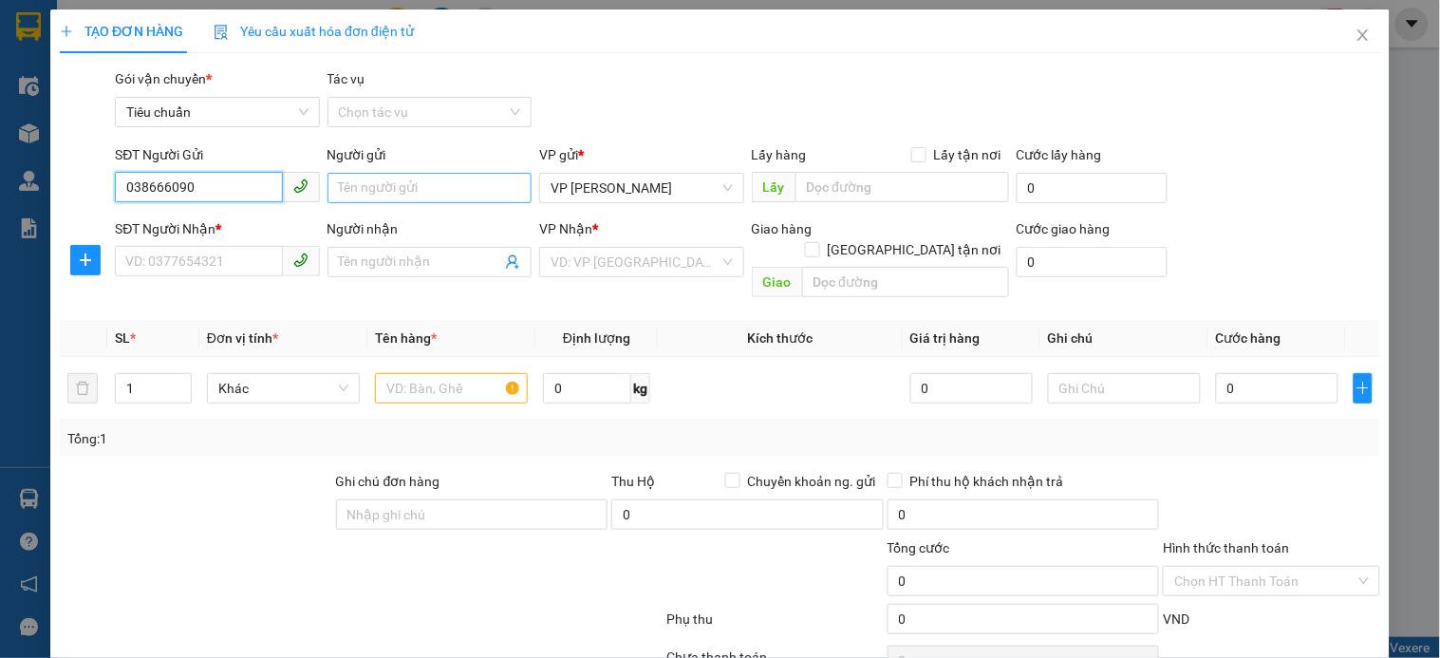
type input "0386660909"
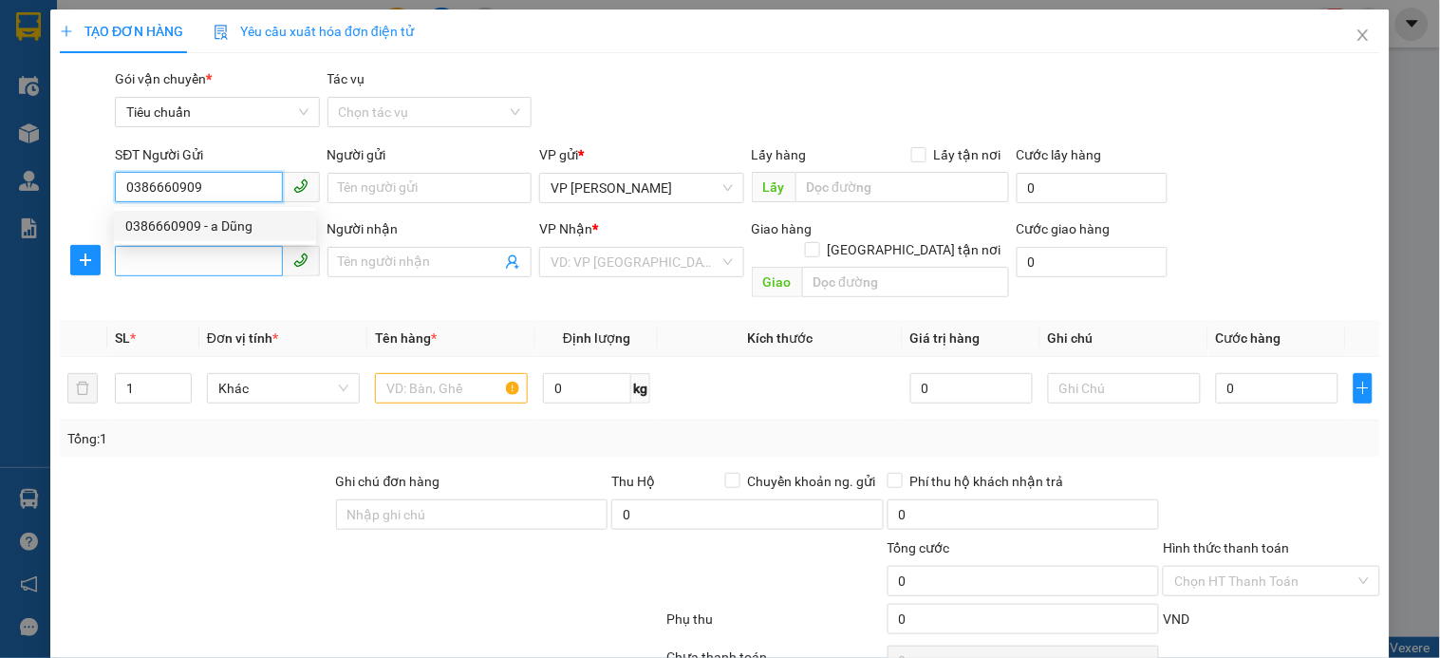
drag, startPoint x: 271, startPoint y: 225, endPoint x: 209, endPoint y: 249, distance: 67.0
click at [271, 225] on div "0386660909 - a Dũng" at bounding box center [214, 225] width 179 height 21
type input "a Dũng"
type input "0386660909"
click at [194, 261] on input "SĐT Người Nhận *" at bounding box center [198, 261] width 167 height 30
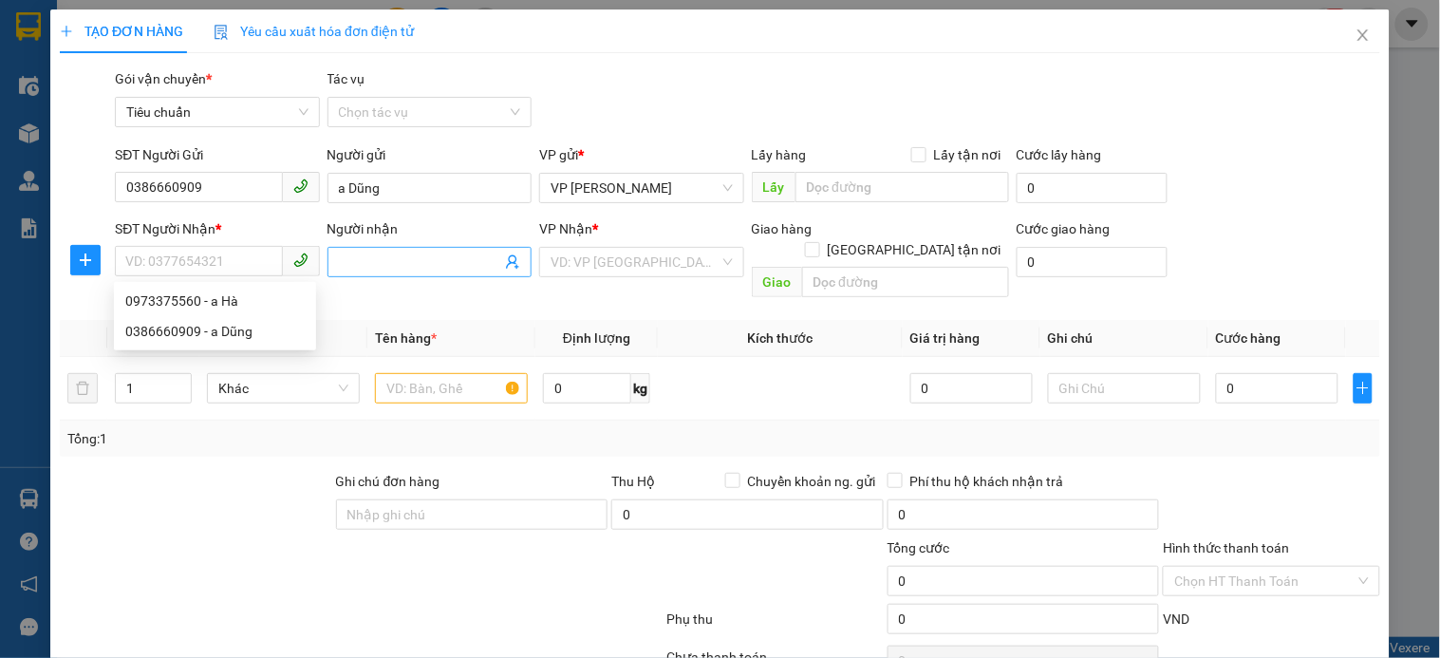
click at [505, 260] on icon "user-add" at bounding box center [512, 261] width 15 height 15
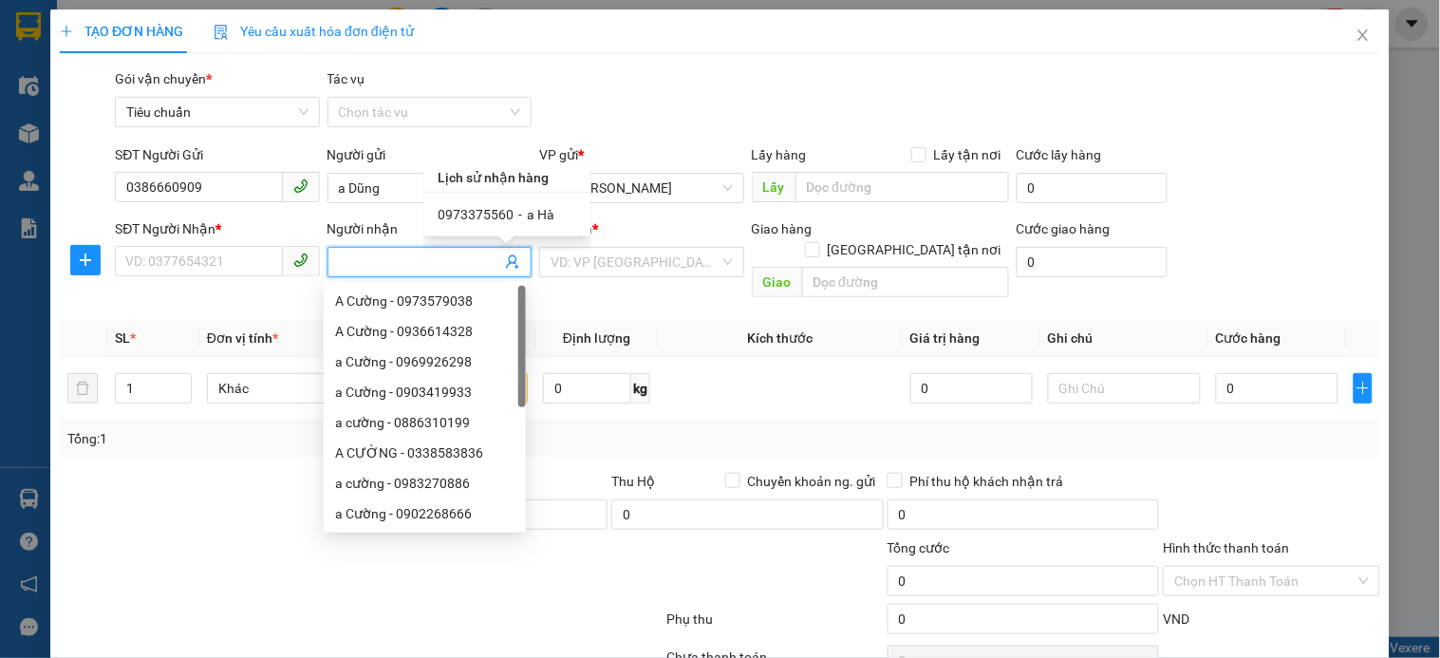
scroll to position [1, 0]
click at [230, 253] on input "SĐT Người Nhận *" at bounding box center [198, 261] width 167 height 30
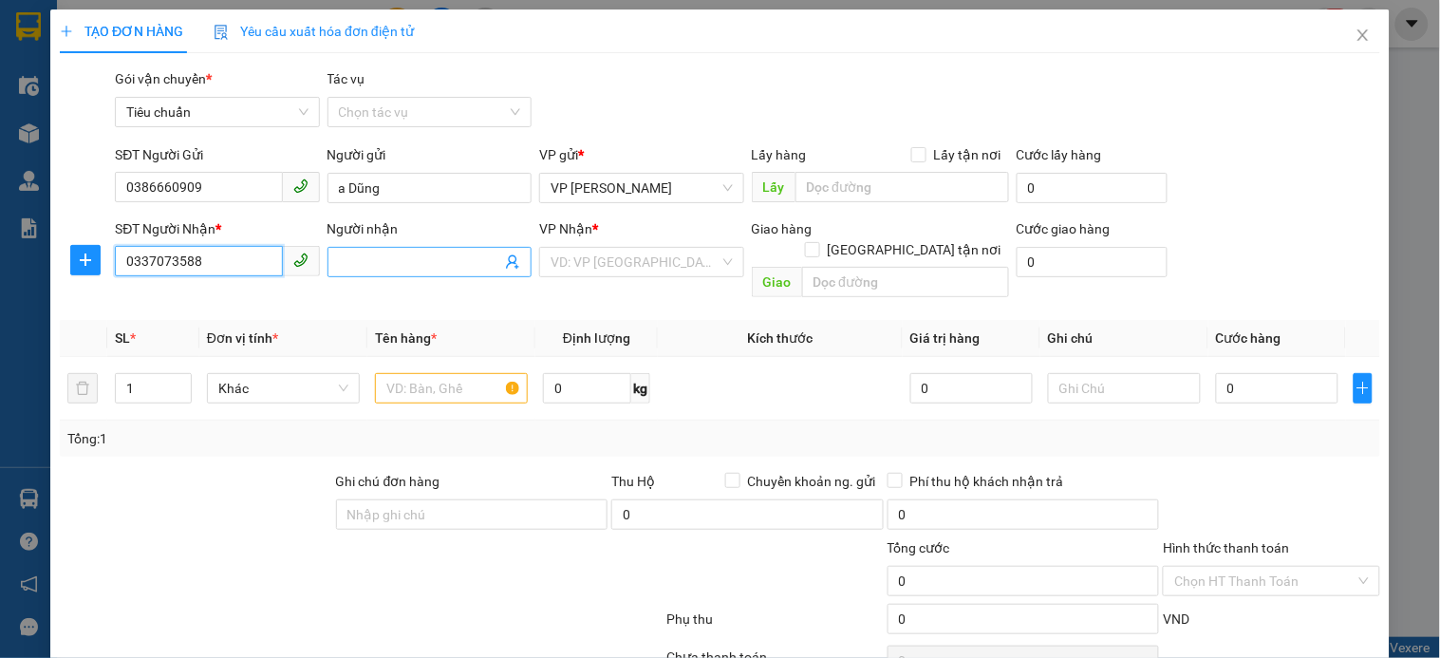
type input "0337073588"
click at [403, 260] on input "Người nhận" at bounding box center [420, 262] width 162 height 21
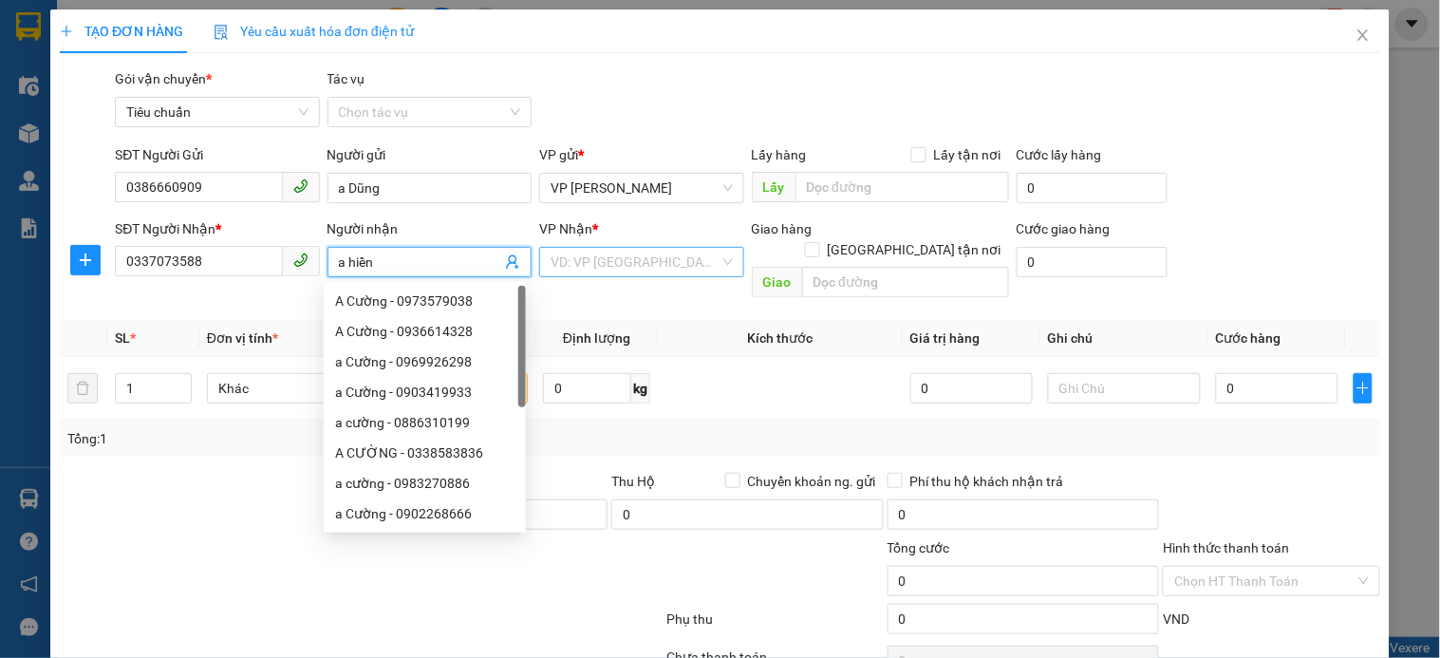
type input "a hiền"
click at [613, 253] on input "search" at bounding box center [635, 262] width 168 height 28
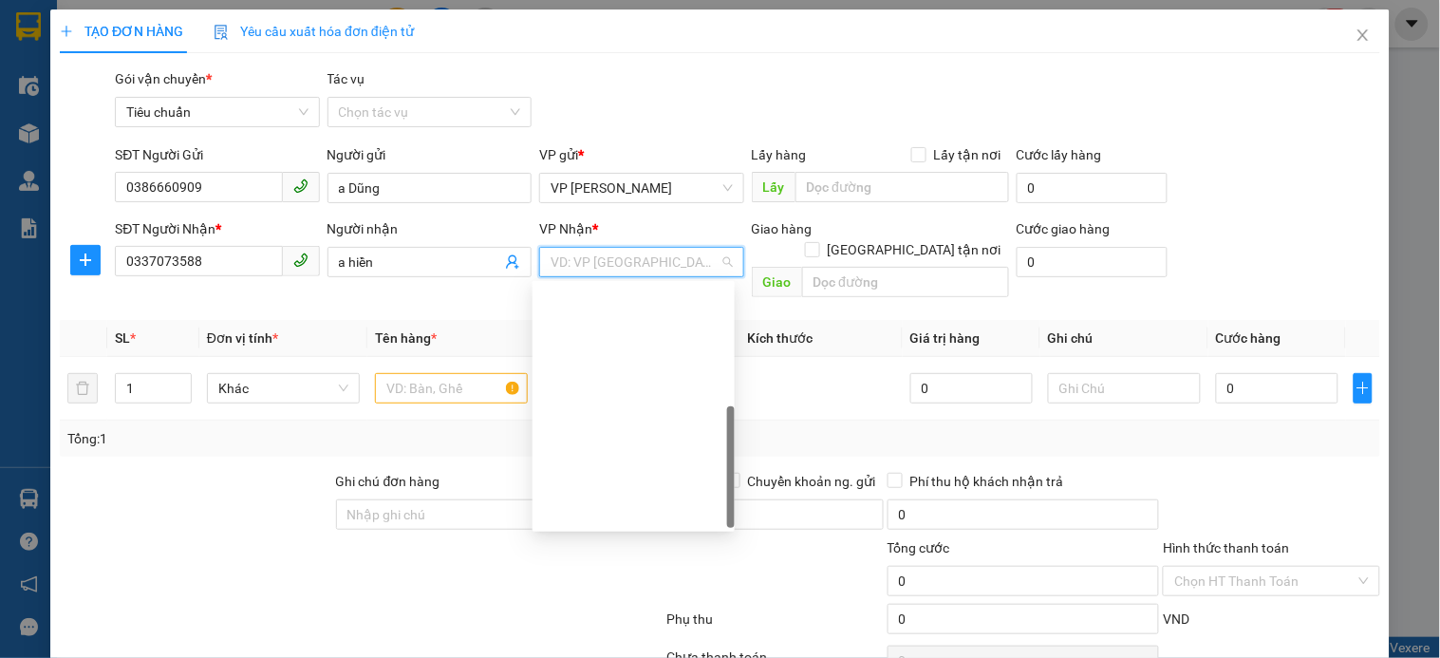
scroll to position [304, 0]
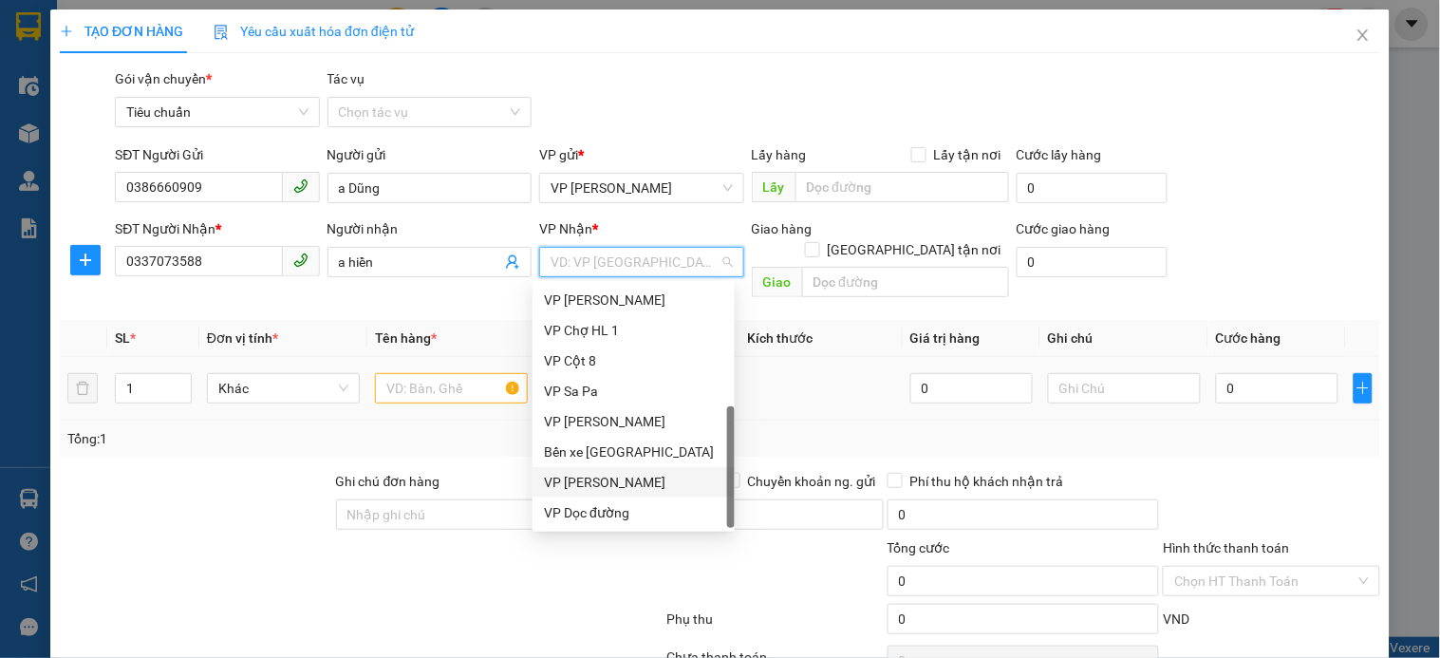
drag, startPoint x: 644, startPoint y: 479, endPoint x: 1292, endPoint y: 356, distance: 660.0
click at [647, 477] on div "VP [PERSON_NAME]" at bounding box center [633, 482] width 179 height 21
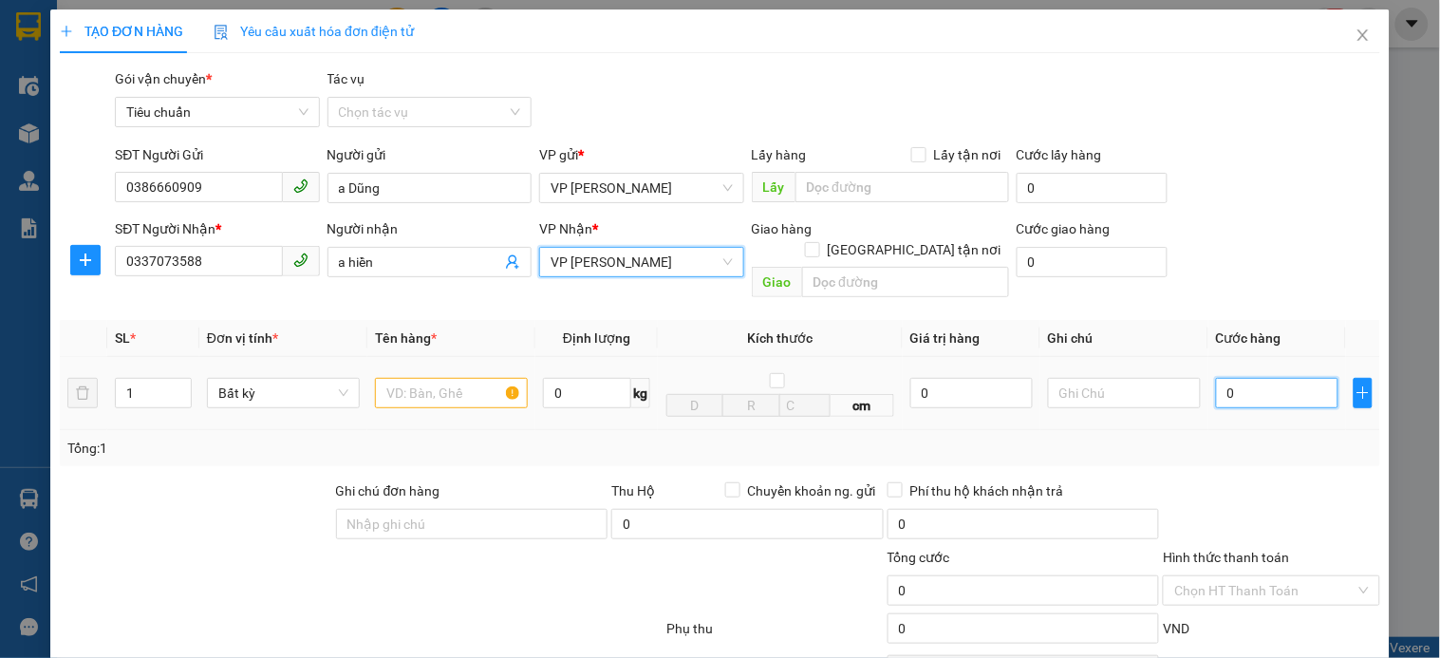
click at [1283, 378] on input "0" at bounding box center [1277, 393] width 122 height 30
type input "3"
type input "30"
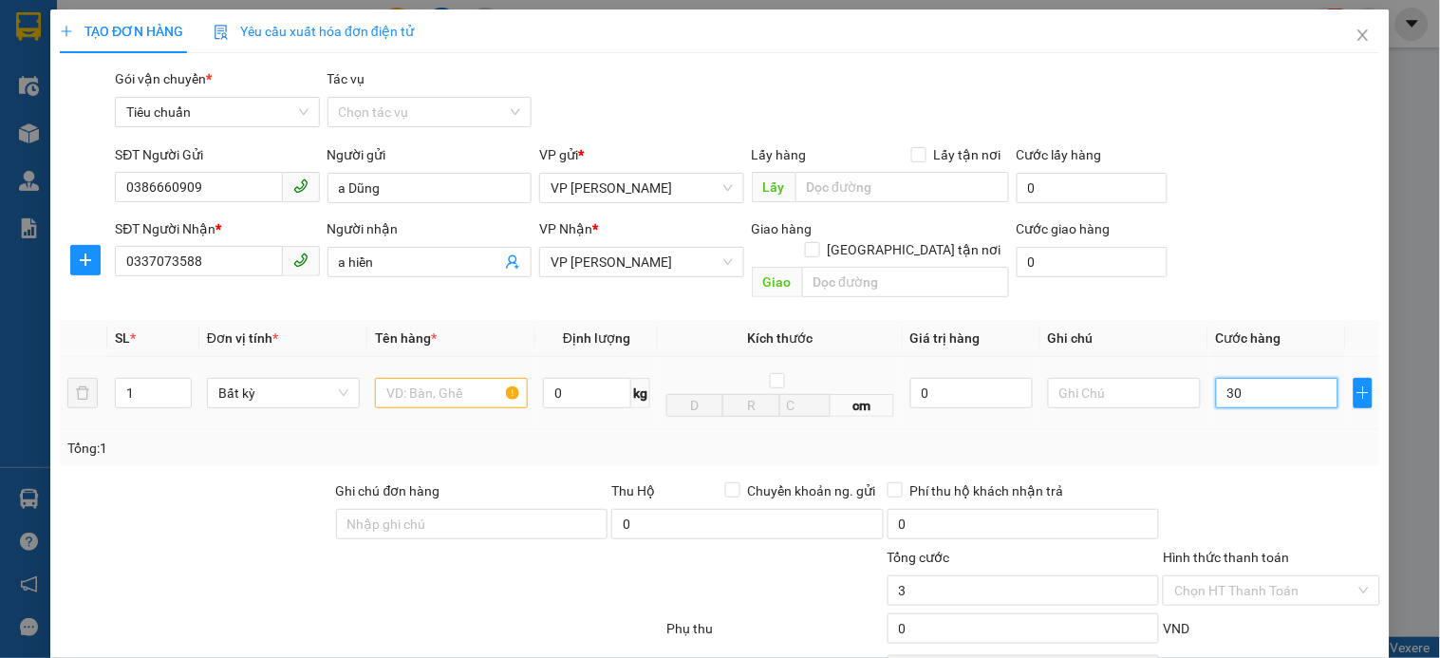
type input "30"
type input "300"
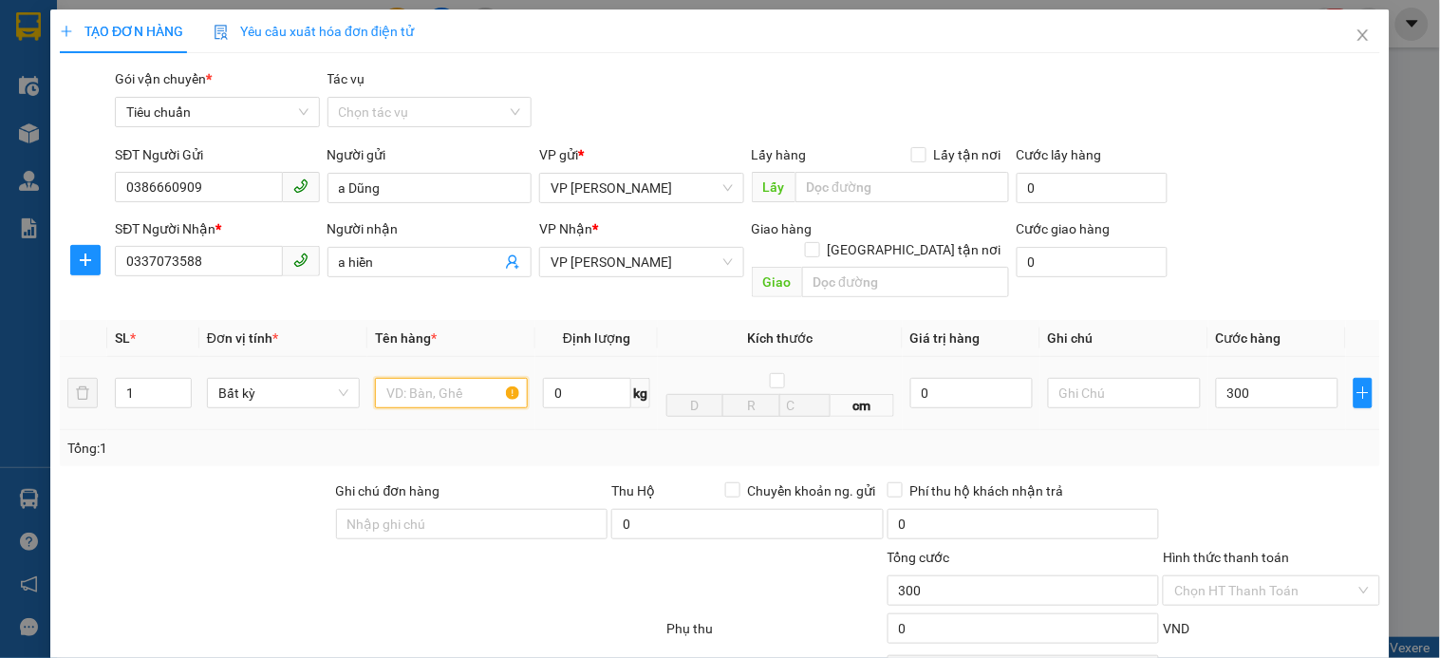
type input "300.000"
click at [461, 387] on input "text" at bounding box center [451, 393] width 153 height 30
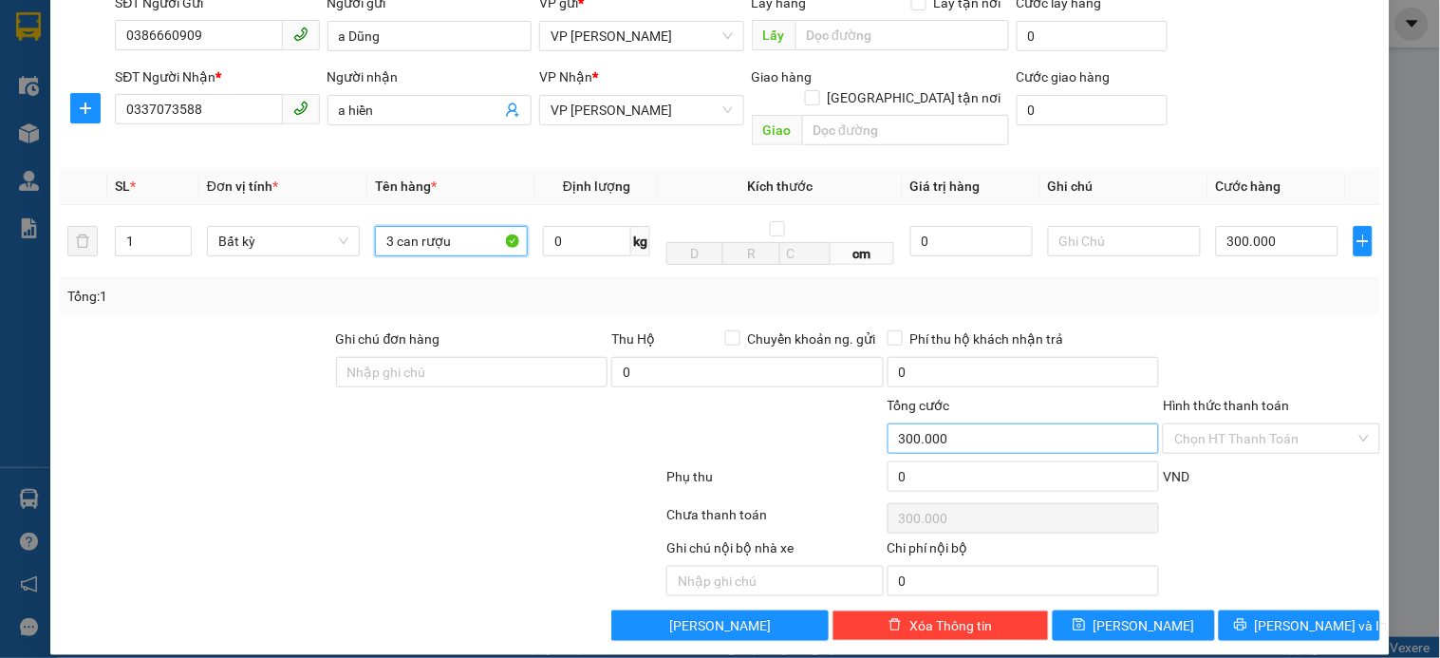
scroll to position [154, 0]
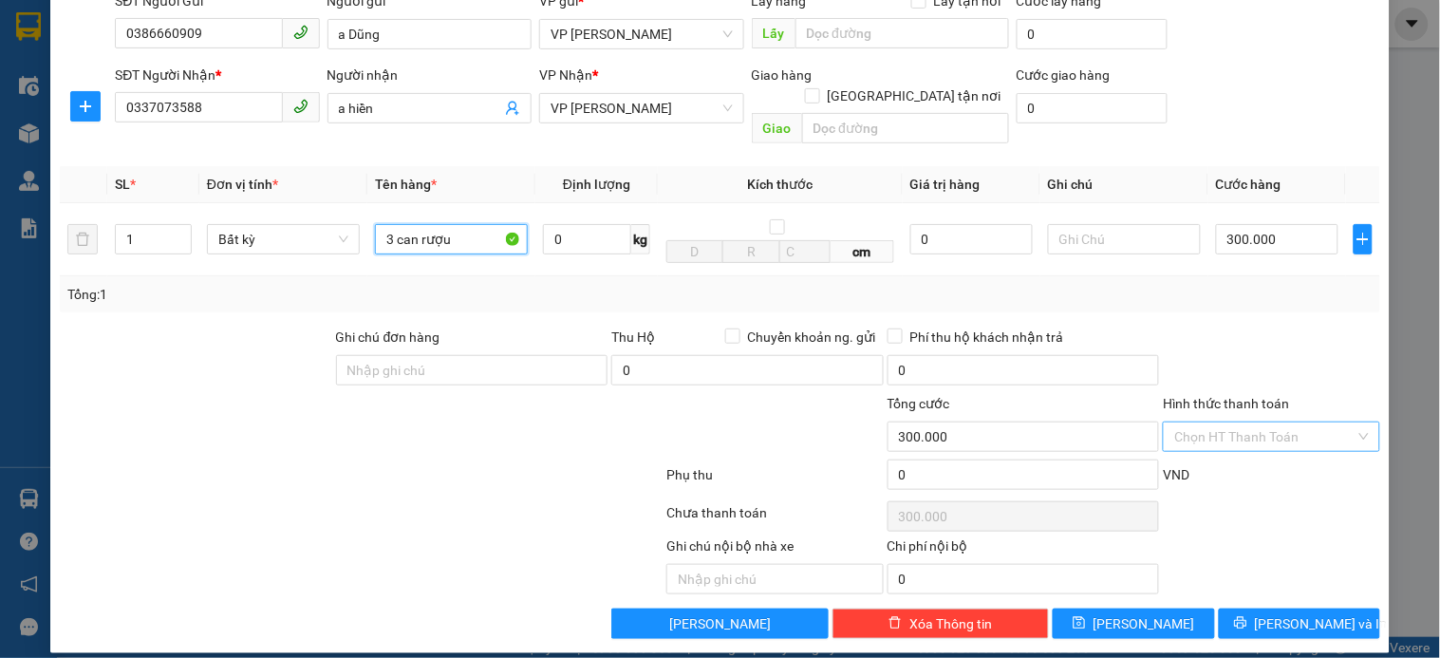
type input "3 can rượu"
click at [1228, 422] on input "Hình thức thanh toán" at bounding box center [1264, 436] width 180 height 28
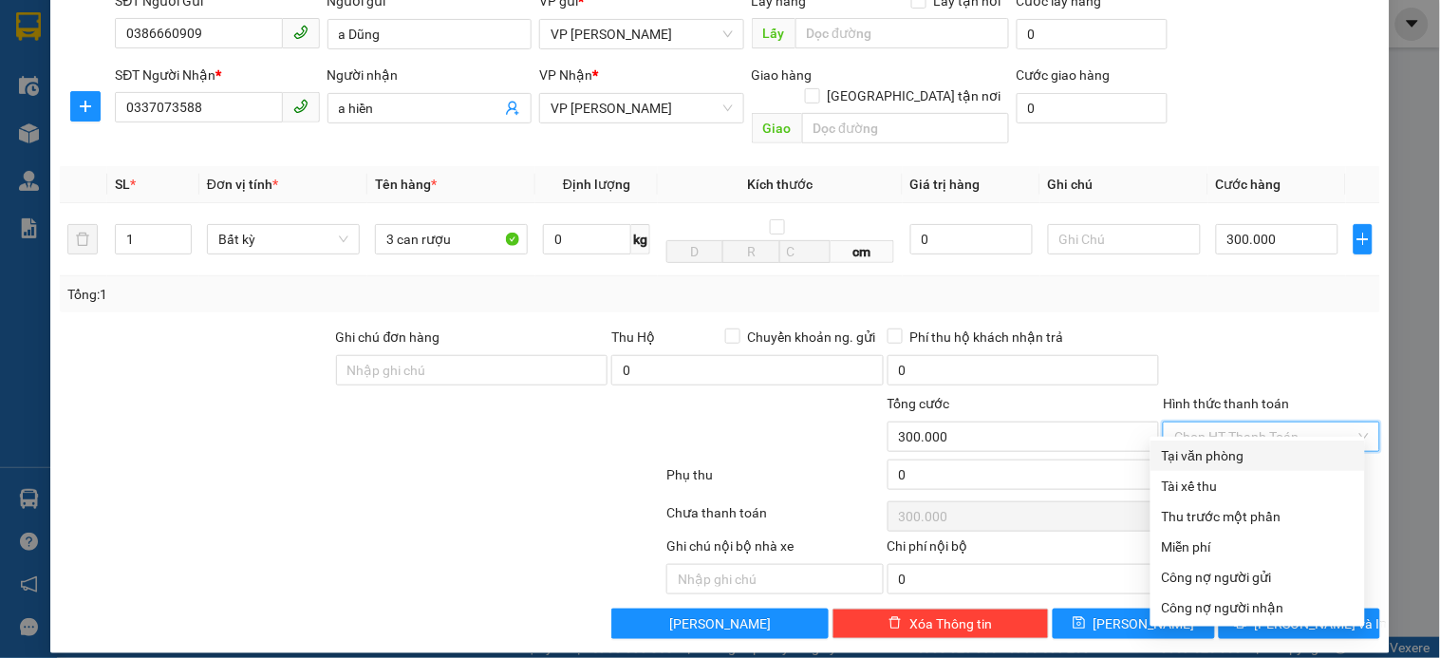
click at [1259, 458] on div "Tại văn phòng" at bounding box center [1258, 455] width 192 height 21
type input "0"
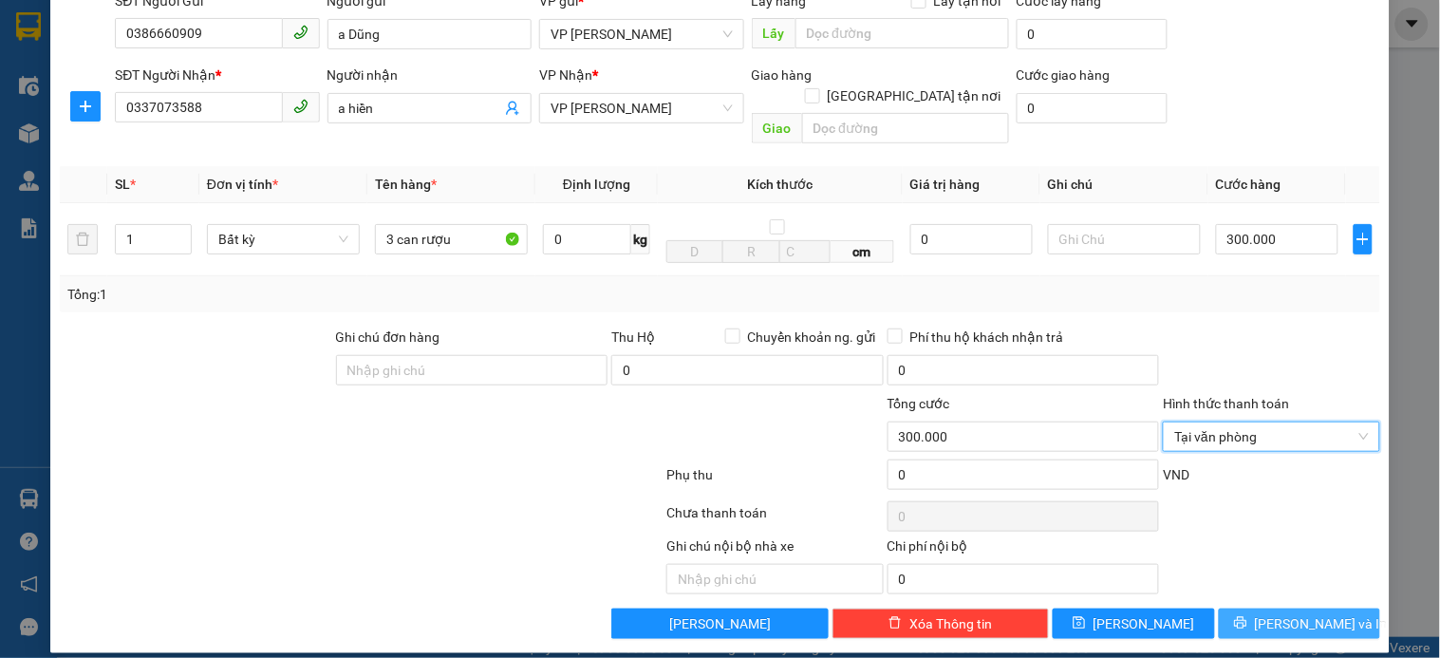
click at [1296, 613] on span "Lưu và In" at bounding box center [1321, 623] width 133 height 21
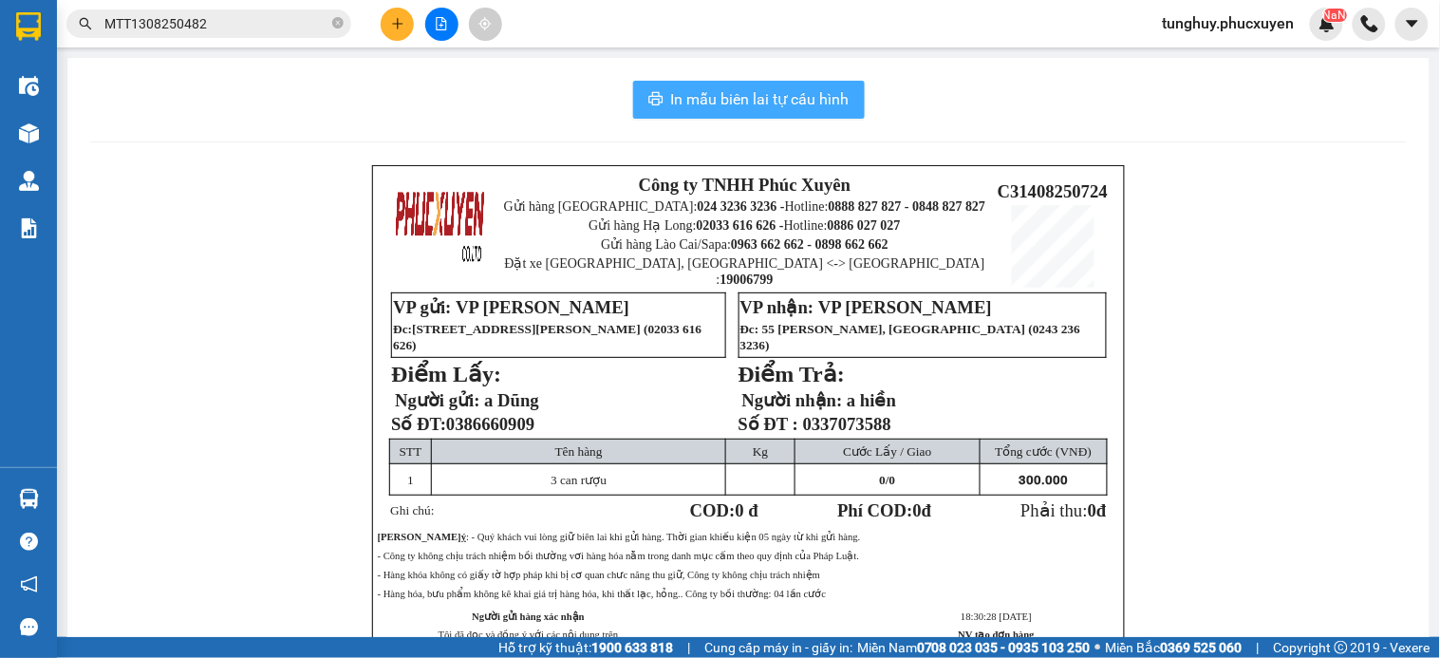
drag, startPoint x: 803, startPoint y: 97, endPoint x: 776, endPoint y: 15, distance: 86.2
click at [801, 97] on span "In mẫu biên lai tự cấu hình" at bounding box center [760, 99] width 178 height 24
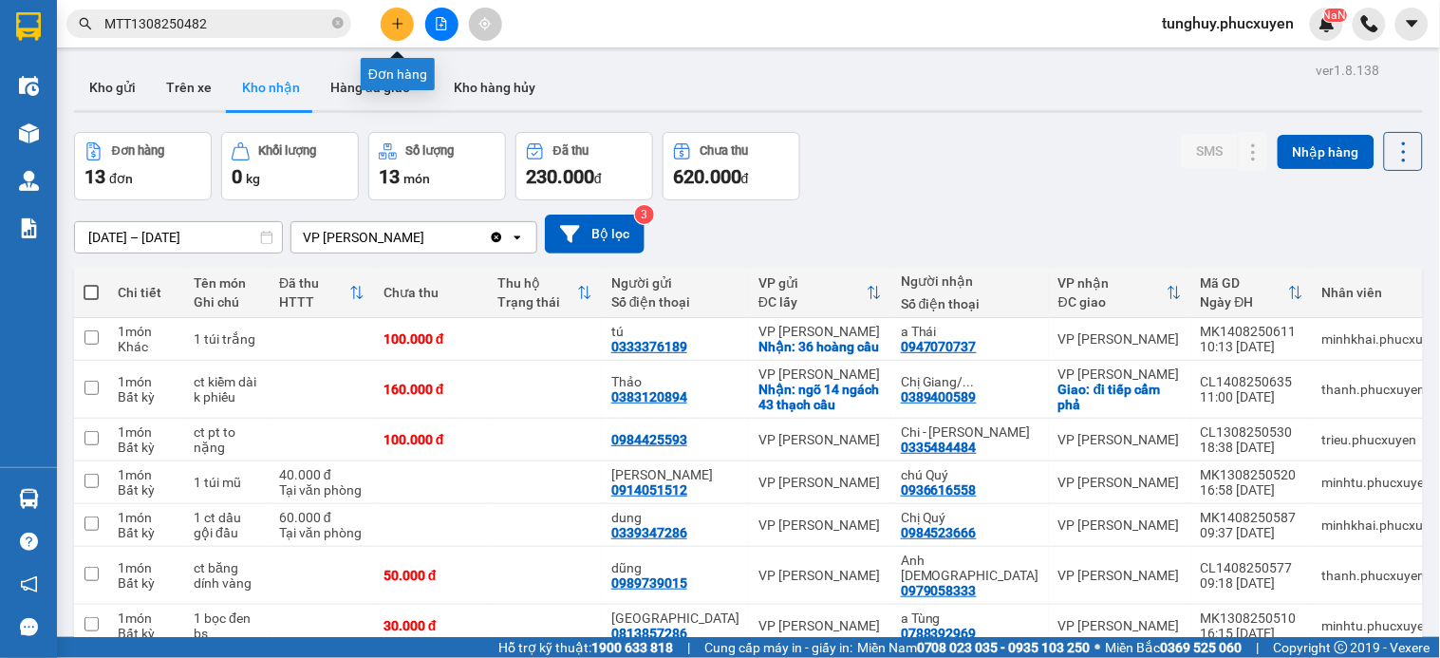
click at [401, 27] on icon "plus" at bounding box center [397, 23] width 13 height 13
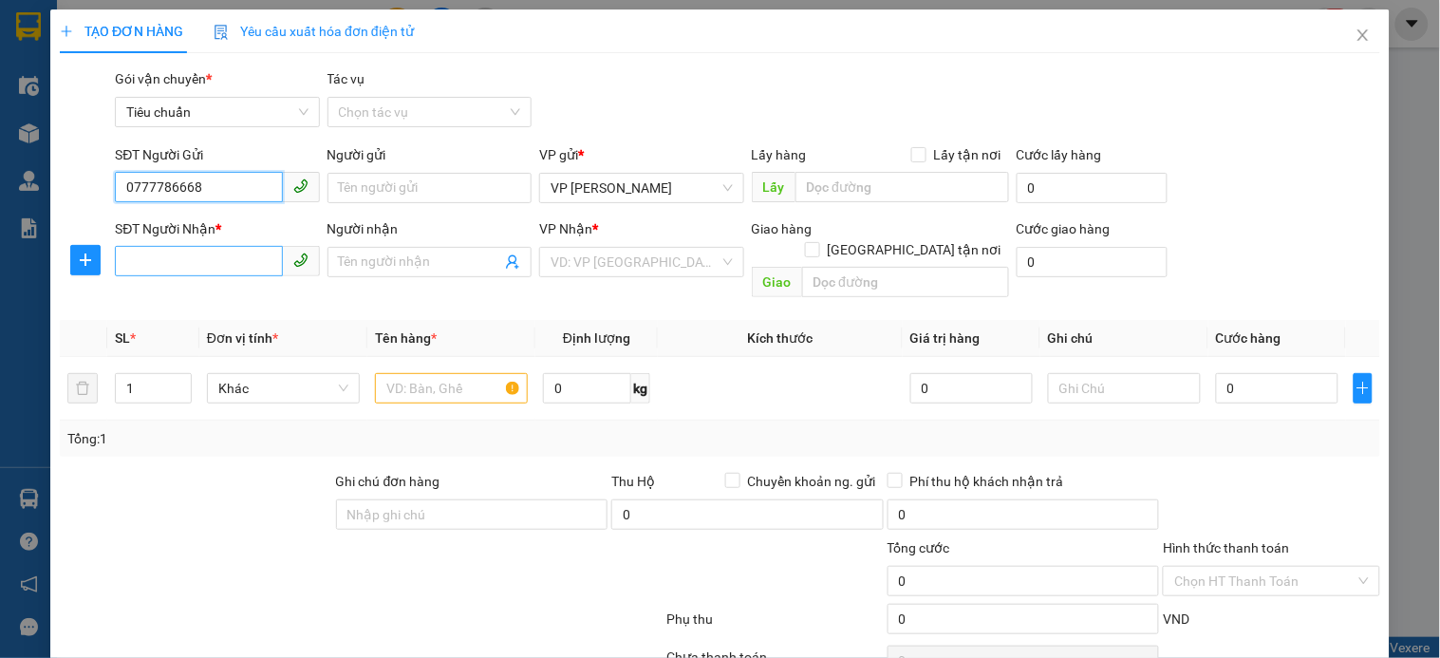
type input "0777786668"
click at [215, 260] on input "SĐT Người Nhận *" at bounding box center [198, 261] width 167 height 30
type input "0986202323"
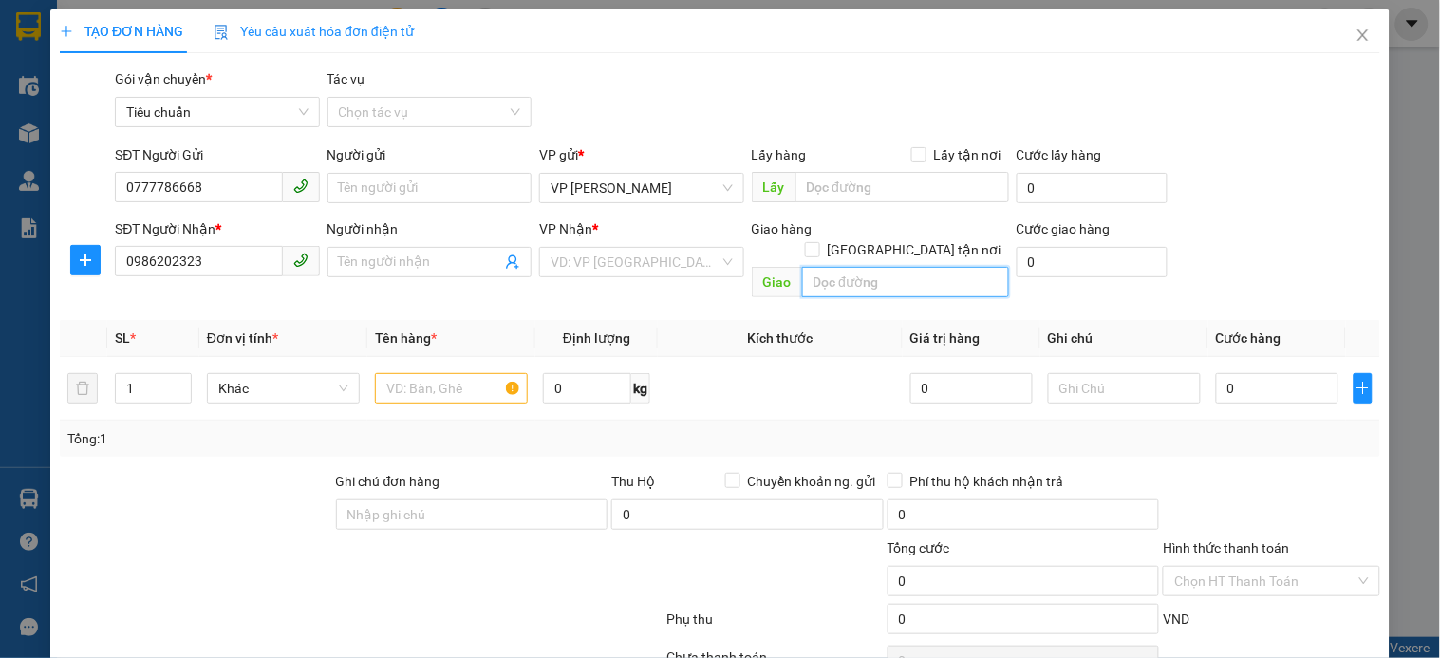
click at [880, 271] on input "text" at bounding box center [905, 282] width 207 height 30
paste input "Phương Liên, Đống Đa, Hà Nội, Việt Nam"
type input "Phương Liên, Đống Đa, Hà Nội, Việt Nam"
drag, startPoint x: 709, startPoint y: 253, endPoint x: 1439, endPoint y: 245, distance: 730.0
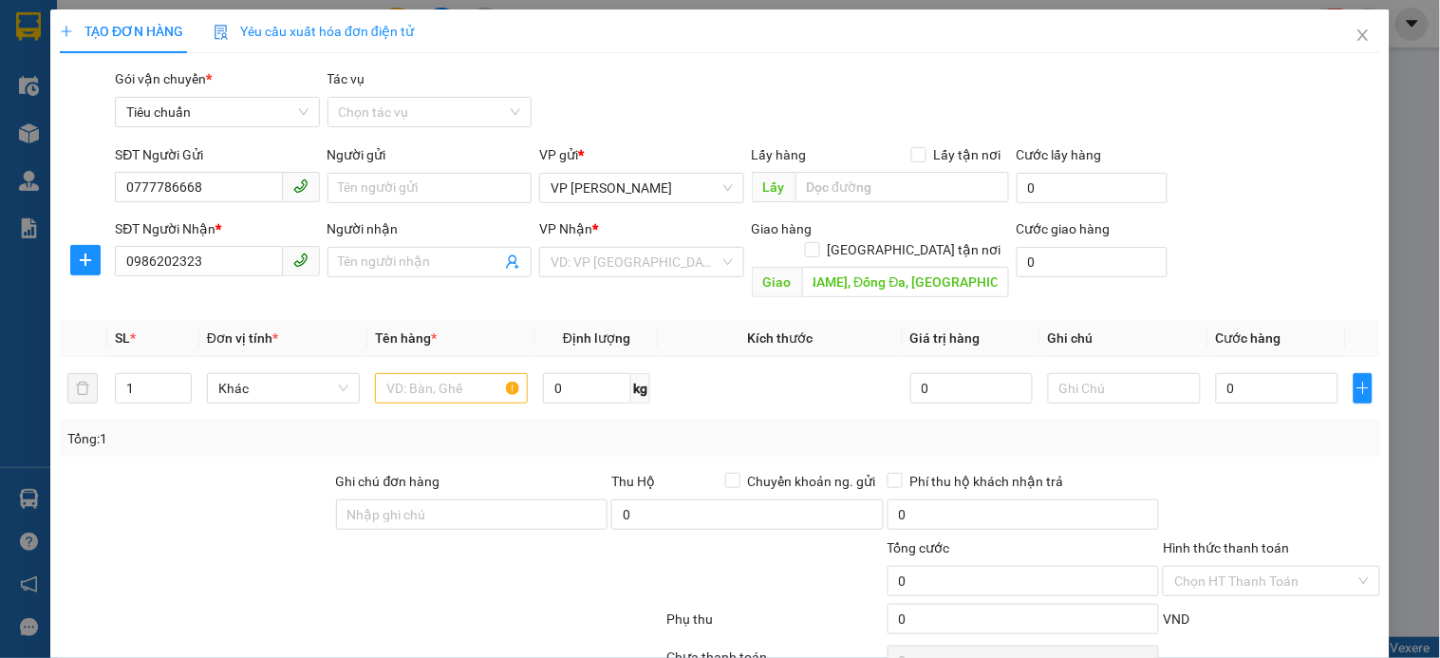
click at [708, 252] on input "search" at bounding box center [635, 262] width 168 height 28
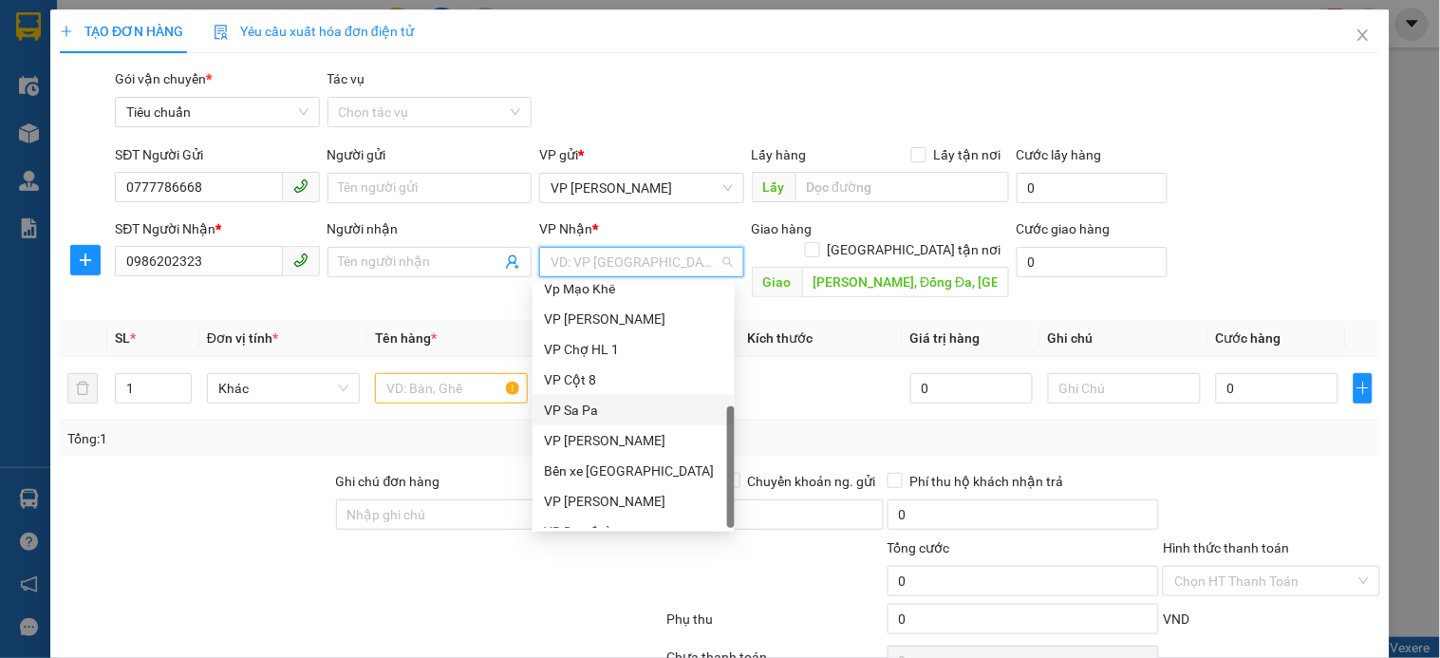
scroll to position [304, 0]
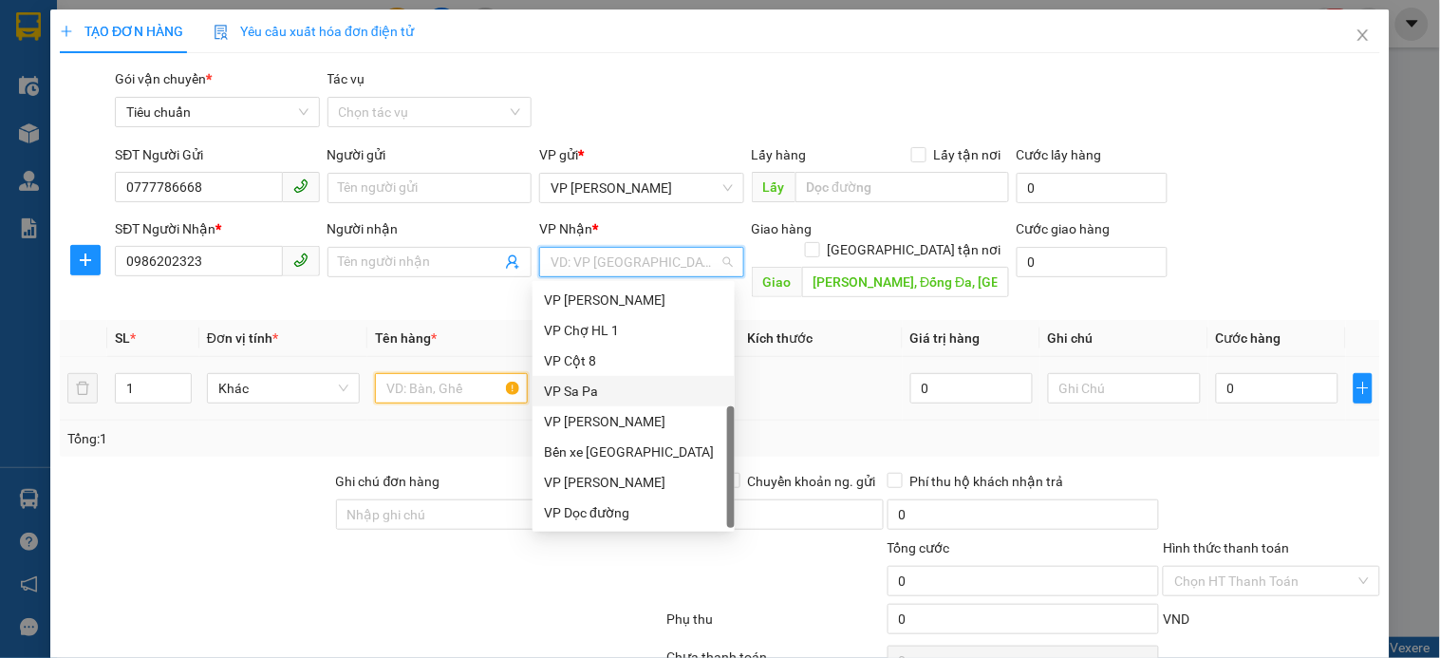
click at [450, 375] on input "text" at bounding box center [451, 388] width 153 height 30
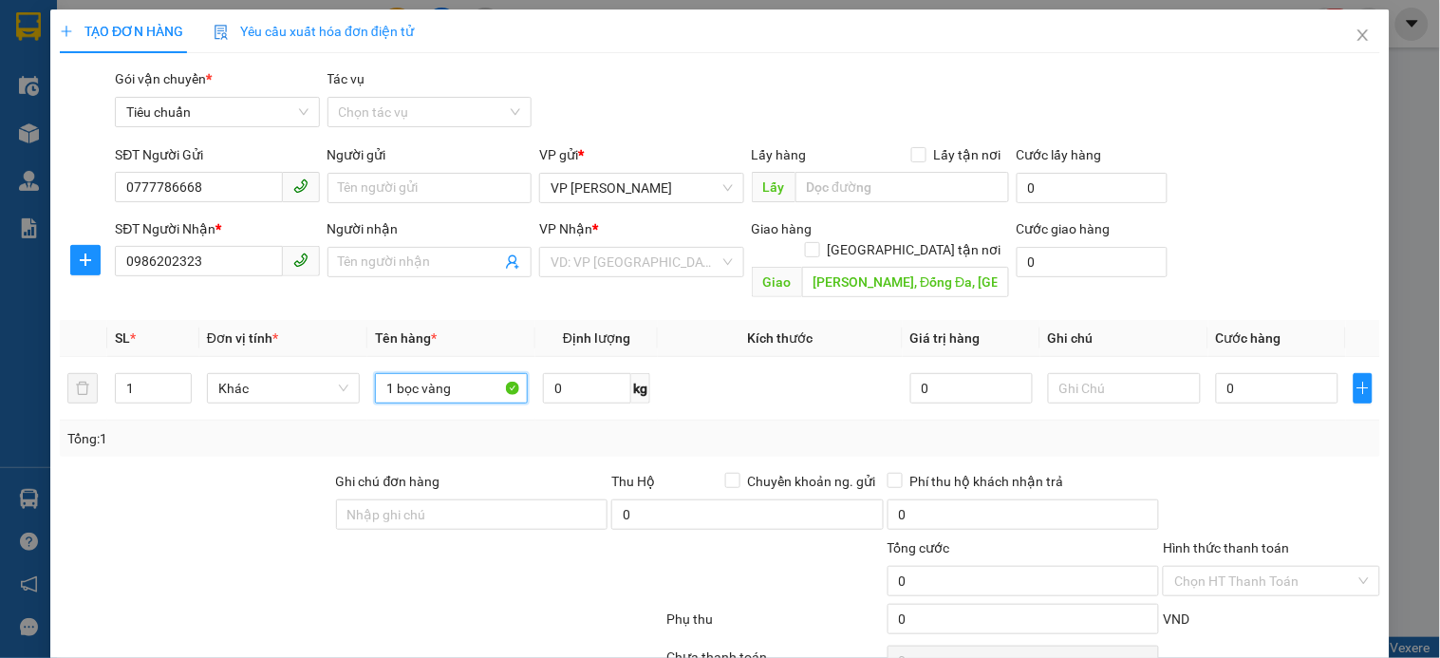
type input "1 bọc vàng"
drag, startPoint x: 721, startPoint y: 262, endPoint x: 766, endPoint y: 235, distance: 51.9
click at [725, 260] on div "VD: VP Sài Gòn" at bounding box center [641, 262] width 204 height 30
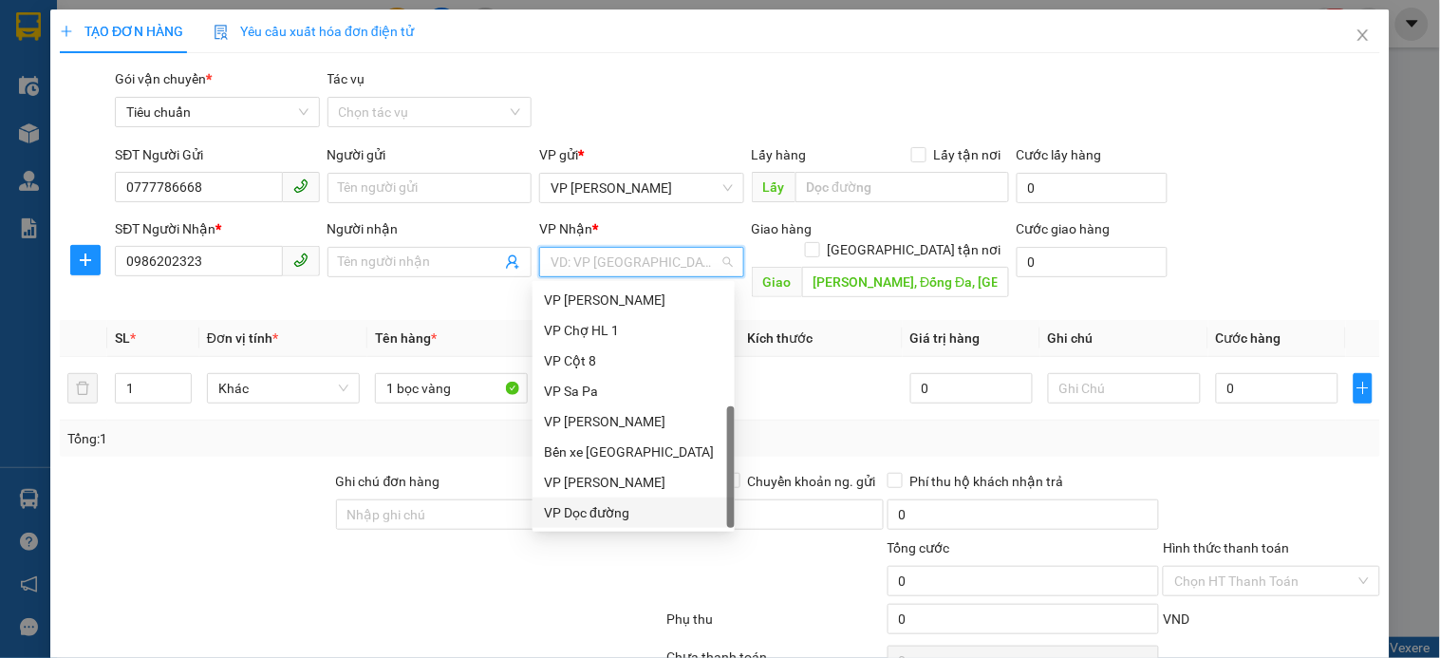
drag, startPoint x: 653, startPoint y: 509, endPoint x: 788, endPoint y: 401, distance: 172.9
click at [657, 509] on div "VP Dọc đường" at bounding box center [633, 512] width 179 height 21
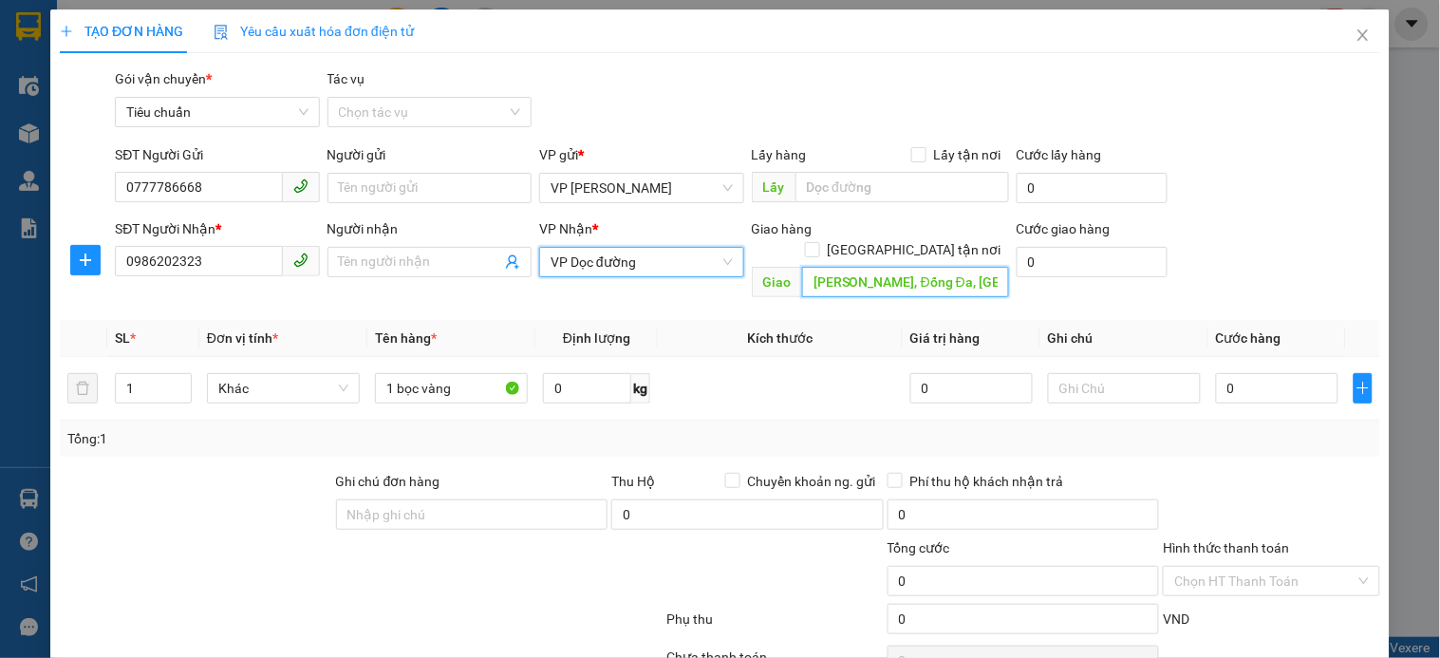
click at [908, 269] on input "Phương Liên, Đống Đa, Hà Nội, Việt Nam" at bounding box center [905, 282] width 207 height 30
type input "n"
type input "ngã tư sở"
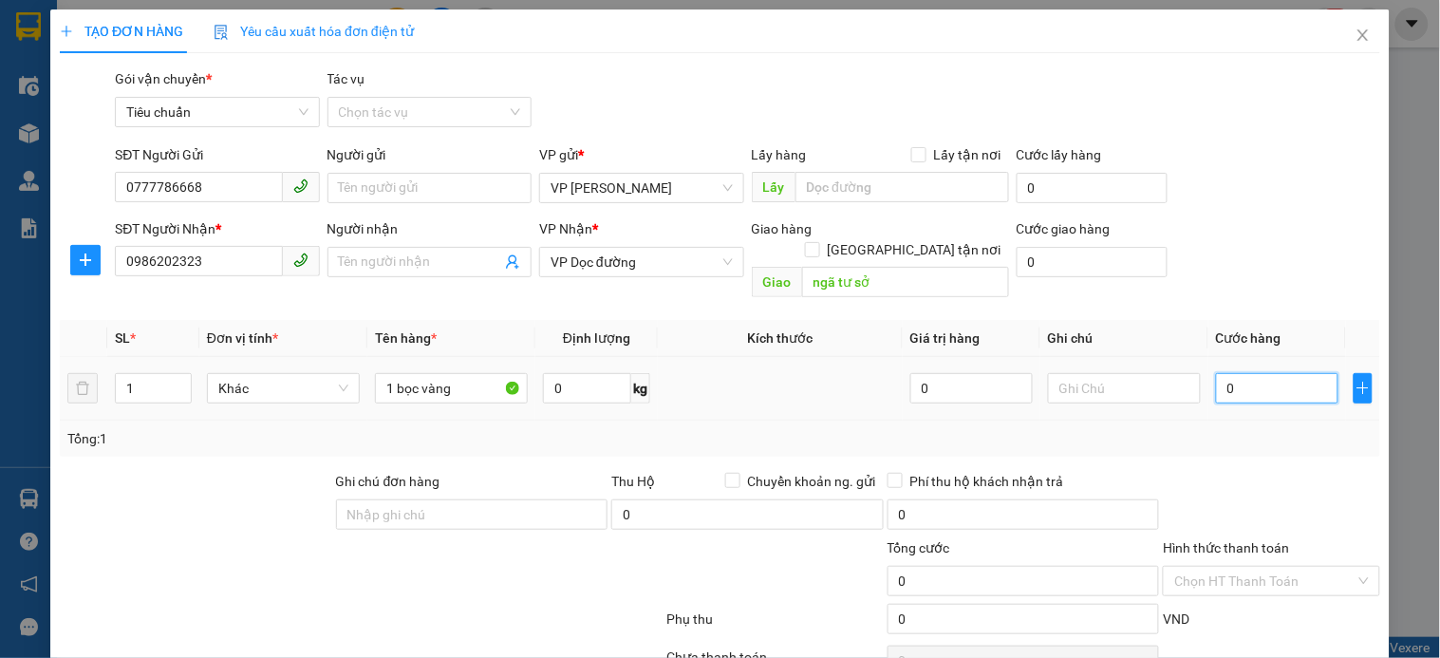
click at [1267, 373] on input "0" at bounding box center [1277, 388] width 122 height 30
type input "7"
type input "70"
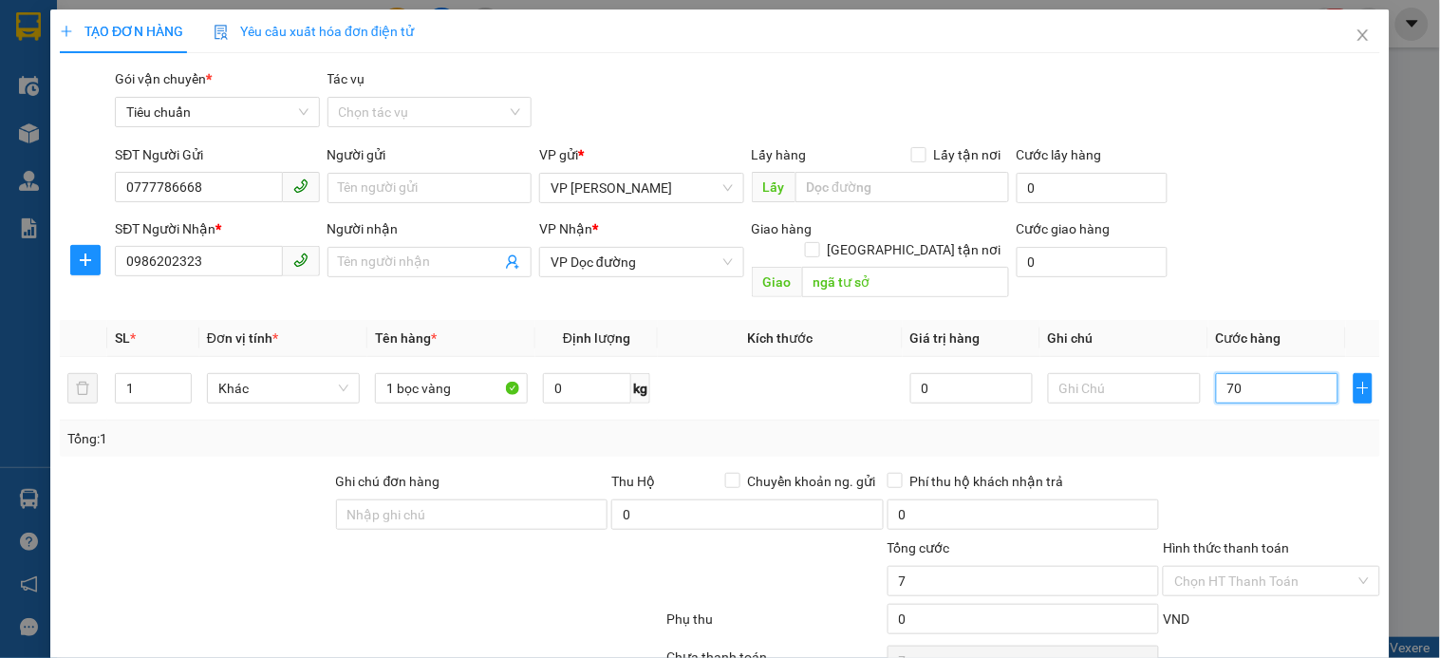
type input "70"
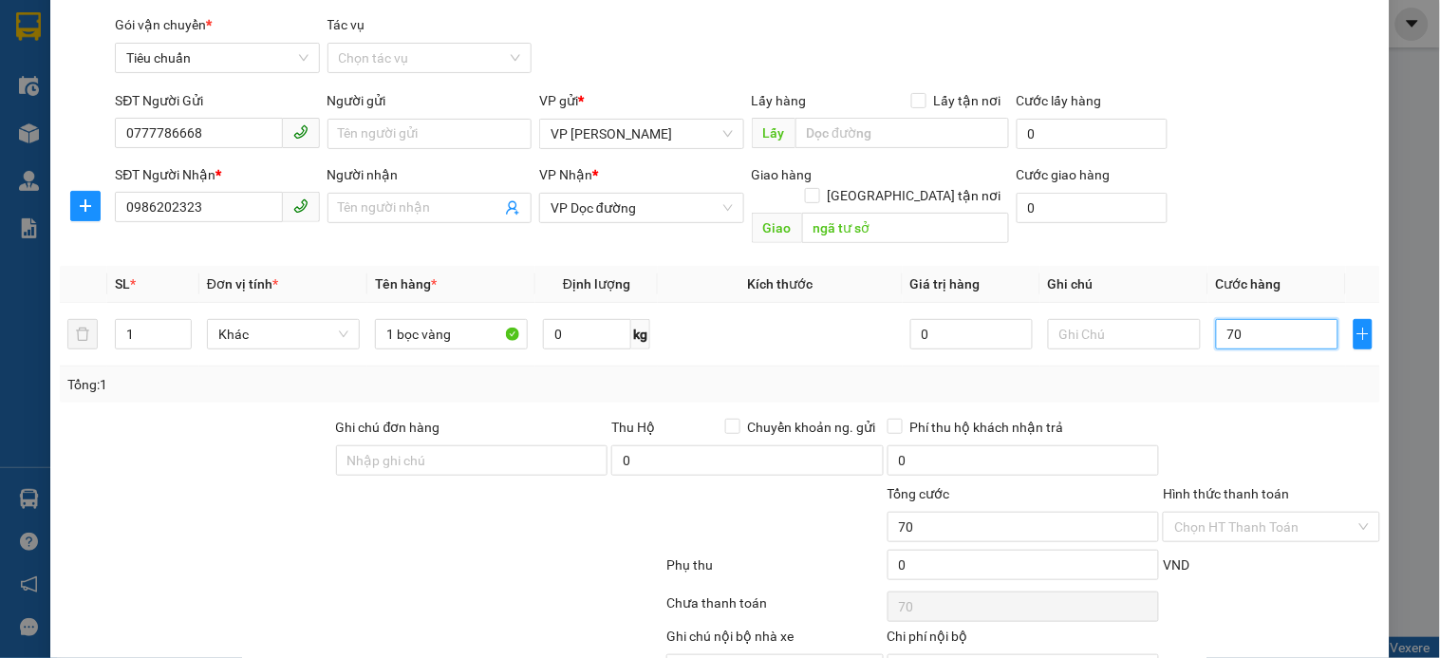
scroll to position [142, 0]
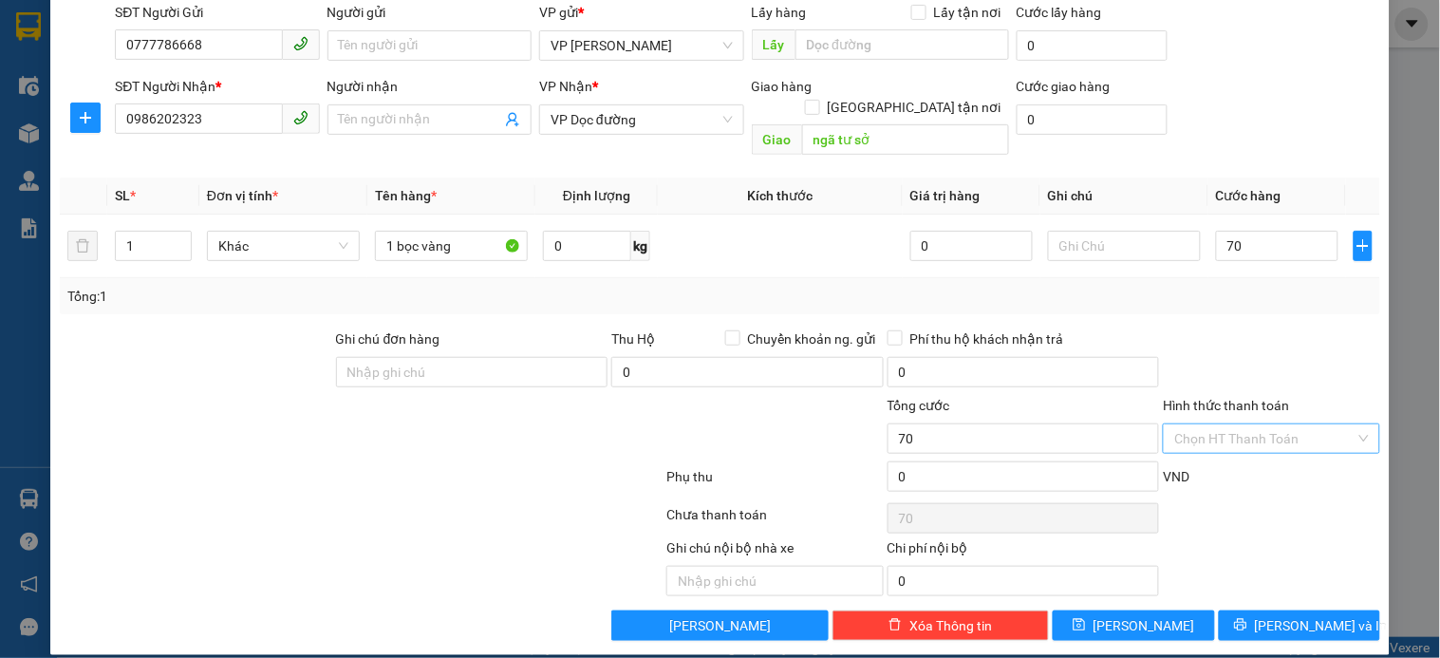
click at [1250, 424] on input "Hình thức thanh toán" at bounding box center [1264, 438] width 180 height 28
type input "70.000"
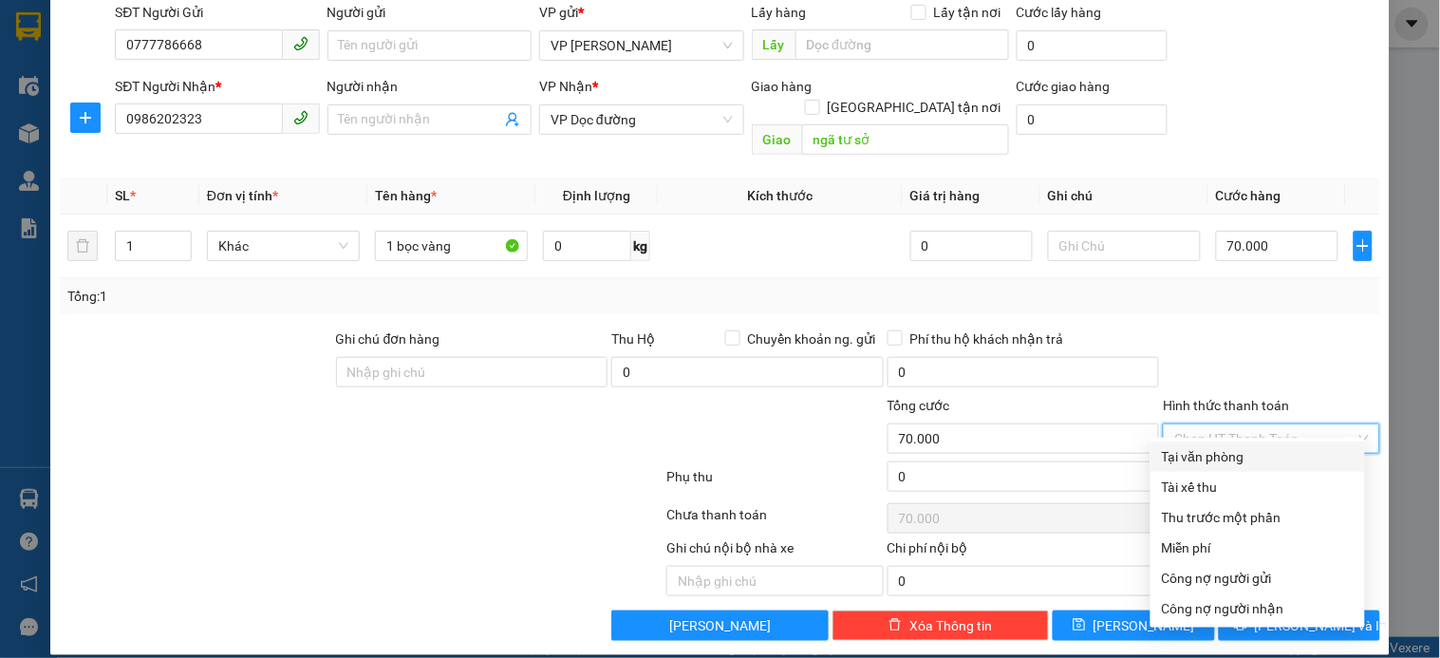
drag, startPoint x: 1250, startPoint y: 454, endPoint x: 1152, endPoint y: 270, distance: 208.5
click at [1261, 451] on div "Tại văn phòng" at bounding box center [1258, 456] width 192 height 21
type input "0"
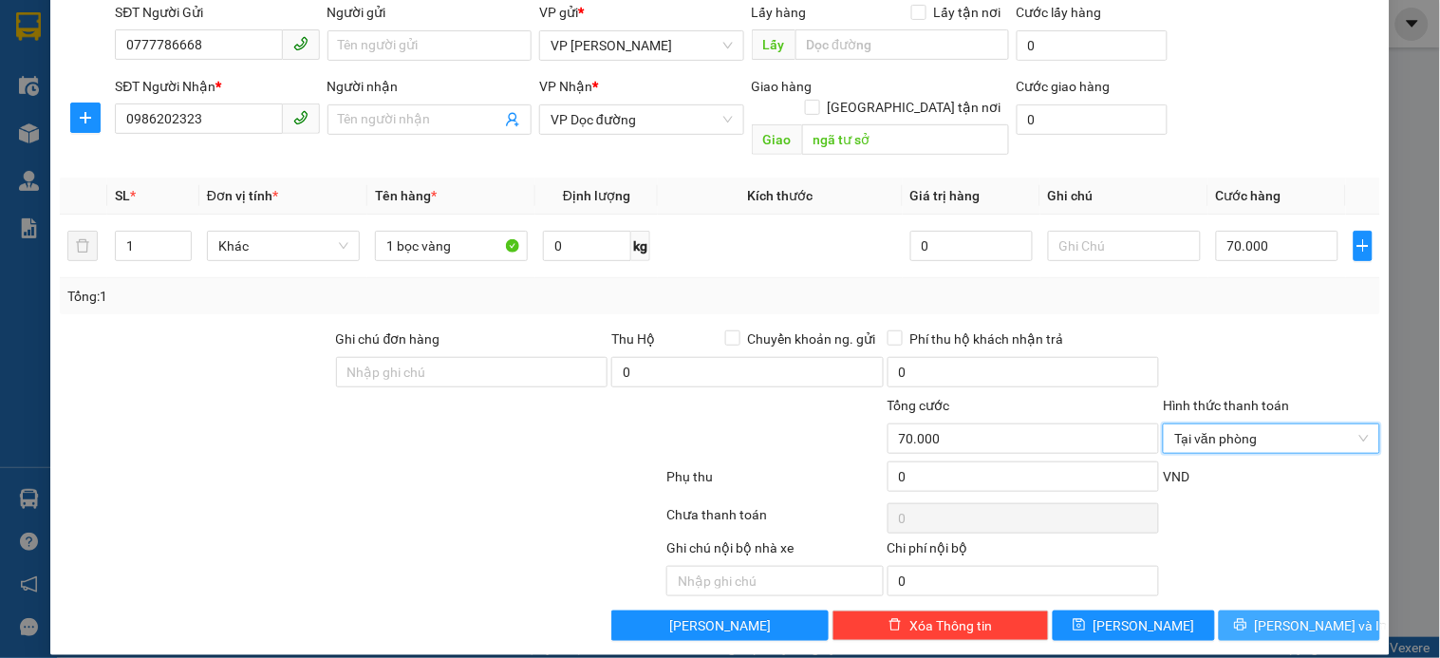
click at [1317, 615] on span "Lưu và In" at bounding box center [1321, 625] width 133 height 21
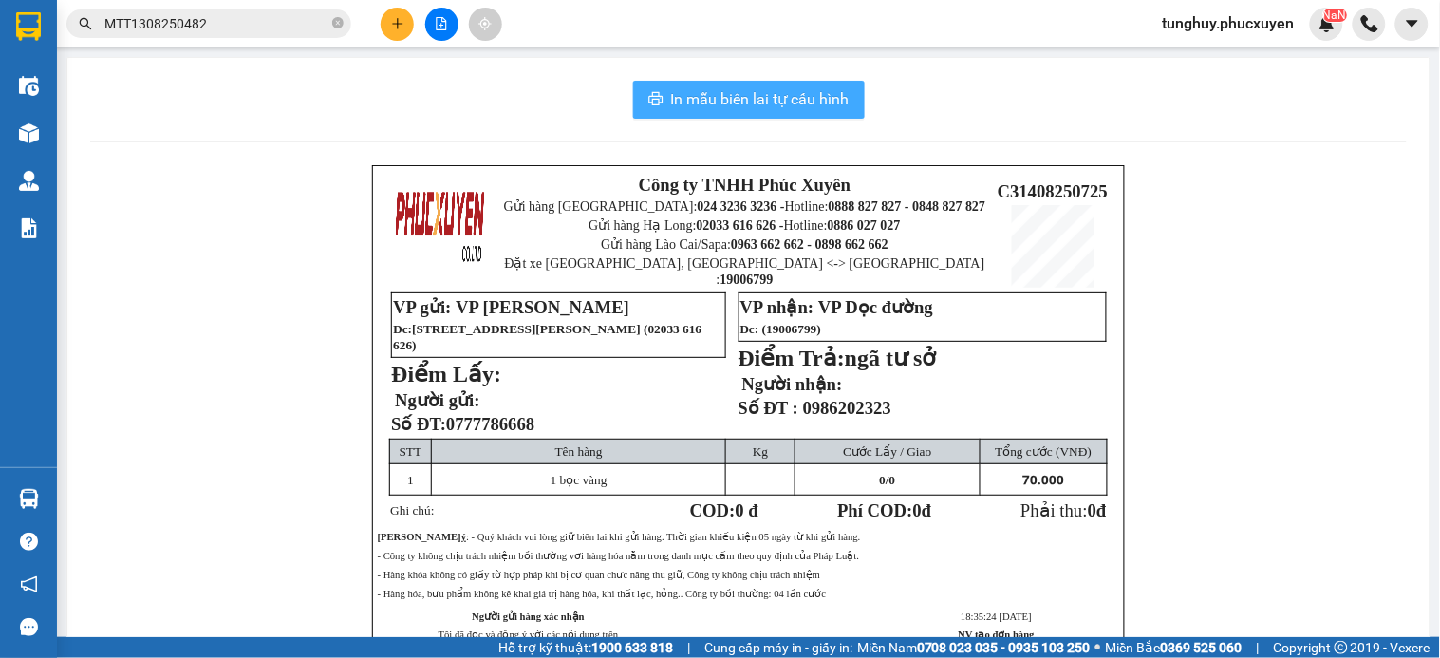
click at [797, 96] on span "In mẫu biên lai tự cấu hình" at bounding box center [760, 99] width 178 height 24
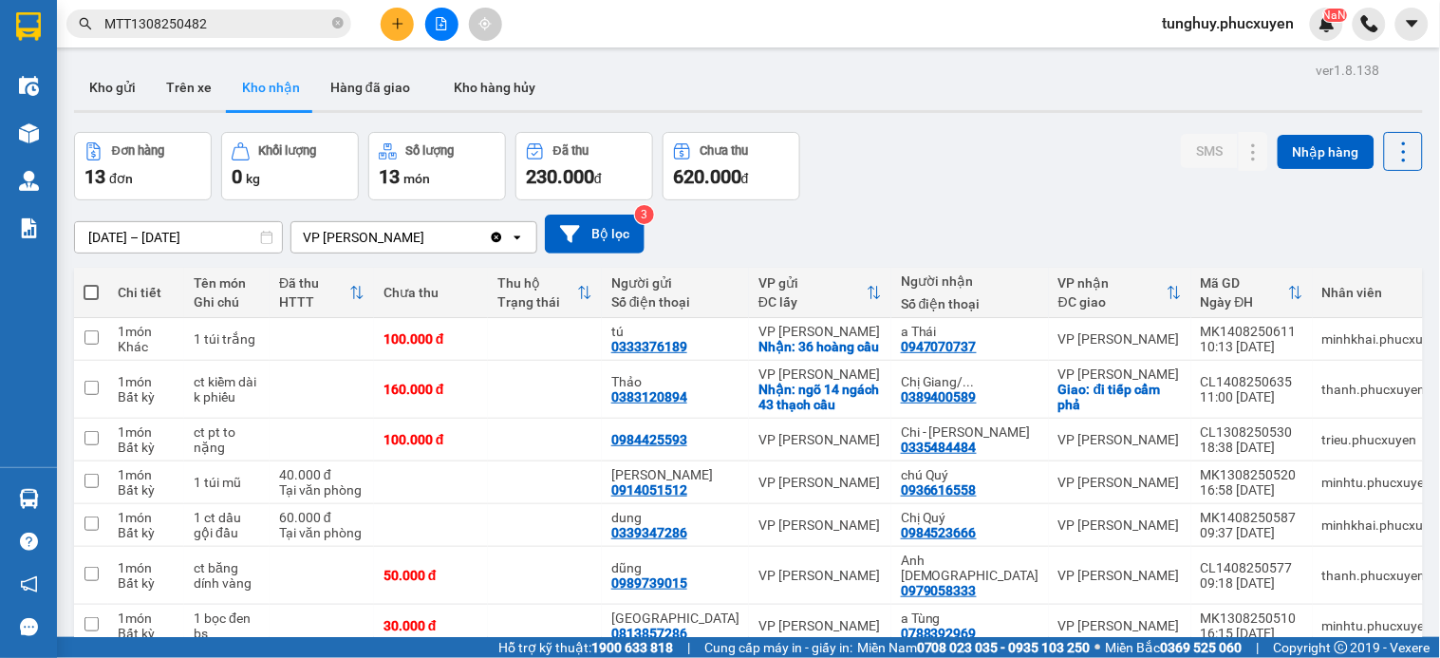
click at [129, 85] on button "Kho gửi" at bounding box center [112, 88] width 77 height 46
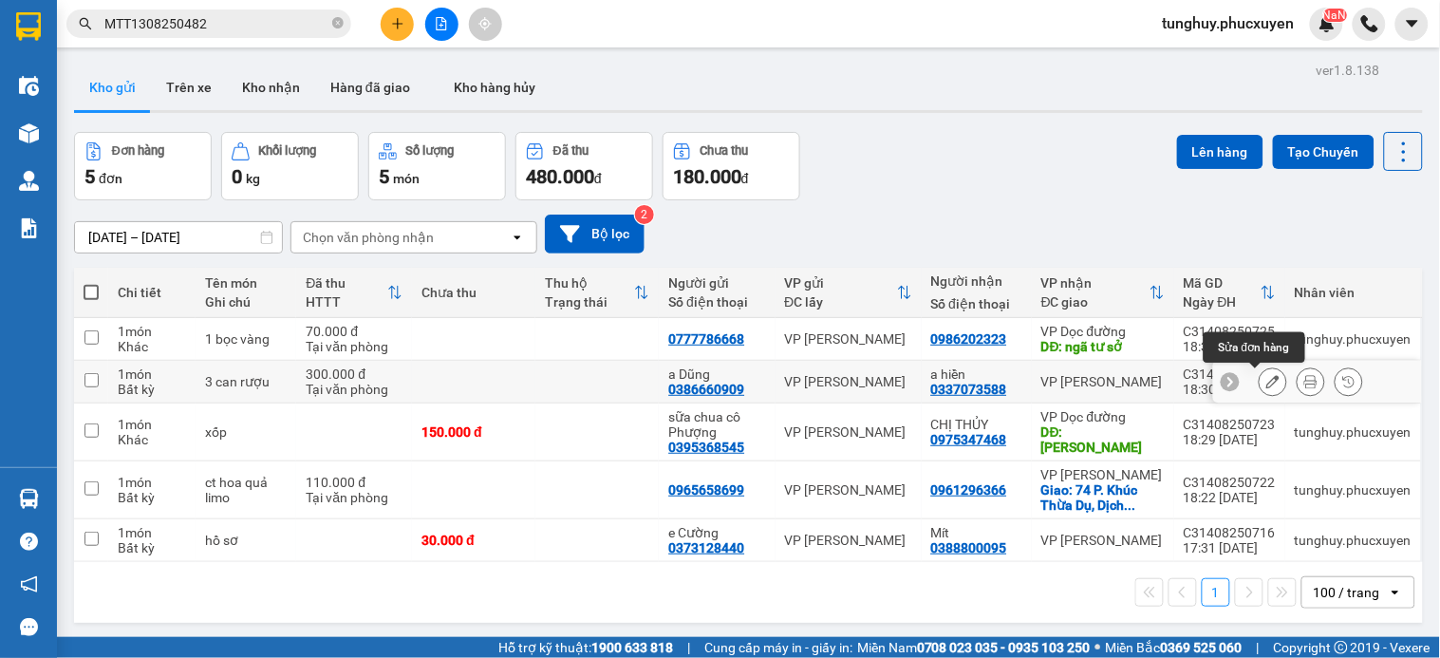
click at [1260, 386] on button at bounding box center [1273, 381] width 27 height 33
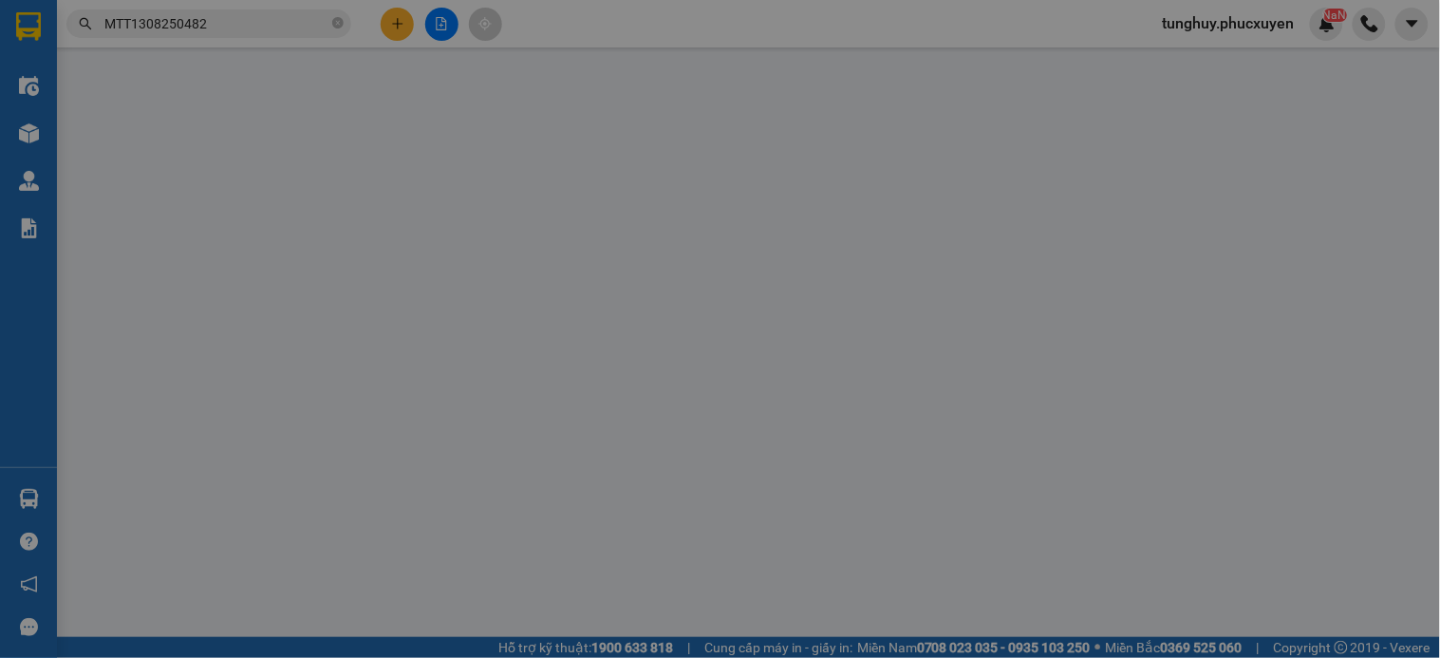
type input "0386660909"
type input "a Dũng"
type input "0337073588"
type input "a hiền"
type input "300.000"
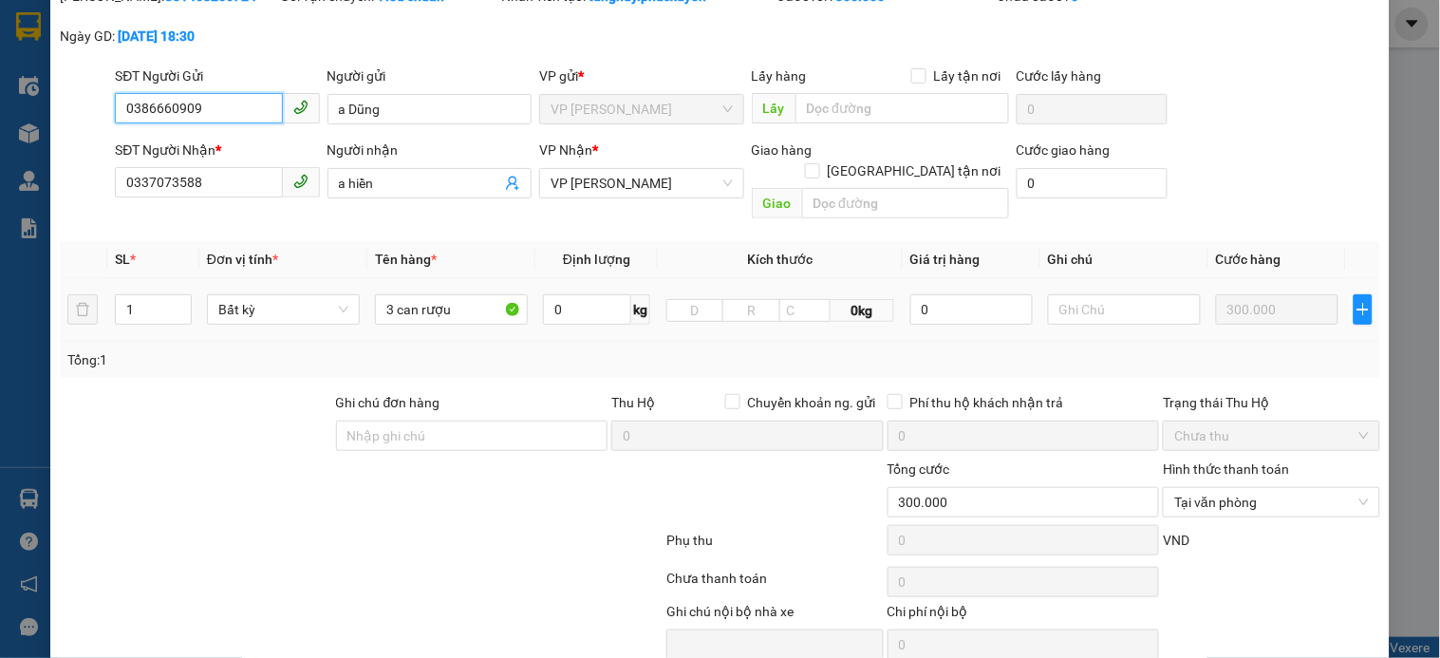
scroll to position [146, 0]
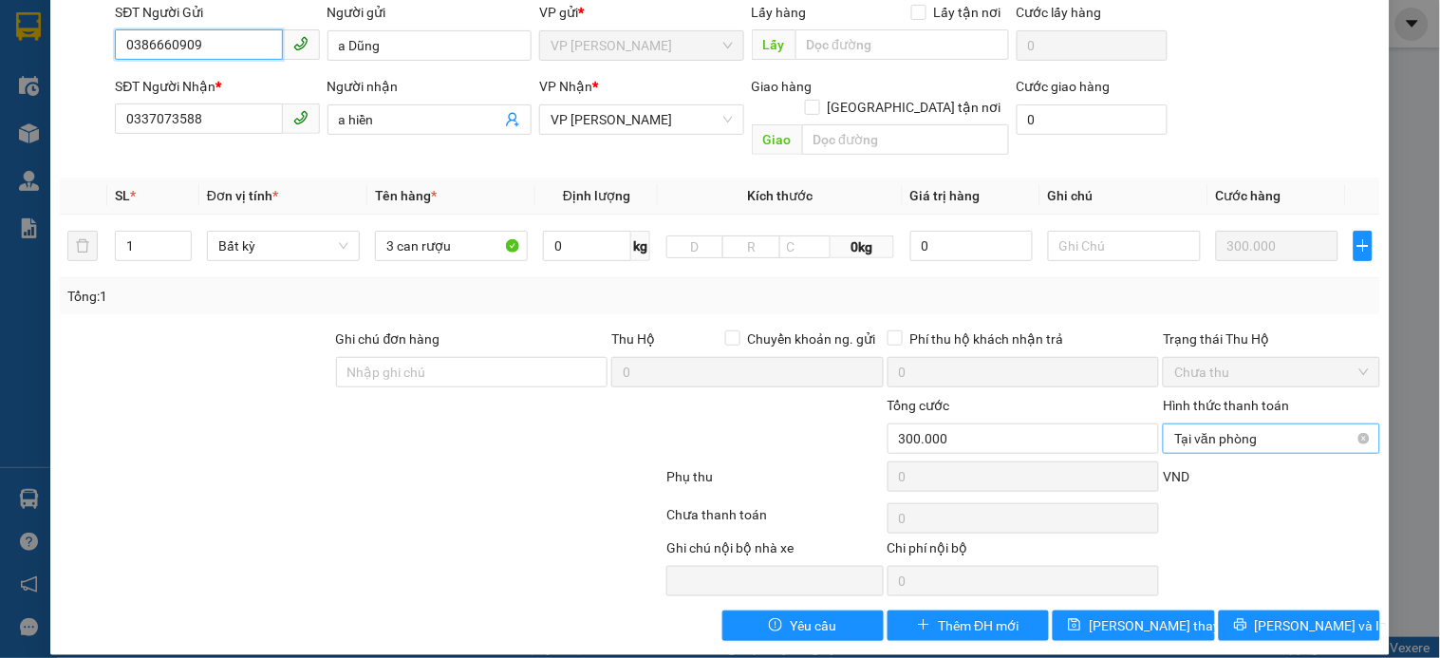
click at [1234, 424] on span "Tại văn phòng" at bounding box center [1271, 438] width 194 height 28
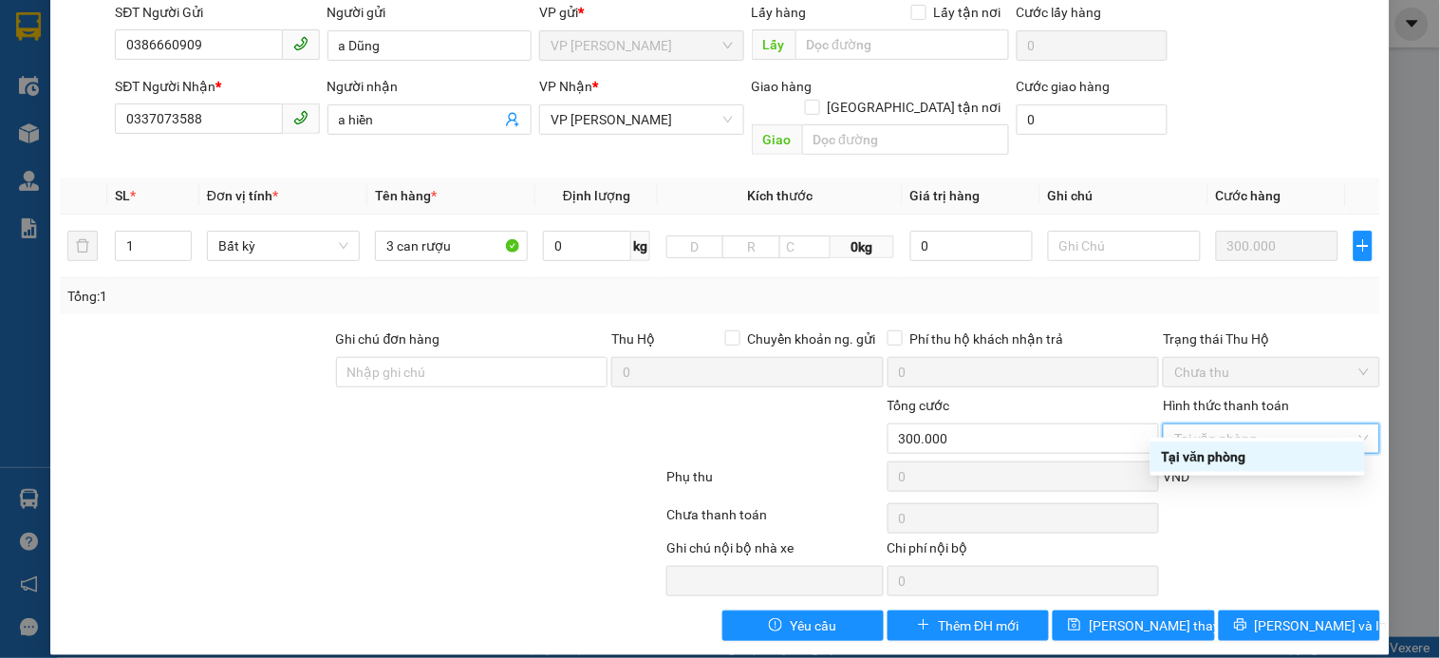
click at [1188, 302] on div "Total Paid Fee 300.000 Total UnPaid Fee 0 Cash Collection Total Fee Mã ĐH: C314…" at bounding box center [720, 281] width 1320 height 719
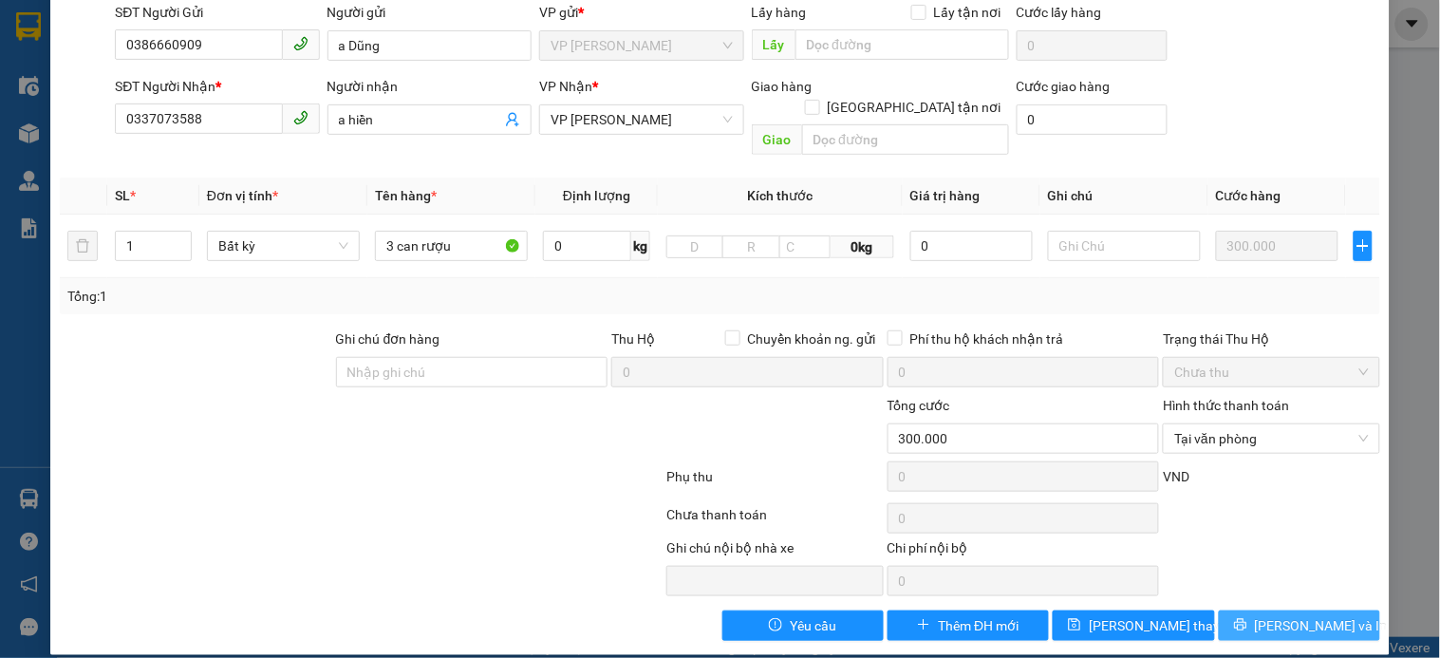
click at [1318, 615] on span "Lưu và In" at bounding box center [1321, 625] width 133 height 21
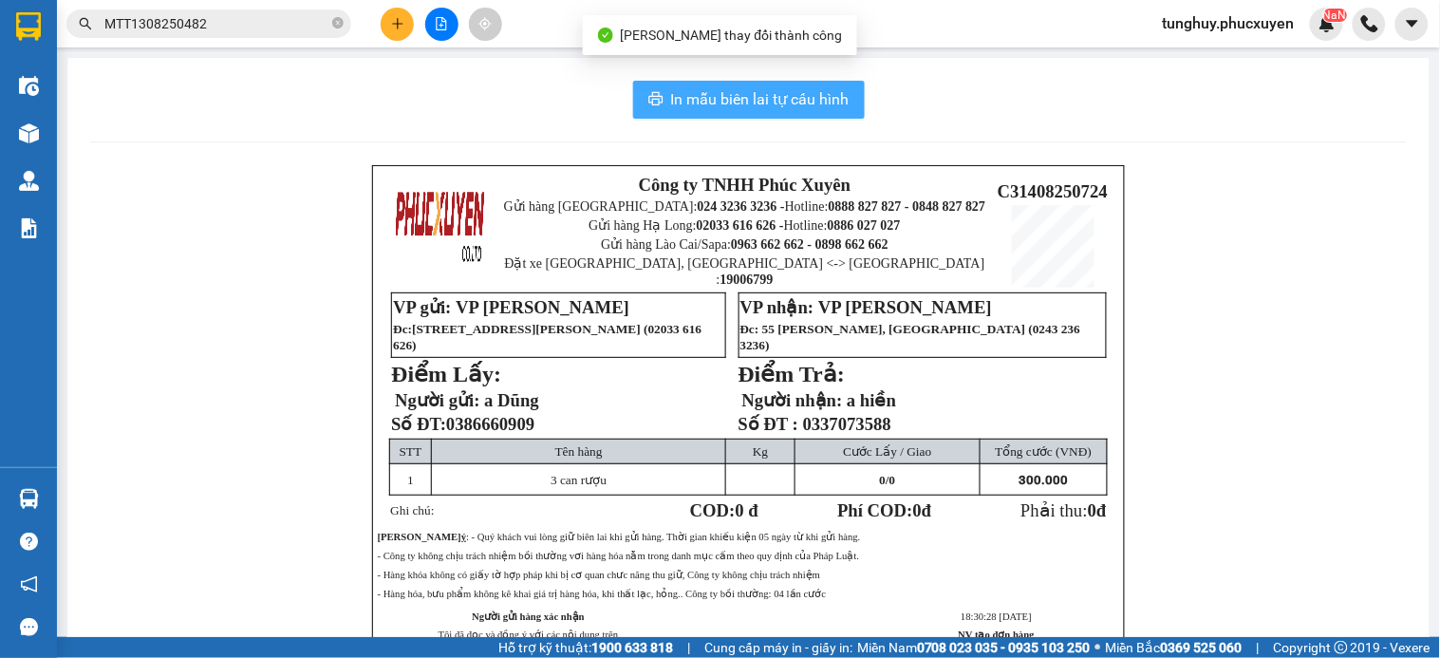
click at [814, 98] on span "In mẫu biên lai tự cấu hình" at bounding box center [760, 99] width 178 height 24
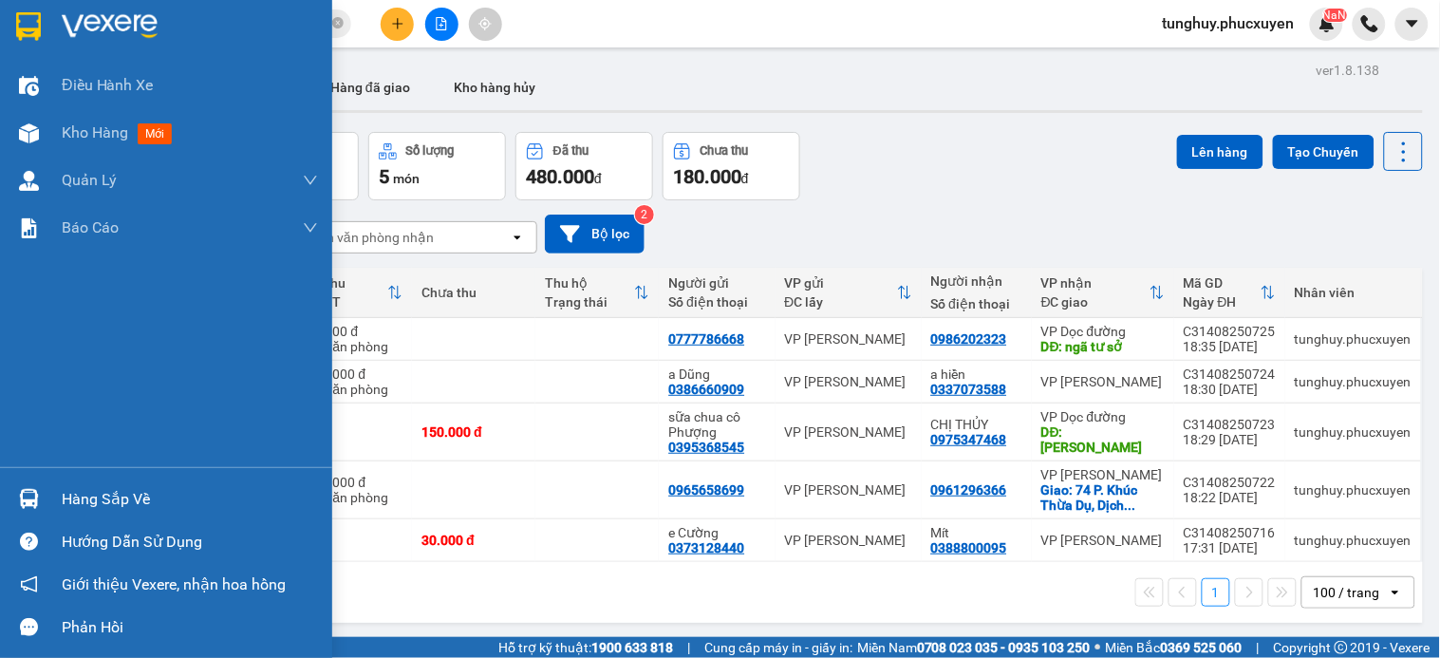
click at [12, 482] on div at bounding box center [28, 498] width 33 height 33
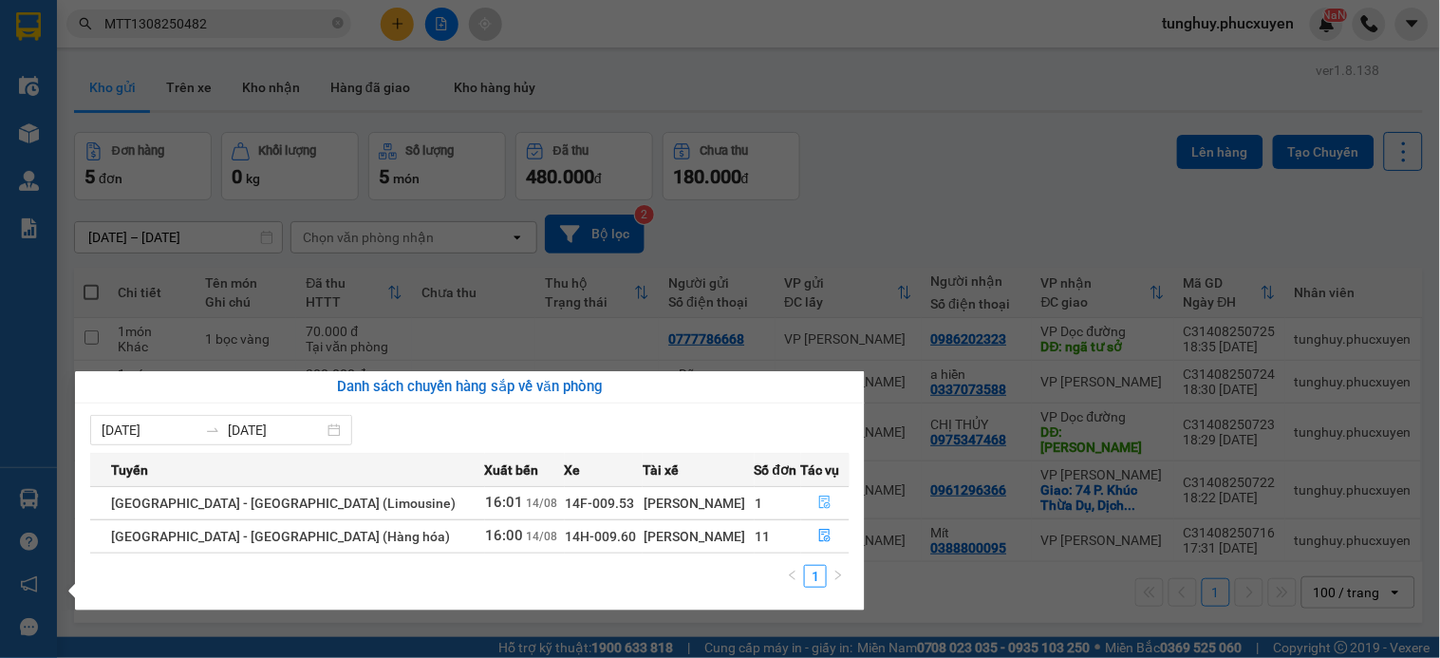
click at [820, 501] on icon "file-done" at bounding box center [824, 502] width 13 height 13
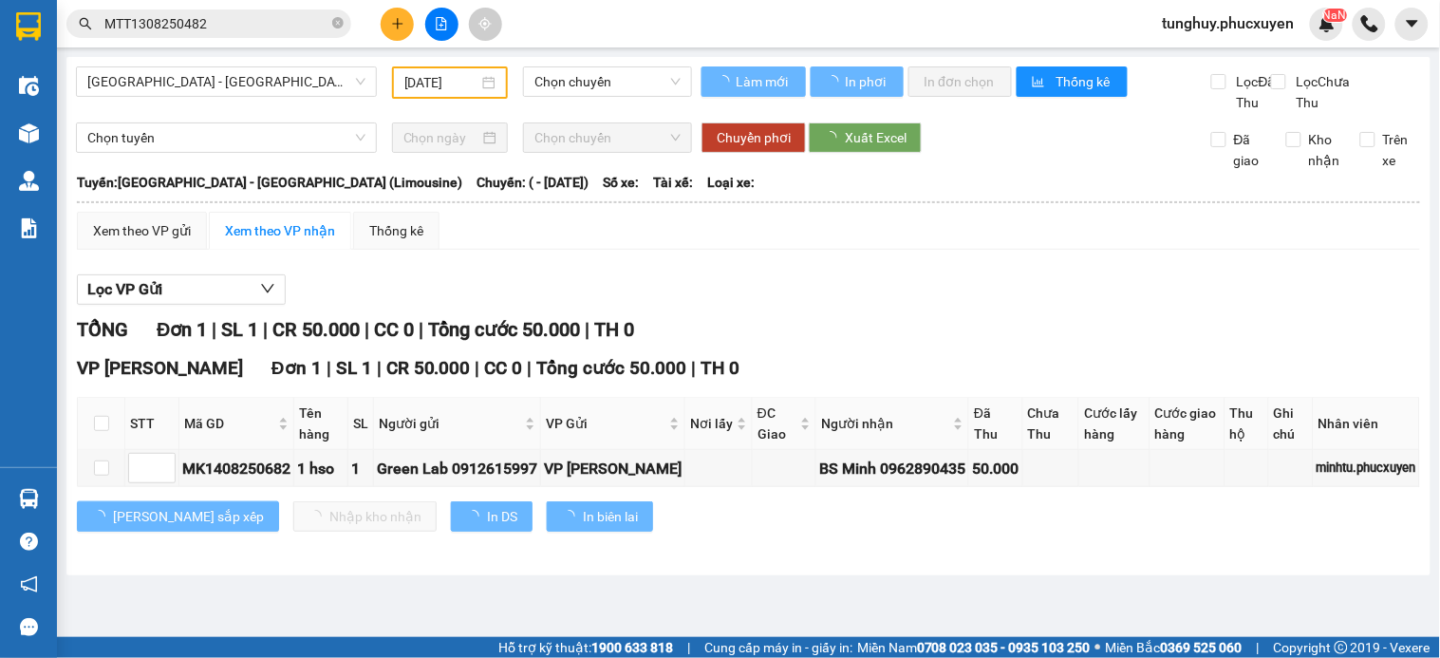
type input "[DATE]"
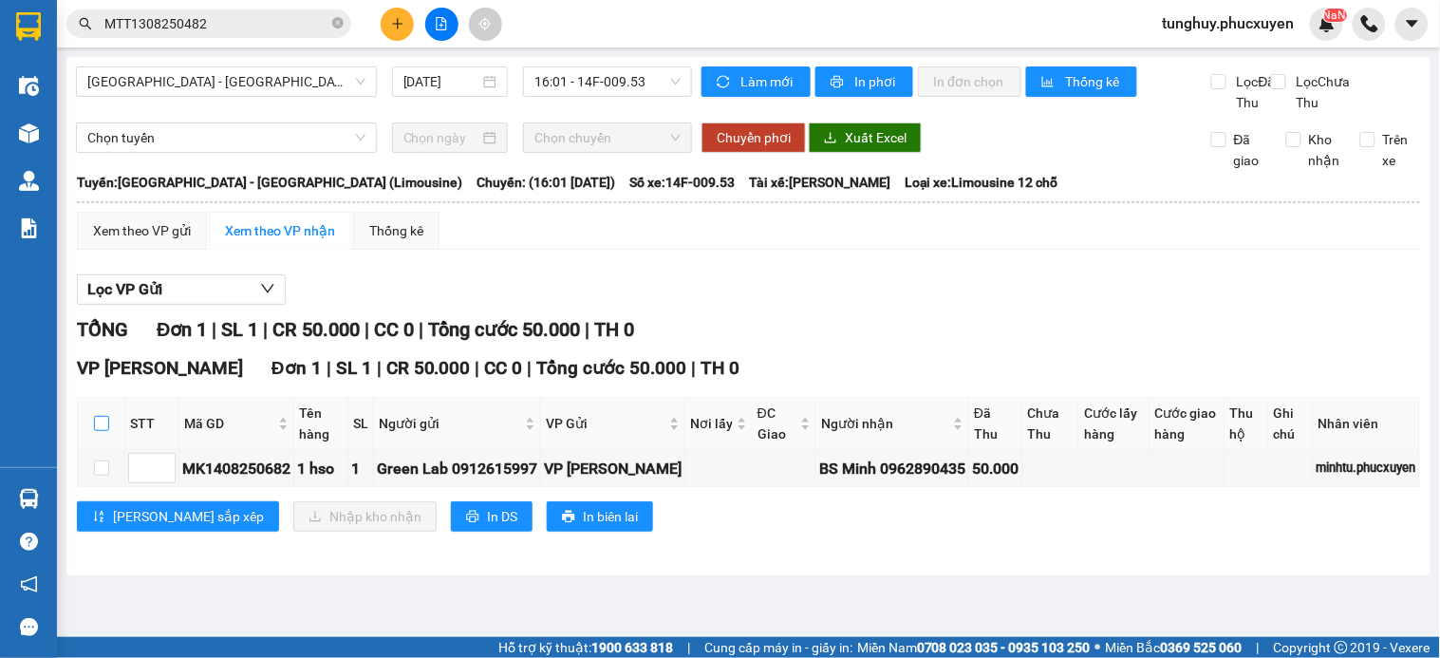
click at [102, 431] on input "checkbox" at bounding box center [101, 423] width 15 height 15
checkbox input "true"
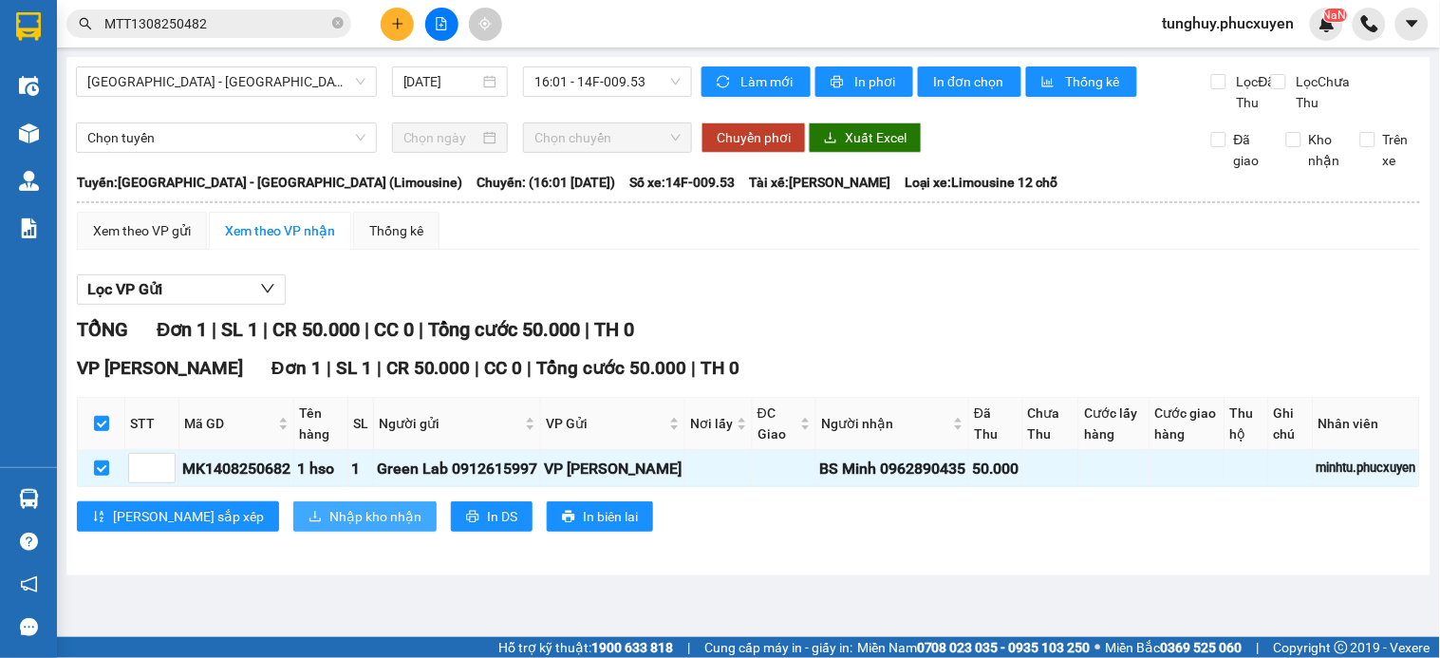
click at [329, 527] on span "Nhập kho nhận" at bounding box center [375, 516] width 92 height 21
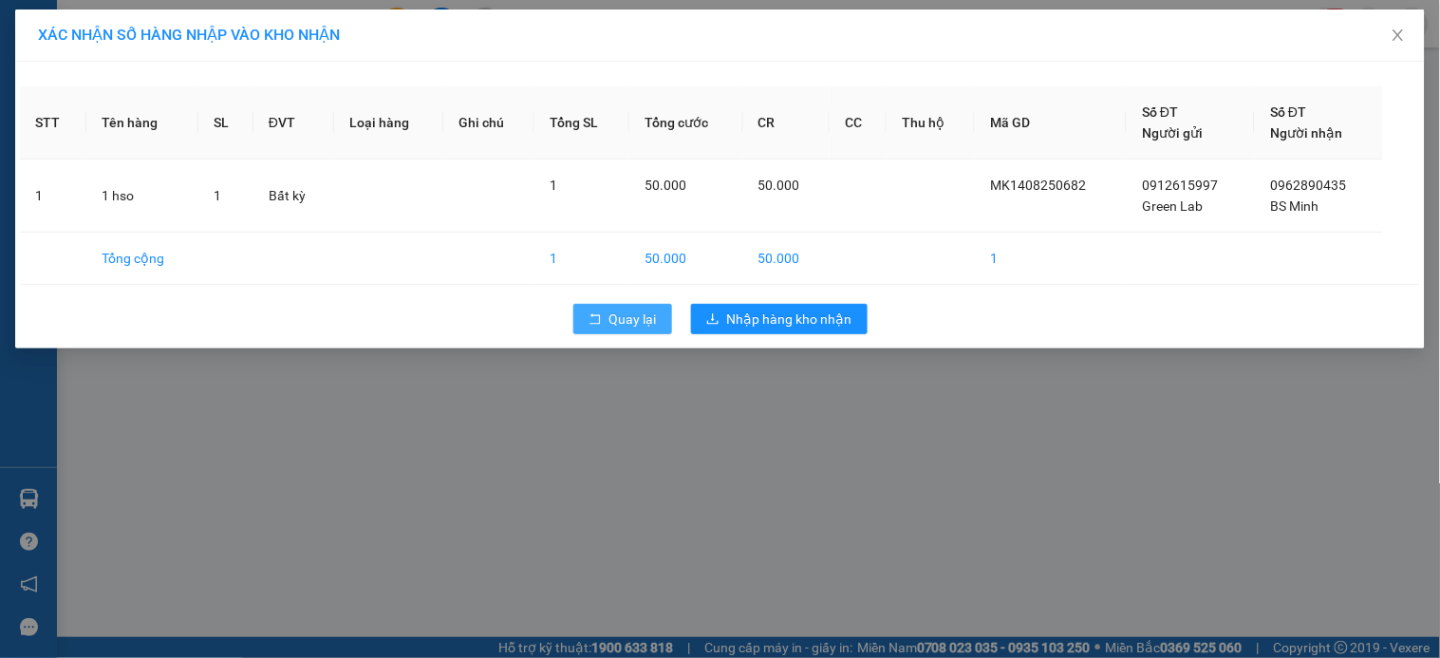
click at [628, 309] on span "Quay lại" at bounding box center [632, 319] width 47 height 21
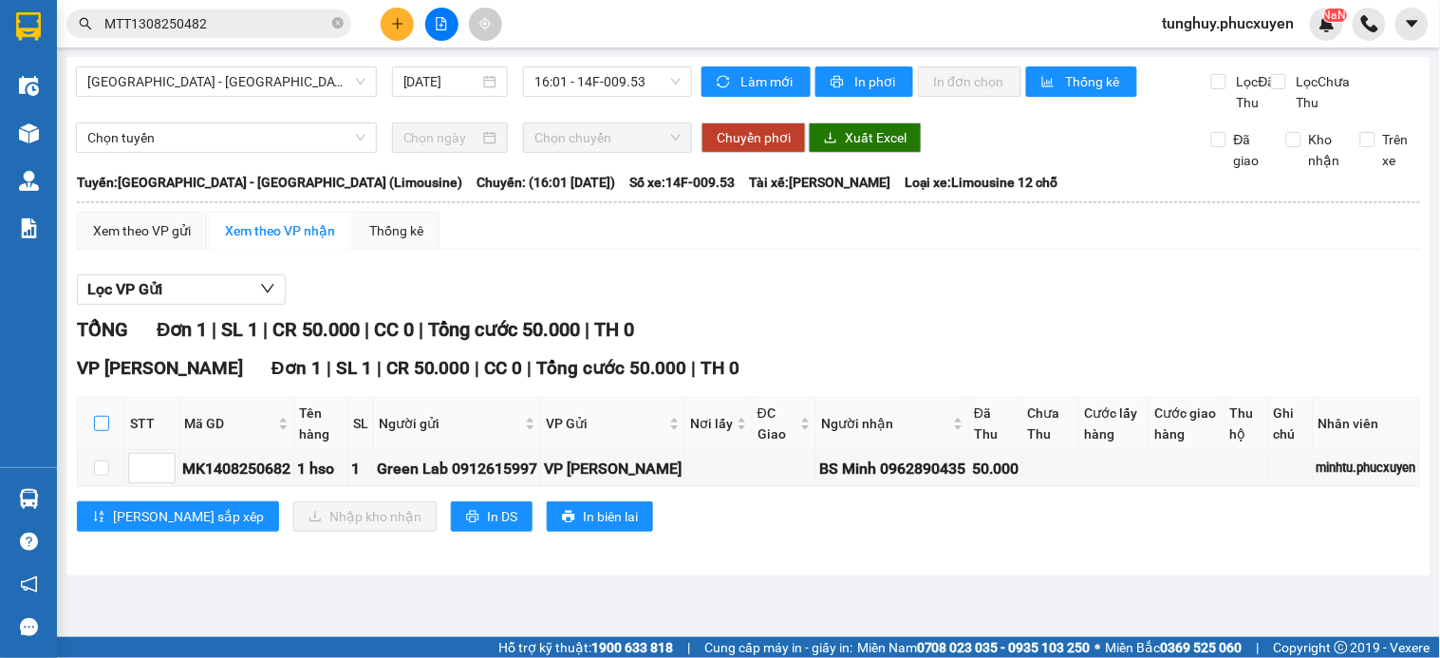
click at [104, 431] on input "checkbox" at bounding box center [101, 423] width 15 height 15
checkbox input "true"
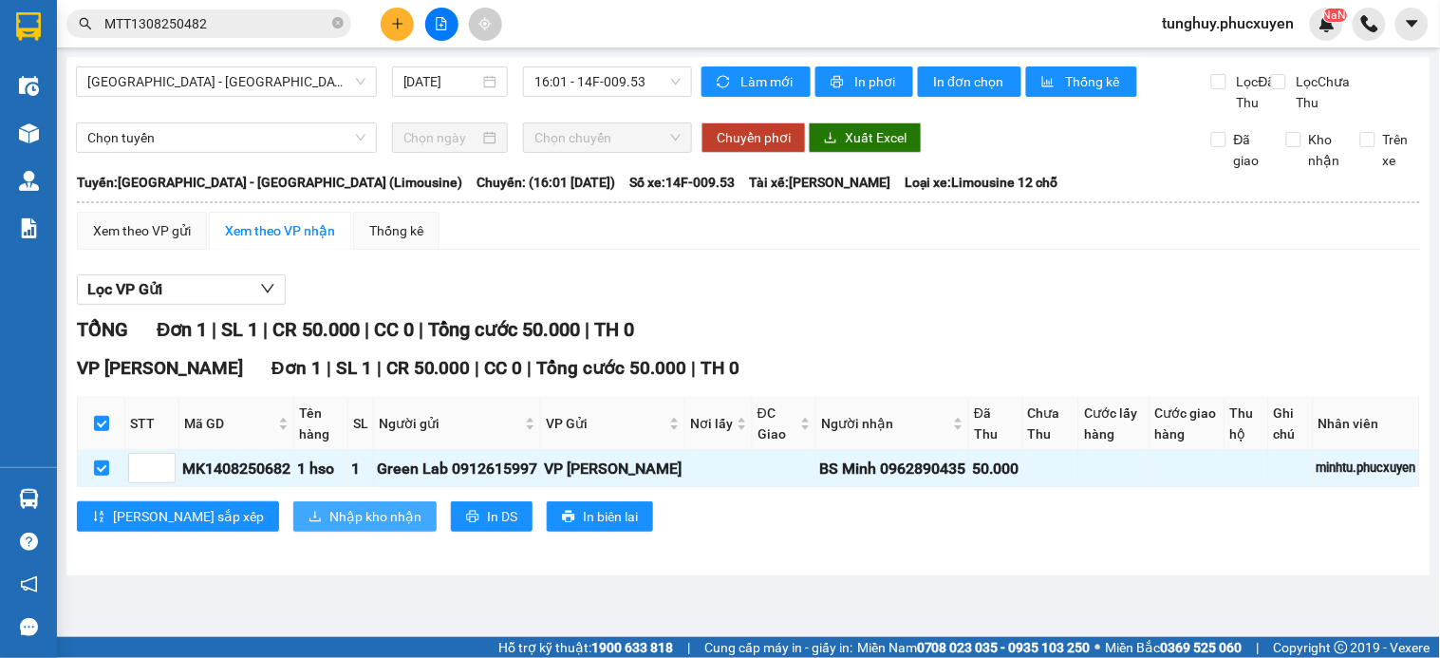
click at [329, 527] on span "Nhập kho nhận" at bounding box center [375, 516] width 92 height 21
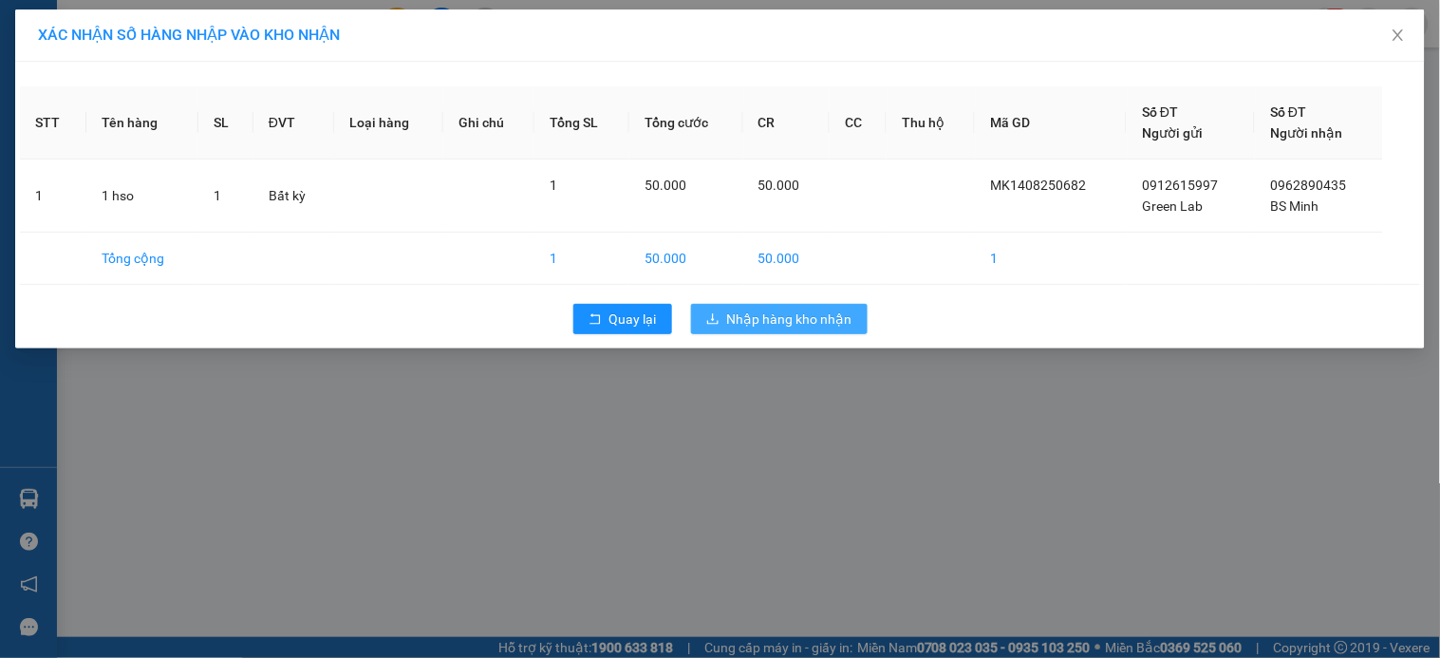
click at [812, 313] on span "Nhập hàng kho nhận" at bounding box center [789, 319] width 125 height 21
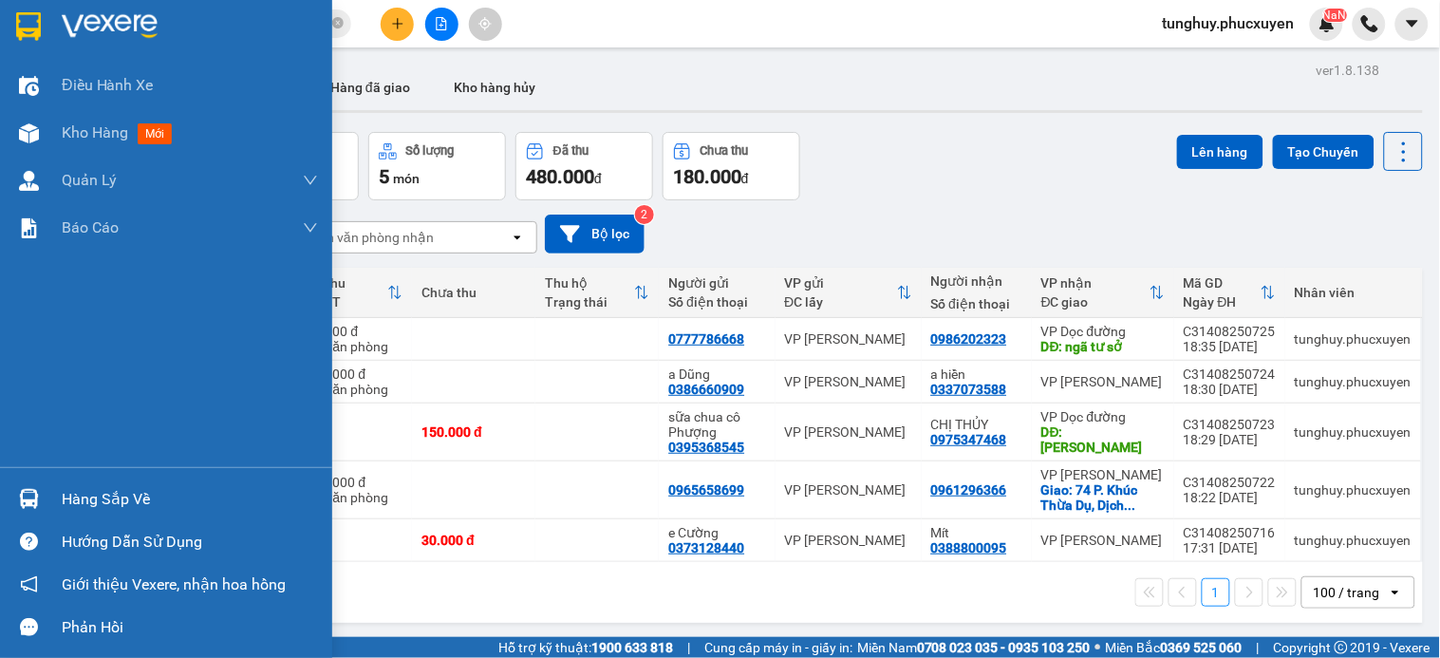
click at [34, 494] on img at bounding box center [29, 499] width 20 height 20
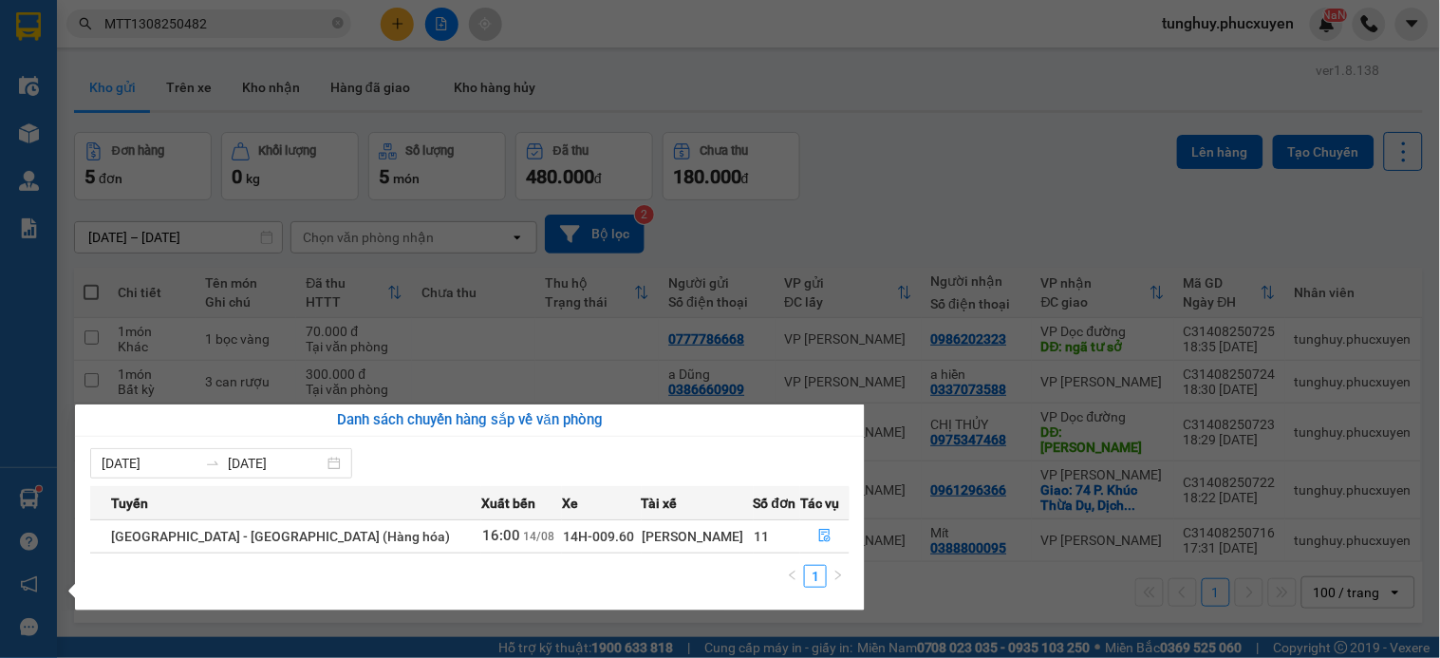
drag, startPoint x: 973, startPoint y: 294, endPoint x: 964, endPoint y: 278, distance: 18.3
click at [972, 294] on section "Kết quả tìm kiếm ( 1 ) Bộ lọc Mã ĐH Trạng thái Món hàng Thu hộ Tổng cước Chưa c…" at bounding box center [720, 329] width 1440 height 658
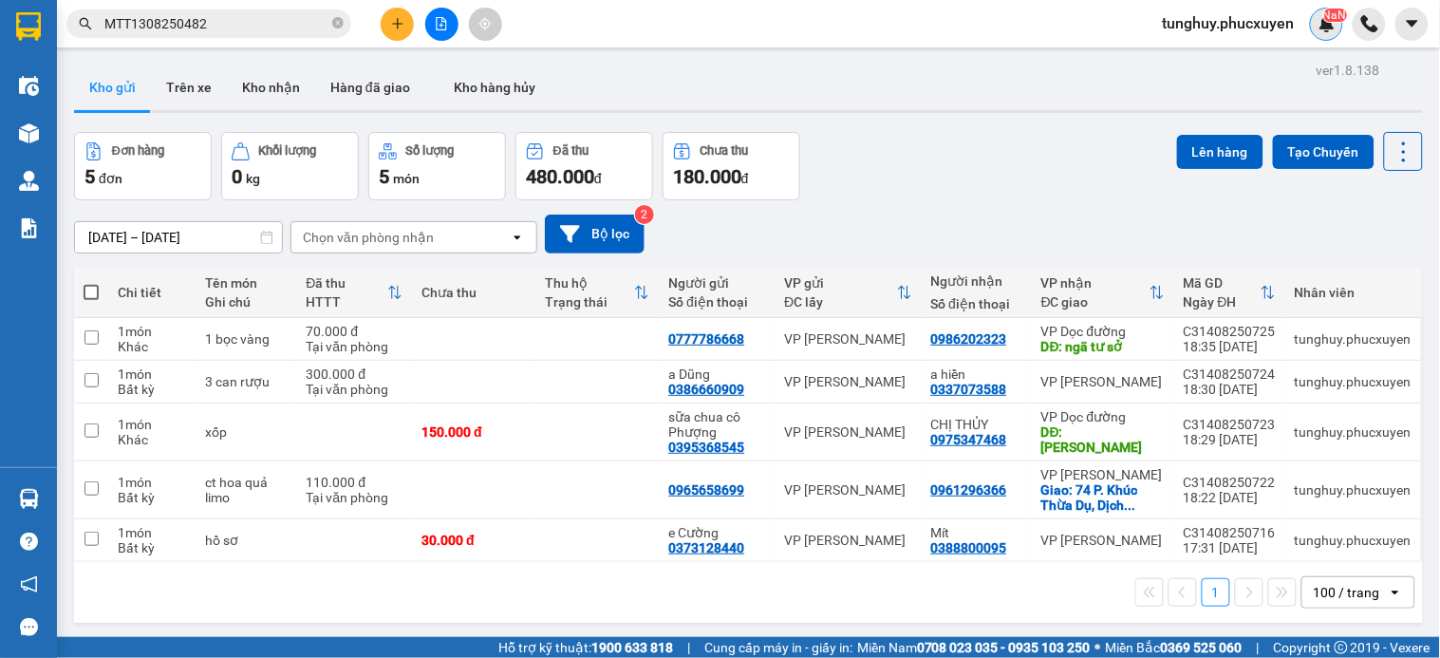
click at [1329, 12] on sup "NaN" at bounding box center [1335, 15] width 24 height 13
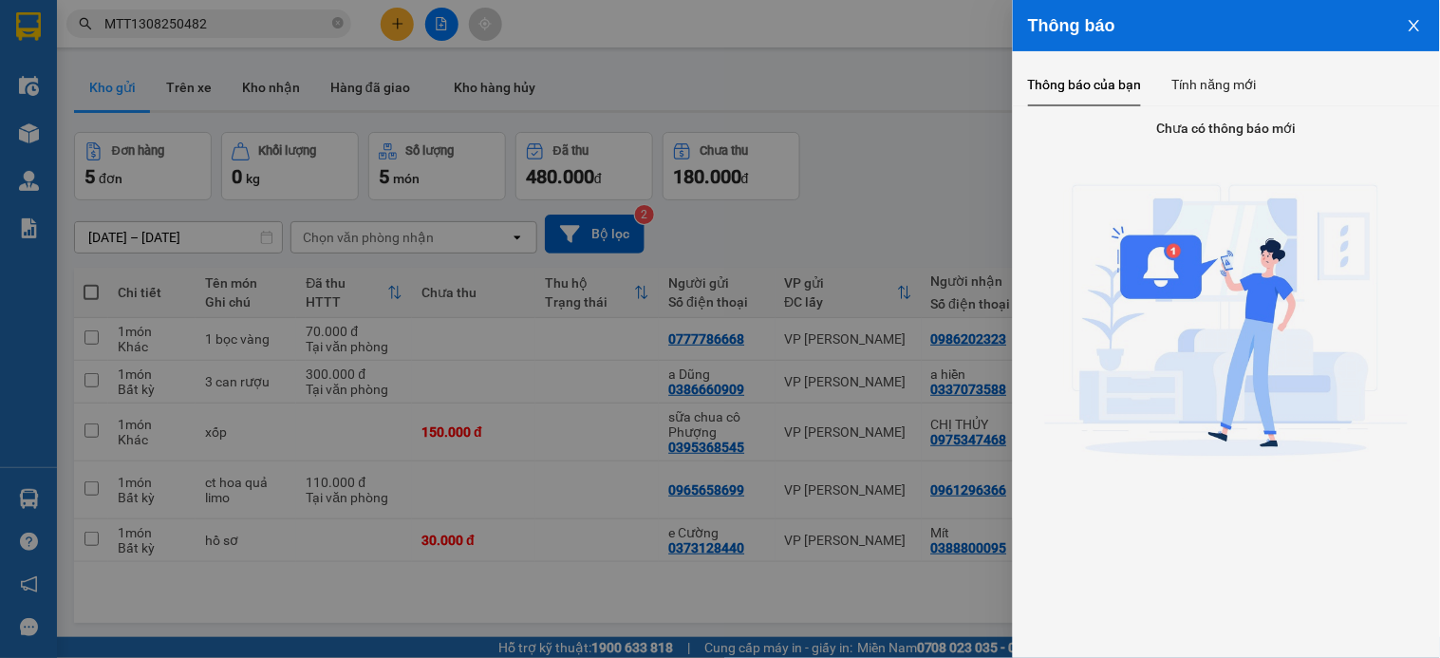
click at [889, 159] on div at bounding box center [720, 329] width 1440 height 658
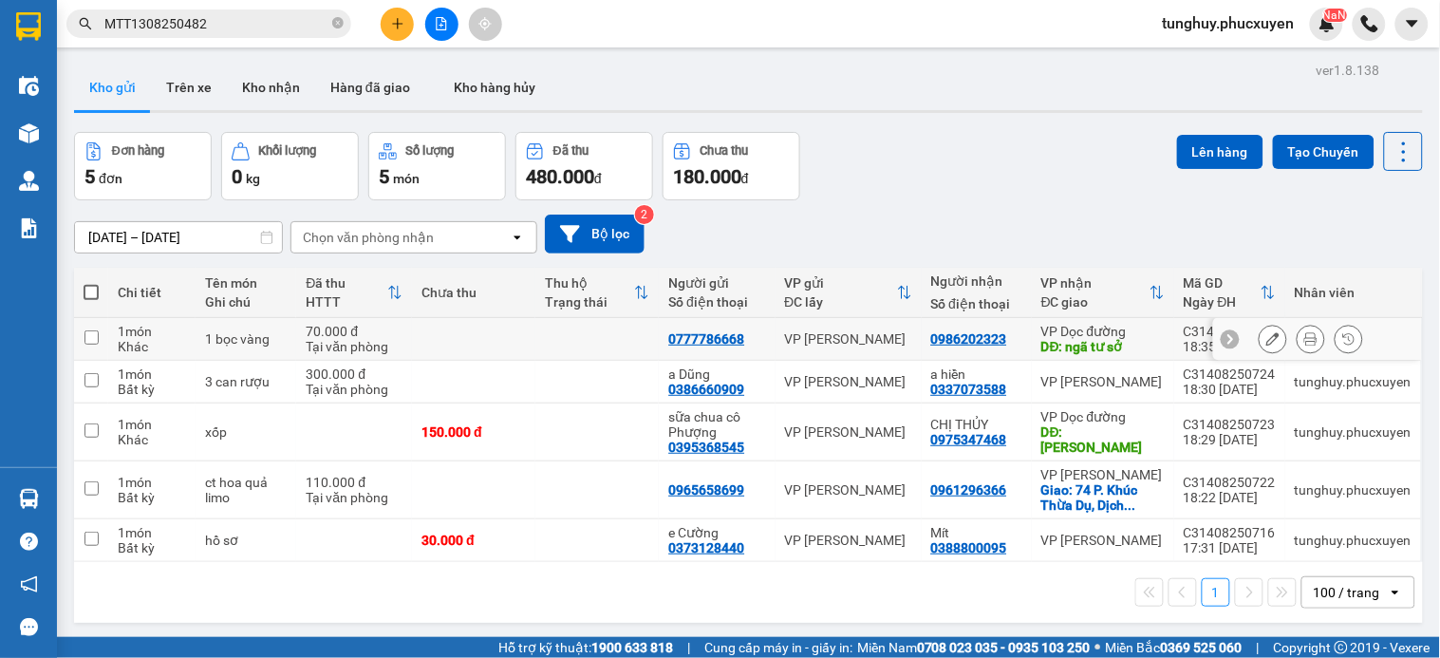
click at [874, 340] on div "VP [PERSON_NAME]" at bounding box center [848, 338] width 127 height 15
checkbox input "true"
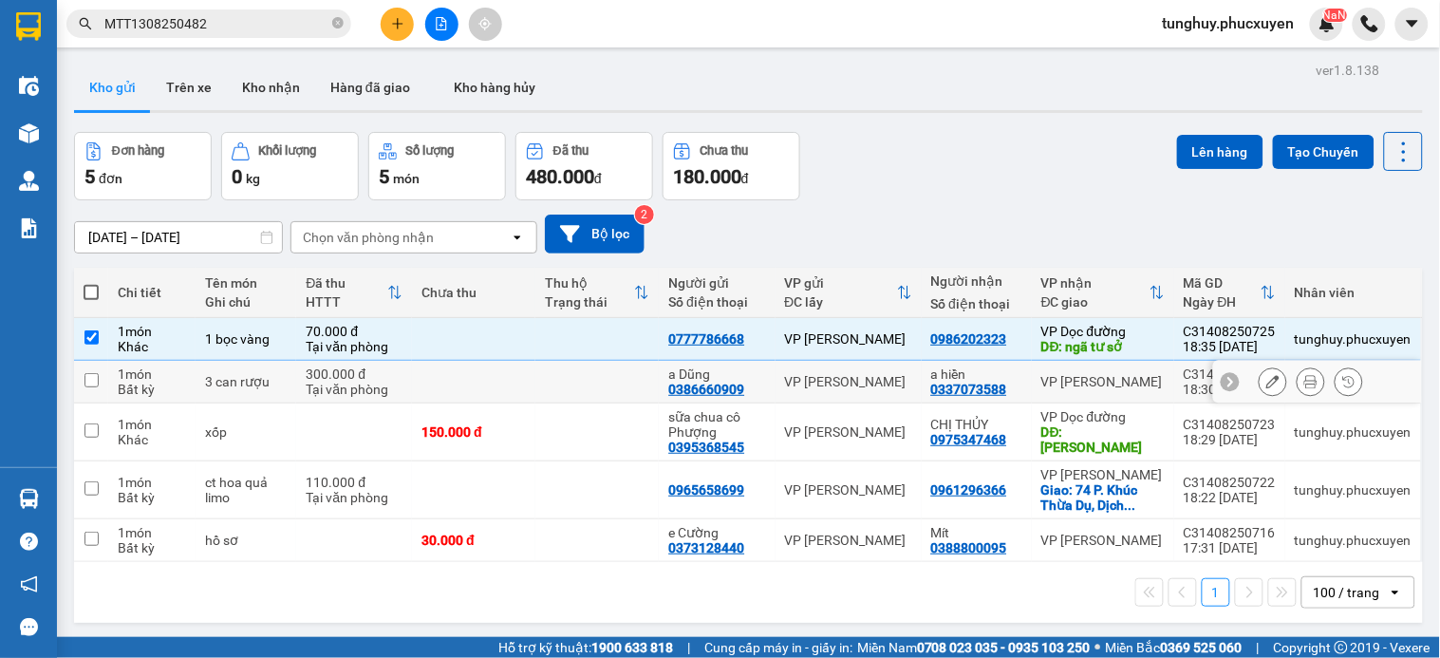
click at [856, 378] on div "VP [PERSON_NAME]" at bounding box center [848, 381] width 127 height 15
checkbox input "true"
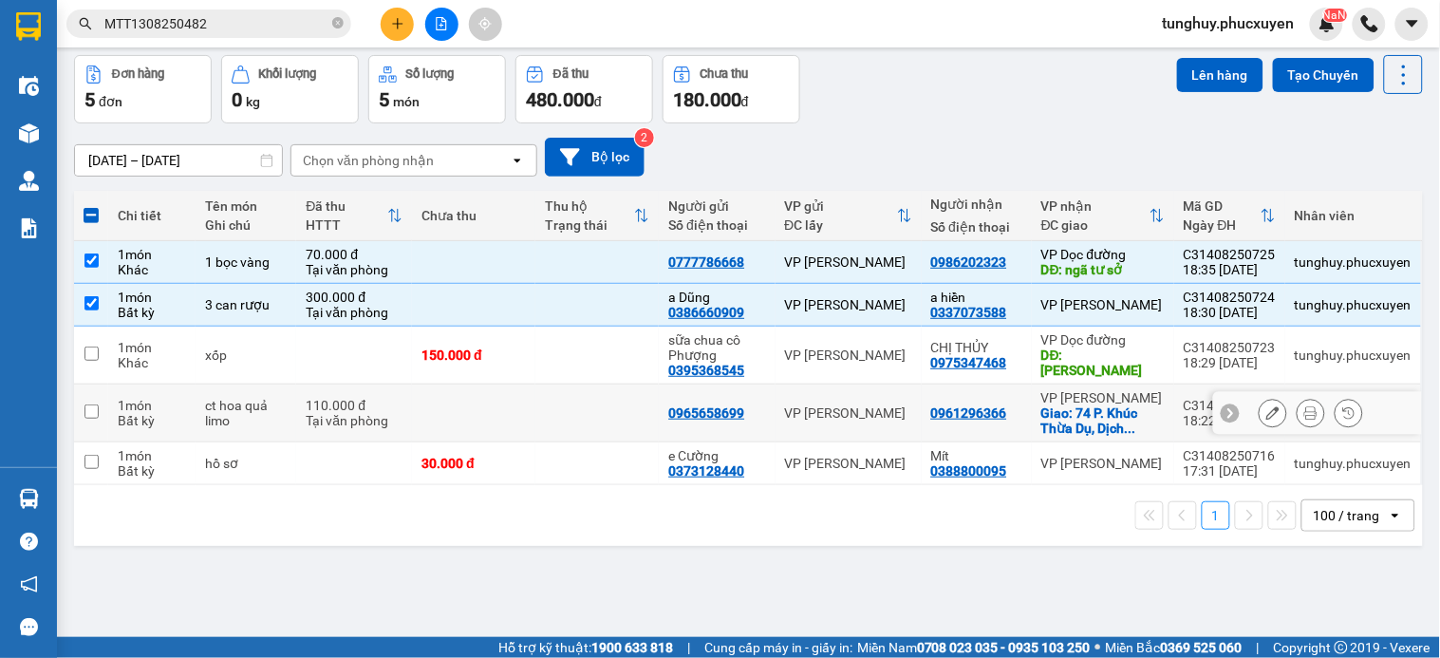
scroll to position [87, 0]
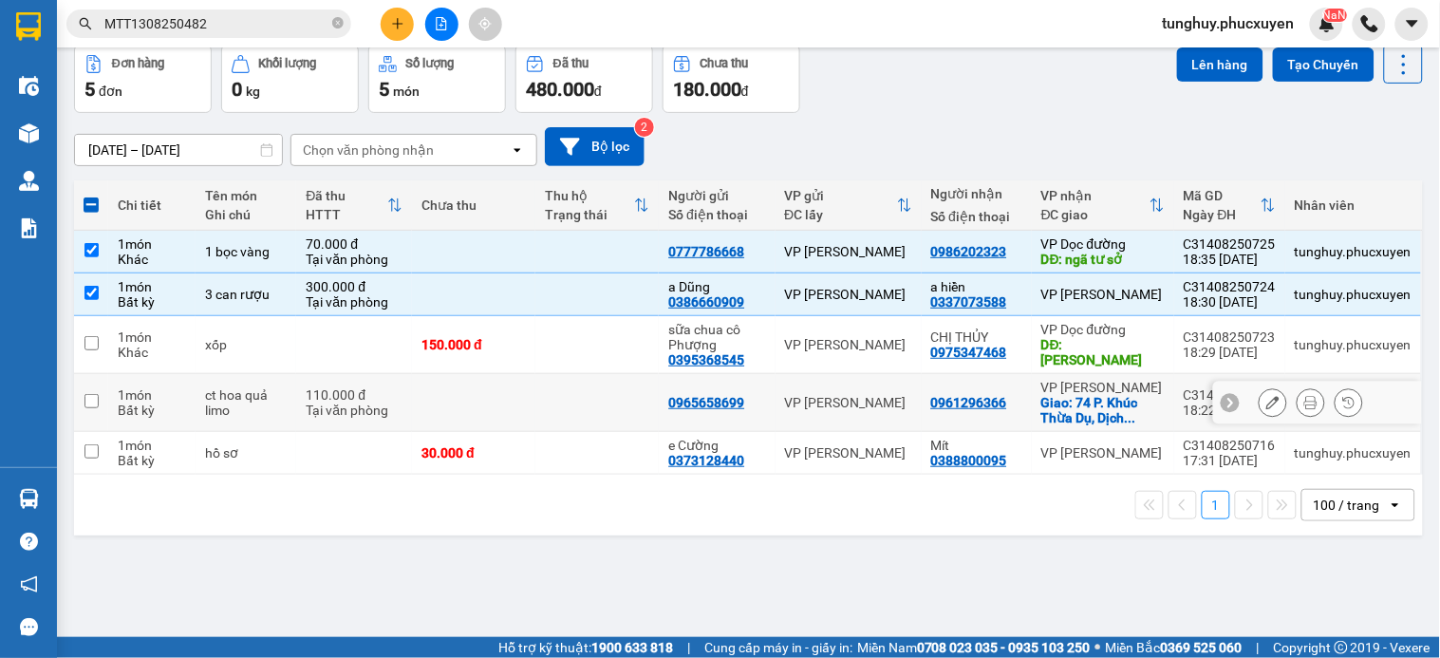
click at [880, 410] on div "VP [PERSON_NAME]" at bounding box center [848, 402] width 127 height 15
checkbox input "true"
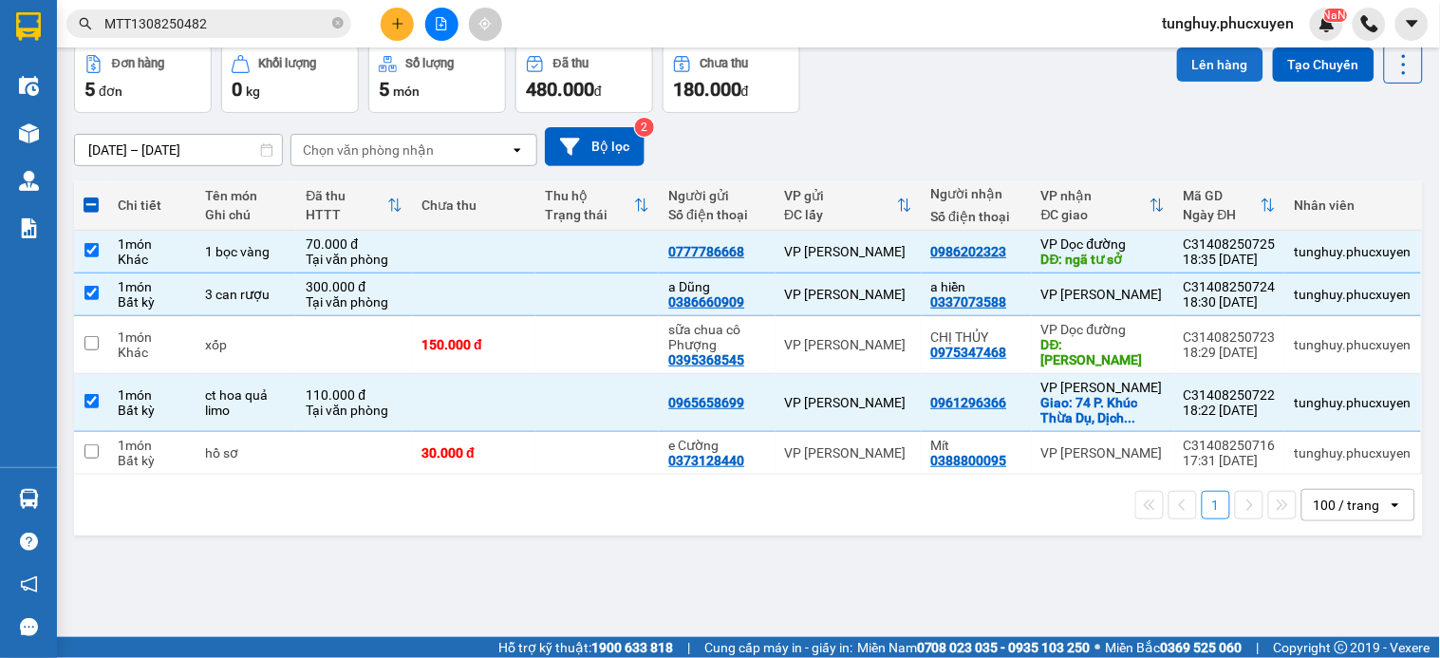
click at [1177, 54] on button "Lên hàng" at bounding box center [1220, 64] width 86 height 34
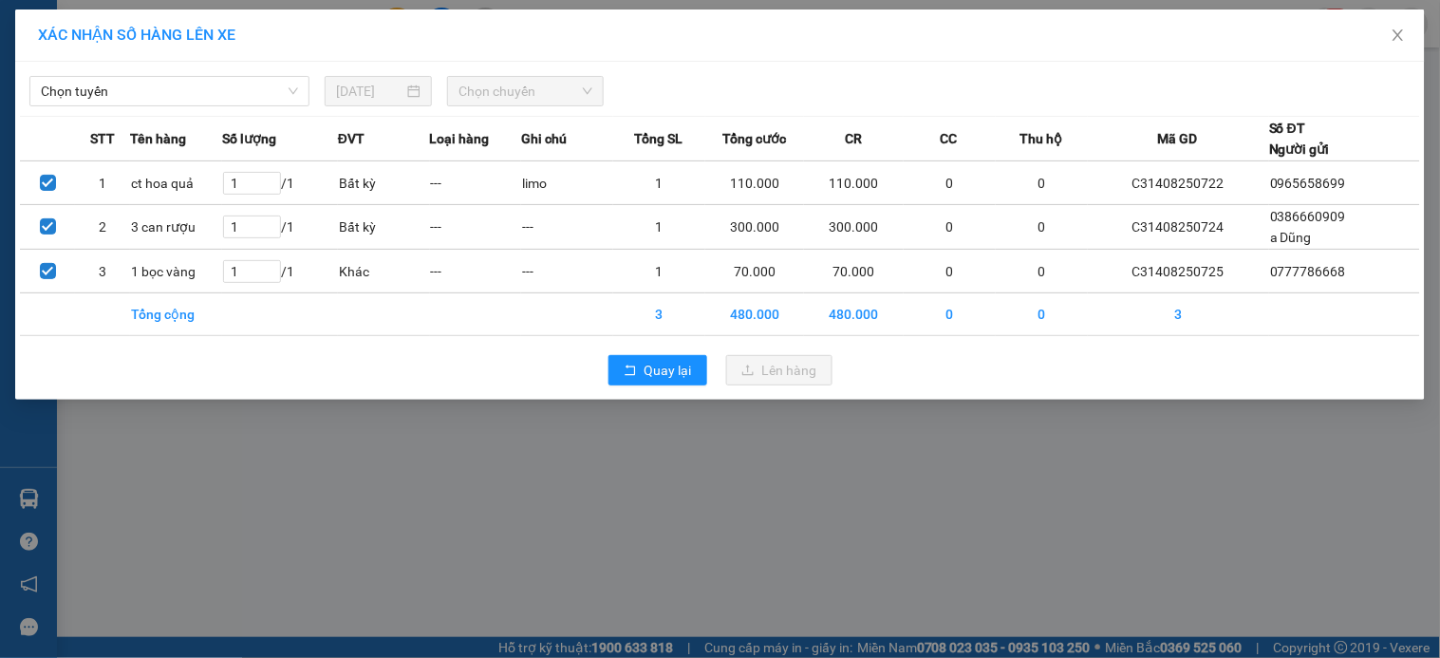
click at [203, 106] on div "Chọn tuyến" at bounding box center [169, 91] width 295 height 30
click at [235, 93] on span "Chọn tuyến" at bounding box center [169, 91] width 257 height 28
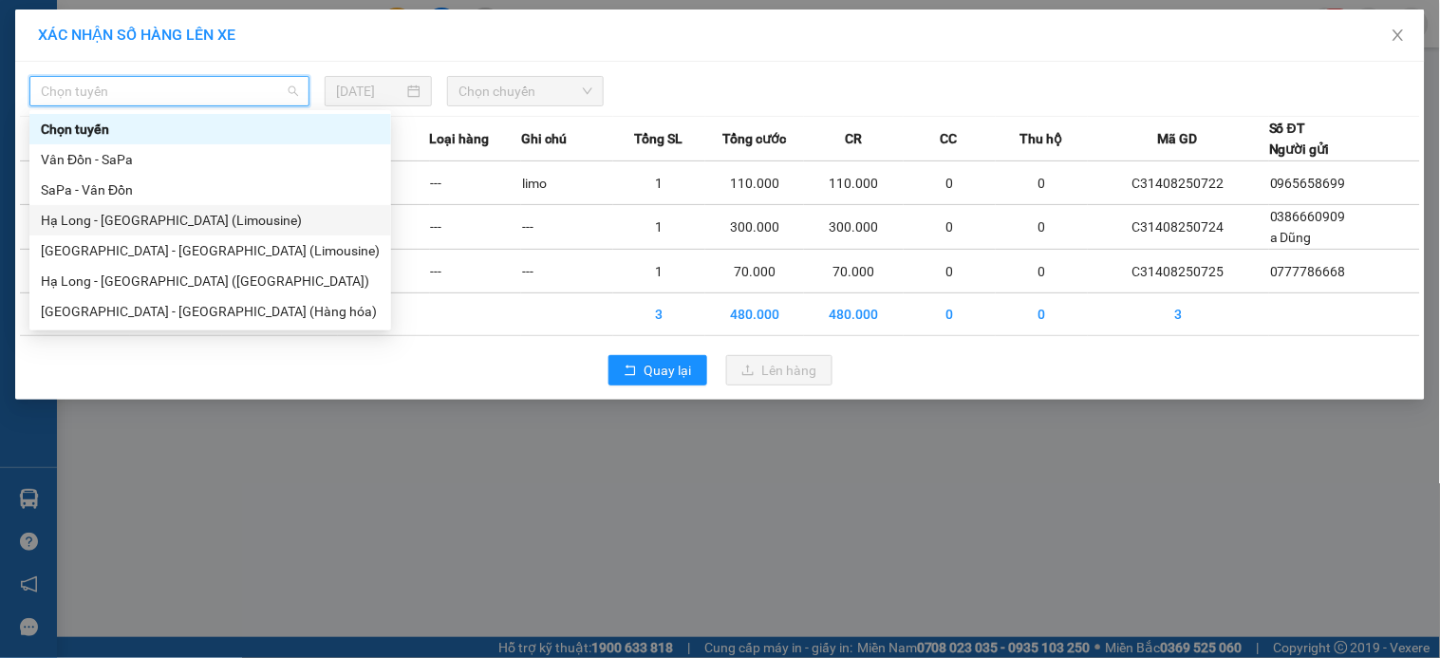
click at [237, 207] on div "Hạ Long - [GEOGRAPHIC_DATA] (Limousine)" at bounding box center [210, 220] width 362 height 30
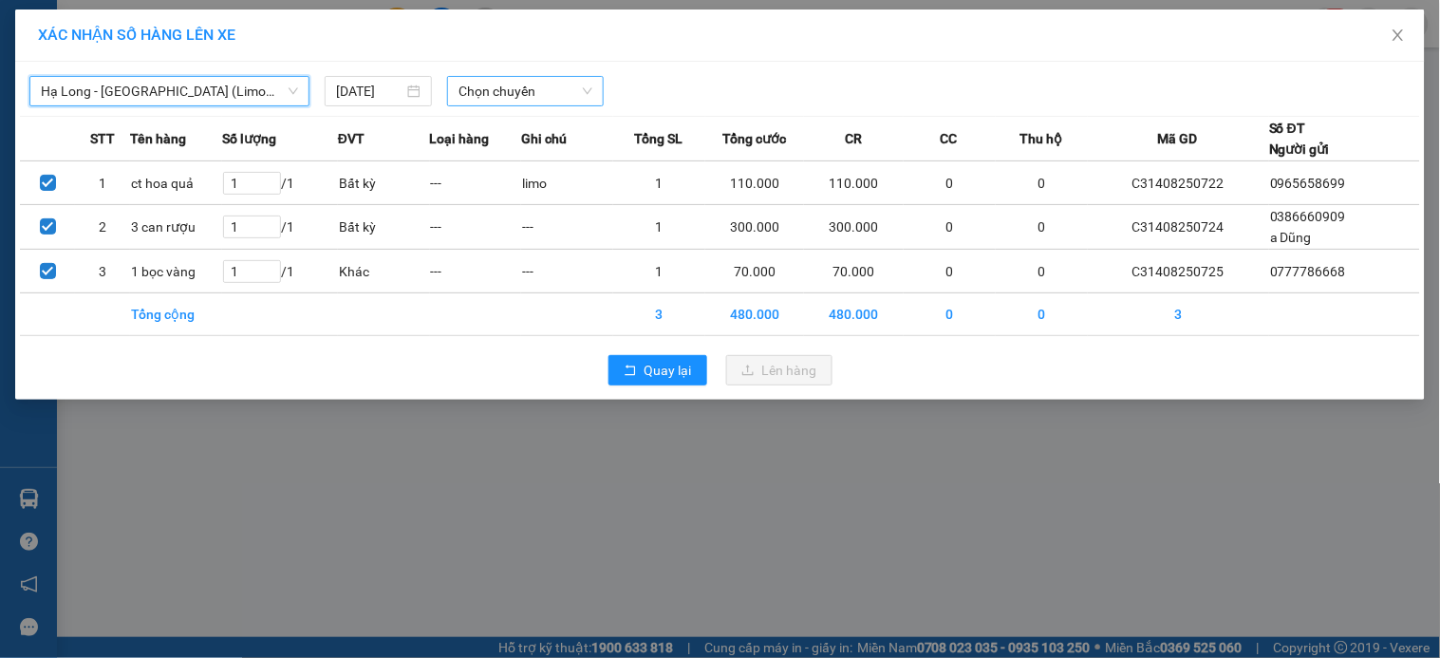
click at [488, 102] on span "Chọn chuyến" at bounding box center [526, 91] width 134 height 28
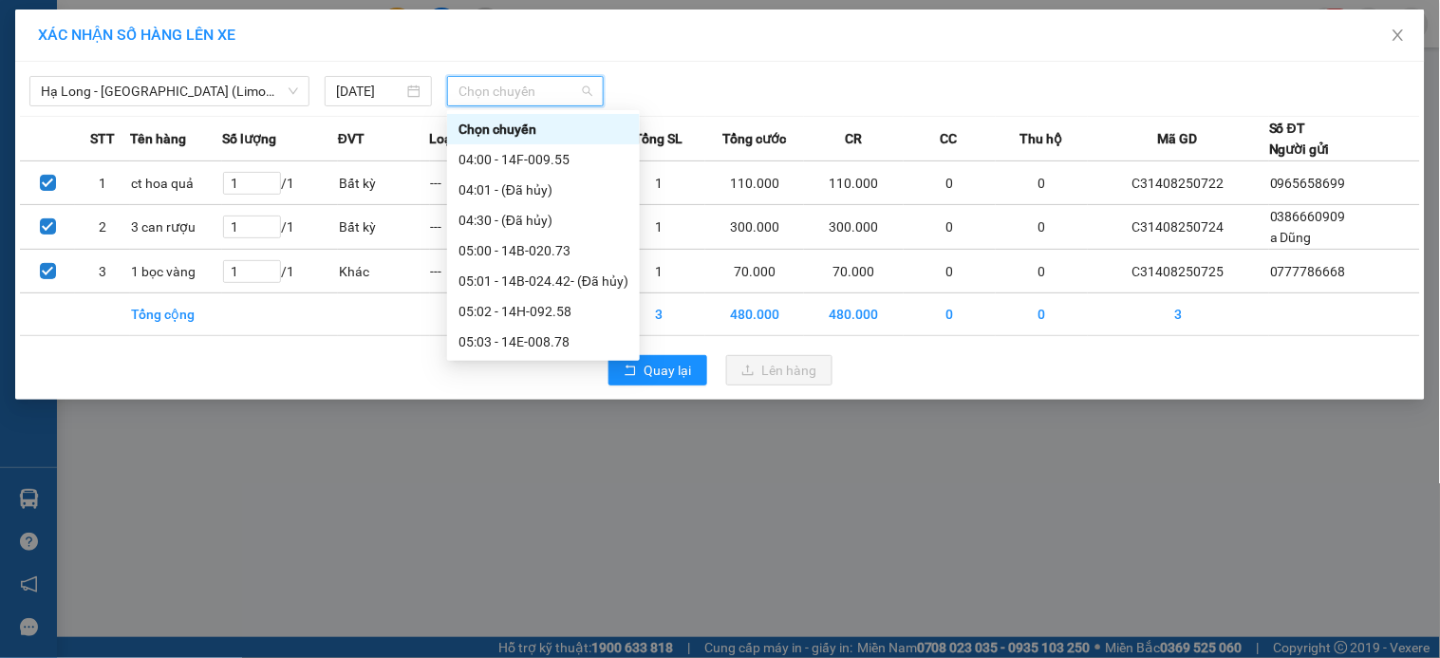
type input "0"
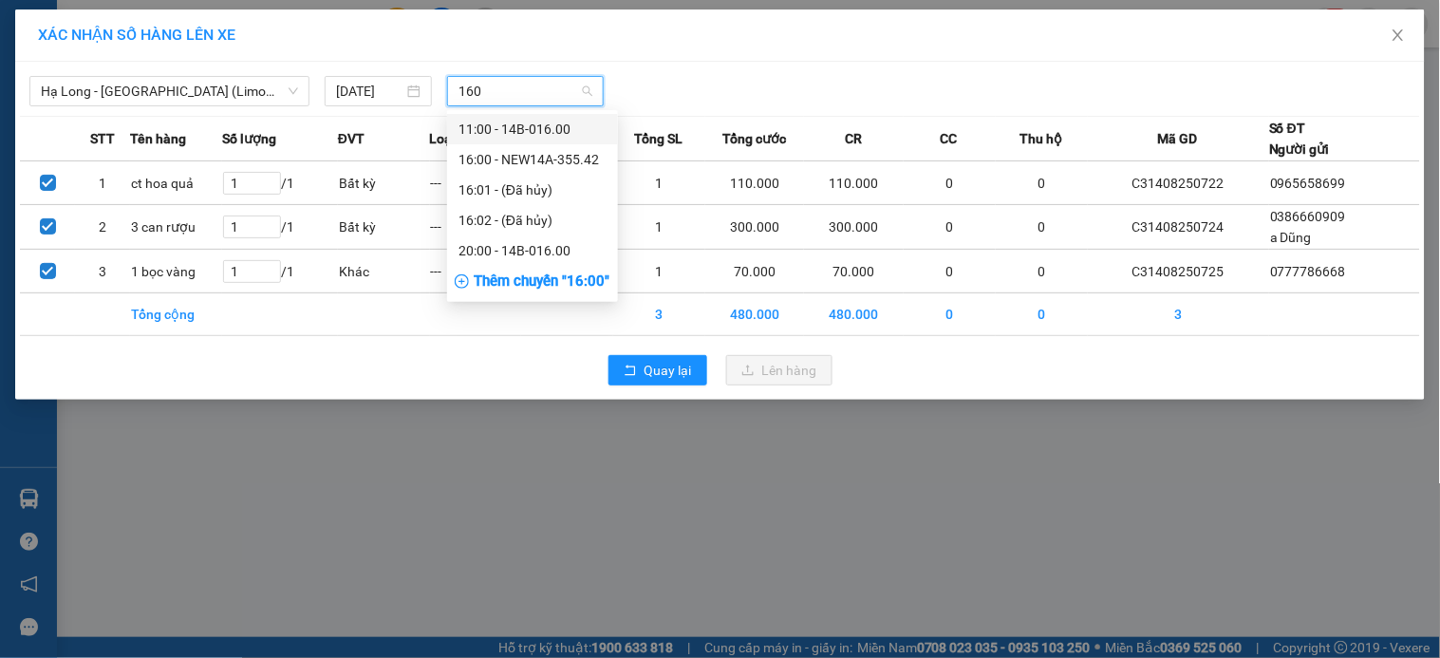
type input "1600"
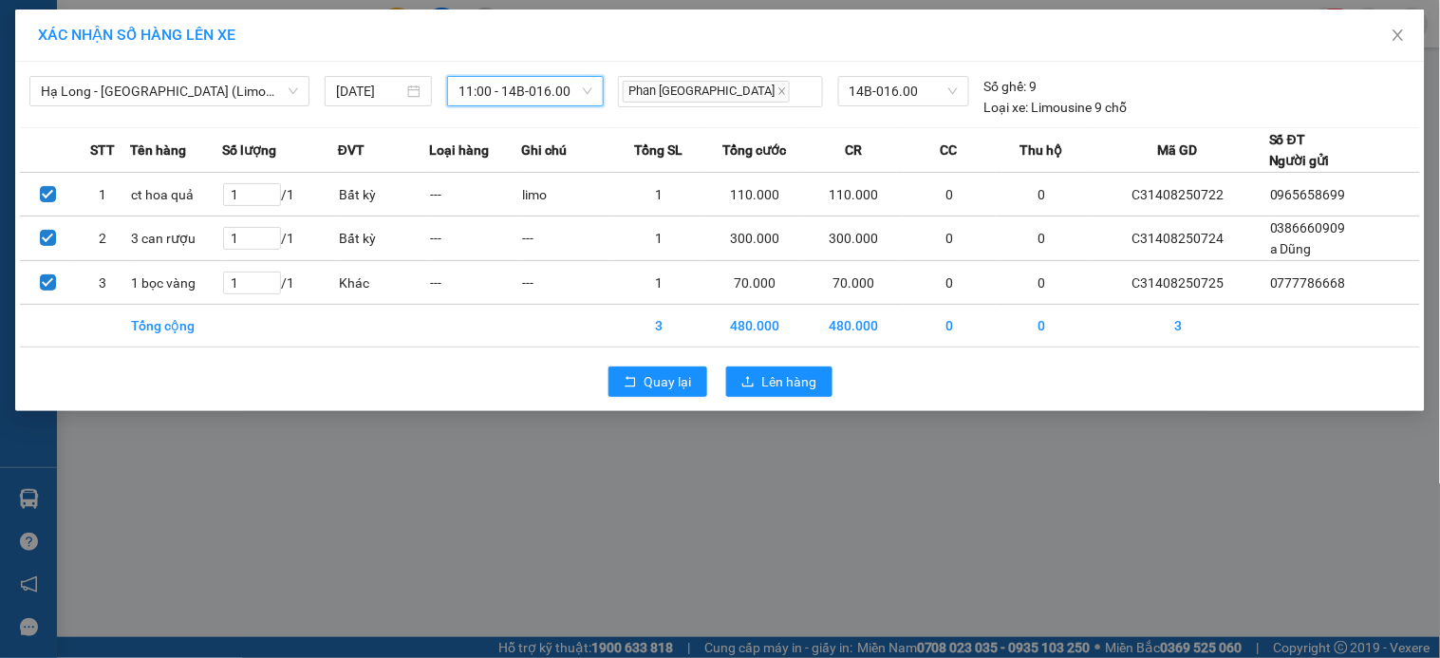
click at [481, 90] on span "11:00 - 14B-016.00" at bounding box center [526, 91] width 134 height 28
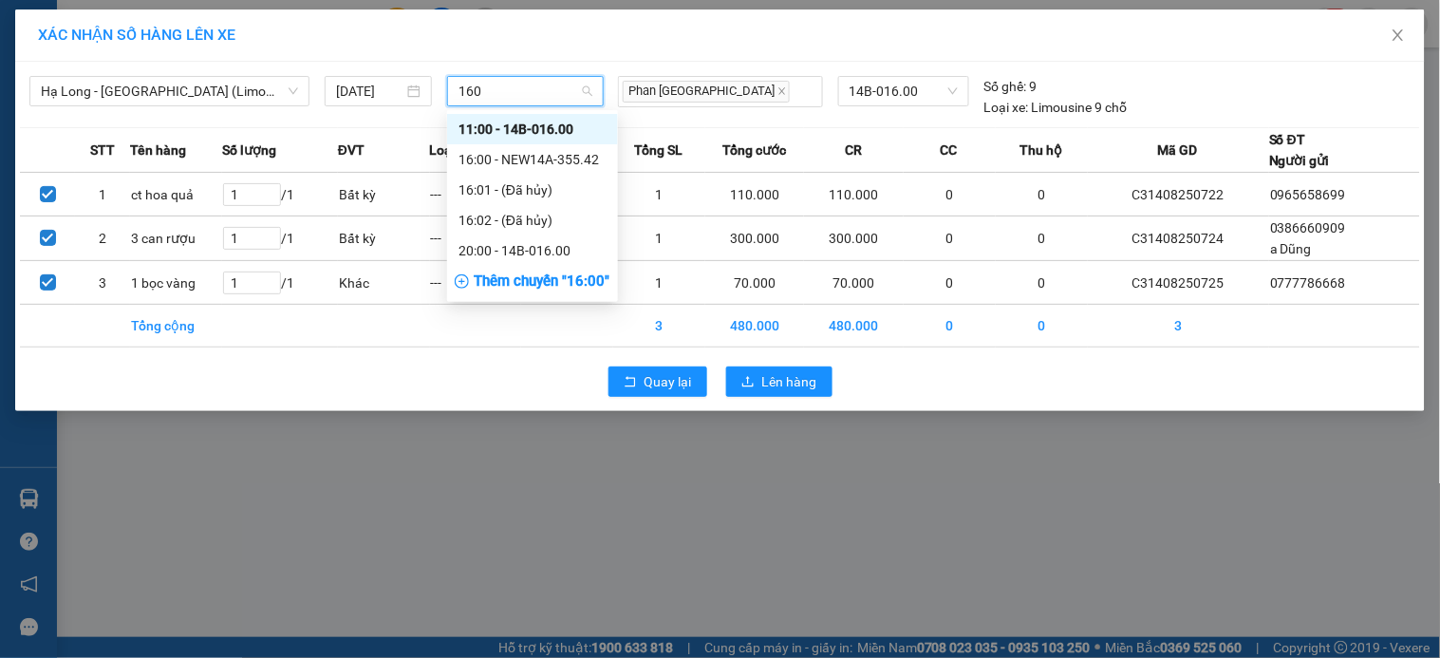
type input "1600"
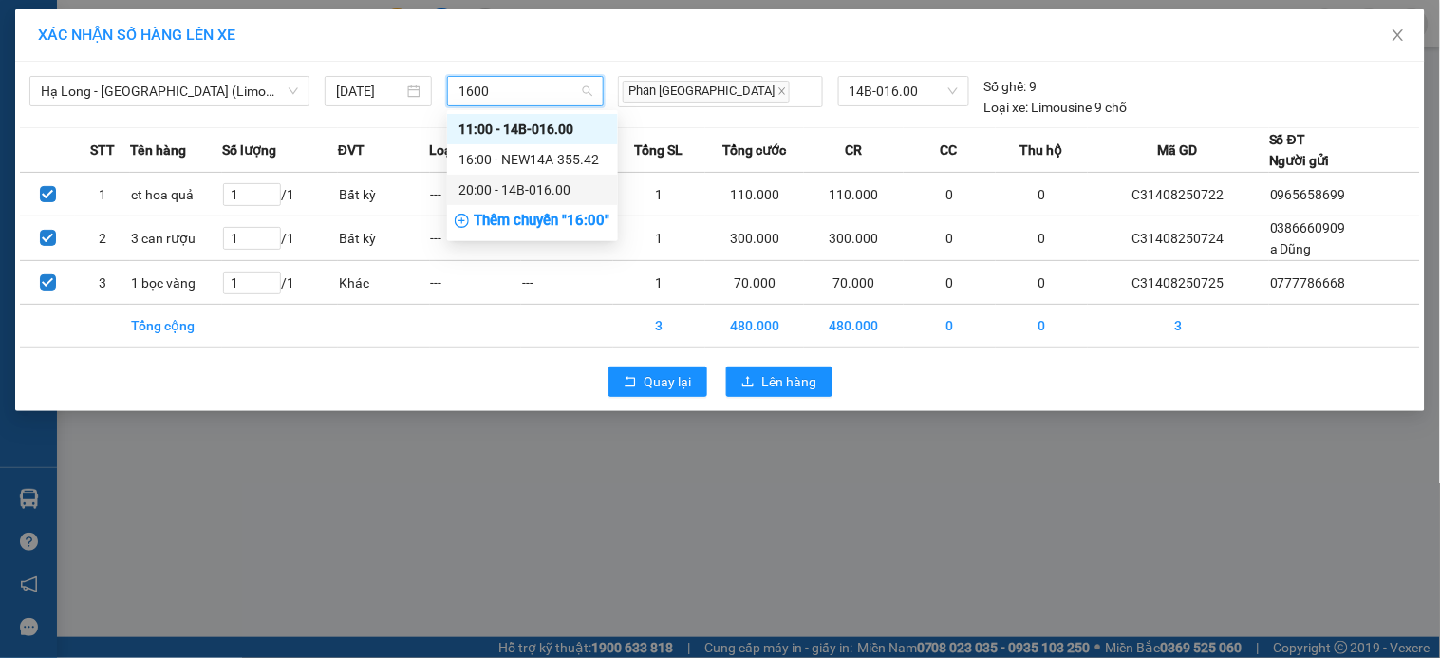
click at [525, 181] on div "20:00 - 14B-016.00" at bounding box center [533, 189] width 148 height 21
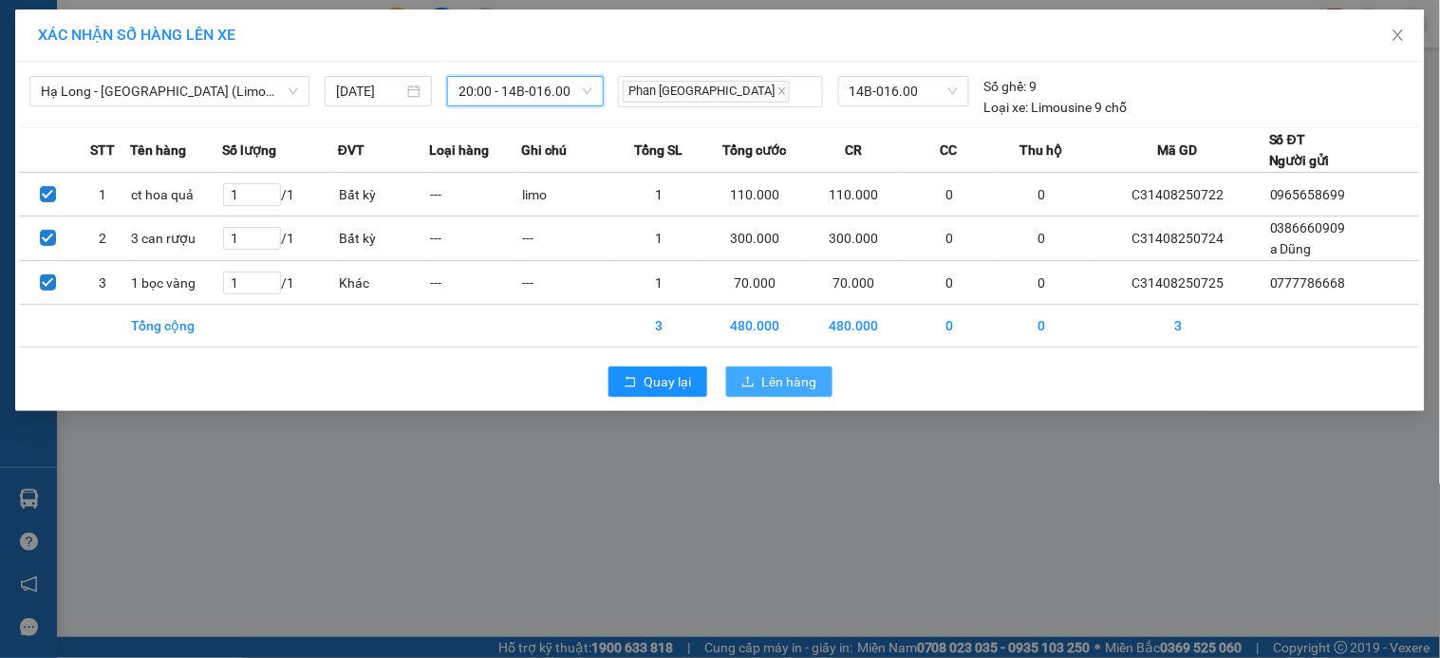
click at [809, 390] on span "Lên hàng" at bounding box center [789, 381] width 55 height 21
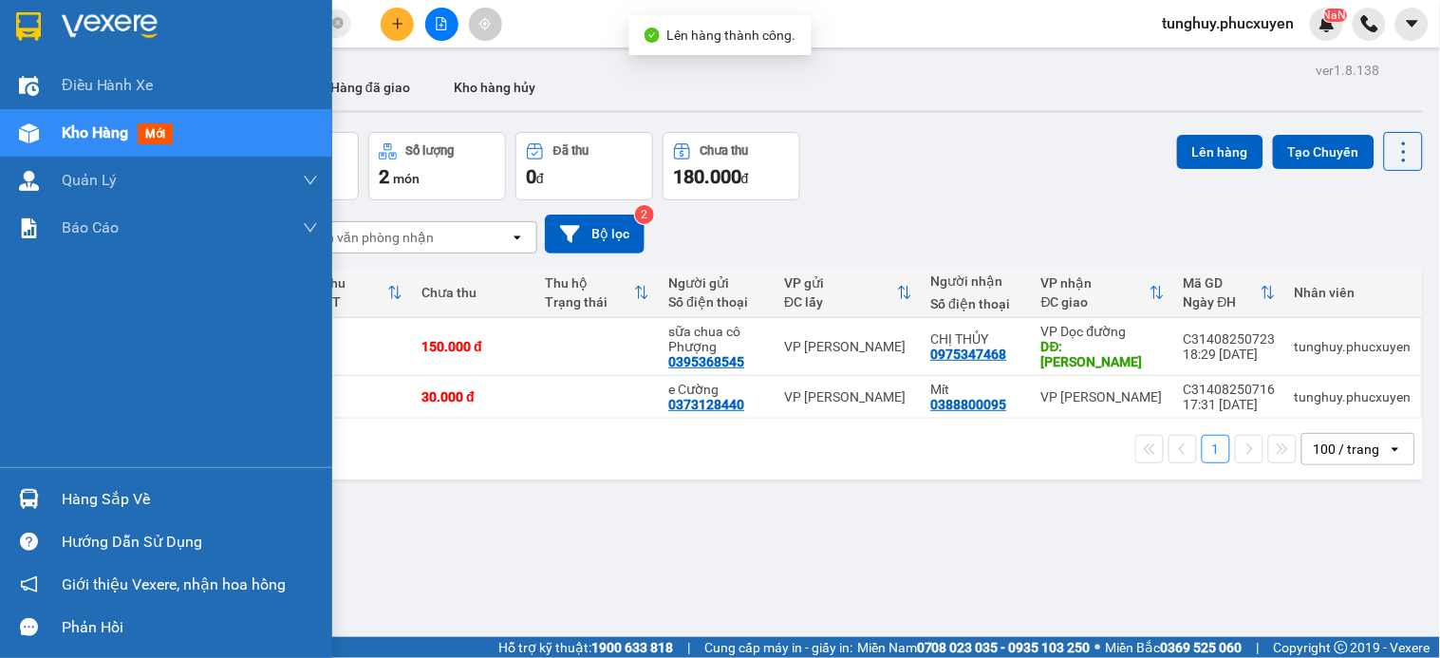
click at [36, 498] on img at bounding box center [29, 499] width 20 height 20
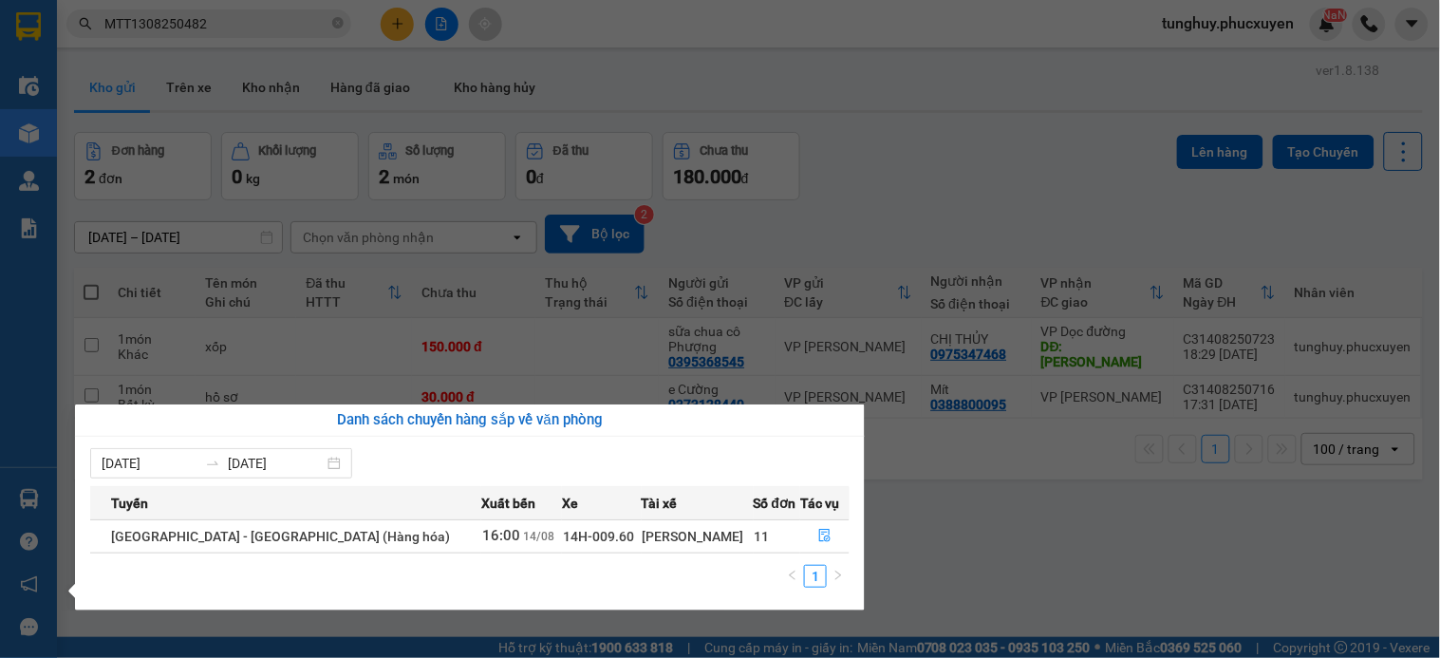
click at [881, 187] on section "Kết quả tìm kiếm ( 1 ) Bộ lọc Mã ĐH Trạng thái Món hàng Thu hộ Tổng cước Chưa c…" at bounding box center [720, 329] width 1440 height 658
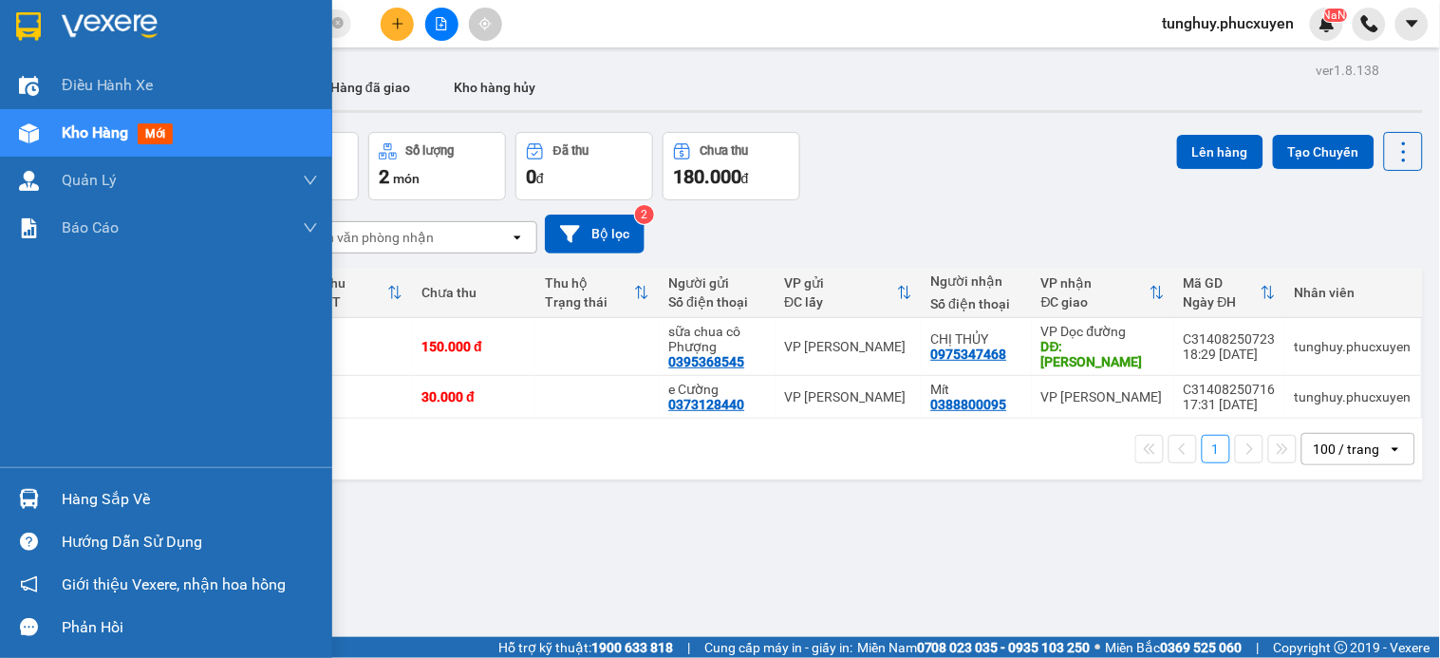
click at [16, 496] on div at bounding box center [28, 498] width 33 height 33
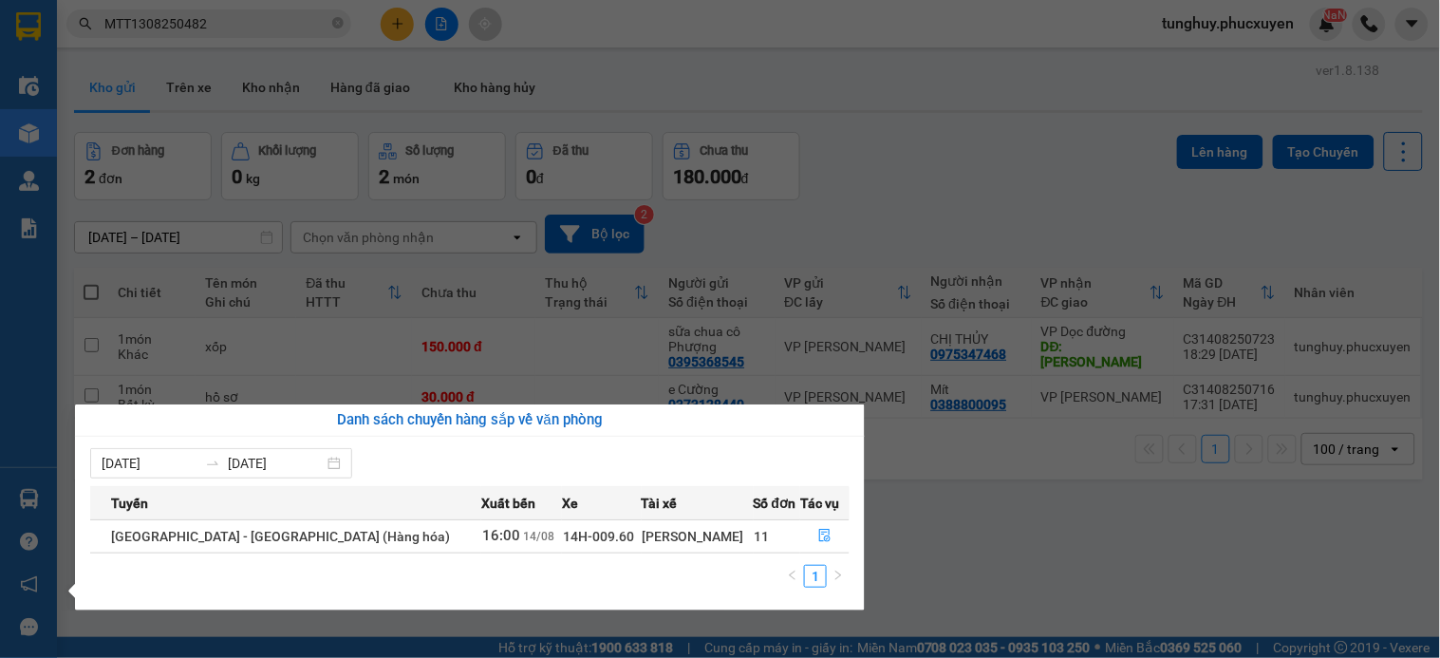
click at [1035, 460] on section "Kết quả tìm kiếm ( 1 ) Bộ lọc Mã ĐH Trạng thái Món hàng Thu hộ Tổng cước Chưa c…" at bounding box center [720, 329] width 1440 height 658
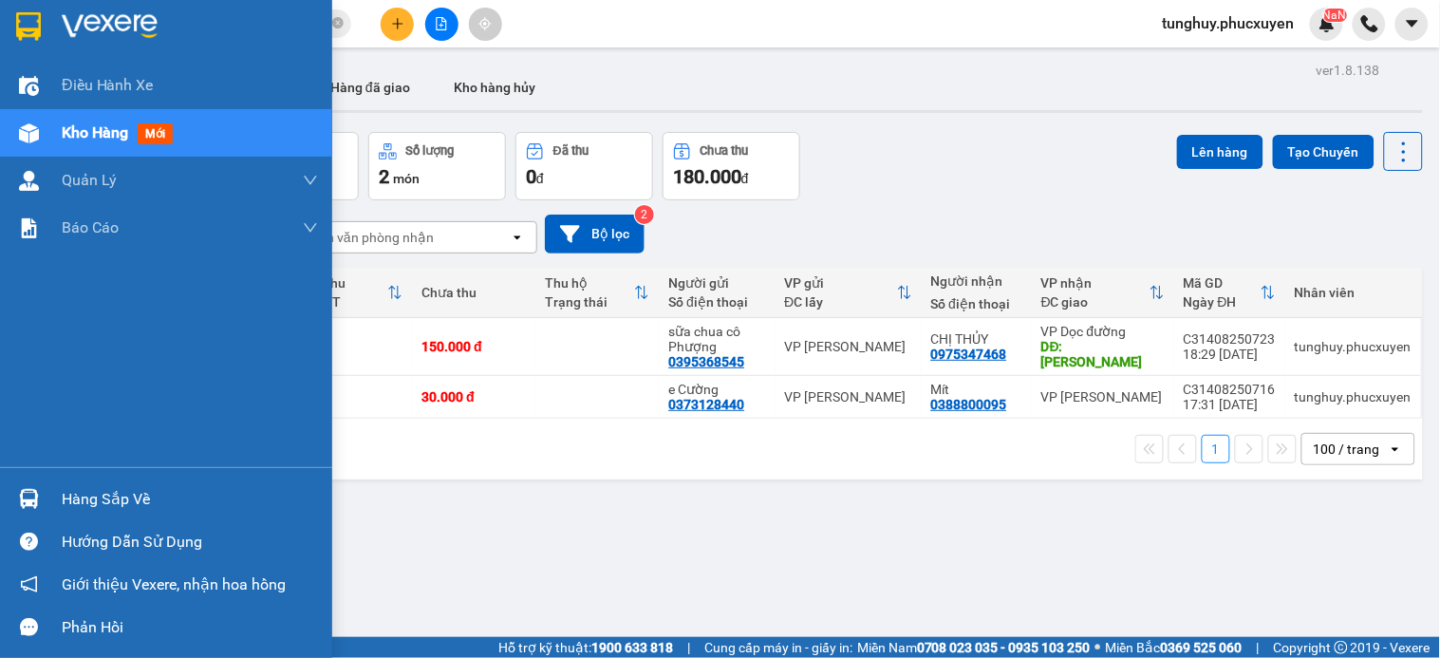
click at [16, 499] on div at bounding box center [28, 498] width 33 height 33
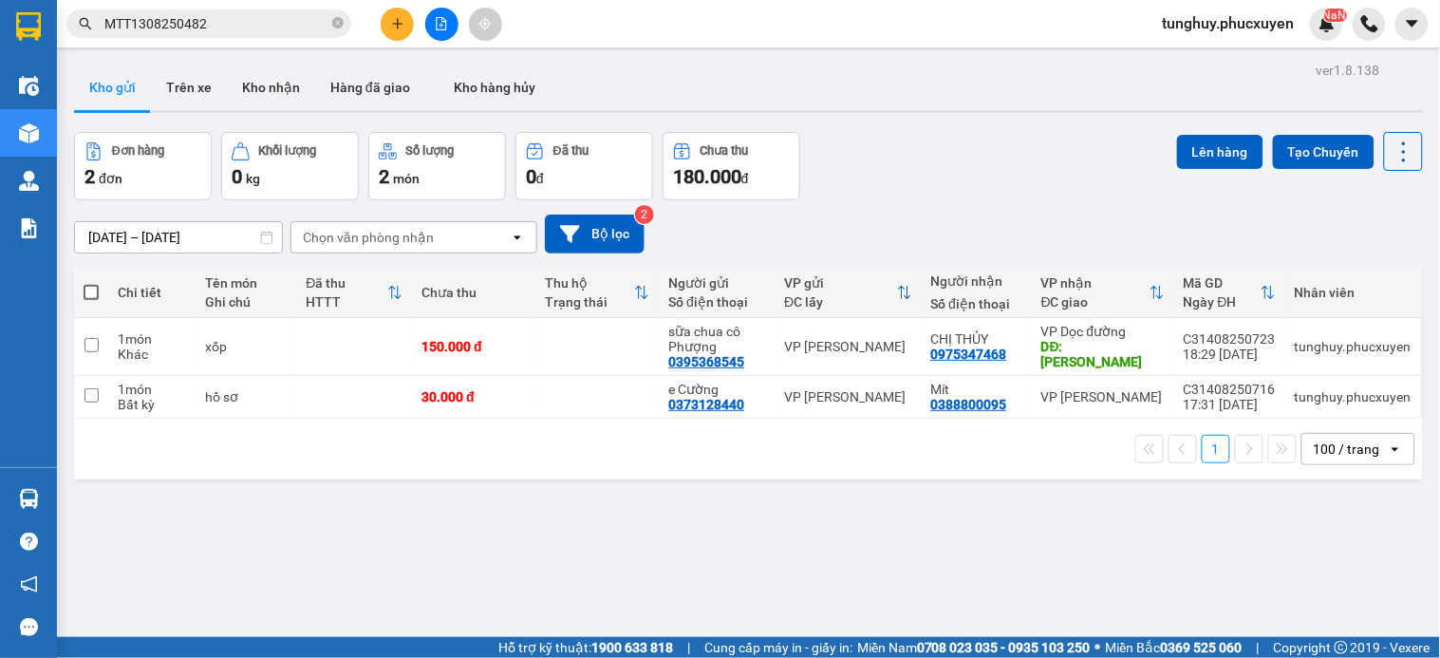
drag, startPoint x: 523, startPoint y: 230, endPoint x: 867, endPoint y: 1, distance: 412.8
click at [525, 224] on section "Kết quả tìm kiếm ( 1 ) Bộ lọc Mã ĐH Trạng thái Món hàng Thu hộ Tổng cước Chưa c…" at bounding box center [720, 329] width 1440 height 658
drag, startPoint x: 301, startPoint y: 543, endPoint x: 137, endPoint y: 656, distance: 199.3
click at [302, 543] on div "ver 1.8.138 Kho gửi Trên xe Kho nhận Hàng đã giao Kho hàng hủy Đơn hàng 2 đơn K…" at bounding box center [748, 386] width 1364 height 658
click at [400, 42] on div "Kết quả tìm kiếm ( 1 ) Bộ lọc Mã ĐH Trạng thái Món hàng Thu hộ Tổng cước Chưa c…" at bounding box center [720, 23] width 1440 height 47
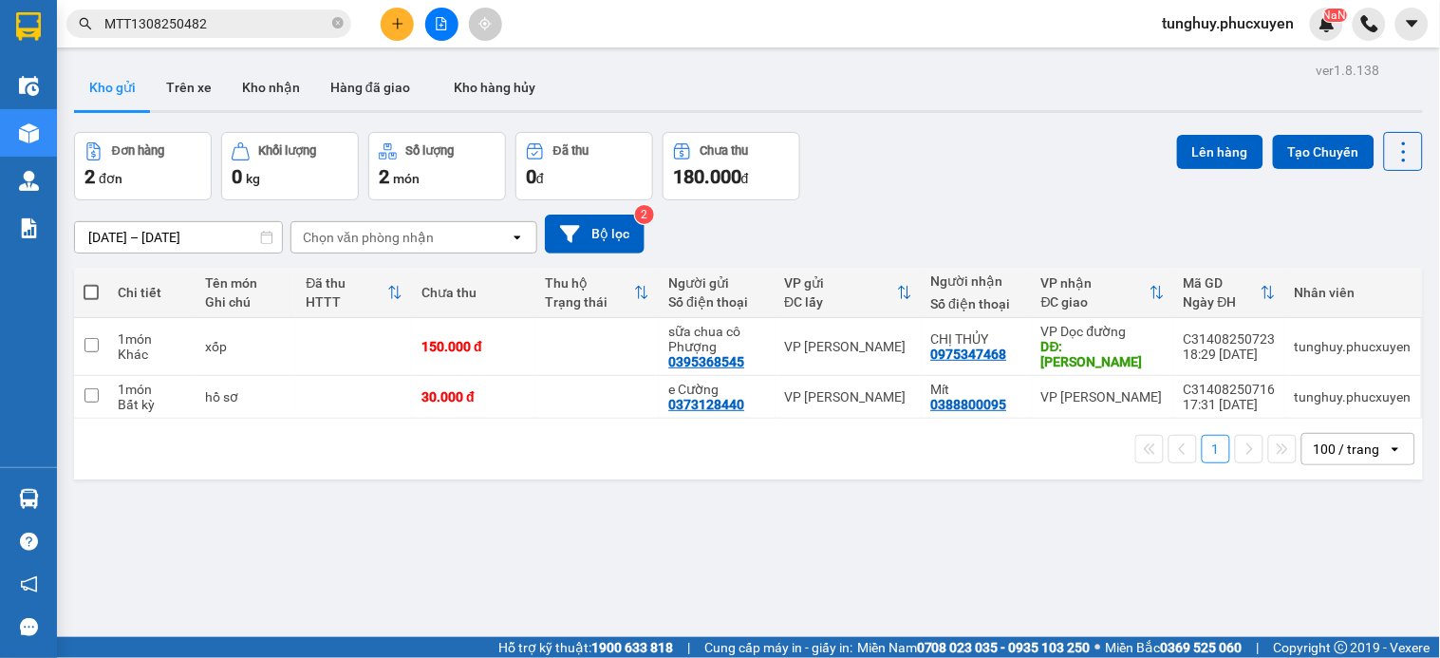
click at [393, 23] on icon "plus" at bounding box center [397, 23] width 10 height 1
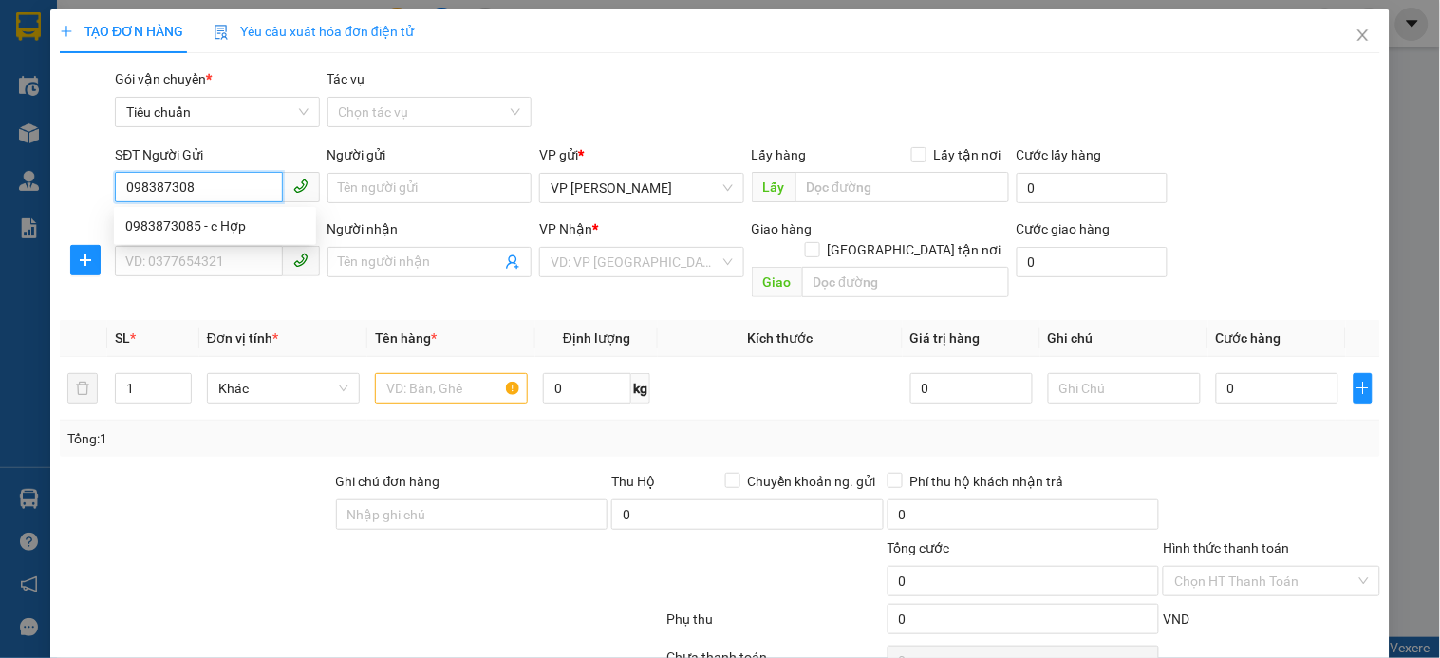
type input "0983873085"
click at [240, 225] on div "0983873085 - c Hợp" at bounding box center [214, 225] width 179 height 21
type input "c Hợp"
type input "0983873085"
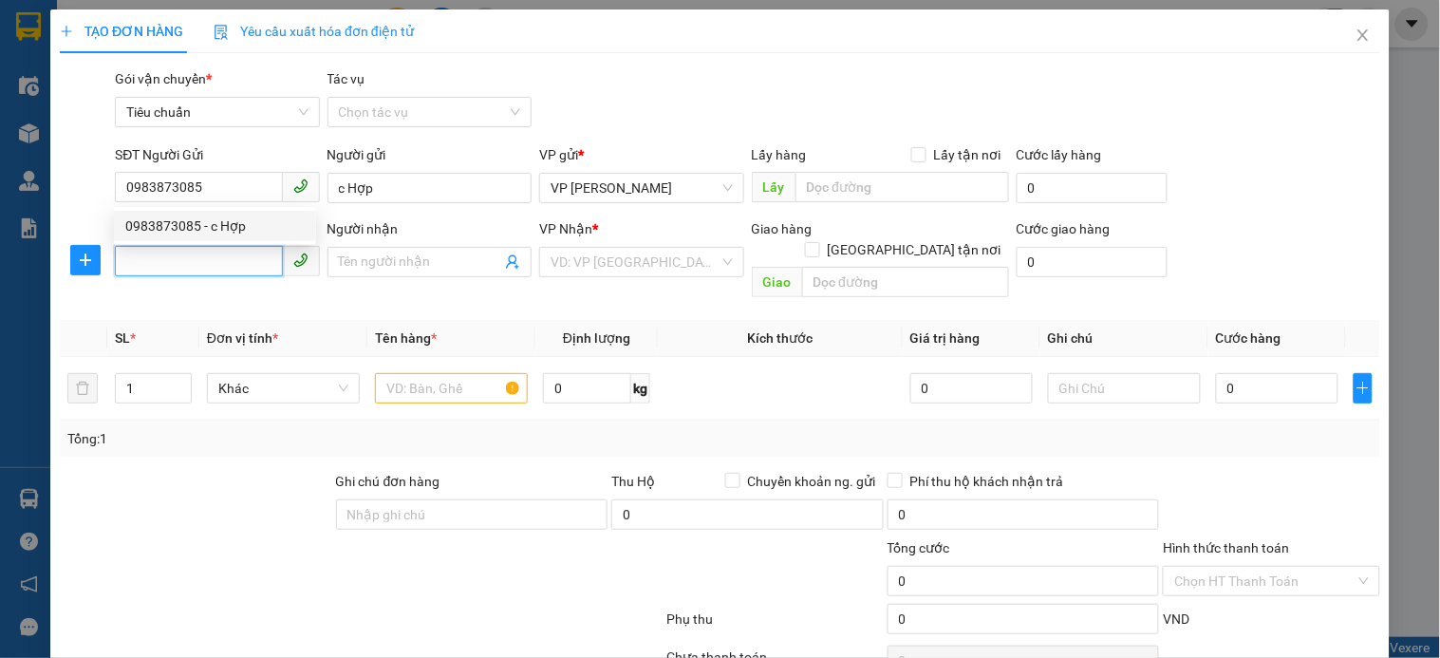
click at [231, 252] on input "SĐT Người Nhận *" at bounding box center [198, 261] width 167 height 30
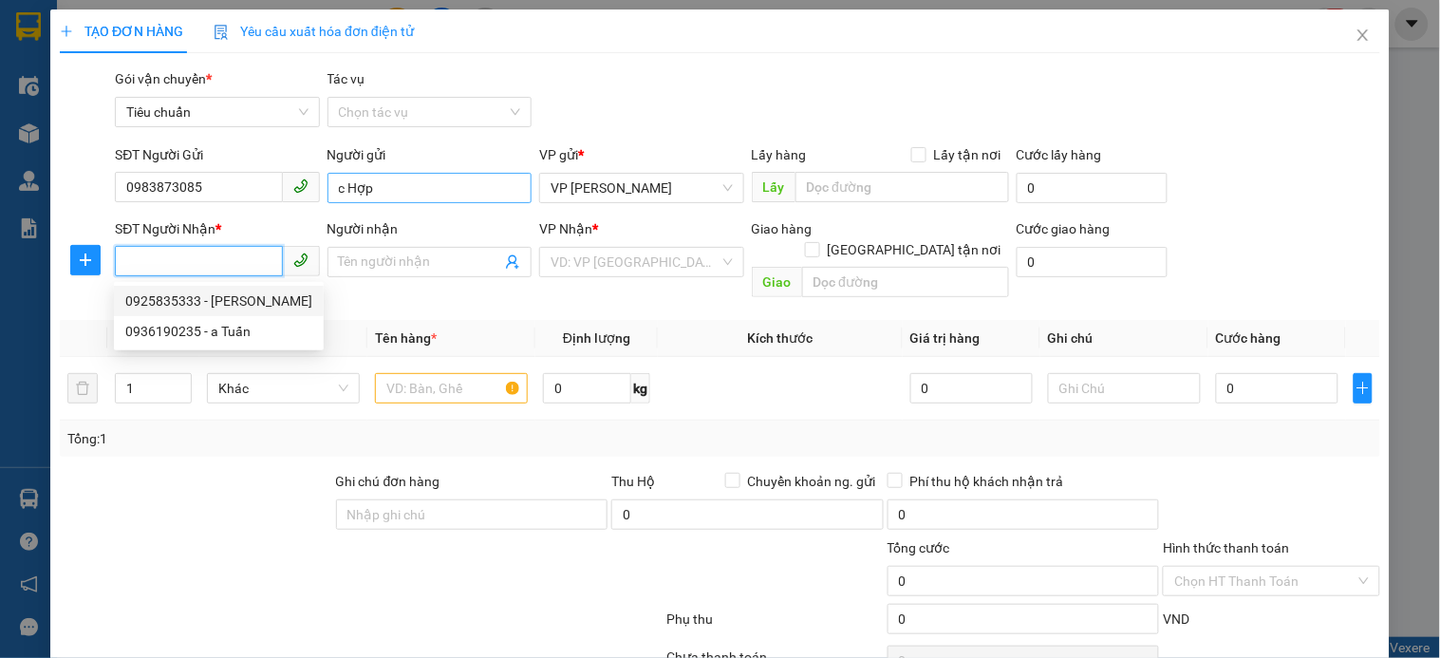
drag, startPoint x: 271, startPoint y: 298, endPoint x: 346, endPoint y: 176, distance: 144.1
click at [273, 298] on div "0925835333 - Anh Hữu Dũng" at bounding box center [218, 300] width 187 height 21
type input "0925835333"
type input "[PERSON_NAME]"
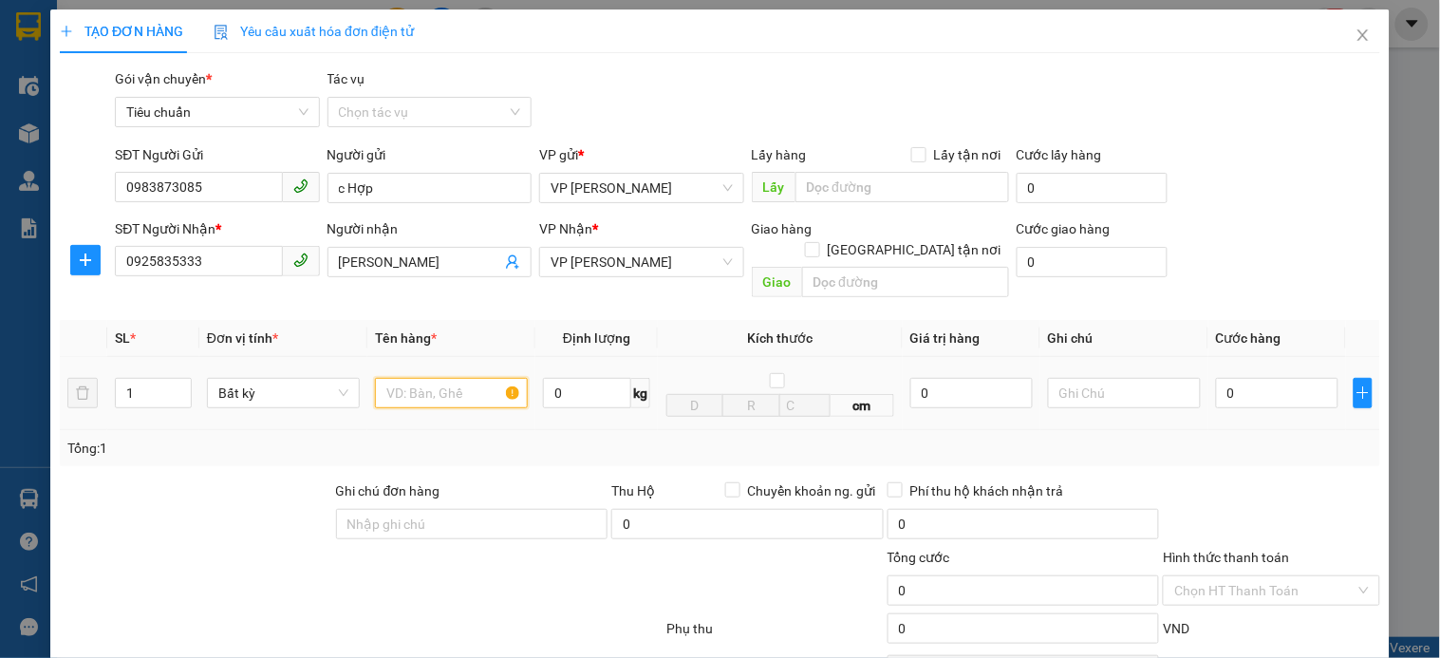
click at [439, 378] on input "text" at bounding box center [451, 393] width 153 height 30
type input "mẫu"
click at [1220, 378] on input "0" at bounding box center [1277, 393] width 122 height 30
type input "3"
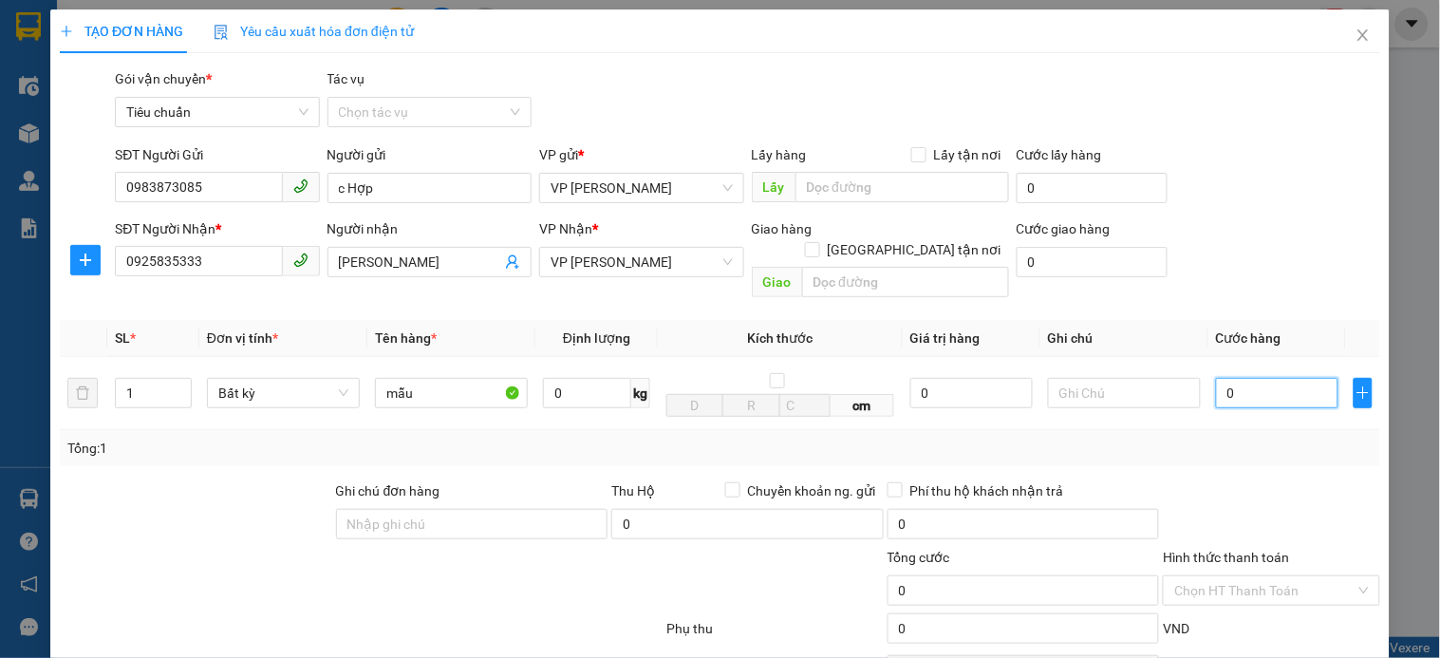
type input "3"
type input "30"
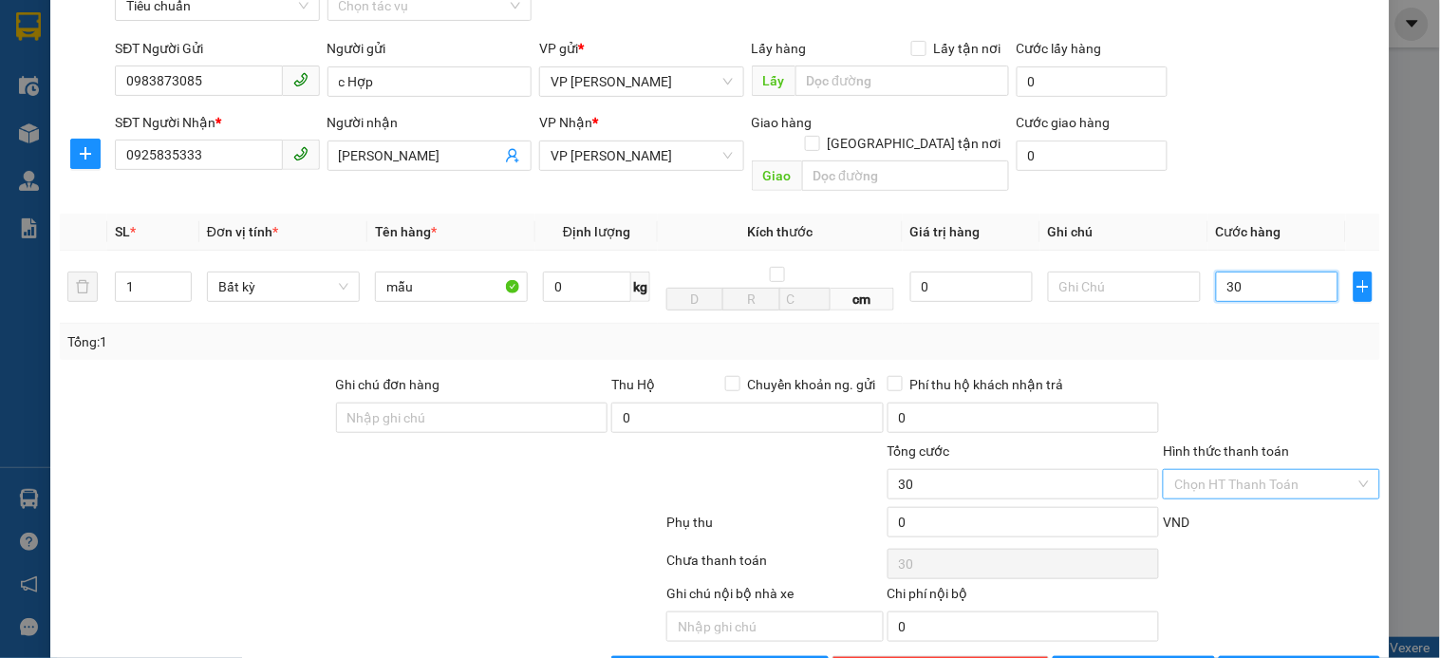
scroll to position [154, 0]
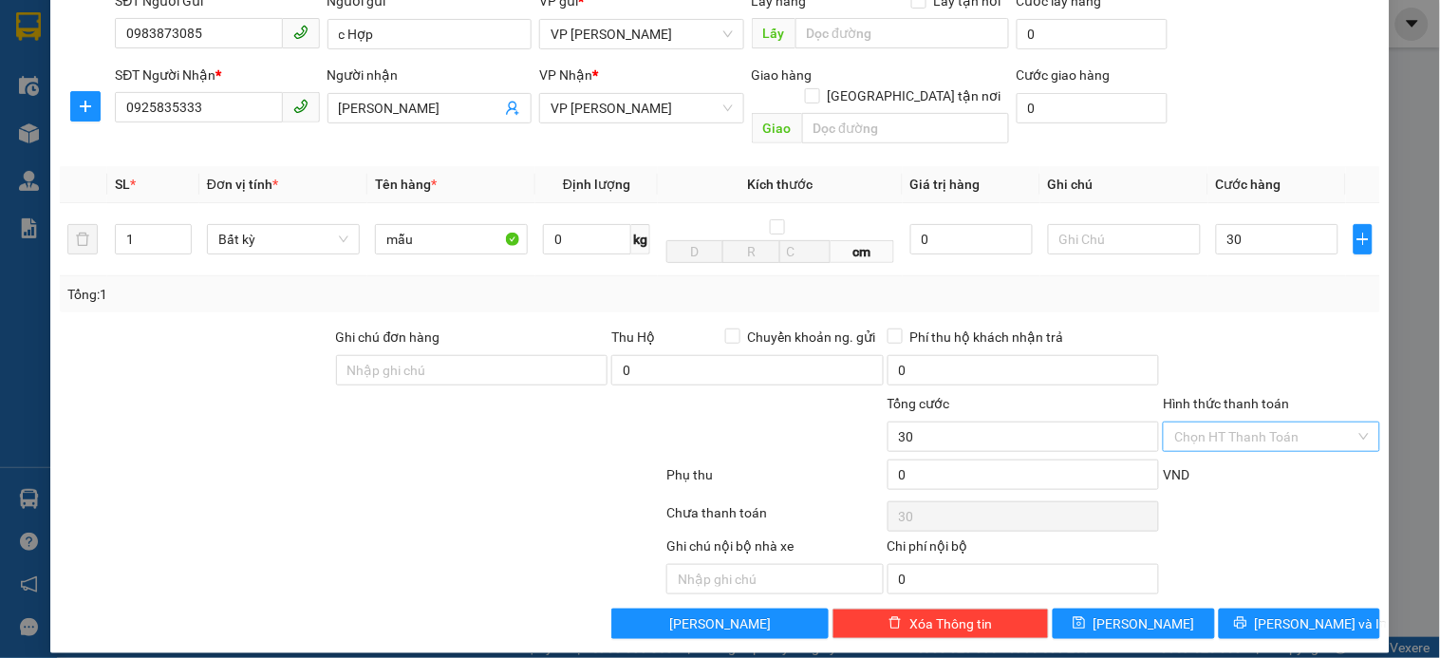
click at [1230, 423] on input "Hình thức thanh toán" at bounding box center [1264, 436] width 180 height 28
type input "30.000"
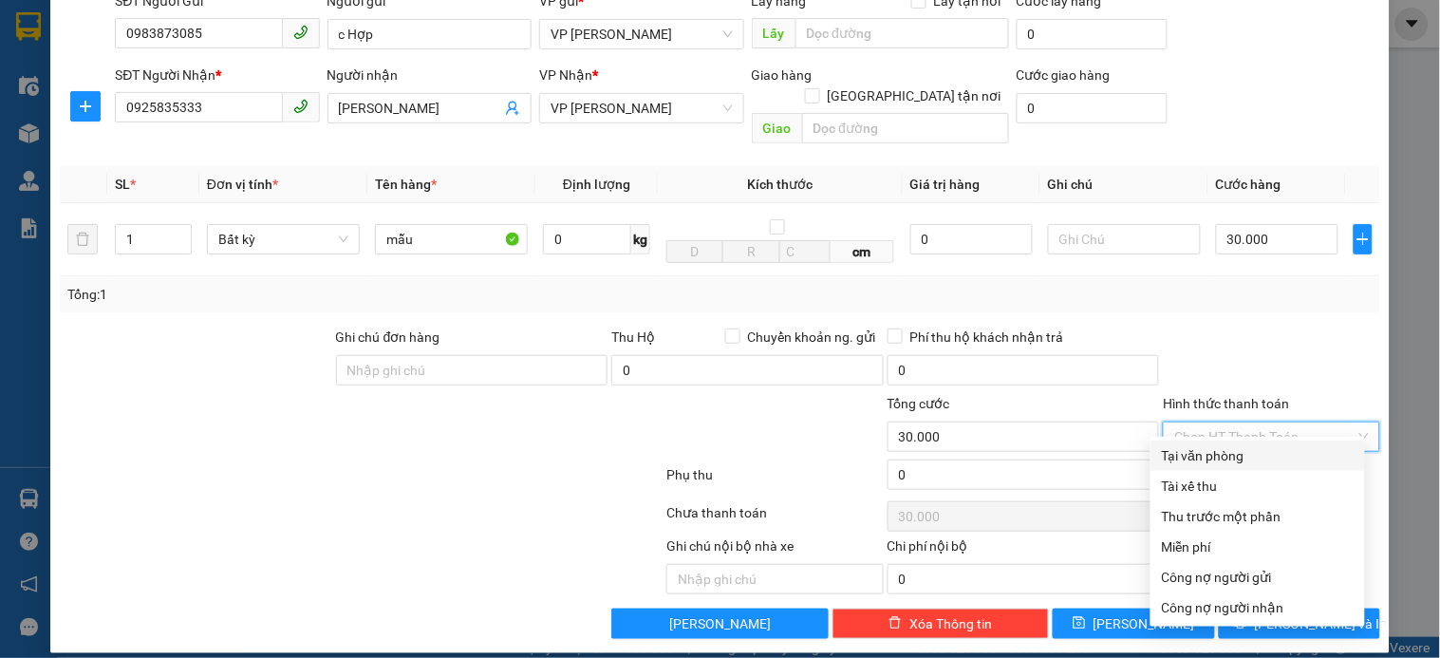
click at [1226, 460] on div "Tại văn phòng" at bounding box center [1258, 455] width 192 height 21
type input "0"
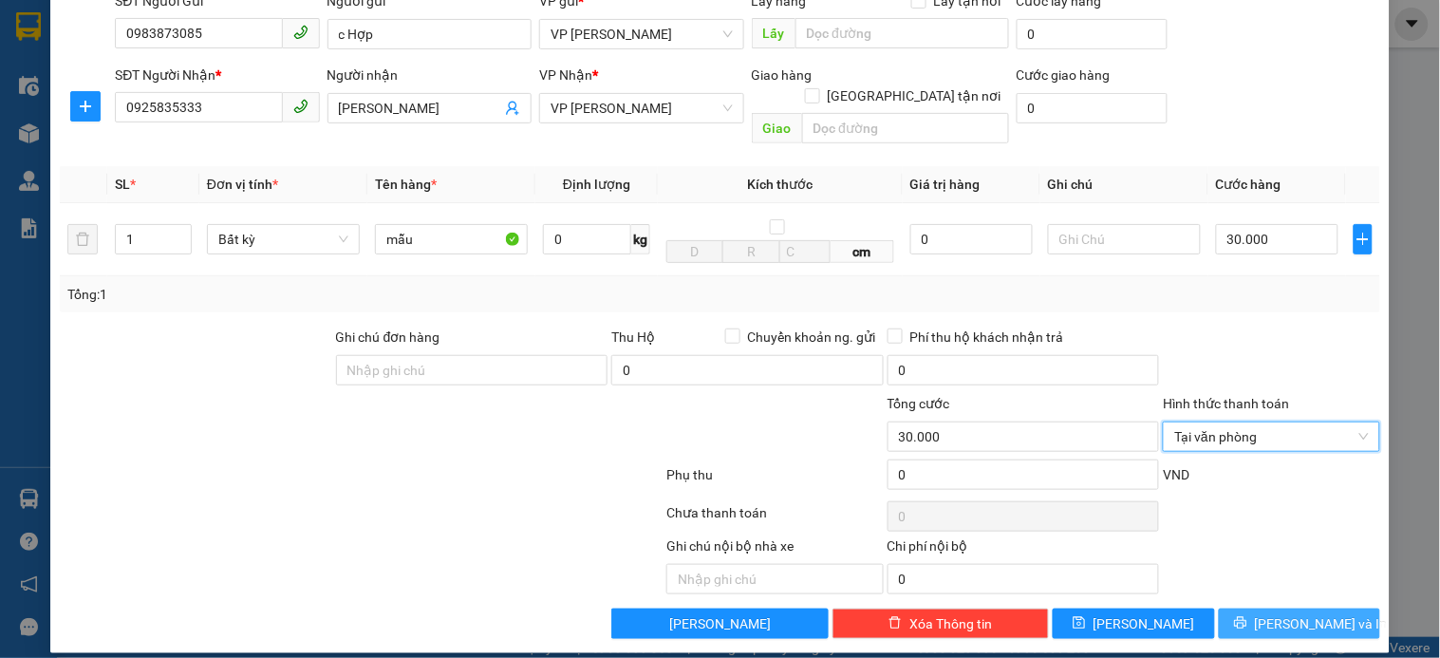
click at [1298, 613] on span "Lưu và In" at bounding box center [1321, 623] width 133 height 21
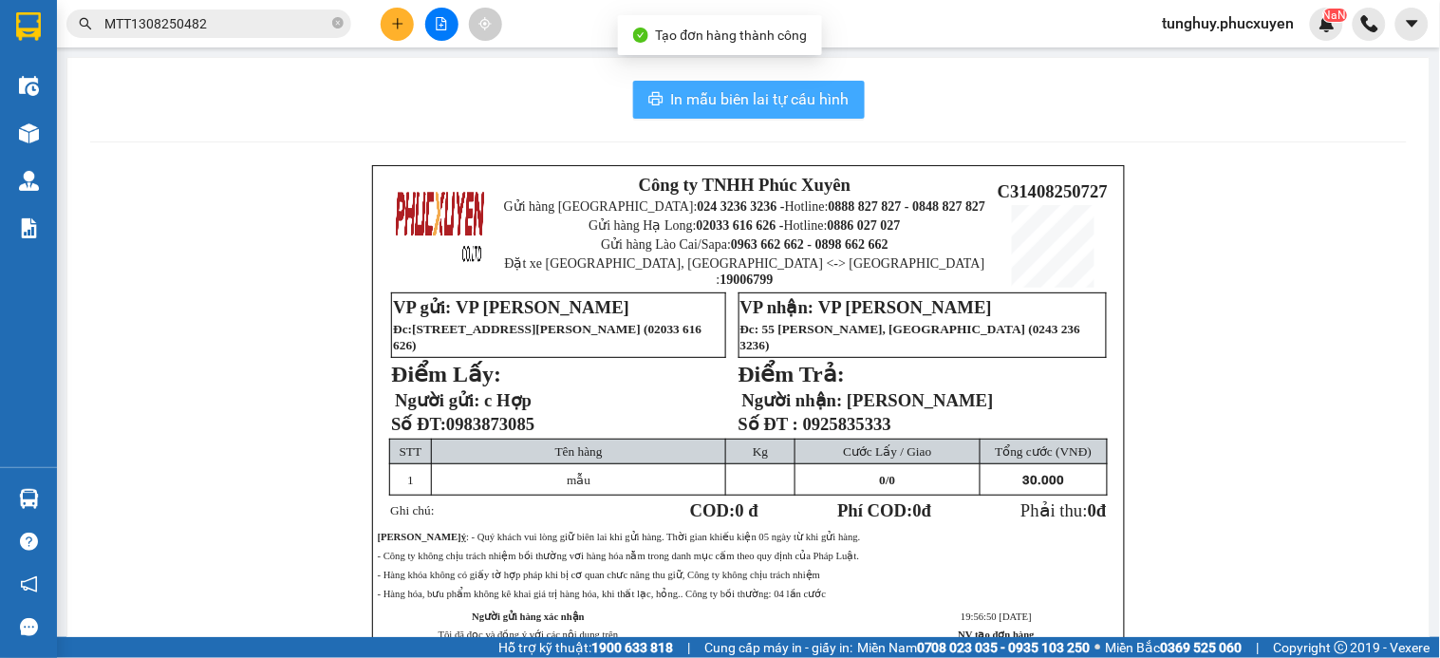
click at [775, 99] on span "In mẫu biên lai tự cấu hình" at bounding box center [760, 99] width 178 height 24
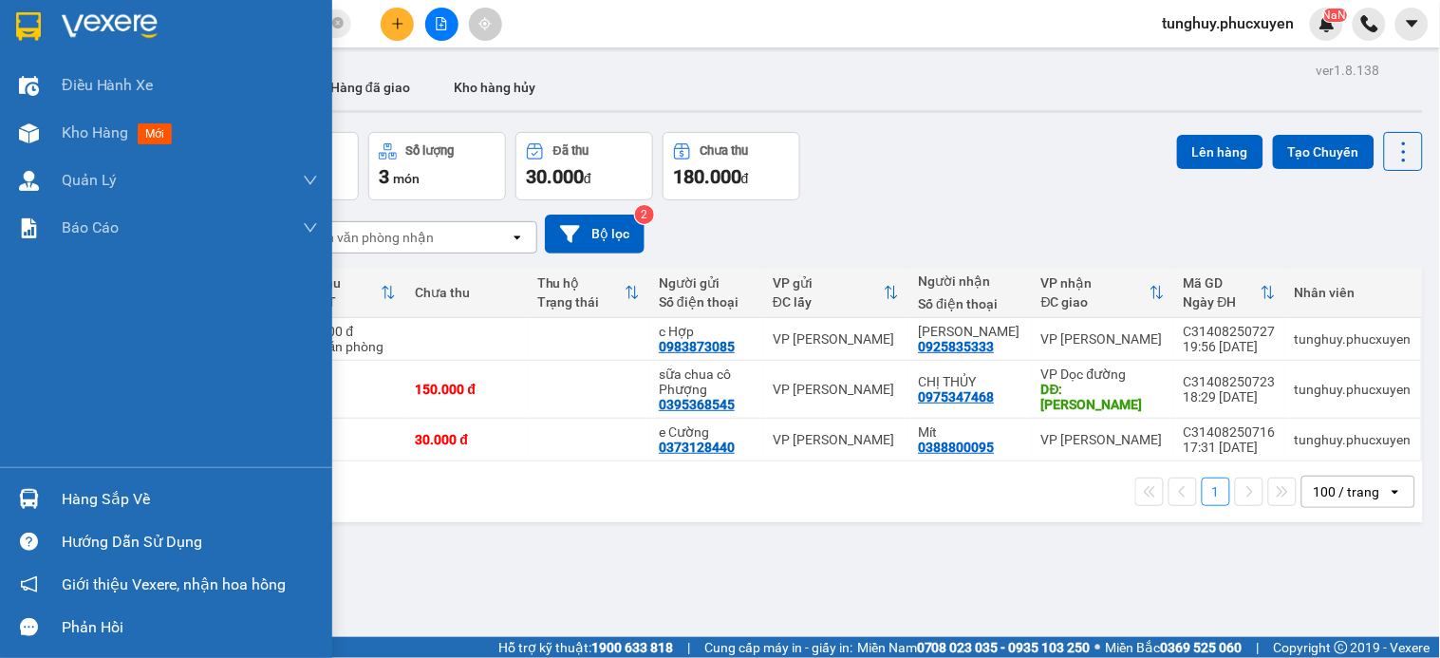
drag, startPoint x: 12, startPoint y: 488, endPoint x: 0, endPoint y: 416, distance: 73.2
click at [12, 488] on div at bounding box center [28, 498] width 33 height 33
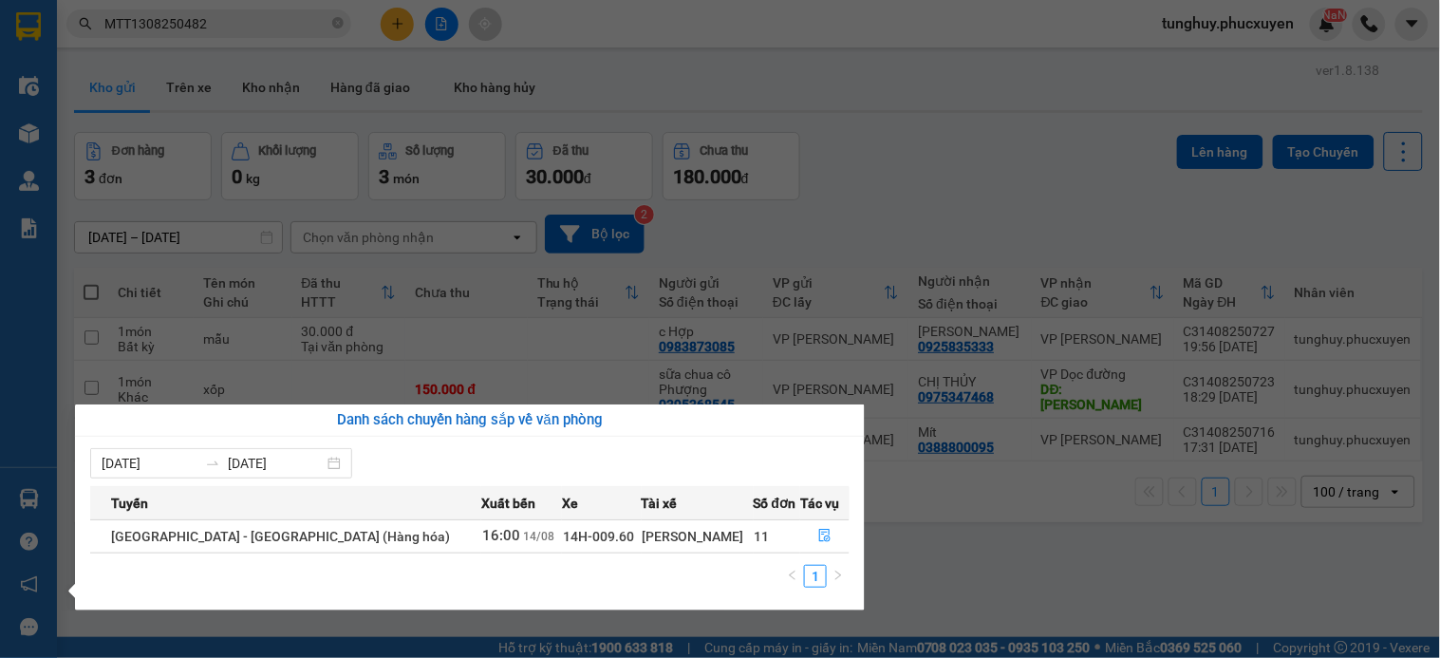
click at [818, 538] on icon "file-done" at bounding box center [824, 535] width 13 height 13
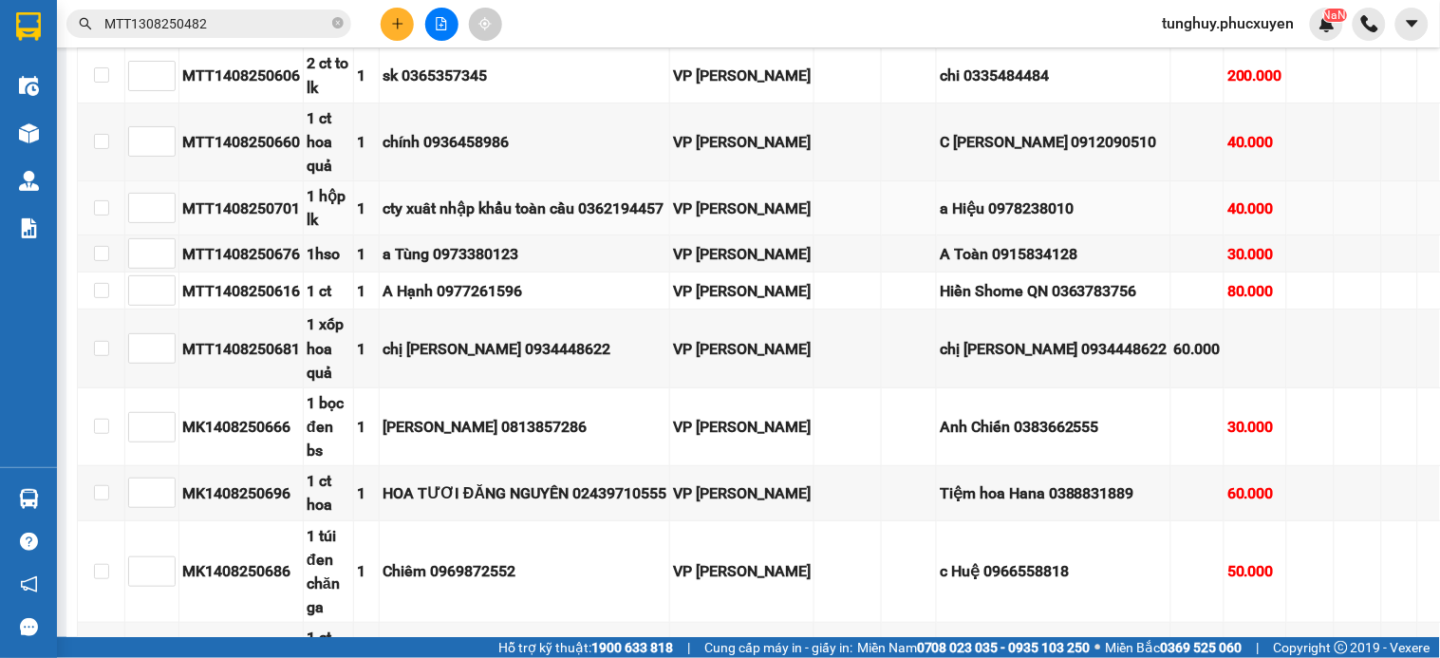
scroll to position [1792, 0]
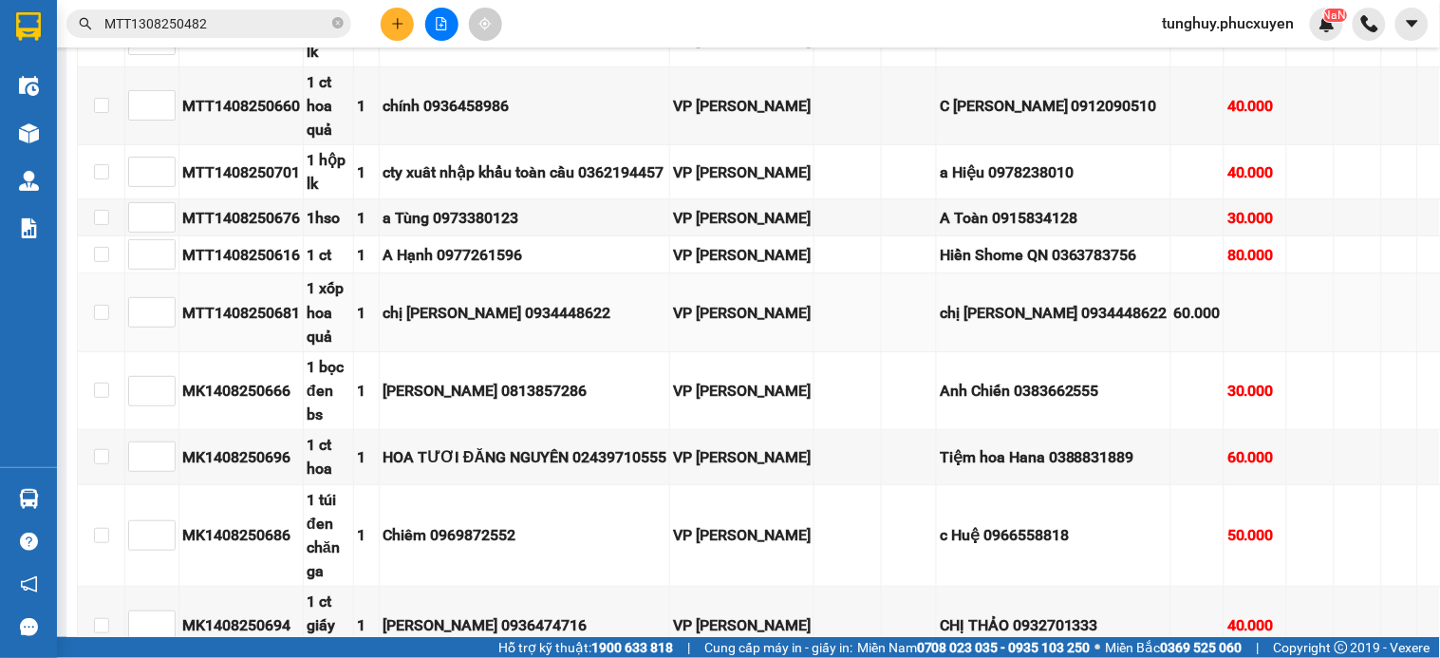
click at [1335, 351] on td at bounding box center [1359, 312] width 48 height 78
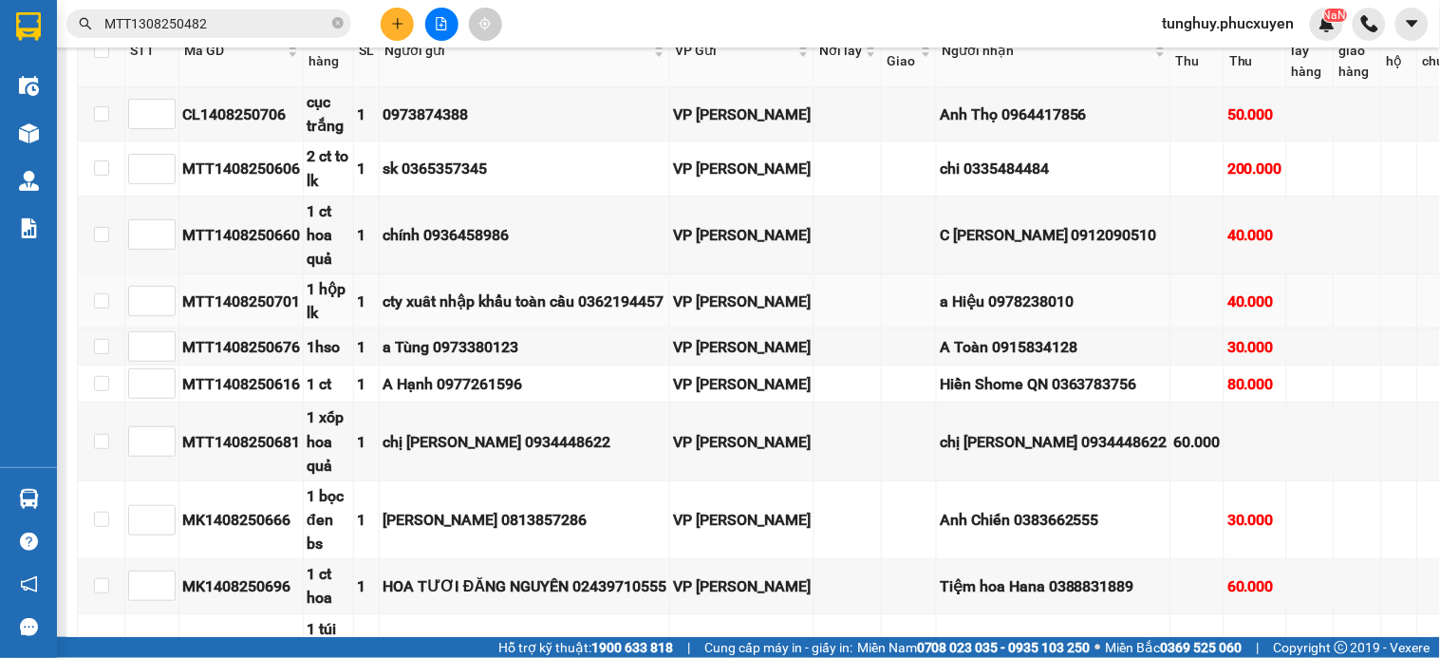
scroll to position [1687, 0]
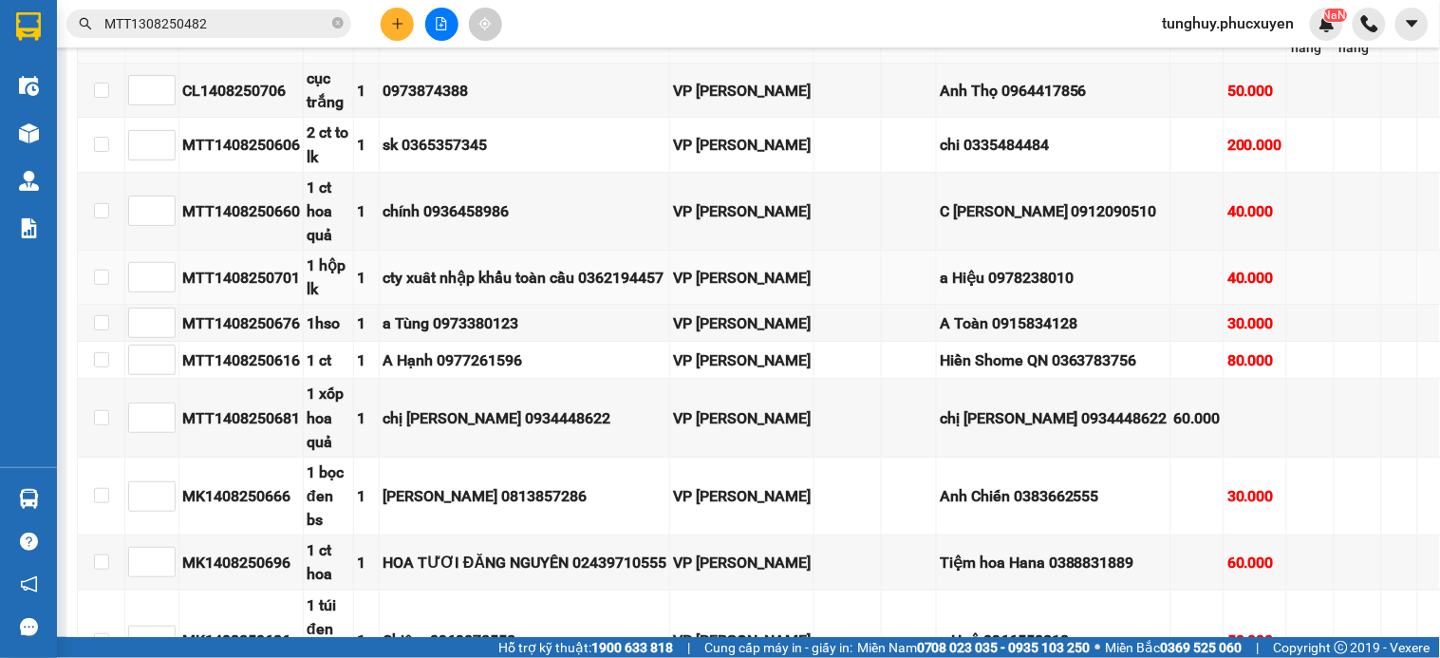
click at [234, 266] on div "MTT1408250701" at bounding box center [241, 278] width 118 height 24
copy div "MTT1408250701"
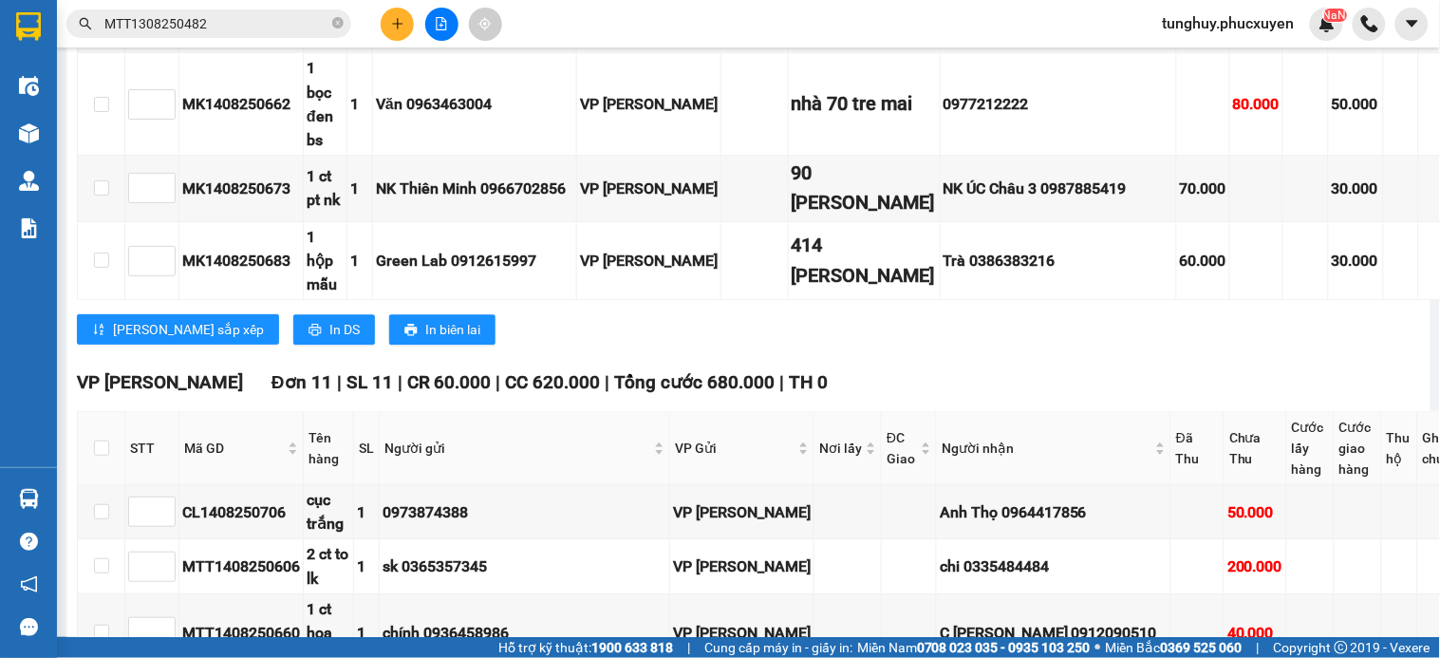
click at [271, 31] on input "MTT1308250482" at bounding box center [216, 23] width 224 height 21
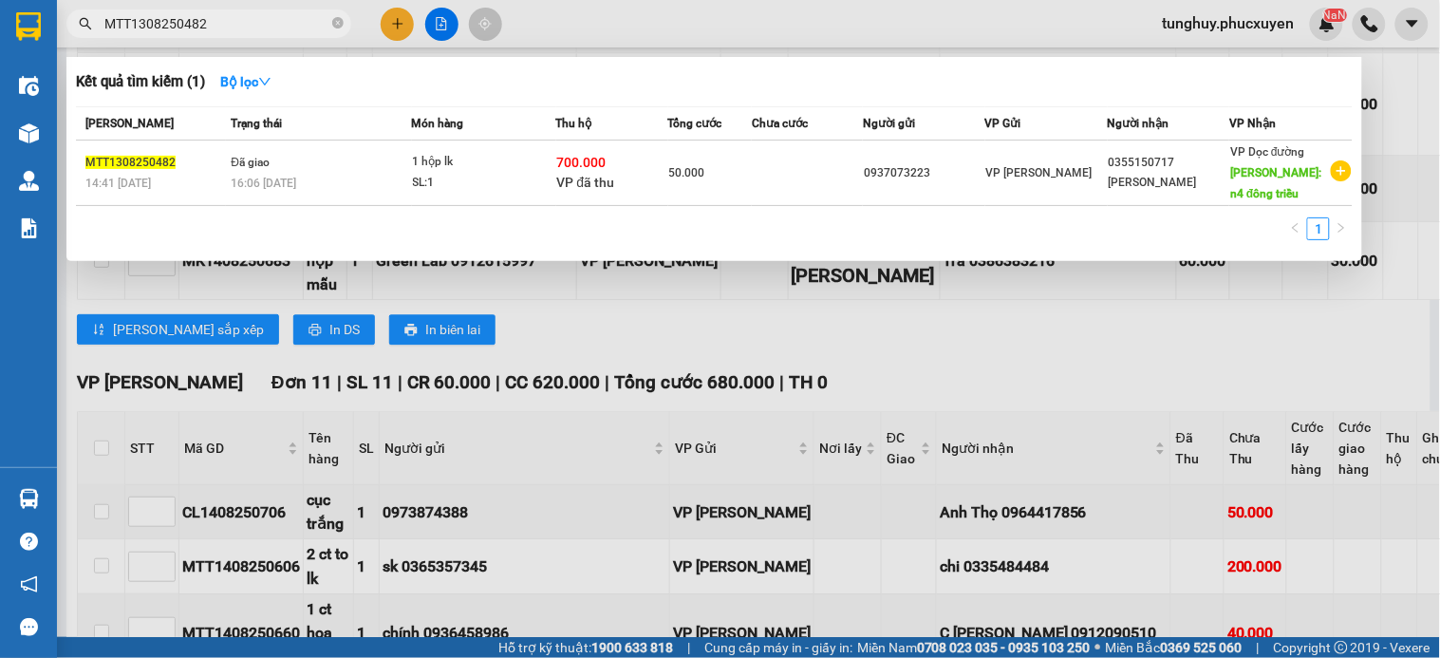
click at [271, 31] on input "MTT1308250482" at bounding box center [216, 23] width 224 height 21
paste input "408250701"
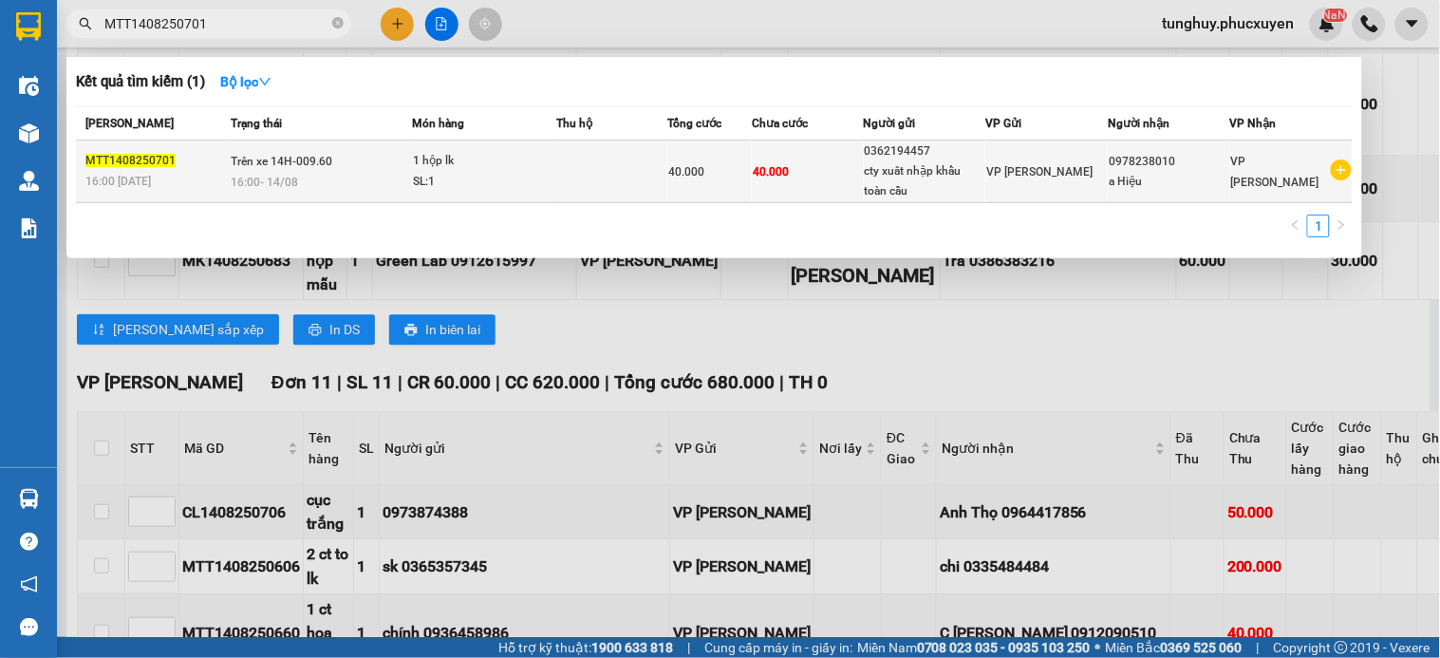
type input "MTT1408250701"
click at [766, 154] on td "40.000" at bounding box center [808, 171] width 112 height 63
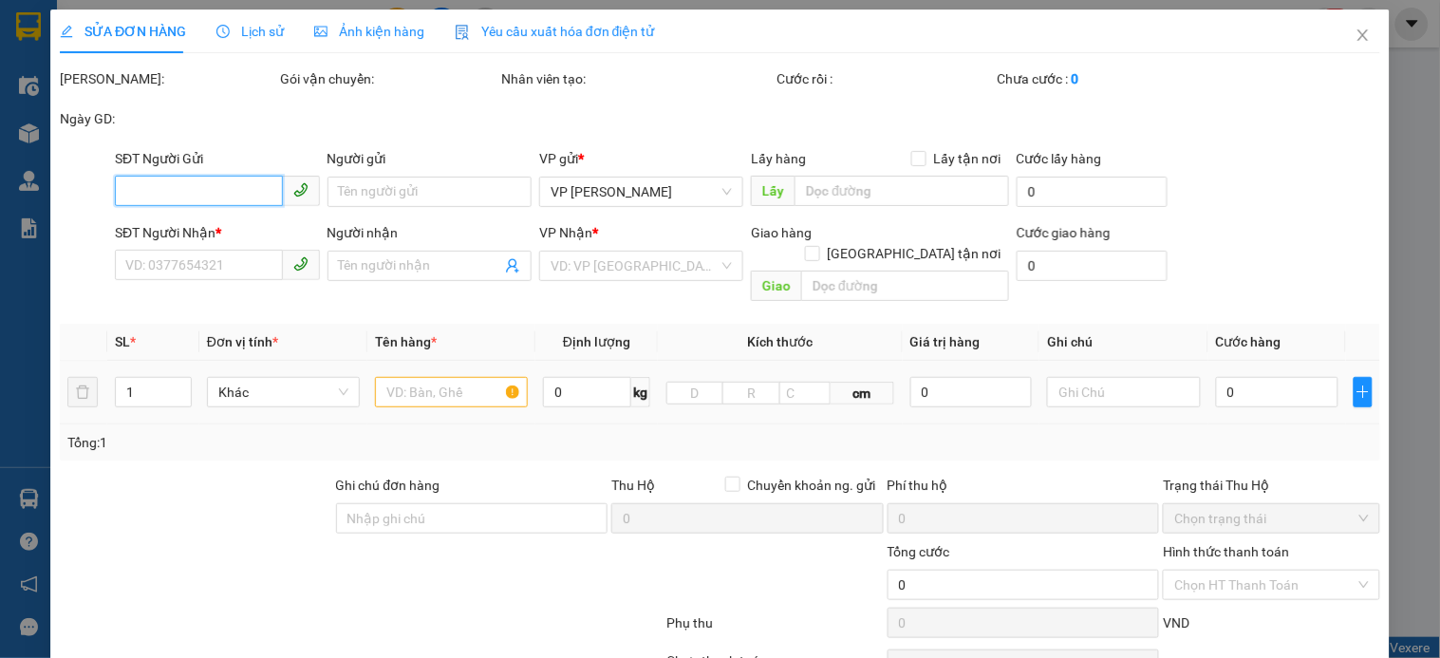
type input "0362194457"
type input "cty xuât nhập khẩu toàn cầu"
type input "0978238010"
type input "a Hiệu"
type input "40.000"
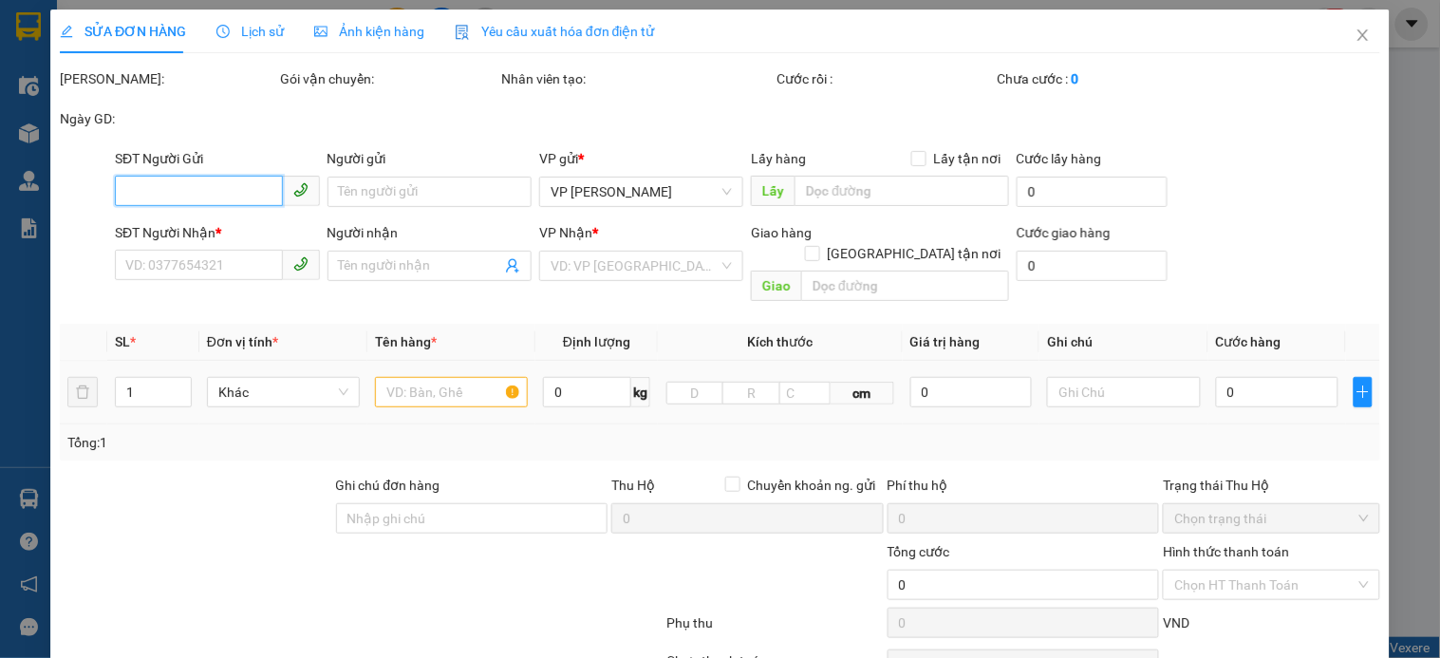
type input "40.000"
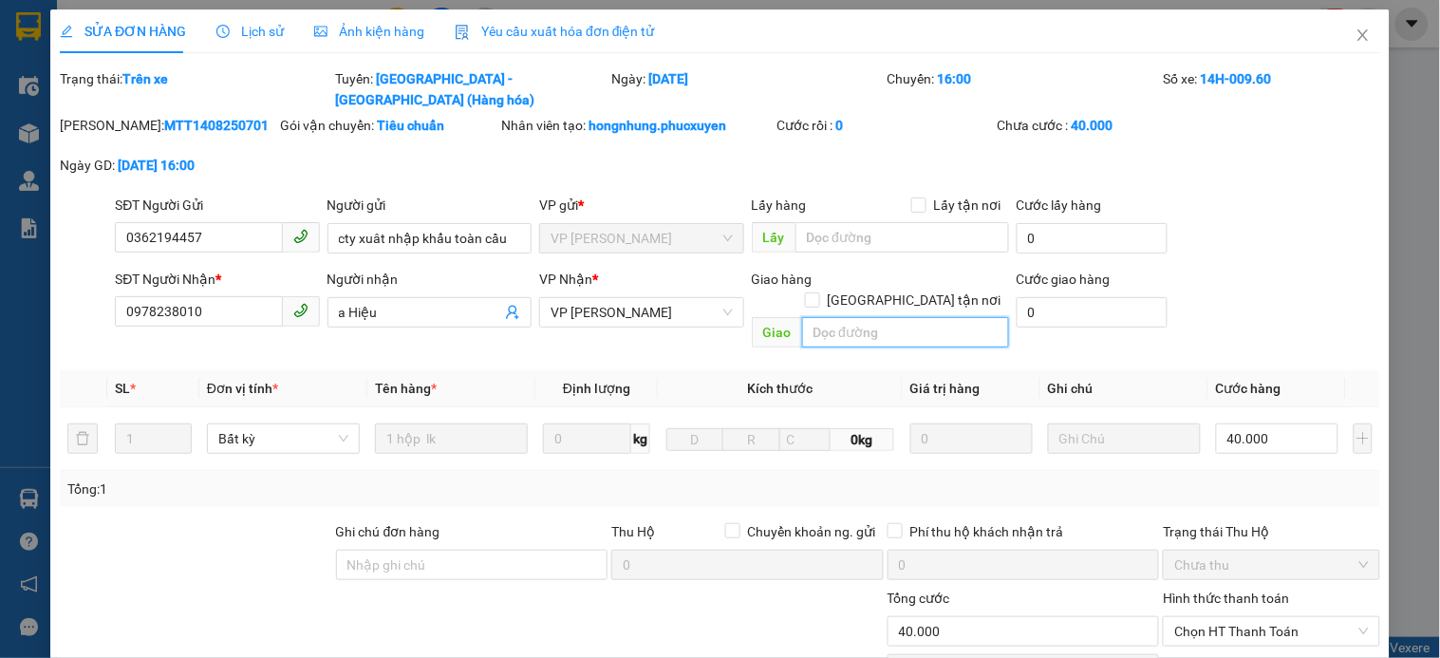
click at [877, 317] on input "text" at bounding box center [905, 332] width 207 height 30
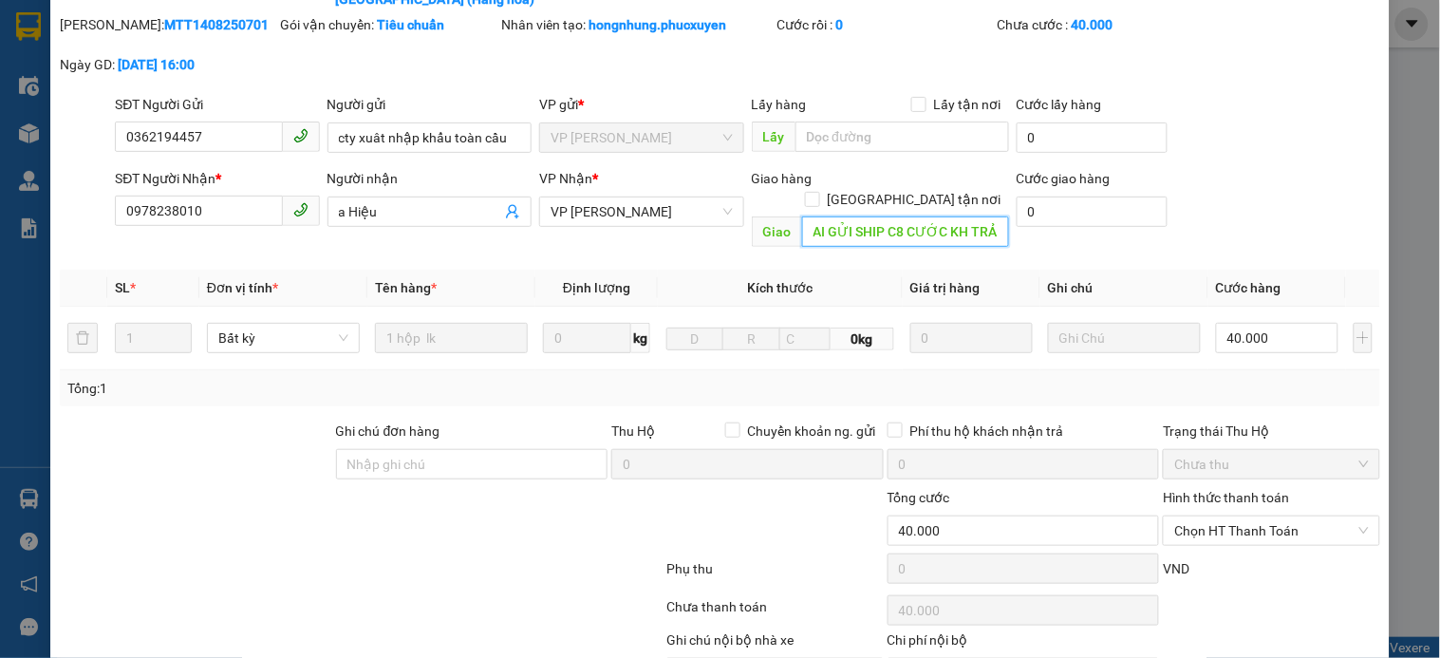
scroll to position [172, 0]
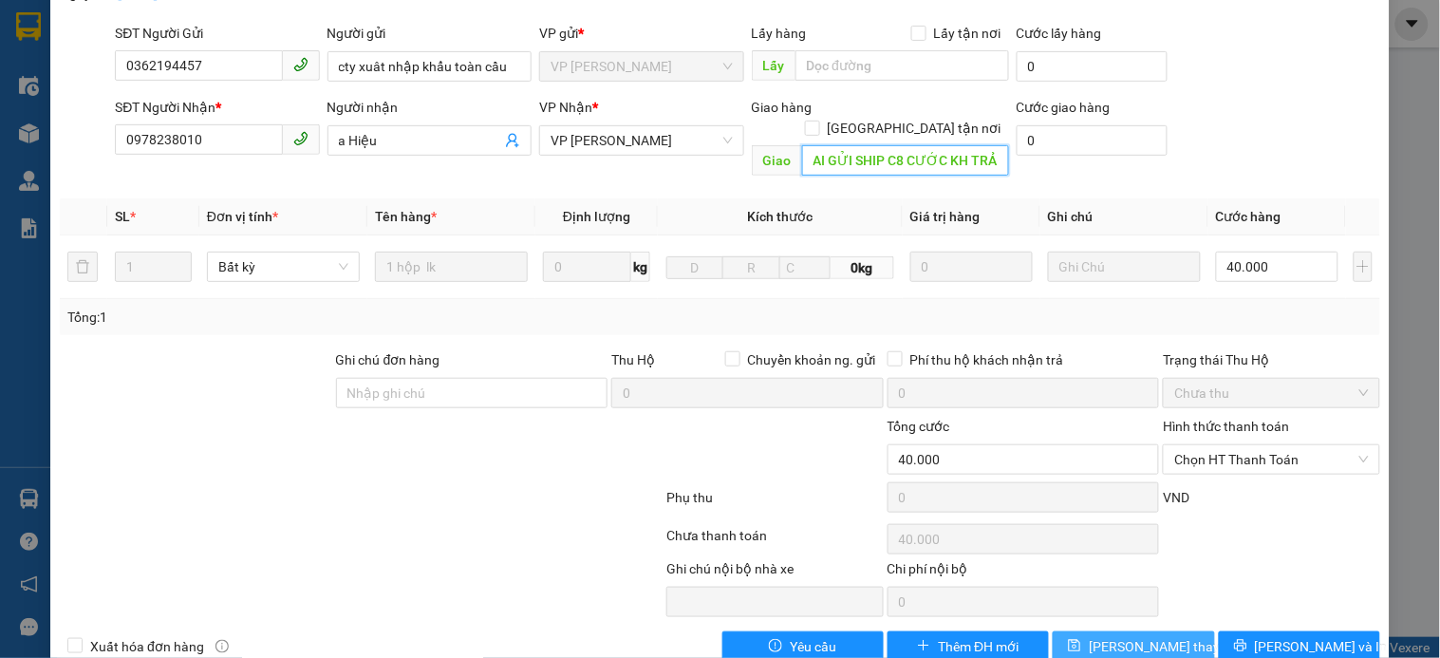
type input "MAI GỬI SHIP C8 CƯỚC KH TRẢ"
click at [1143, 636] on span "Lưu thay đổi" at bounding box center [1165, 646] width 152 height 21
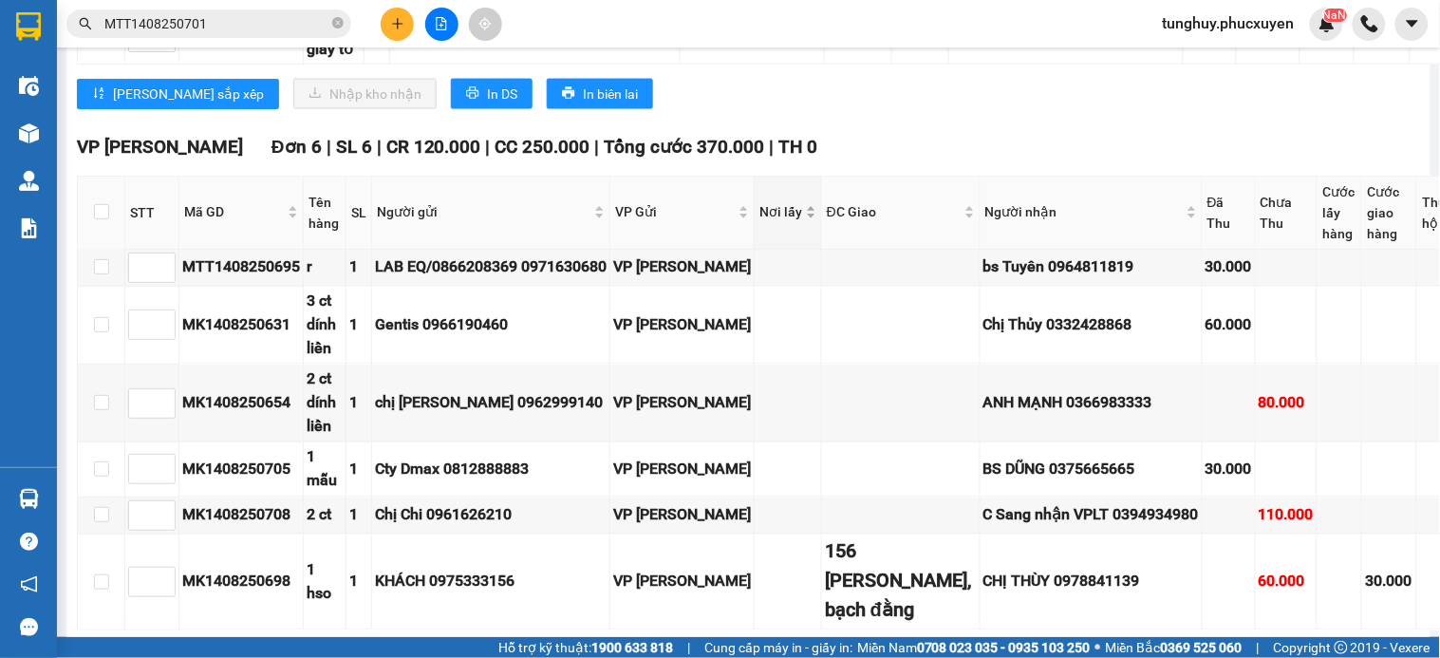
scroll to position [2636, 0]
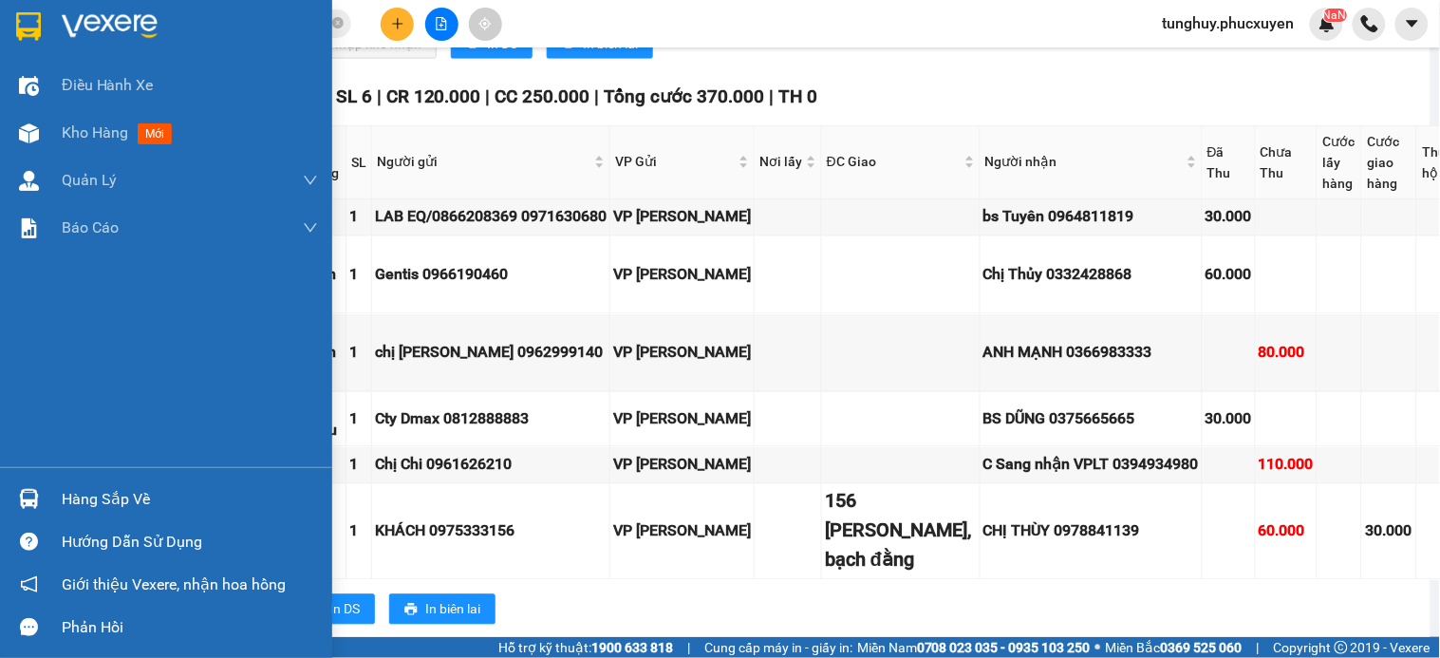
click at [29, 490] on img at bounding box center [29, 499] width 20 height 20
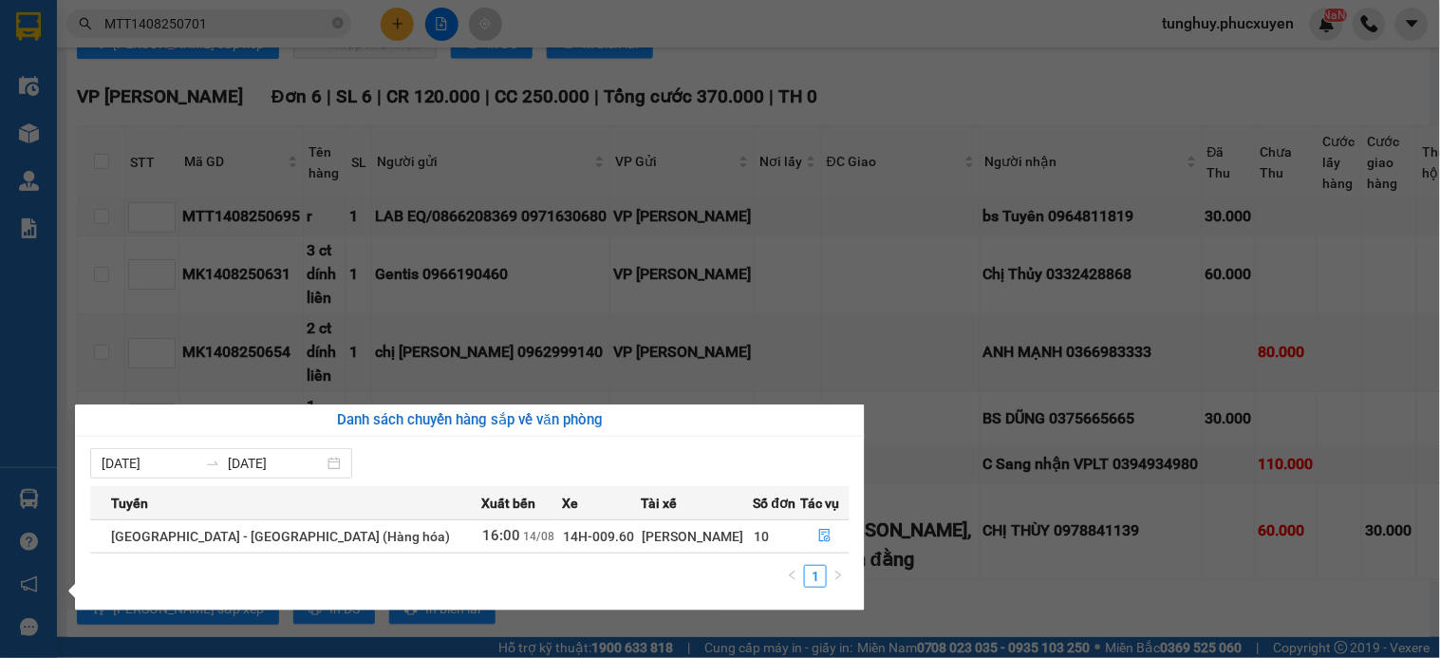
drag, startPoint x: 817, startPoint y: 281, endPoint x: 773, endPoint y: 281, distance: 44.6
click at [805, 281] on section "Kết quả tìm kiếm ( 1 ) Bộ lọc Mã ĐH Trạng thái Món hàng Thu hộ Tổng cước Chưa c…" at bounding box center [720, 329] width 1440 height 658
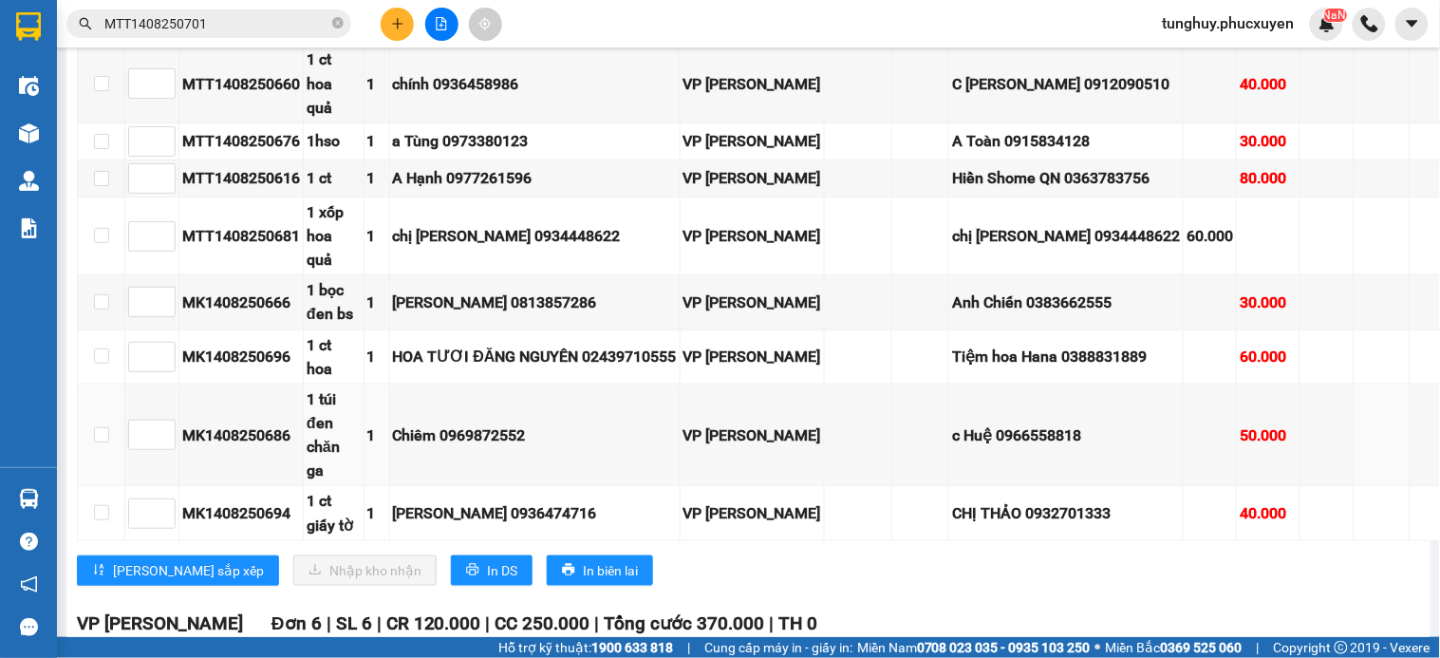
scroll to position [1581, 0]
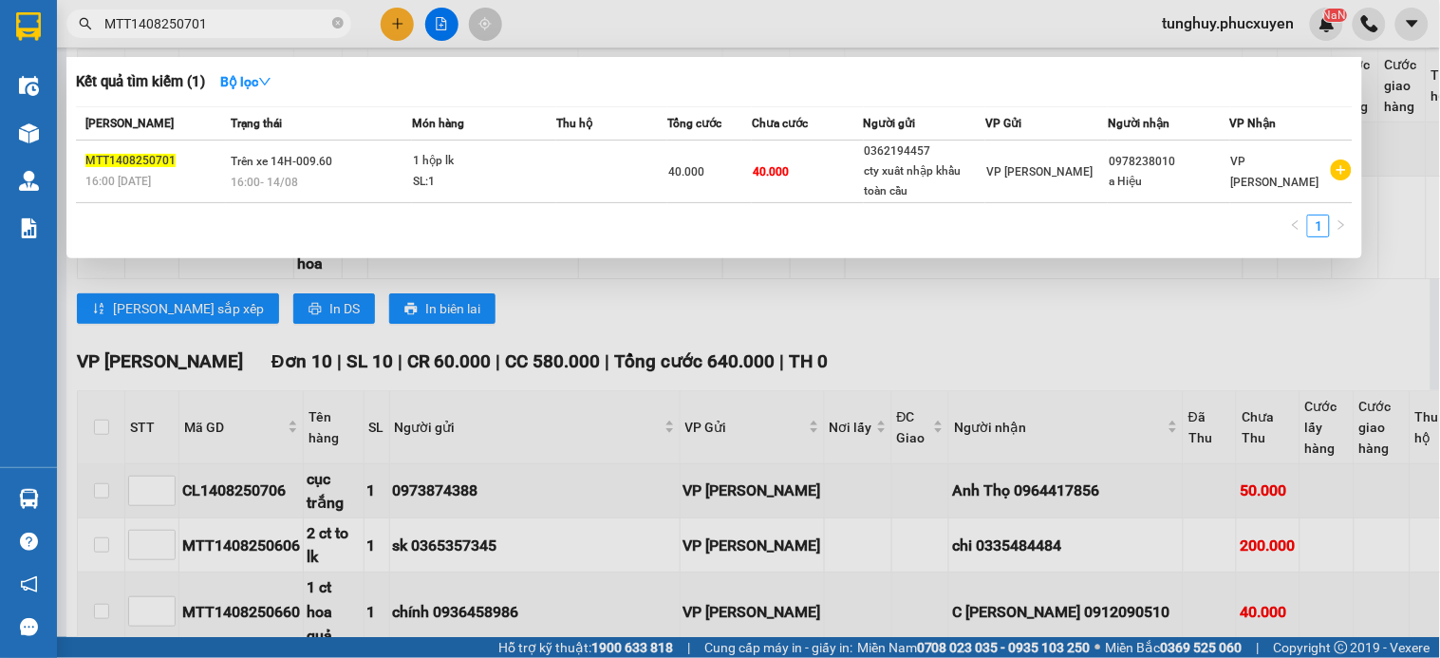
click at [253, 13] on input "MTT1408250701" at bounding box center [216, 23] width 224 height 21
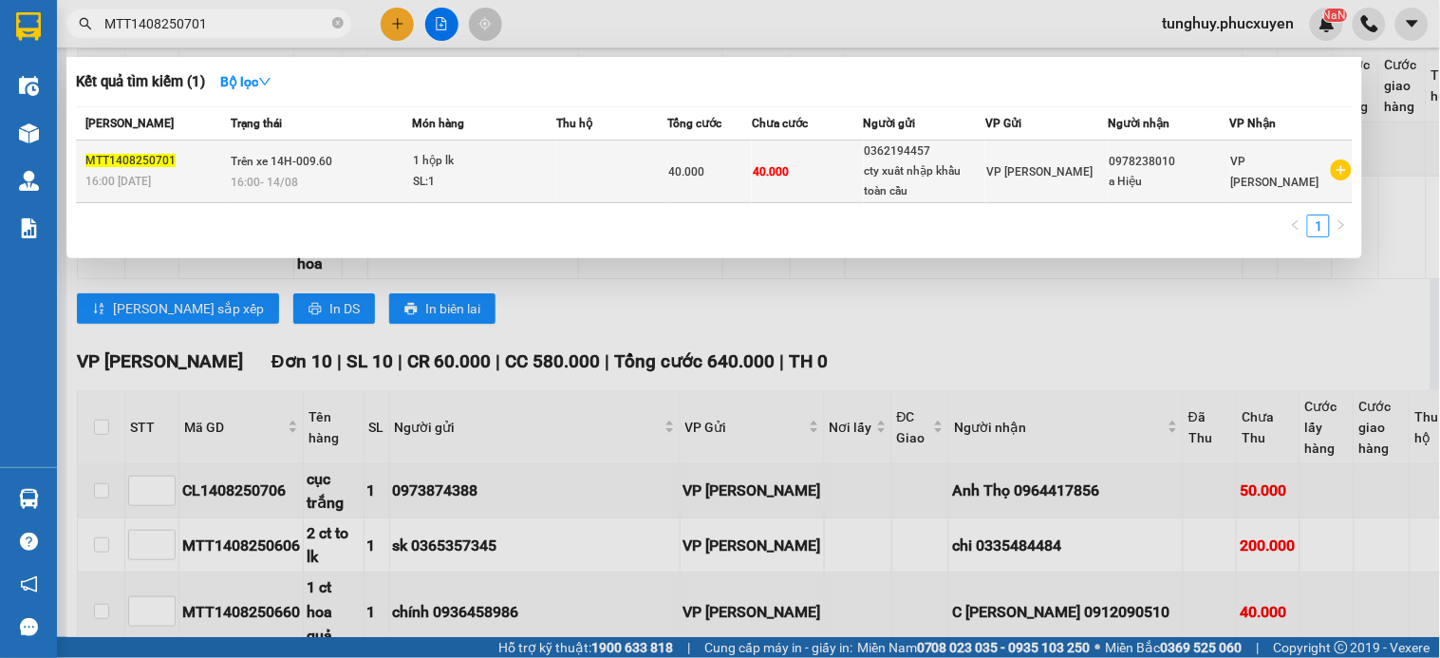
click at [737, 178] on div "40.000" at bounding box center [709, 171] width 83 height 21
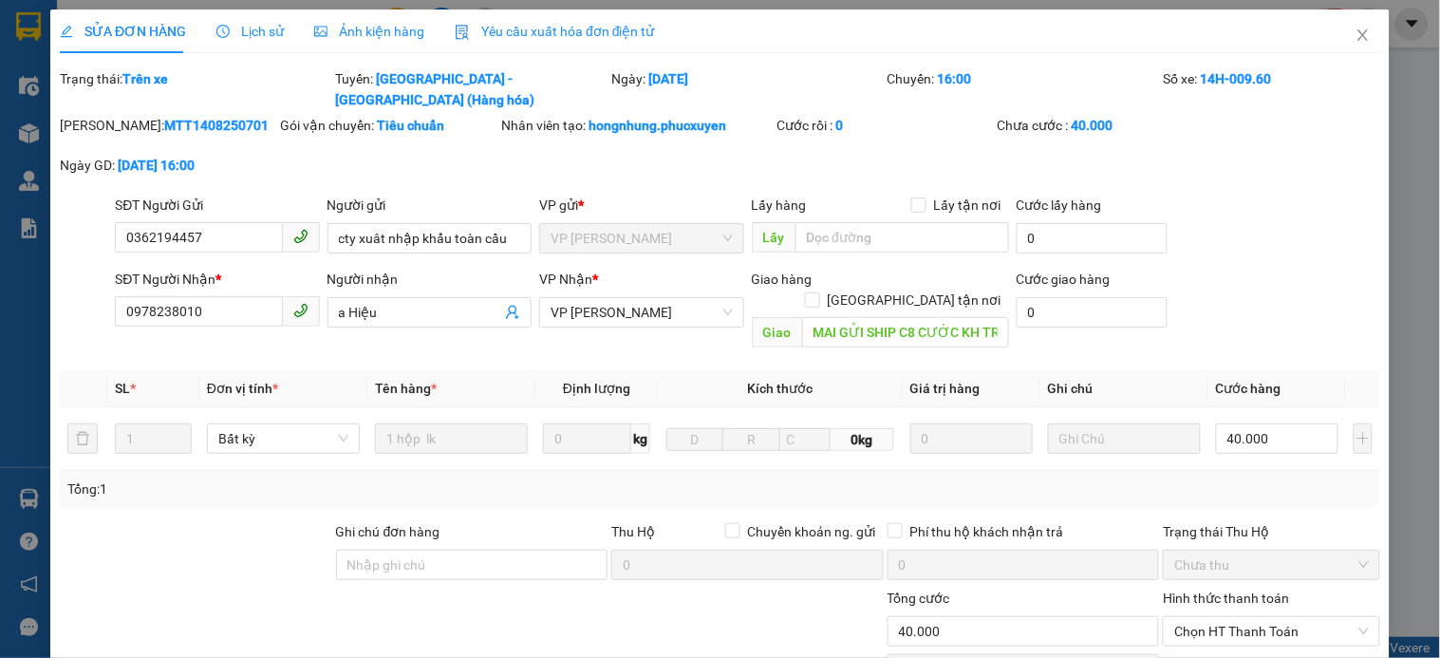
type input "0362194457"
type input "cty xuât nhập khẩu toàn cầu"
type input "0978238010"
type input "a Hiệu"
type input "MAI GỬI SHIP C8 CƯỚC KH TRẢ"
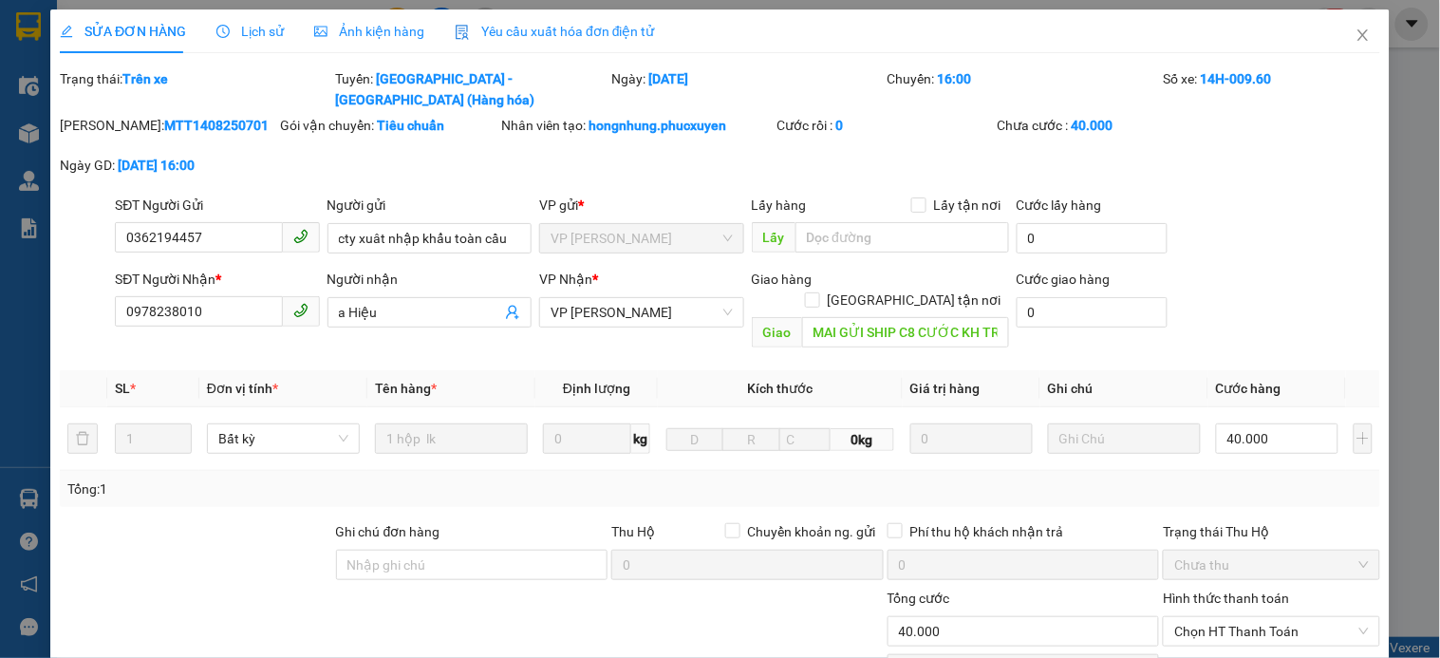
type input "40.000"
click at [1356, 34] on icon "close" at bounding box center [1363, 35] width 15 height 15
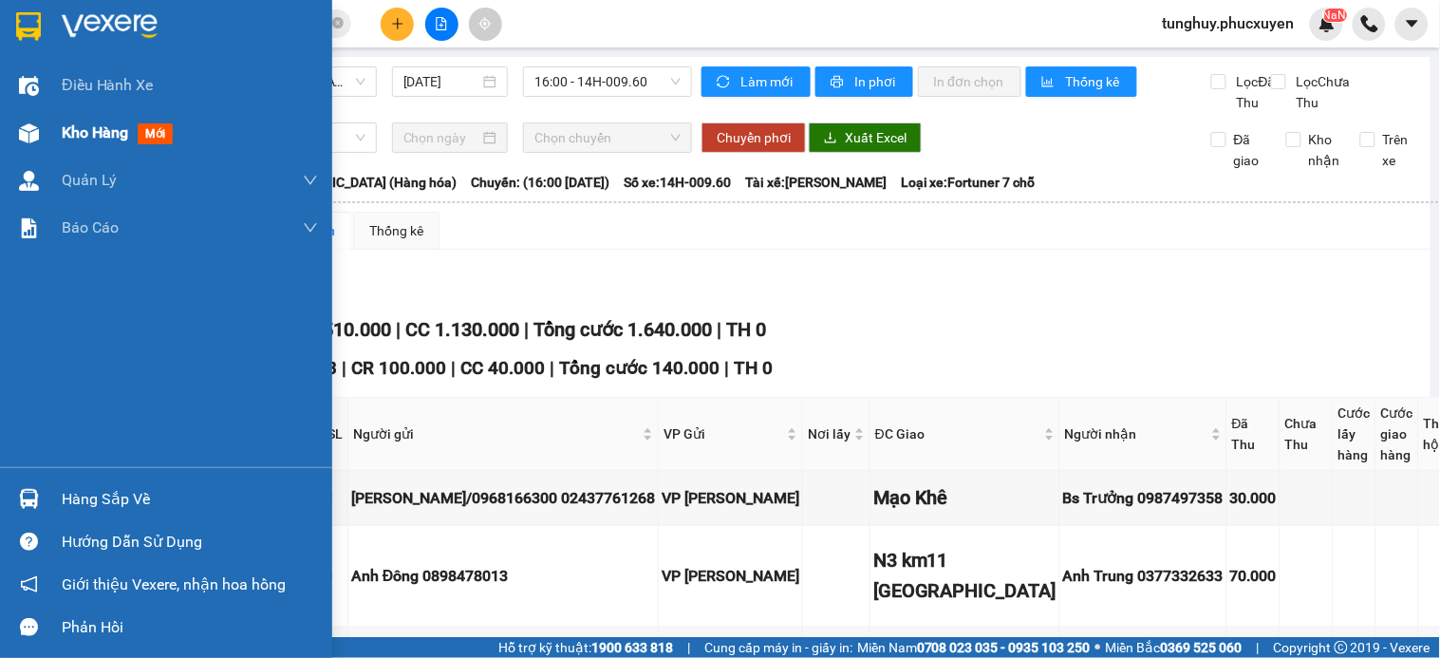
click at [30, 129] on img at bounding box center [29, 133] width 20 height 20
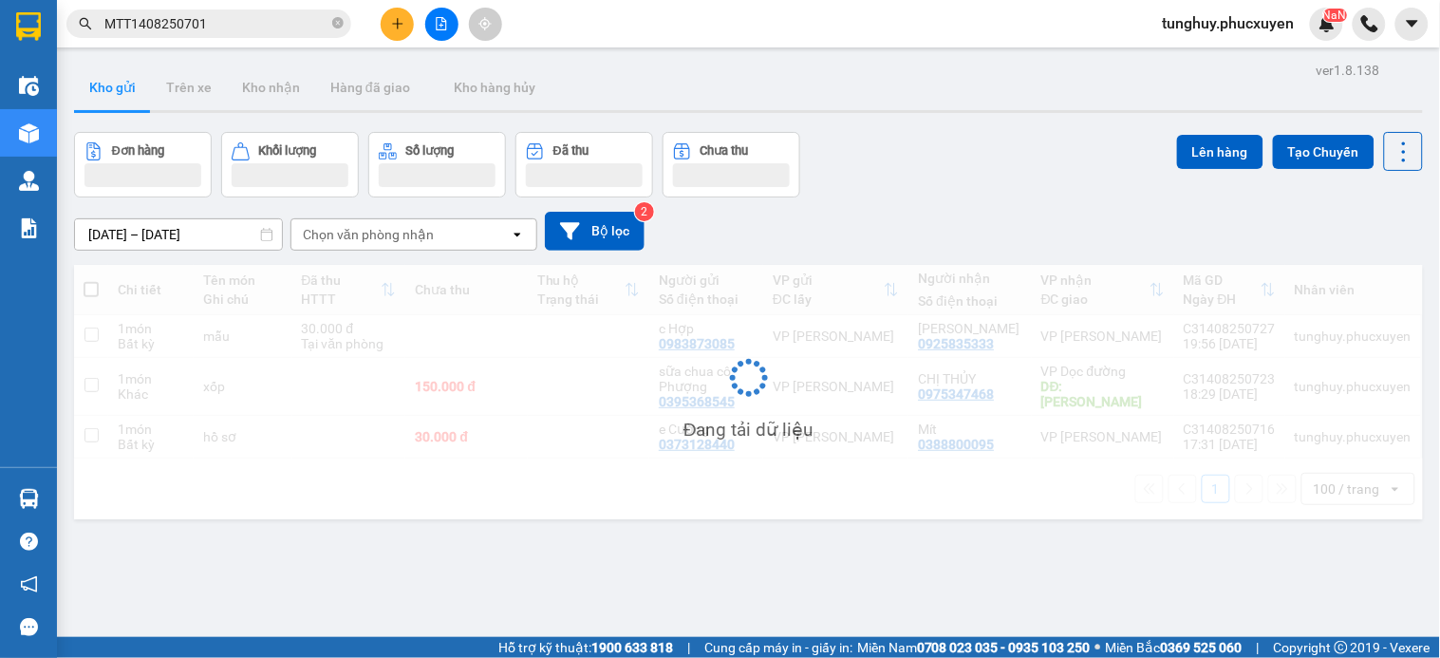
click at [270, 86] on button "Kho nhận" at bounding box center [271, 88] width 88 height 46
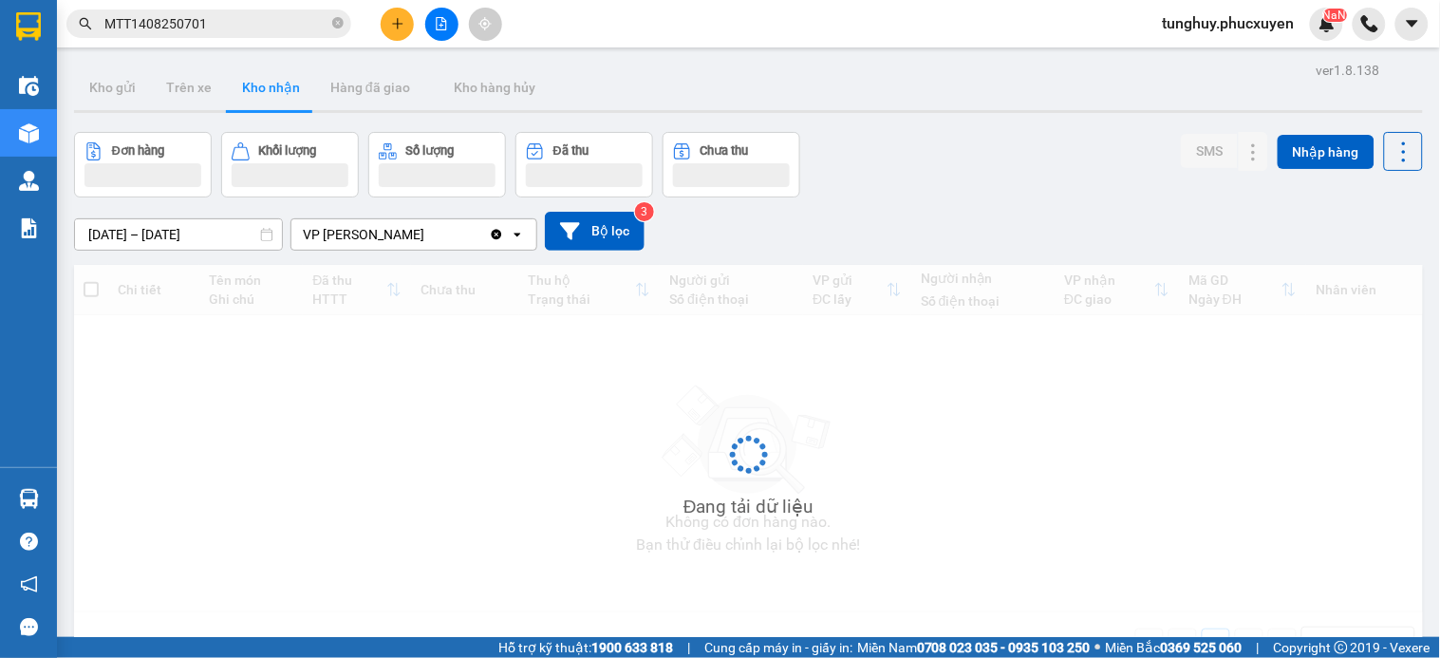
drag, startPoint x: 428, startPoint y: 122, endPoint x: 946, endPoint y: 123, distance: 518.3
click at [271, 86] on button "Kho nhận" at bounding box center [271, 88] width 88 height 46
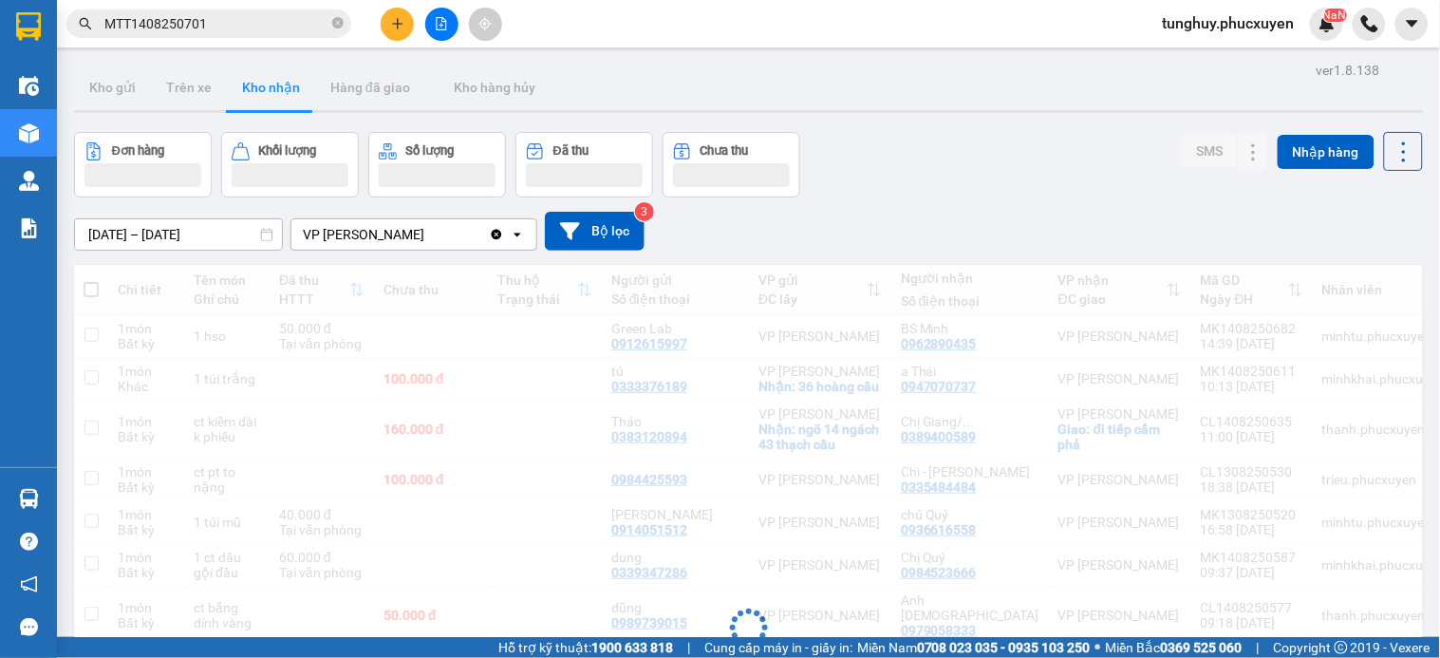
scroll to position [87, 0]
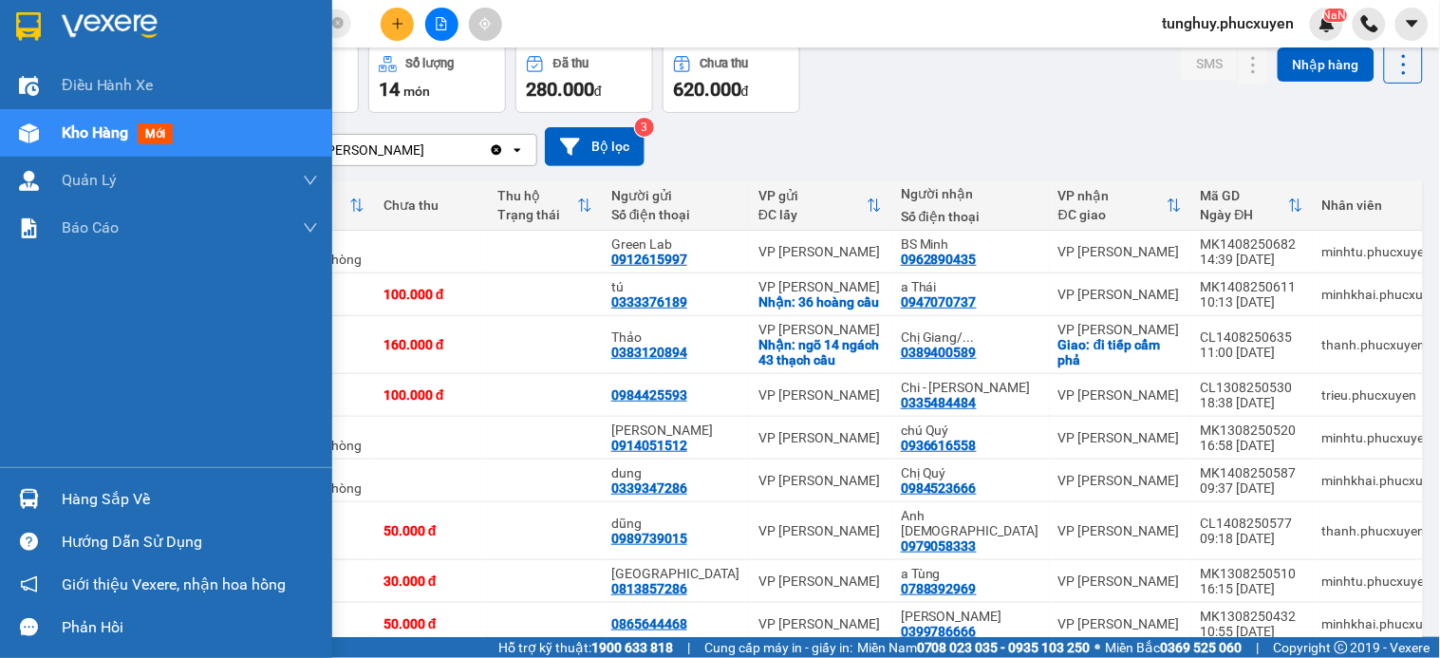
click at [43, 500] on div at bounding box center [28, 498] width 33 height 33
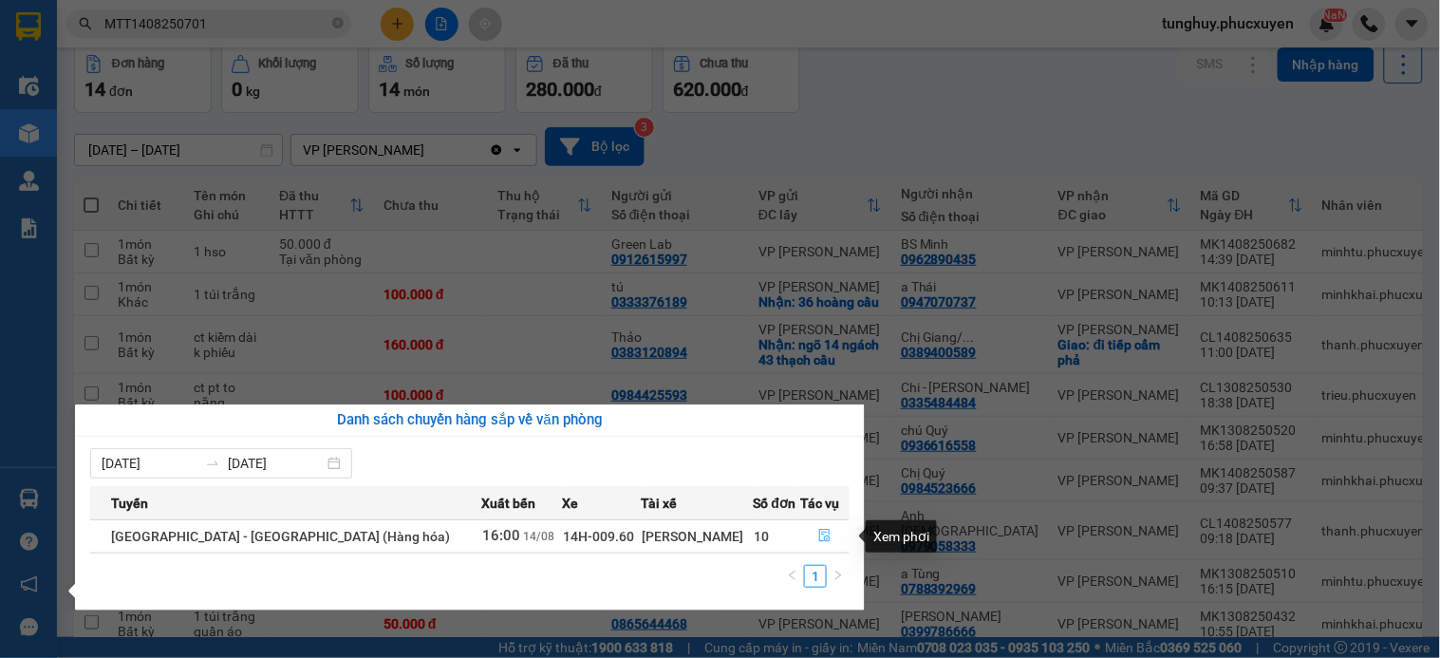
click at [818, 532] on icon "file-done" at bounding box center [824, 535] width 13 height 13
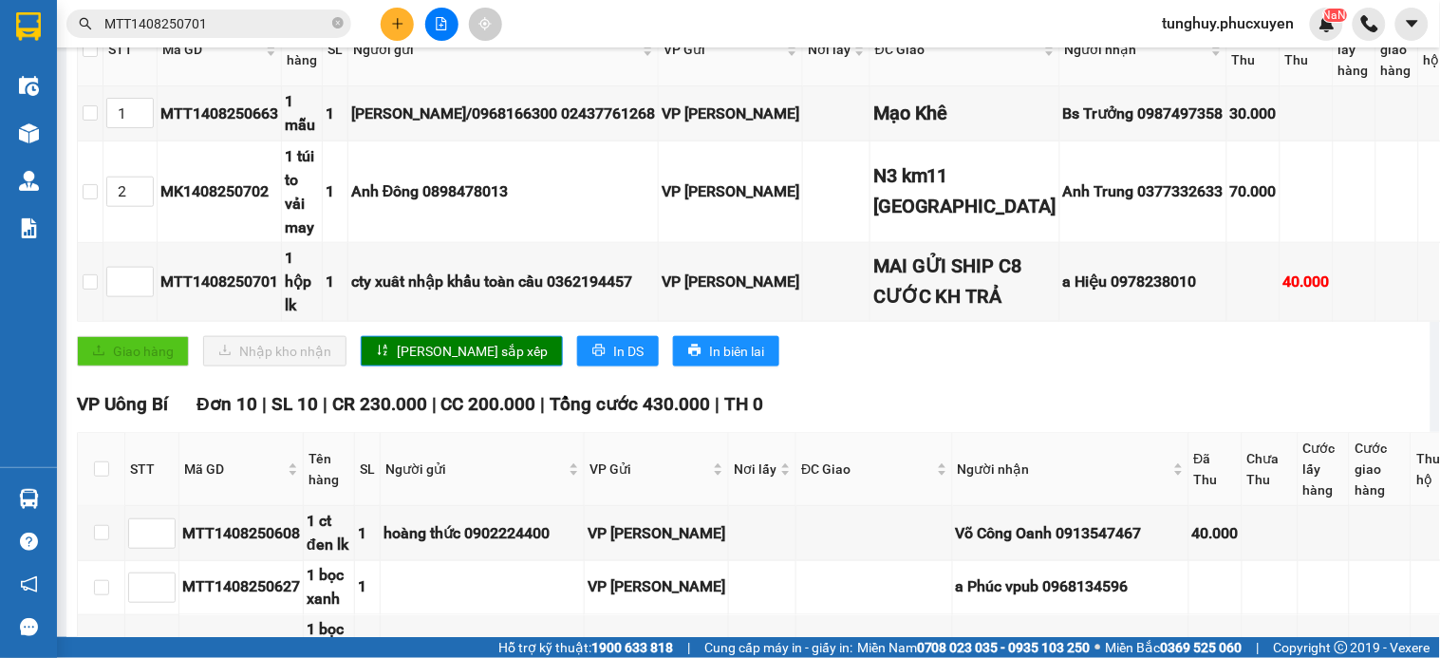
scroll to position [421, 0]
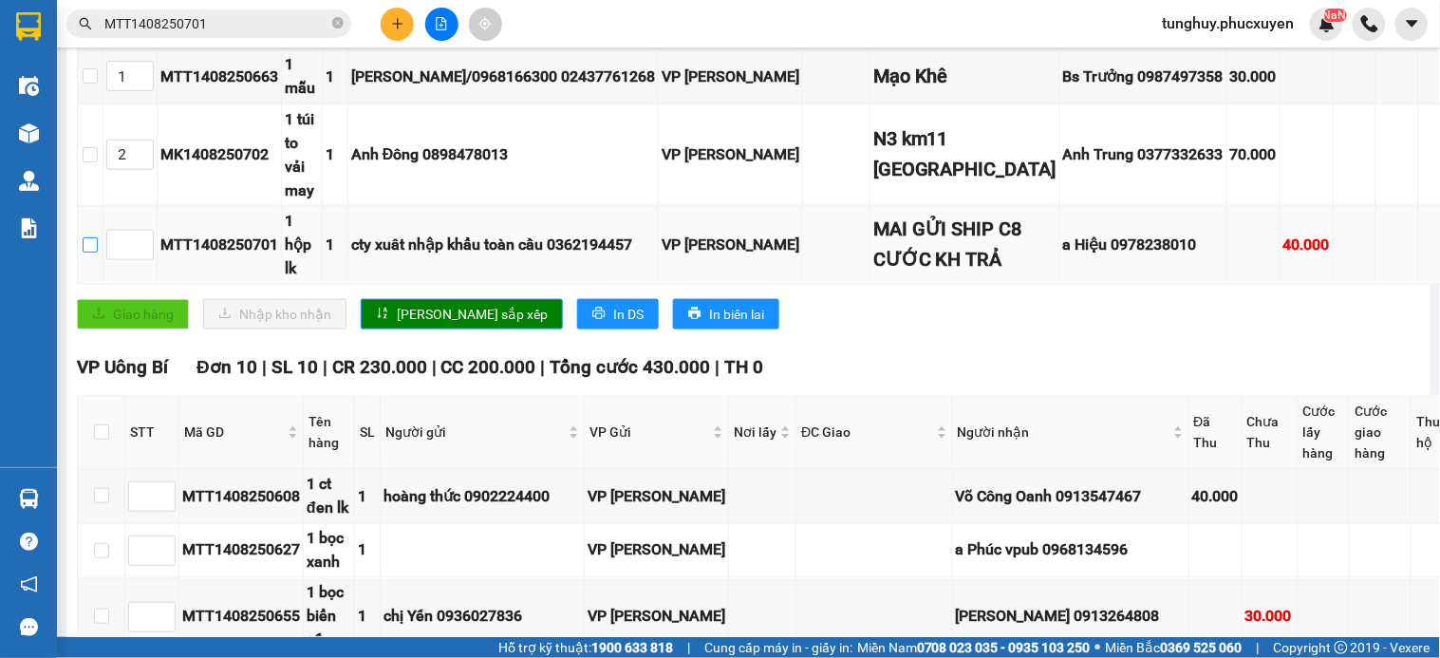
click at [93, 253] on input "checkbox" at bounding box center [90, 244] width 15 height 15
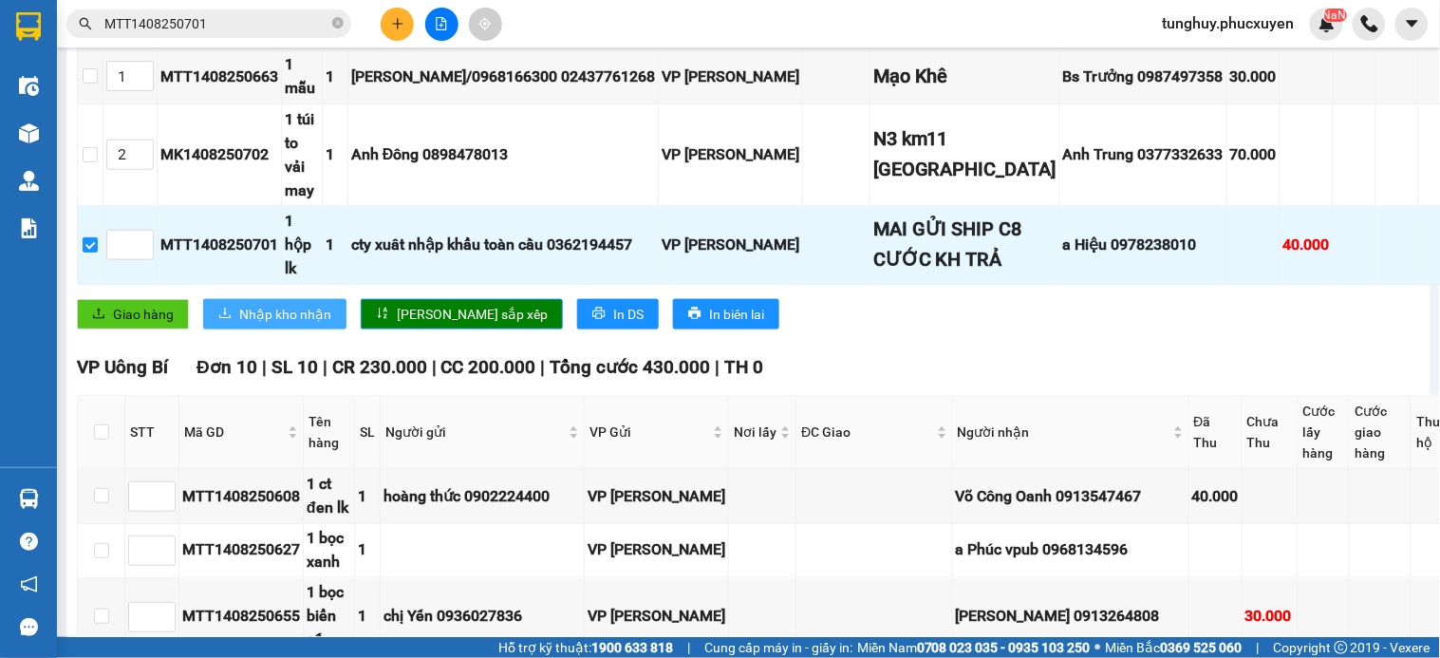
click at [301, 325] on span "Nhập kho nhận" at bounding box center [285, 314] width 92 height 21
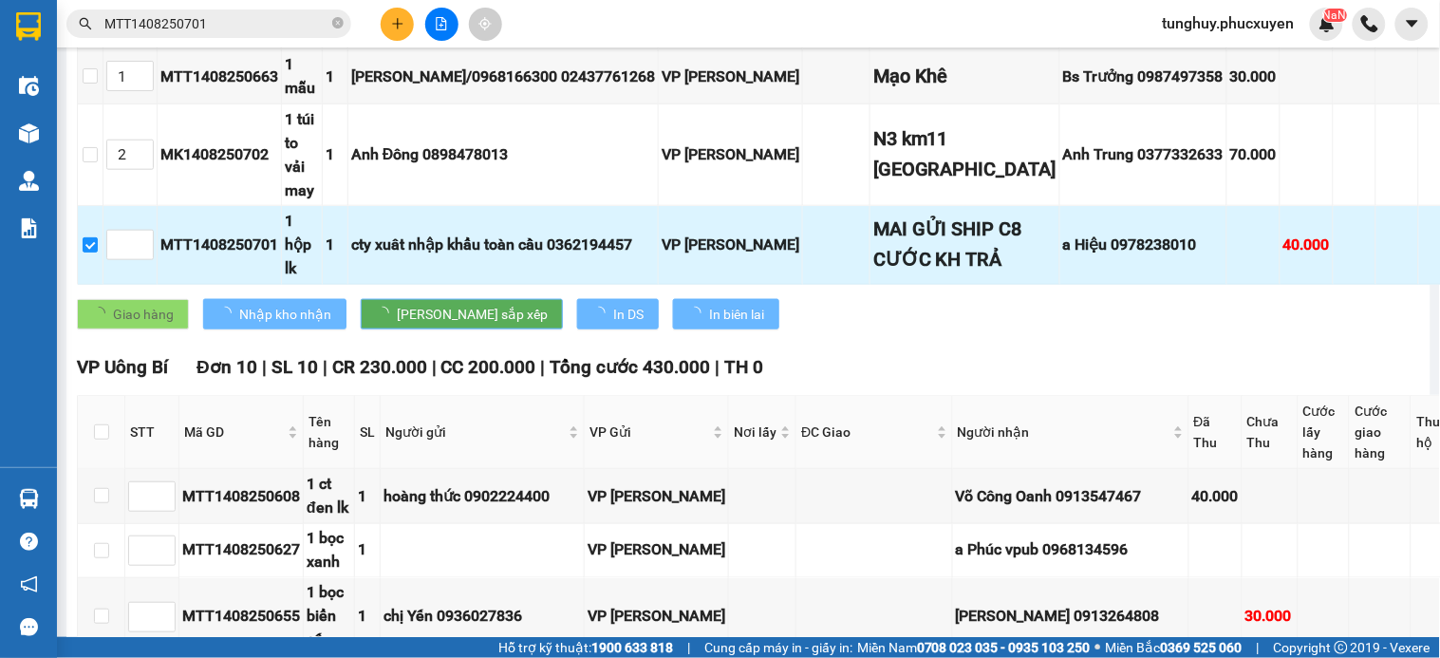
checkbox input "false"
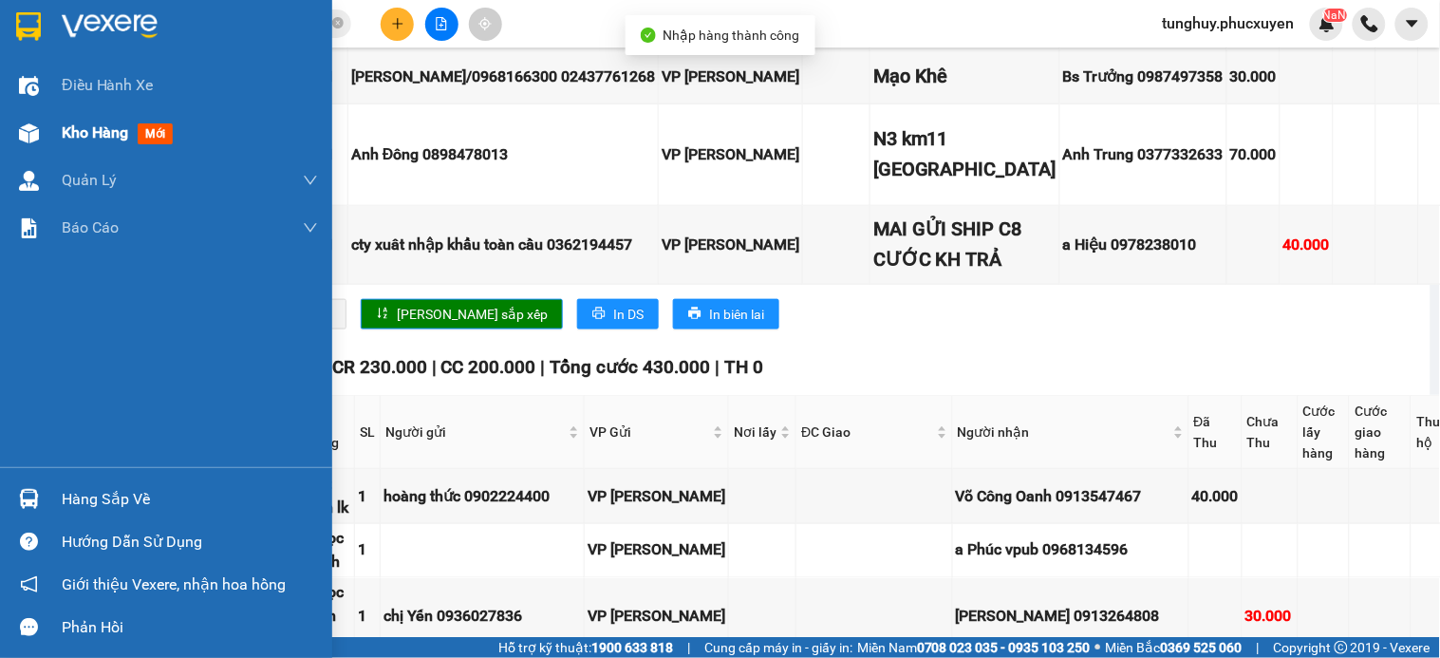
click at [15, 127] on div at bounding box center [28, 133] width 33 height 33
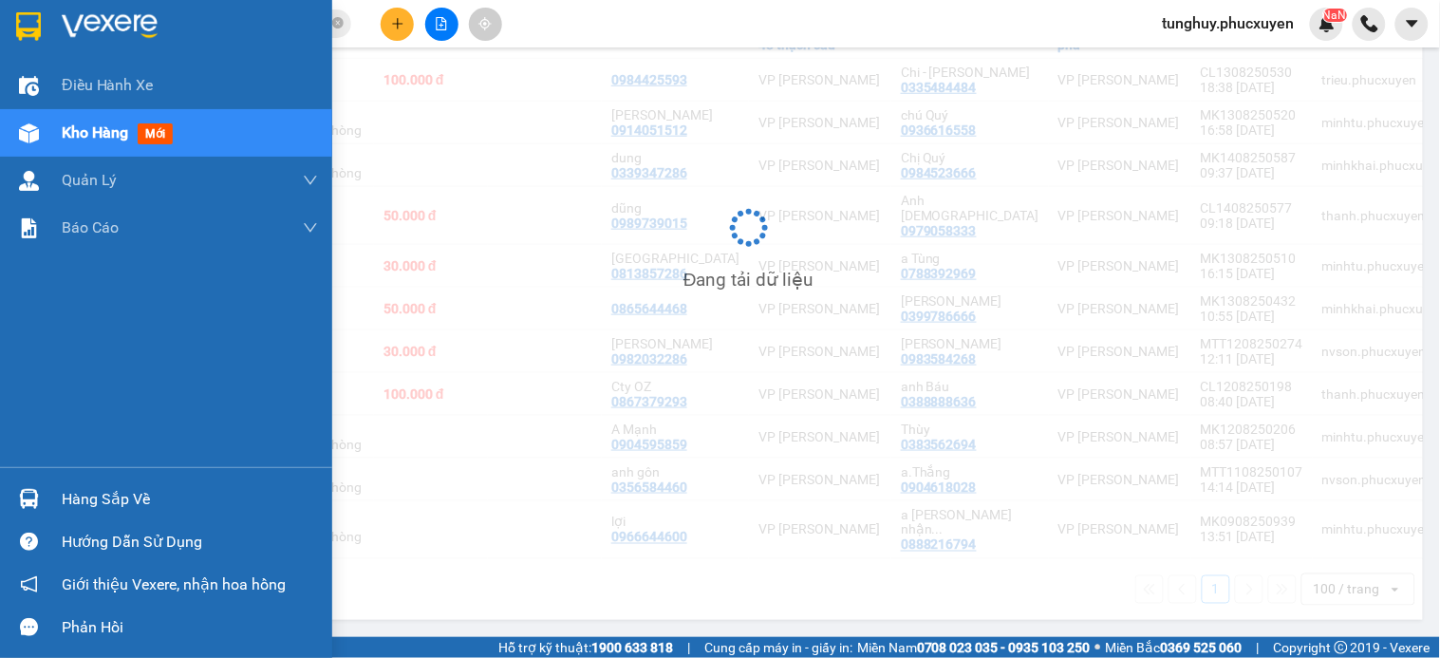
scroll to position [371, 0]
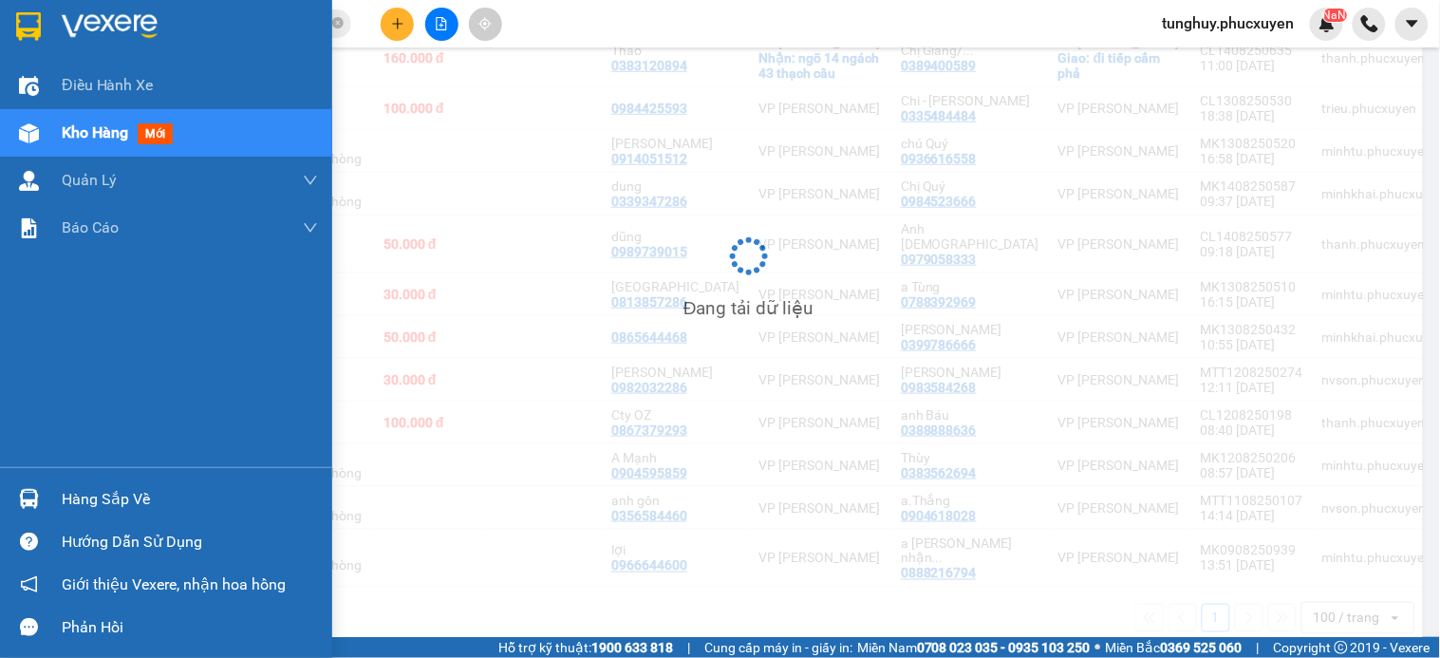
click at [15, 127] on div at bounding box center [28, 133] width 33 height 33
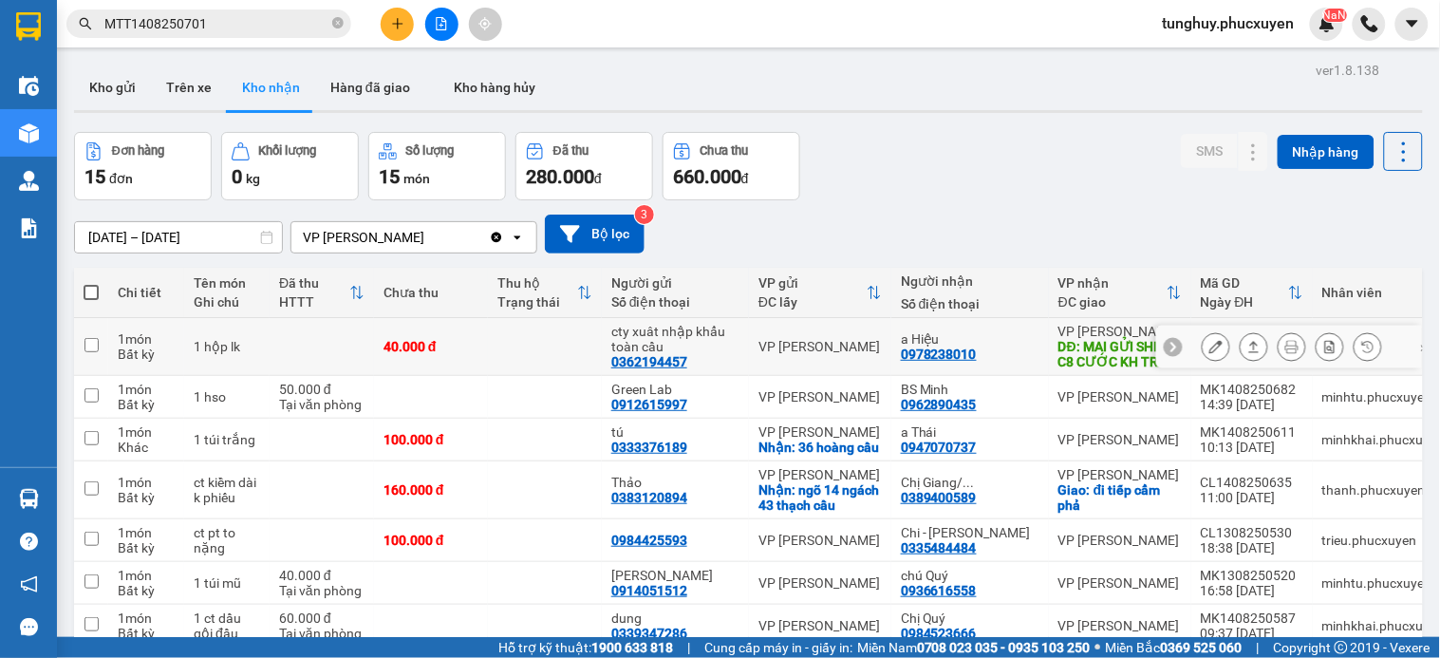
click at [1203, 354] on button at bounding box center [1216, 346] width 27 height 33
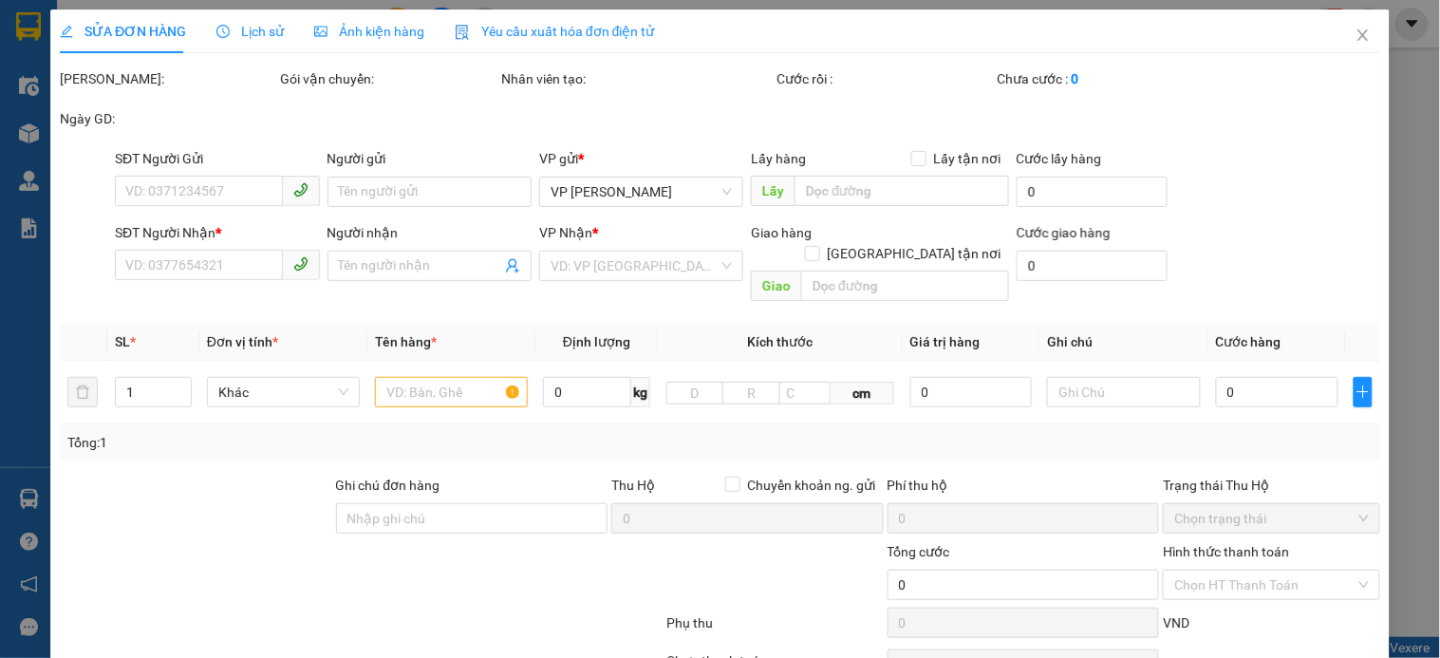
type input "0362194457"
type input "cty xuât nhập khẩu toàn cầu"
type input "0978238010"
type input "a Hiệu"
type input "MAI GỬI SHIP C8 CƯỚC KH TRẢ"
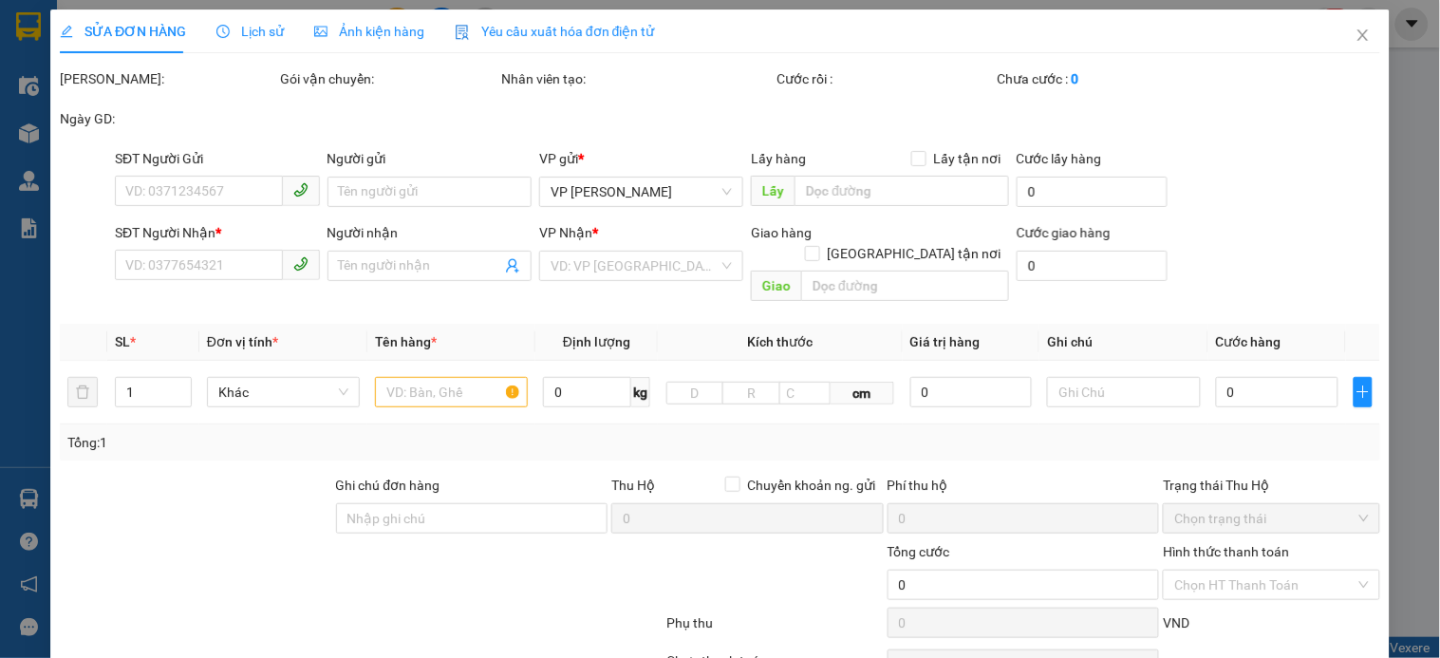
type input "40.000"
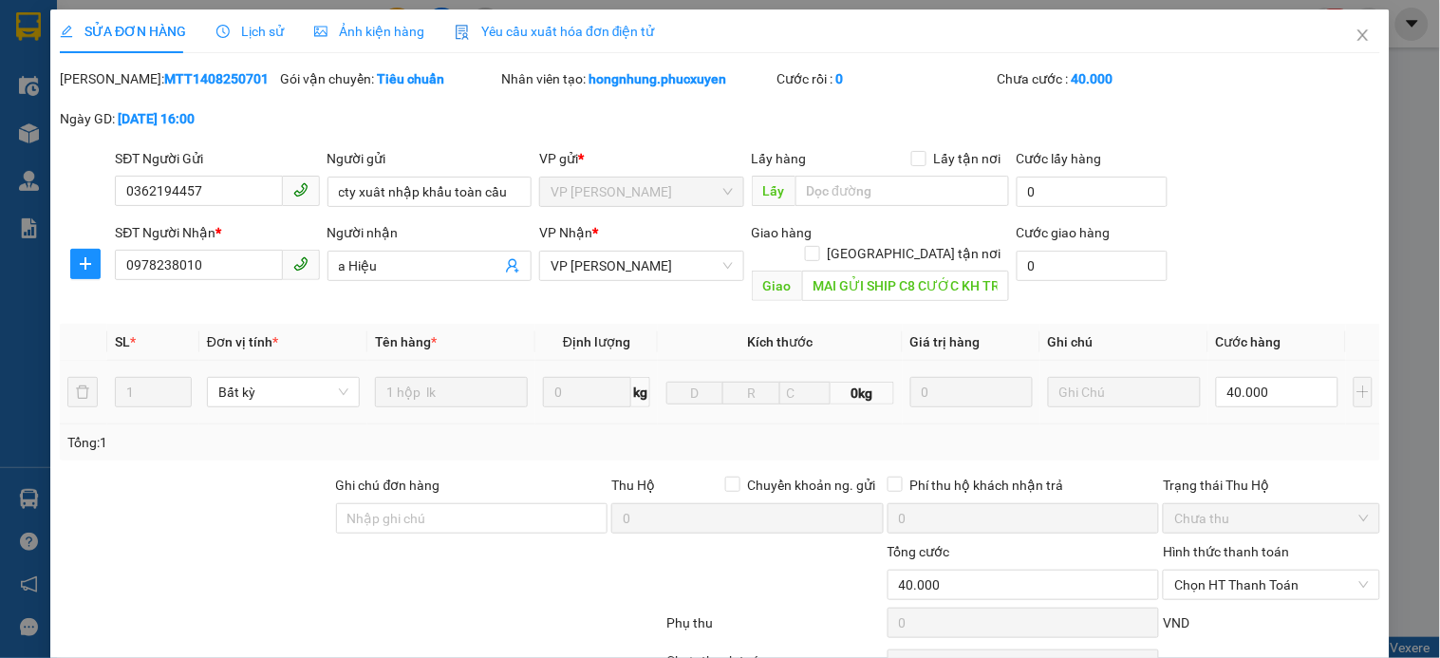
click at [1130, 377] on input "text" at bounding box center [1124, 392] width 153 height 30
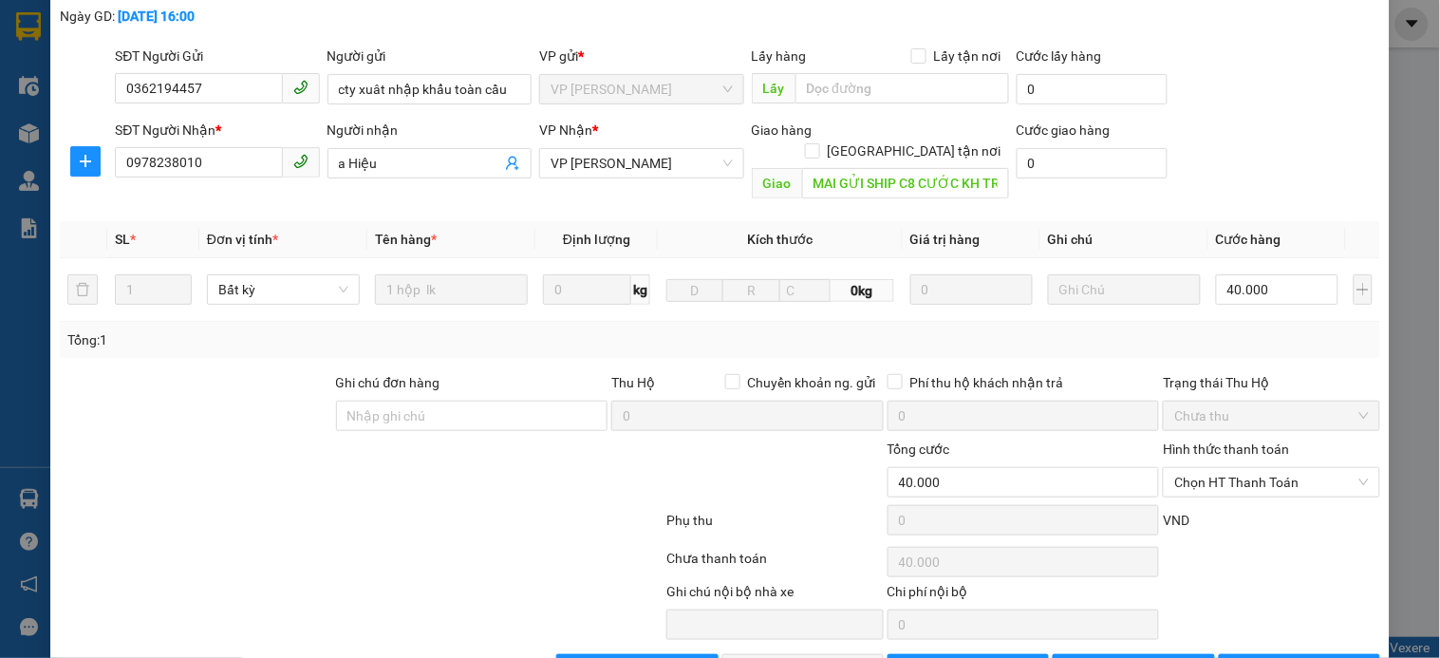
scroll to position [146, 0]
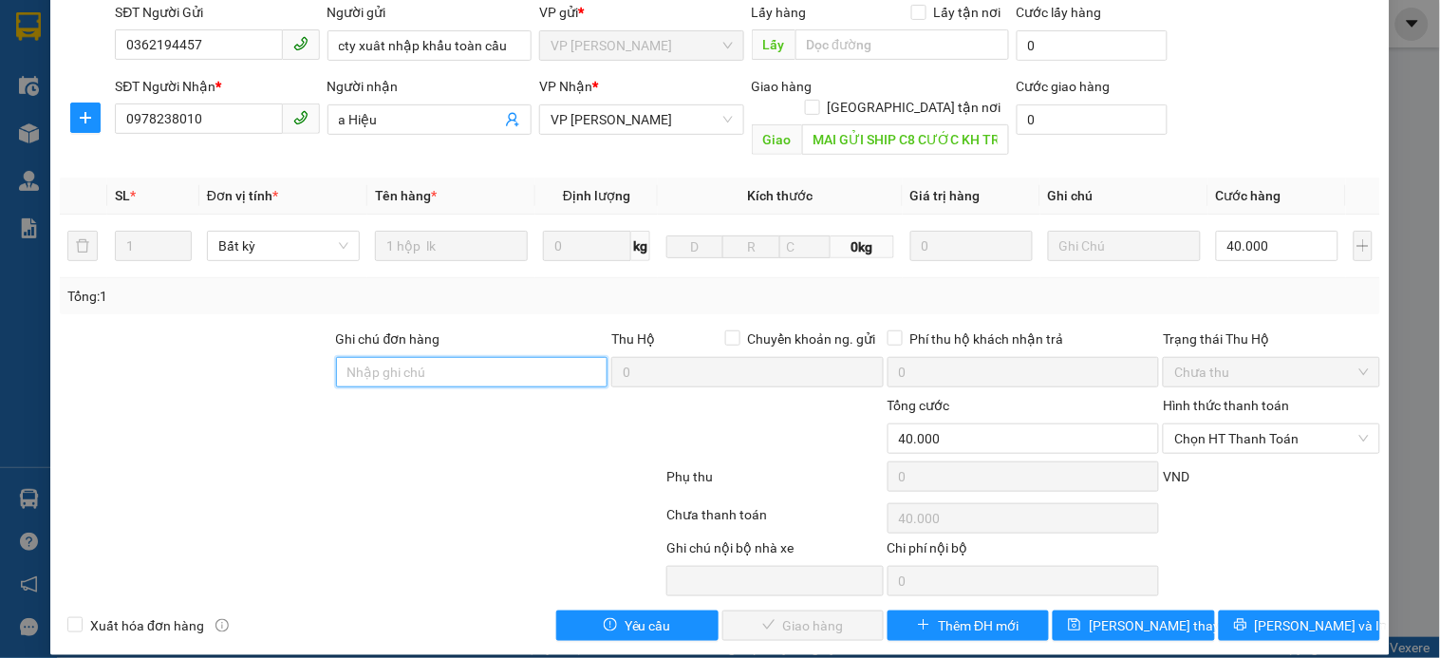
click at [410, 361] on input "Ghi chú đơn hàng" at bounding box center [472, 372] width 272 height 30
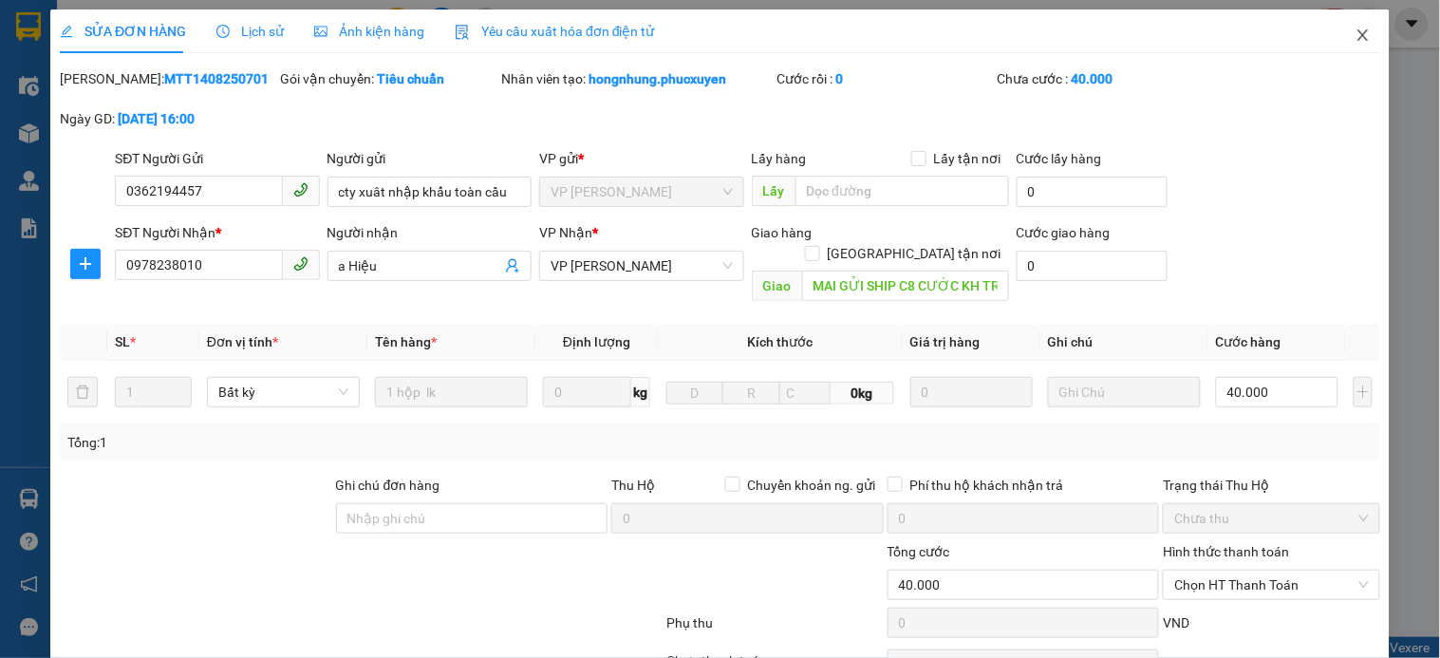
click at [1356, 30] on icon "close" at bounding box center [1363, 35] width 15 height 15
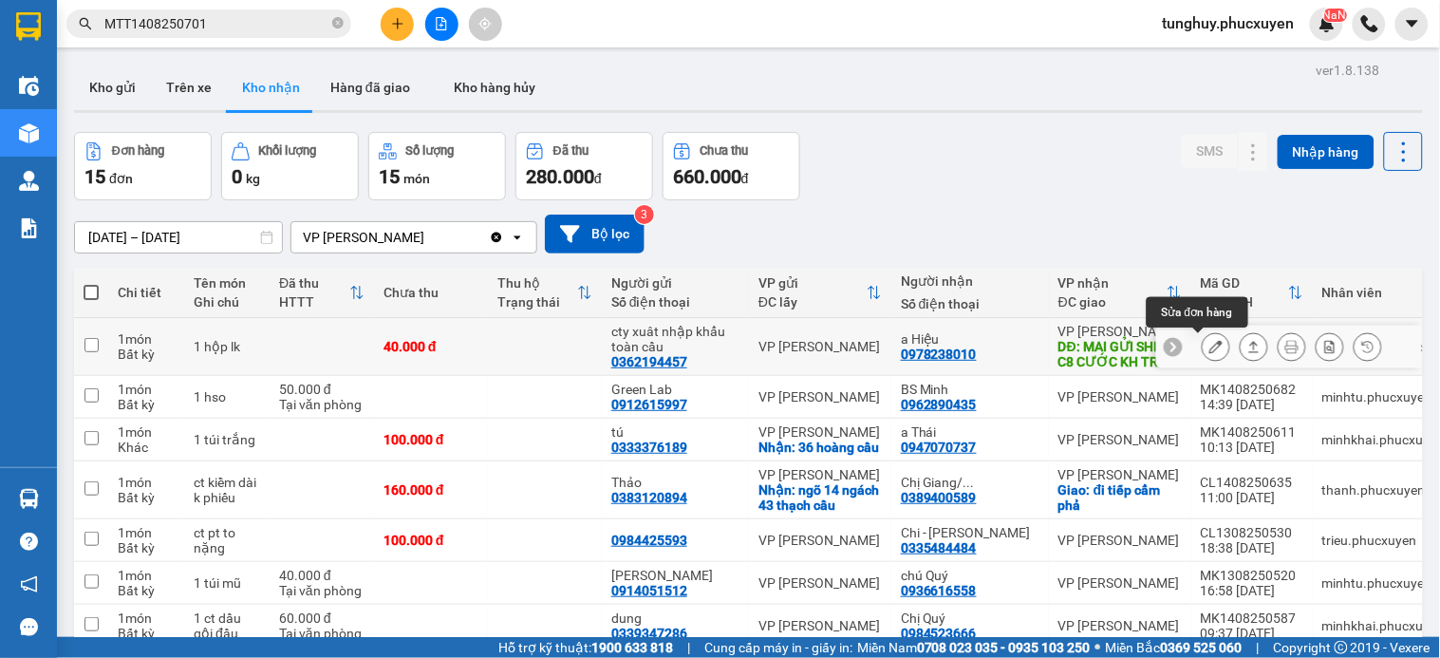
click at [1209, 346] on icon at bounding box center [1215, 346] width 13 height 13
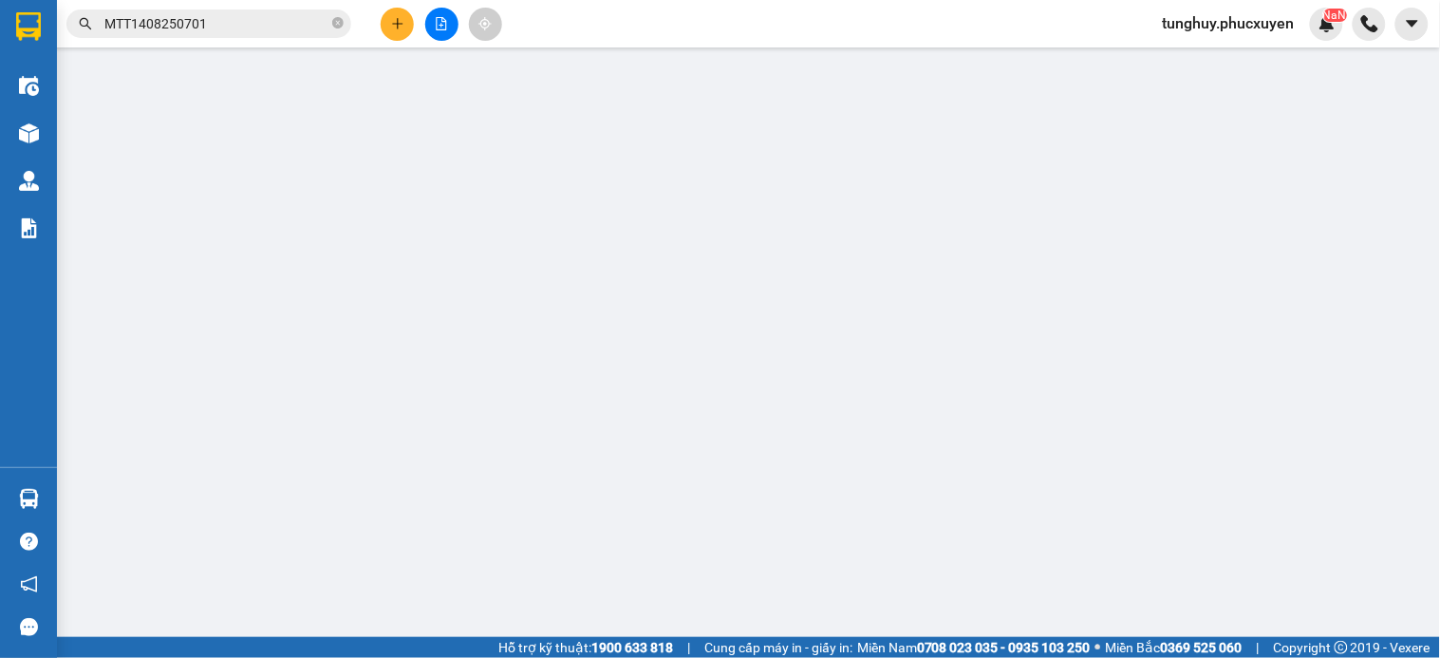
type input "0362194457"
type input "cty xuât nhập khẩu toàn cầu"
type input "0978238010"
type input "a Hiệu"
type input "MAI GỬI SHIP C8 CƯỚC KH TRẢ"
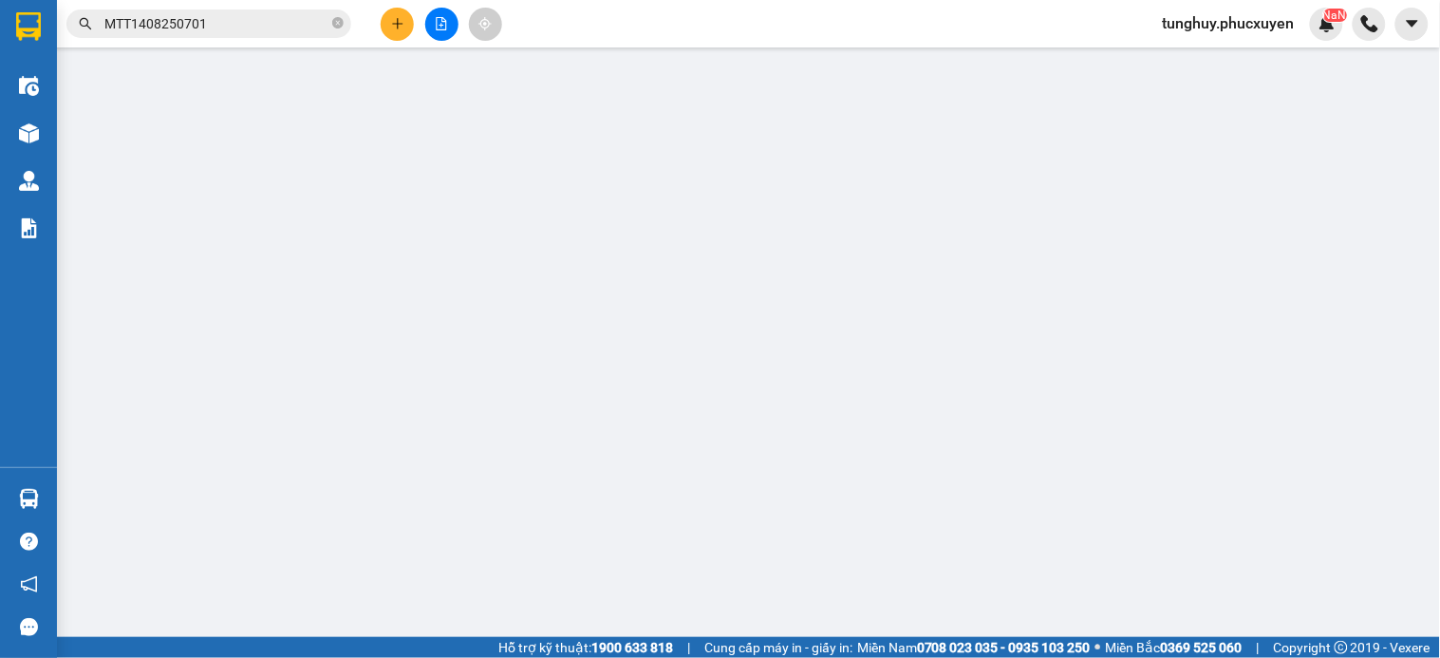
type input "40.000"
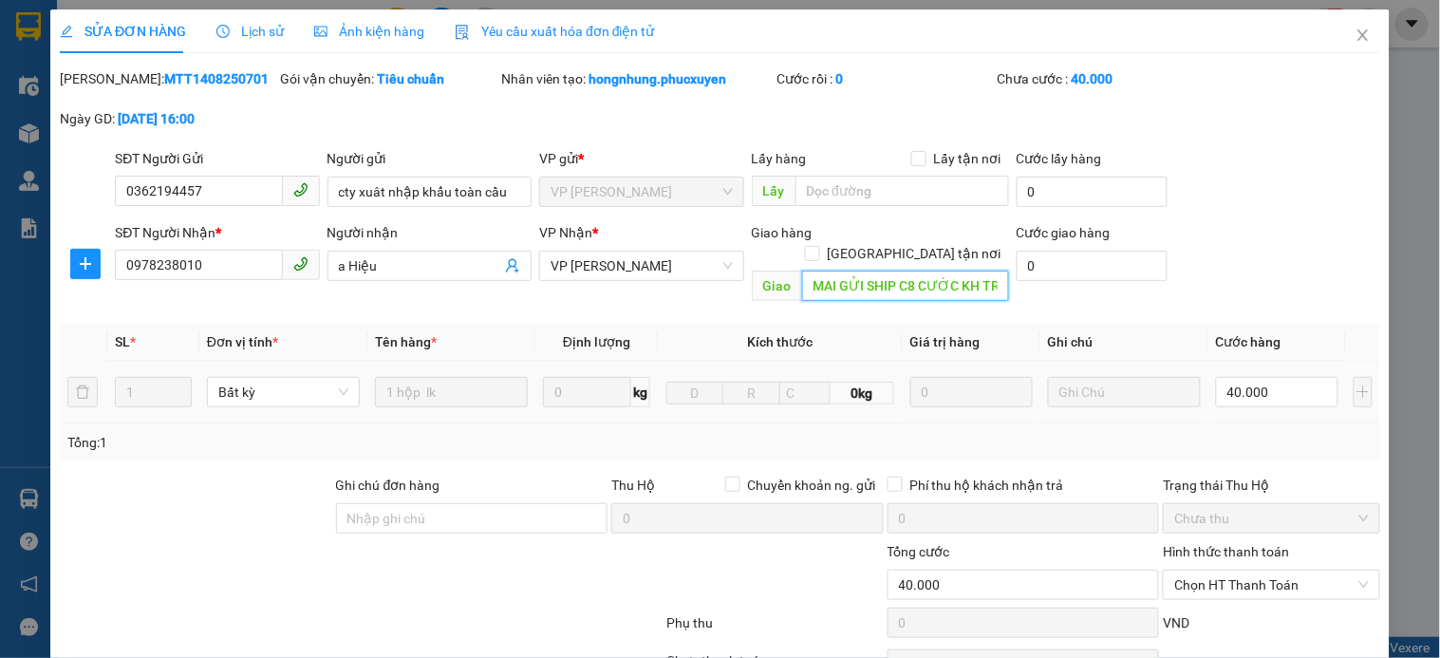
click at [830, 273] on input "MAI GỬI SHIP C8 CƯỚC KH TRẢ" at bounding box center [905, 286] width 207 height 30
click at [824, 271] on input "MAI GỬI SHIP C8 CƯỚC KH TRẢ" at bounding box center [905, 286] width 207 height 30
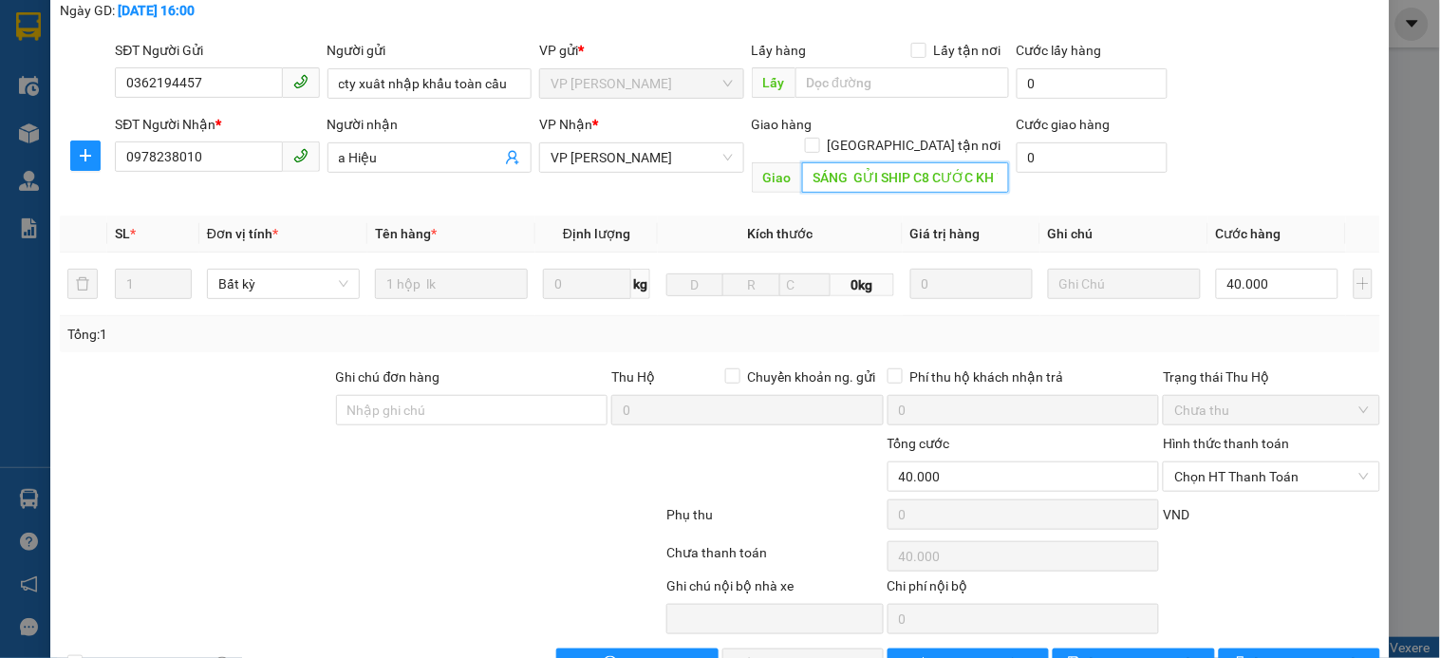
scroll to position [146, 0]
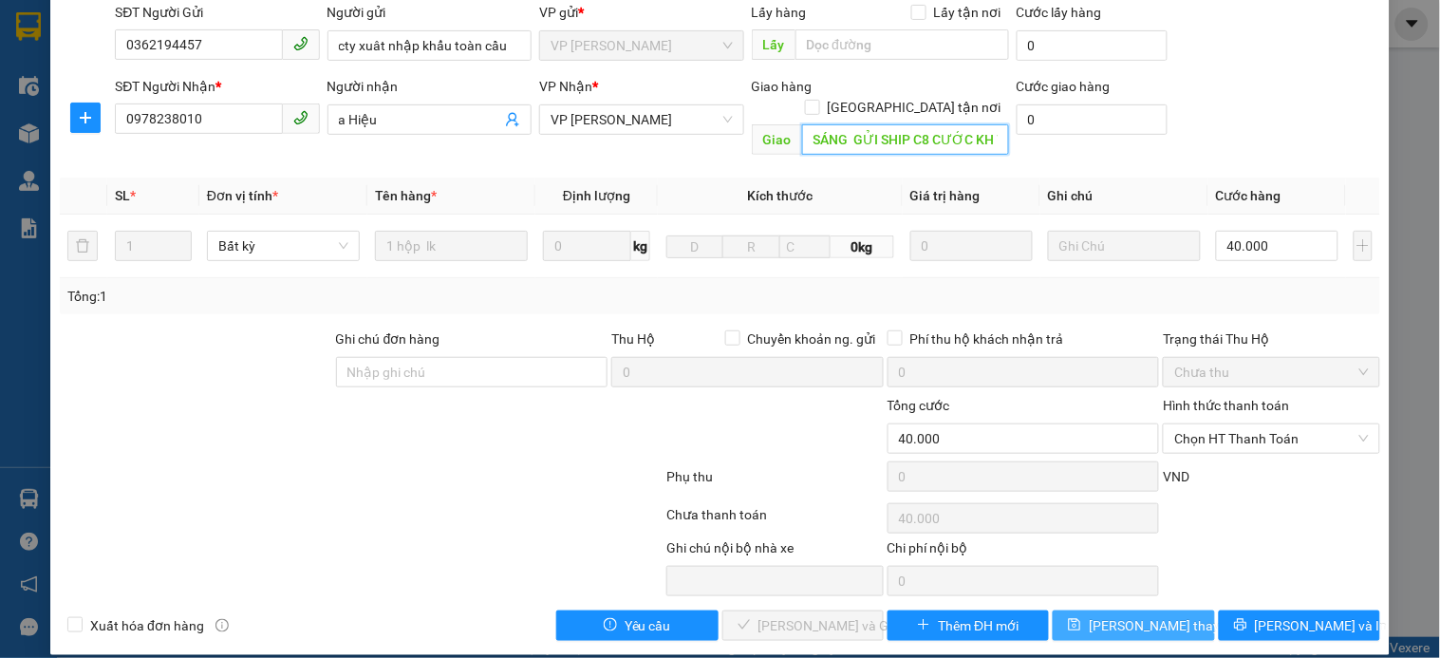
type input "SÁNG GỬI SHIP C8 CƯỚC KH TRẢ"
click at [1156, 615] on span "Lưu thay đổi" at bounding box center [1165, 625] width 152 height 21
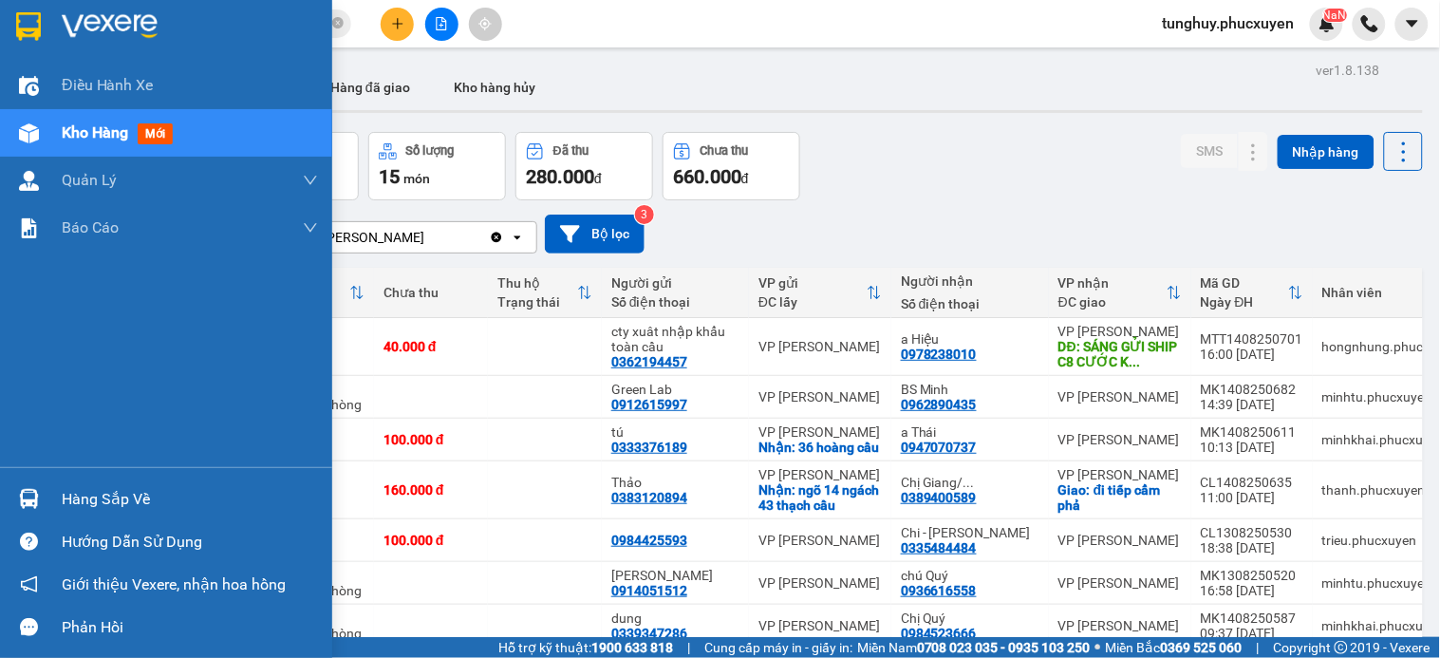
click at [19, 498] on img at bounding box center [29, 499] width 20 height 20
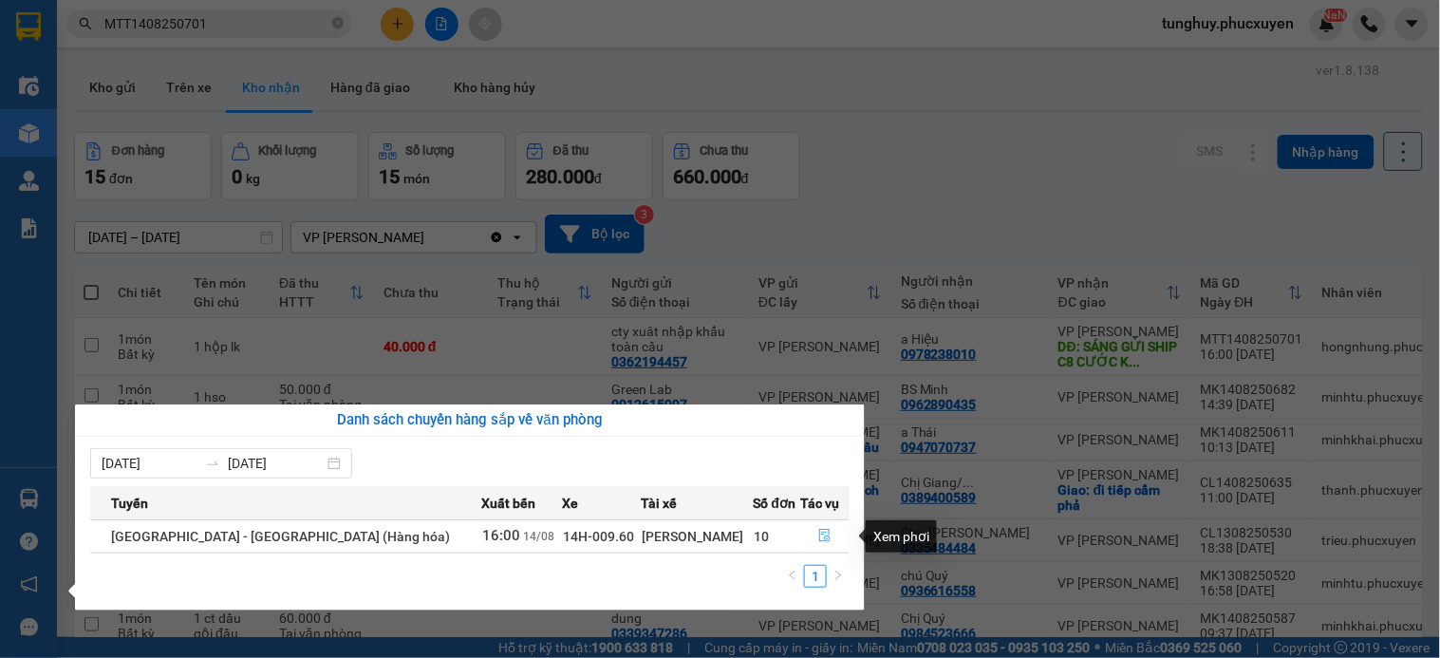
click at [819, 532] on icon "file-done" at bounding box center [824, 535] width 11 height 13
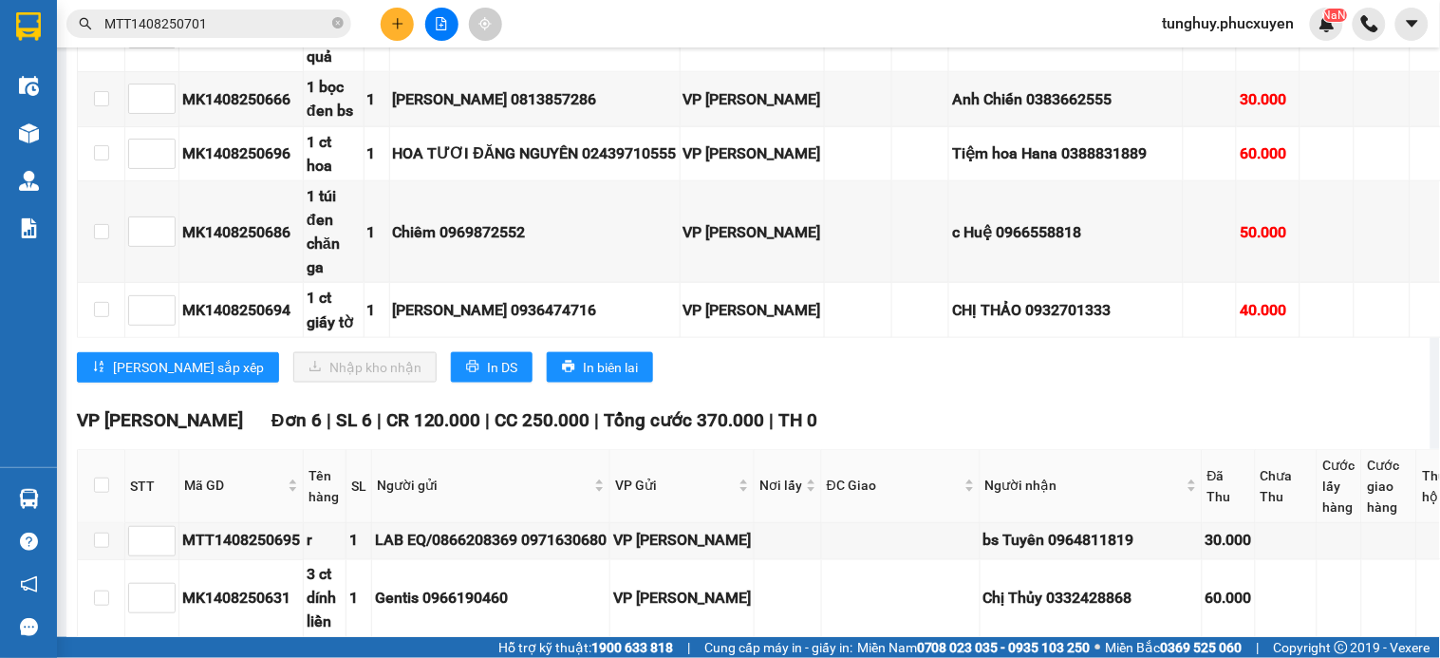
scroll to position [2320, 0]
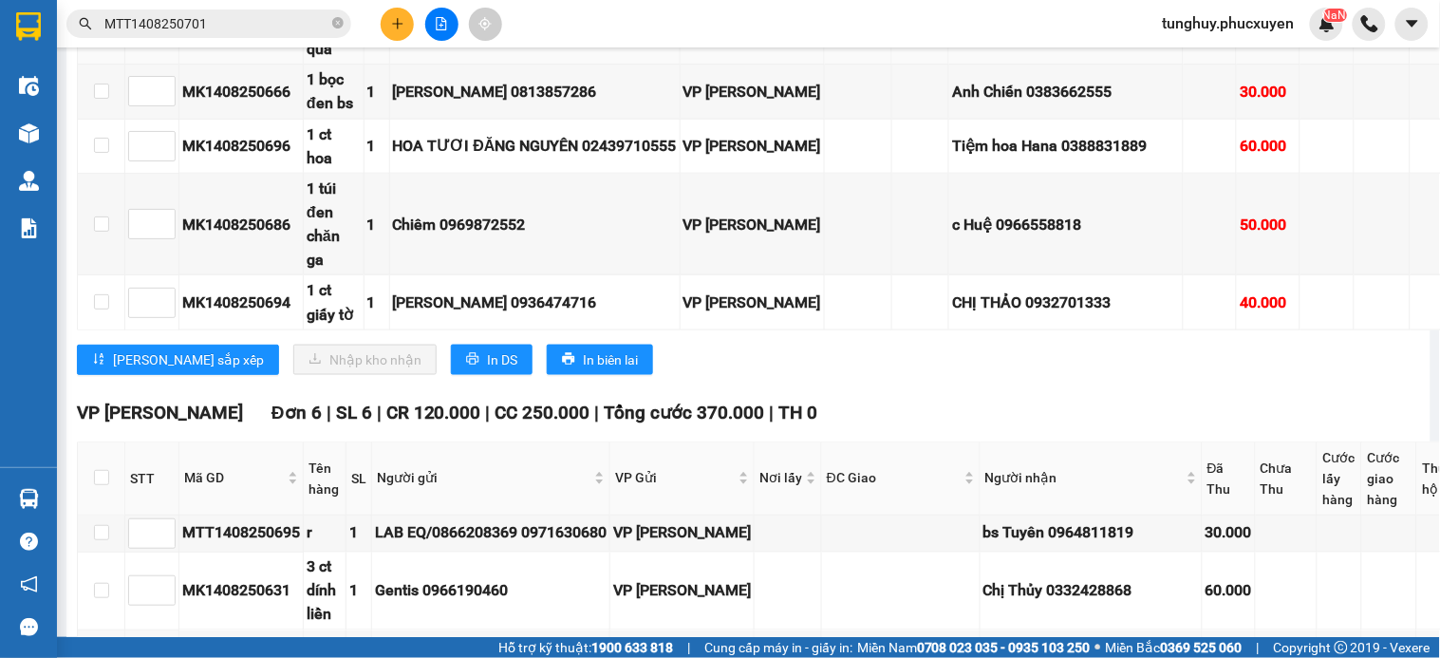
click at [279, 65] on td "MTT1408250681" at bounding box center [241, 26] width 124 height 78
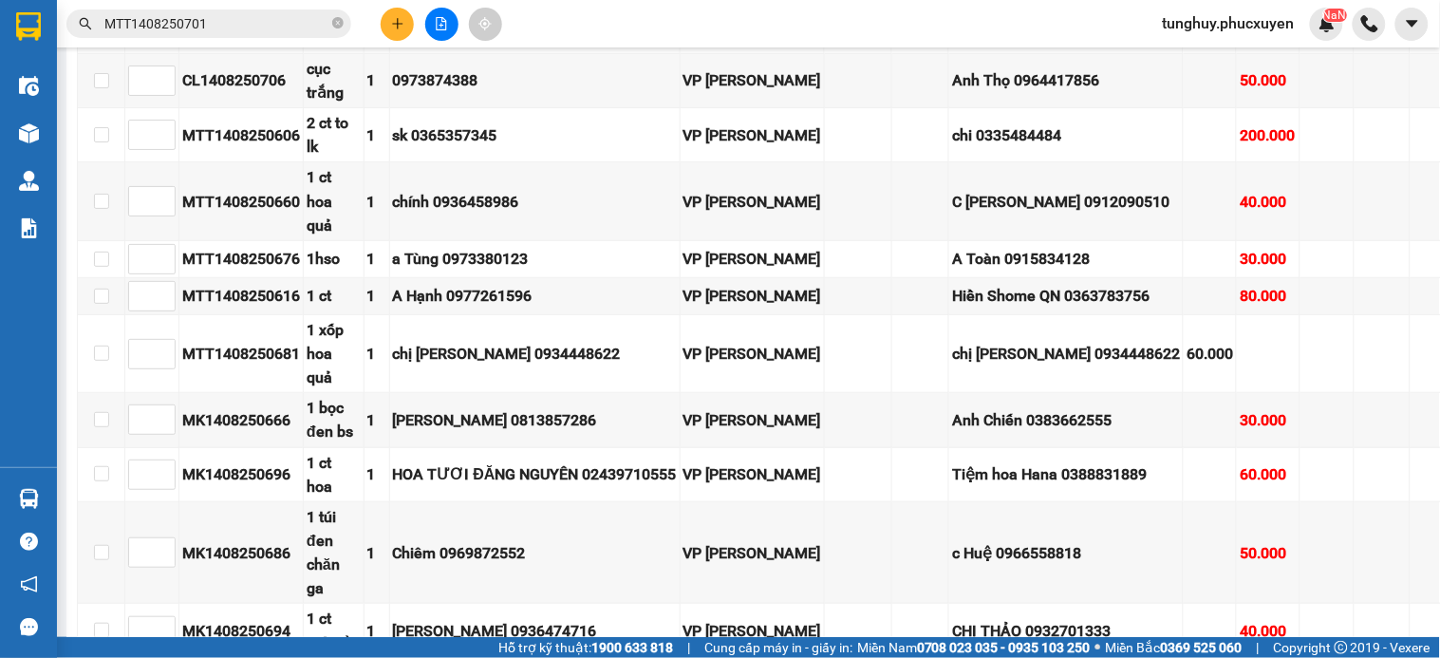
scroll to position [1899, 0]
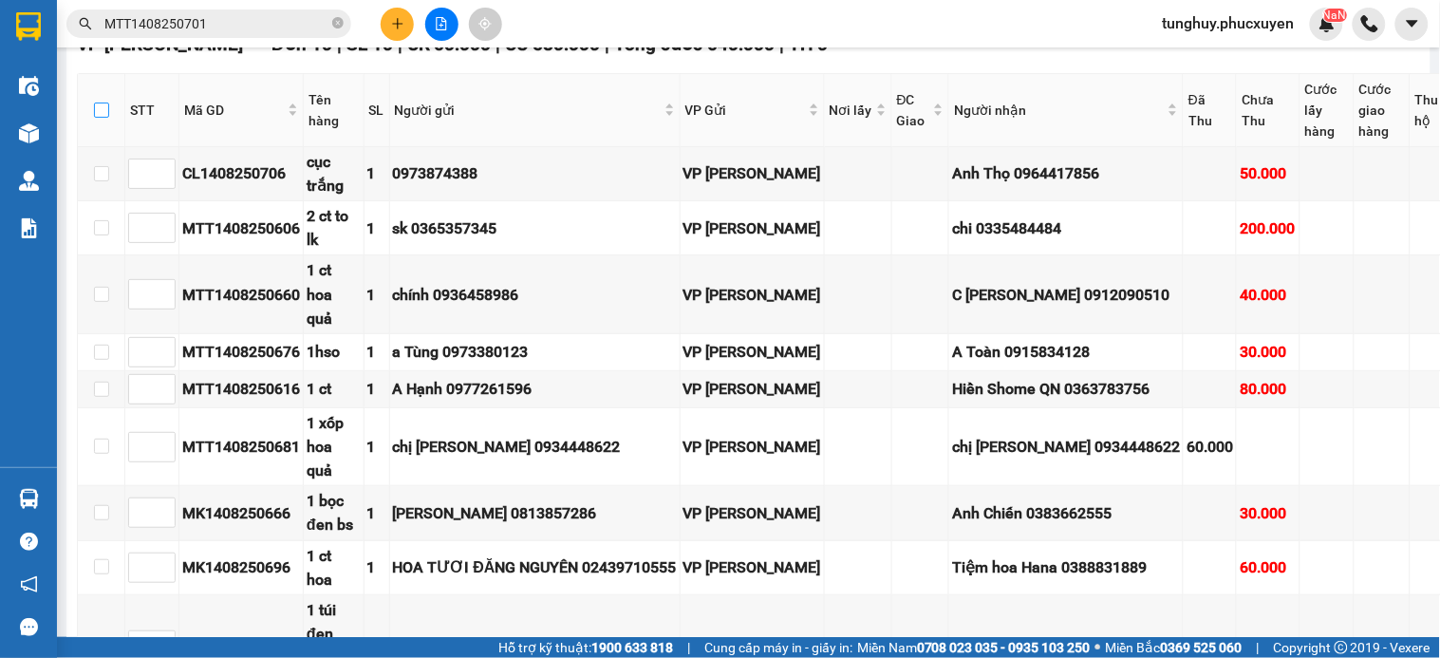
drag, startPoint x: 88, startPoint y: 385, endPoint x: 1439, endPoint y: 609, distance: 1369.3
click at [94, 118] on input "checkbox" at bounding box center [101, 110] width 15 height 15
checkbox input "true"
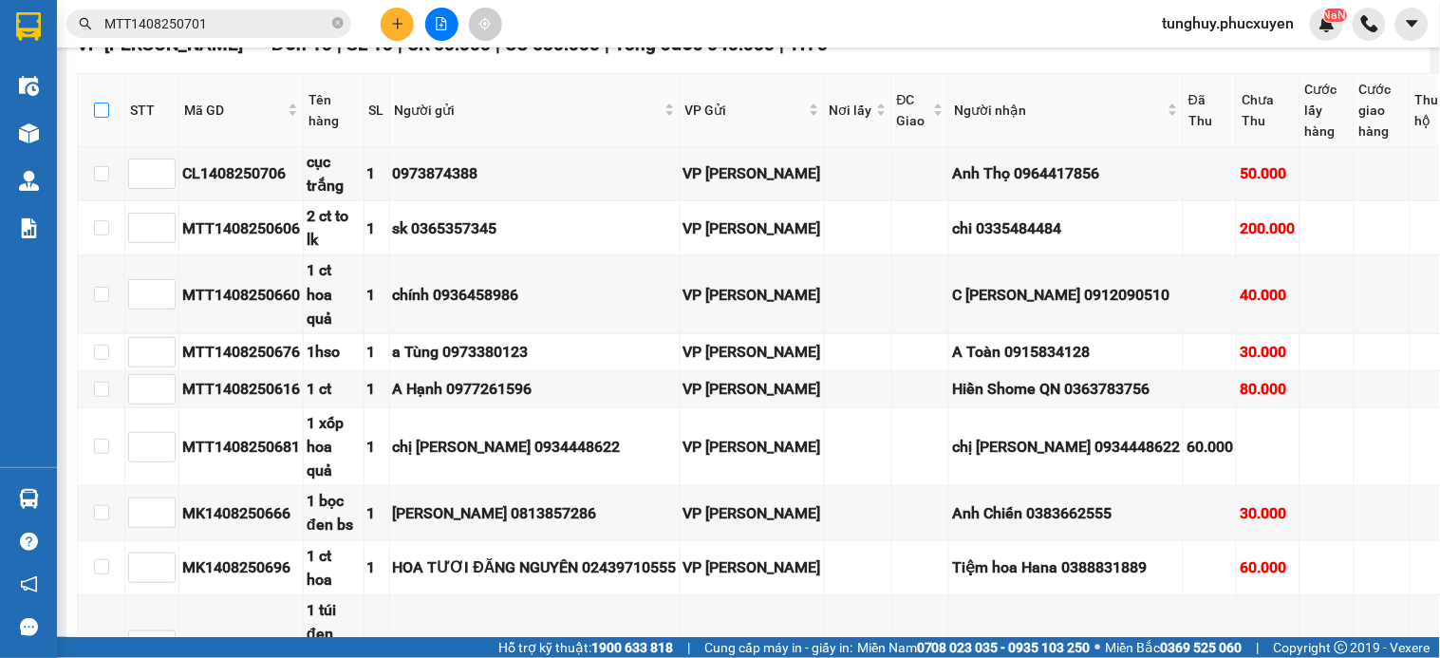
checkbox input "true"
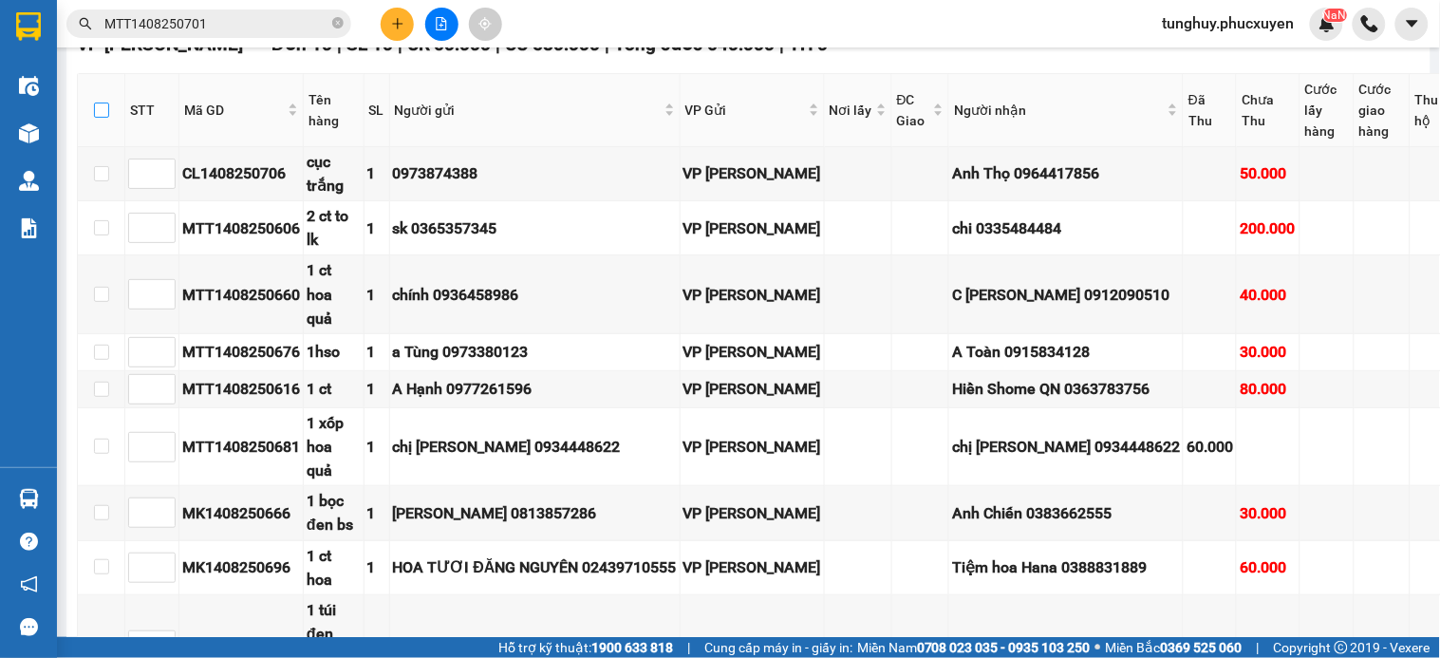
checkbox input "true"
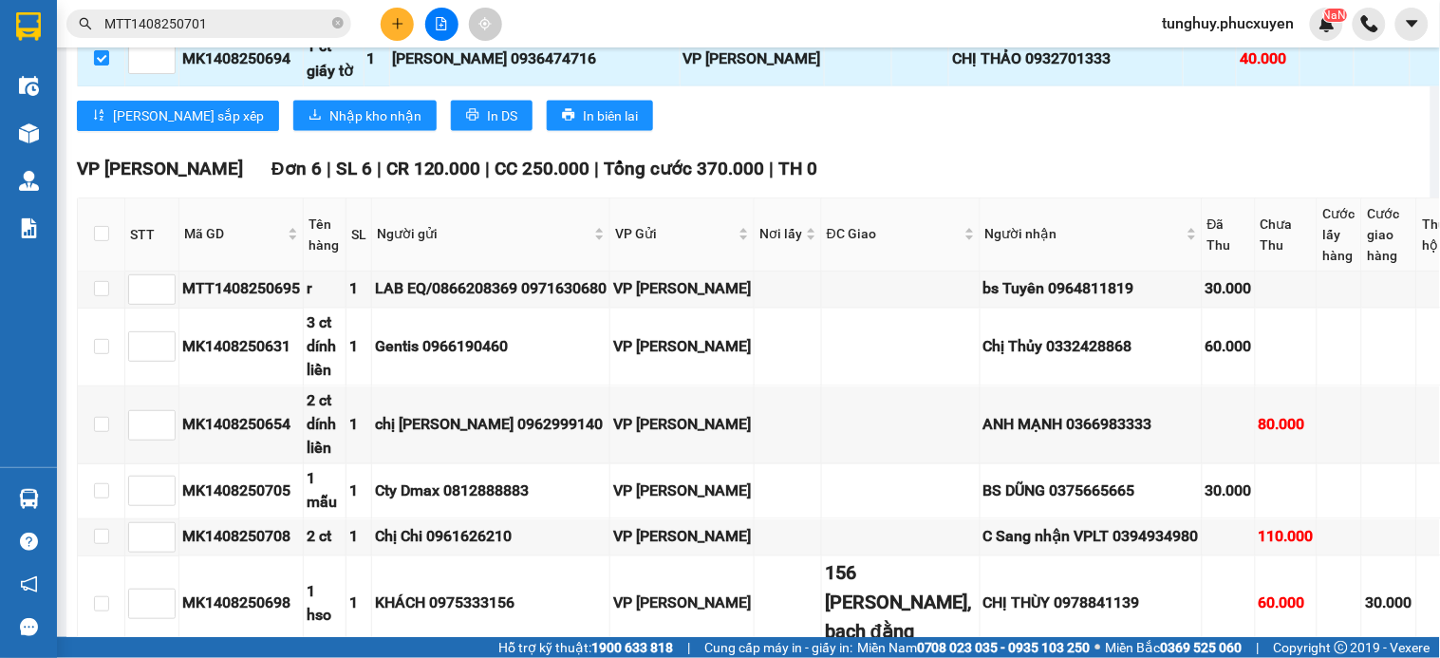
scroll to position [2636, 0]
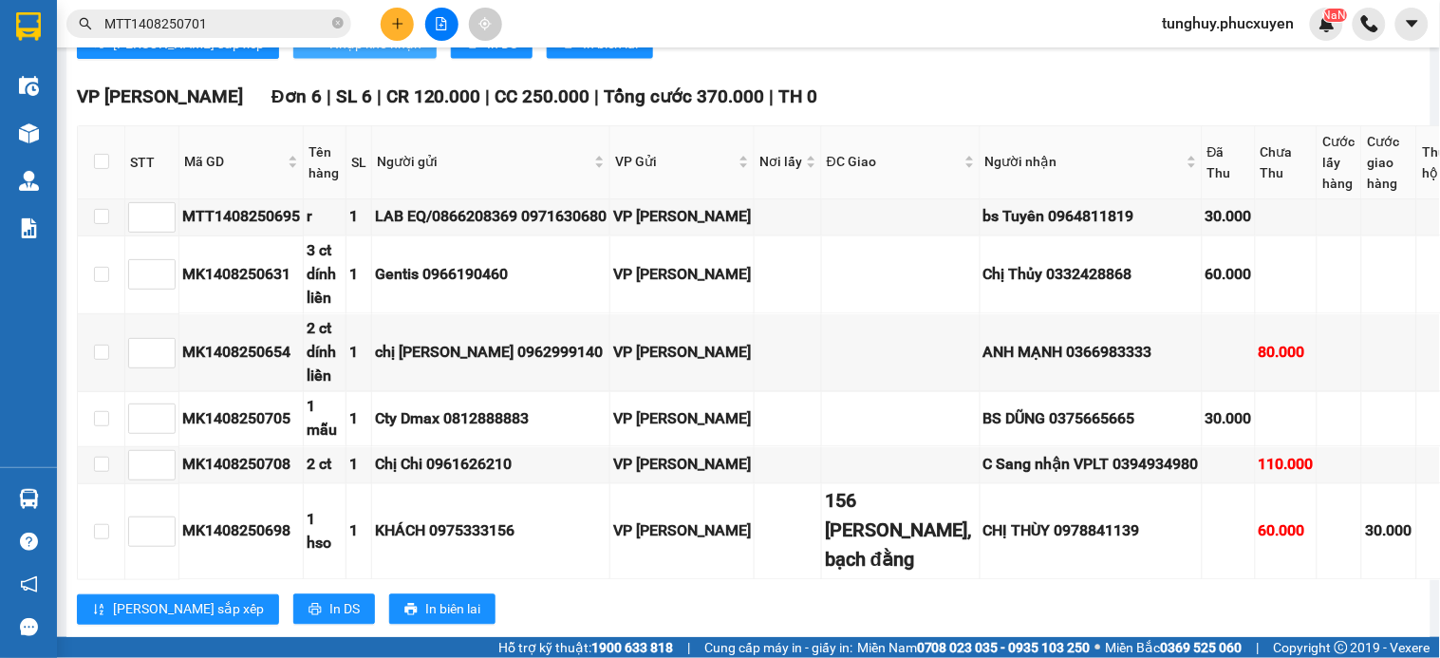
click at [329, 54] on span "Nhập kho nhận" at bounding box center [375, 43] width 92 height 21
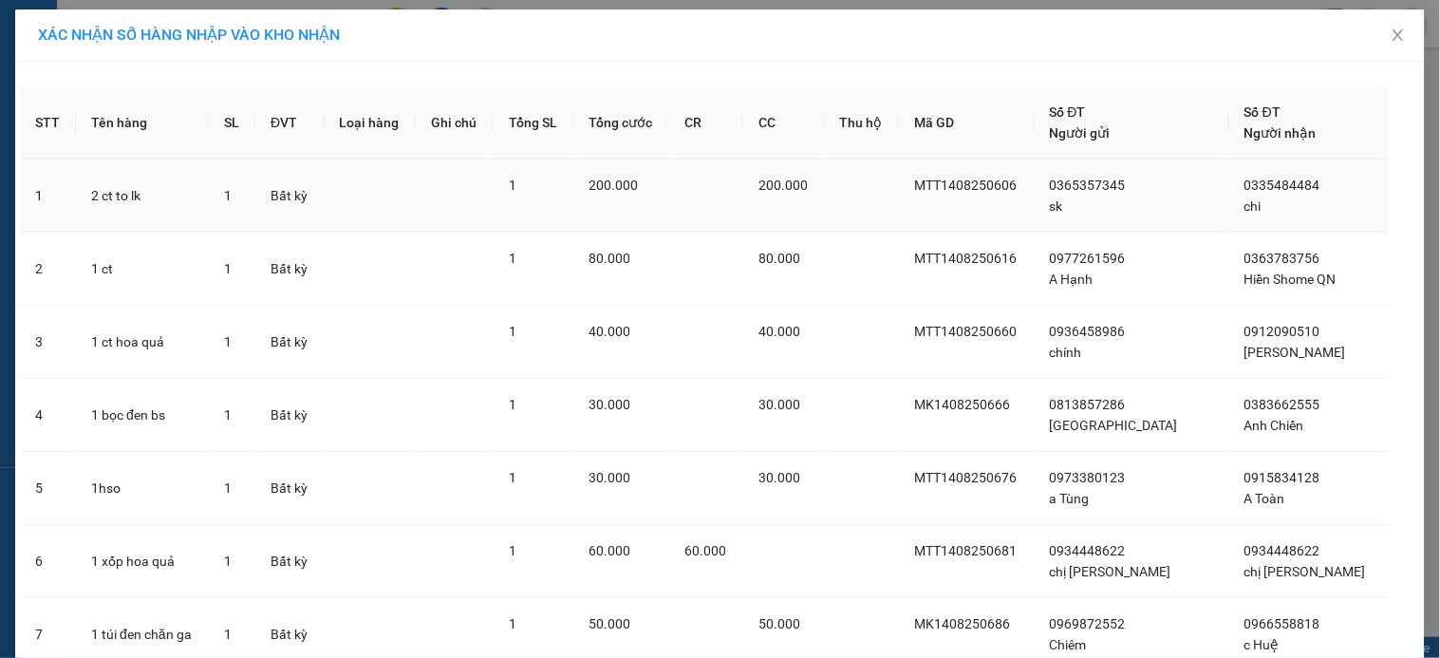
scroll to position [371, 0]
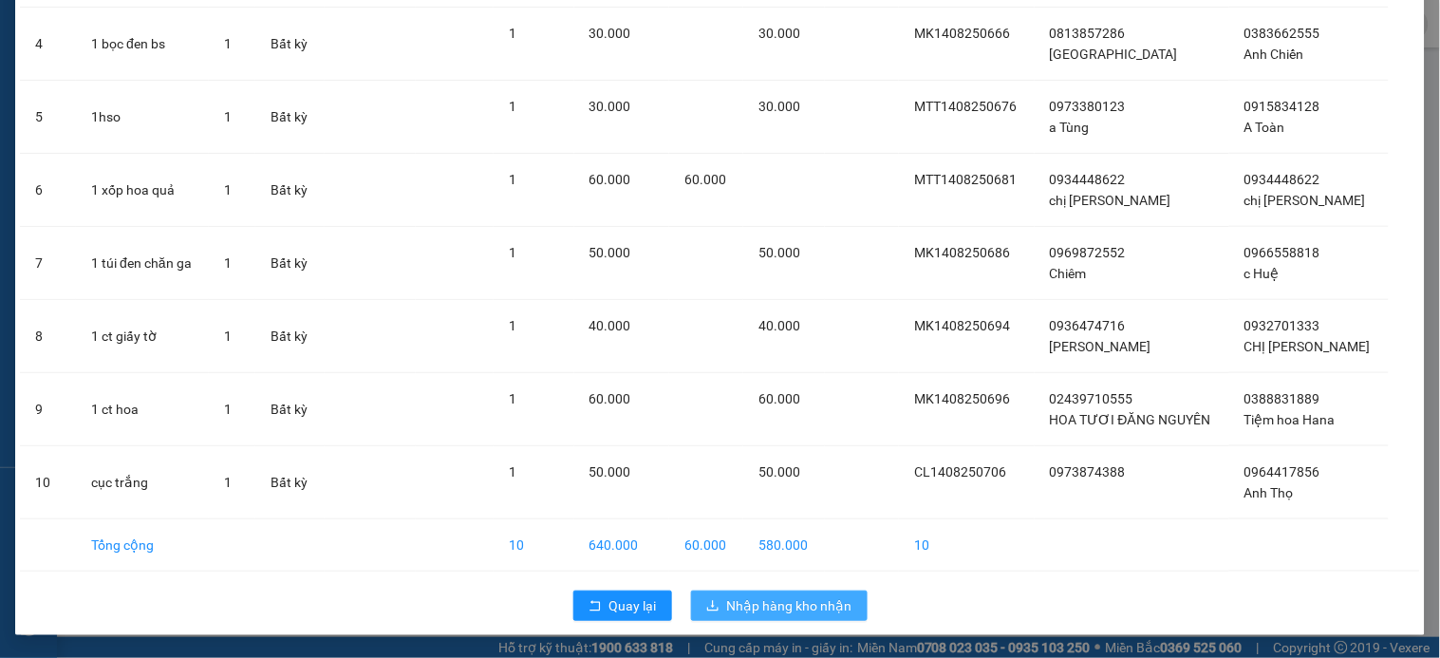
click at [777, 598] on span "Nhập hàng kho nhận" at bounding box center [789, 605] width 125 height 21
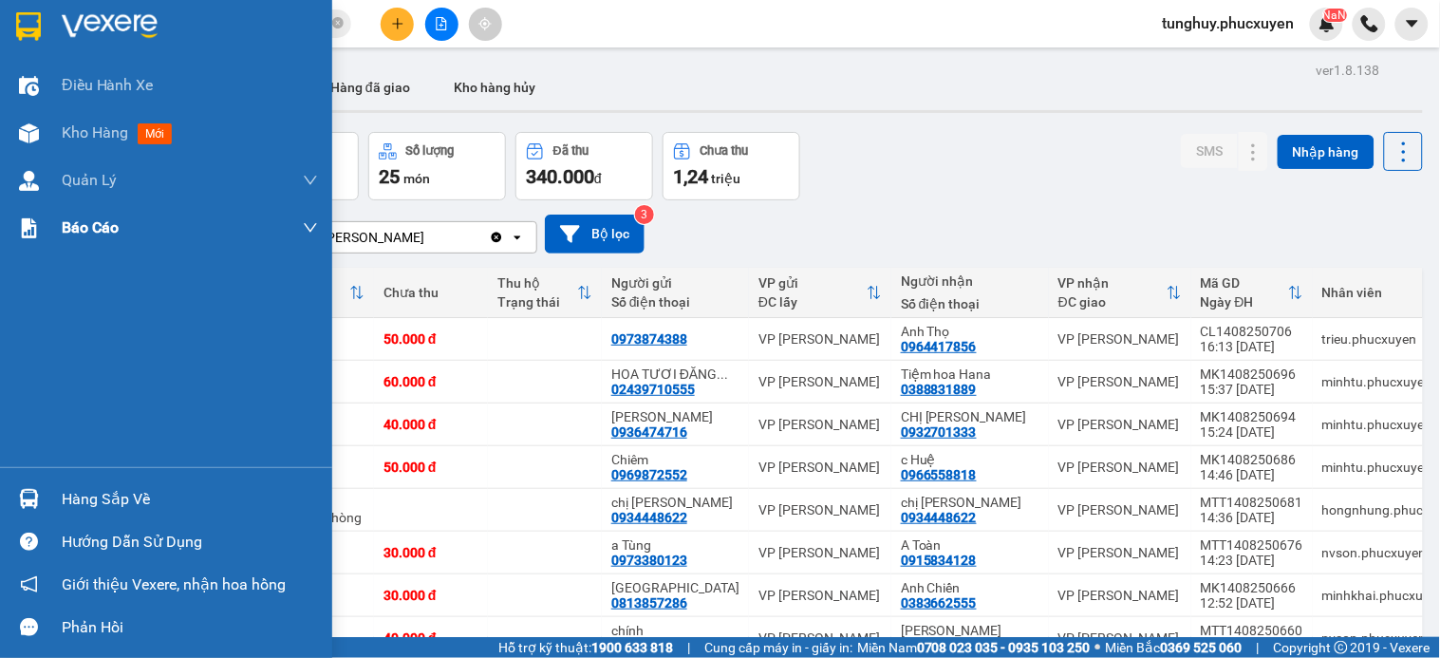
click at [27, 143] on div at bounding box center [28, 133] width 33 height 33
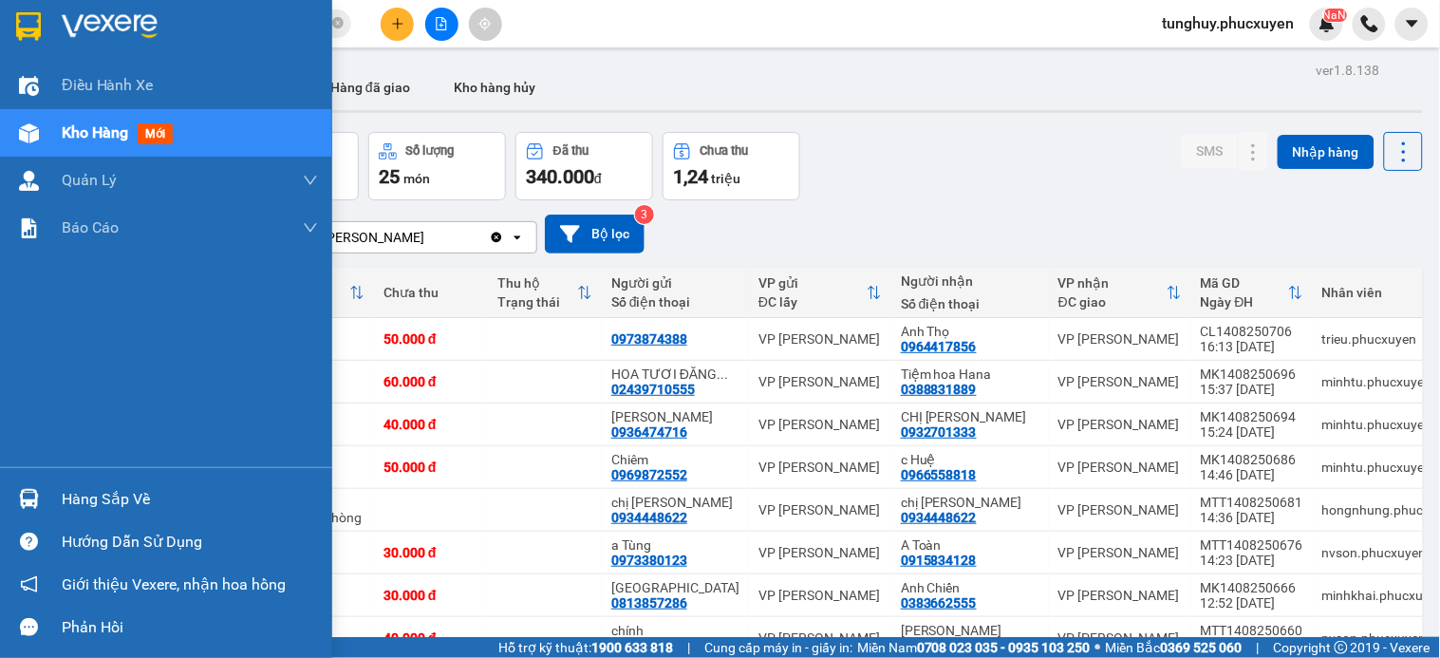
click at [0, 505] on div "Hàng sắp về" at bounding box center [166, 498] width 332 height 43
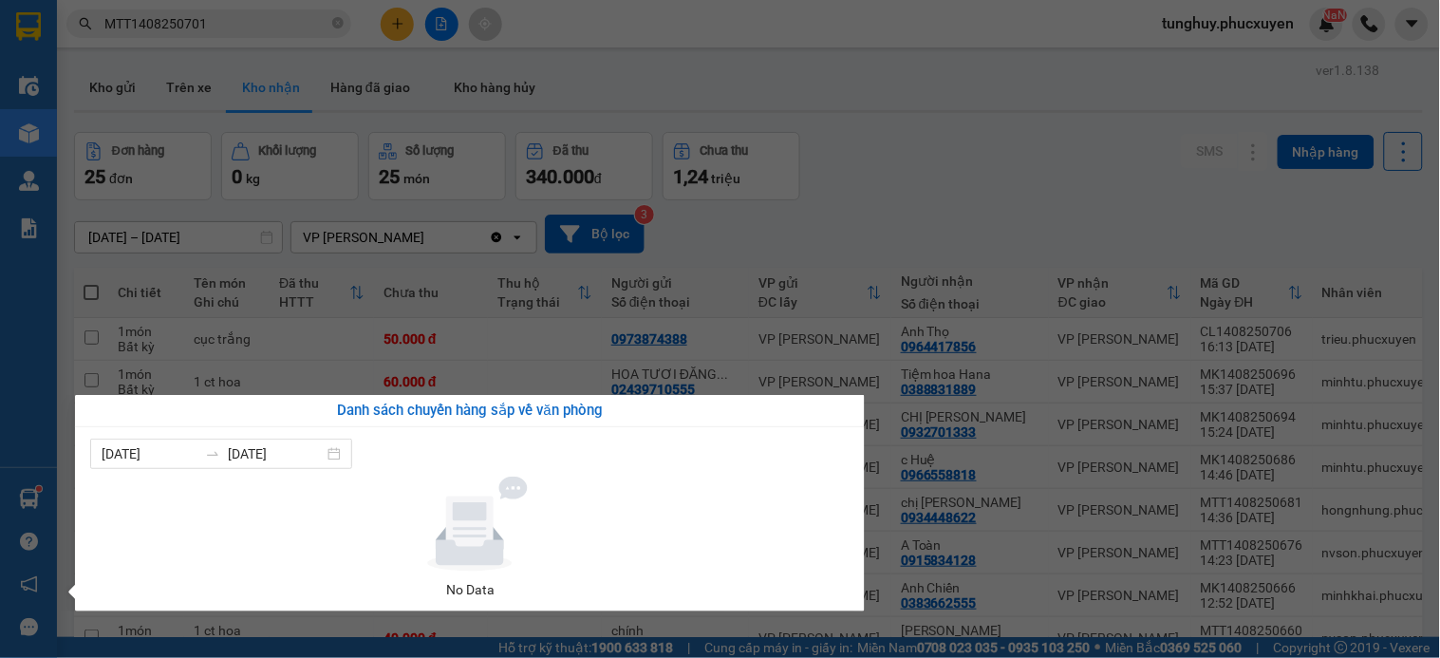
click at [833, 230] on section "Kết quả tìm kiếm ( 1 ) Bộ lọc Mã ĐH Trạng thái Món hàng Thu hộ Tổng cước Chưa c…" at bounding box center [720, 329] width 1440 height 658
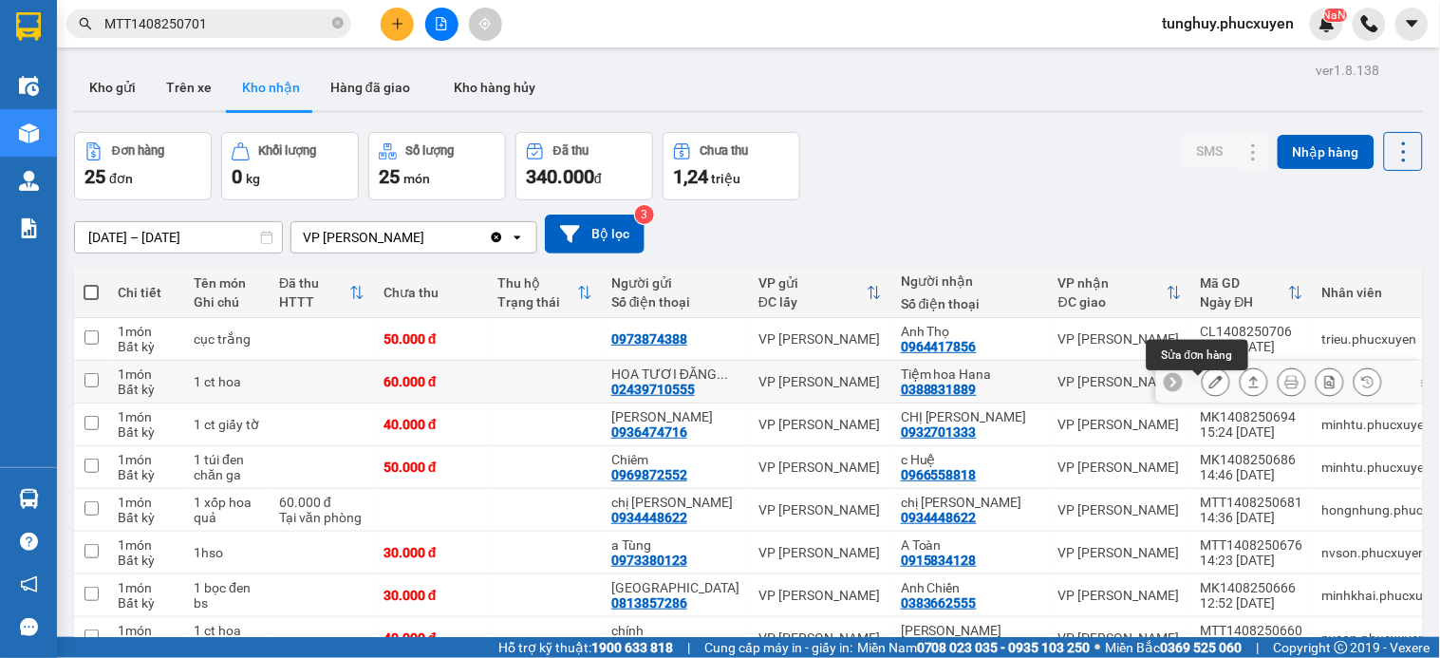
click at [1203, 386] on button at bounding box center [1216, 381] width 27 height 33
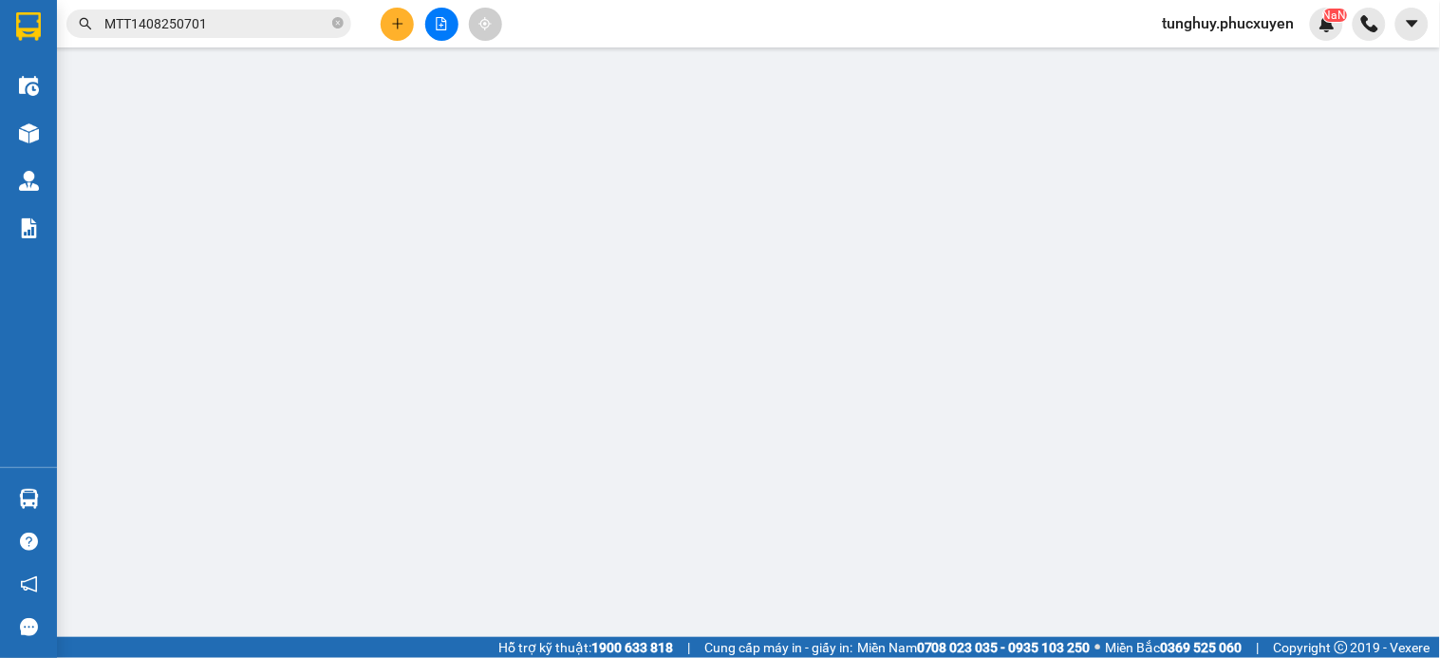
type input "02439710555"
type input "HOA TƯƠI ĐĂNG NGUYÊN"
type input "0388831889"
type input "Tiệm hoa Hana"
type input "60.000"
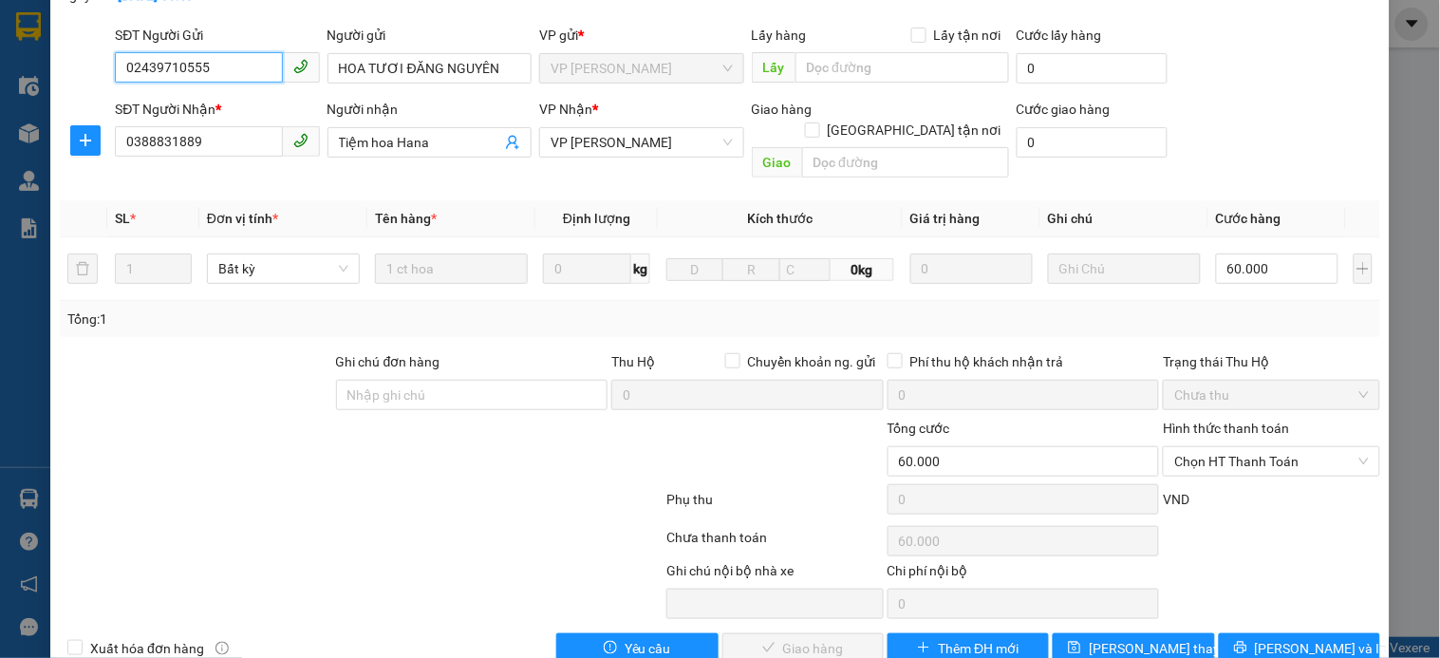
scroll to position [146, 0]
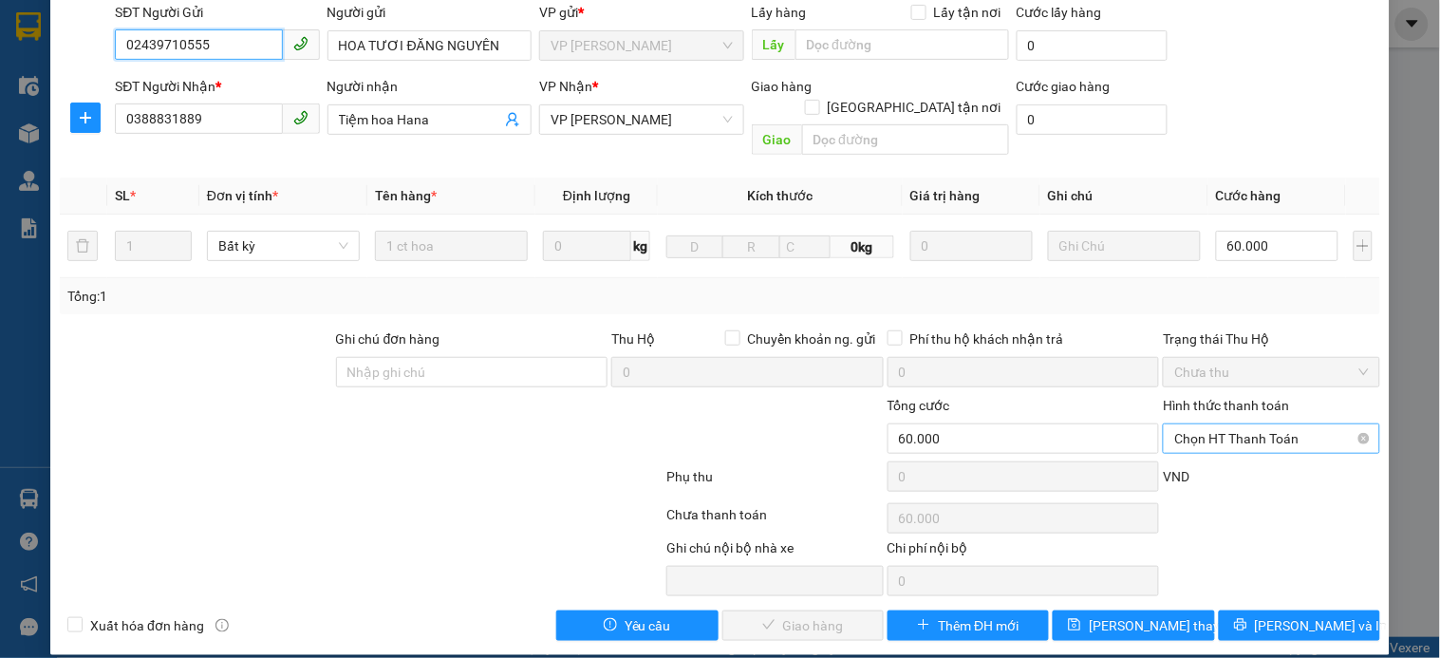
drag, startPoint x: 1238, startPoint y: 419, endPoint x: 1229, endPoint y: 435, distance: 18.3
click at [1238, 424] on span "Chọn HT Thanh Toán" at bounding box center [1271, 438] width 194 height 28
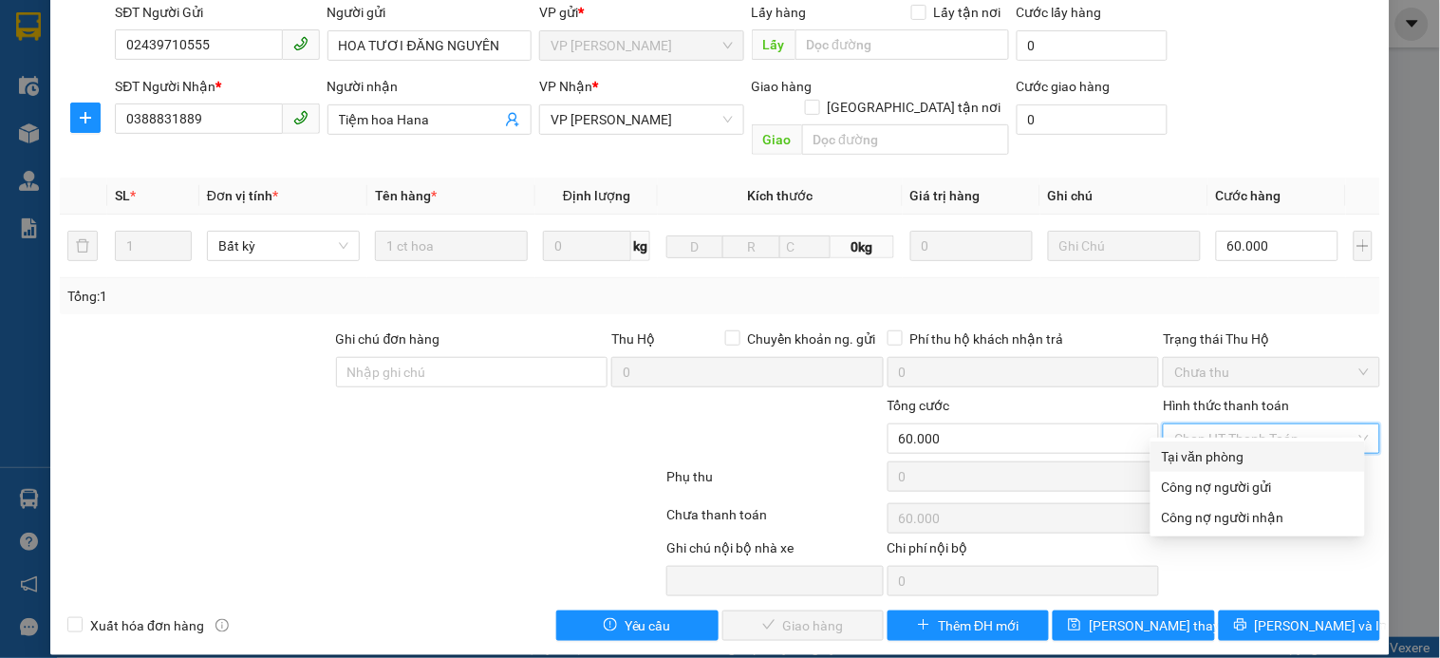
click at [1220, 458] on div "Tại văn phòng" at bounding box center [1258, 456] width 192 height 21
type input "0"
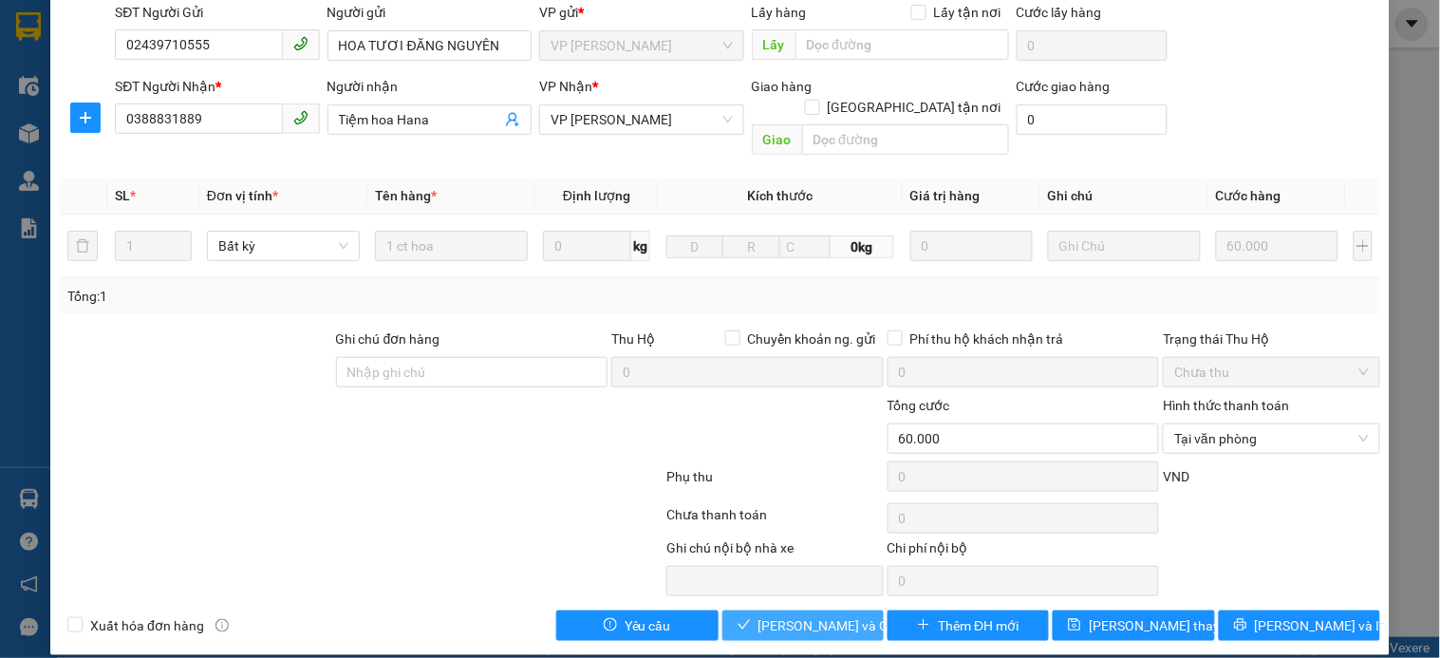
drag, startPoint x: 812, startPoint y: 601, endPoint x: 1313, endPoint y: 162, distance: 666.0
click at [812, 615] on span "Lưu và Giao hàng" at bounding box center [849, 625] width 182 height 21
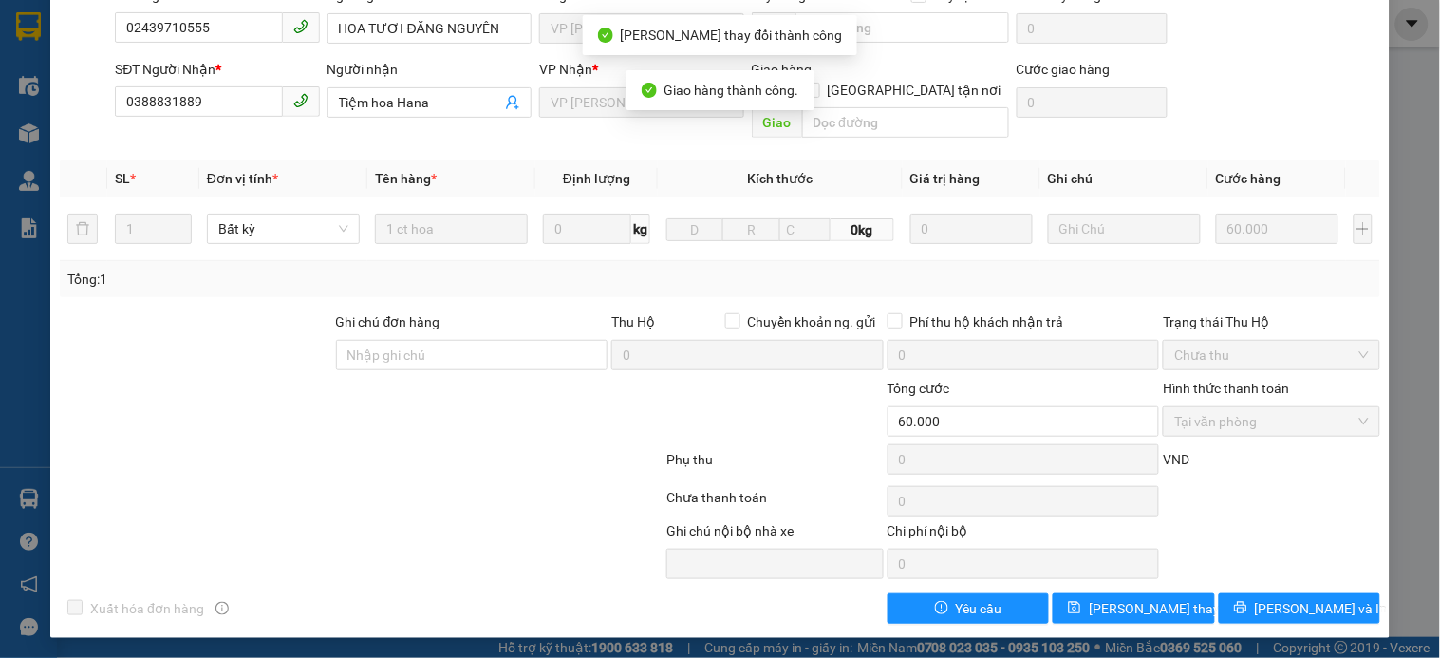
scroll to position [0, 0]
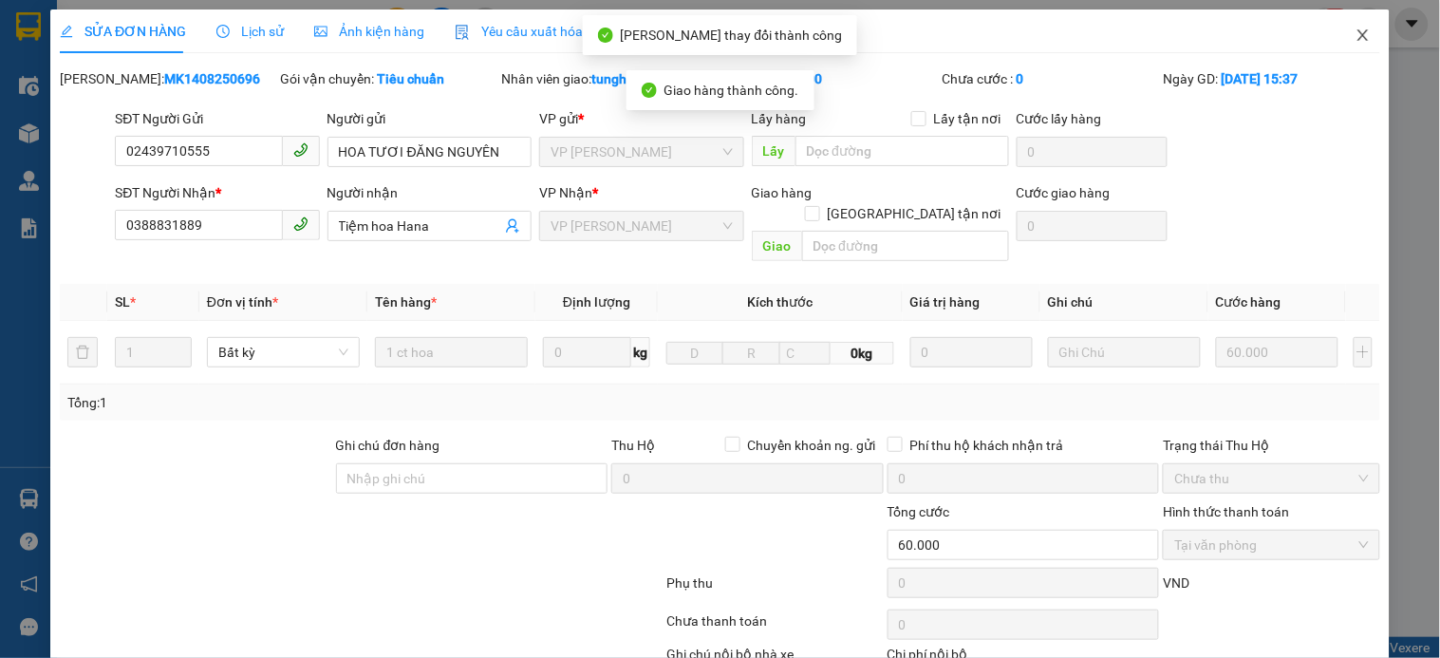
click at [1357, 33] on icon "close" at bounding box center [1362, 34] width 10 height 11
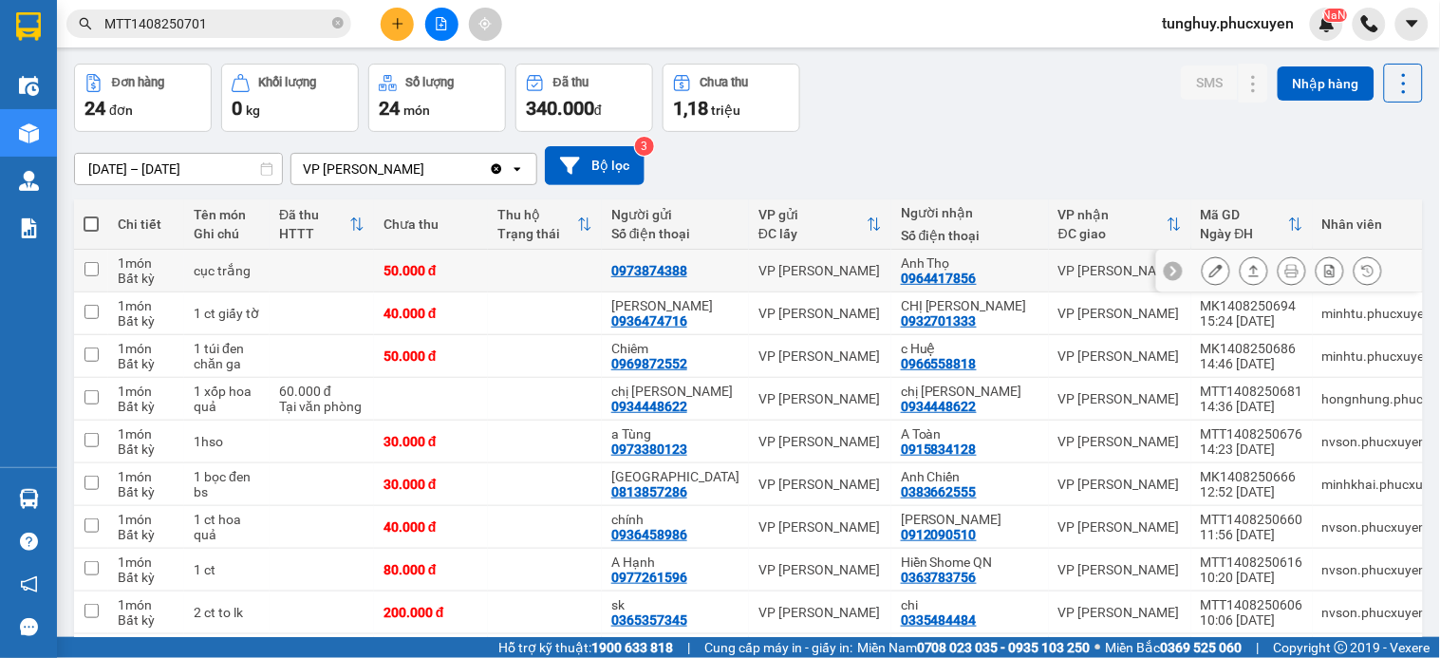
scroll to position [105, 0]
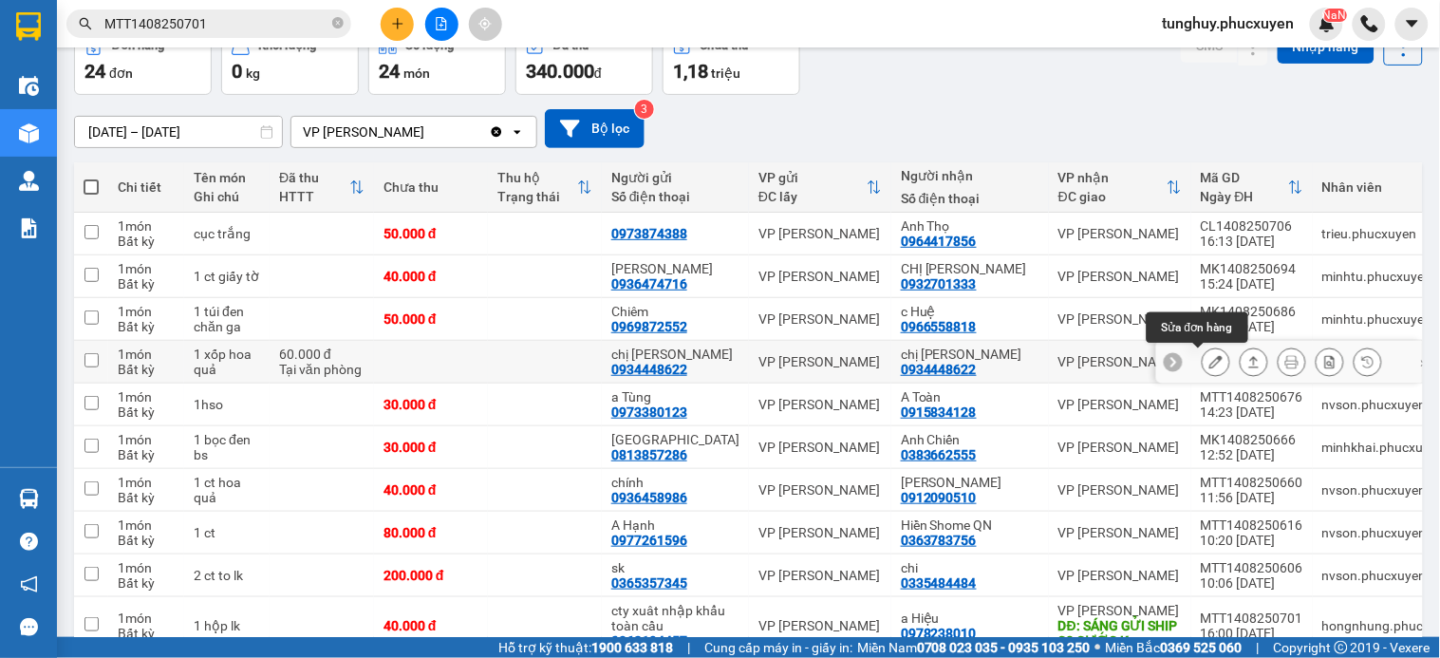
click at [1209, 355] on icon at bounding box center [1215, 361] width 13 height 13
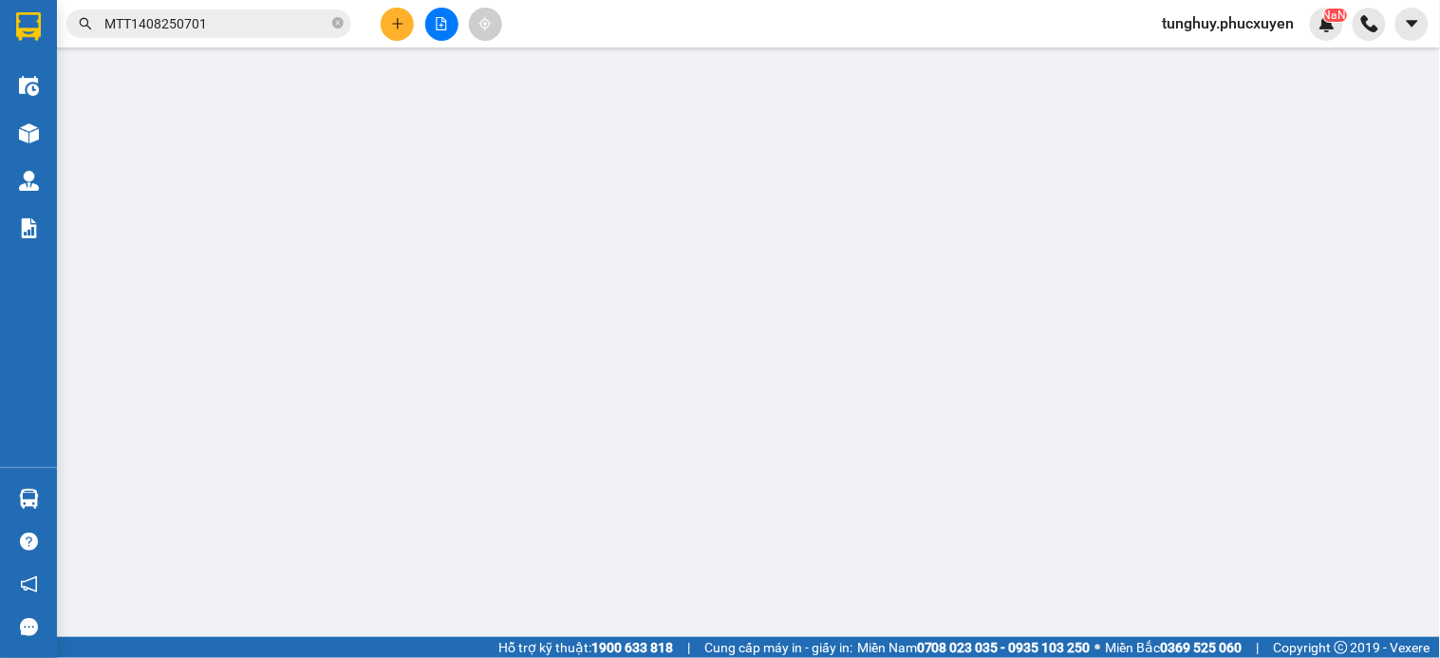
type input "0934448622"
type input "chị Tiên"
type input "0934448622"
type input "chị Tiên"
type input "60.000"
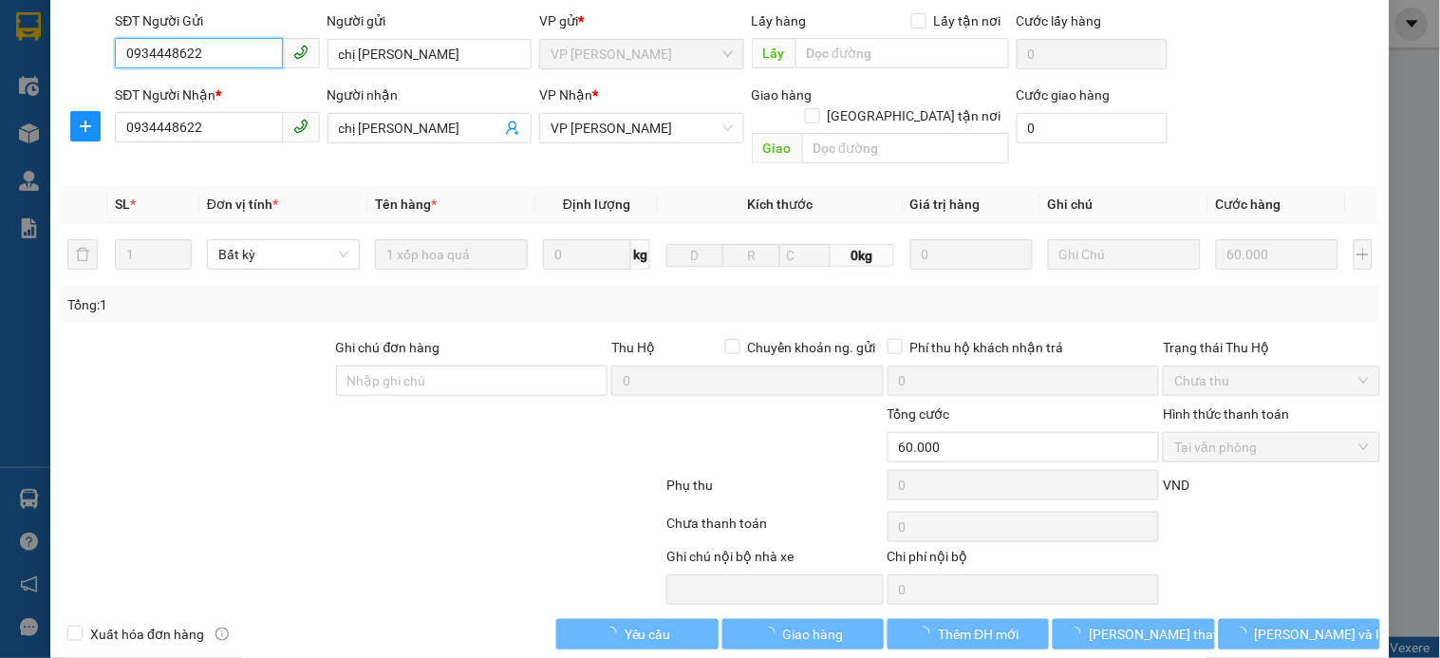
scroll to position [146, 0]
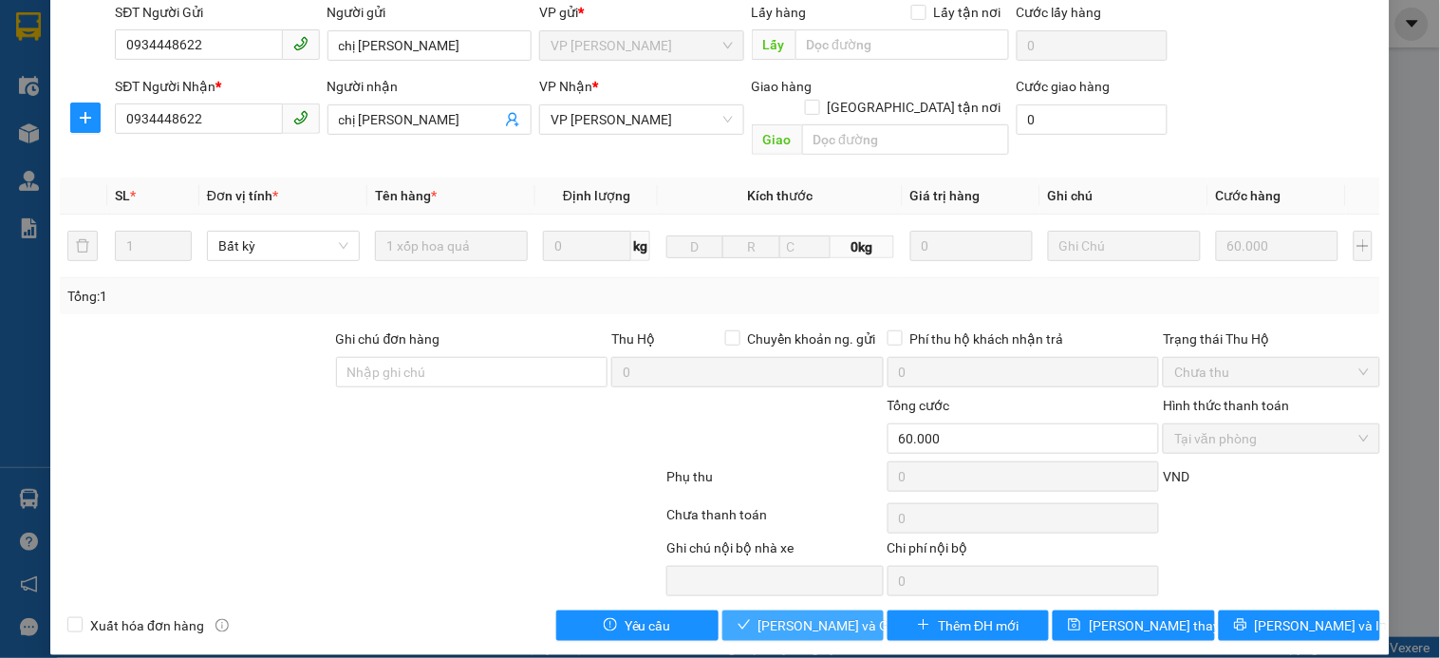
drag, startPoint x: 809, startPoint y: 604, endPoint x: 1192, endPoint y: 270, distance: 508.7
click at [810, 615] on span "Lưu và Giao hàng" at bounding box center [849, 625] width 182 height 21
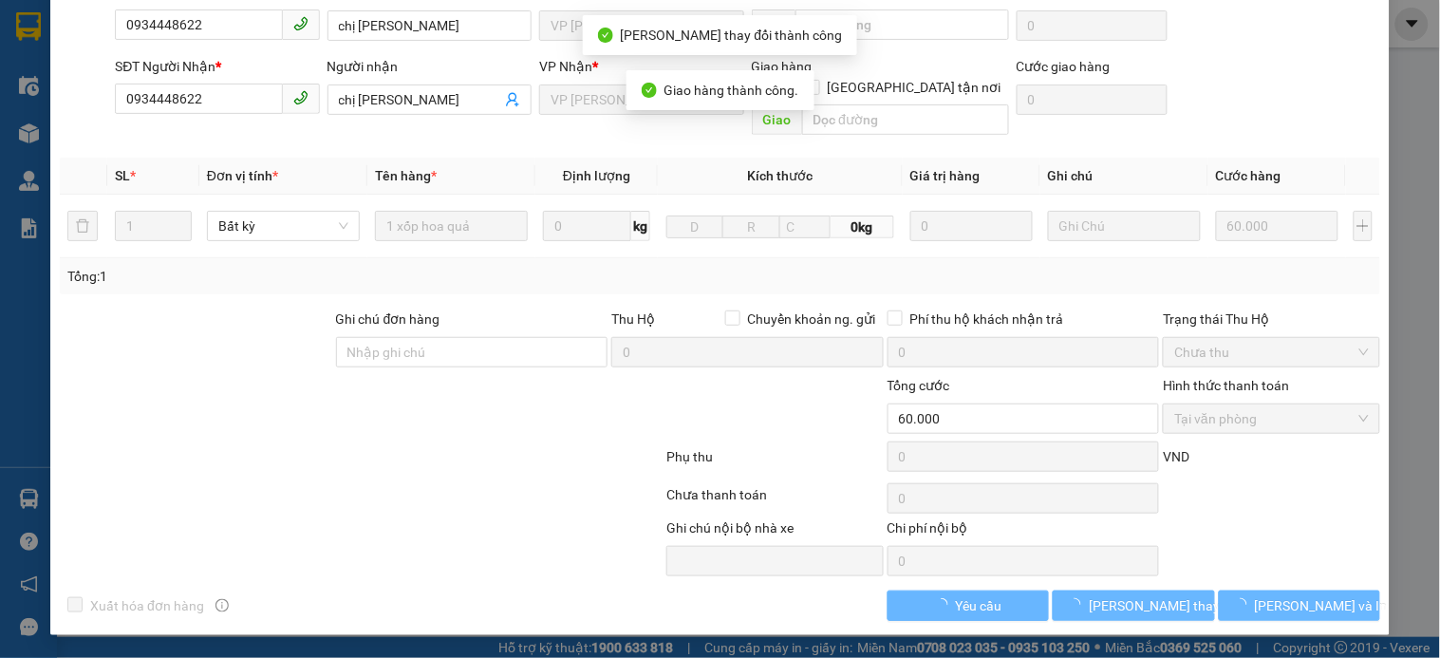
scroll to position [0, 0]
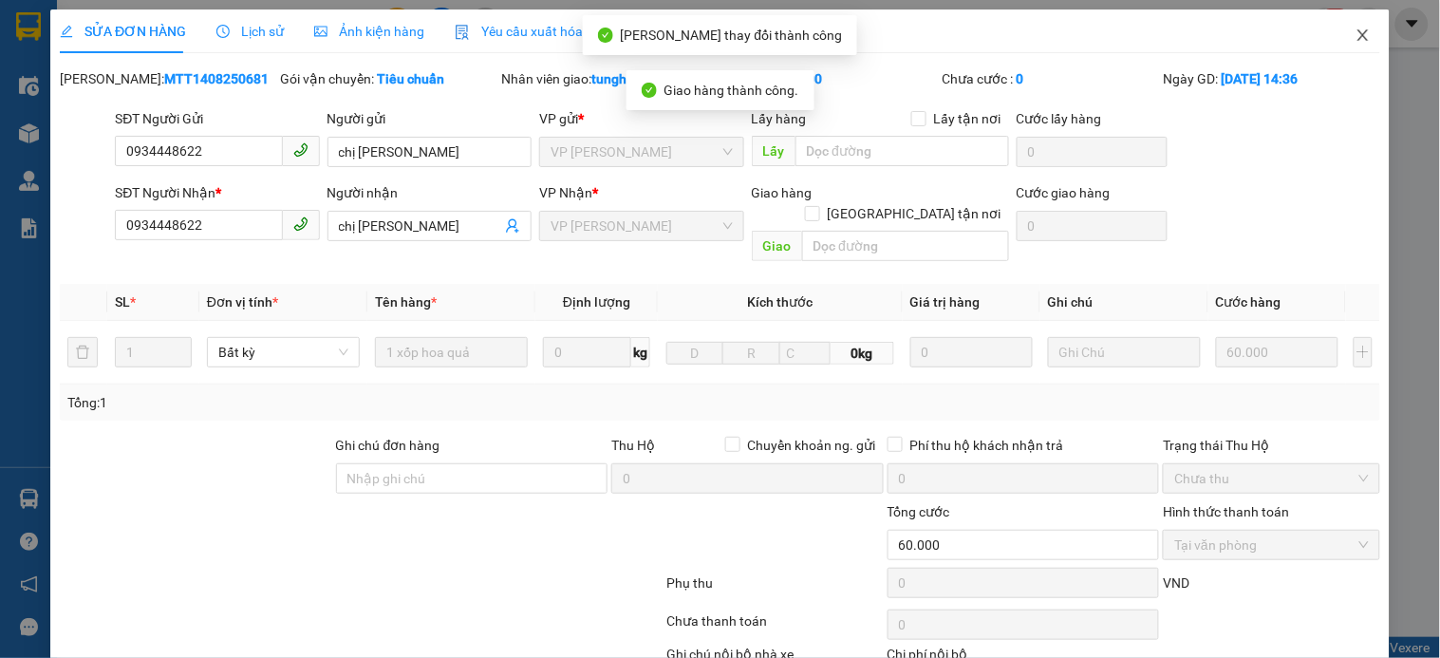
click at [1356, 36] on icon "close" at bounding box center [1363, 35] width 15 height 15
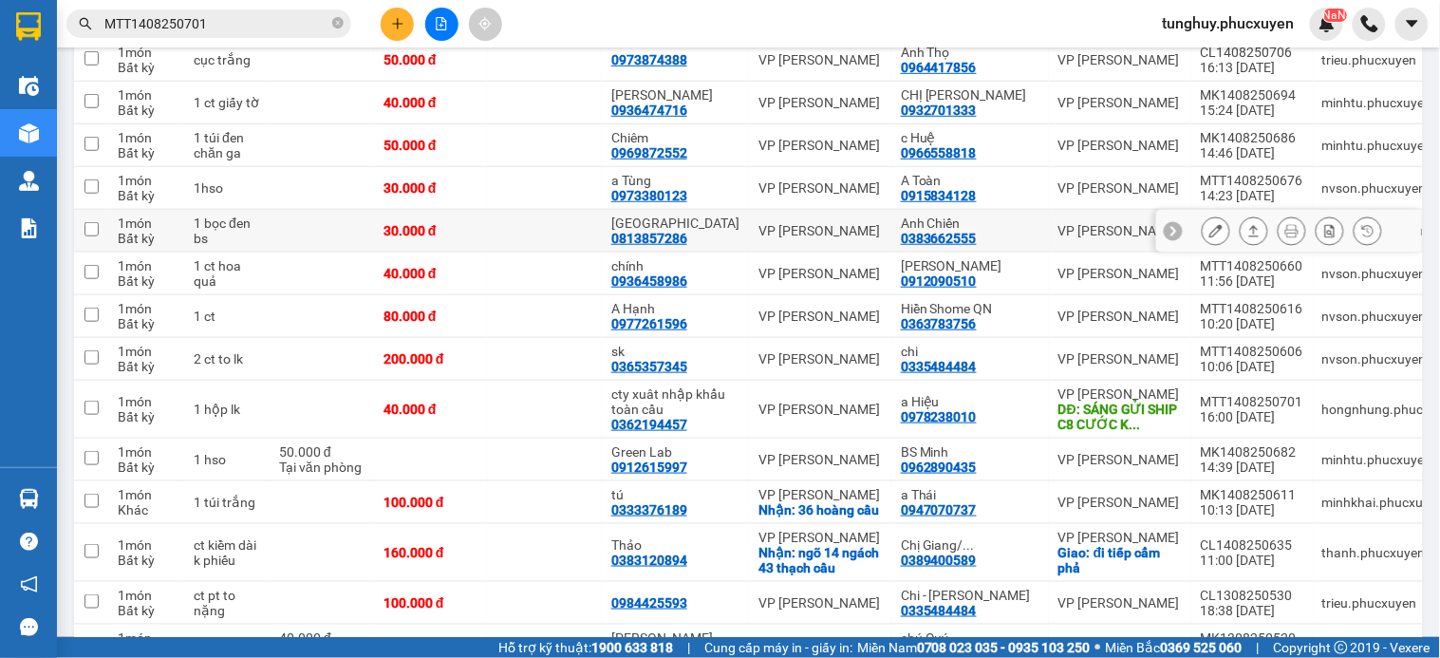
scroll to position [316, 0]
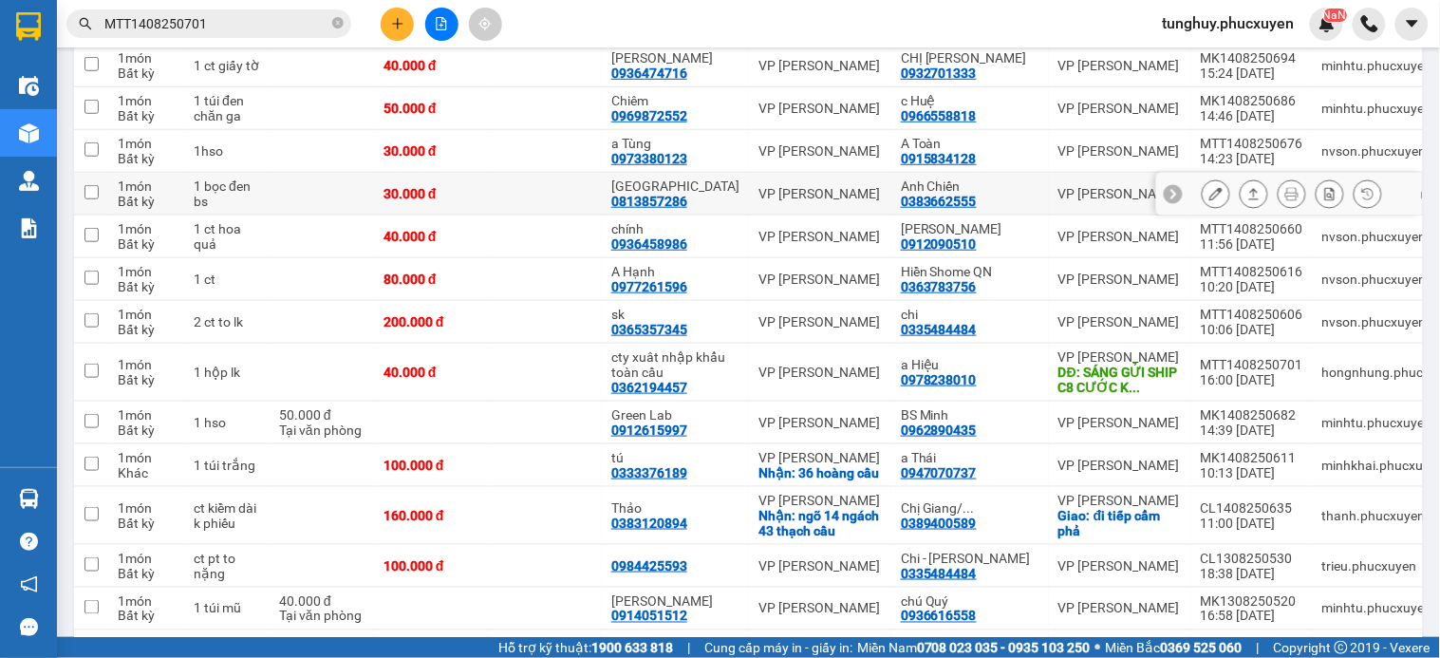
click at [1203, 193] on button at bounding box center [1216, 194] width 27 height 33
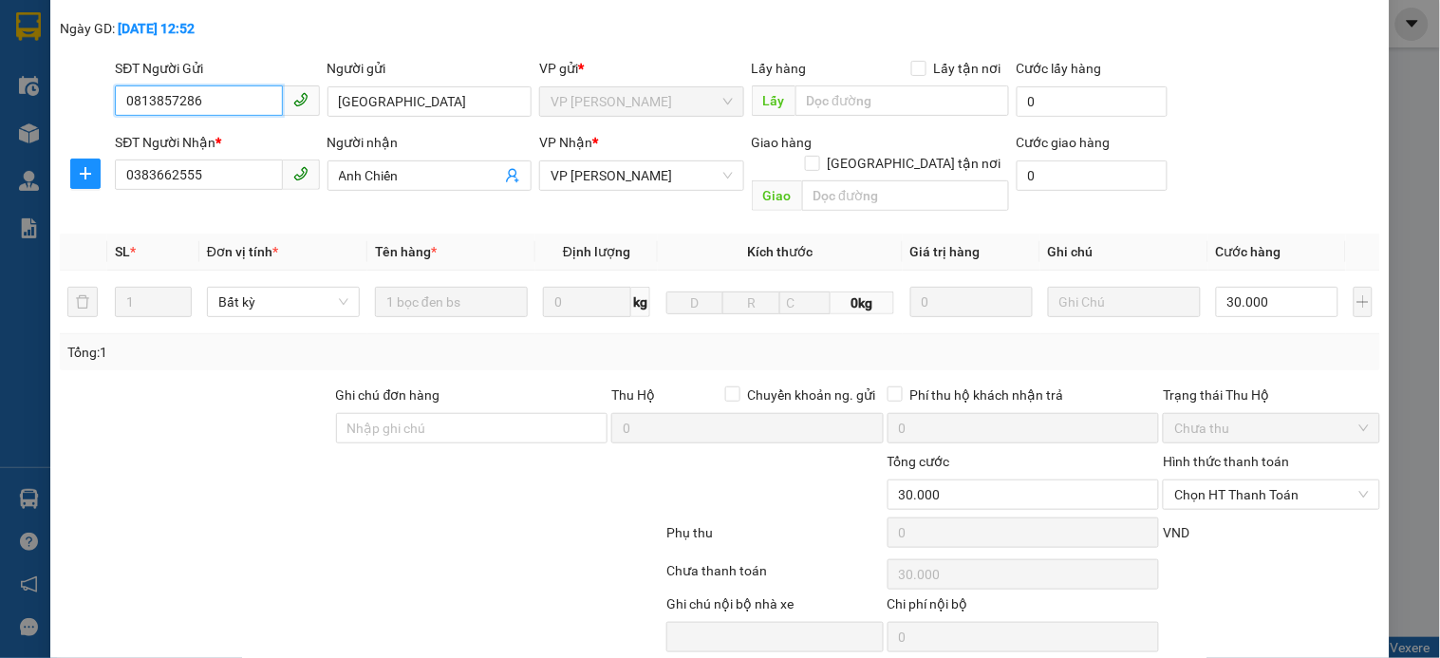
type input "0813857286"
type input "[GEOGRAPHIC_DATA]"
type input "0383662555"
type input "Anh Chiến"
type input "30.000"
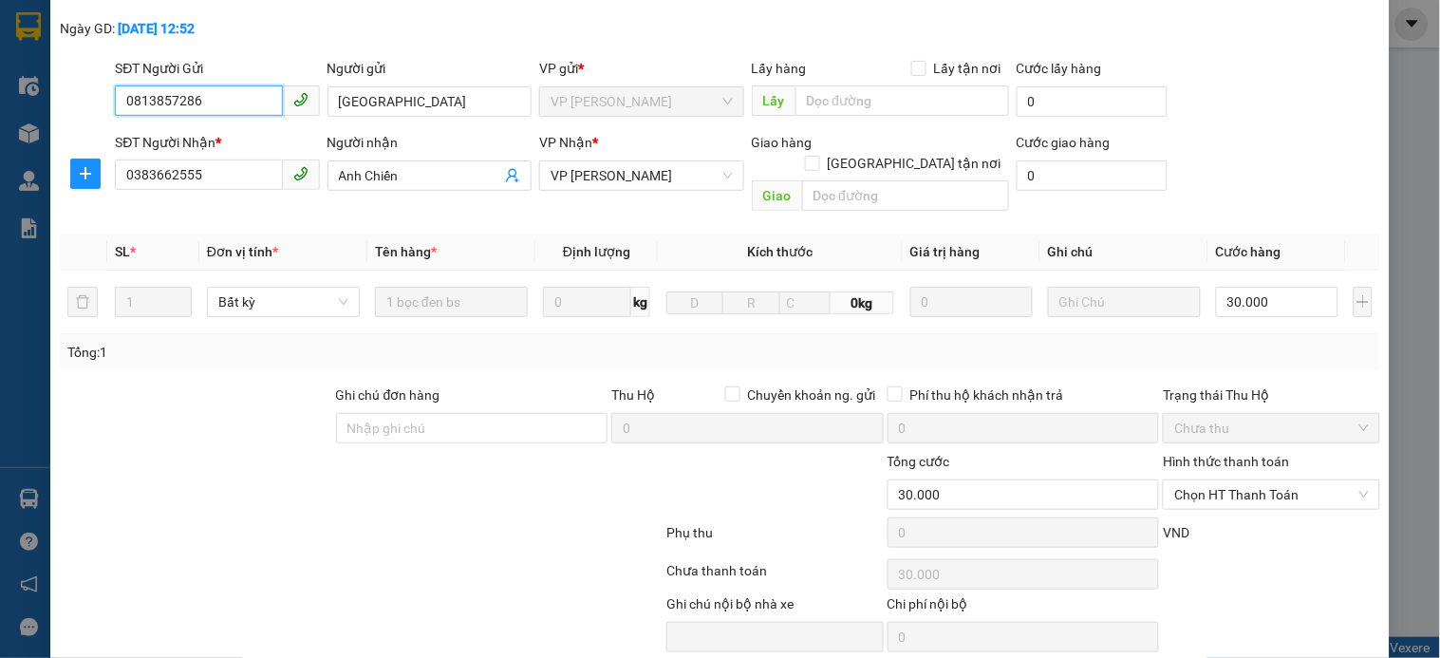
scroll to position [146, 0]
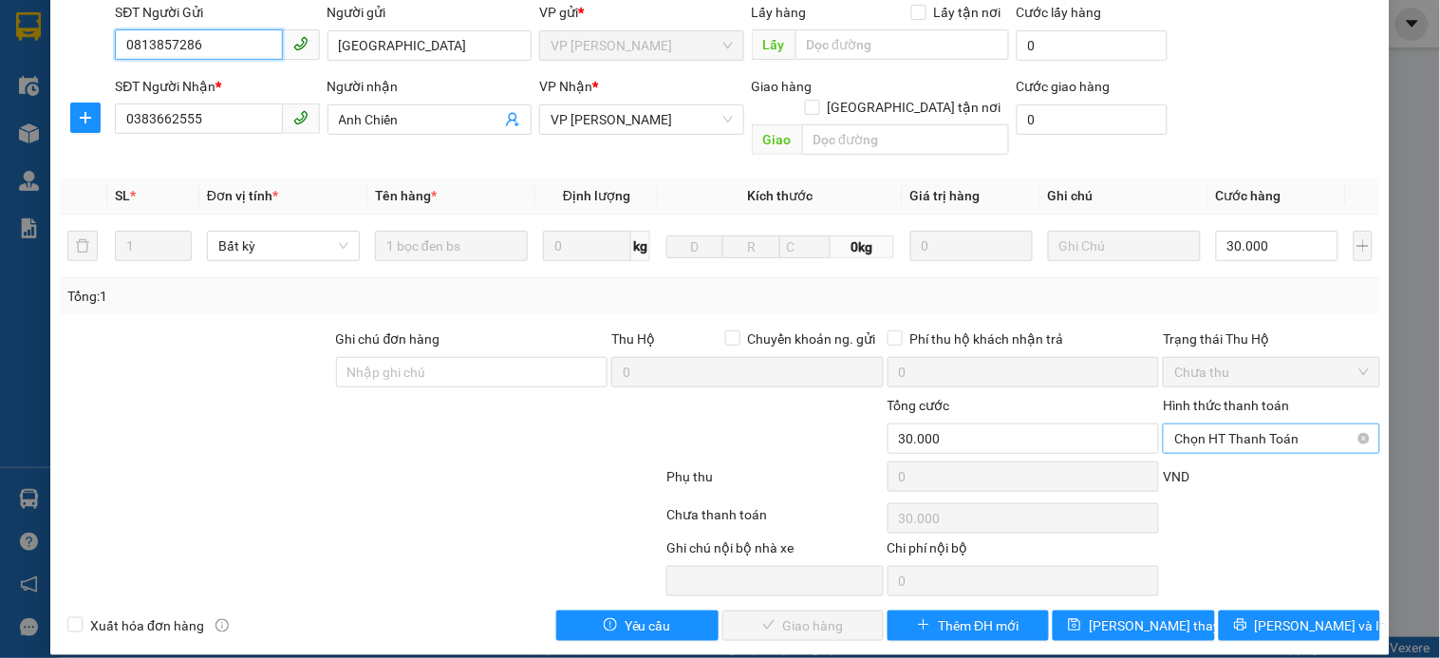
drag, startPoint x: 1257, startPoint y: 414, endPoint x: 1247, endPoint y: 428, distance: 17.1
click at [1256, 424] on span "Chọn HT Thanh Toán" at bounding box center [1271, 438] width 194 height 28
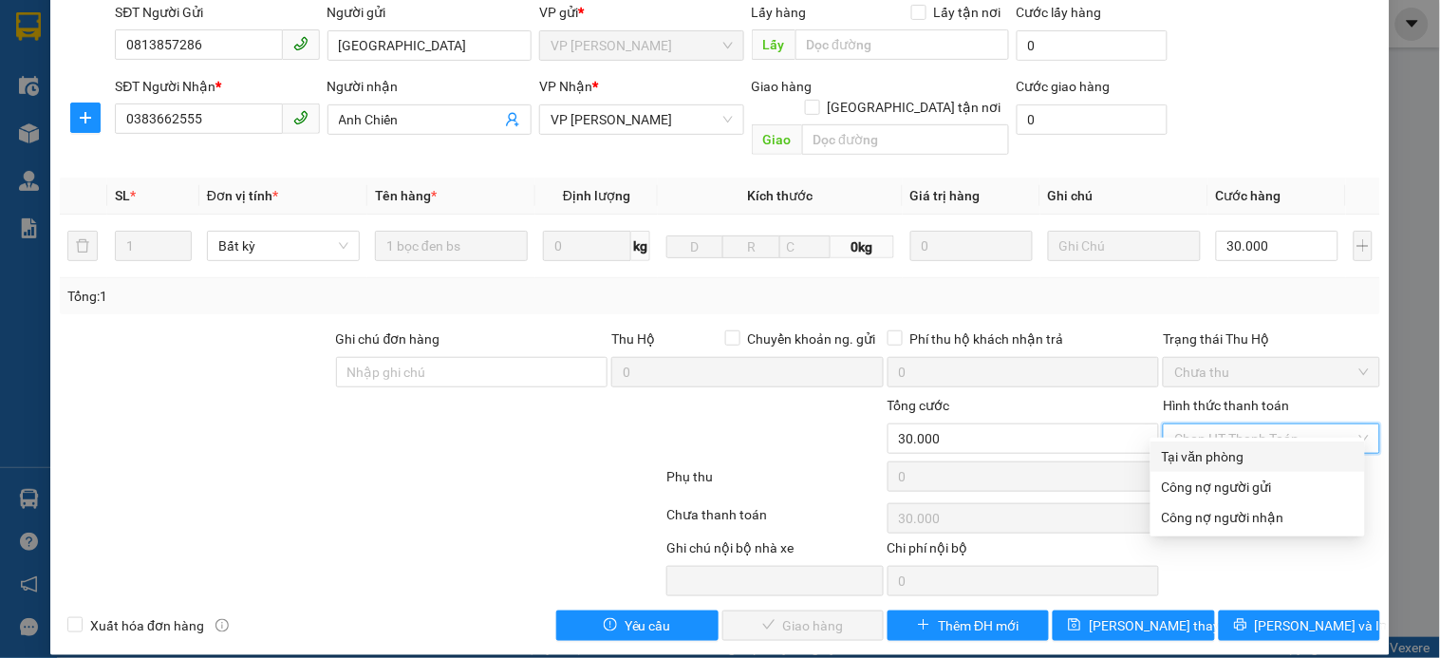
click at [1232, 459] on div "Tại văn phòng" at bounding box center [1258, 456] width 192 height 21
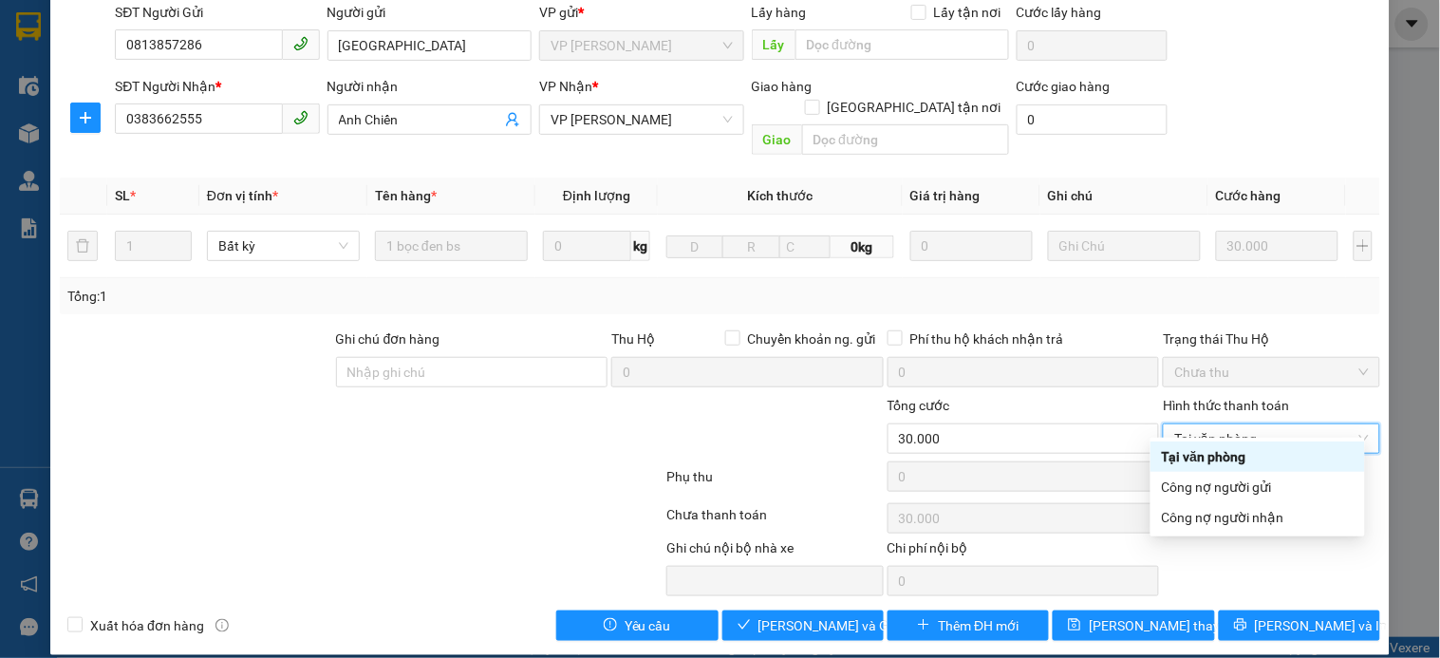
type input "0"
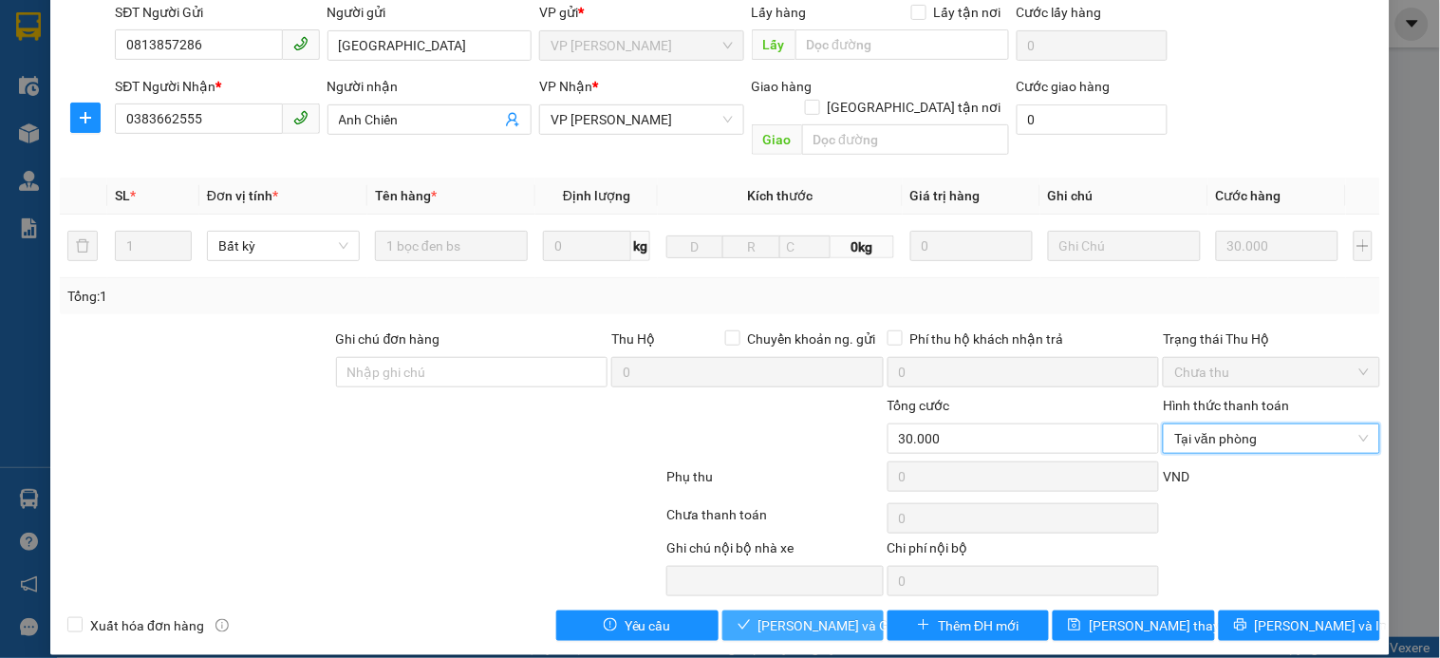
click at [832, 615] on span "Lưu và Giao hàng" at bounding box center [849, 625] width 182 height 21
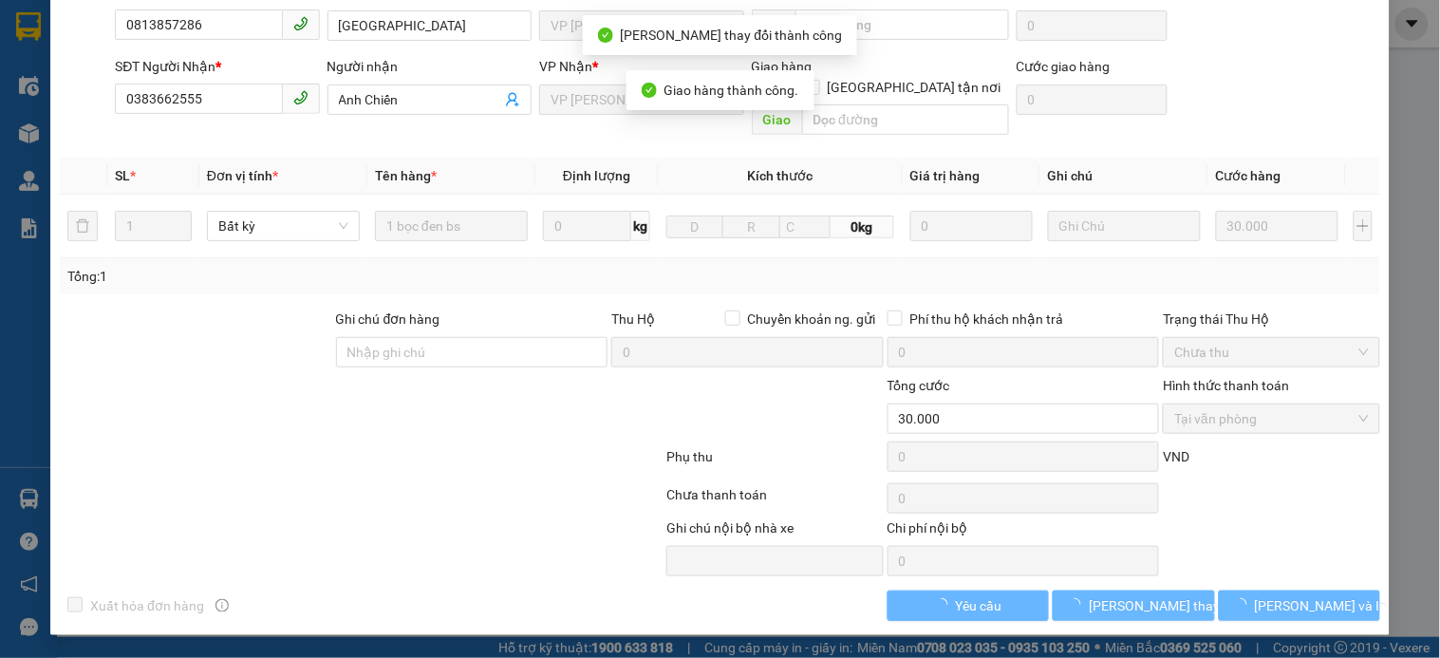
scroll to position [0, 0]
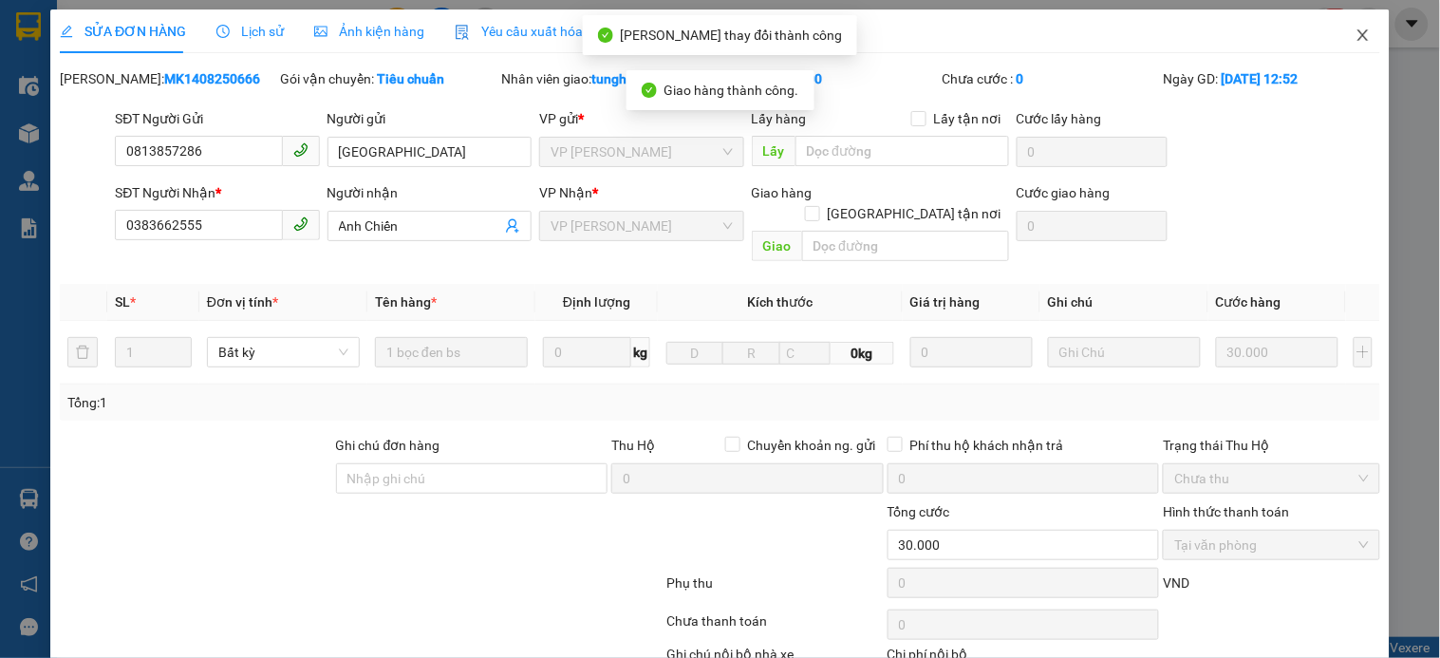
click at [1356, 33] on icon "close" at bounding box center [1363, 35] width 15 height 15
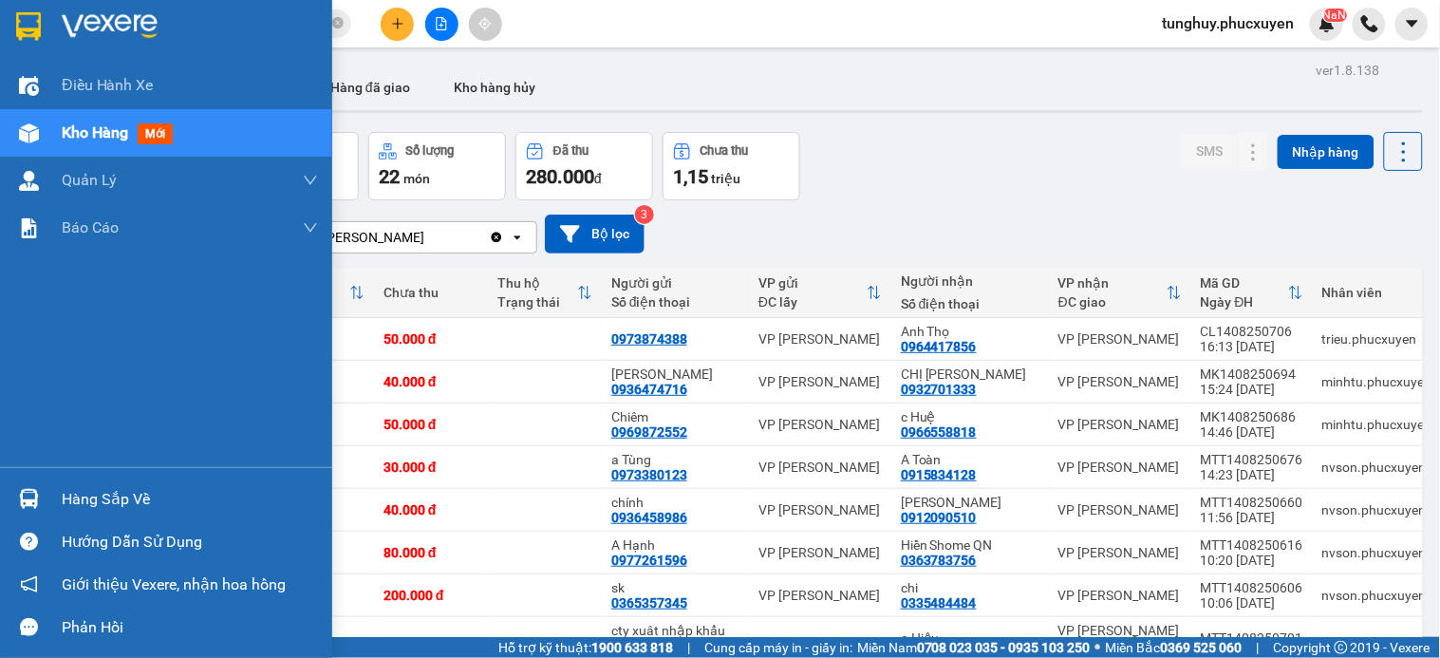
click at [59, 482] on div "Hàng sắp về" at bounding box center [166, 498] width 332 height 43
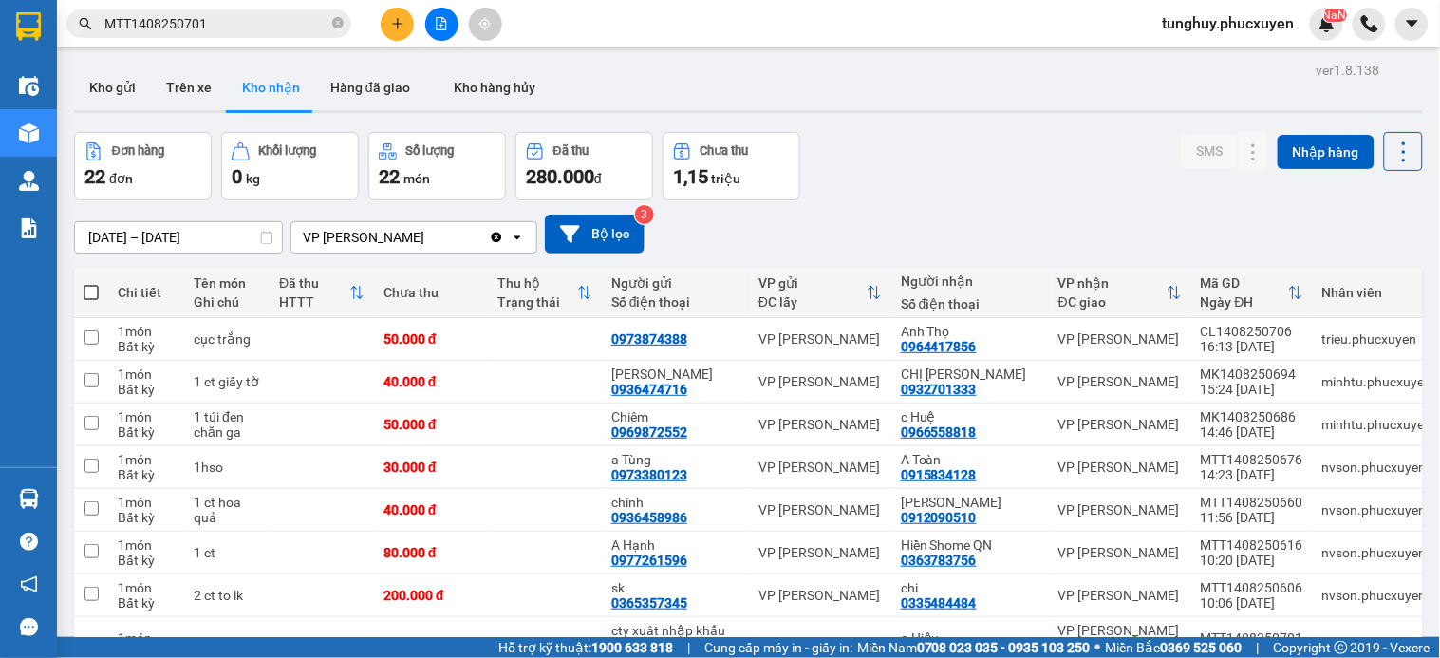
click at [1245, 177] on section "Kết quả tìm kiếm ( 1 ) Bộ lọc Mã ĐH Trạng thái Món hàng Thu hộ Tổng cước Chưa c…" at bounding box center [720, 329] width 1440 height 658
click at [1333, 22] on img at bounding box center [1327, 23] width 17 height 17
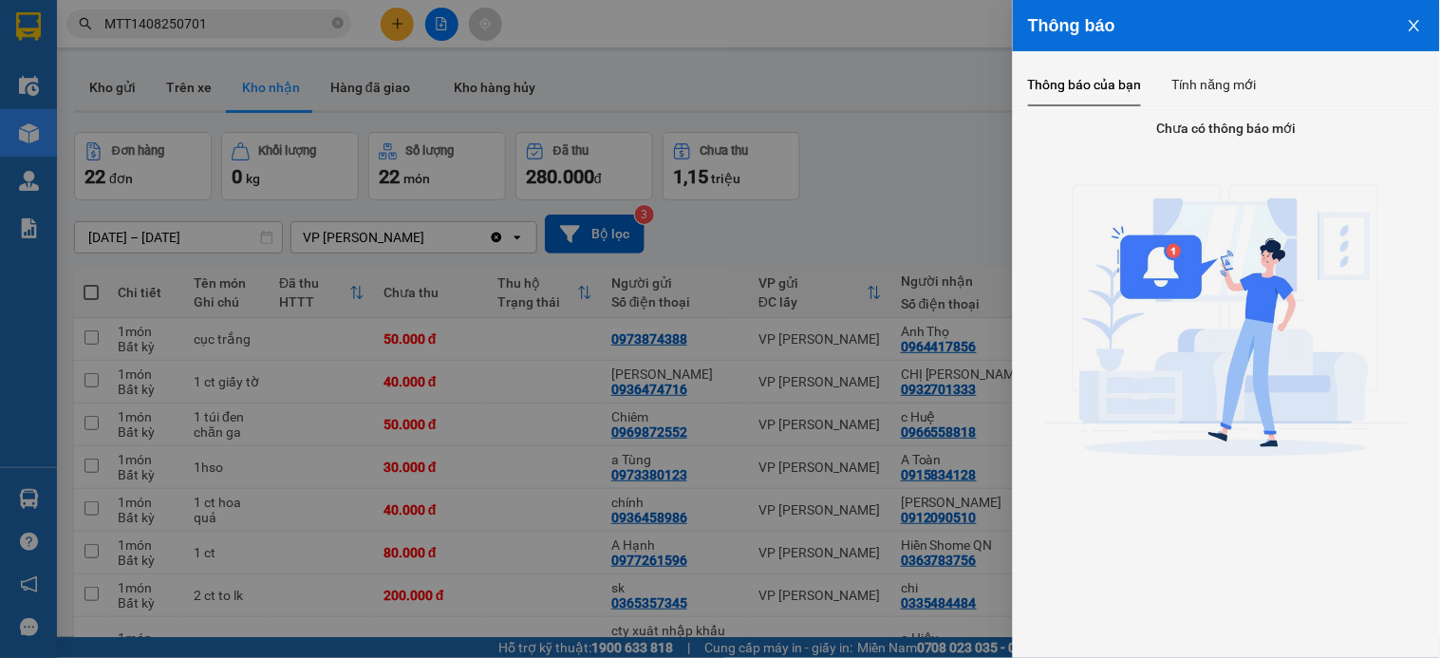
click at [1416, 28] on icon "close" at bounding box center [1414, 25] width 15 height 15
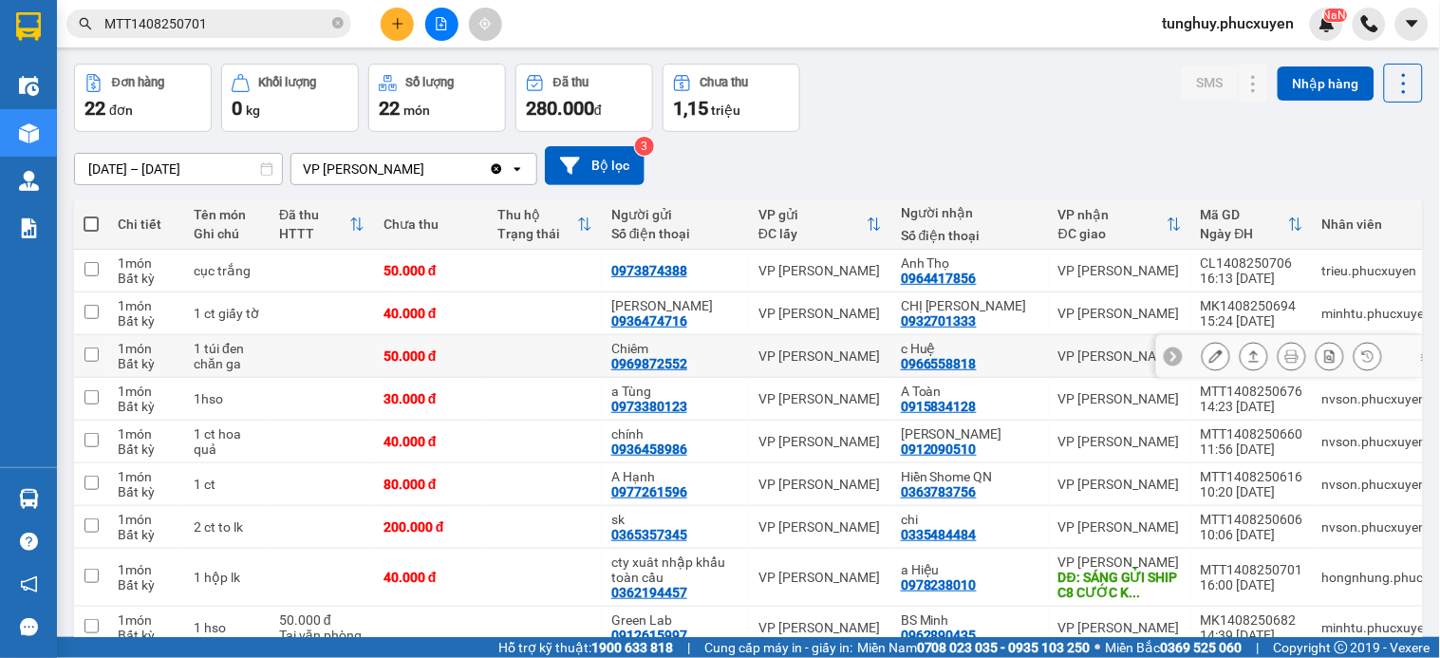
scroll to position [105, 0]
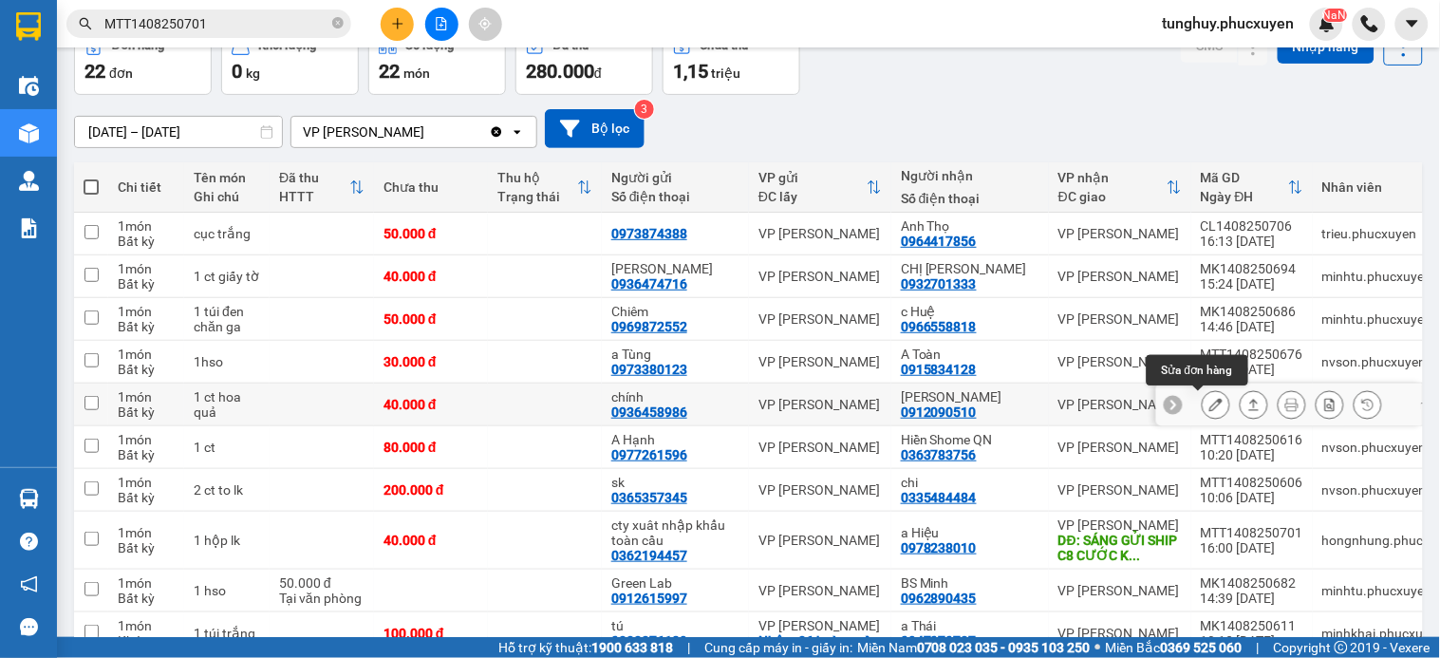
click at [1202, 404] on div at bounding box center [1216, 404] width 28 height 28
click at [1209, 404] on icon at bounding box center [1215, 404] width 13 height 13
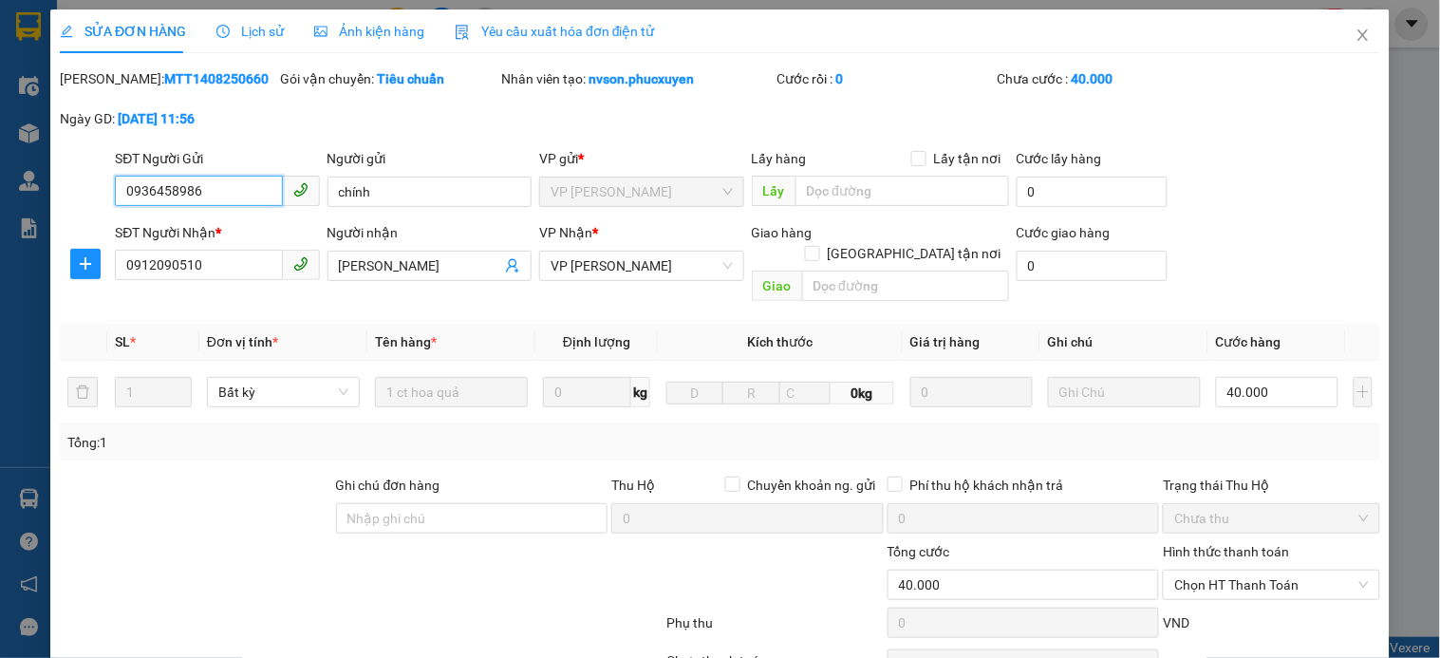
type input "0936458986"
type input "chính"
type input "0912090510"
type input "C Xuân Hương"
type input "40.000"
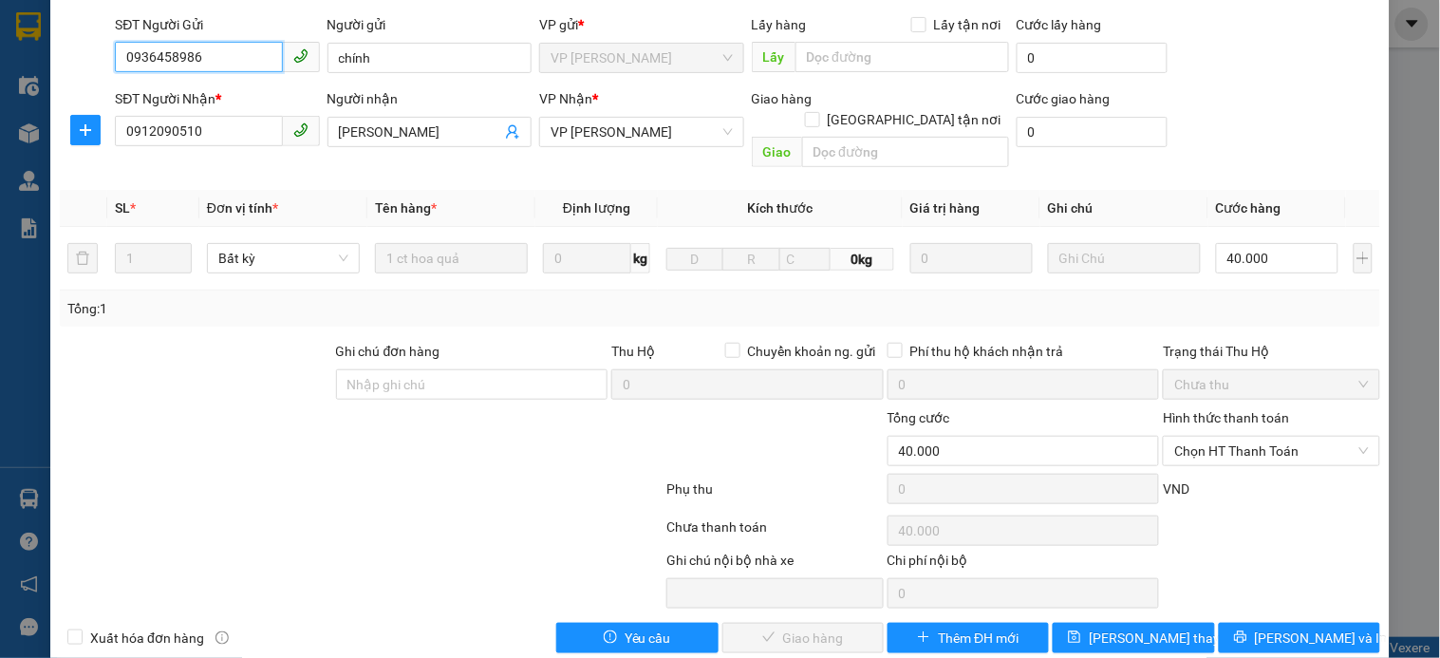
scroll to position [146, 0]
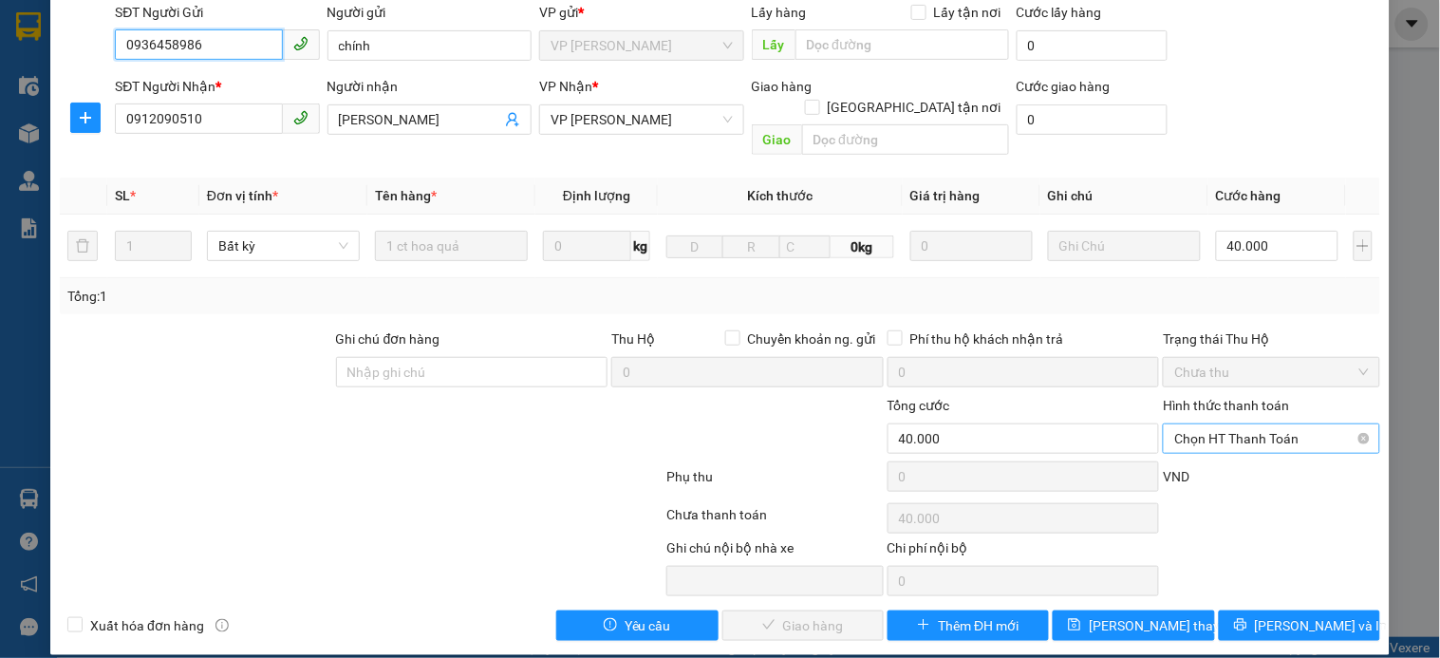
click at [1295, 425] on span "Chọn HT Thanh Toán" at bounding box center [1271, 438] width 194 height 28
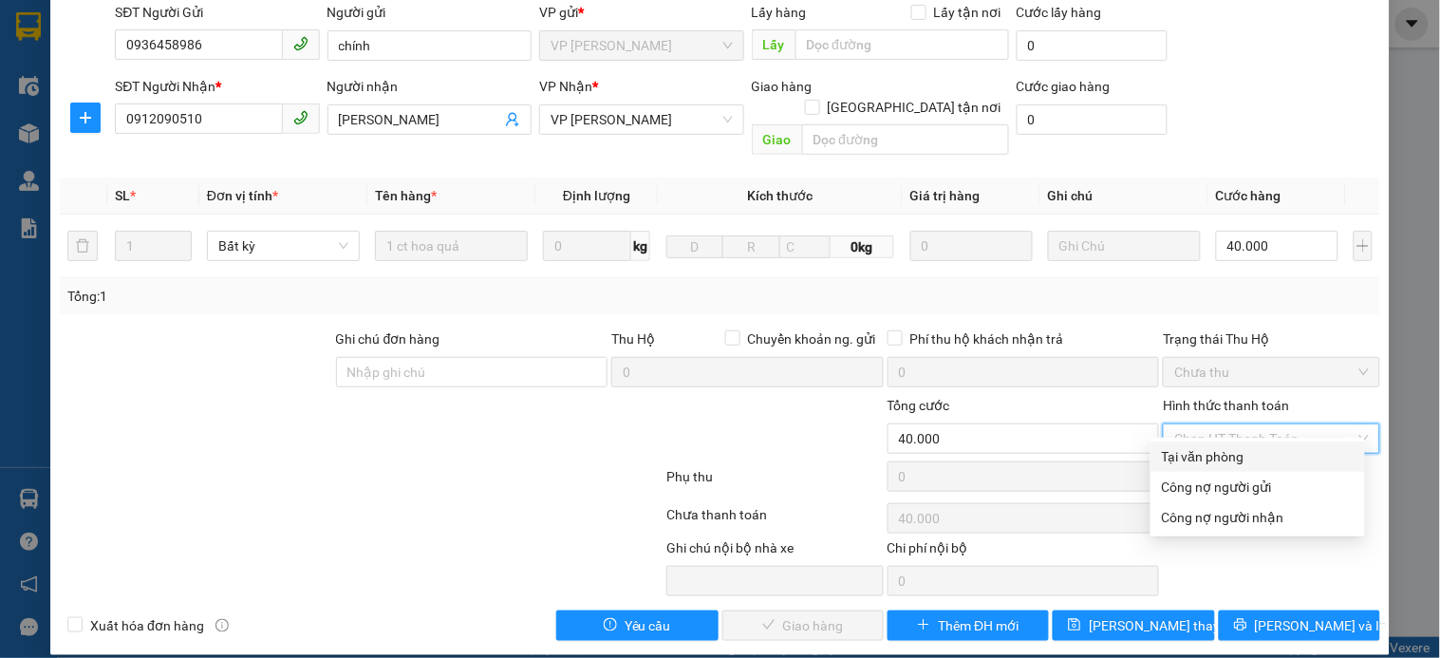
click at [1226, 447] on div "Tại văn phòng" at bounding box center [1258, 456] width 192 height 21
type input "0"
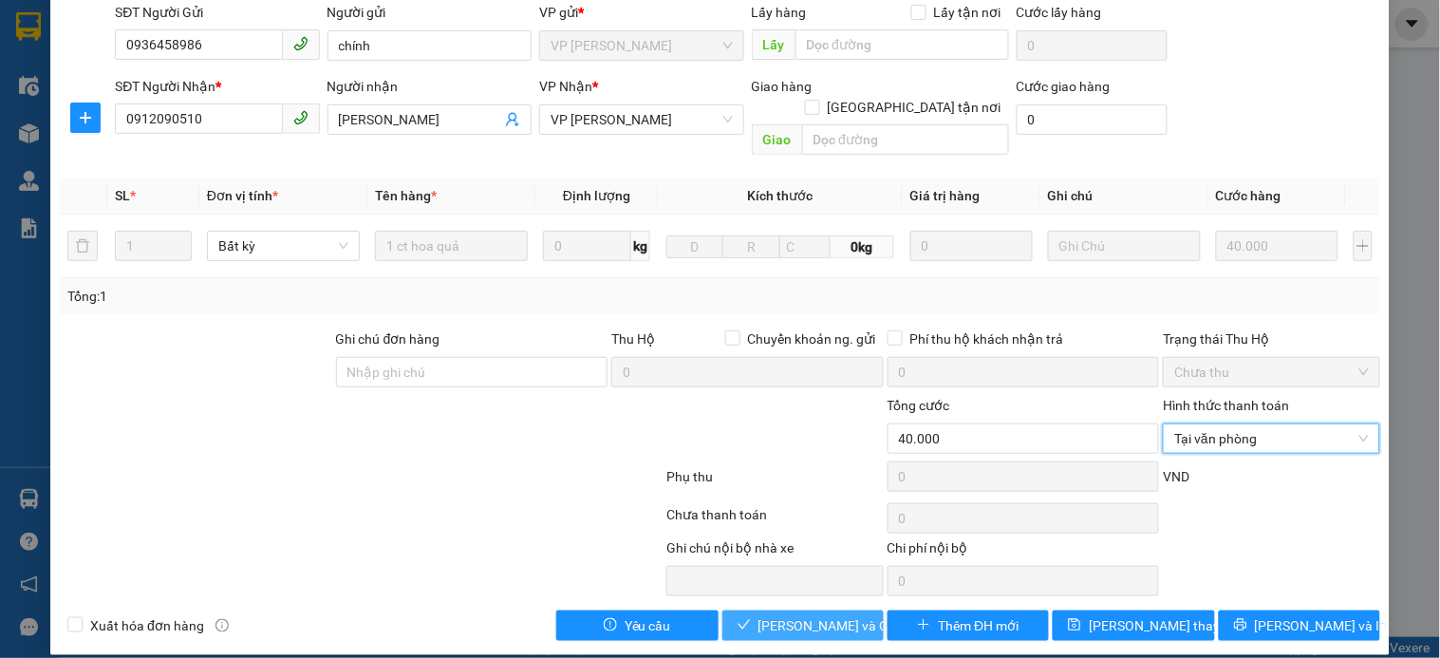
click at [758, 615] on span "Lưu và Giao hàng" at bounding box center [849, 625] width 182 height 21
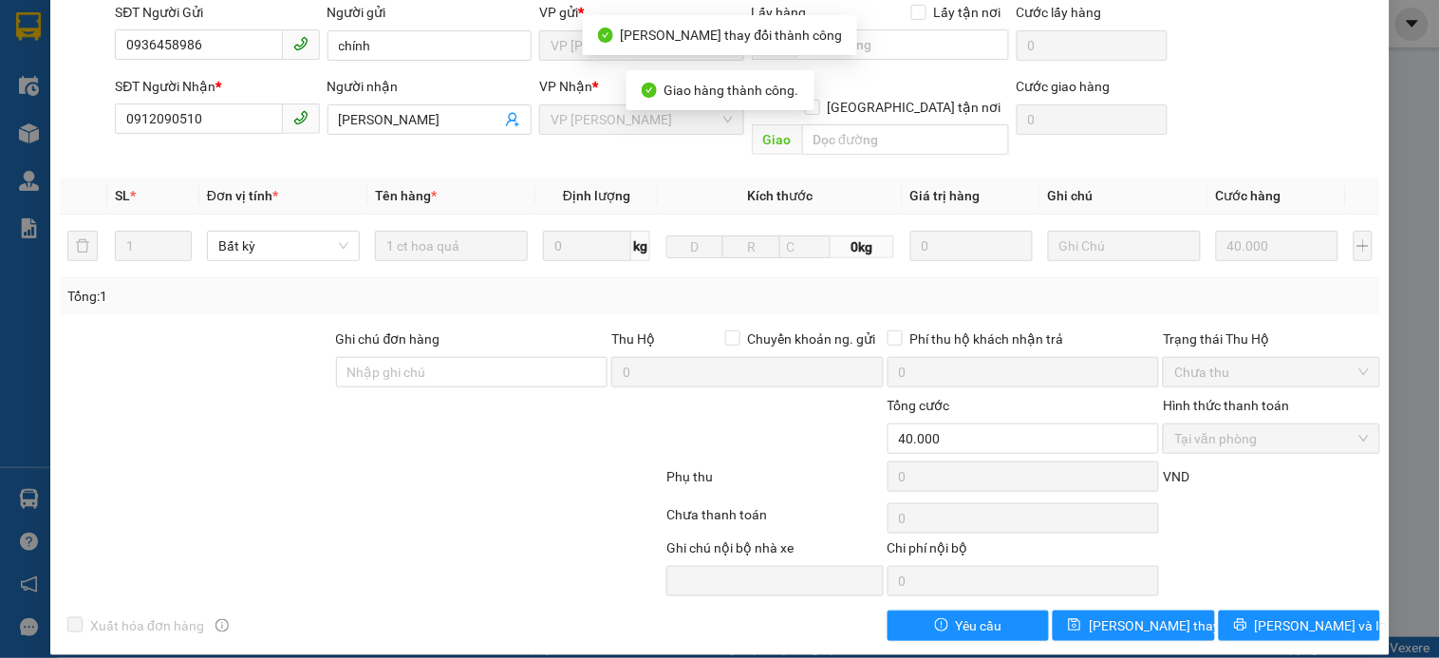
scroll to position [0, 0]
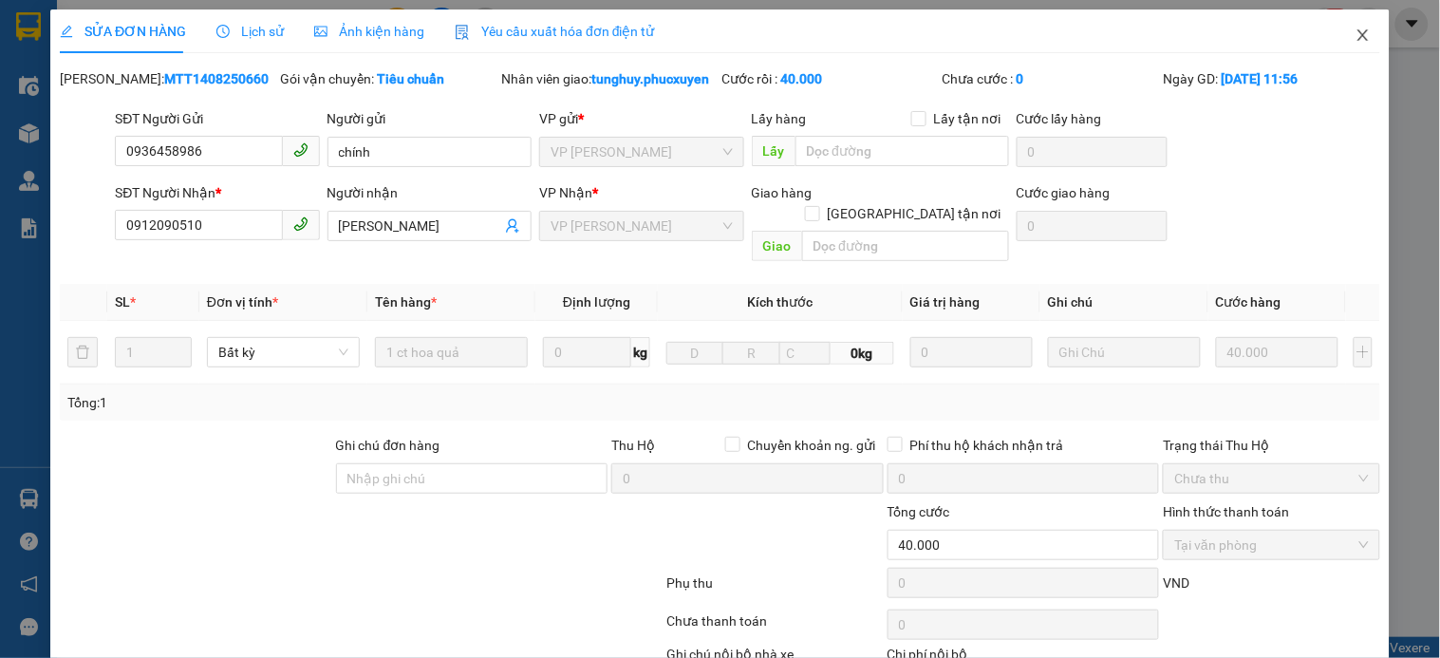
click at [1357, 40] on icon "close" at bounding box center [1362, 34] width 10 height 11
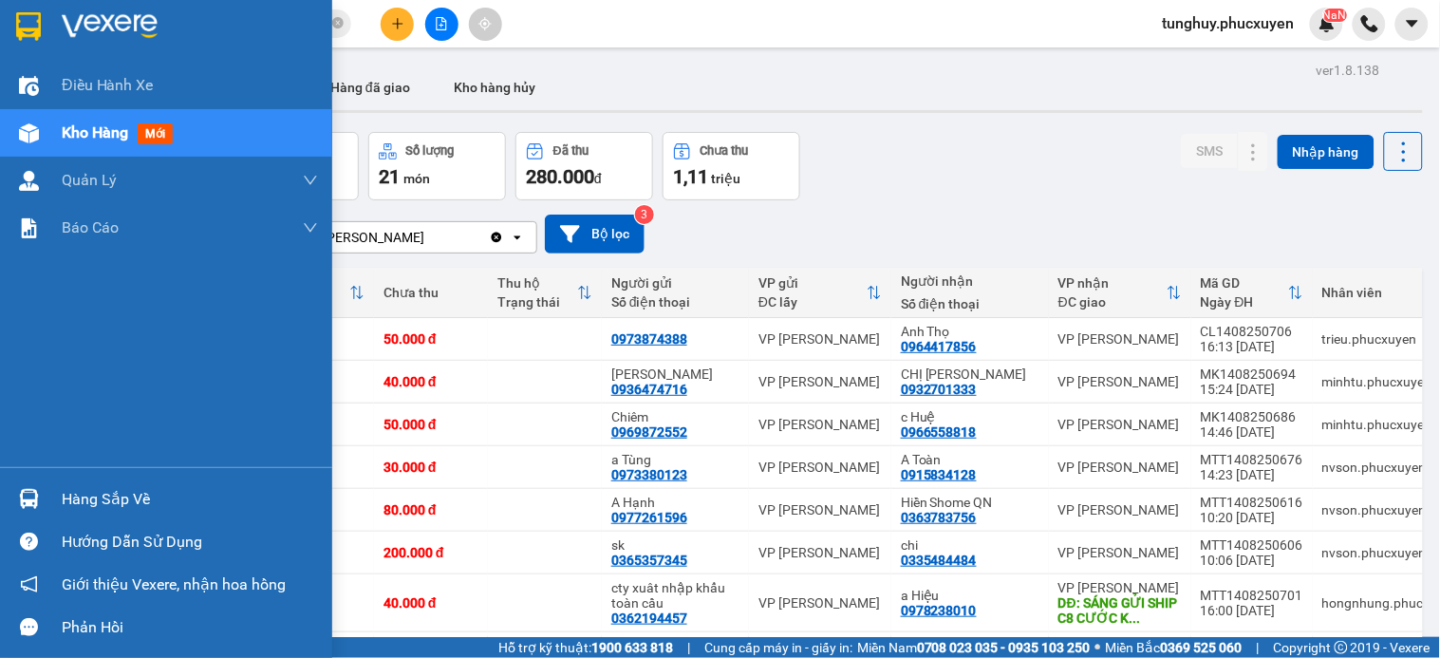
click at [55, 490] on div "Hàng sắp về" at bounding box center [166, 498] width 332 height 43
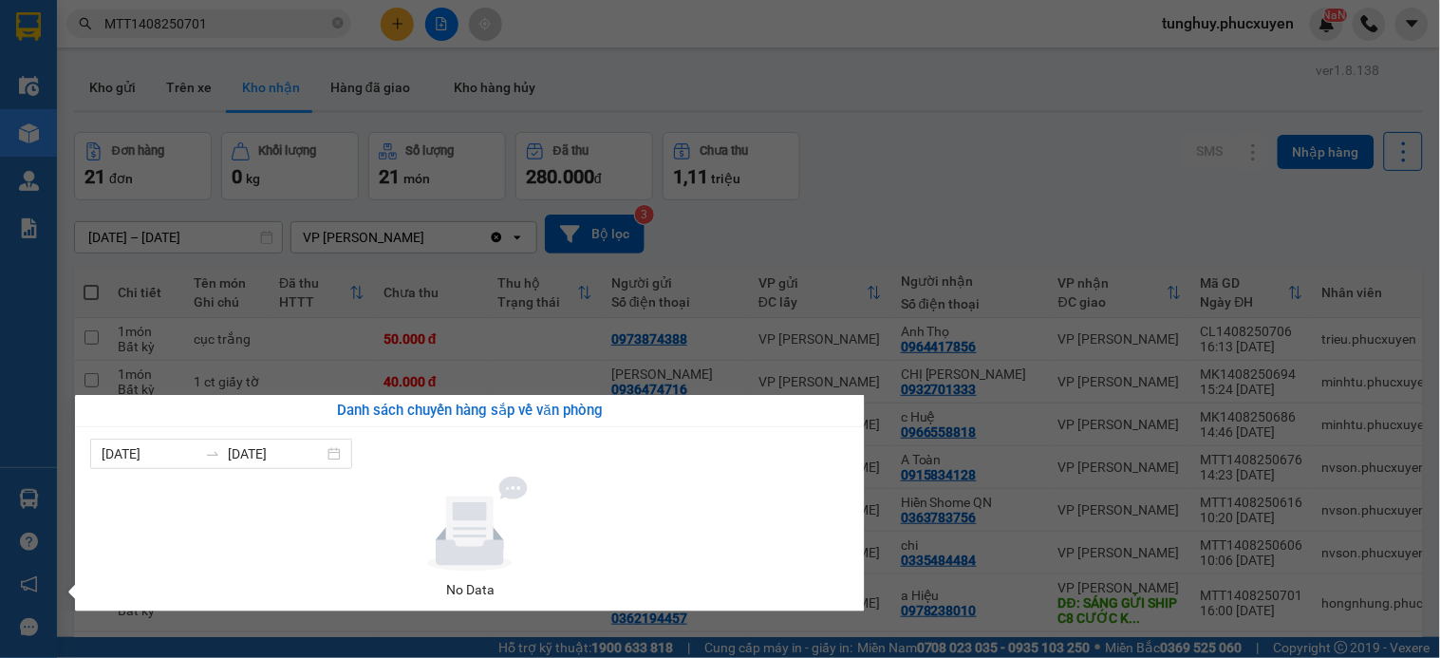
click at [1133, 154] on section "Kết quả tìm kiếm ( 1 ) Bộ lọc Mã ĐH Trạng thái Món hàng Thu hộ Tổng cước Chưa c…" at bounding box center [720, 329] width 1440 height 658
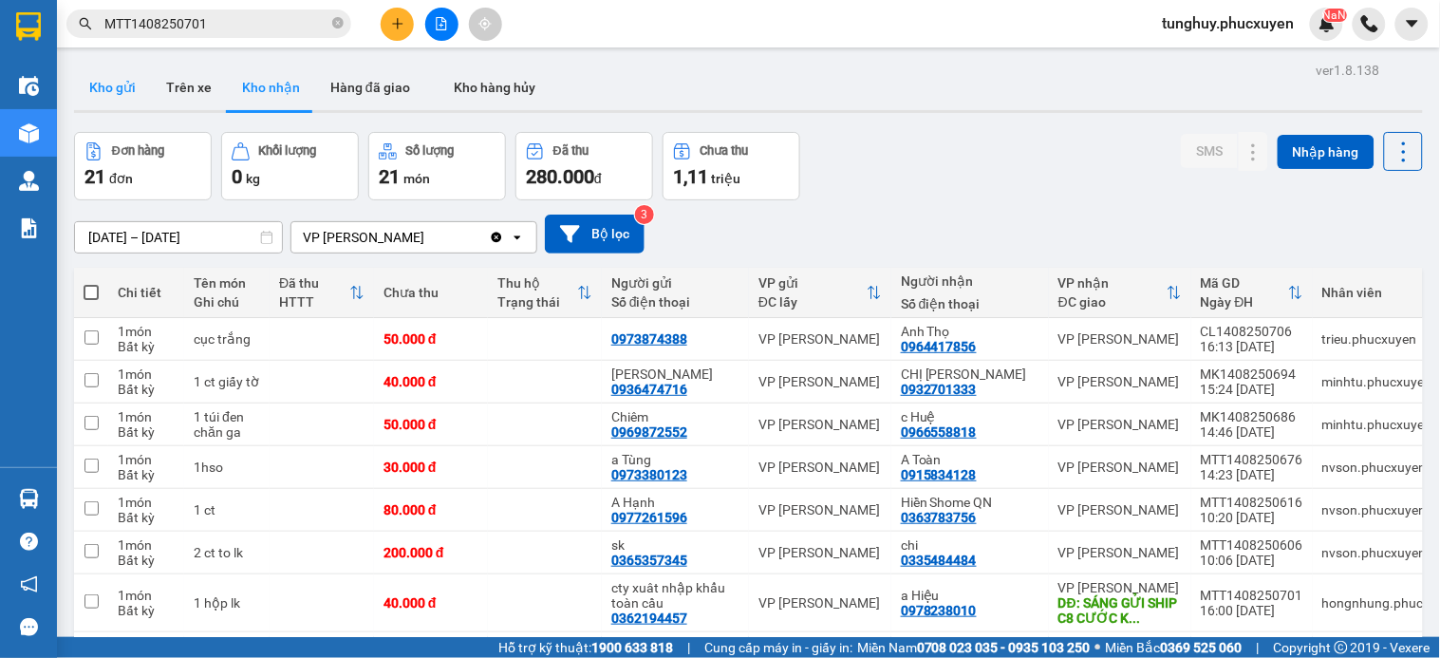
click at [124, 73] on button "Kho gửi" at bounding box center [112, 88] width 77 height 46
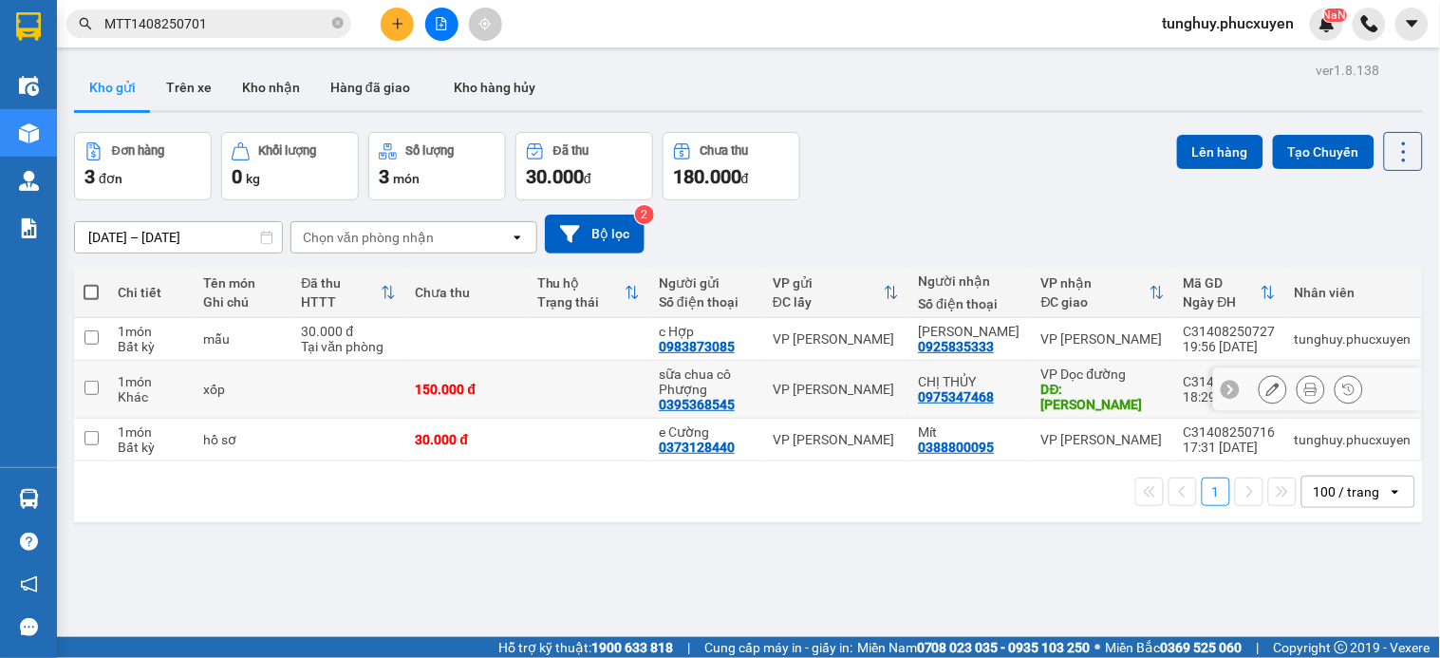
click at [812, 389] on div "VP [PERSON_NAME]" at bounding box center [836, 389] width 126 height 15
checkbox input "true"
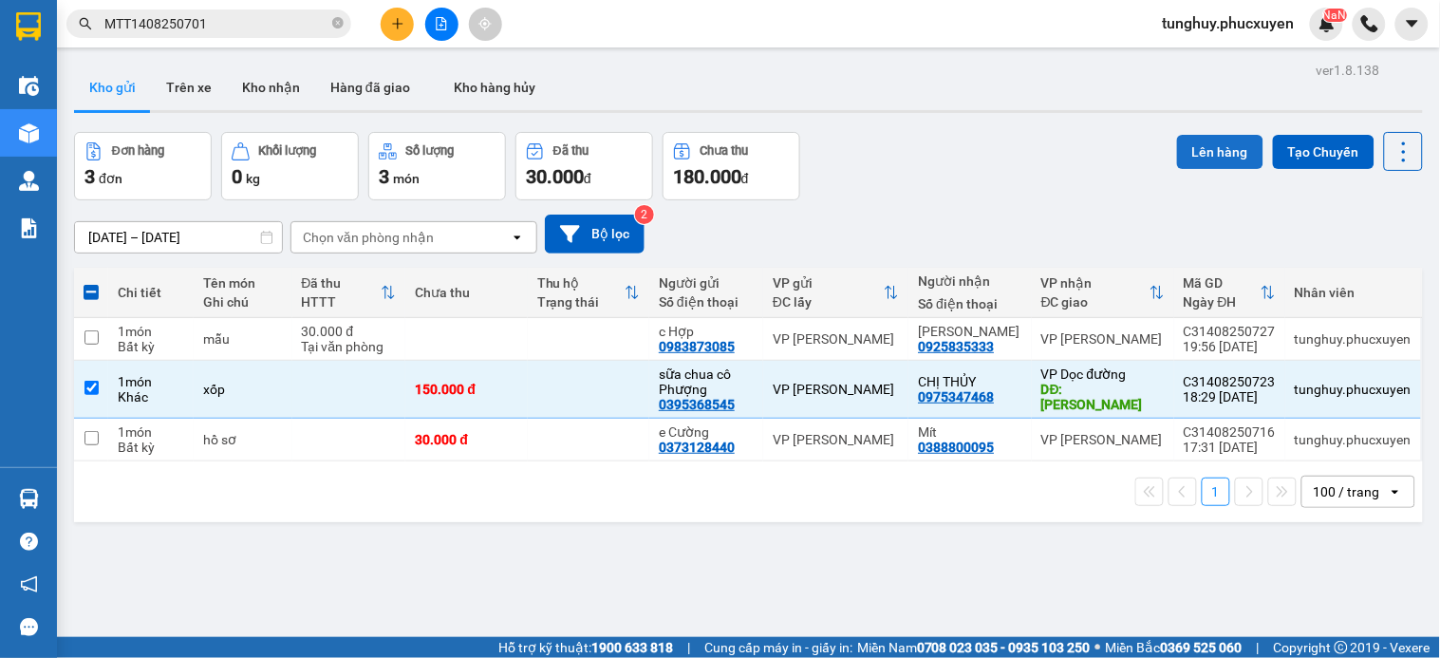
click at [1177, 144] on button "Lên hàng" at bounding box center [1220, 152] width 86 height 34
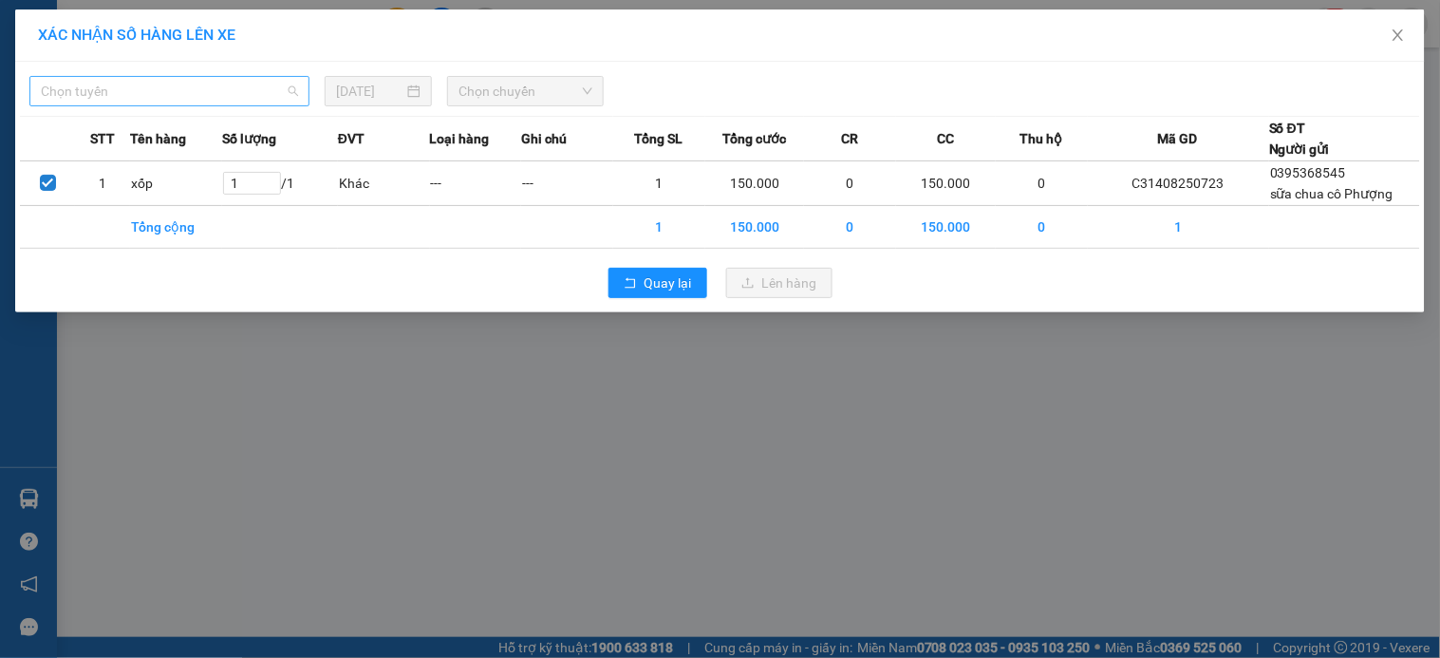
click at [241, 93] on span "Chọn tuyến" at bounding box center [169, 91] width 257 height 28
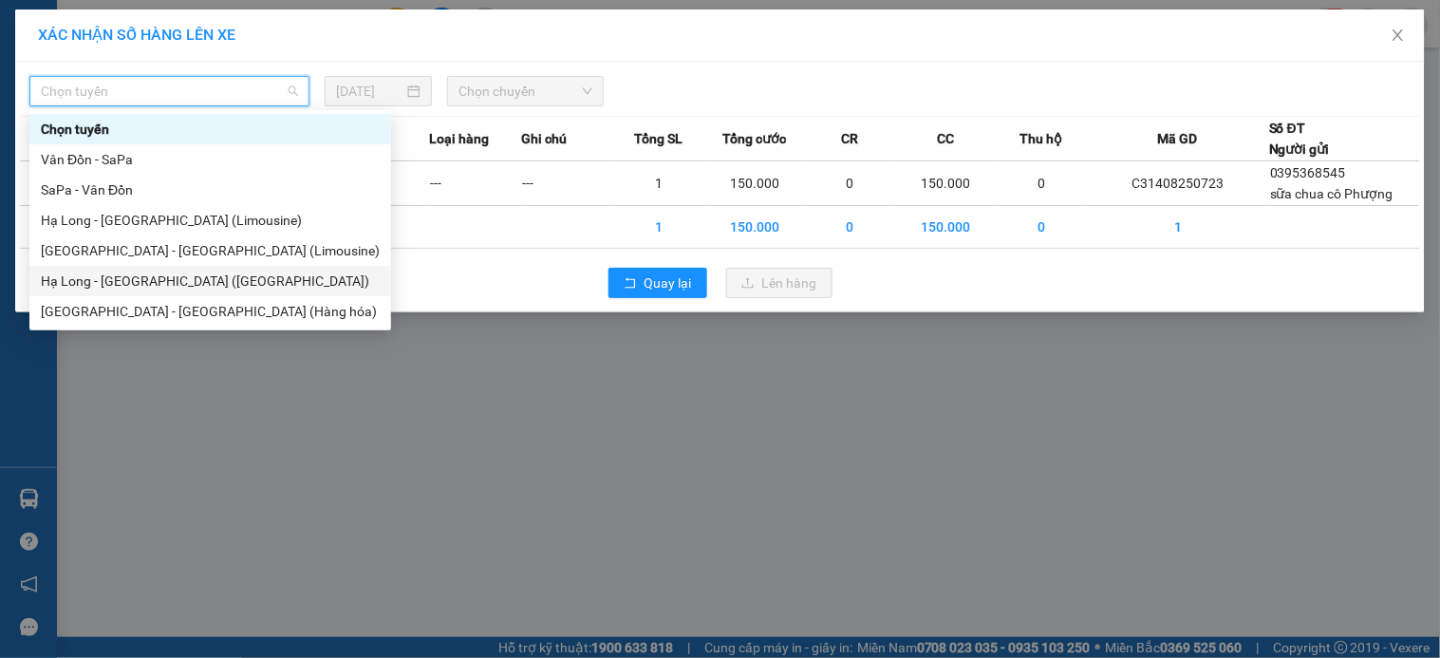
click at [225, 286] on div "Hạ Long - [GEOGRAPHIC_DATA] ([GEOGRAPHIC_DATA])" at bounding box center [210, 281] width 339 height 21
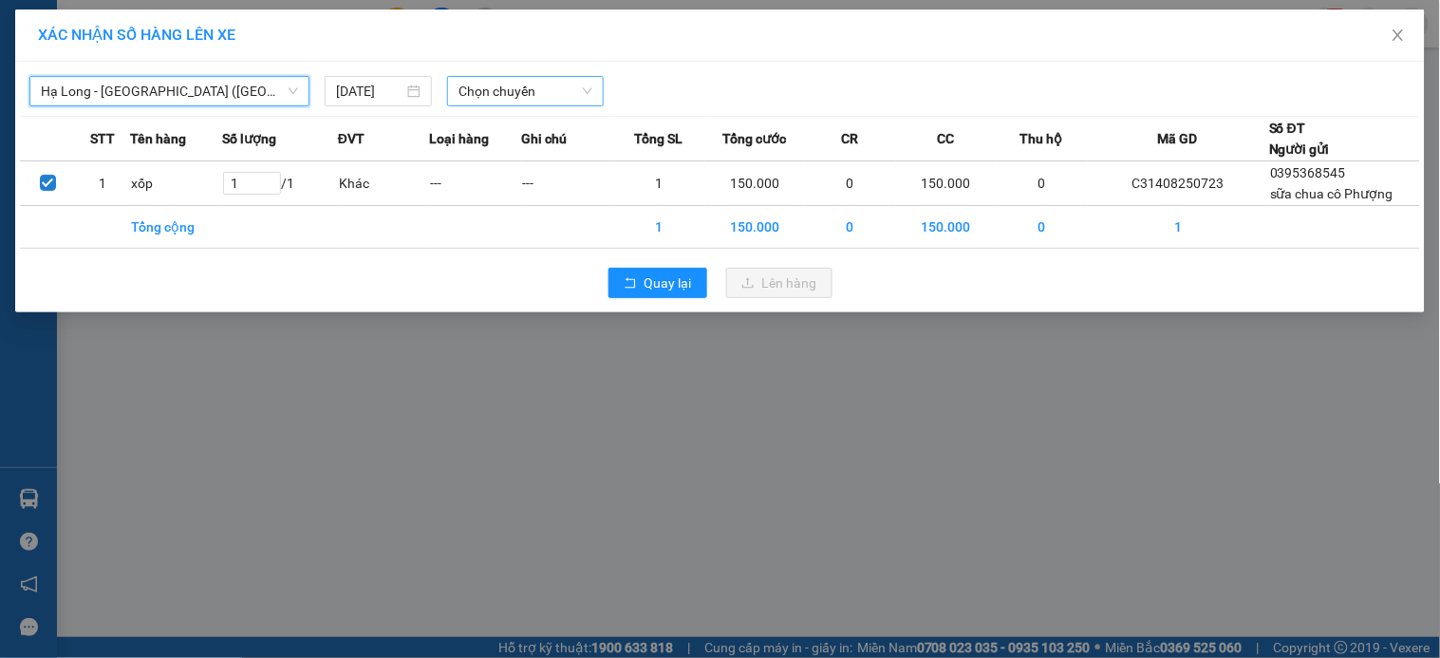
click at [511, 84] on span "Chọn chuyến" at bounding box center [526, 91] width 134 height 28
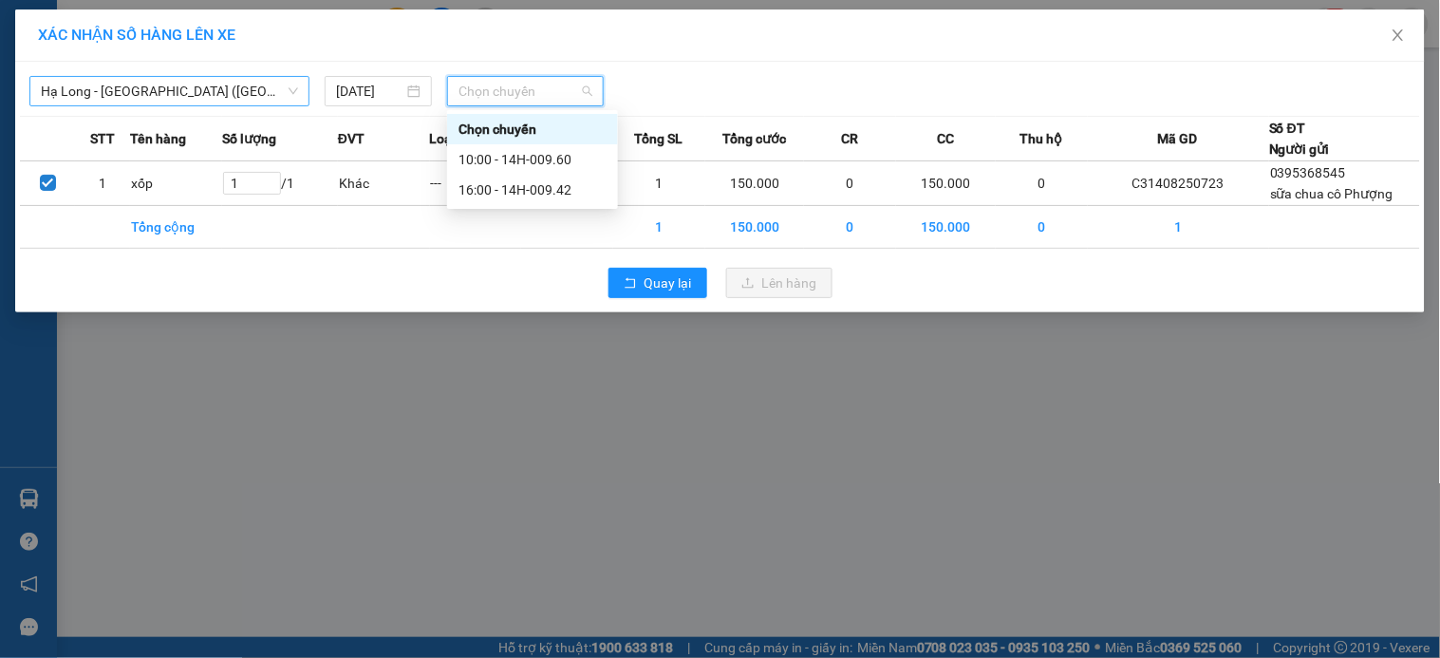
click at [226, 77] on span "Hạ Long - [GEOGRAPHIC_DATA] ([GEOGRAPHIC_DATA])" at bounding box center [169, 91] width 257 height 28
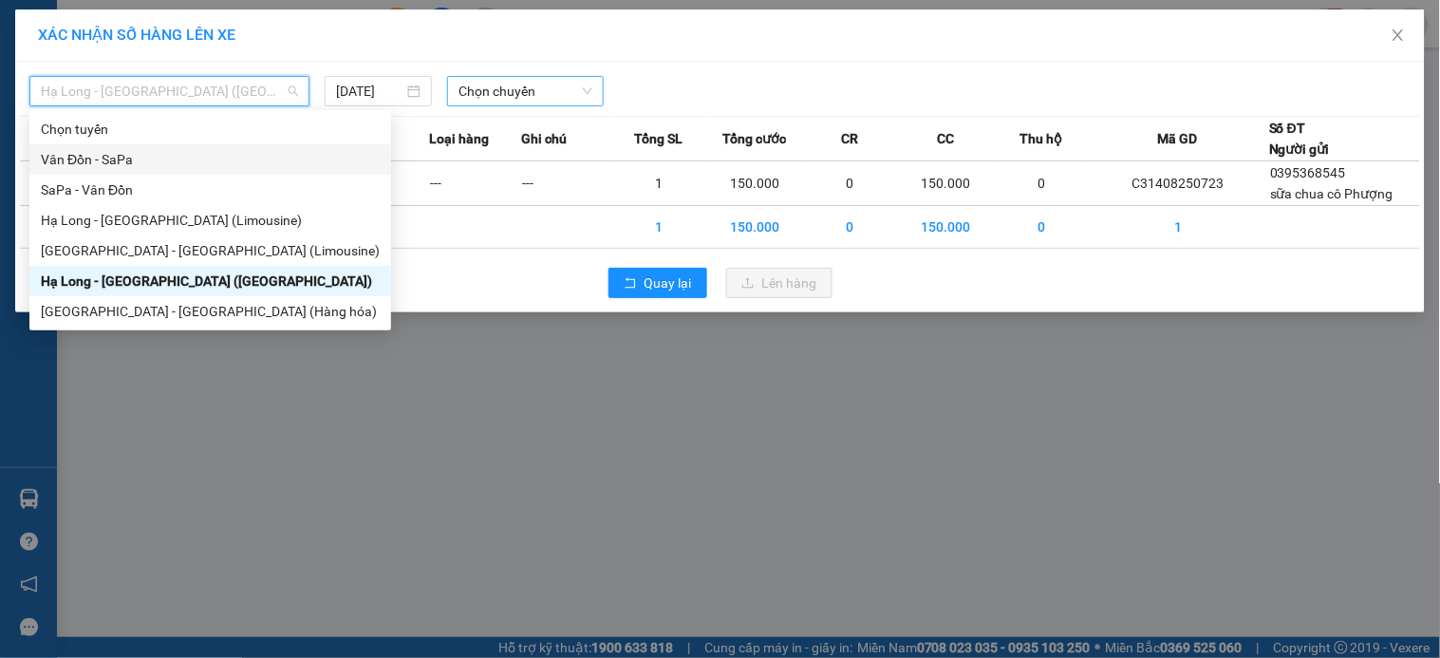
drag, startPoint x: 228, startPoint y: 161, endPoint x: 530, endPoint y: 97, distance: 308.7
click at [231, 159] on div "Vân Đồn - SaPa" at bounding box center [210, 159] width 339 height 21
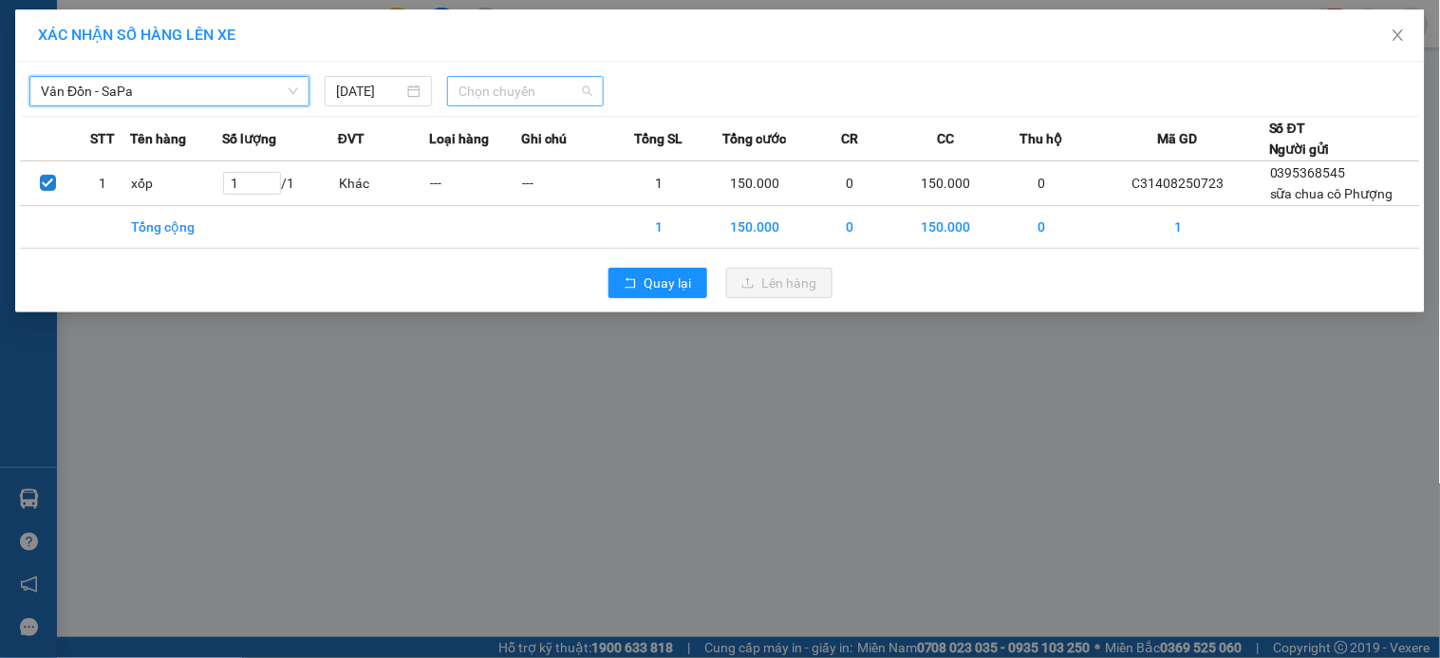
click at [567, 88] on span "Chọn chuyến" at bounding box center [526, 91] width 134 height 28
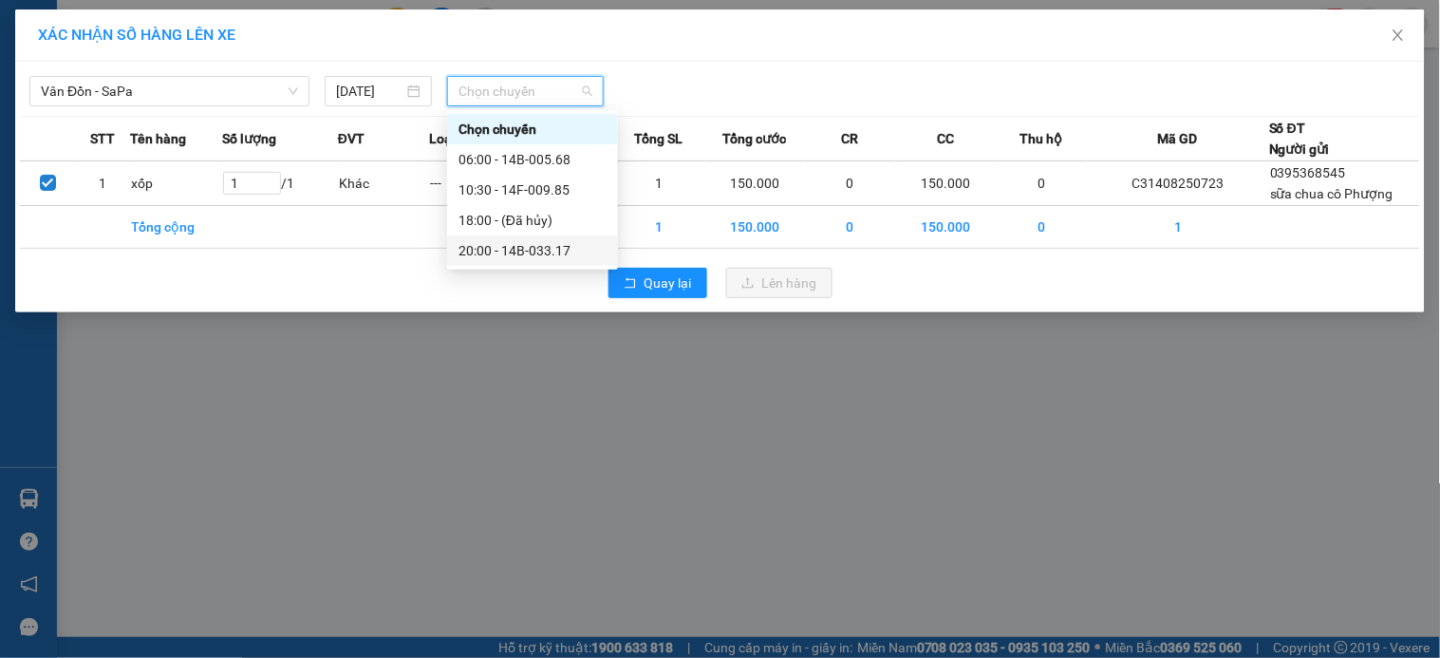
click at [579, 238] on div "20:00 - 14B-033.17" at bounding box center [532, 250] width 171 height 30
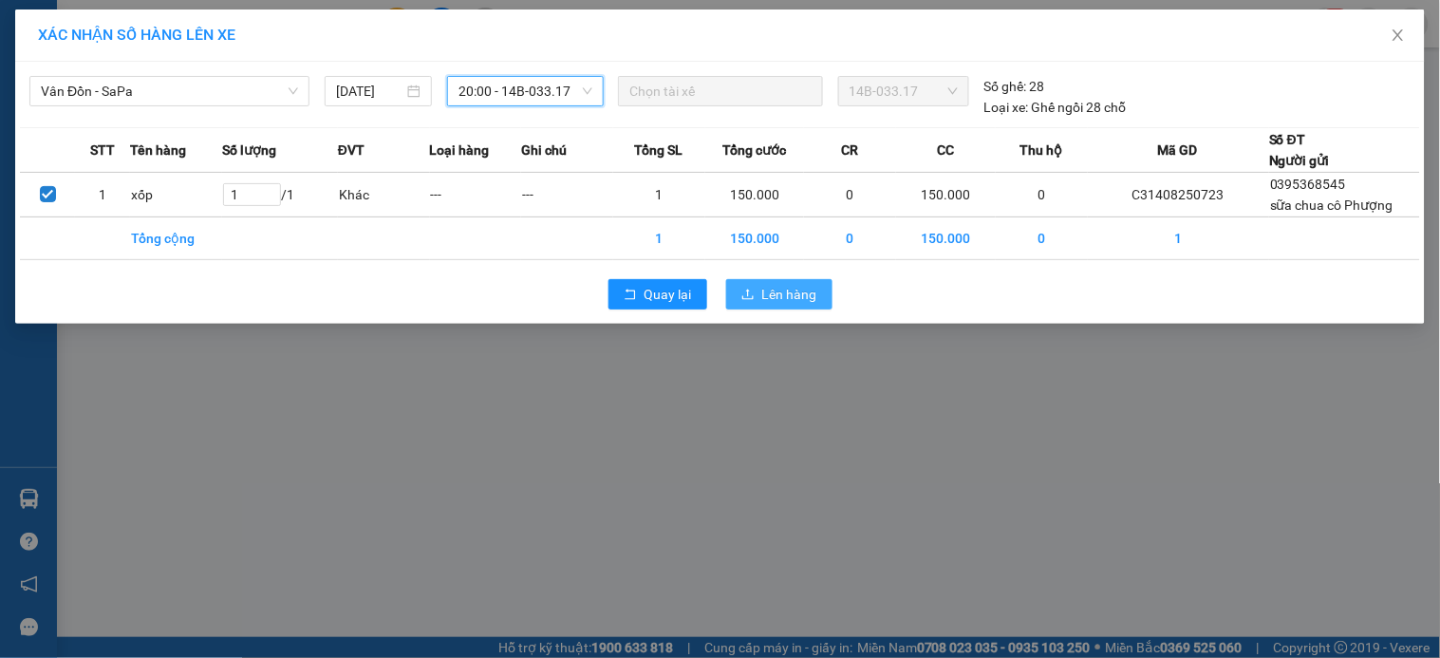
click at [771, 298] on span "Lên hàng" at bounding box center [789, 294] width 55 height 21
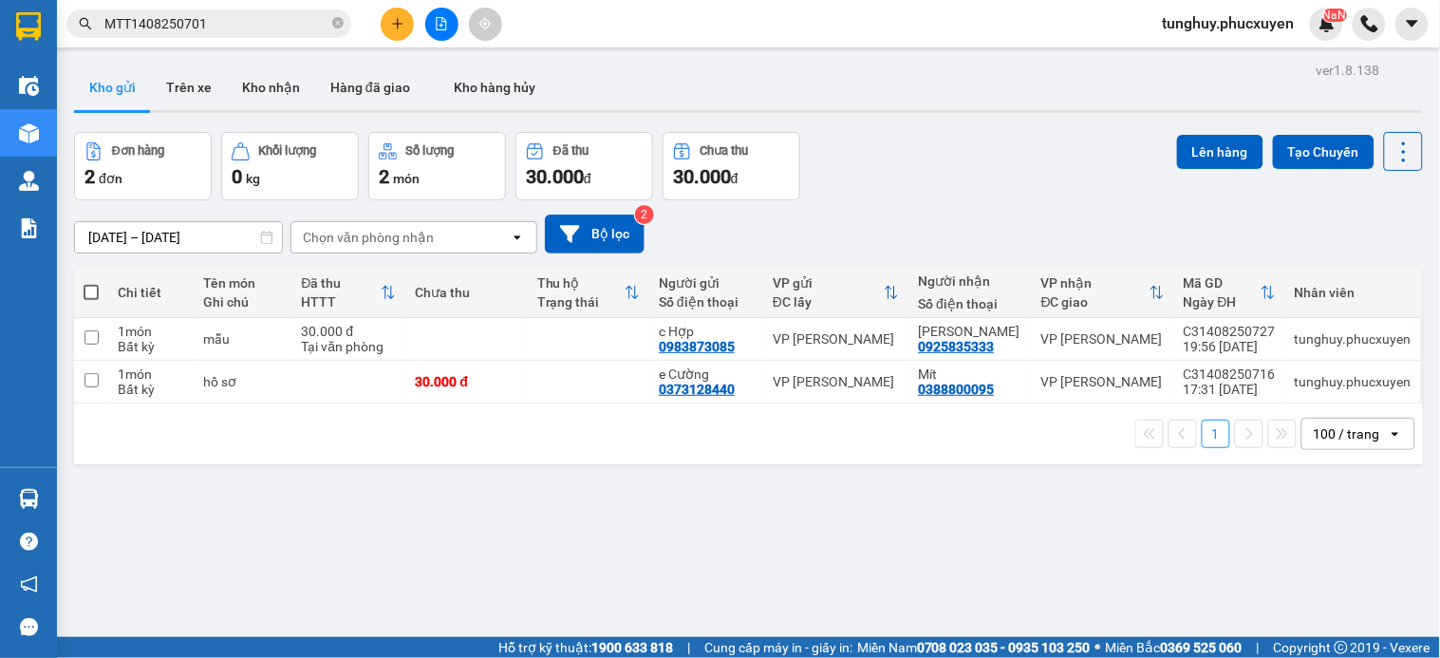
click at [1171, 517] on div "ver 1.8.138 Kho gửi Trên xe Kho nhận Hàng đã giao Kho hàng hủy Đơn hàng 2 đơn K…" at bounding box center [748, 386] width 1364 height 658
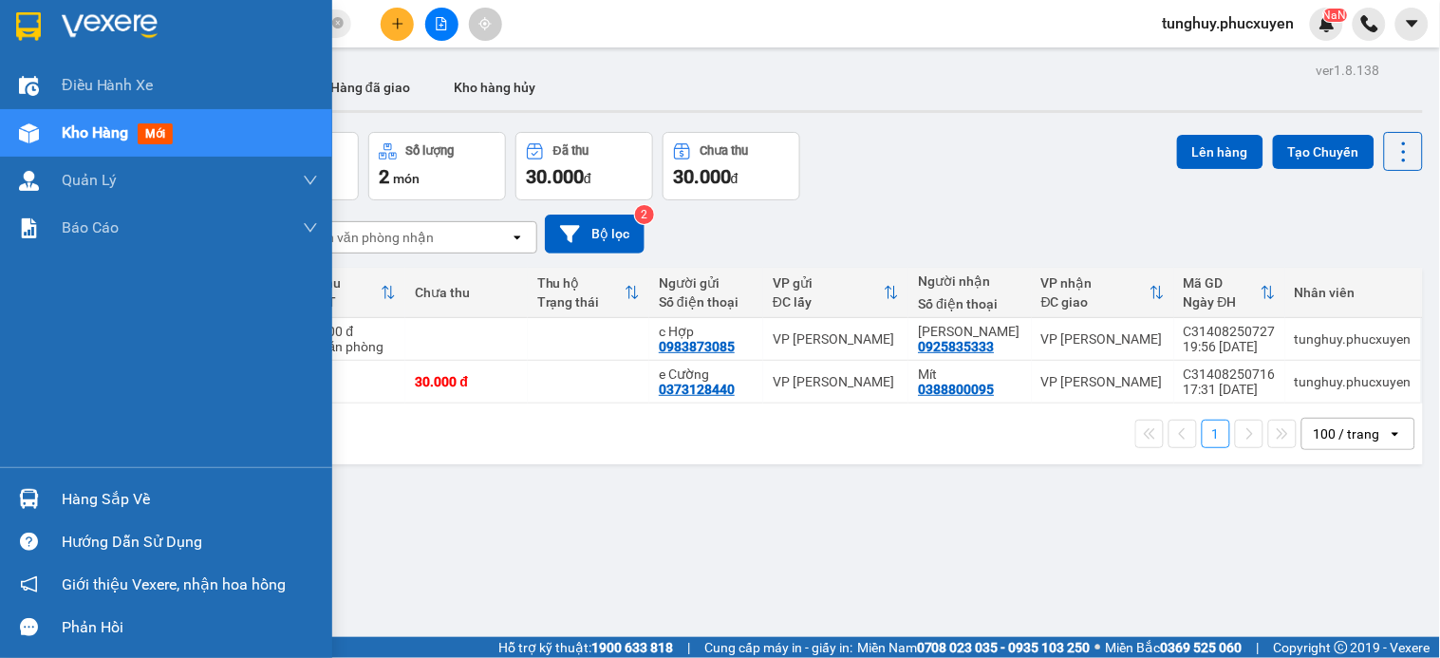
click at [62, 495] on div "Hàng sắp về" at bounding box center [190, 499] width 256 height 28
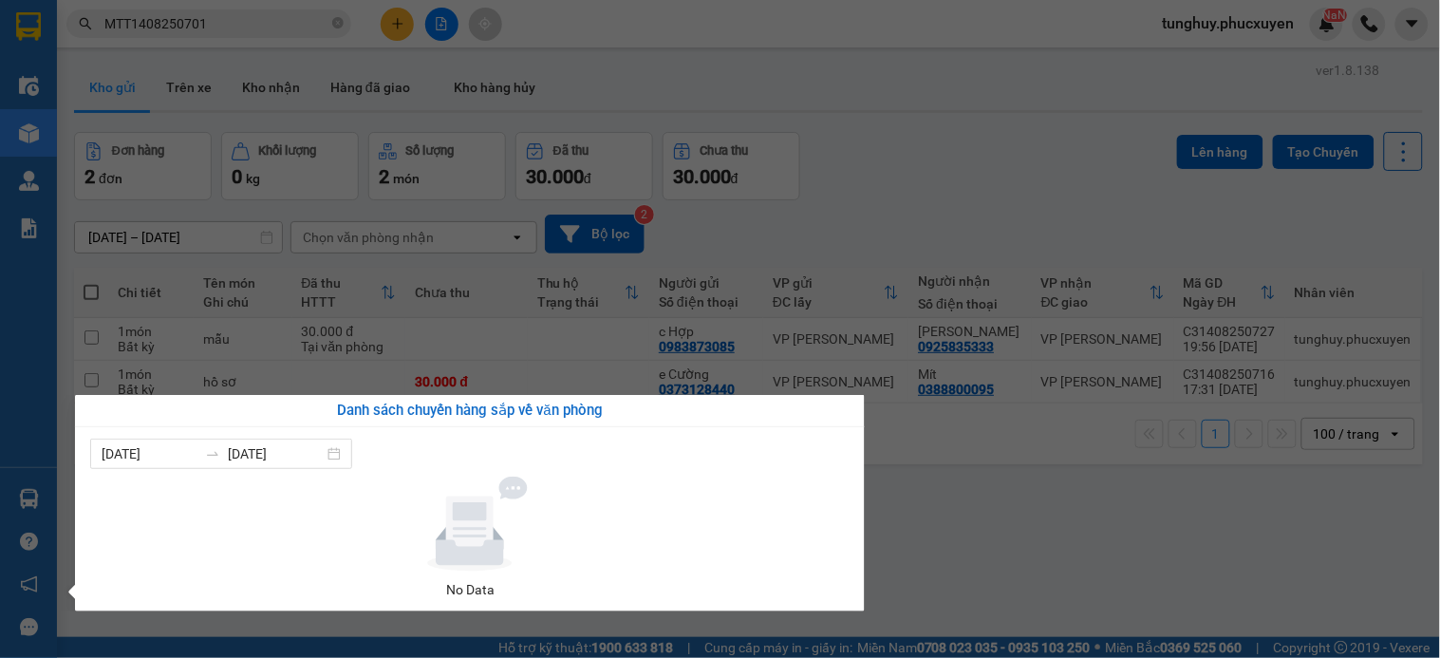
click at [874, 301] on section "Kết quả tìm kiếm ( 1 ) Bộ lọc Mã ĐH Trạng thái Món hàng Thu hộ Tổng cước Chưa c…" at bounding box center [720, 329] width 1440 height 658
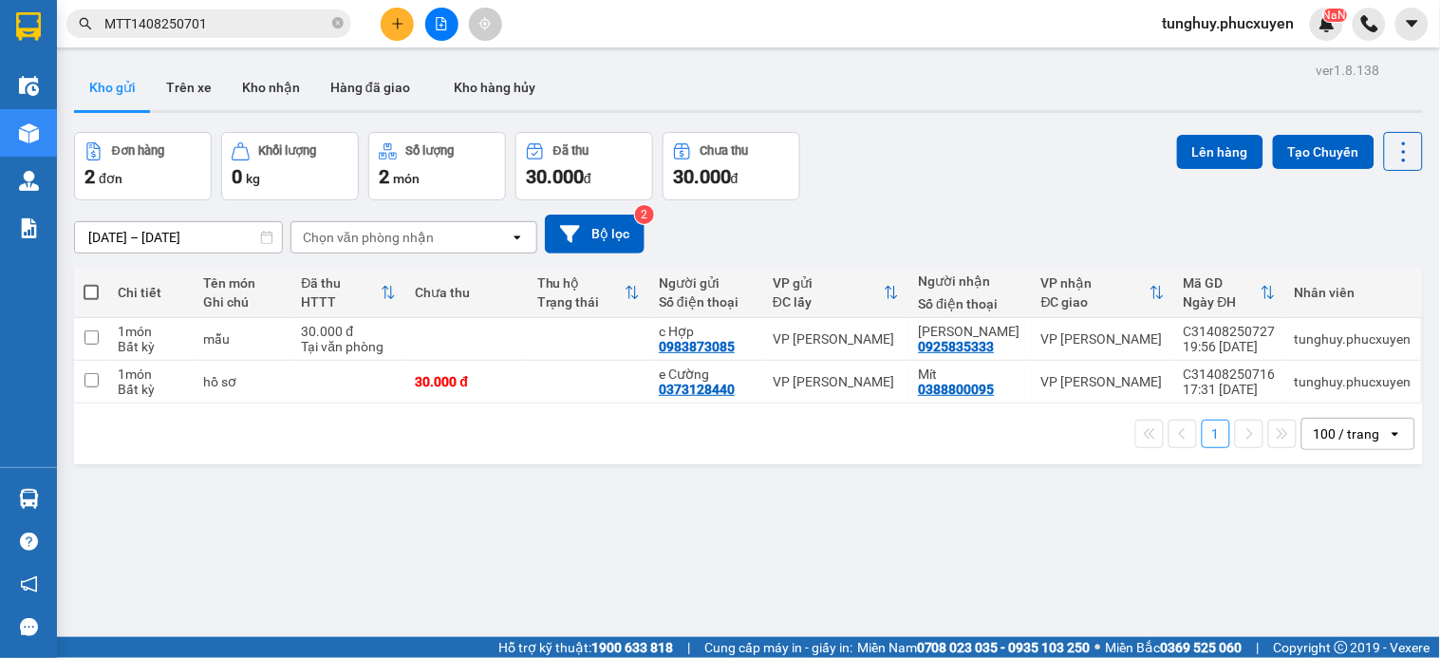
click at [1198, 26] on span "tunghuy.phucxuyen" at bounding box center [1229, 23] width 162 height 24
click at [1236, 63] on span "Đăng xuất" at bounding box center [1237, 58] width 124 height 21
